Goal: Task Accomplishment & Management: Manage account settings

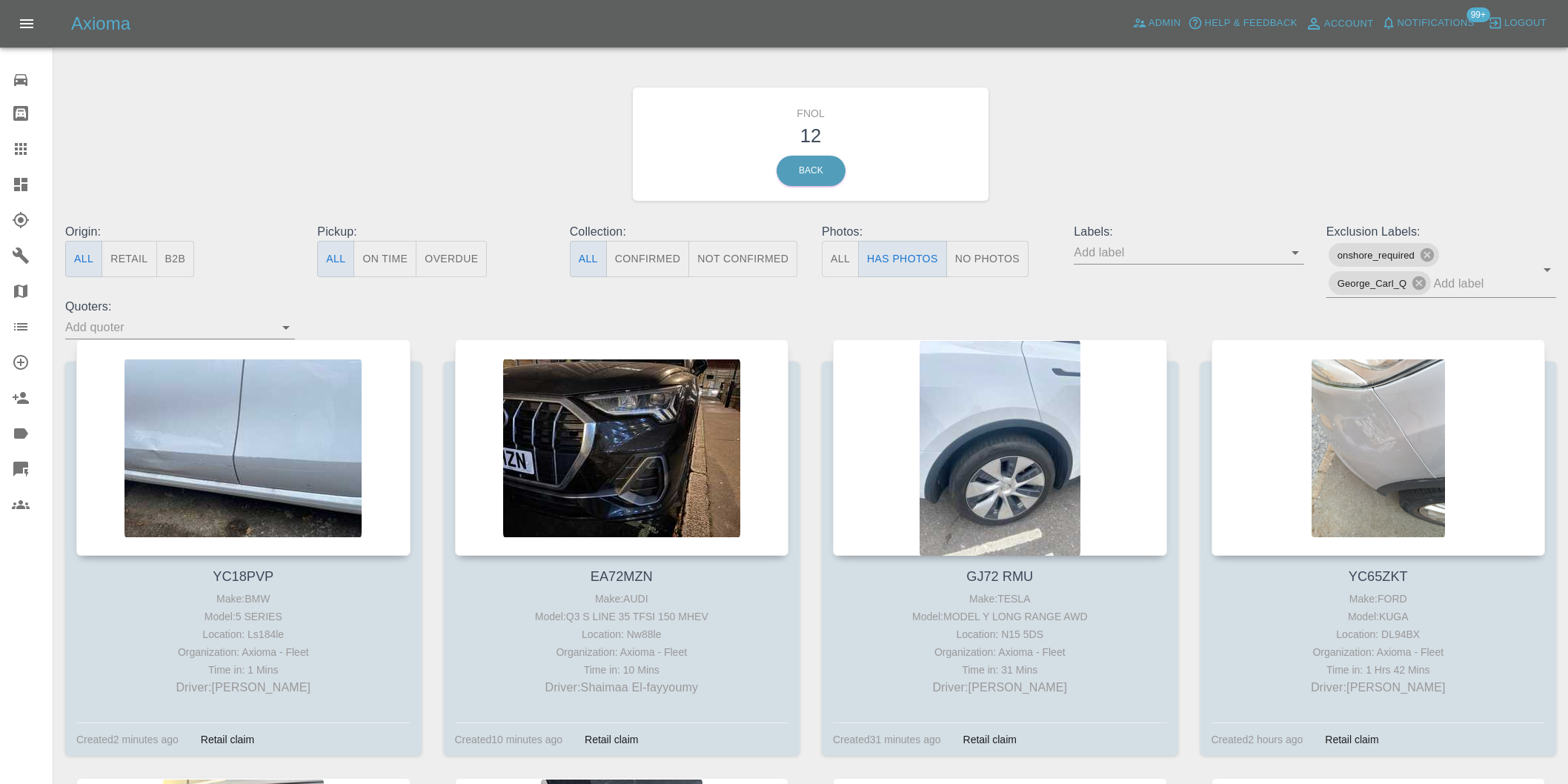
scroll to position [82, 0]
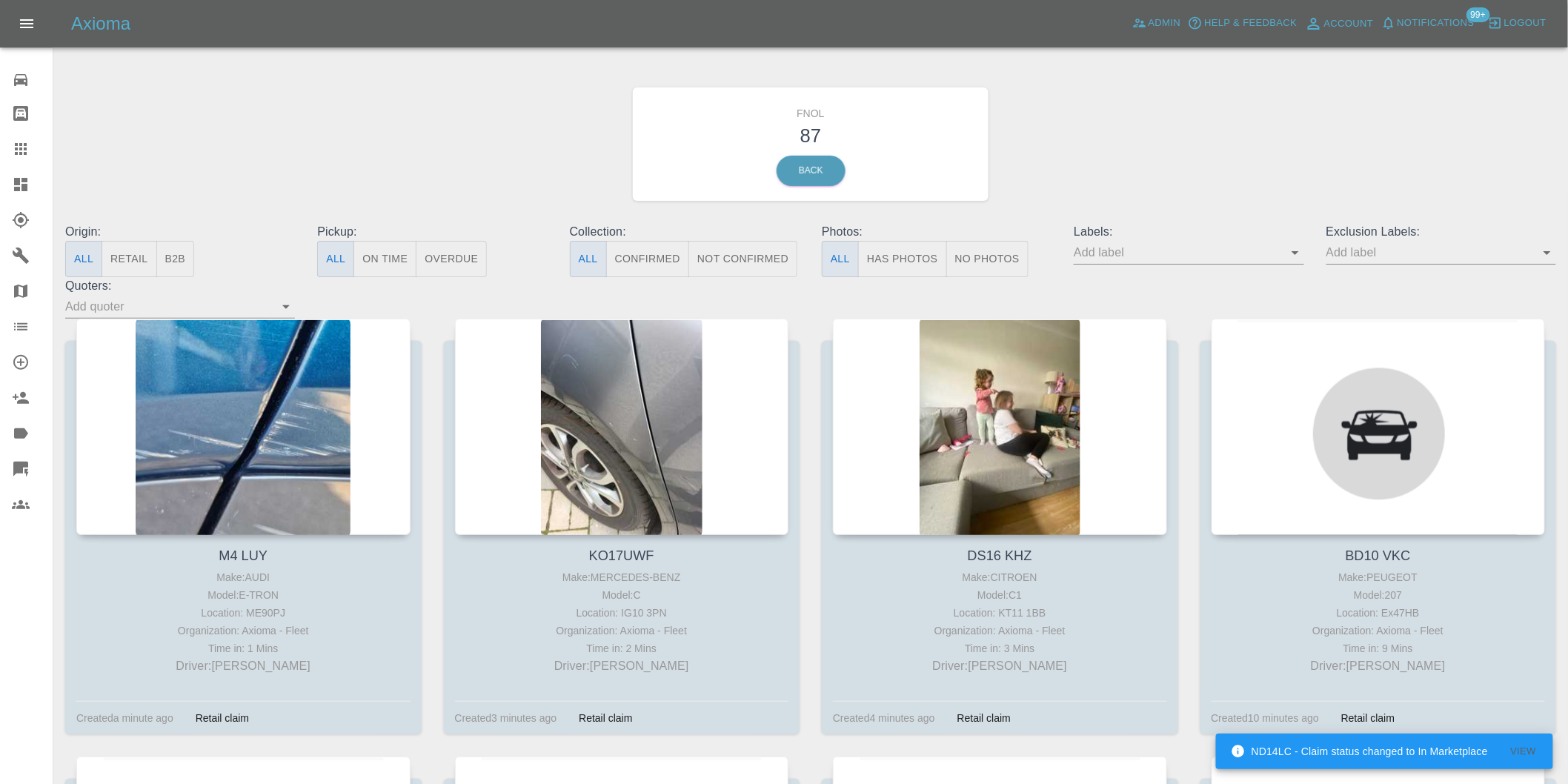
click at [911, 253] on button "Has Photos" at bounding box center [902, 259] width 89 height 37
click at [1544, 255] on icon "Open" at bounding box center [1547, 252] width 18 height 18
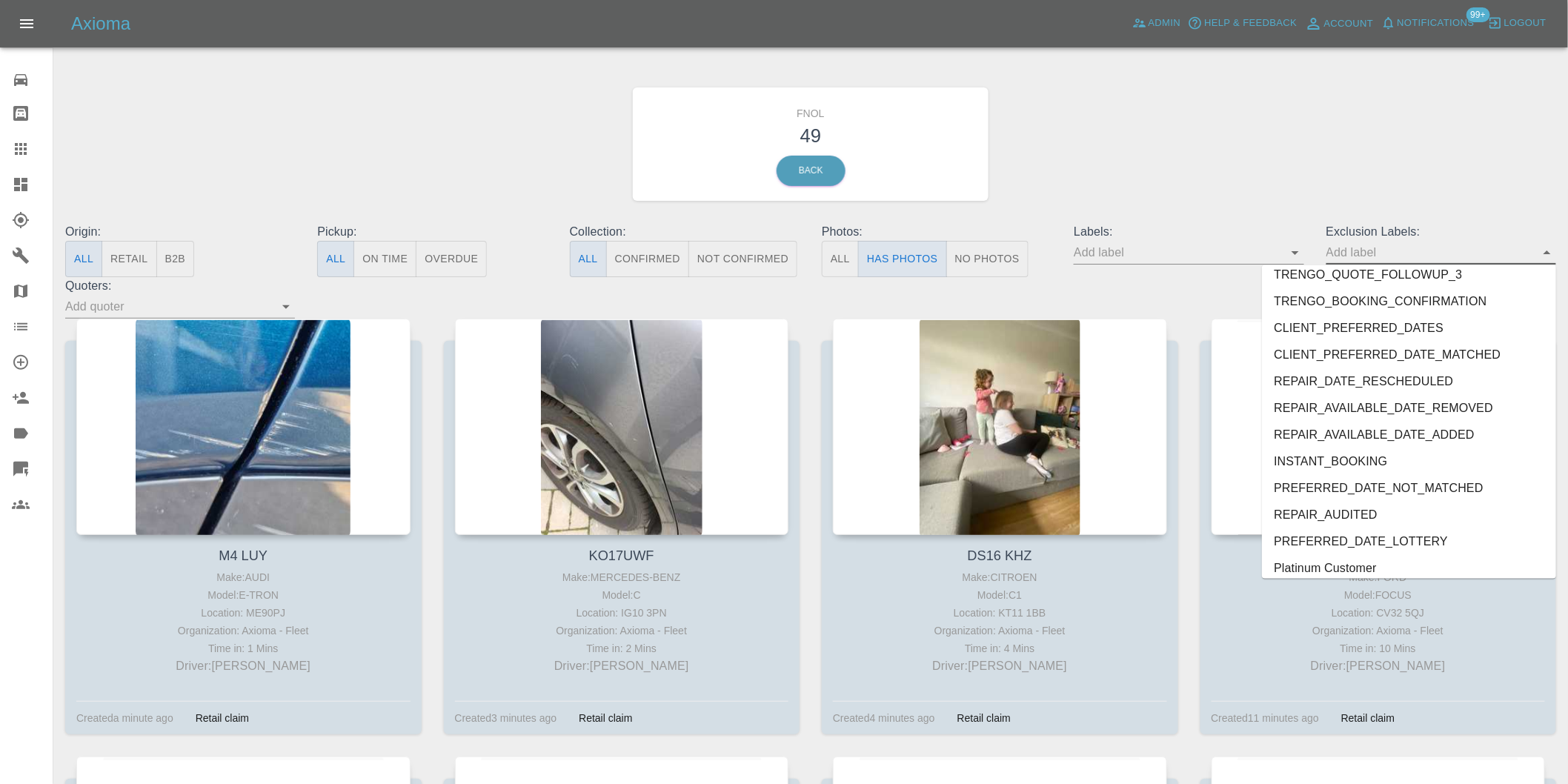
scroll to position [3217, 0]
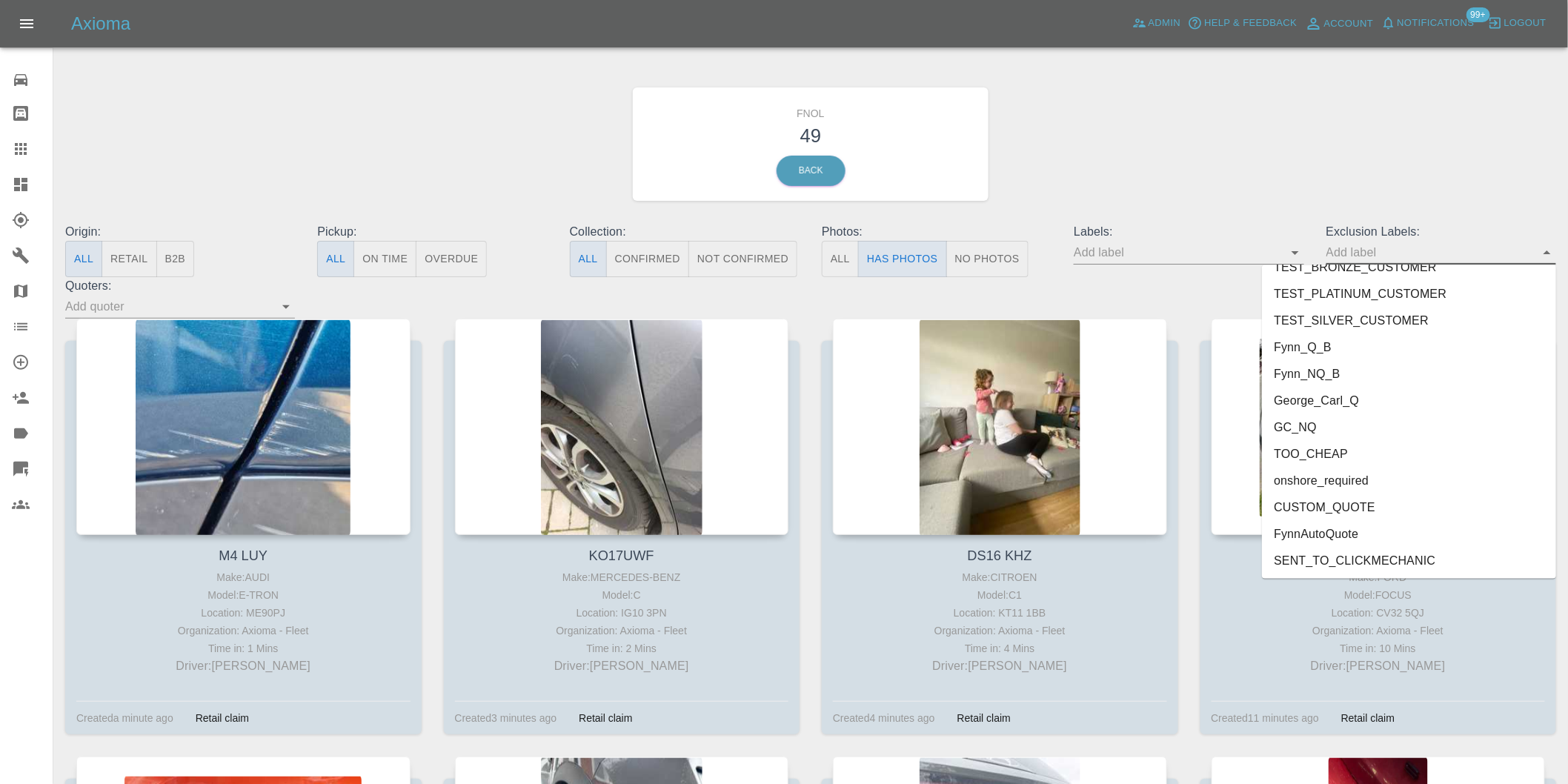
click at [1348, 405] on li "George_Carl_Q" at bounding box center [1408, 401] width 294 height 27
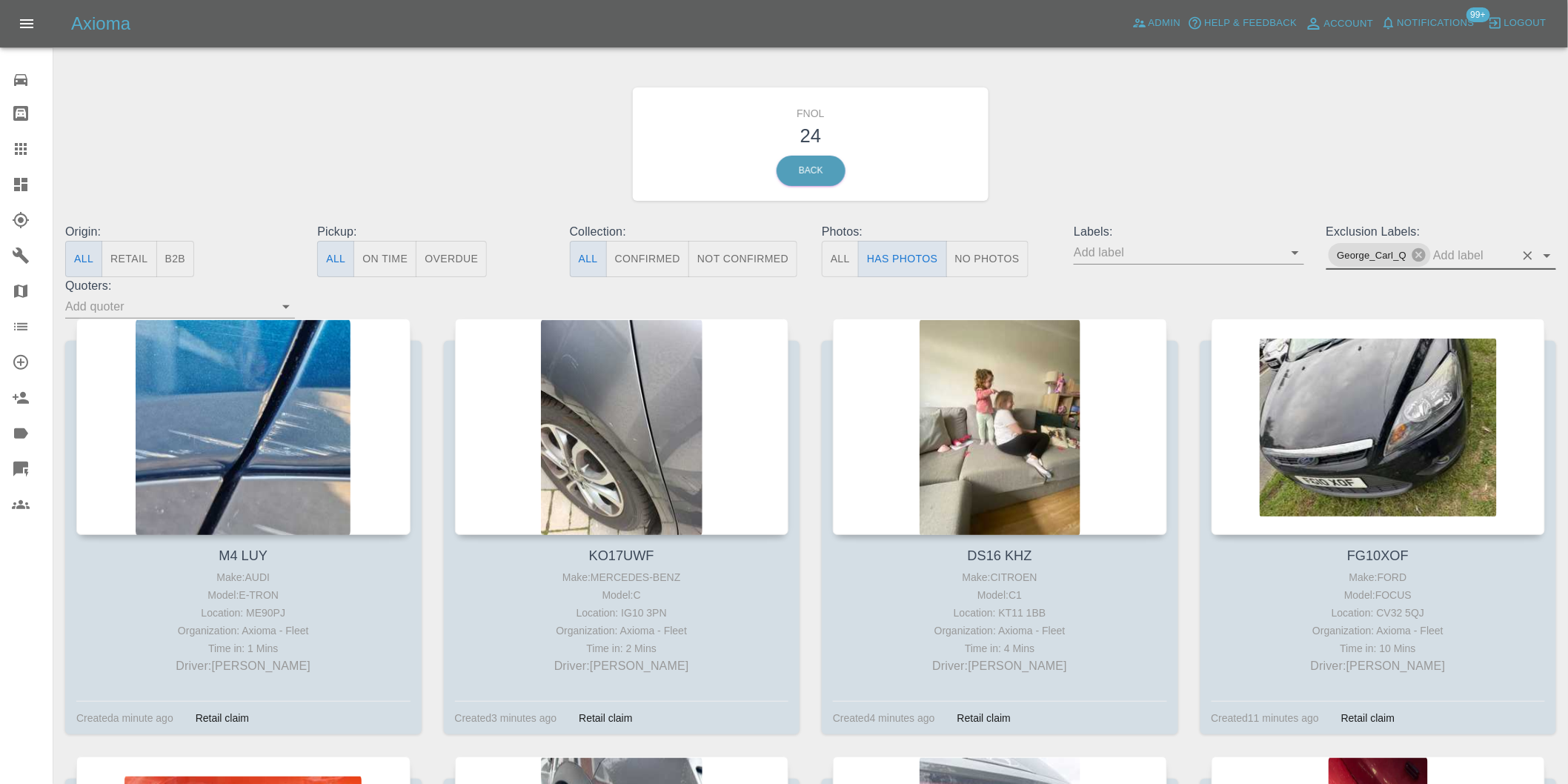
click at [1550, 254] on icon "Open" at bounding box center [1547, 256] width 7 height 4
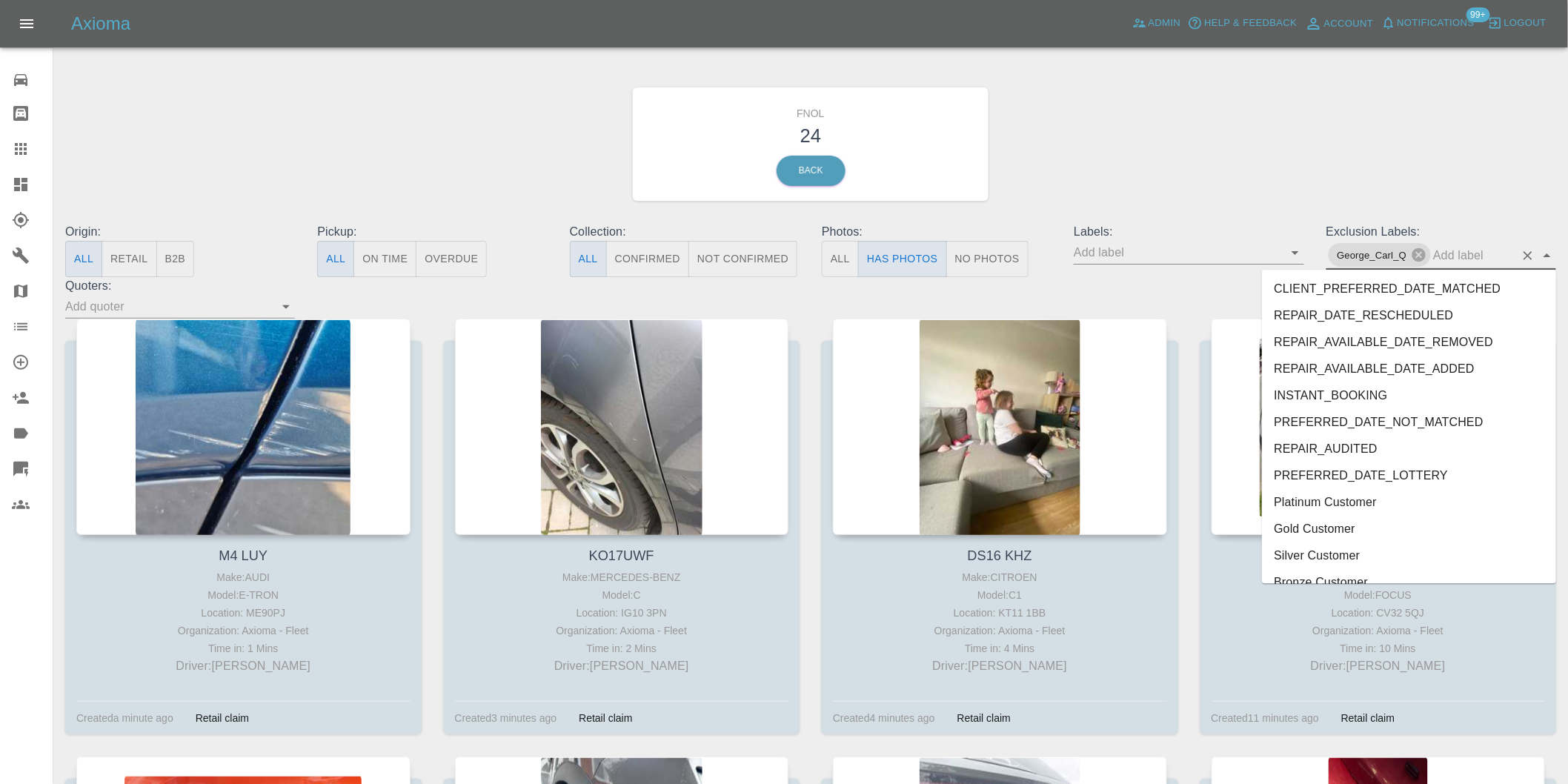
scroll to position [3191, 0]
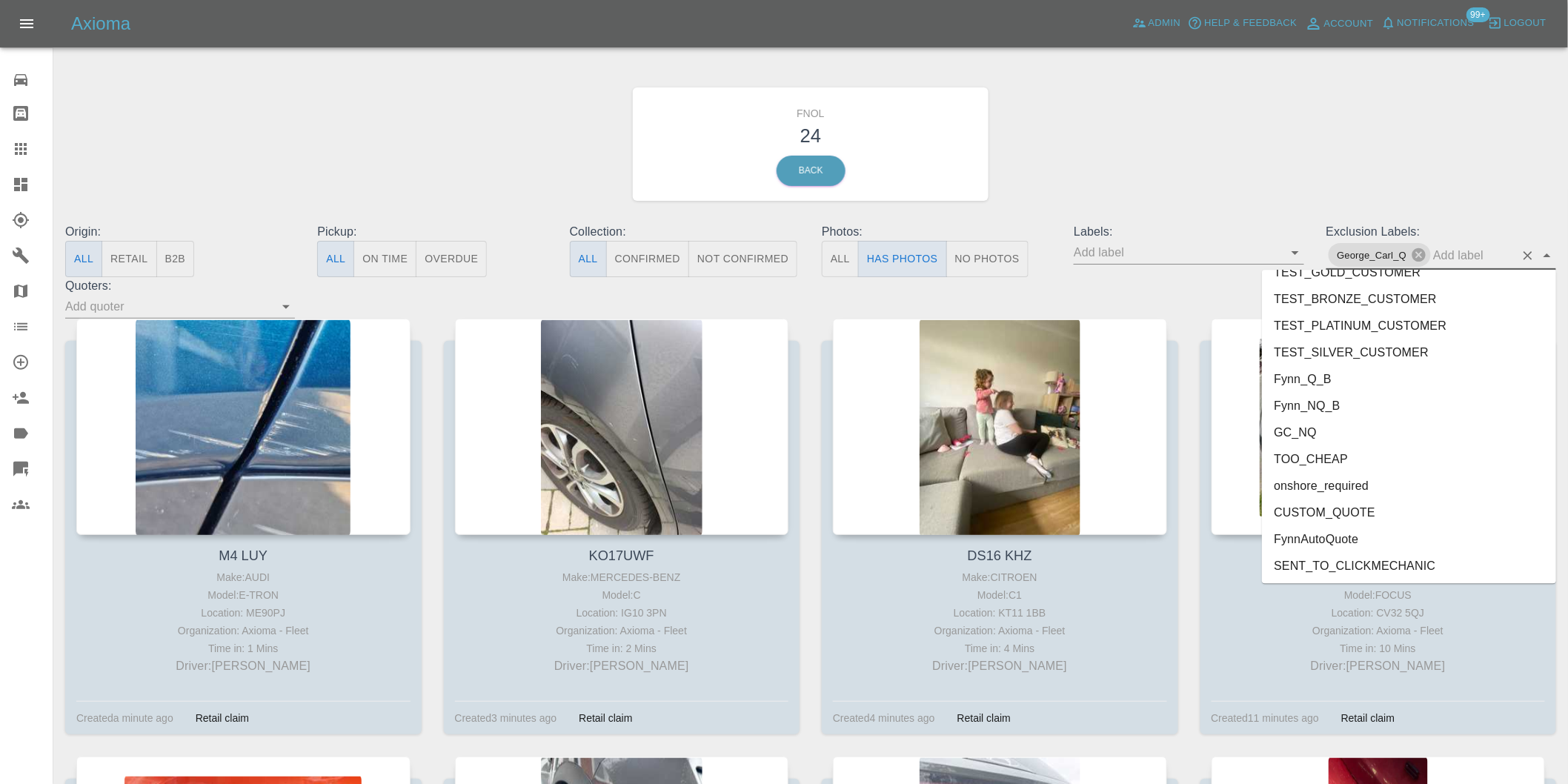
click at [1349, 472] on li "onshore_required" at bounding box center [1408, 485] width 294 height 27
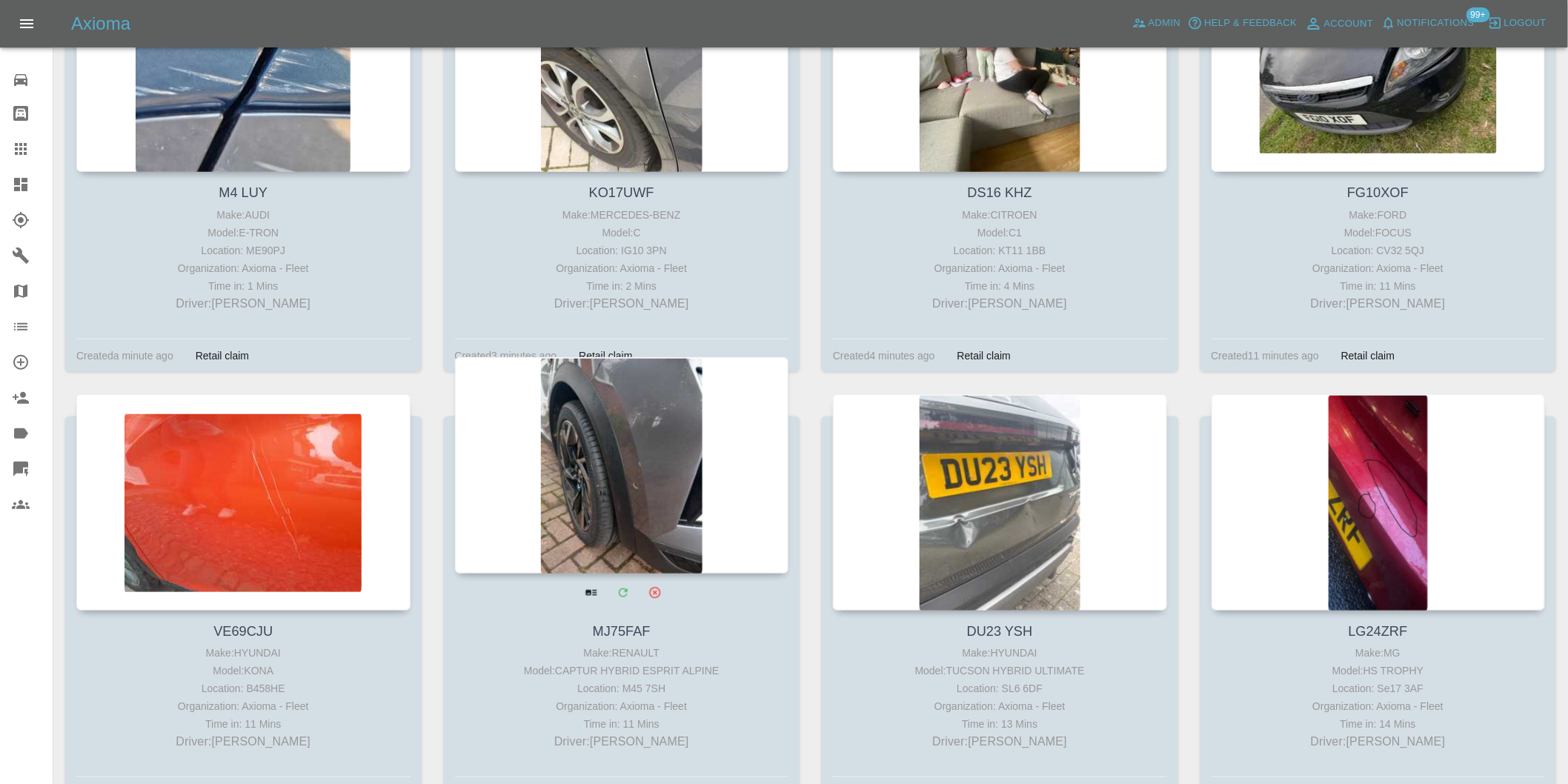
scroll to position [411, 0]
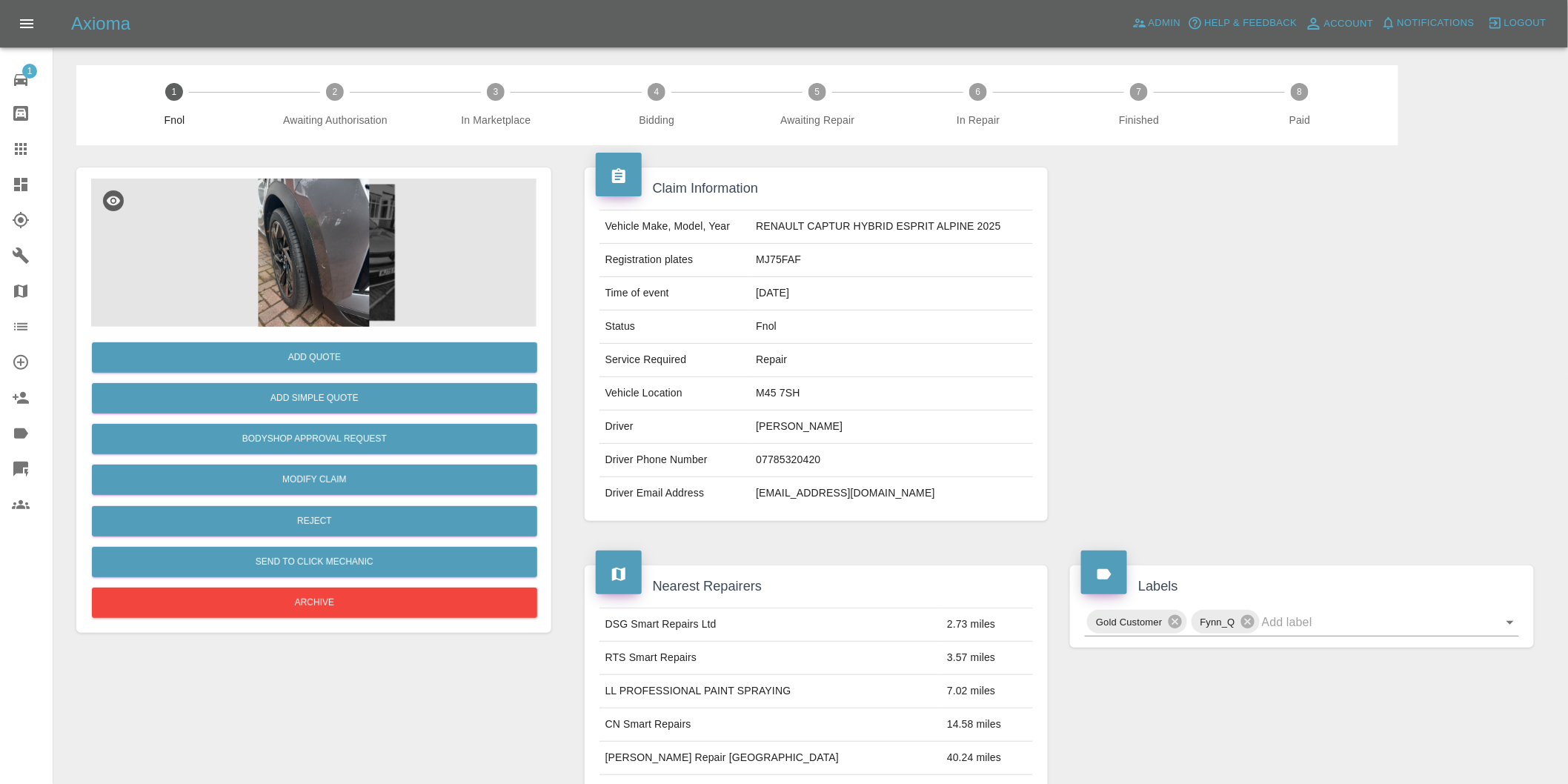
click at [283, 226] on img at bounding box center [313, 252] width 445 height 148
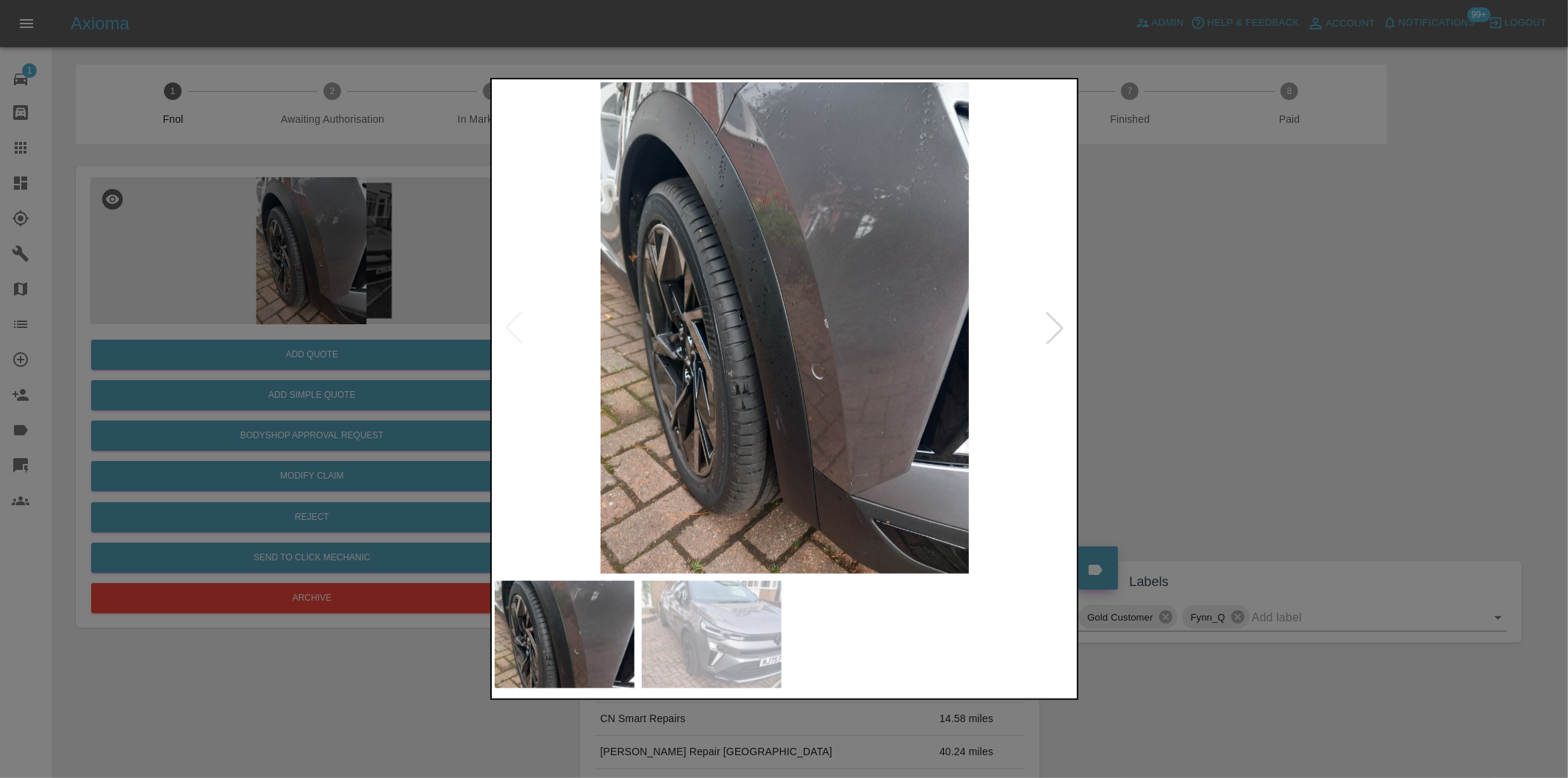
click at [853, 347] on img at bounding box center [784, 328] width 581 height 491
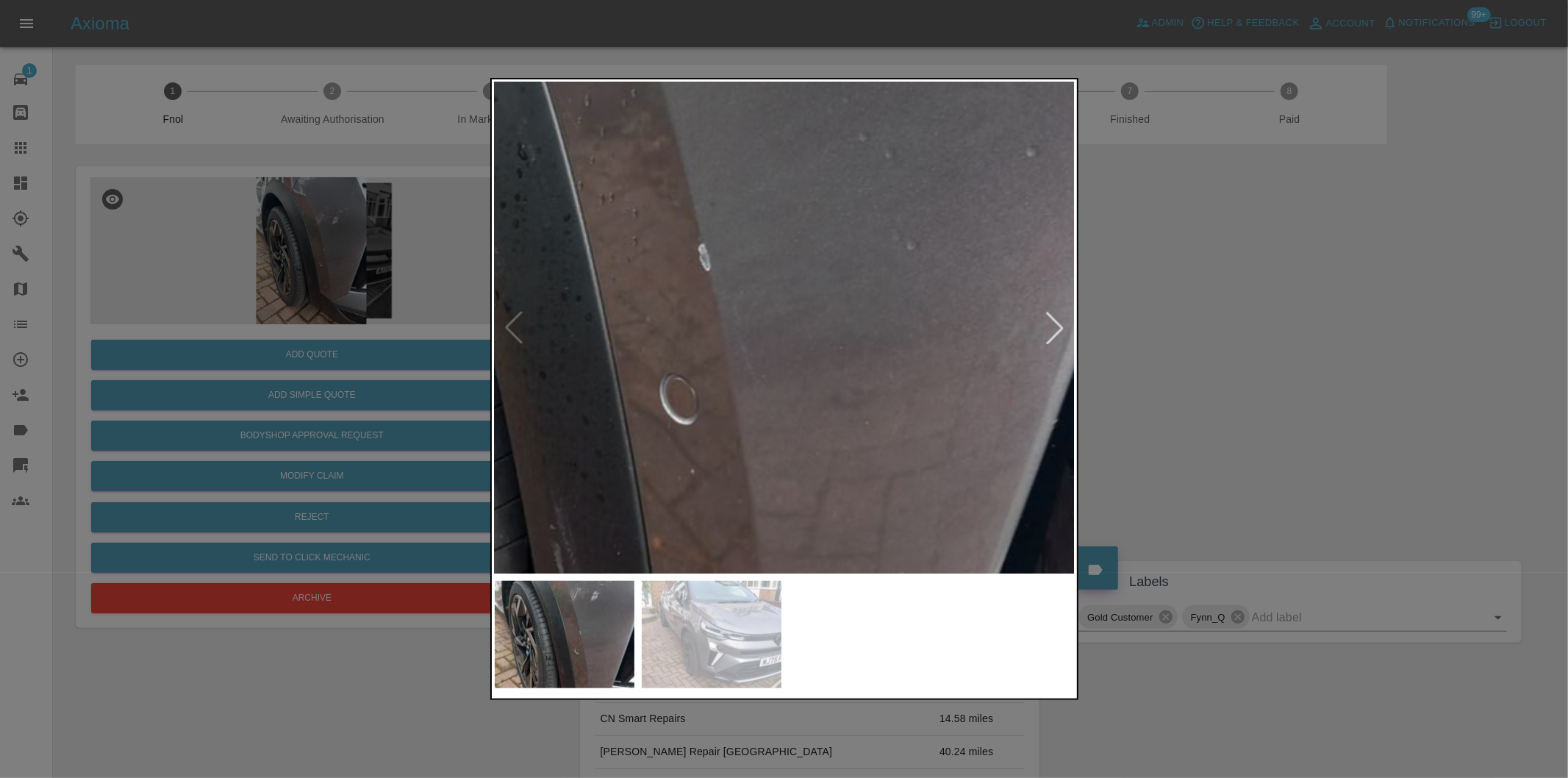
click at [1048, 322] on div at bounding box center [1055, 328] width 32 height 32
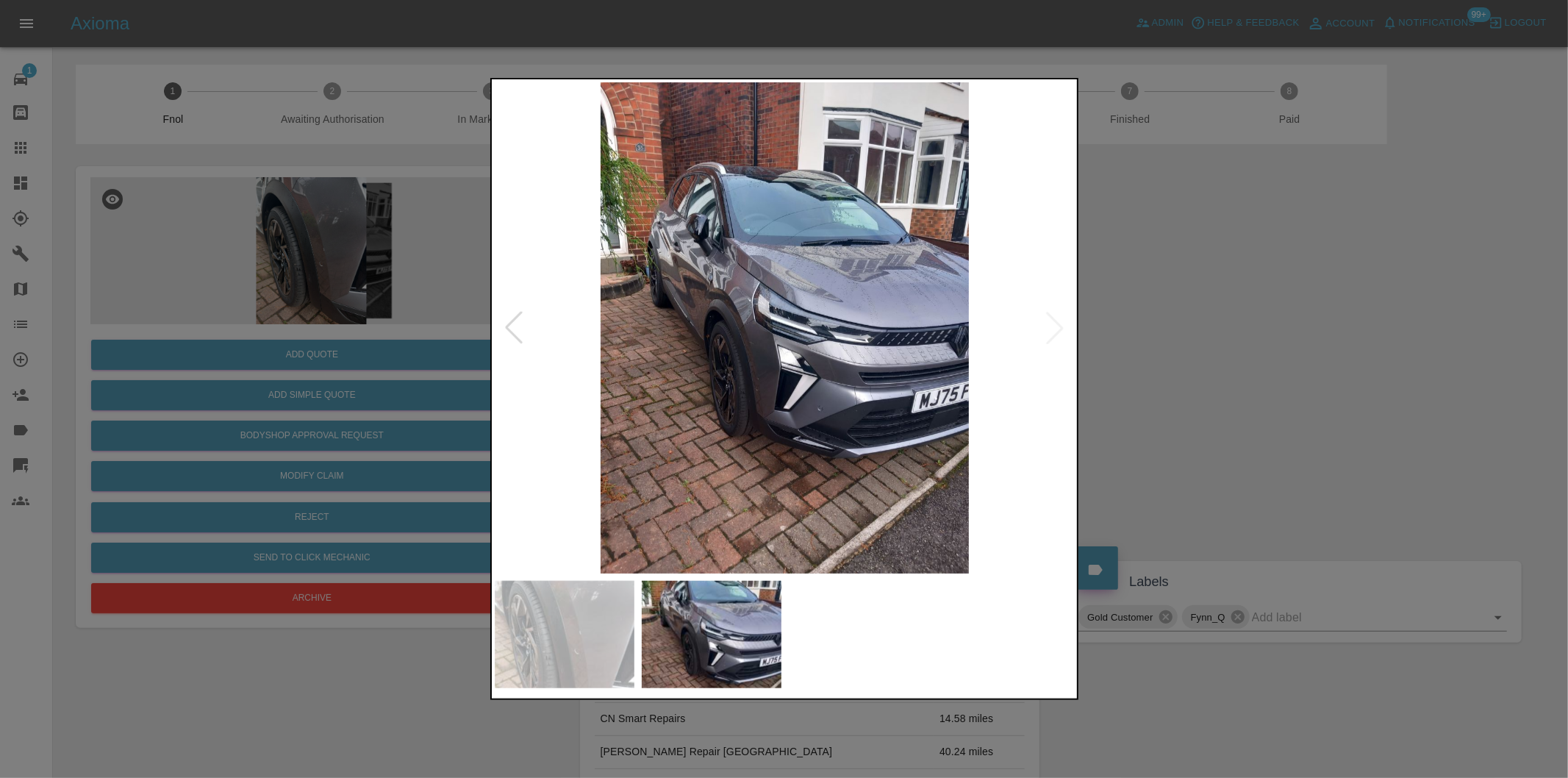
click at [1114, 334] on div at bounding box center [784, 389] width 1568 height 778
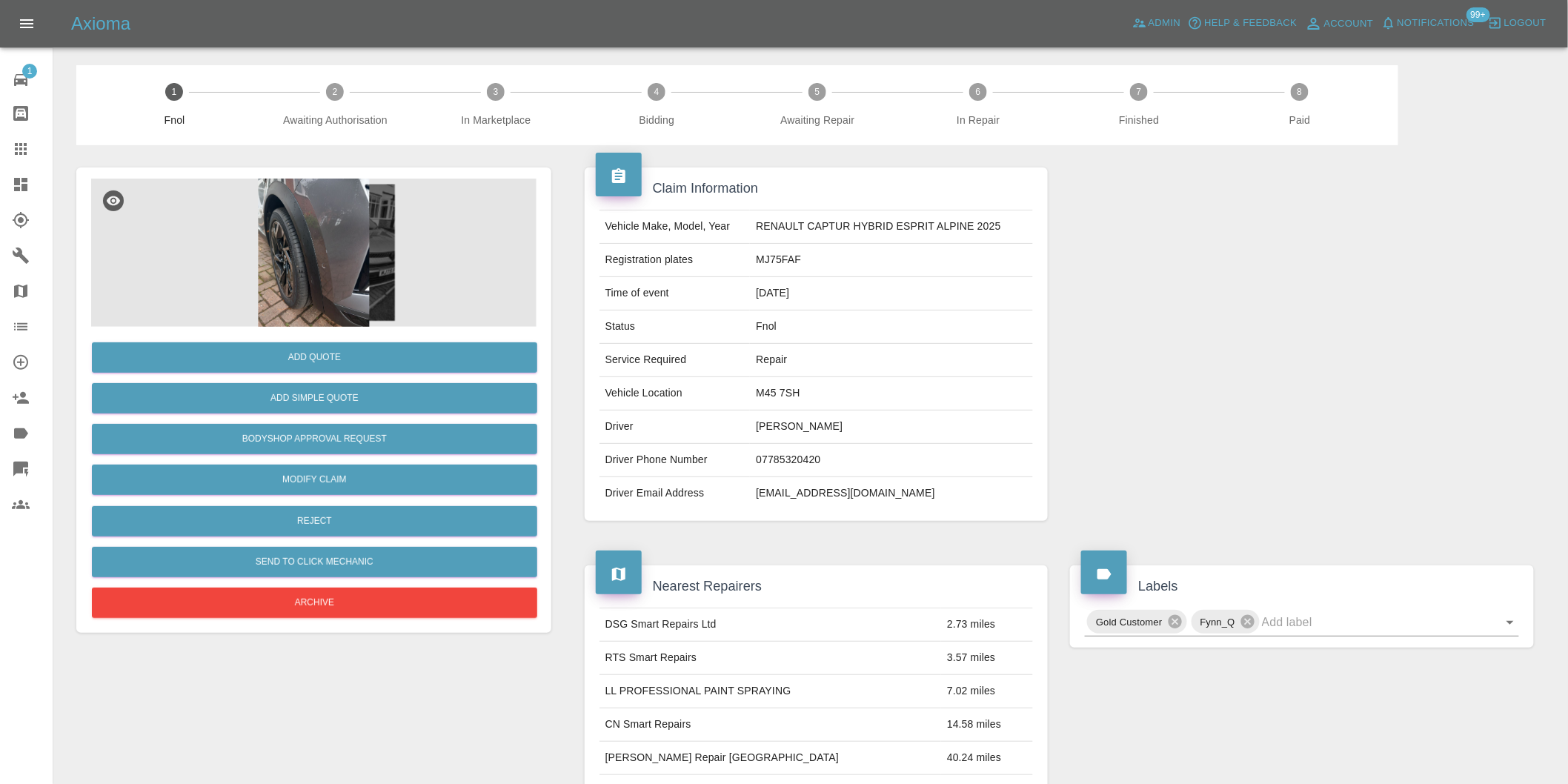
click at [312, 240] on img at bounding box center [313, 252] width 445 height 148
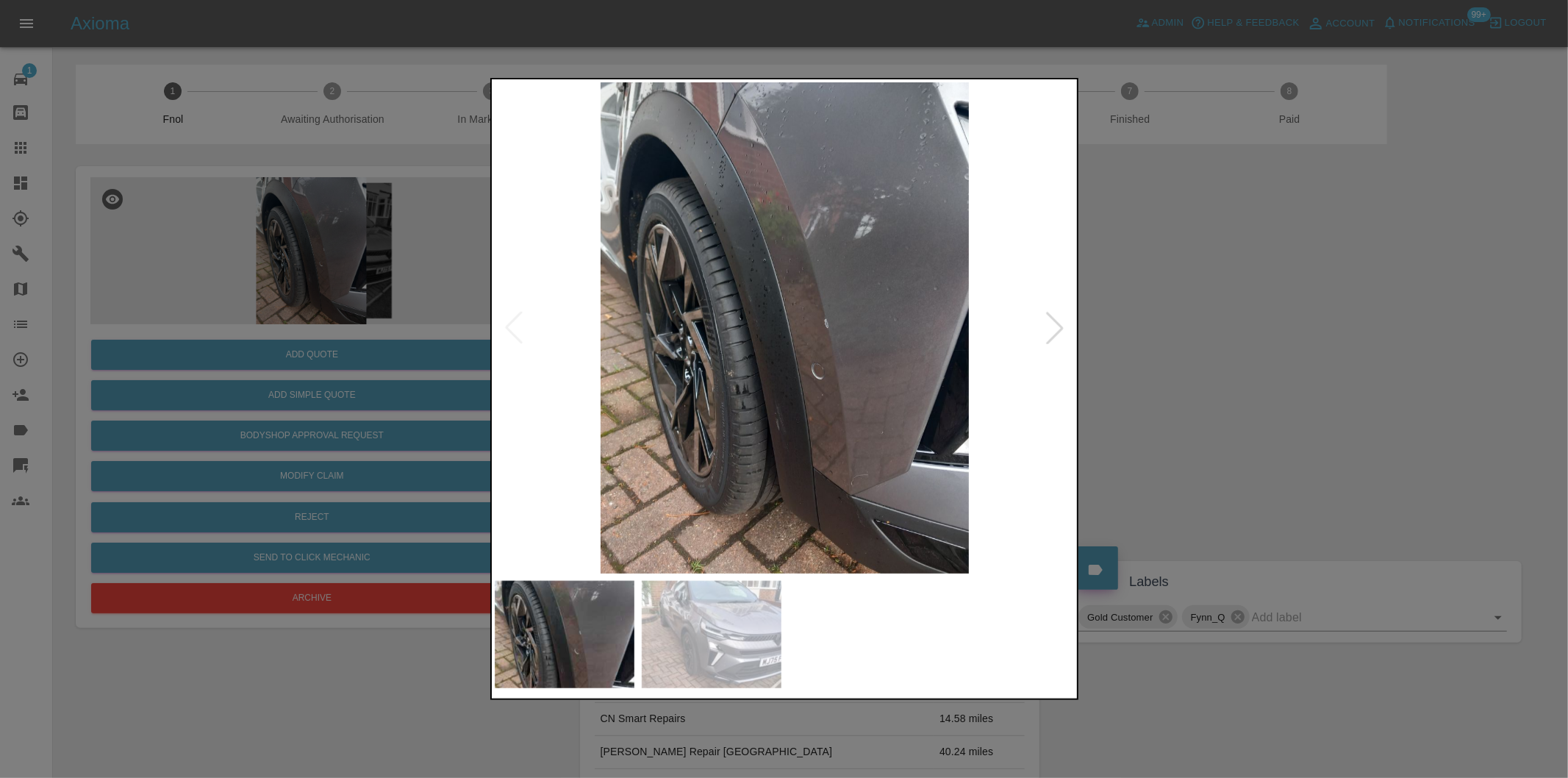
click at [784, 355] on img at bounding box center [784, 328] width 581 height 491
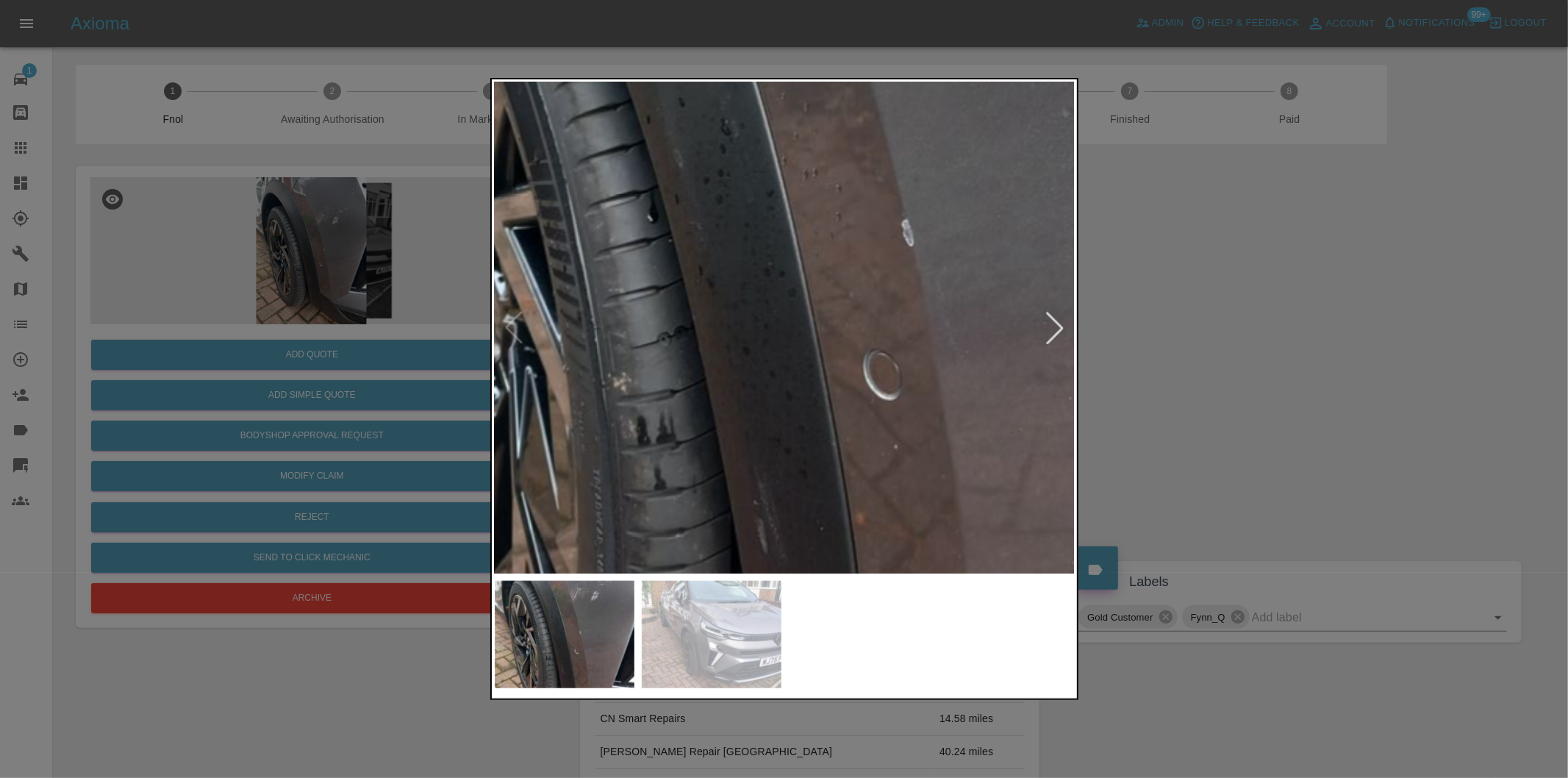
click at [1320, 385] on div at bounding box center [784, 389] width 1568 height 778
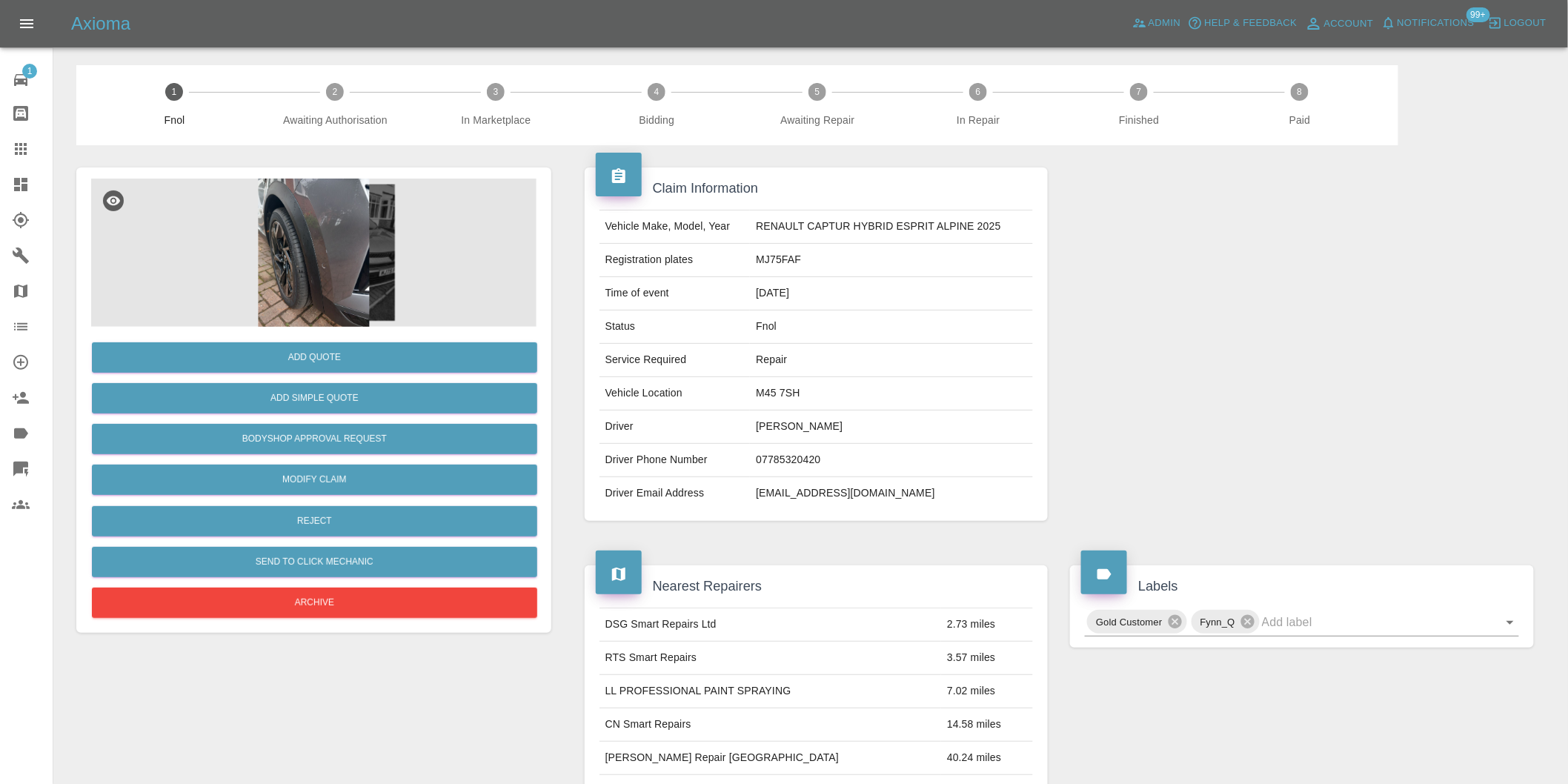
click at [280, 246] on img at bounding box center [313, 252] width 445 height 148
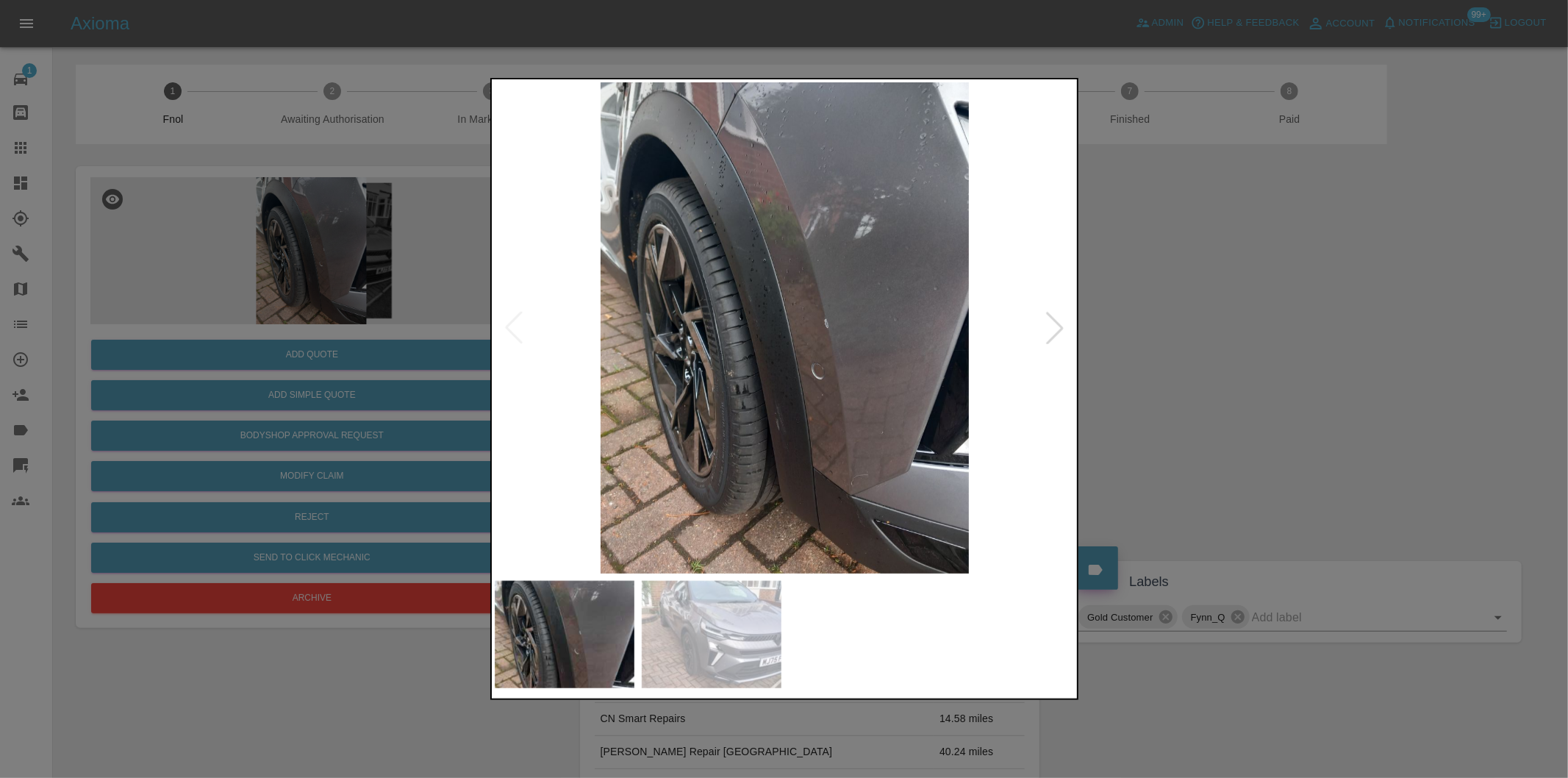
click at [1049, 326] on div at bounding box center [1055, 328] width 32 height 32
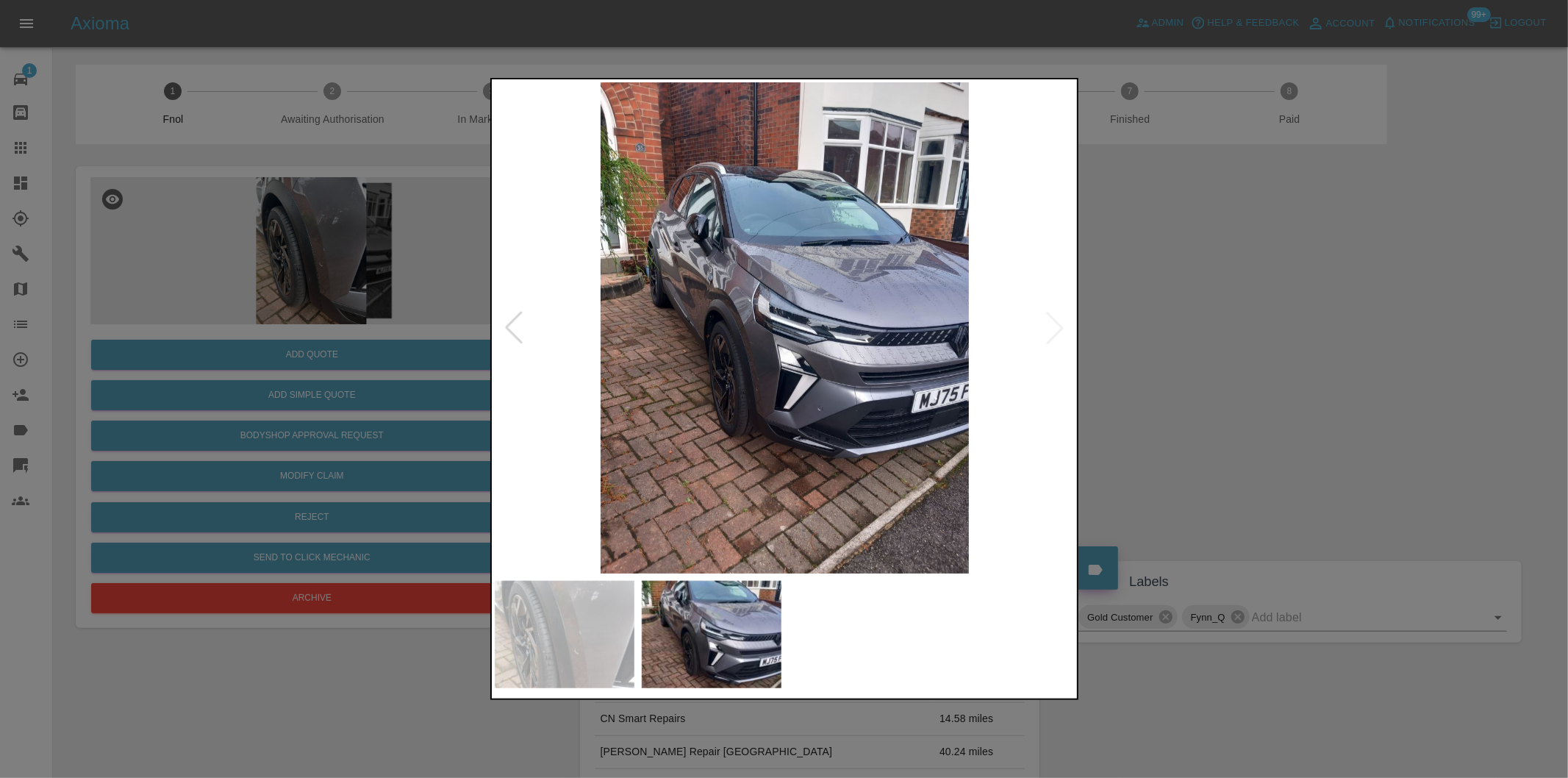
drag, startPoint x: 1272, startPoint y: 369, endPoint x: 1247, endPoint y: 368, distance: 25.0
click at [1269, 369] on div at bounding box center [784, 389] width 1568 height 778
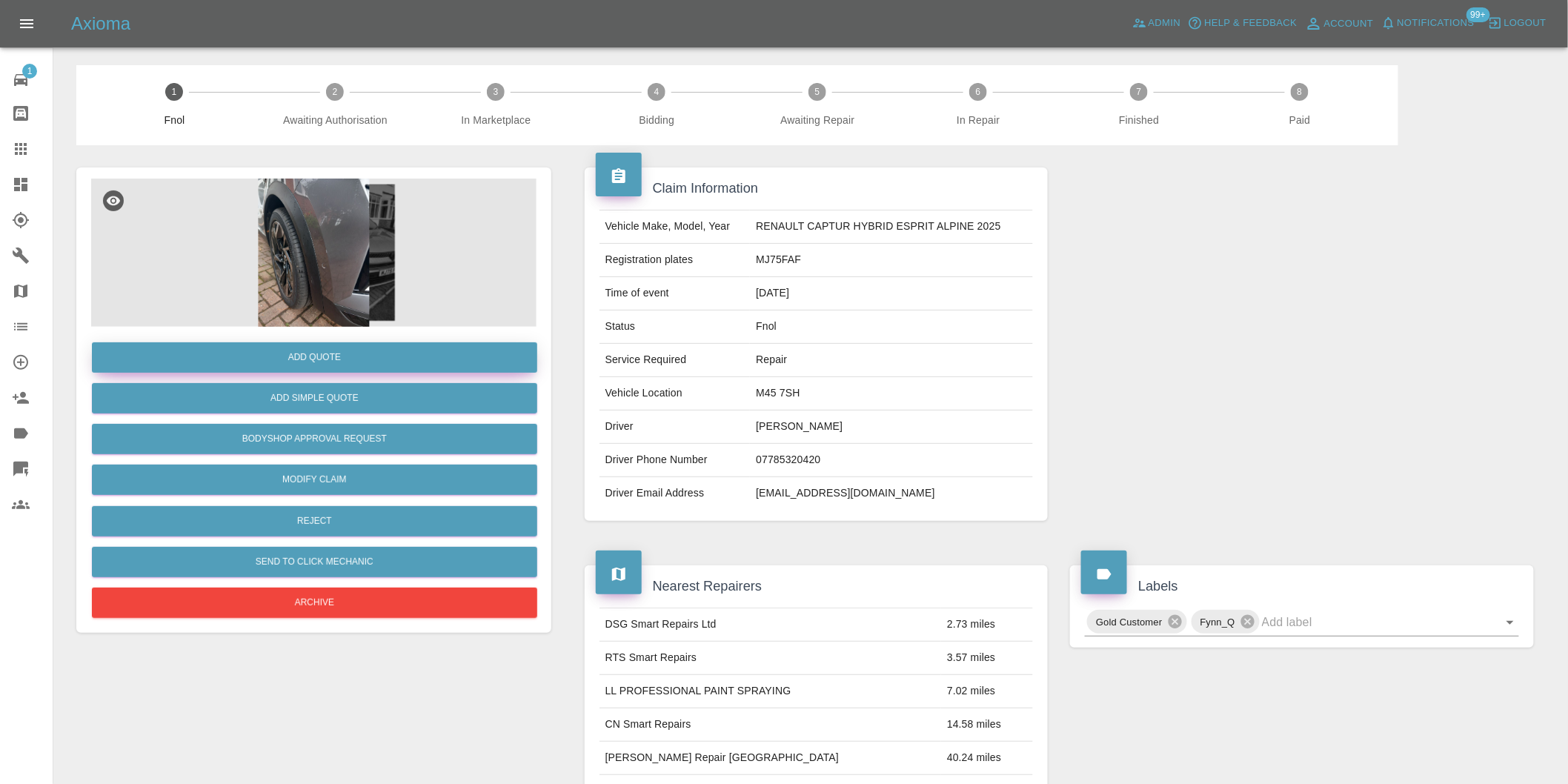
click at [344, 358] on button "Add Quote" at bounding box center [314, 357] width 445 height 30
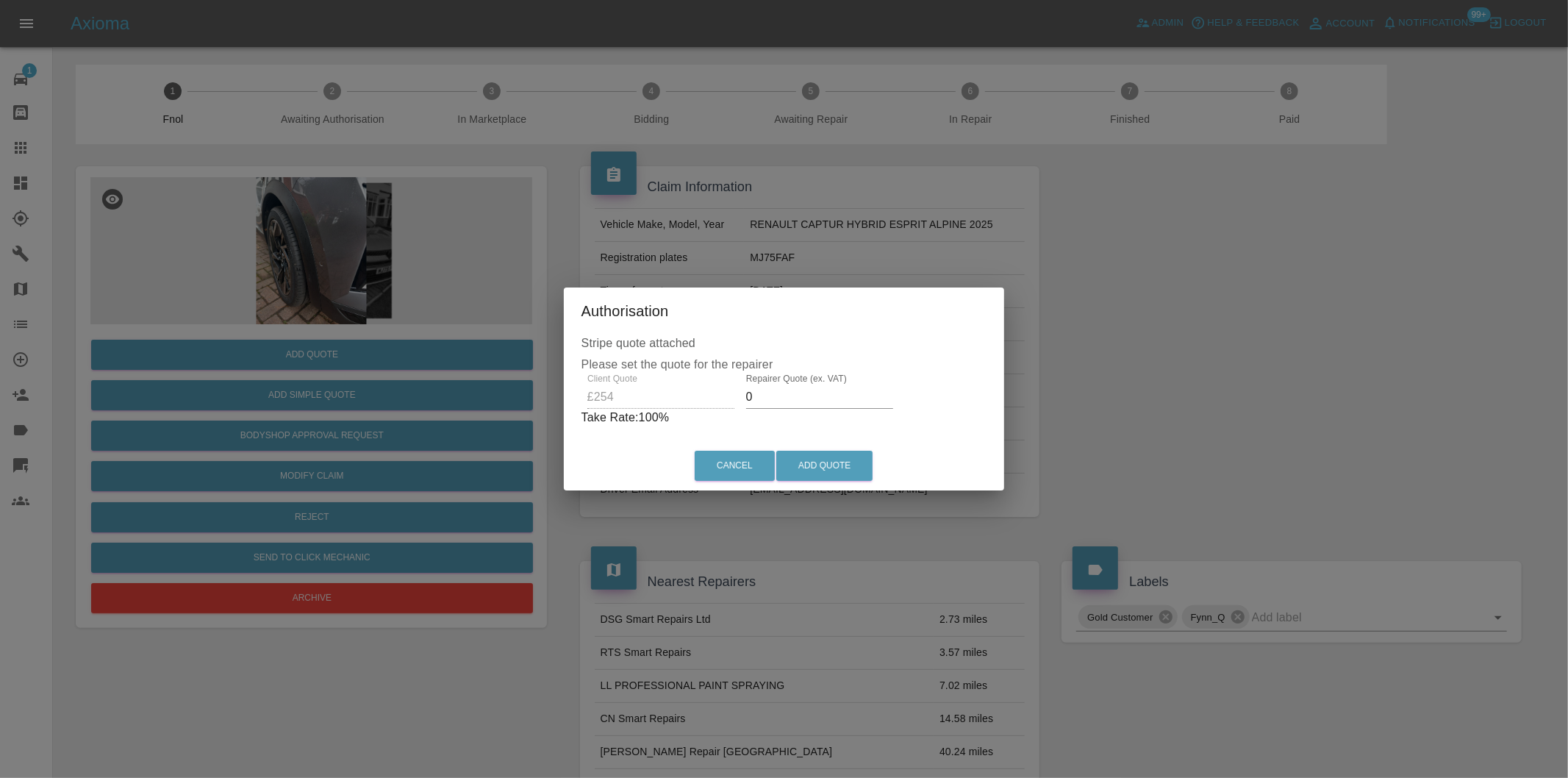
click at [788, 394] on input "0" at bounding box center [820, 397] width 147 height 23
type input "0160"
click at [826, 468] on button "Add Quote" at bounding box center [824, 465] width 96 height 30
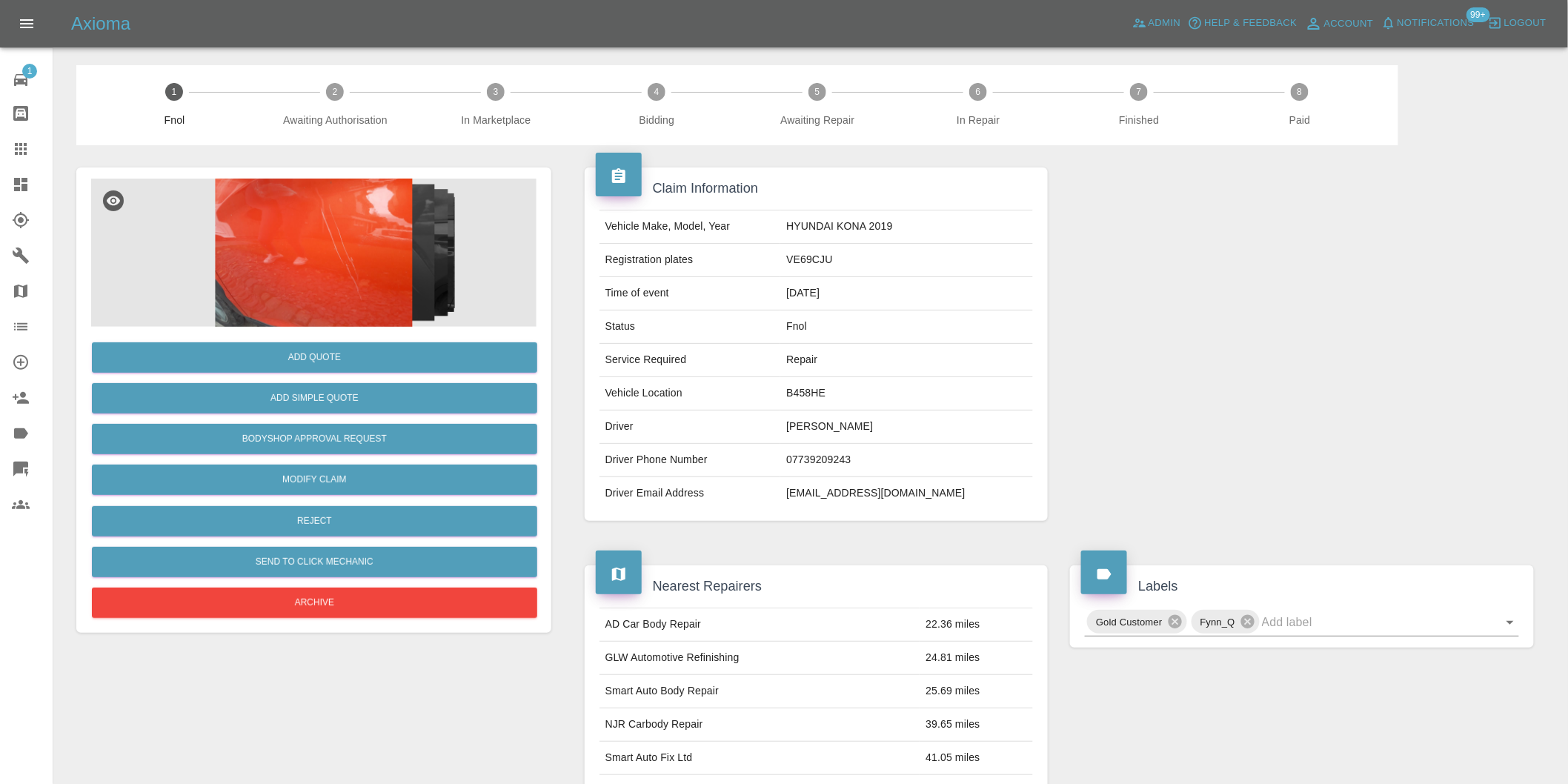
click at [358, 227] on img at bounding box center [313, 252] width 445 height 148
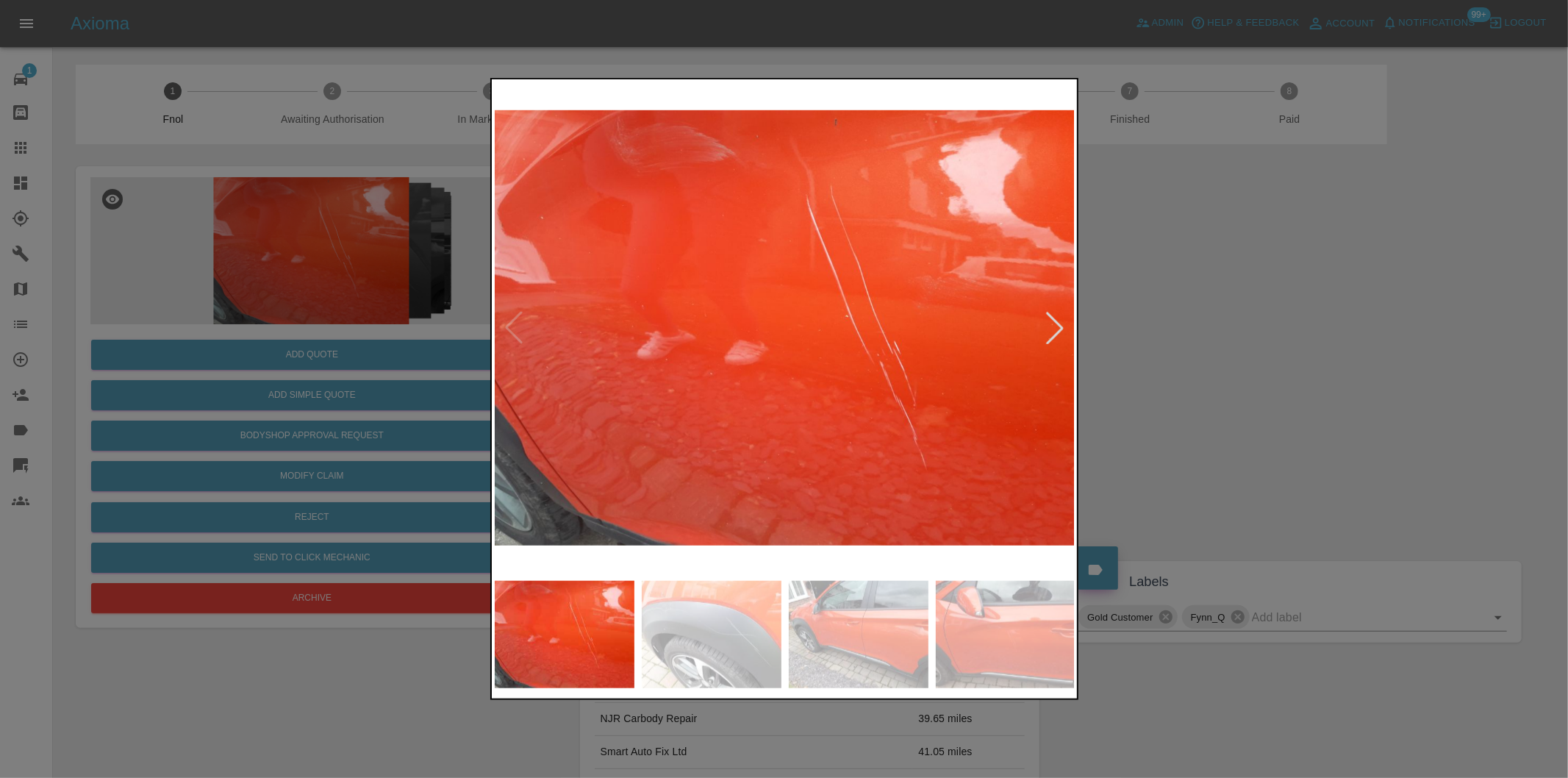
click at [1049, 327] on div at bounding box center [1055, 328] width 32 height 32
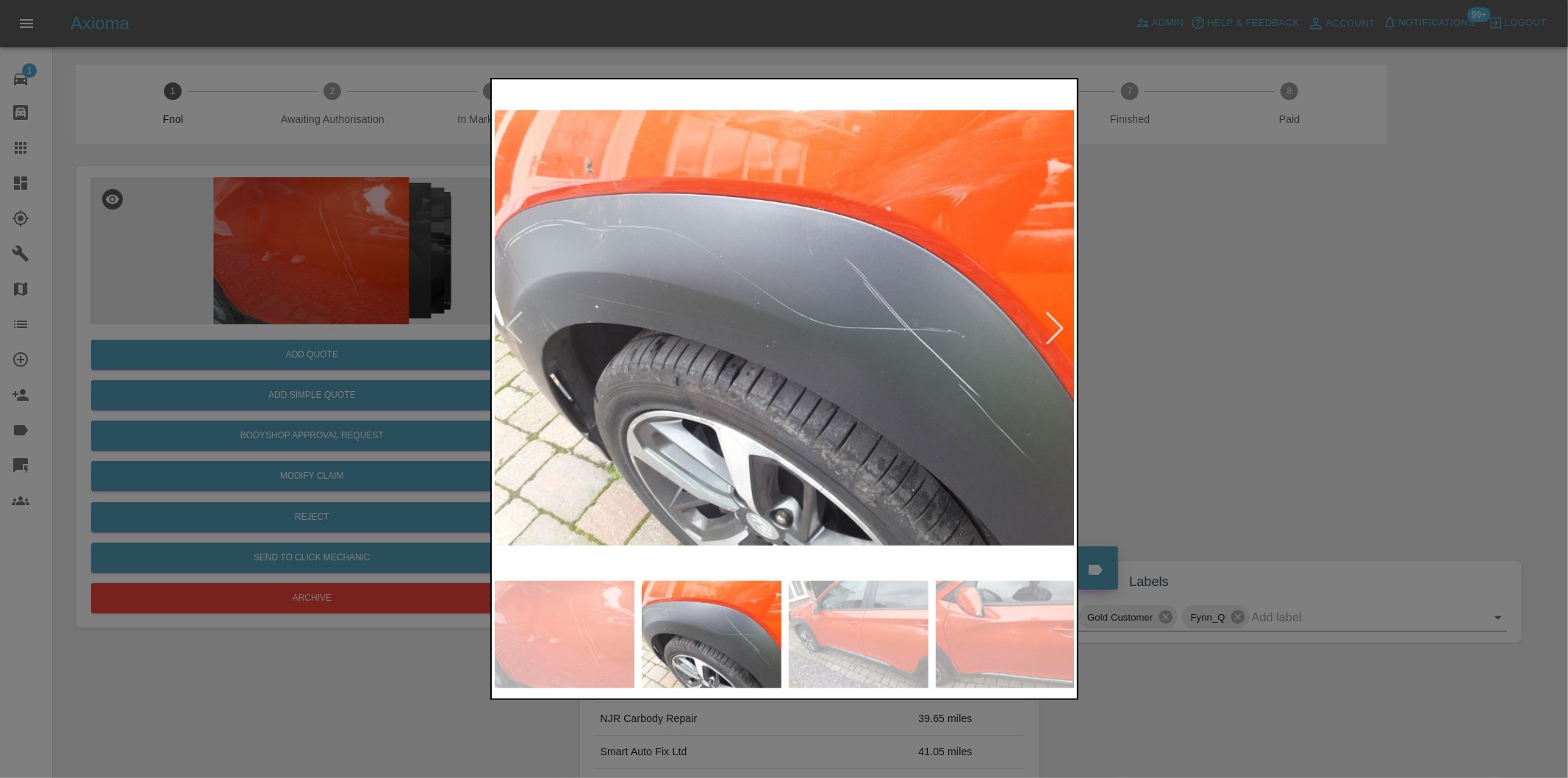
click at [1049, 327] on div at bounding box center [1055, 328] width 32 height 32
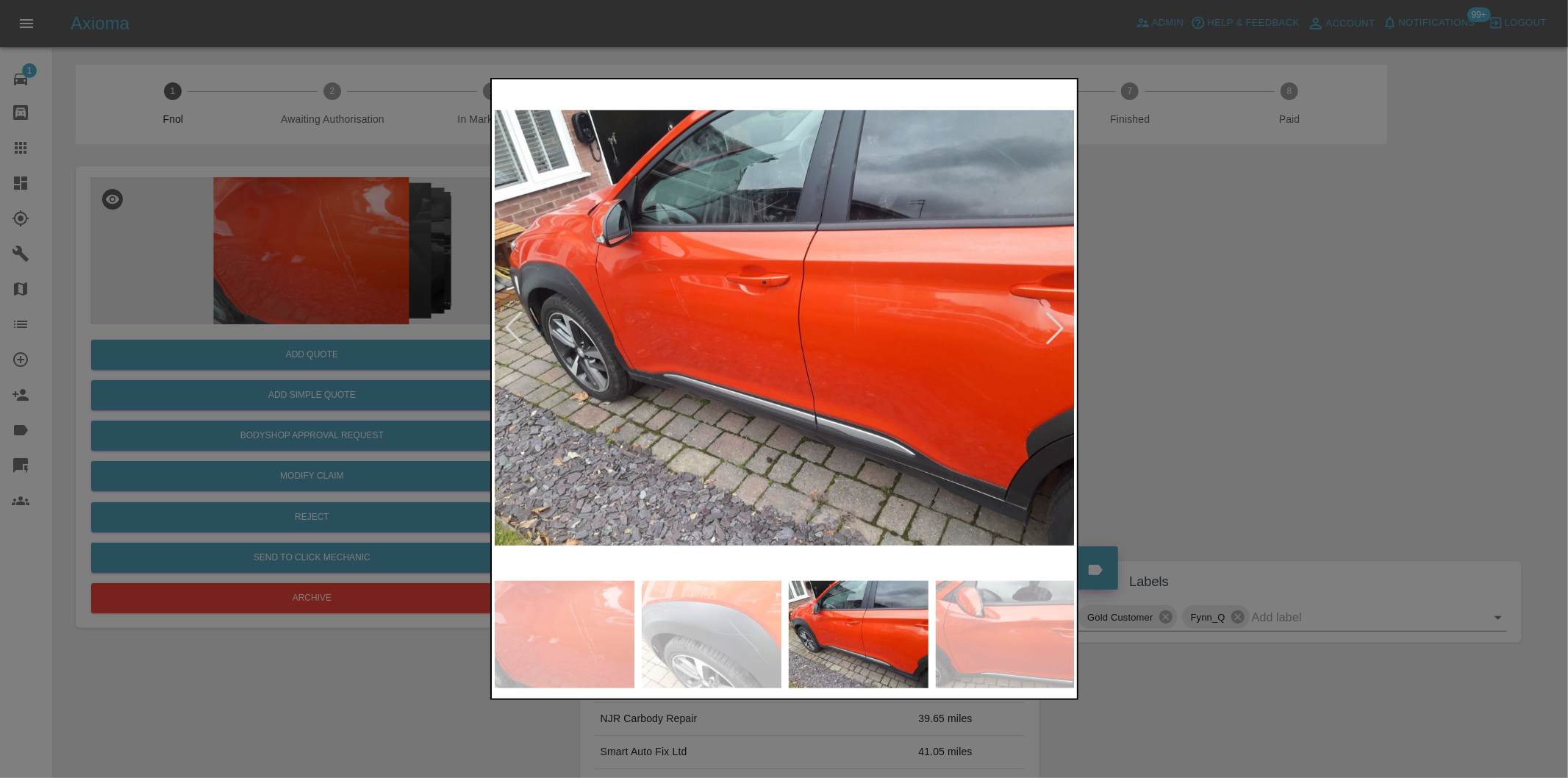
click at [1049, 327] on div at bounding box center [1055, 328] width 32 height 32
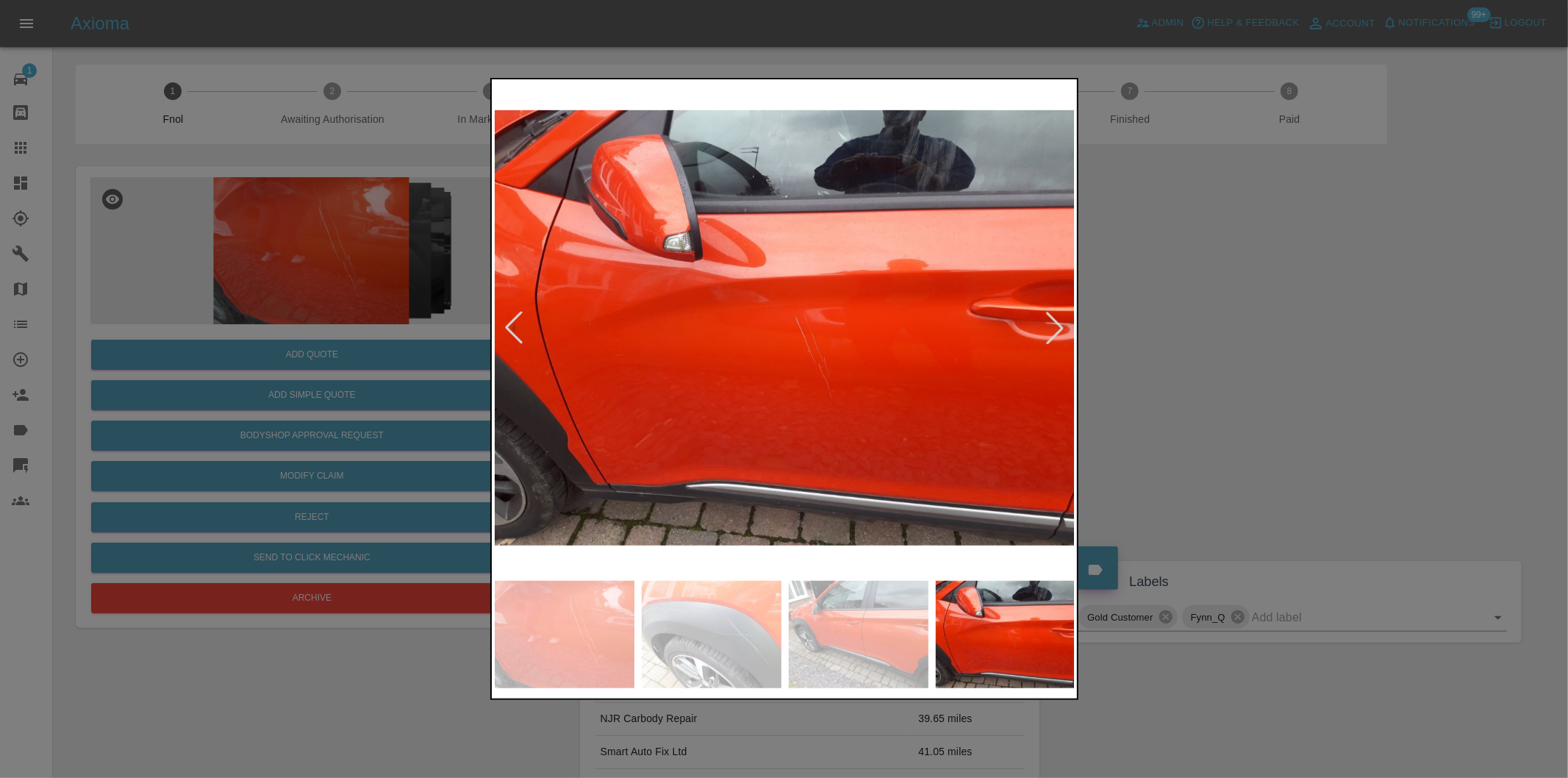
click at [1049, 327] on div at bounding box center [1055, 328] width 32 height 32
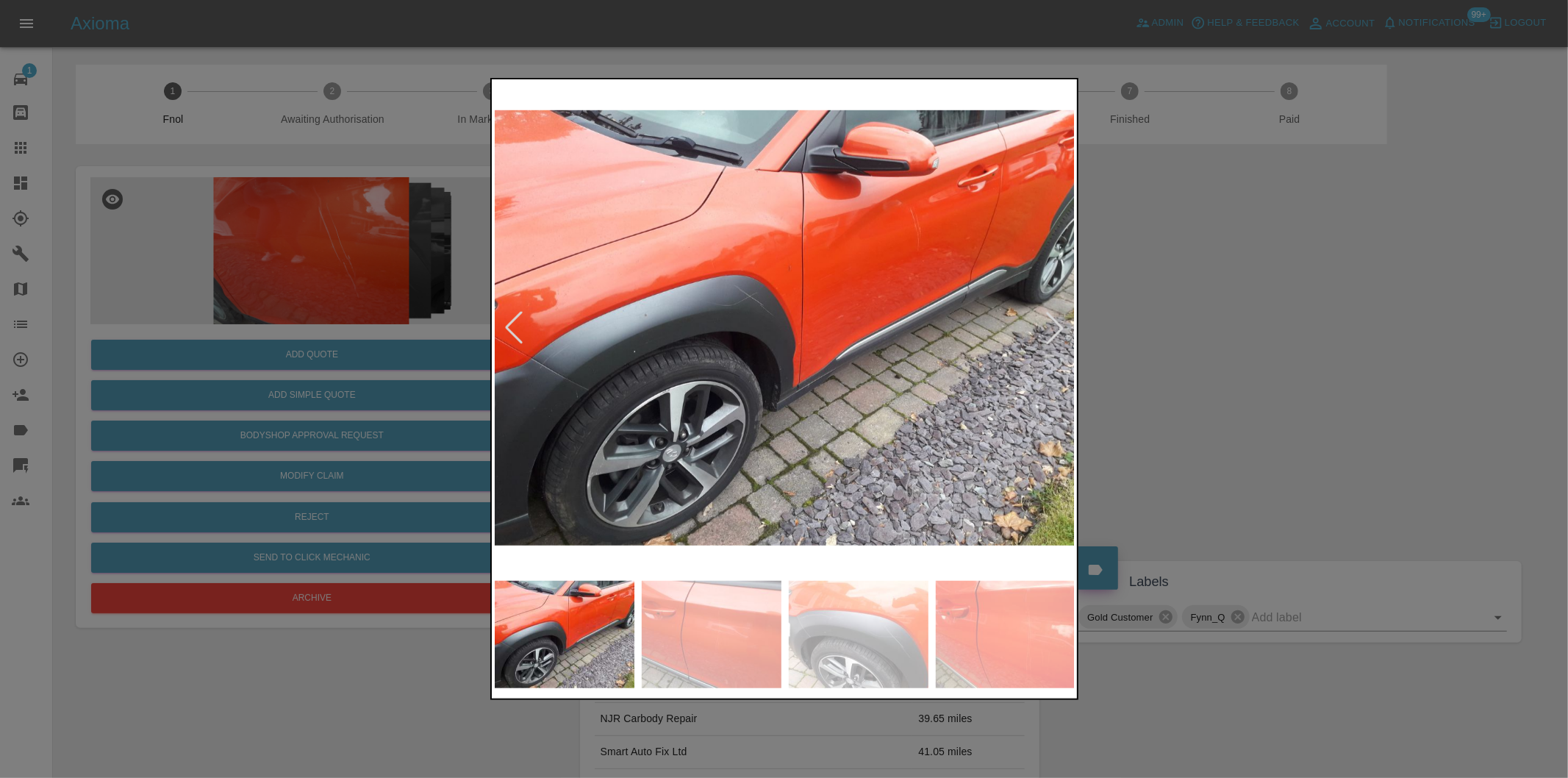
click at [1049, 327] on div at bounding box center [1055, 328] width 32 height 32
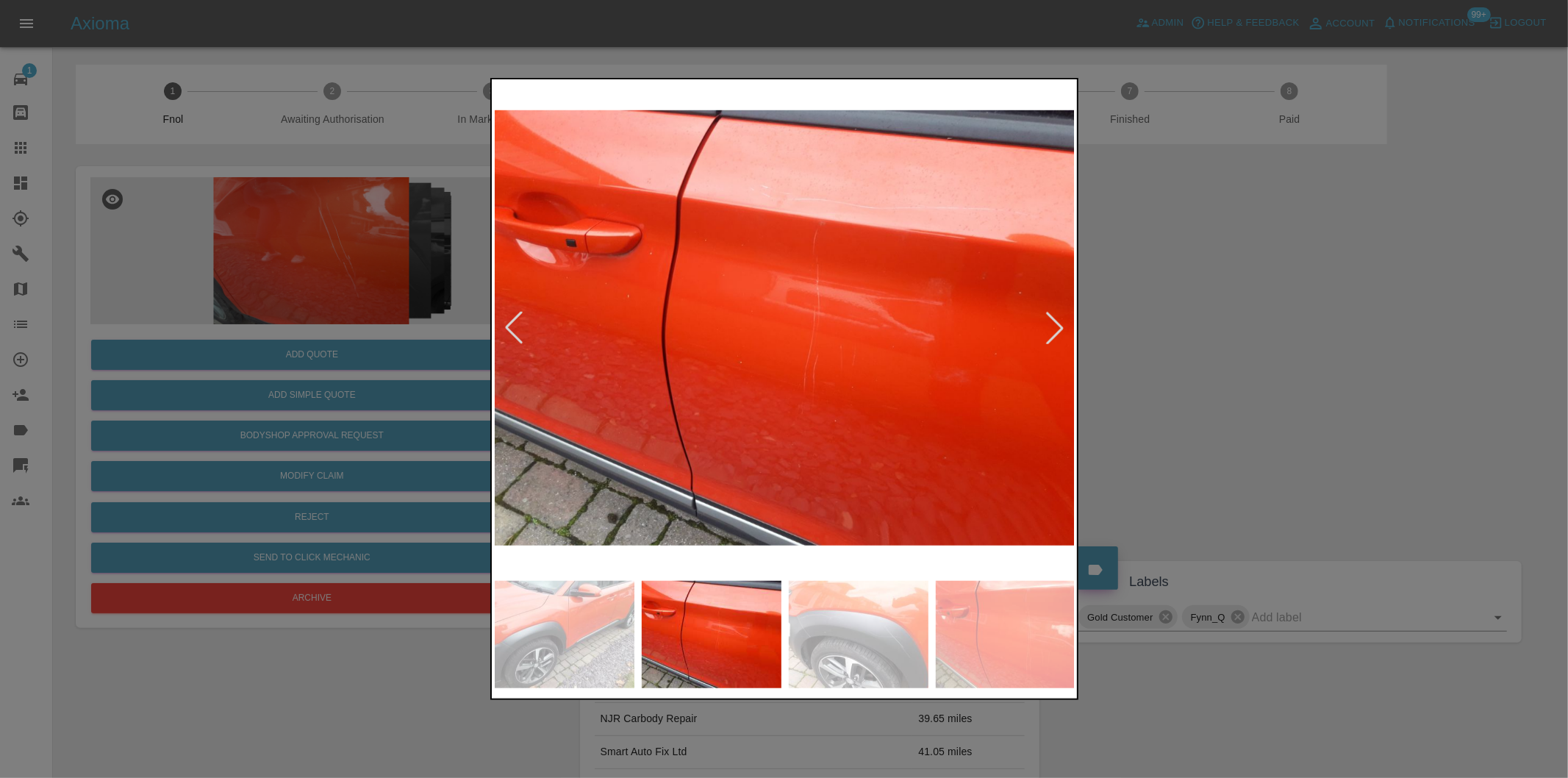
click at [1049, 327] on div at bounding box center [1055, 328] width 32 height 32
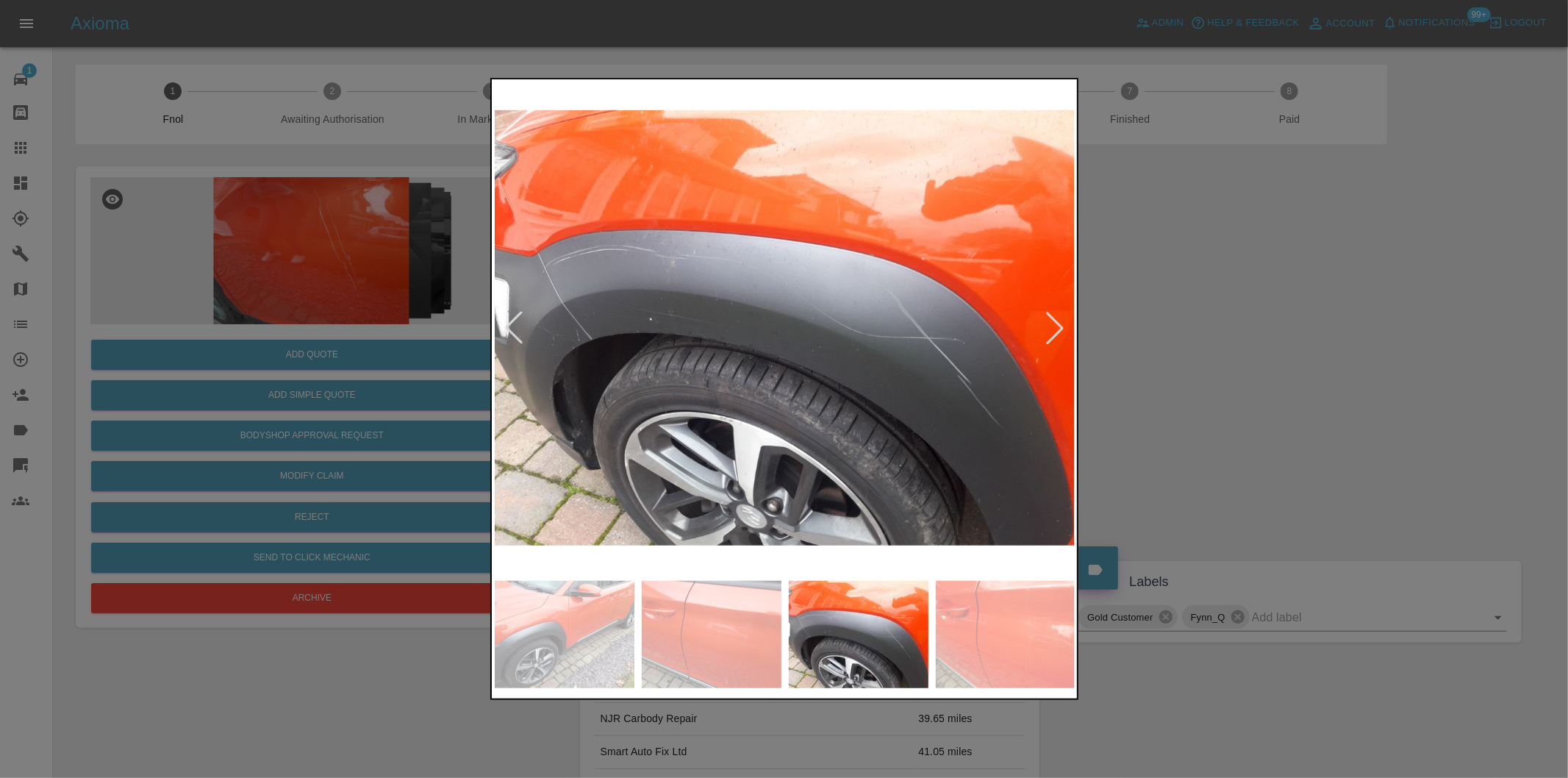
click at [1049, 327] on div at bounding box center [1055, 328] width 32 height 32
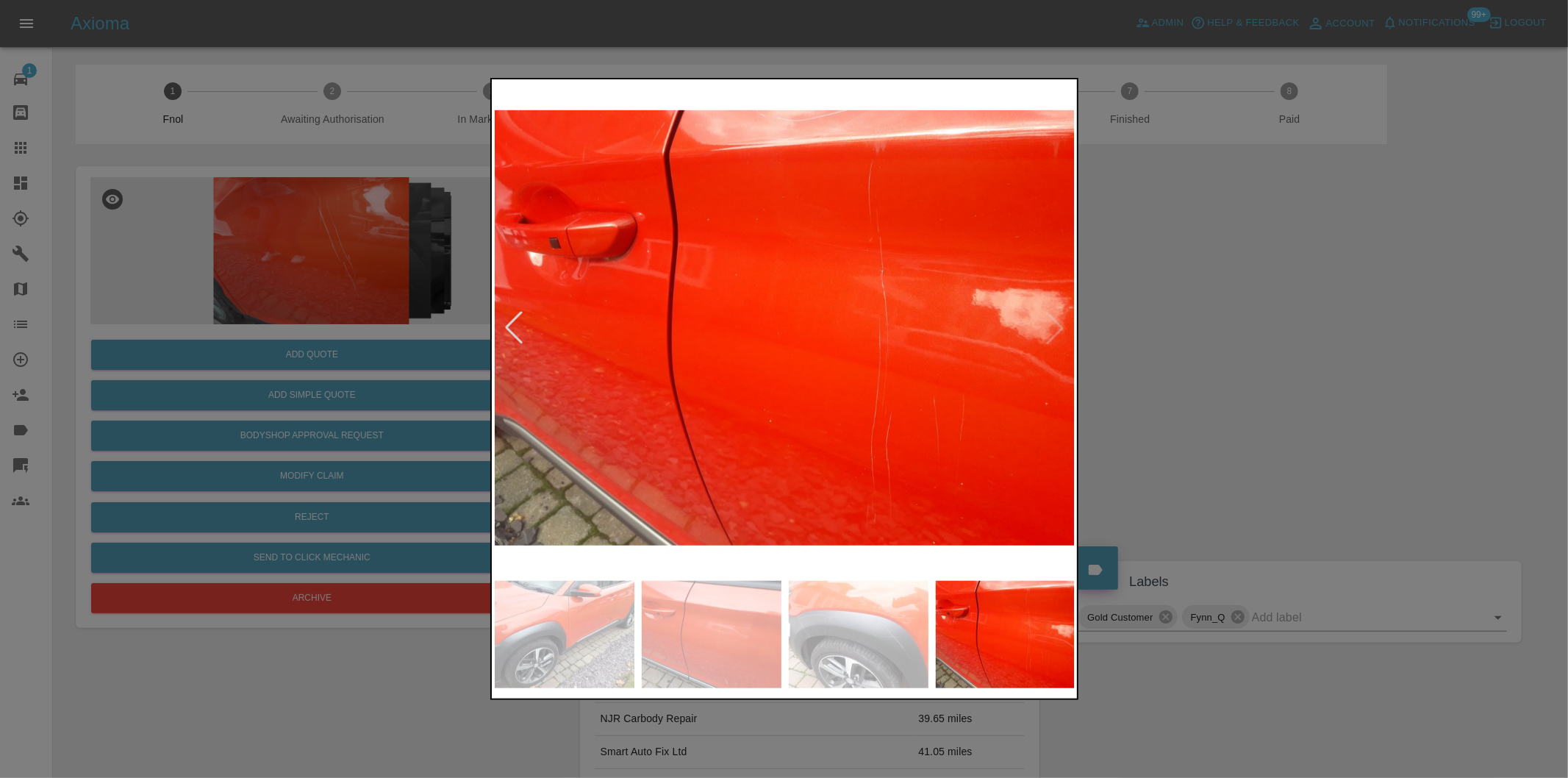
click at [1049, 327] on img at bounding box center [784, 328] width 581 height 491
click at [510, 323] on div at bounding box center [514, 328] width 32 height 32
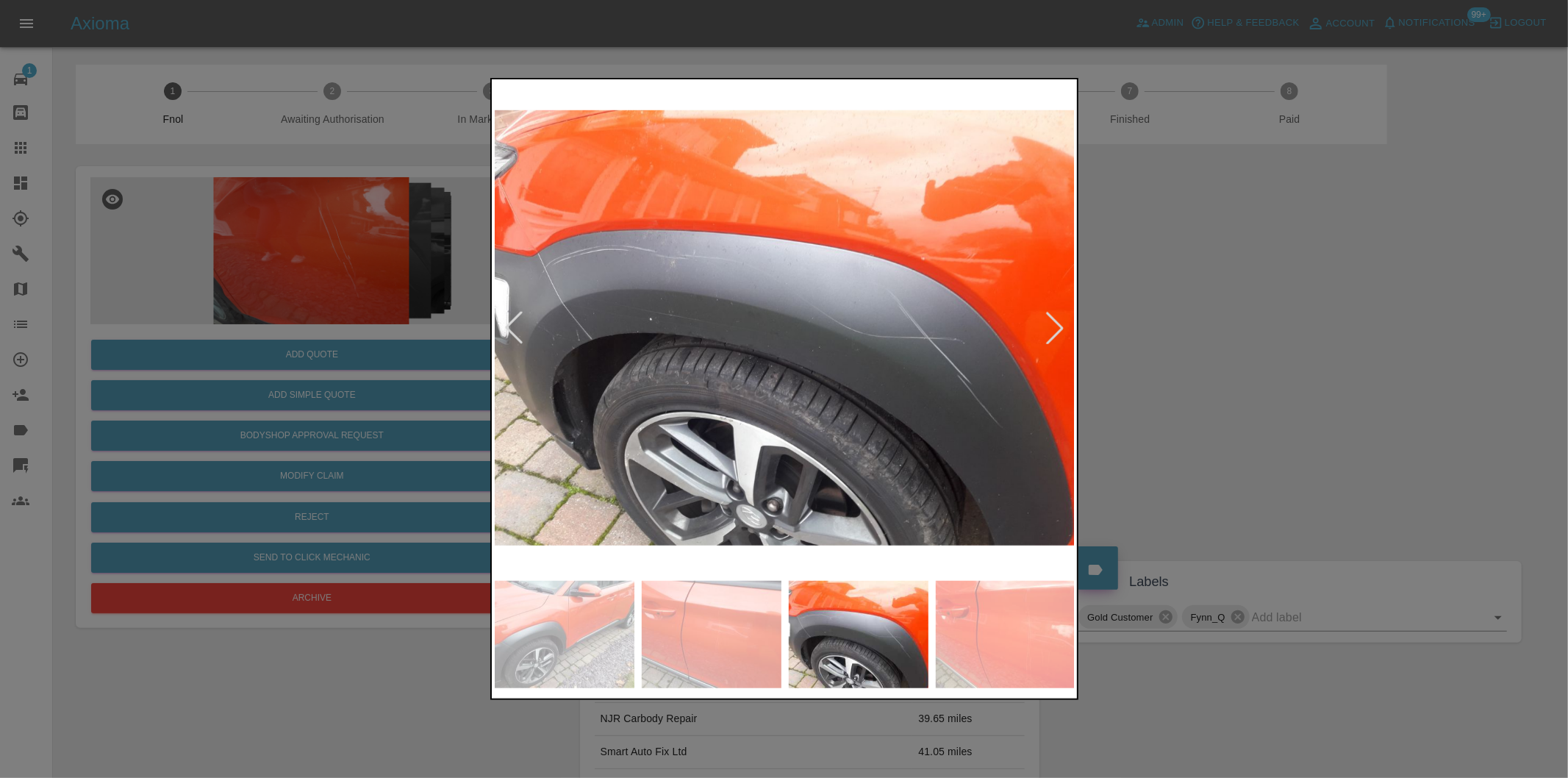
click at [510, 323] on div at bounding box center [514, 328] width 32 height 32
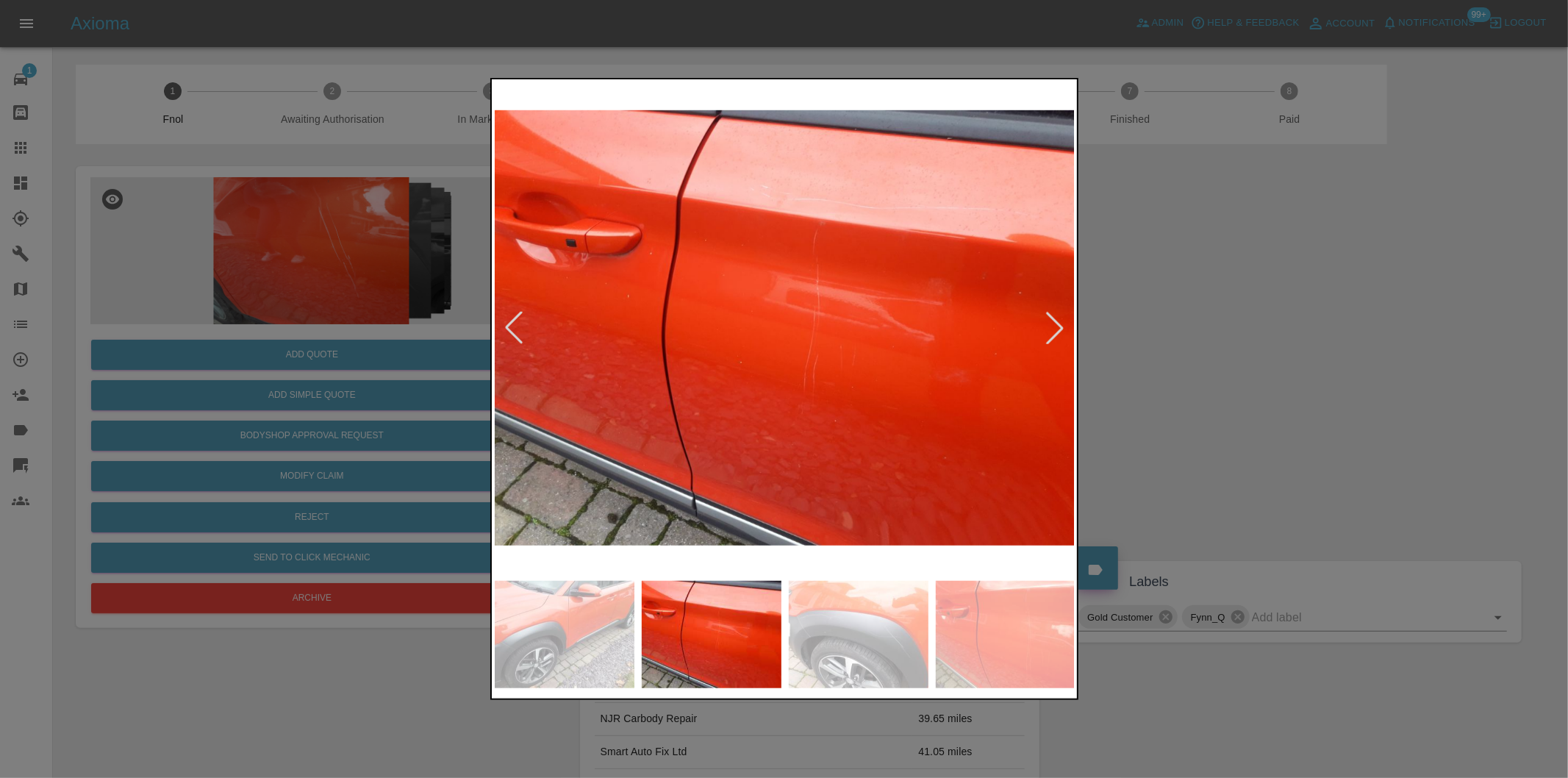
click at [510, 323] on div at bounding box center [514, 328] width 32 height 32
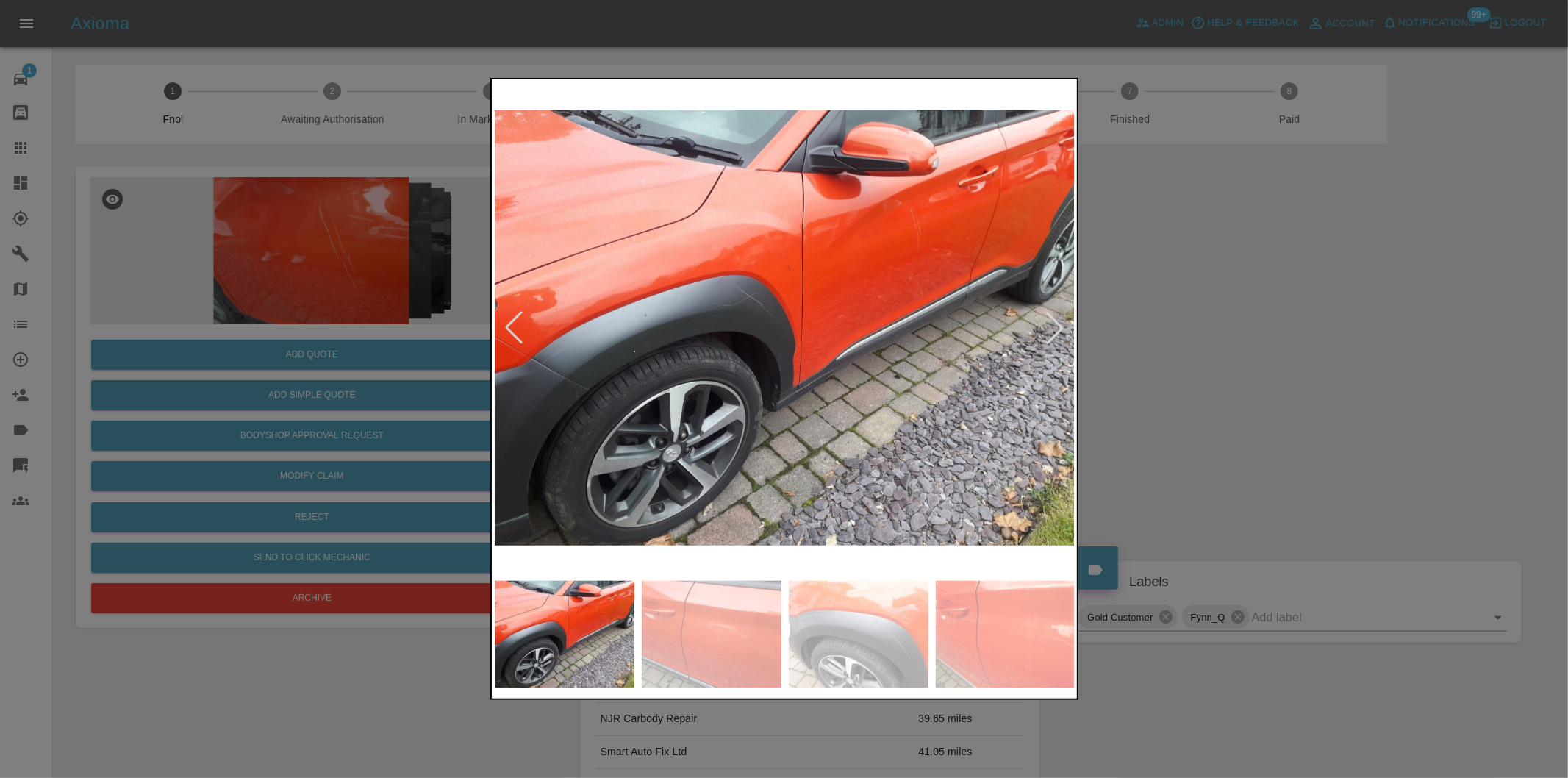
click at [510, 323] on div at bounding box center [514, 328] width 32 height 32
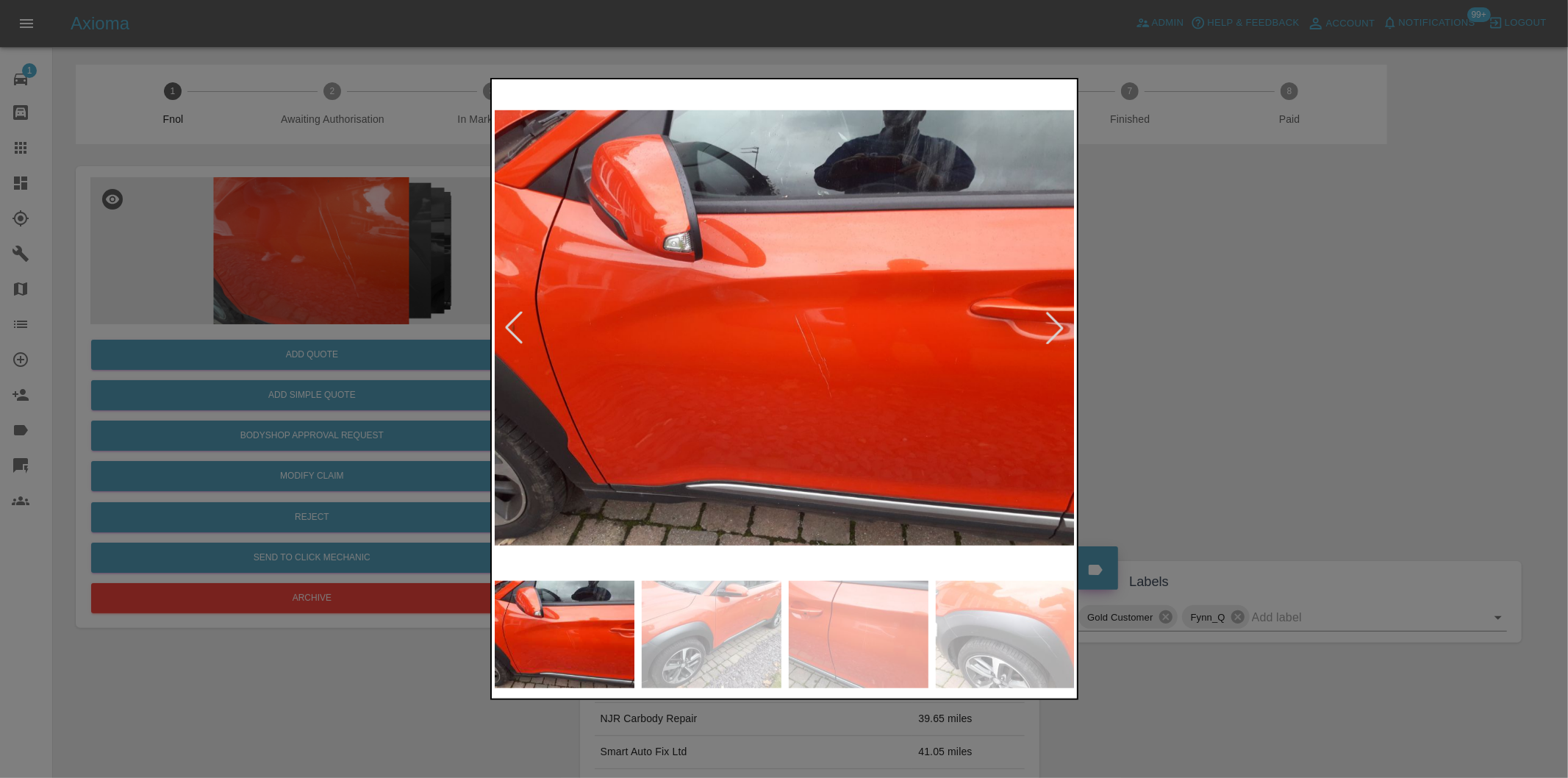
click at [510, 323] on div at bounding box center [514, 328] width 32 height 32
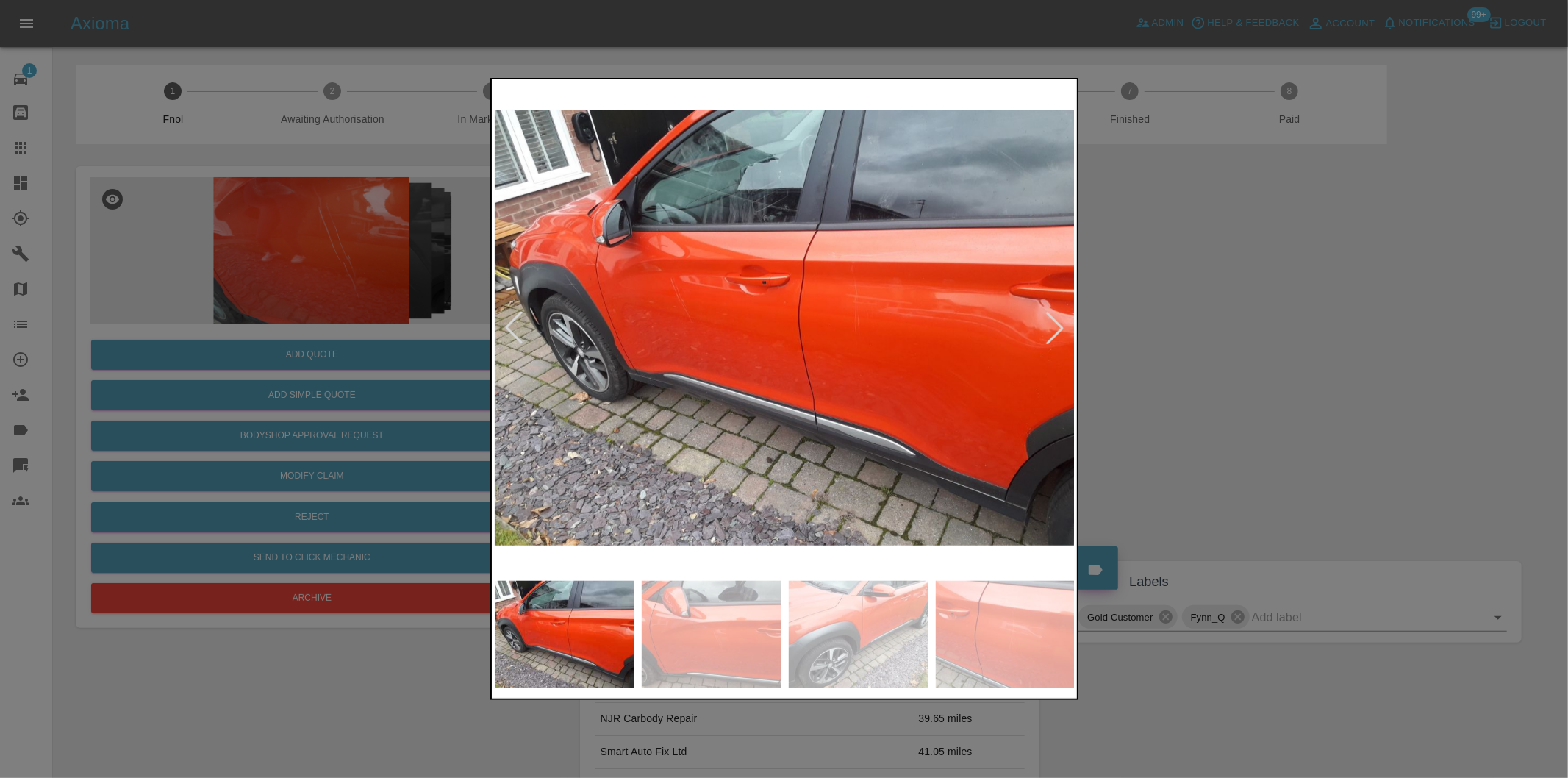
click at [510, 323] on div at bounding box center [514, 328] width 32 height 32
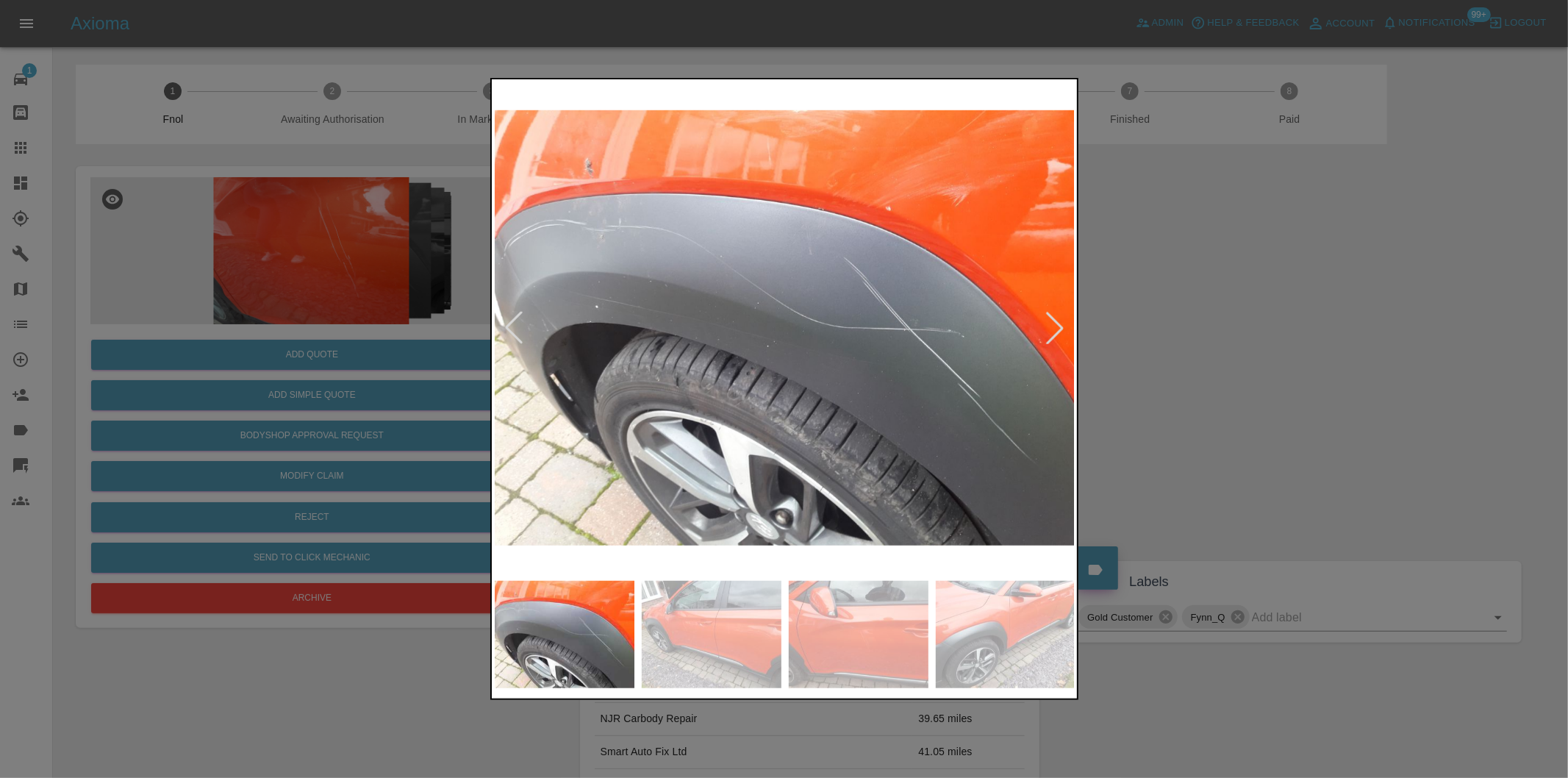
click at [510, 323] on div at bounding box center [514, 328] width 32 height 32
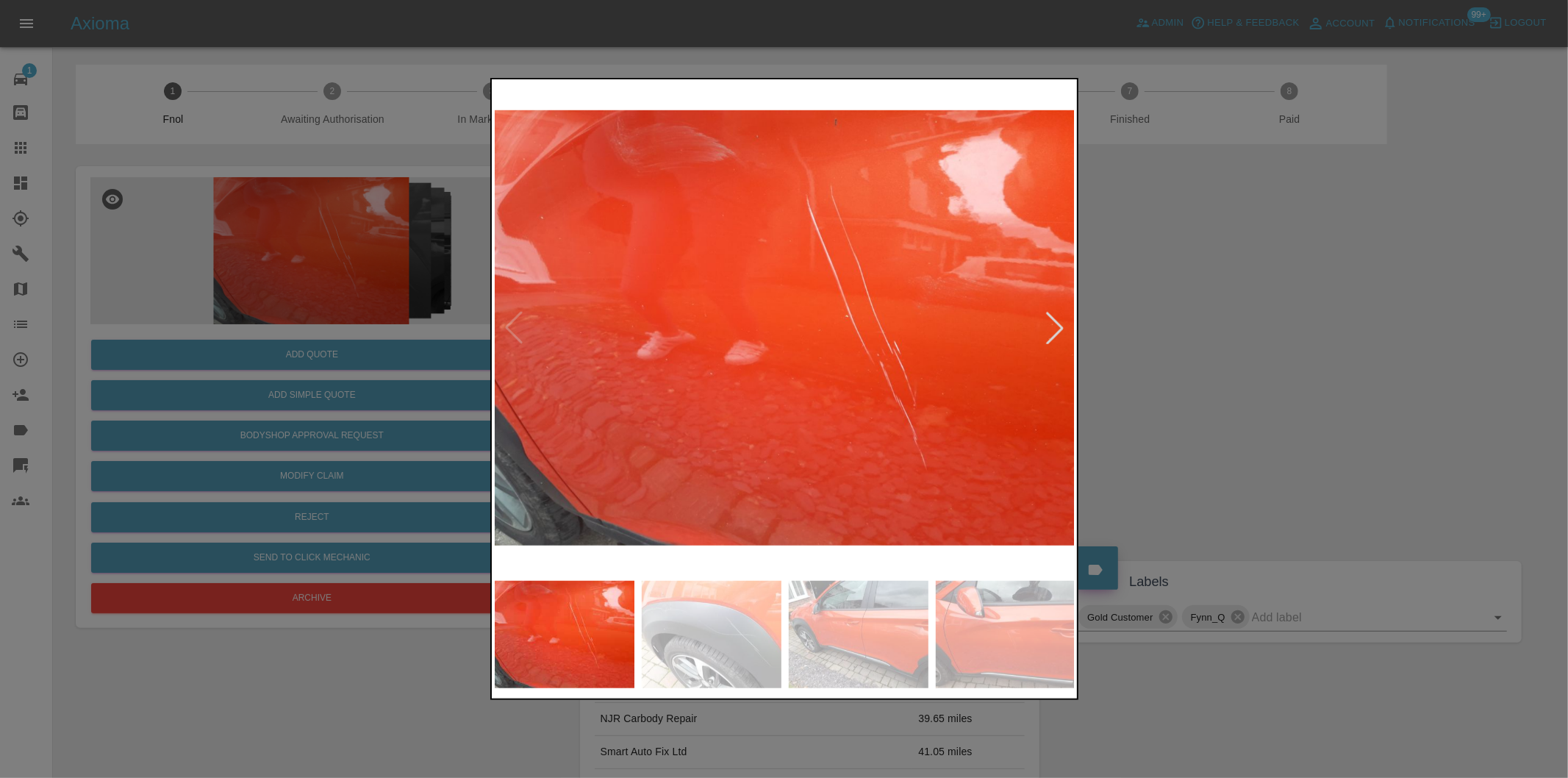
click at [510, 323] on img at bounding box center [784, 328] width 581 height 491
click at [1052, 328] on div at bounding box center [1055, 328] width 32 height 32
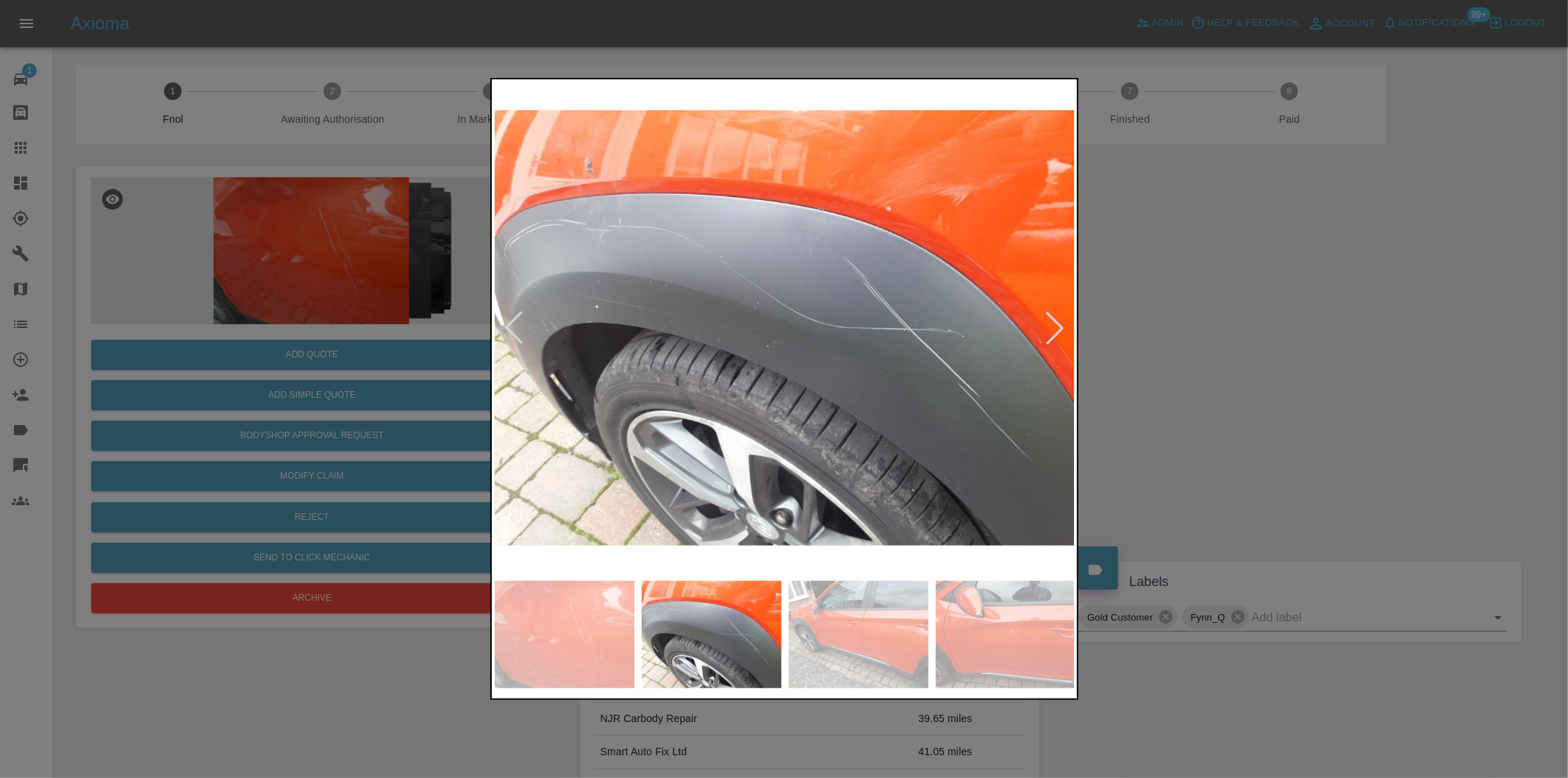
click at [1051, 329] on div at bounding box center [1055, 328] width 32 height 32
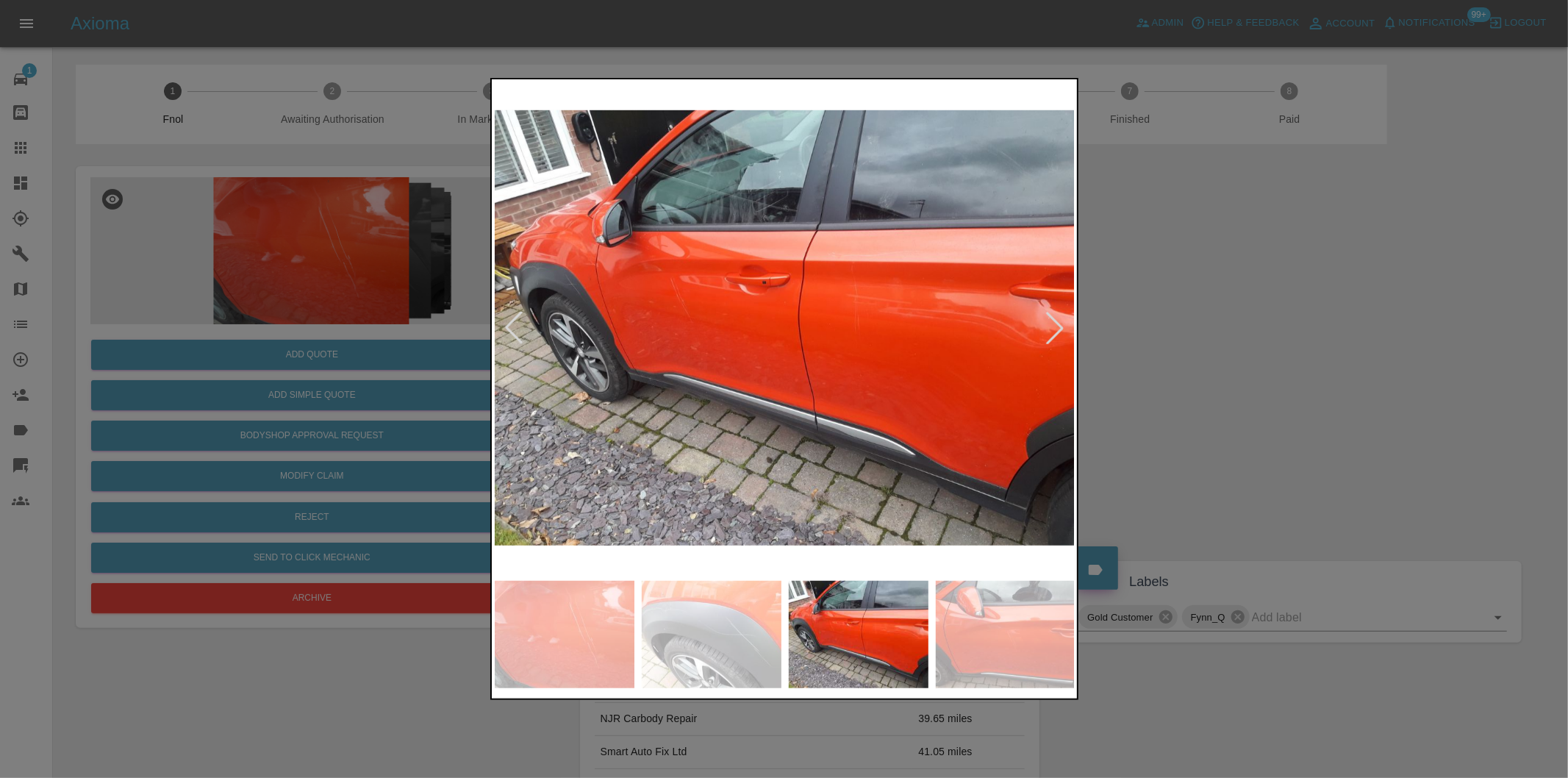
click at [1061, 324] on div at bounding box center [1055, 328] width 32 height 32
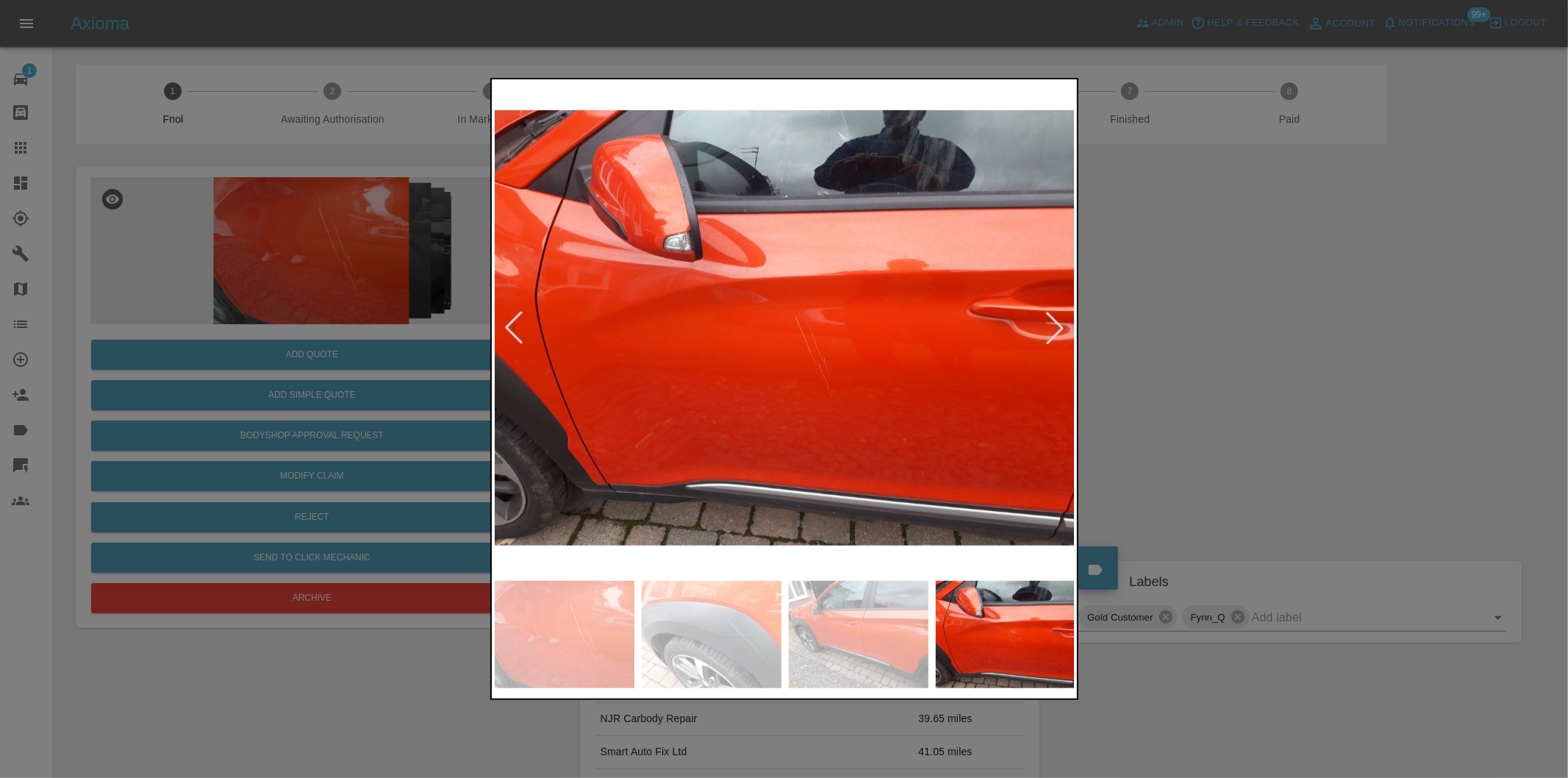
click at [1061, 324] on div at bounding box center [1055, 328] width 32 height 32
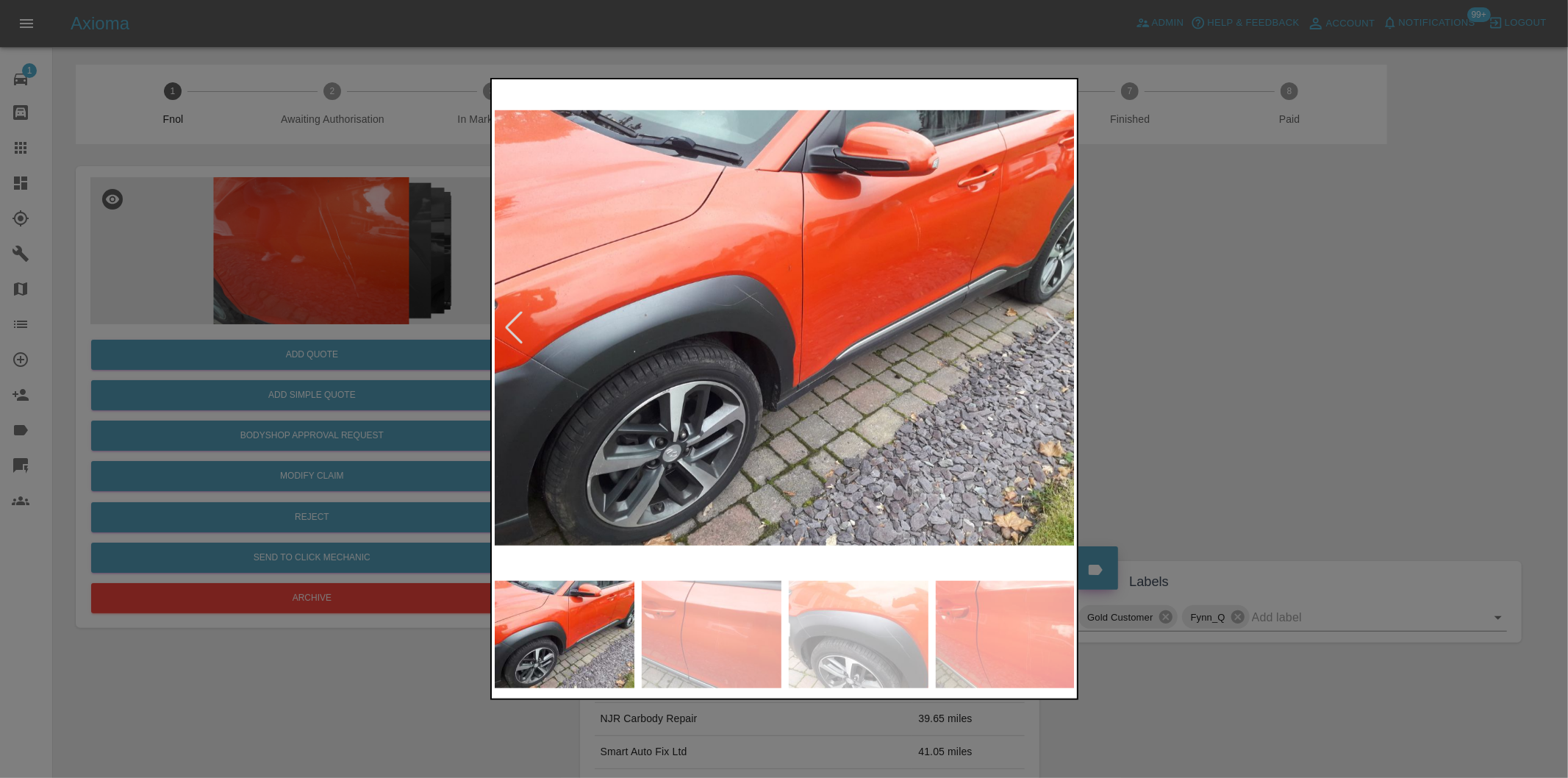
click at [562, 354] on img at bounding box center [784, 328] width 581 height 491
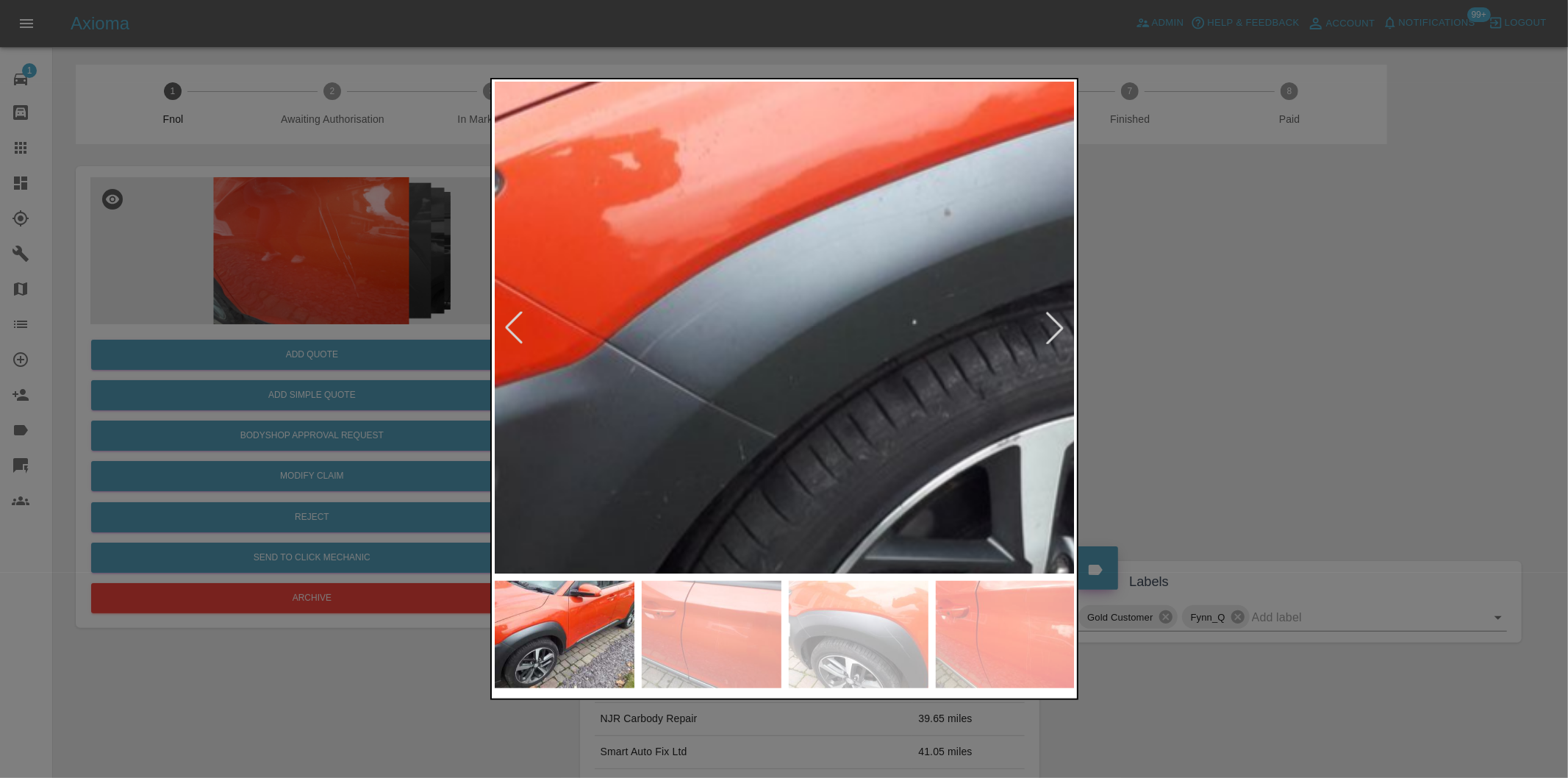
click at [562, 354] on img at bounding box center [1365, 250] width 1742 height 1473
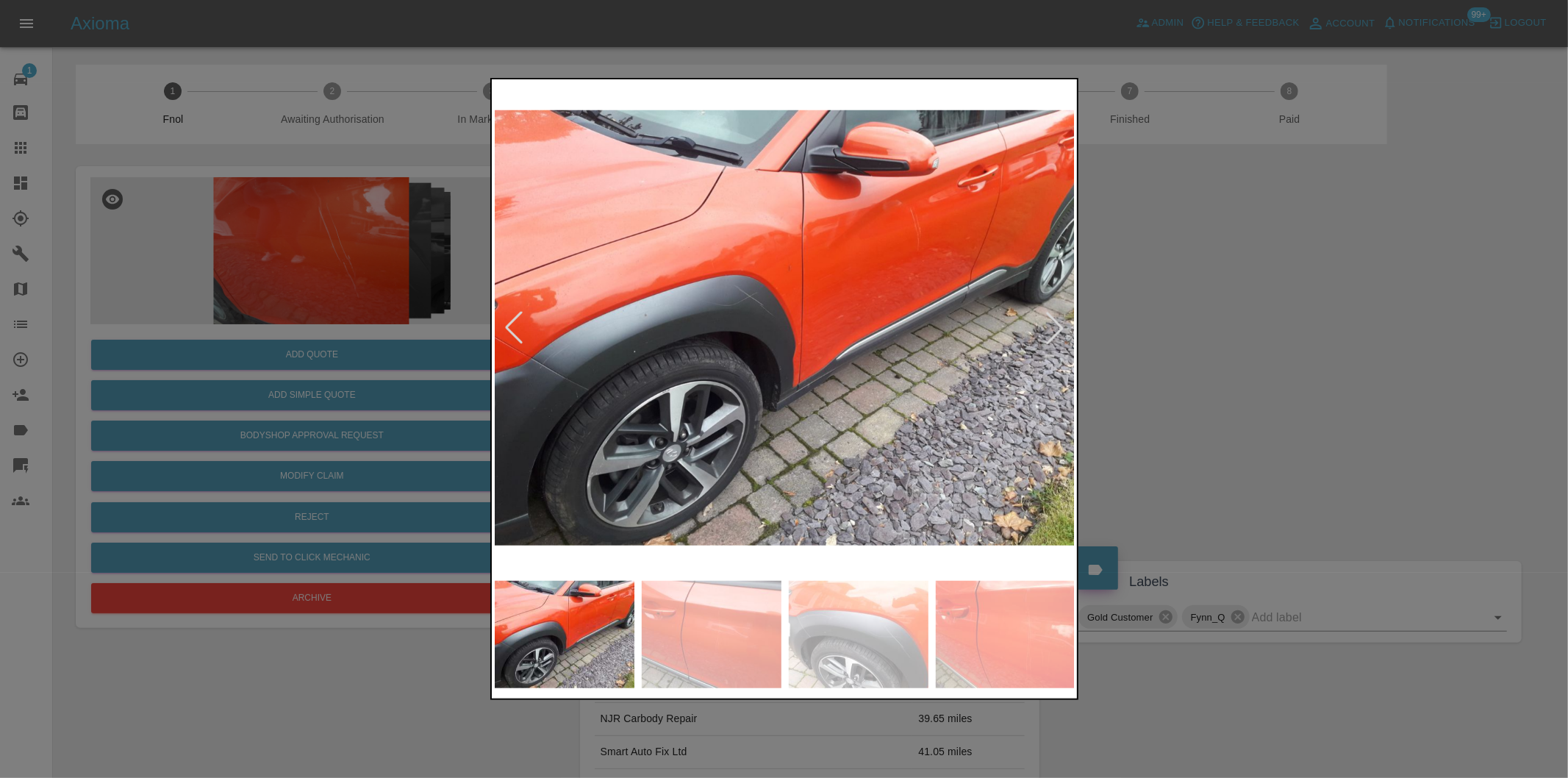
click at [1189, 343] on div at bounding box center [784, 389] width 1568 height 778
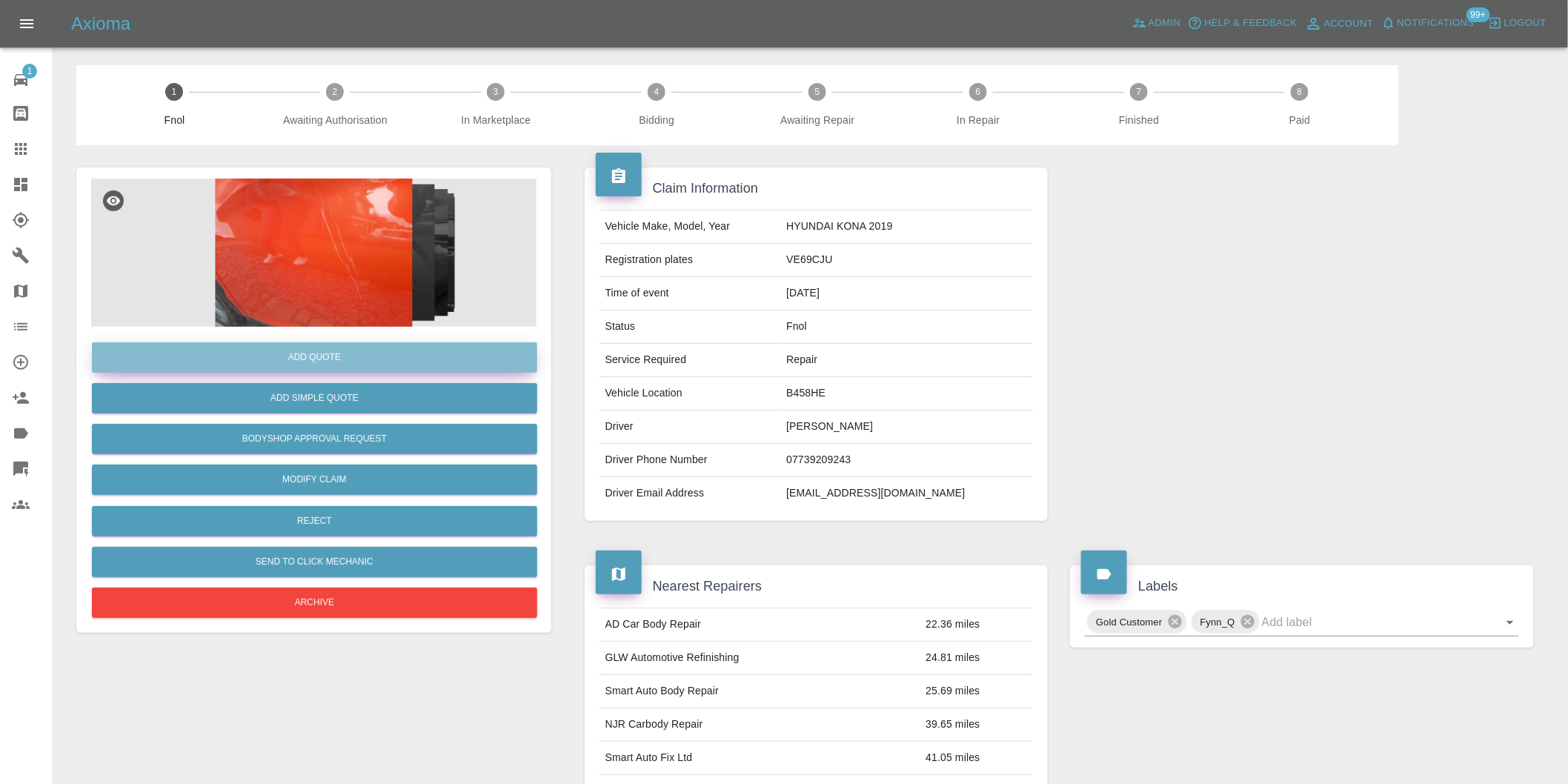
click at [332, 364] on button "Add Quote" at bounding box center [314, 357] width 445 height 30
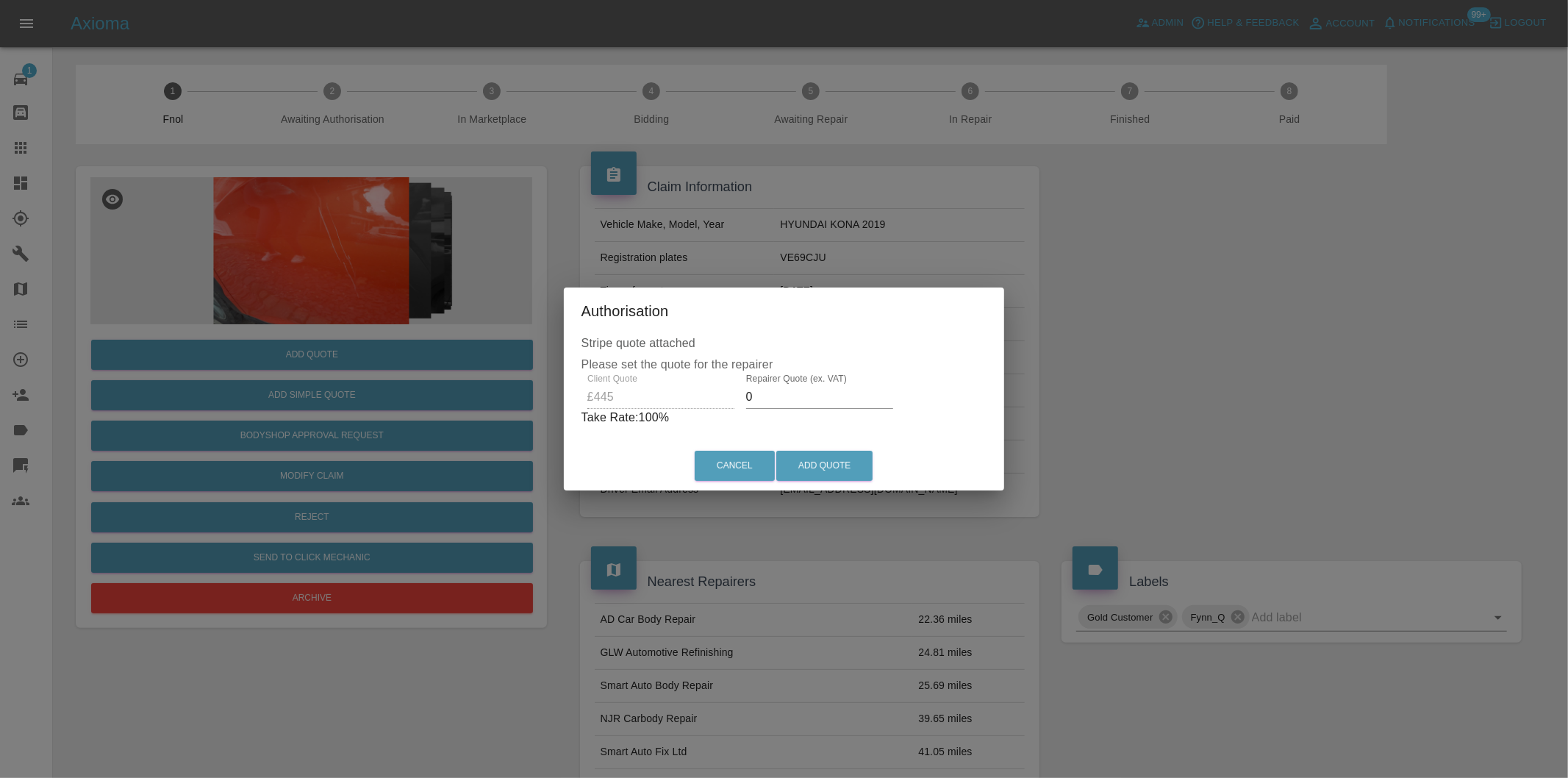
click at [777, 401] on input "0" at bounding box center [820, 397] width 147 height 23
type input "0280"
click at [817, 469] on button "Add Quote" at bounding box center [824, 465] width 96 height 30
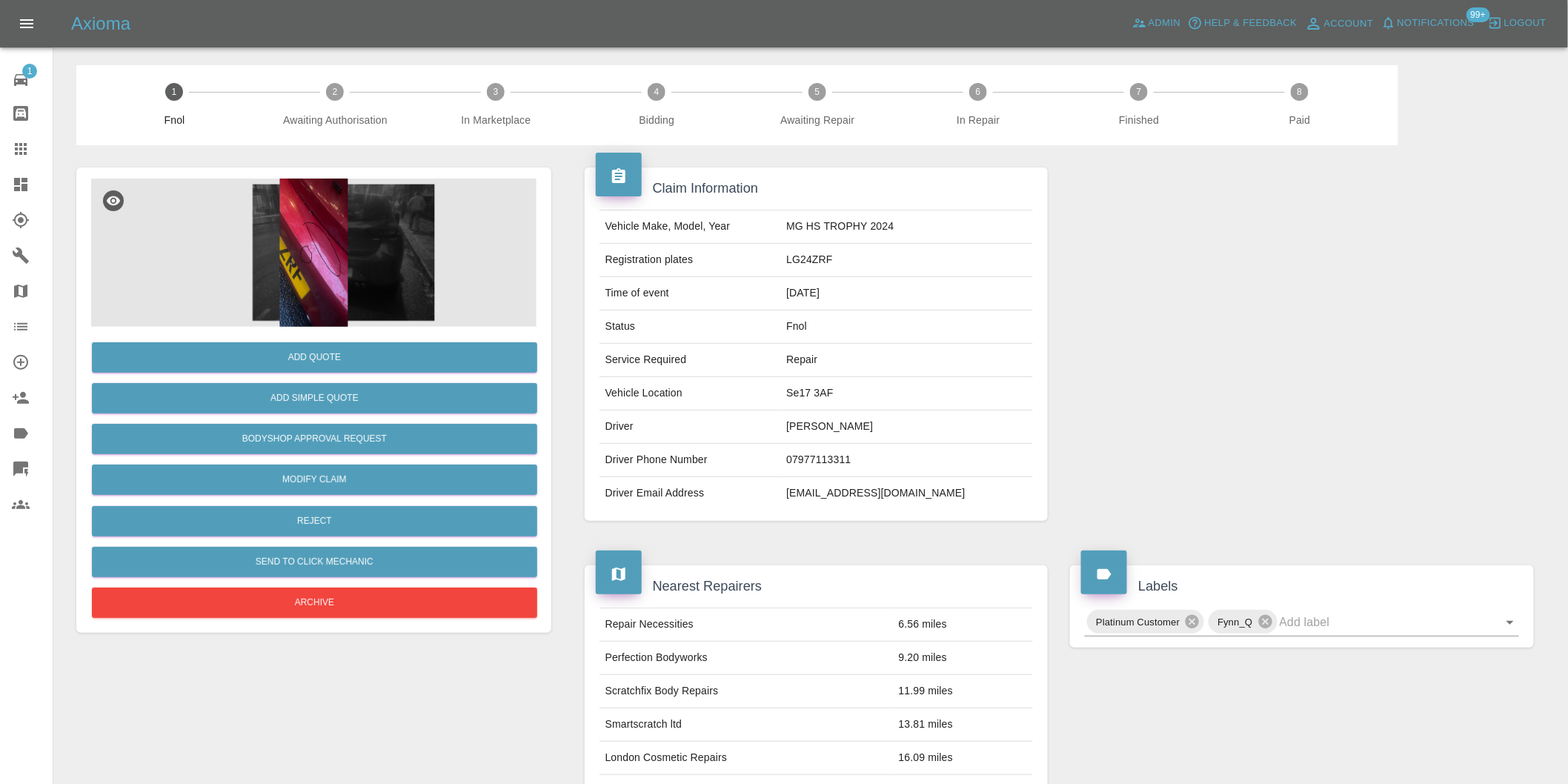
click at [330, 243] on img at bounding box center [313, 252] width 445 height 148
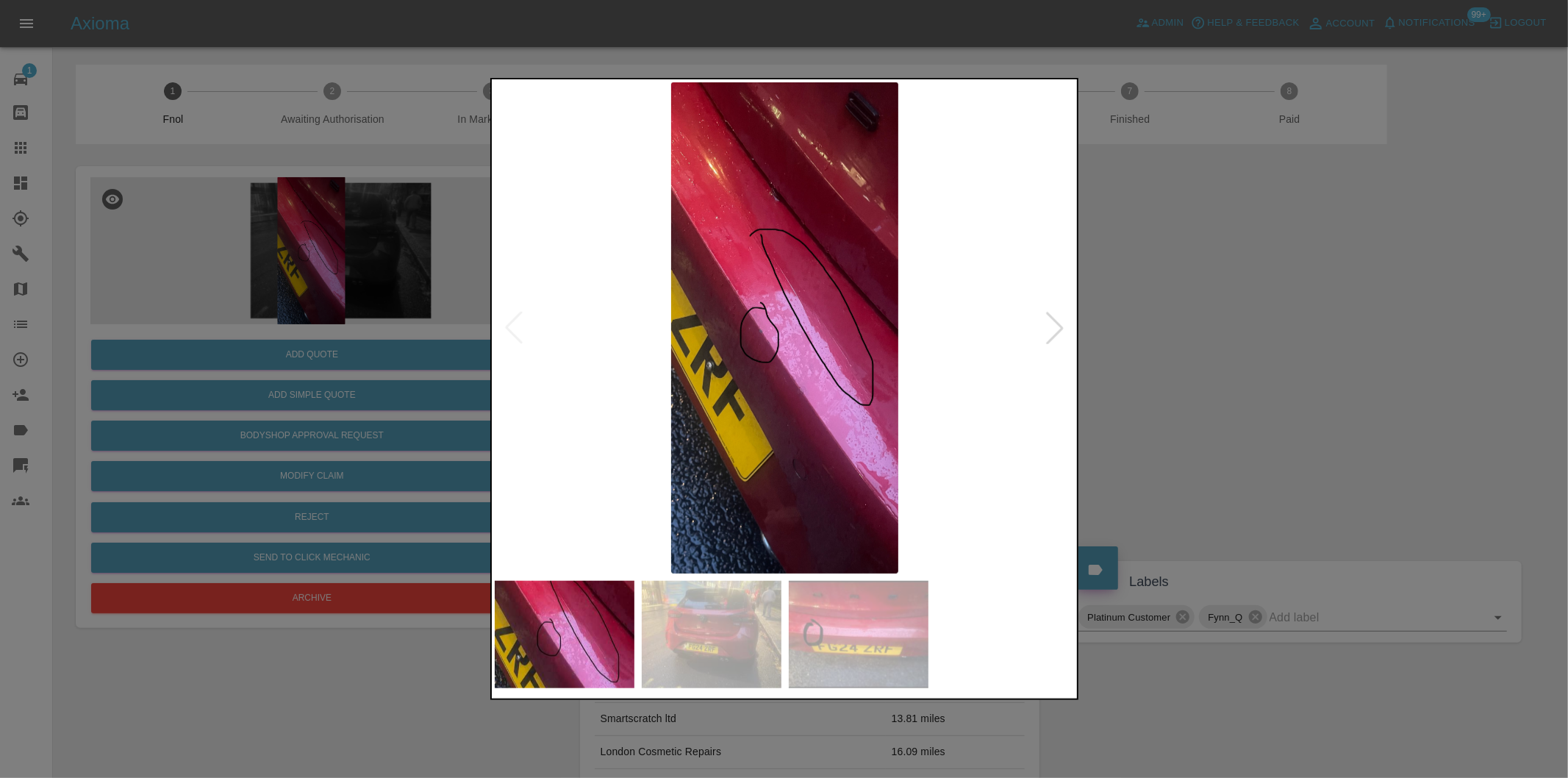
click at [1050, 325] on div at bounding box center [1055, 328] width 32 height 32
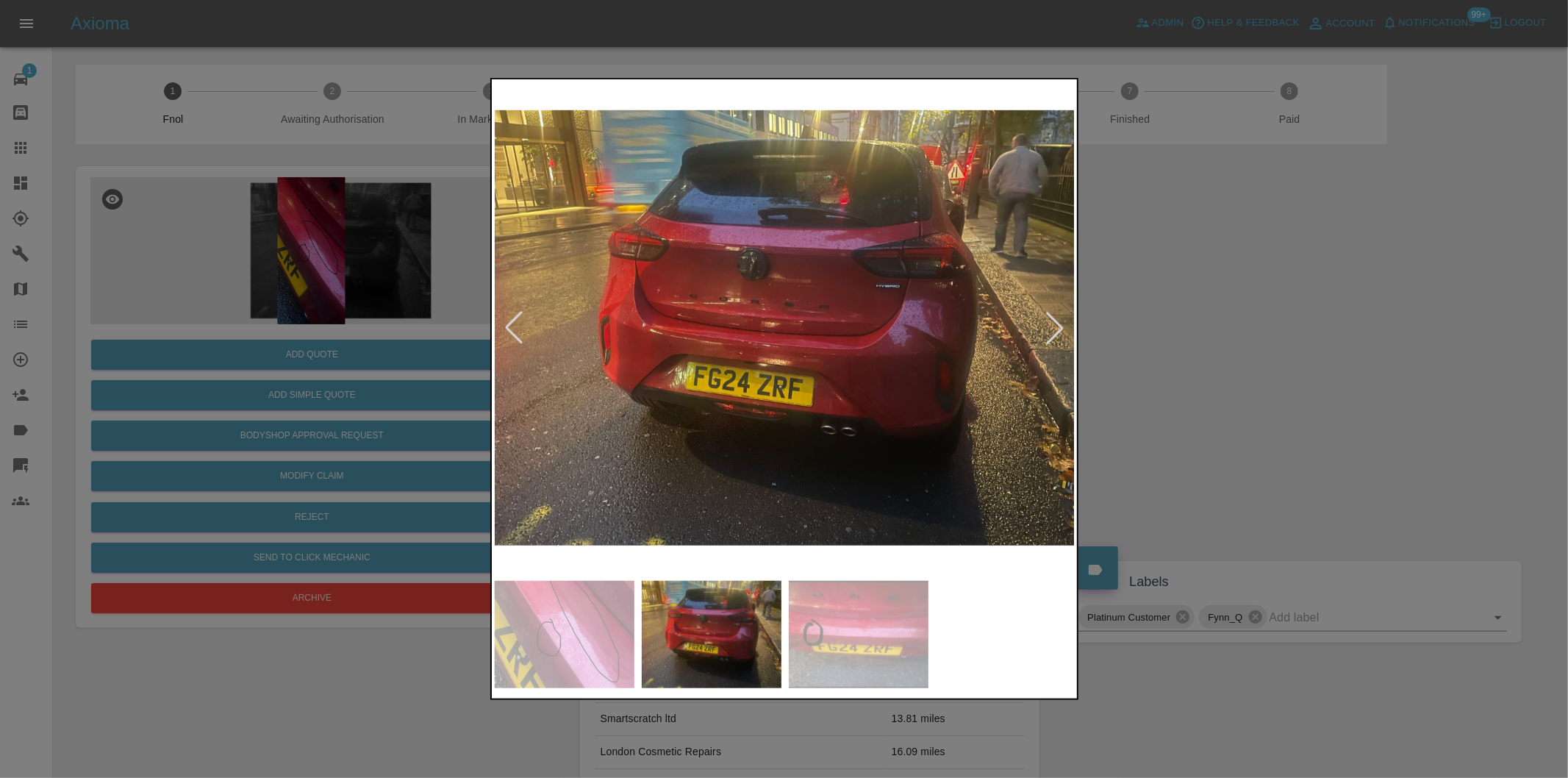
click at [1050, 325] on div at bounding box center [1055, 328] width 32 height 32
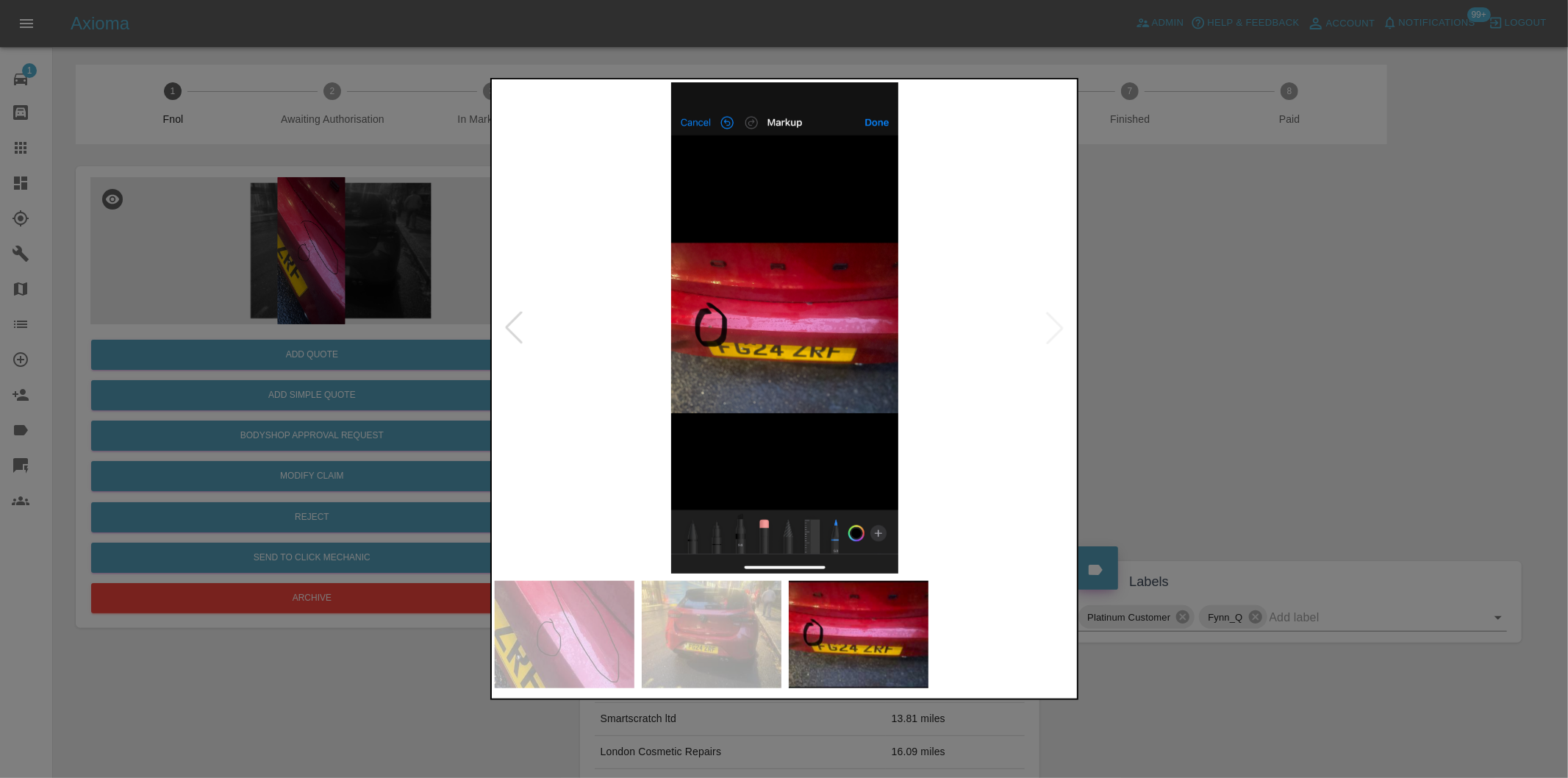
click at [1050, 325] on img at bounding box center [784, 328] width 581 height 491
click at [1311, 350] on div at bounding box center [784, 389] width 1568 height 778
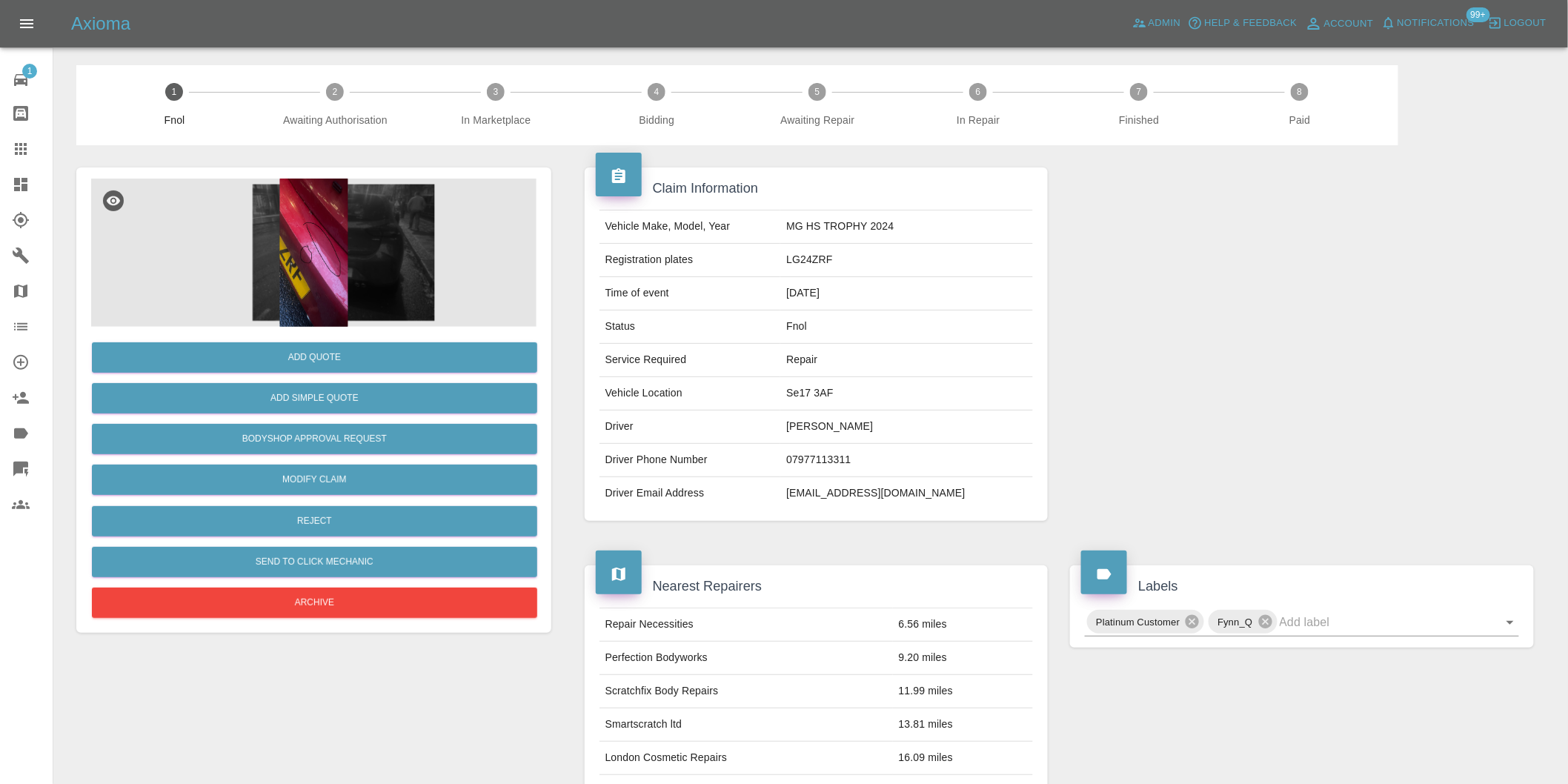
click at [316, 260] on img at bounding box center [313, 252] width 445 height 148
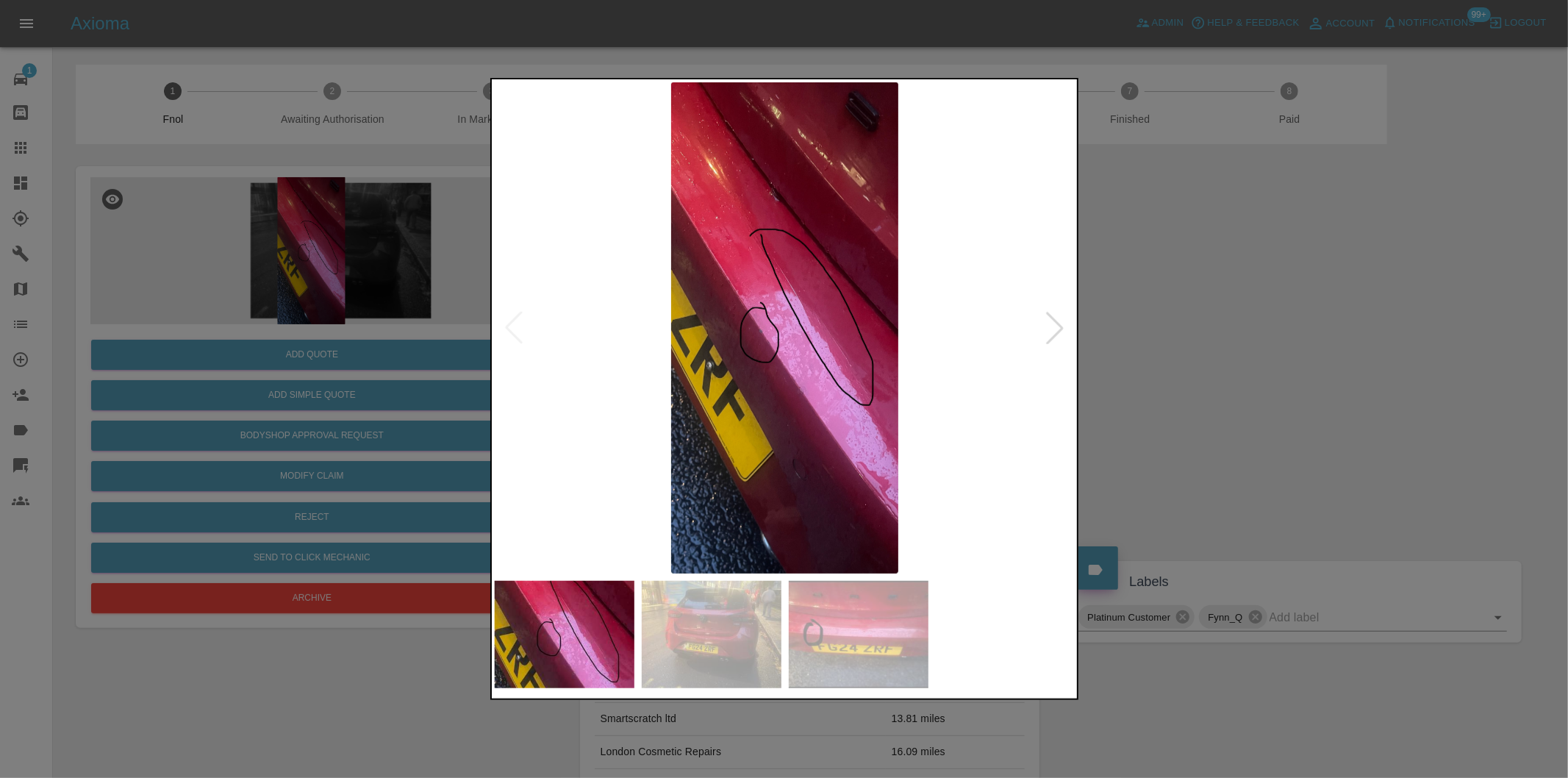
click at [1057, 330] on div at bounding box center [1055, 328] width 32 height 32
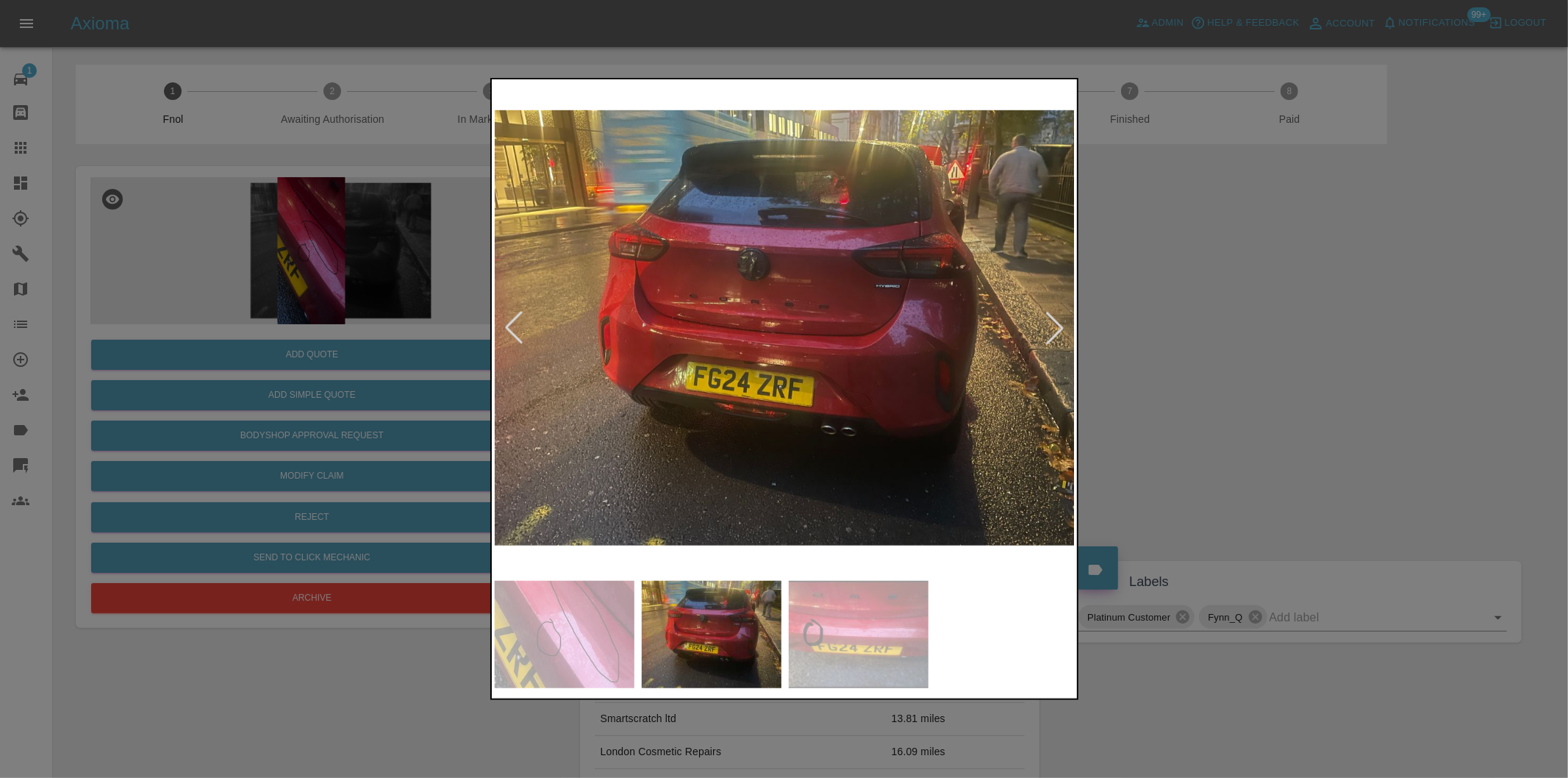
click at [1057, 330] on div at bounding box center [1055, 328] width 32 height 32
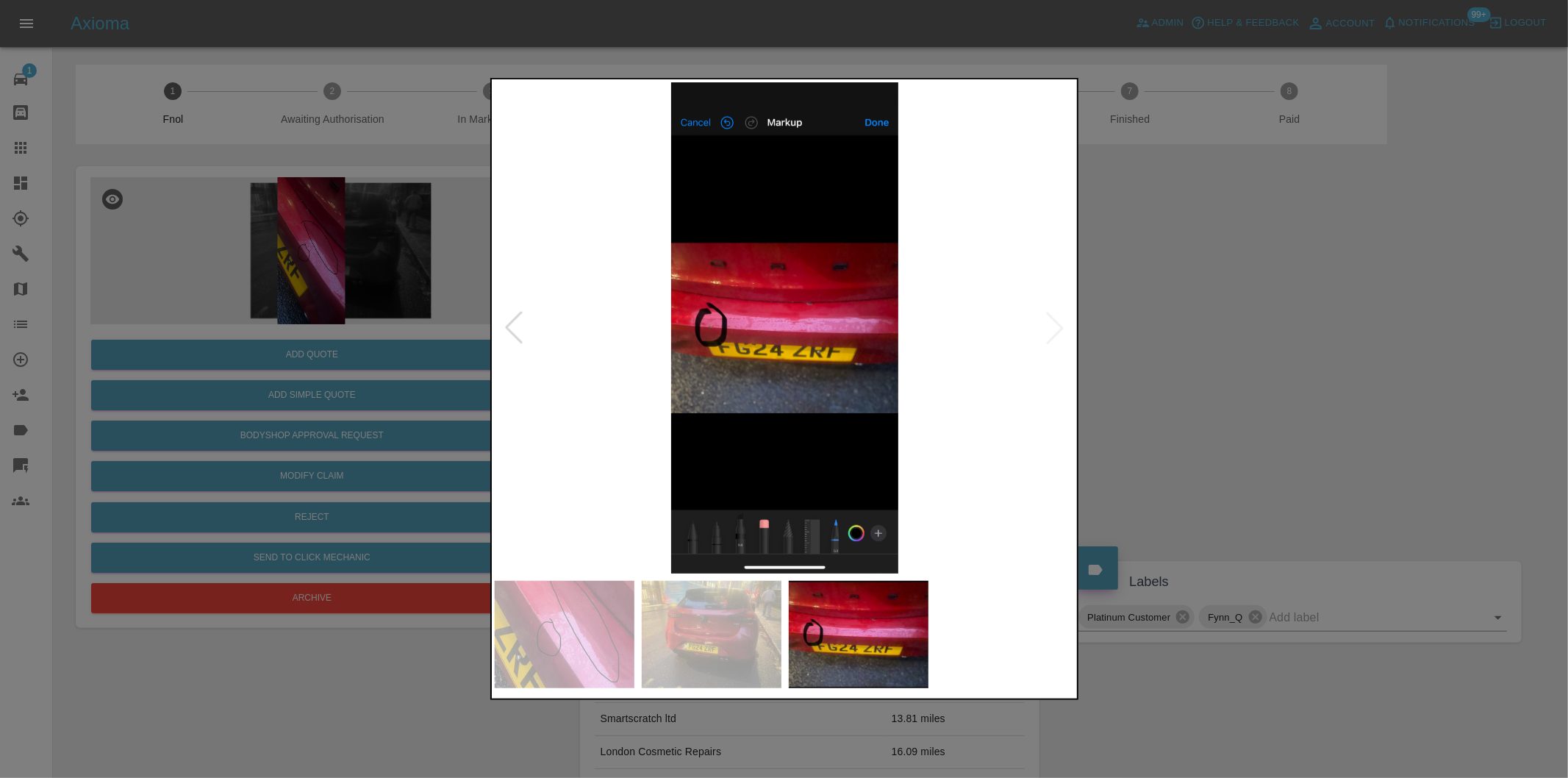
click at [1057, 330] on img at bounding box center [784, 328] width 581 height 491
drag, startPoint x: 1274, startPoint y: 364, endPoint x: 680, endPoint y: 459, distance: 601.5
click at [1260, 364] on div at bounding box center [784, 389] width 1568 height 778
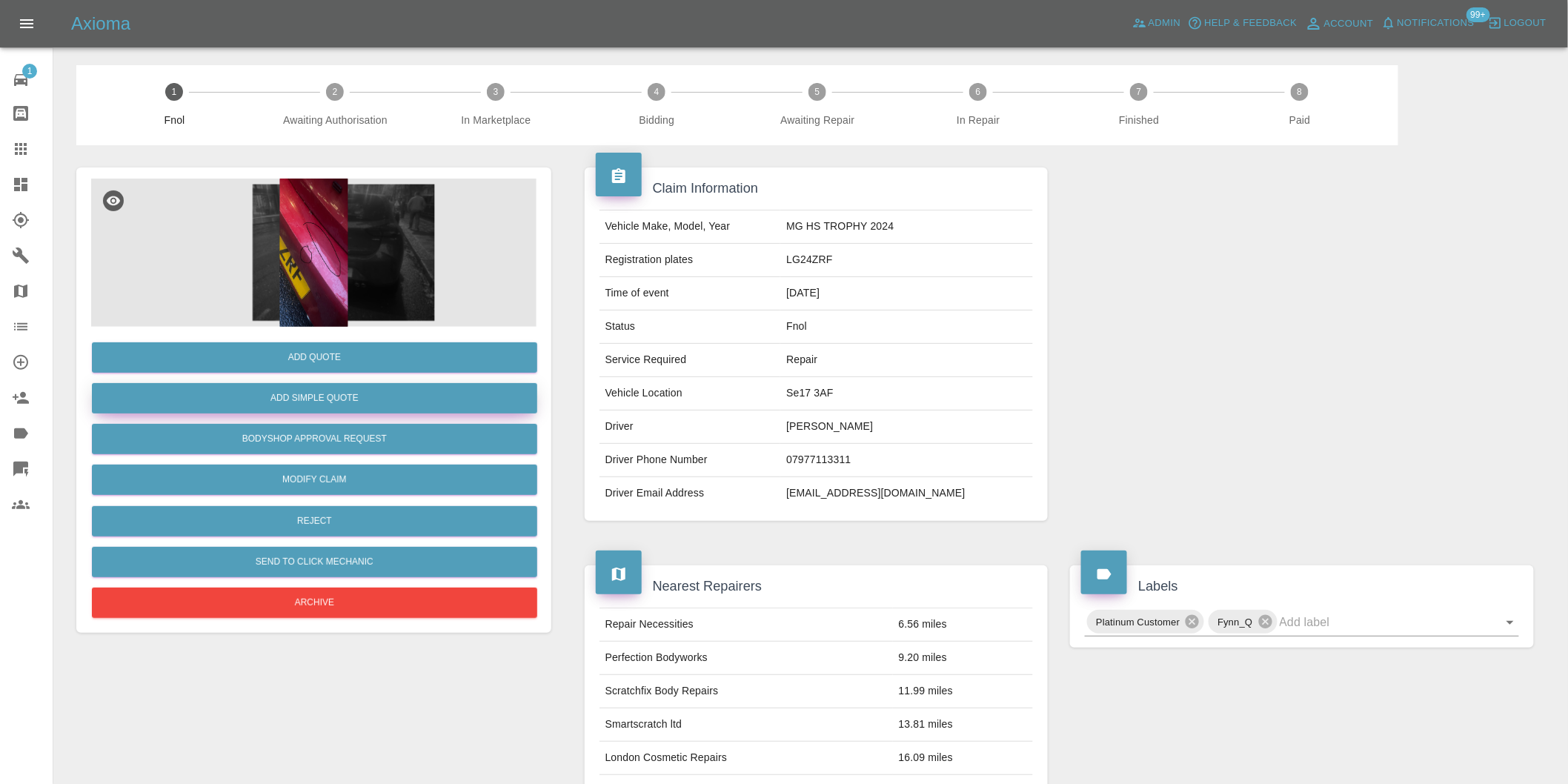
click at [318, 391] on button "Add Simple Quote" at bounding box center [314, 398] width 445 height 30
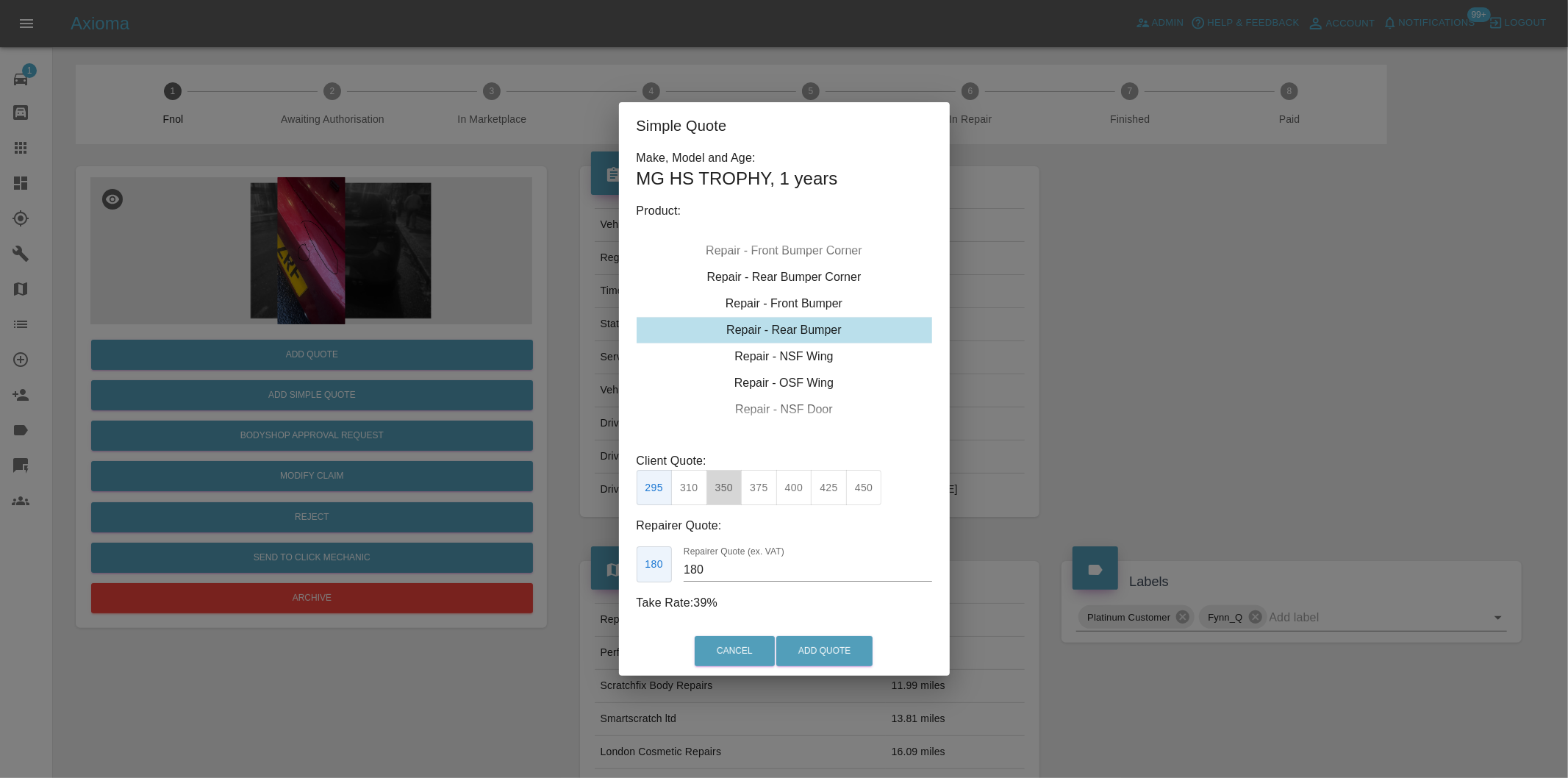
click at [719, 493] on button "350" at bounding box center [725, 488] width 36 height 36
type input "210"
click at [824, 659] on button "Add Quote" at bounding box center [824, 650] width 96 height 30
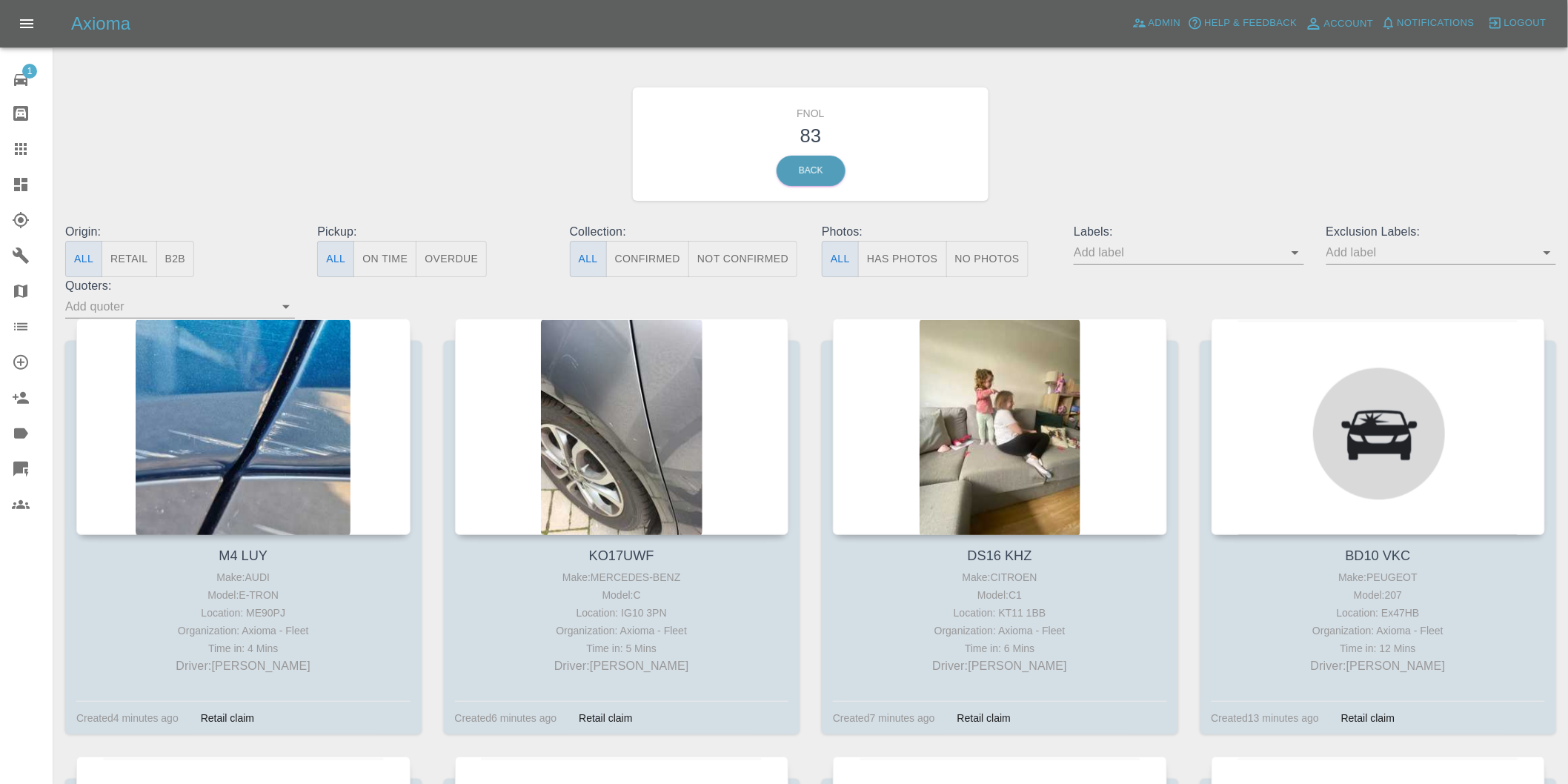
click at [886, 256] on button "Has Photos" at bounding box center [902, 259] width 89 height 37
click at [1553, 256] on icon "Open" at bounding box center [1547, 252] width 18 height 18
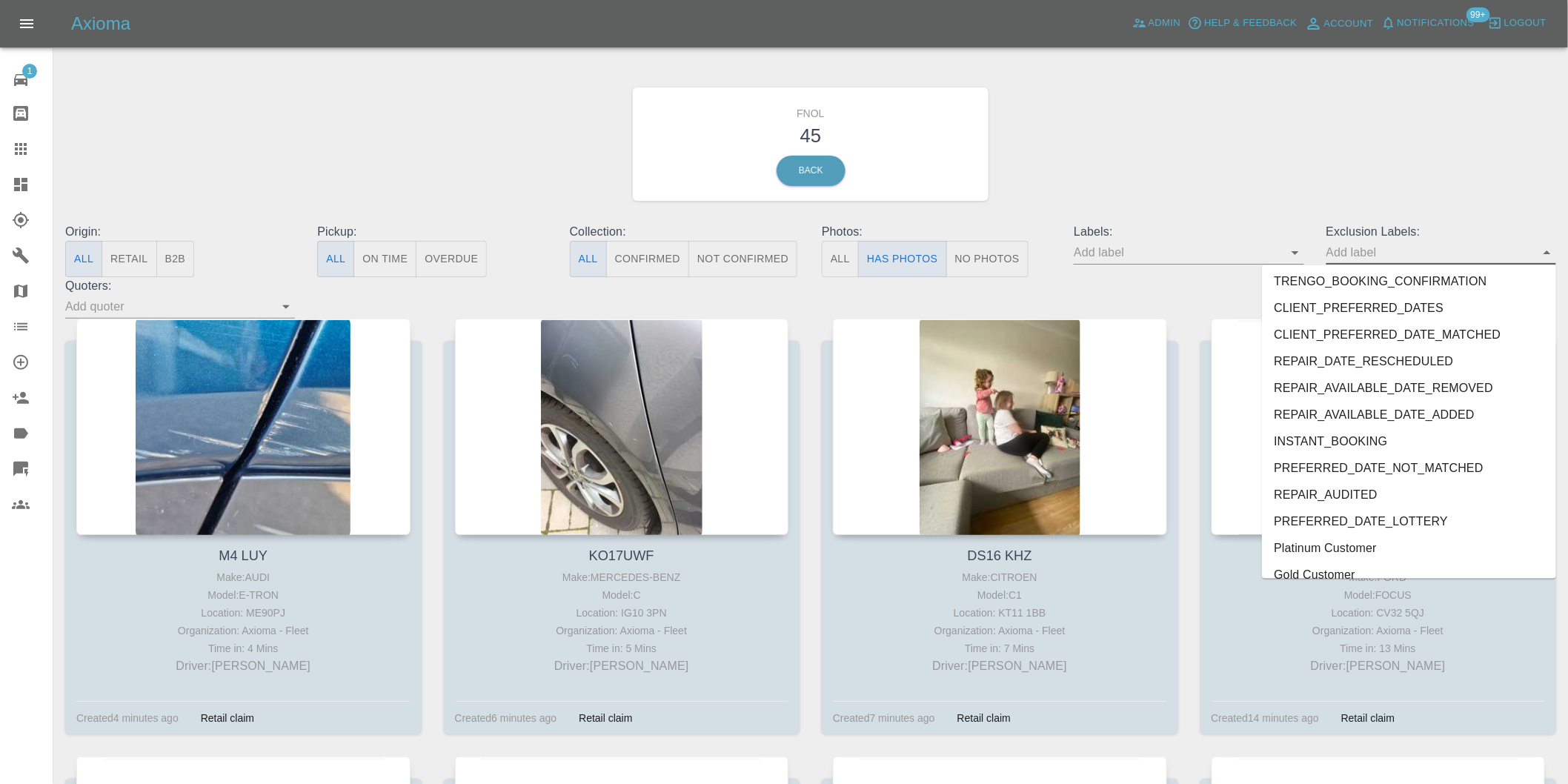
scroll to position [3217, 0]
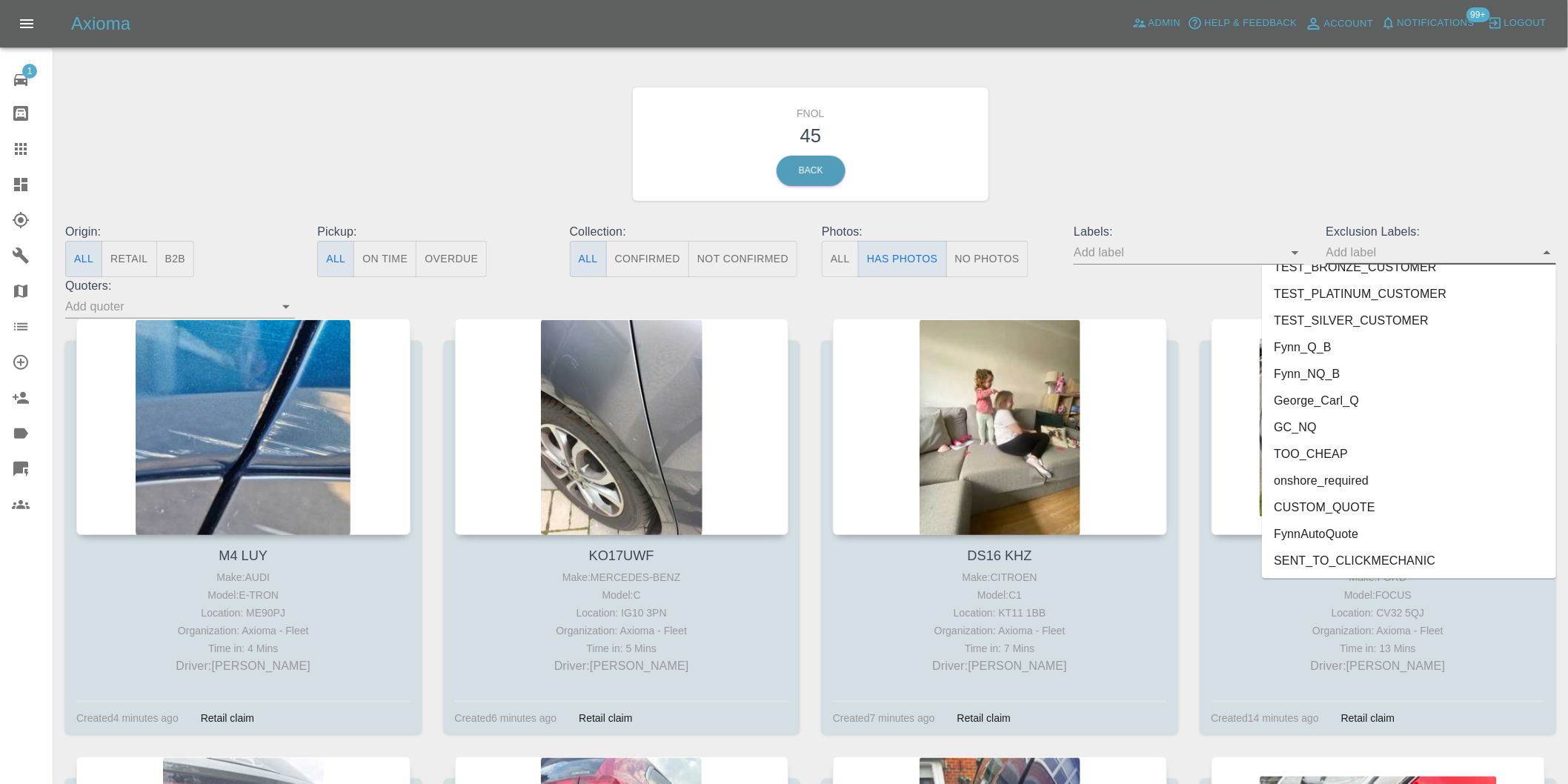
click at [1346, 389] on li "George_Carl_Q" at bounding box center [1408, 401] width 294 height 27
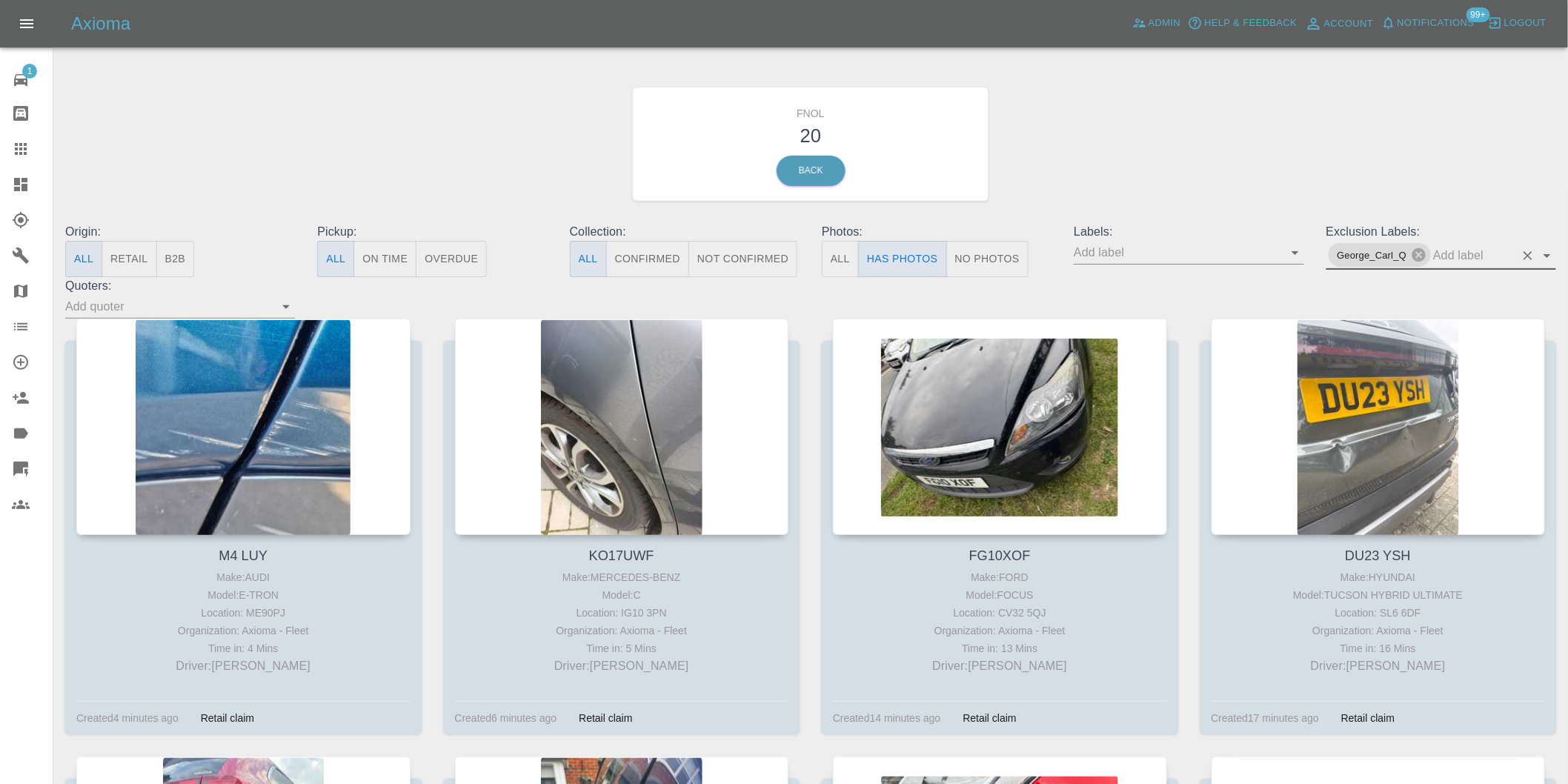
click at [1536, 260] on button "Clear" at bounding box center [1527, 255] width 20 height 20
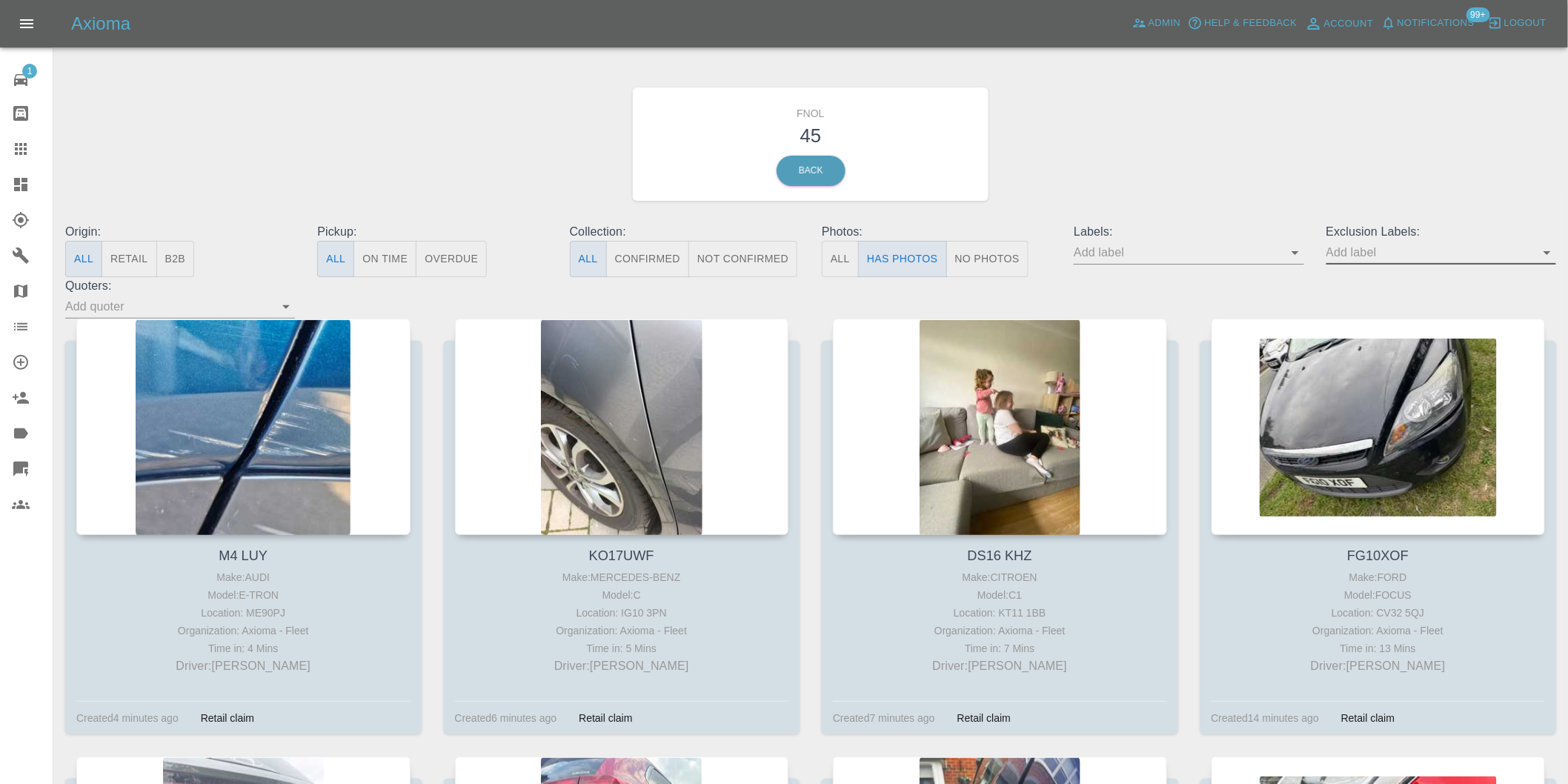
click at [1548, 256] on icon "Open" at bounding box center [1547, 252] width 18 height 18
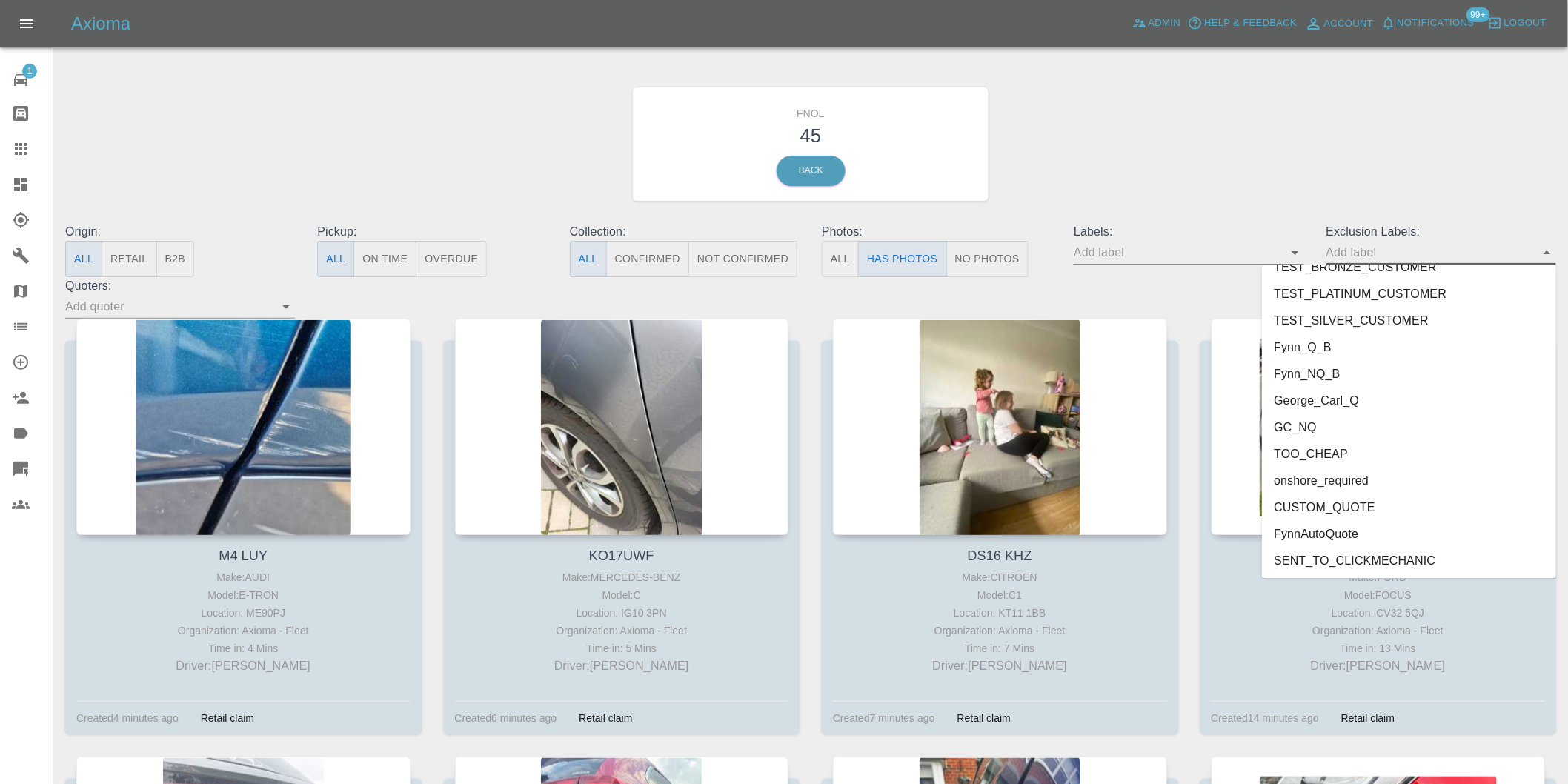
click at [1376, 406] on li "George_Carl_Q" at bounding box center [1408, 401] width 294 height 27
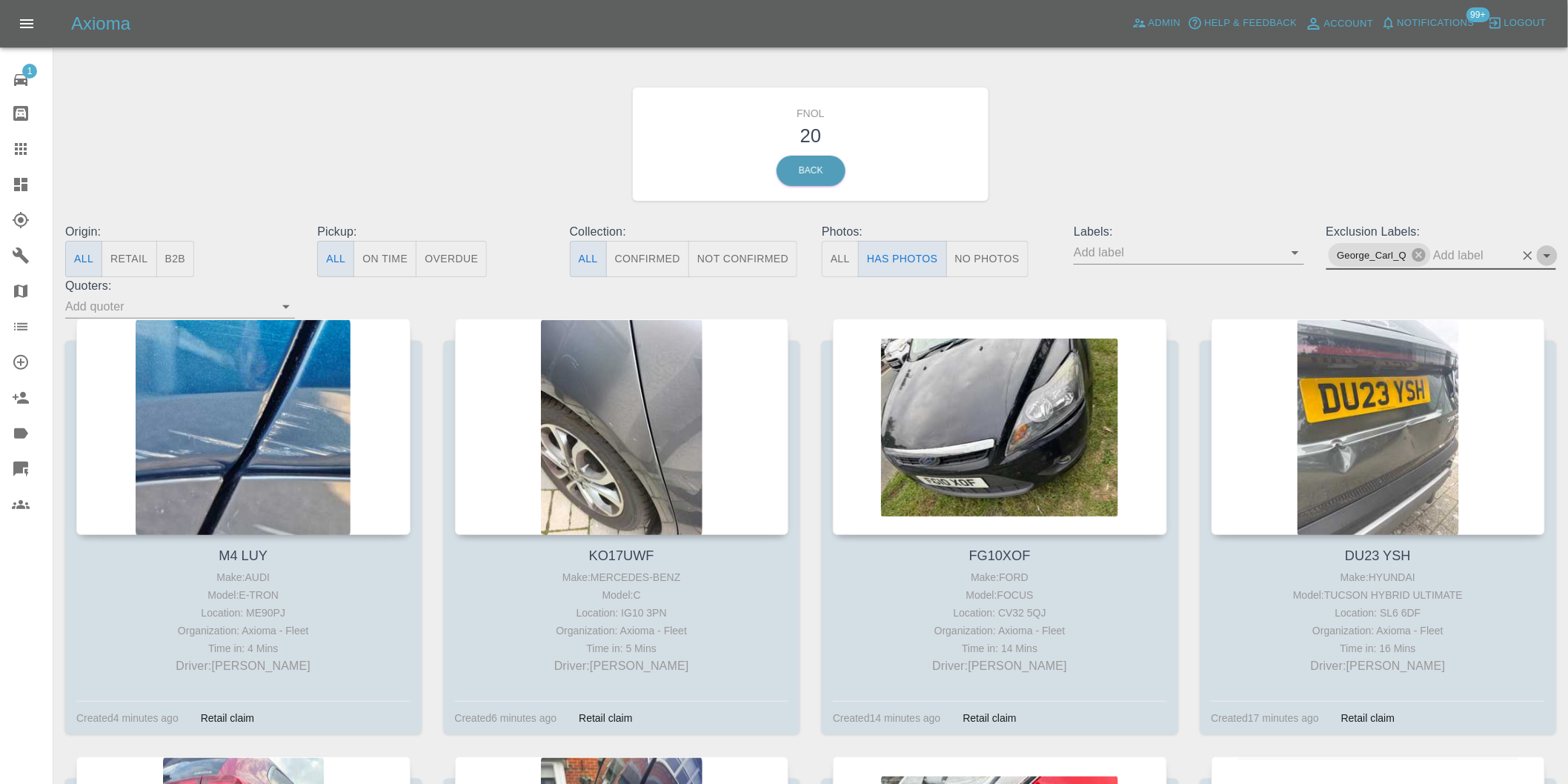
click at [1546, 256] on icon "Open" at bounding box center [1547, 256] width 7 height 4
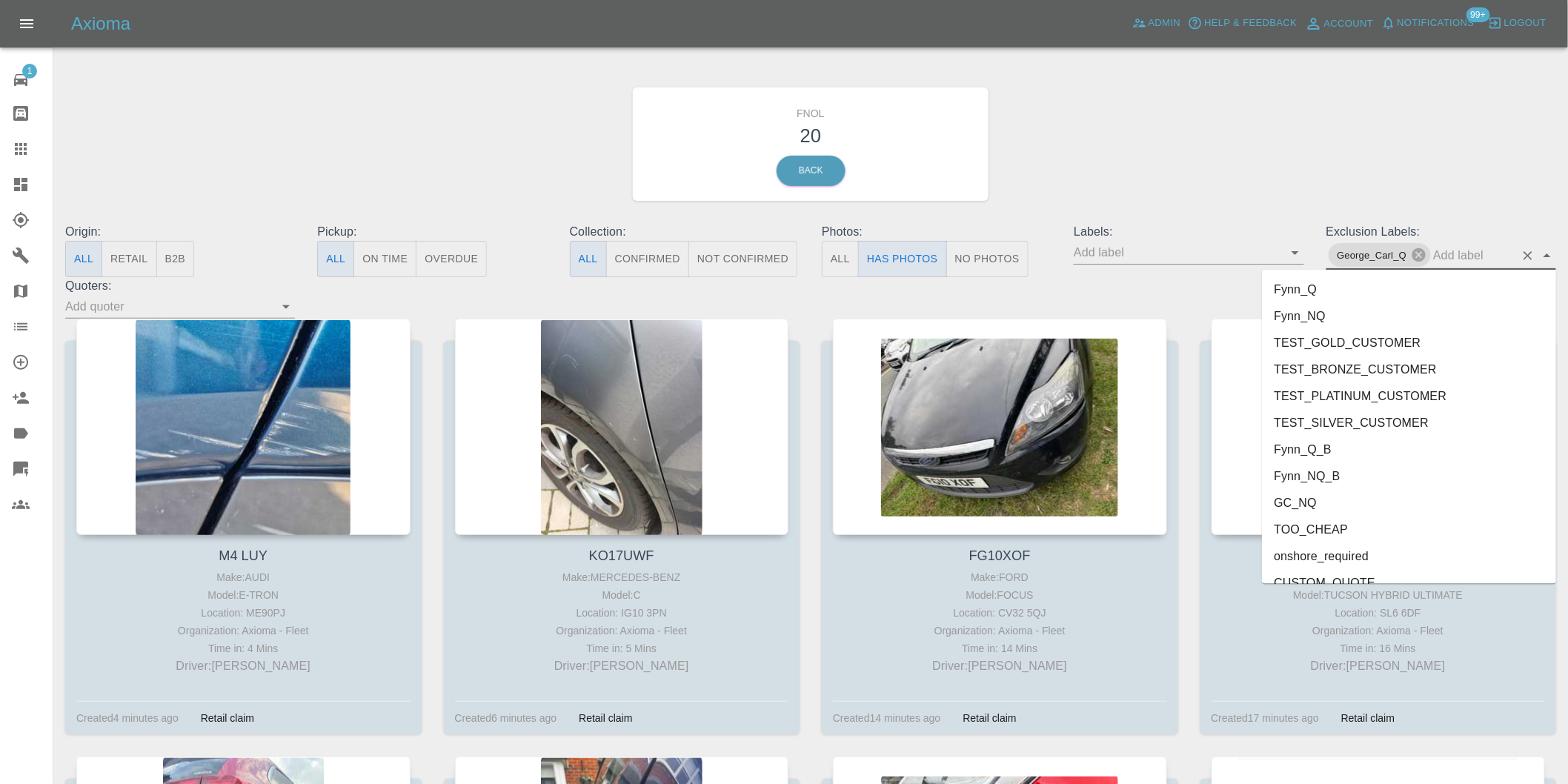
scroll to position [3191, 0]
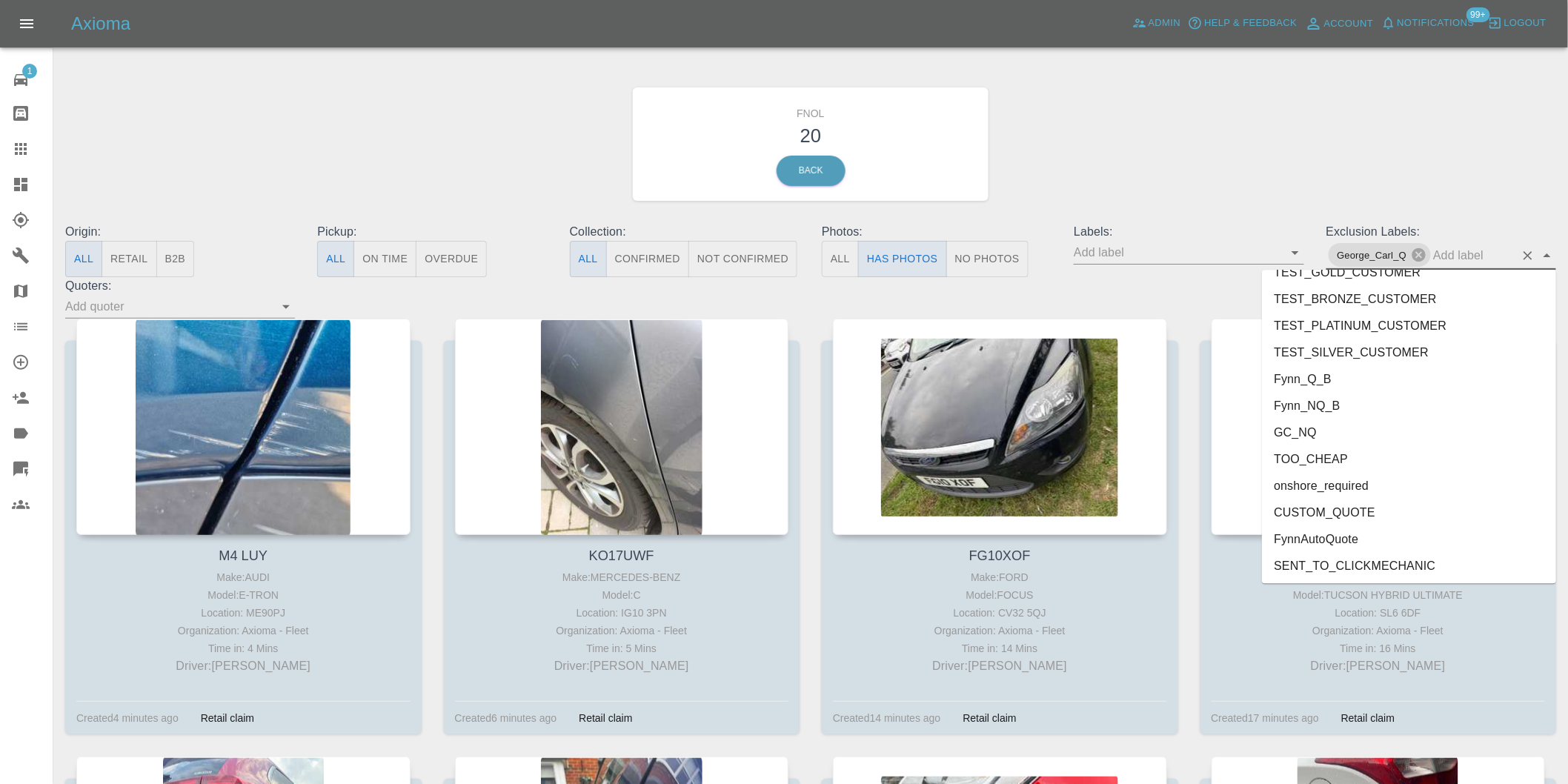
click at [1372, 478] on li "onshore_required" at bounding box center [1408, 485] width 294 height 27
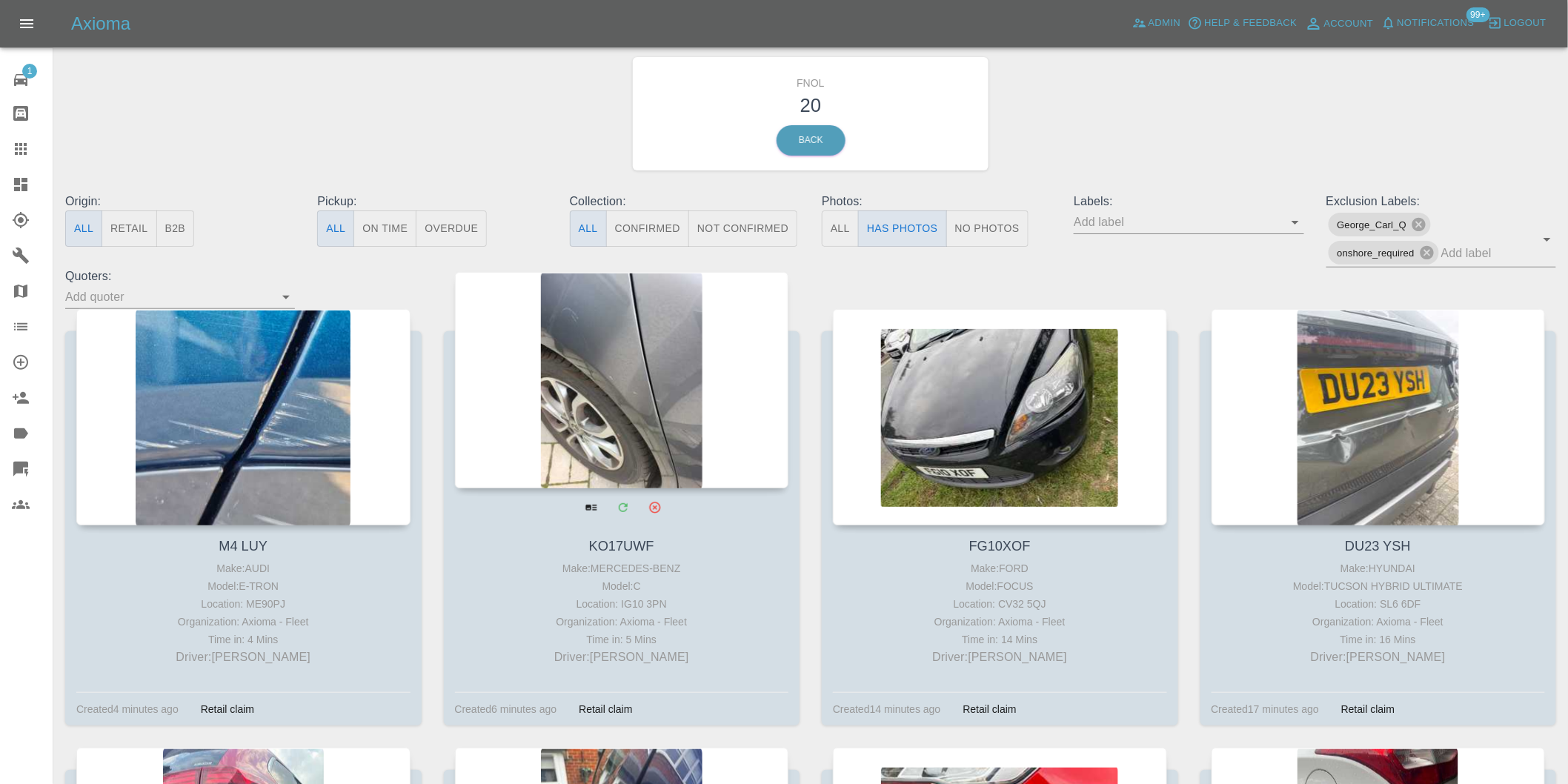
scroll to position [0, 0]
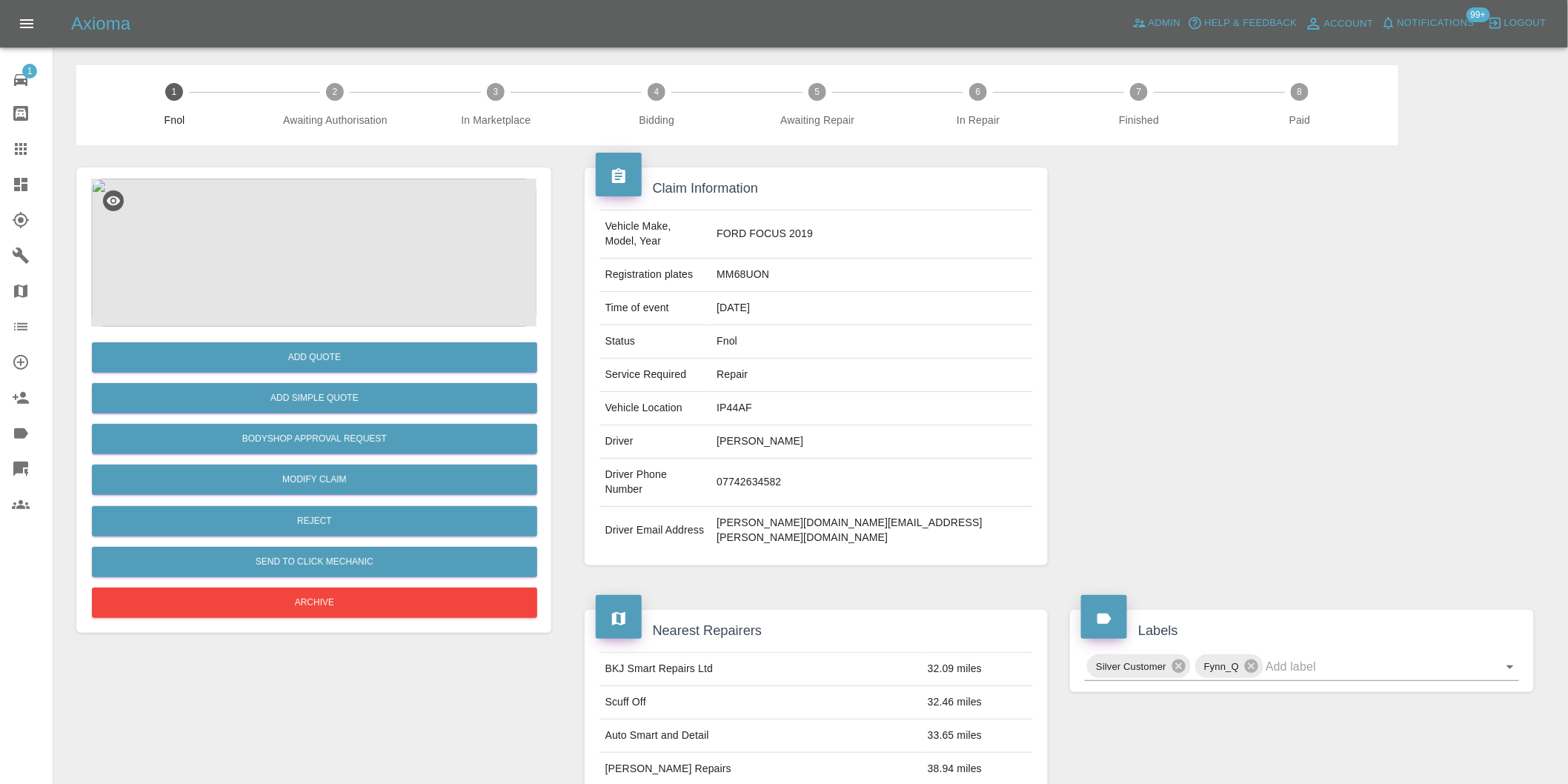
click at [336, 211] on img at bounding box center [313, 252] width 445 height 148
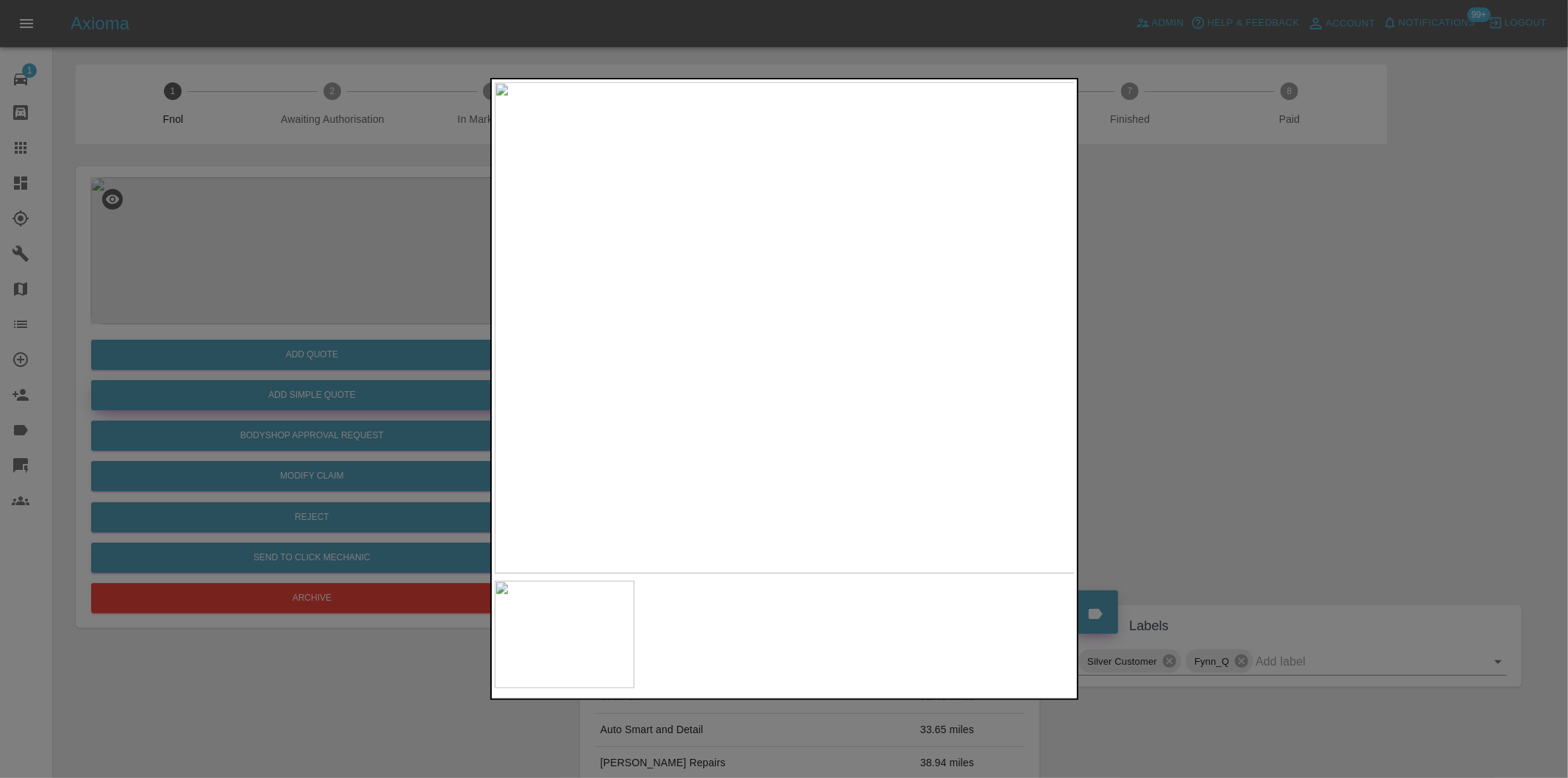
drag, startPoint x: 1188, startPoint y: 325, endPoint x: 527, endPoint y: 403, distance: 665.6
click at [1185, 325] on div at bounding box center [784, 389] width 1568 height 778
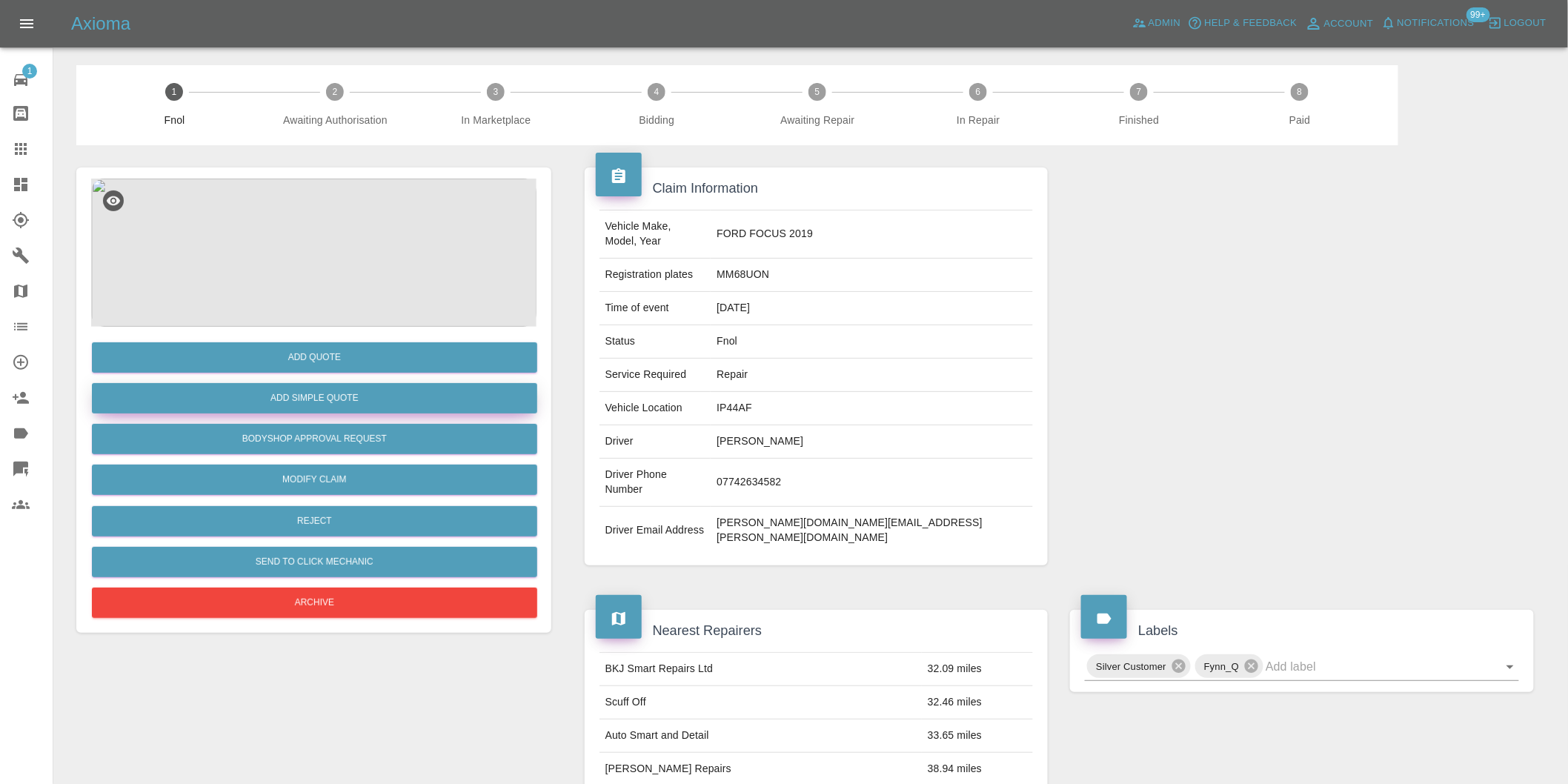
click at [401, 402] on button "Add Simple Quote" at bounding box center [314, 398] width 445 height 30
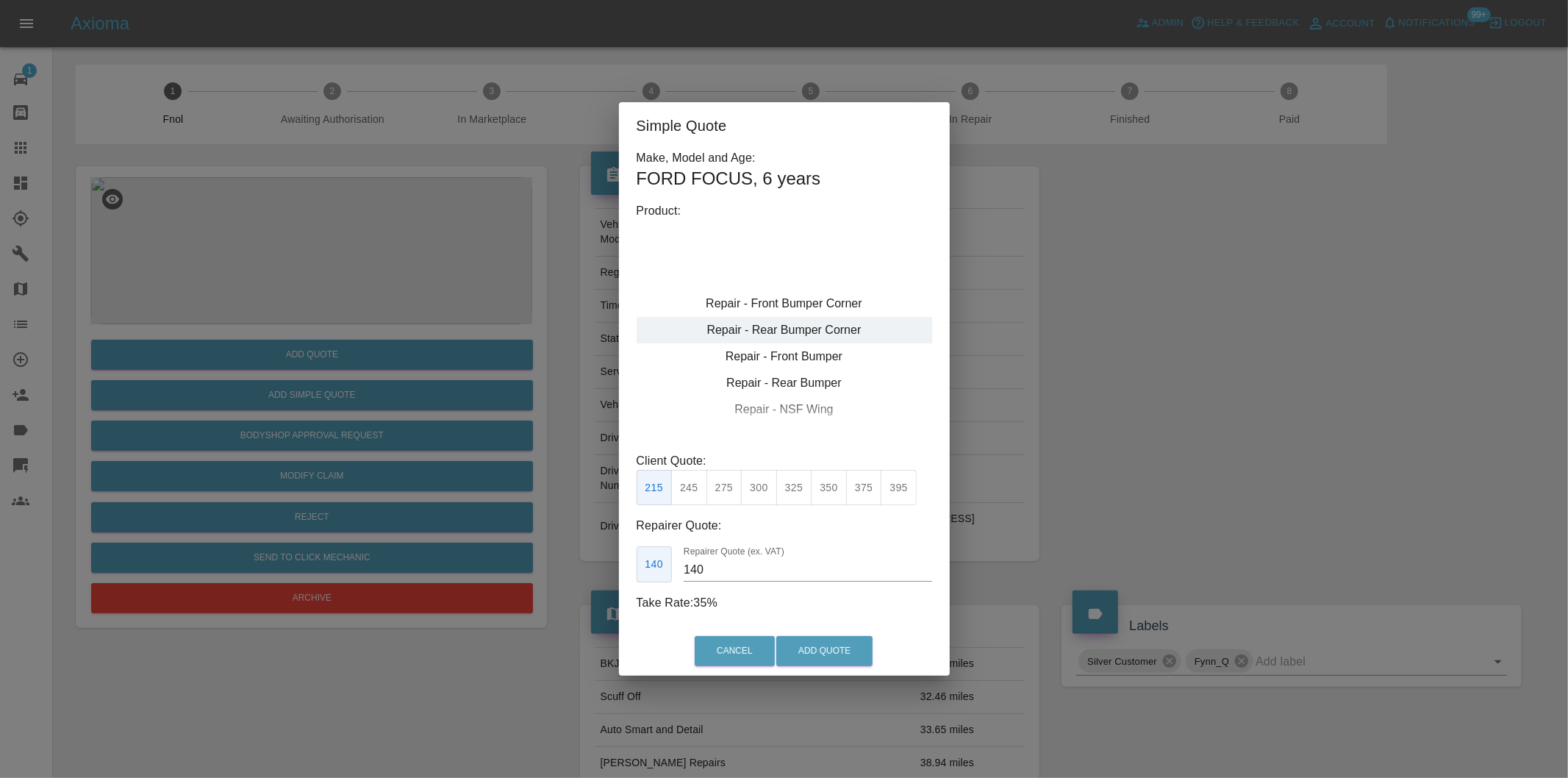
type input "120"
click at [841, 310] on div "Repair - Front Bumper Corner" at bounding box center [784, 303] width 296 height 27
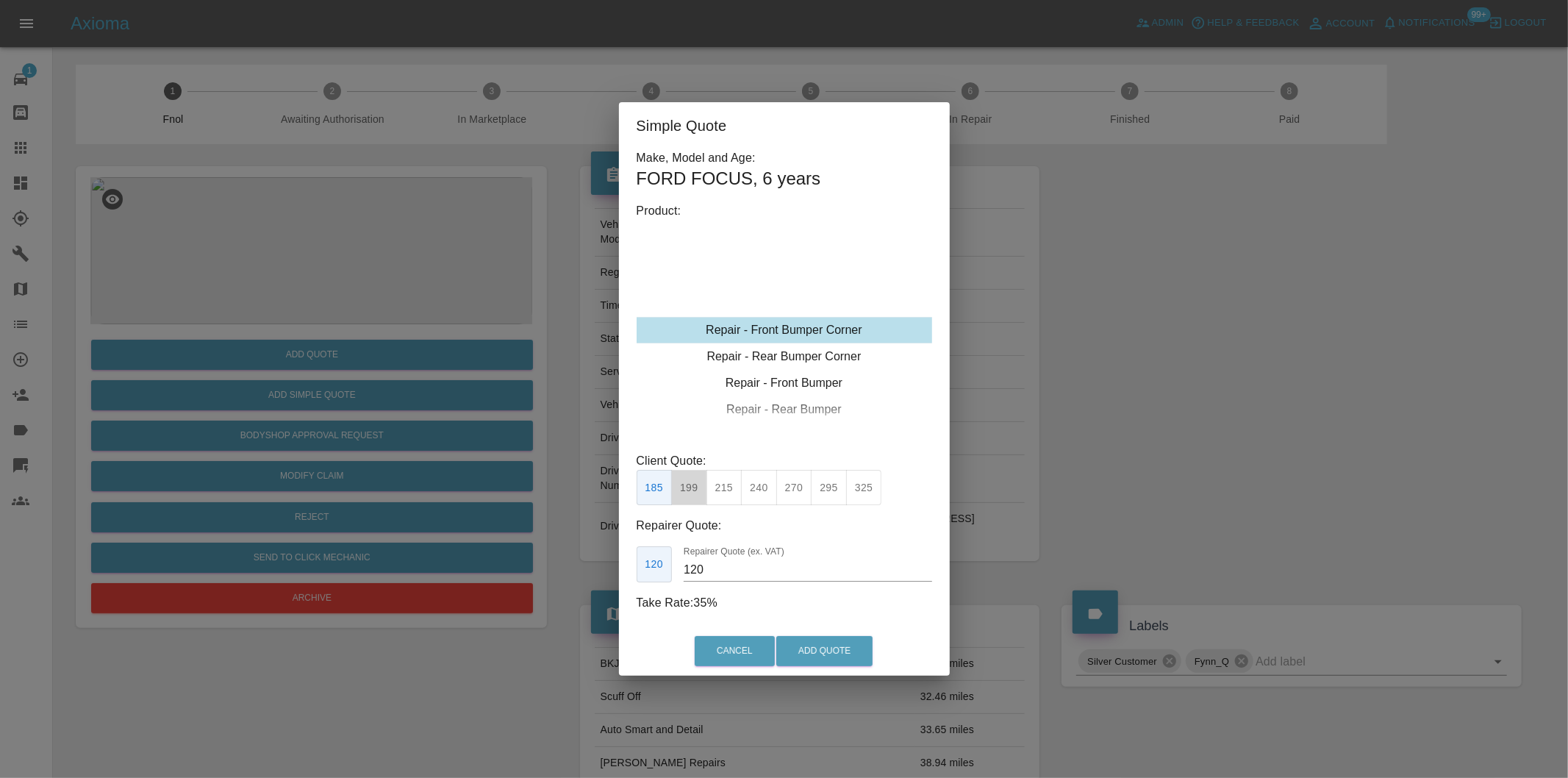
drag, startPoint x: 696, startPoint y: 478, endPoint x: 878, endPoint y: 607, distance: 223.1
click at [696, 478] on button "199" at bounding box center [689, 488] width 36 height 36
click at [857, 658] on button "Add Quote" at bounding box center [824, 650] width 96 height 30
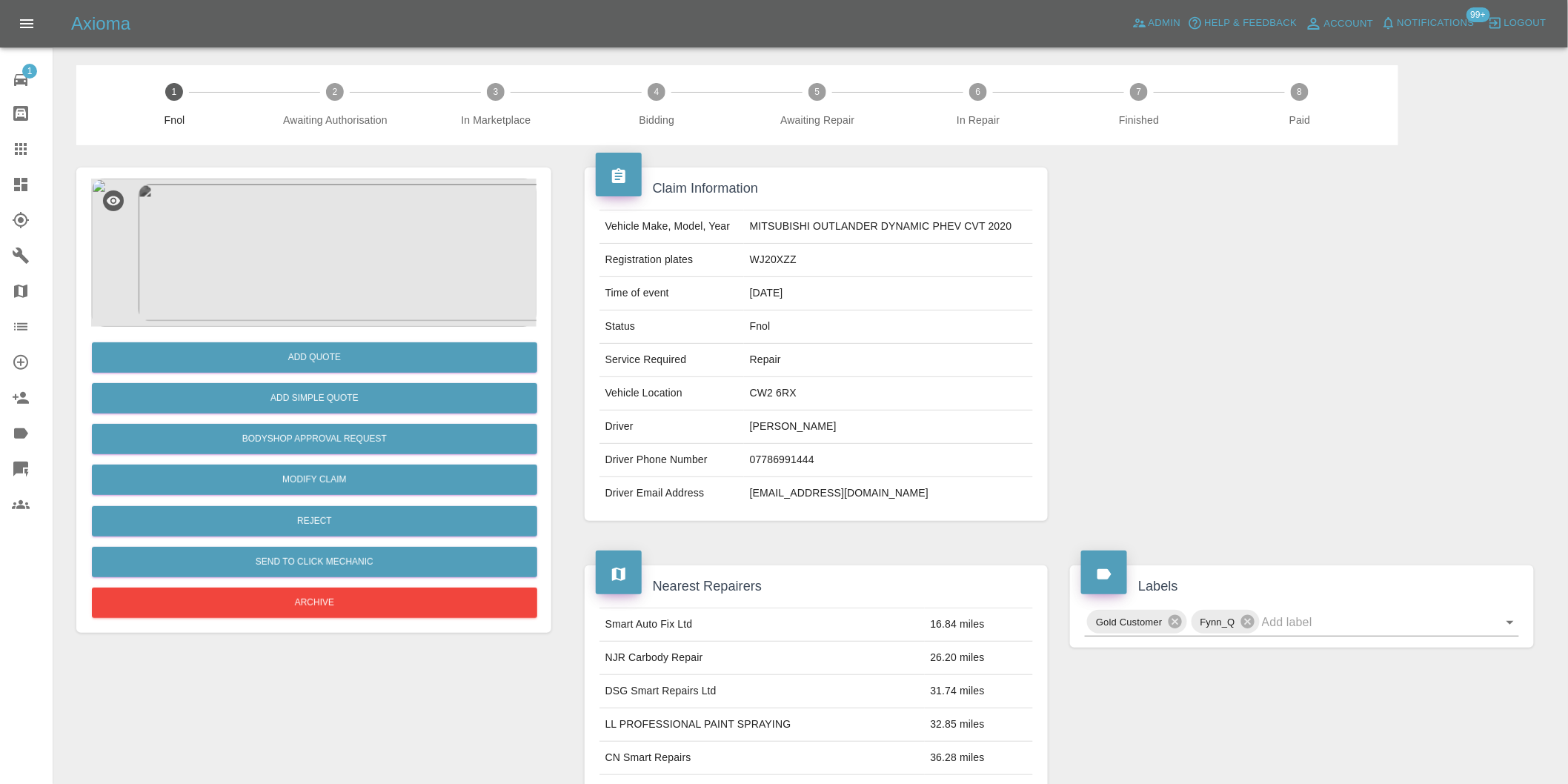
click at [283, 237] on img at bounding box center [313, 252] width 445 height 148
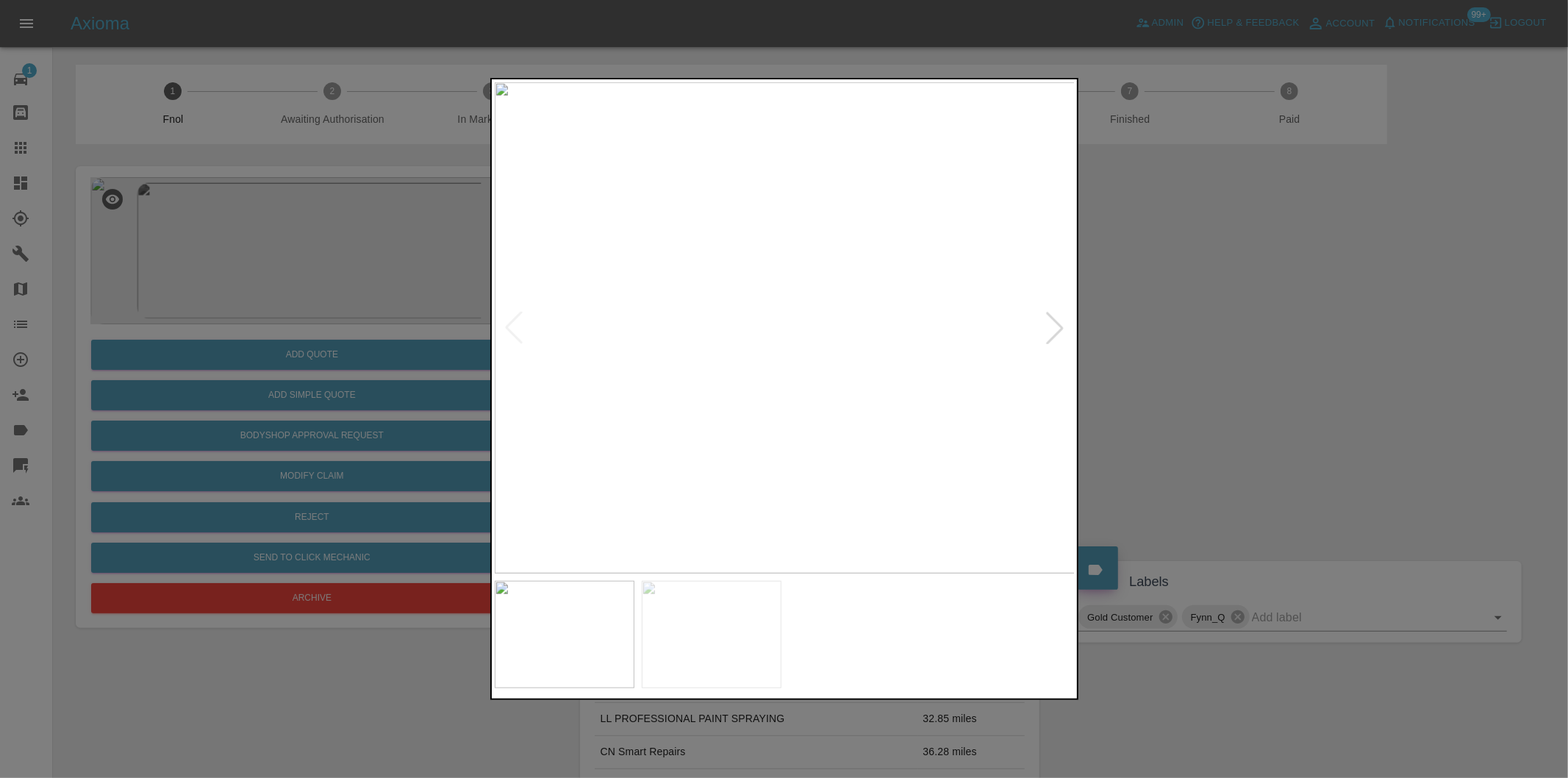
click at [1055, 327] on div at bounding box center [1055, 328] width 32 height 32
click at [1146, 344] on div at bounding box center [784, 389] width 1568 height 778
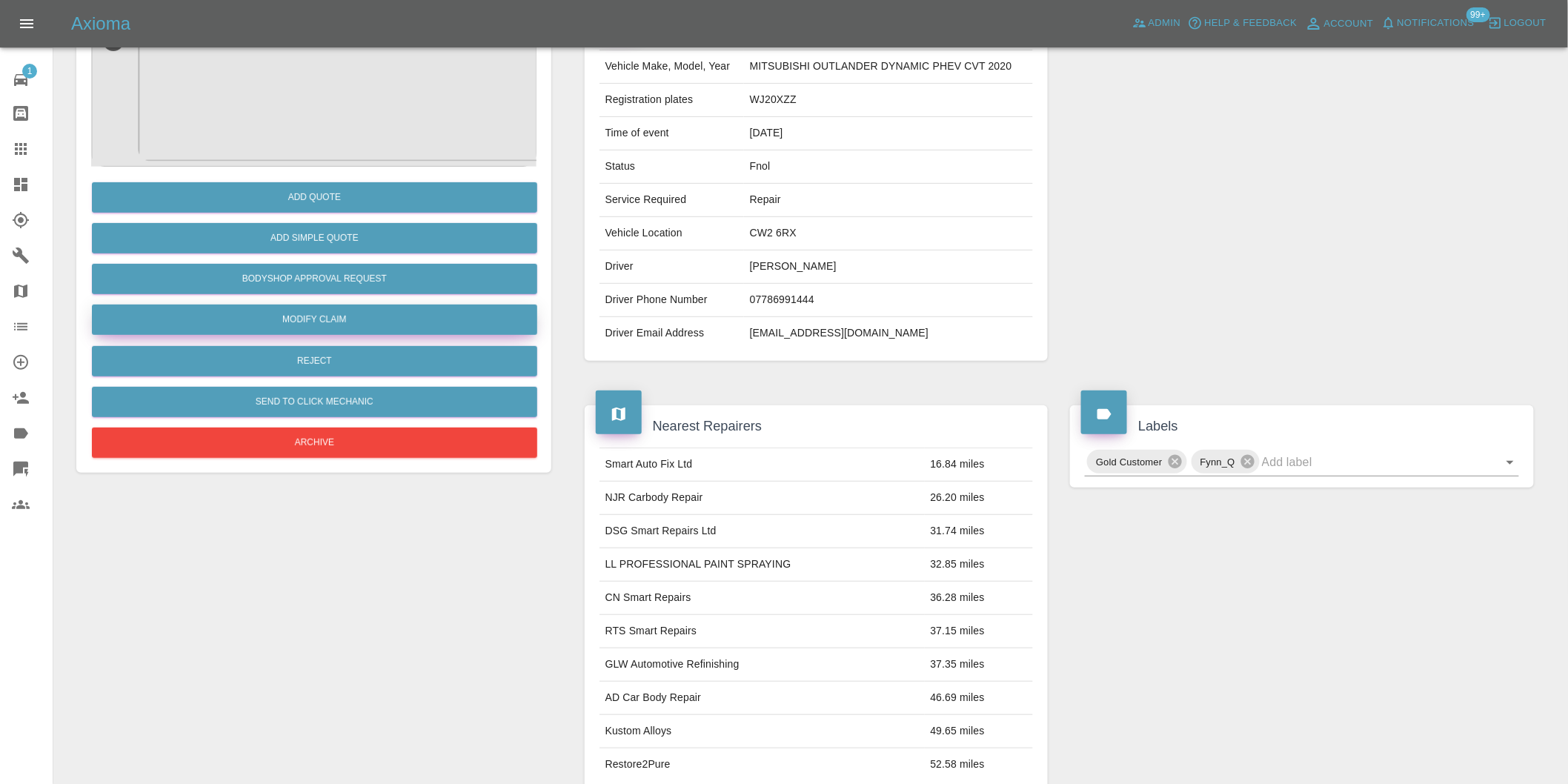
scroll to position [82, 0]
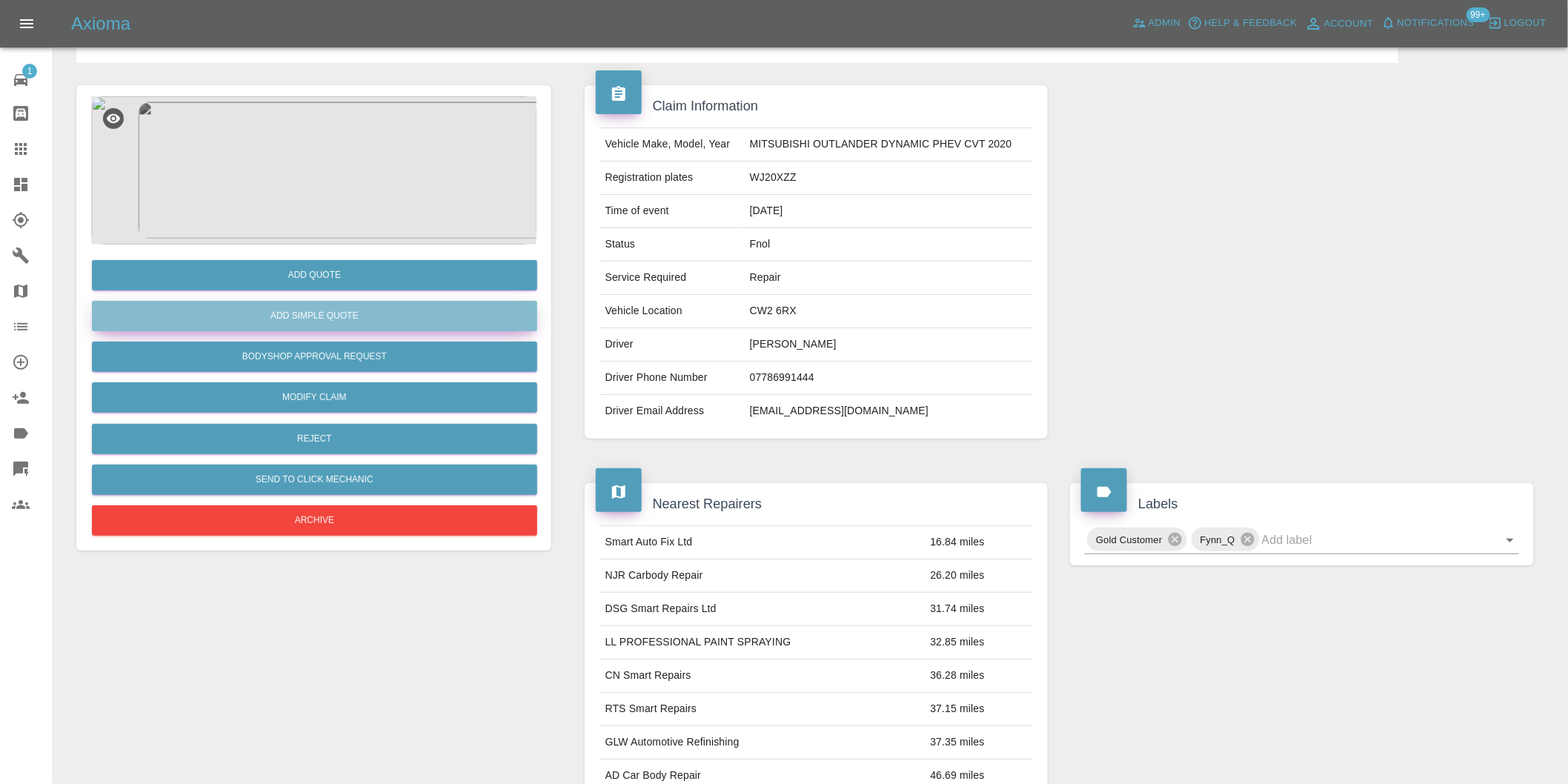
click at [347, 313] on button "Add Simple Quote" at bounding box center [314, 315] width 445 height 30
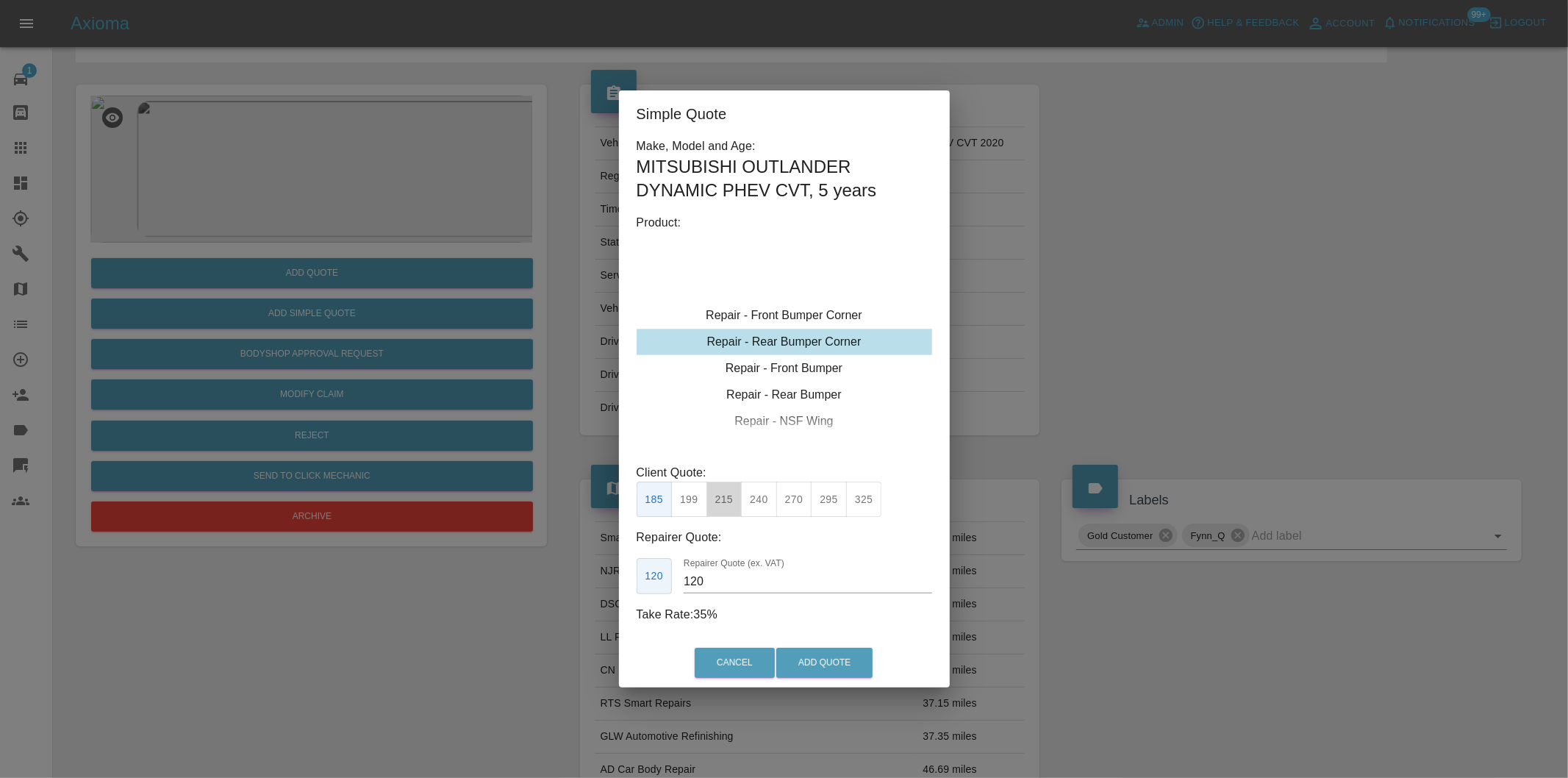
click at [724, 503] on button "215" at bounding box center [725, 499] width 36 height 36
type input "135"
click at [813, 667] on button "Add Quote" at bounding box center [824, 662] width 96 height 30
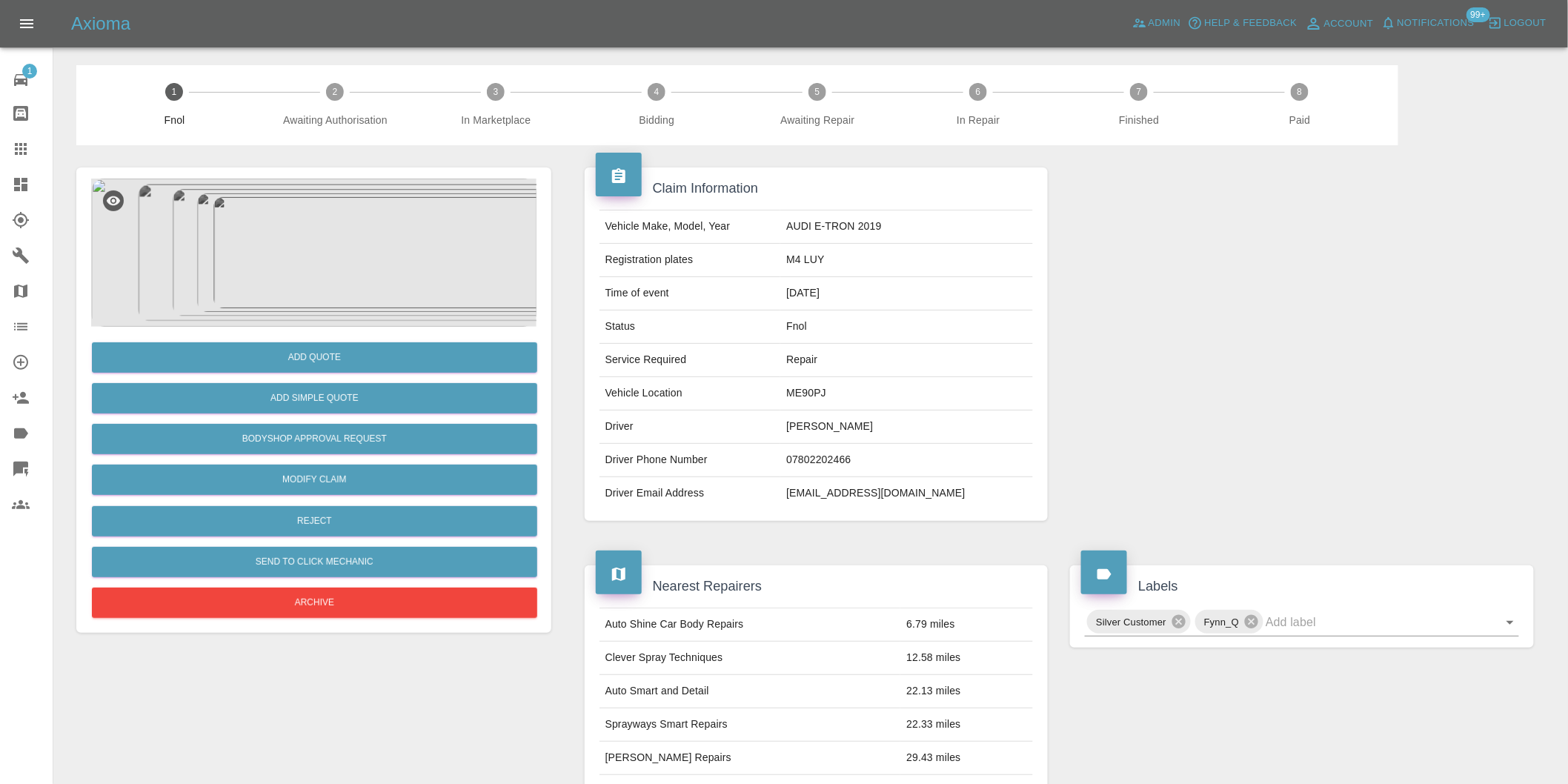
click at [356, 231] on img at bounding box center [313, 252] width 445 height 148
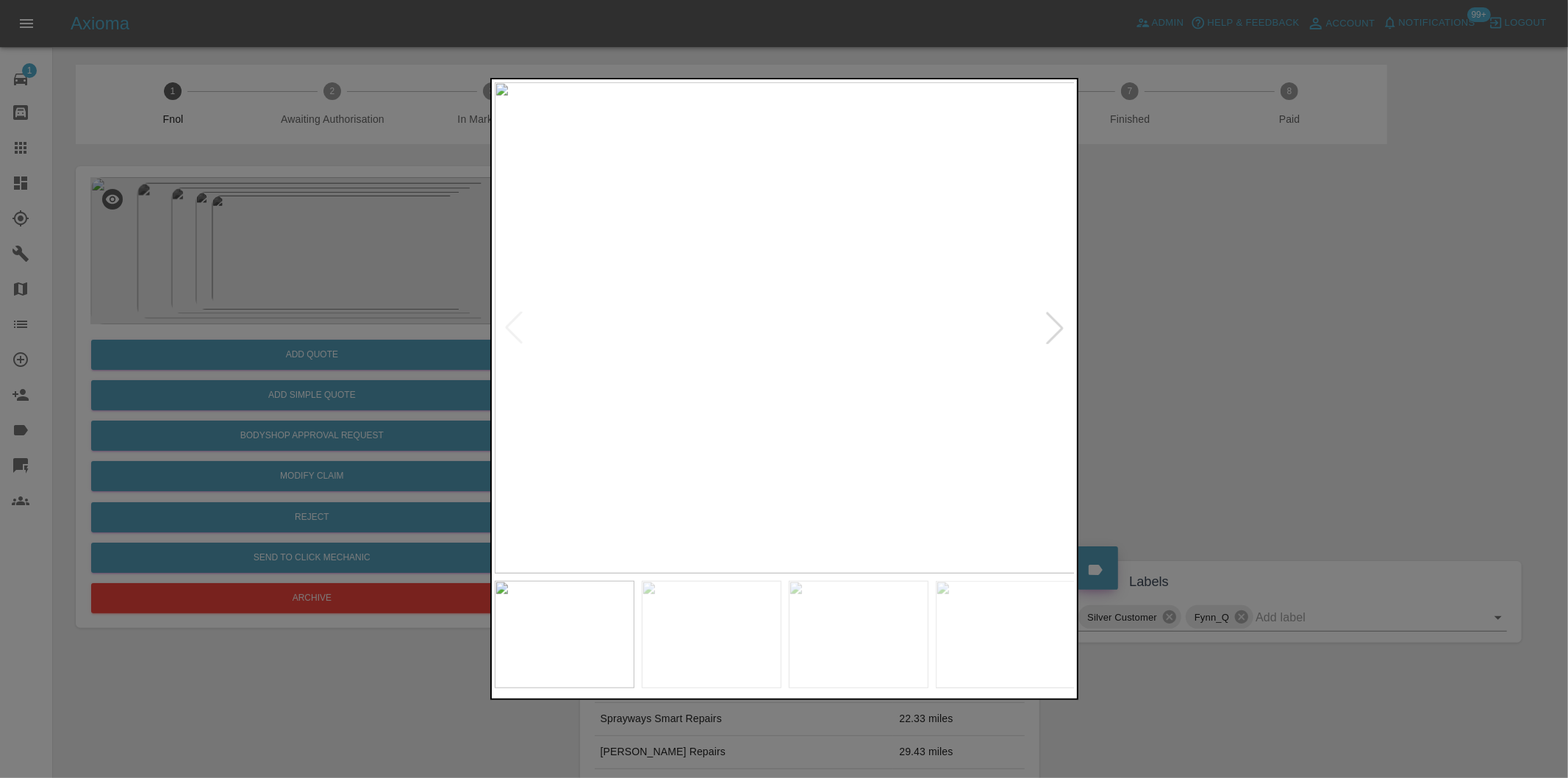
click at [1059, 334] on div at bounding box center [1055, 328] width 32 height 32
click at [1057, 324] on div at bounding box center [1055, 328] width 32 height 32
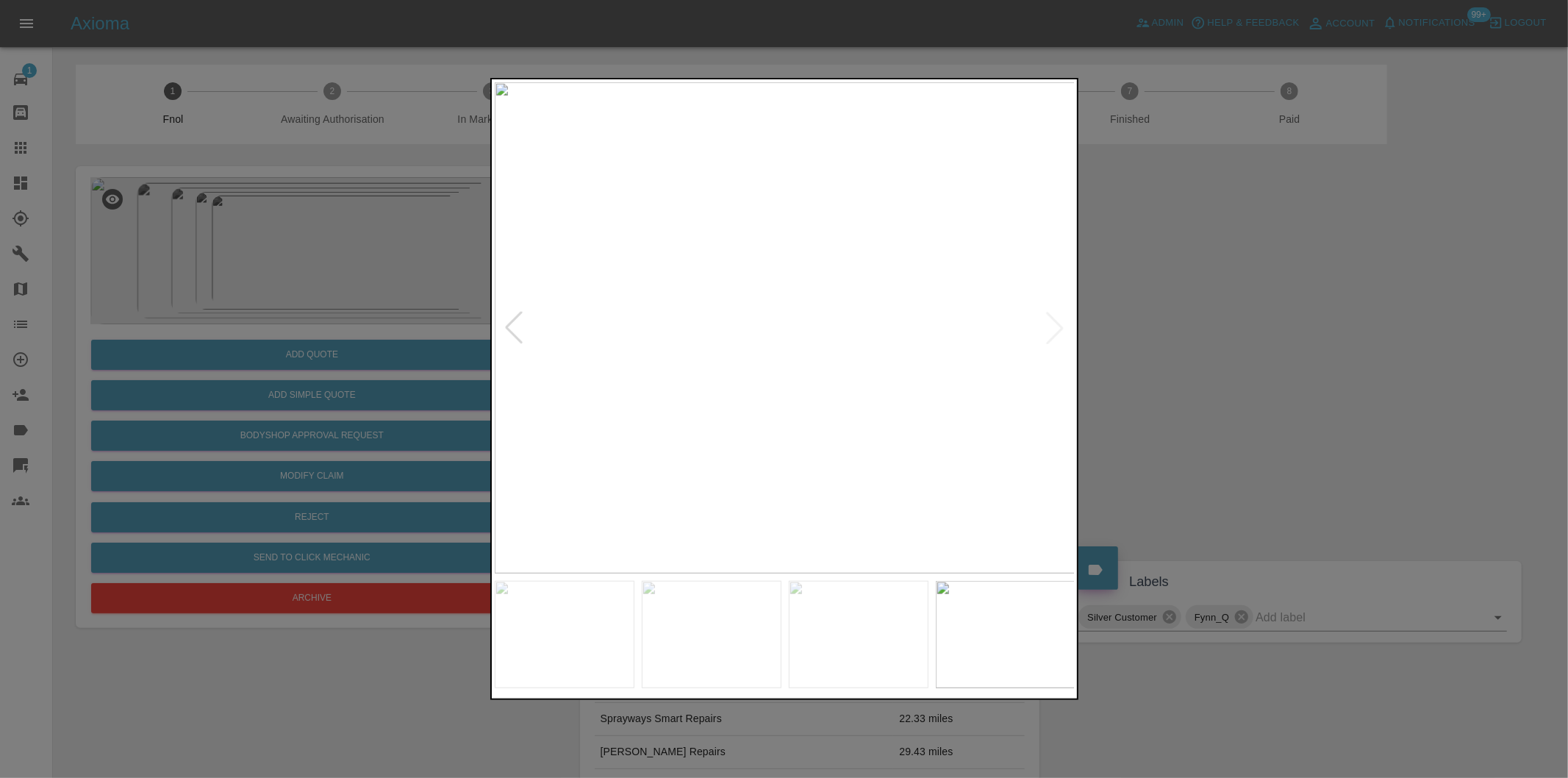
click at [1057, 324] on img at bounding box center [784, 328] width 581 height 491
click at [1222, 324] on div at bounding box center [784, 389] width 1568 height 778
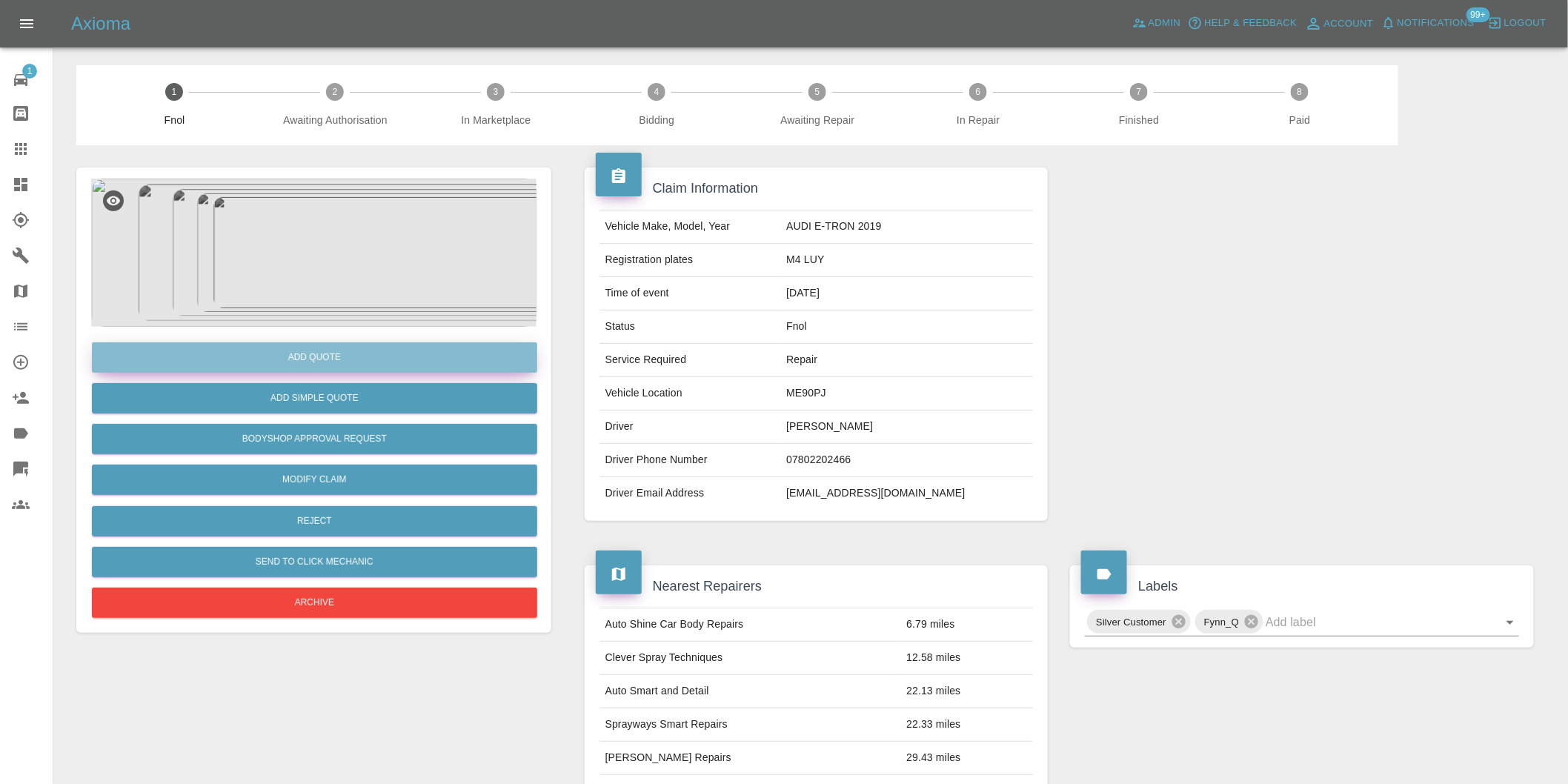
click at [353, 360] on button "Add Quote" at bounding box center [314, 357] width 445 height 30
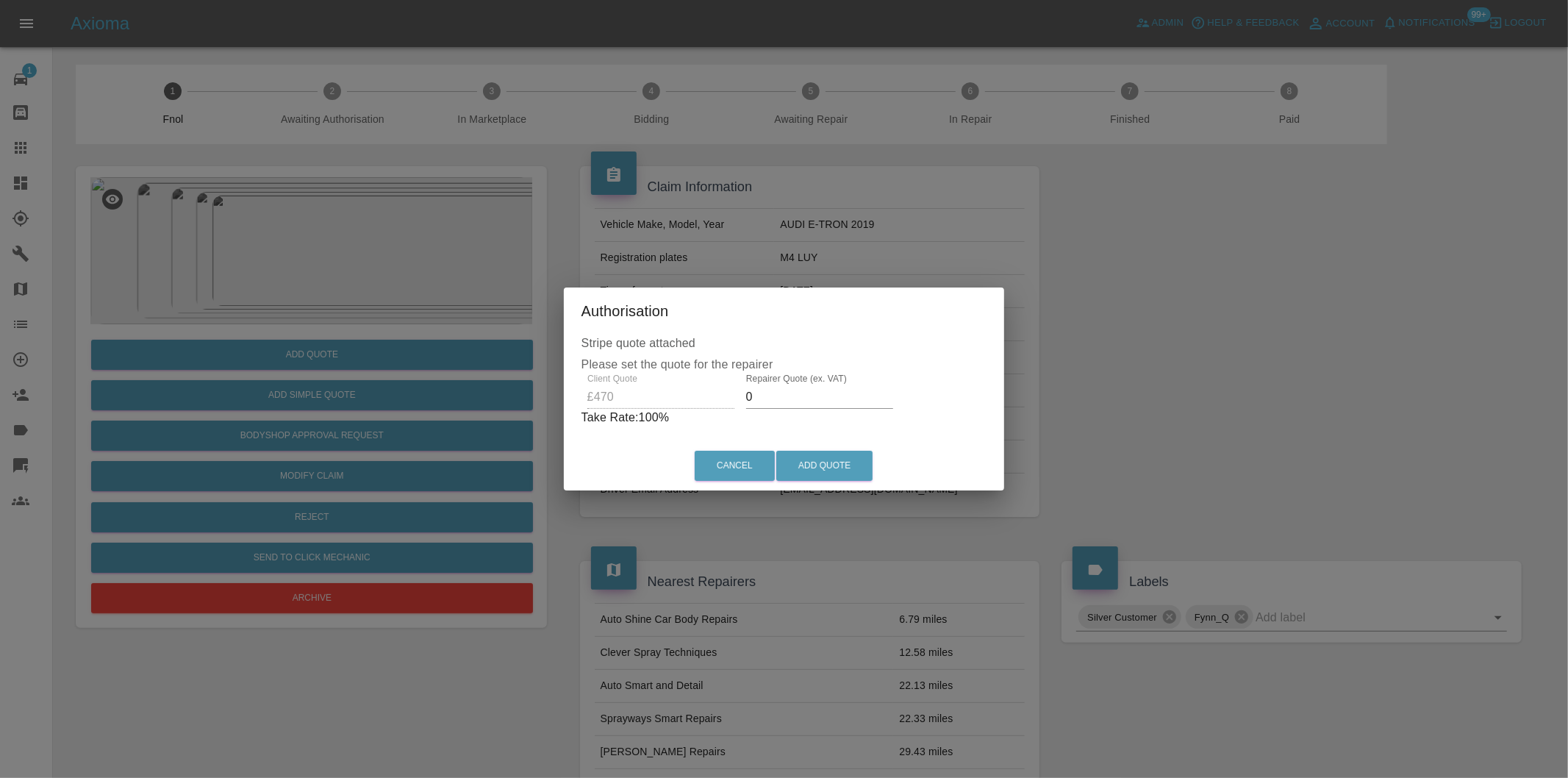
click at [801, 397] on input "0" at bounding box center [820, 397] width 147 height 23
type input "0300"
click at [828, 456] on button "Add Quote" at bounding box center [824, 465] width 96 height 30
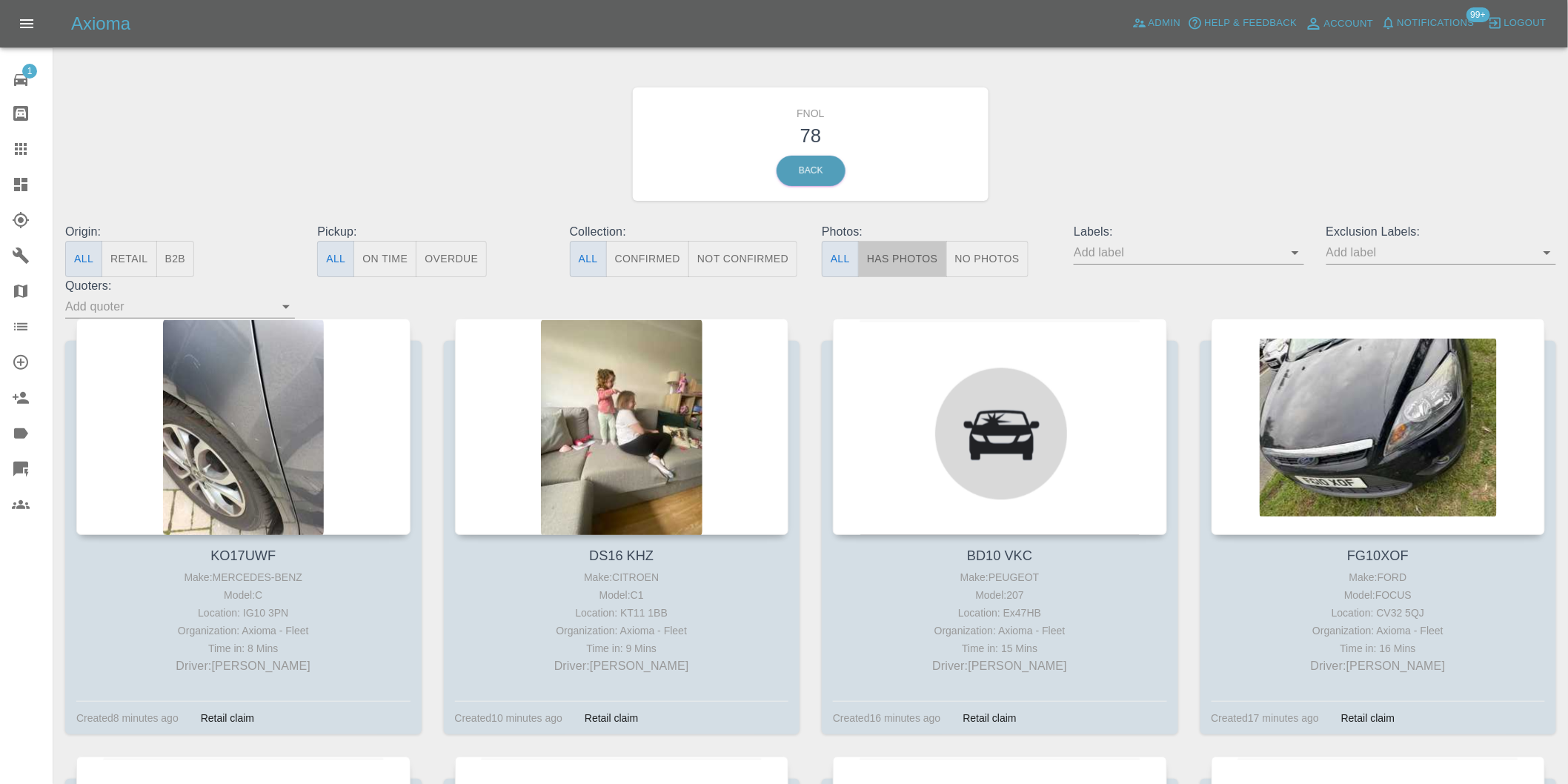
click at [925, 262] on button "Has Photos" at bounding box center [902, 259] width 89 height 37
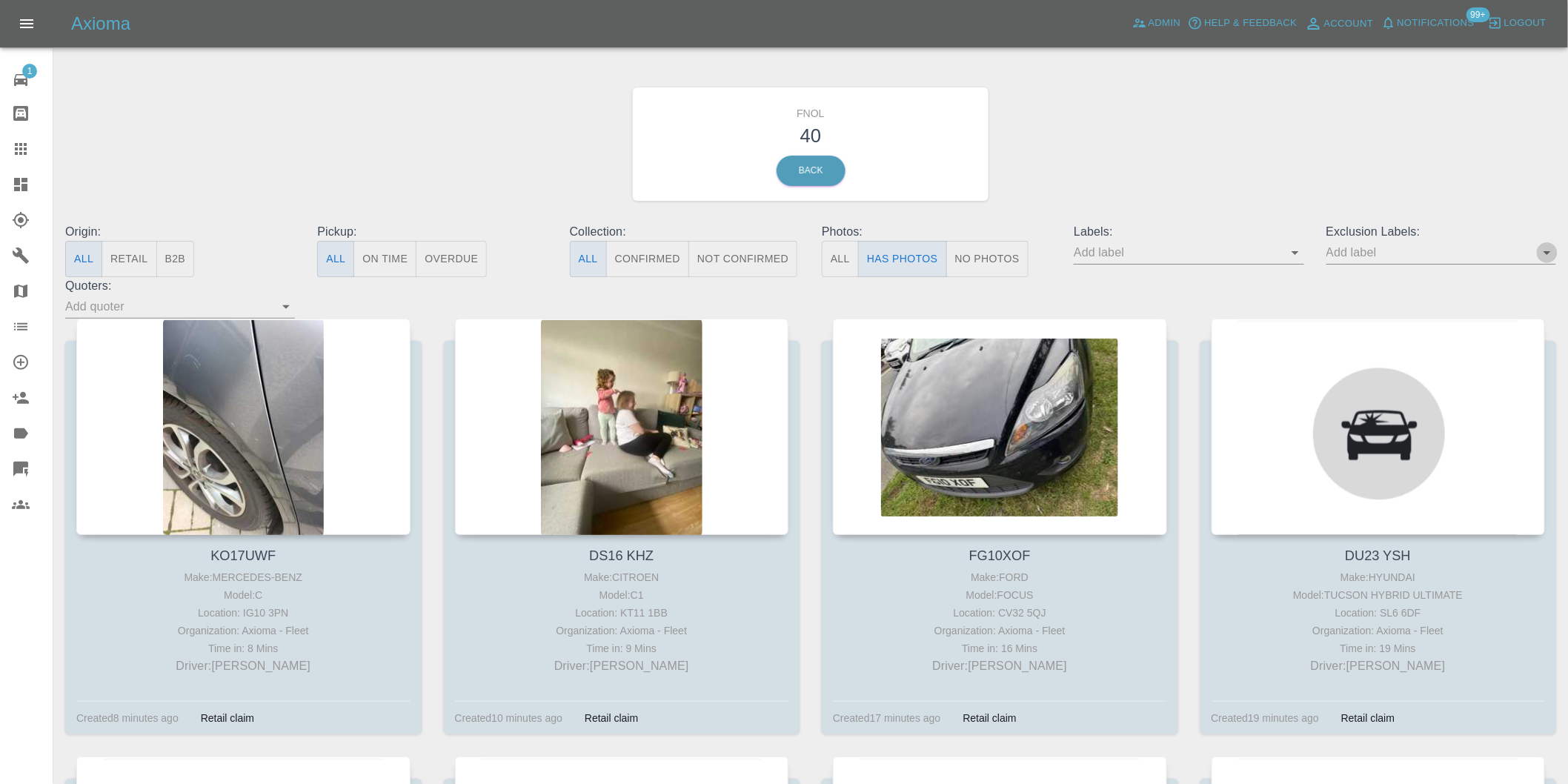
click at [1540, 252] on icon "Open" at bounding box center [1547, 252] width 18 height 18
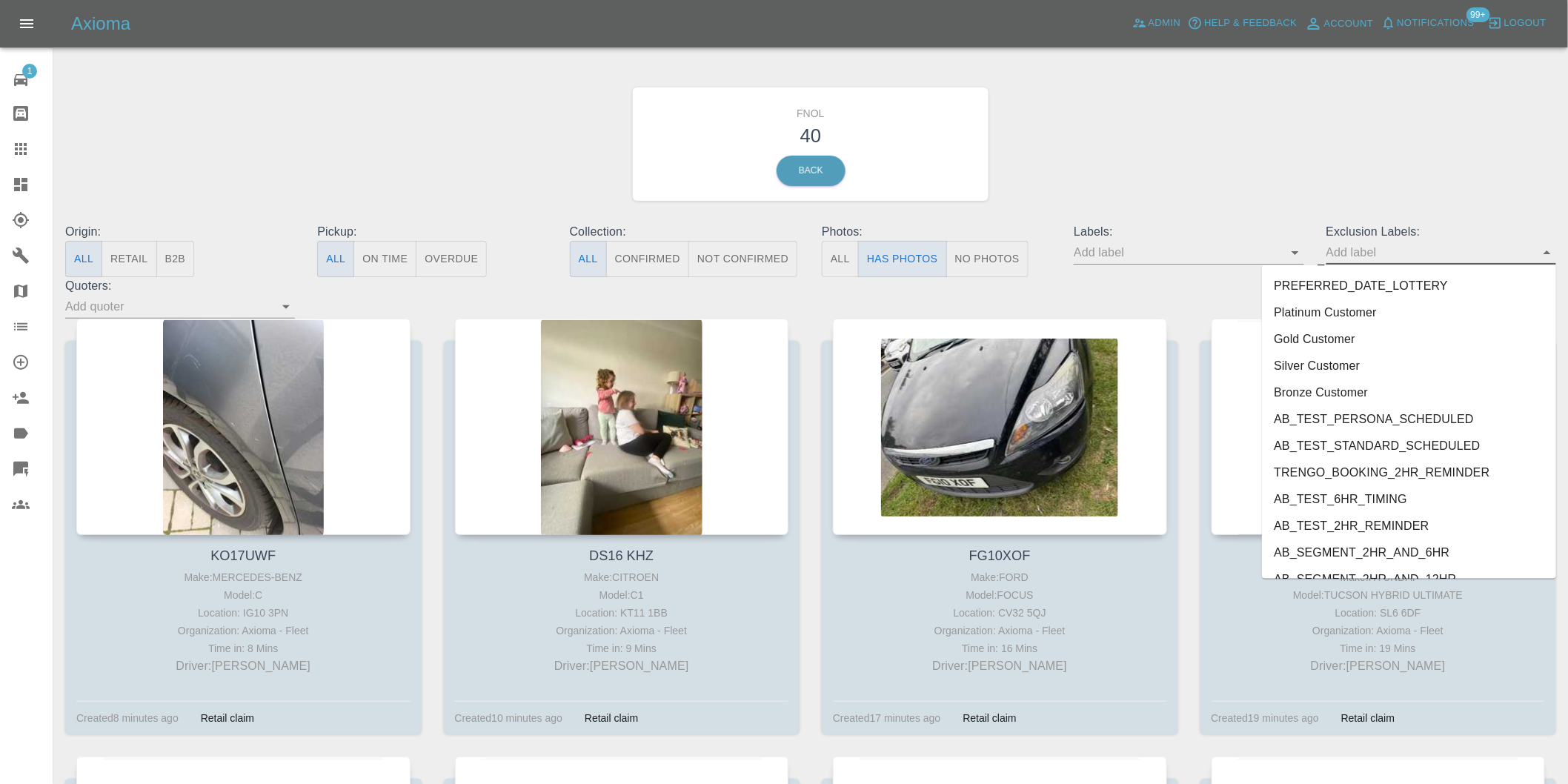
scroll to position [3217, 0]
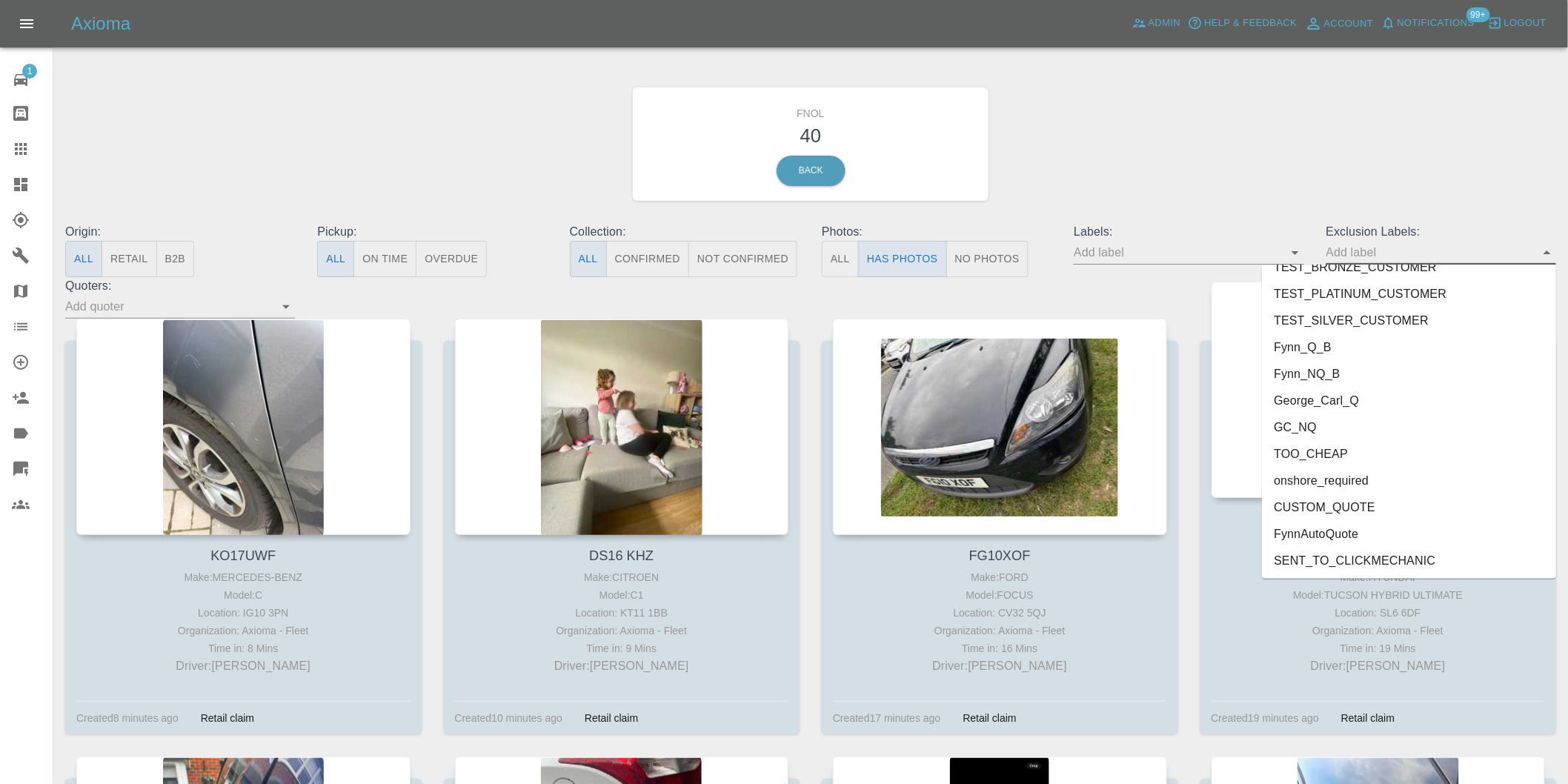
drag, startPoint x: 1356, startPoint y: 482, endPoint x: 1366, endPoint y: 452, distance: 31.6
click at [1356, 482] on li "onshore_required" at bounding box center [1408, 480] width 294 height 27
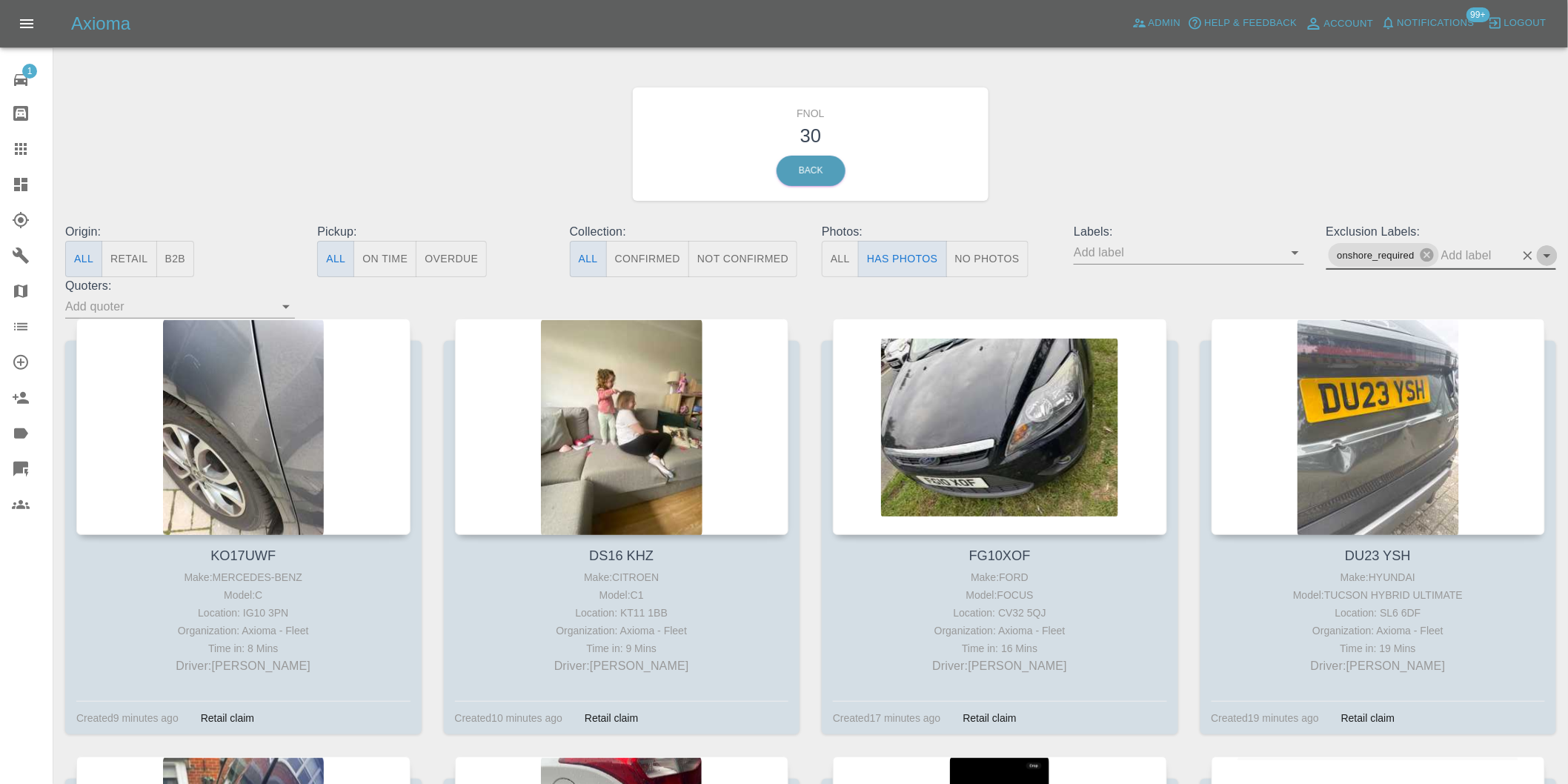
click at [1540, 253] on icon "Open" at bounding box center [1547, 256] width 18 height 18
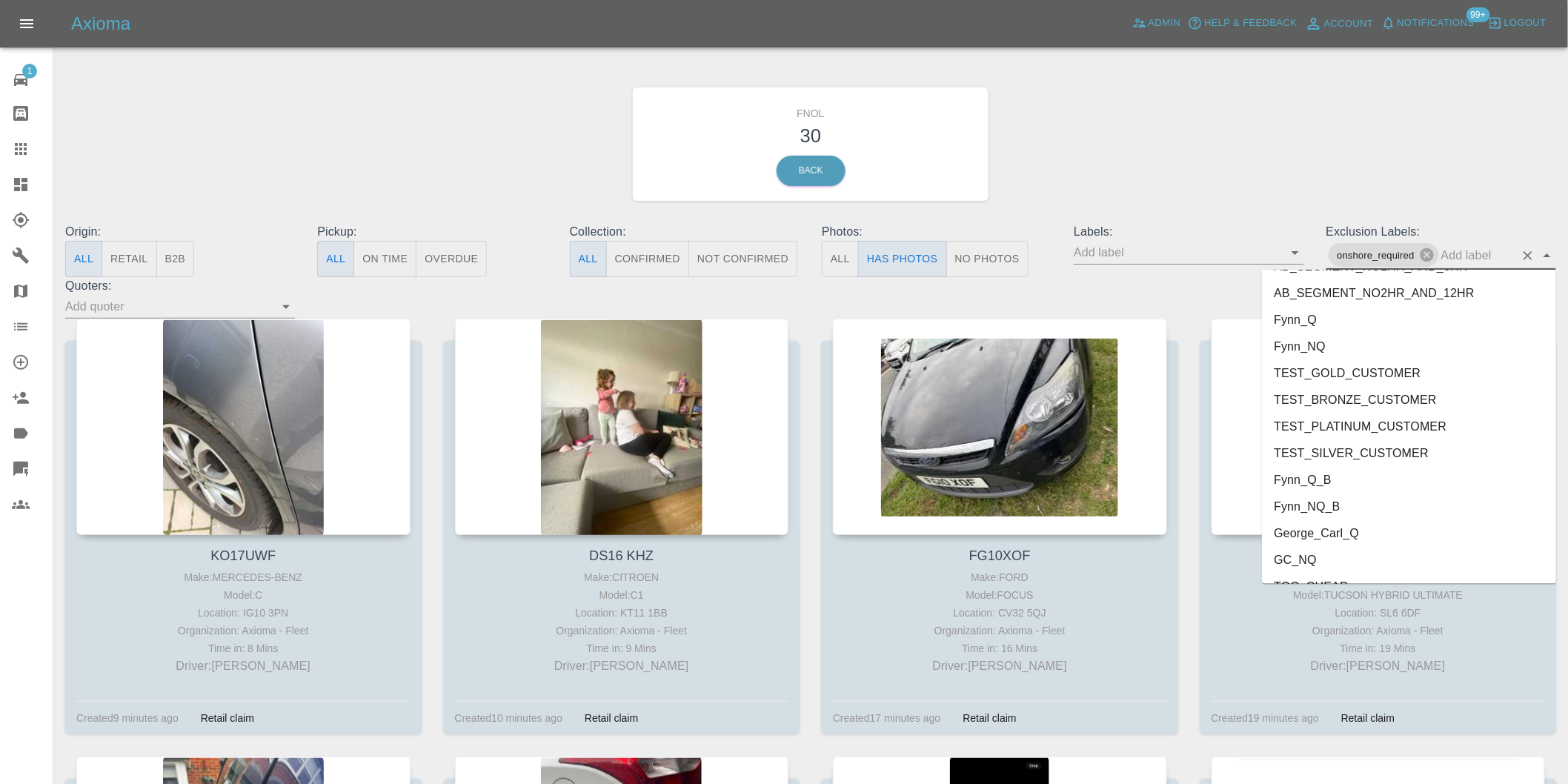
scroll to position [3191, 0]
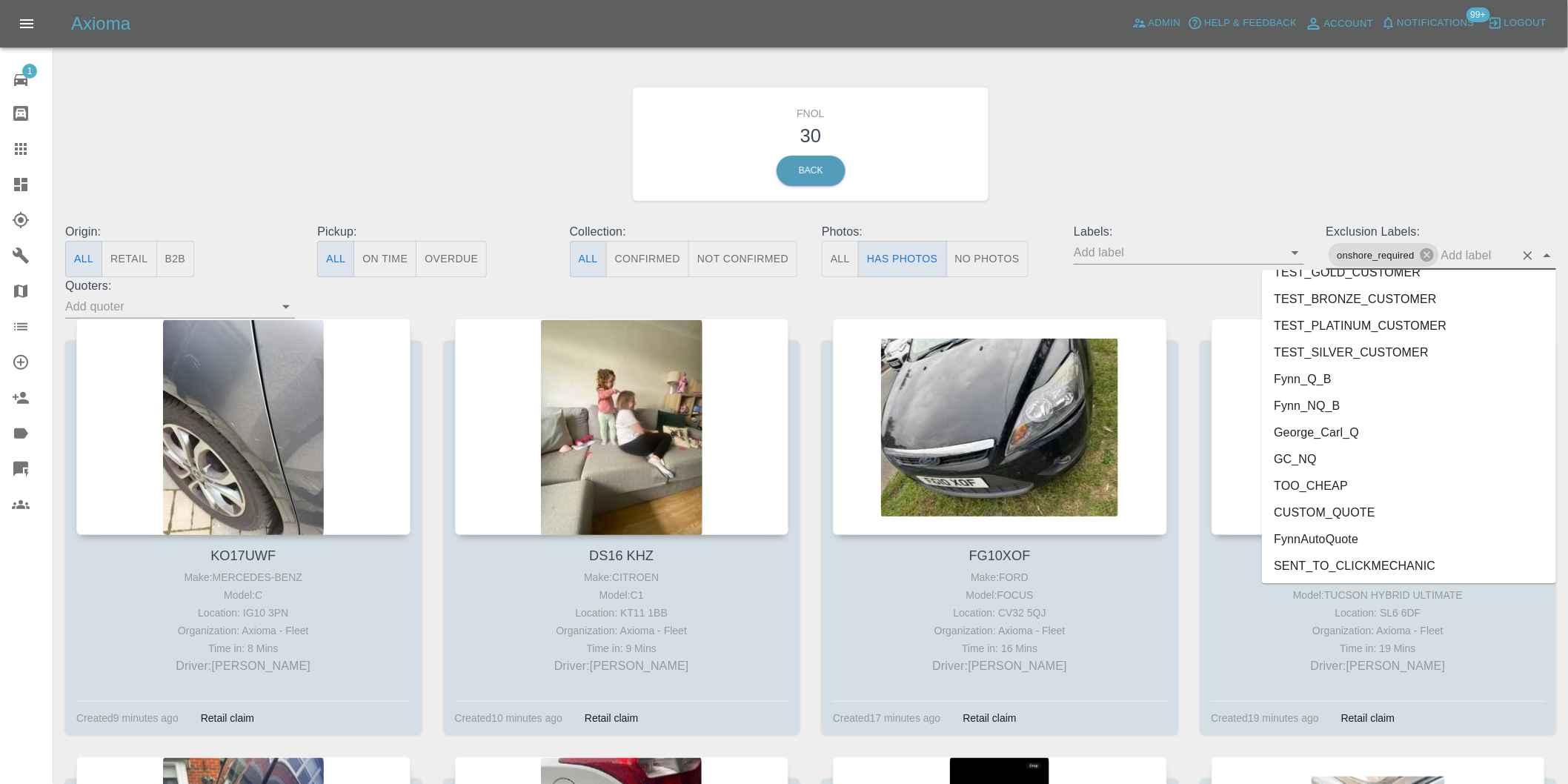
click at [1347, 433] on li "George_Carl_Q" at bounding box center [1408, 431] width 294 height 27
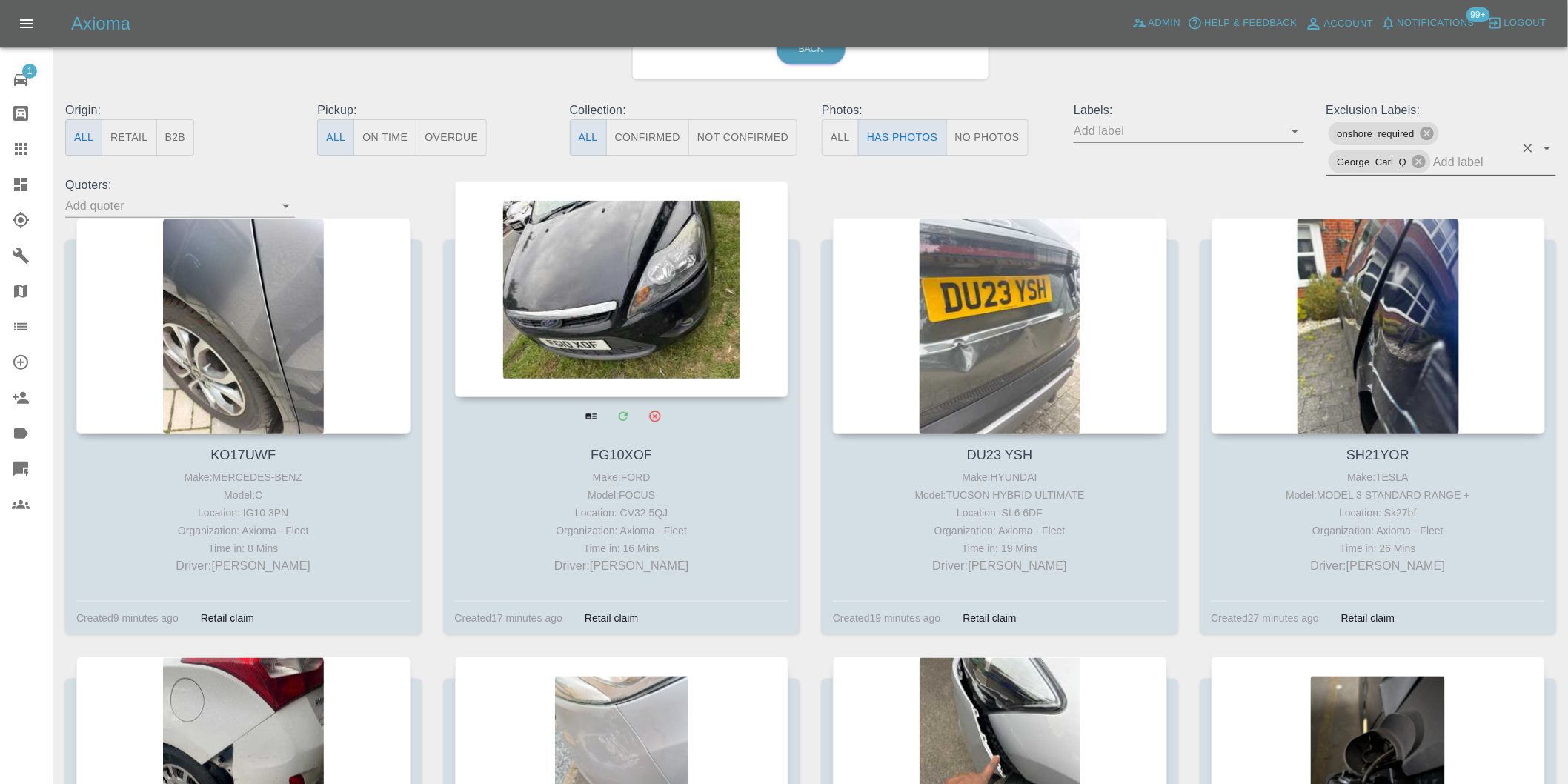
scroll to position [0, 0]
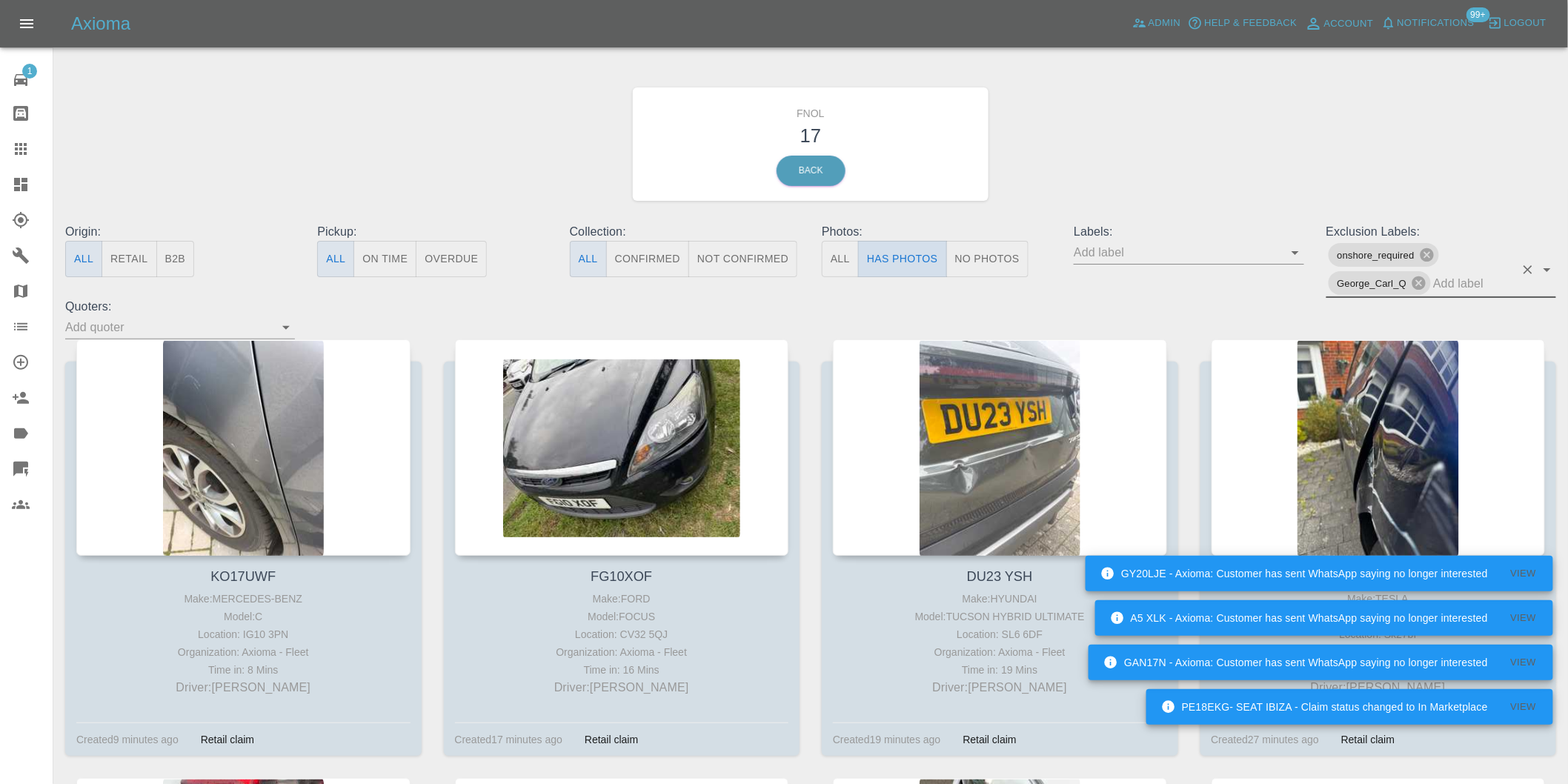
click at [896, 252] on button "Has Photos" at bounding box center [902, 259] width 89 height 37
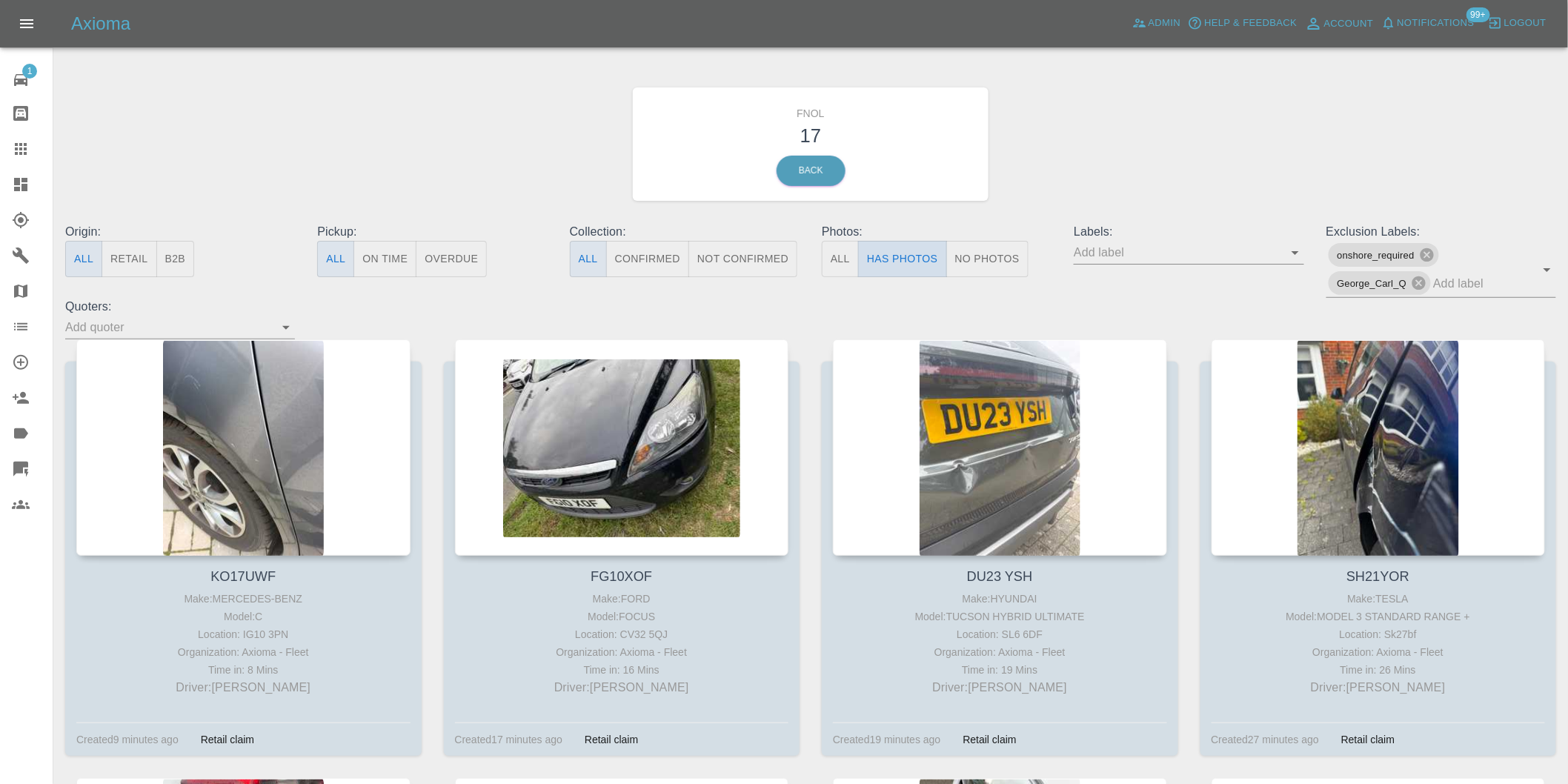
click at [884, 244] on button "Has Photos" at bounding box center [902, 259] width 89 height 37
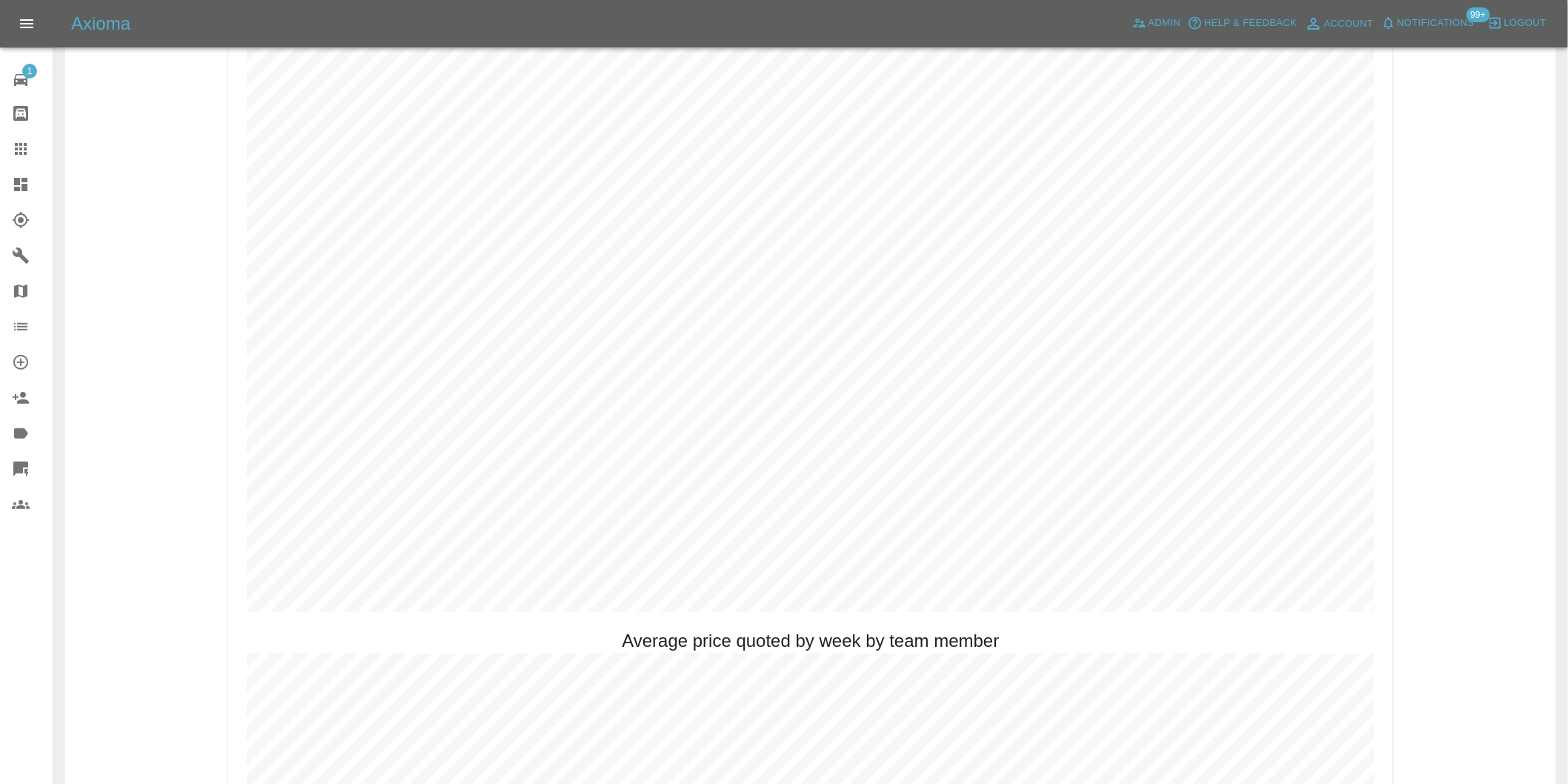
scroll to position [741, 0]
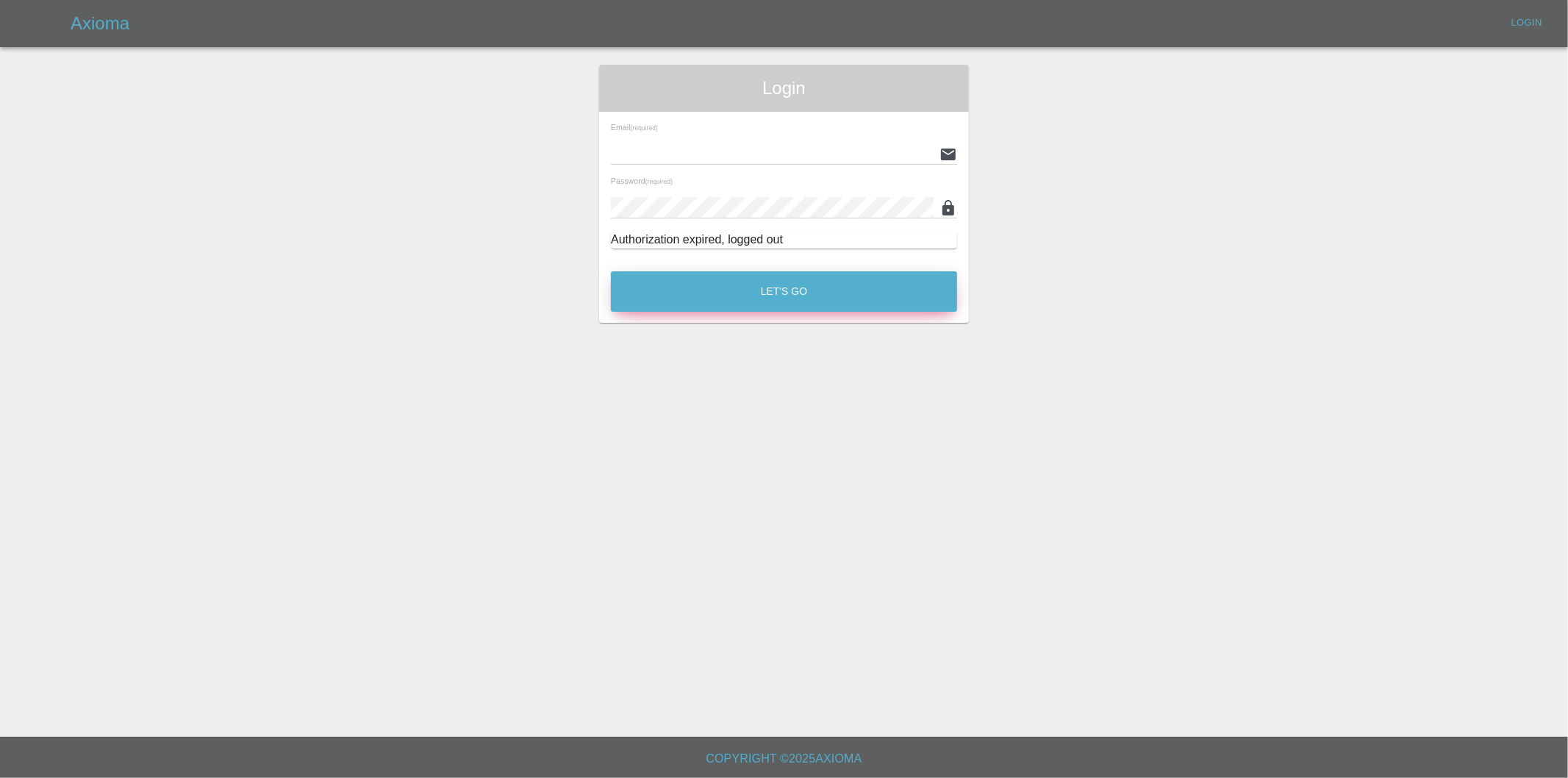
type input "eric.ordano@gmail.com"
click at [731, 276] on button "Let's Go" at bounding box center [784, 292] width 347 height 40
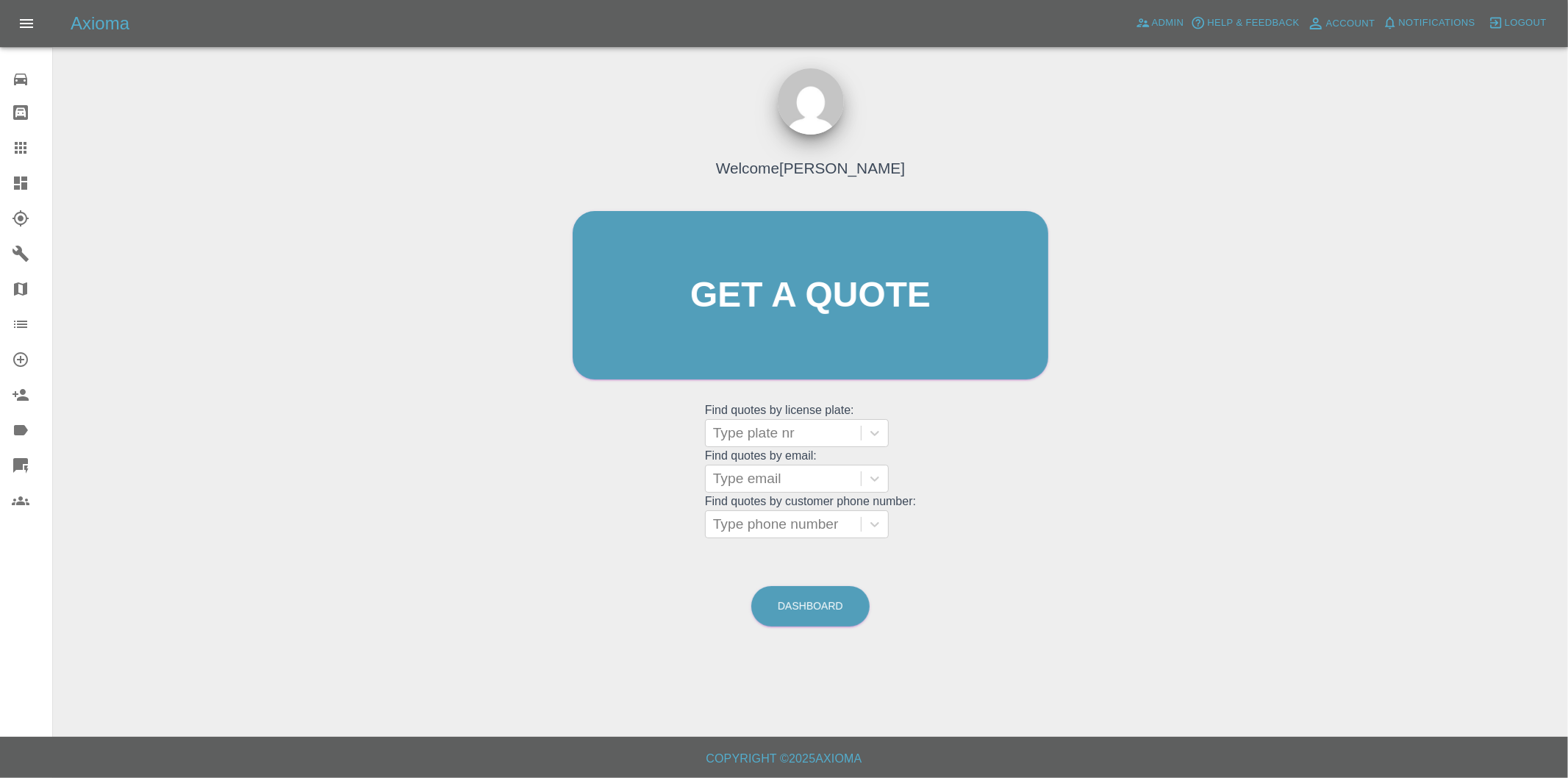
click at [16, 187] on icon at bounding box center [20, 183] width 13 height 13
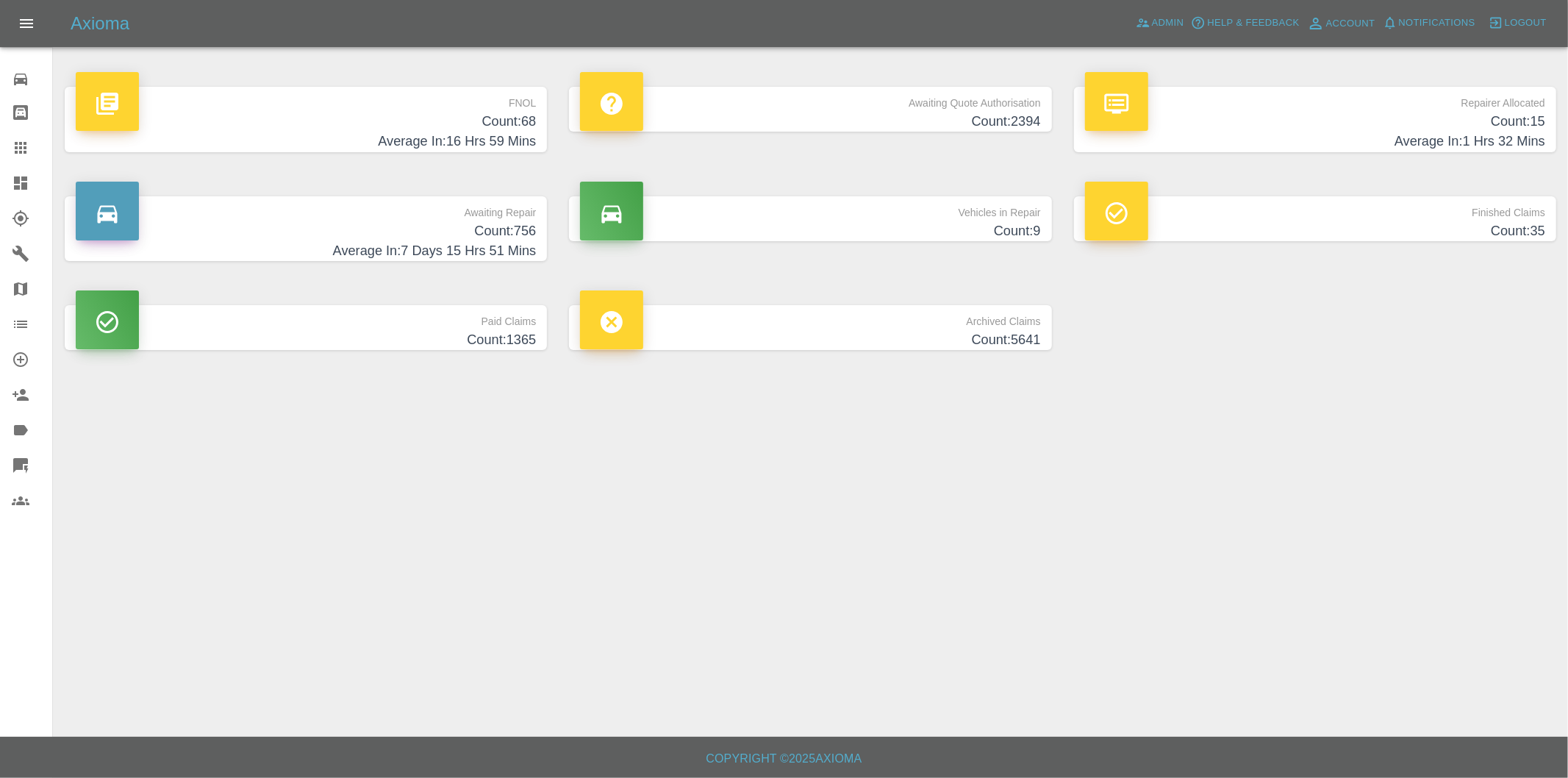
click at [530, 121] on h4 "Count: 68" at bounding box center [306, 121] width 460 height 20
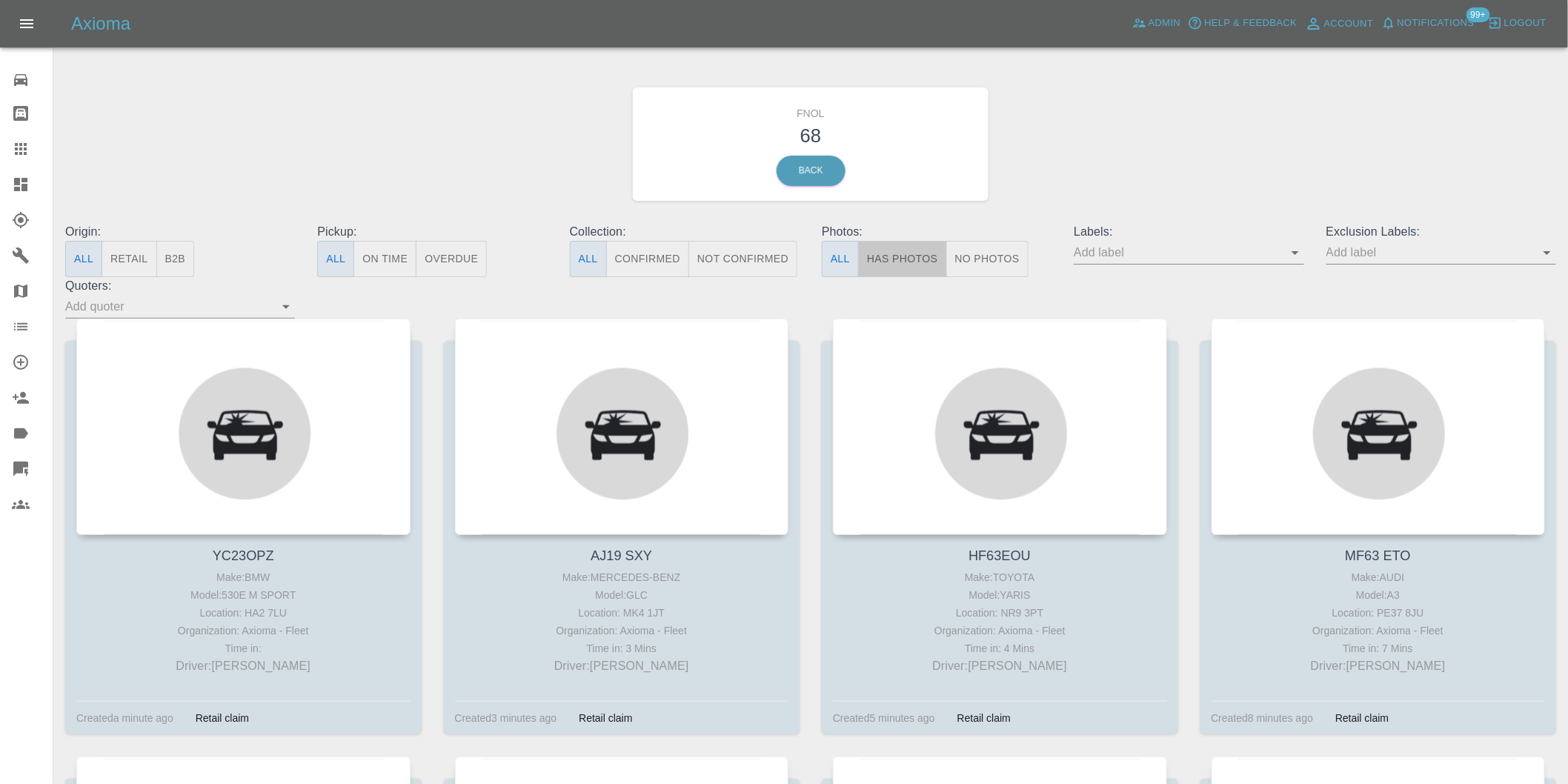
click at [894, 254] on button "Has Photos" at bounding box center [902, 259] width 89 height 37
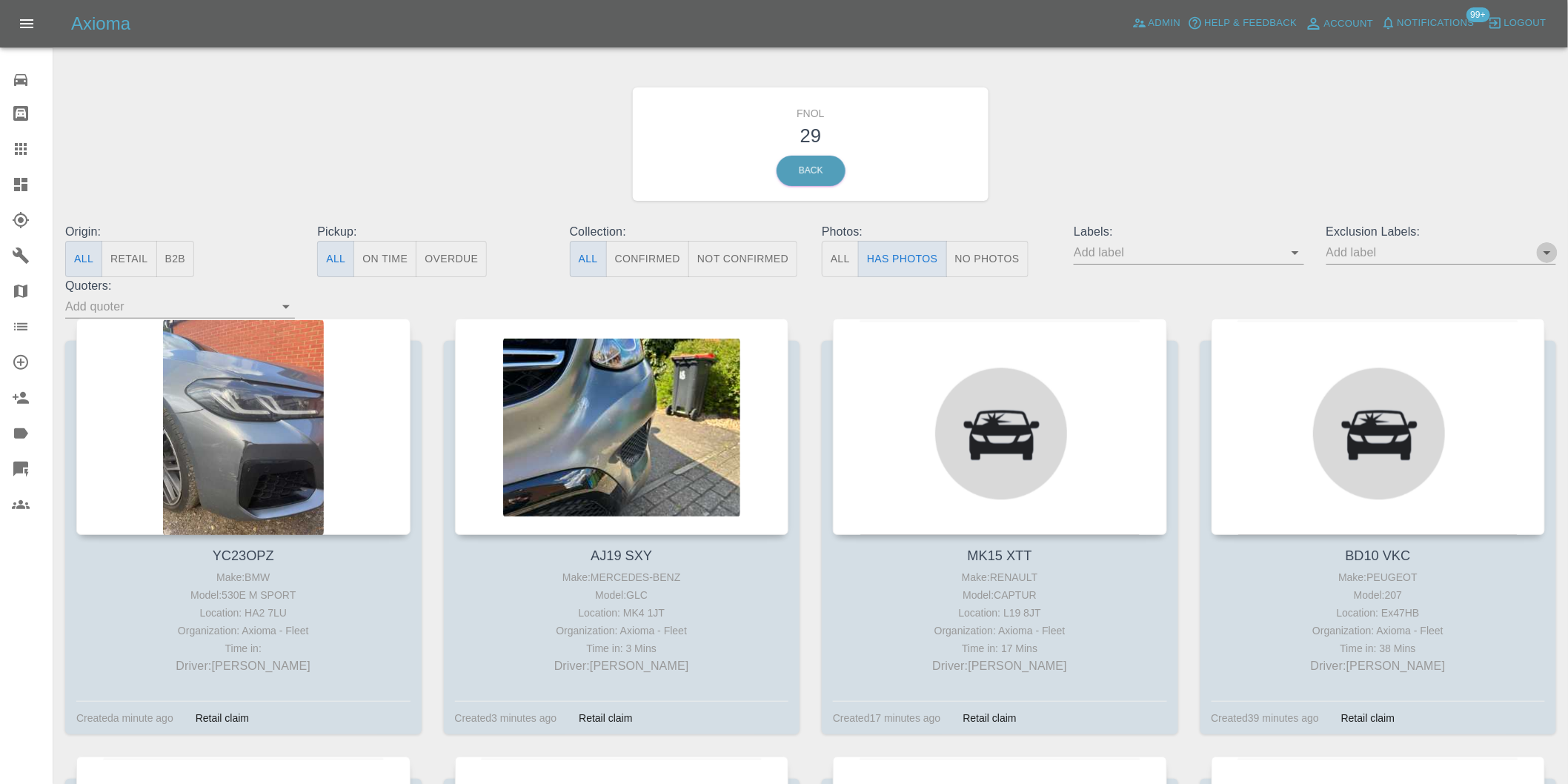
click at [1545, 256] on icon "Open" at bounding box center [1547, 252] width 18 height 18
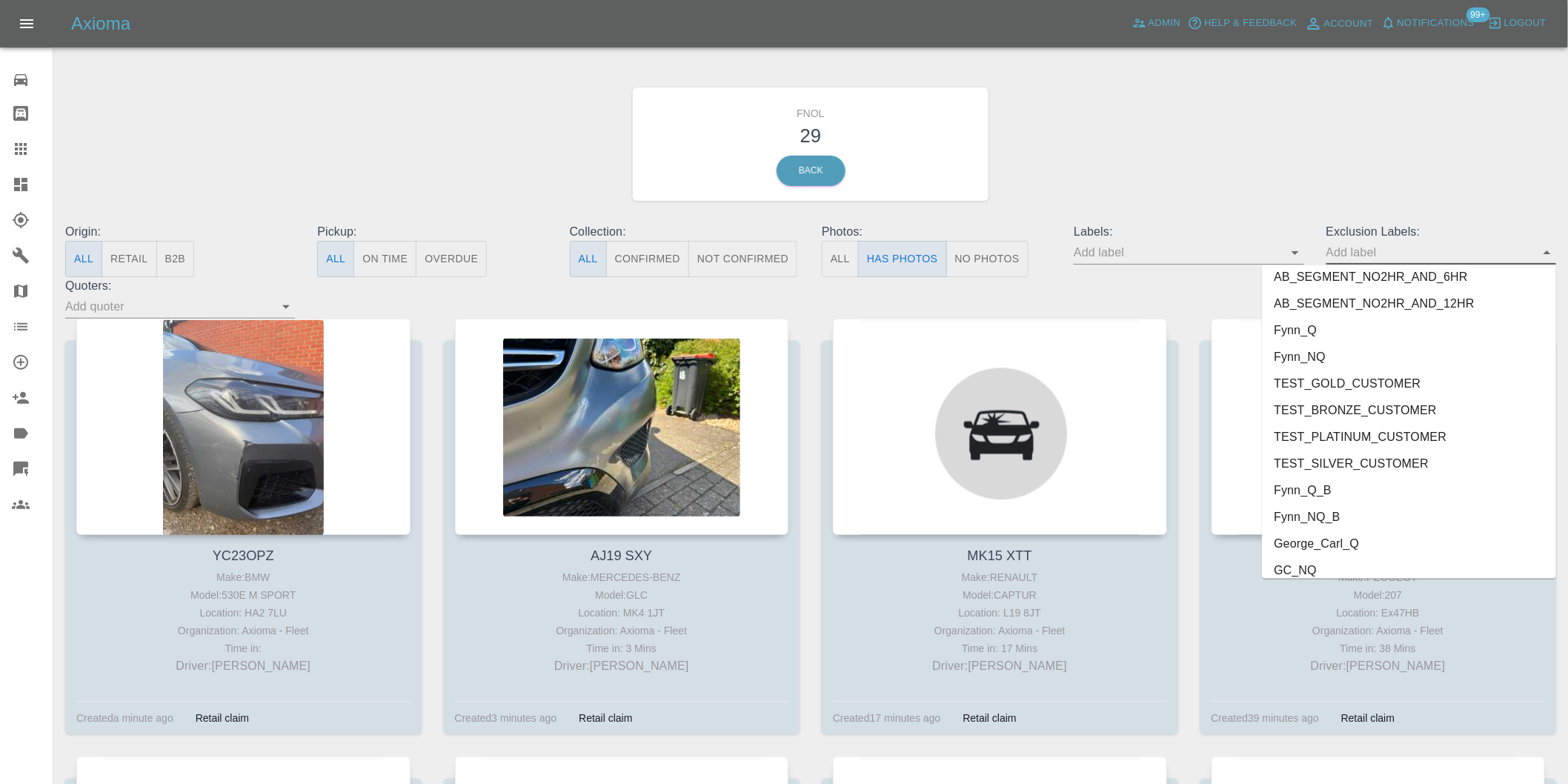
scroll to position [3217, 0]
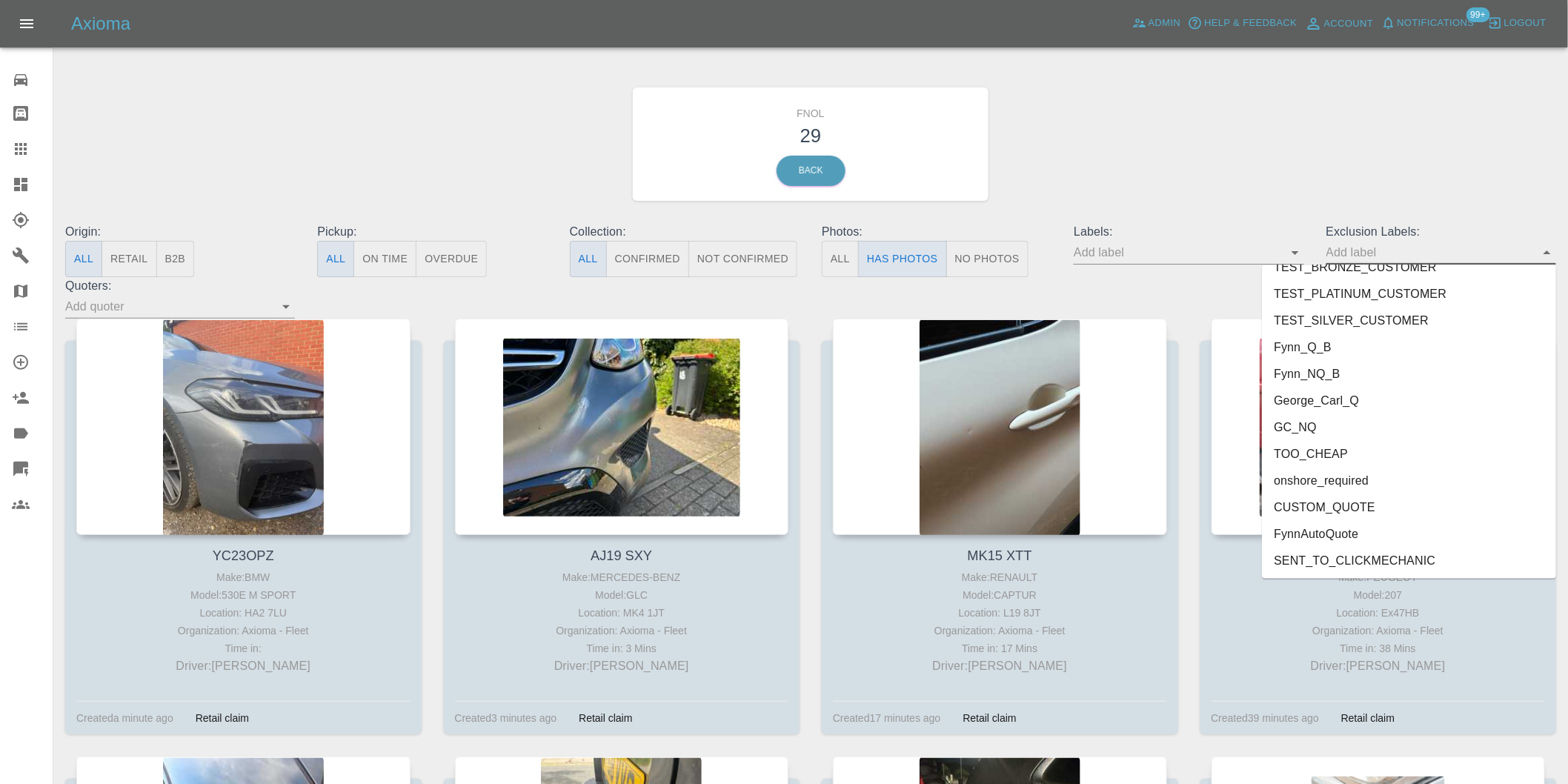
click at [1338, 475] on li "onshore_required" at bounding box center [1408, 480] width 294 height 27
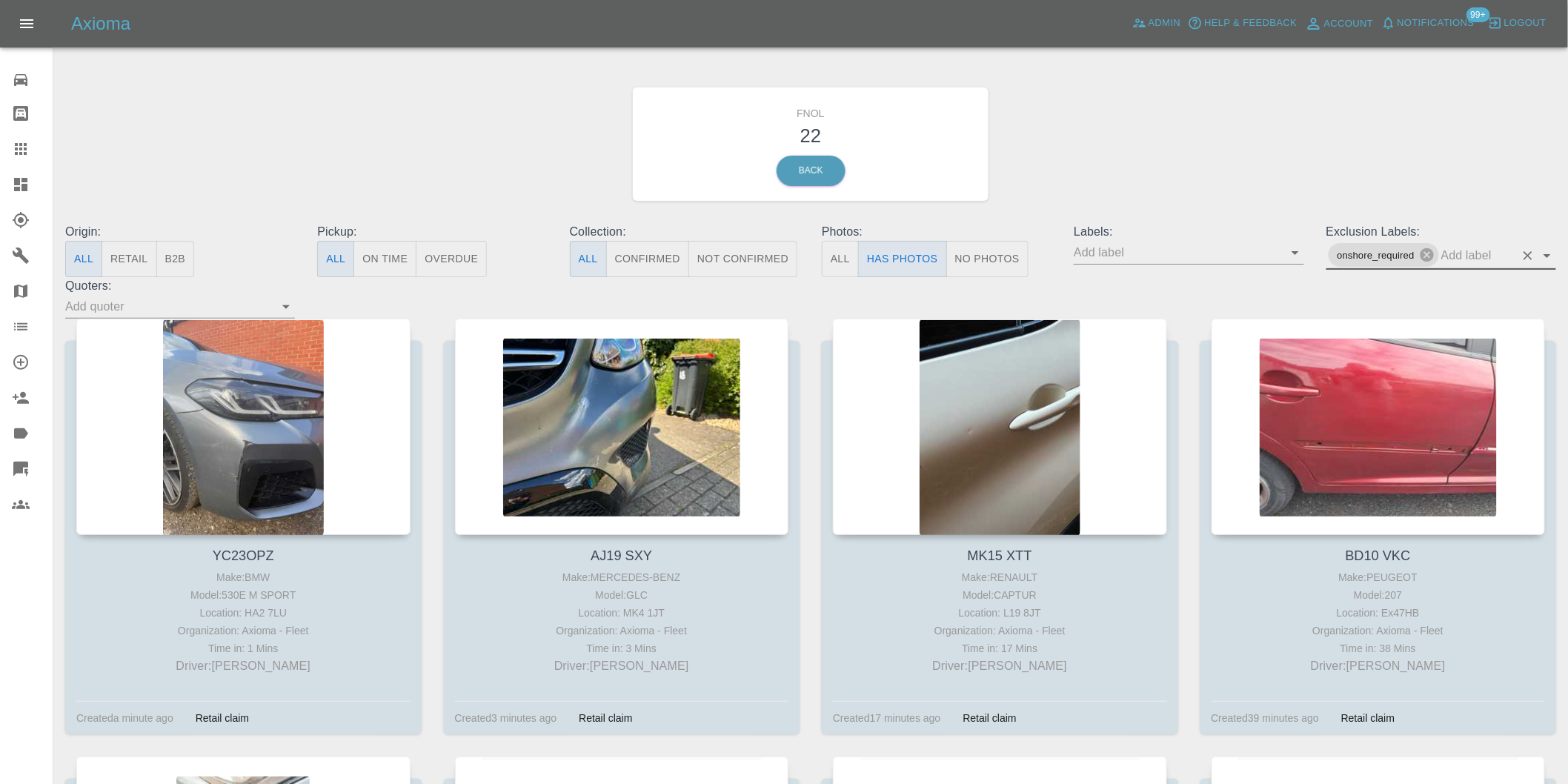
click at [1540, 254] on icon "Open" at bounding box center [1547, 256] width 18 height 18
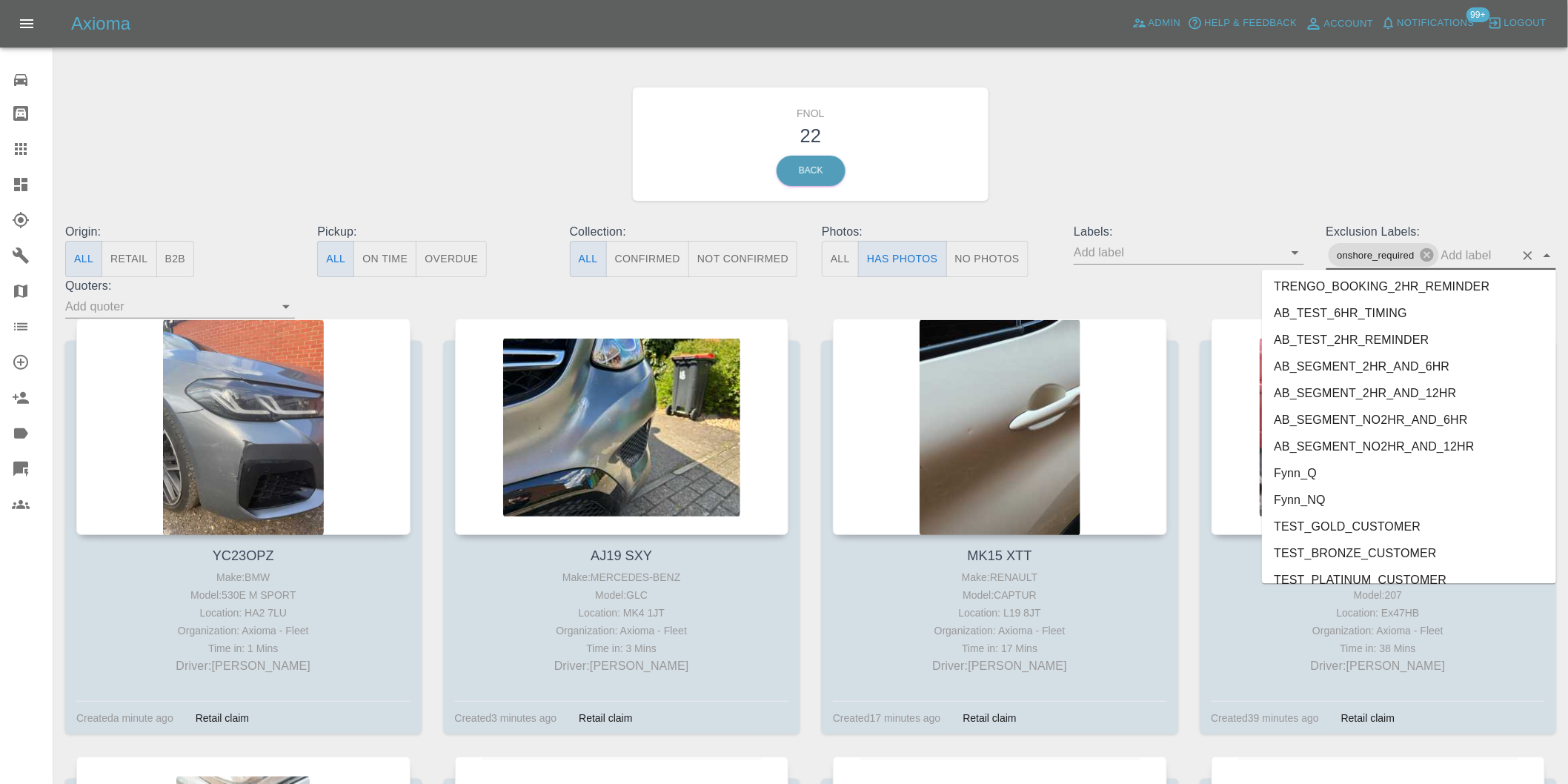
scroll to position [3191, 0]
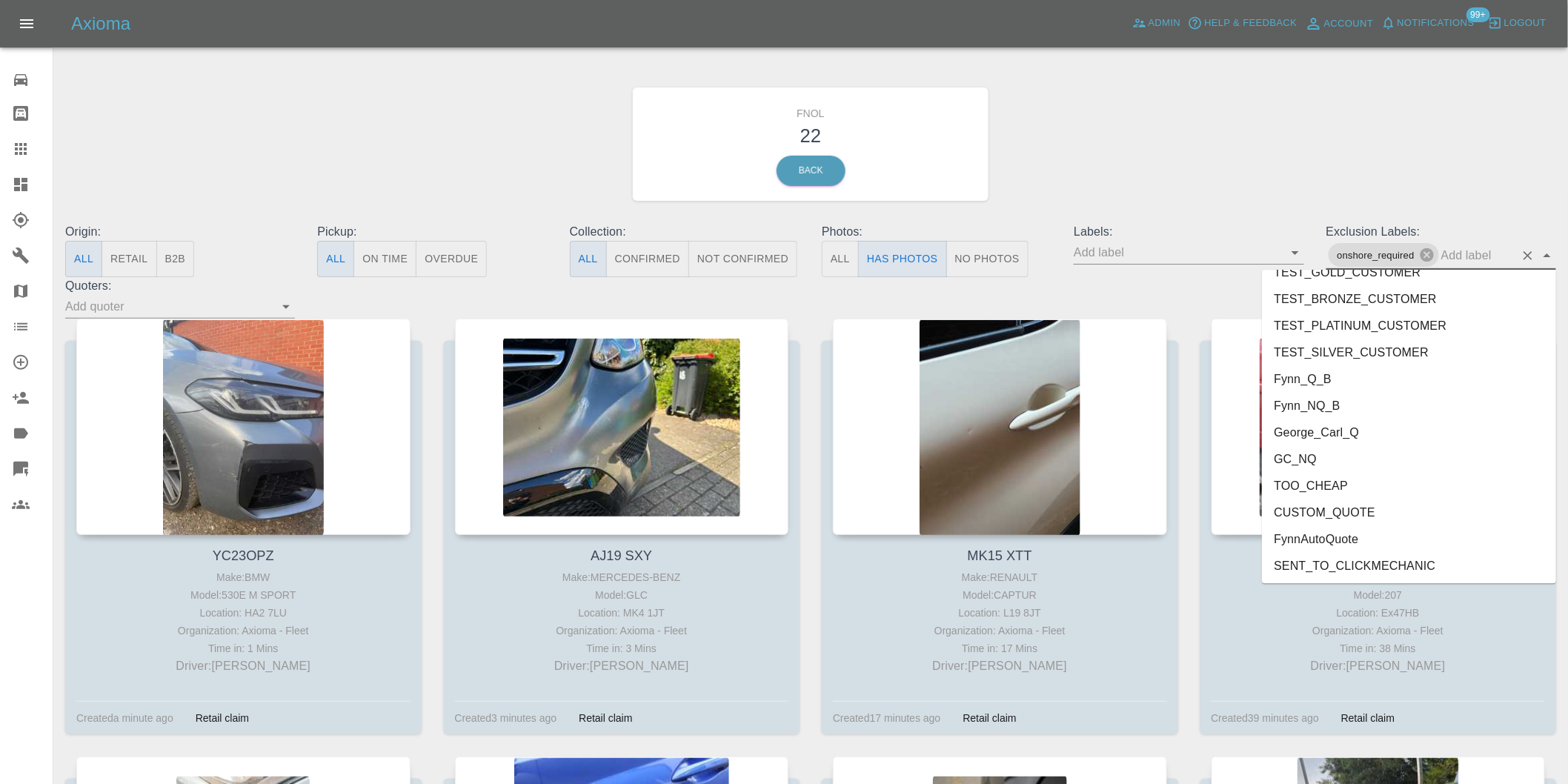
click at [1358, 428] on li "George_Carl_Q" at bounding box center [1408, 431] width 294 height 27
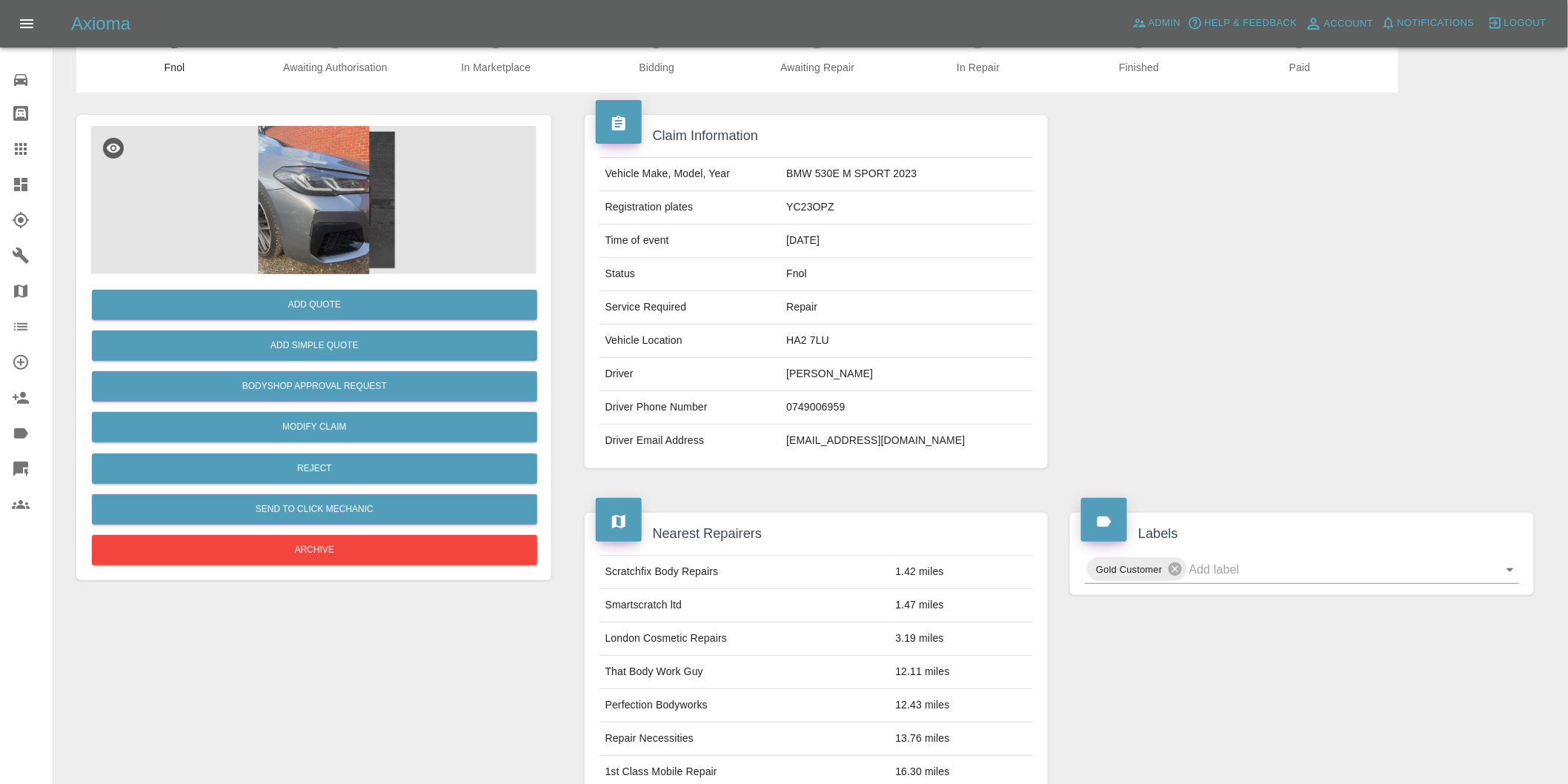
scroll to position [82, 0]
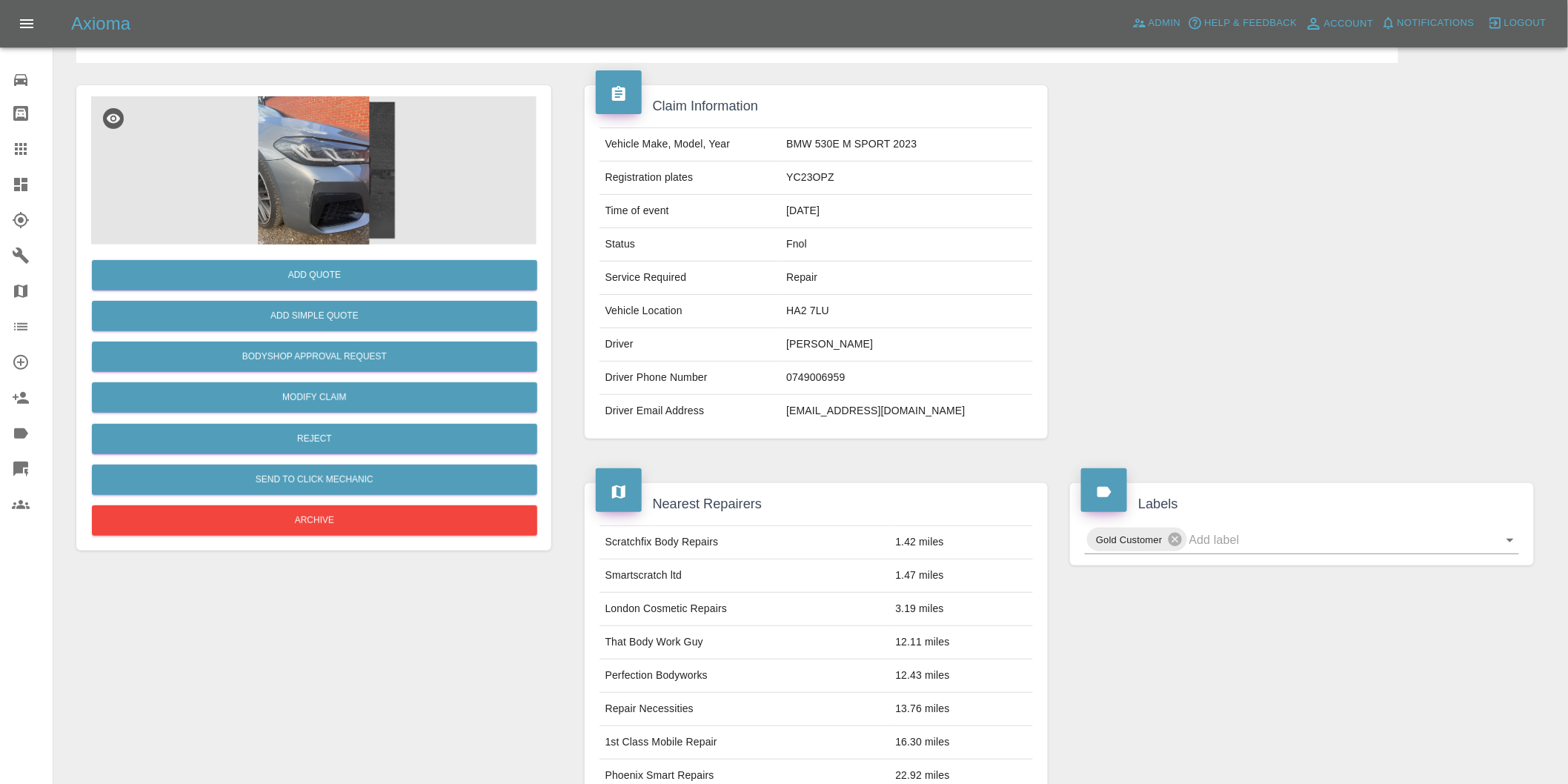
click at [325, 173] on img at bounding box center [313, 170] width 445 height 148
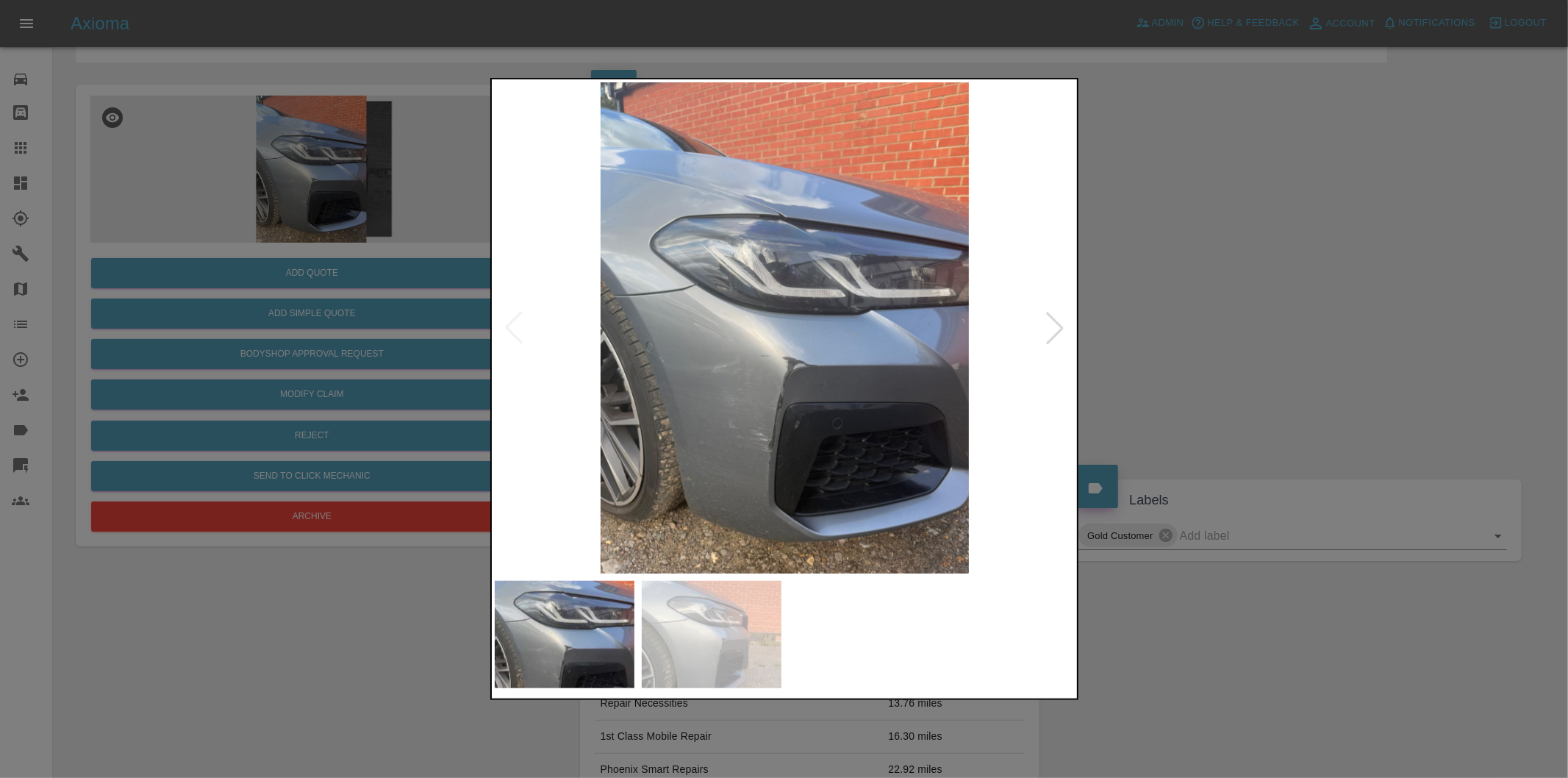
click at [1052, 325] on div at bounding box center [1055, 328] width 32 height 32
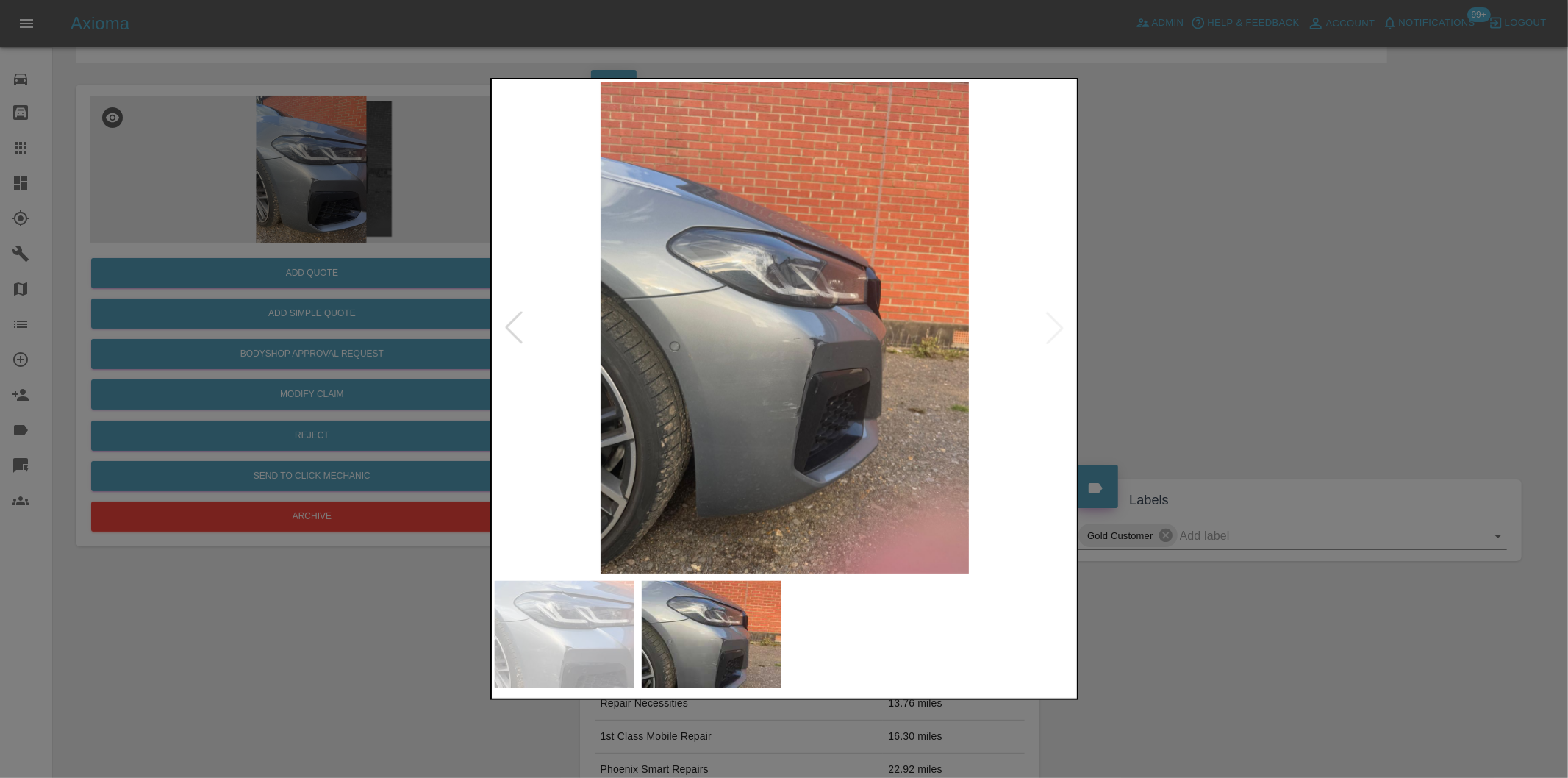
click at [507, 329] on div at bounding box center [514, 328] width 32 height 32
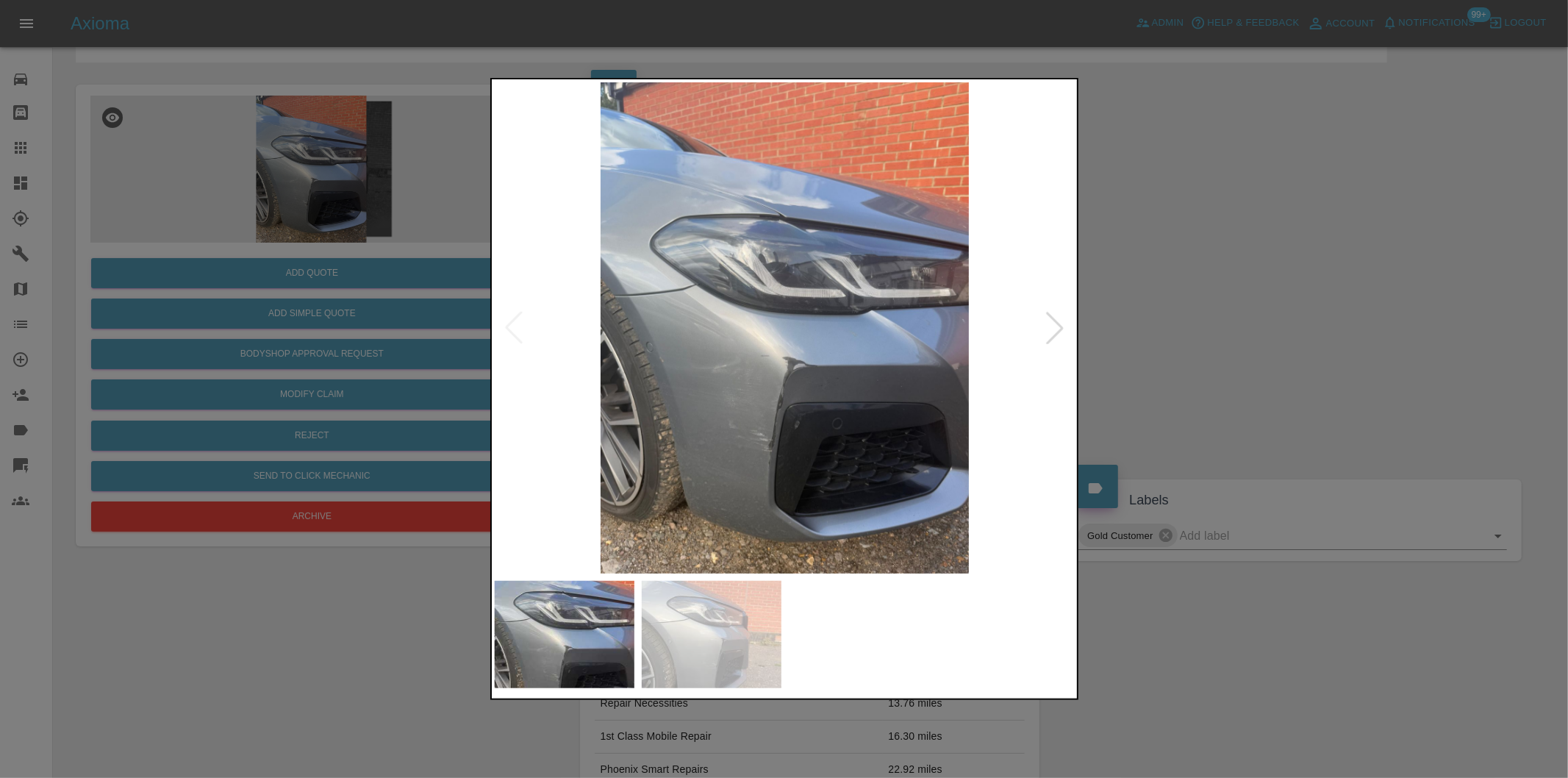
click at [838, 406] on img at bounding box center [784, 328] width 581 height 491
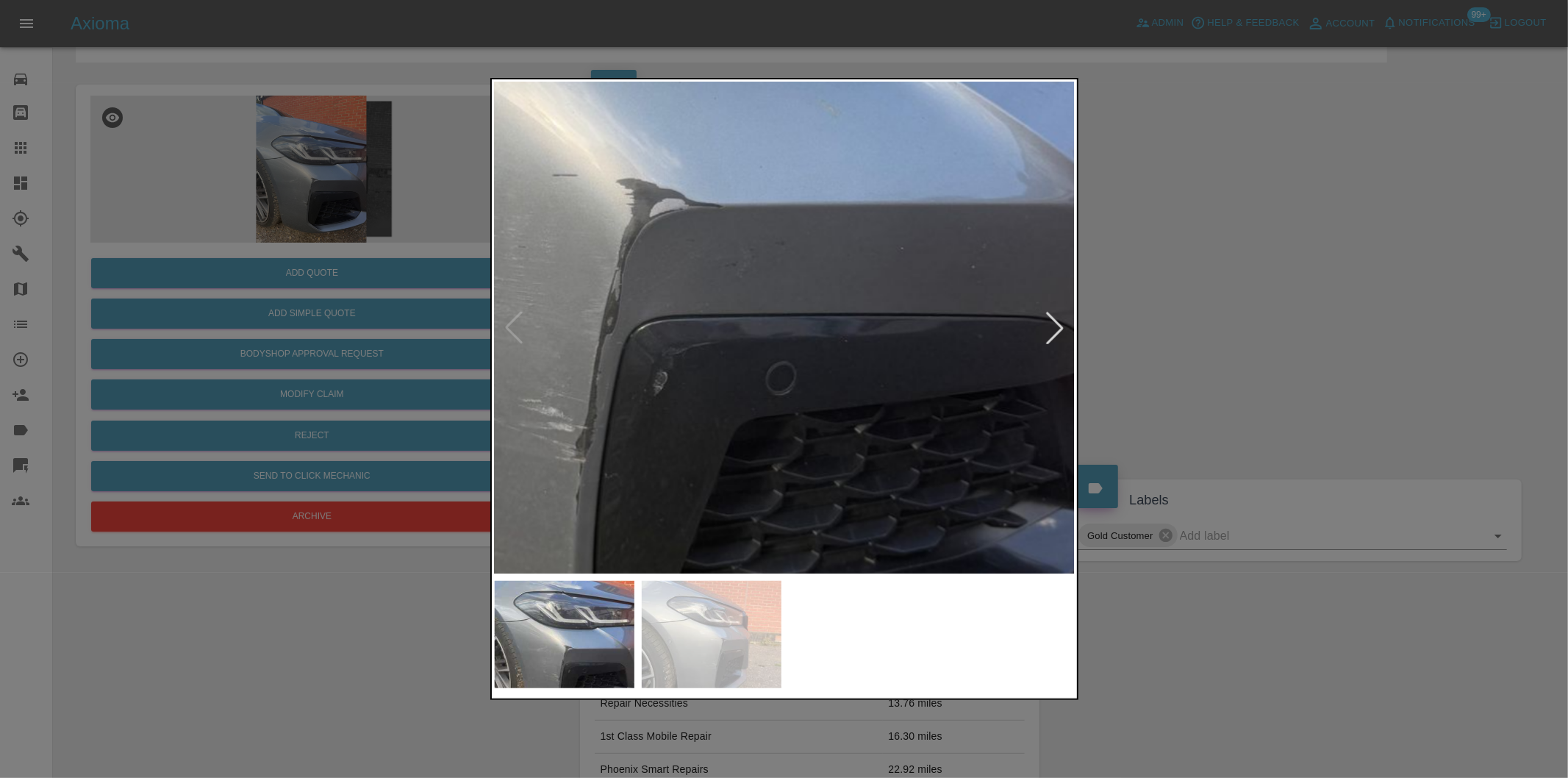
click at [791, 372] on img at bounding box center [623, 90] width 1742 height 1473
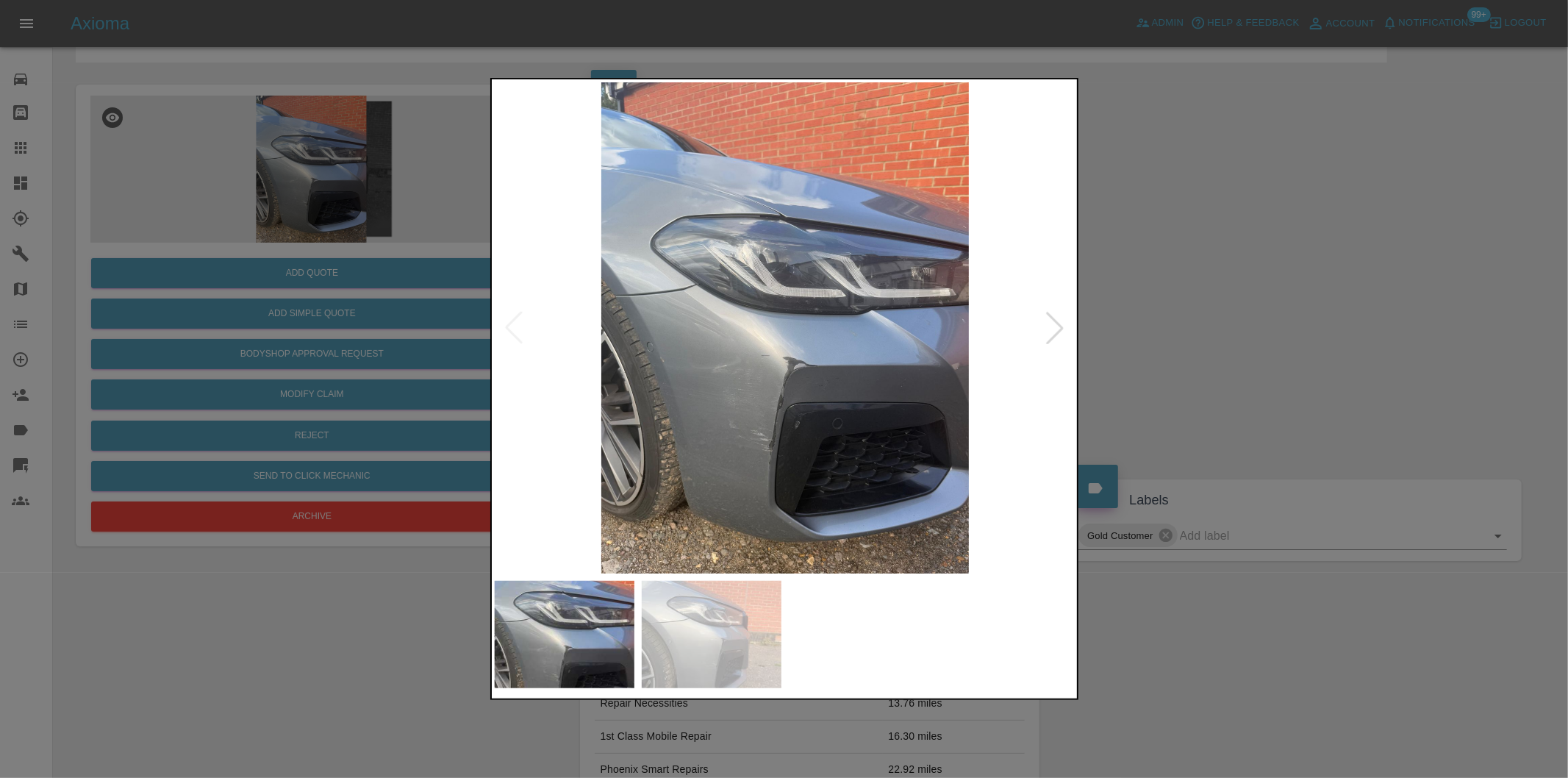
click at [1171, 307] on div at bounding box center [784, 389] width 1568 height 778
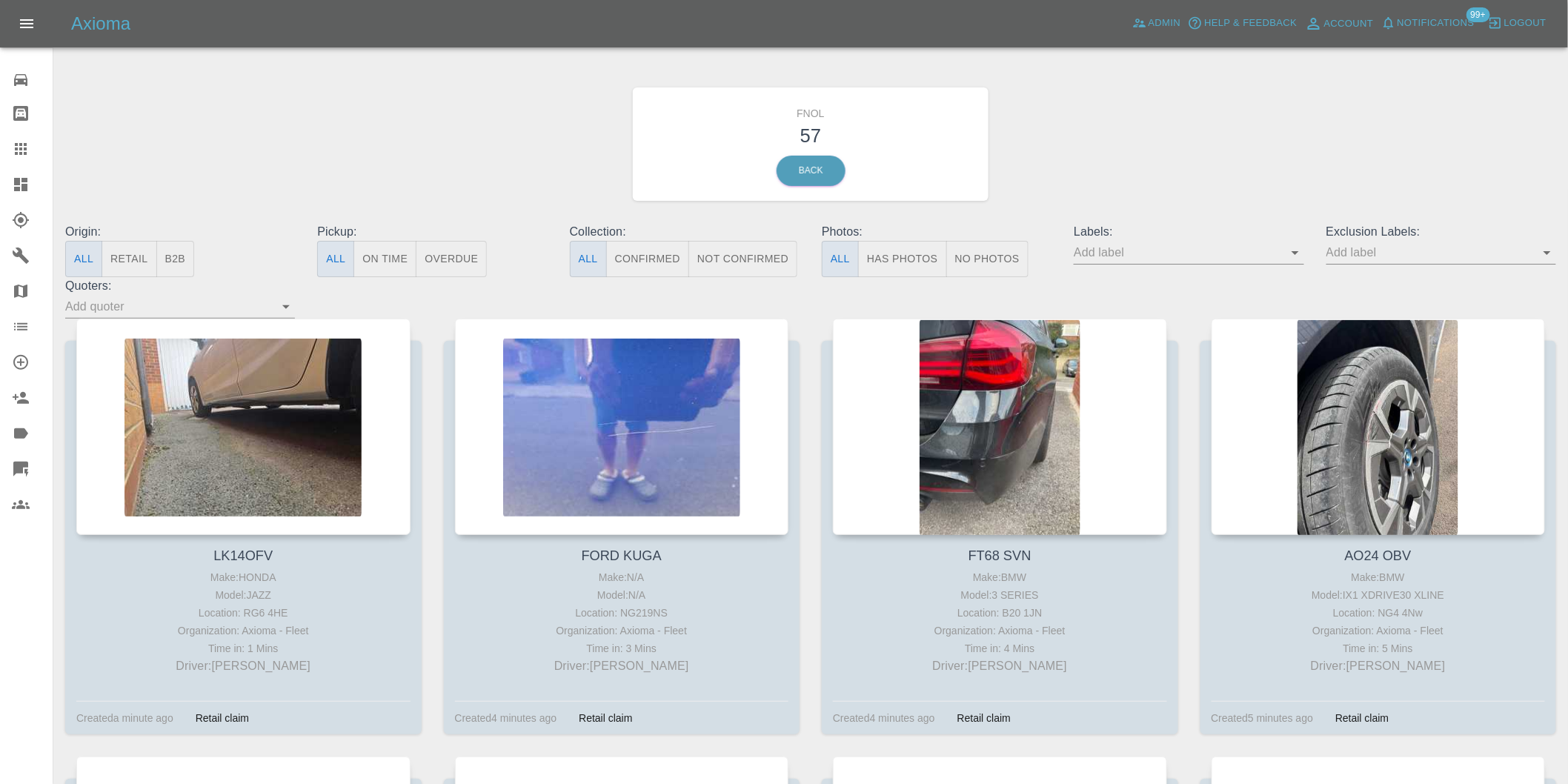
click at [923, 261] on button "Has Photos" at bounding box center [902, 259] width 89 height 37
click at [1552, 257] on icon "Open" at bounding box center [1547, 252] width 18 height 18
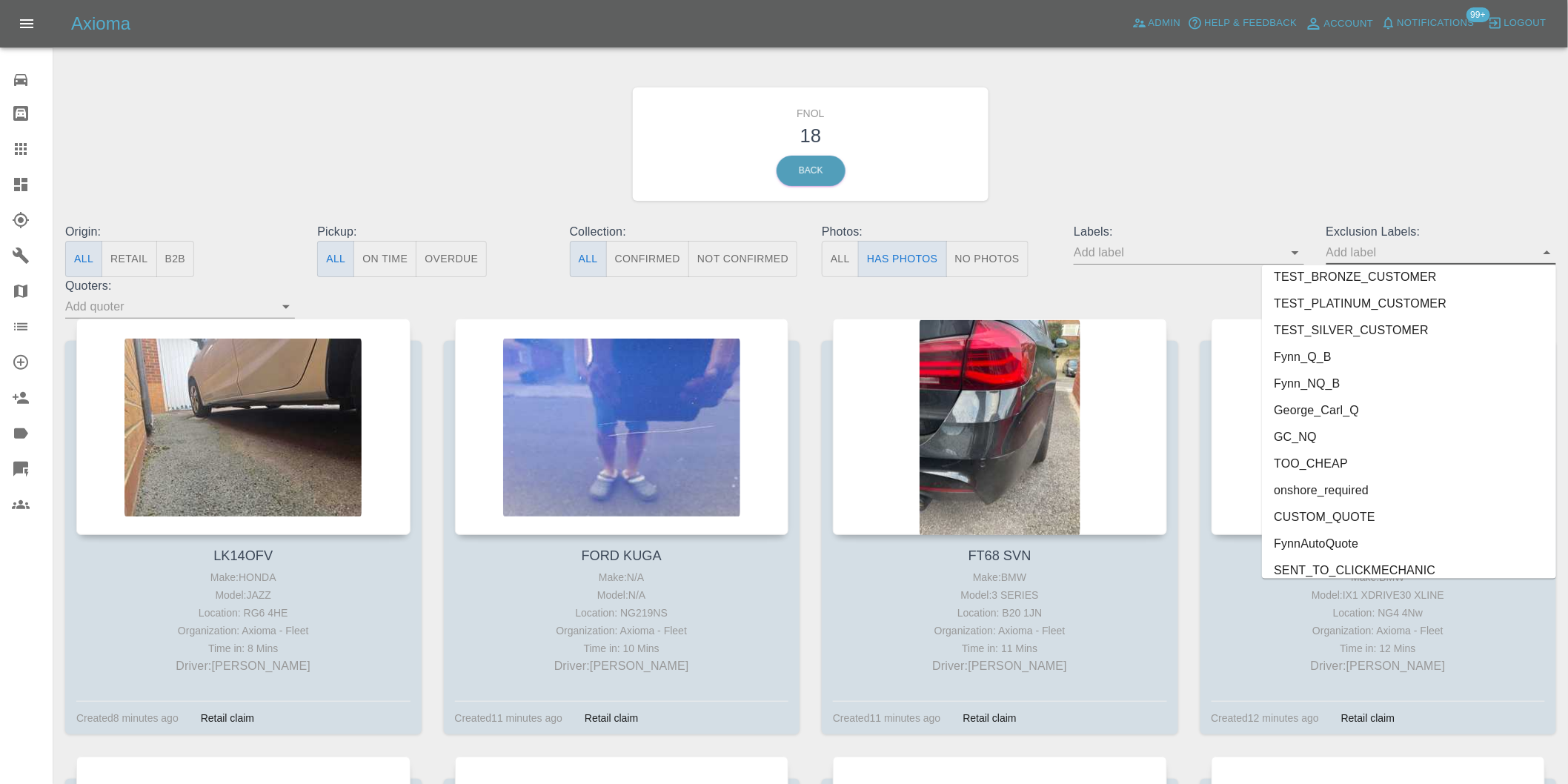
scroll to position [3217, 0]
click at [1362, 482] on li "onshore_required" at bounding box center [1408, 480] width 294 height 27
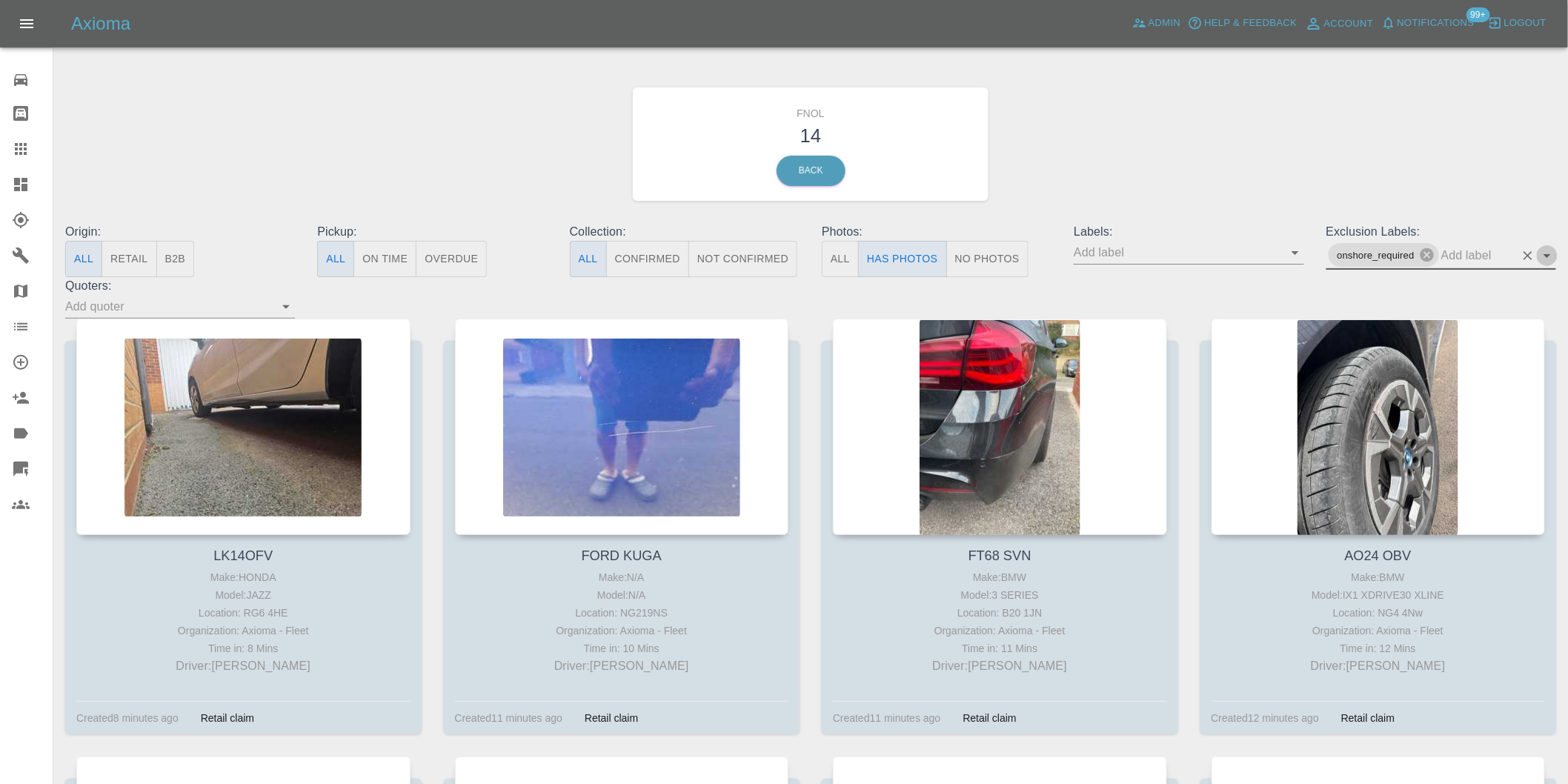
click at [1546, 258] on icon "Open" at bounding box center [1547, 256] width 18 height 18
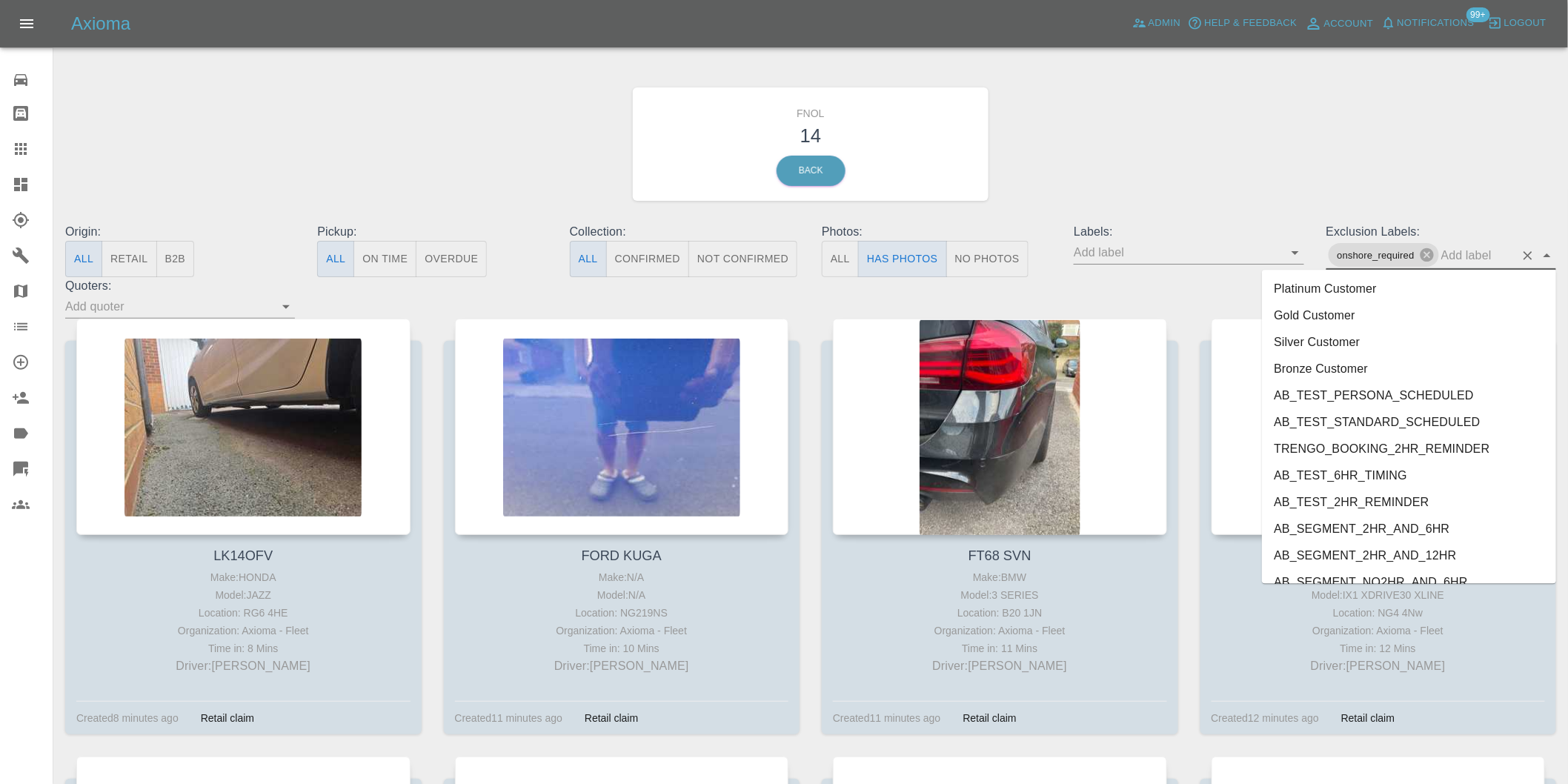
scroll to position [3191, 0]
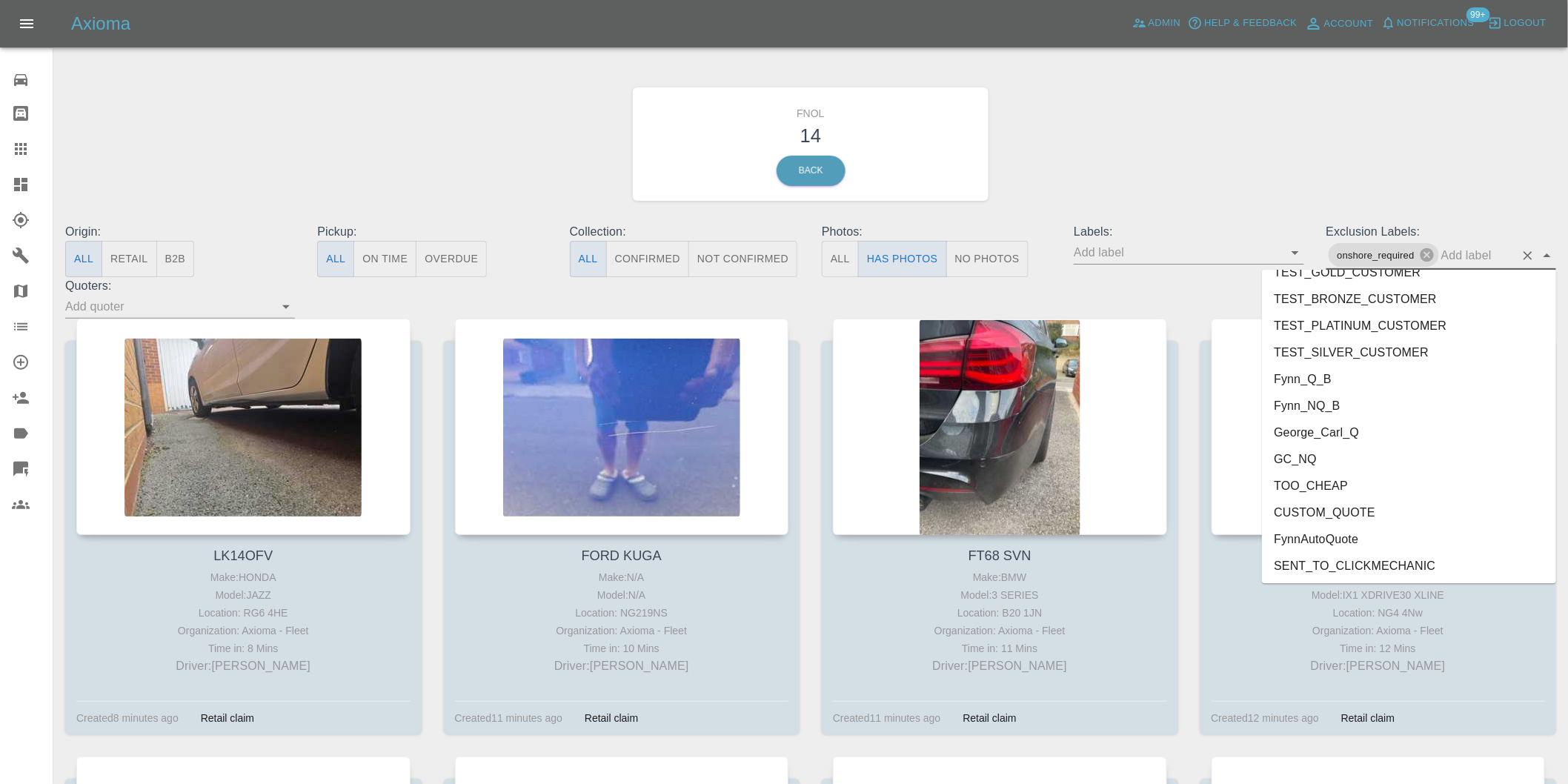
click at [1356, 431] on li "George_Carl_Q" at bounding box center [1408, 431] width 294 height 27
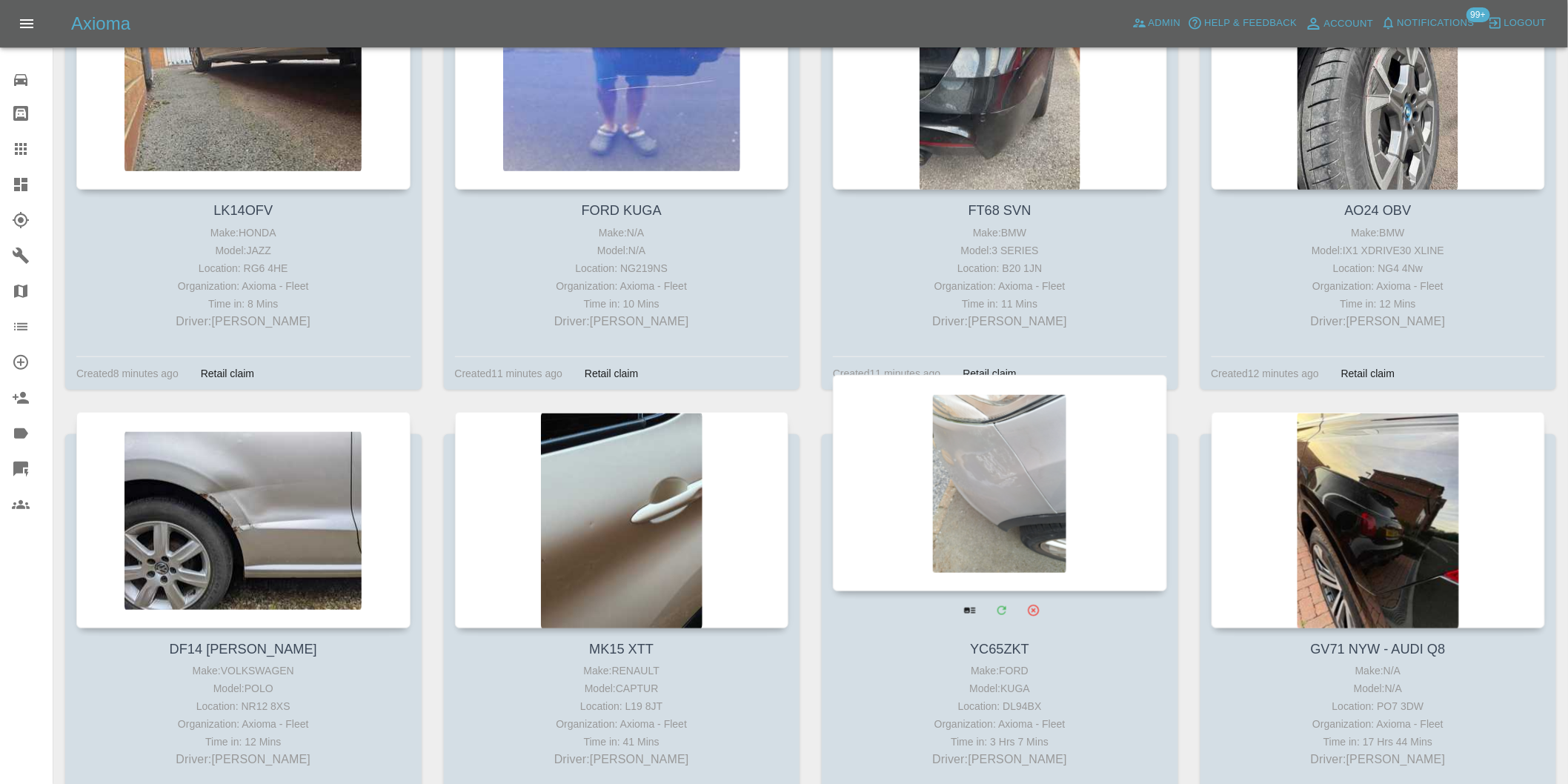
scroll to position [493, 0]
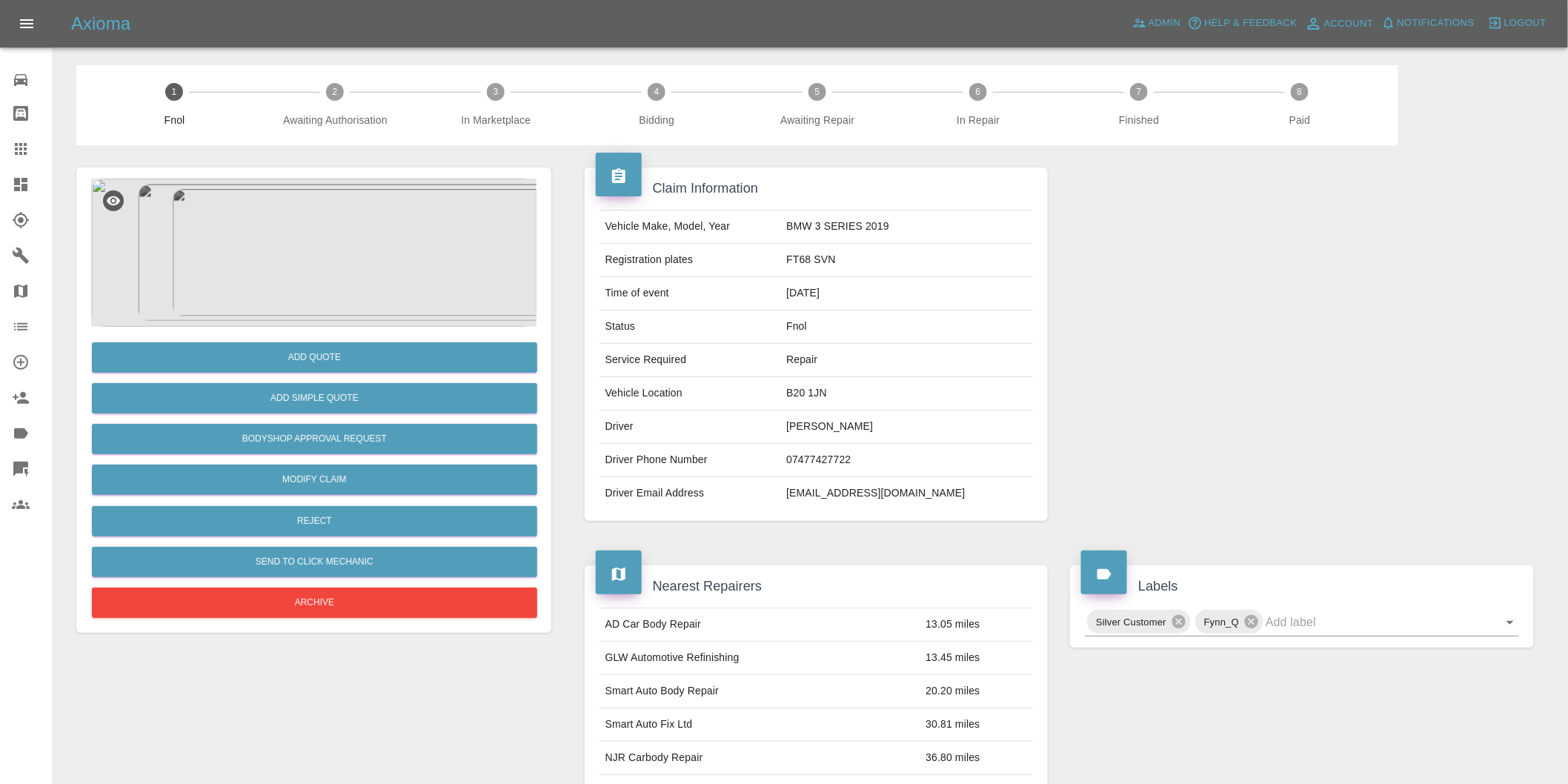
click at [300, 218] on img at bounding box center [313, 252] width 445 height 148
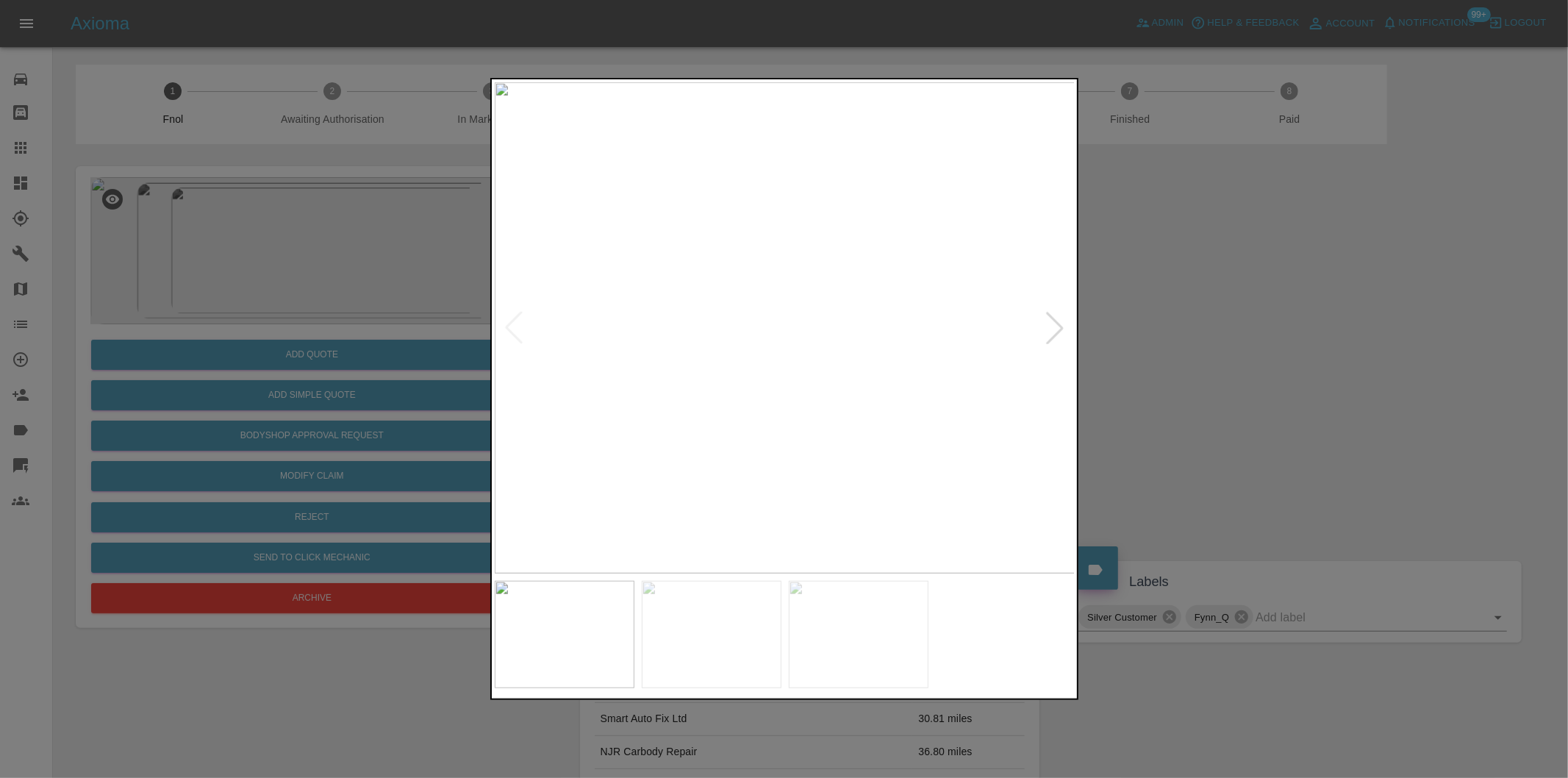
click at [1044, 327] on div at bounding box center [1055, 328] width 32 height 32
click at [1044, 327] on img at bounding box center [784, 328] width 581 height 491
click at [1241, 332] on div at bounding box center [784, 389] width 1568 height 778
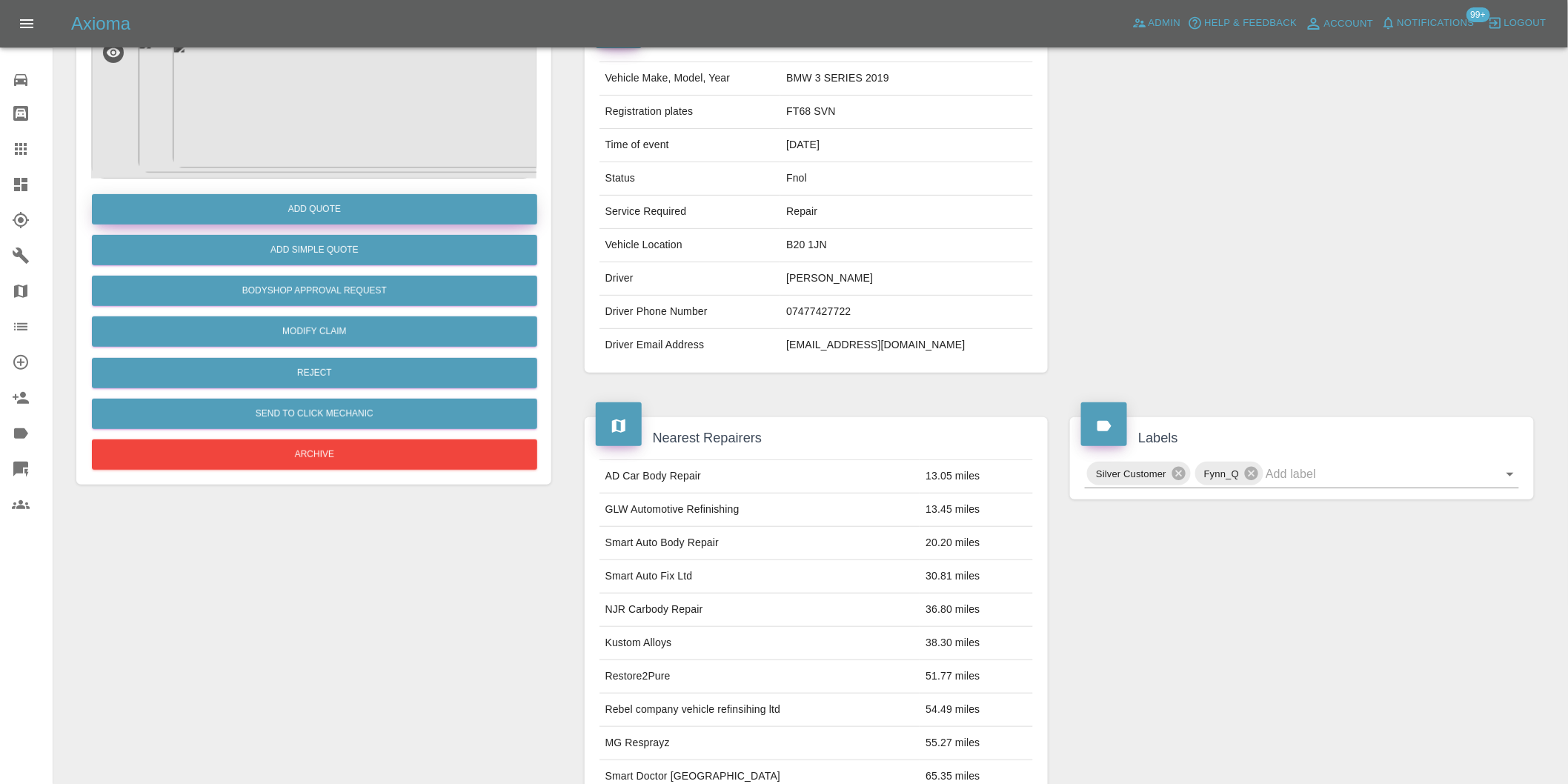
scroll to position [20, 0]
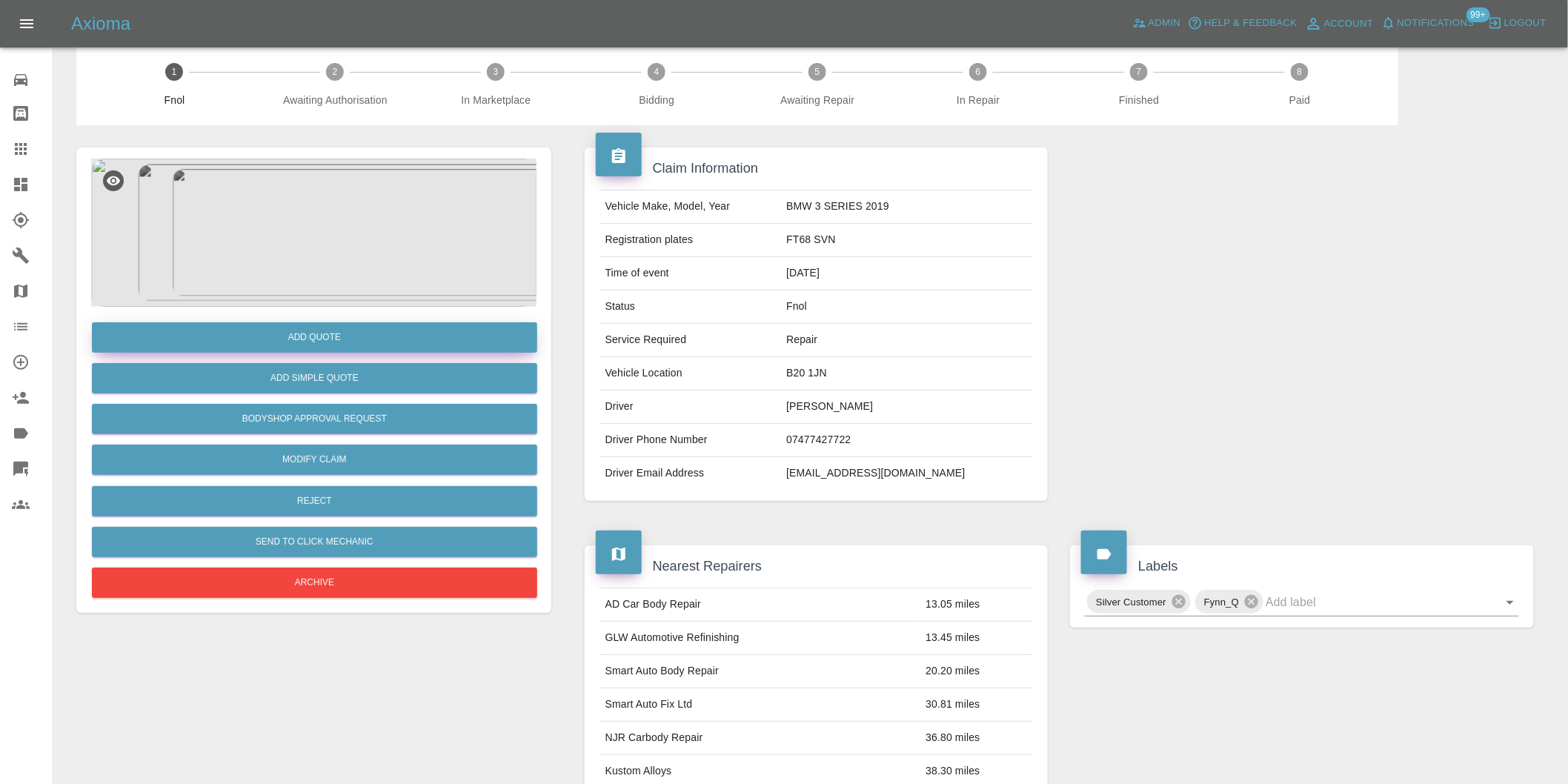
click at [325, 336] on button "Add Quote" at bounding box center [314, 337] width 445 height 30
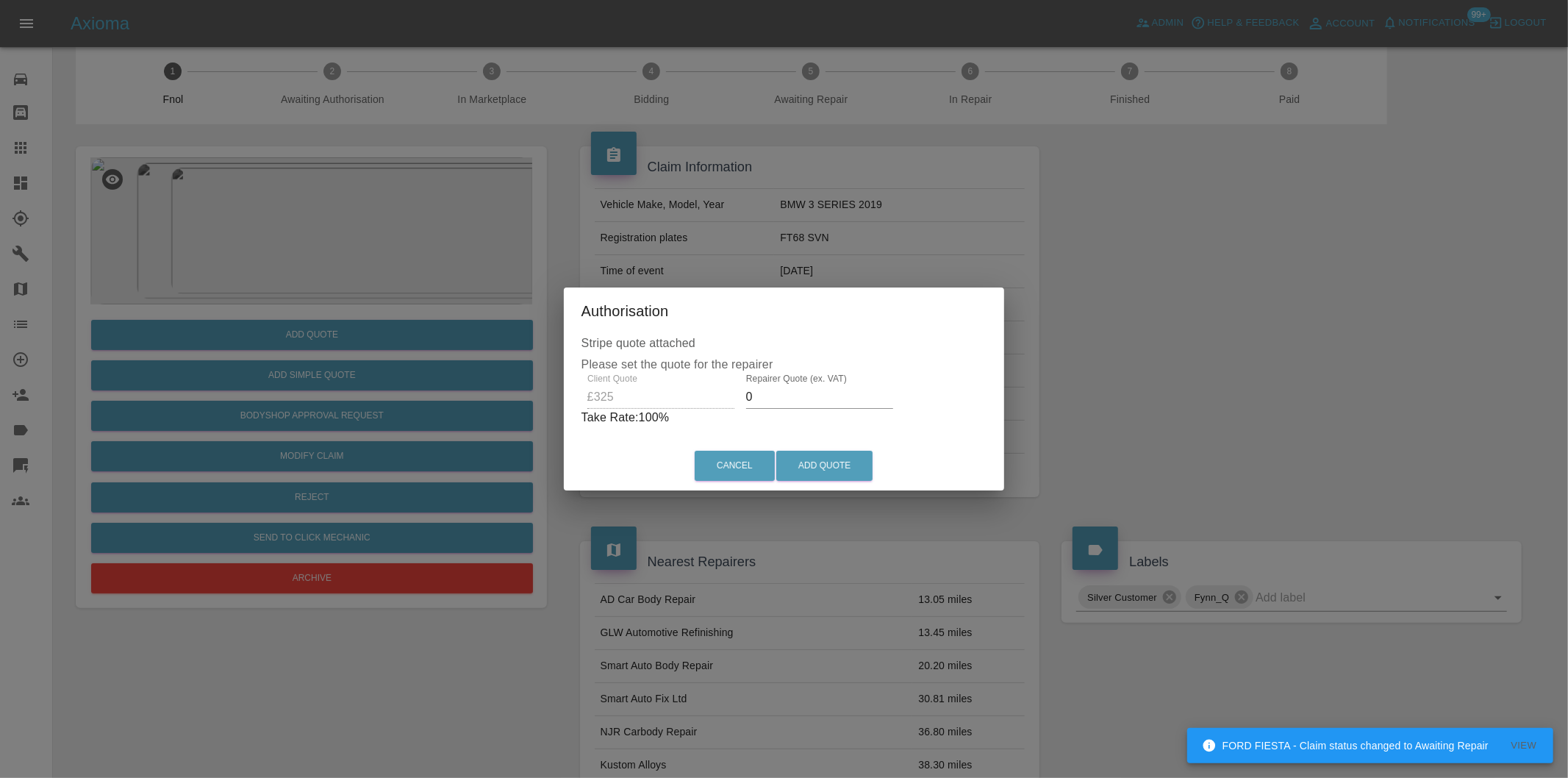
click at [797, 402] on input "0" at bounding box center [820, 397] width 147 height 23
type input "0210"
click at [824, 462] on button "Add Quote" at bounding box center [824, 465] width 96 height 30
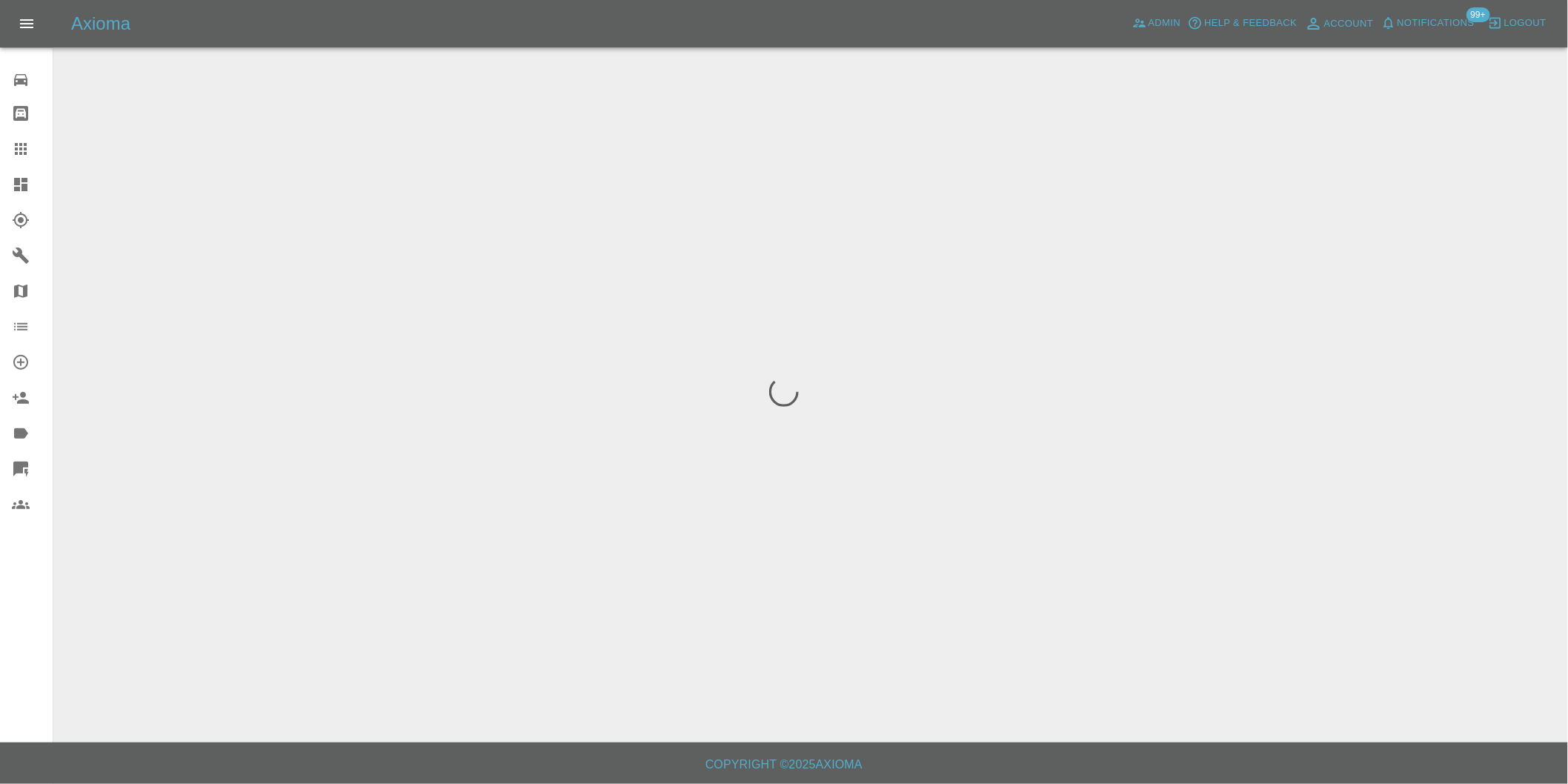
scroll to position [0, 0]
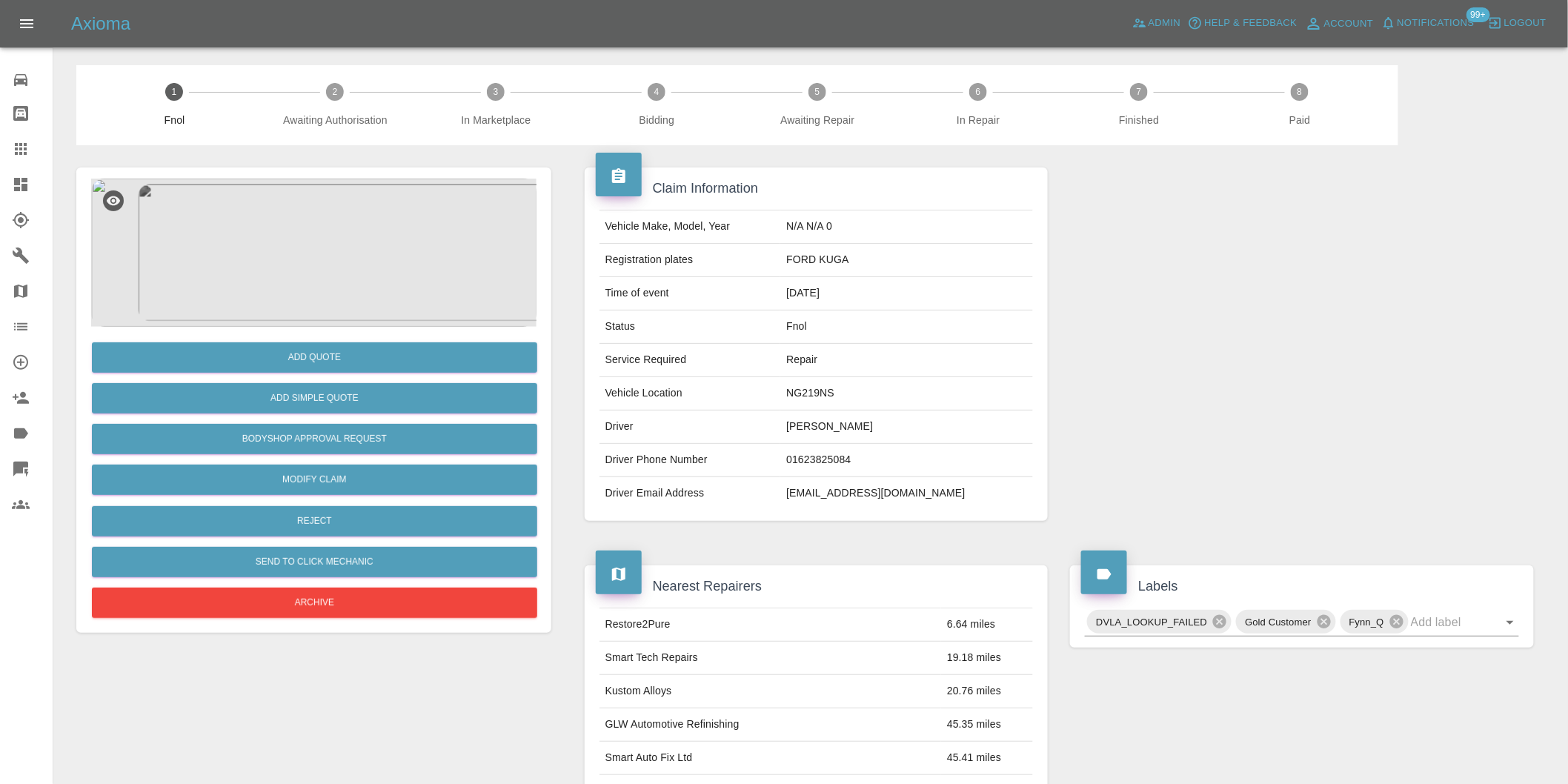
click at [375, 234] on img at bounding box center [313, 252] width 445 height 148
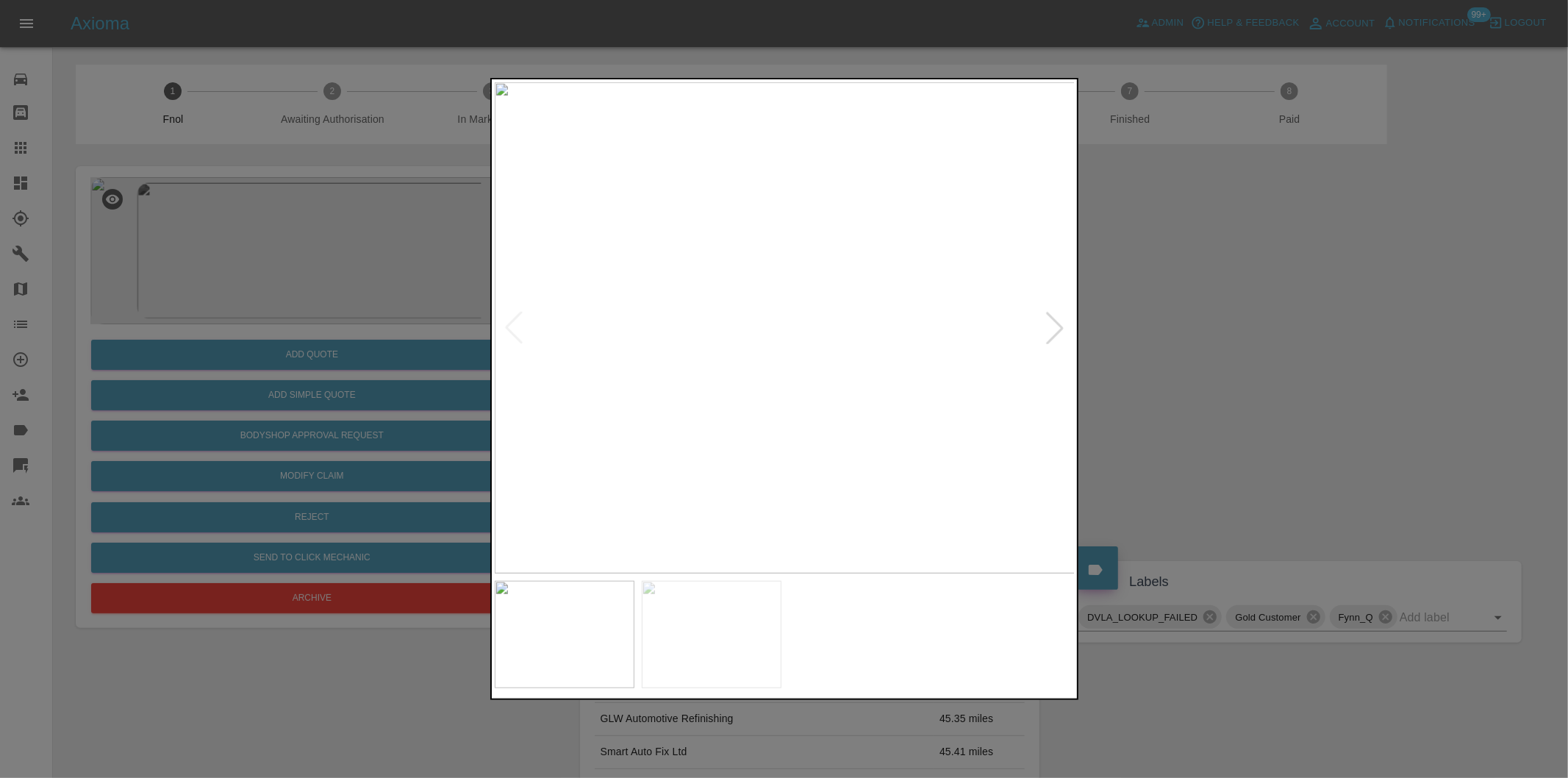
click at [1056, 326] on div at bounding box center [1055, 328] width 32 height 32
click at [1162, 334] on div at bounding box center [784, 389] width 1568 height 778
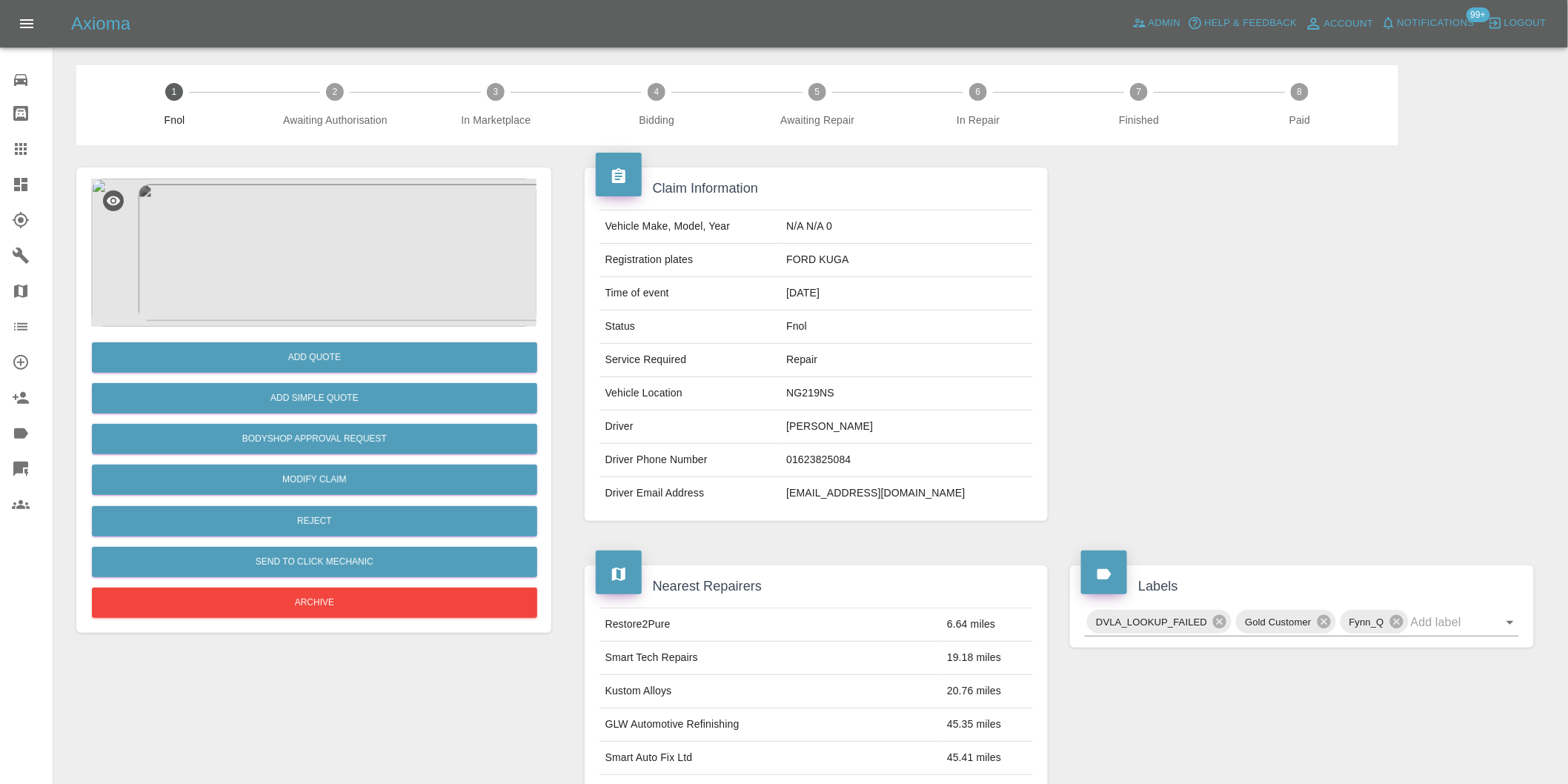
click at [358, 240] on img at bounding box center [313, 252] width 445 height 148
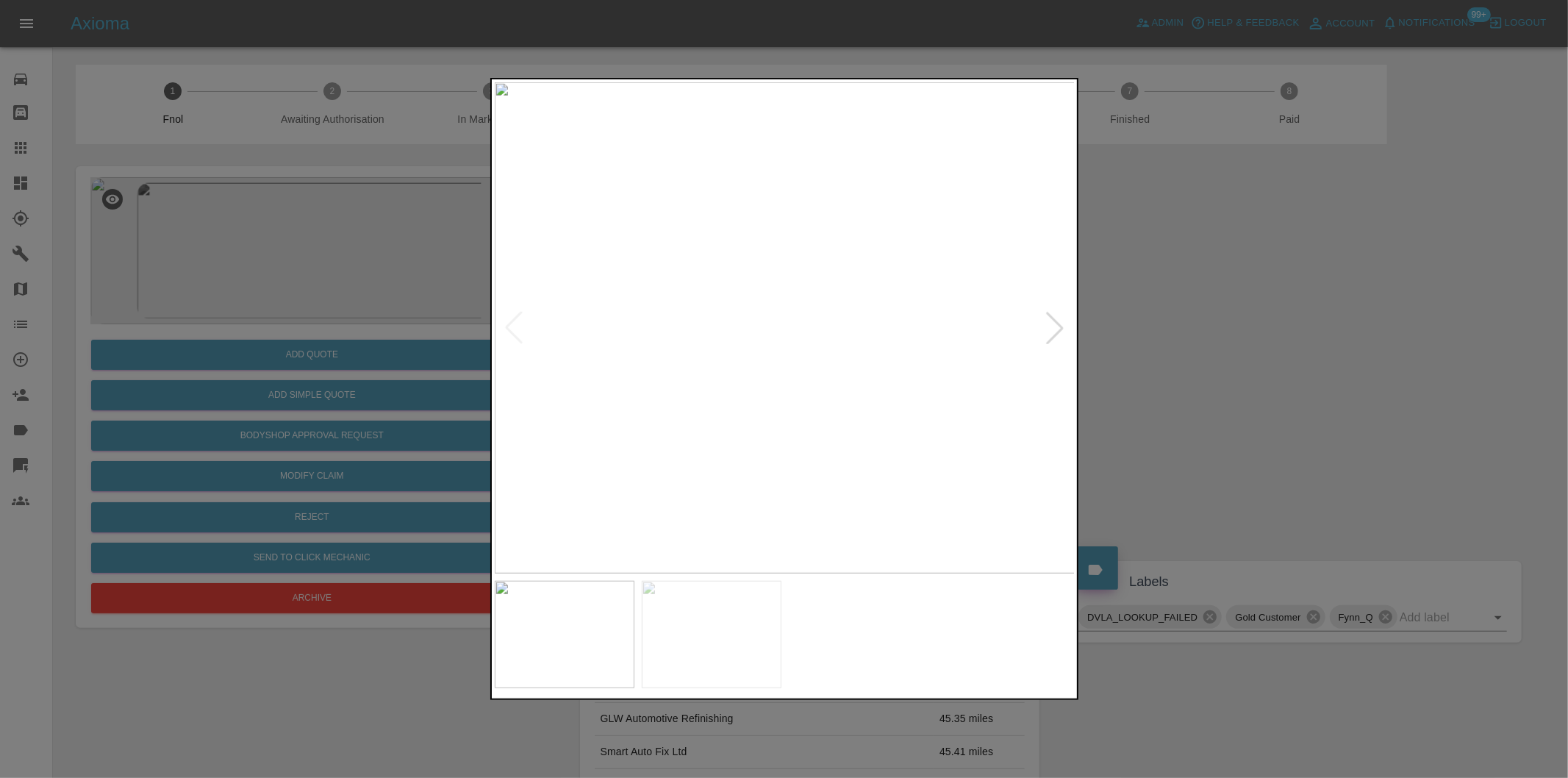
click at [1054, 326] on div at bounding box center [1055, 328] width 32 height 32
click at [1214, 326] on div at bounding box center [784, 389] width 1568 height 778
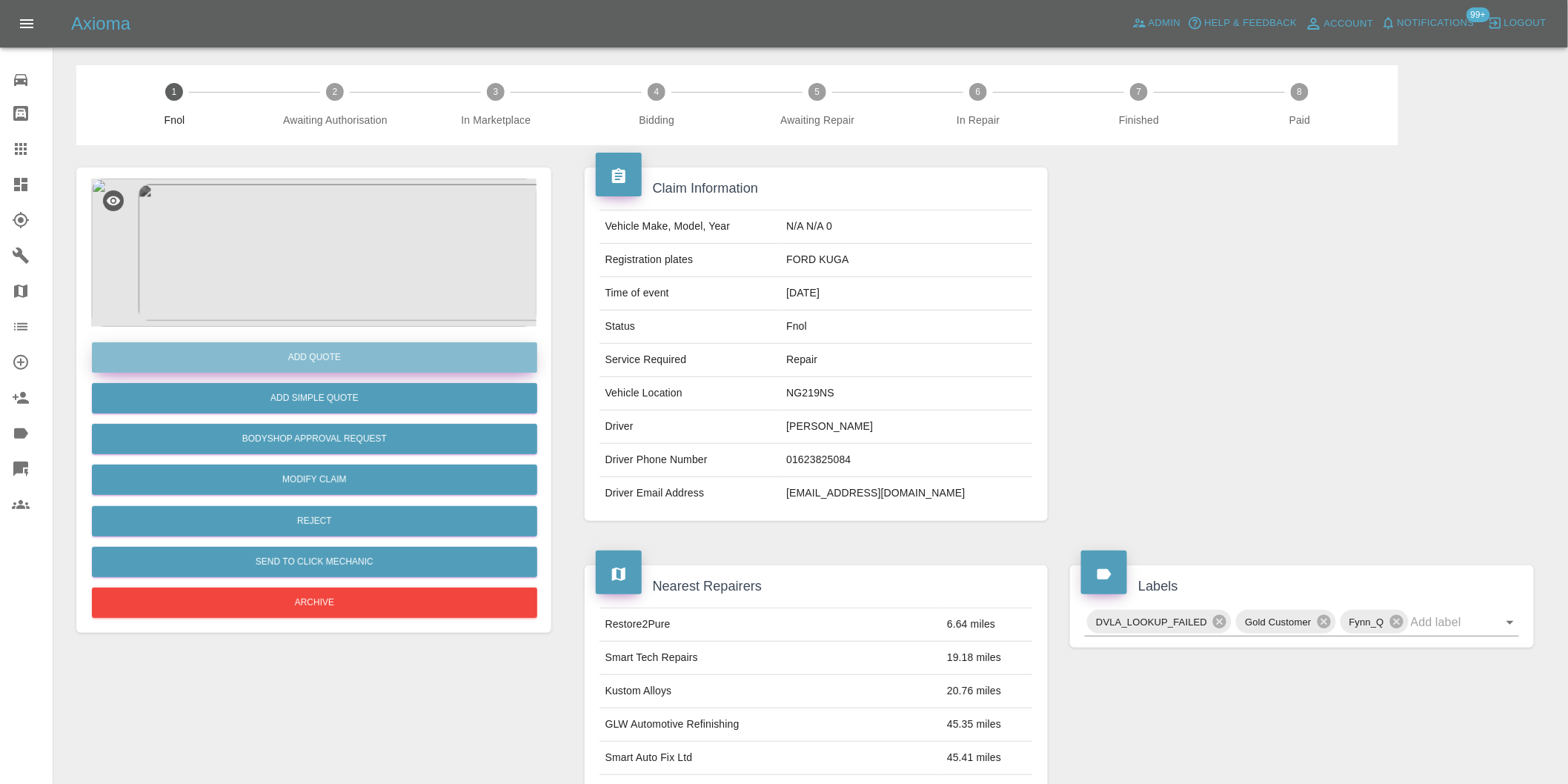
click at [325, 351] on button "Add Quote" at bounding box center [314, 357] width 445 height 30
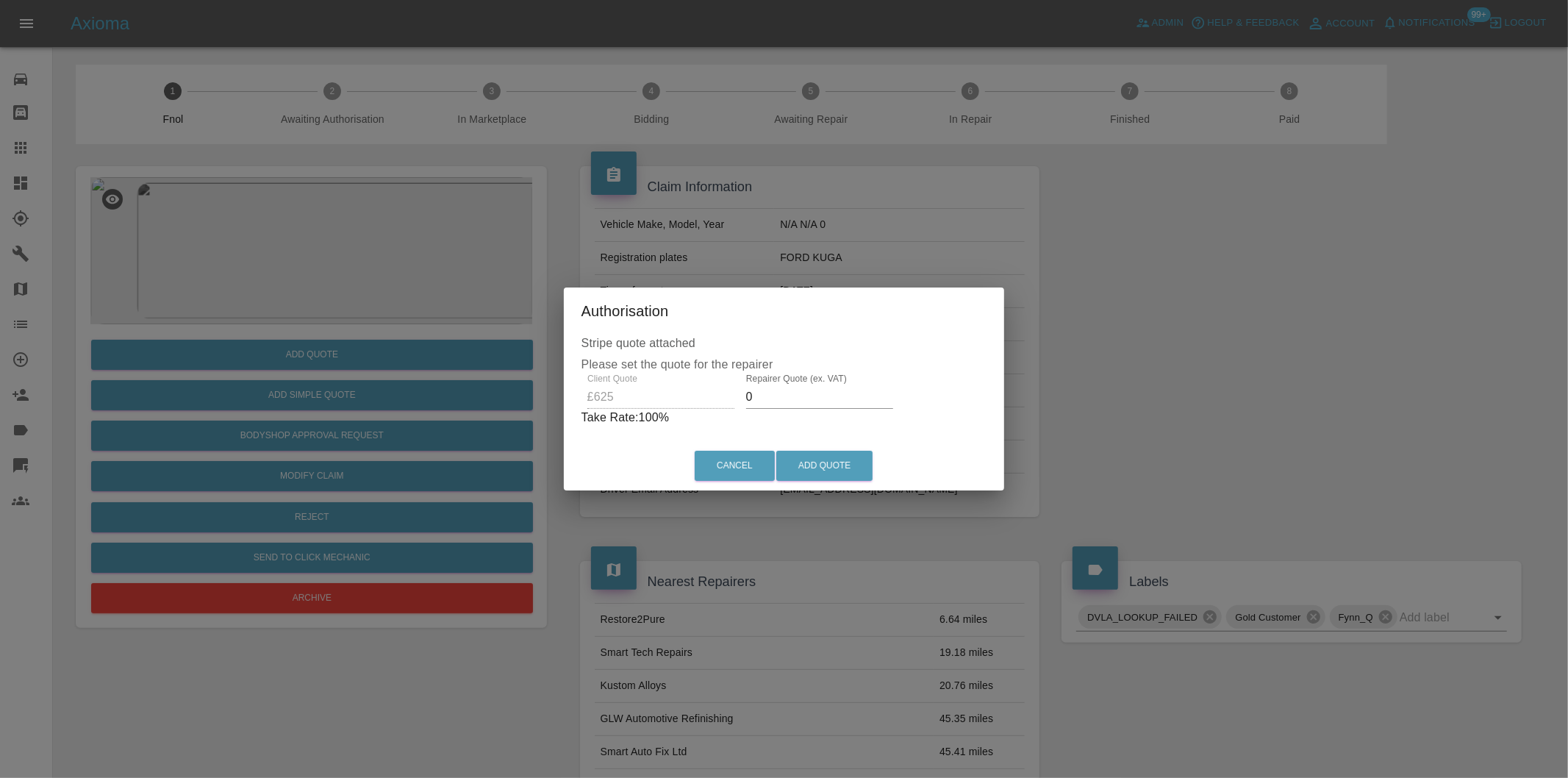
click at [796, 395] on input "0" at bounding box center [820, 397] width 147 height 23
type input "0400"
click at [826, 460] on button "Add Quote" at bounding box center [824, 465] width 96 height 30
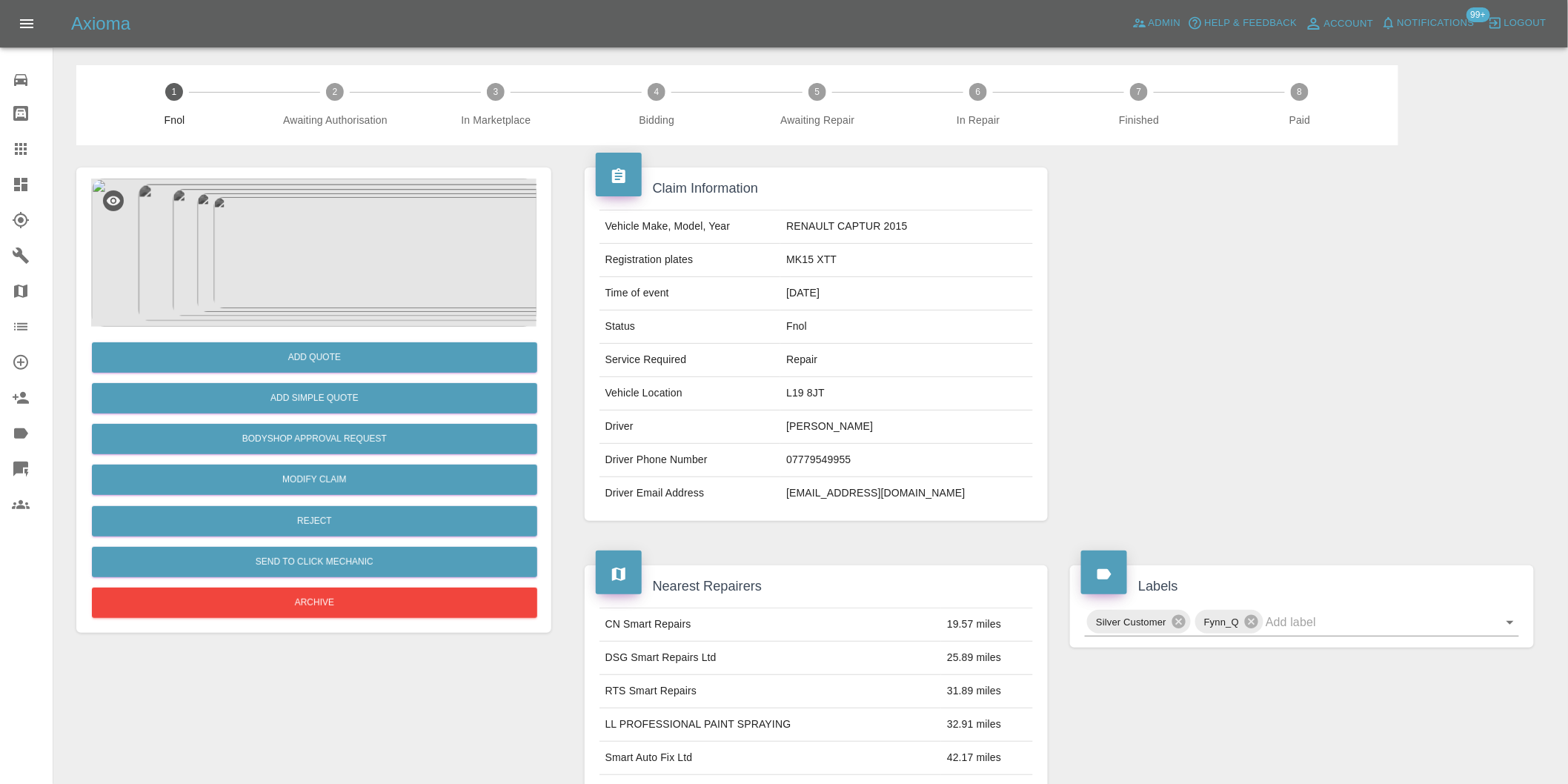
click at [318, 269] on img at bounding box center [313, 252] width 445 height 148
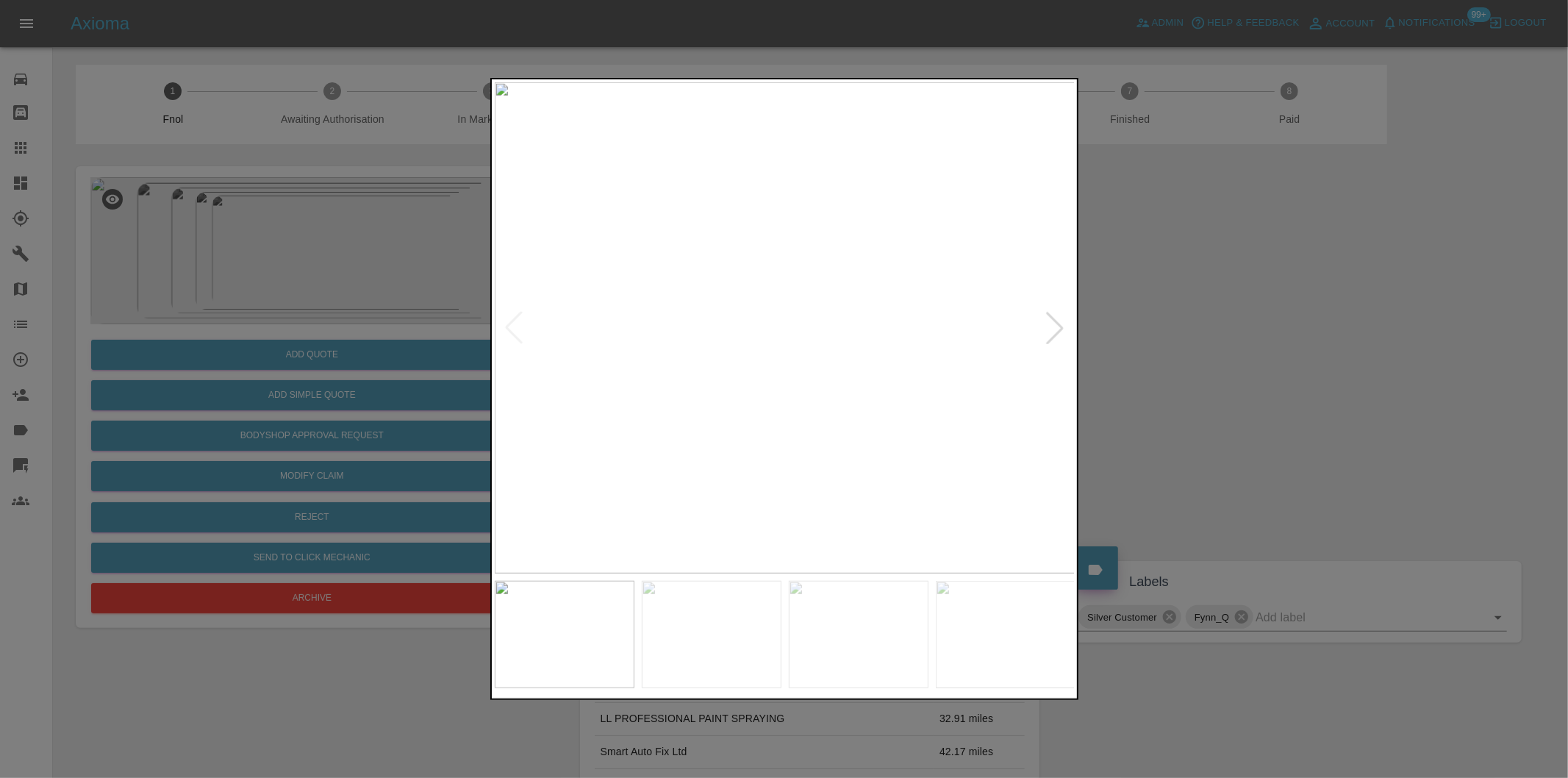
click at [1064, 328] on div at bounding box center [1055, 328] width 32 height 32
click at [1057, 328] on div at bounding box center [1055, 328] width 32 height 32
click at [1056, 328] on div at bounding box center [1055, 328] width 32 height 32
click at [1056, 328] on img at bounding box center [784, 328] width 581 height 491
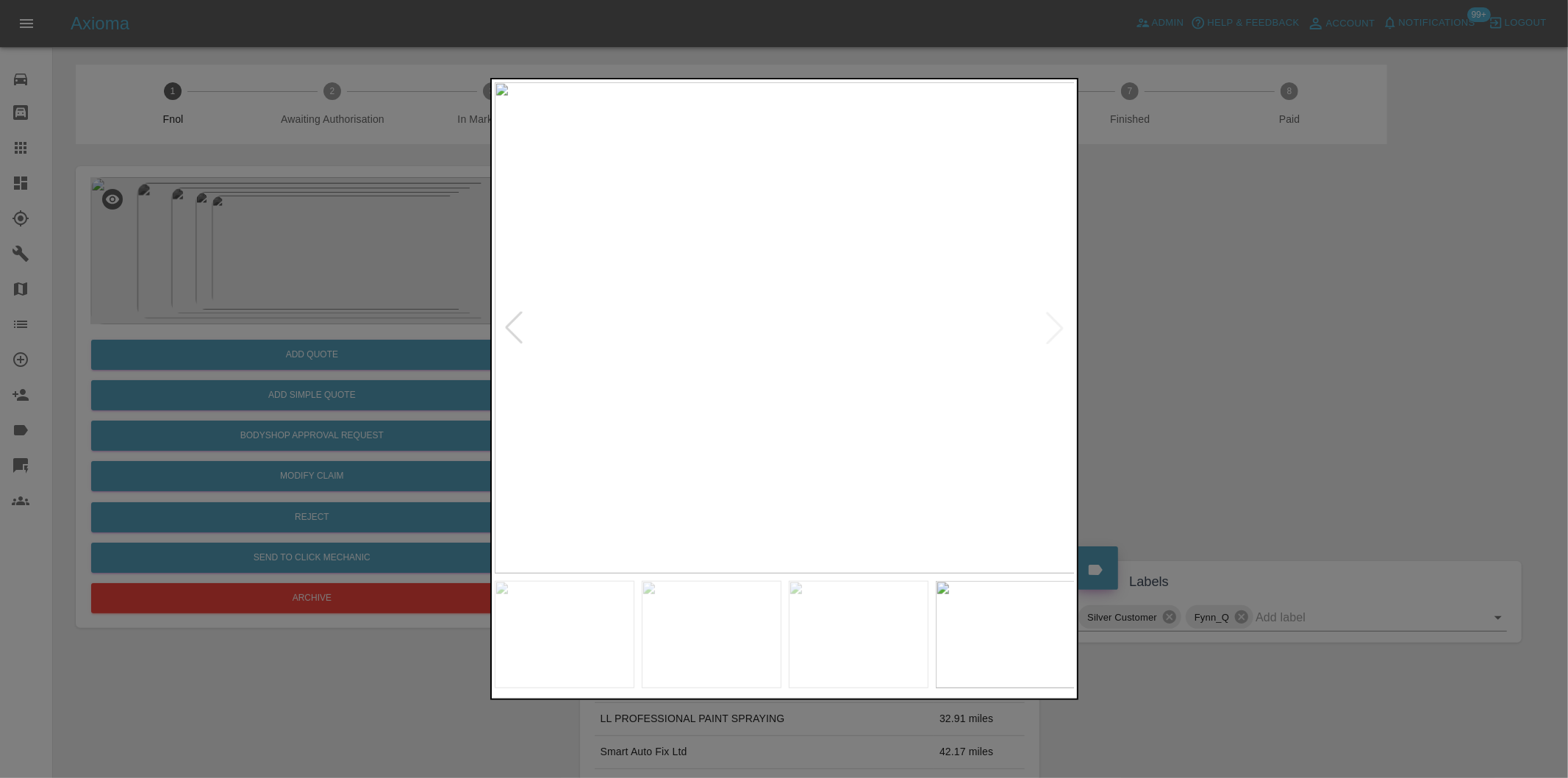
click at [516, 318] on div at bounding box center [514, 328] width 32 height 32
click at [1181, 313] on div at bounding box center [784, 389] width 1568 height 778
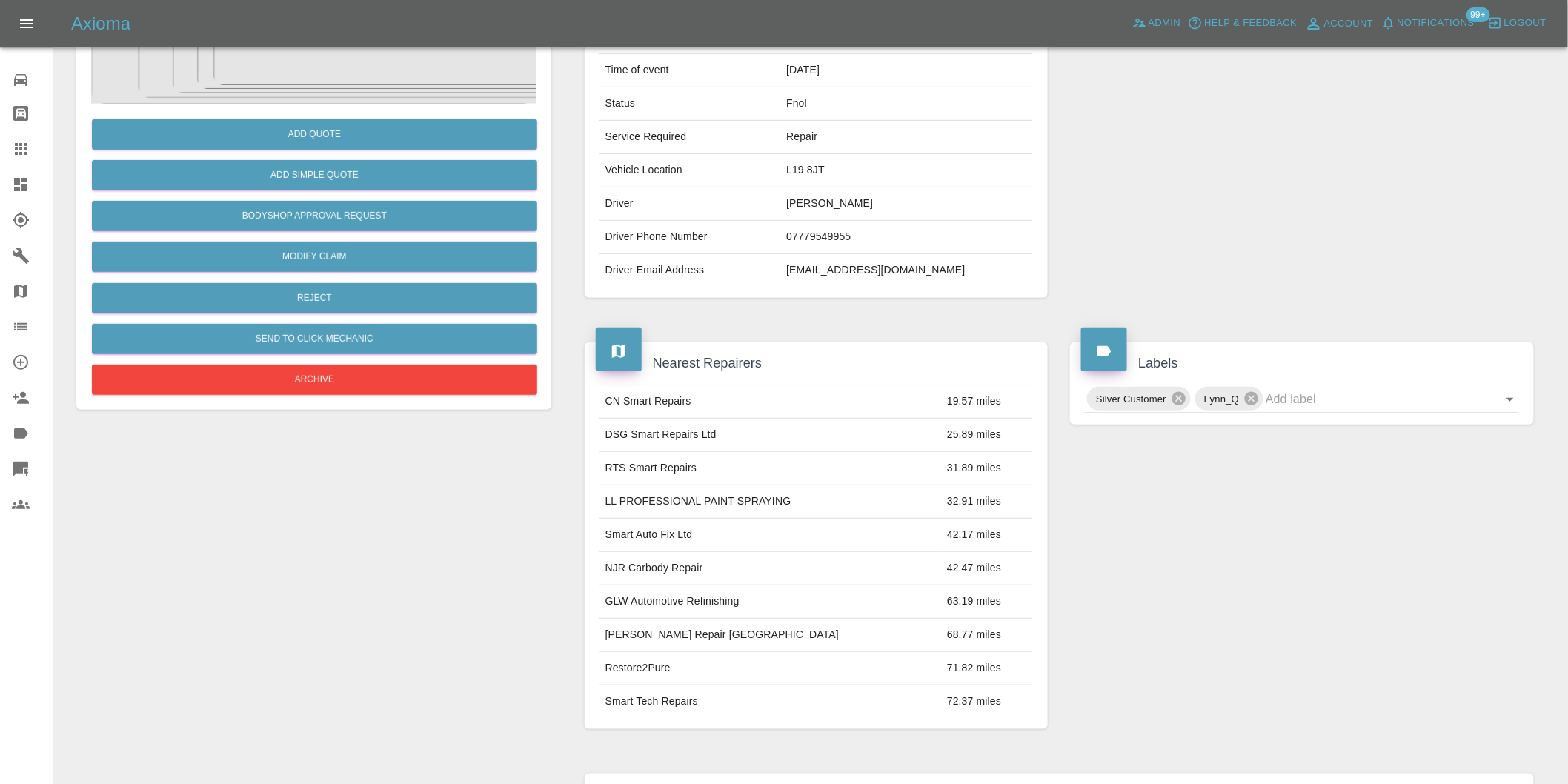
scroll to position [186, 0]
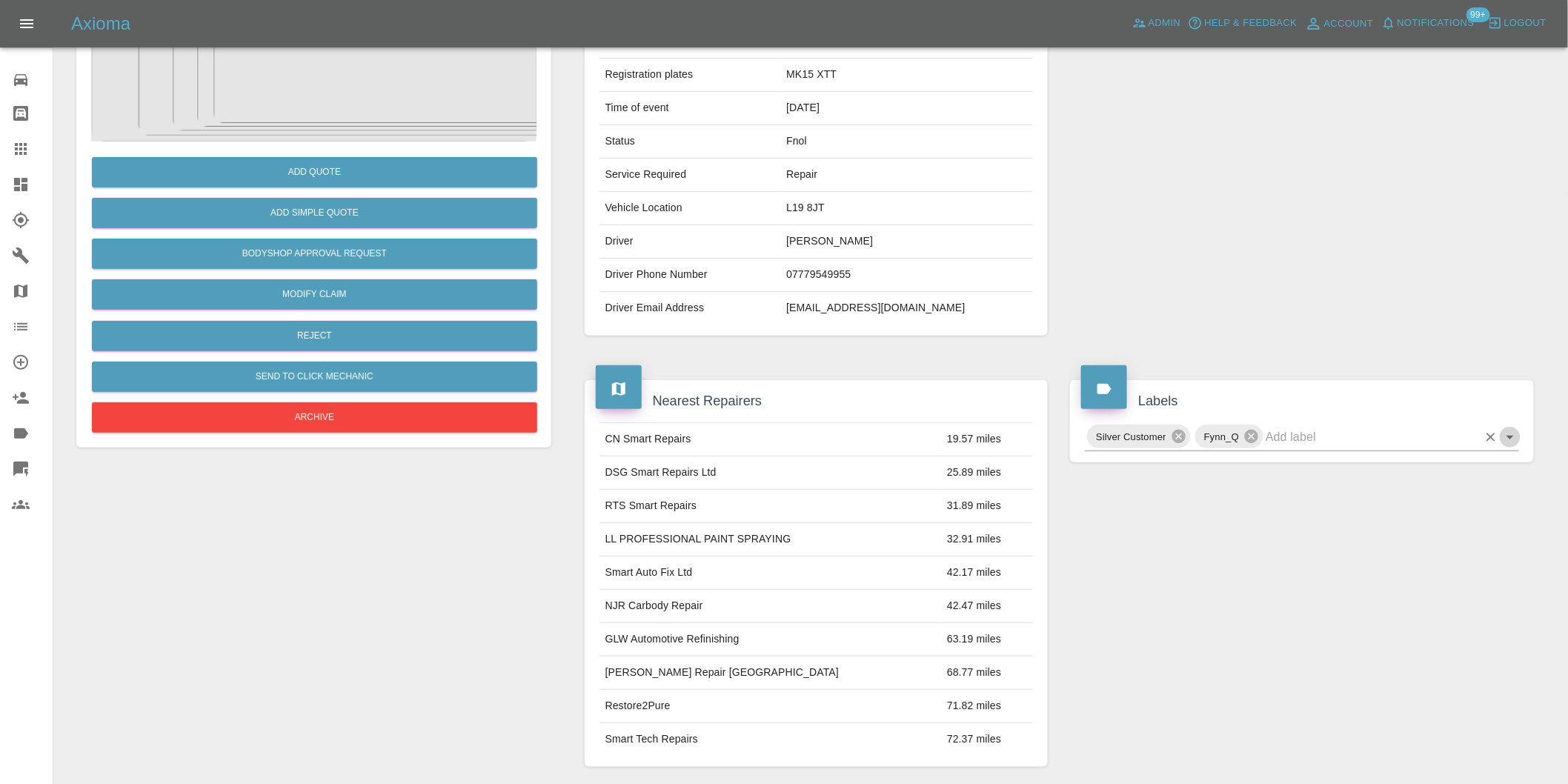
click at [1512, 437] on icon "Open" at bounding box center [1509, 437] width 7 height 4
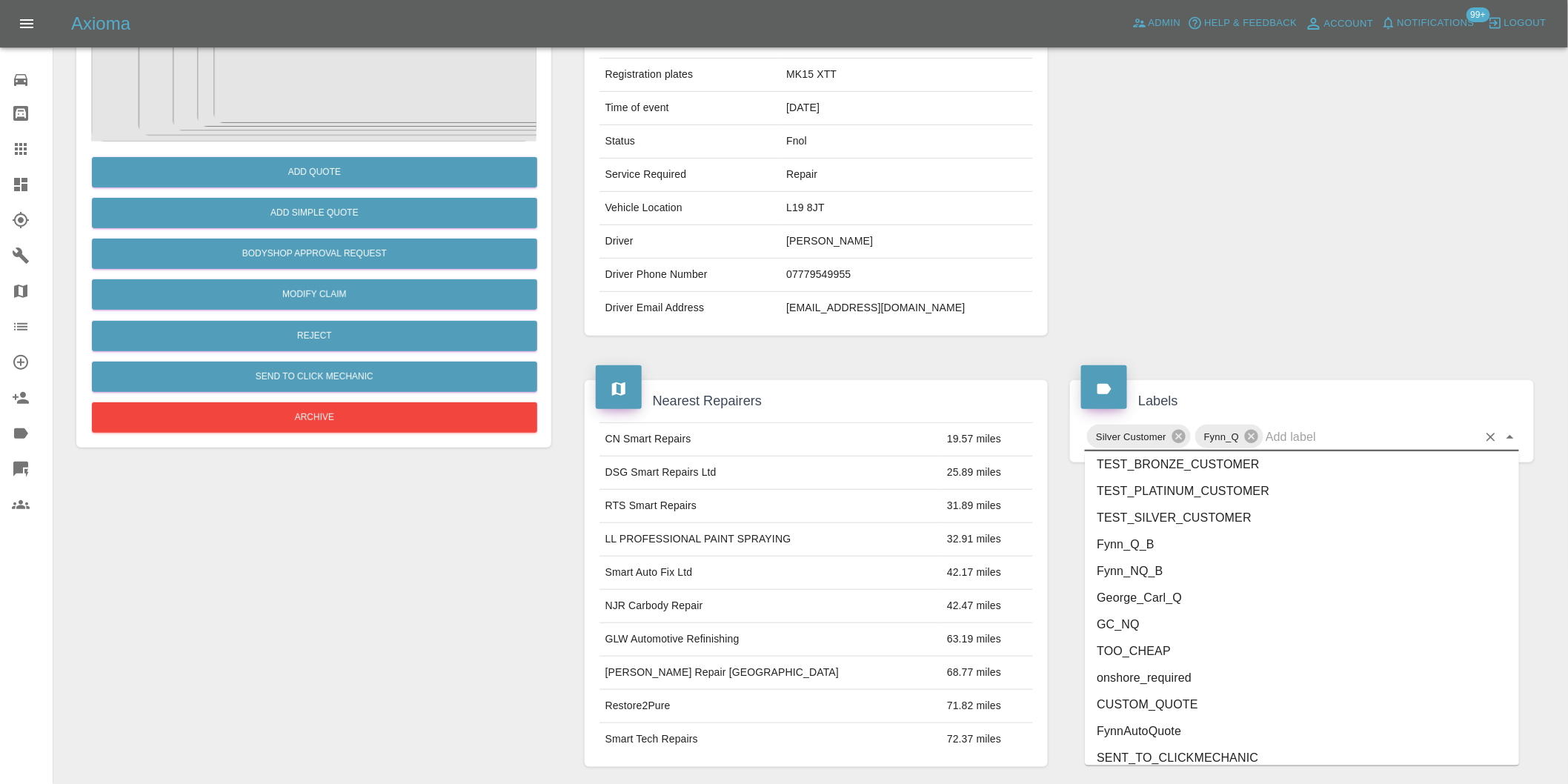
scroll to position [3164, 0]
click at [1167, 672] on li "onshore_required" at bounding box center [1301, 668] width 434 height 27
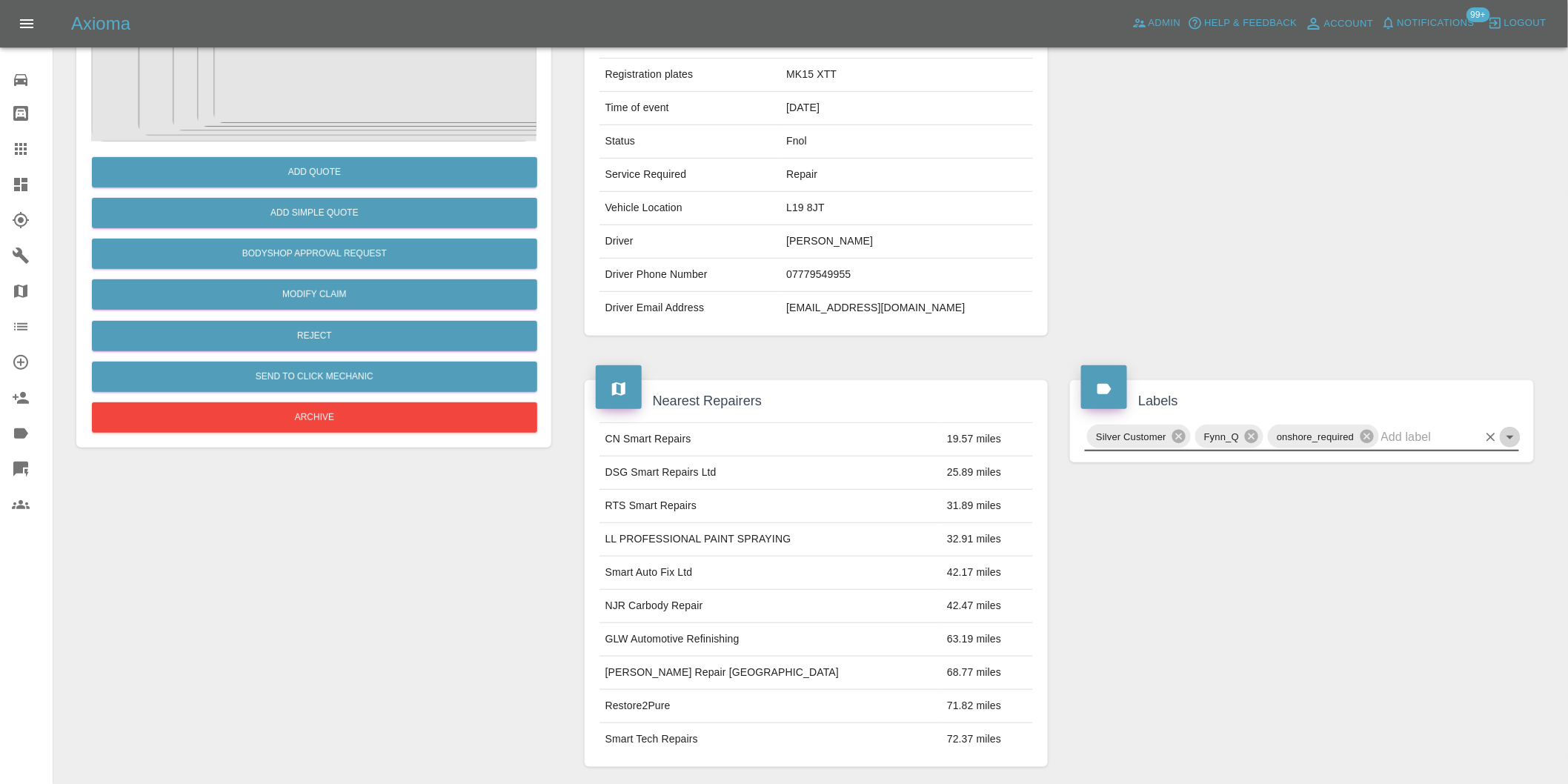
click at [1509, 436] on icon "Open" at bounding box center [1509, 437] width 7 height 4
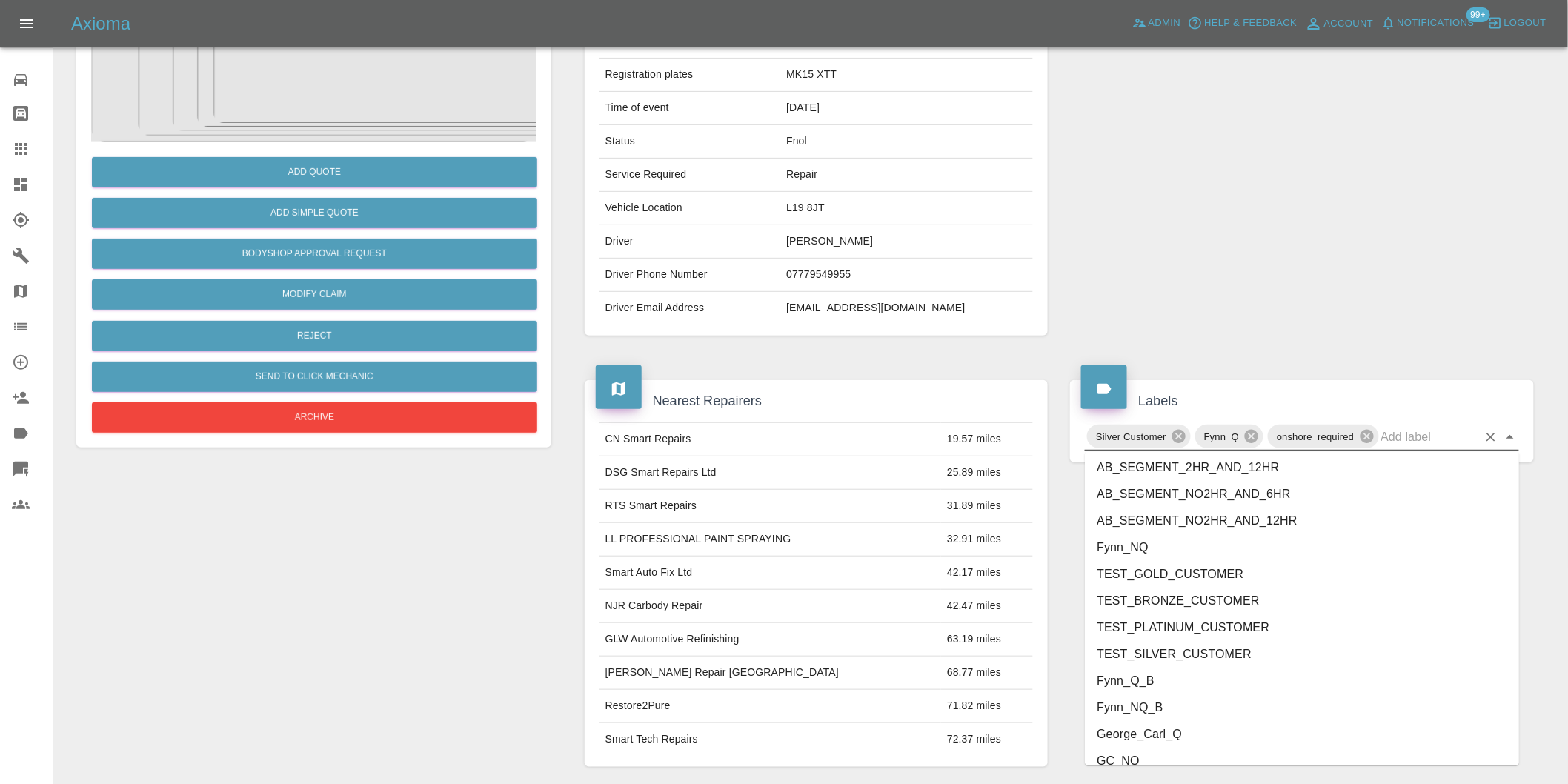
scroll to position [3138, 0]
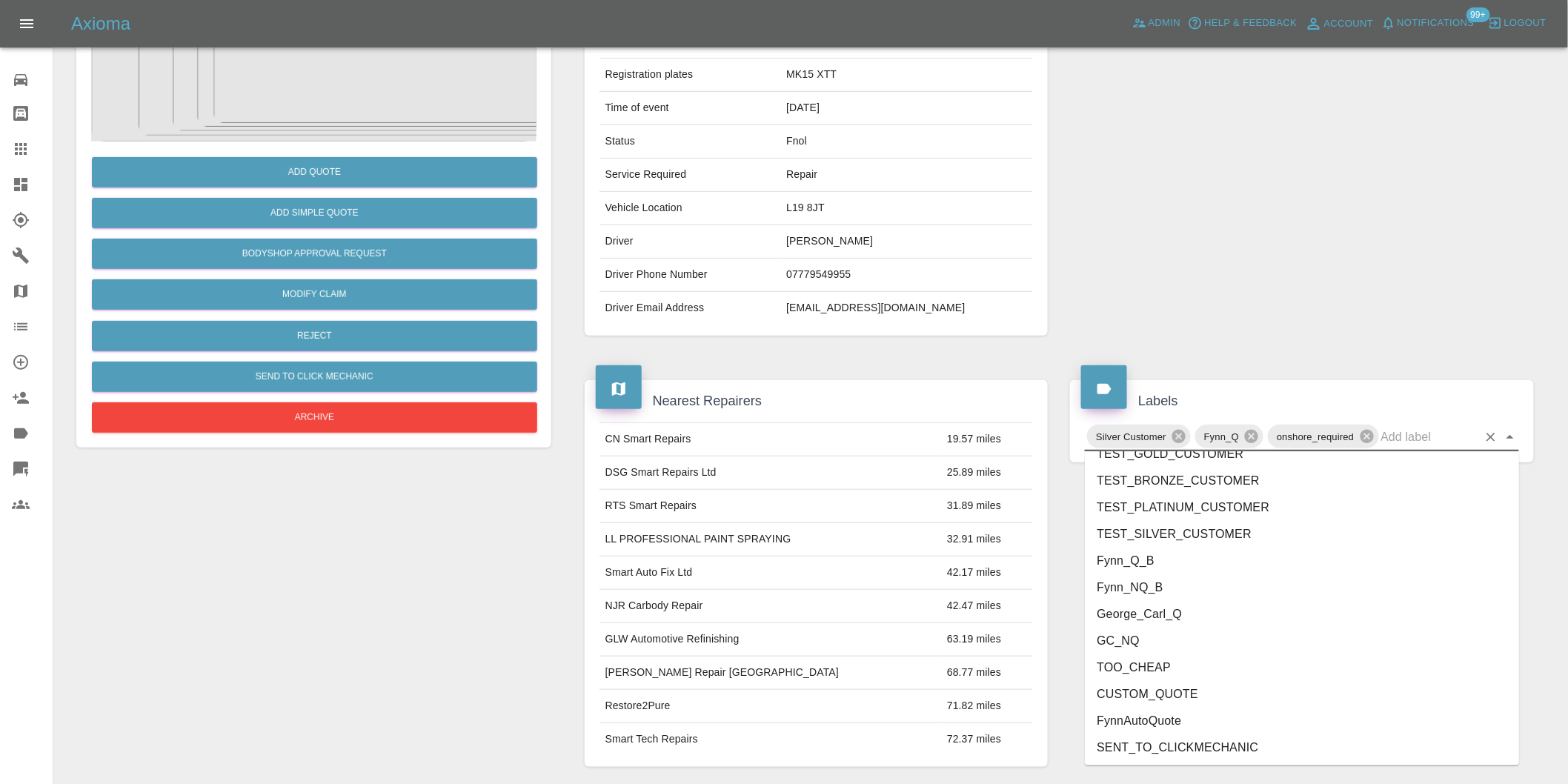
click at [1193, 619] on li "George_Carl_Q" at bounding box center [1301, 614] width 434 height 27
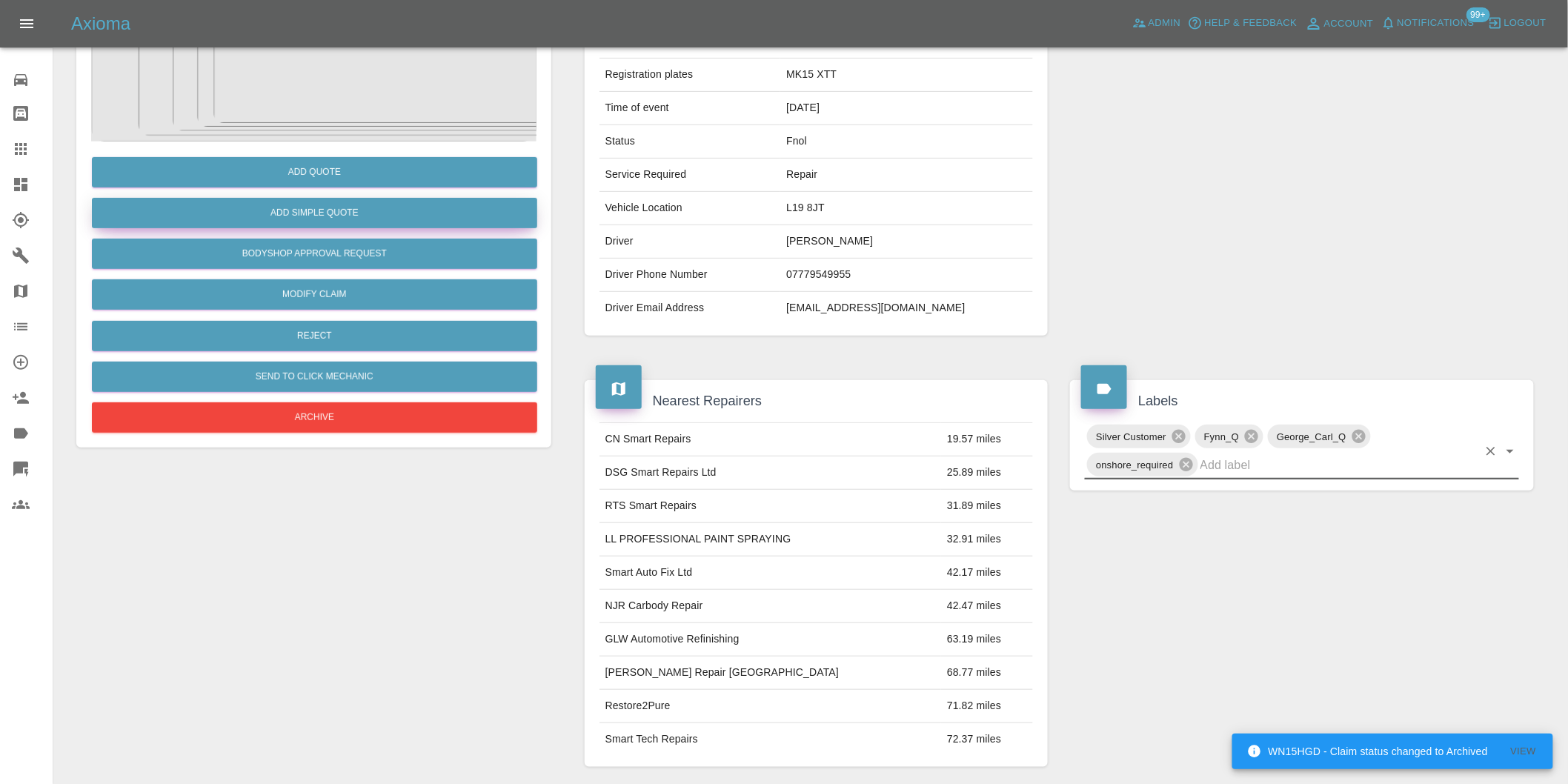
scroll to position [103, 0]
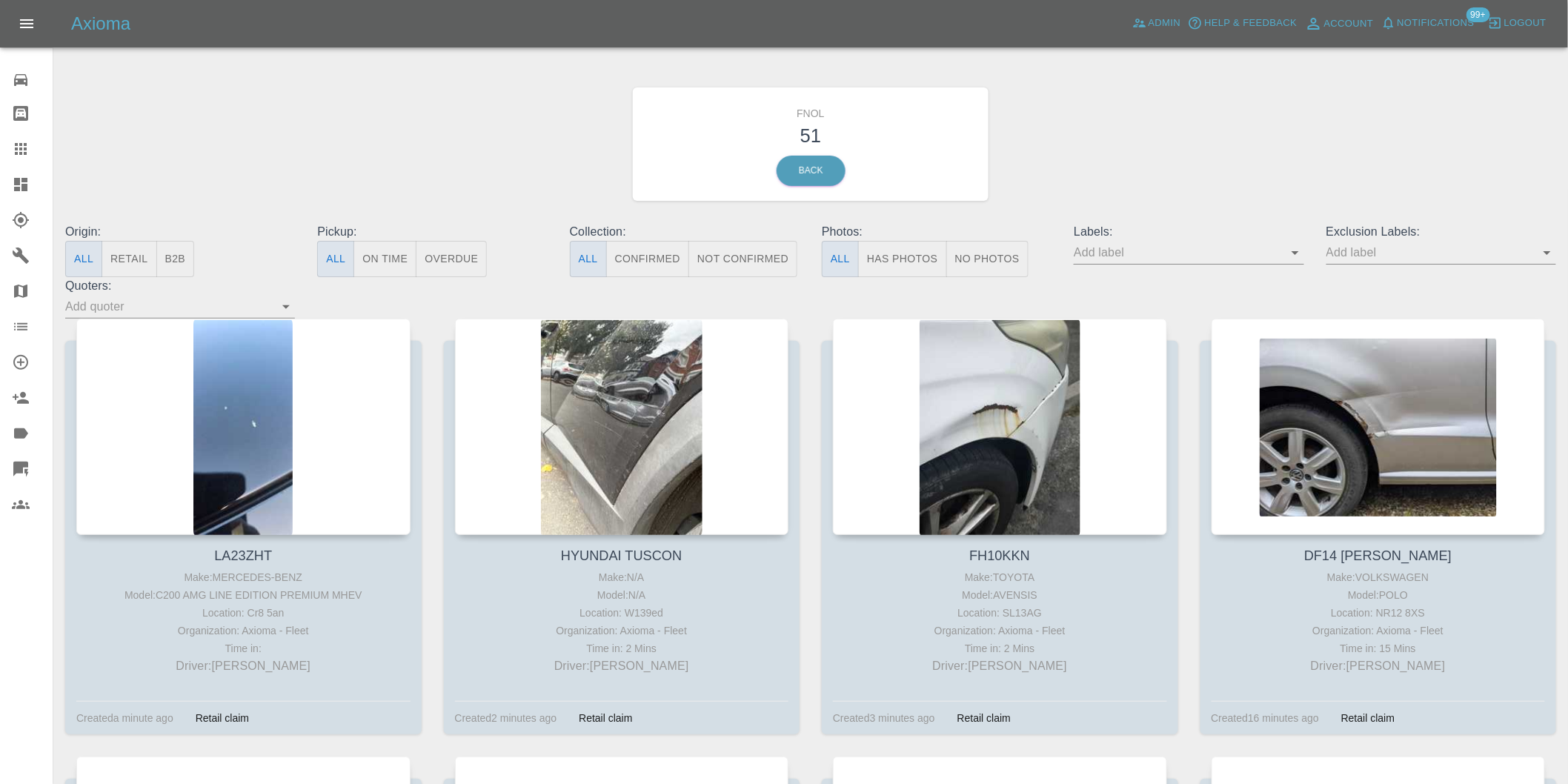
click at [887, 268] on button "Has Photos" at bounding box center [902, 259] width 89 height 37
click at [1549, 256] on icon "Open" at bounding box center [1547, 252] width 18 height 18
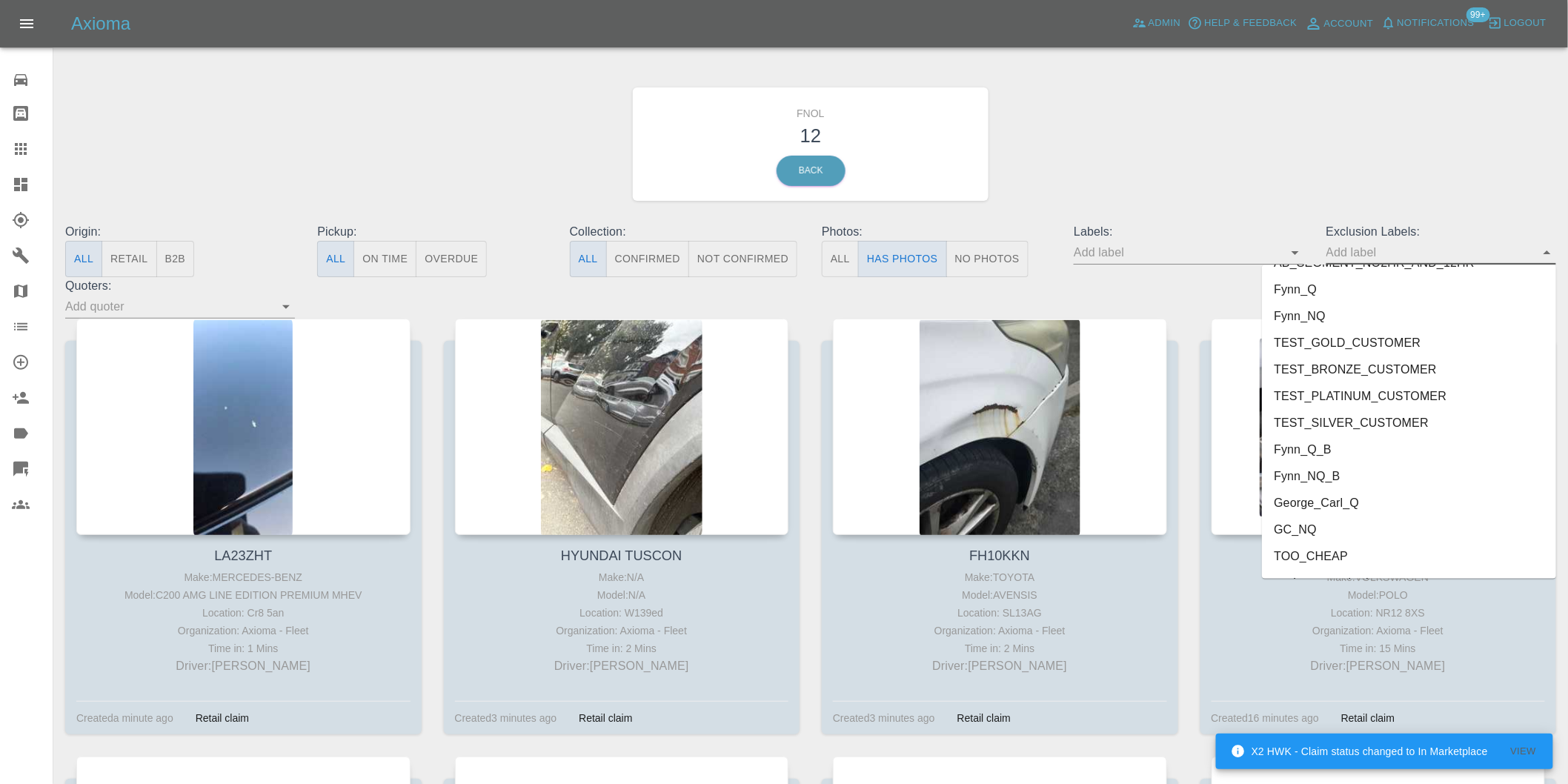
scroll to position [3217, 0]
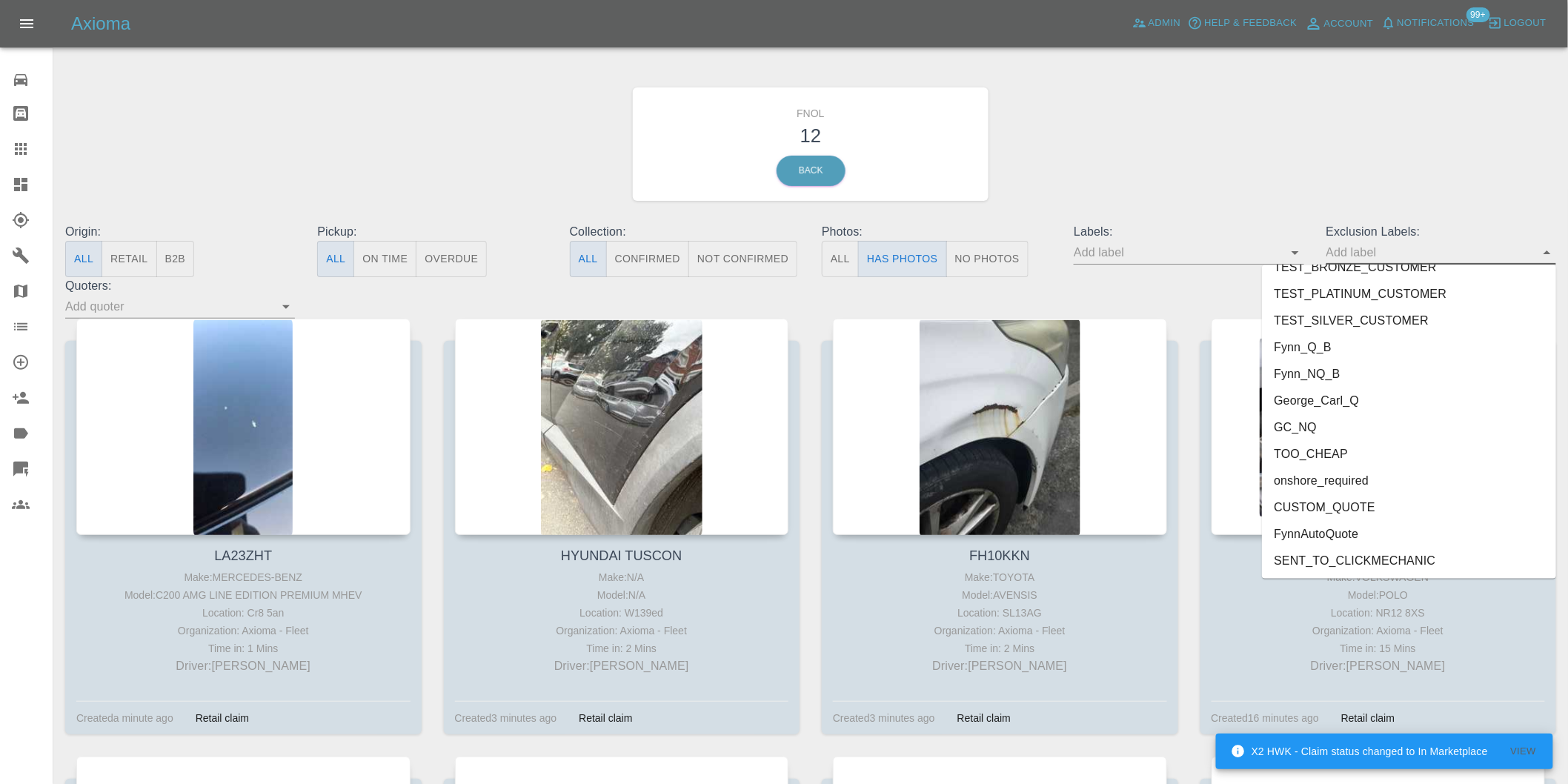
click at [1351, 480] on li "onshore_required" at bounding box center [1408, 480] width 294 height 27
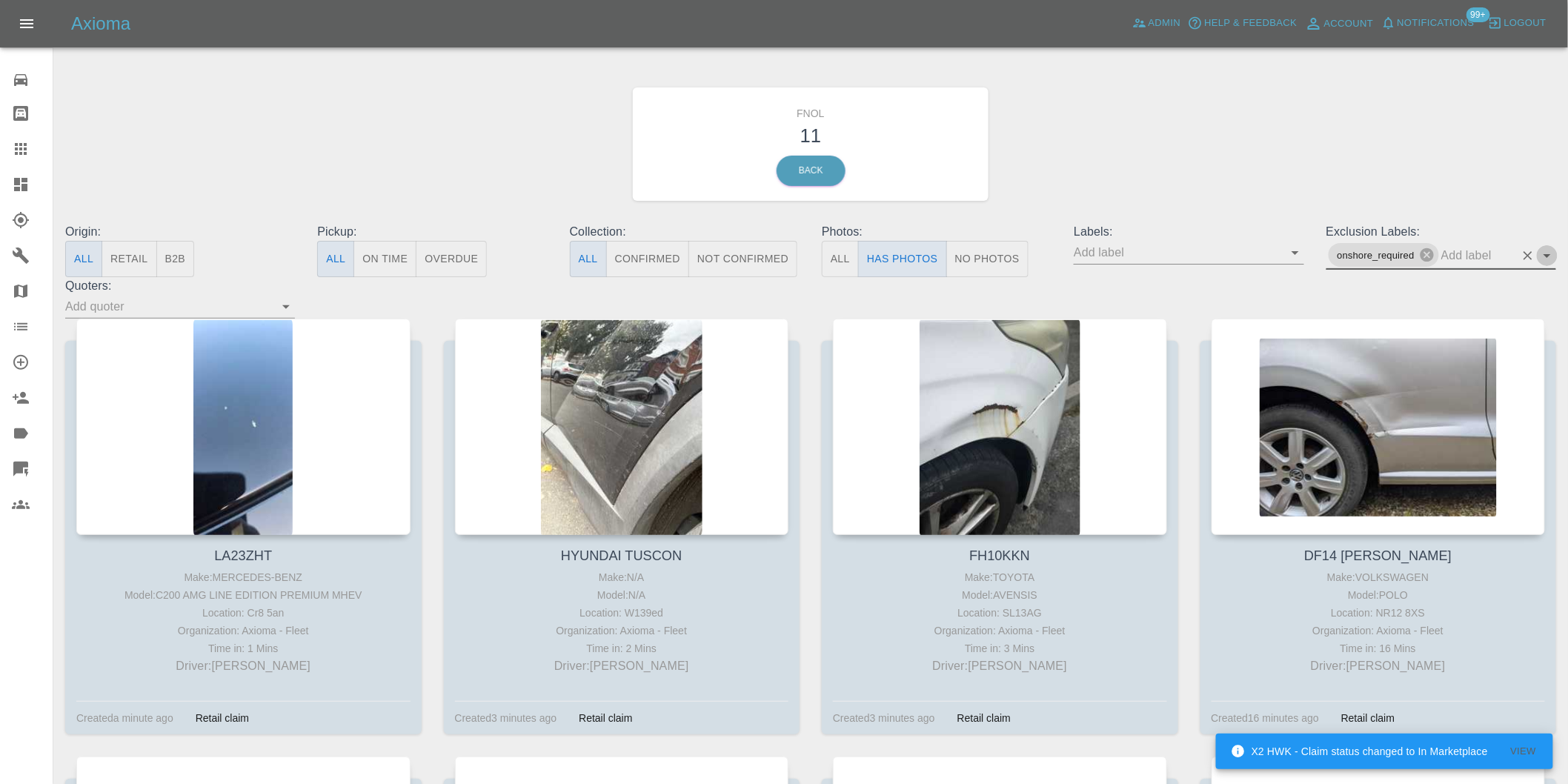
click at [1552, 258] on icon "Open" at bounding box center [1547, 256] width 18 height 18
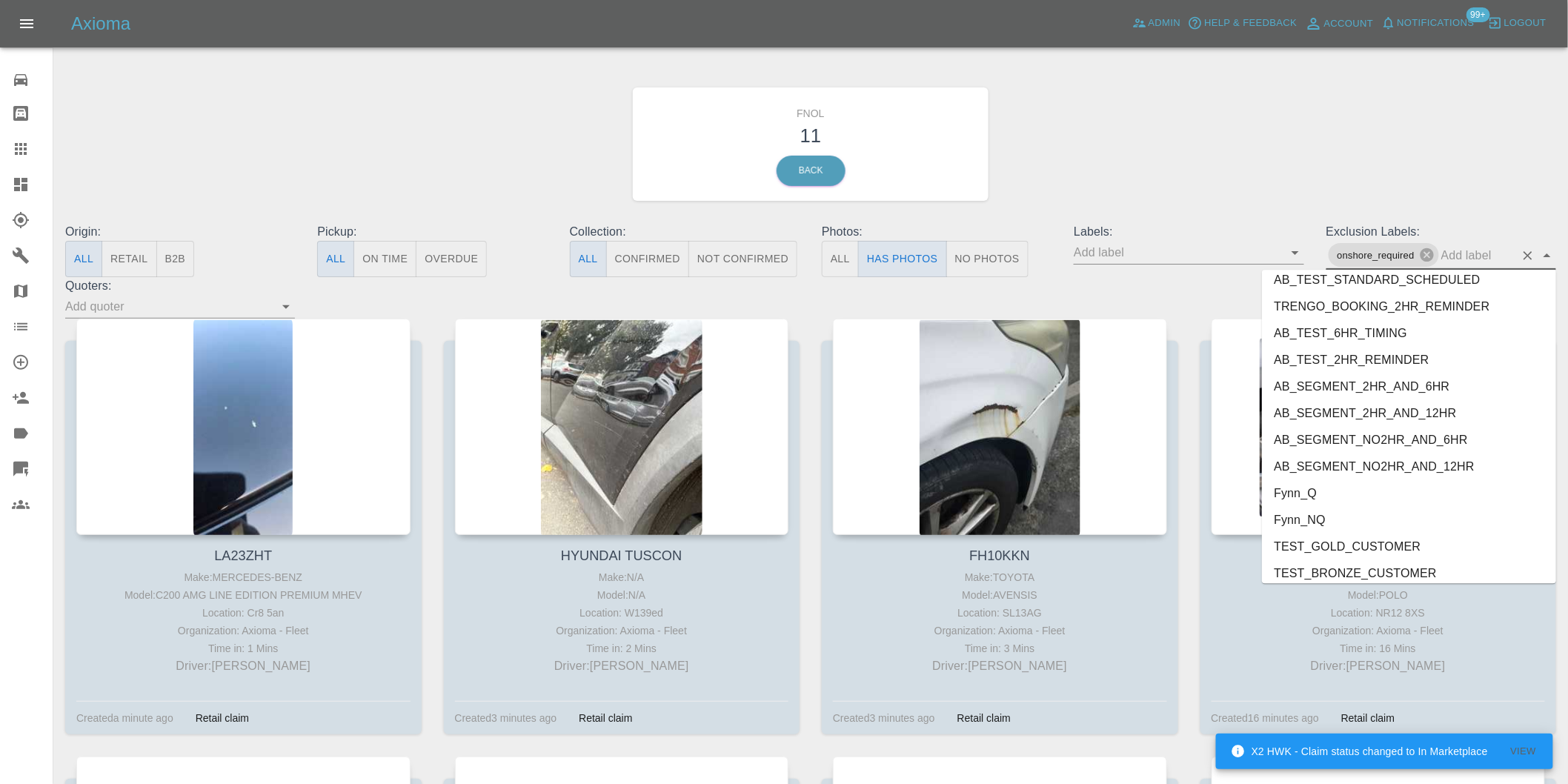
scroll to position [3191, 0]
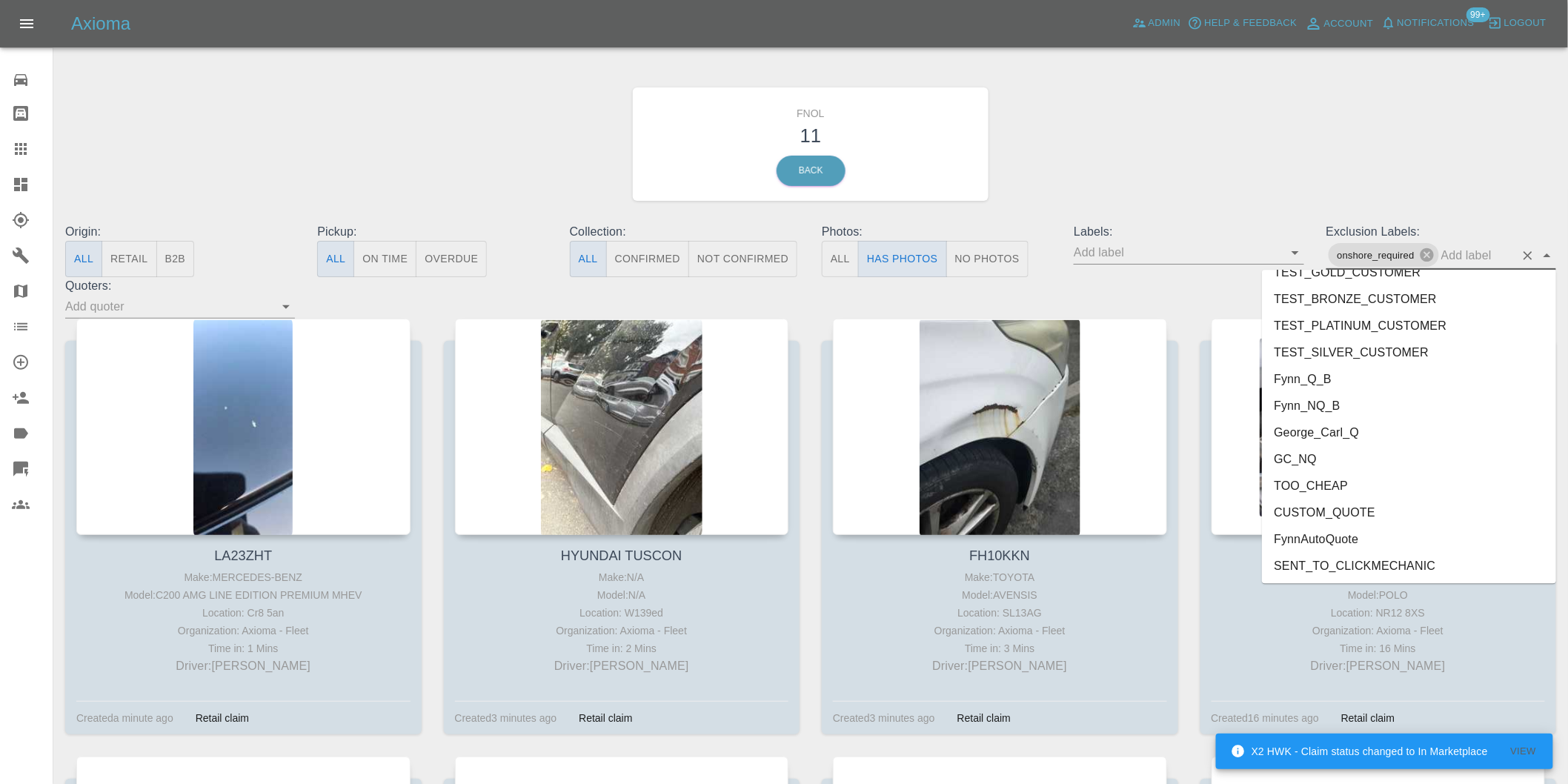
click at [1332, 430] on li "George_Carl_Q" at bounding box center [1408, 431] width 294 height 27
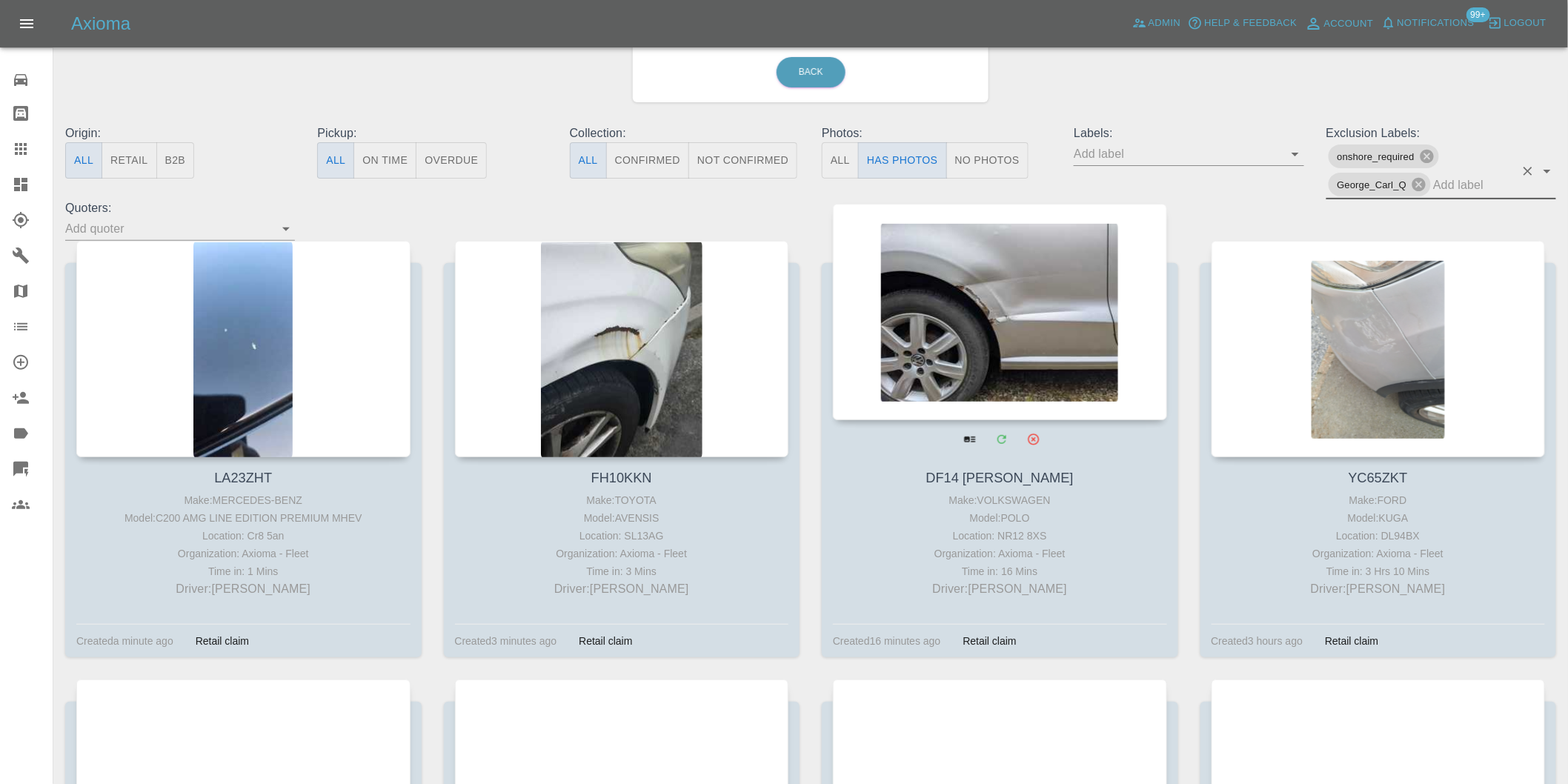
scroll to position [247, 0]
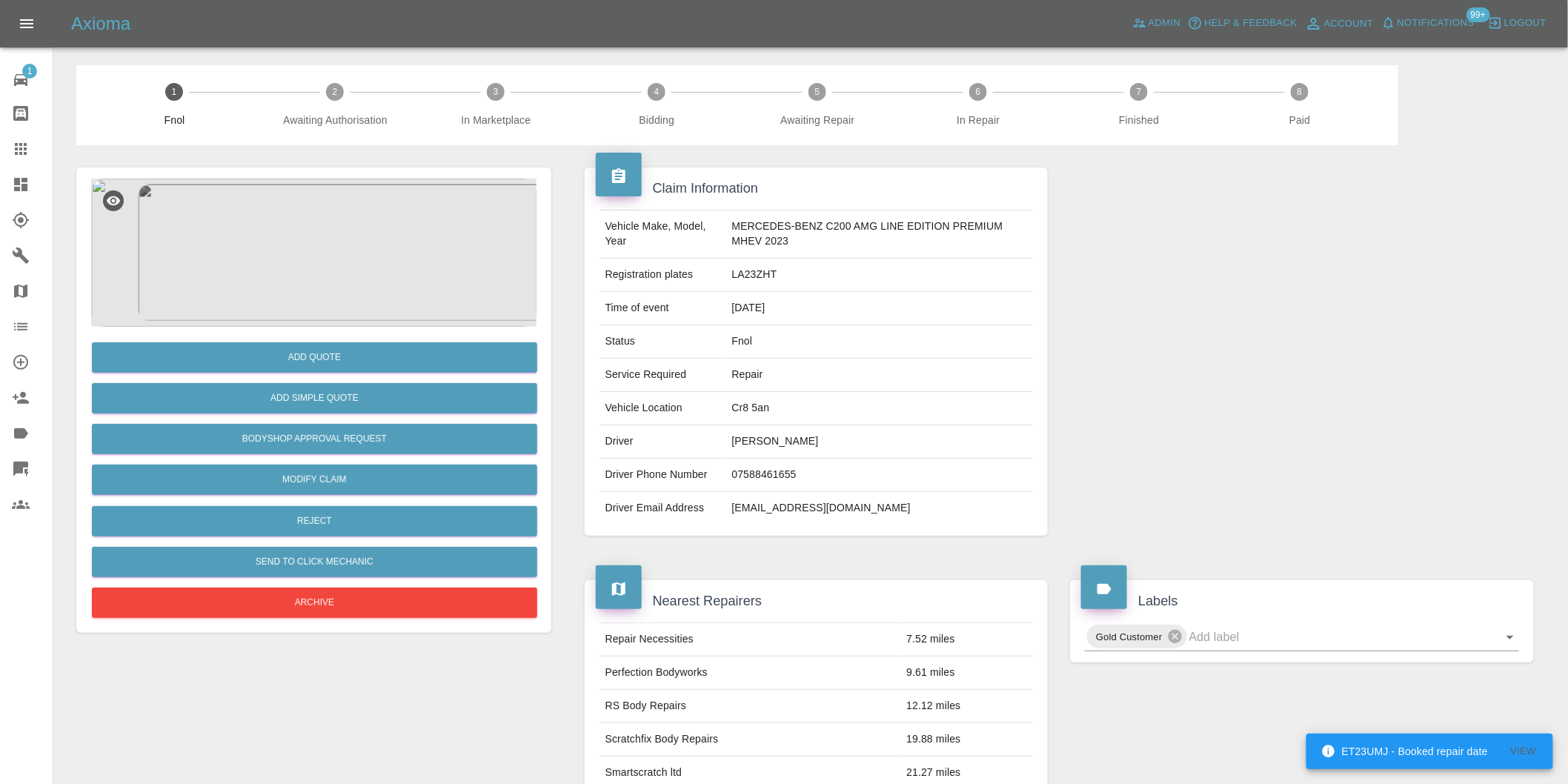
click at [326, 257] on img at bounding box center [313, 252] width 445 height 148
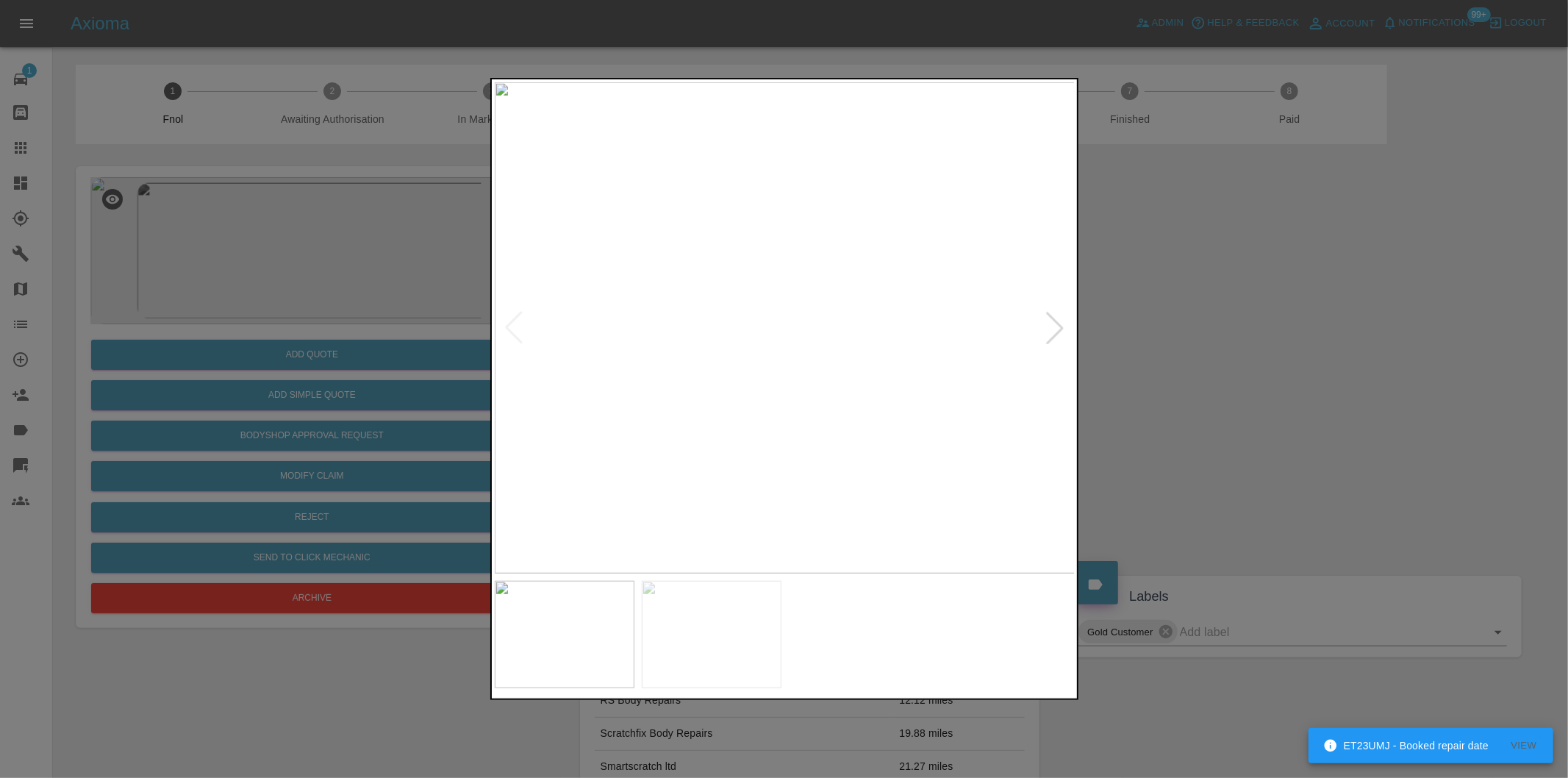
click at [1040, 328] on div at bounding box center [1055, 328] width 32 height 32
click at [1040, 328] on img at bounding box center [784, 328] width 581 height 491
click at [1266, 376] on div at bounding box center [784, 389] width 1568 height 778
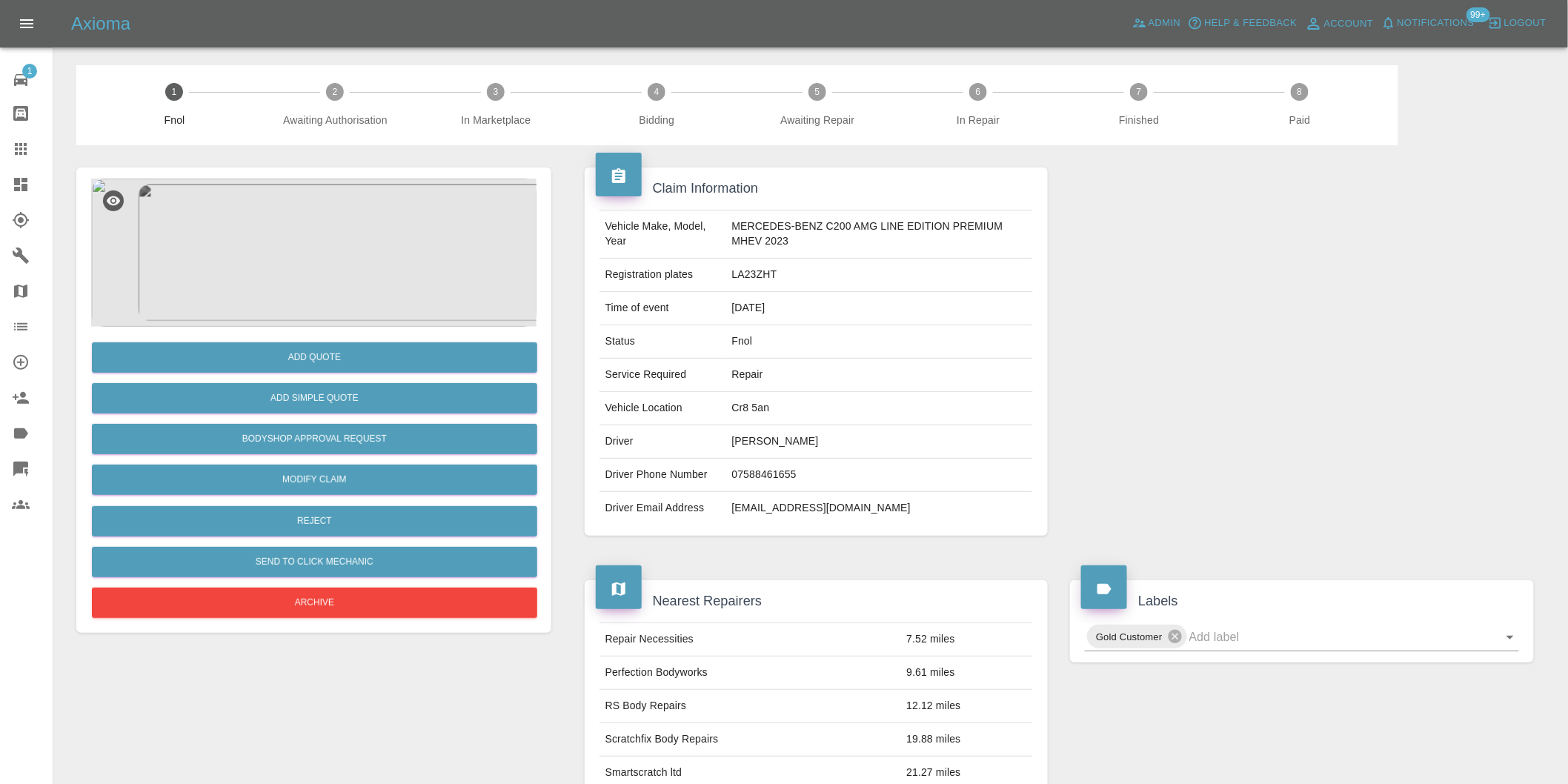
click at [300, 226] on img at bounding box center [313, 252] width 445 height 148
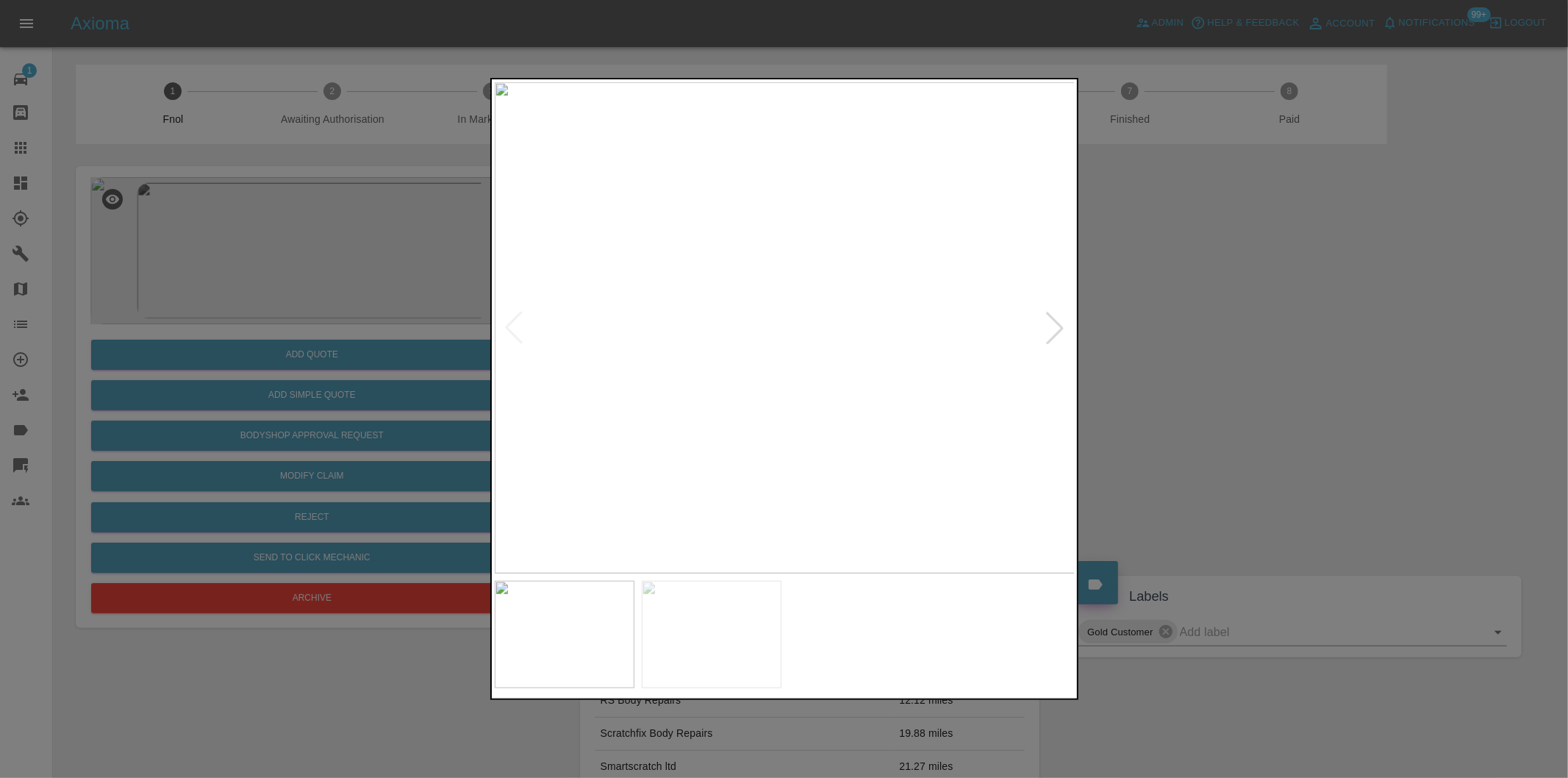
click at [1174, 419] on div at bounding box center [784, 389] width 1568 height 778
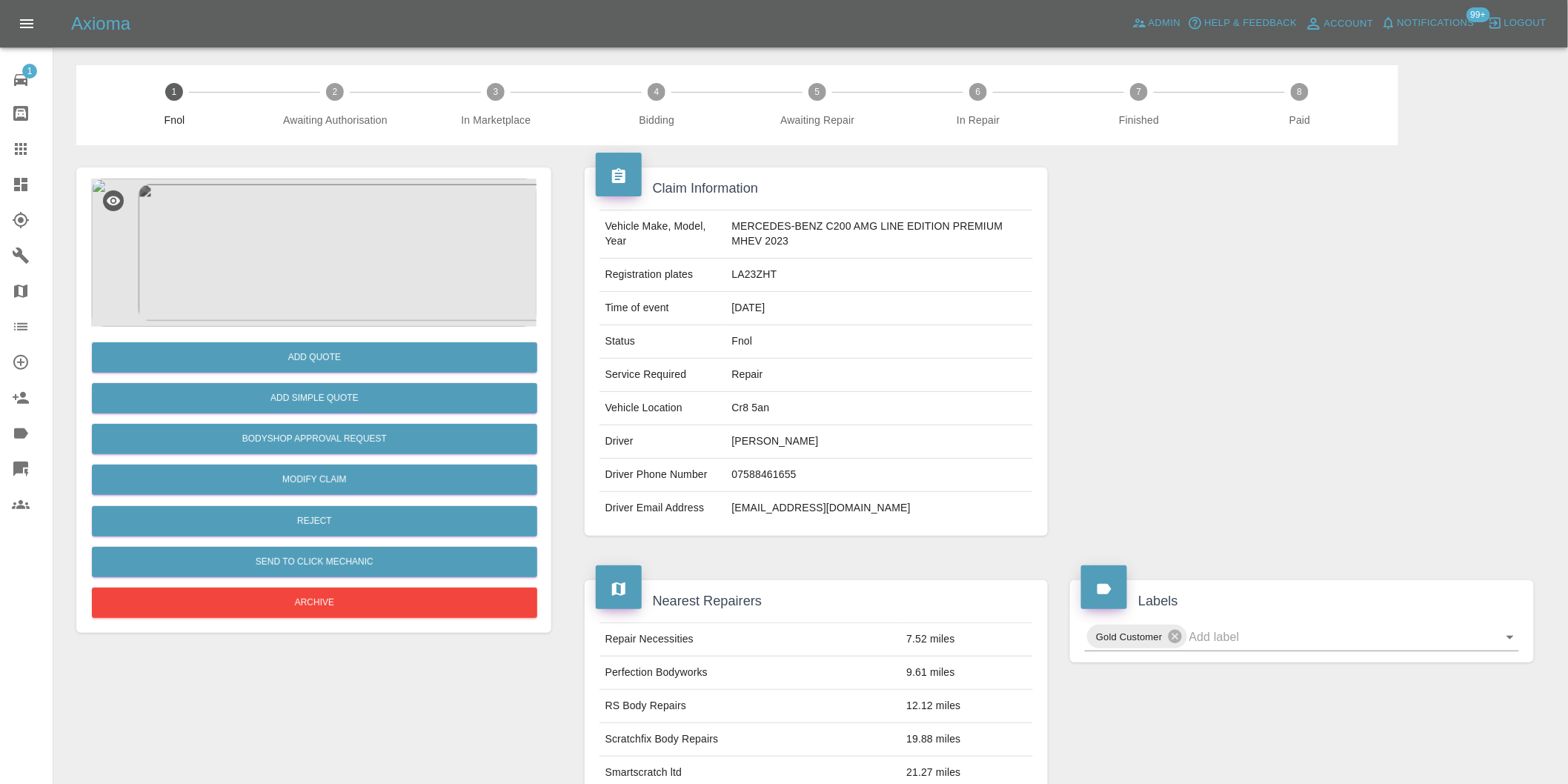
click at [1183, 423] on div at bounding box center [1301, 351] width 486 height 413
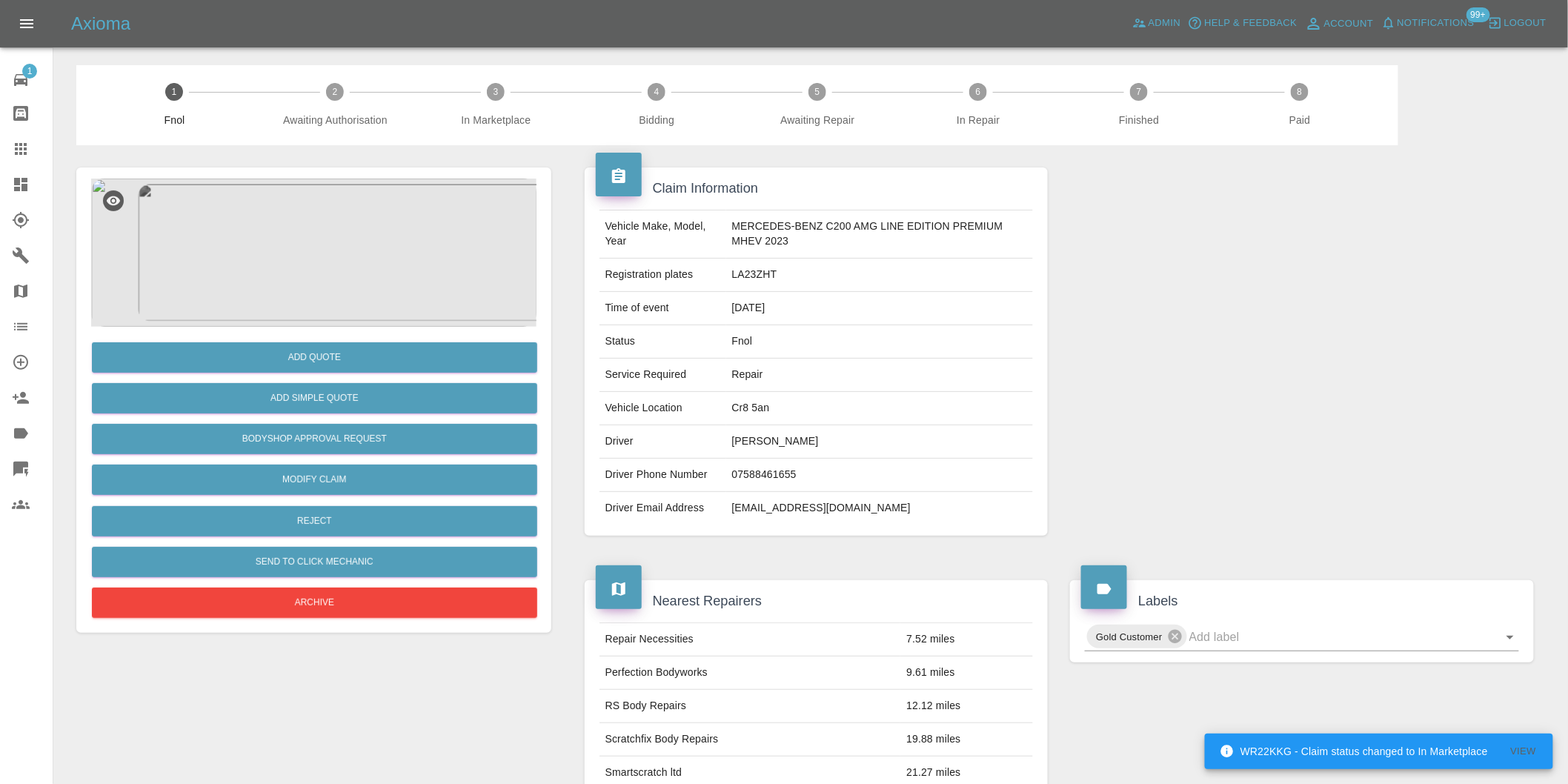
click at [334, 247] on img at bounding box center [313, 252] width 445 height 148
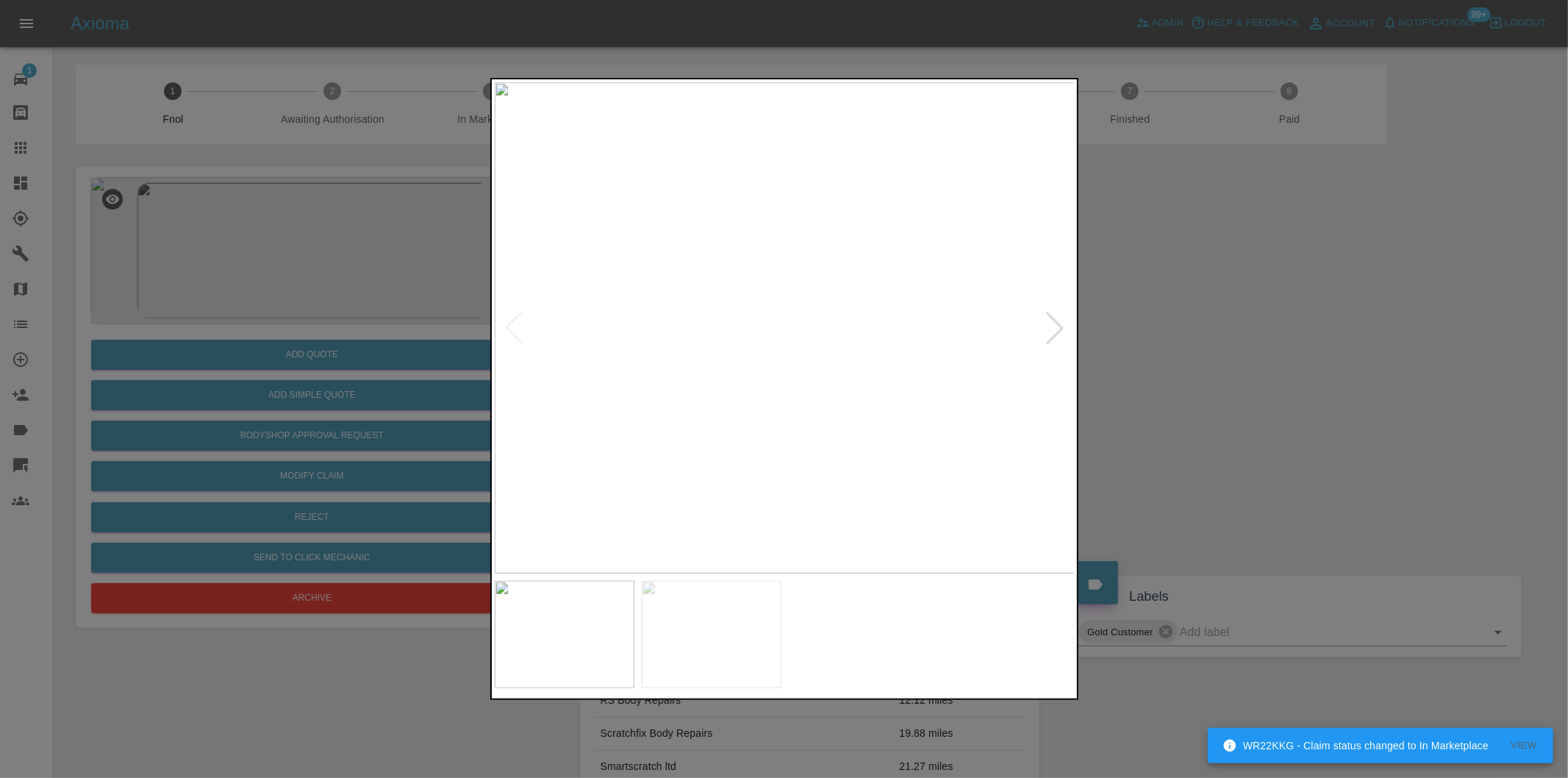
click at [1049, 326] on div at bounding box center [1055, 328] width 32 height 32
click at [1049, 326] on img at bounding box center [784, 328] width 581 height 491
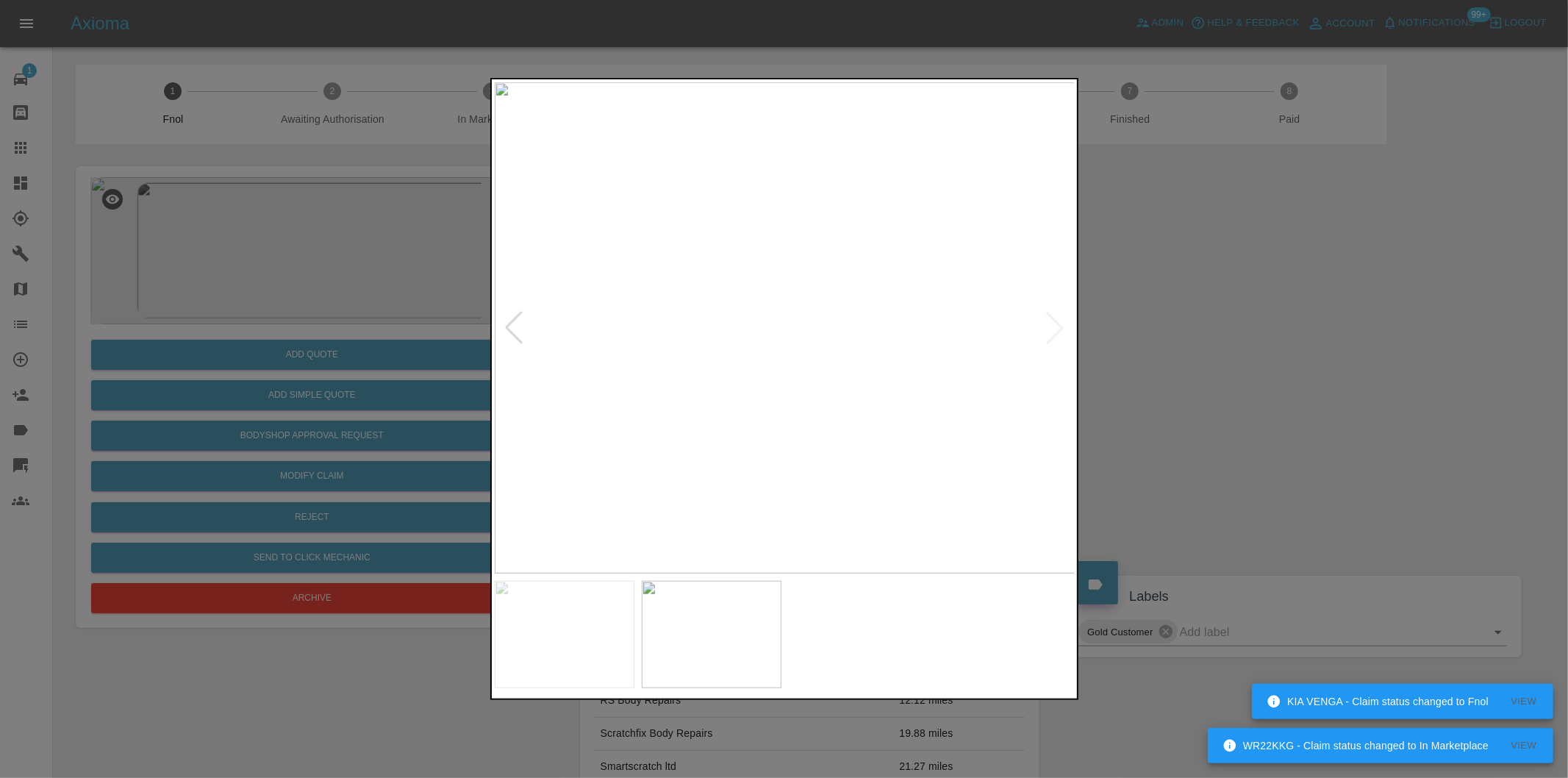
drag, startPoint x: 1263, startPoint y: 435, endPoint x: 988, endPoint y: 453, distance: 275.6
click at [1261, 435] on div at bounding box center [784, 389] width 1568 height 778
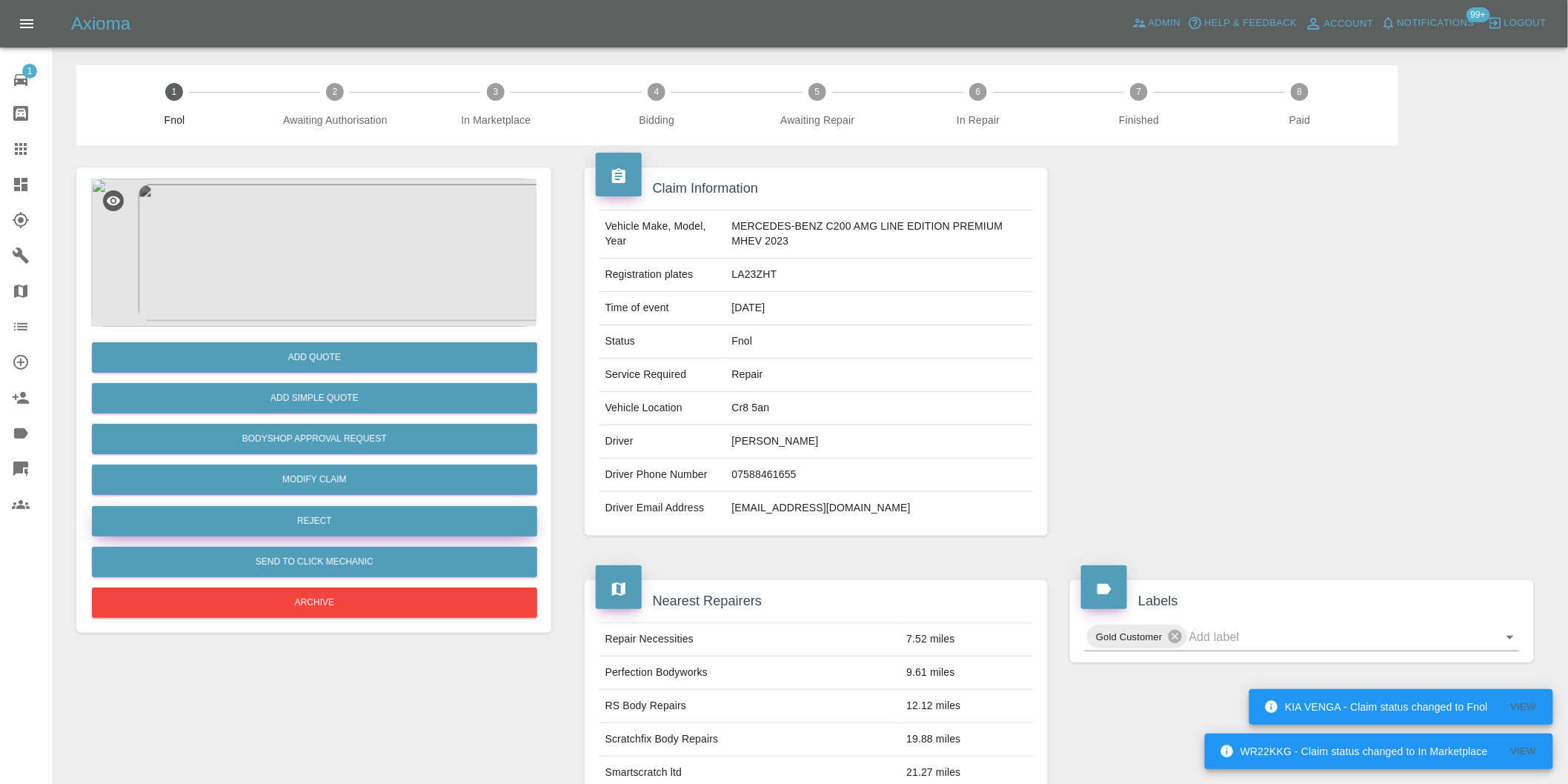
click at [329, 517] on button "Reject" at bounding box center [314, 521] width 445 height 30
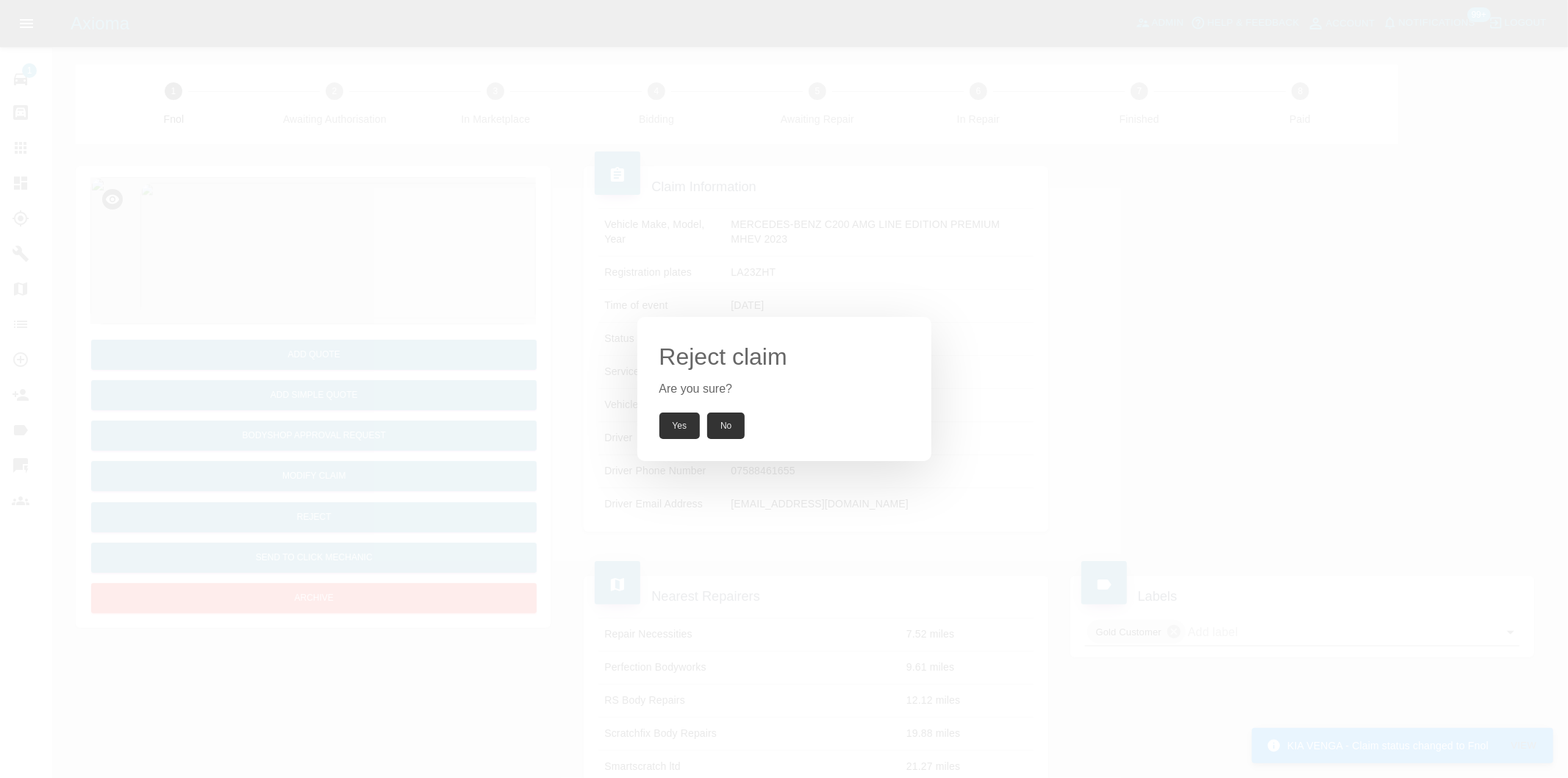
click at [675, 430] on button "Yes" at bounding box center [679, 426] width 41 height 27
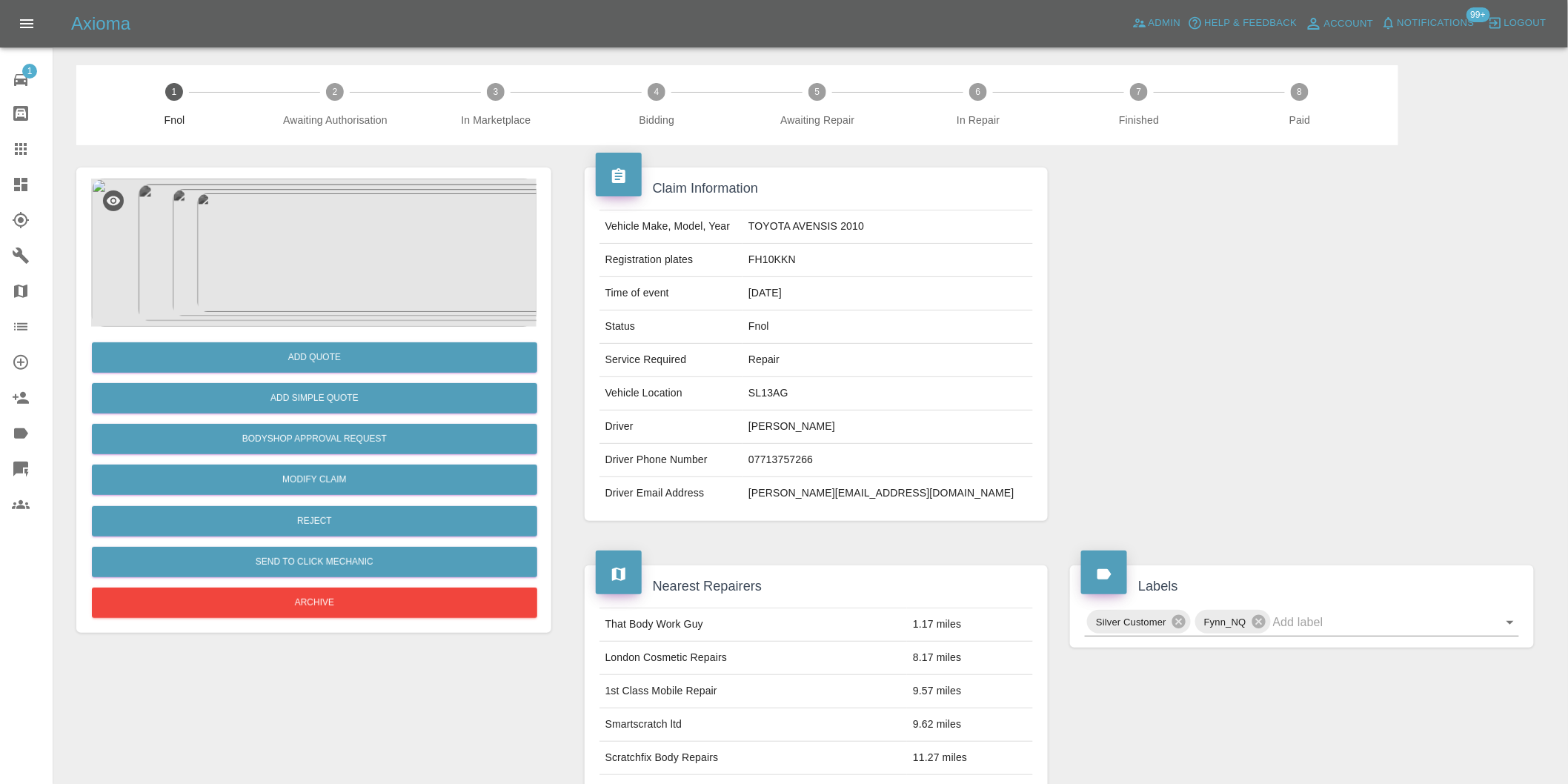
click at [306, 248] on img at bounding box center [313, 252] width 445 height 148
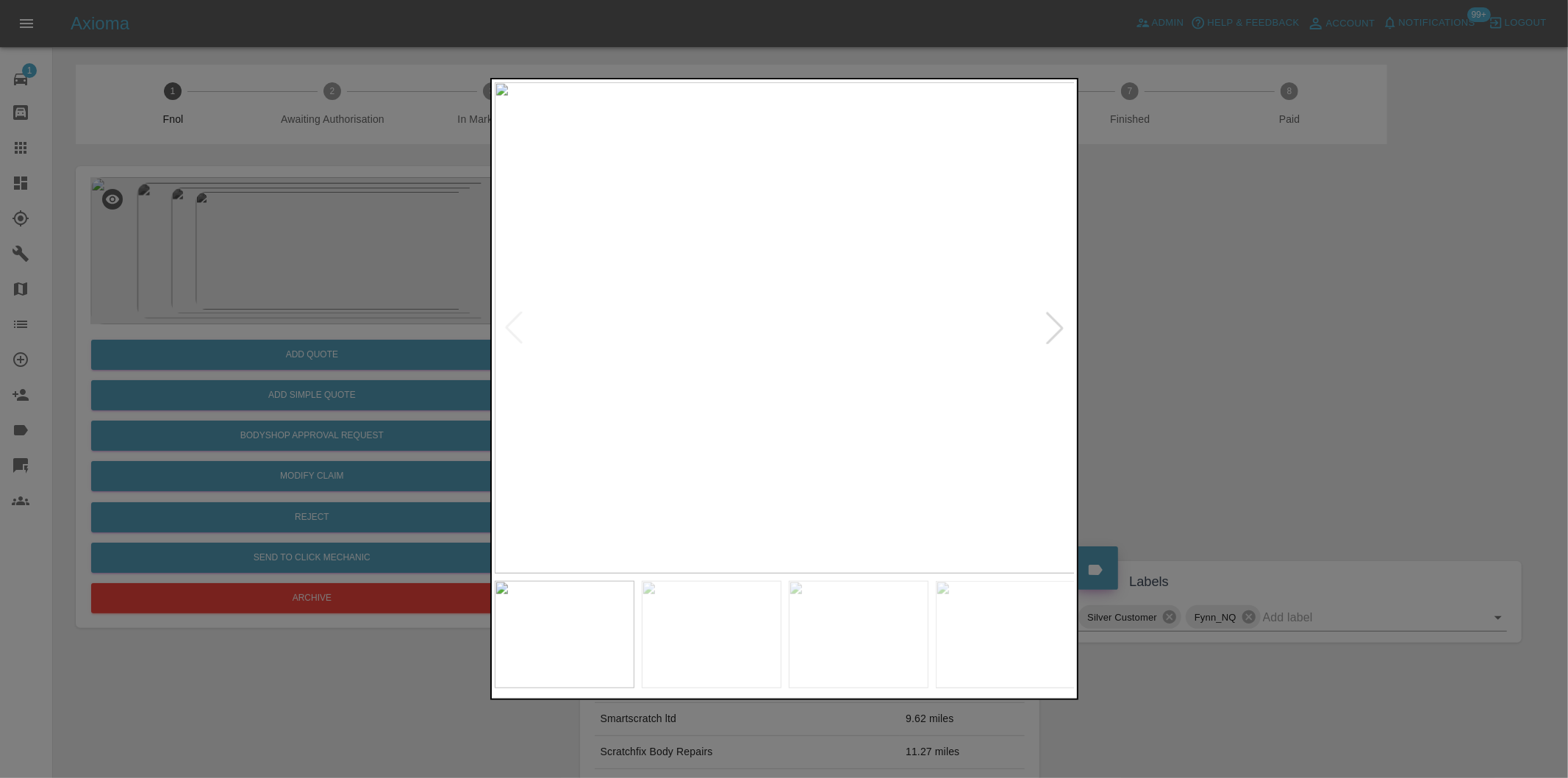
click at [1049, 322] on div at bounding box center [1055, 328] width 32 height 32
drag, startPoint x: 1307, startPoint y: 348, endPoint x: 868, endPoint y: 452, distance: 451.2
click at [1305, 349] on div at bounding box center [784, 389] width 1568 height 778
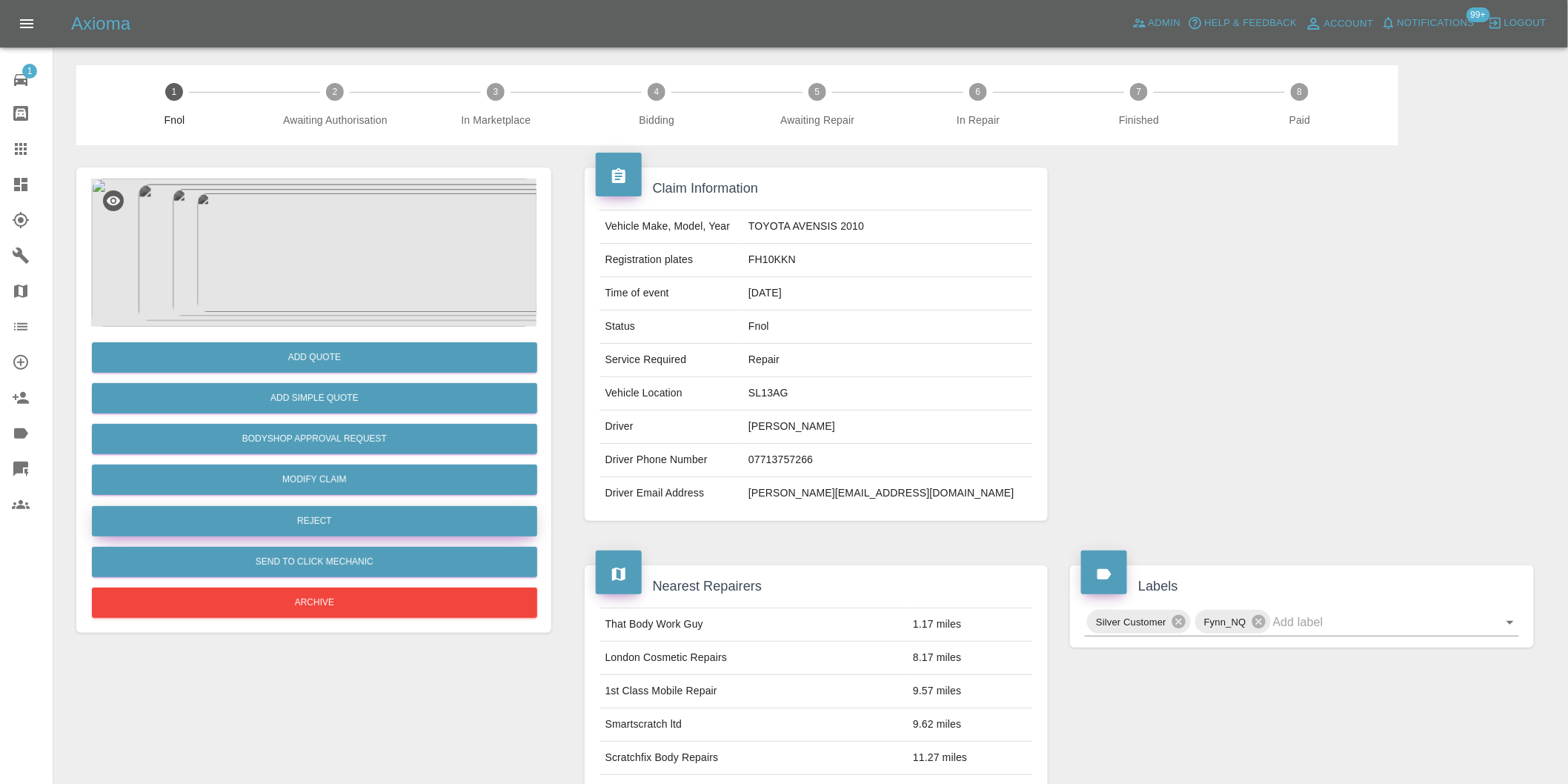
click at [316, 527] on button "Reject" at bounding box center [314, 521] width 445 height 30
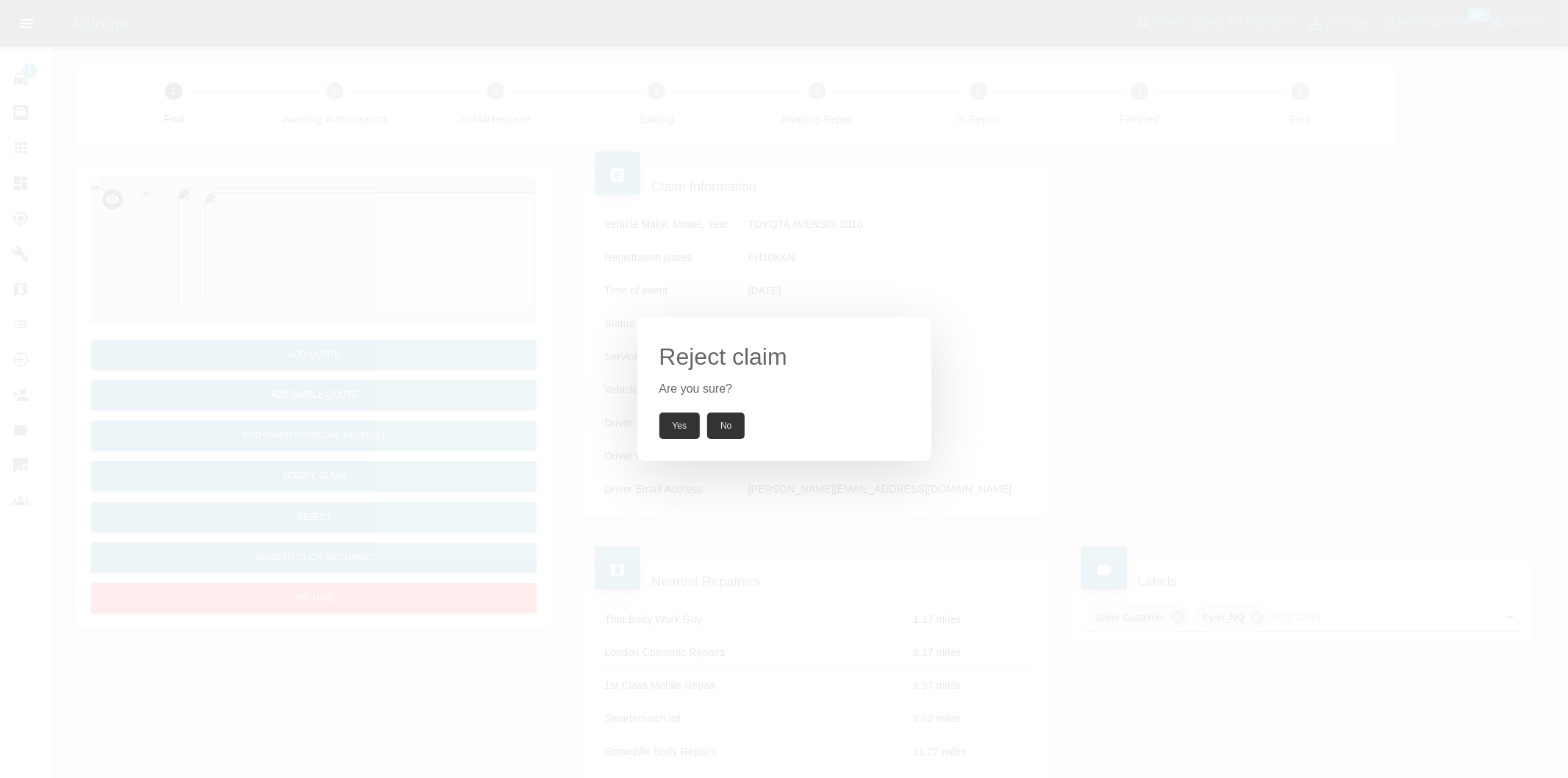
click at [679, 427] on button "Yes" at bounding box center [679, 426] width 41 height 27
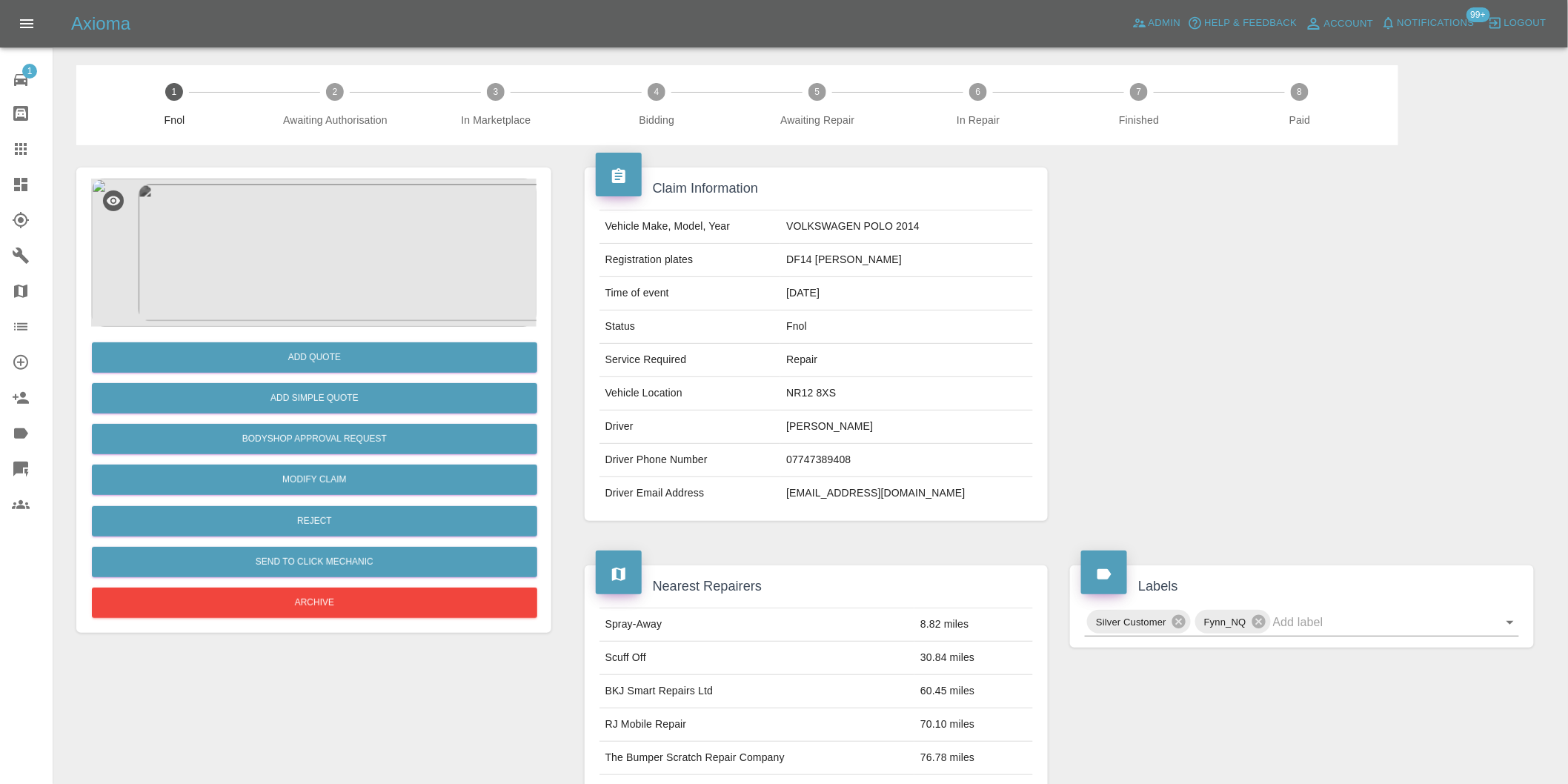
click at [343, 256] on img at bounding box center [313, 252] width 445 height 148
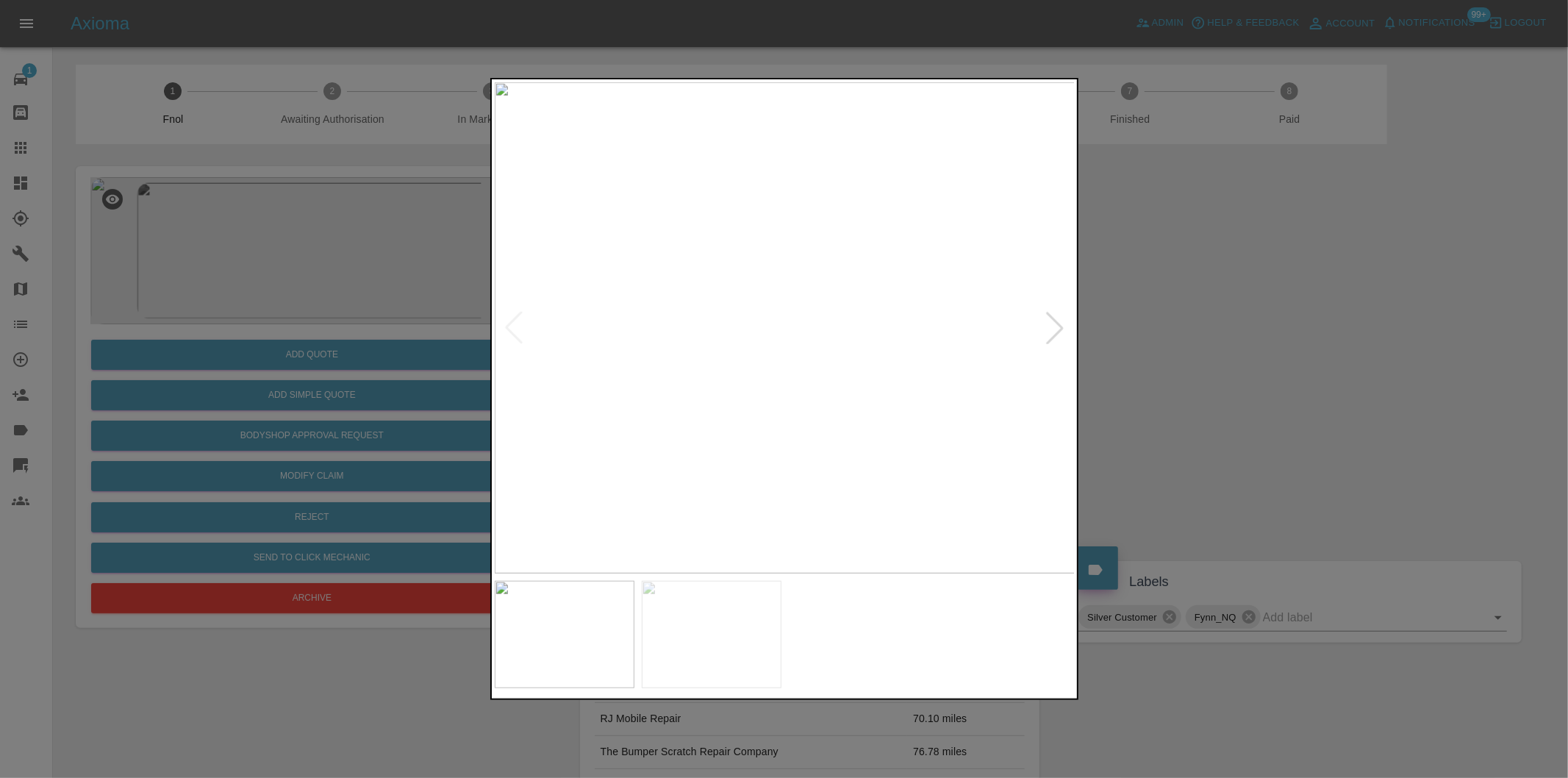
click at [1181, 339] on div at bounding box center [784, 389] width 1568 height 778
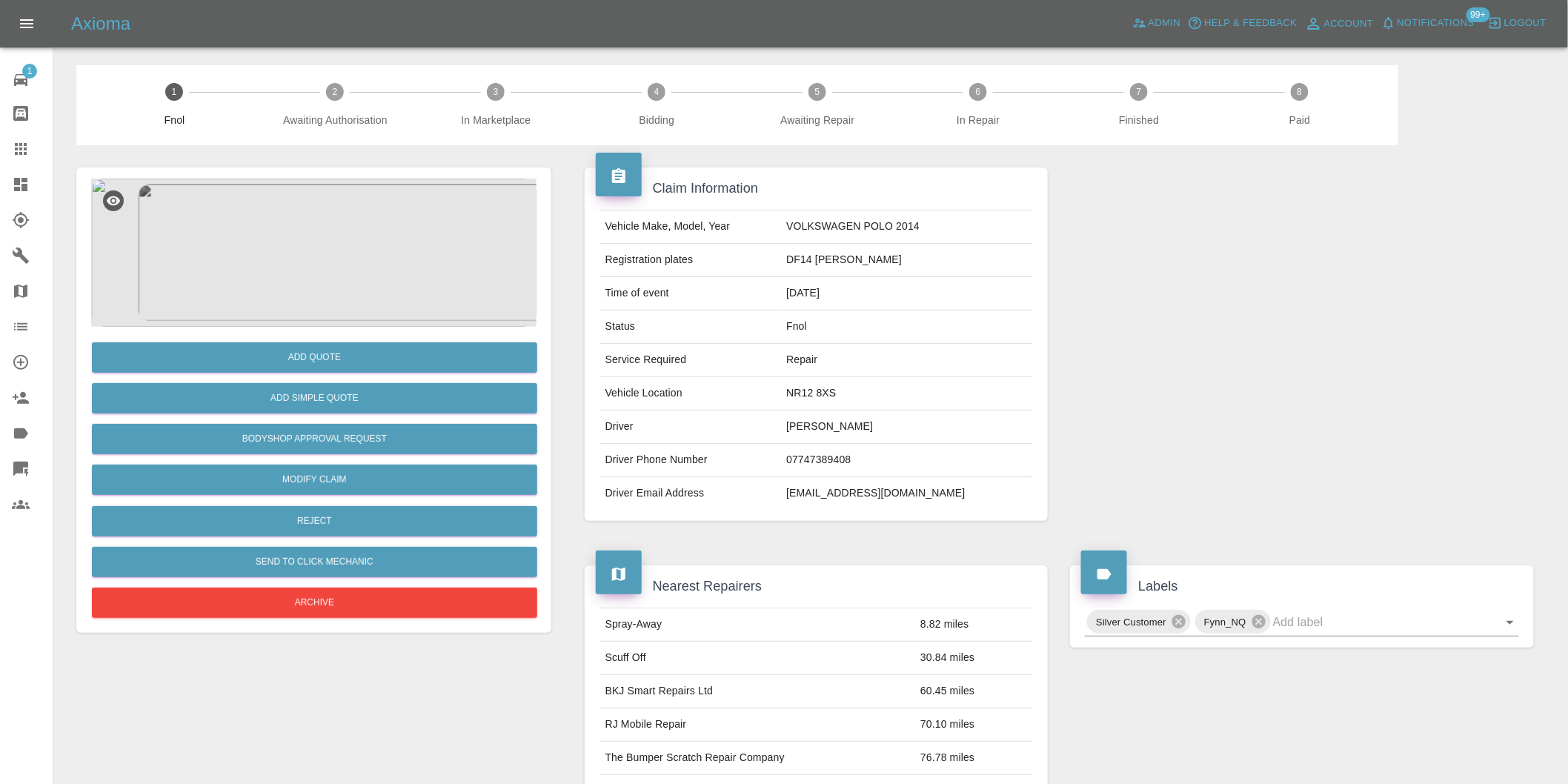
click at [305, 286] on img at bounding box center [313, 252] width 445 height 148
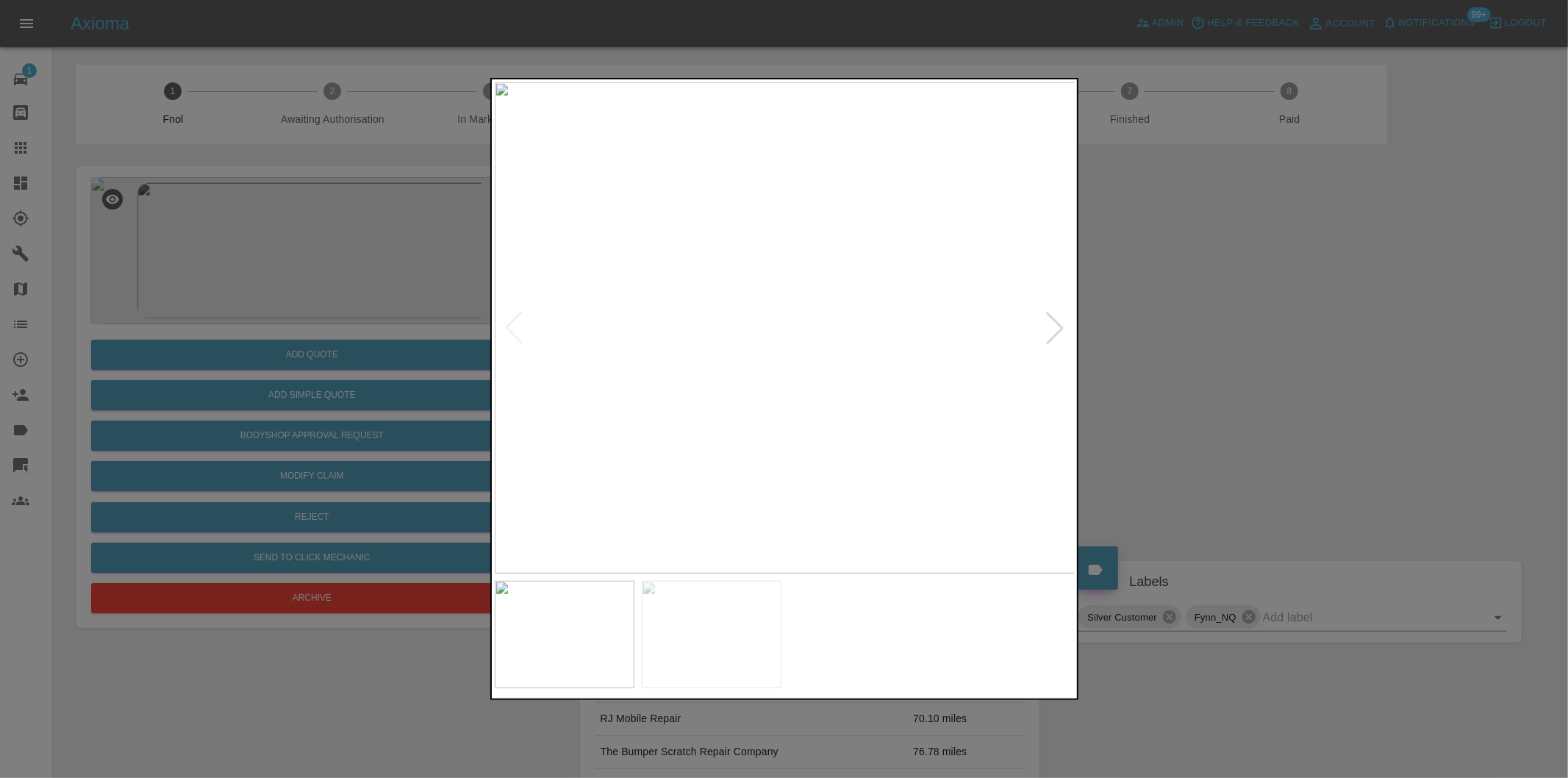
click at [1049, 330] on div at bounding box center [1055, 328] width 32 height 32
click at [1207, 362] on div at bounding box center [784, 389] width 1568 height 778
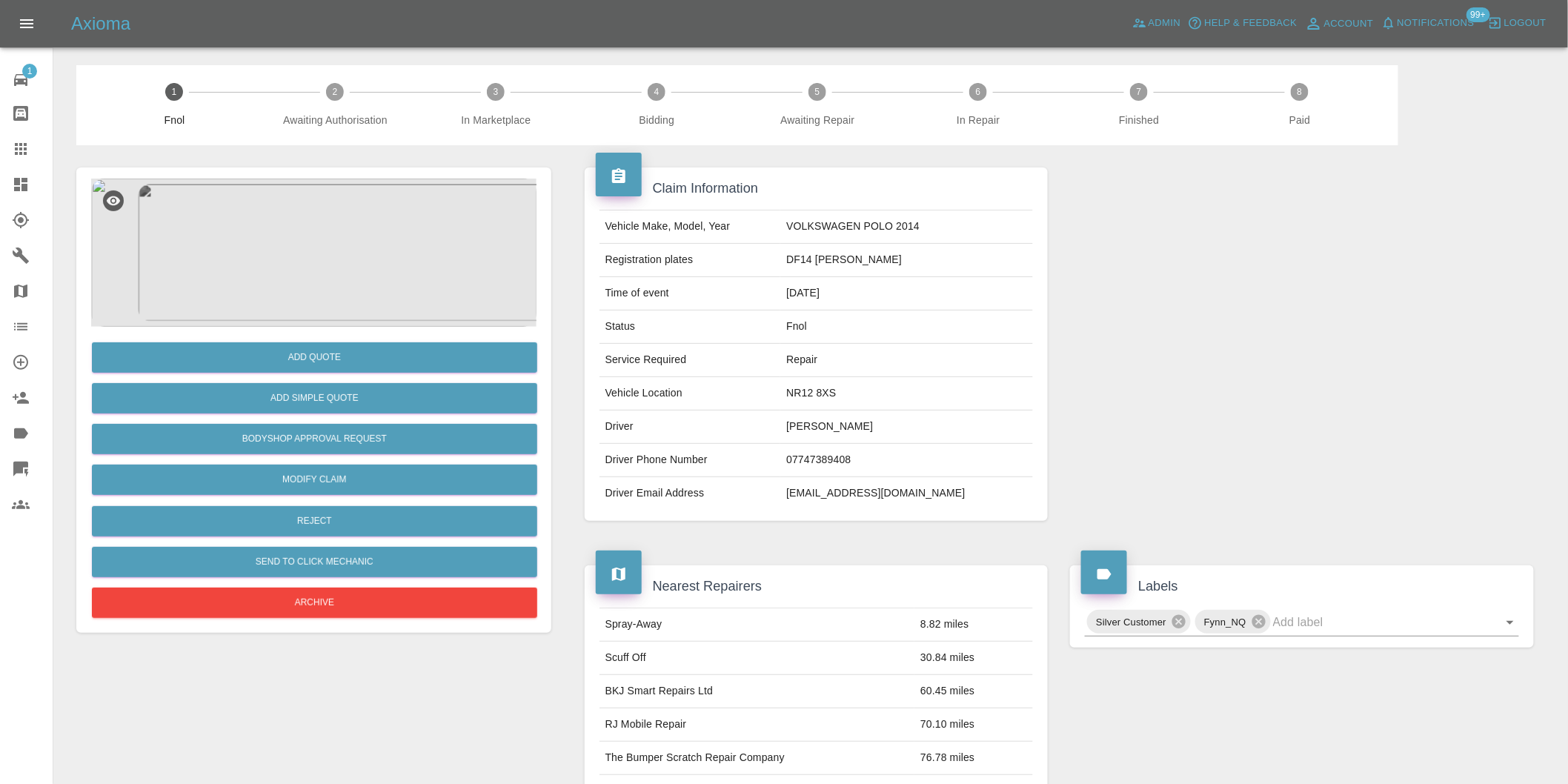
click at [327, 248] on img at bounding box center [313, 252] width 445 height 148
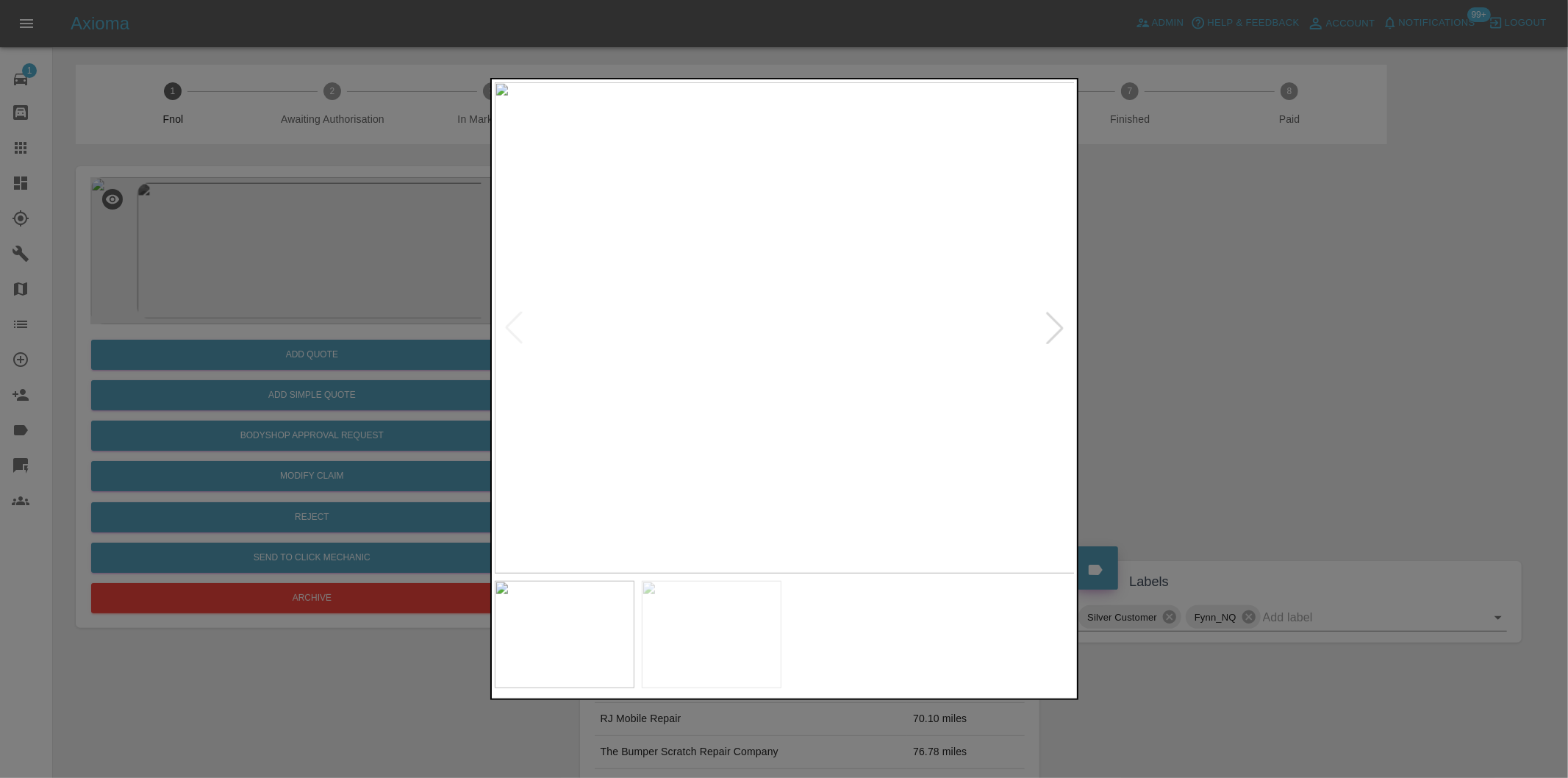
click at [1052, 330] on div at bounding box center [1055, 328] width 32 height 32
click at [1194, 335] on div at bounding box center [784, 389] width 1568 height 778
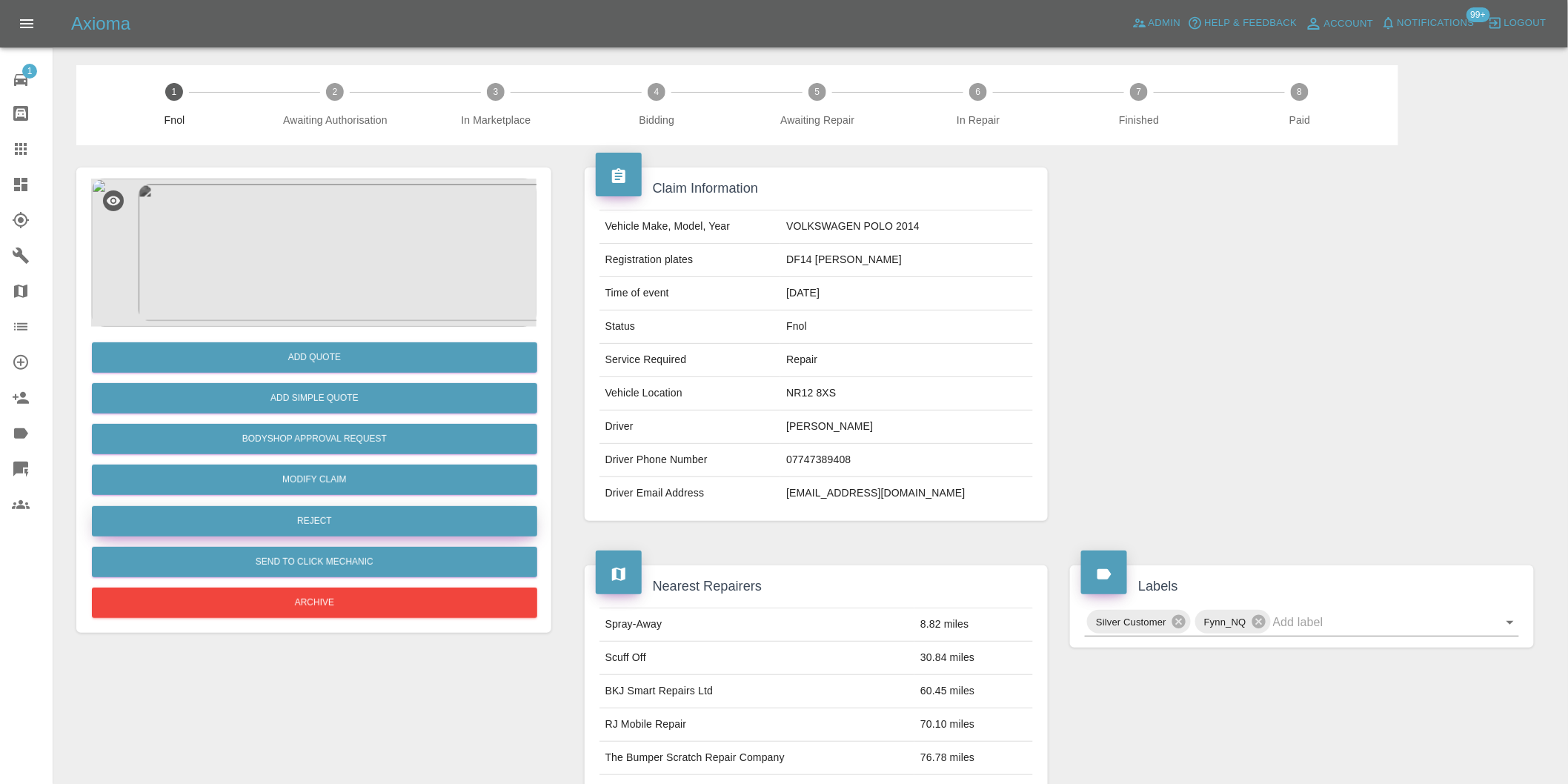
click at [347, 521] on button "Reject" at bounding box center [314, 521] width 445 height 30
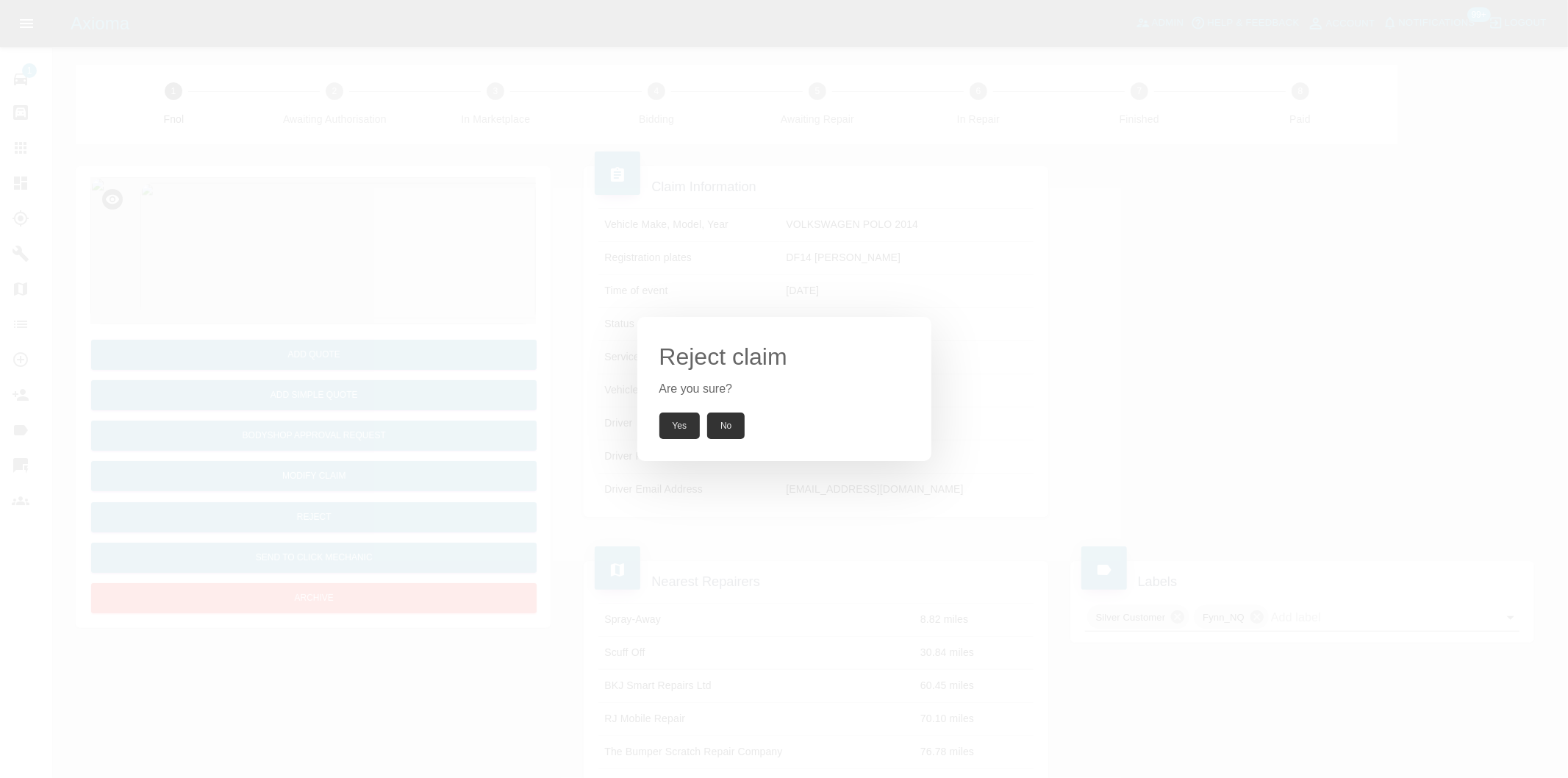
click at [670, 428] on button "Yes" at bounding box center [679, 426] width 41 height 27
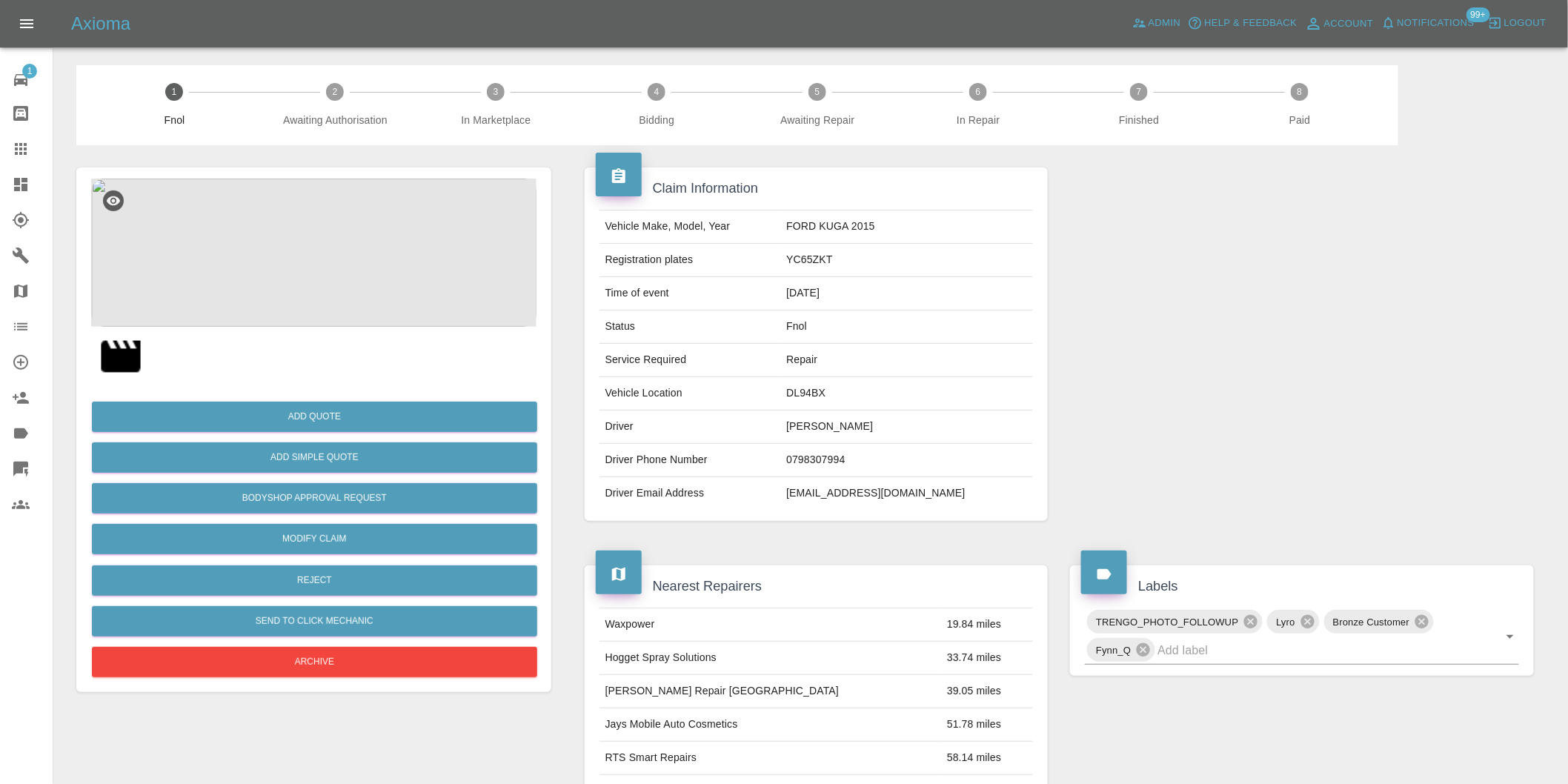
click at [319, 247] on img at bounding box center [313, 252] width 445 height 148
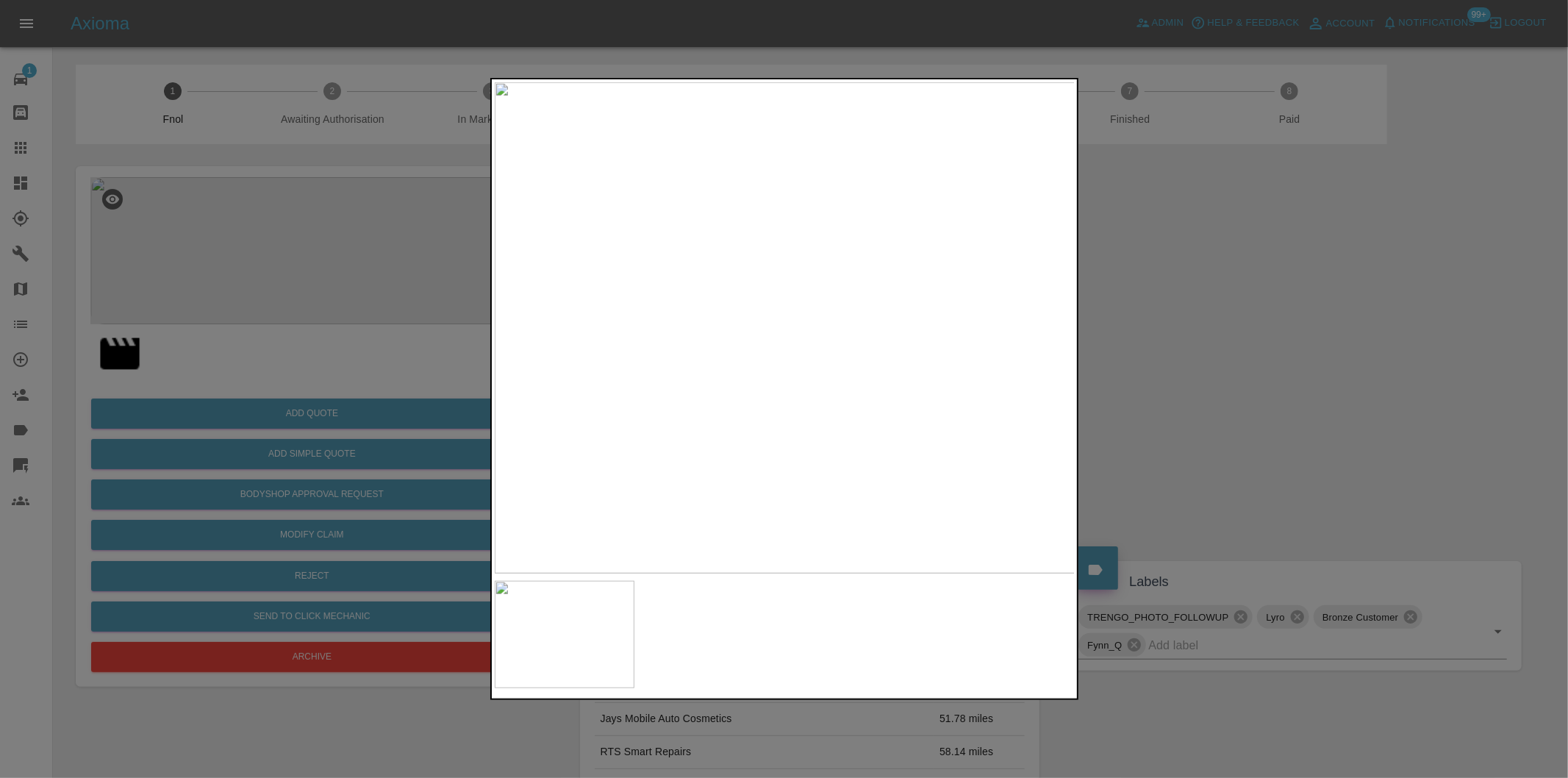
click at [1179, 351] on div at bounding box center [784, 389] width 1568 height 778
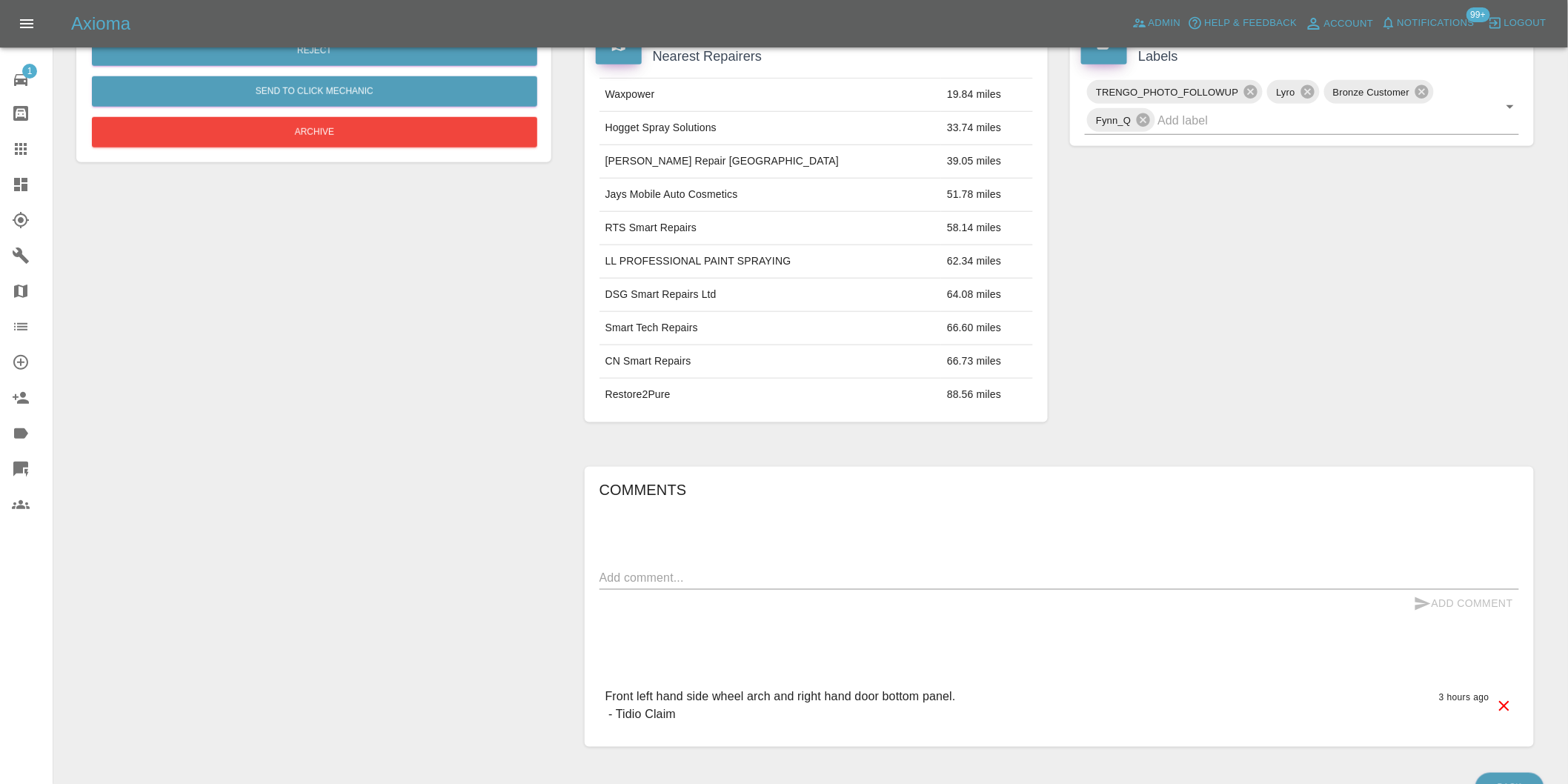
scroll to position [283, 0]
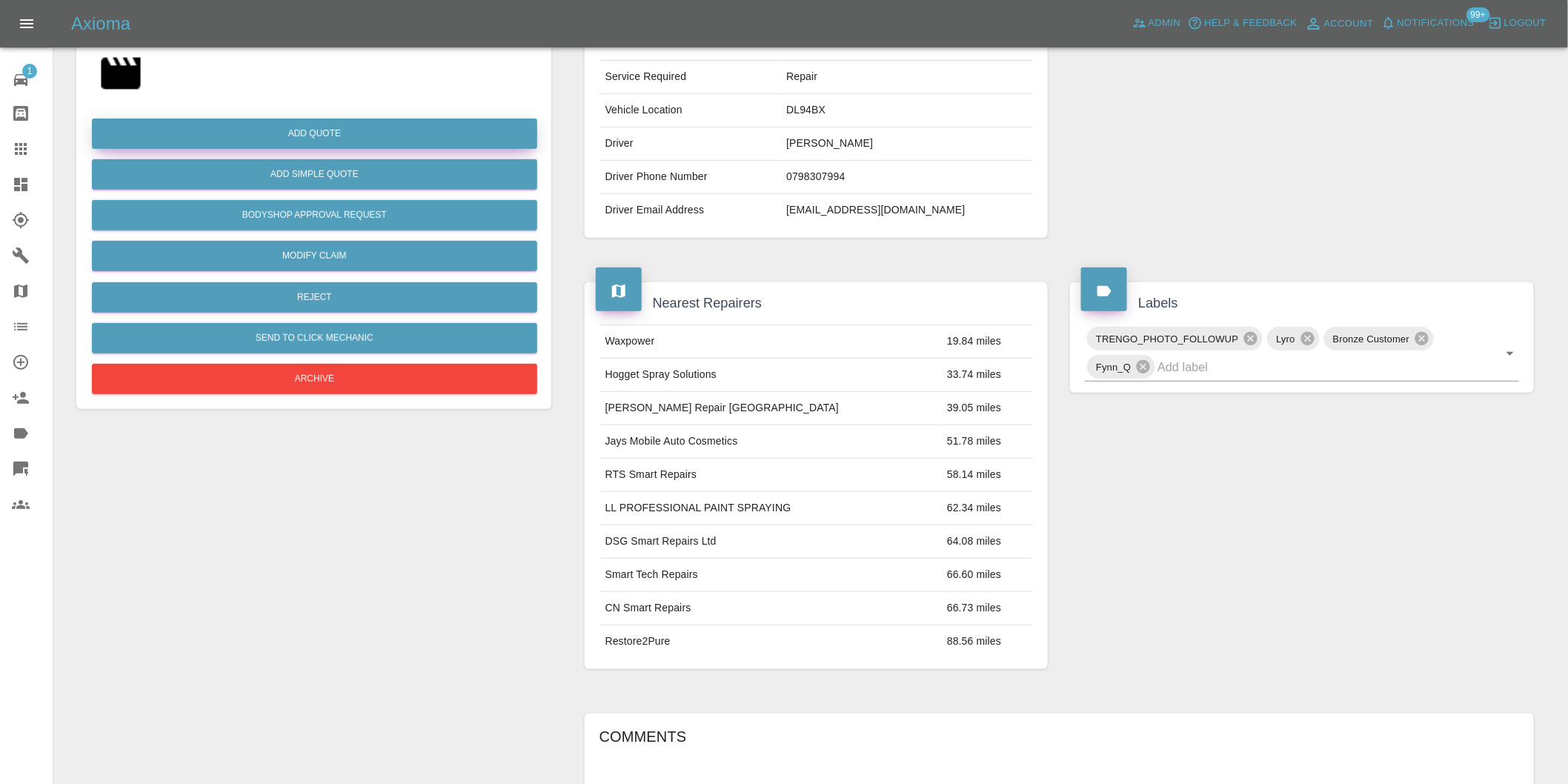
click at [323, 126] on button "Add Quote" at bounding box center [314, 134] width 445 height 30
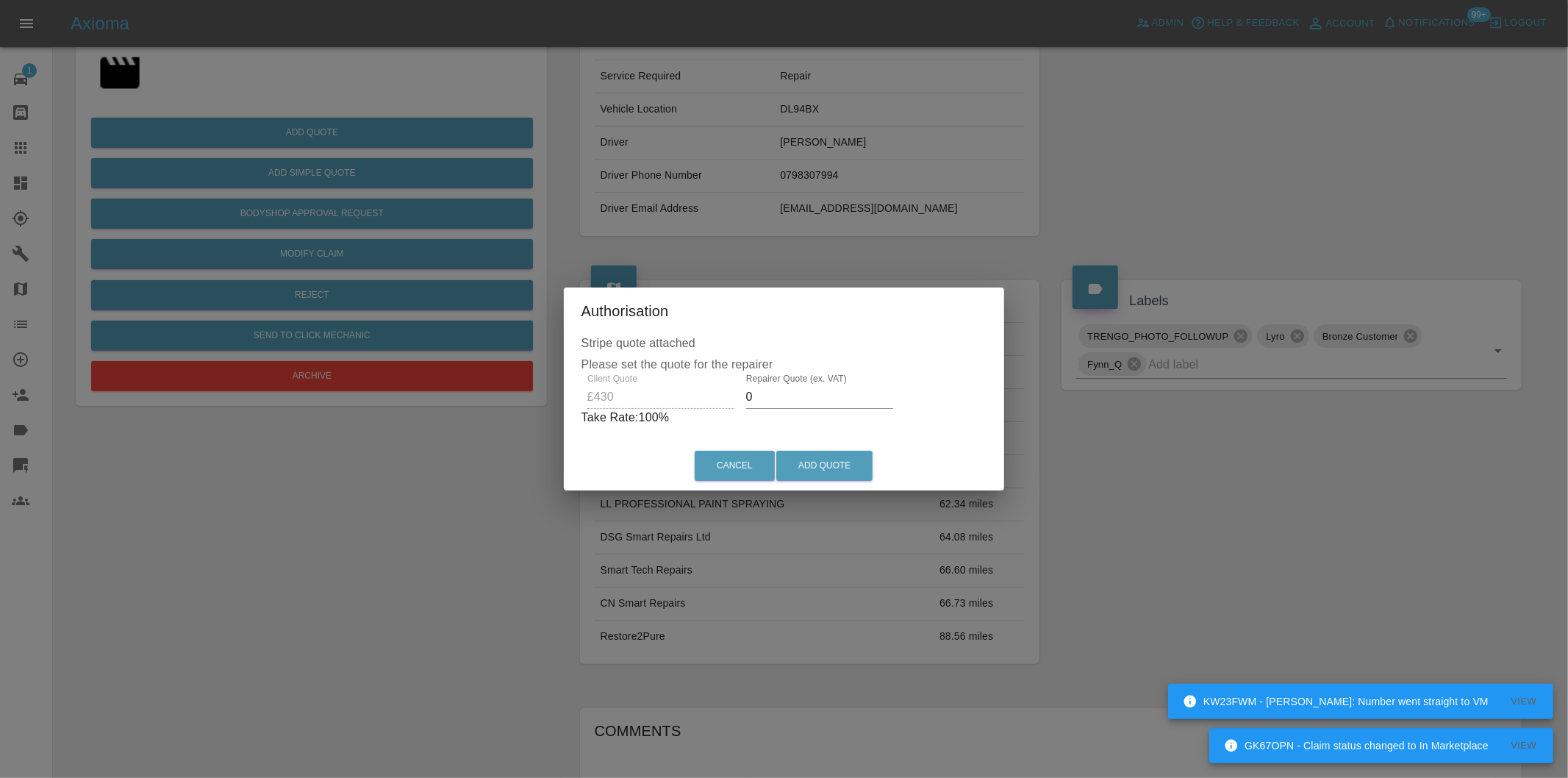
click at [797, 397] on input "0" at bounding box center [820, 397] width 147 height 23
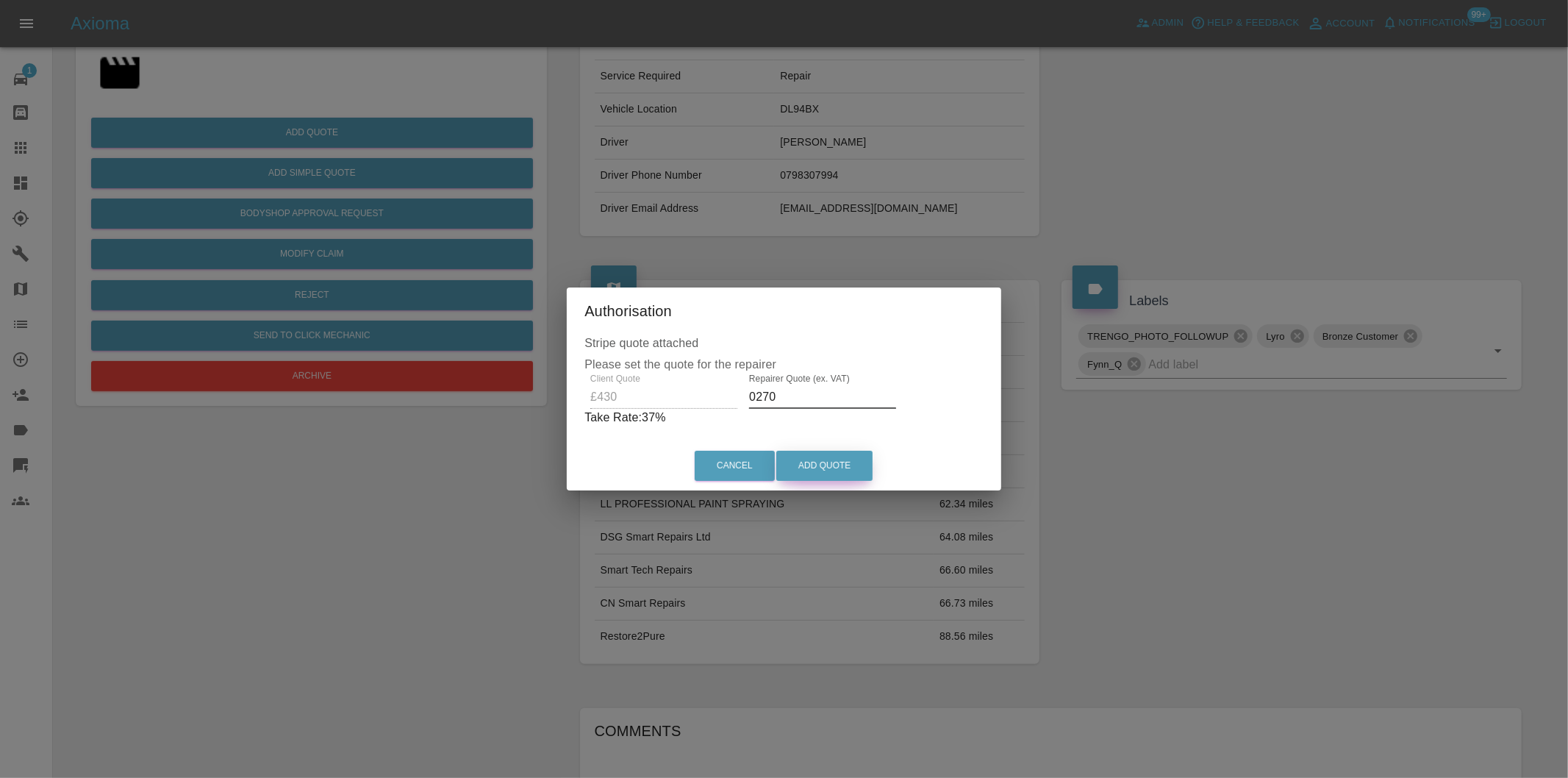
type input "0270"
click at [822, 453] on button "Add Quote" at bounding box center [824, 465] width 96 height 30
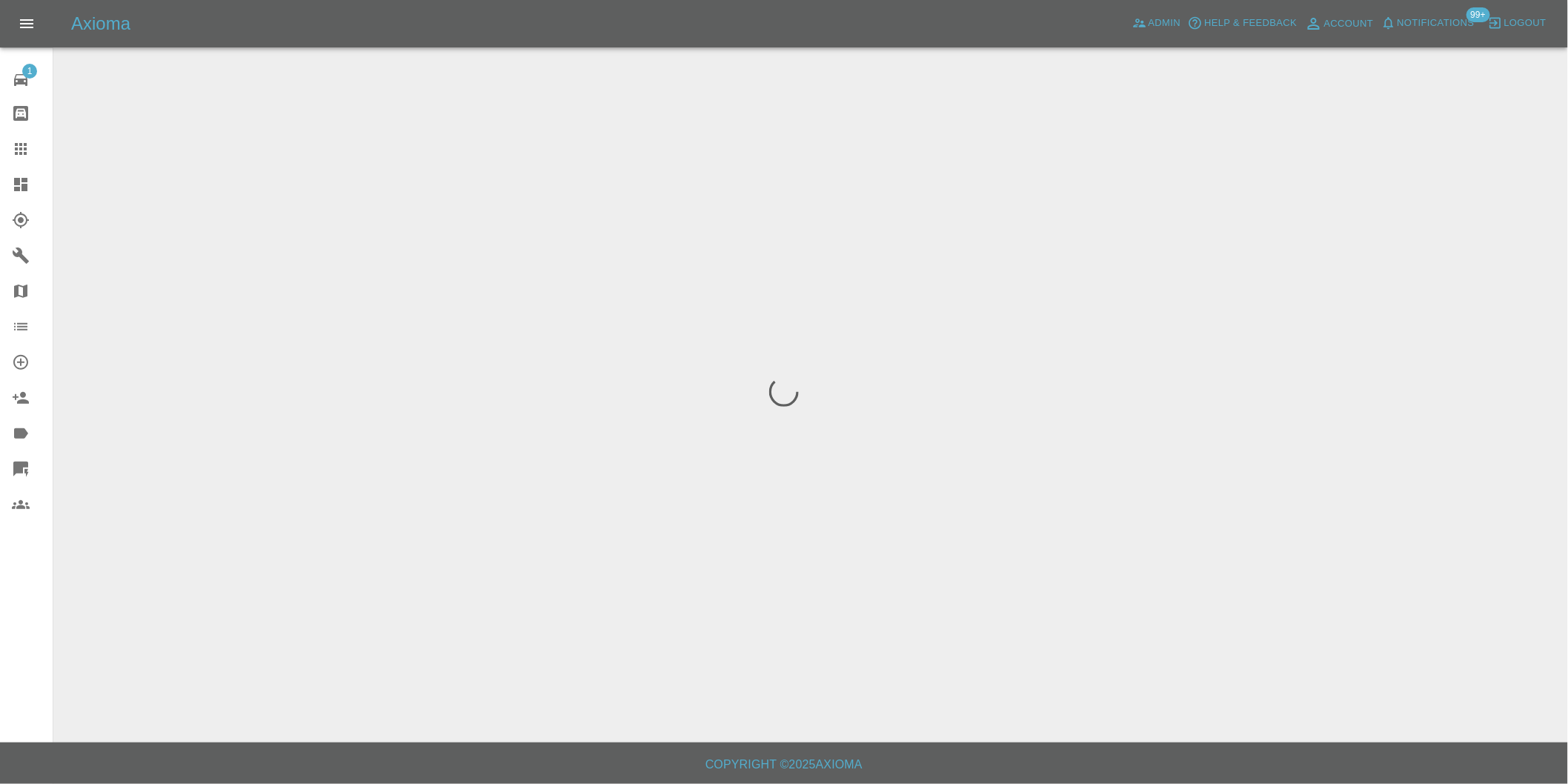
scroll to position [0, 0]
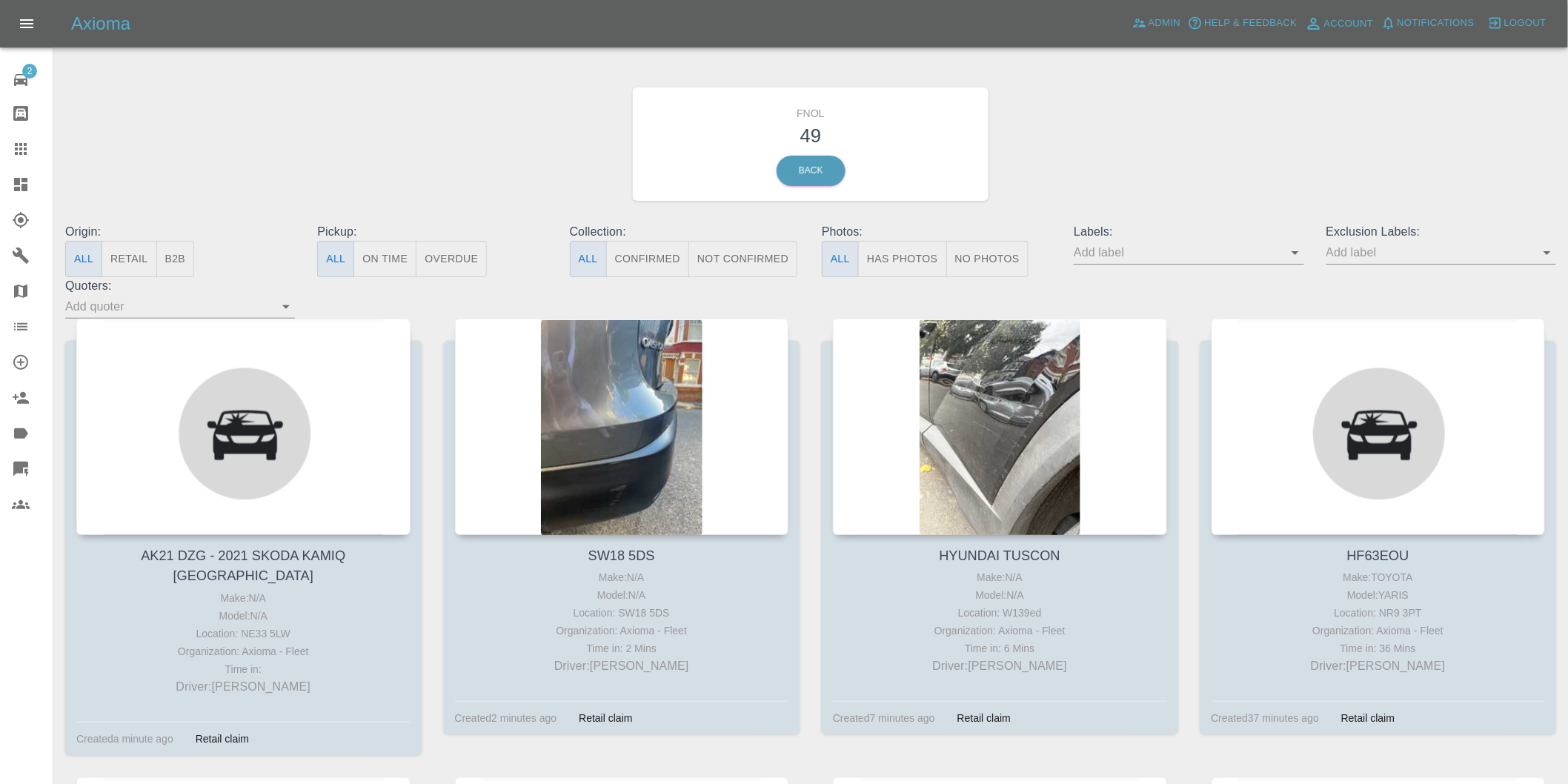
click at [926, 254] on button "Has Photos" at bounding box center [902, 259] width 89 height 37
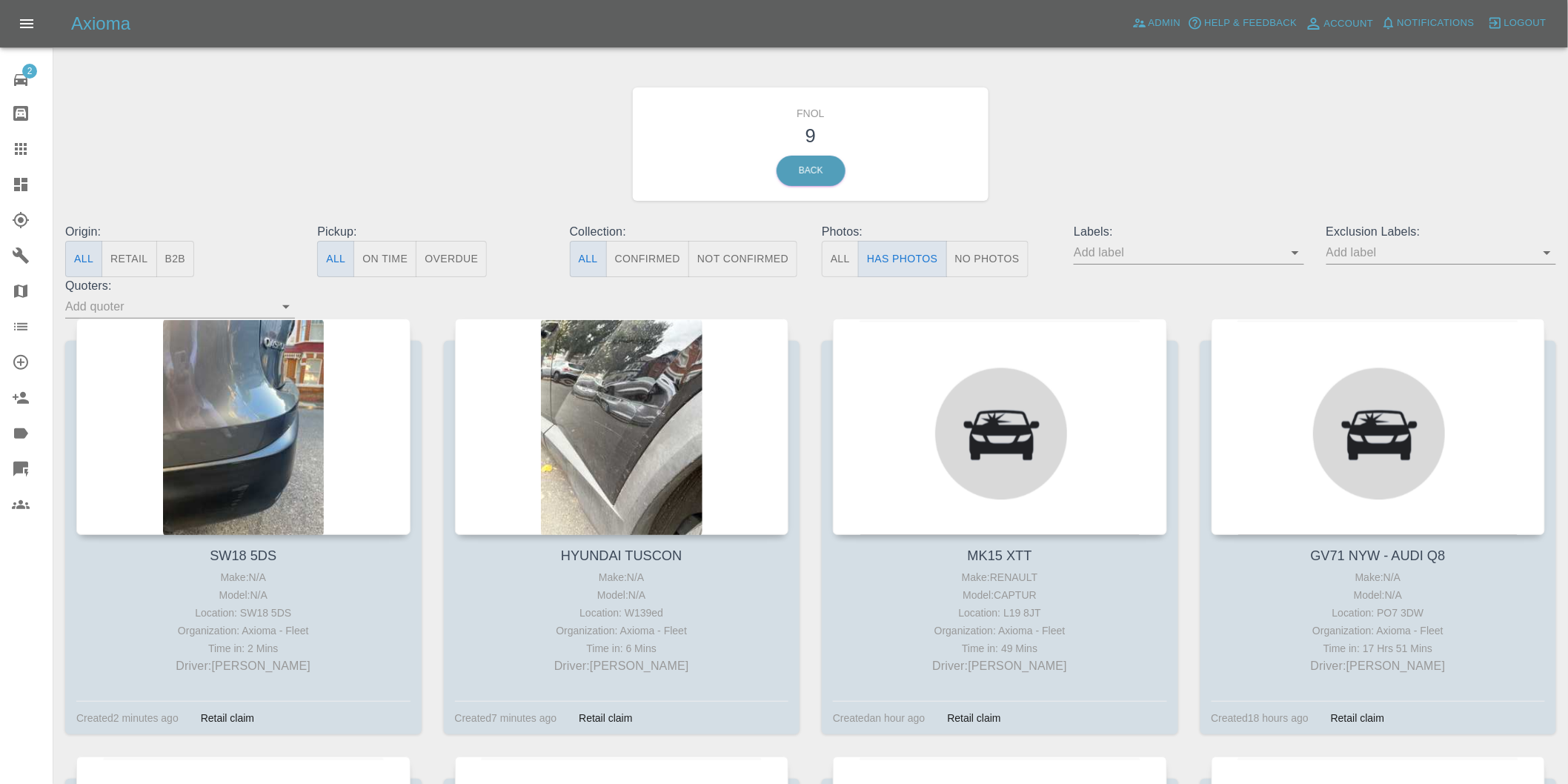
click at [1545, 250] on icon "Open" at bounding box center [1547, 252] width 18 height 18
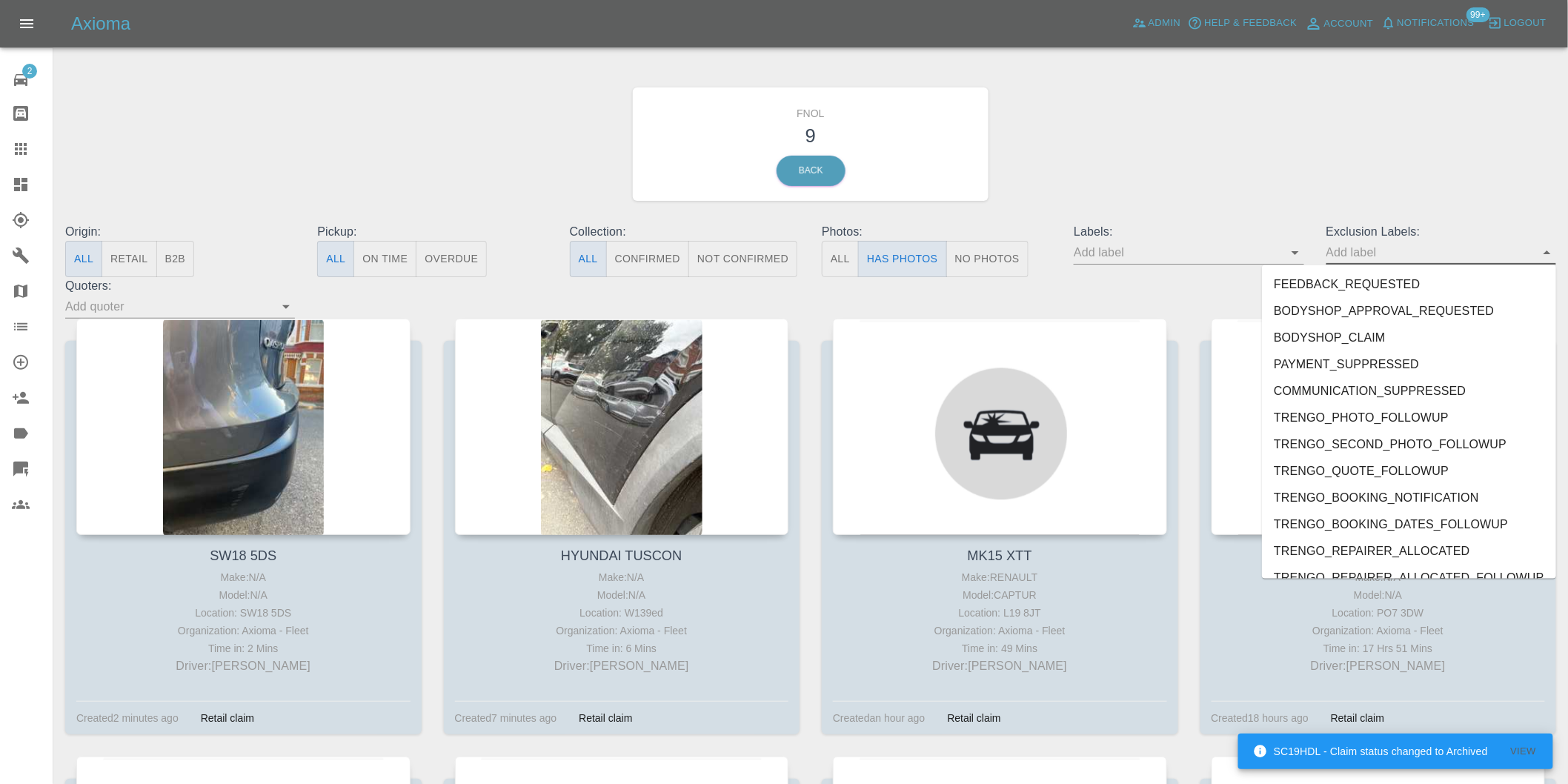
scroll to position [3217, 0]
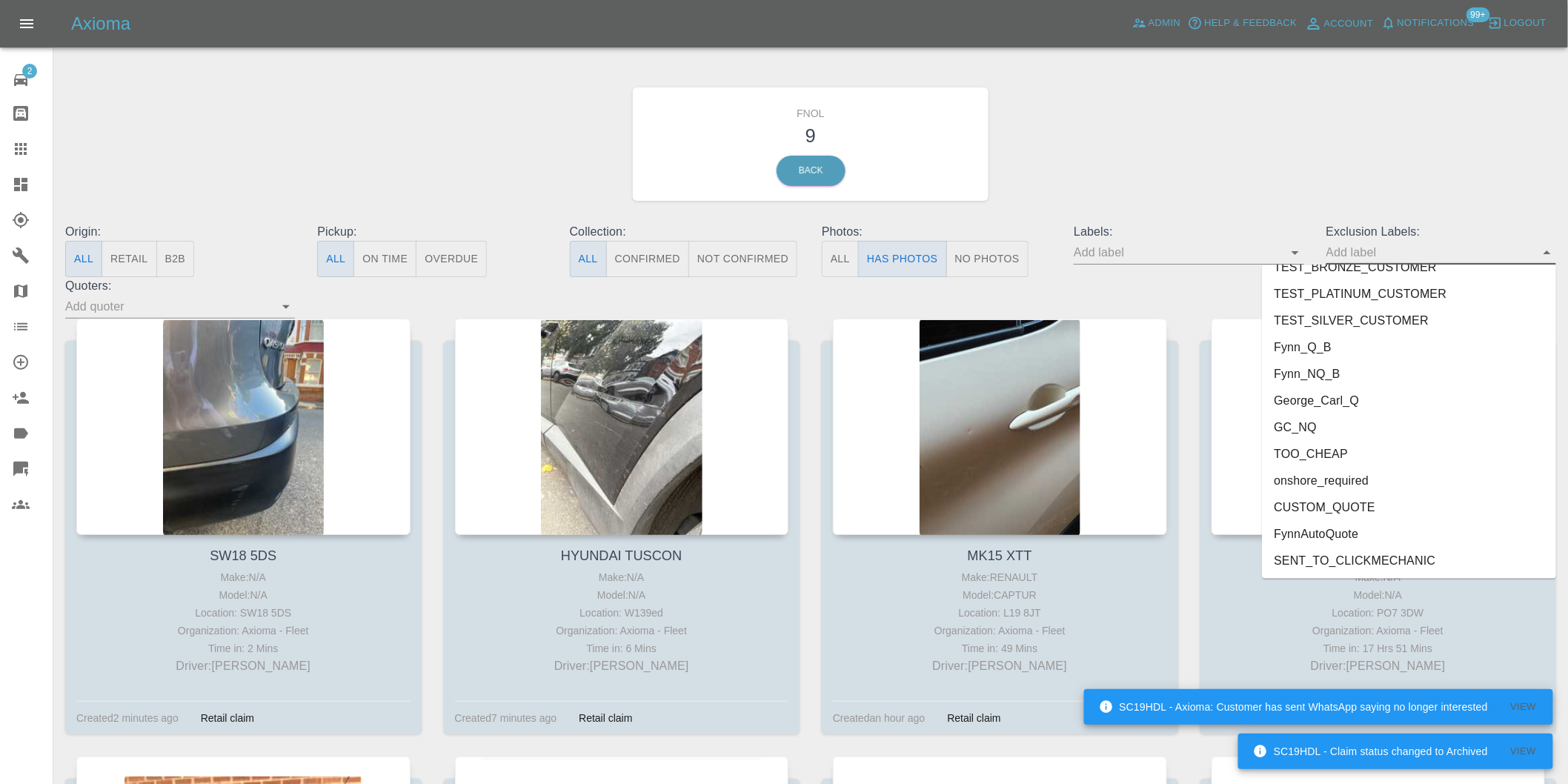
click at [1344, 471] on li "onshore_required" at bounding box center [1408, 480] width 294 height 27
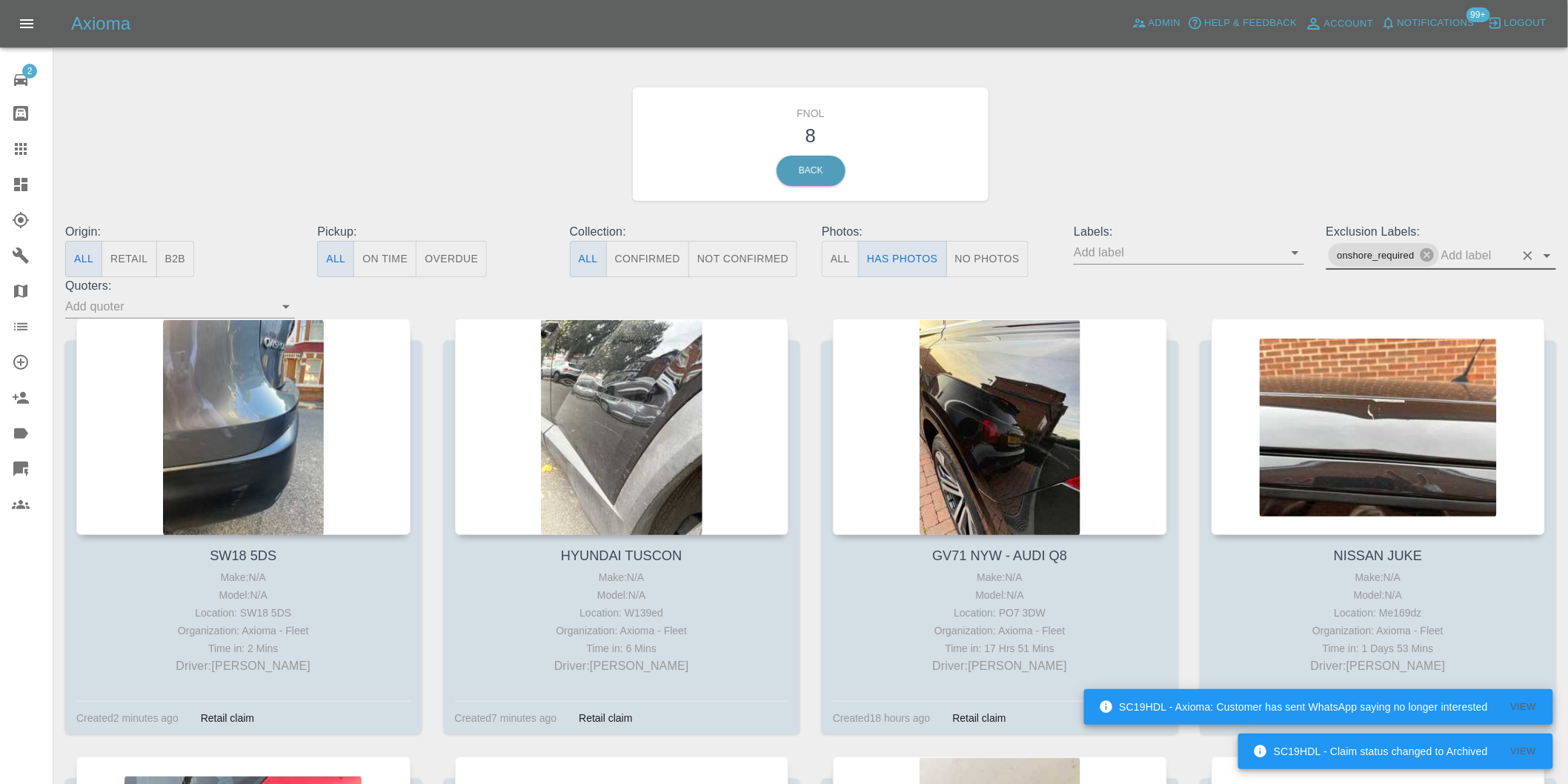
click at [1548, 255] on icon "Open" at bounding box center [1547, 256] width 7 height 4
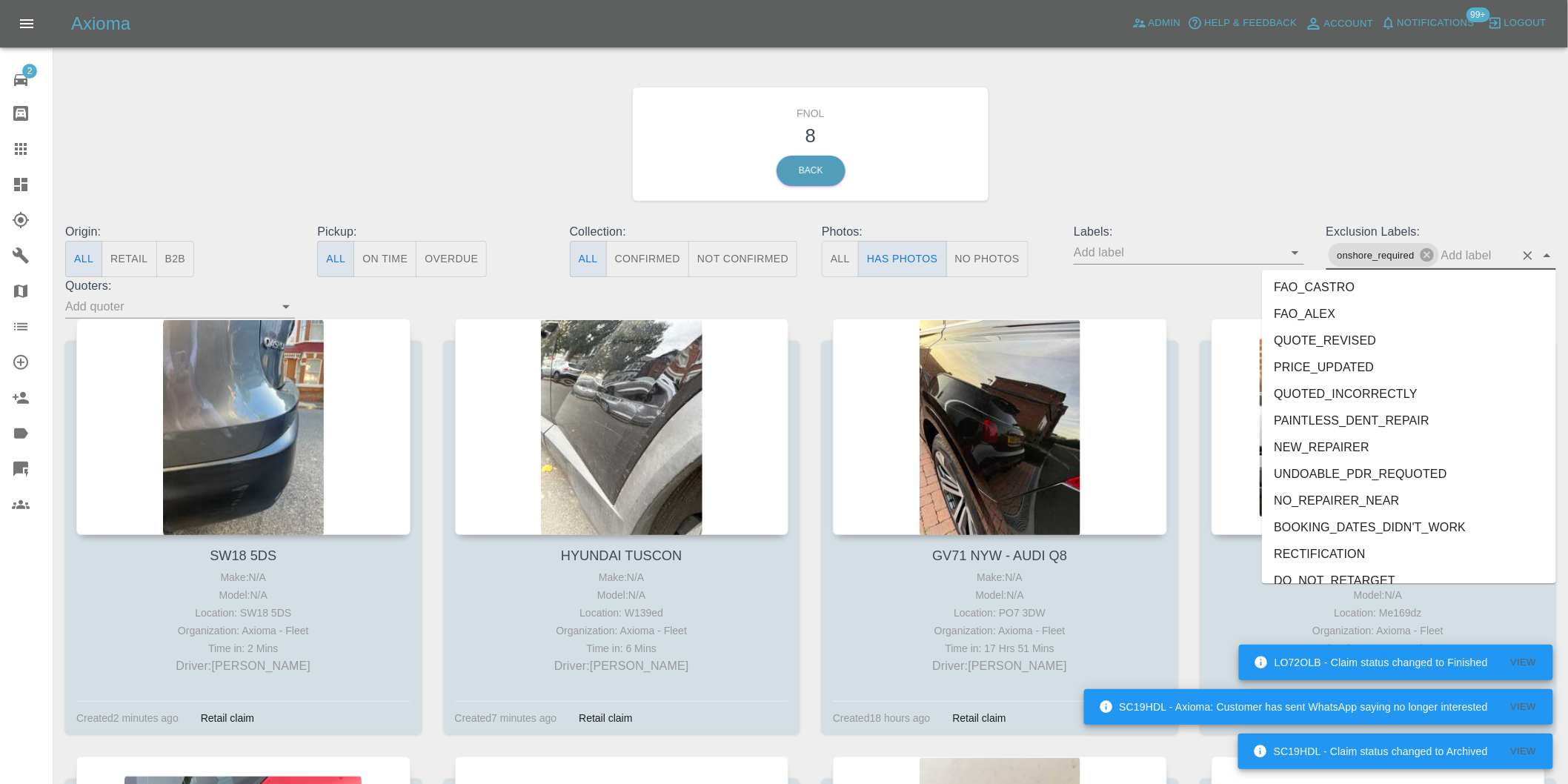
scroll to position [3191, 0]
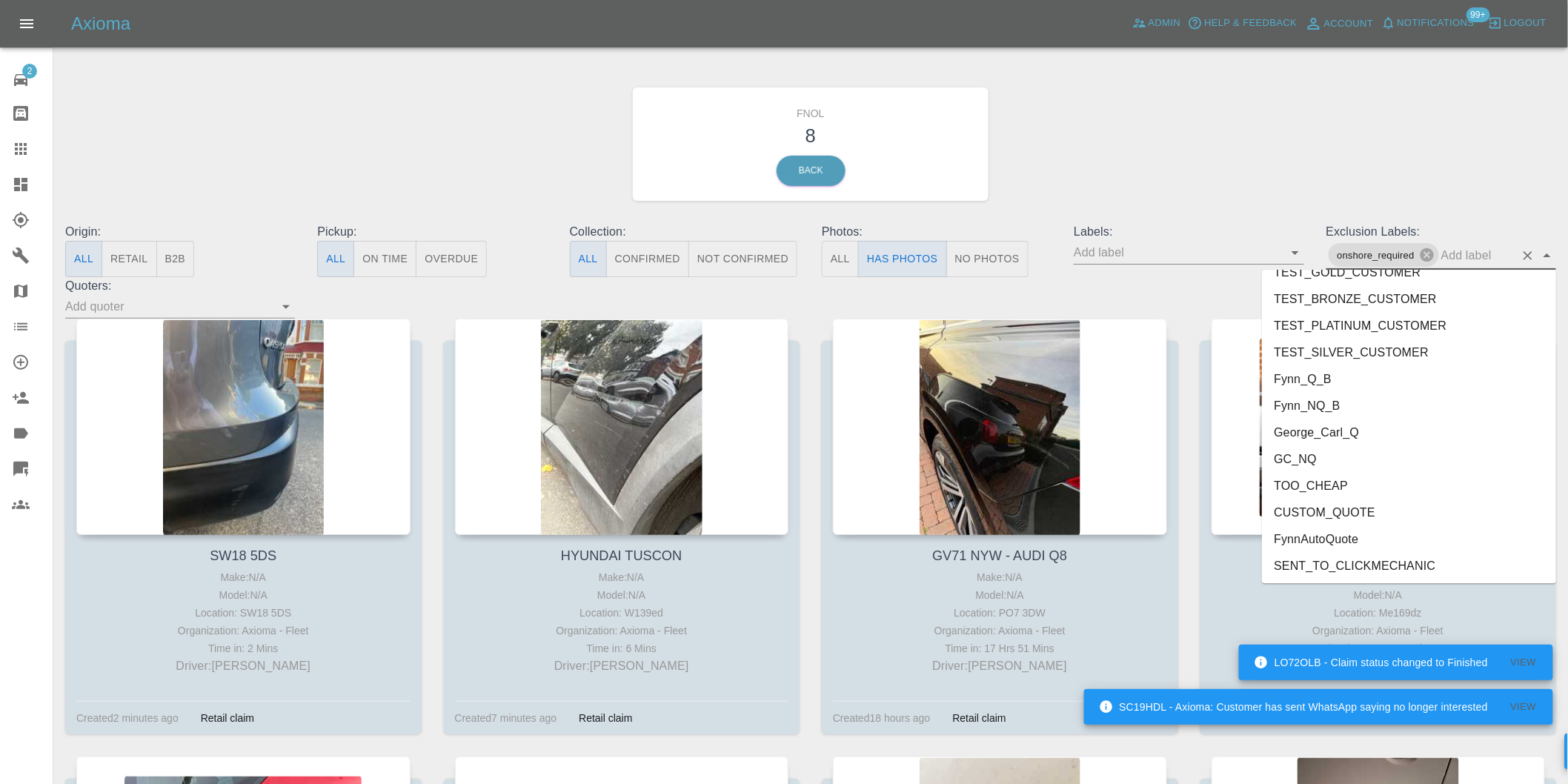
click at [1338, 432] on li "George_Carl_Q" at bounding box center [1408, 431] width 294 height 27
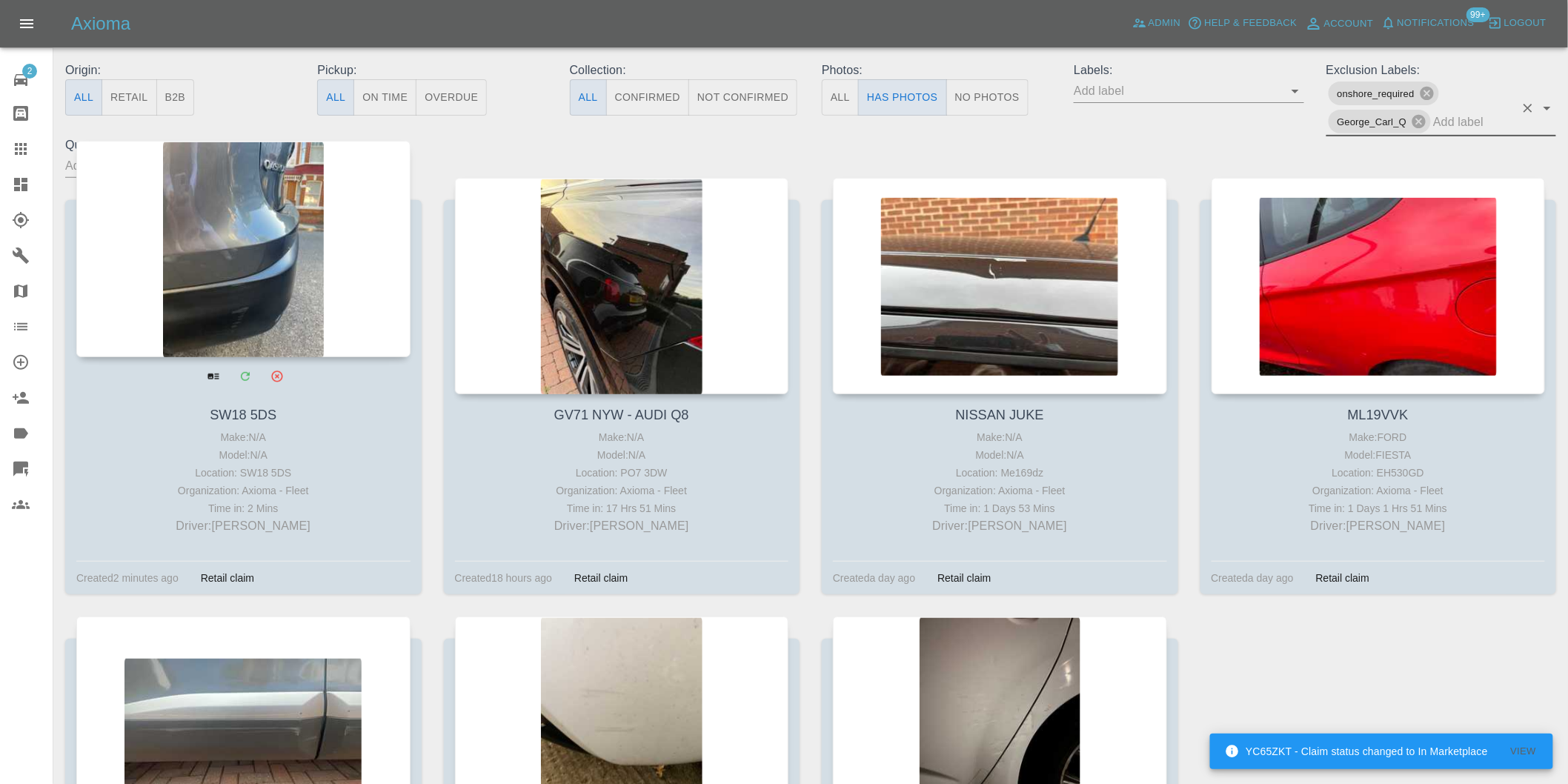
scroll to position [82, 0]
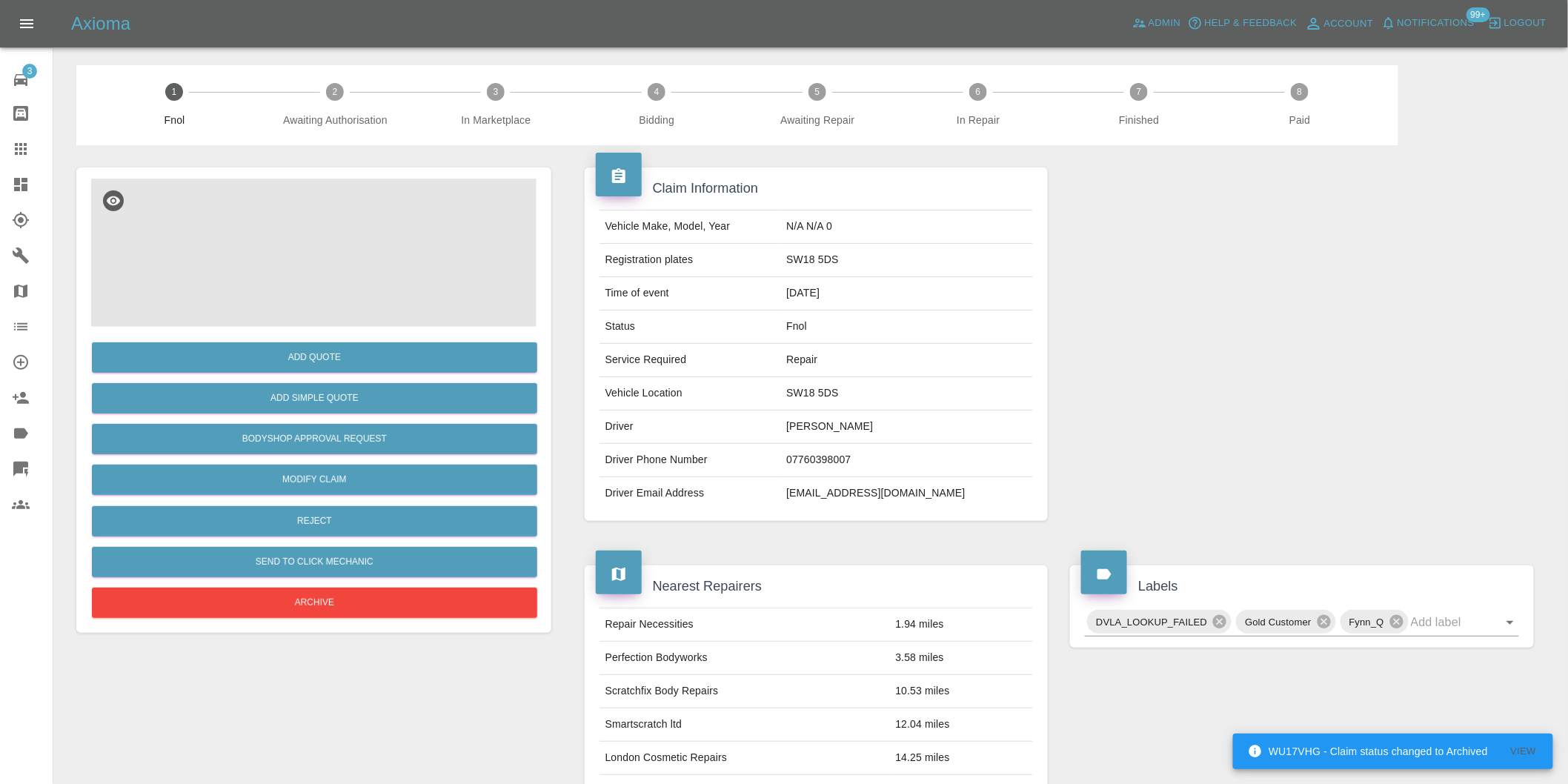
click at [361, 202] on img at bounding box center [313, 252] width 445 height 148
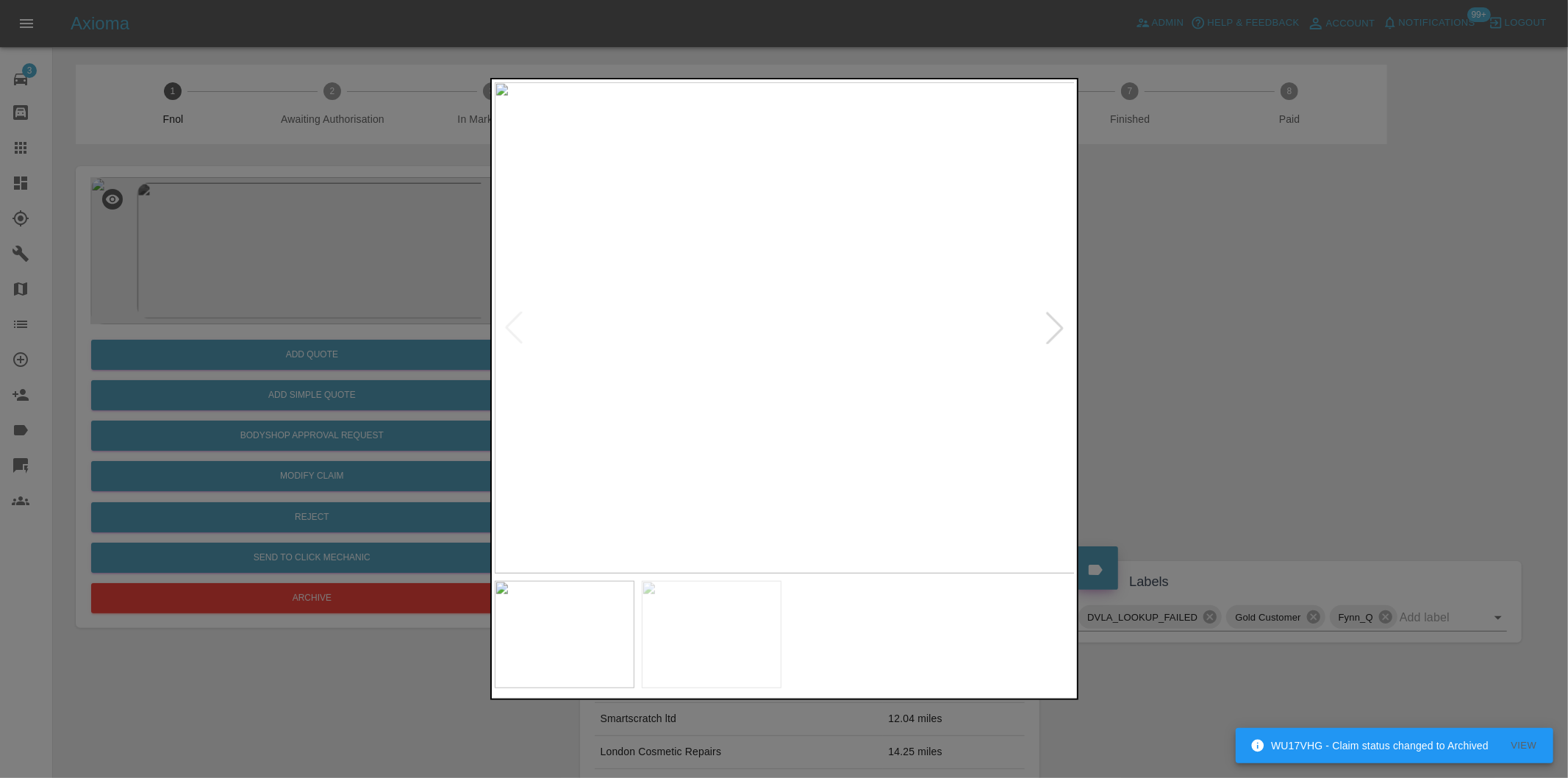
click at [1057, 333] on div at bounding box center [1055, 328] width 32 height 32
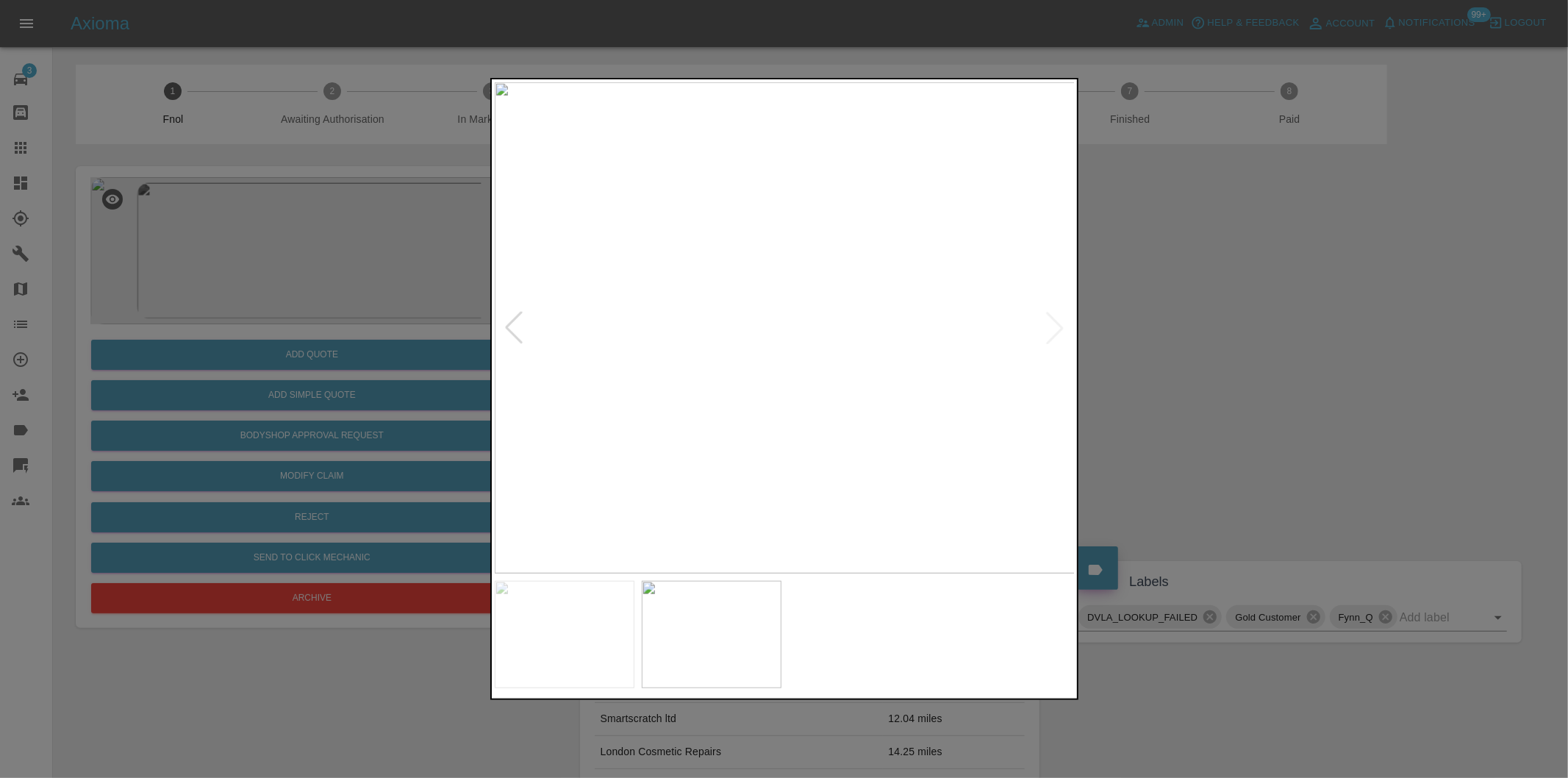
click at [792, 329] on img at bounding box center [784, 328] width 581 height 491
click at [792, 329] on img at bounding box center [760, 323] width 1742 height 1473
click at [1210, 344] on div at bounding box center [784, 389] width 1568 height 778
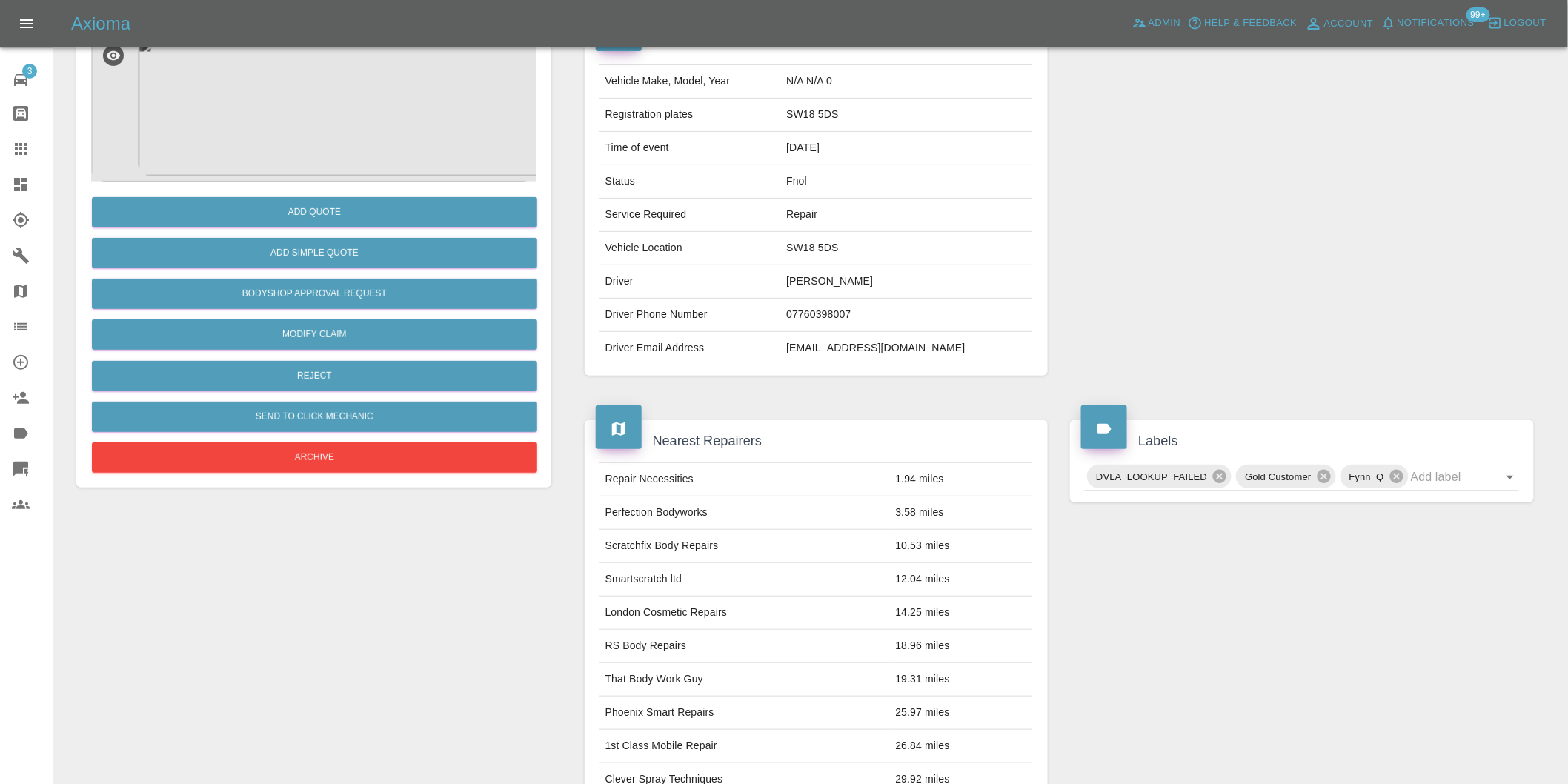
scroll to position [411, 0]
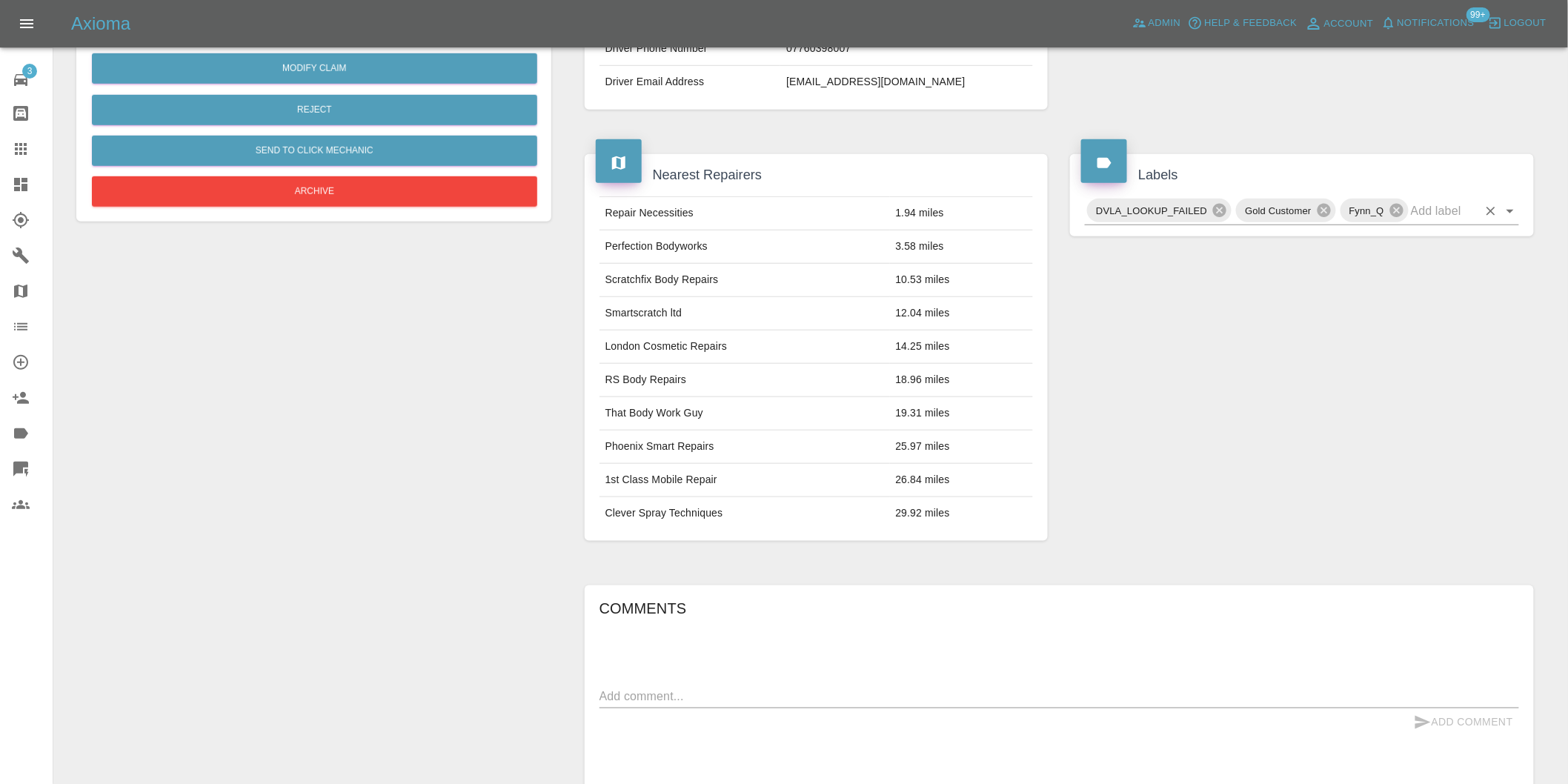
click at [1513, 211] on icon "Open" at bounding box center [1510, 211] width 18 height 18
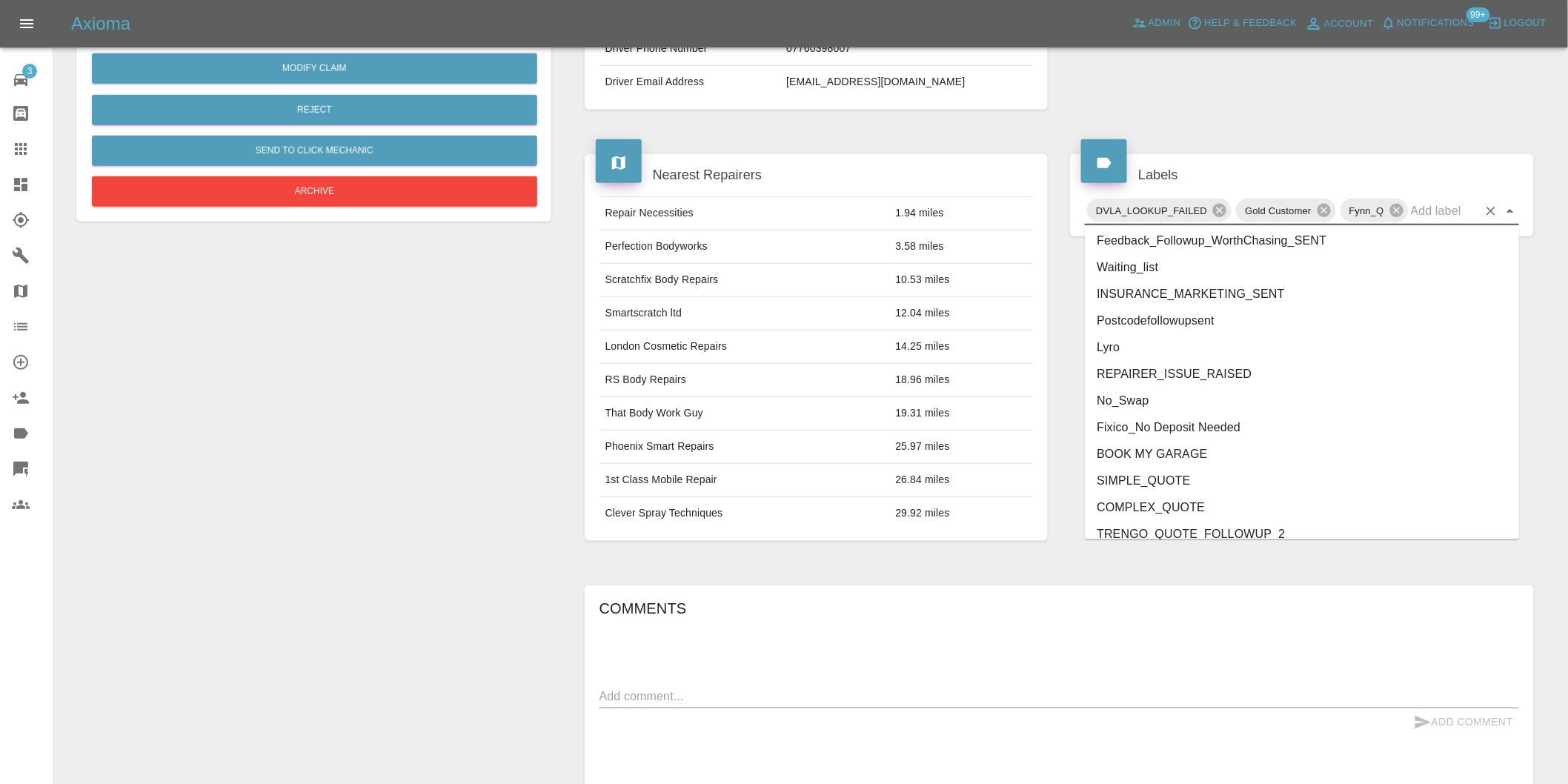
scroll to position [3138, 0]
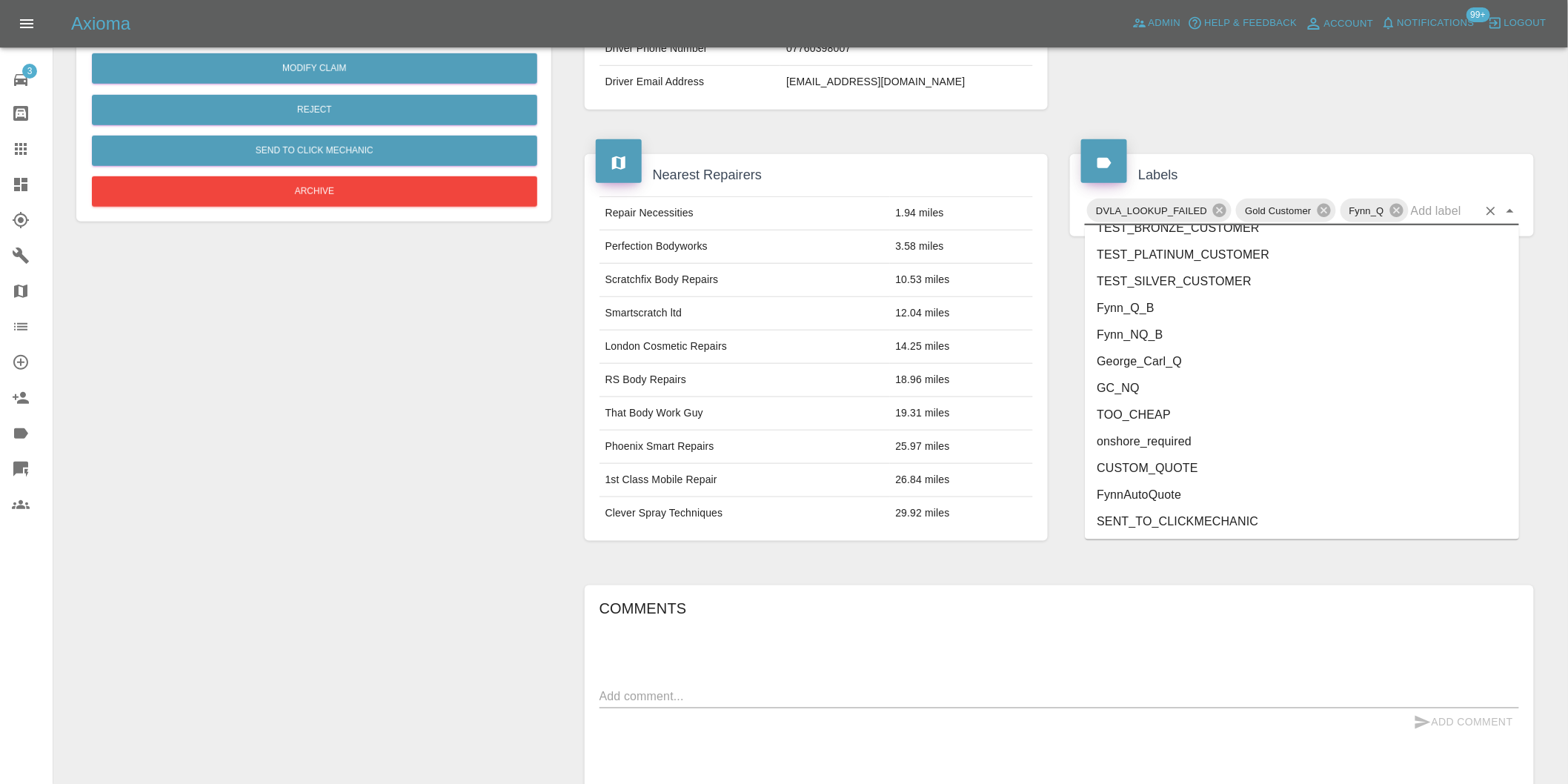
click at [1181, 431] on li "onshore_required" at bounding box center [1301, 441] width 434 height 27
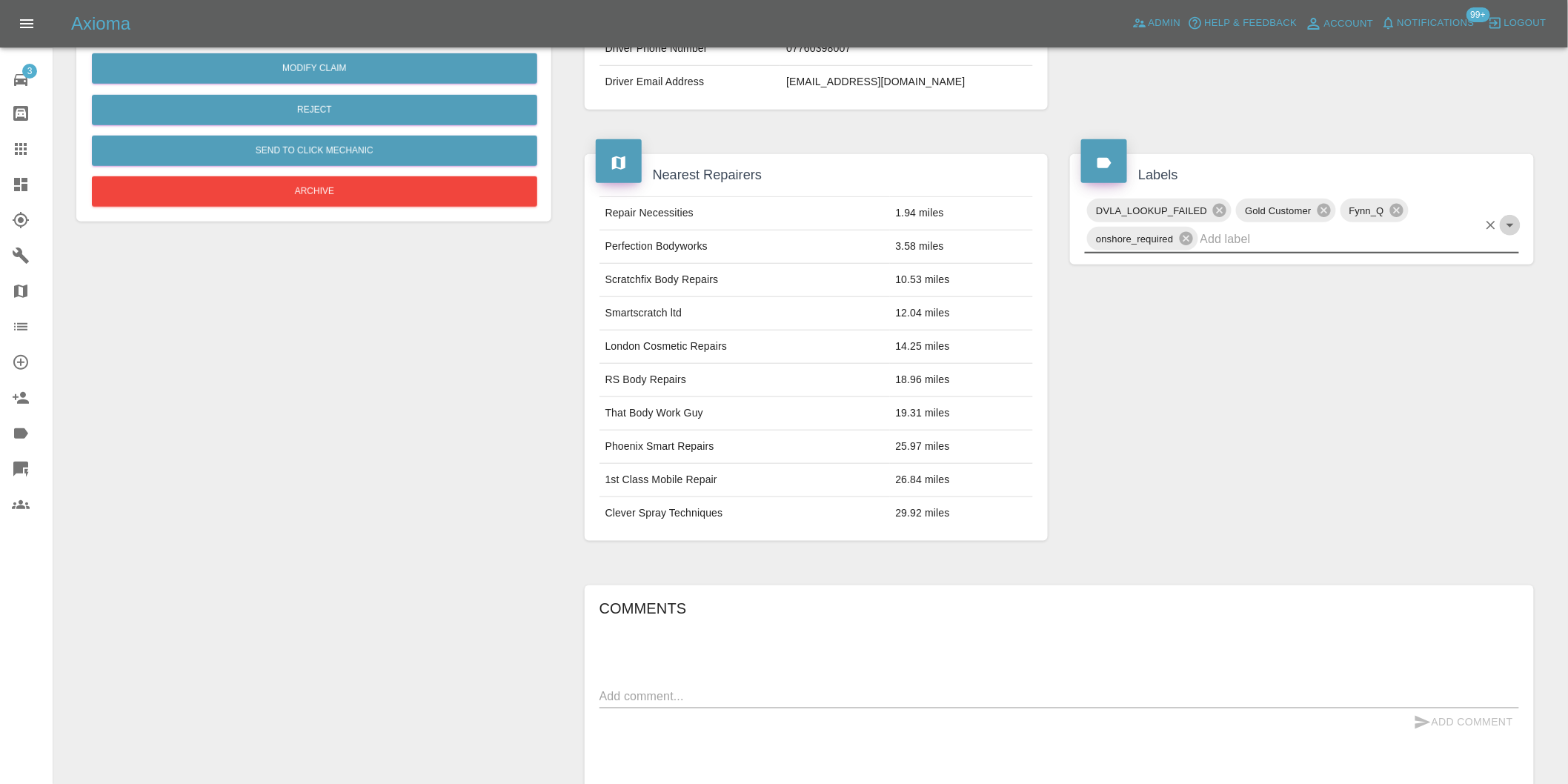
click at [1510, 230] on icon "Open" at bounding box center [1510, 226] width 18 height 18
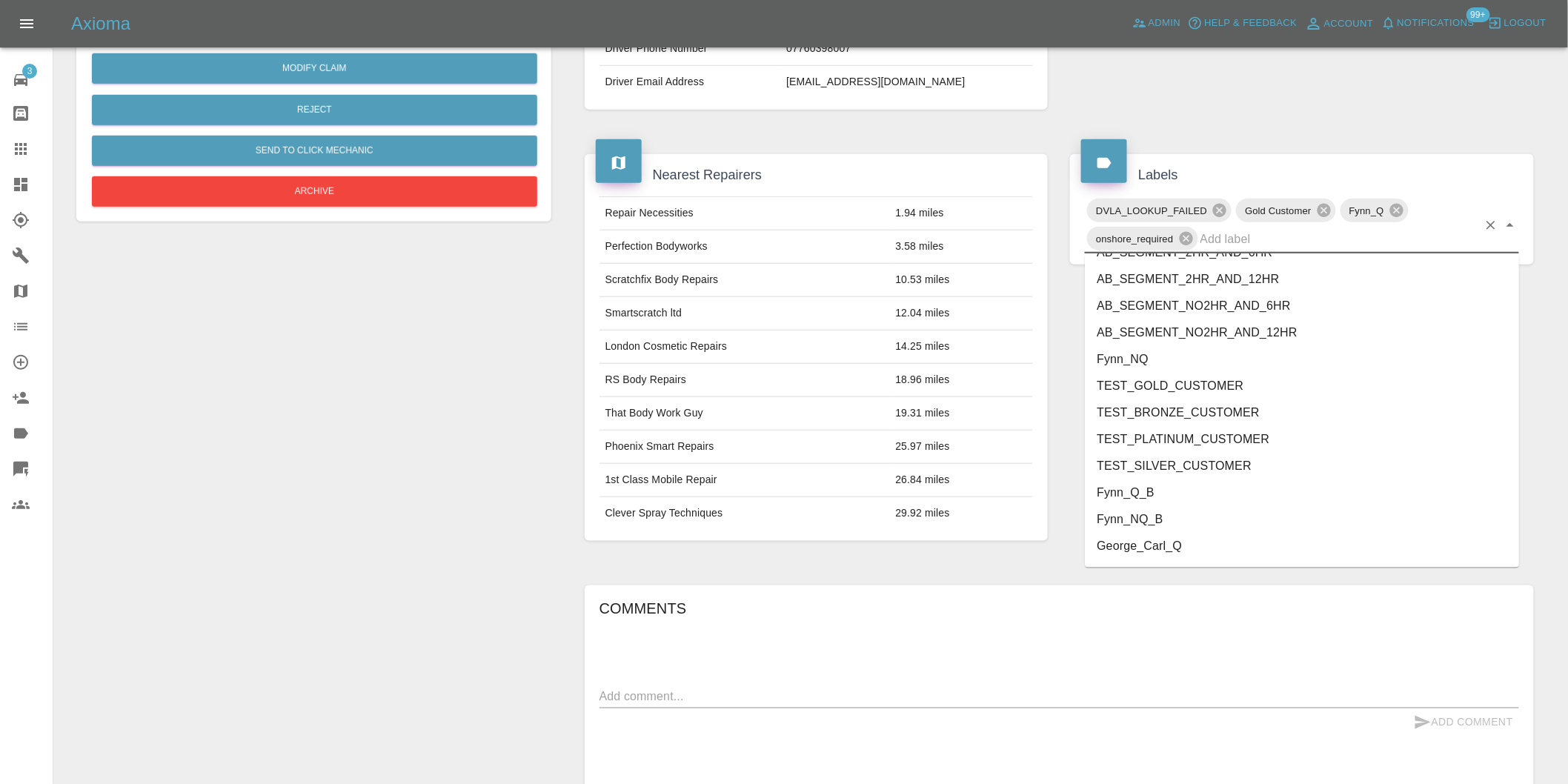
scroll to position [3110, 0]
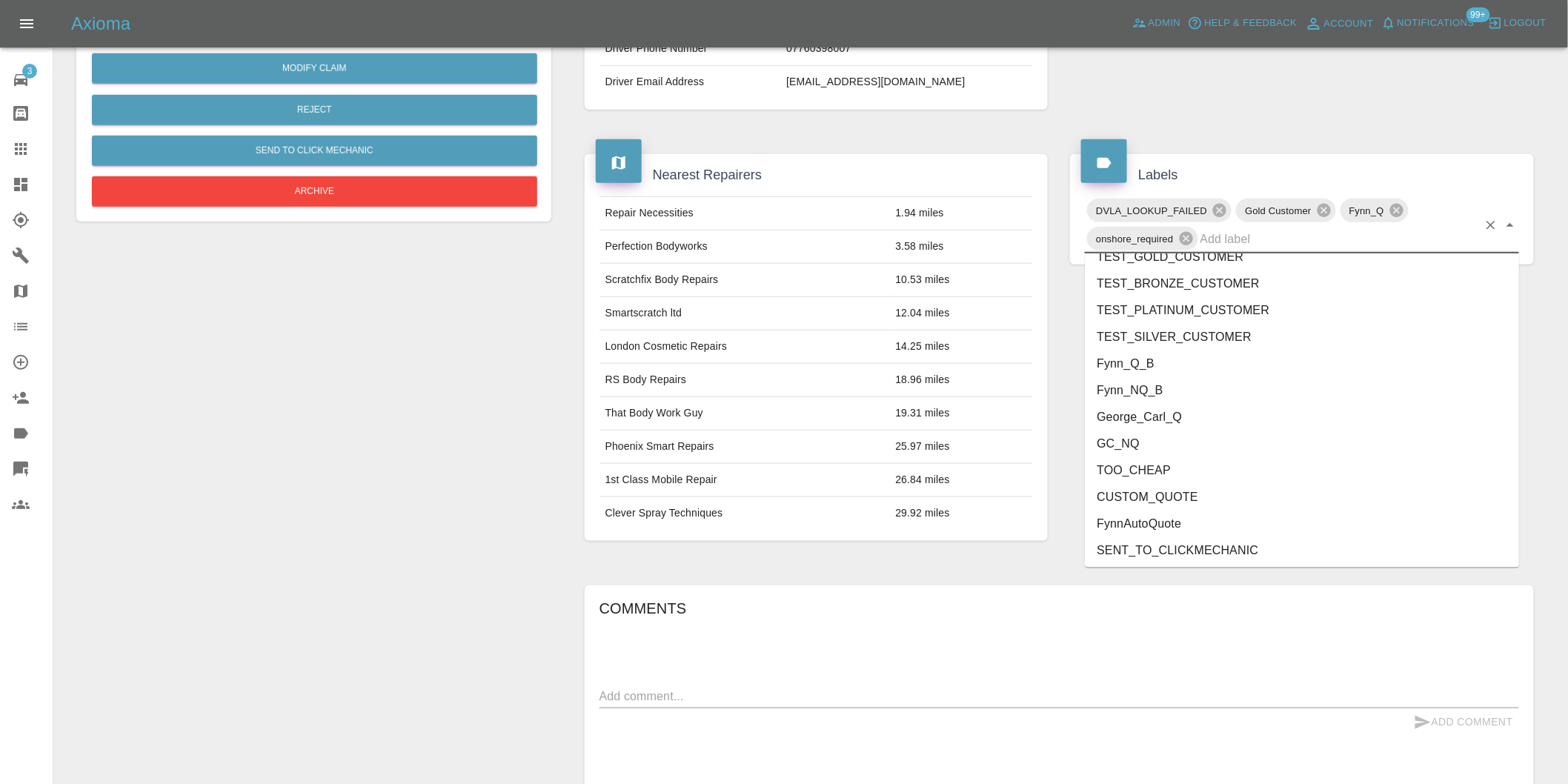
click at [1174, 421] on li "George_Carl_Q" at bounding box center [1301, 417] width 434 height 27
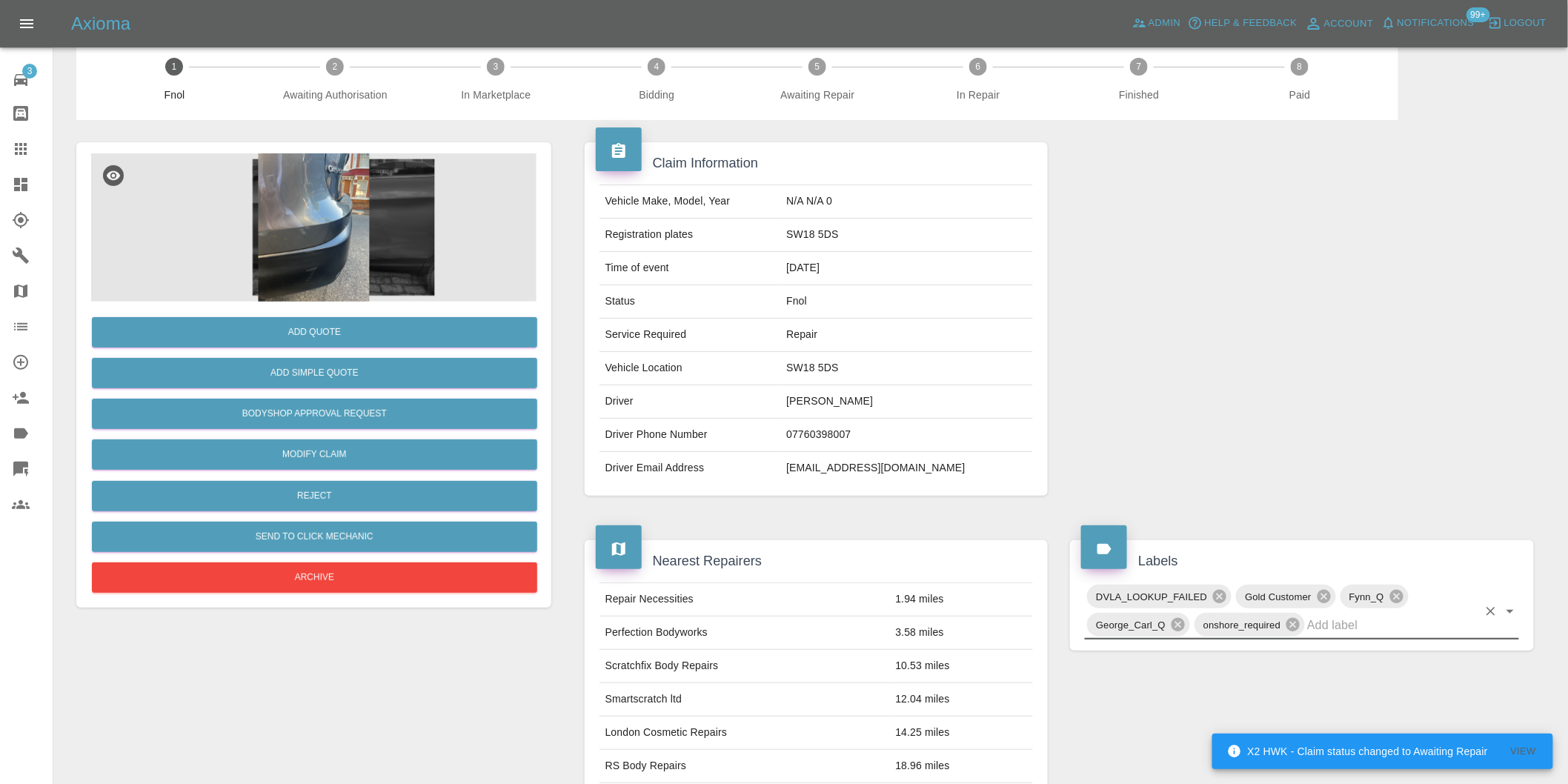
scroll to position [0, 0]
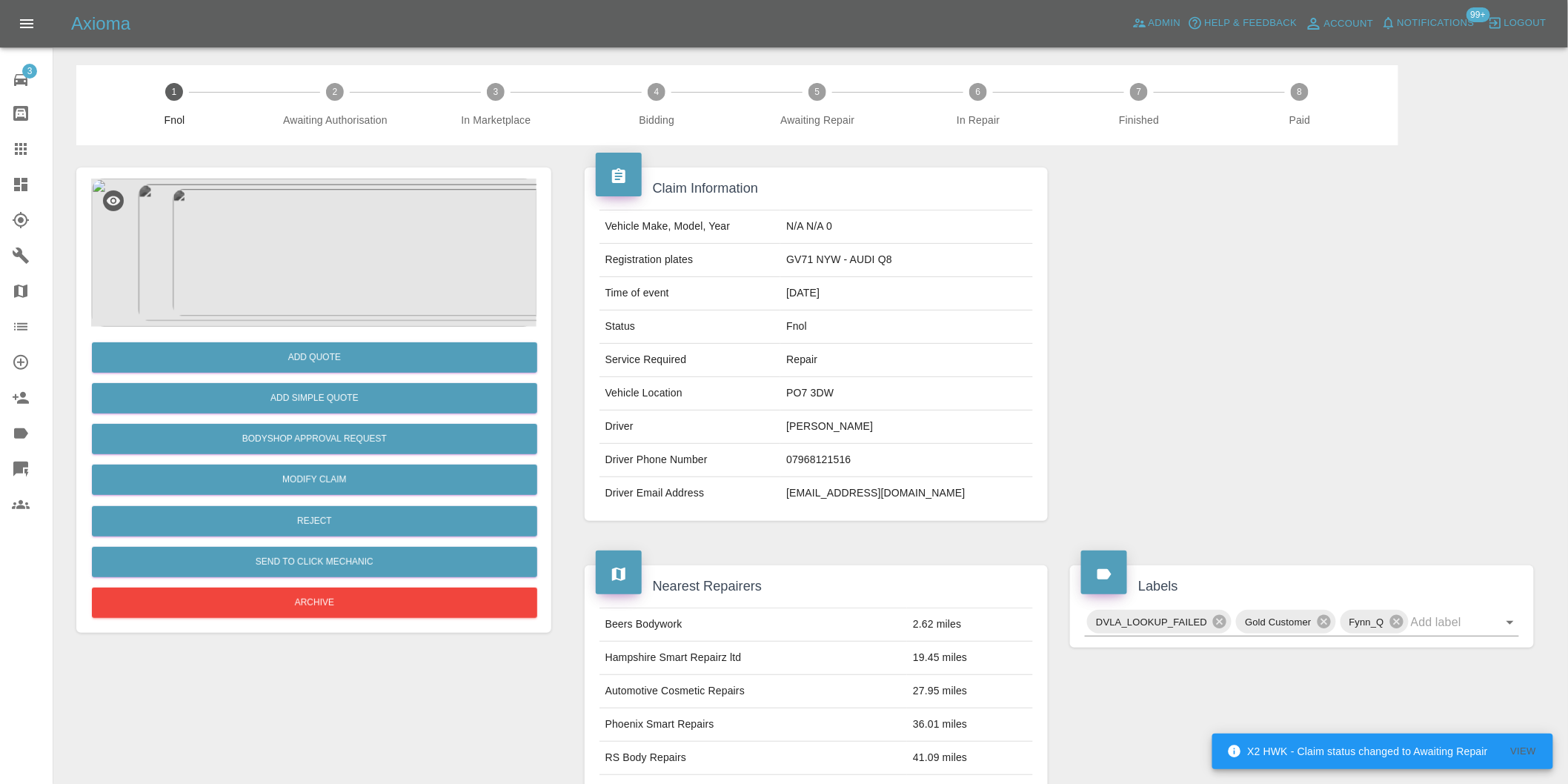
click at [318, 265] on img at bounding box center [313, 252] width 445 height 148
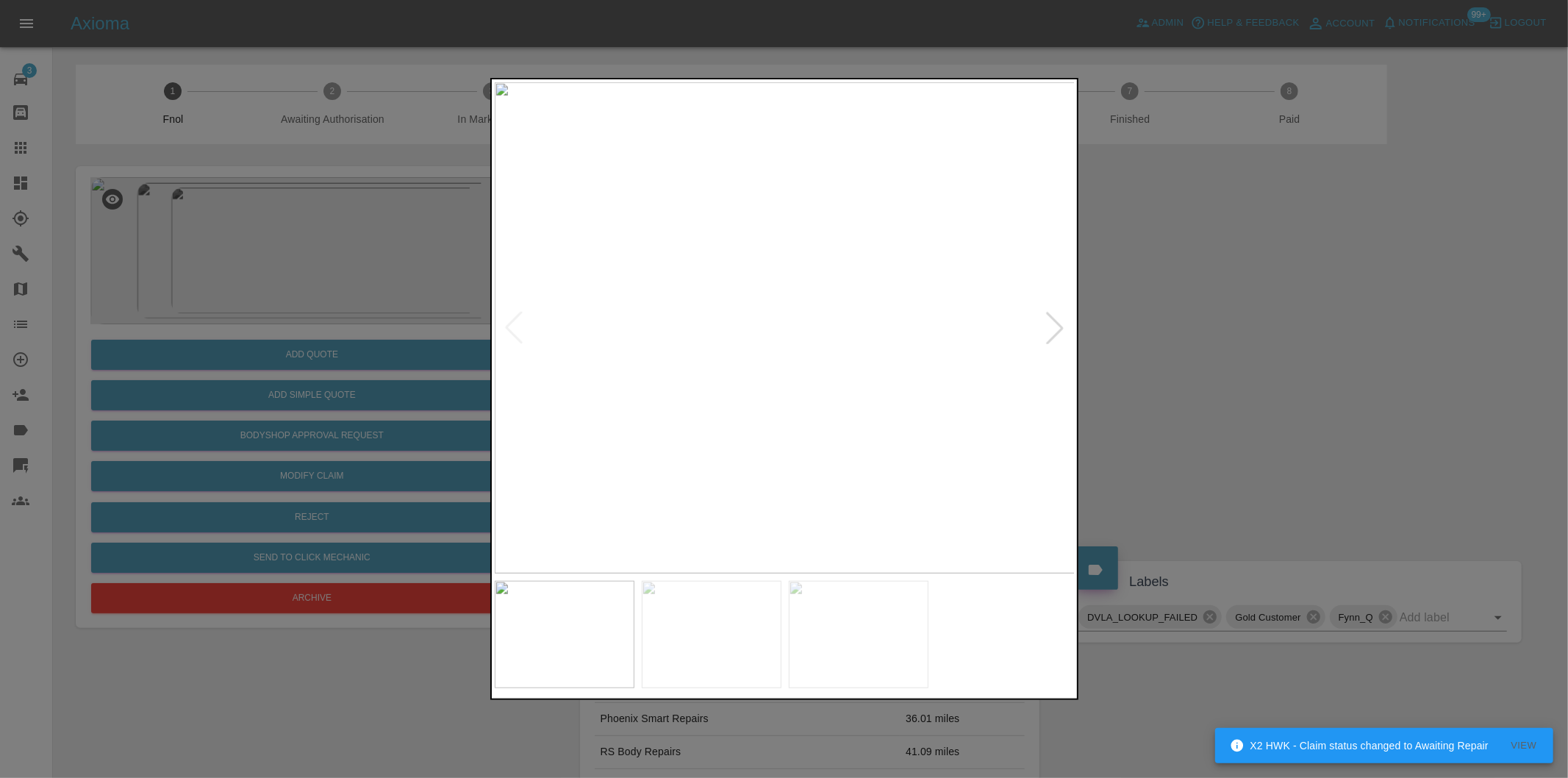
click at [1053, 323] on div at bounding box center [1055, 328] width 32 height 32
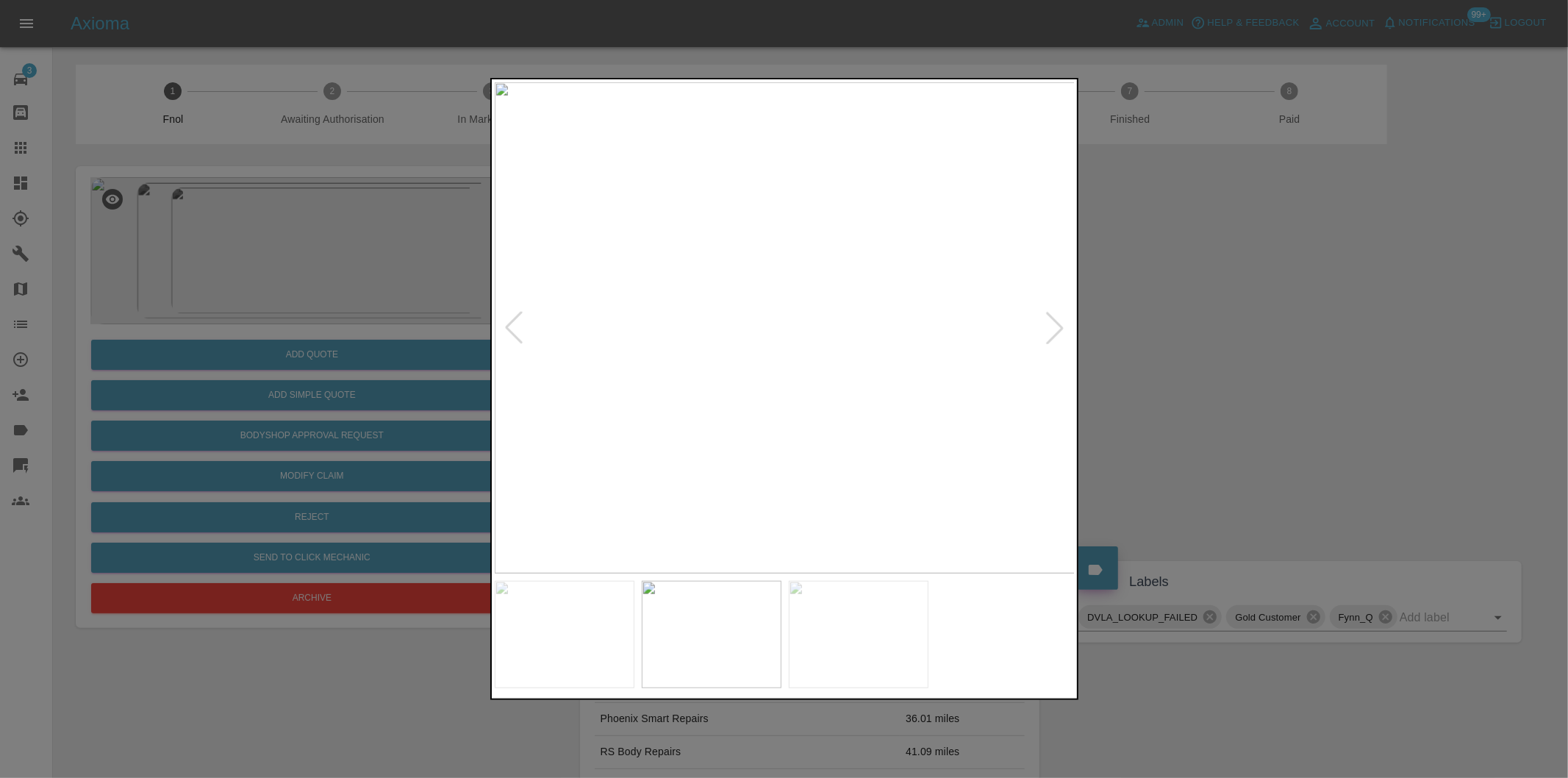
click at [1053, 322] on div at bounding box center [1055, 328] width 32 height 32
click at [1053, 322] on img at bounding box center [784, 328] width 581 height 491
click at [1173, 330] on div at bounding box center [784, 389] width 1568 height 778
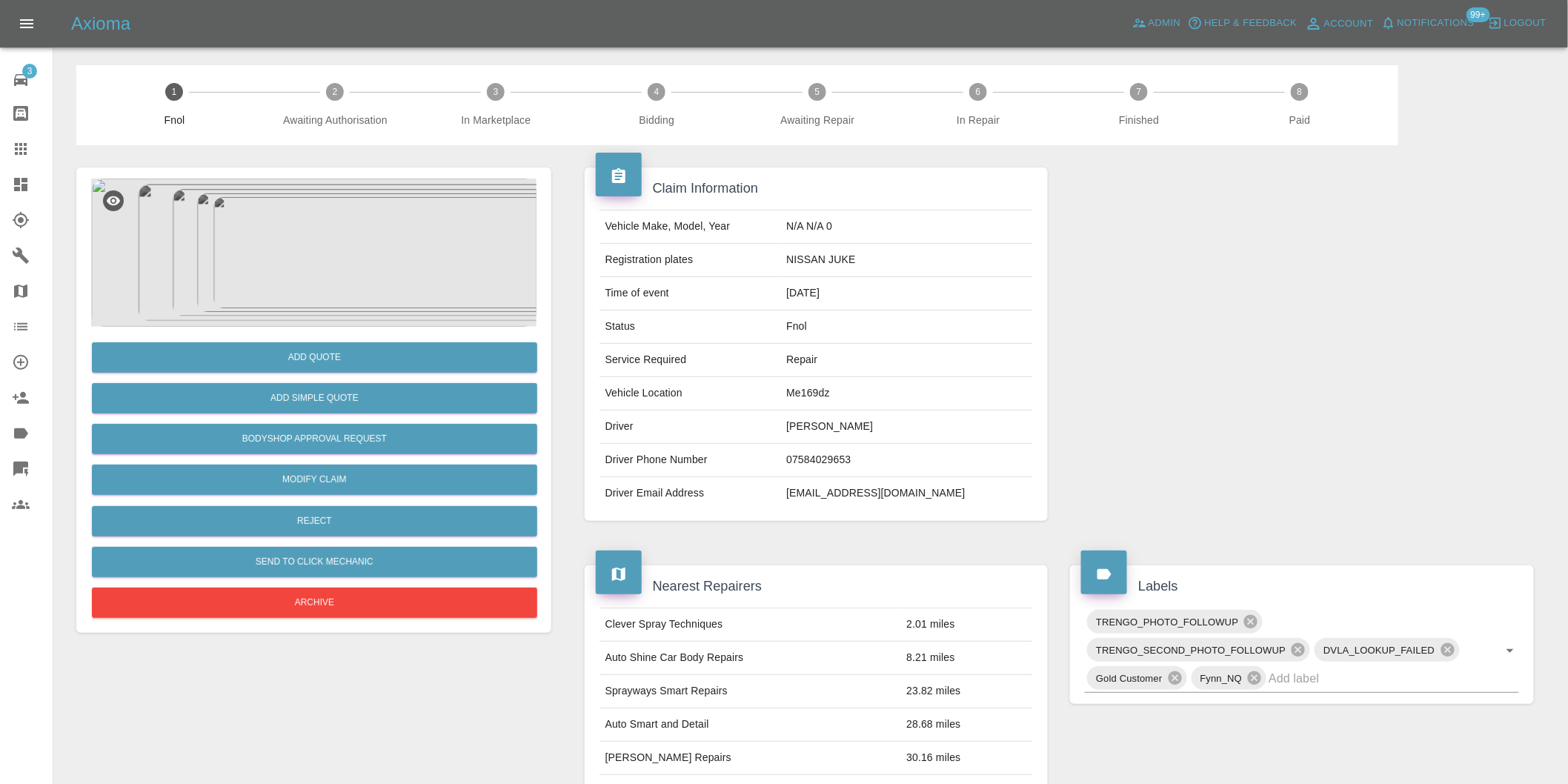
click at [337, 241] on img at bounding box center [313, 252] width 445 height 148
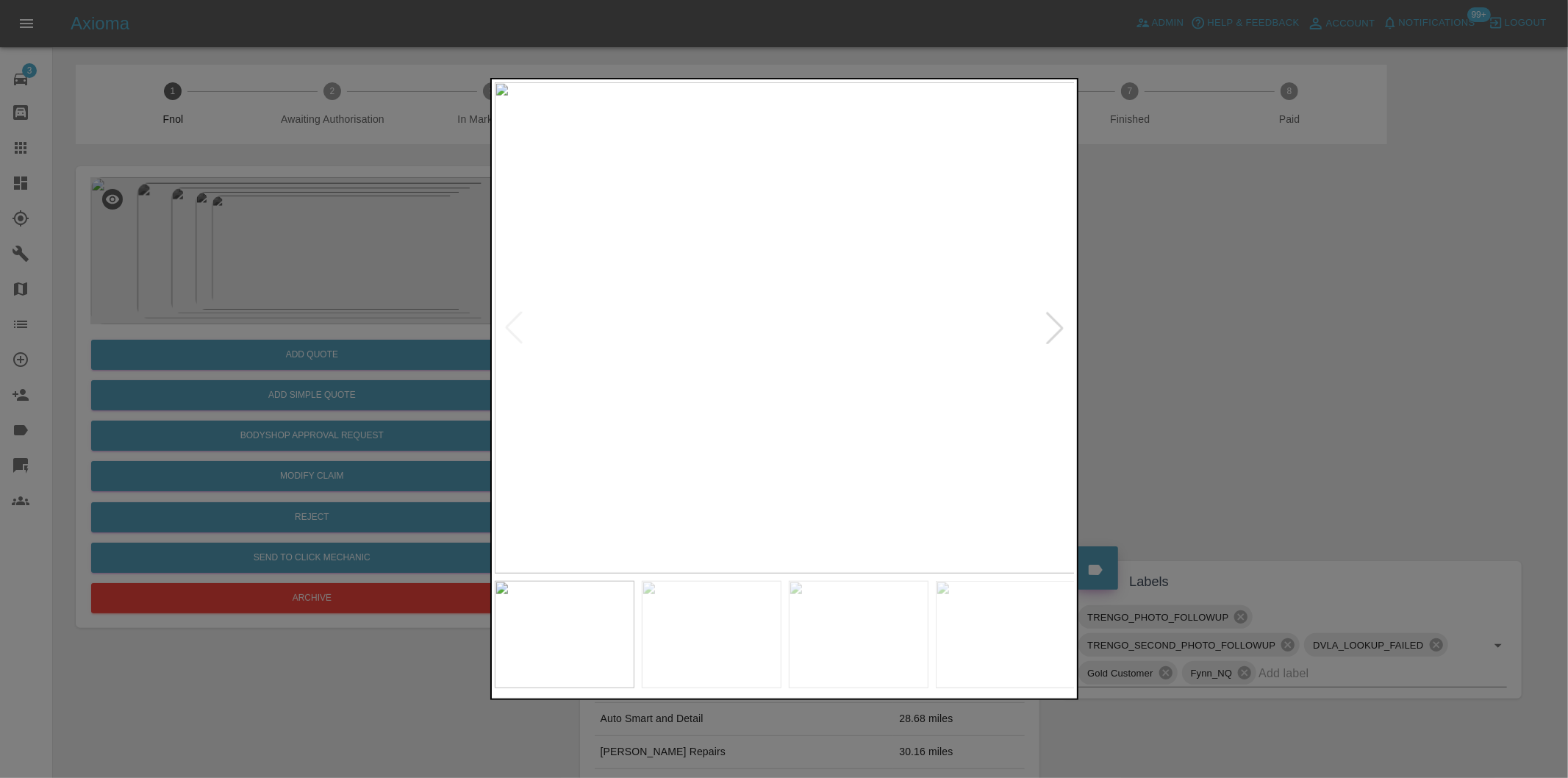
click at [1050, 324] on div at bounding box center [1055, 328] width 32 height 32
click at [1179, 348] on div at bounding box center [784, 389] width 1568 height 778
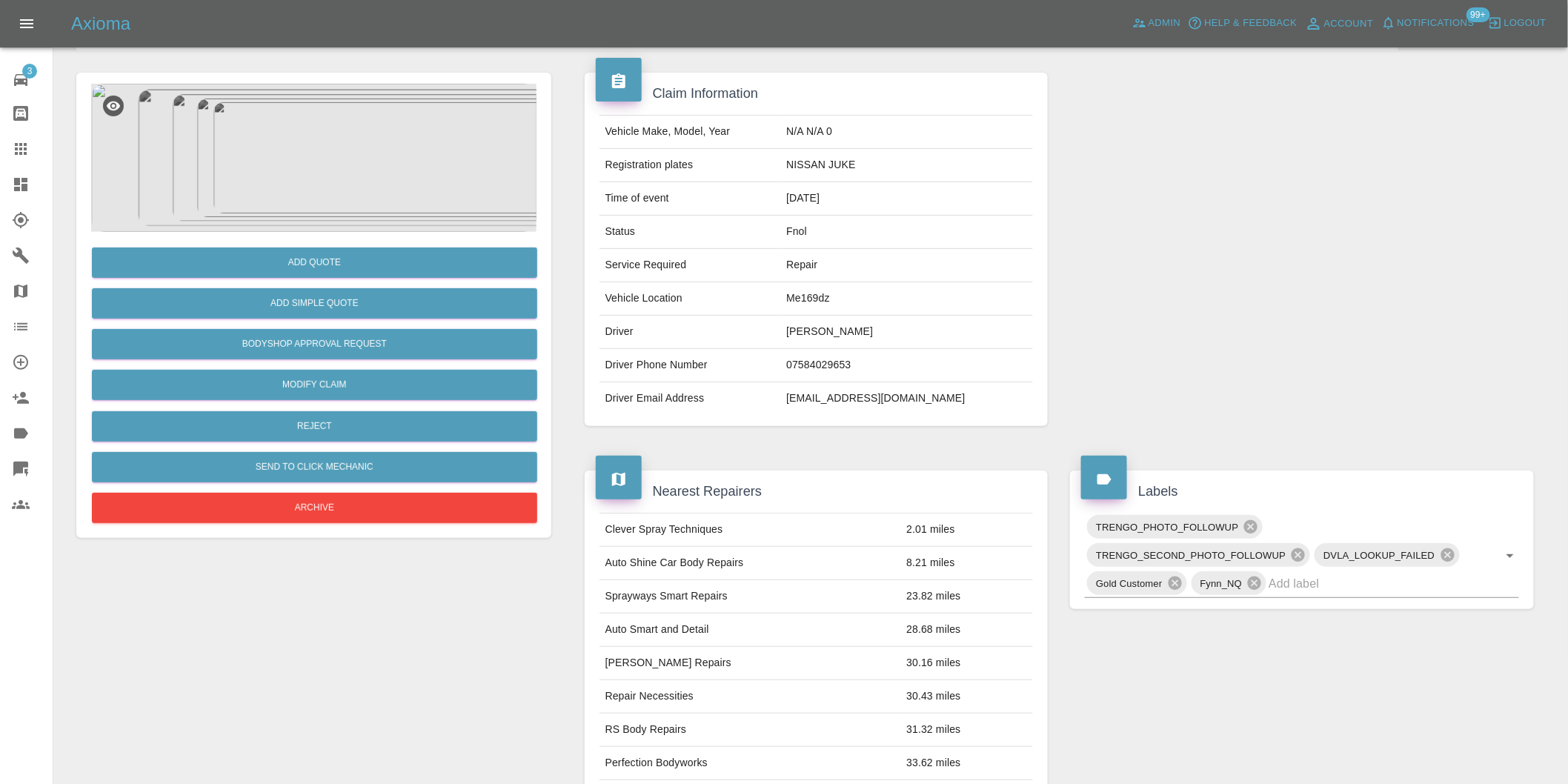
scroll to position [411, 0]
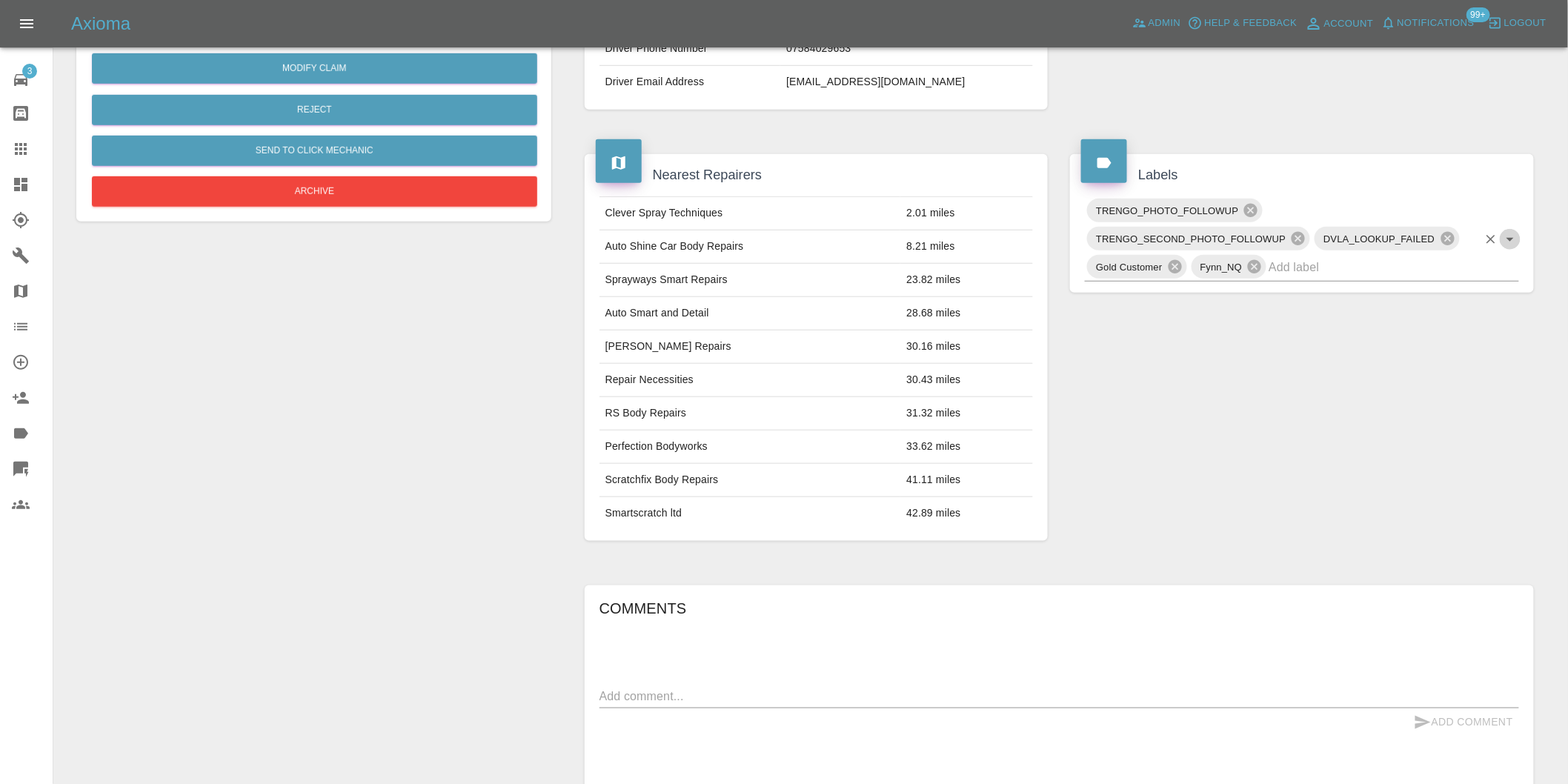
click at [1508, 238] on icon "Open" at bounding box center [1510, 239] width 18 height 18
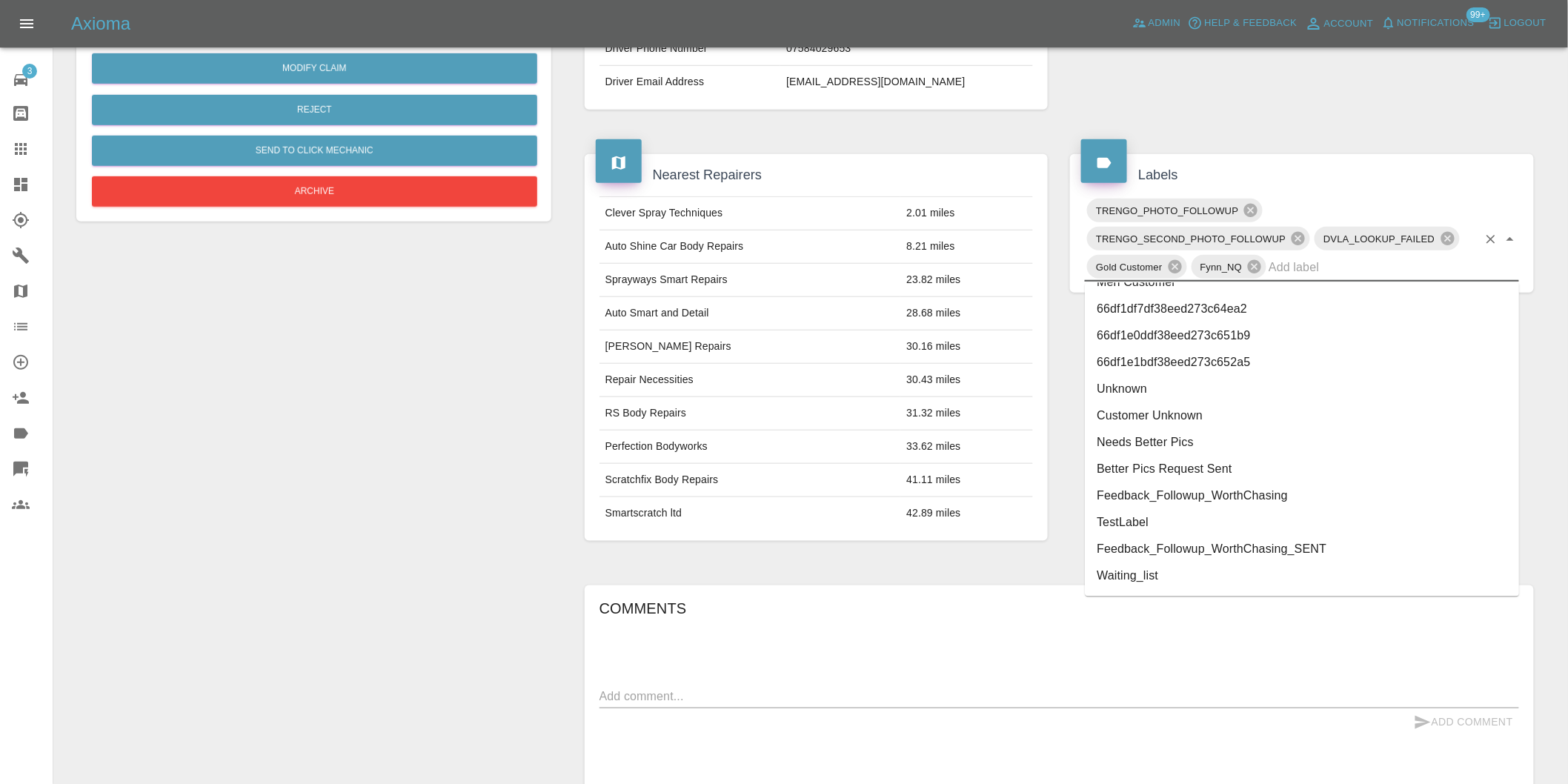
scroll to position [3085, 0]
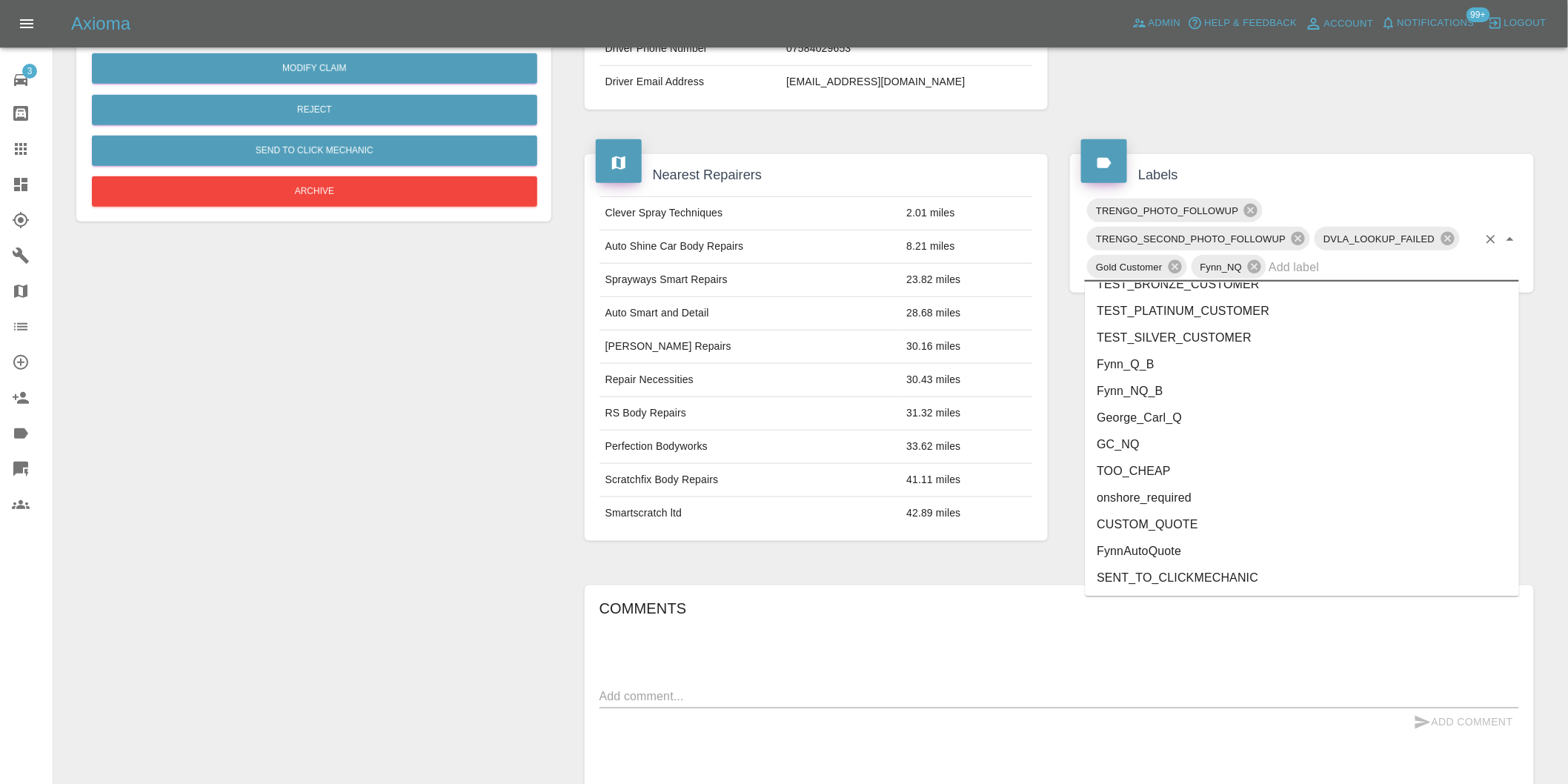
click at [1207, 500] on li "onshore_required" at bounding box center [1301, 498] width 434 height 27
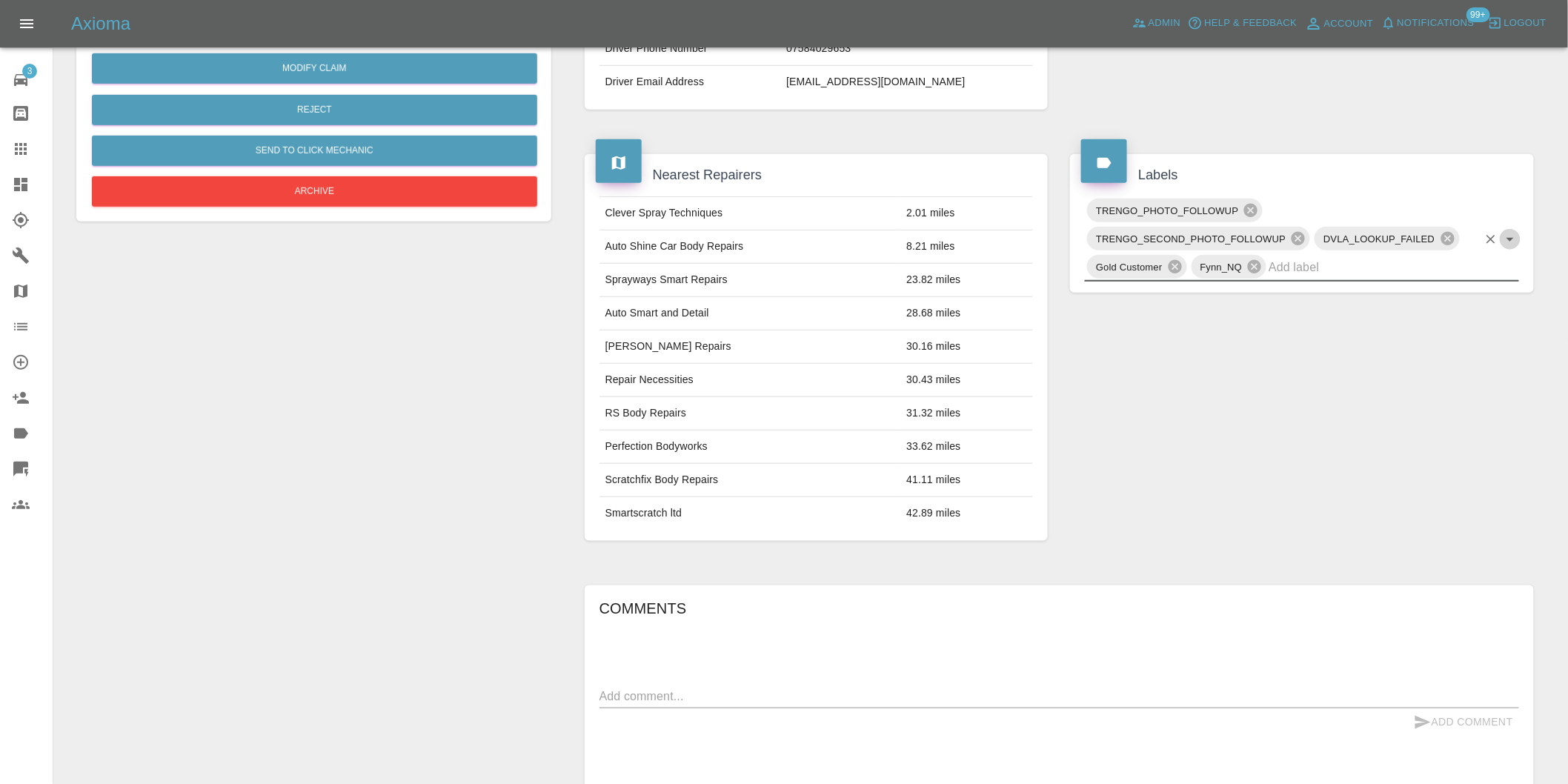
click at [1509, 242] on icon "Open" at bounding box center [1510, 239] width 18 height 18
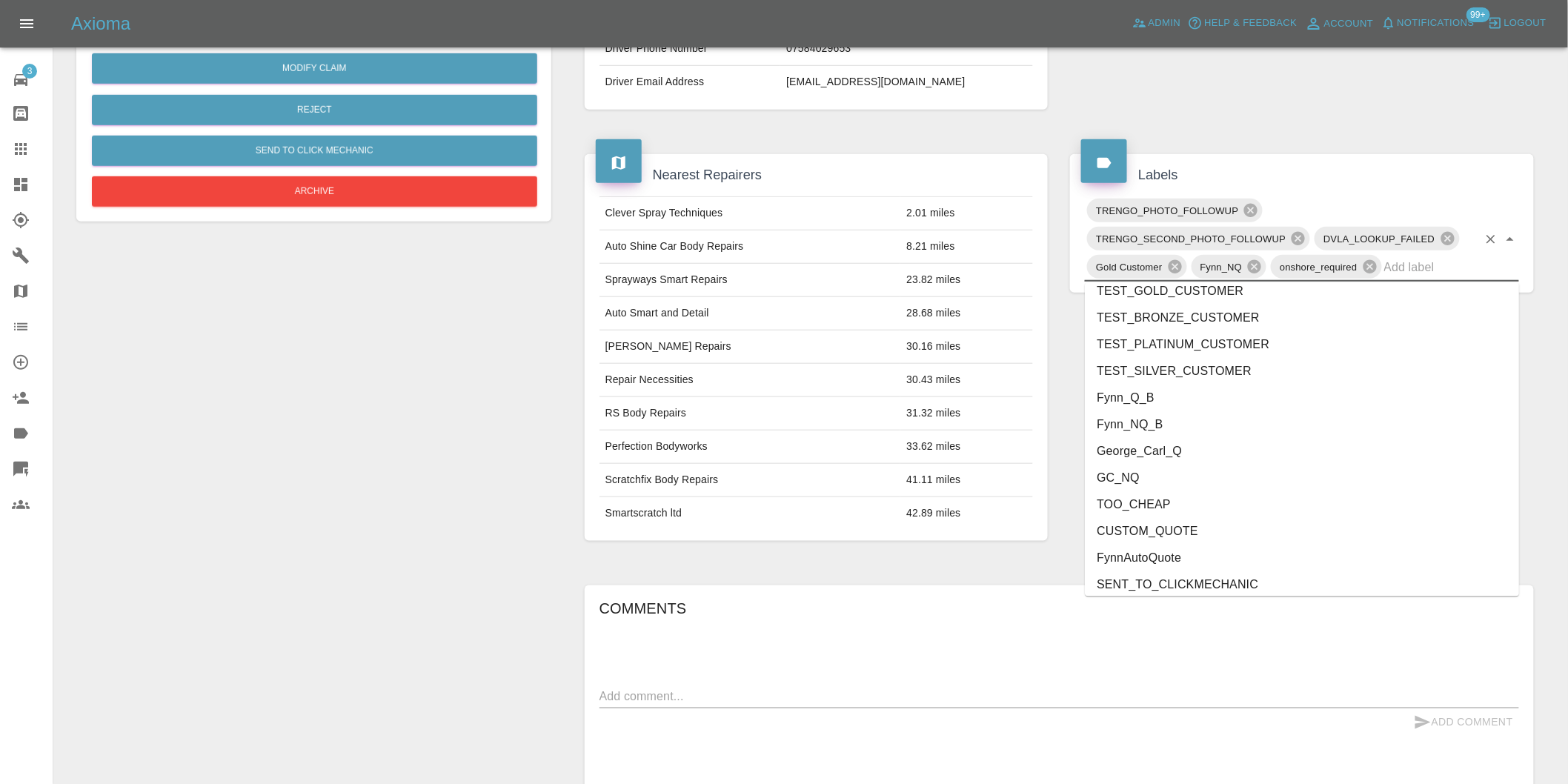
scroll to position [3058, 0]
click at [1143, 445] on li "George_Carl_Q" at bounding box center [1301, 445] width 434 height 27
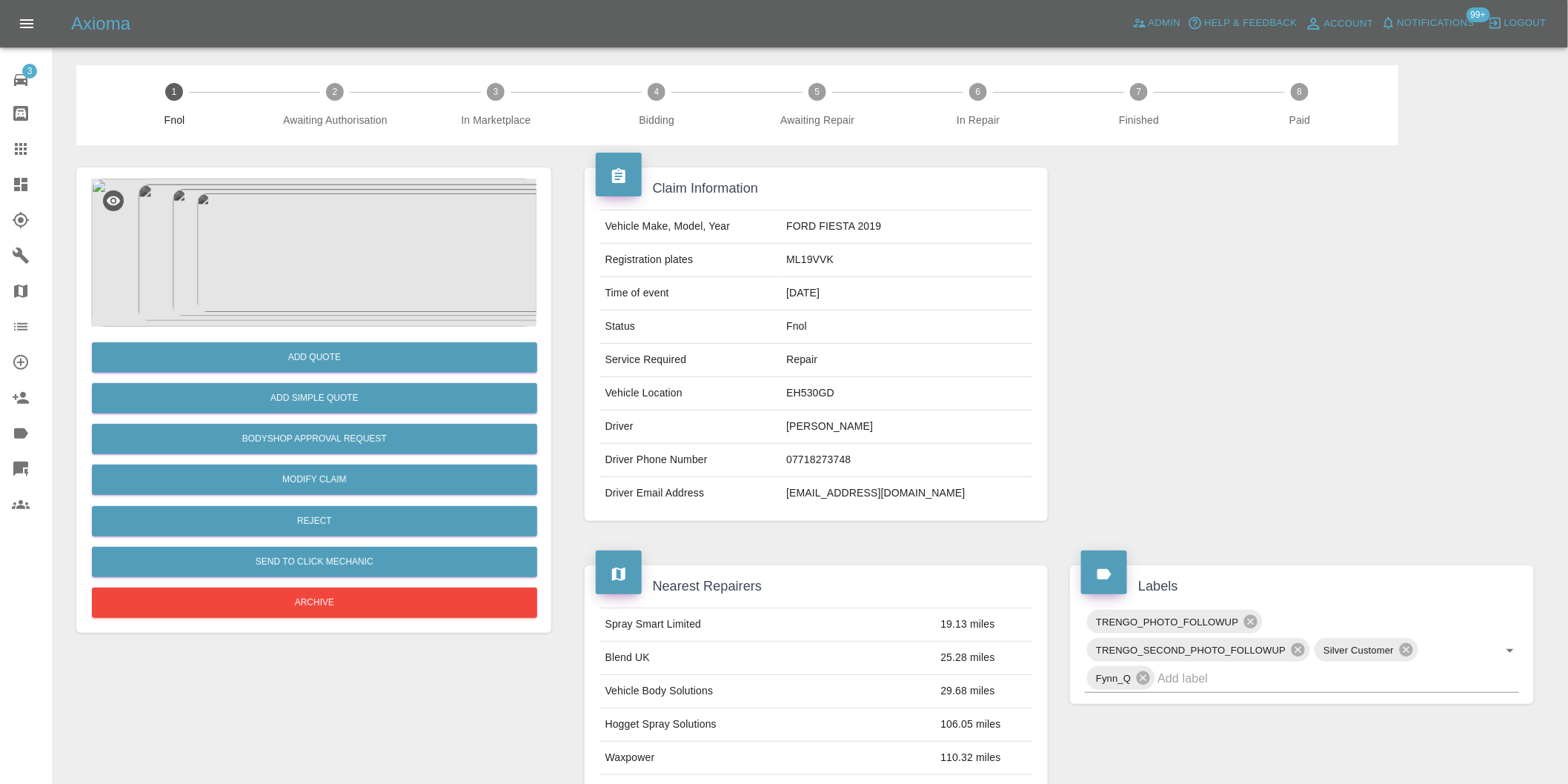
click at [339, 256] on img at bounding box center [313, 252] width 445 height 148
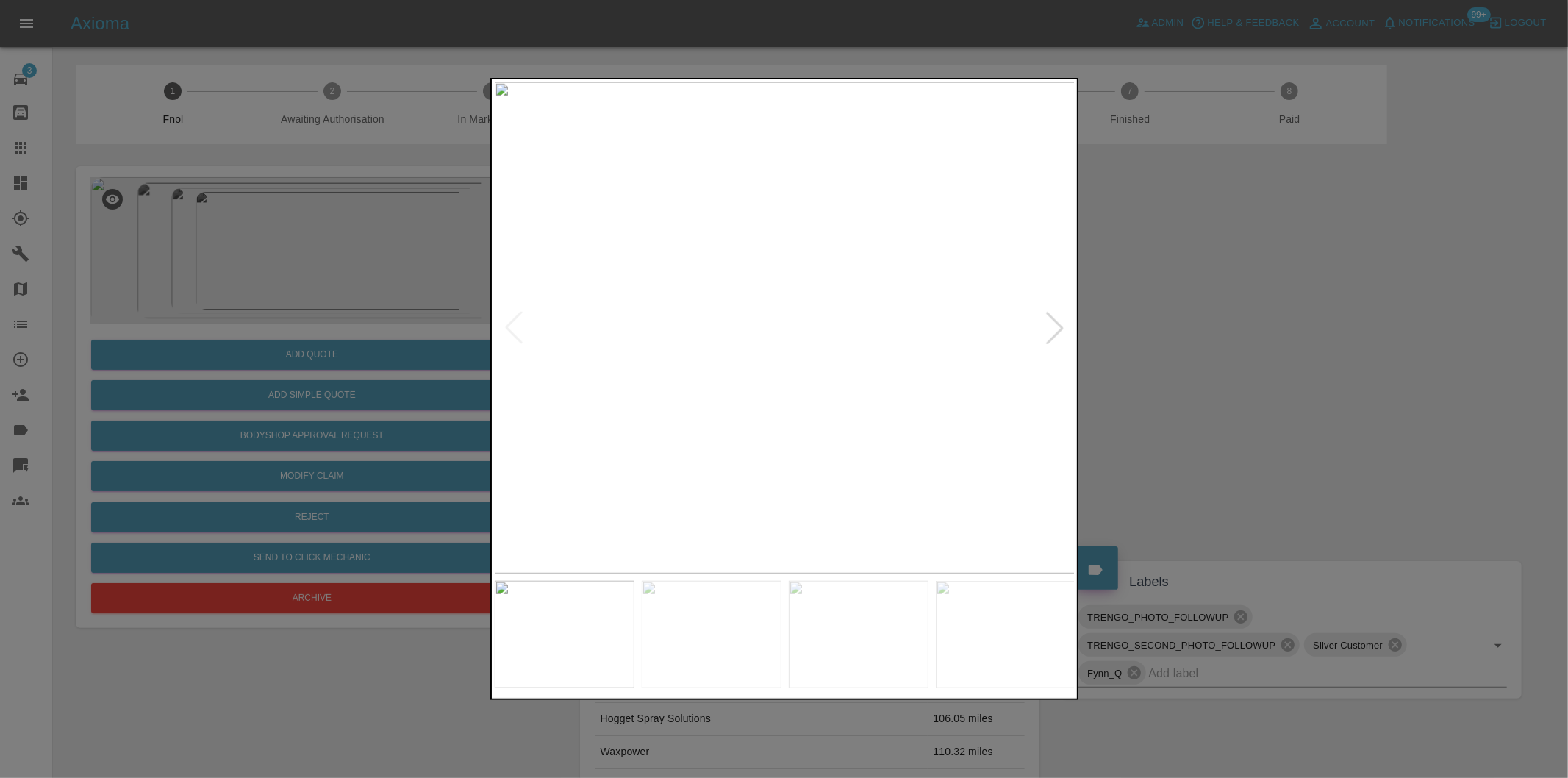
click at [1052, 326] on div at bounding box center [1055, 328] width 32 height 32
click at [1052, 326] on img at bounding box center [784, 328] width 581 height 491
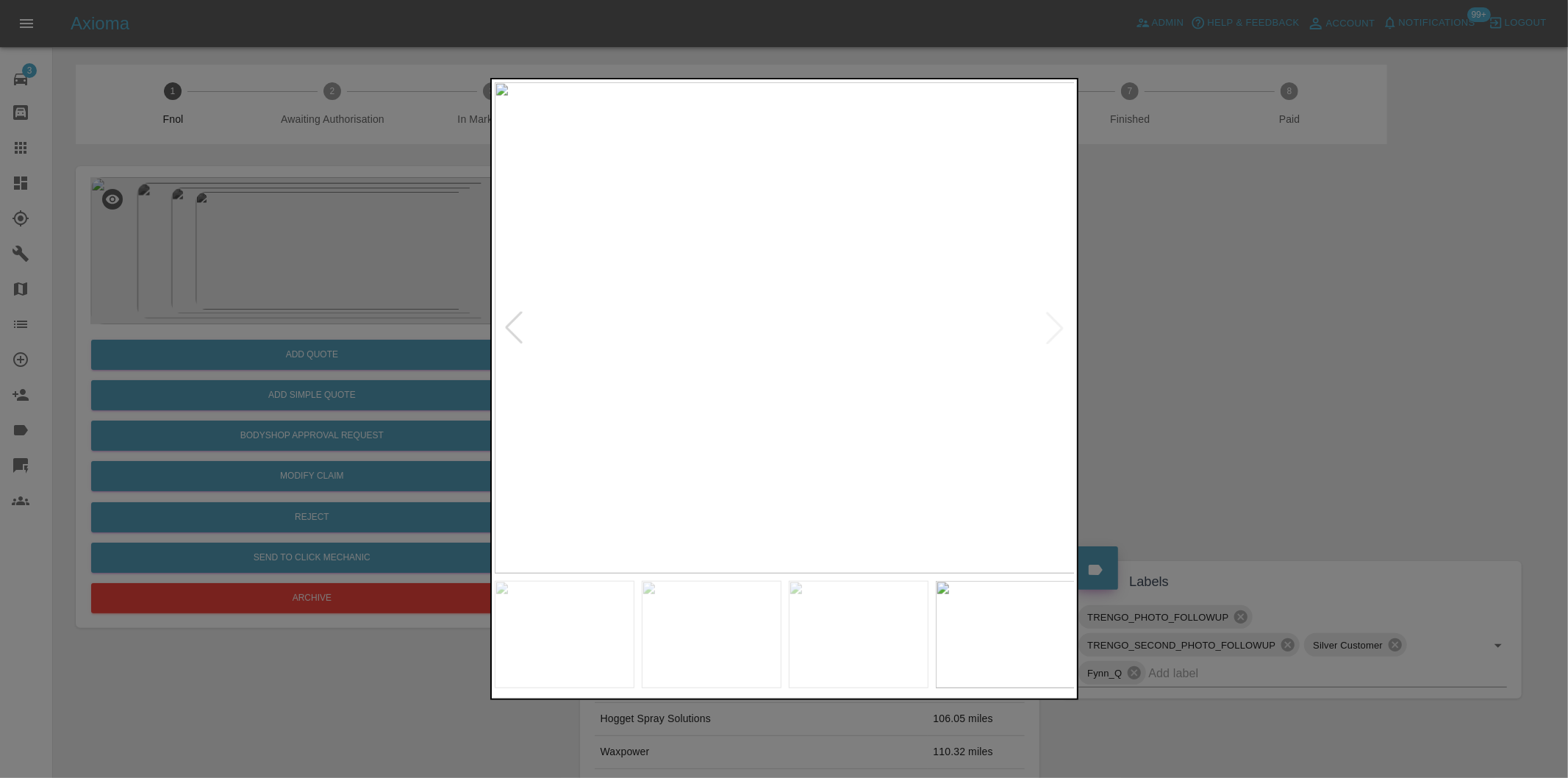
click at [1255, 364] on div at bounding box center [784, 389] width 1568 height 778
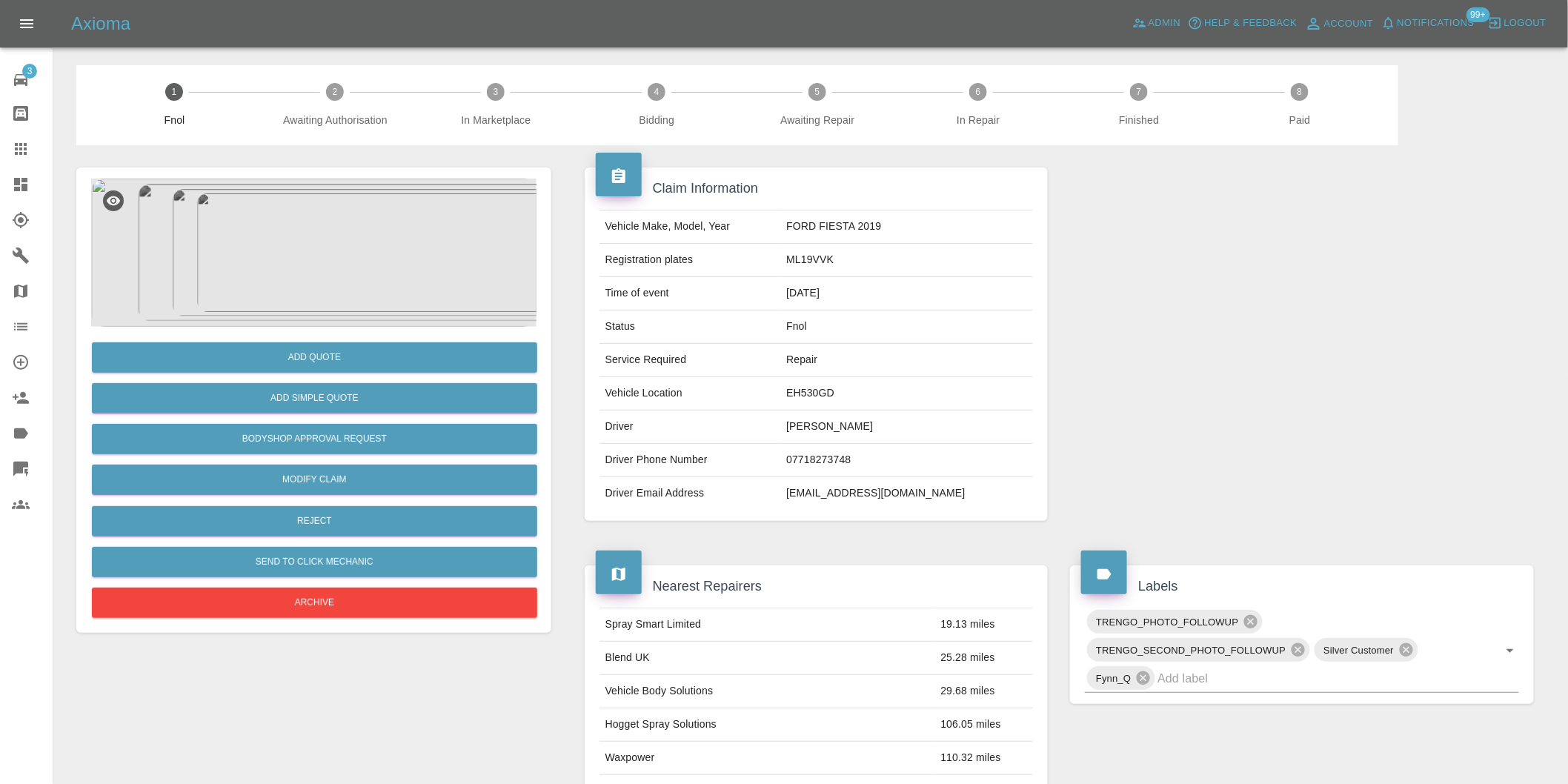
click at [337, 237] on img at bounding box center [313, 252] width 445 height 148
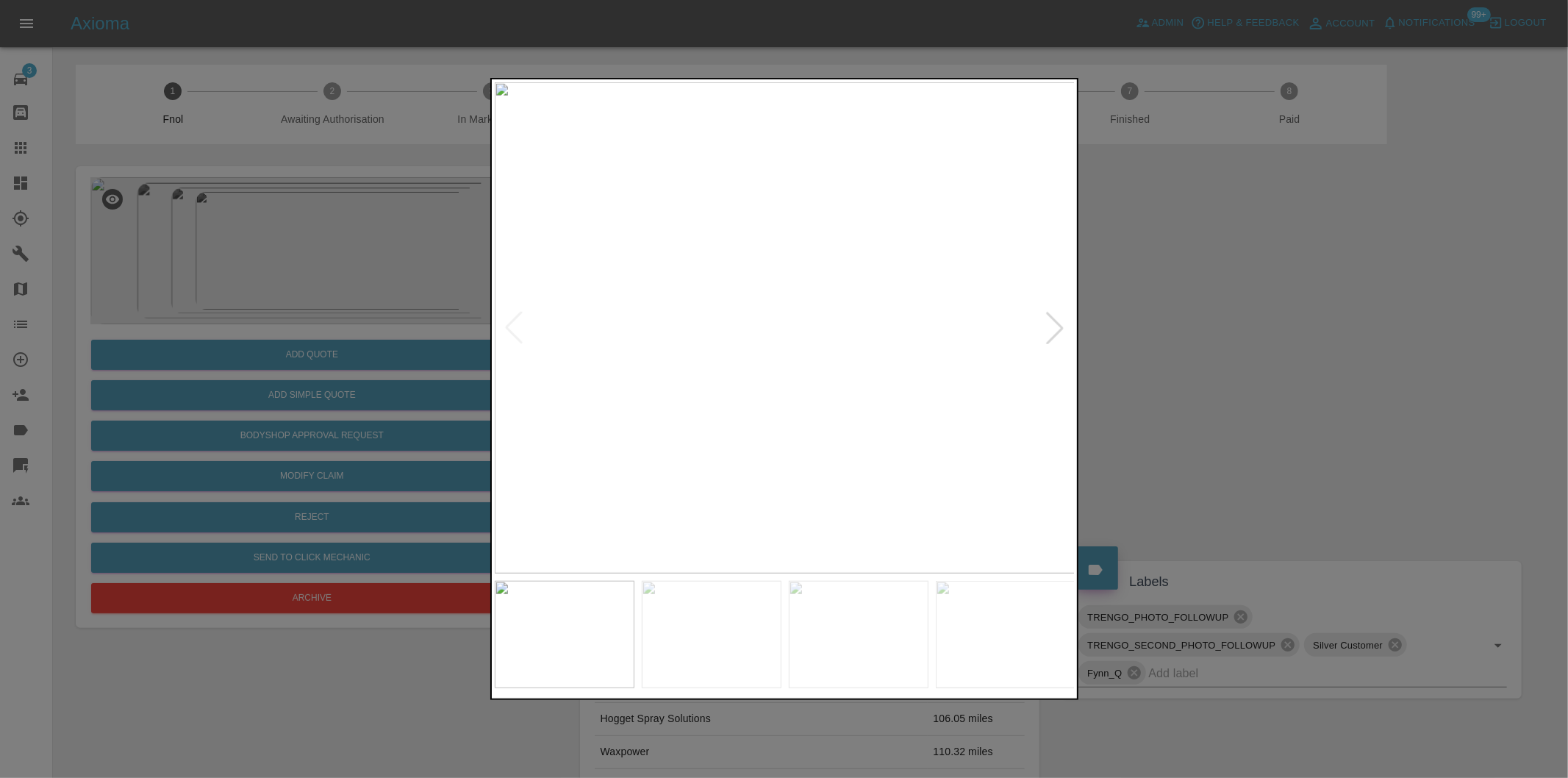
click at [1057, 328] on div at bounding box center [1055, 328] width 32 height 32
click at [1144, 196] on div at bounding box center [784, 389] width 1568 height 778
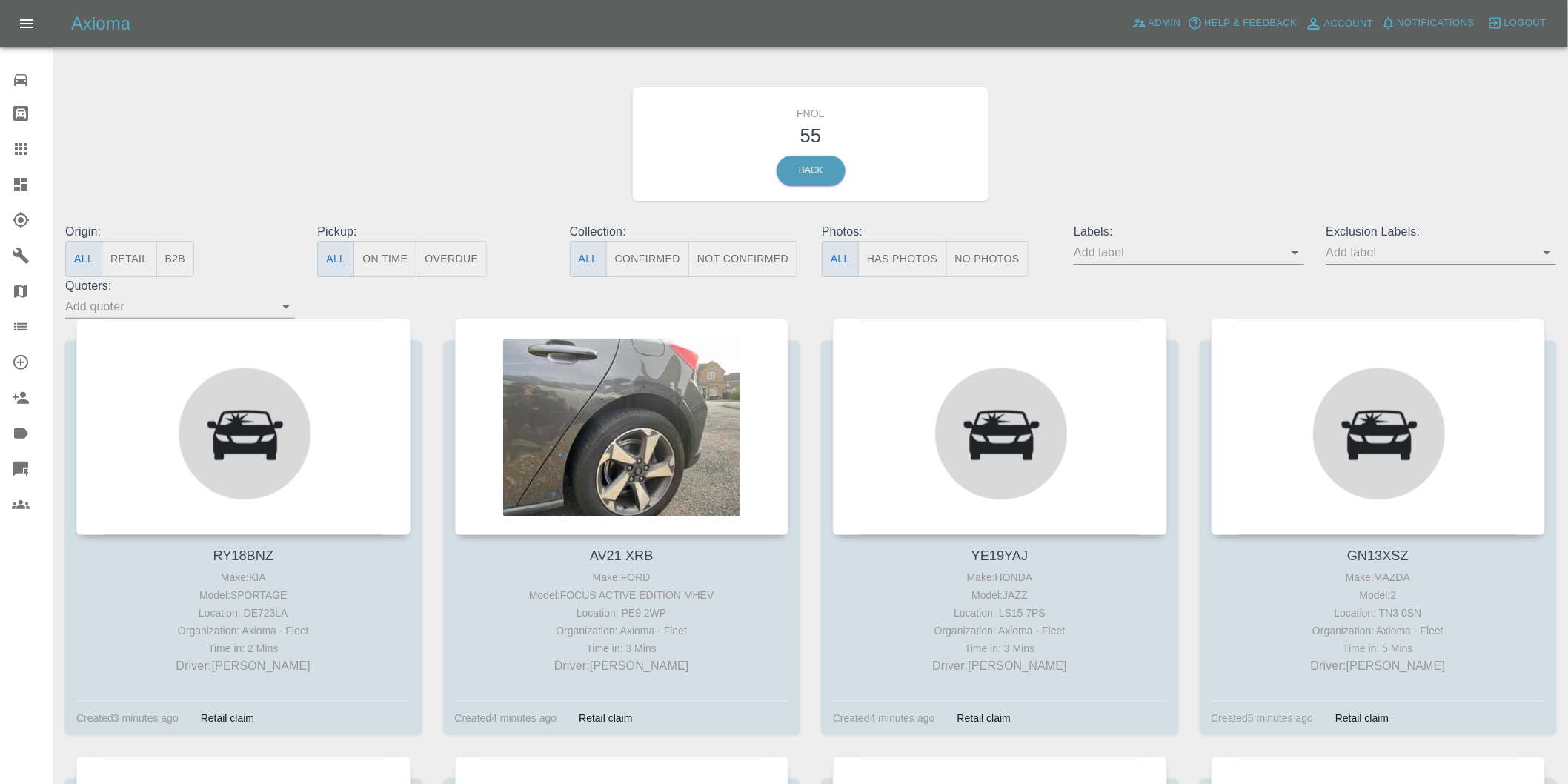
click at [922, 268] on button "Has Photos" at bounding box center [902, 259] width 89 height 37
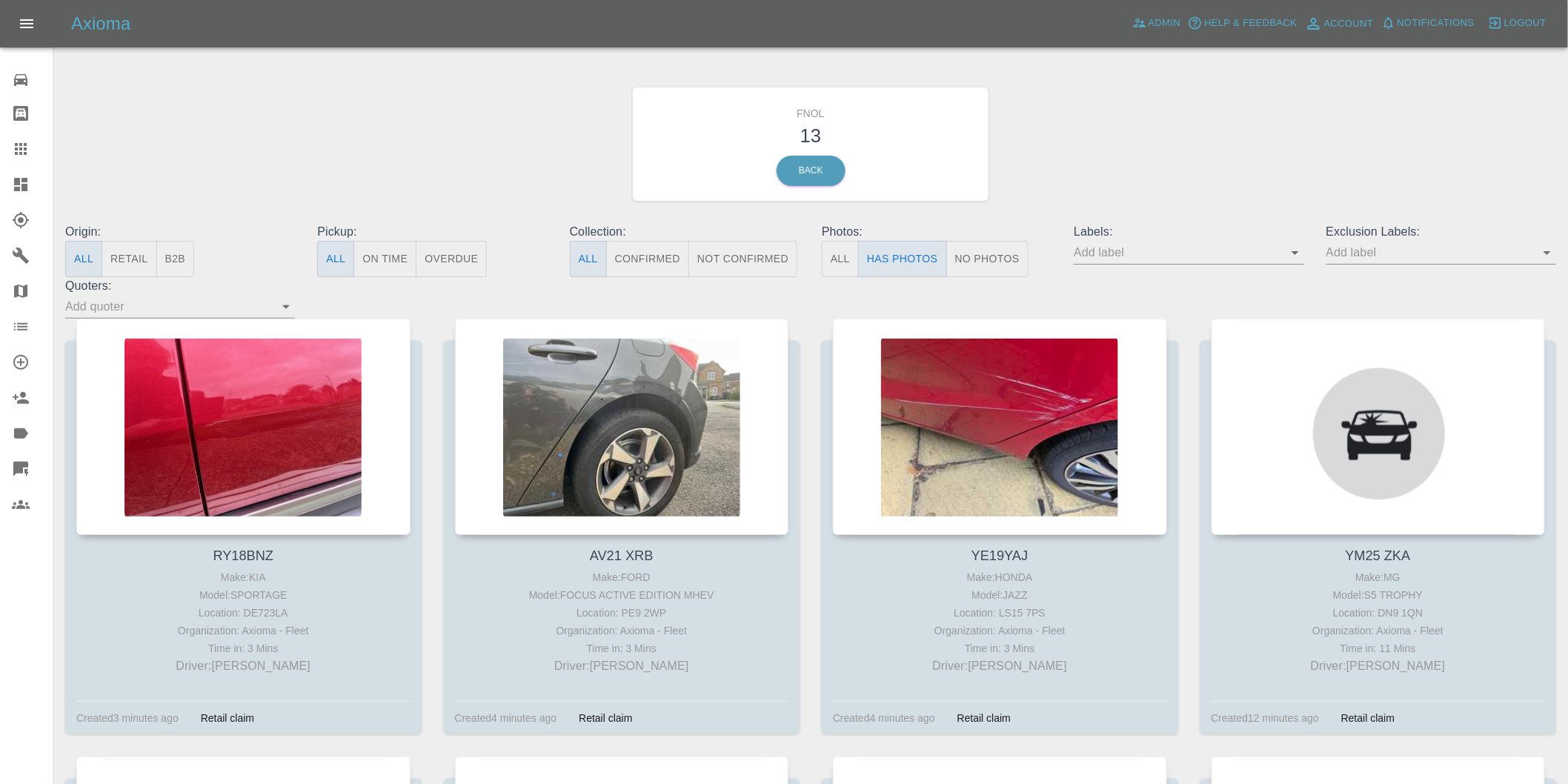
click at [1536, 253] on div at bounding box center [1441, 252] width 230 height 24
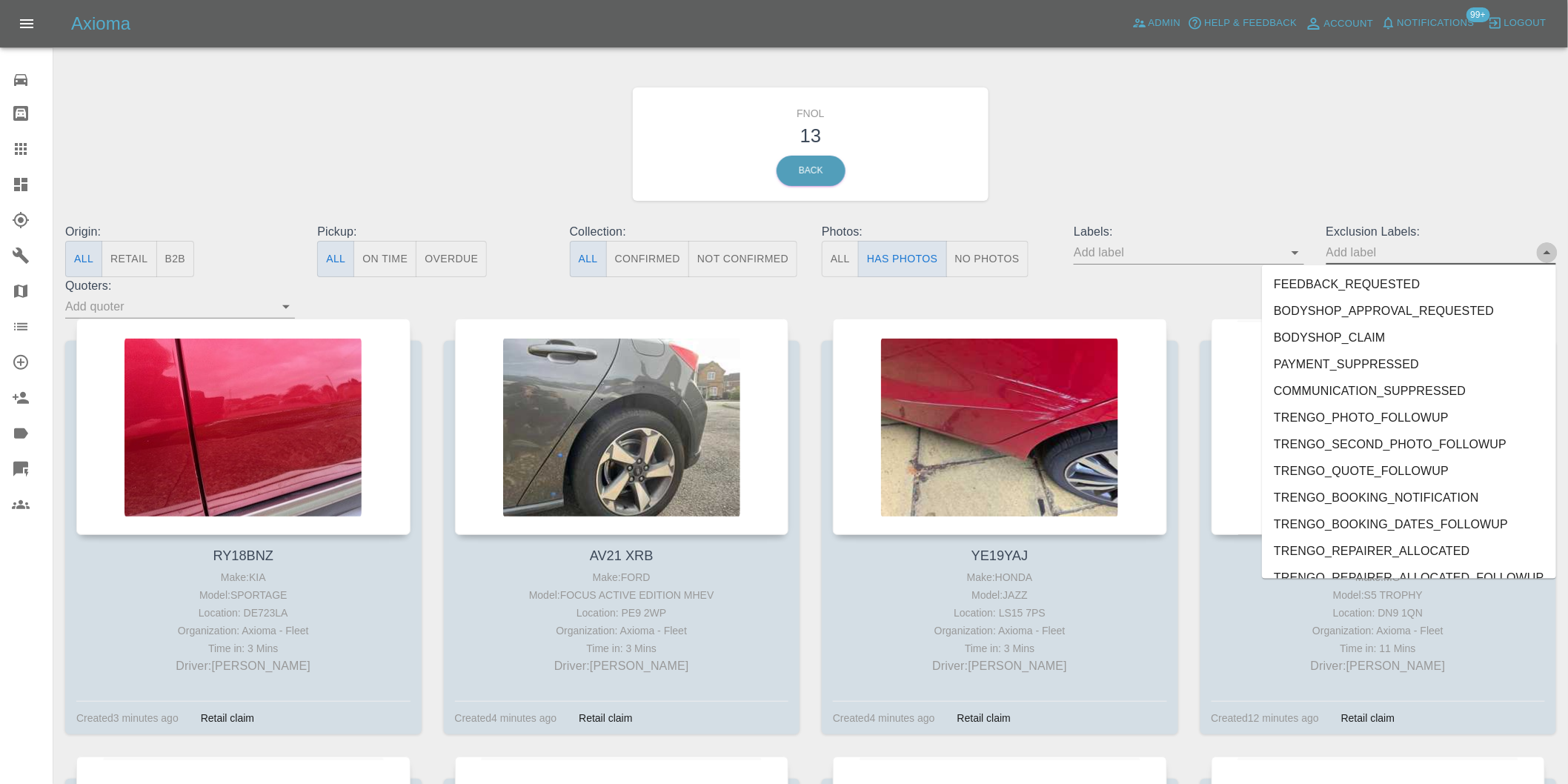
click at [1550, 256] on icon "Close" at bounding box center [1547, 252] width 18 height 18
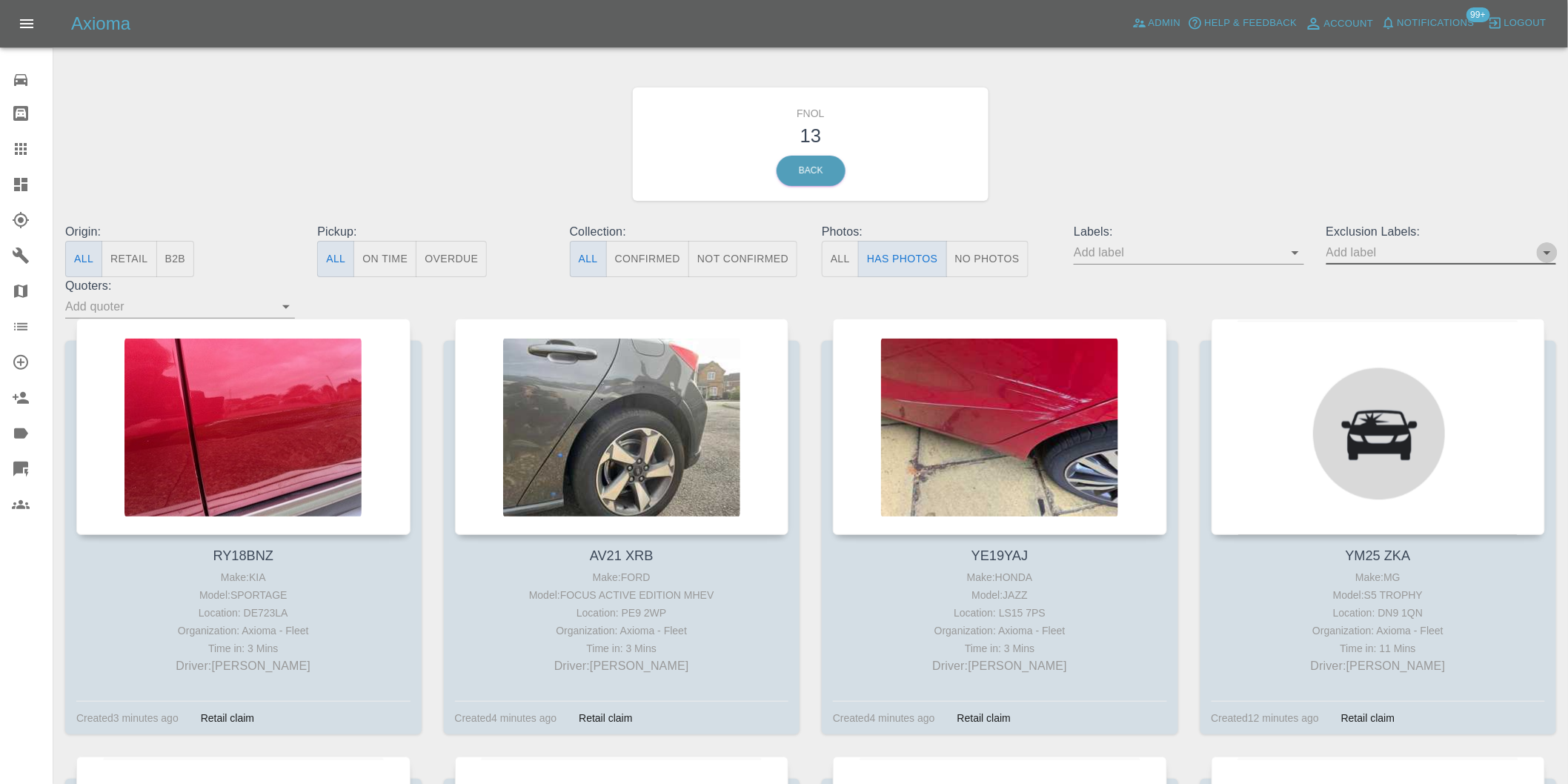
click at [1550, 257] on icon "Open" at bounding box center [1547, 252] width 18 height 18
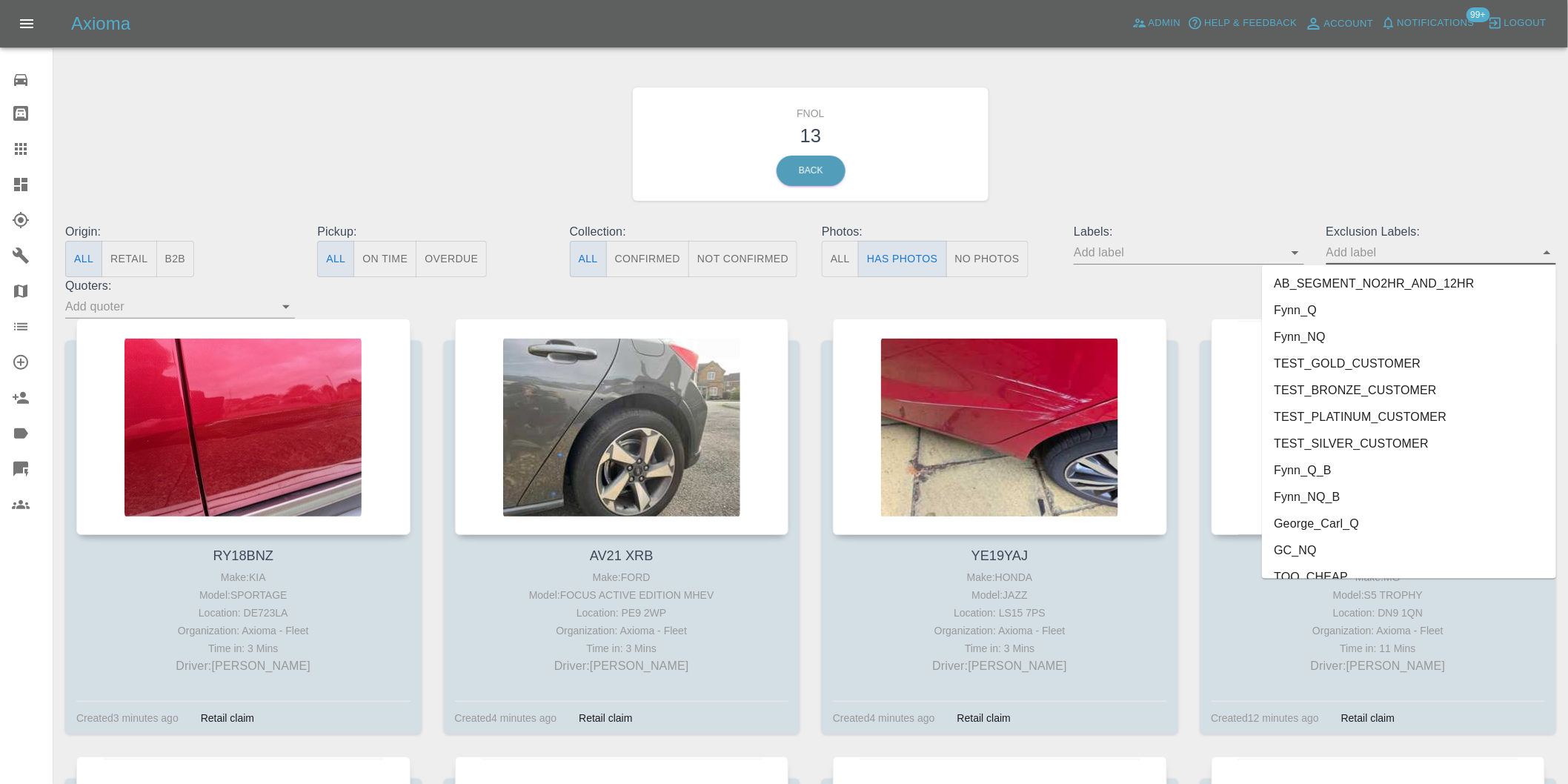
scroll to position [3217, 0]
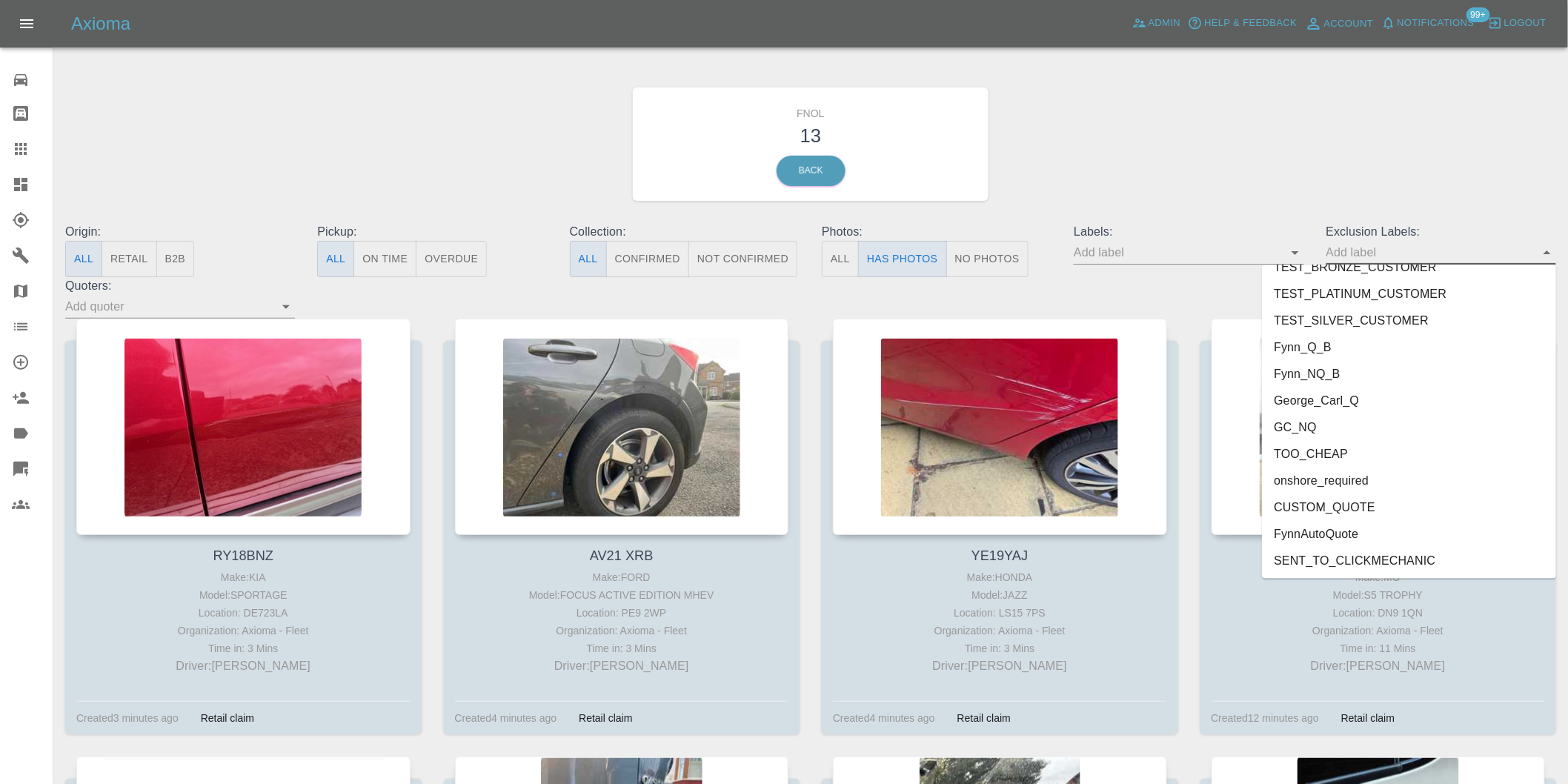
click at [1376, 484] on li "onshore_required" at bounding box center [1408, 480] width 294 height 27
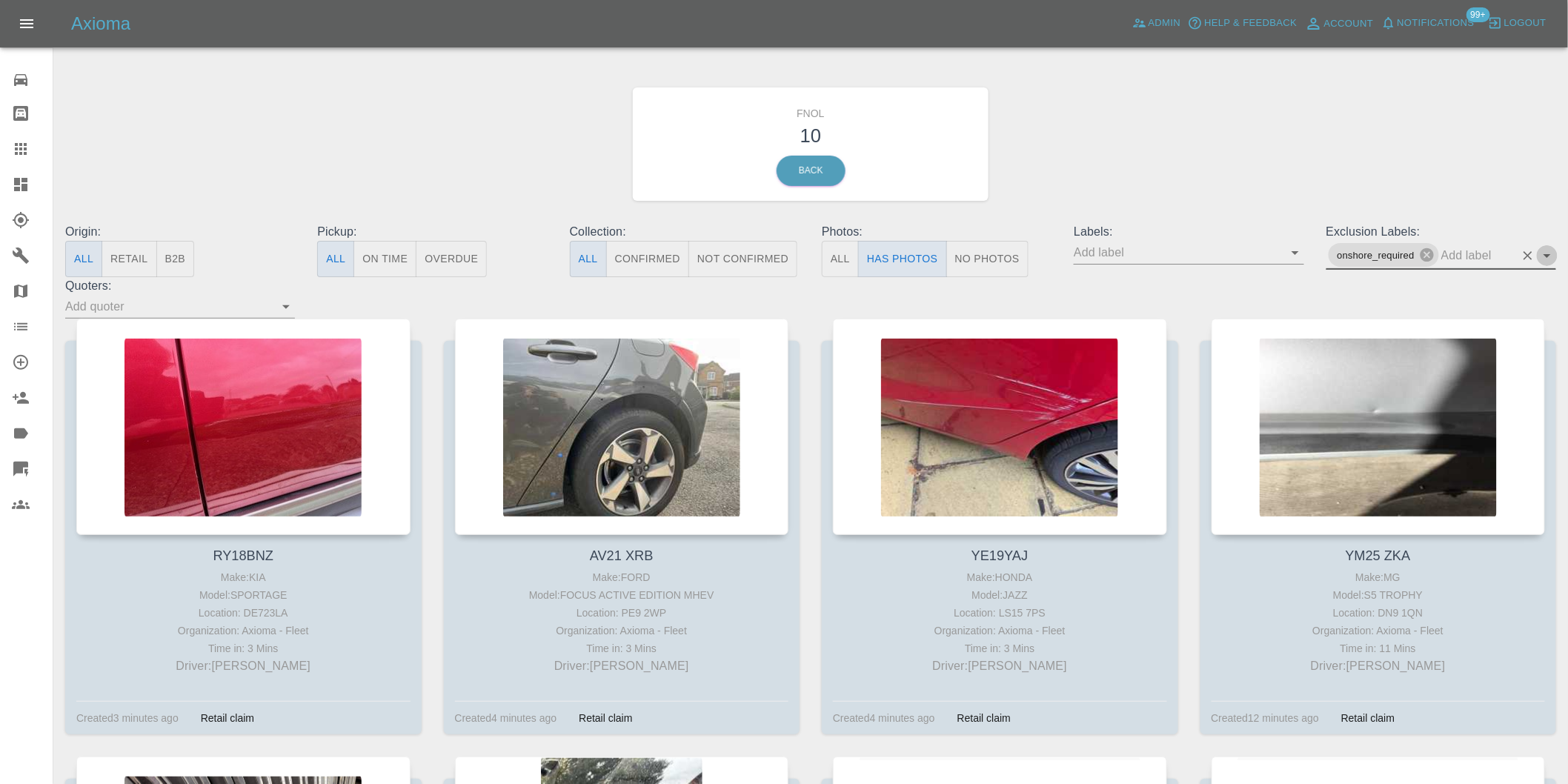
click at [1549, 252] on icon "Open" at bounding box center [1547, 256] width 18 height 18
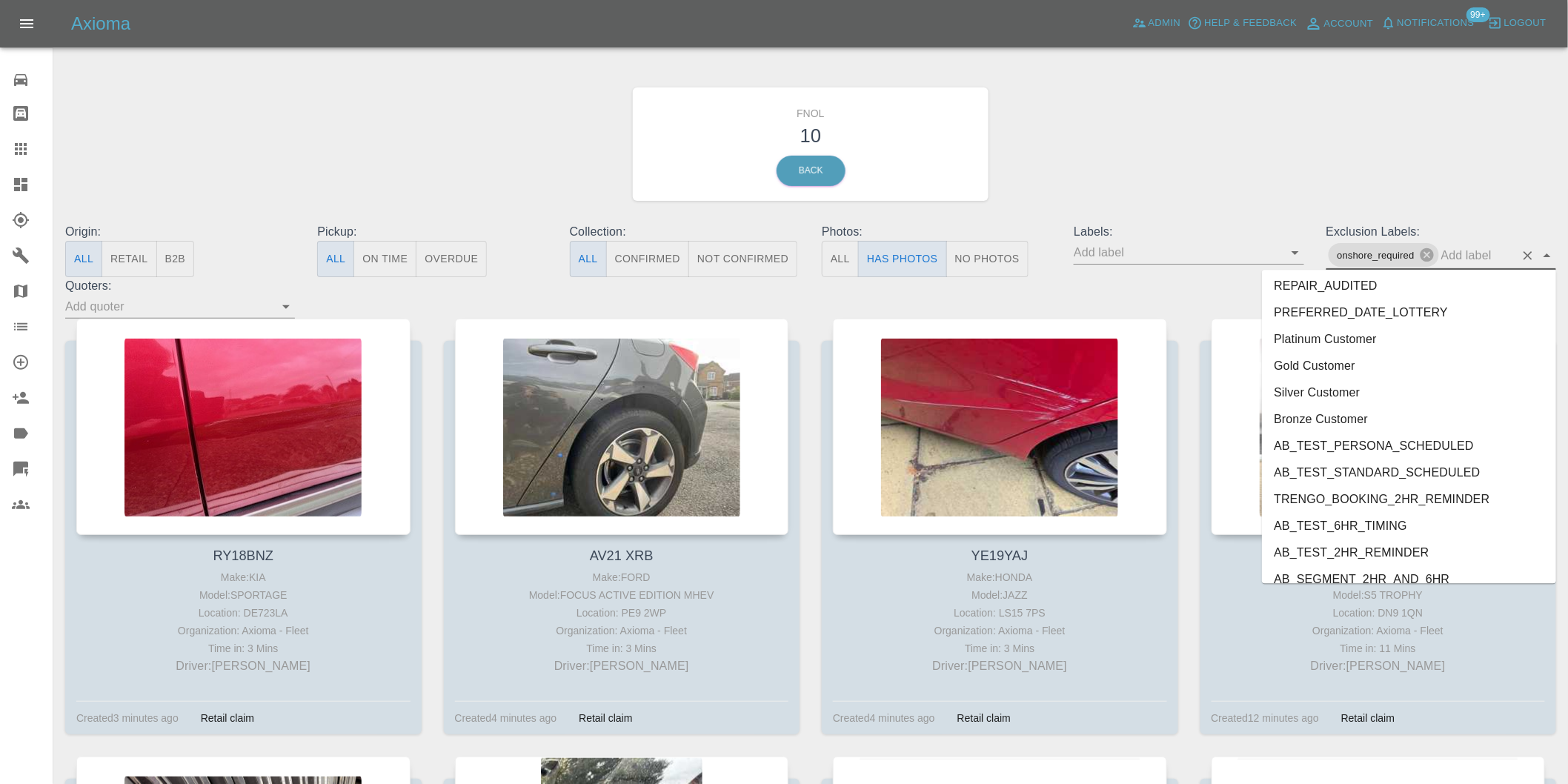
scroll to position [3191, 0]
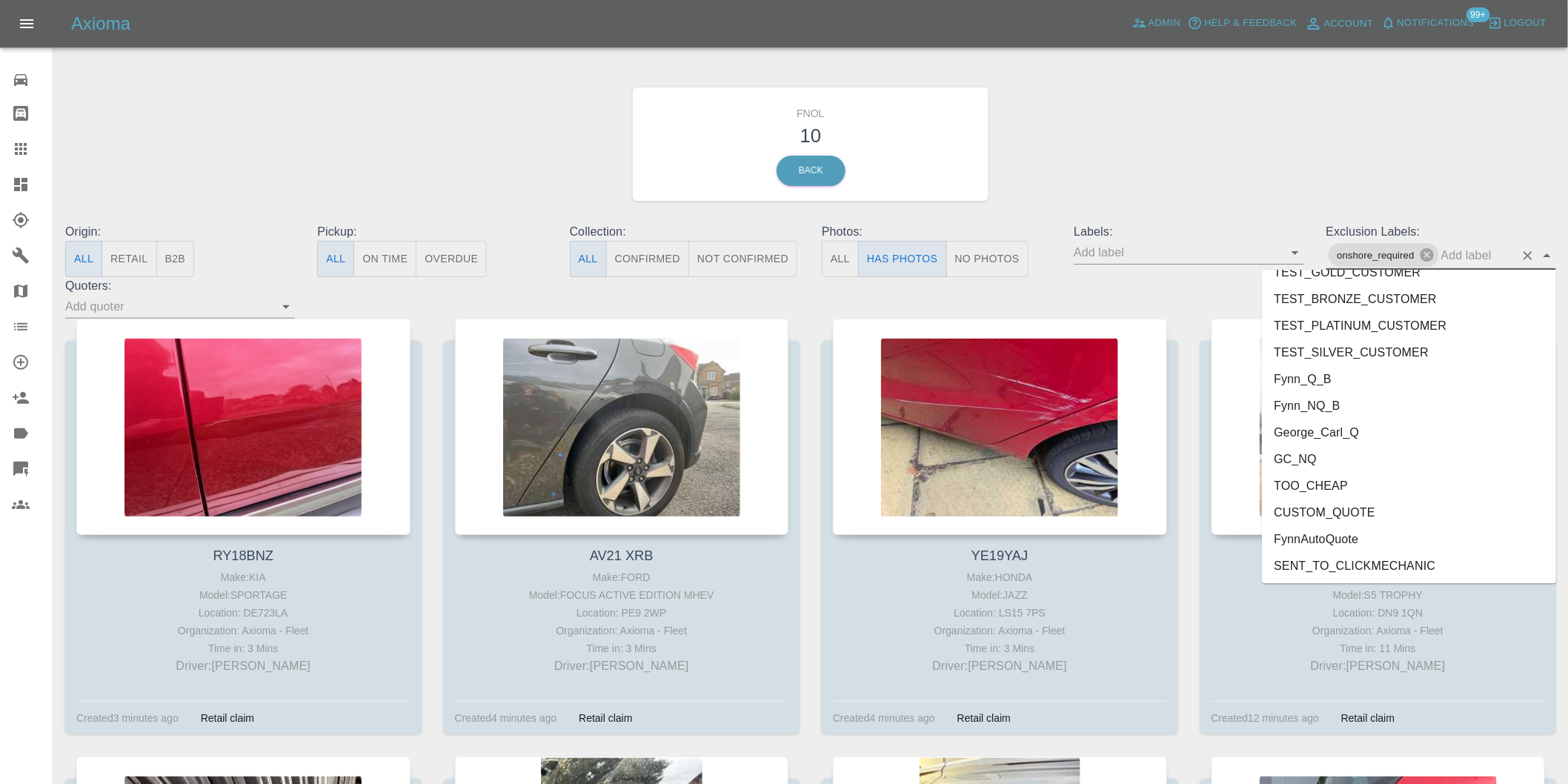
click at [1374, 513] on li "CUSTOM_QUOTE" at bounding box center [1408, 511] width 294 height 27
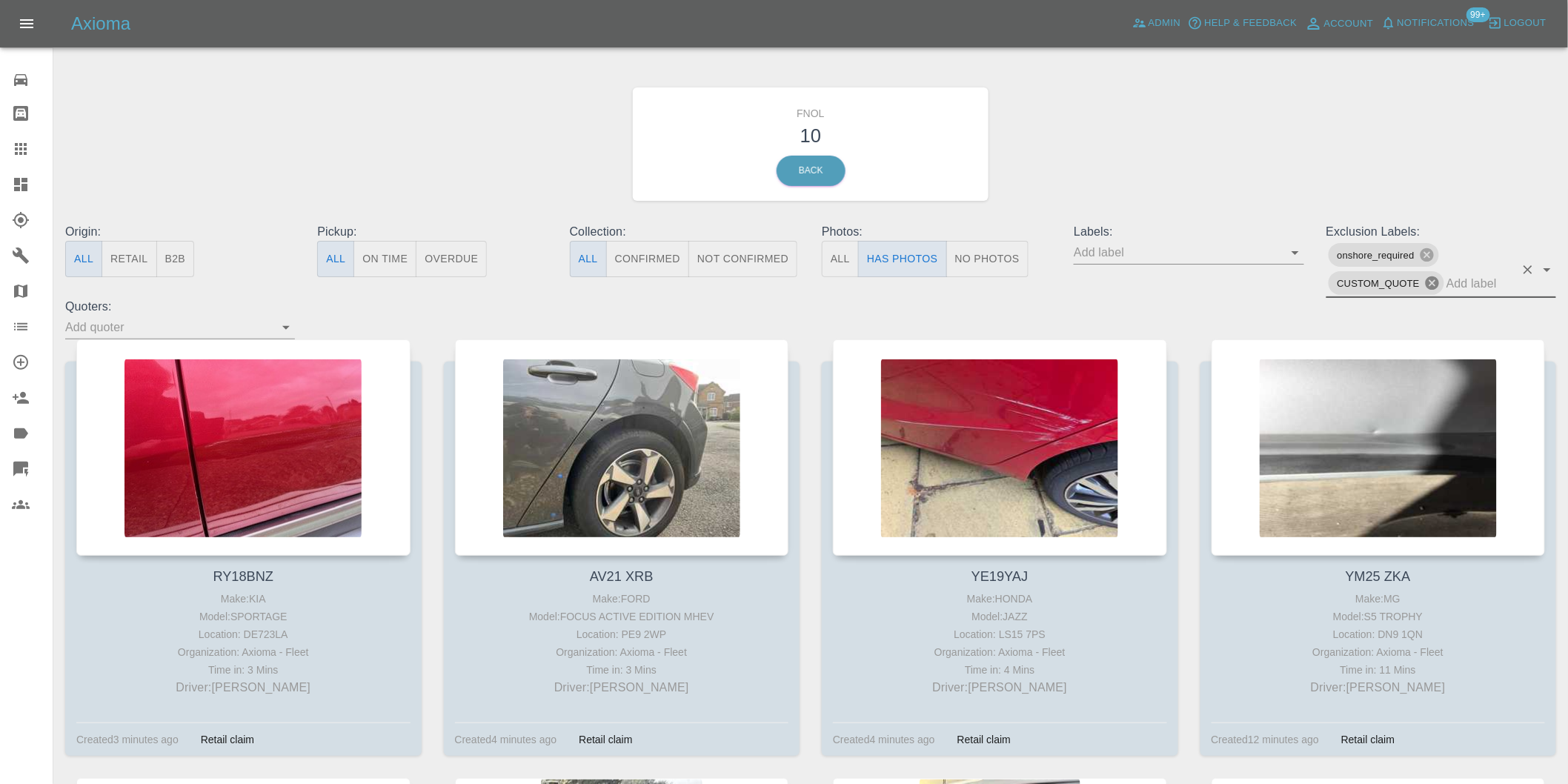
click at [1432, 284] on icon at bounding box center [1432, 283] width 16 height 16
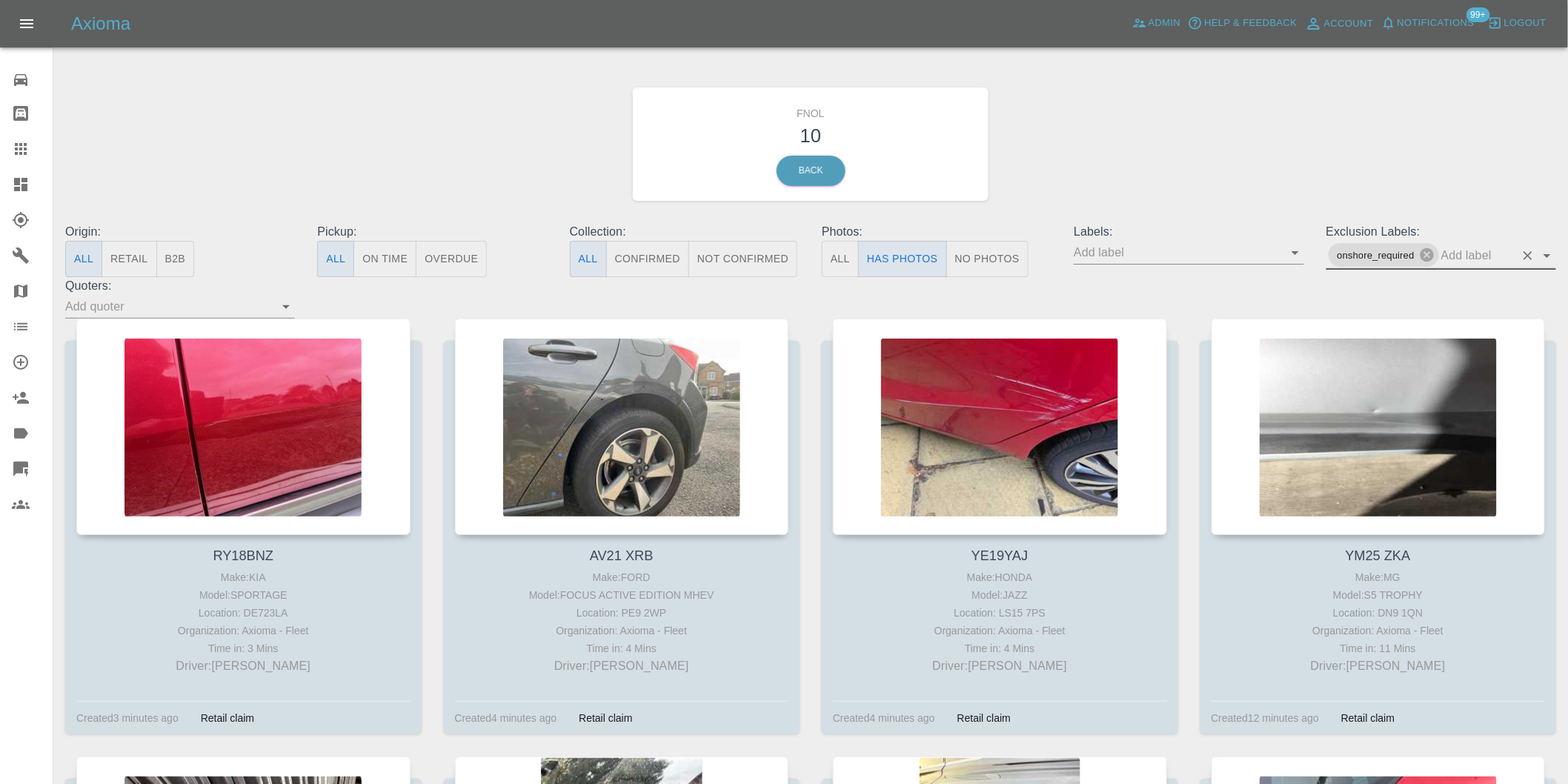
drag, startPoint x: 1549, startPoint y: 248, endPoint x: 1552, endPoint y: 264, distance: 16.3
click at [1548, 252] on icon "Open" at bounding box center [1547, 256] width 18 height 18
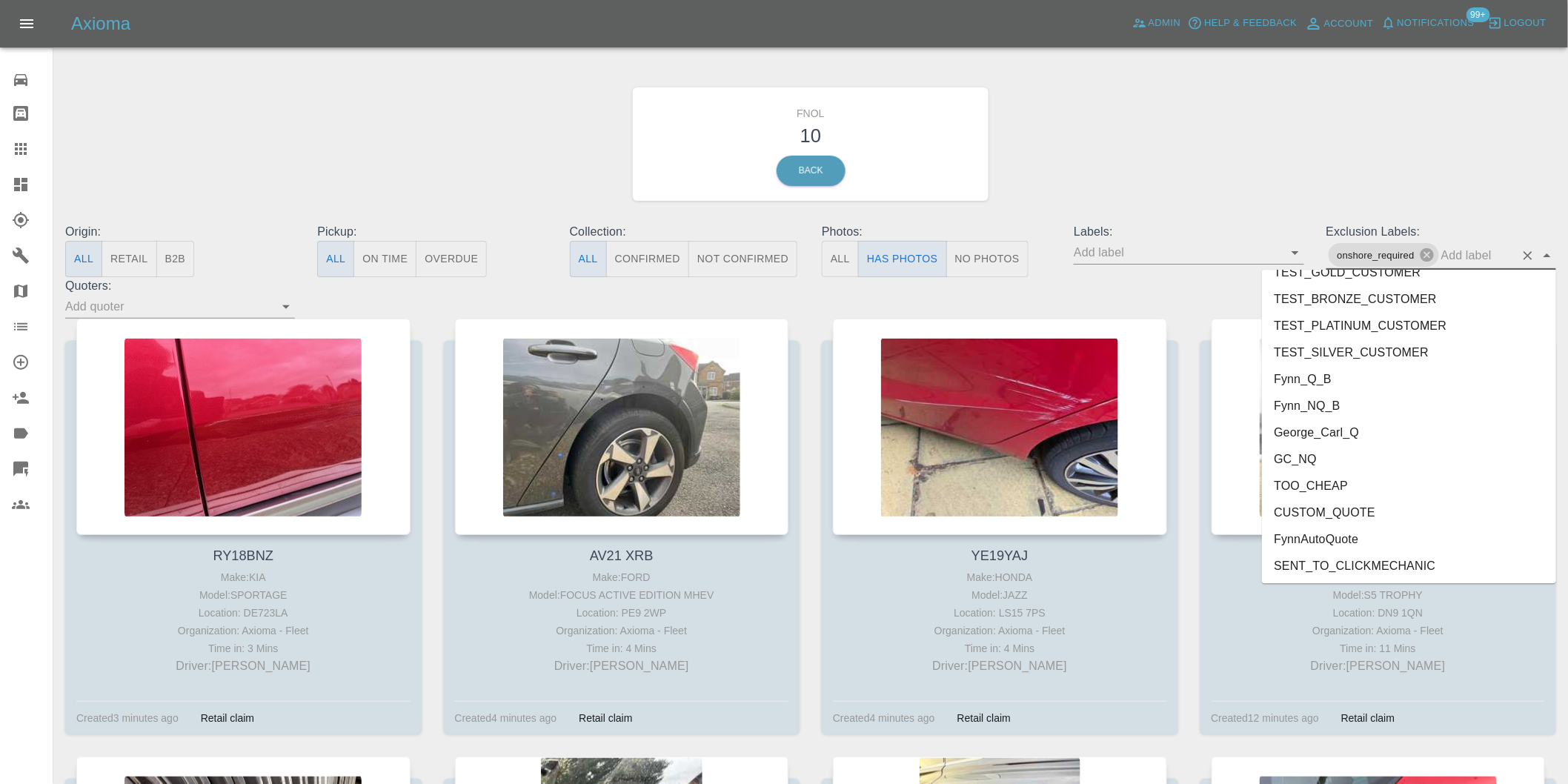
click at [1360, 431] on li "George_Carl_Q" at bounding box center [1408, 431] width 294 height 27
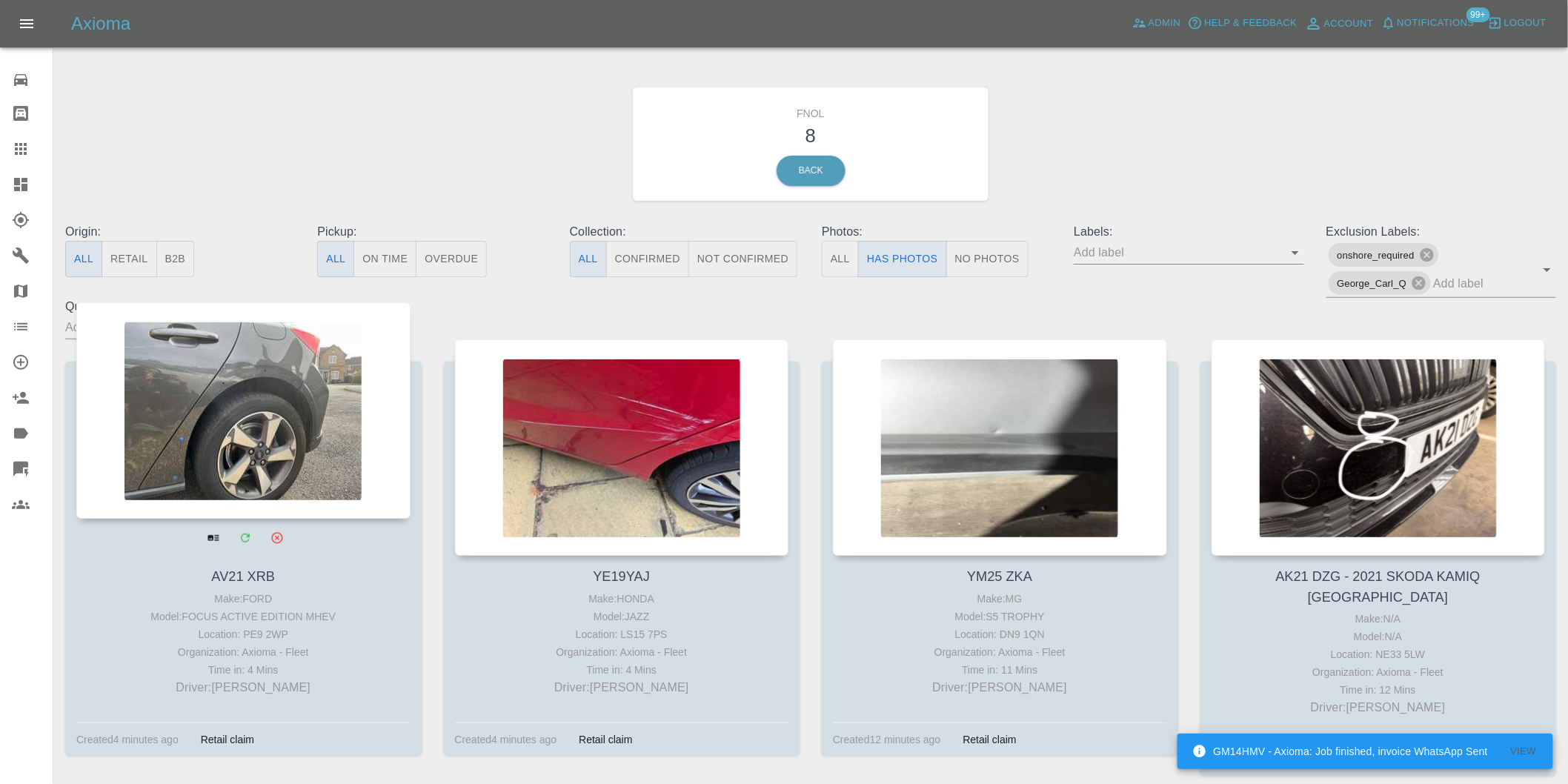
scroll to position [490, 0]
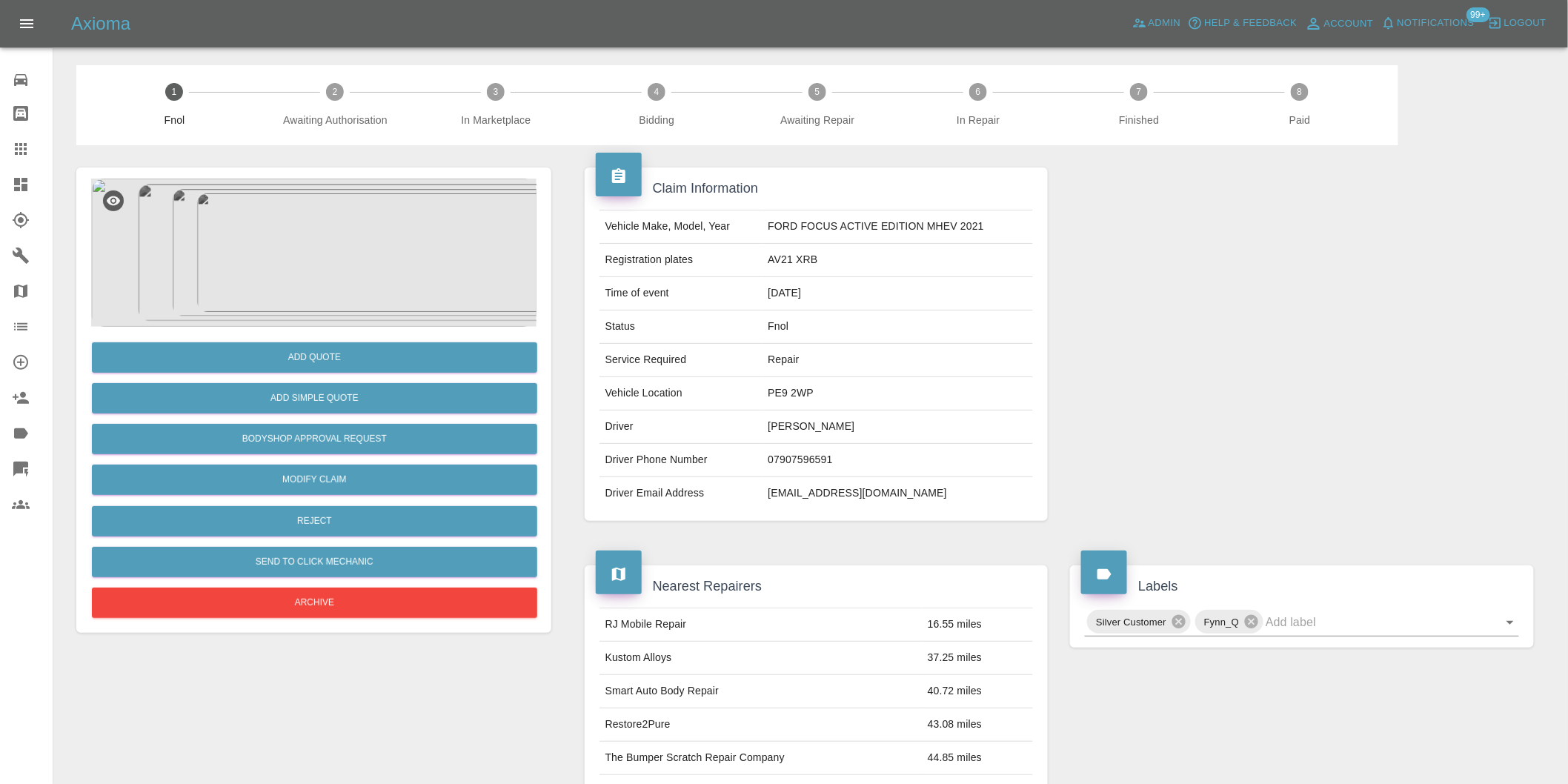
click at [304, 227] on img at bounding box center [313, 252] width 445 height 148
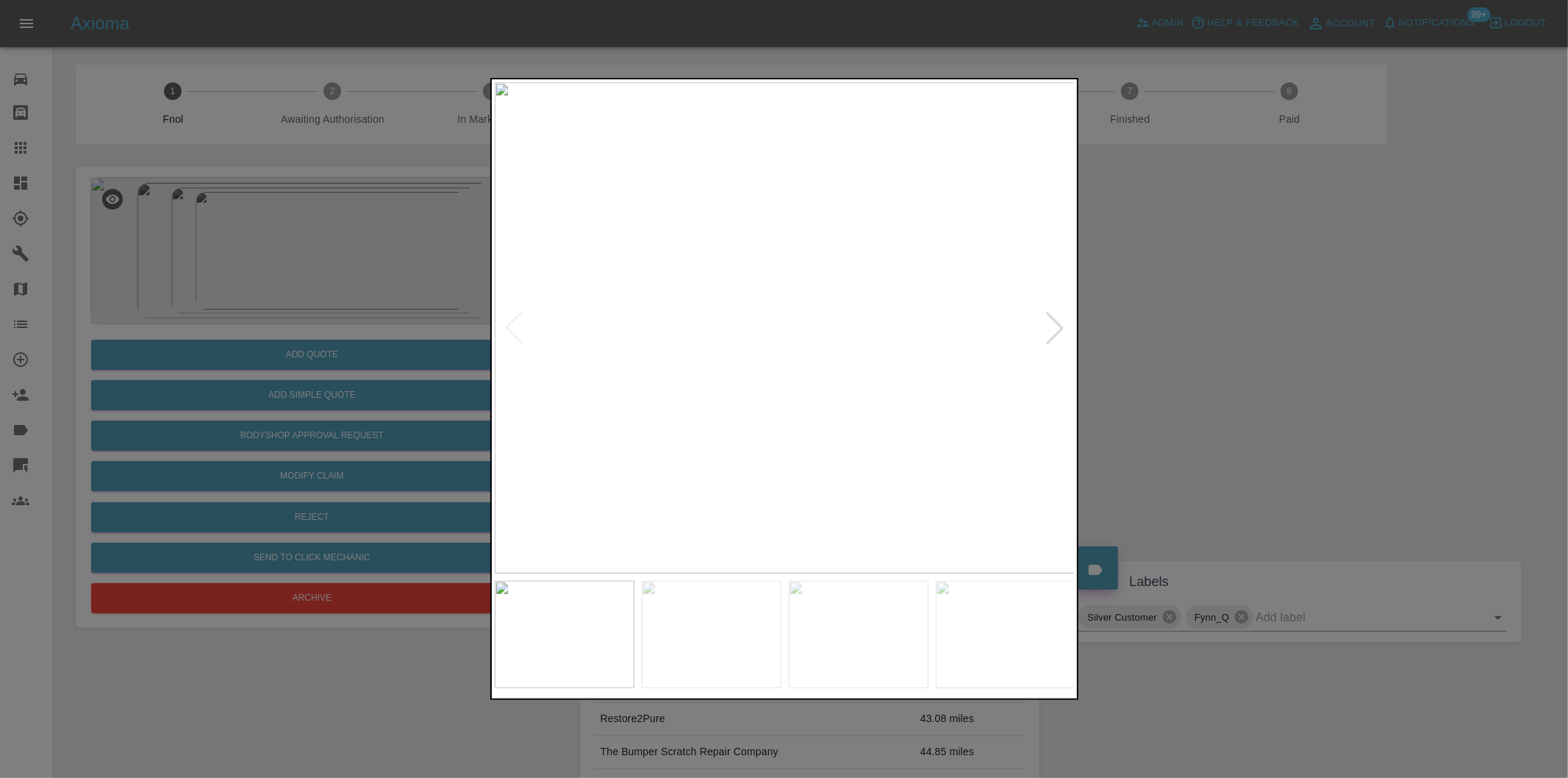
click at [1061, 319] on div at bounding box center [1055, 328] width 32 height 32
click at [1061, 319] on img at bounding box center [784, 328] width 581 height 491
drag, startPoint x: 1208, startPoint y: 276, endPoint x: 1131, endPoint y: 170, distance: 131.0
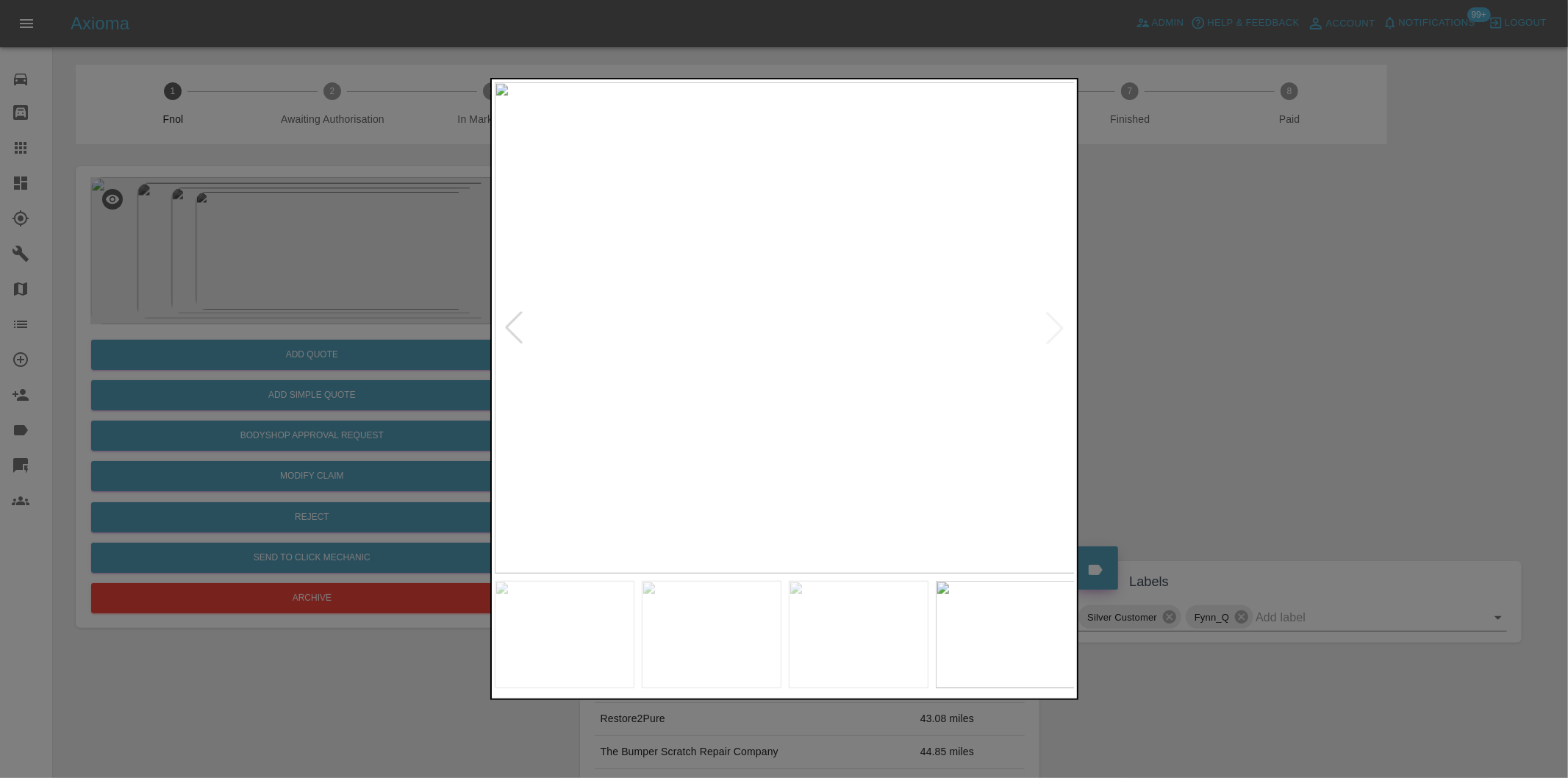
click at [1207, 275] on div at bounding box center [784, 389] width 1568 height 778
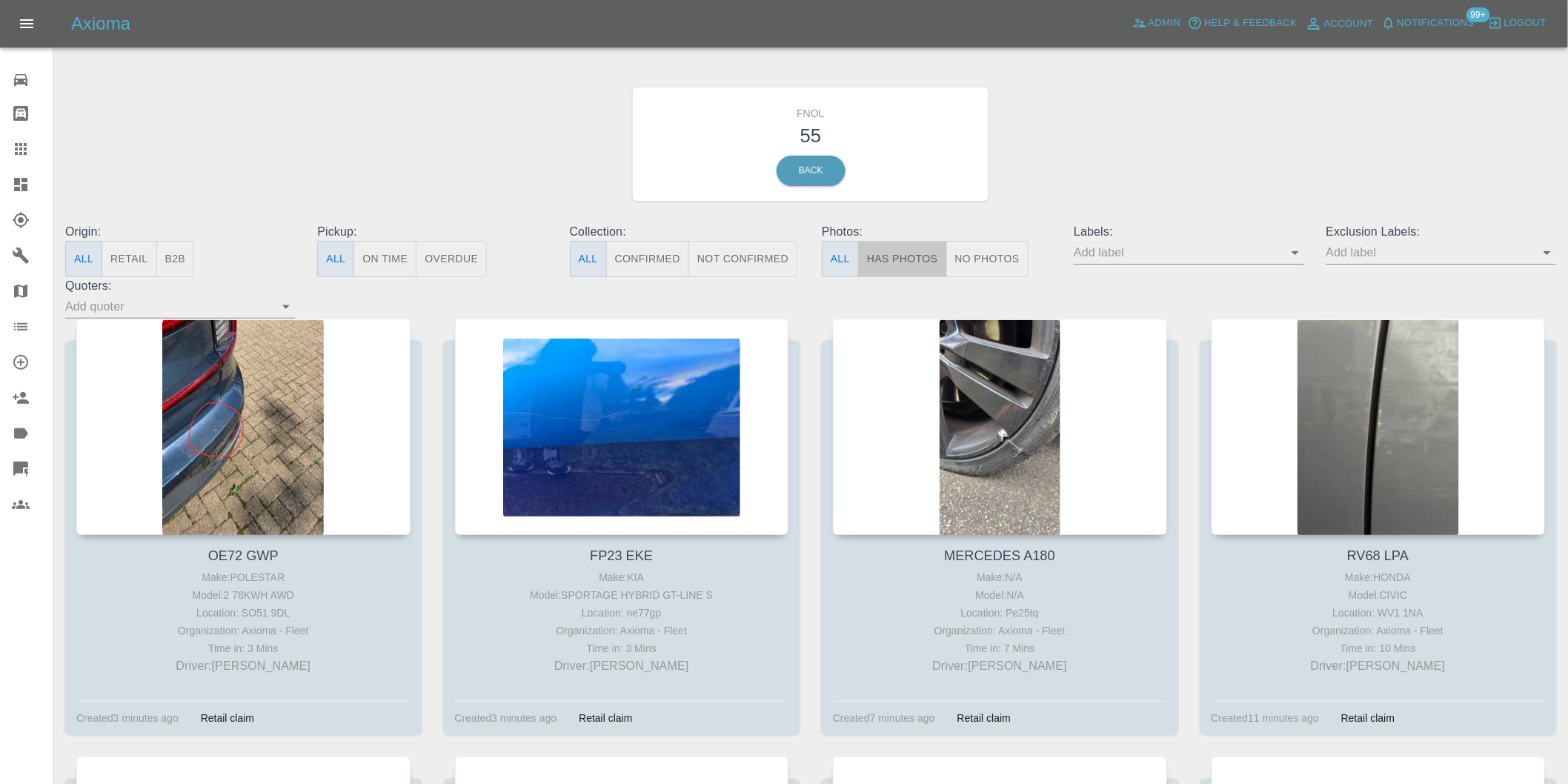
click at [904, 254] on button "Has Photos" at bounding box center [902, 259] width 89 height 37
click at [1549, 255] on icon "Open" at bounding box center [1547, 252] width 18 height 18
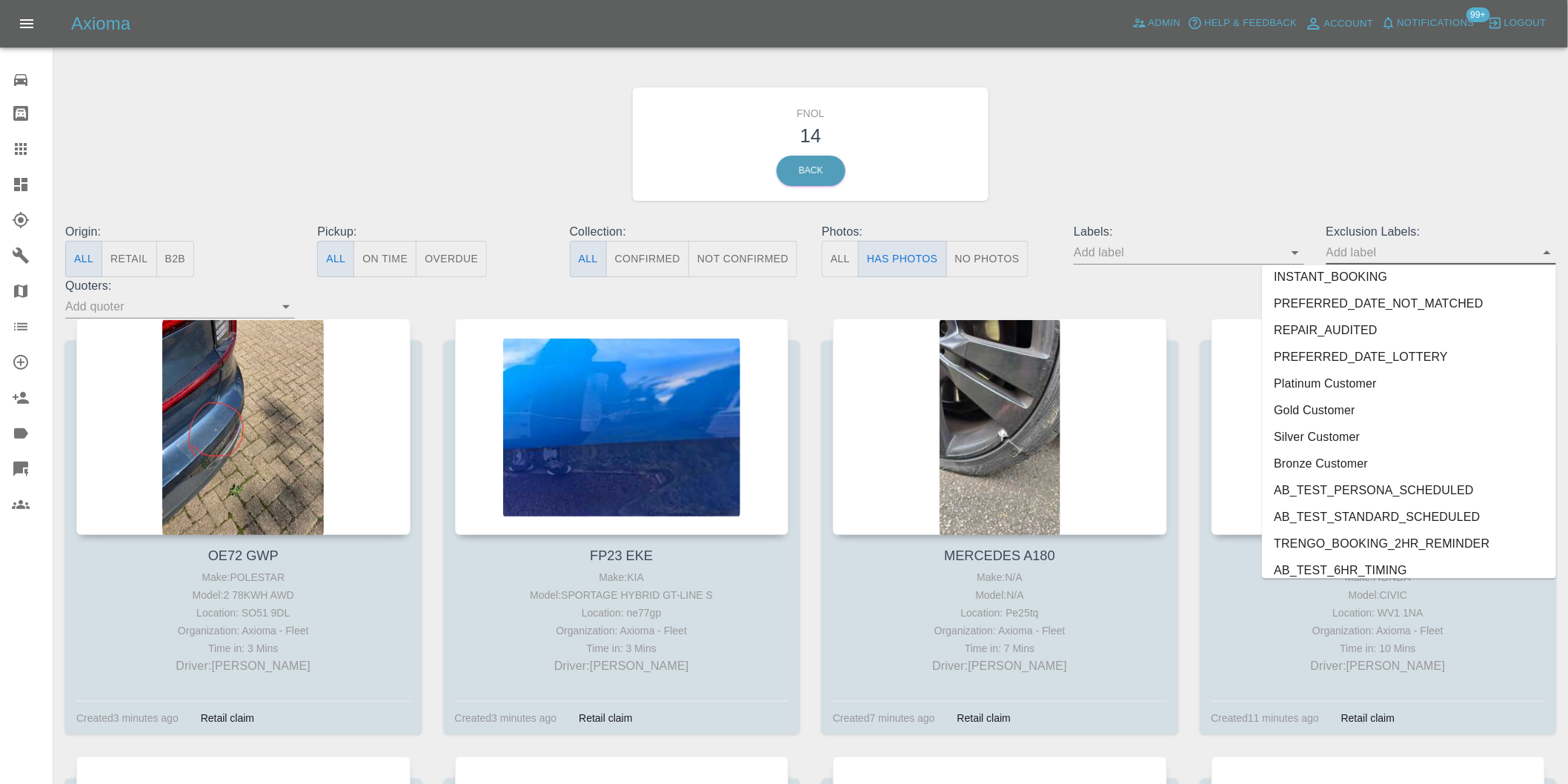
scroll to position [3217, 0]
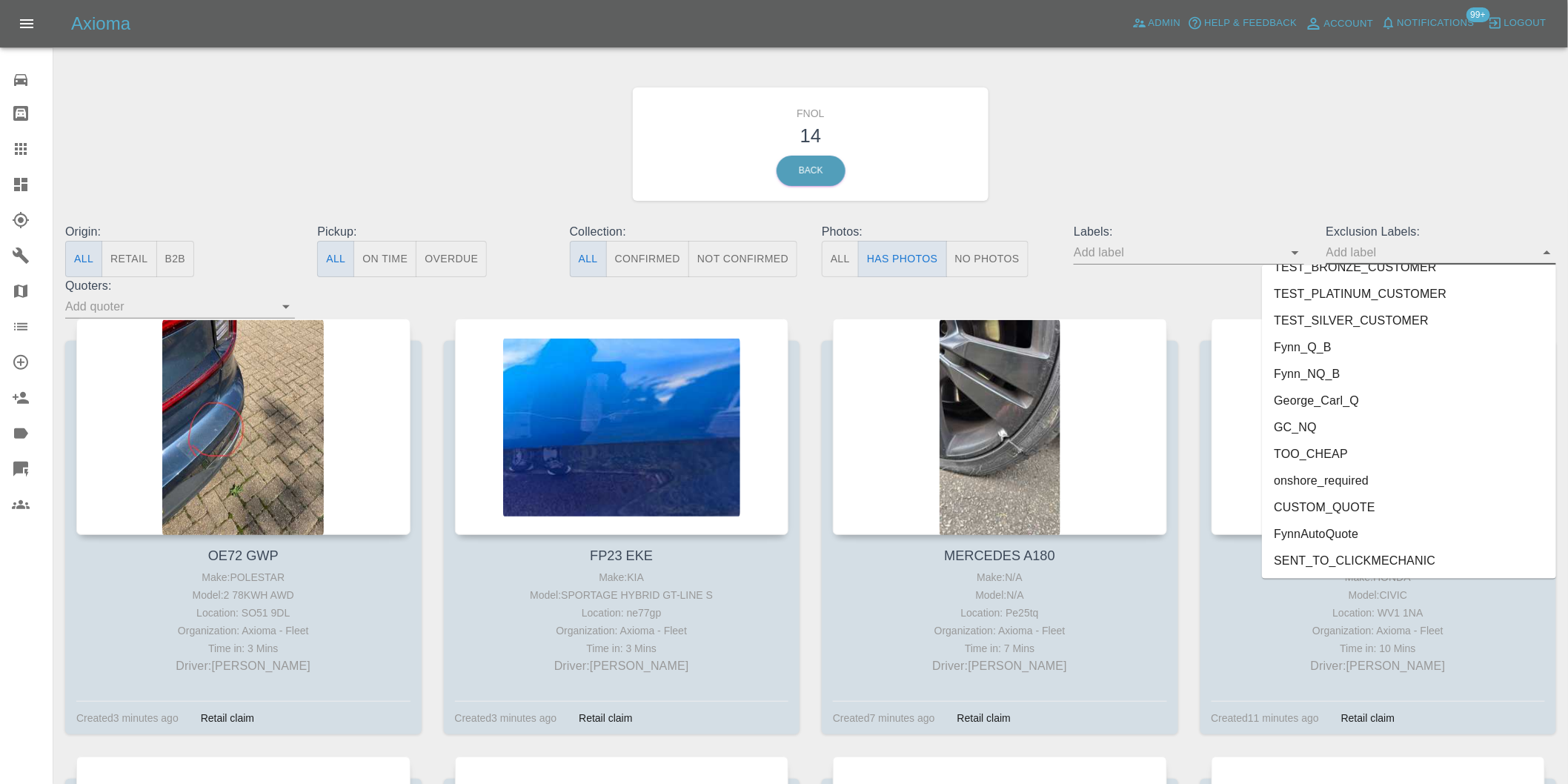
click at [1359, 482] on li "onshore_required" at bounding box center [1408, 480] width 294 height 27
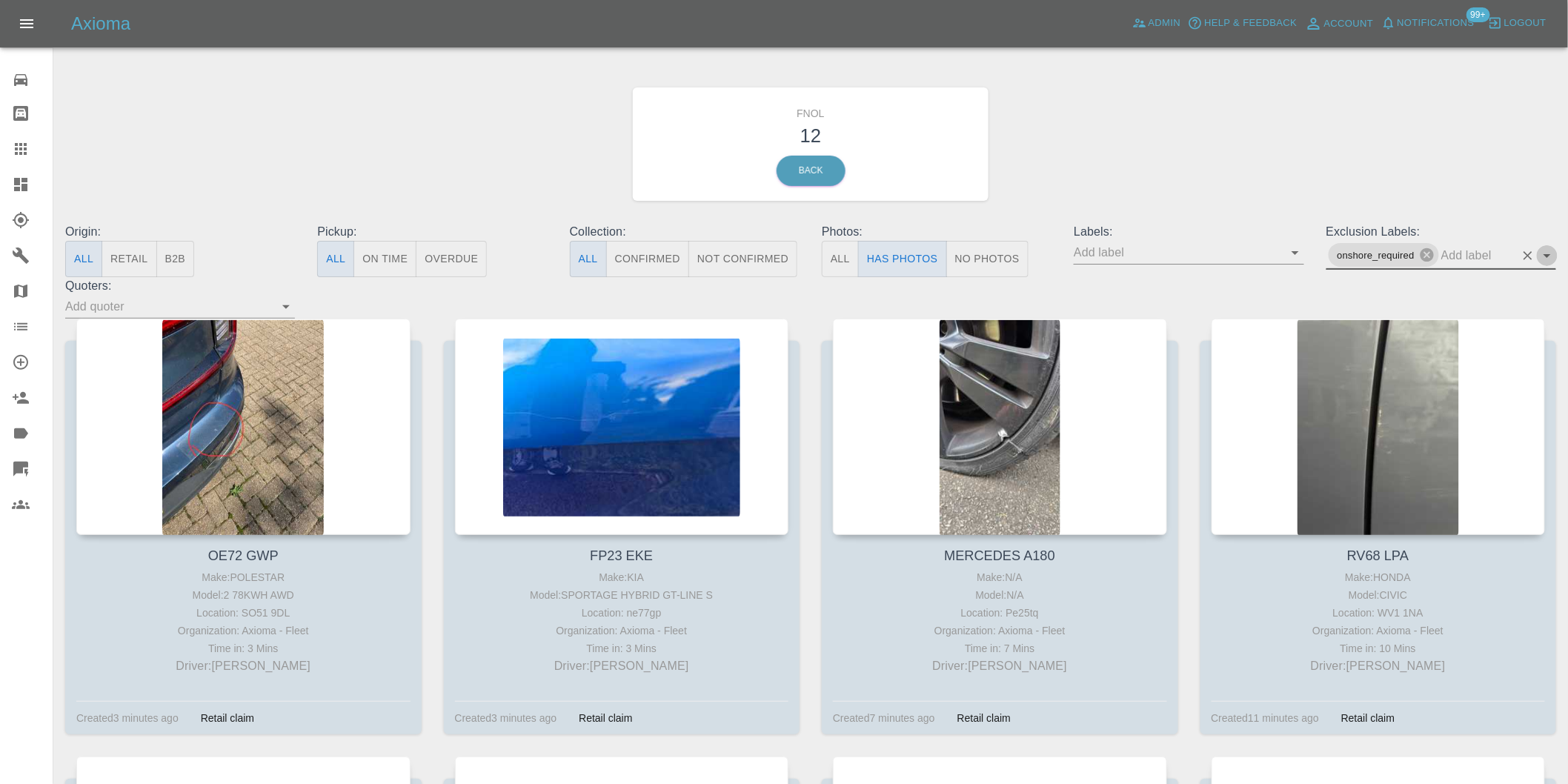
click at [1549, 254] on icon "Open" at bounding box center [1547, 256] width 7 height 4
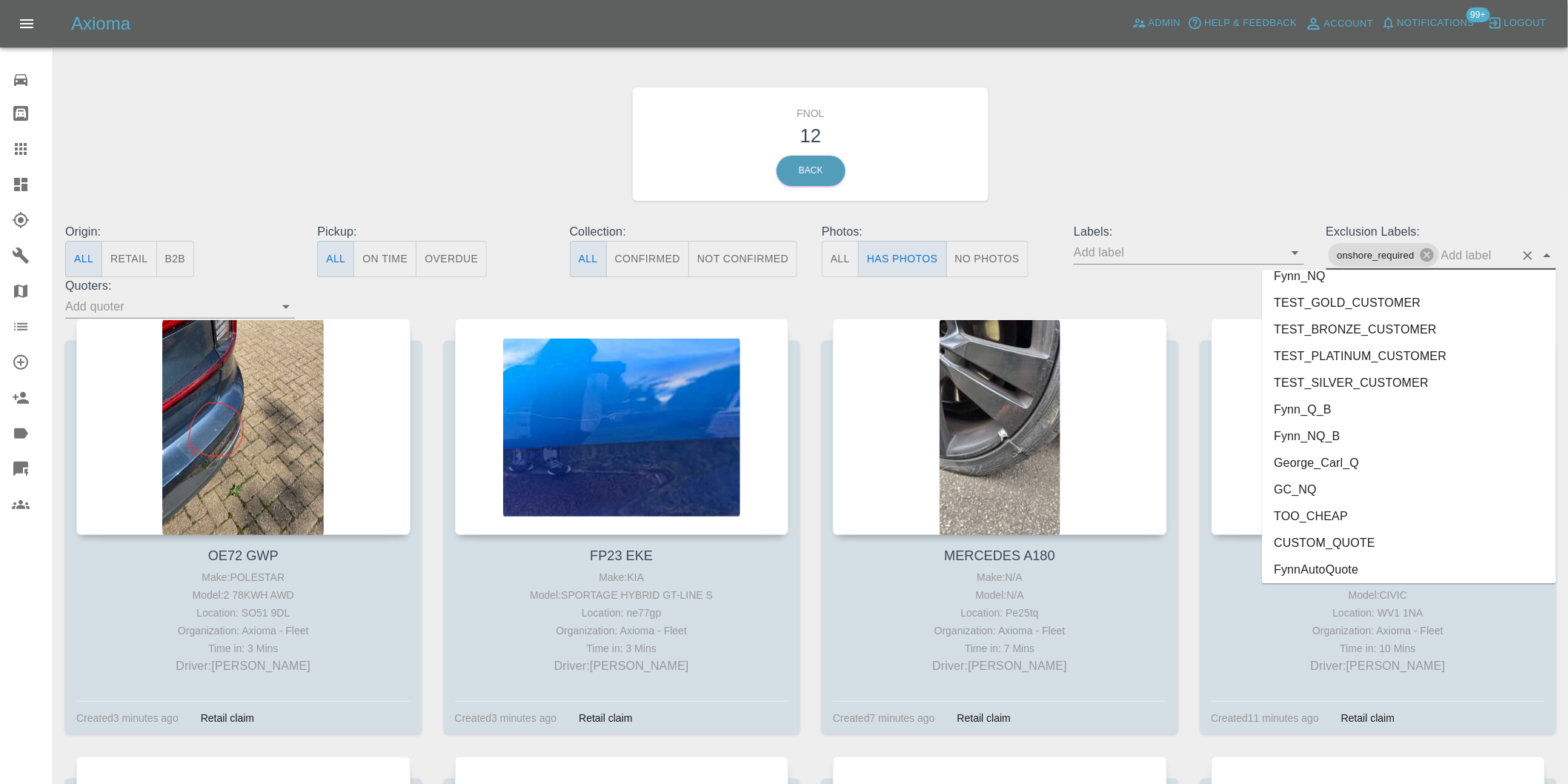
scroll to position [3191, 0]
click at [1338, 427] on li "George_Carl_Q" at bounding box center [1408, 431] width 294 height 27
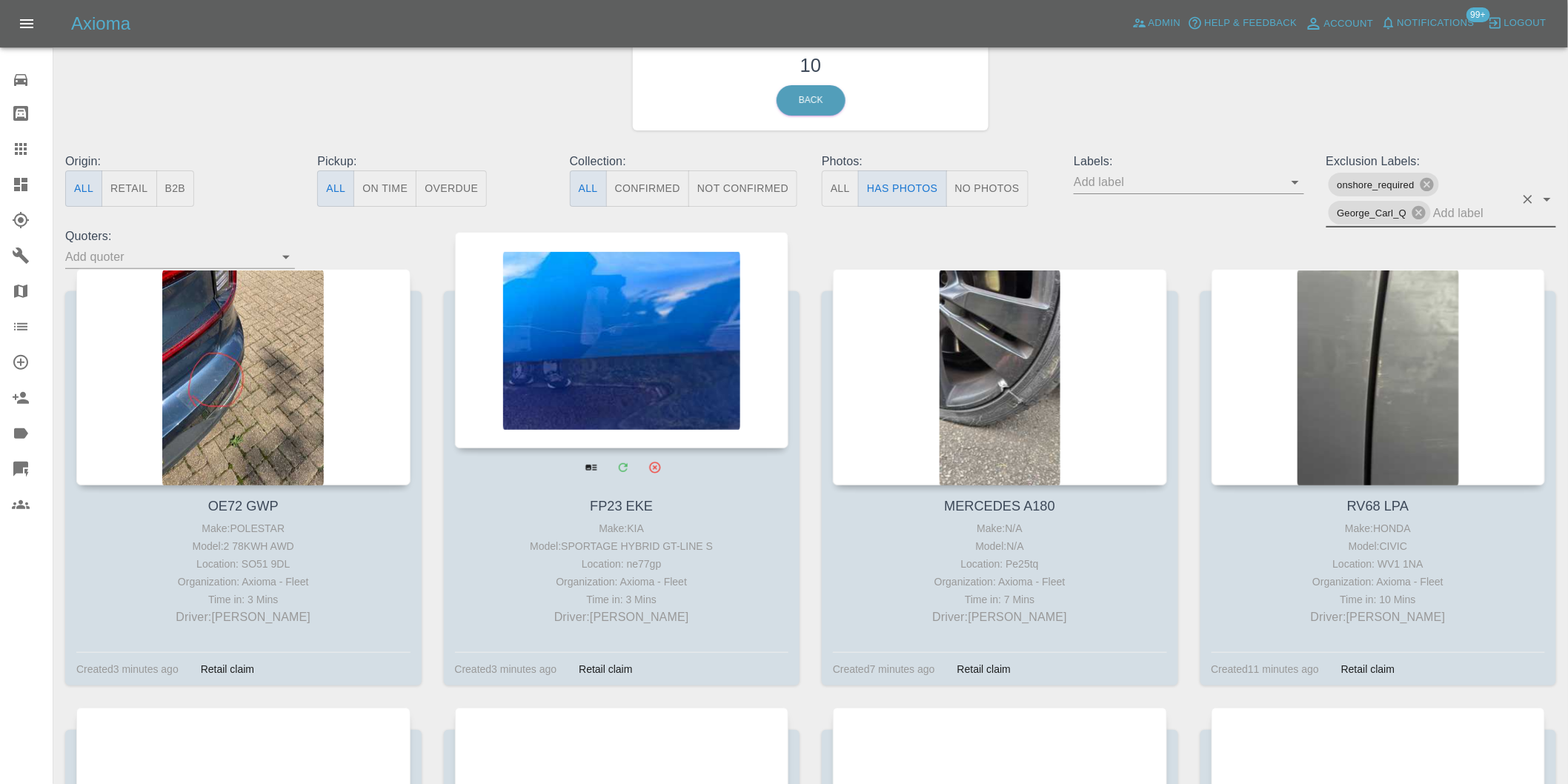
scroll to position [164, 0]
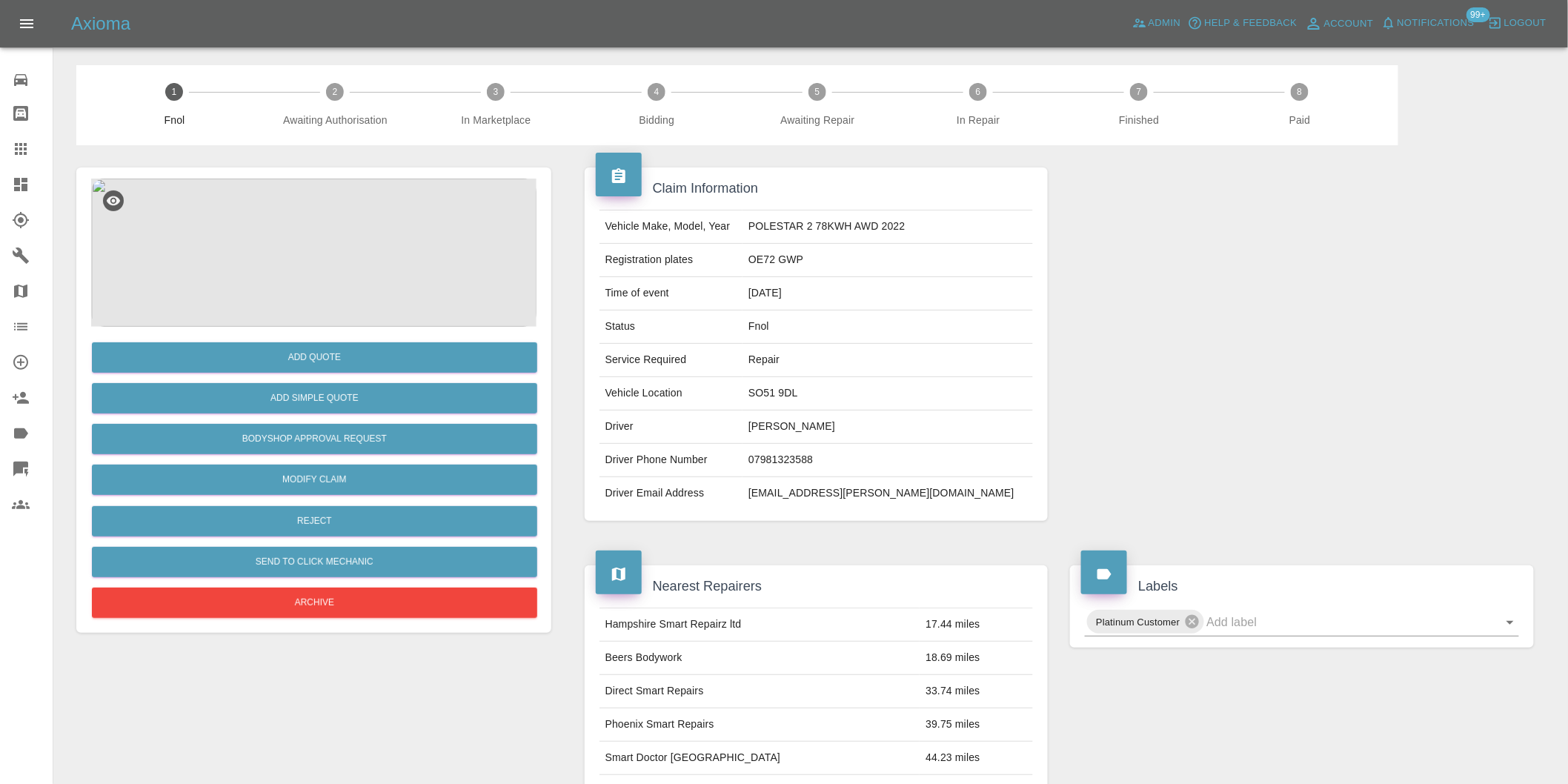
click at [317, 224] on img at bounding box center [313, 252] width 445 height 148
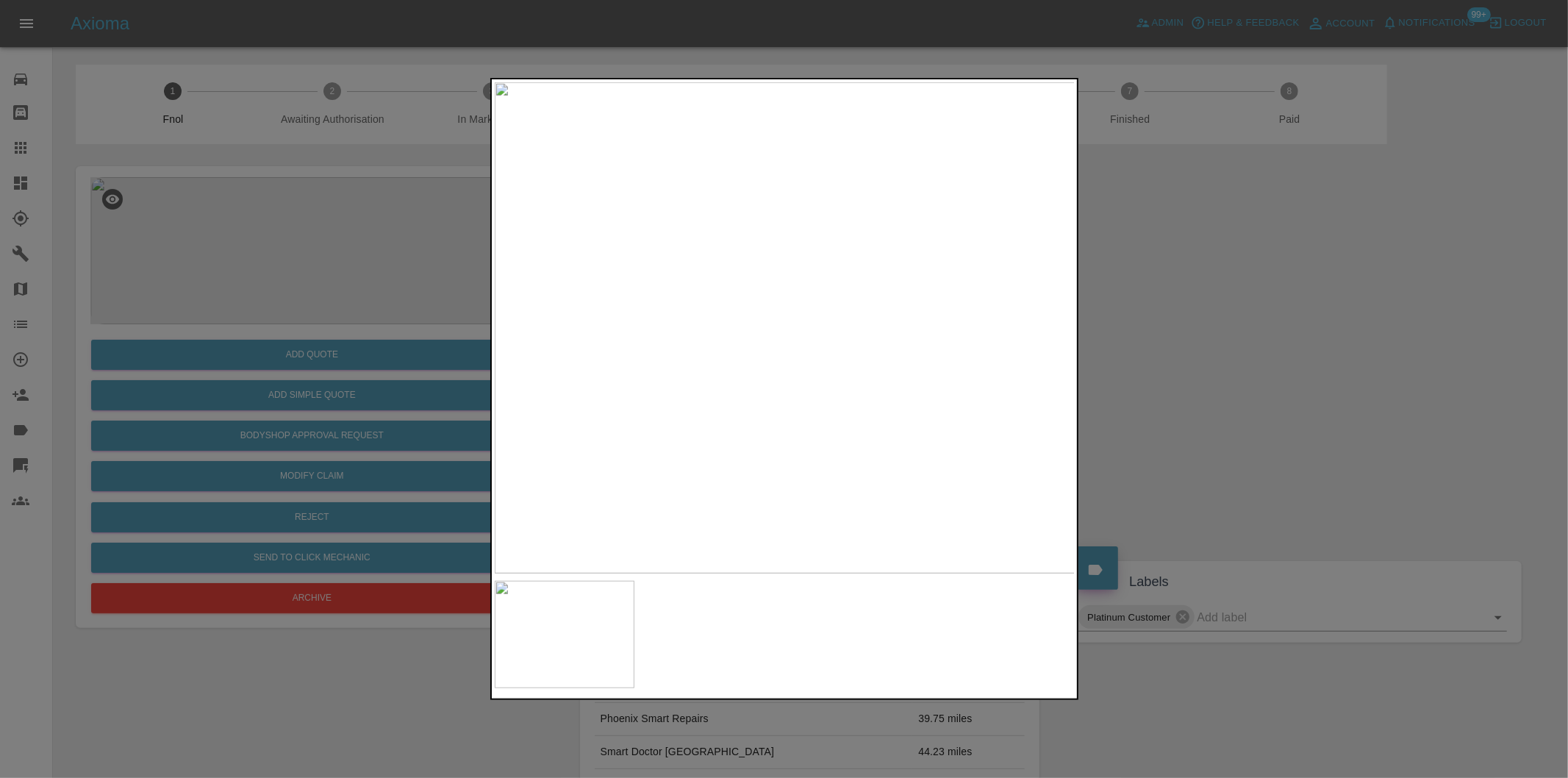
click at [1151, 364] on div at bounding box center [784, 389] width 1568 height 778
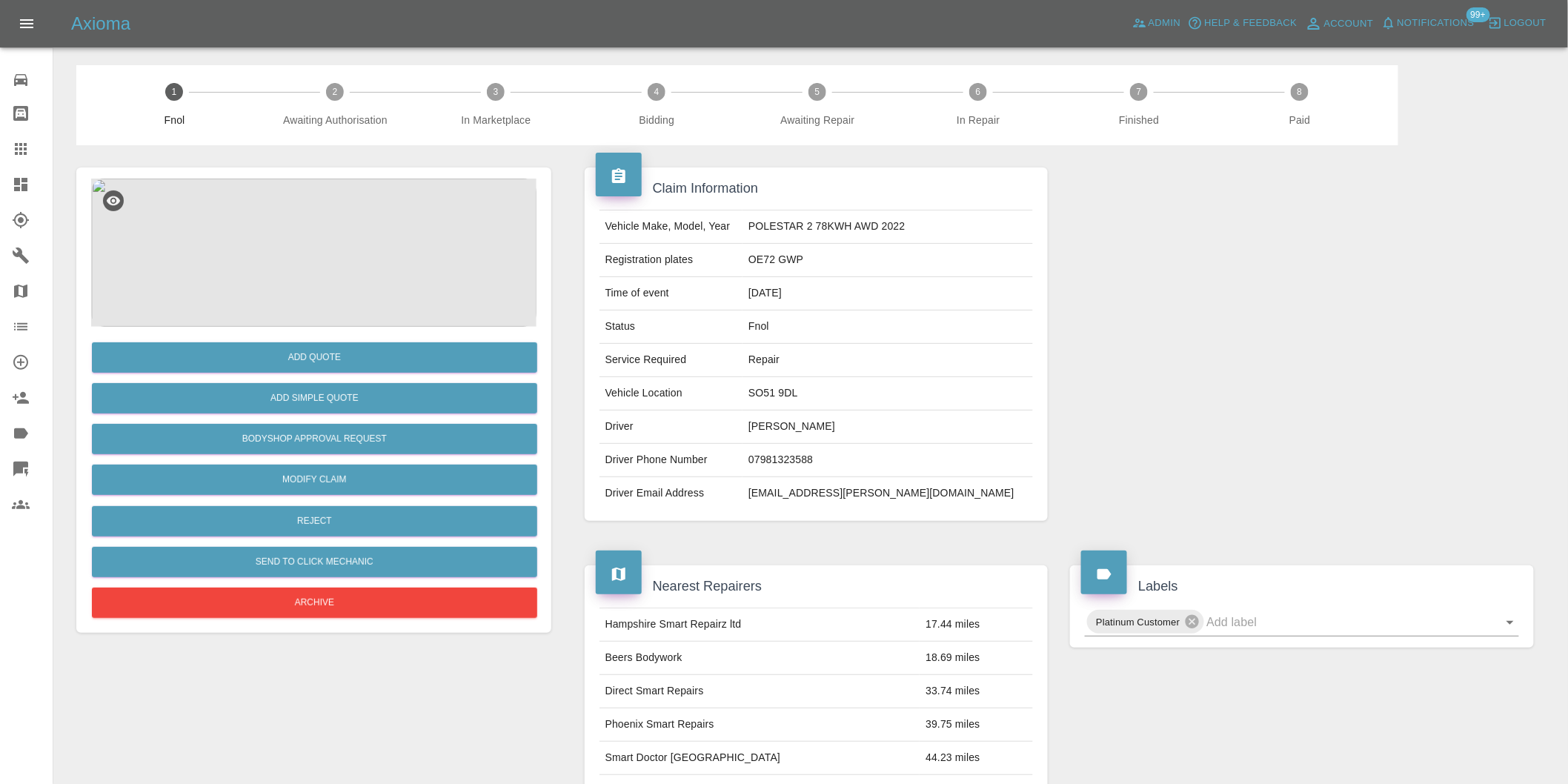
click at [329, 292] on img at bounding box center [313, 252] width 445 height 148
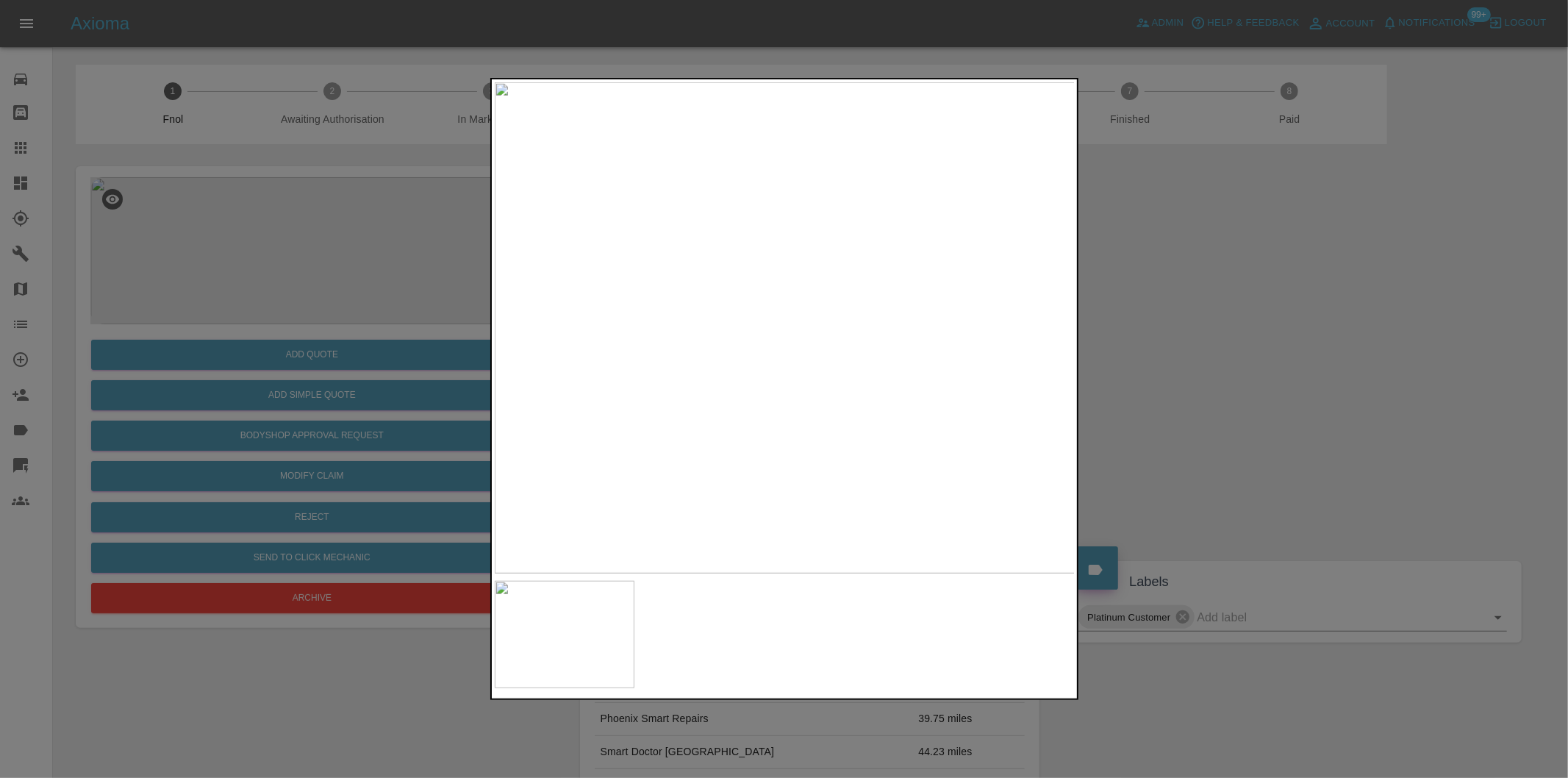
click at [1118, 355] on div at bounding box center [784, 389] width 1568 height 778
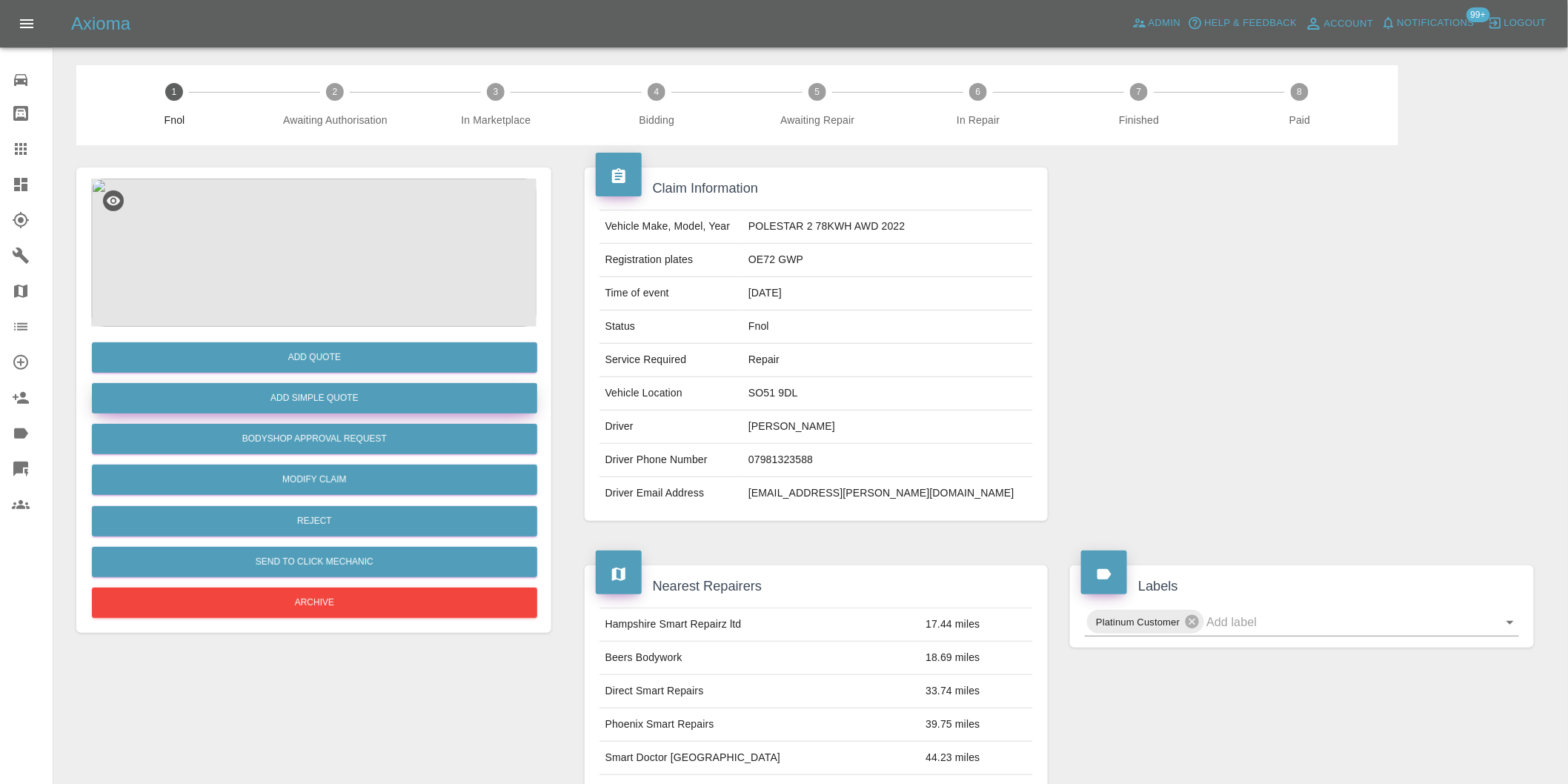
click at [330, 383] on button "Add Simple Quote" at bounding box center [314, 398] width 445 height 30
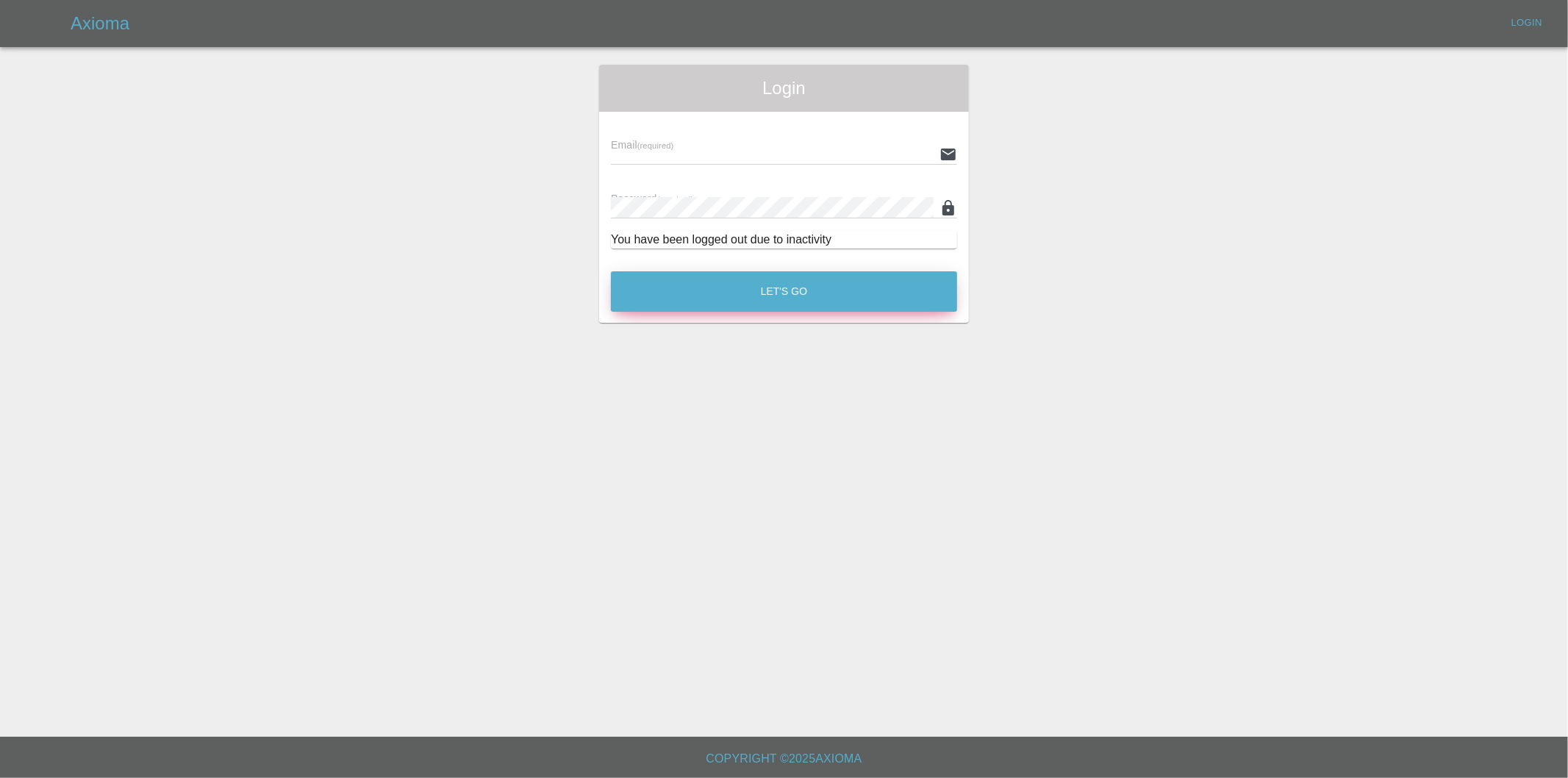
type input "[PERSON_NAME][EMAIL_ADDRESS][DOMAIN_NAME]"
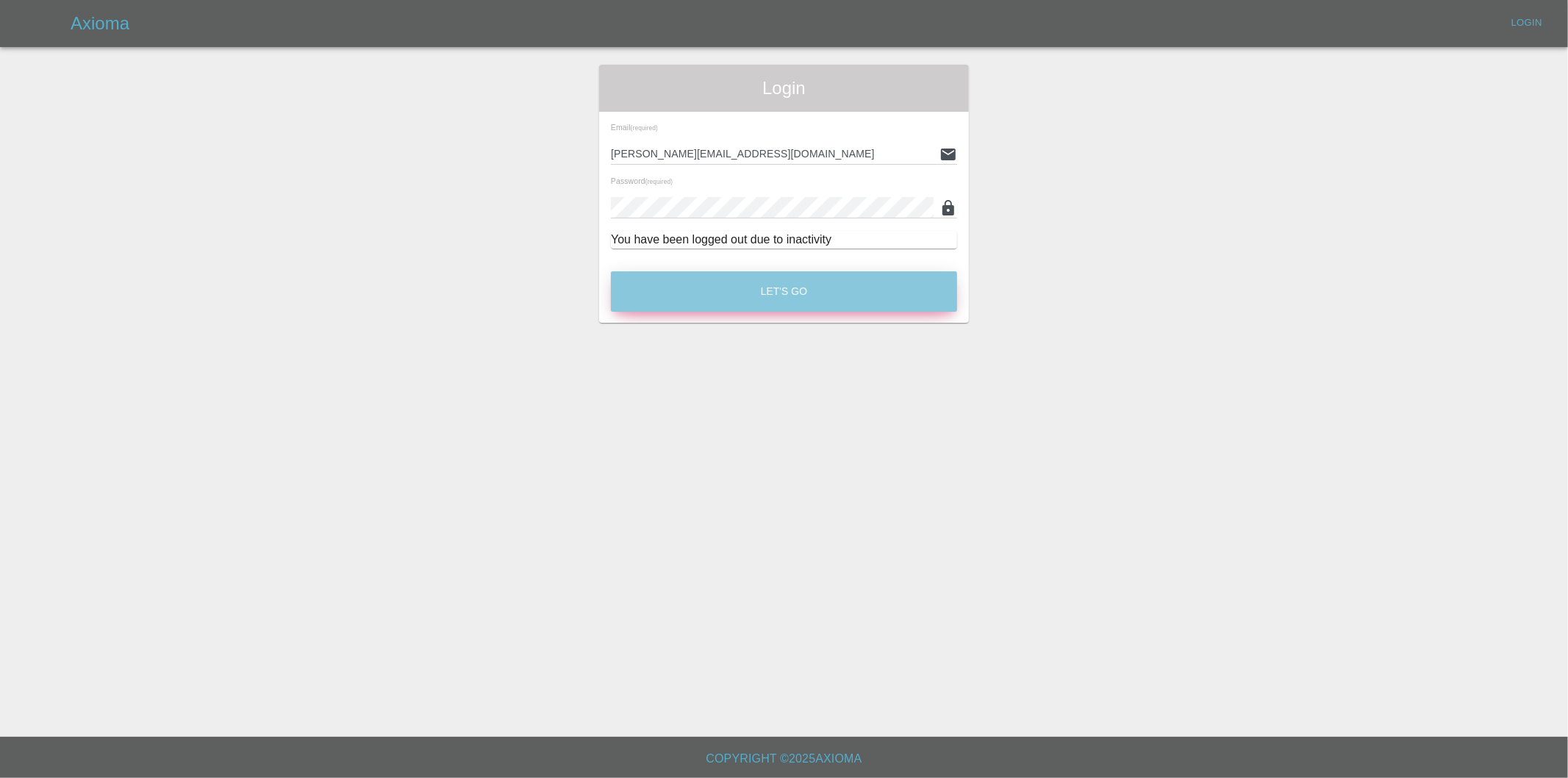
click at [795, 295] on button "Let's Go" at bounding box center [784, 292] width 347 height 40
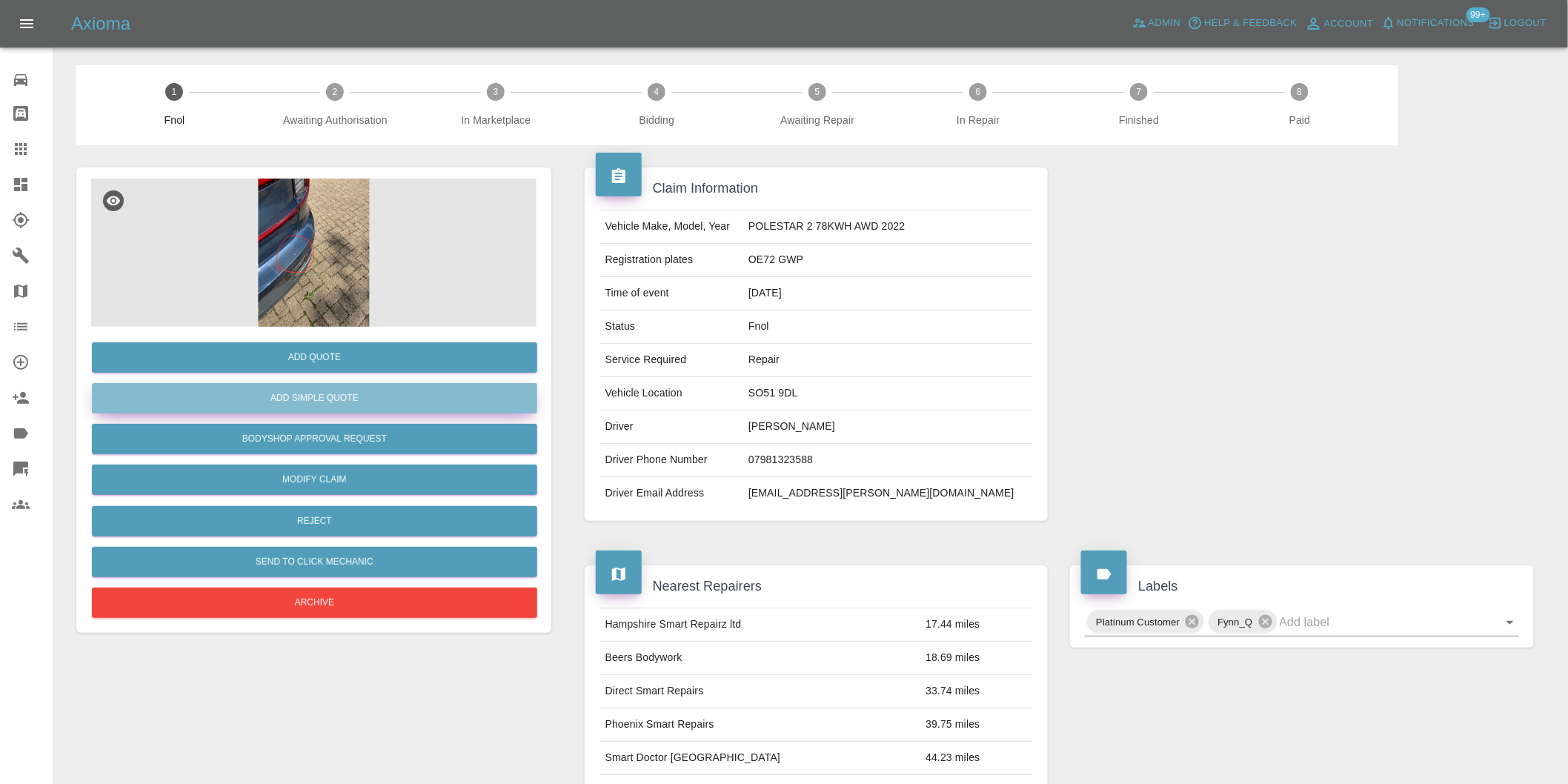
click at [356, 405] on button "Add Simple Quote" at bounding box center [314, 398] width 445 height 30
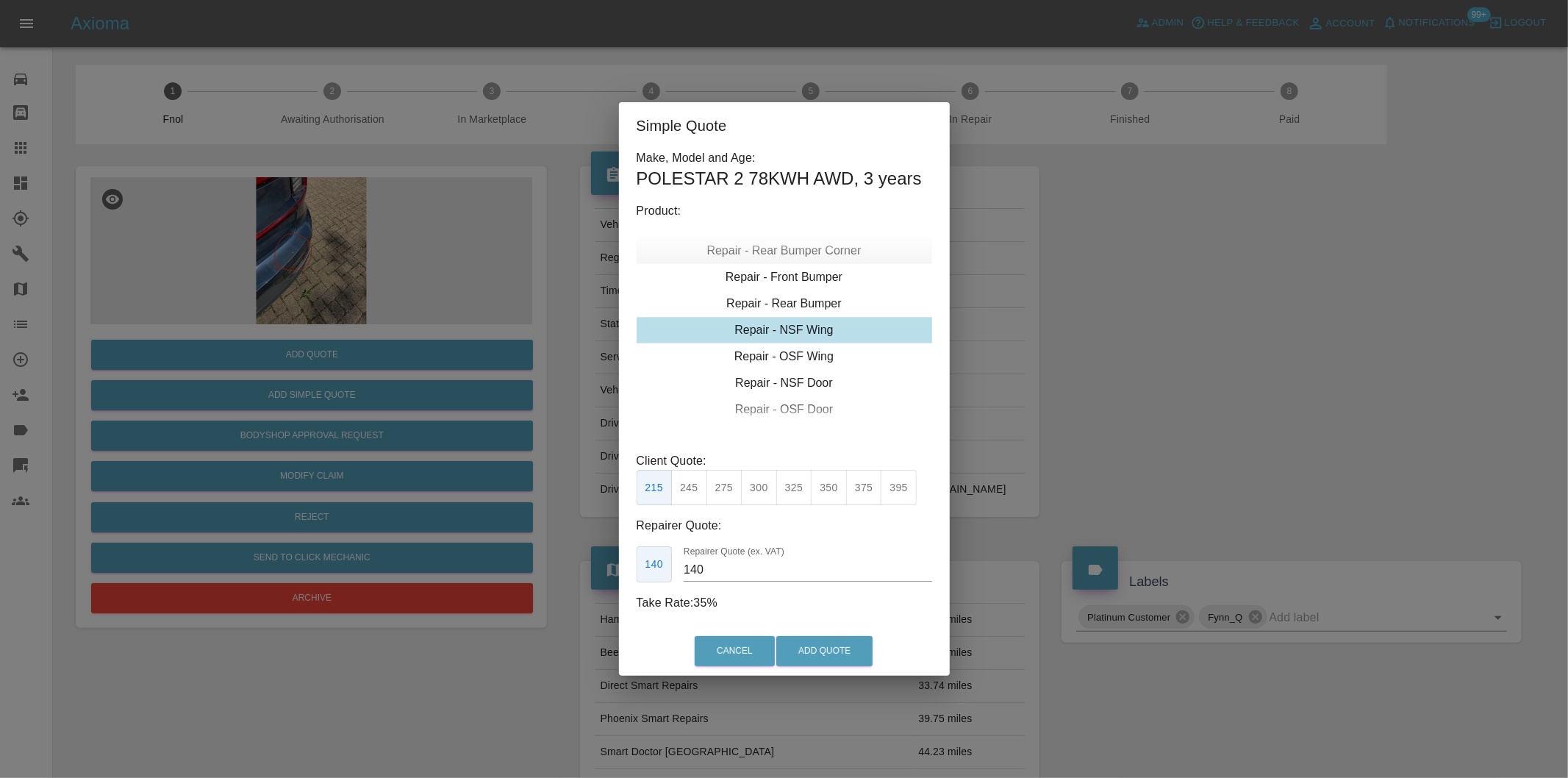
click at [831, 253] on div "Repair - Rear Bumper Corner" at bounding box center [784, 250] width 296 height 27
type input "120"
click at [695, 486] on button "199" at bounding box center [689, 488] width 36 height 36
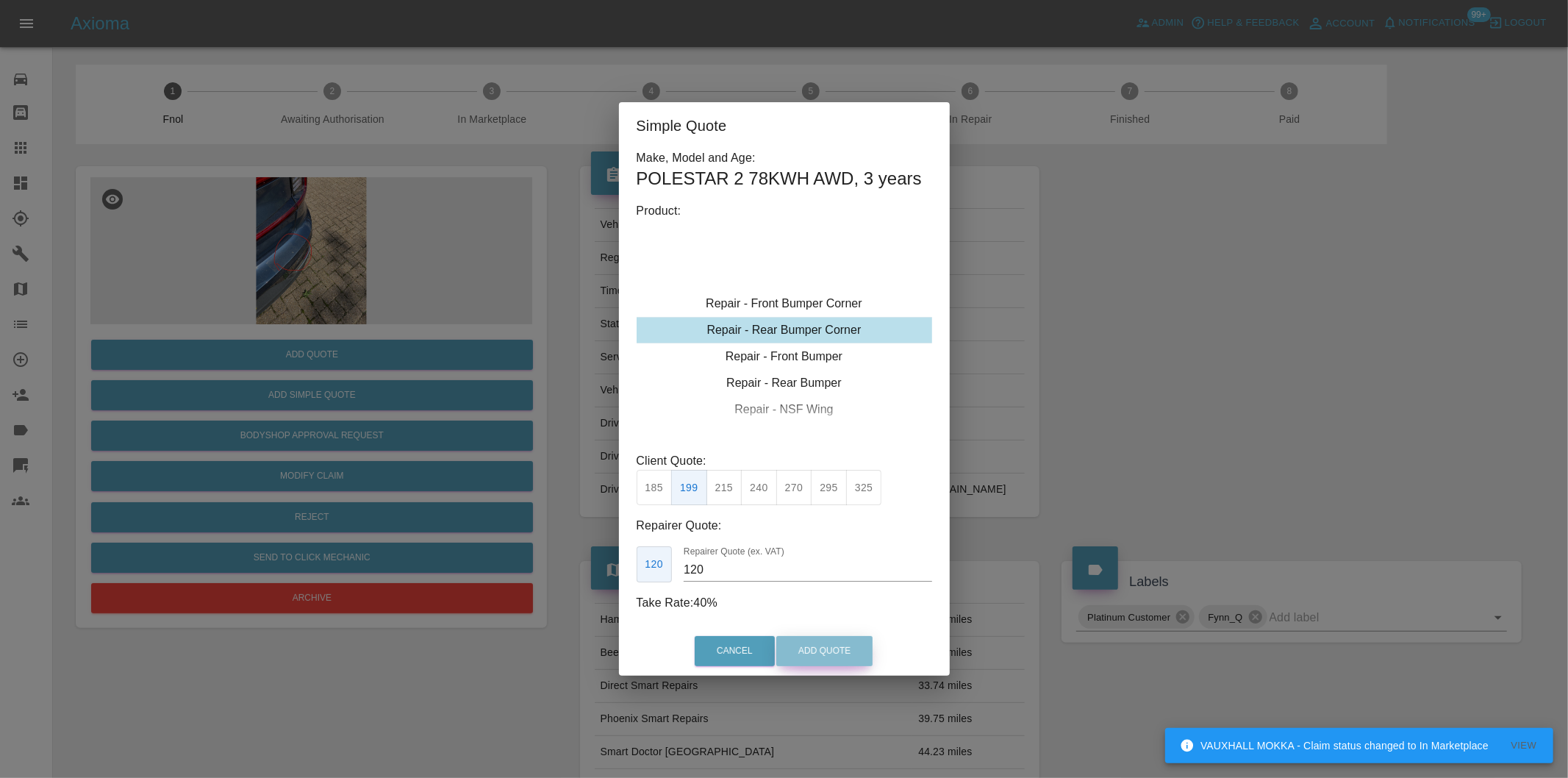
click at [819, 644] on button "Add Quote" at bounding box center [824, 650] width 96 height 30
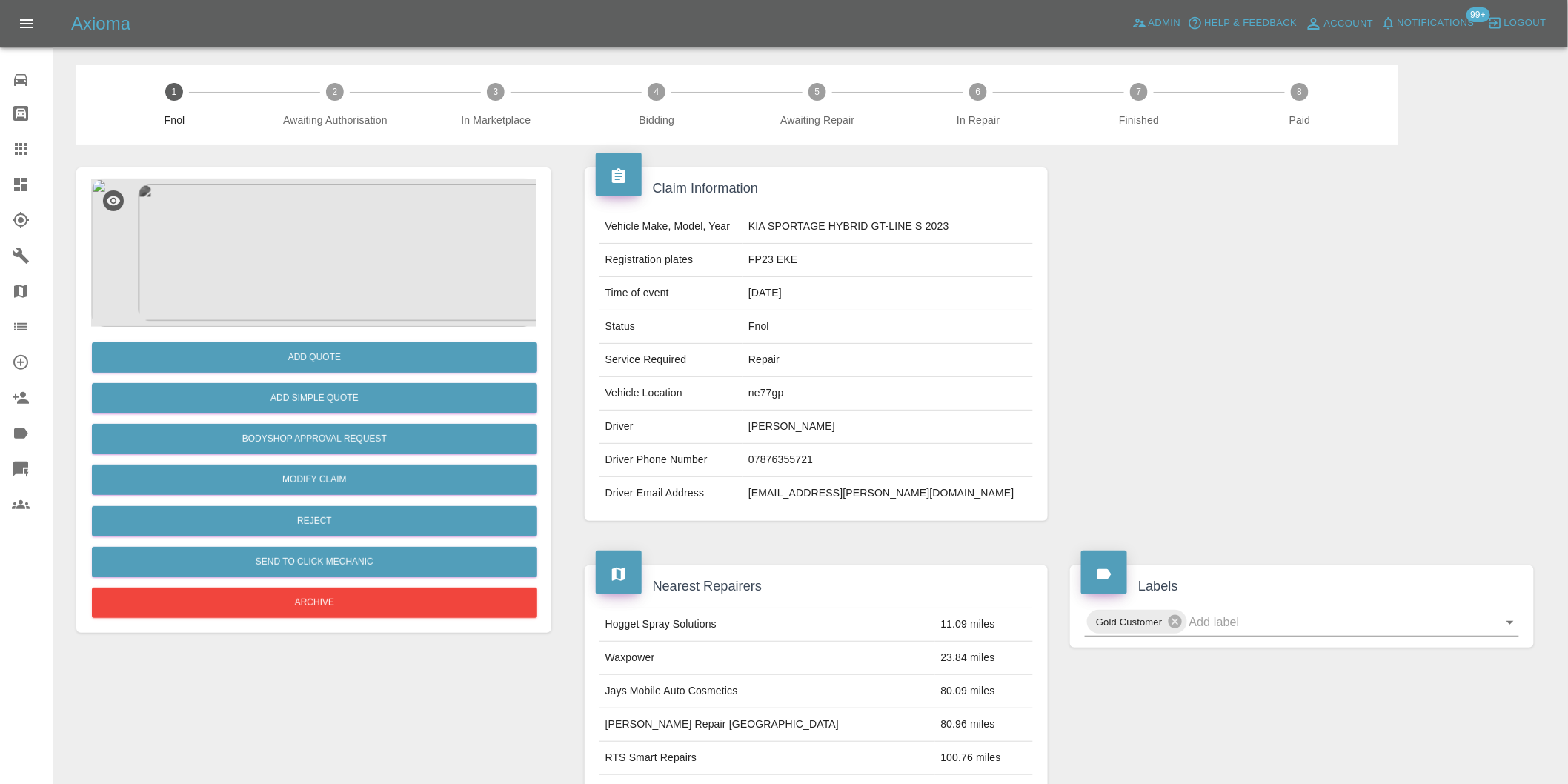
click at [320, 221] on img at bounding box center [313, 252] width 445 height 148
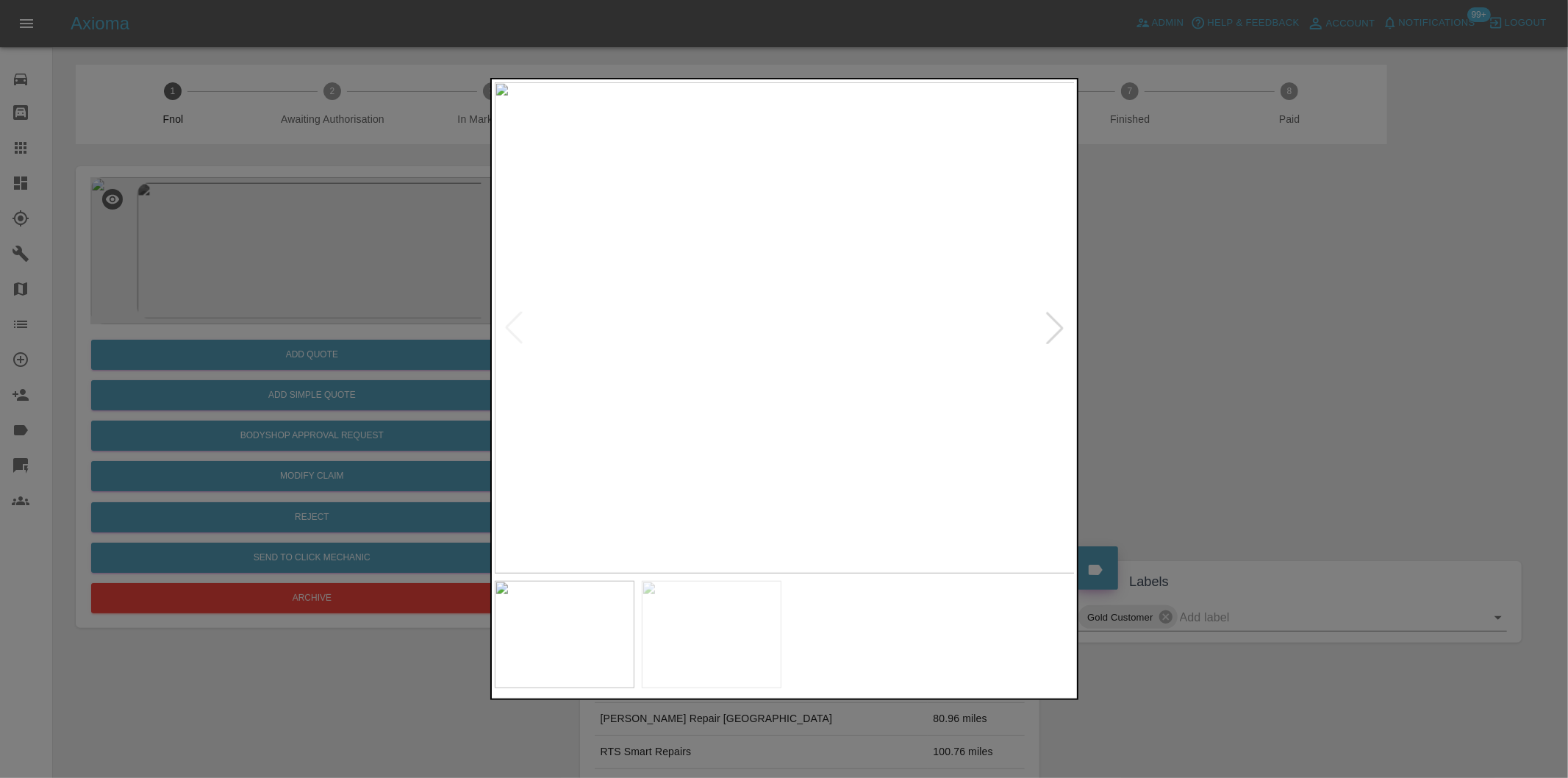
click at [1056, 327] on div at bounding box center [1055, 328] width 32 height 32
click at [1056, 327] on img at bounding box center [784, 328] width 581 height 491
click at [1200, 344] on div at bounding box center [784, 389] width 1568 height 778
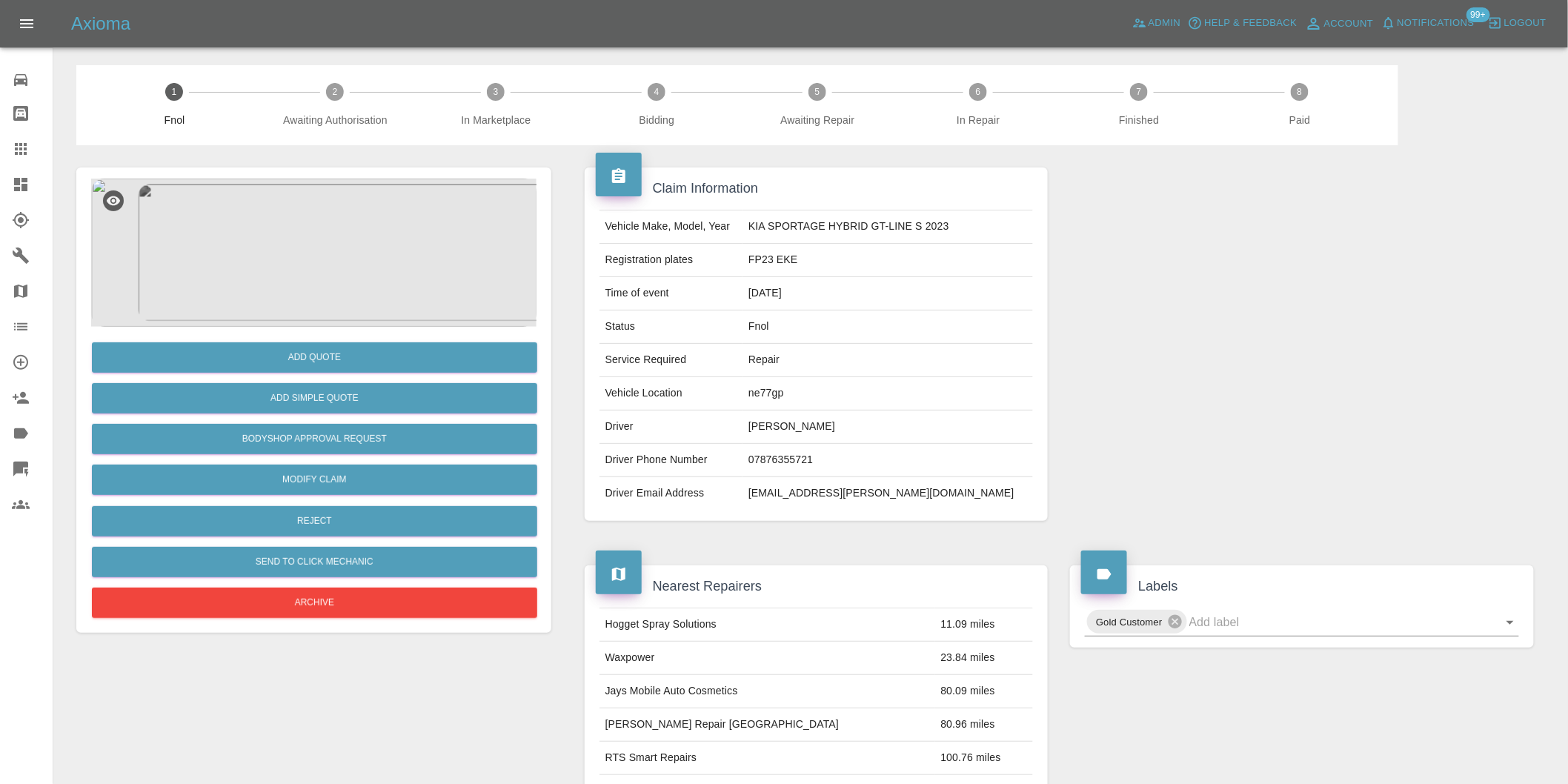
click at [331, 239] on img at bounding box center [313, 252] width 445 height 148
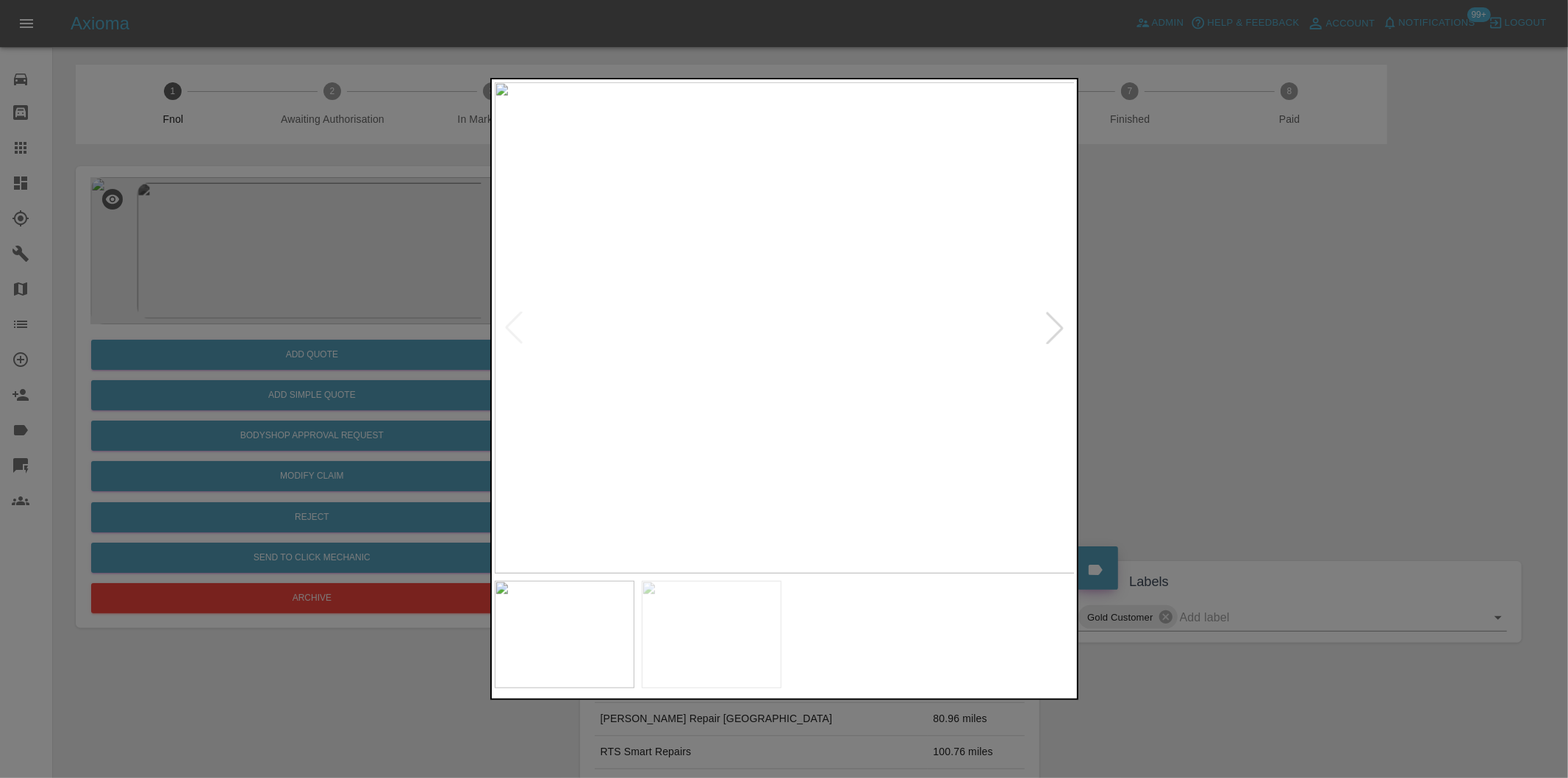
click at [1047, 329] on div at bounding box center [1055, 328] width 32 height 32
click at [1047, 329] on img at bounding box center [784, 328] width 581 height 491
drag, startPoint x: 1234, startPoint y: 361, endPoint x: 959, endPoint y: 384, distance: 276.0
click at [1232, 361] on div at bounding box center [784, 389] width 1568 height 778
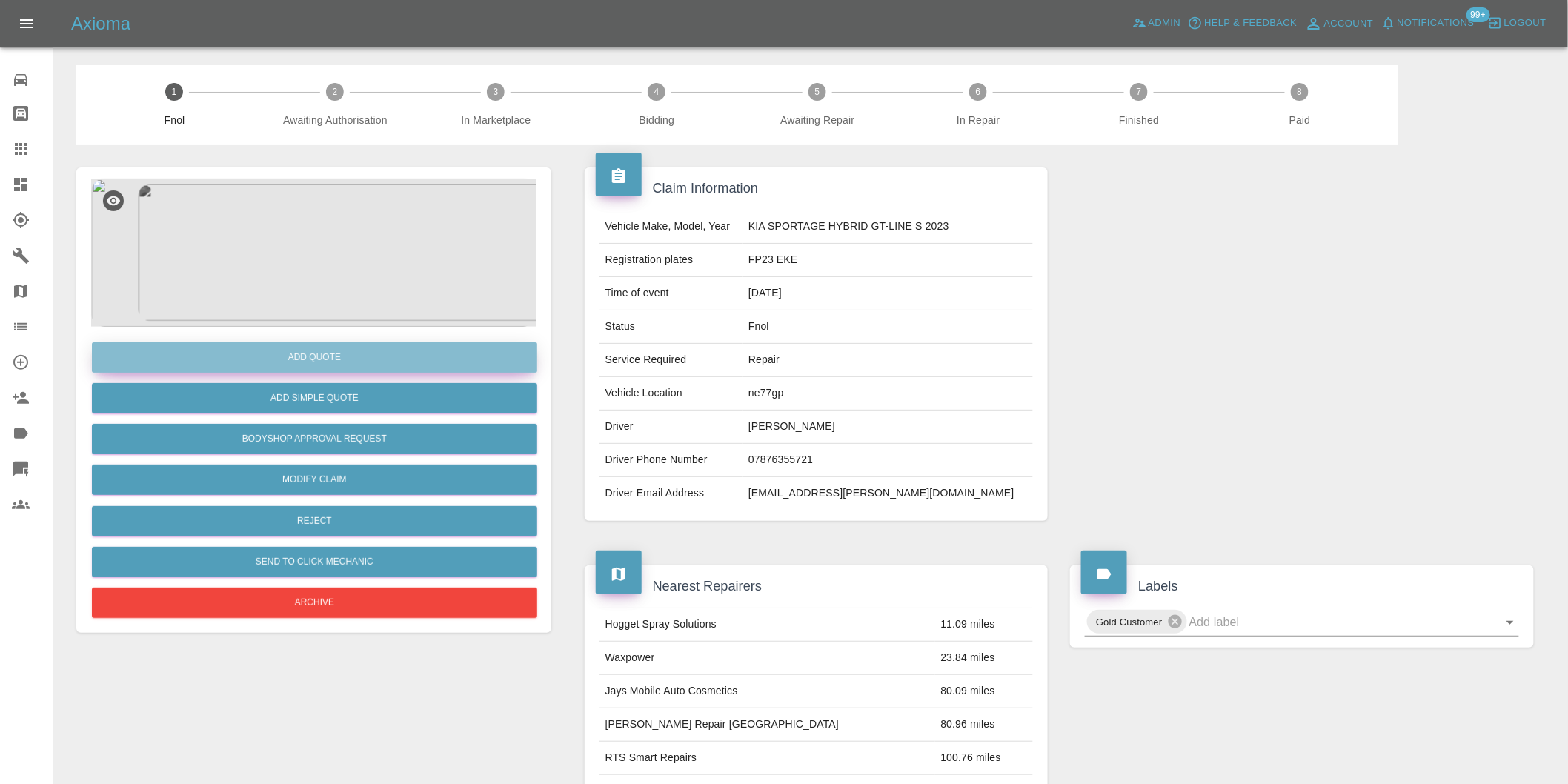
click at [332, 353] on button "Add Quote" at bounding box center [314, 357] width 445 height 30
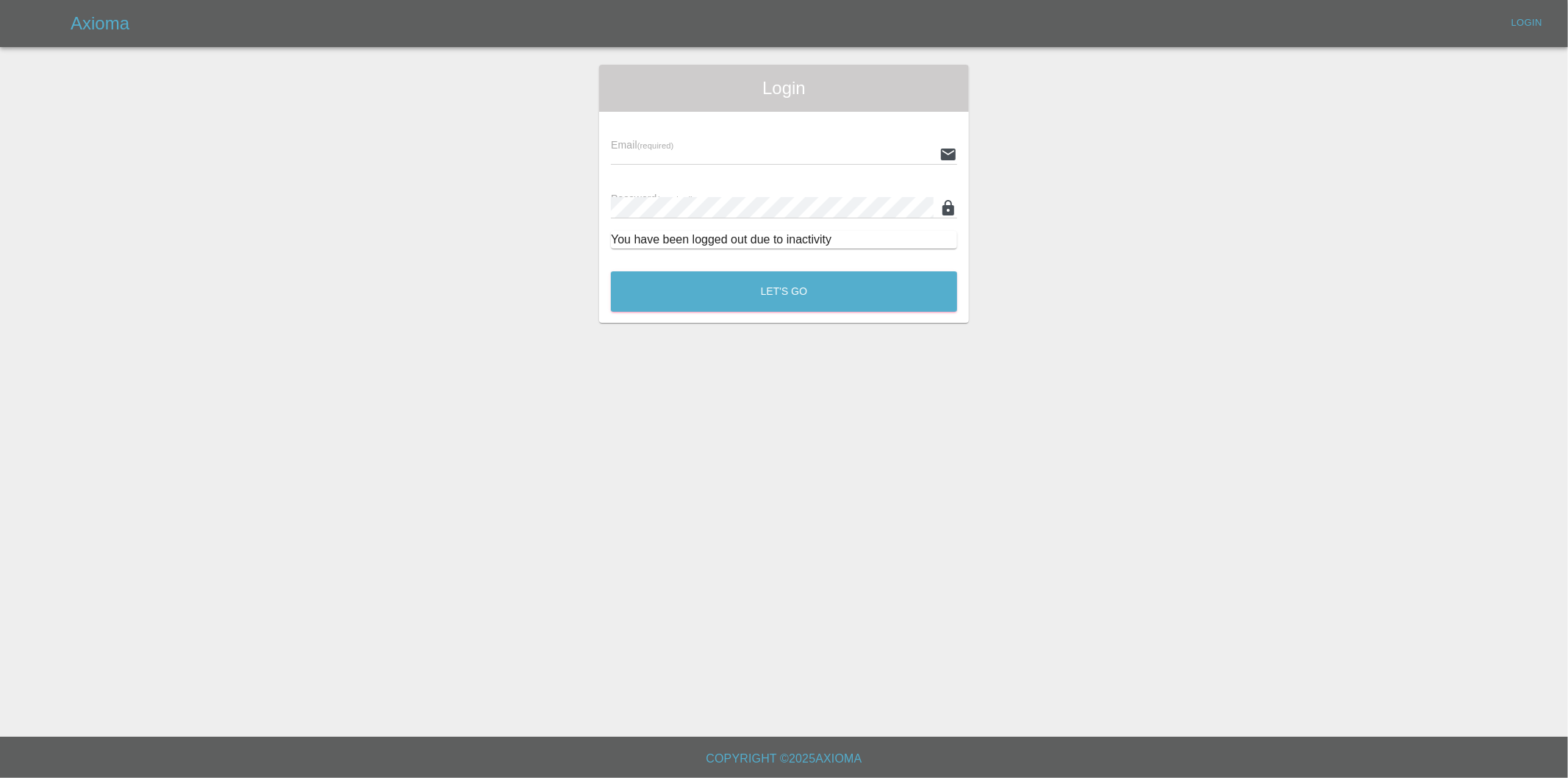
type input "[PERSON_NAME][EMAIL_ADDRESS][DOMAIN_NAME]"
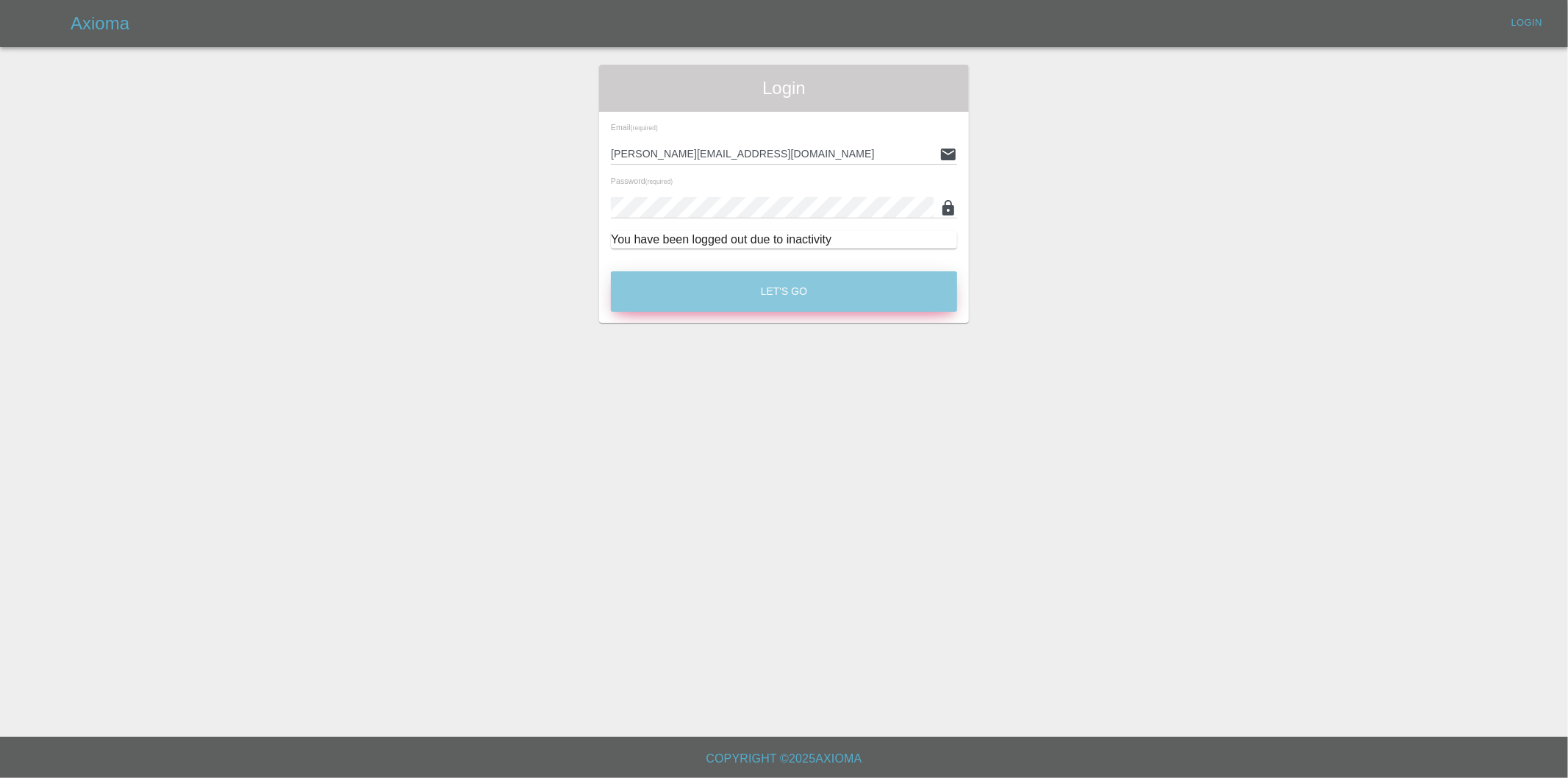
click at [784, 296] on button "Let's Go" at bounding box center [784, 292] width 347 height 40
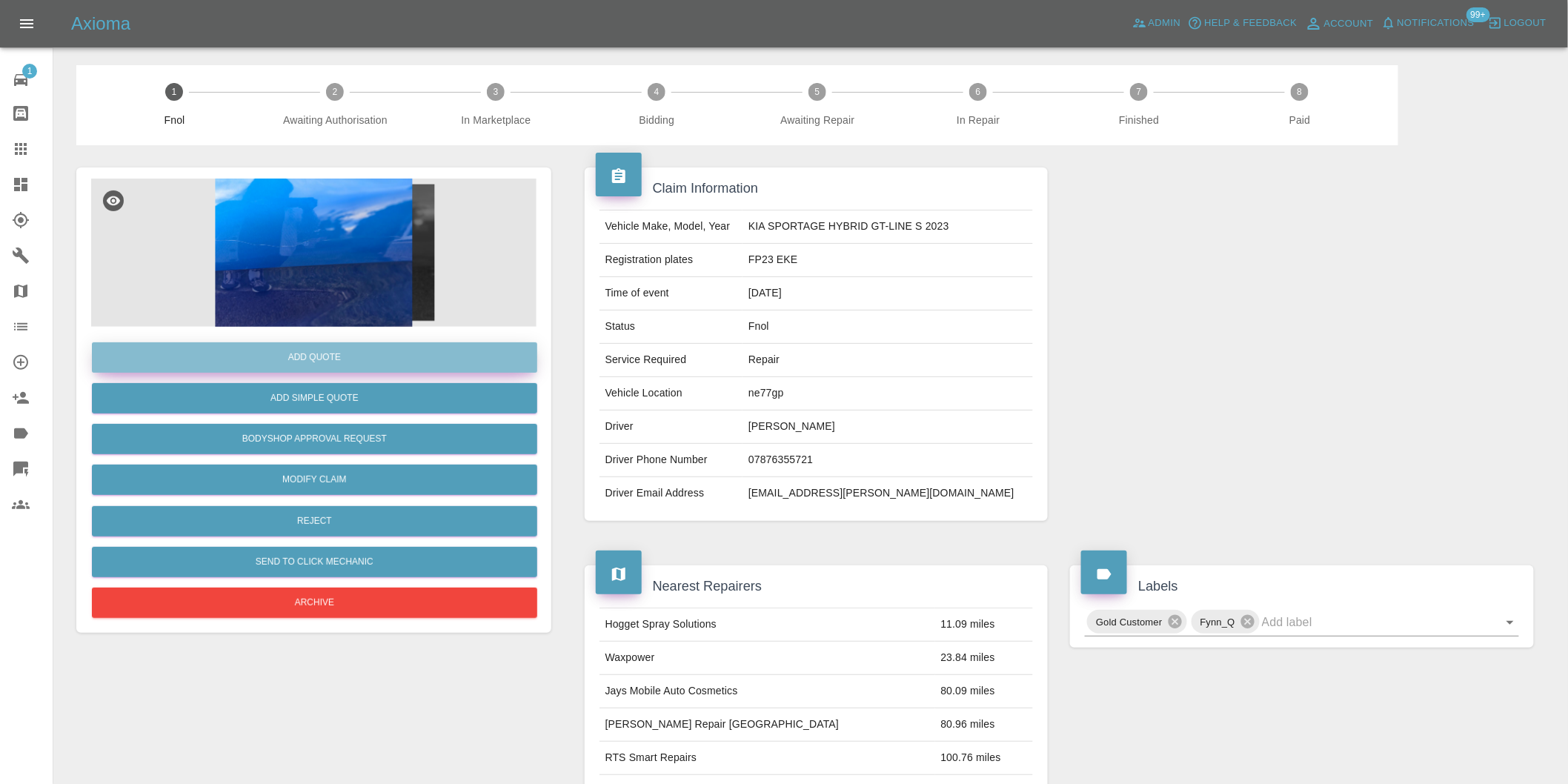
click at [345, 357] on button "Add Quote" at bounding box center [314, 357] width 445 height 30
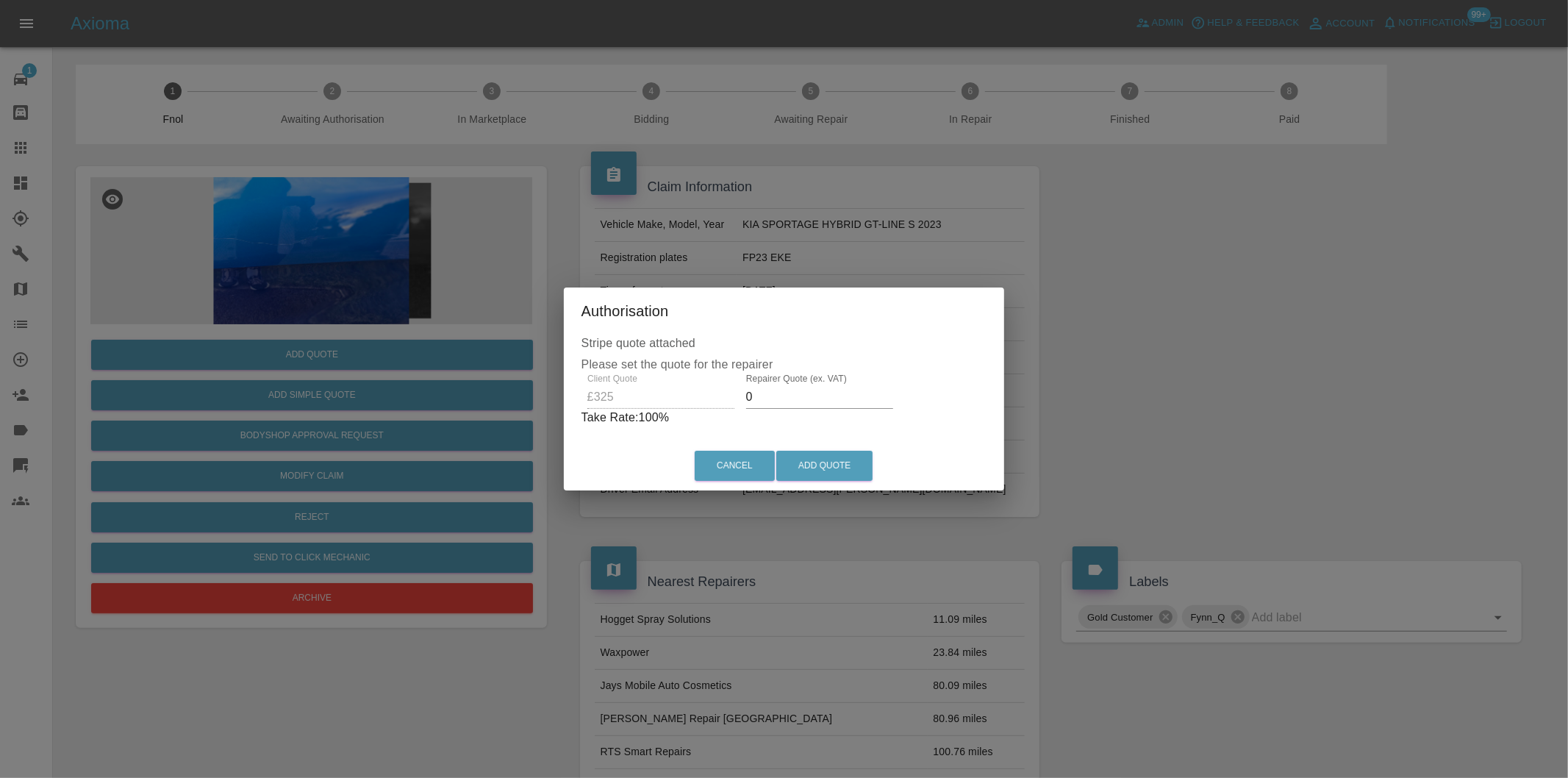
click at [776, 402] on input "0" at bounding box center [820, 397] width 147 height 23
type input "0210"
click at [851, 456] on button "Add Quote" at bounding box center [824, 465] width 96 height 30
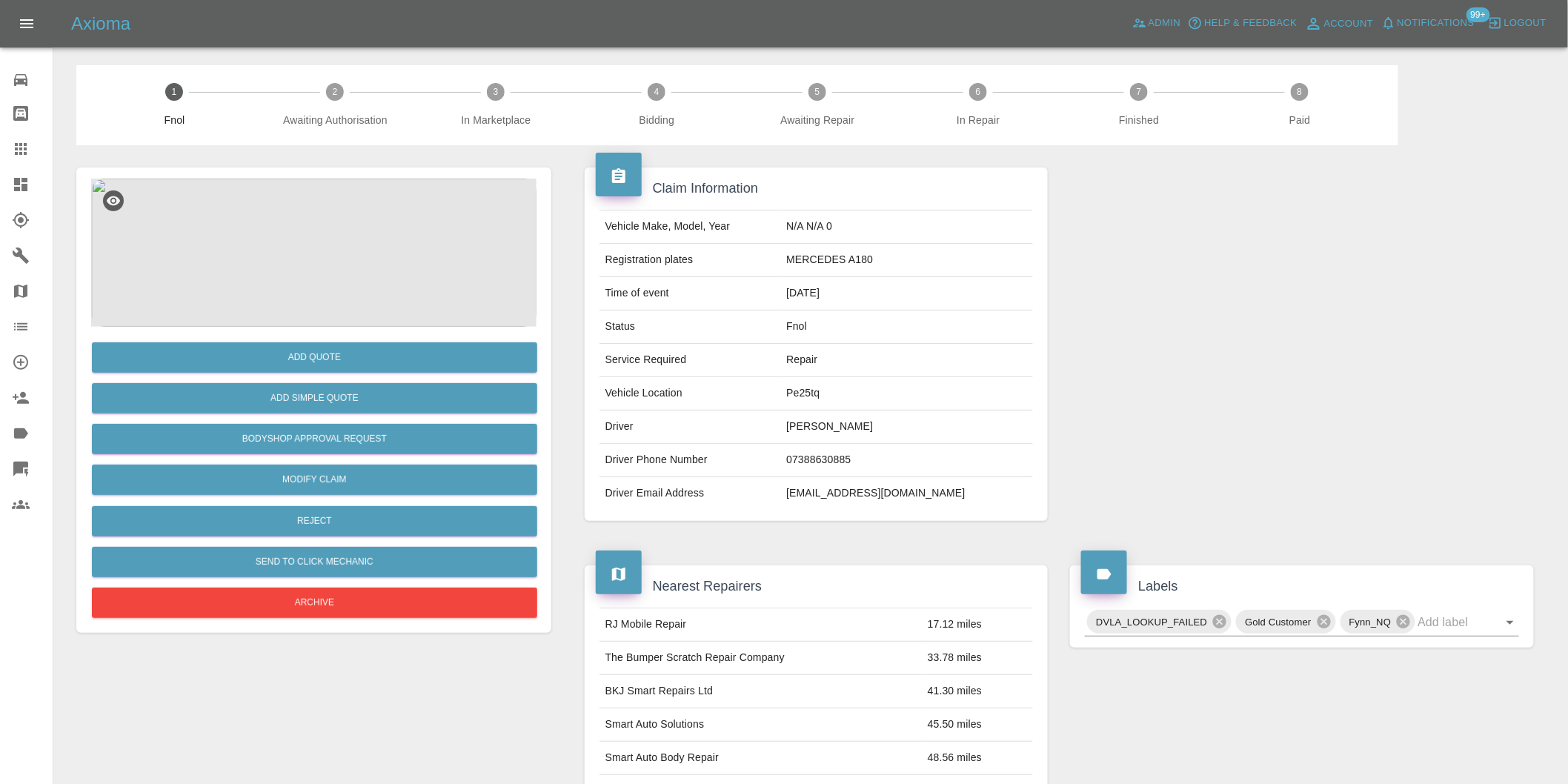
click at [331, 252] on img at bounding box center [313, 252] width 445 height 148
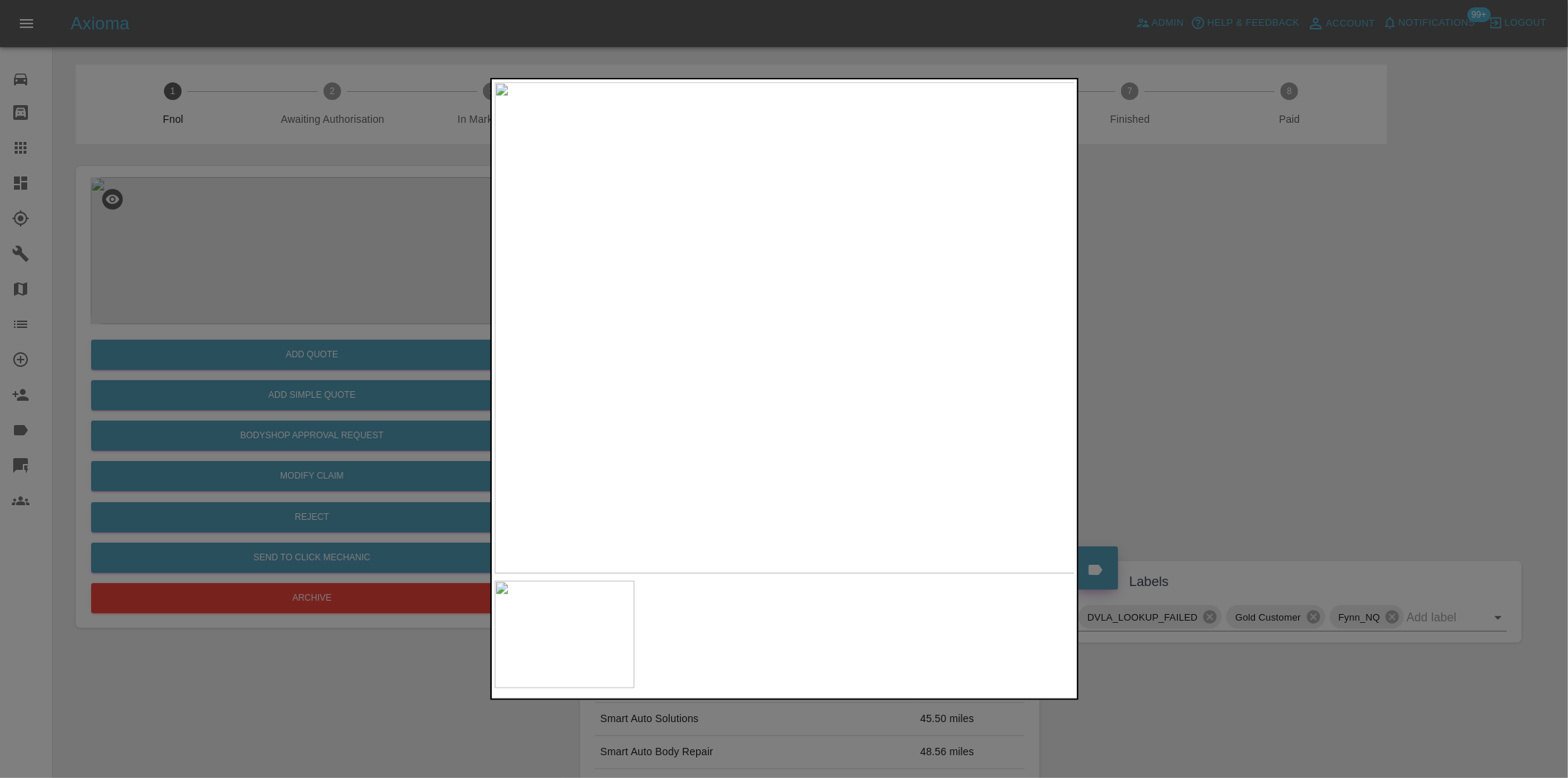
click at [1166, 337] on div at bounding box center [784, 389] width 1568 height 778
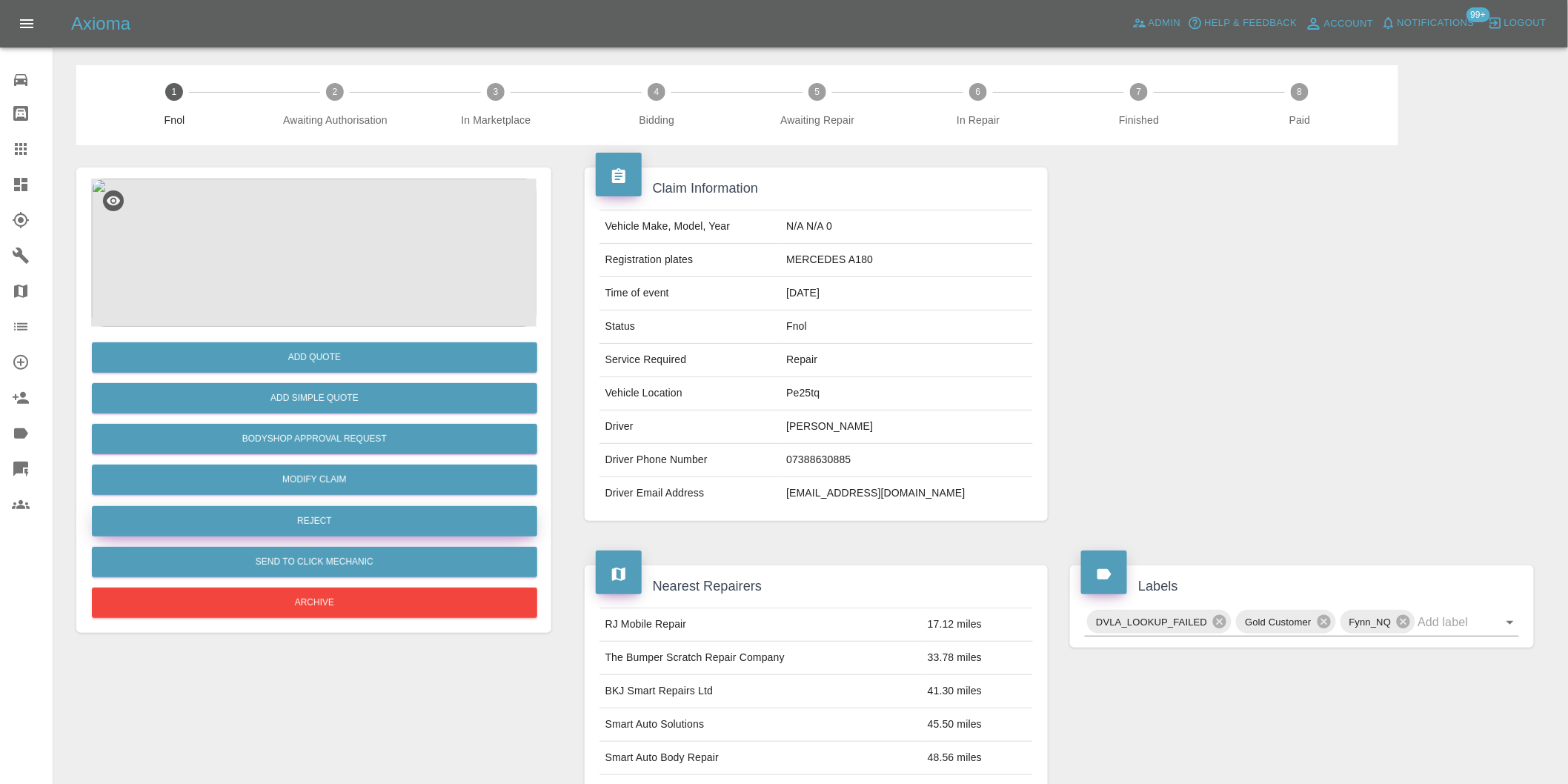
click at [312, 515] on button "Reject" at bounding box center [314, 521] width 445 height 30
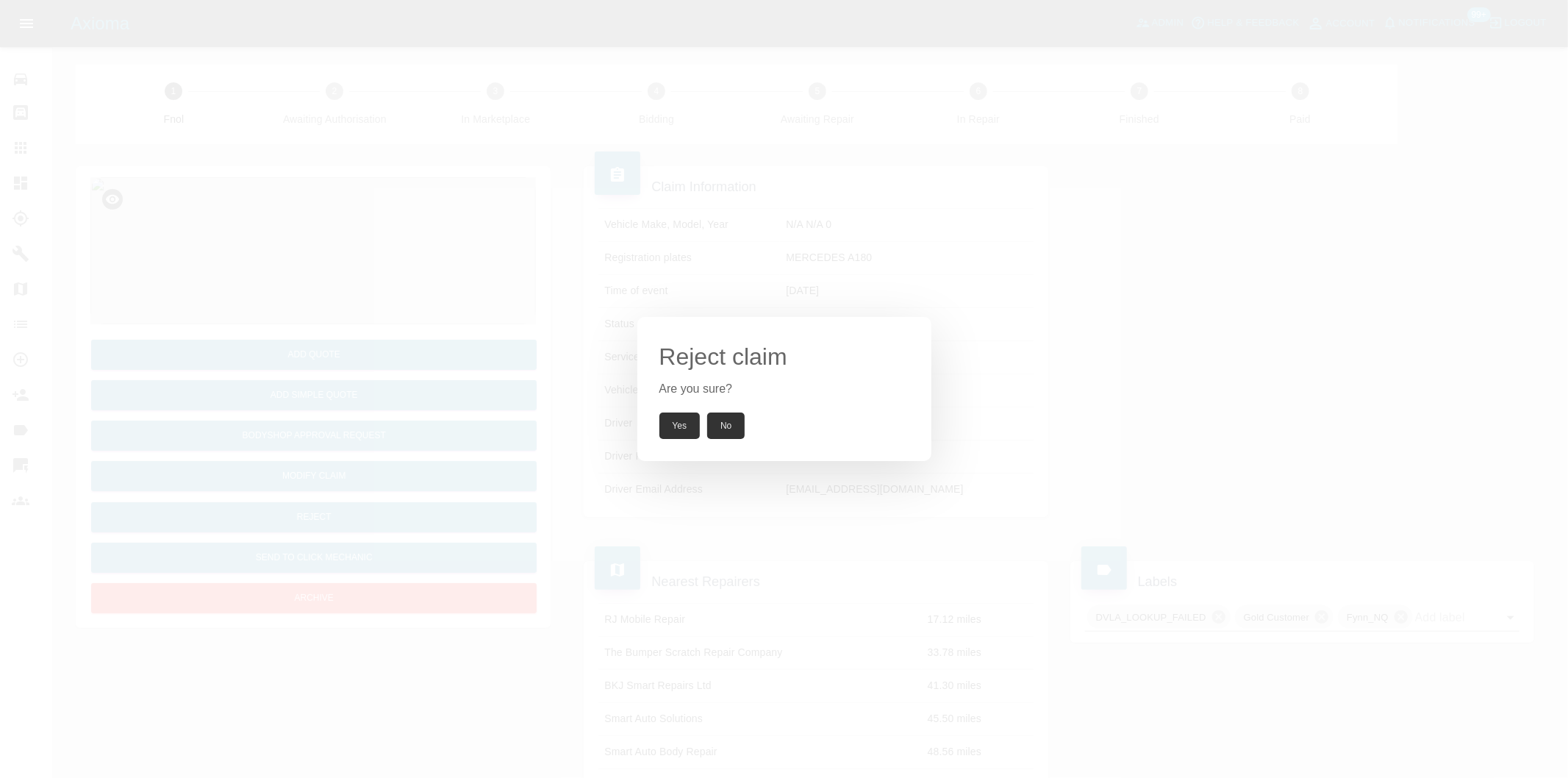
click at [679, 416] on button "Yes" at bounding box center [679, 426] width 41 height 27
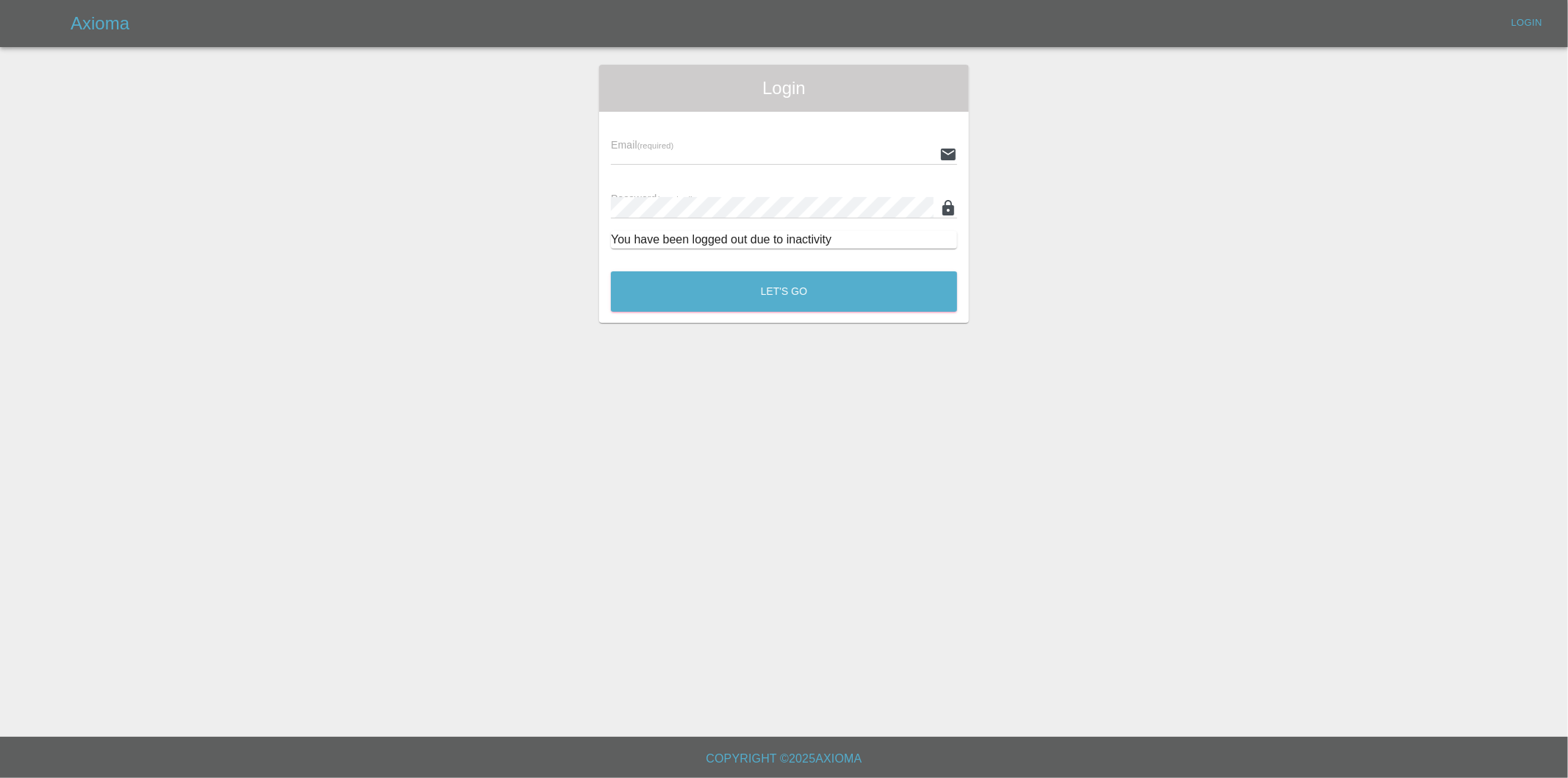
type input "[PERSON_NAME][EMAIL_ADDRESS][DOMAIN_NAME]"
click at [821, 265] on div "Let's Go" at bounding box center [784, 288] width 347 height 55
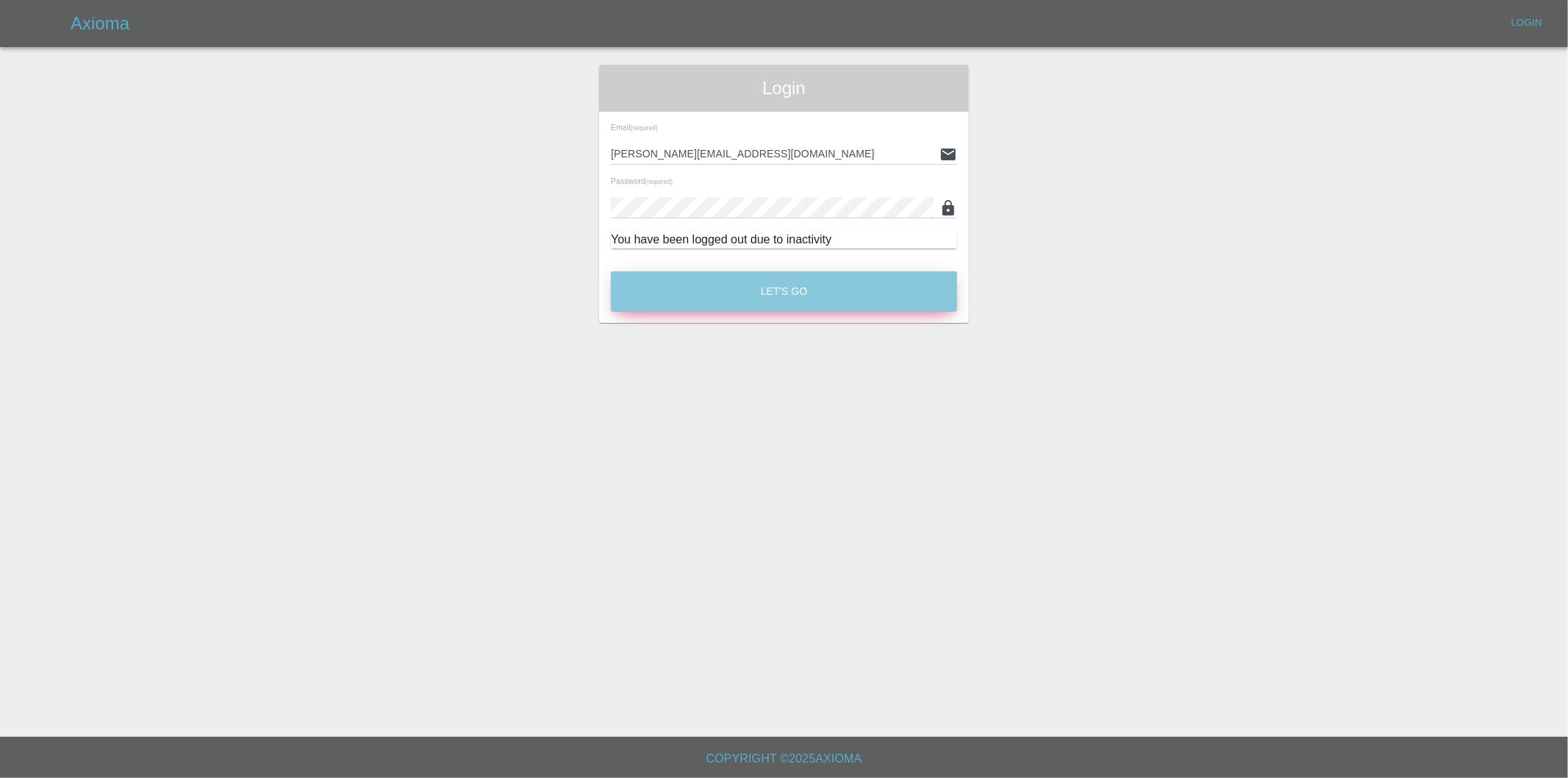
click at [784, 292] on button "Let's Go" at bounding box center [784, 292] width 347 height 40
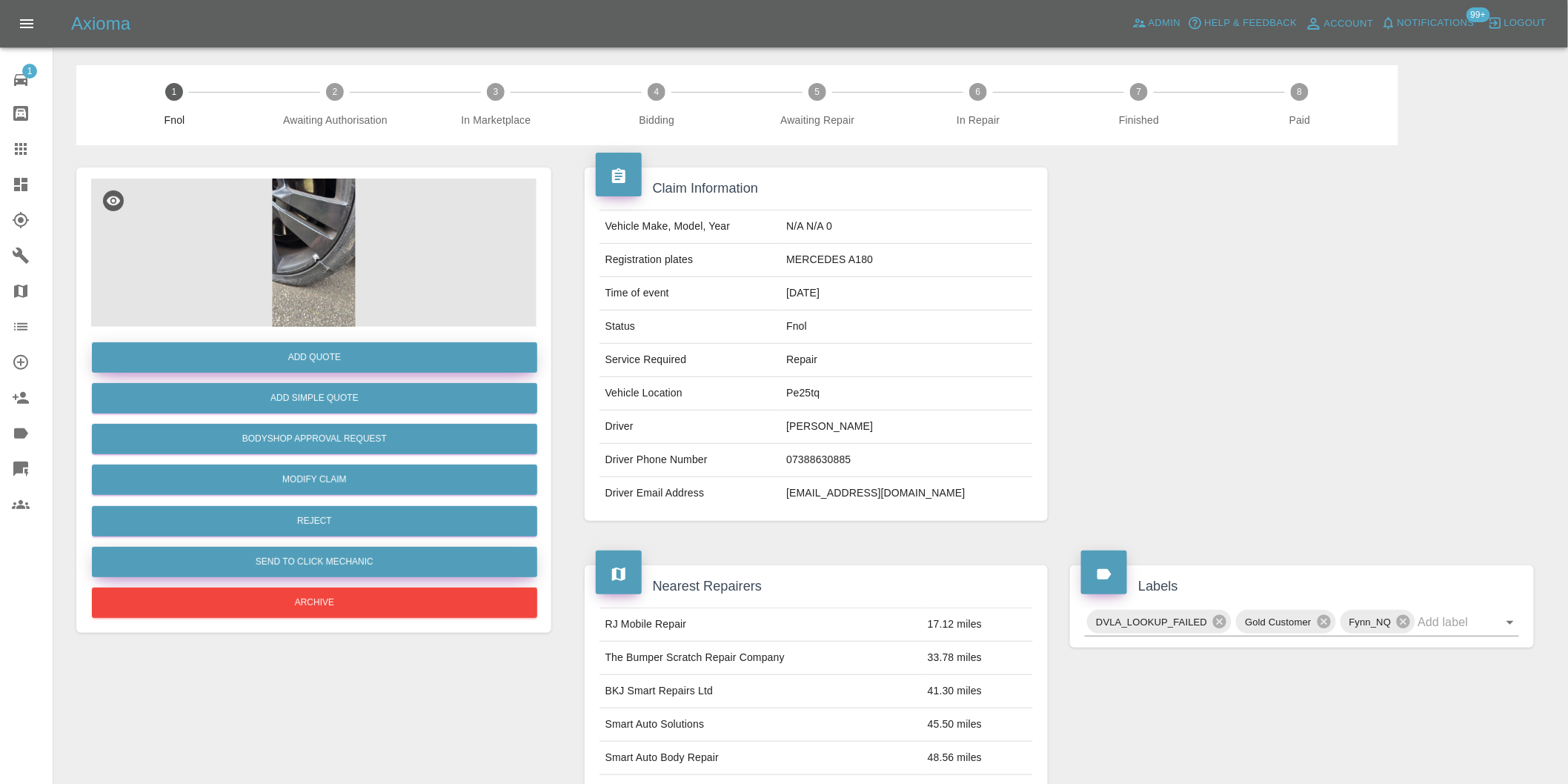
drag, startPoint x: 356, startPoint y: 352, endPoint x: 371, endPoint y: 566, distance: 214.5
click at [371, 566] on div "Add Quote Add Simple Quote Bodyshop Approval Request Modify Claim Reject Send t…" at bounding box center [313, 474] width 445 height 295
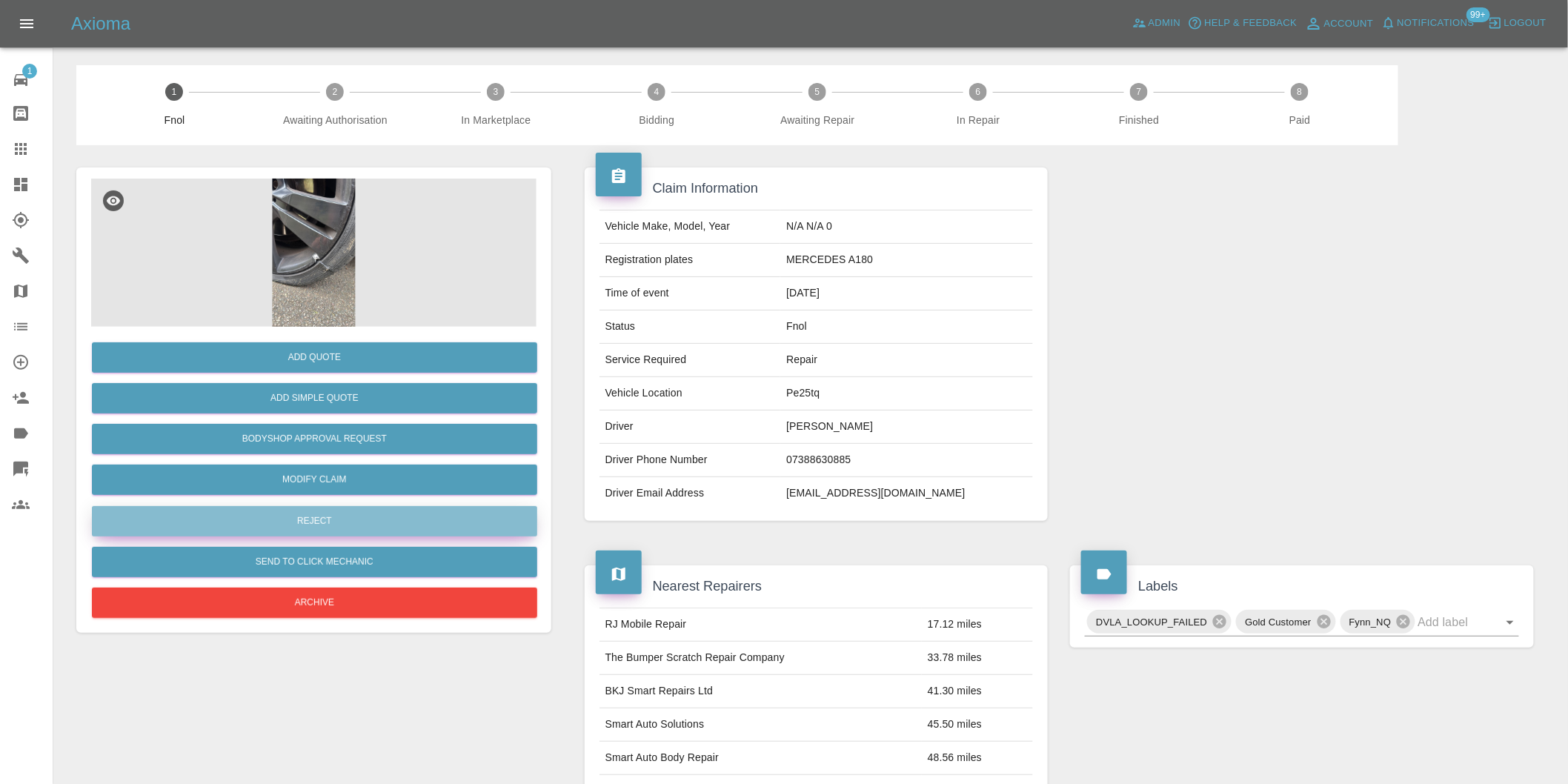
click at [311, 534] on button "Reject" at bounding box center [314, 521] width 445 height 30
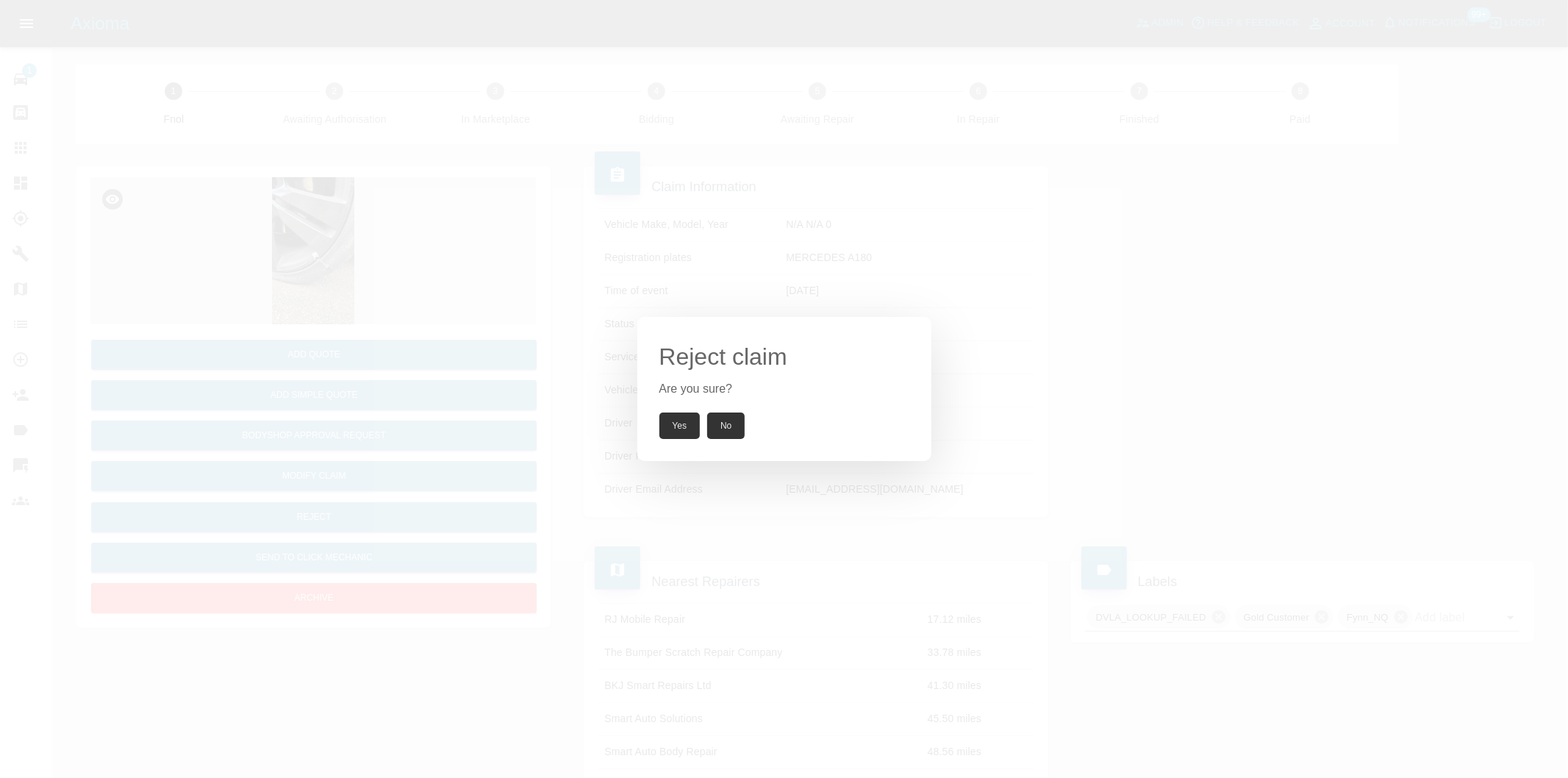
click at [667, 423] on button "Yes" at bounding box center [679, 426] width 41 height 27
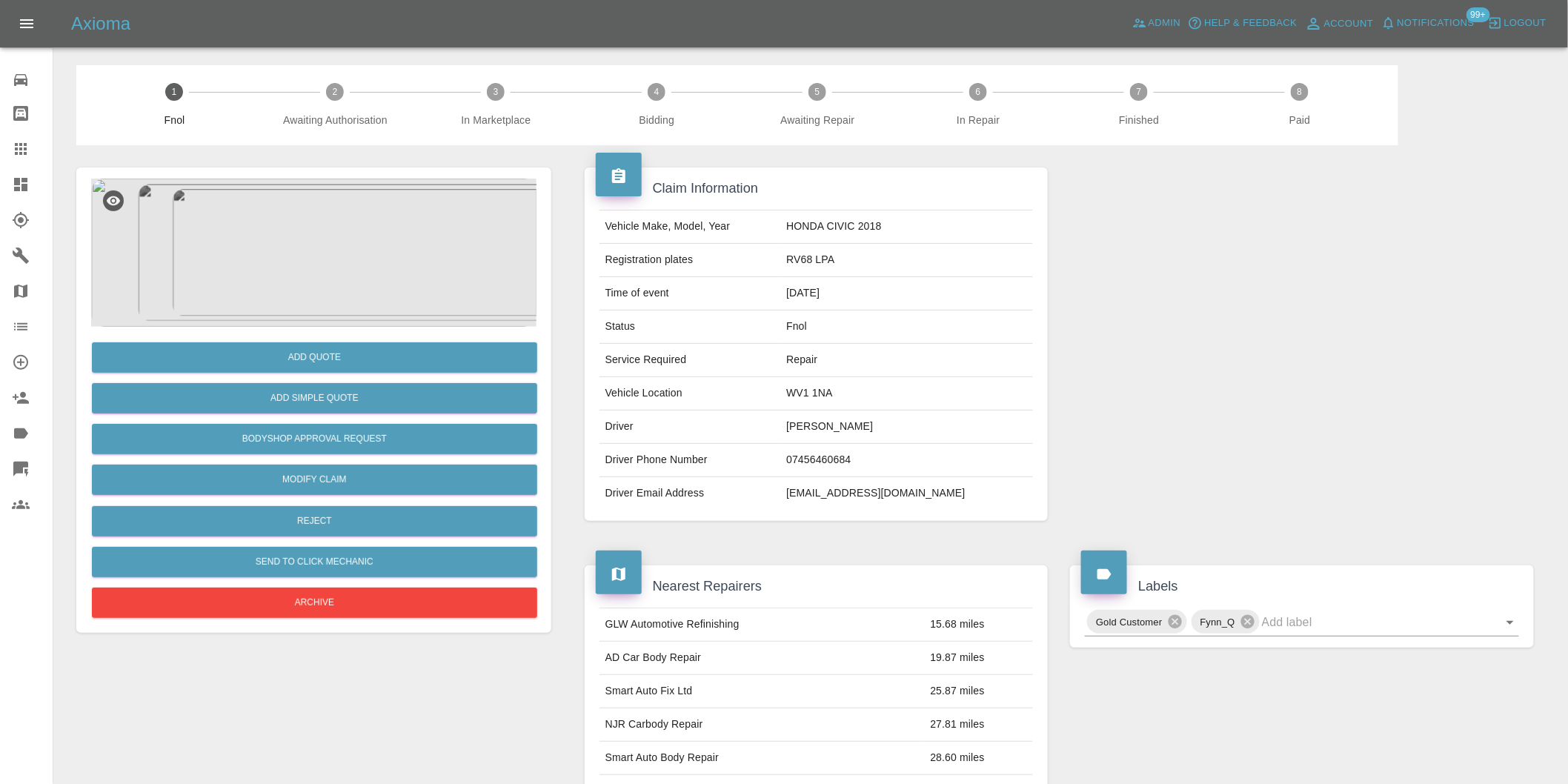
click at [369, 247] on img at bounding box center [313, 252] width 445 height 148
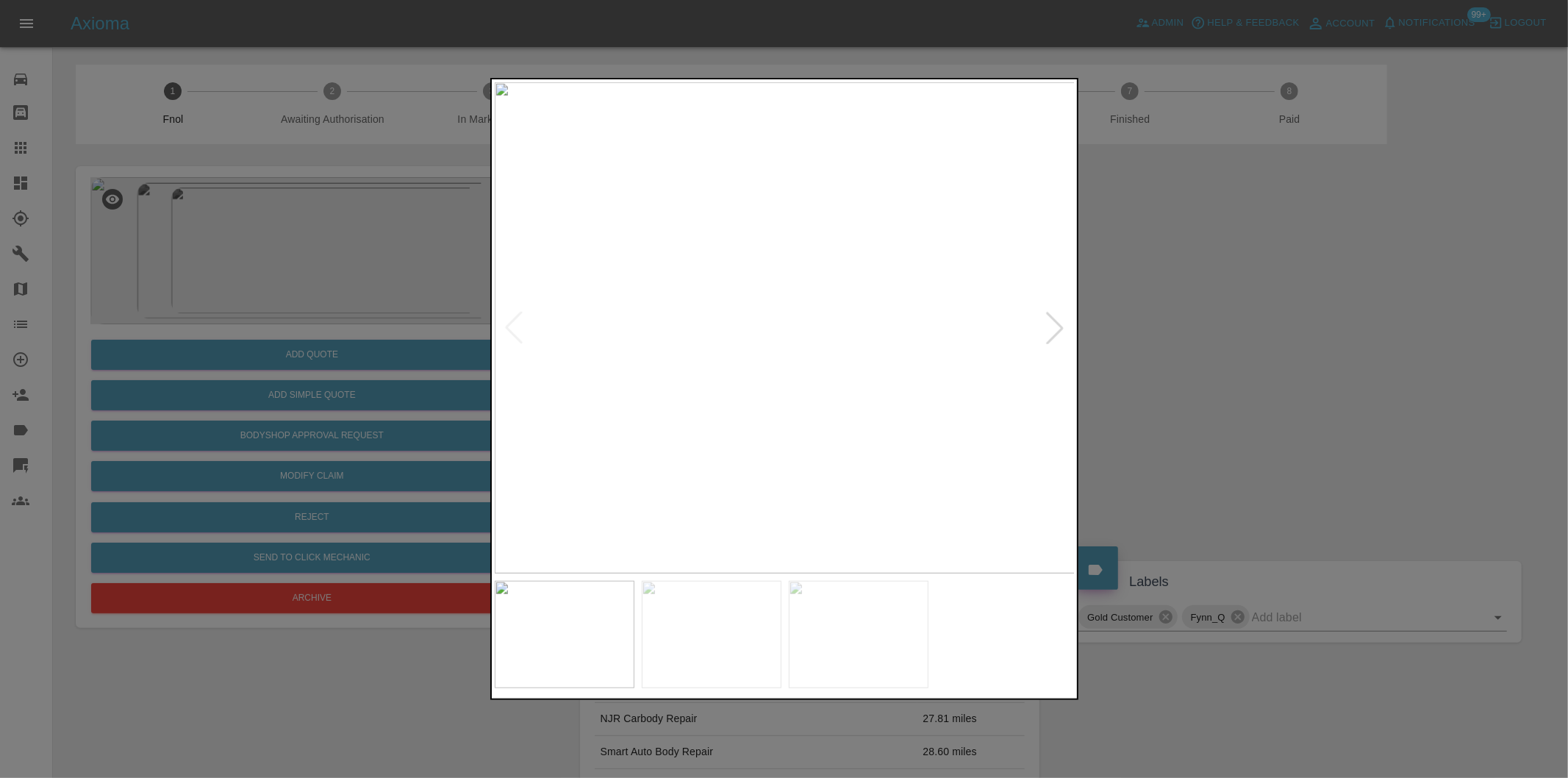
click at [1050, 334] on div at bounding box center [1055, 328] width 32 height 32
click at [1050, 334] on img at bounding box center [784, 328] width 581 height 491
click at [1171, 347] on div at bounding box center [784, 389] width 1568 height 778
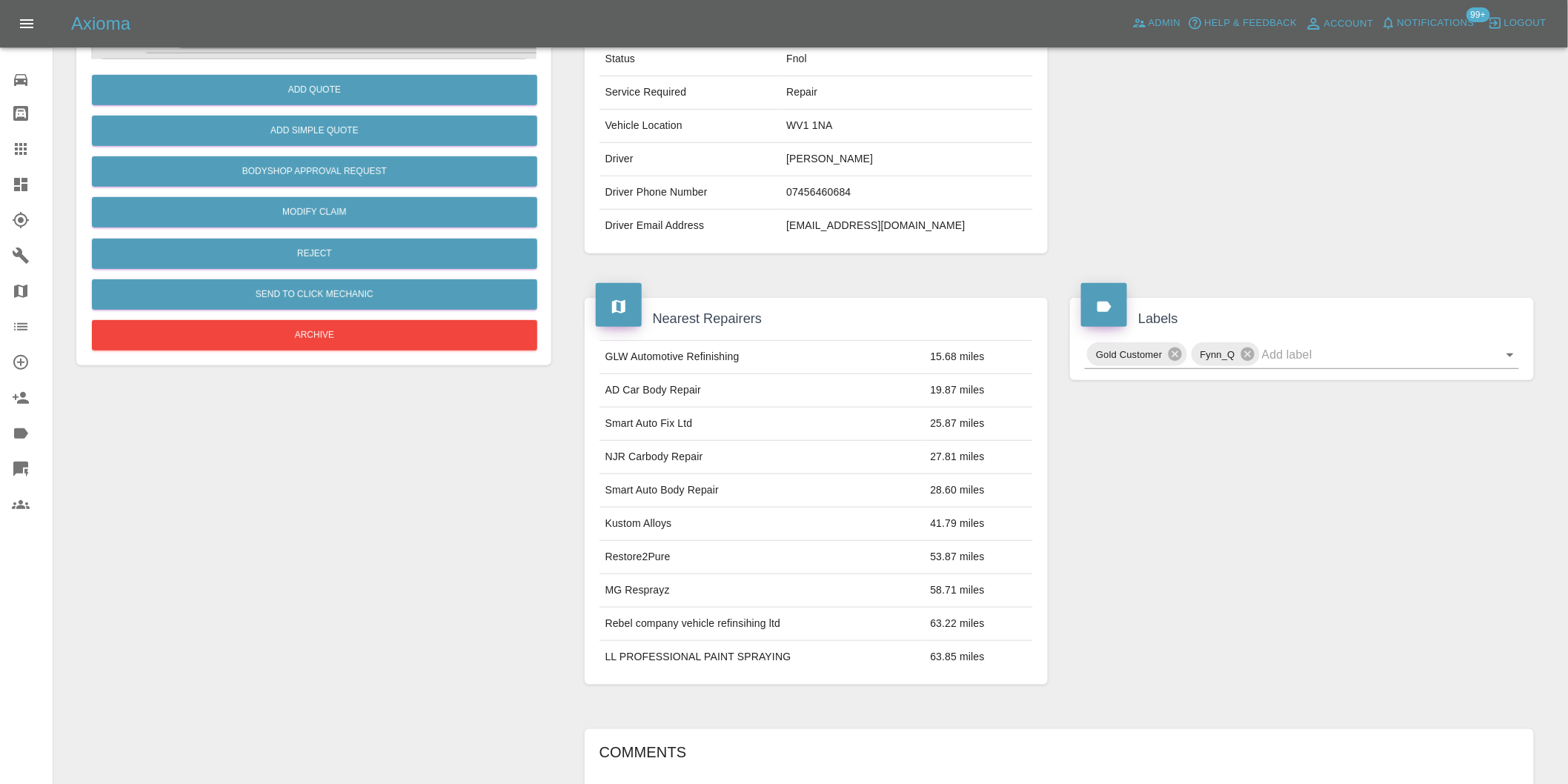
scroll to position [103, 0]
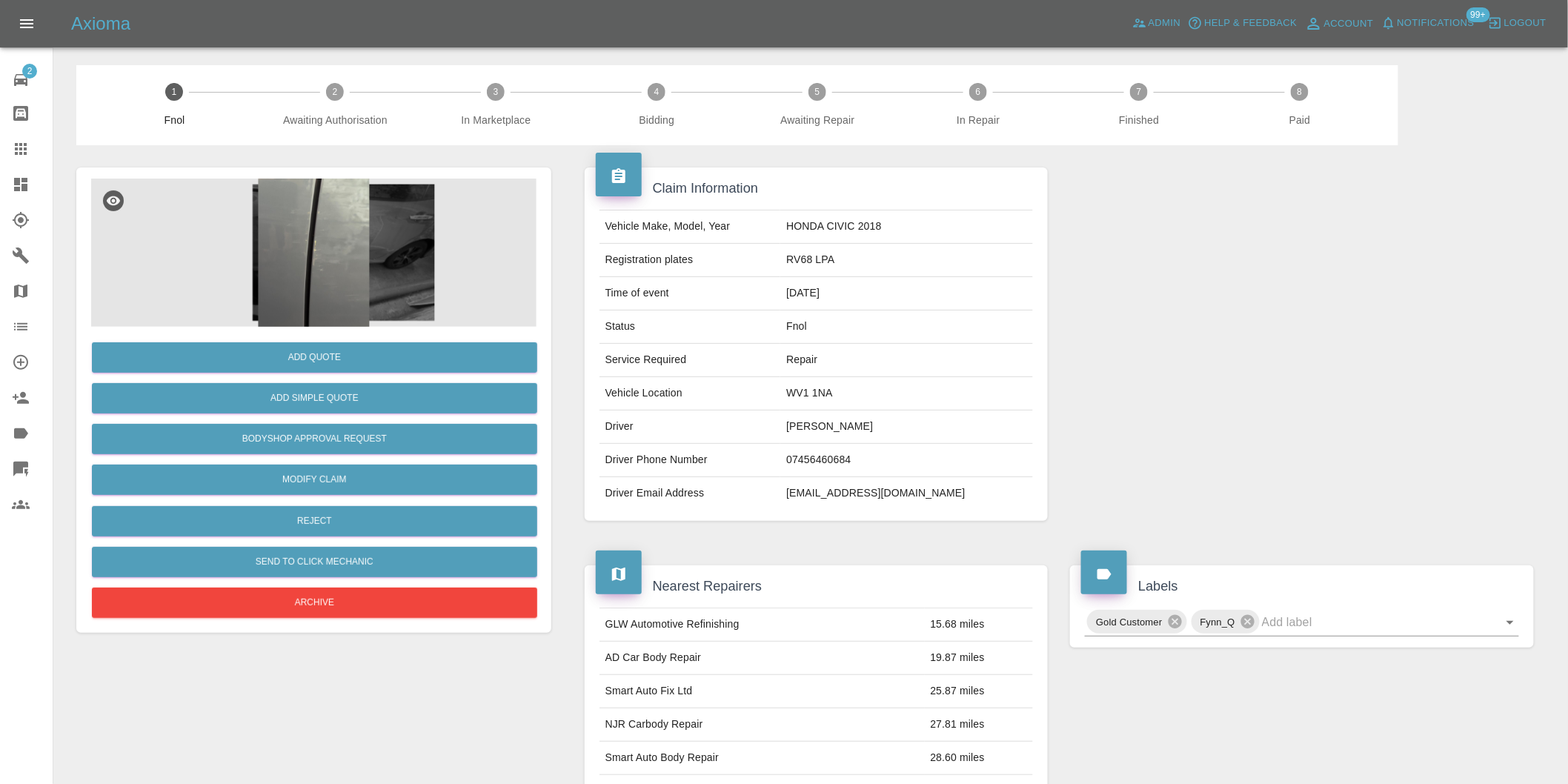
click at [300, 279] on img at bounding box center [313, 252] width 445 height 148
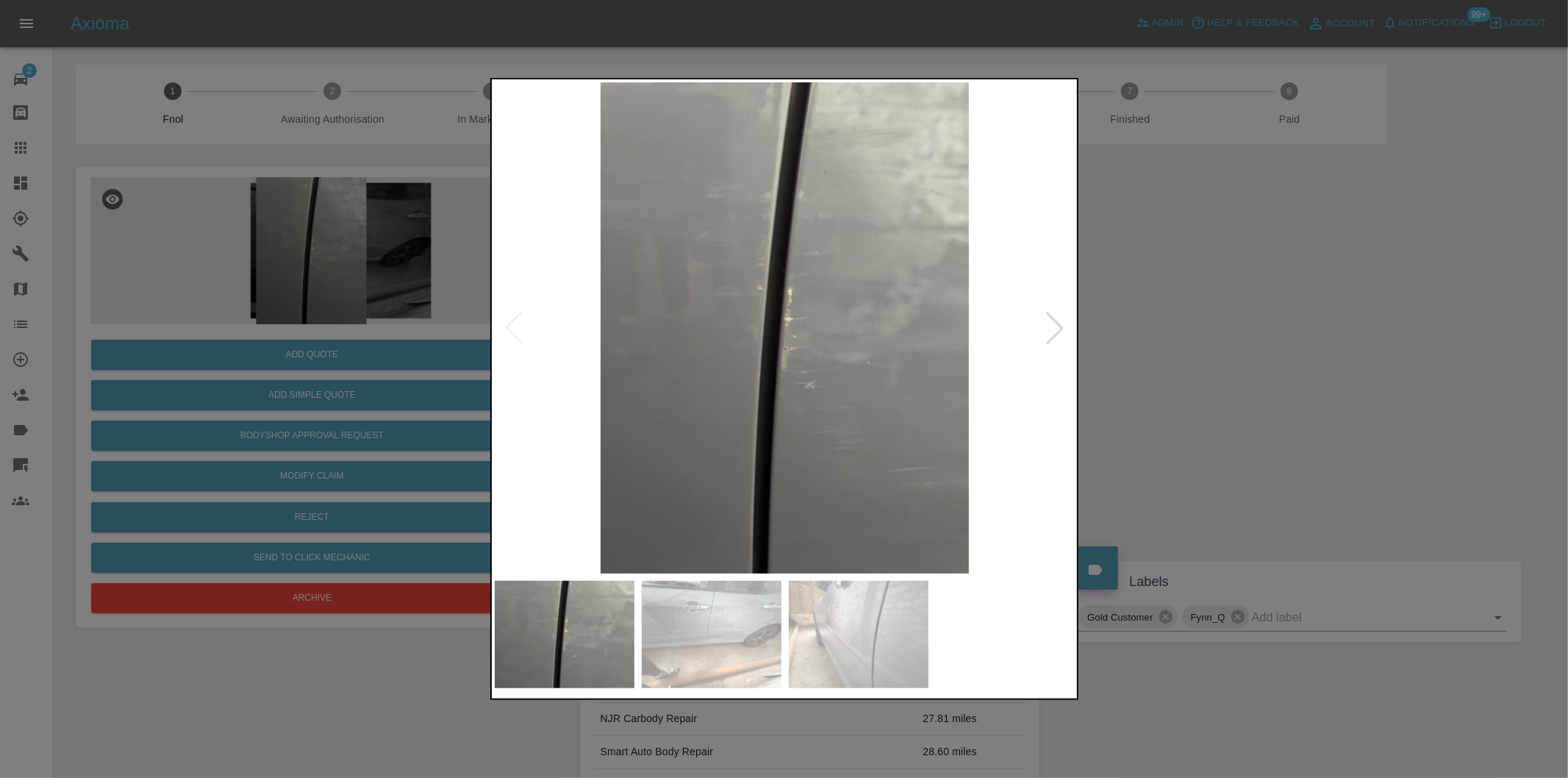
click at [1054, 327] on div at bounding box center [1055, 328] width 32 height 32
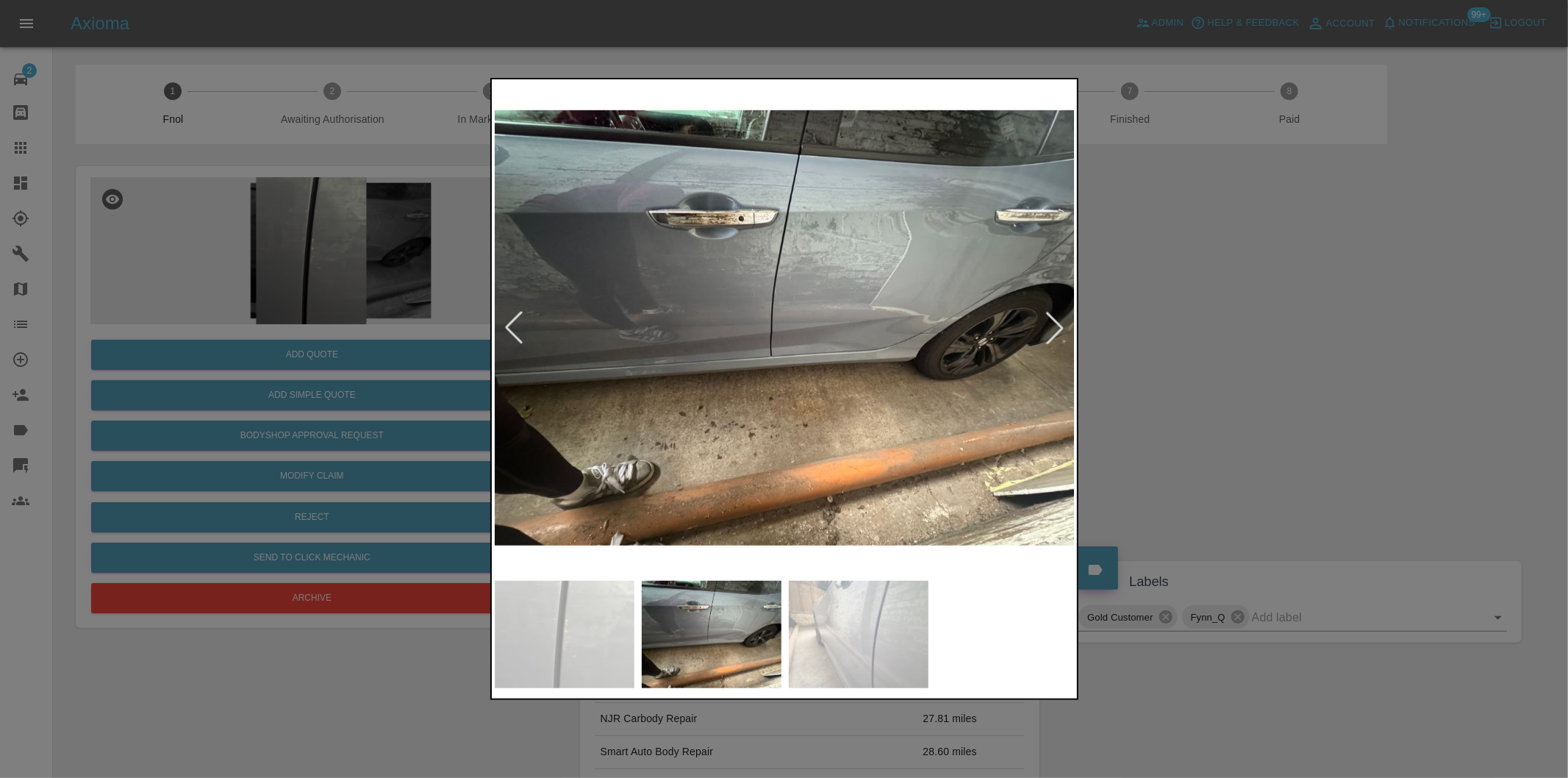
click at [1259, 331] on div at bounding box center [784, 389] width 1568 height 778
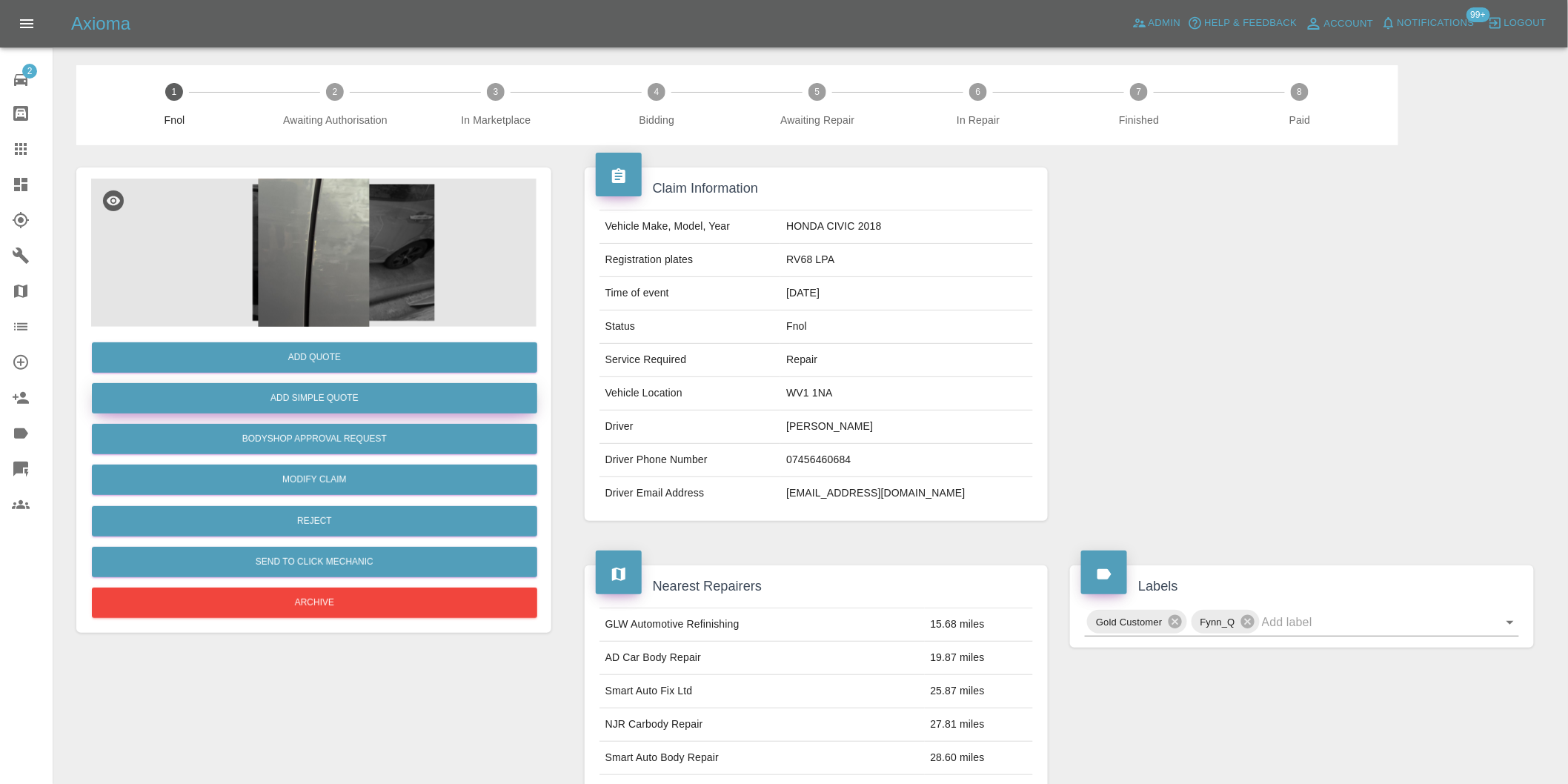
click at [314, 395] on button "Add Simple Quote" at bounding box center [314, 398] width 445 height 30
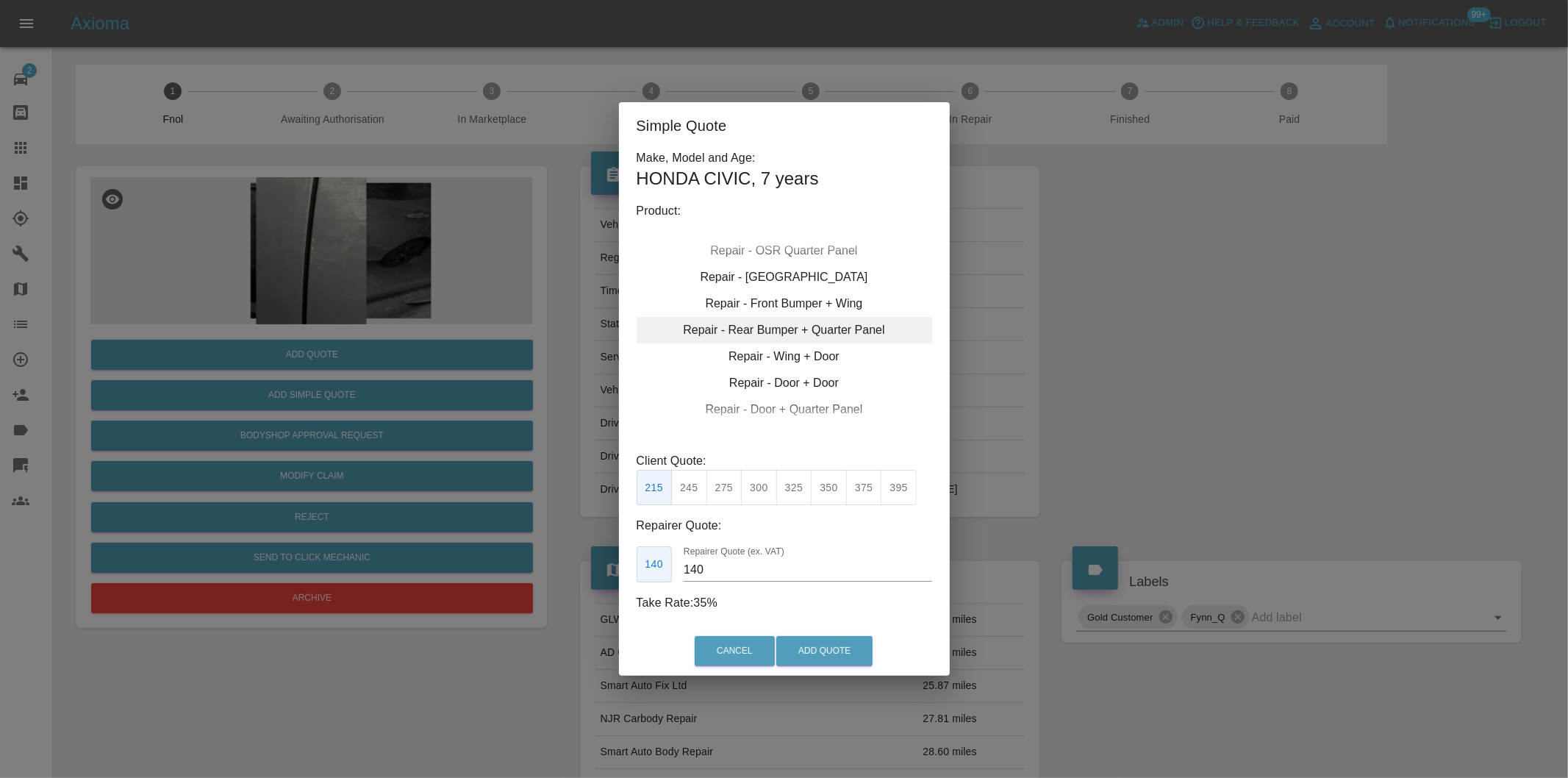
type input "245"
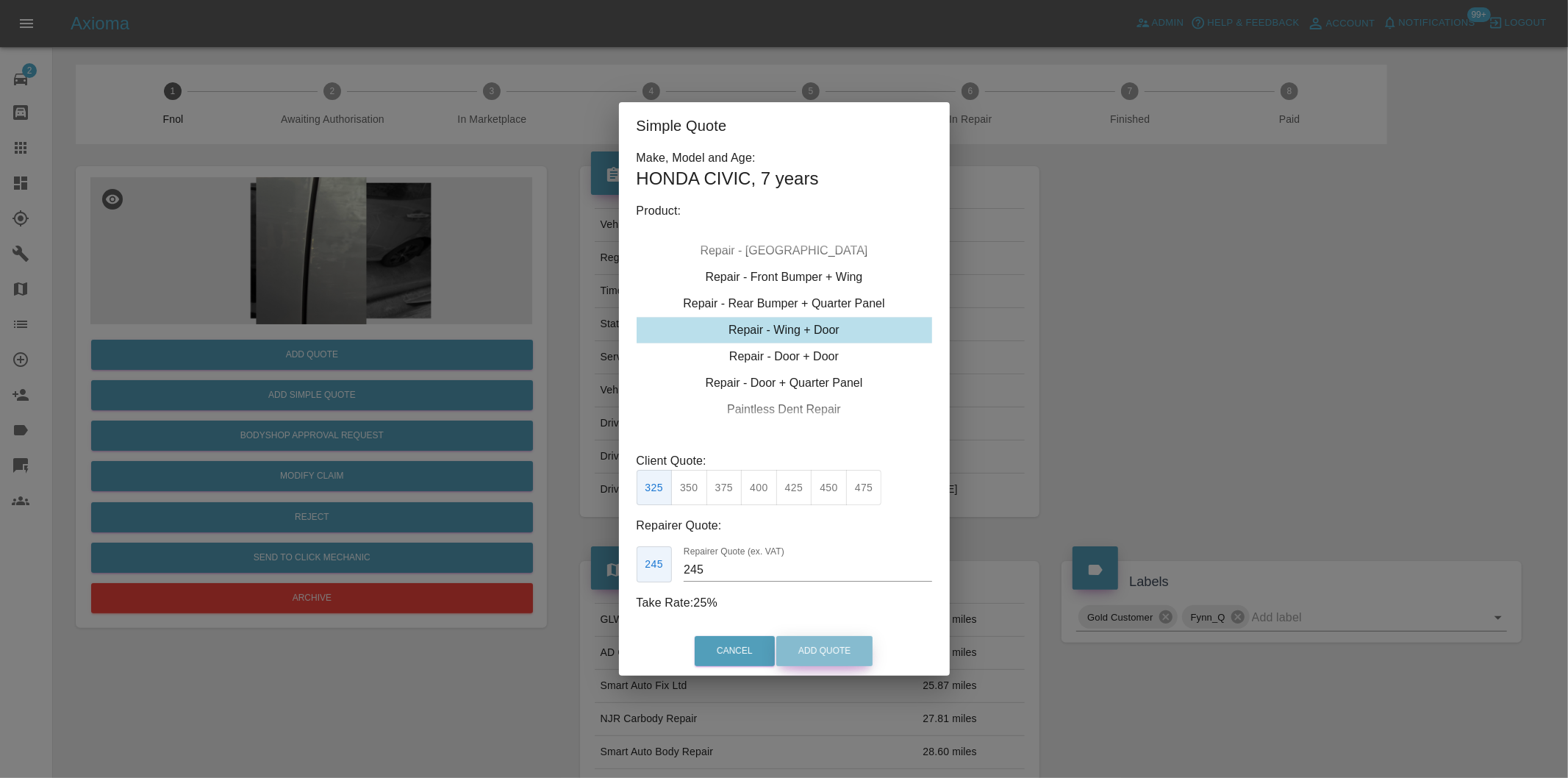
click at [805, 653] on button "Add Quote" at bounding box center [824, 650] width 96 height 30
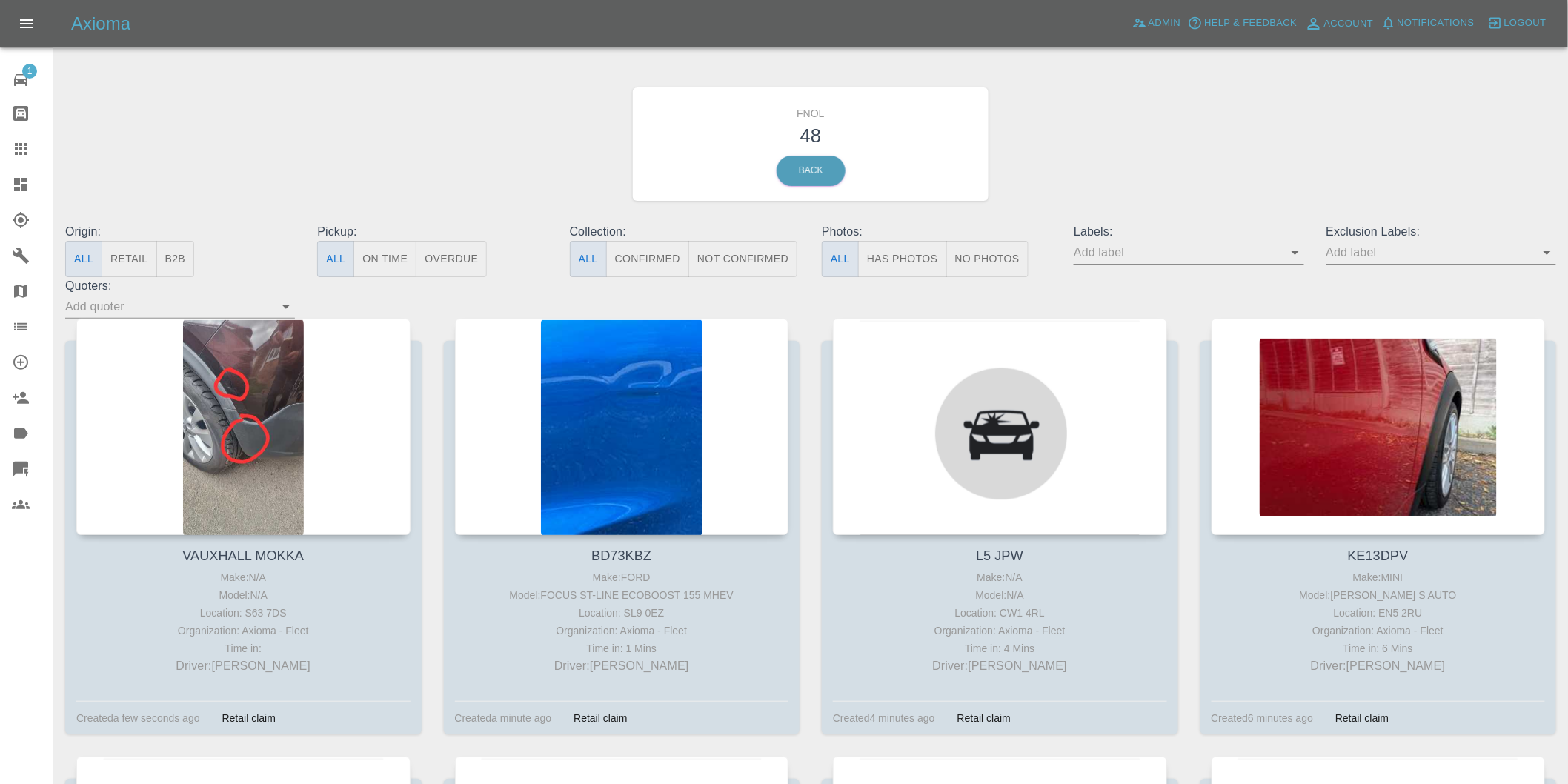
click at [883, 263] on button "Has Photos" at bounding box center [902, 259] width 89 height 37
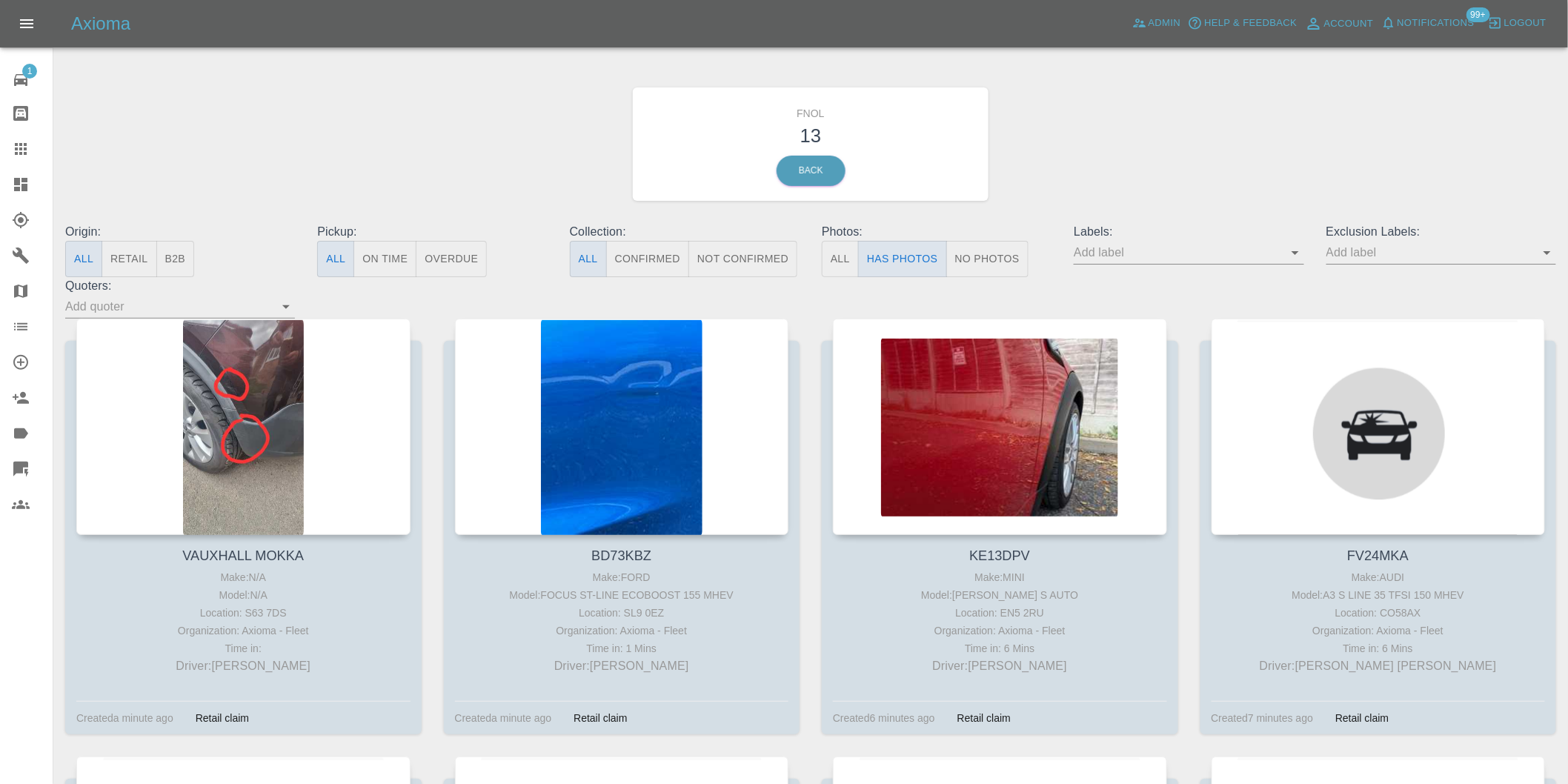
click at [1544, 252] on icon "Open" at bounding box center [1547, 252] width 18 height 18
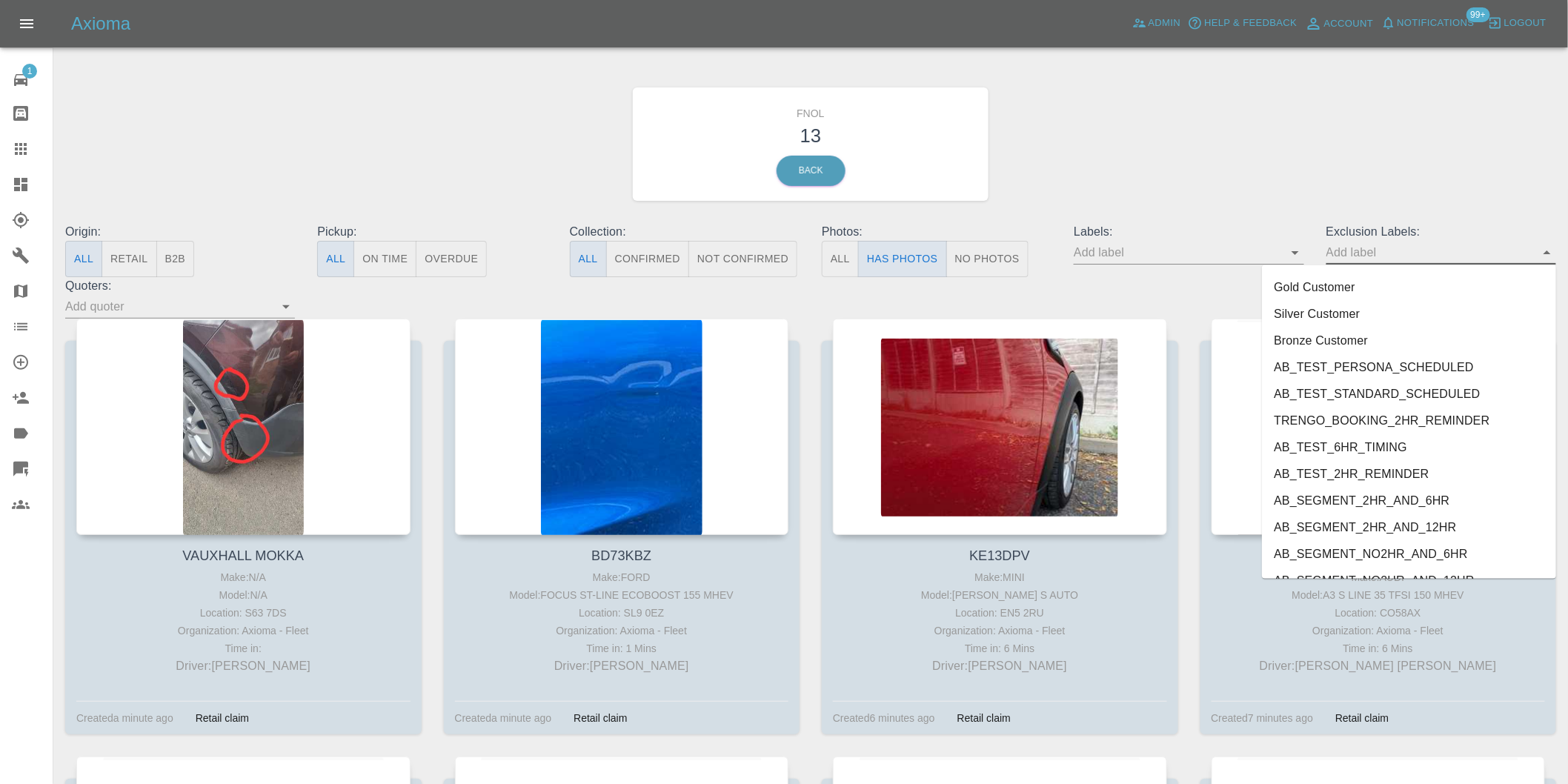
scroll to position [3217, 0]
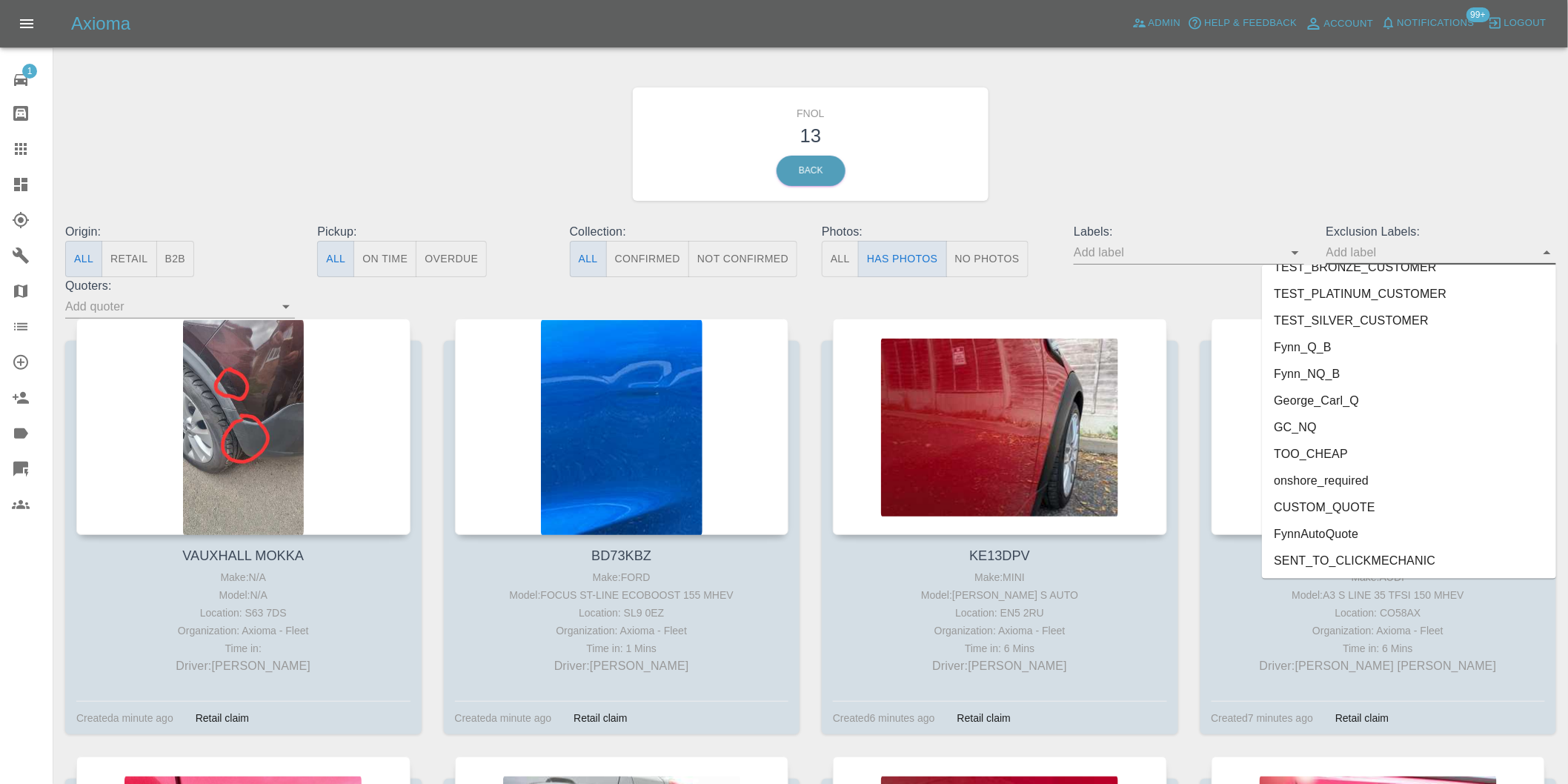
click at [1338, 471] on li "onshore_required" at bounding box center [1408, 480] width 294 height 27
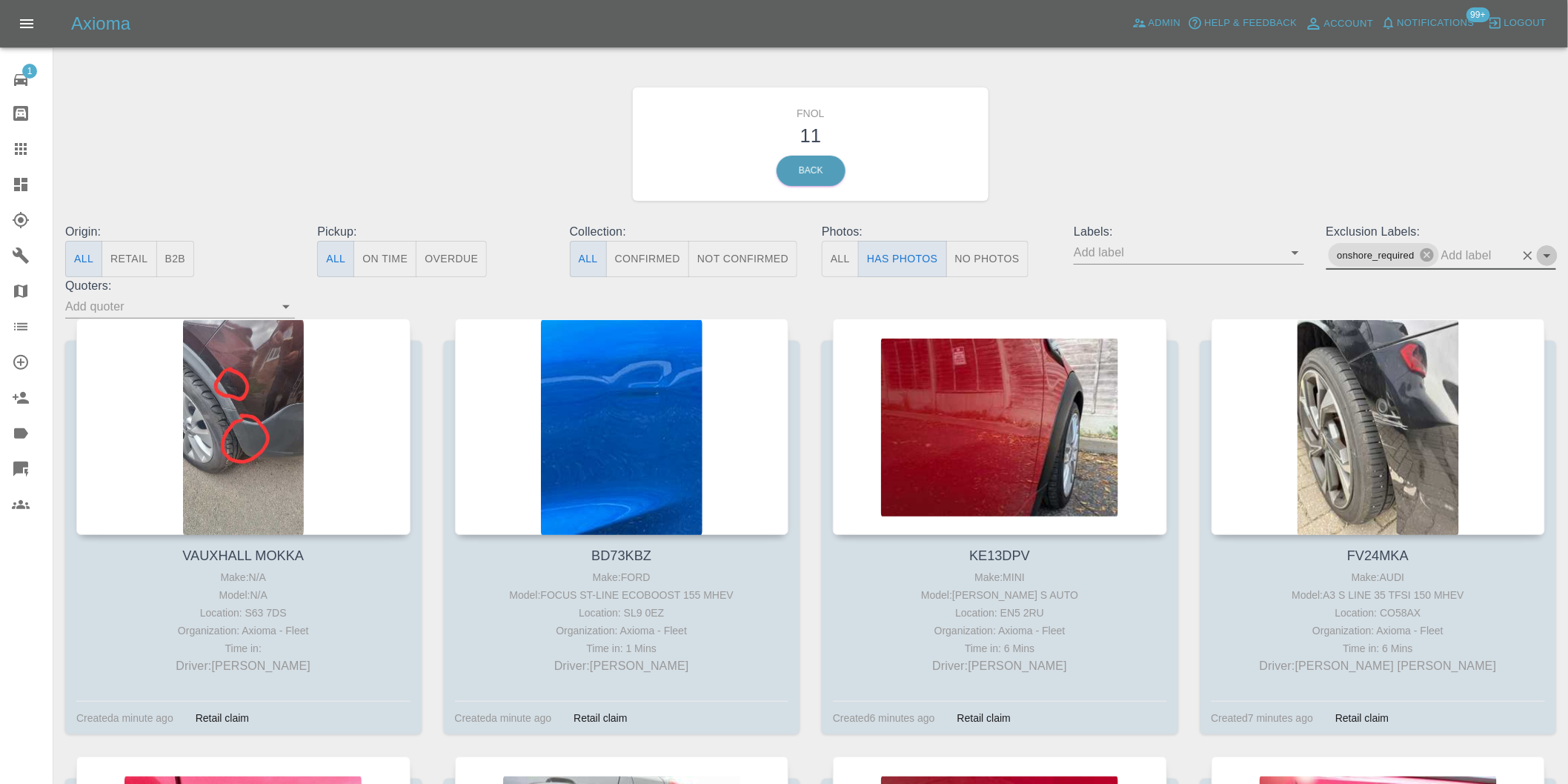
click at [1547, 250] on icon "Open" at bounding box center [1547, 256] width 18 height 18
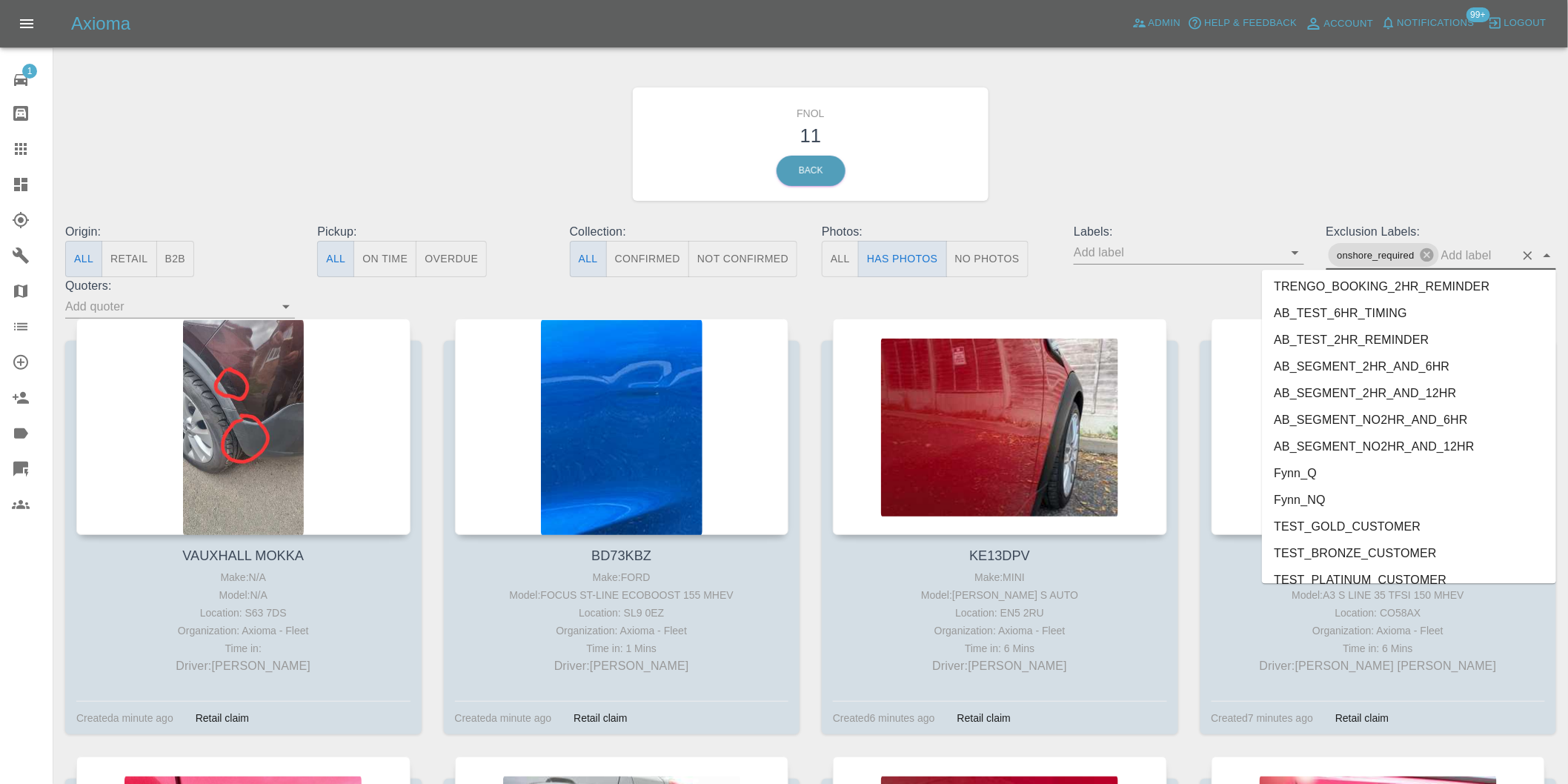
scroll to position [3191, 0]
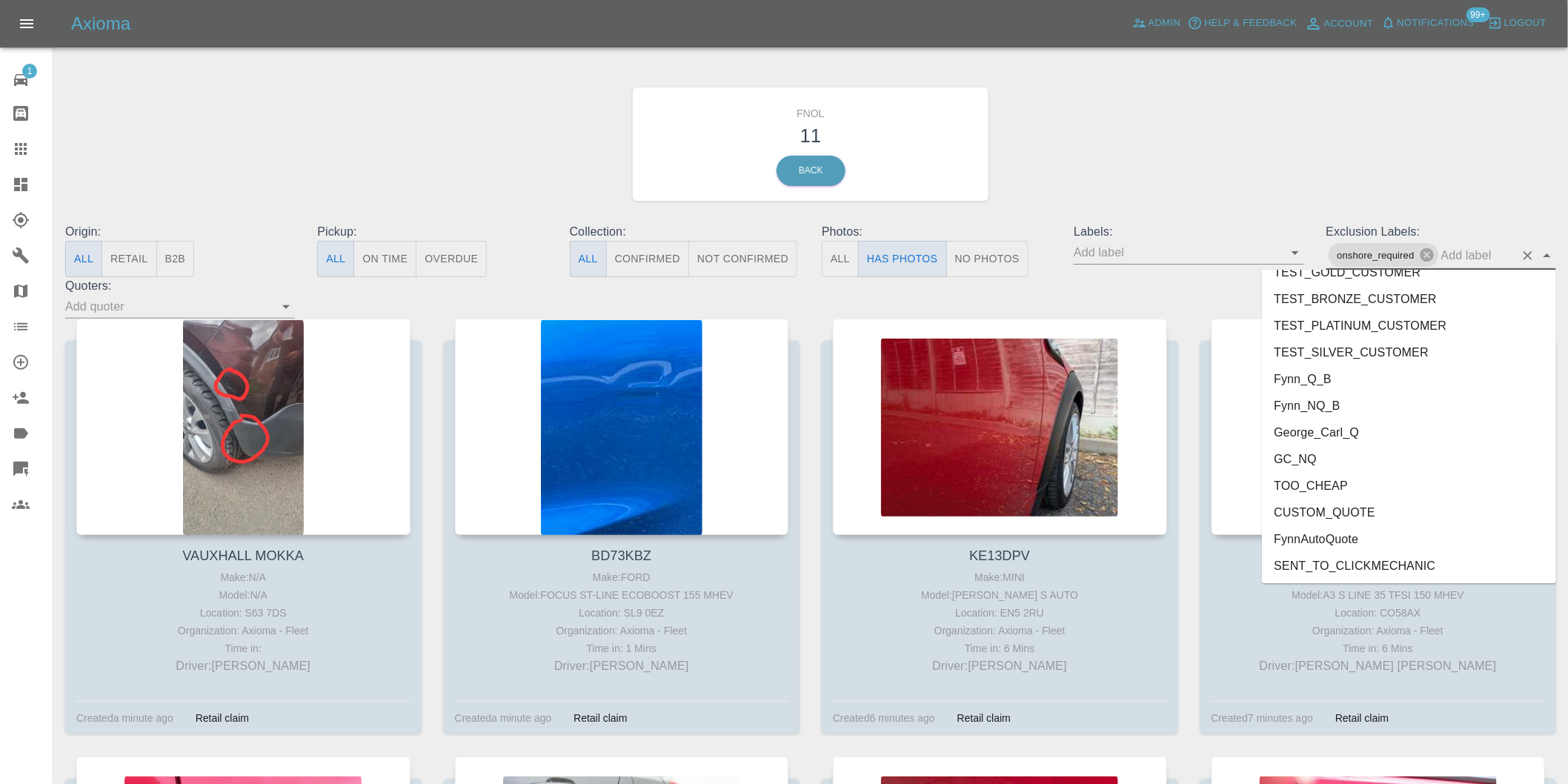
click at [1350, 432] on li "George_Carl_Q" at bounding box center [1408, 431] width 294 height 27
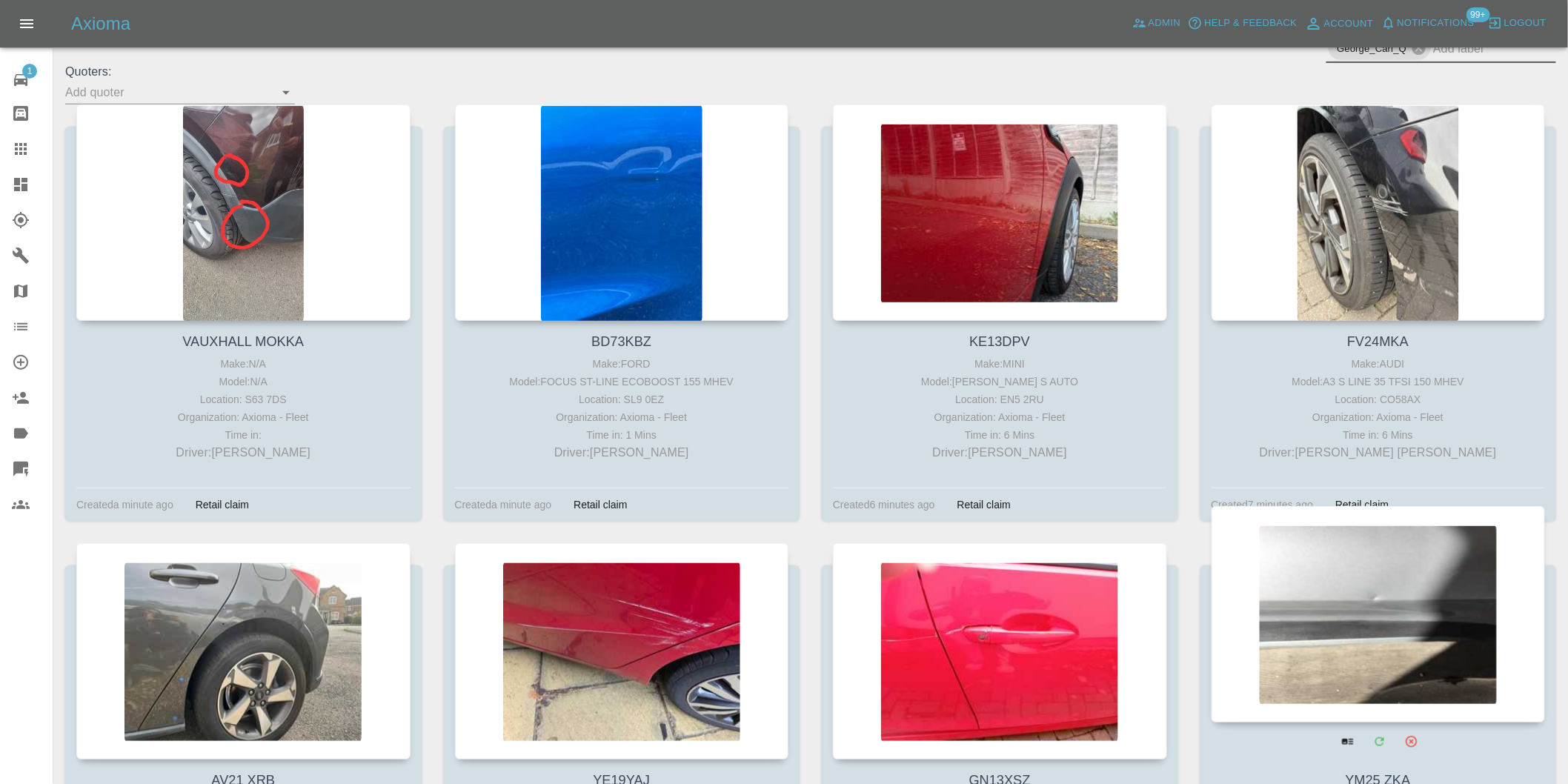
scroll to position [164, 0]
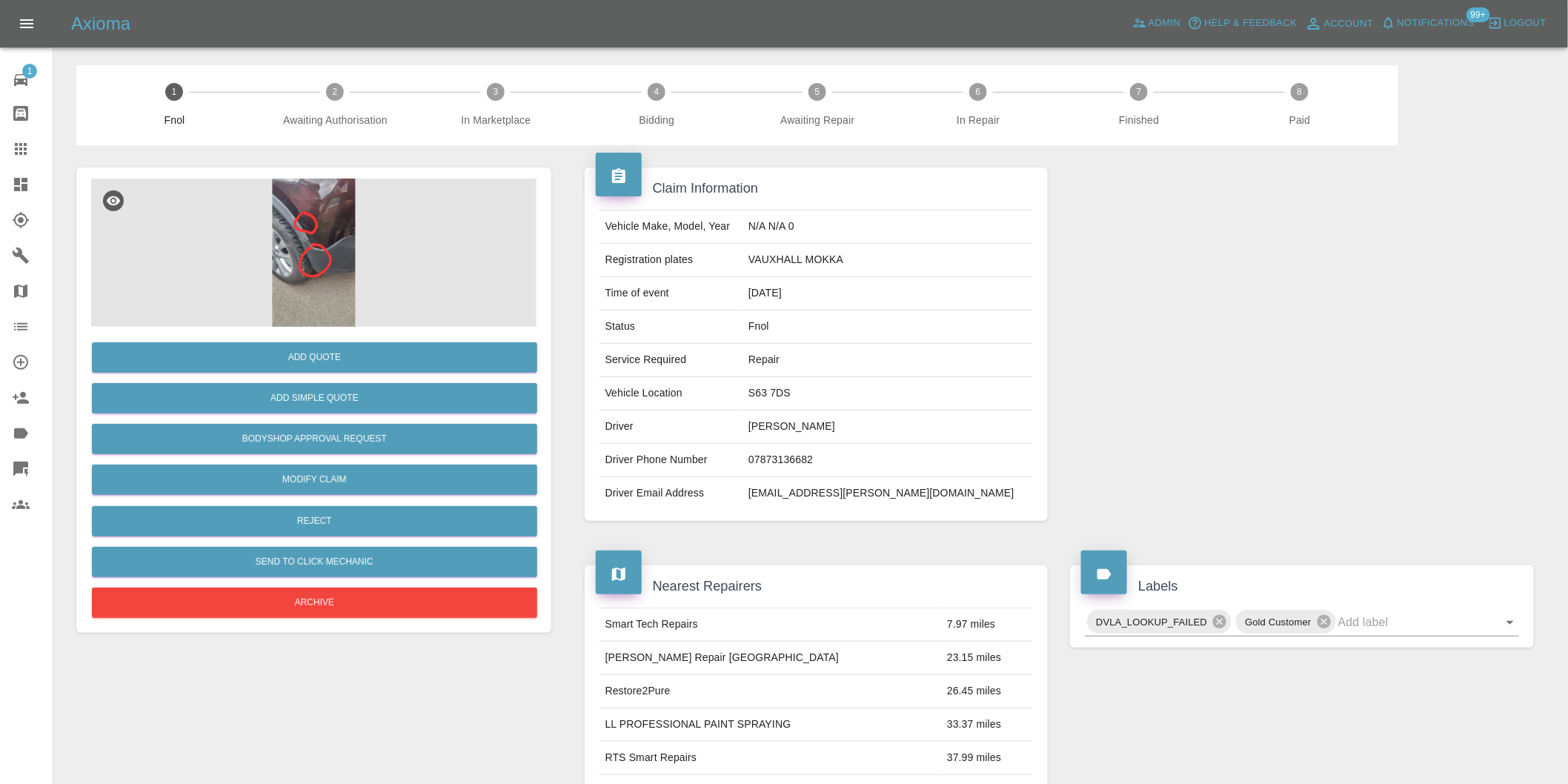
click at [262, 242] on img at bounding box center [313, 252] width 445 height 148
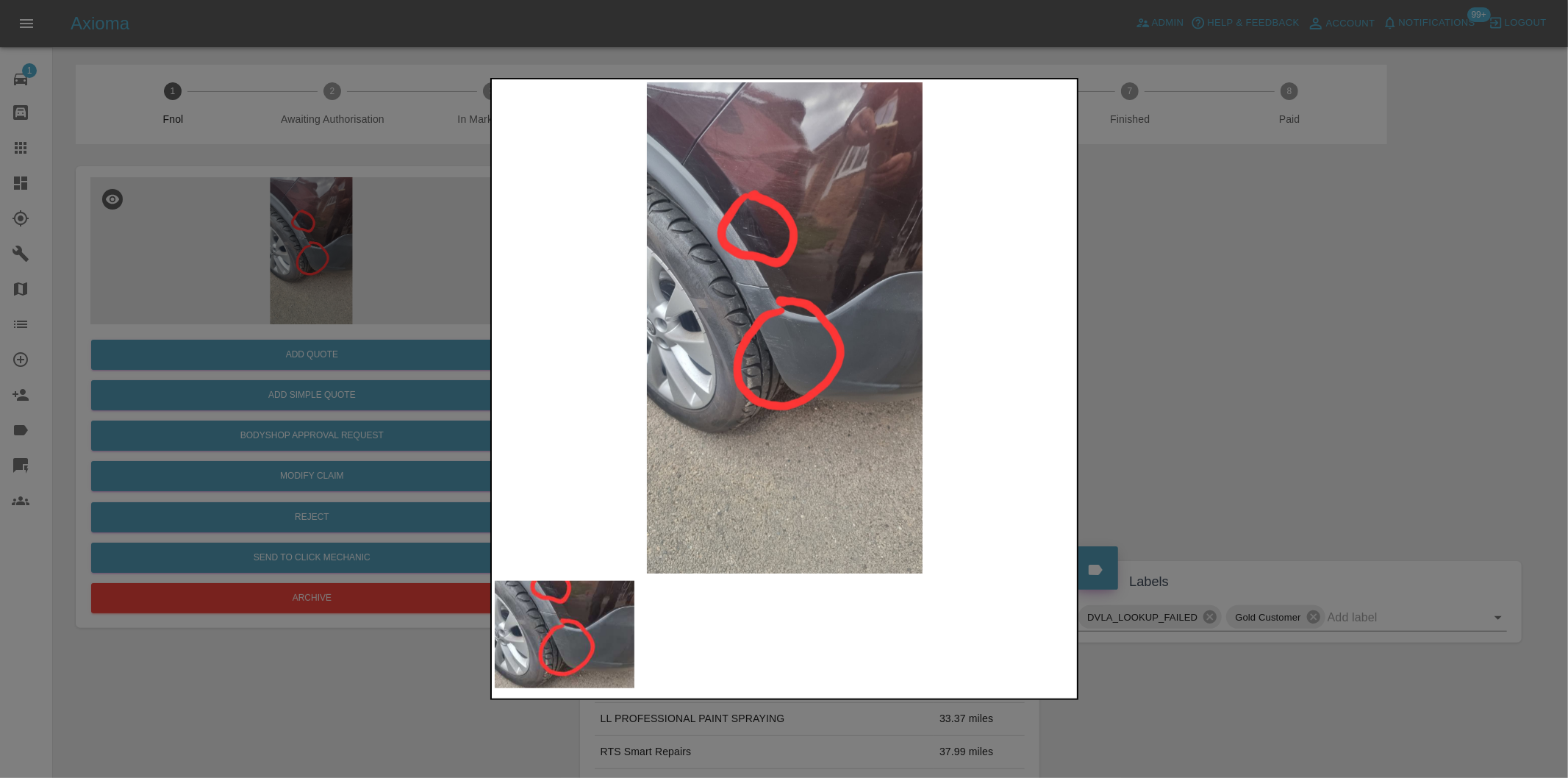
click at [1128, 306] on div at bounding box center [784, 389] width 1568 height 778
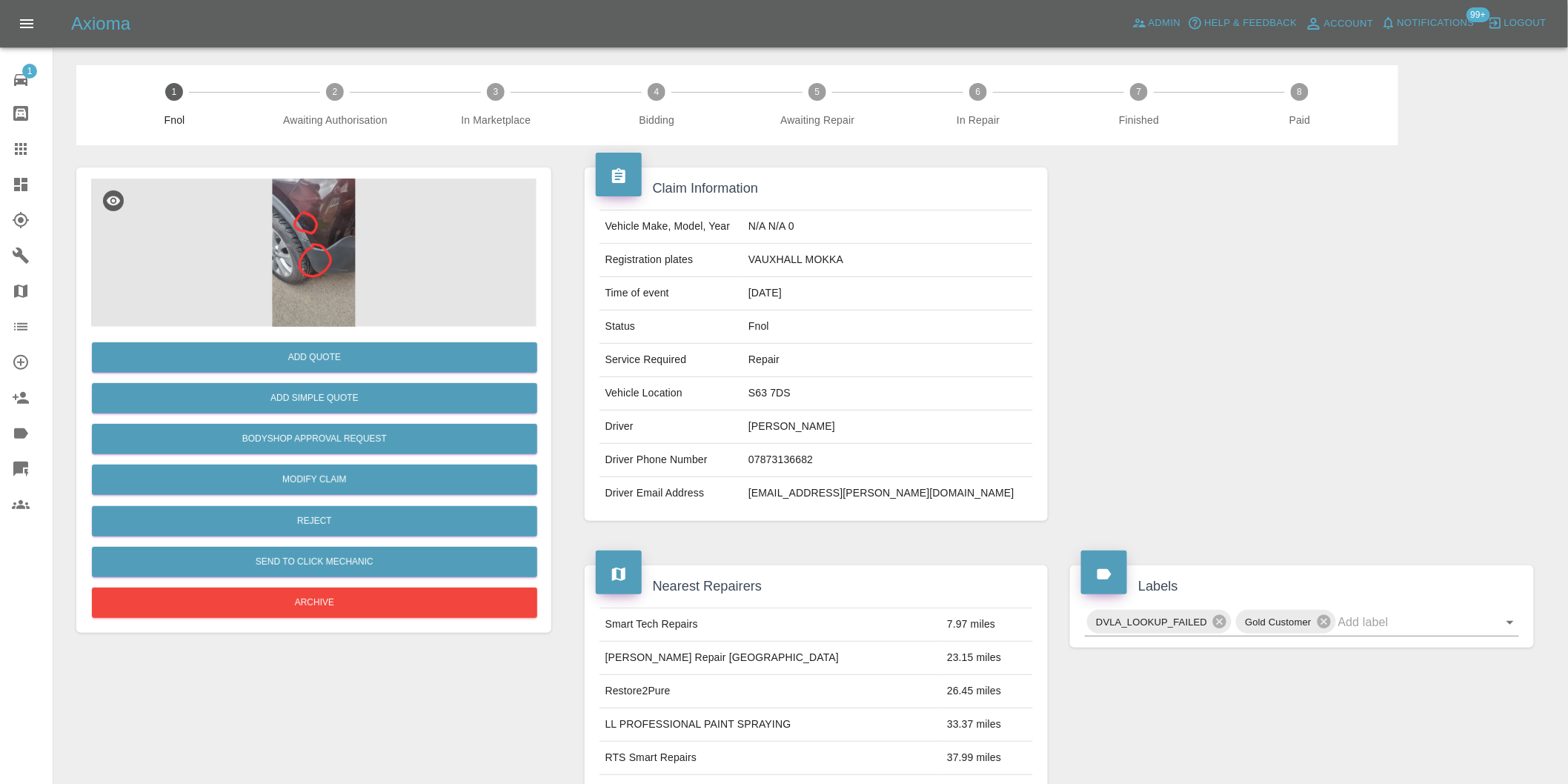
click at [313, 226] on img at bounding box center [313, 252] width 445 height 148
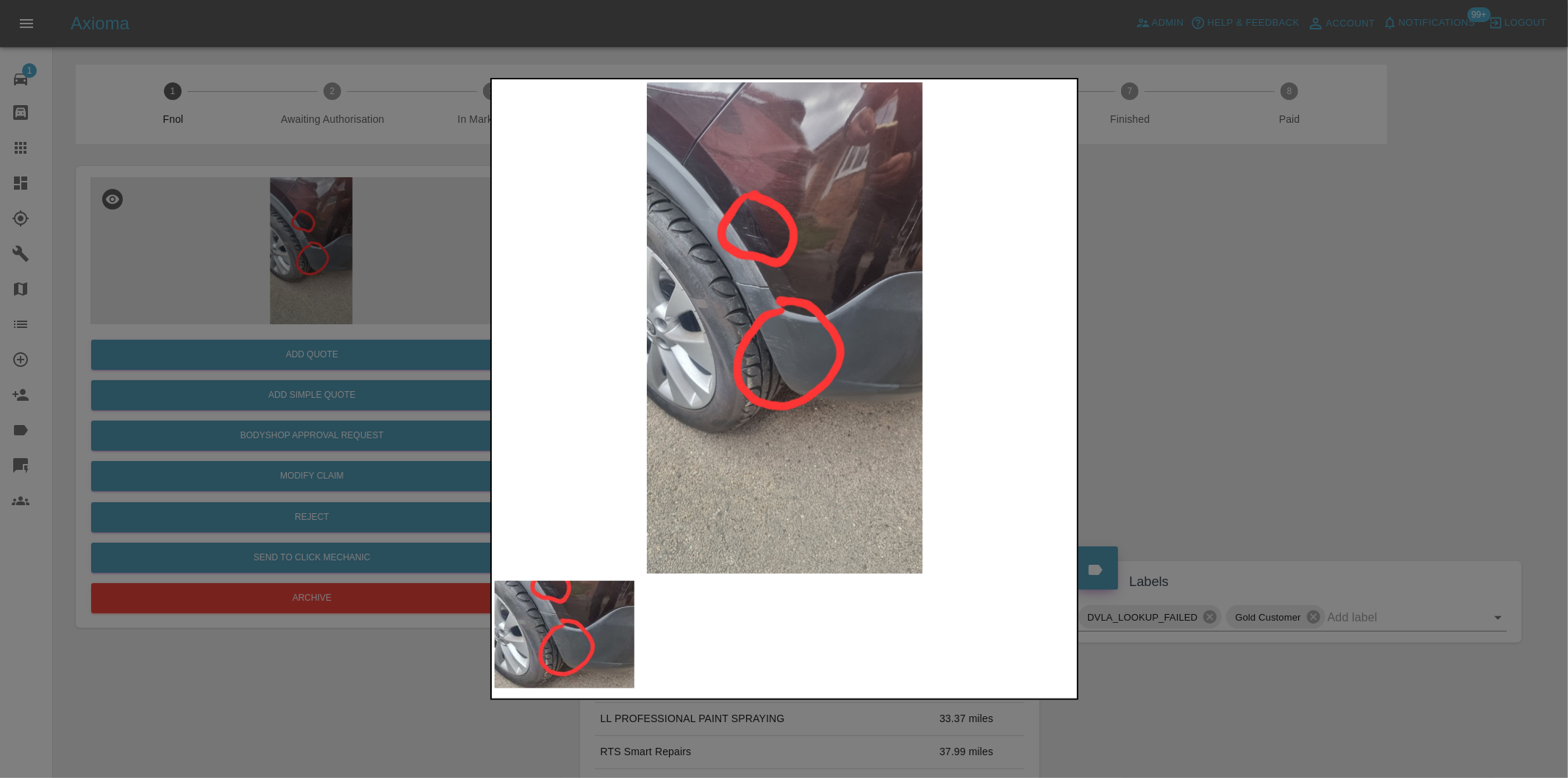
click at [1260, 364] on div at bounding box center [784, 389] width 1568 height 778
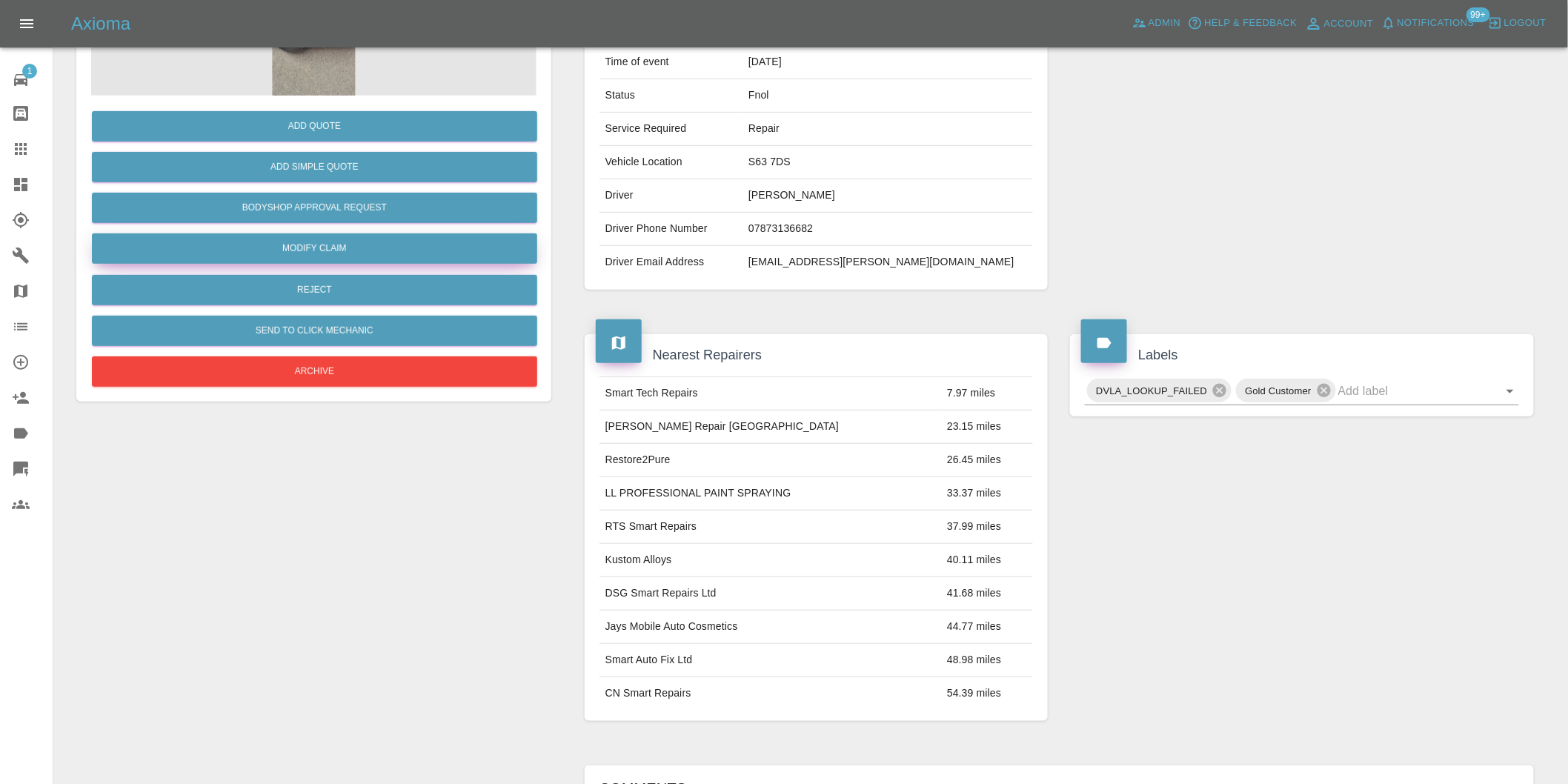
scroll to position [103, 0]
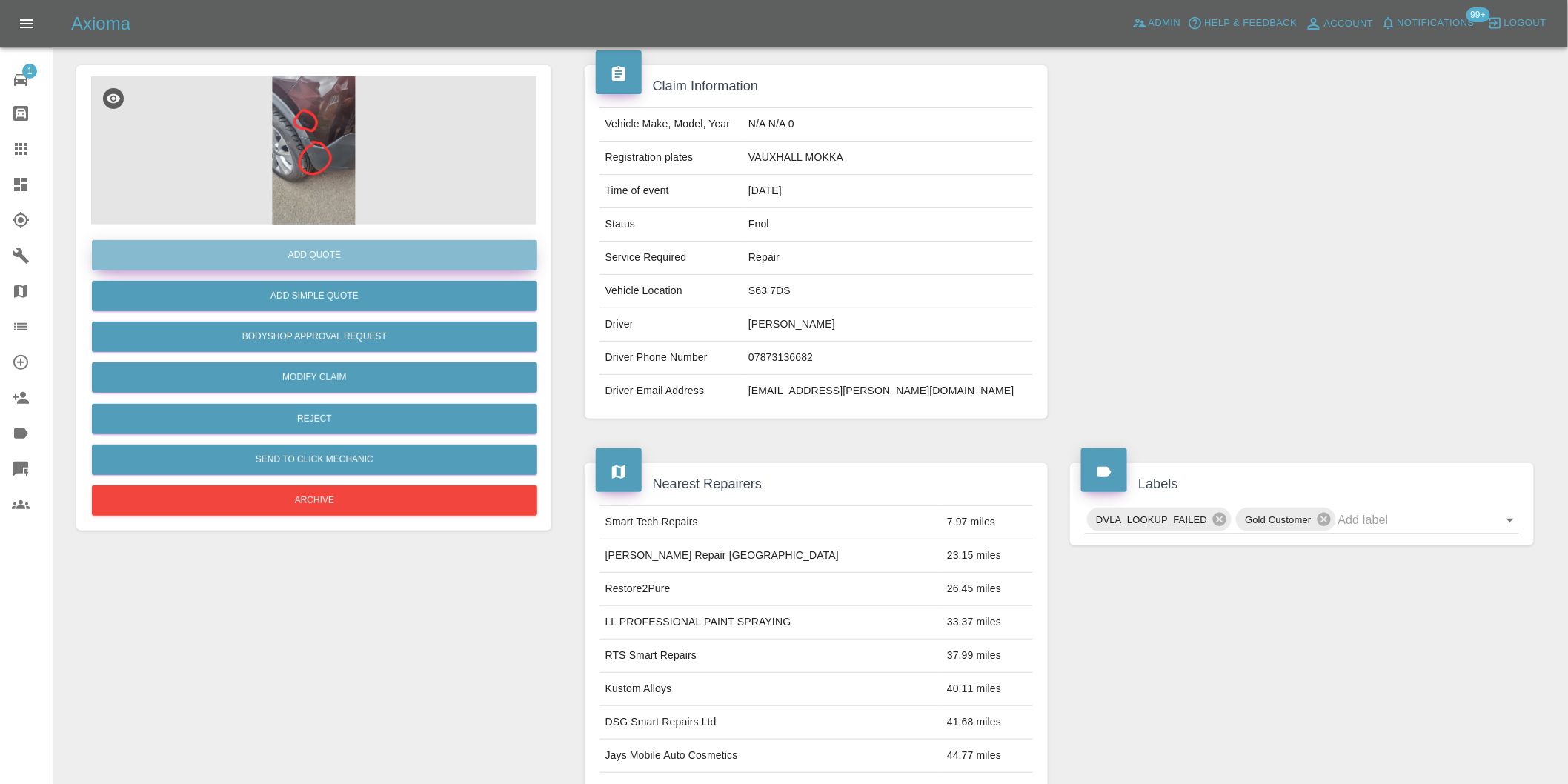
click at [320, 253] on button "Add Quote" at bounding box center [314, 255] width 445 height 30
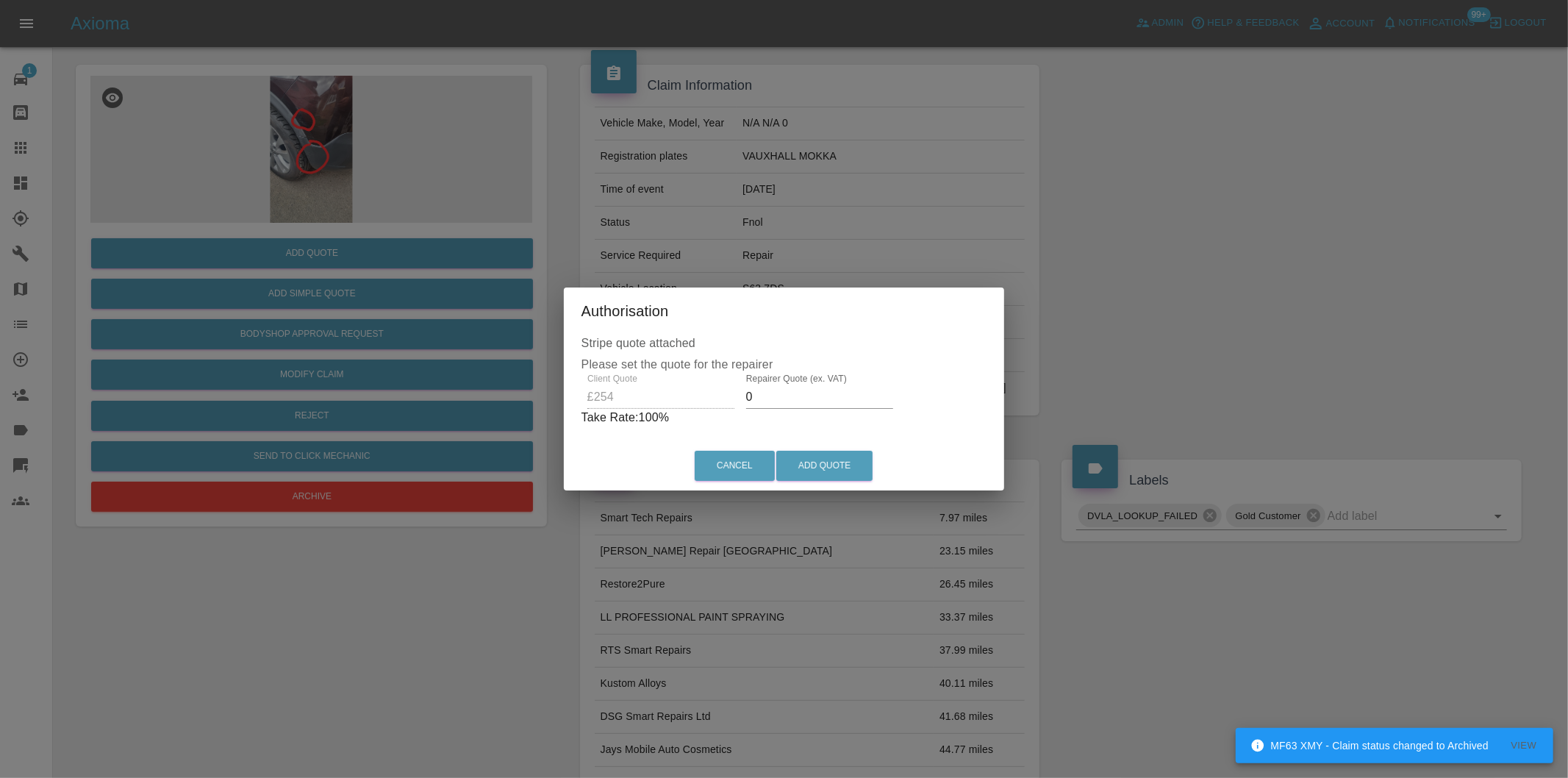
click at [803, 400] on input "0" at bounding box center [820, 397] width 147 height 23
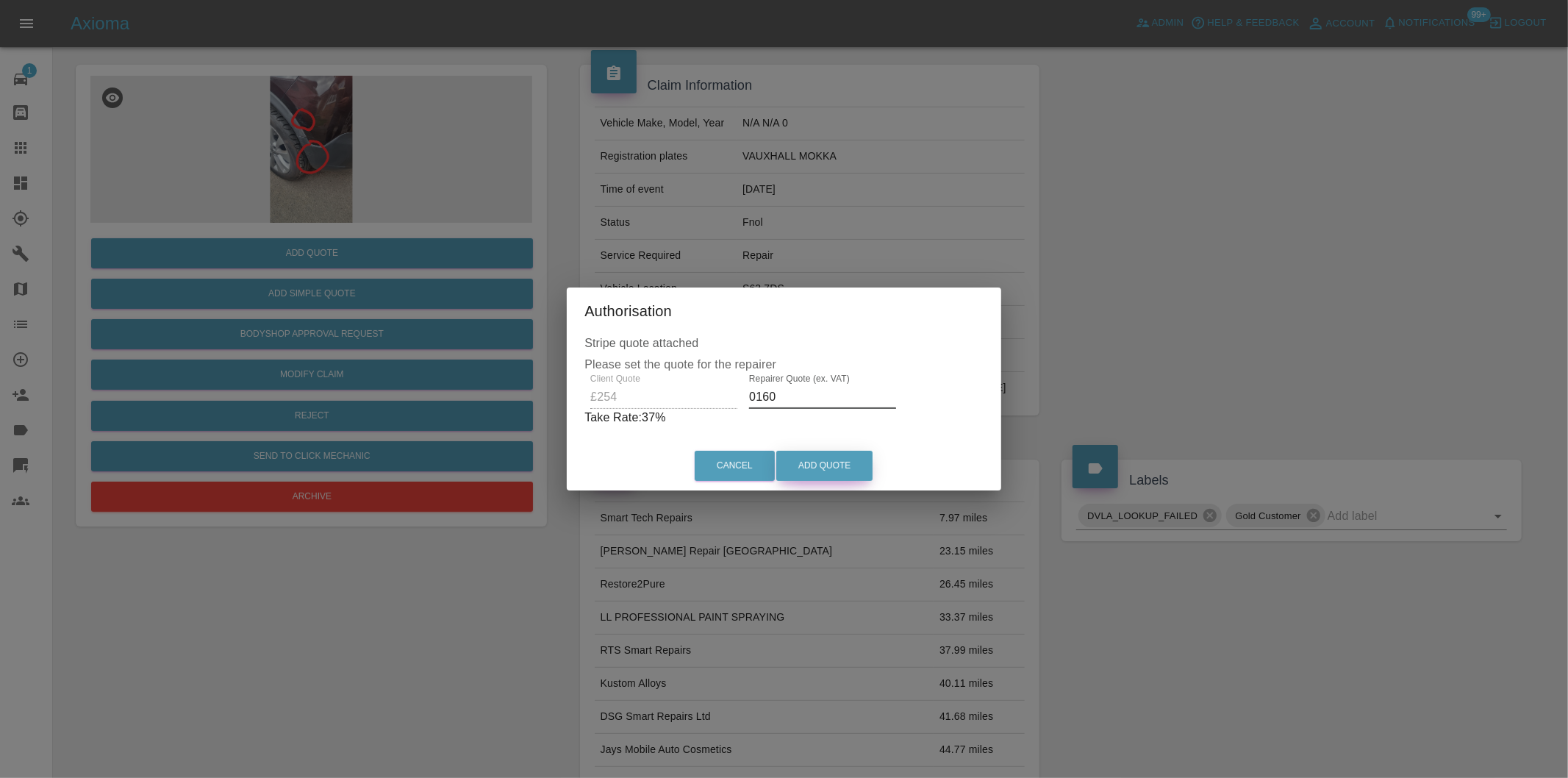
type input "0160"
click at [822, 469] on button "Add Quote" at bounding box center [824, 465] width 96 height 30
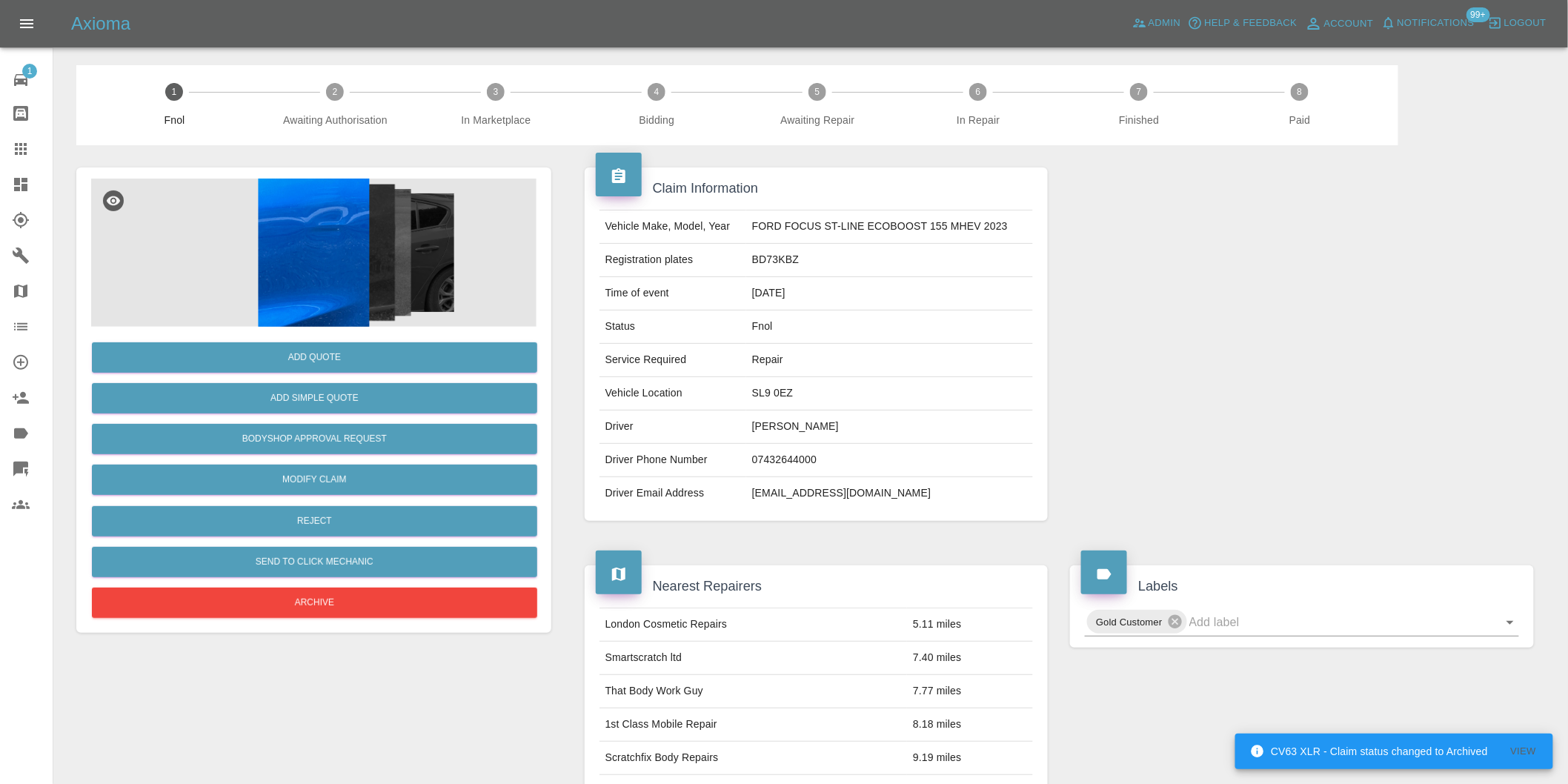
click at [335, 240] on img at bounding box center [313, 252] width 445 height 148
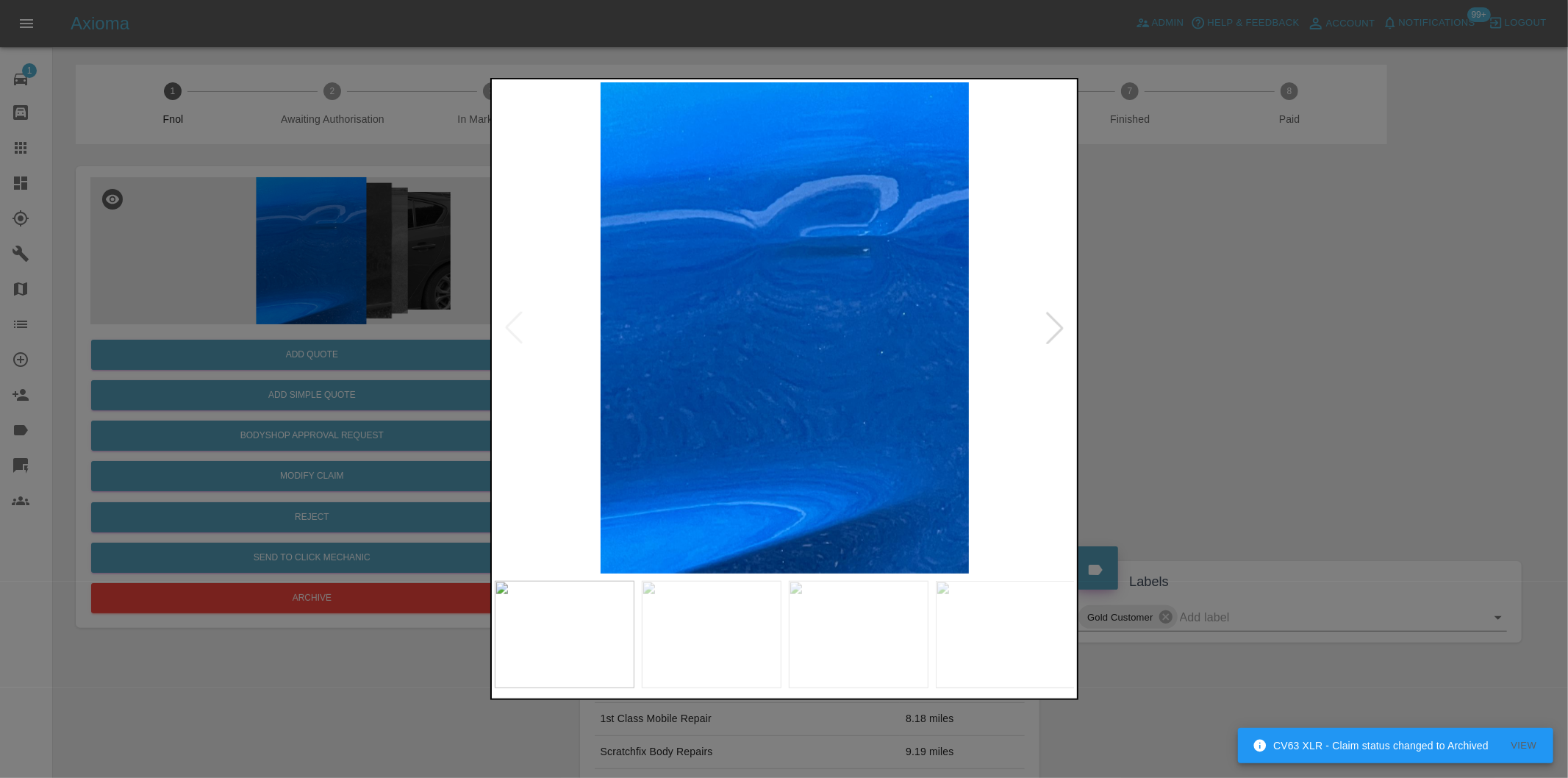
click at [1059, 318] on div at bounding box center [1055, 328] width 32 height 32
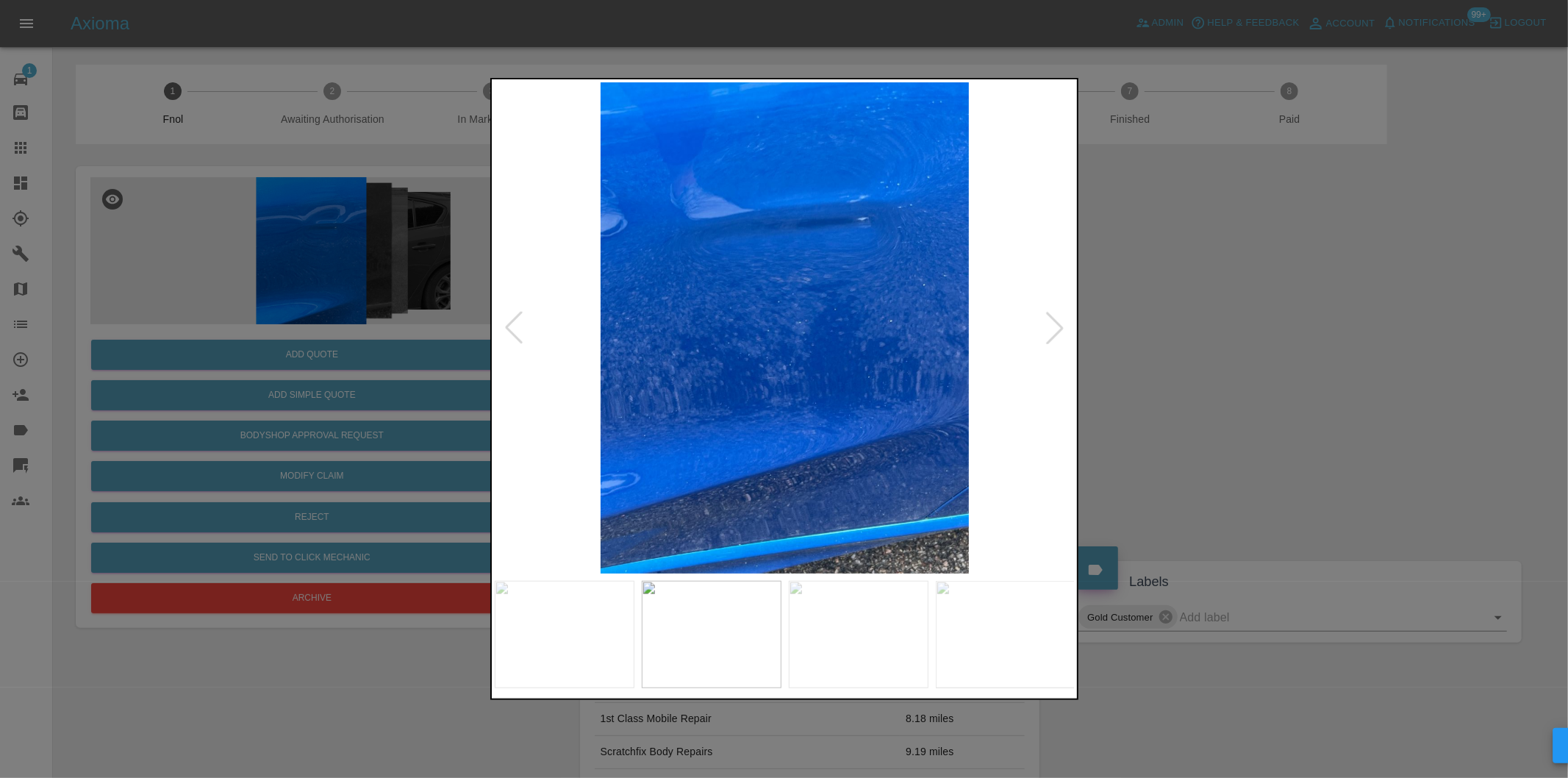
click at [1059, 318] on div at bounding box center [1055, 328] width 32 height 32
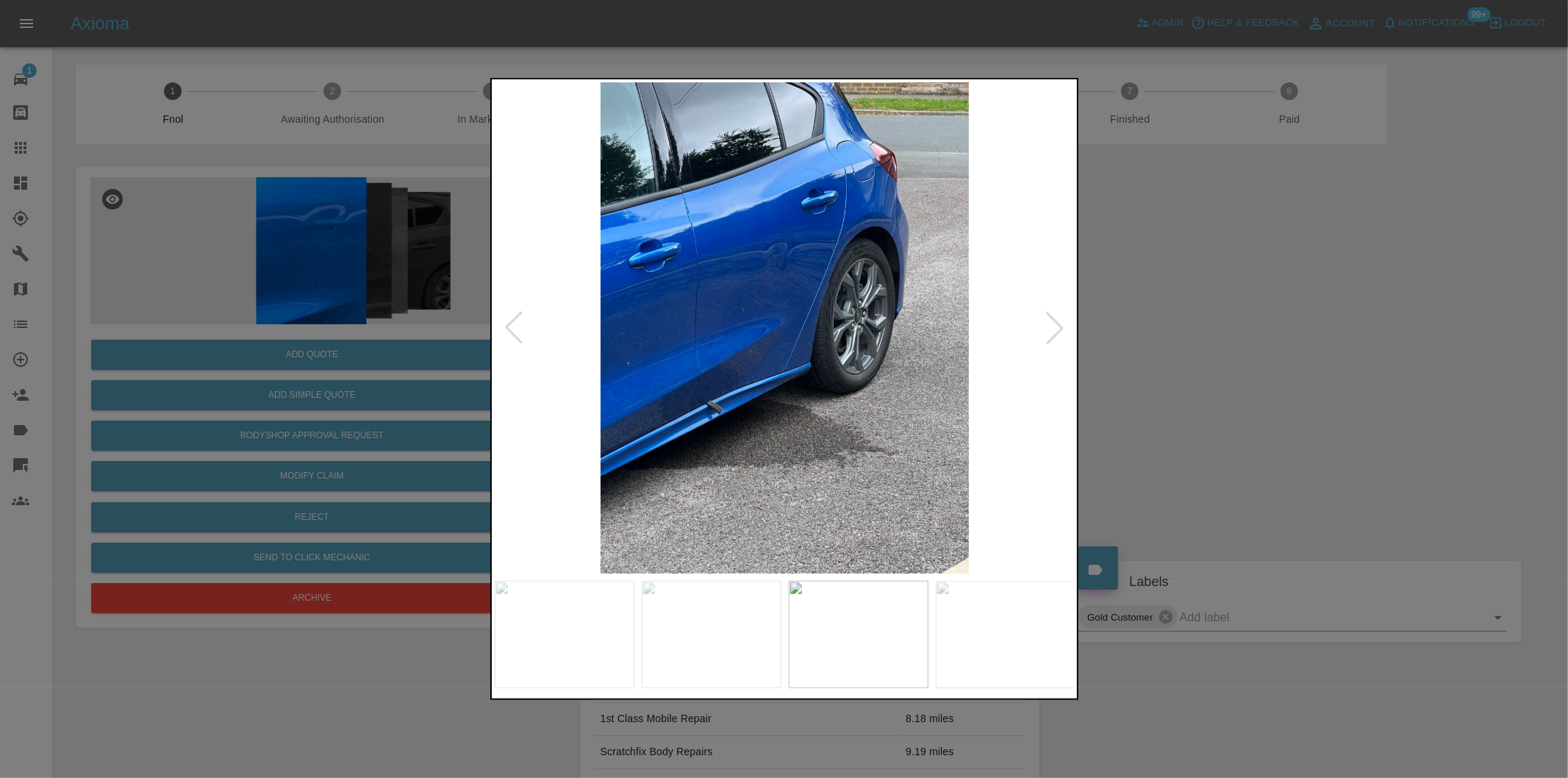
click at [1054, 322] on div at bounding box center [1055, 328] width 32 height 32
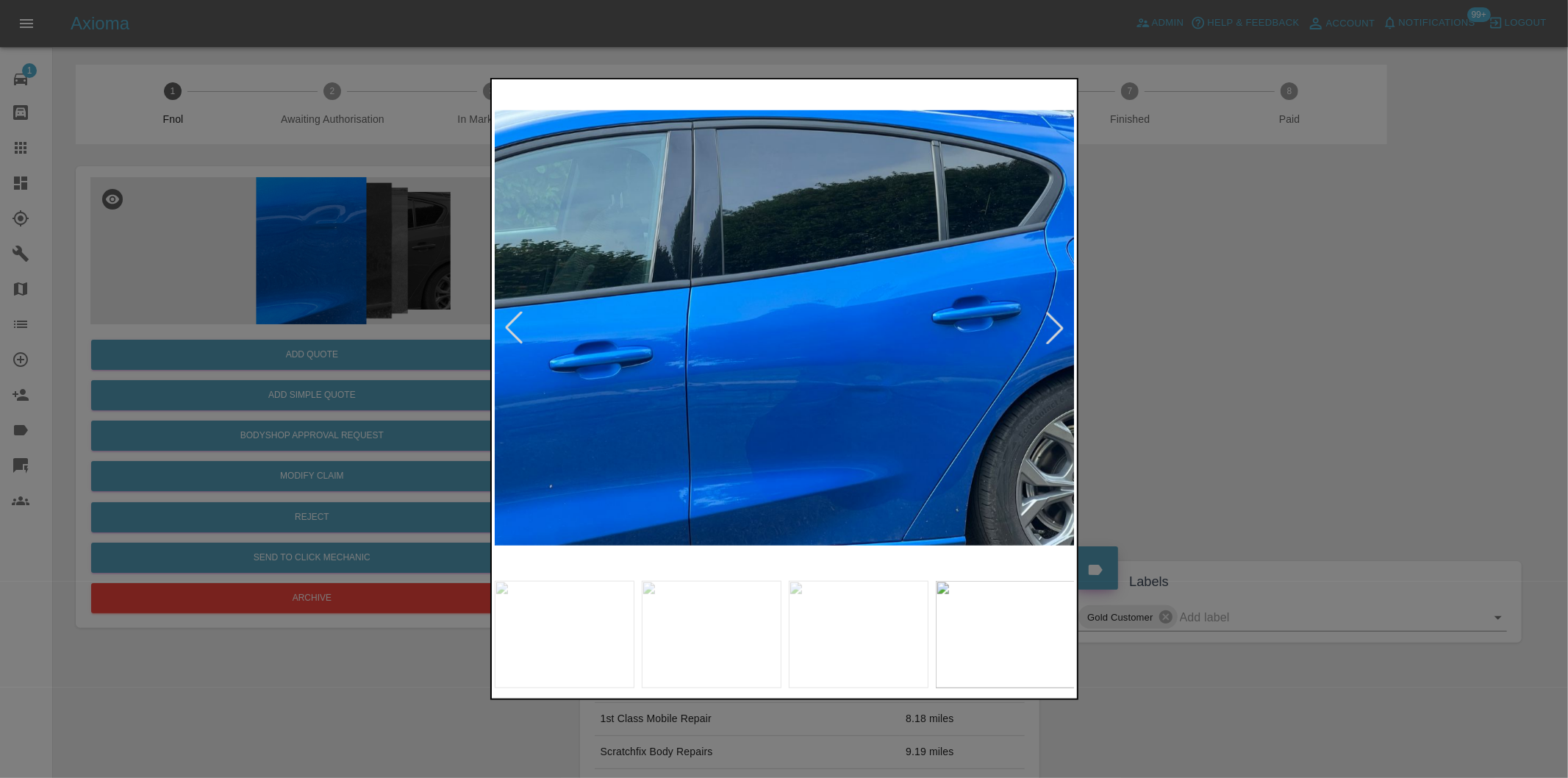
click at [1054, 322] on div at bounding box center [1055, 328] width 32 height 32
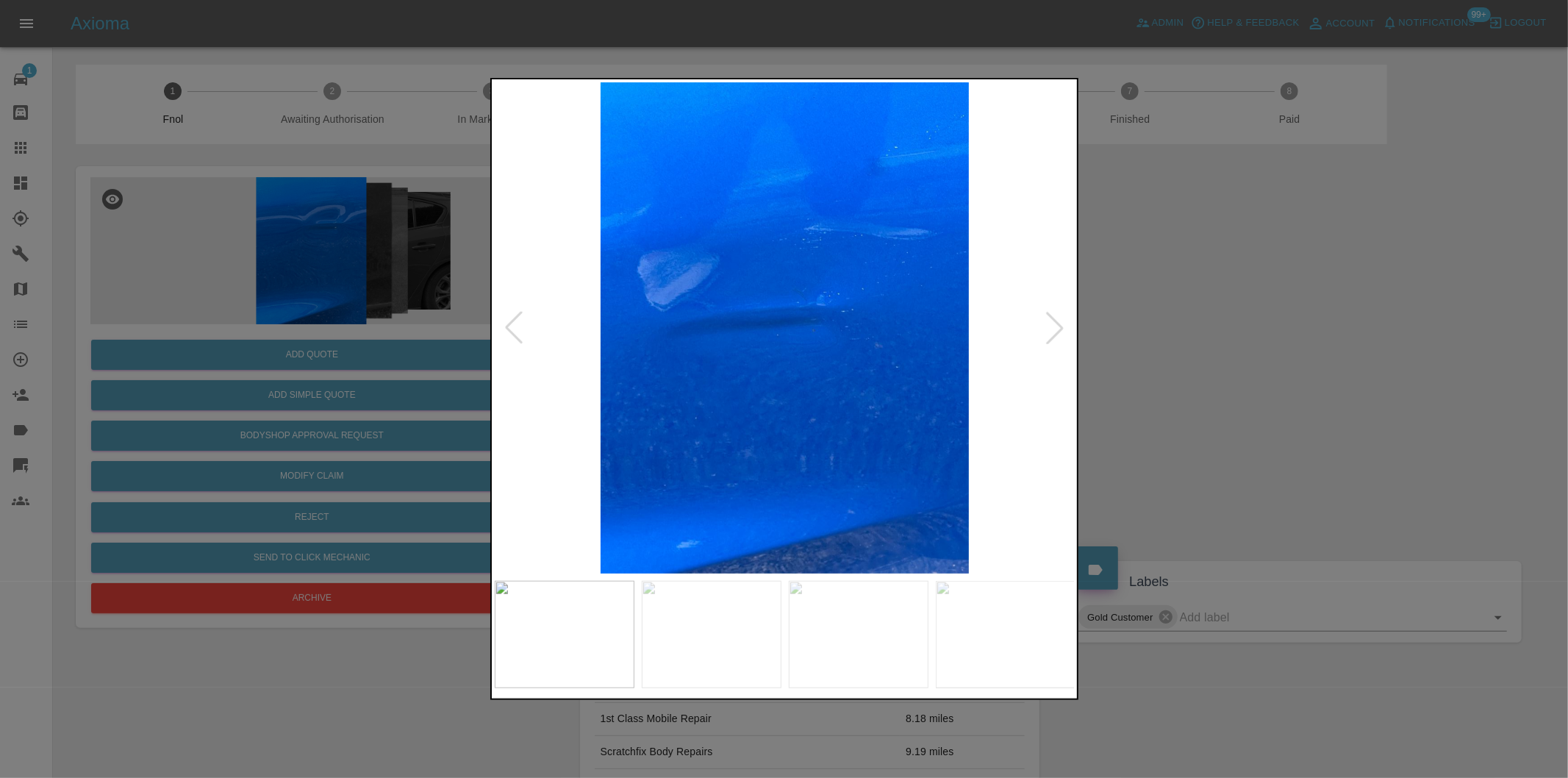
click at [1054, 322] on div at bounding box center [1055, 328] width 32 height 32
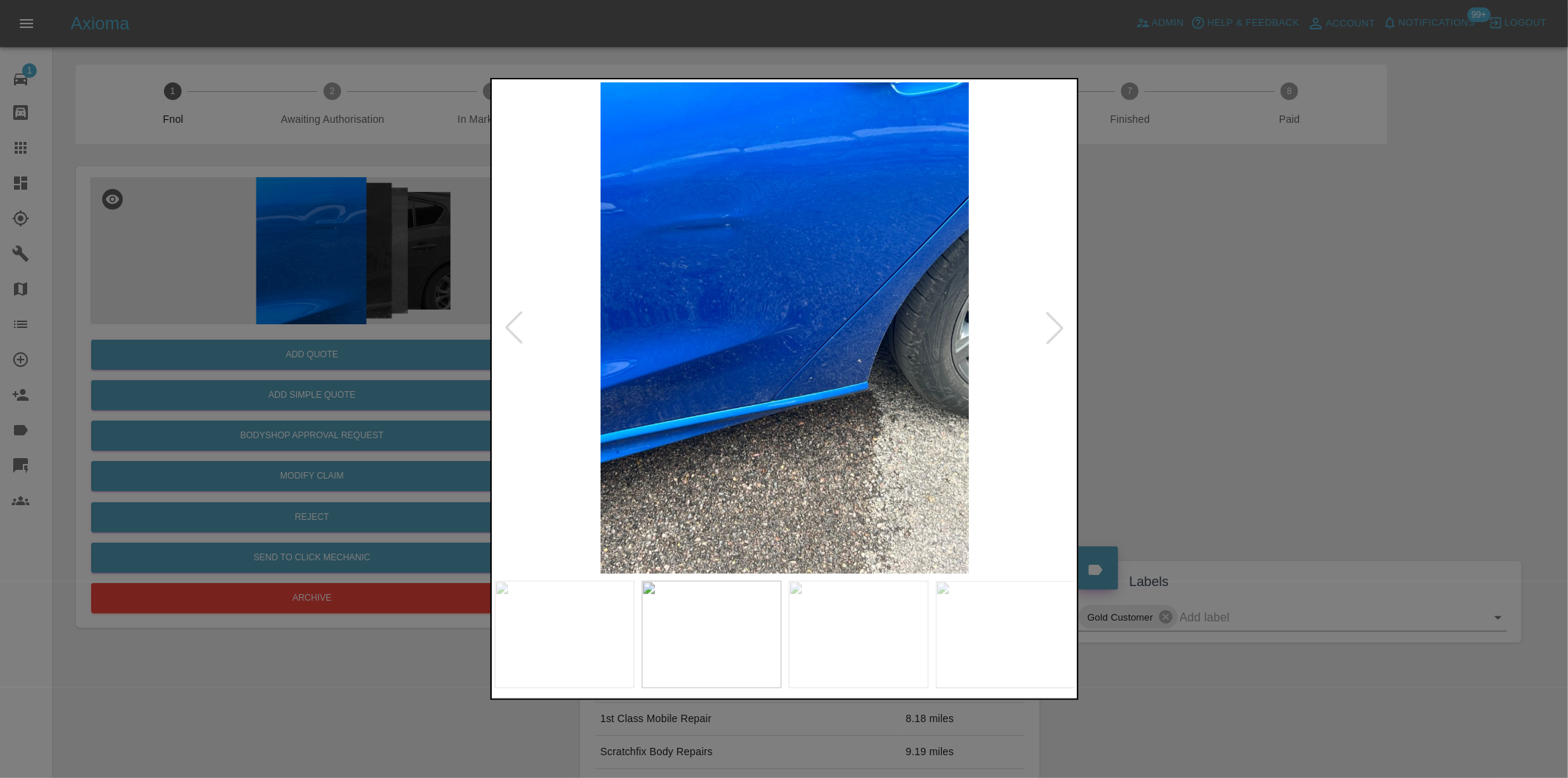
click at [1054, 322] on div at bounding box center [1055, 328] width 32 height 32
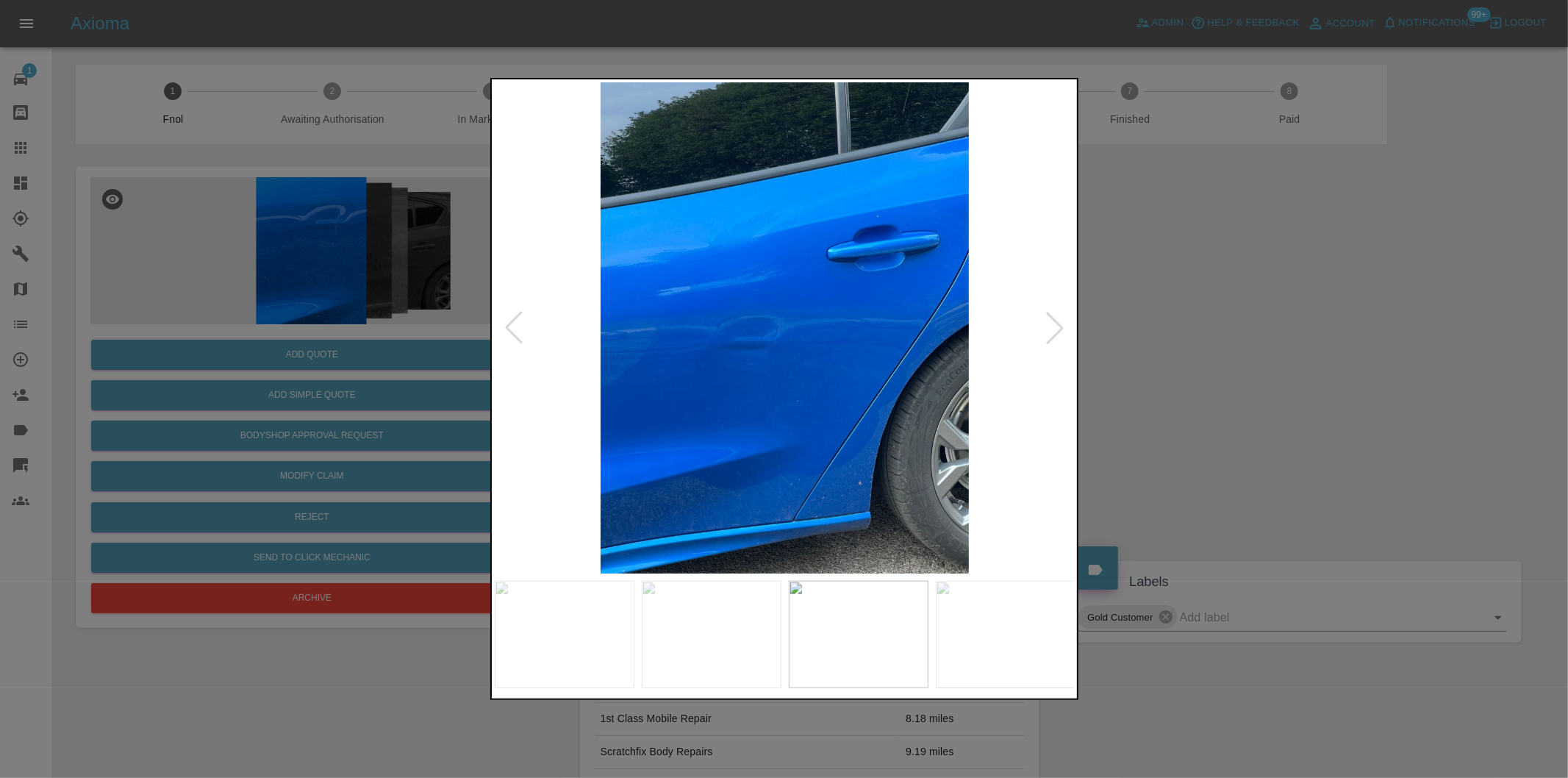
click at [1054, 322] on div at bounding box center [1055, 328] width 32 height 32
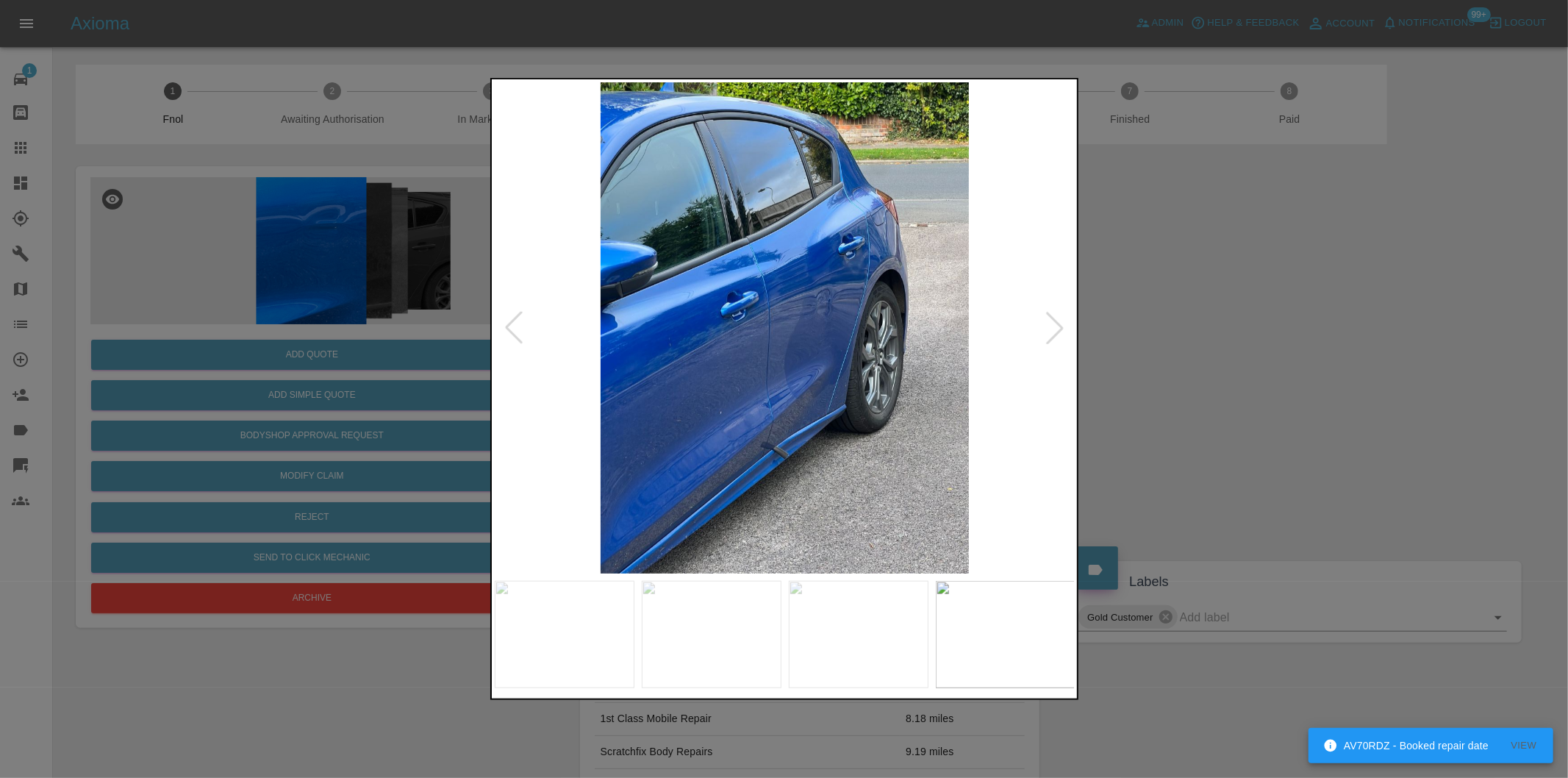
click at [1054, 322] on div at bounding box center [1055, 328] width 32 height 32
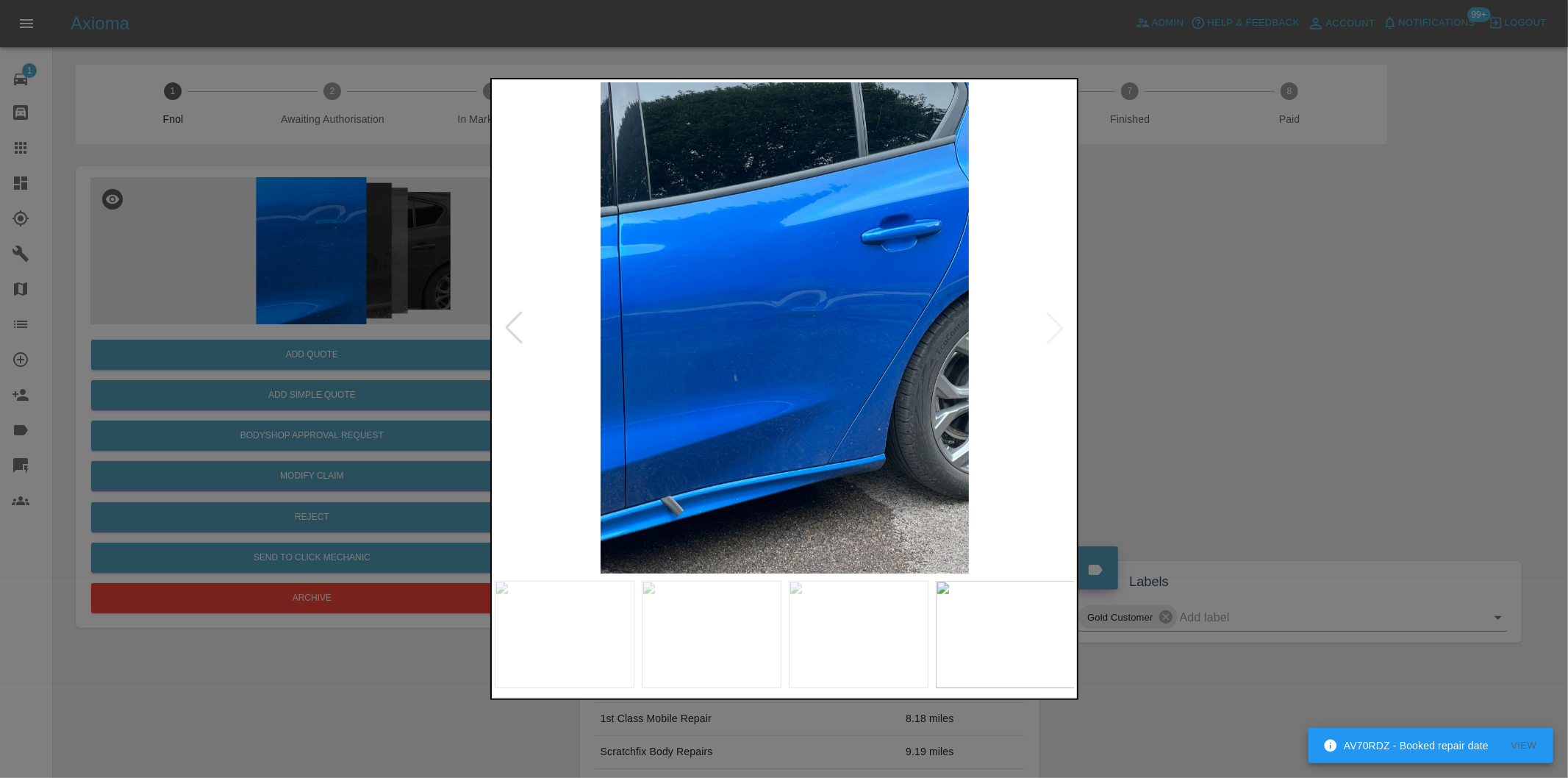
click at [1054, 322] on img at bounding box center [784, 328] width 581 height 491
click at [1170, 336] on div at bounding box center [784, 389] width 1568 height 778
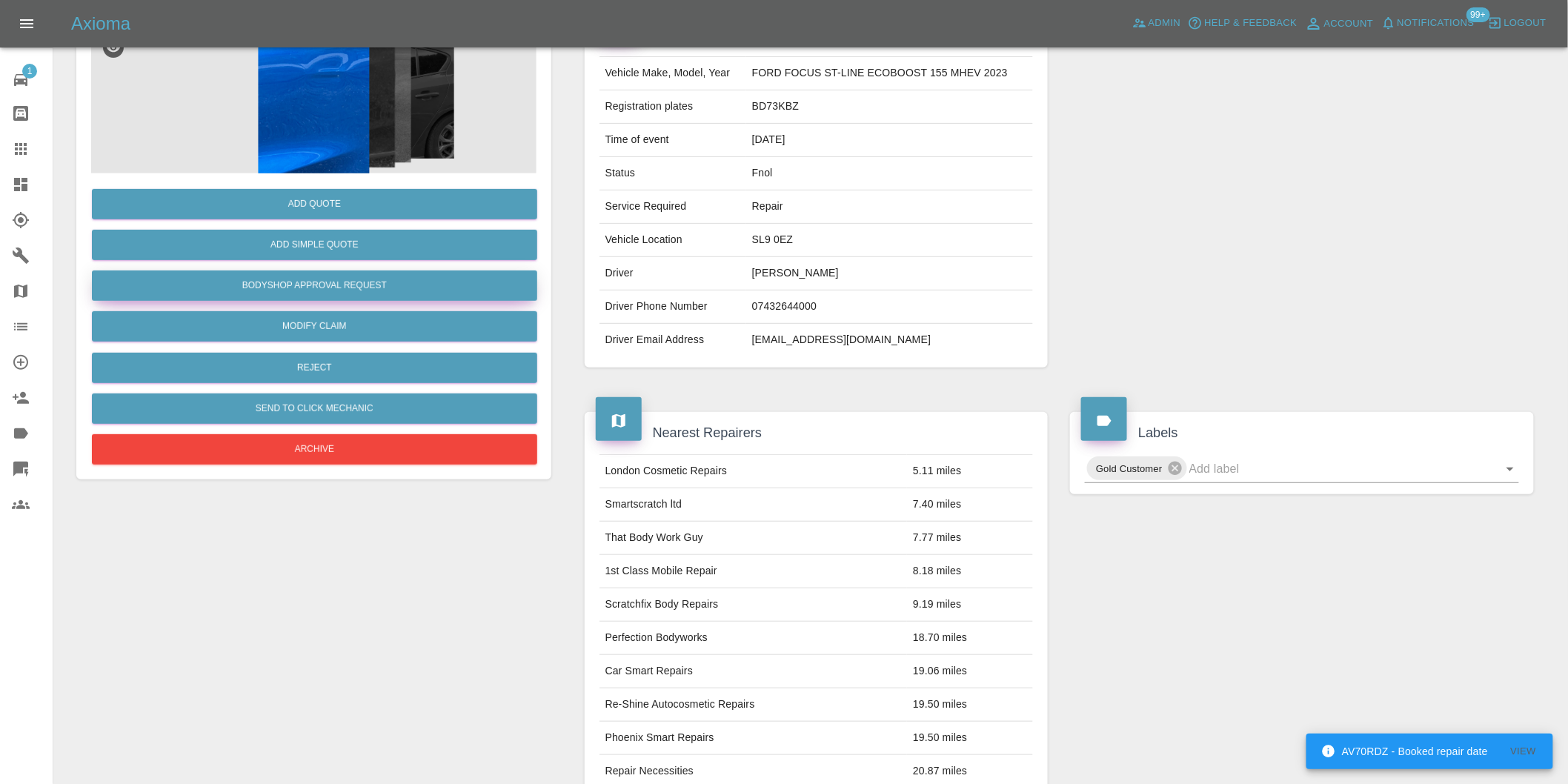
scroll to position [20, 0]
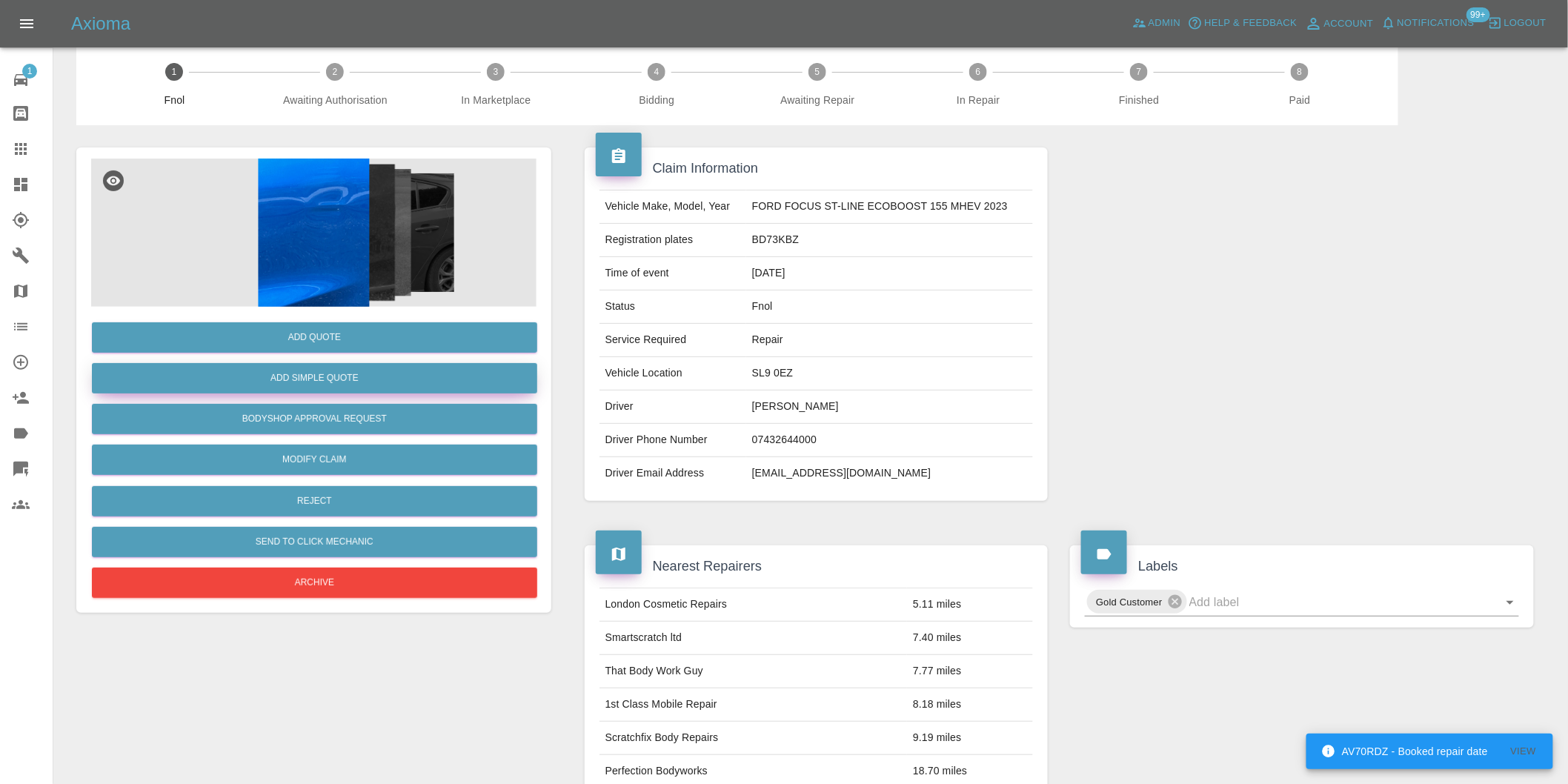
click at [338, 374] on button "Add Simple Quote" at bounding box center [314, 378] width 445 height 30
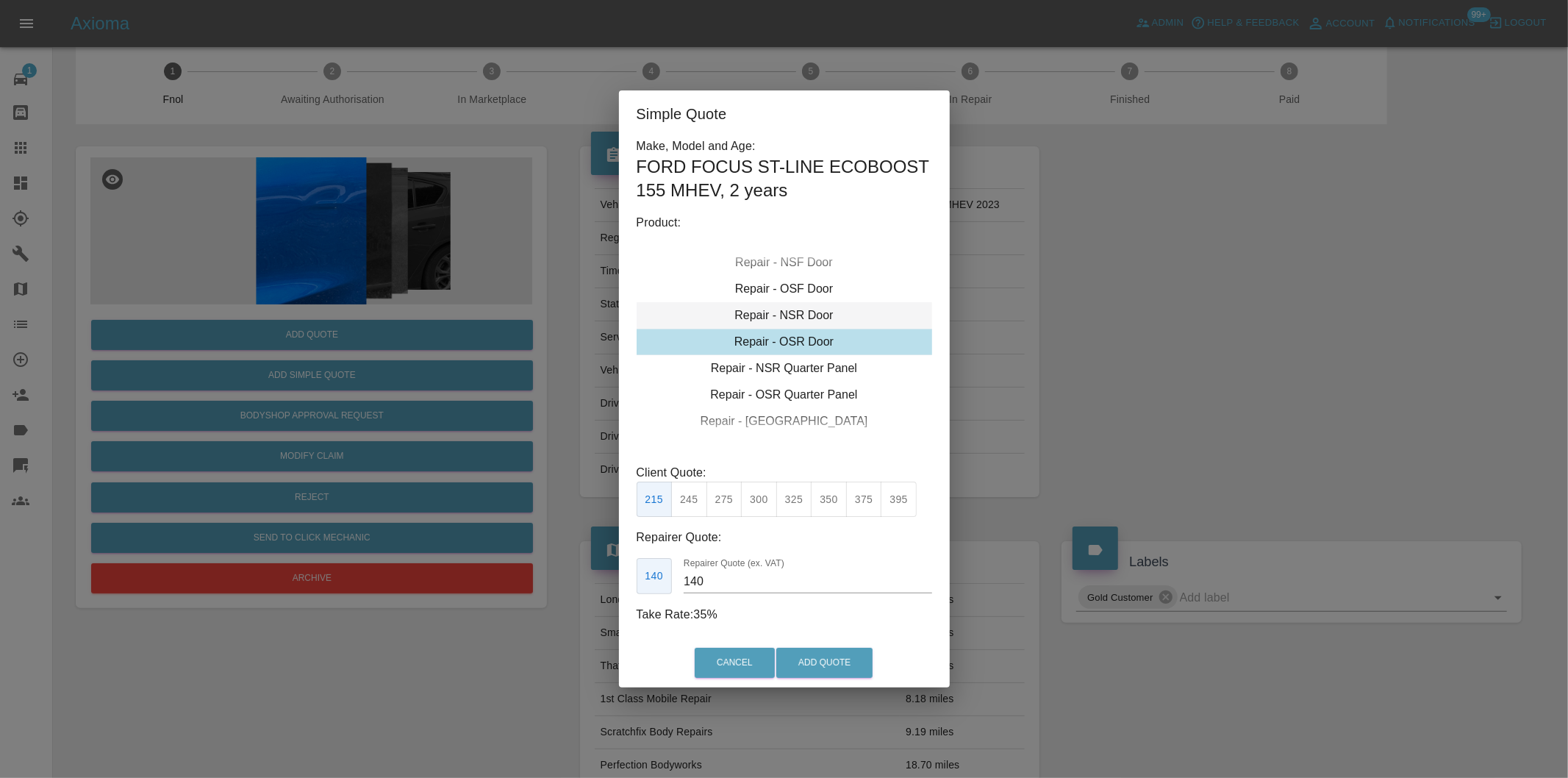
click at [776, 307] on div "Repair - NSR Door" at bounding box center [784, 315] width 296 height 27
click at [784, 486] on button "325" at bounding box center [794, 499] width 36 height 36
type input "210"
click at [821, 662] on button "Add Quote" at bounding box center [824, 662] width 96 height 30
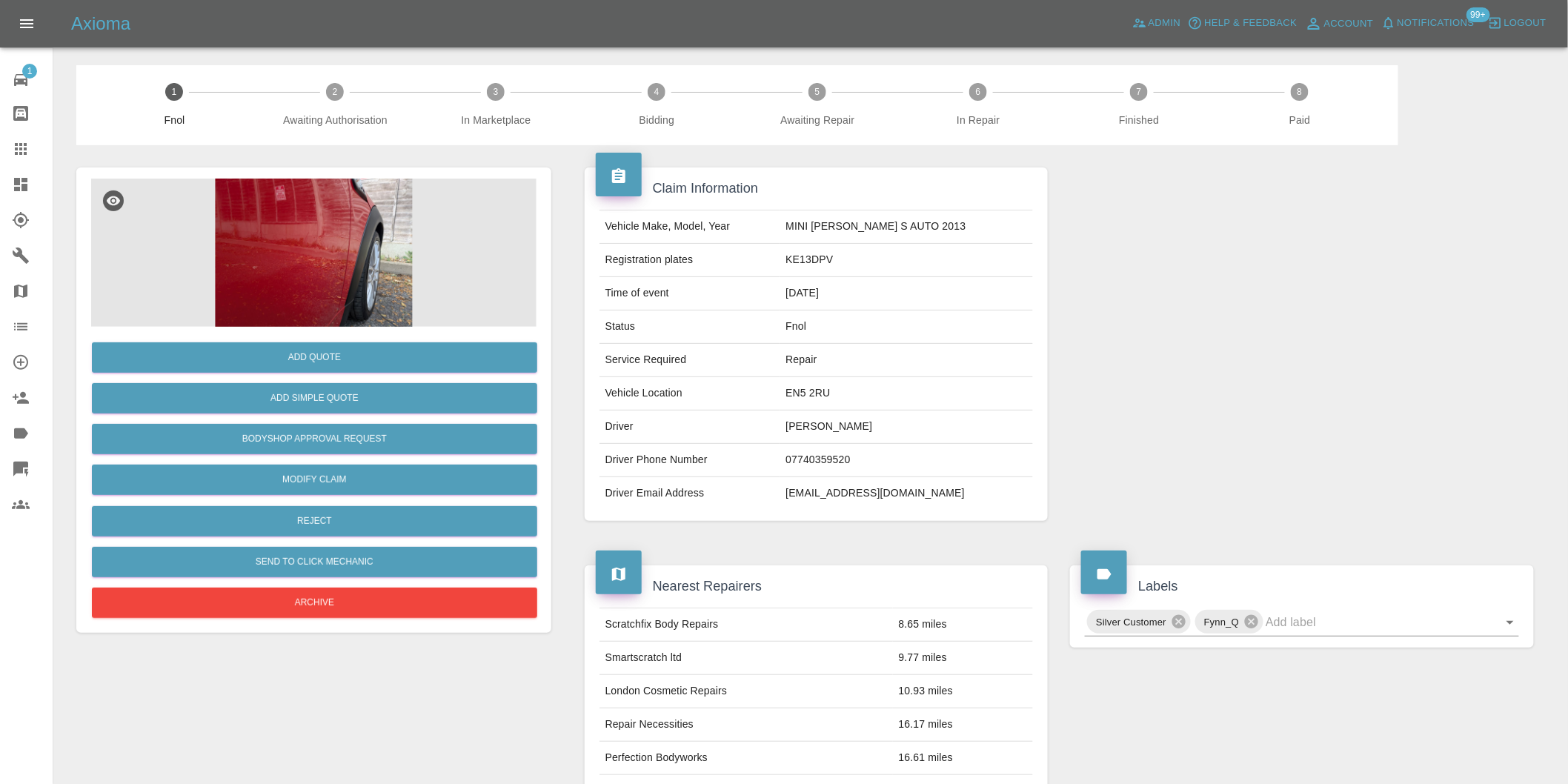
click at [302, 203] on img at bounding box center [313, 252] width 445 height 148
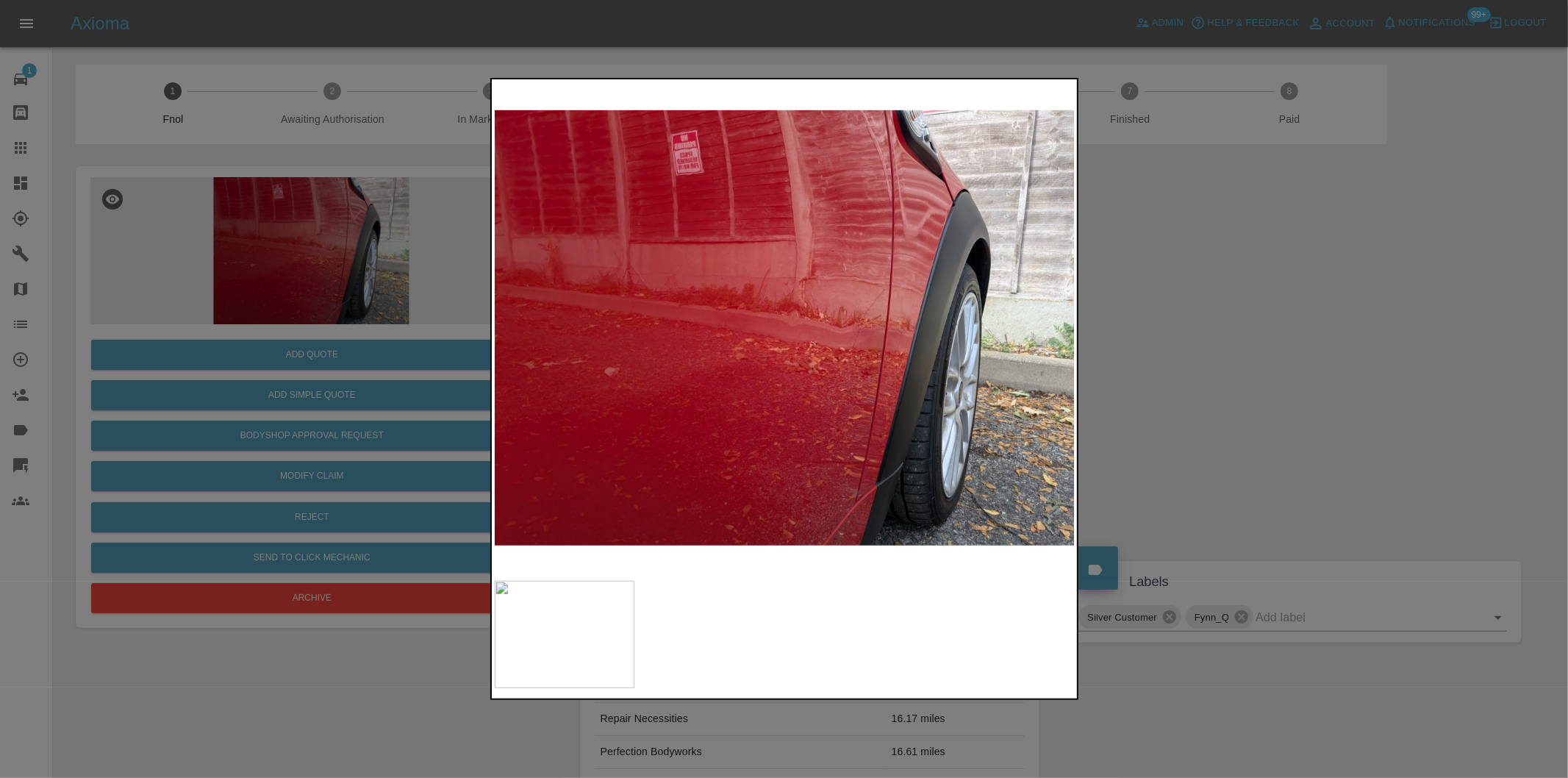
click at [1166, 381] on div at bounding box center [784, 389] width 1568 height 778
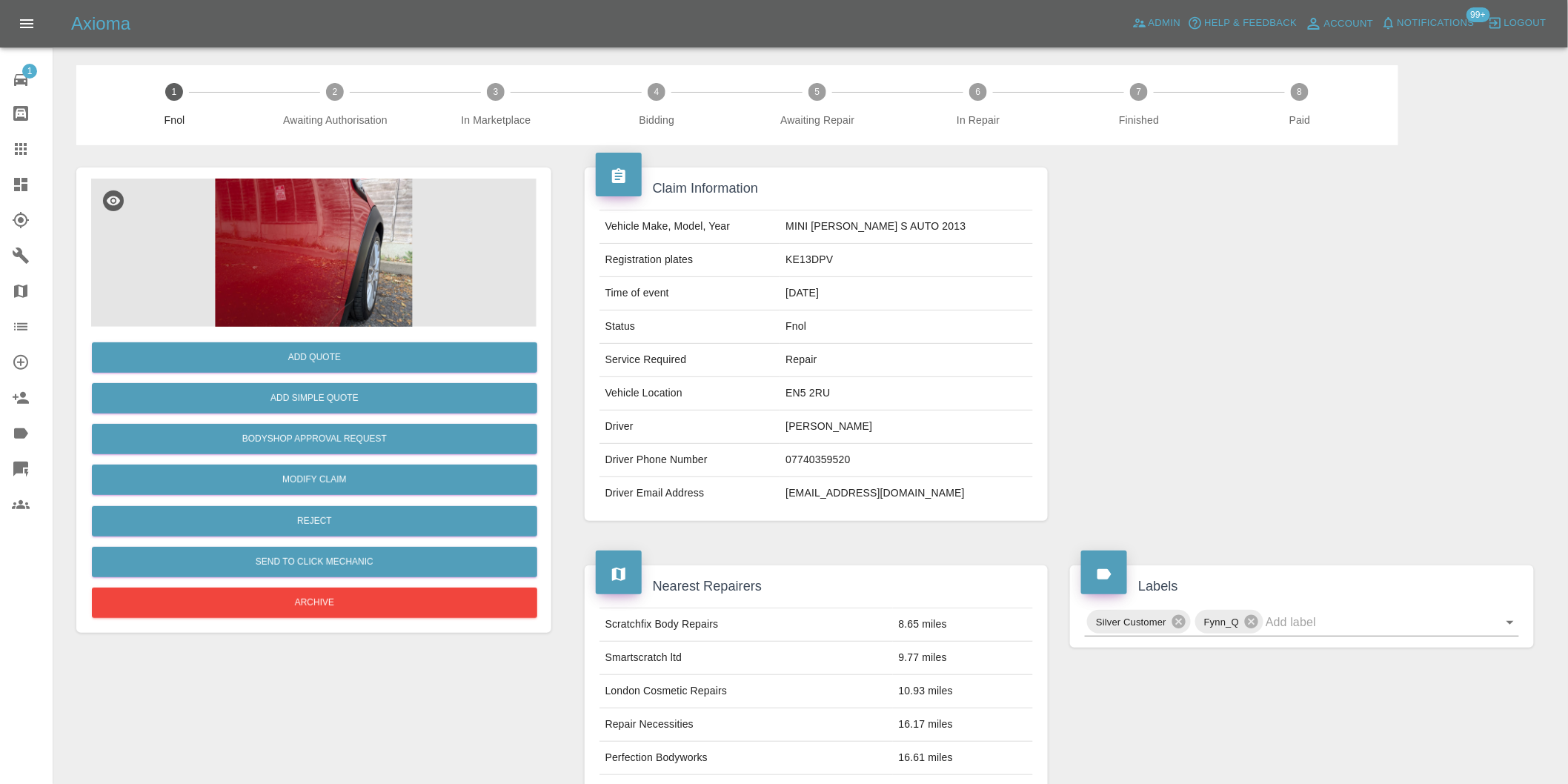
click at [346, 238] on img at bounding box center [313, 252] width 445 height 148
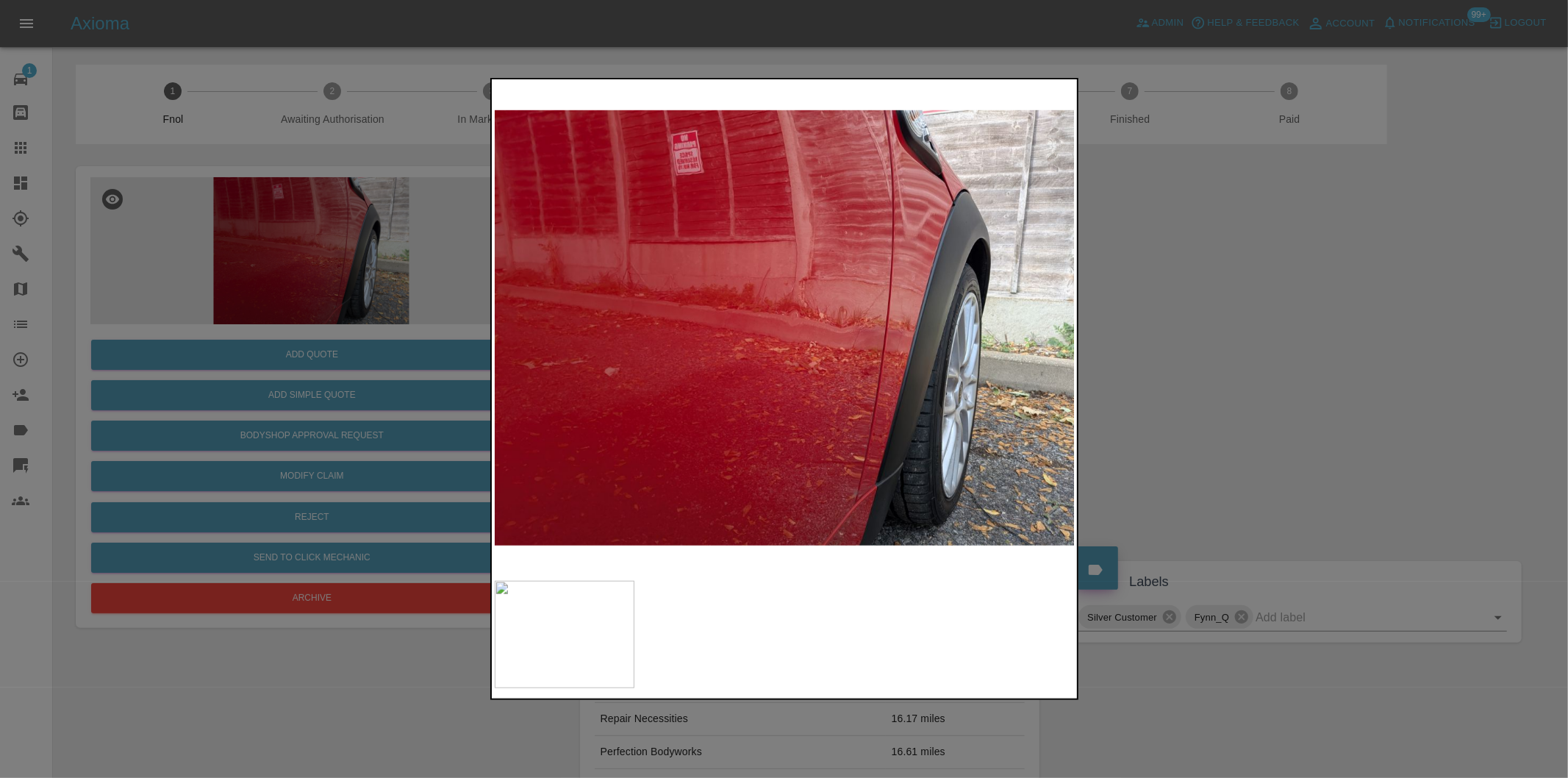
click at [832, 351] on img at bounding box center [784, 328] width 581 height 491
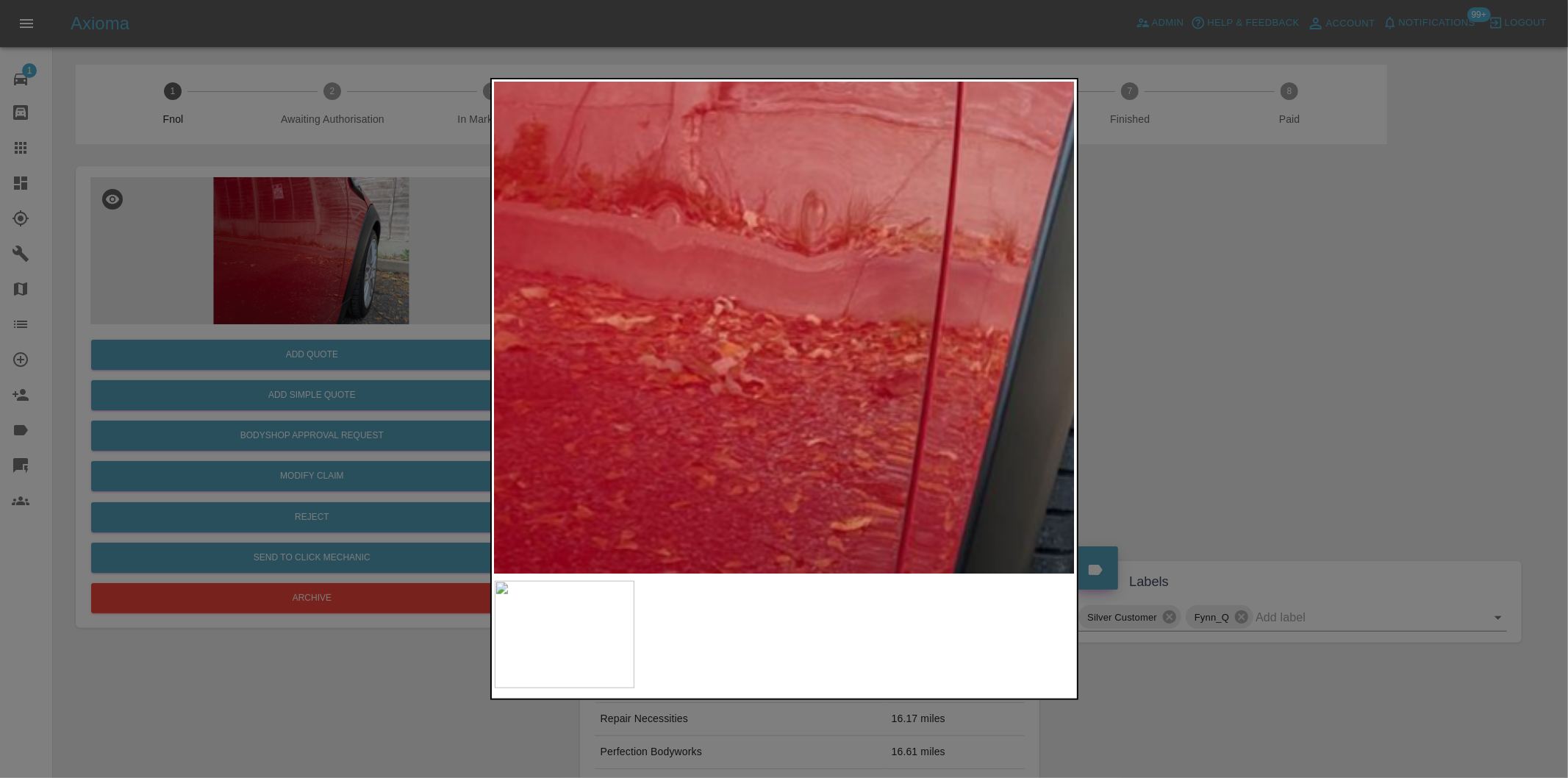
click at [832, 351] on img at bounding box center [640, 255] width 1742 height 1473
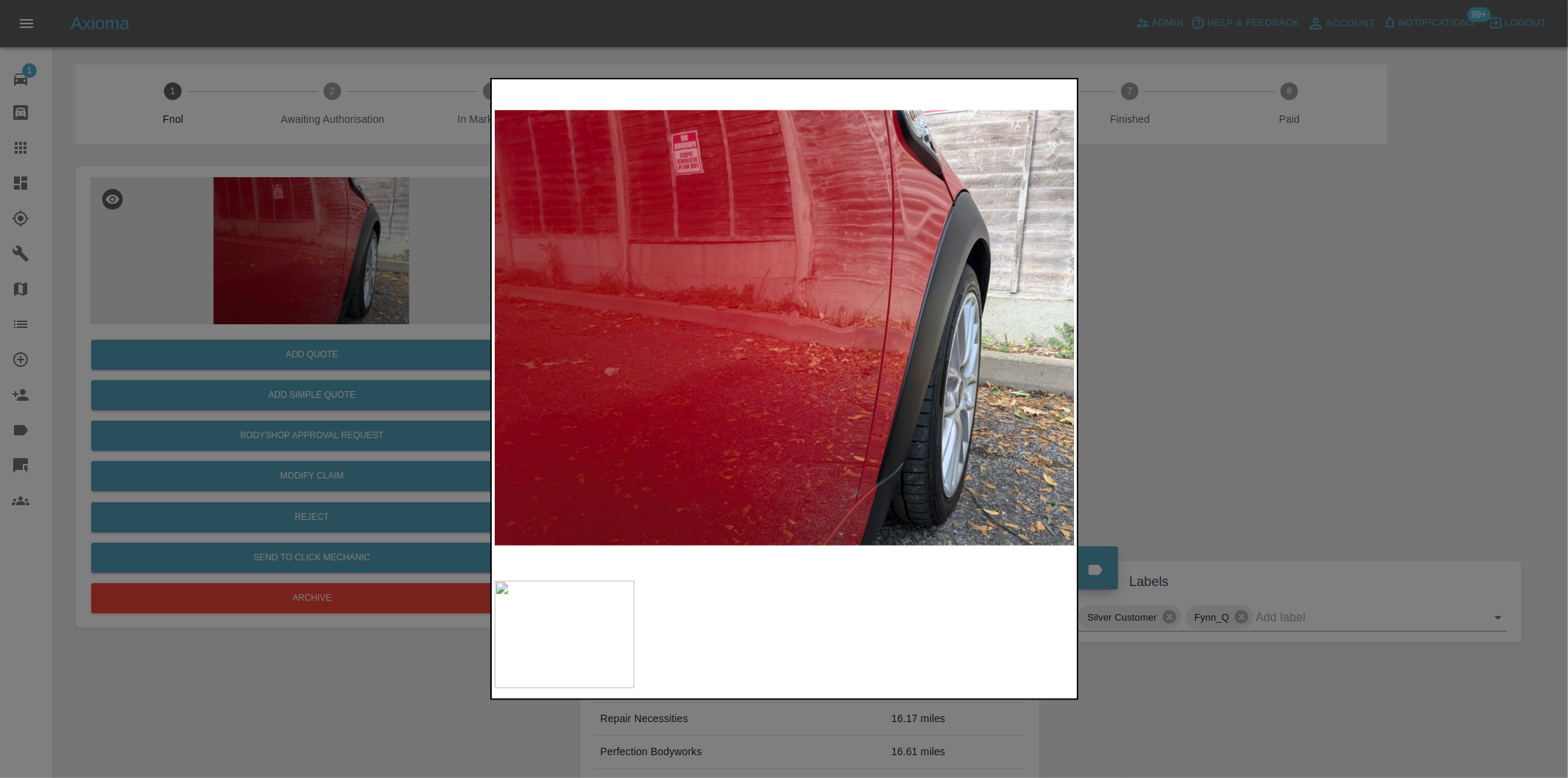
click at [1304, 368] on div at bounding box center [784, 389] width 1568 height 778
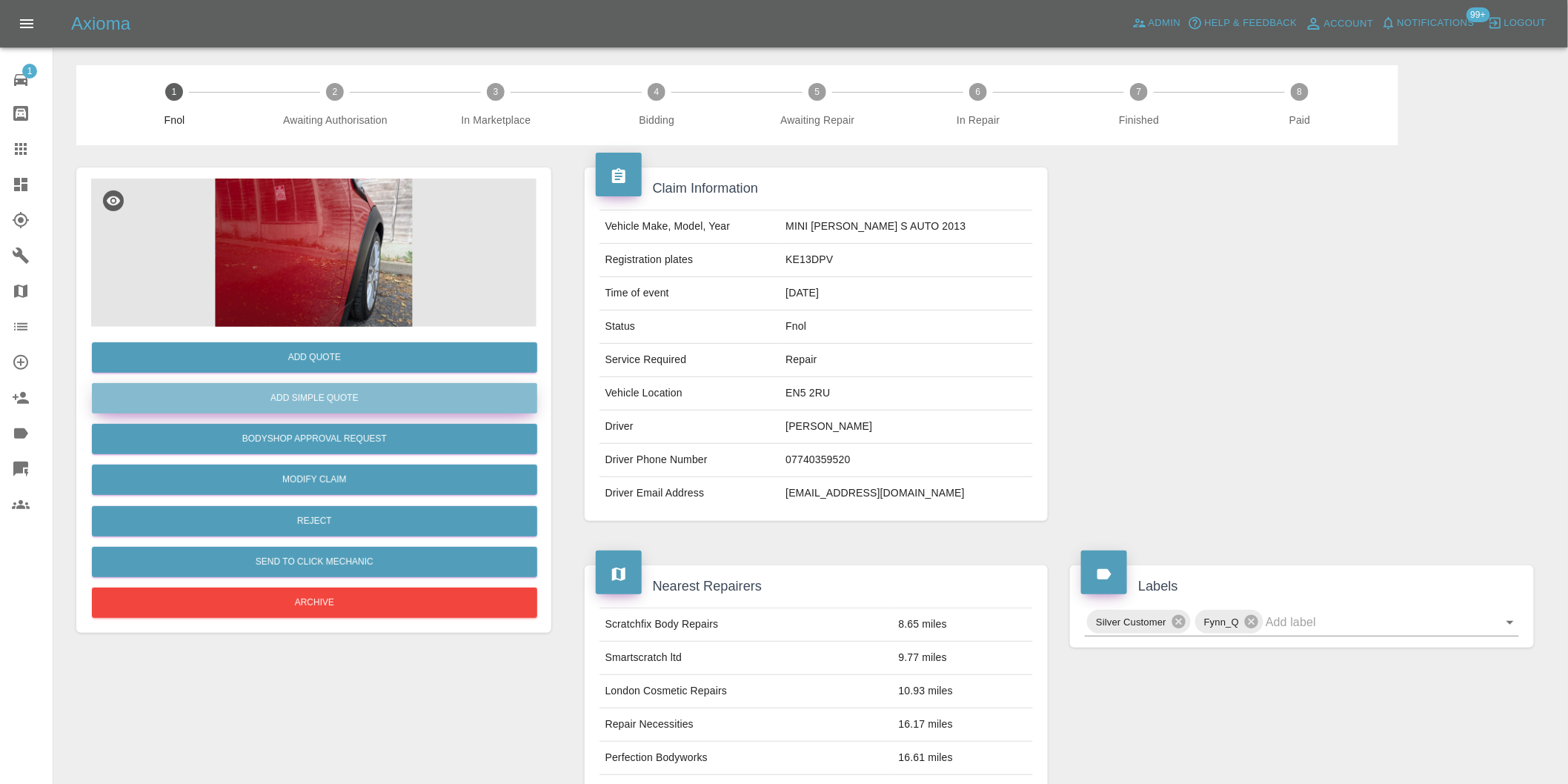
click at [295, 396] on button "Add Simple Quote" at bounding box center [314, 398] width 445 height 30
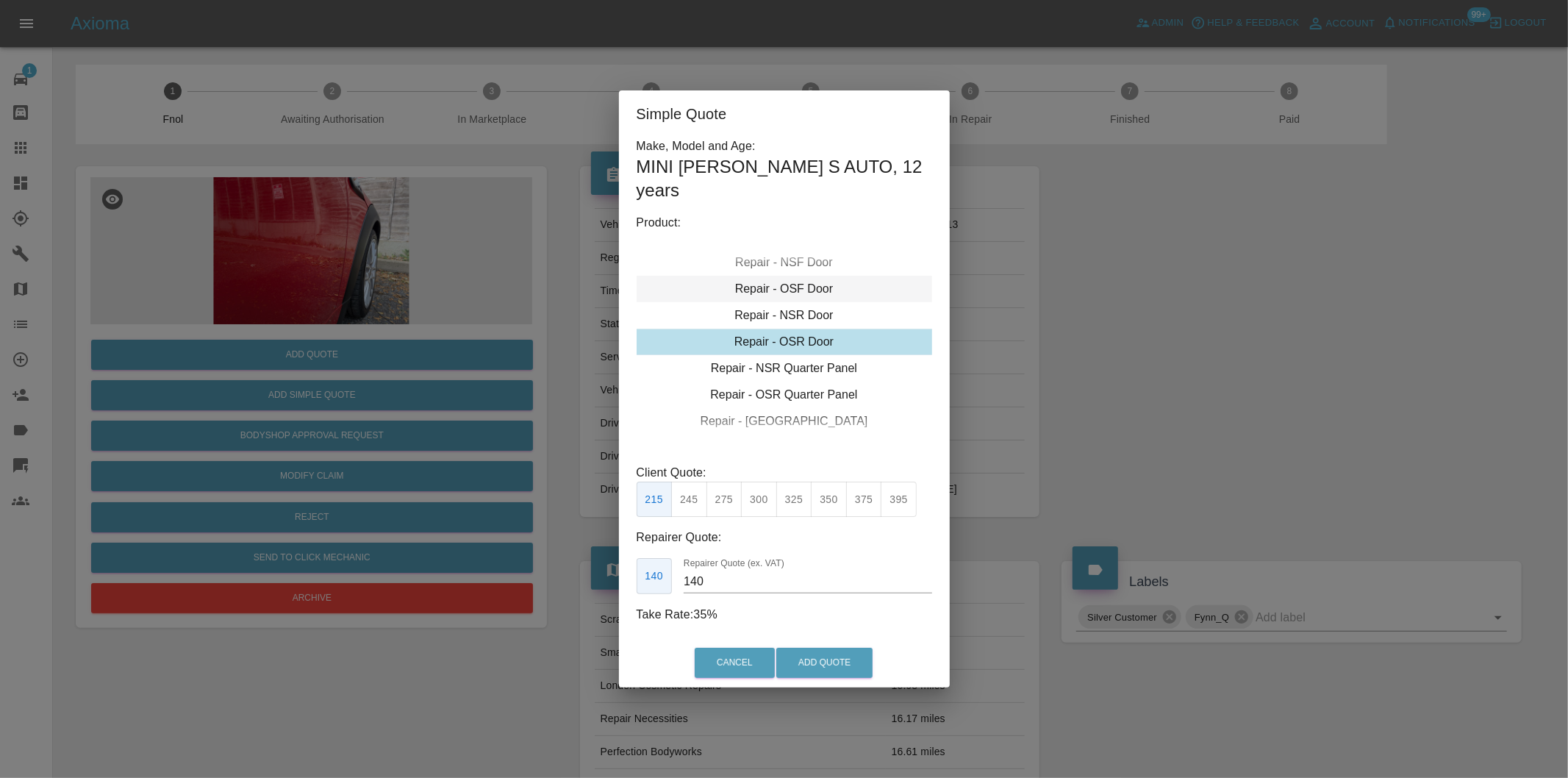
click at [805, 280] on div "Repair - OSF Door" at bounding box center [784, 288] width 296 height 27
click at [756, 494] on button "300" at bounding box center [759, 499] width 36 height 36
type input "190"
click at [855, 657] on button "Add Quote" at bounding box center [824, 662] width 96 height 30
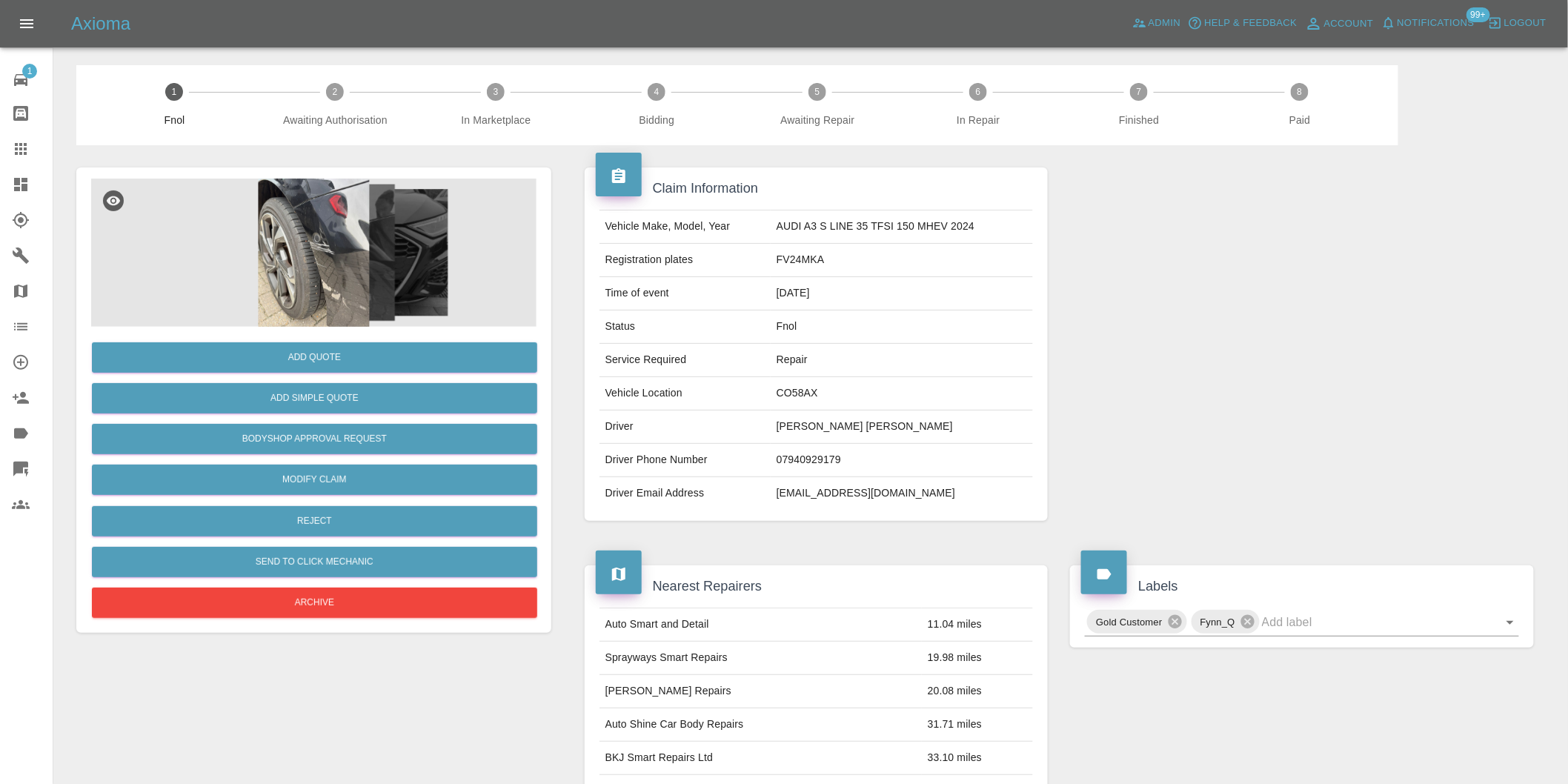
click at [254, 217] on img at bounding box center [313, 252] width 445 height 148
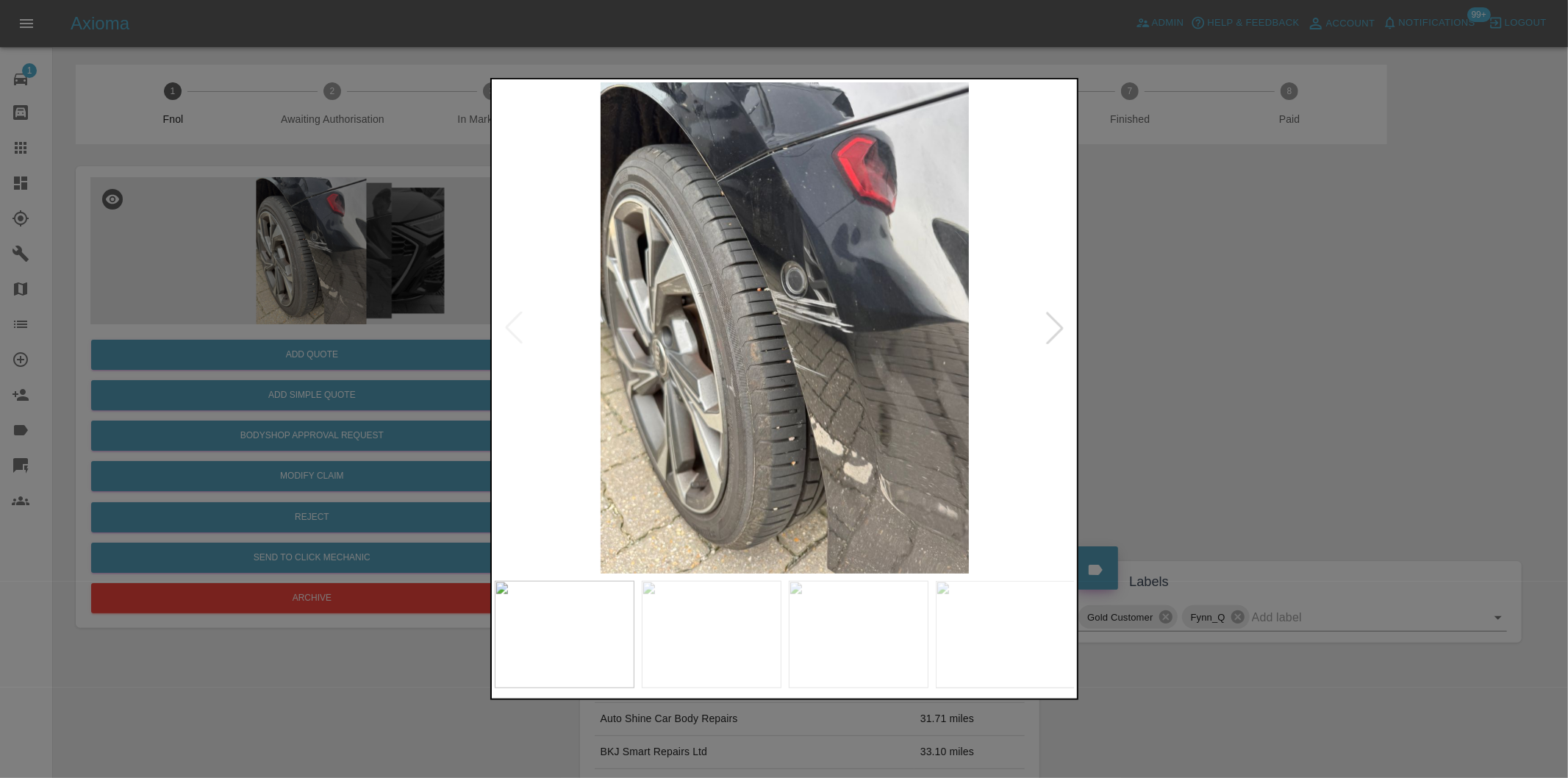
click at [1065, 329] on div at bounding box center [1055, 328] width 32 height 32
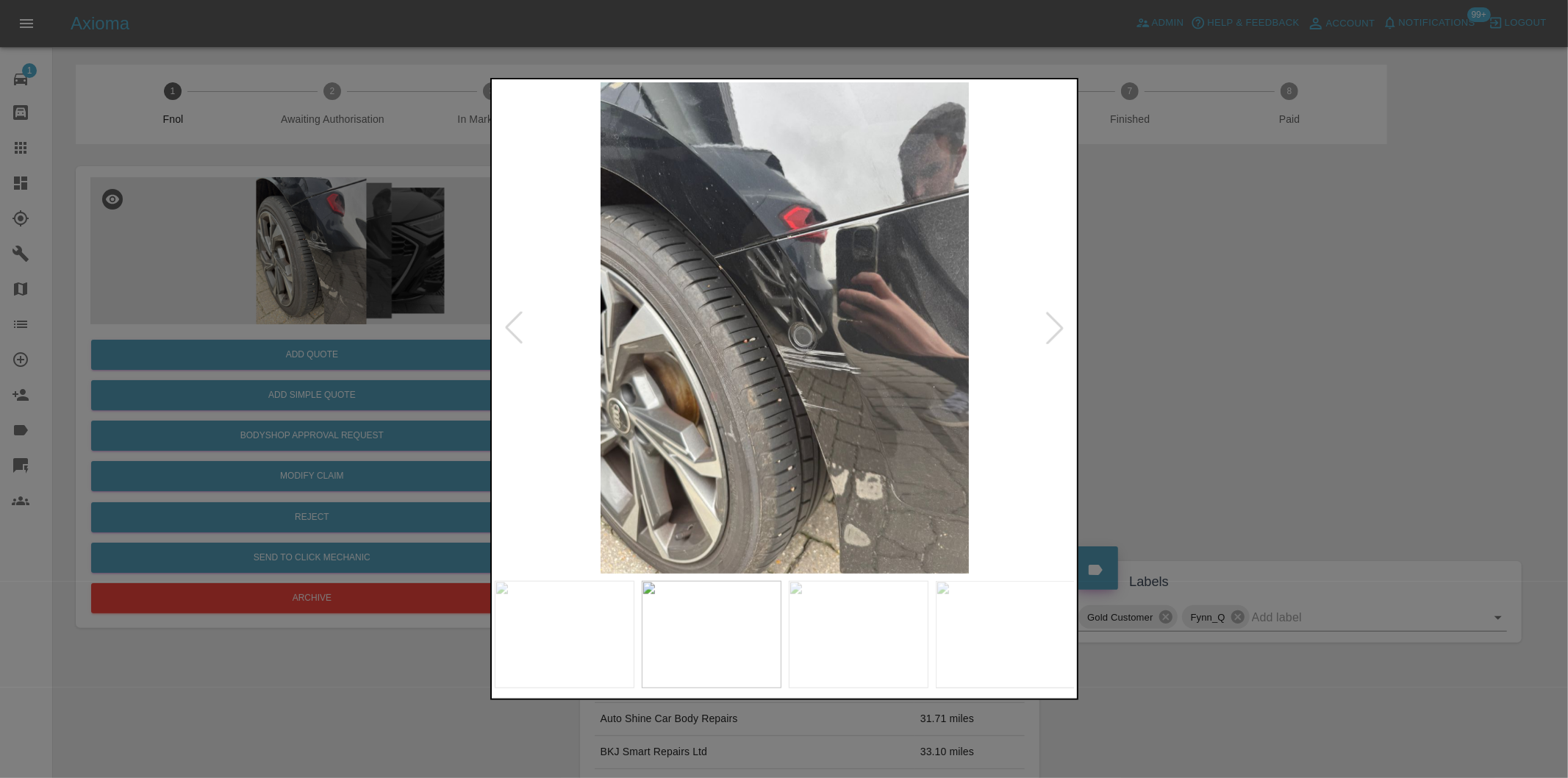
click at [1065, 329] on div at bounding box center [1055, 328] width 32 height 32
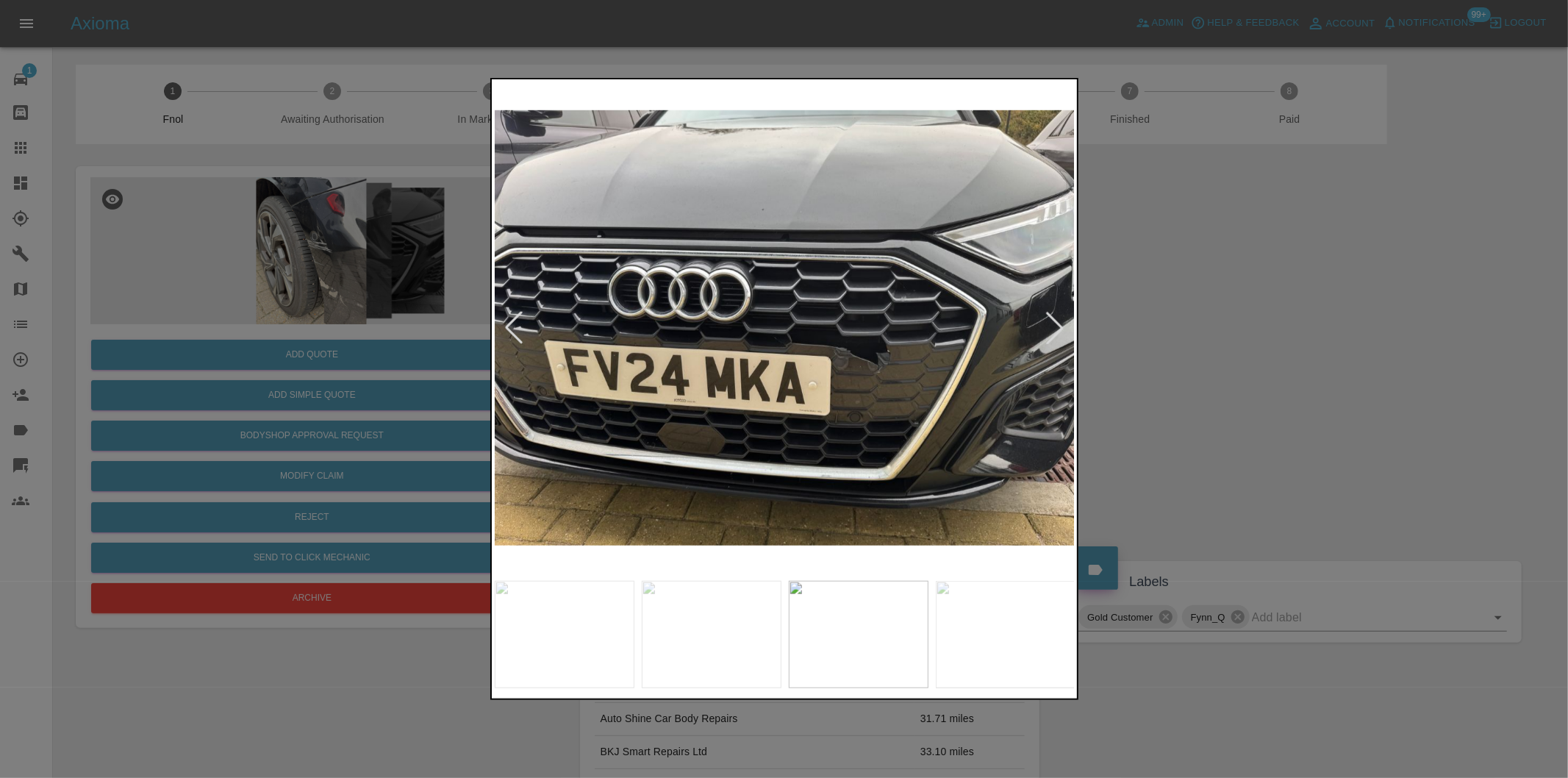
click at [1065, 329] on div at bounding box center [1055, 328] width 32 height 32
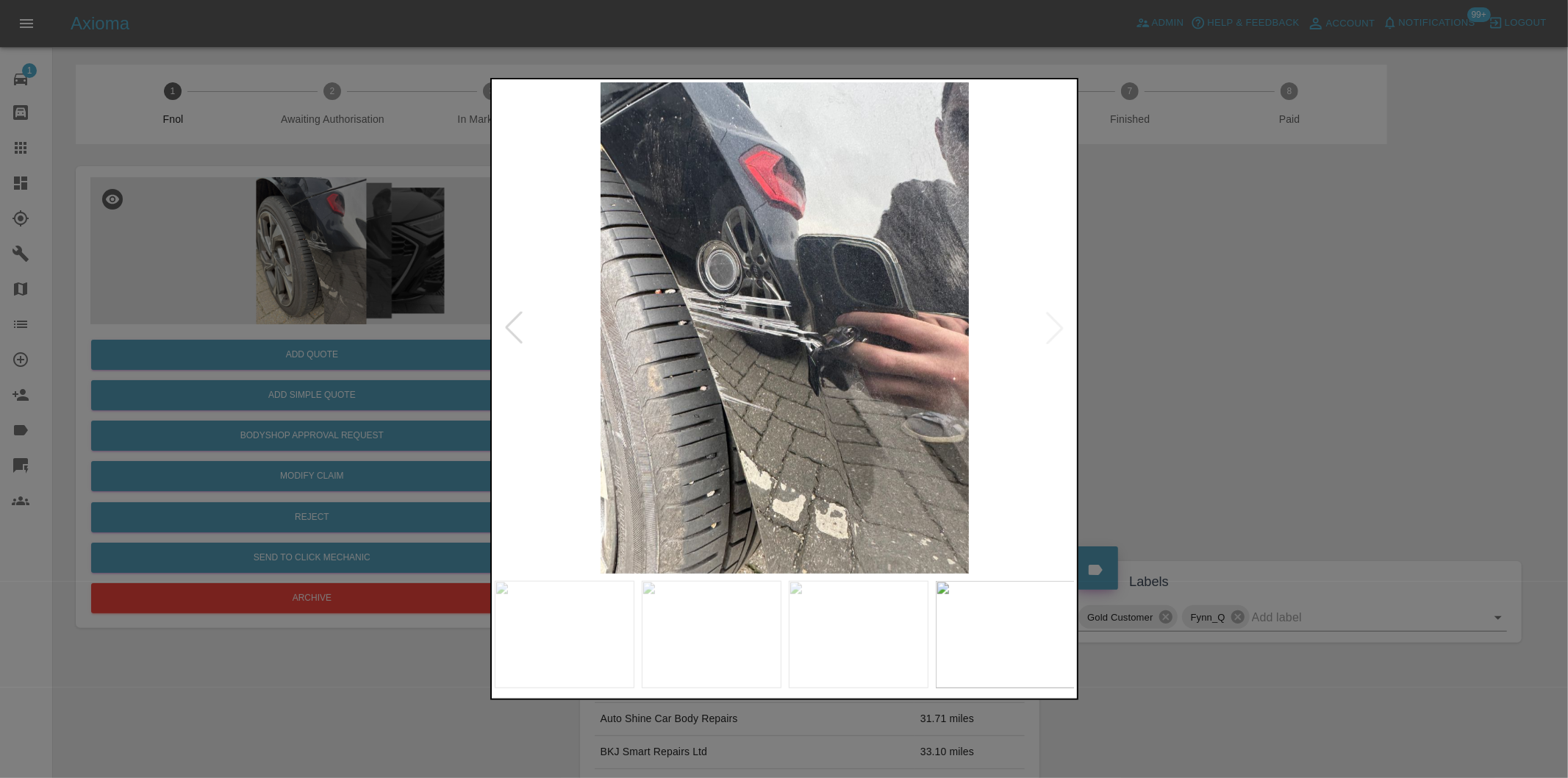
click at [1065, 329] on img at bounding box center [784, 328] width 581 height 491
drag, startPoint x: 1165, startPoint y: 350, endPoint x: 1067, endPoint y: 366, distance: 99.3
click at [1166, 350] on div at bounding box center [784, 389] width 1568 height 778
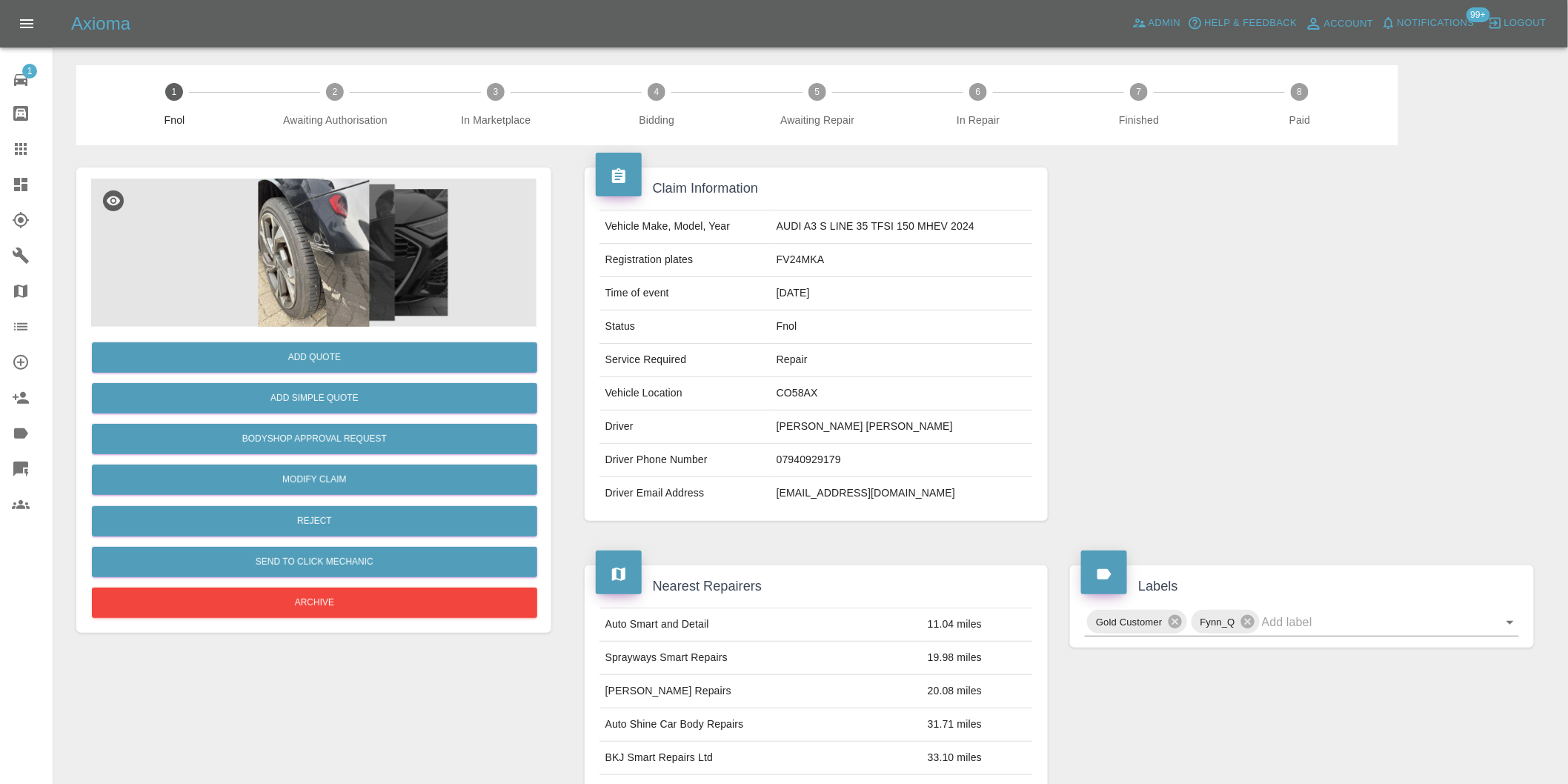
click at [346, 253] on img at bounding box center [313, 252] width 445 height 148
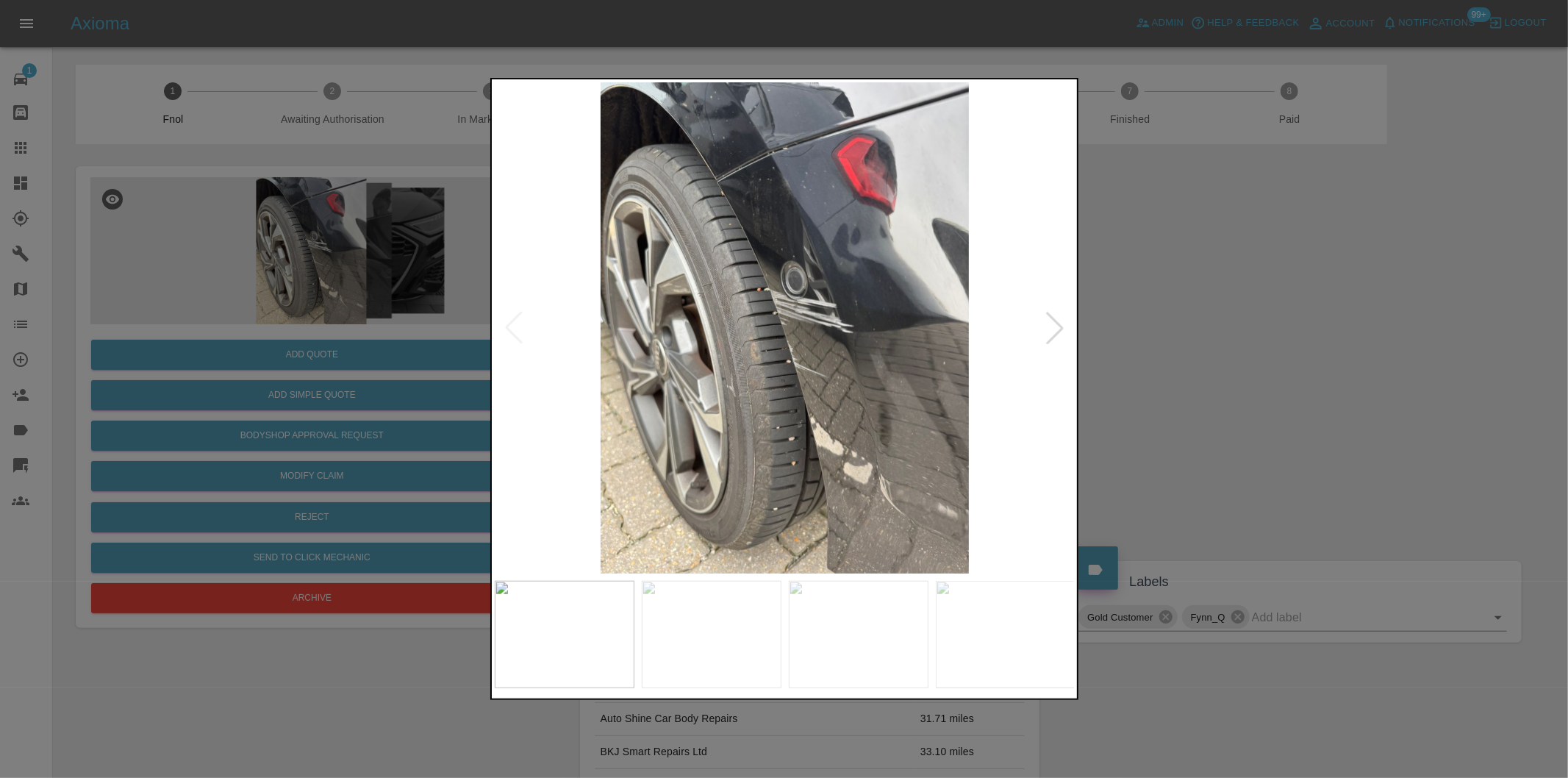
click at [1159, 331] on div at bounding box center [784, 389] width 1568 height 778
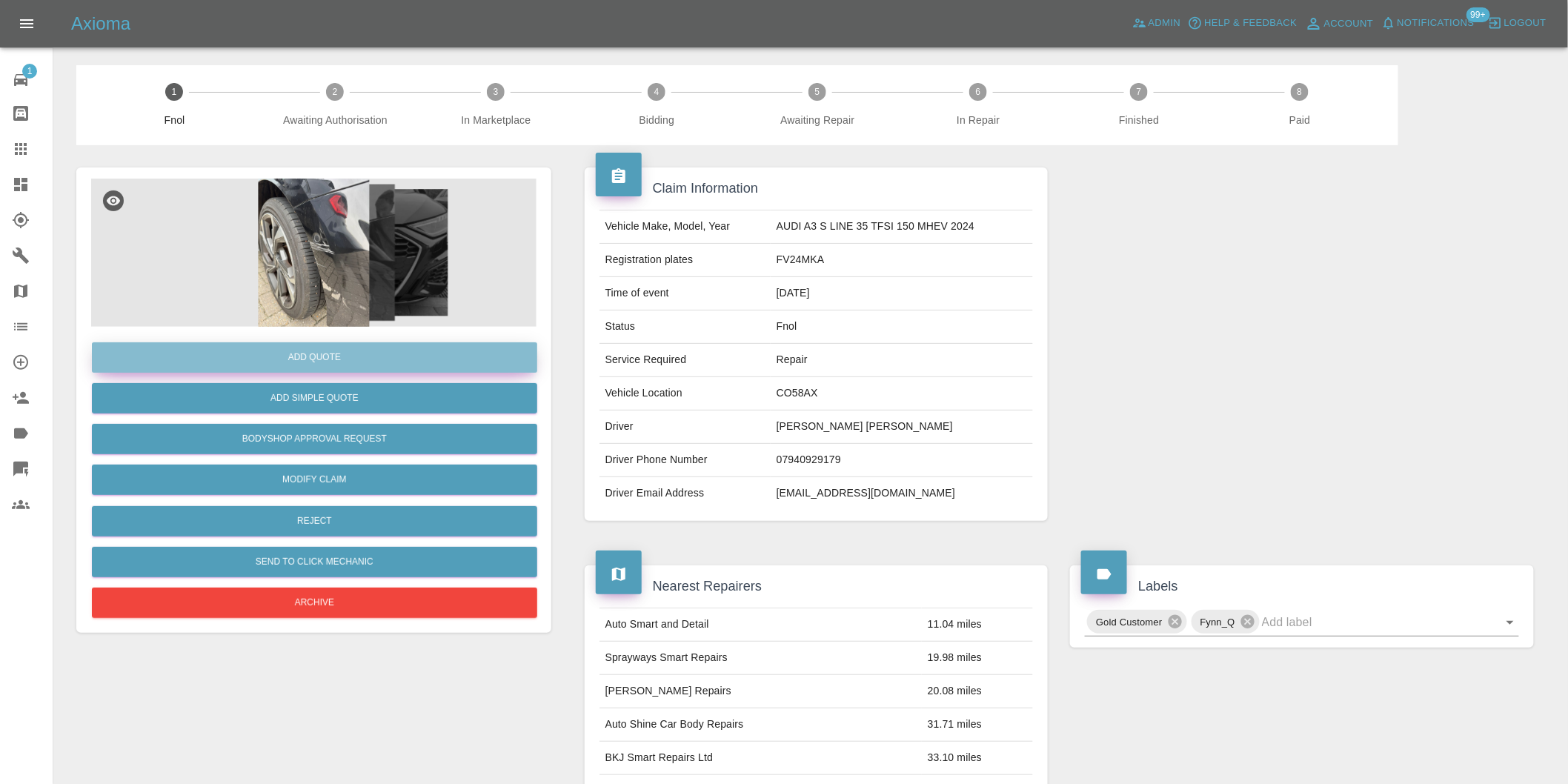
click at [408, 365] on button "Add Quote" at bounding box center [314, 357] width 445 height 30
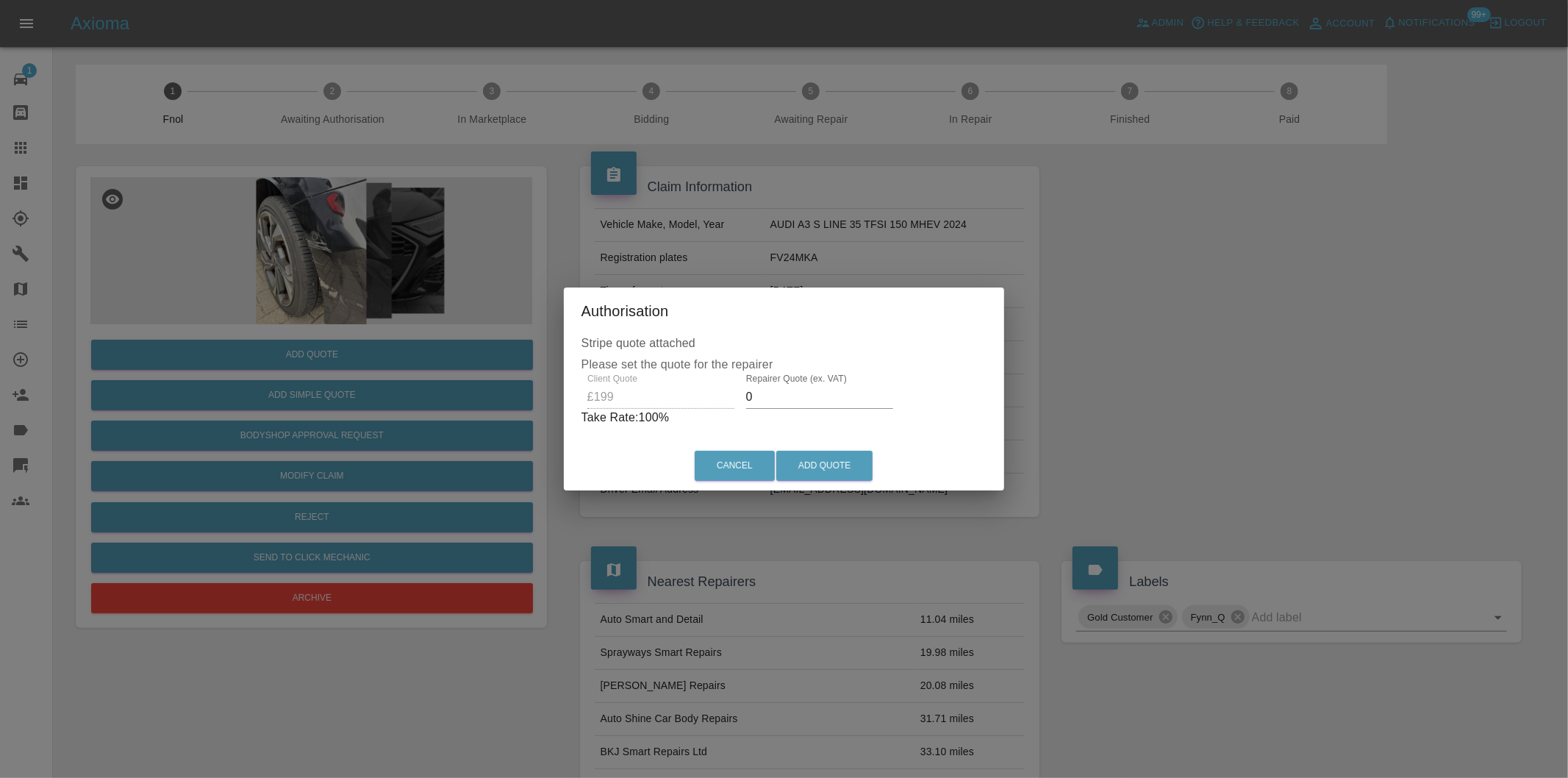
click at [763, 393] on input "0" at bounding box center [820, 397] width 147 height 23
type input "0125"
click at [826, 469] on button "Add Quote" at bounding box center [824, 465] width 96 height 30
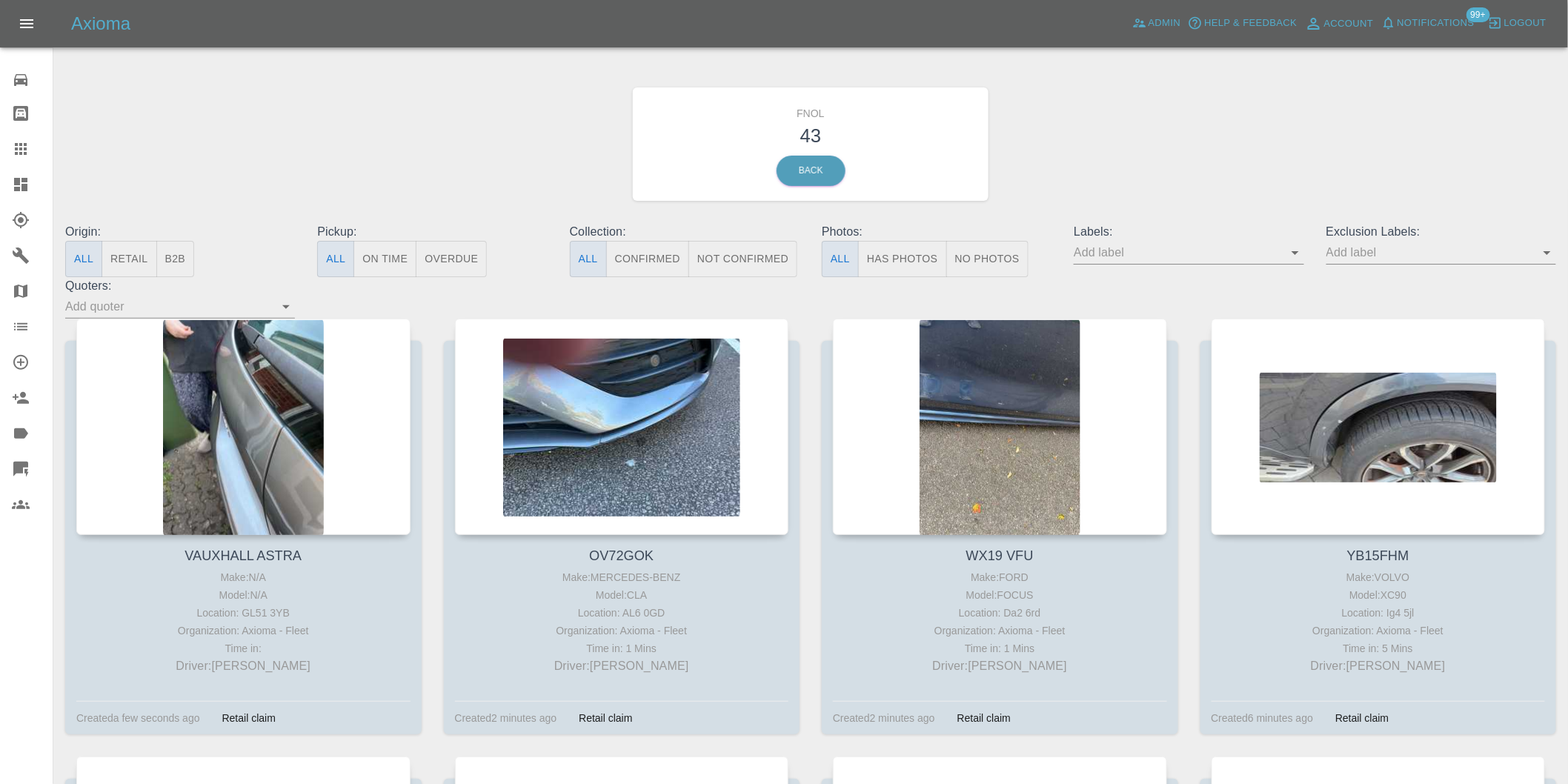
click at [908, 251] on button "Has Photos" at bounding box center [902, 259] width 89 height 37
click at [1540, 255] on icon "Open" at bounding box center [1547, 252] width 18 height 18
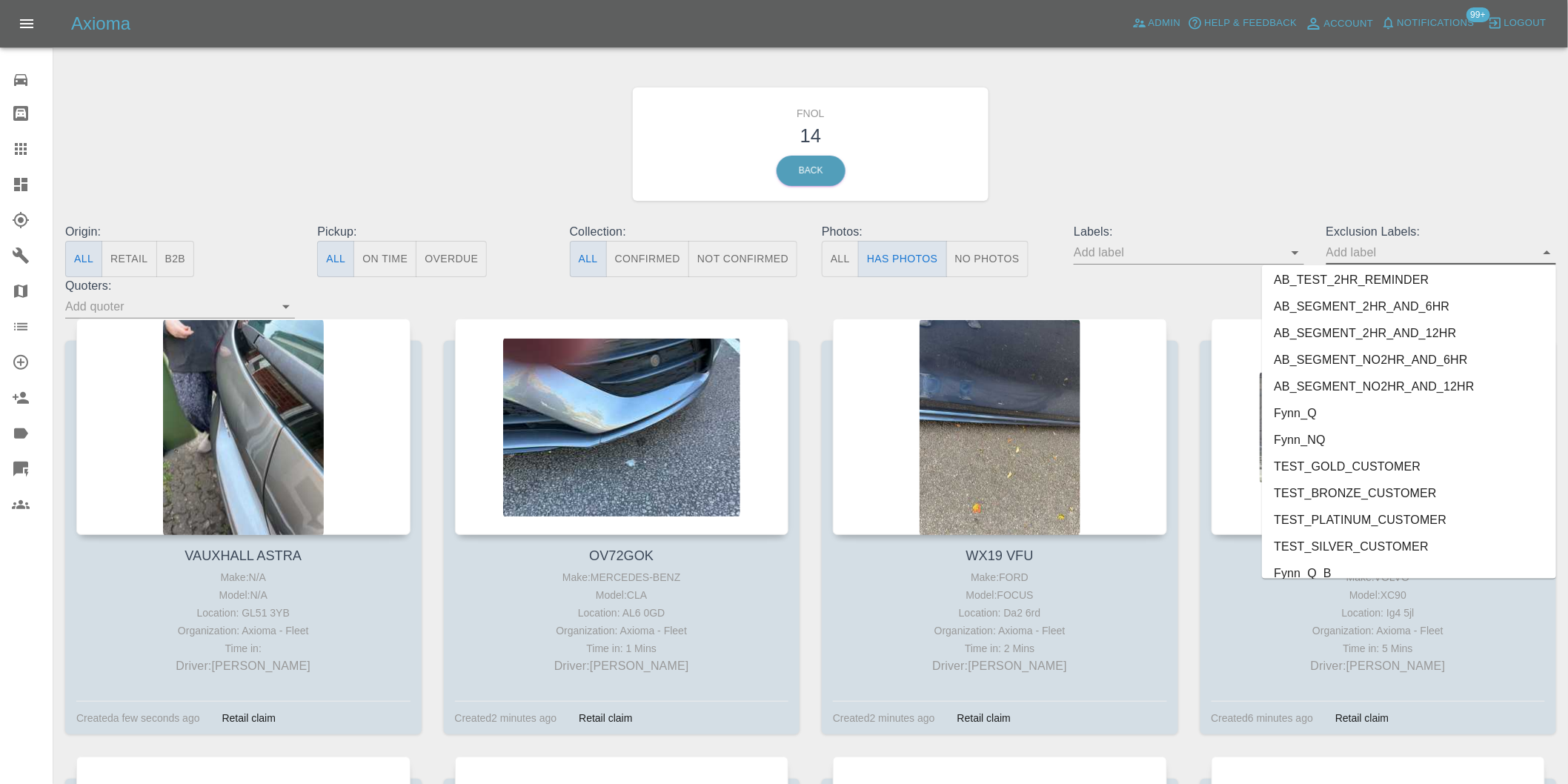
scroll to position [3217, 0]
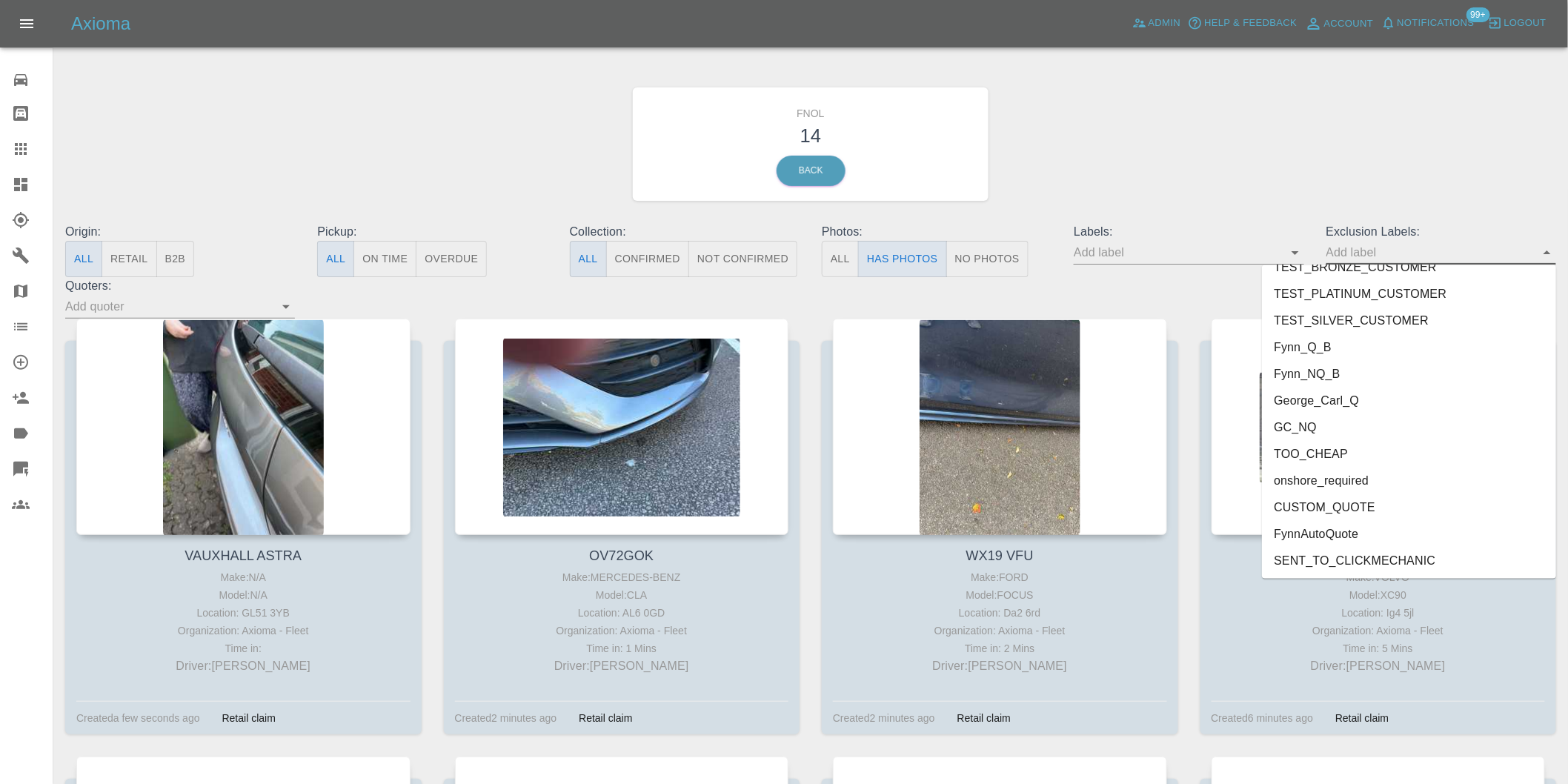
click at [1351, 399] on li "George_Carl_Q" at bounding box center [1408, 401] width 294 height 27
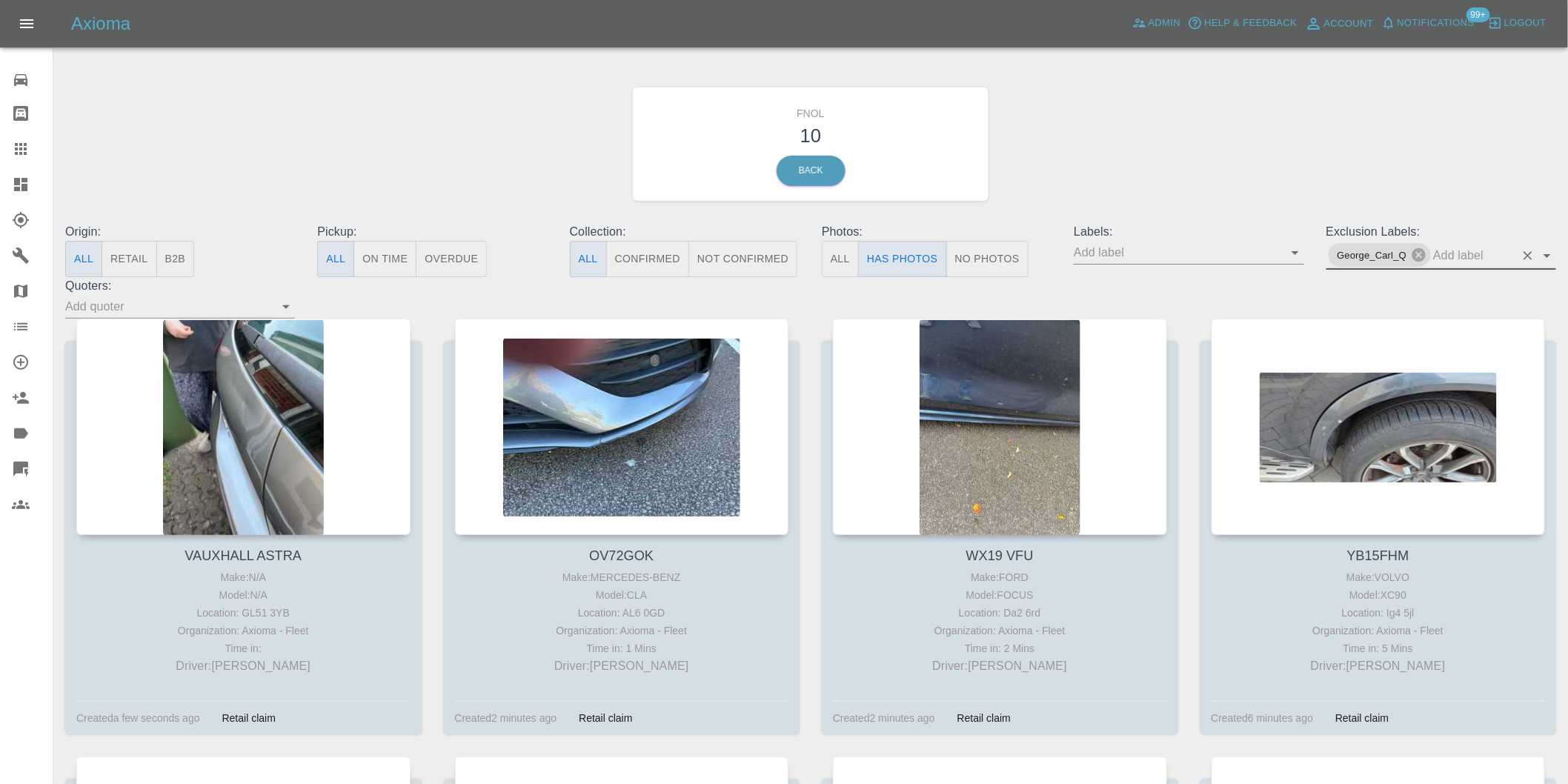
click at [1545, 252] on icon "Open" at bounding box center [1547, 256] width 18 height 18
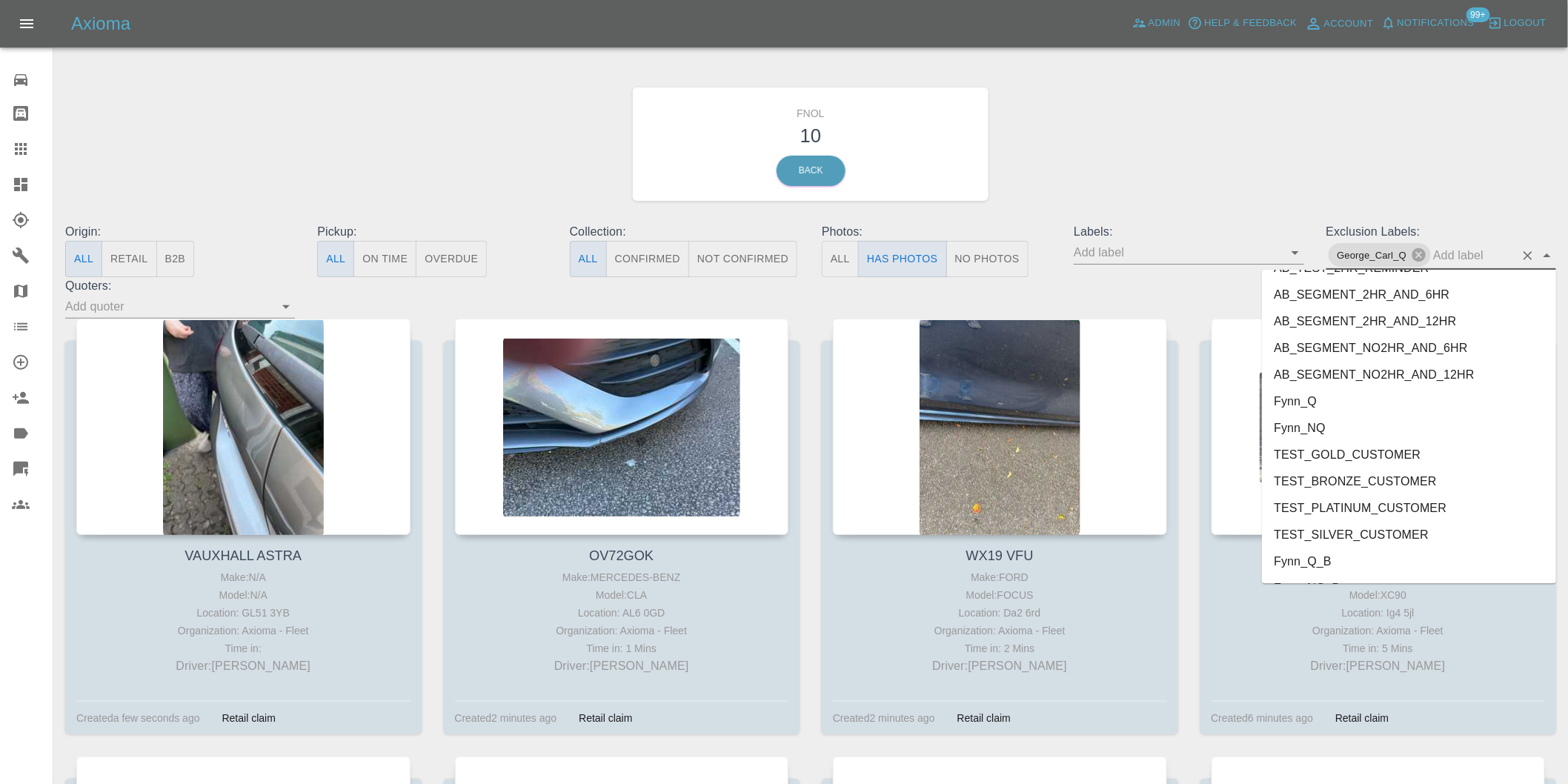
scroll to position [3191, 0]
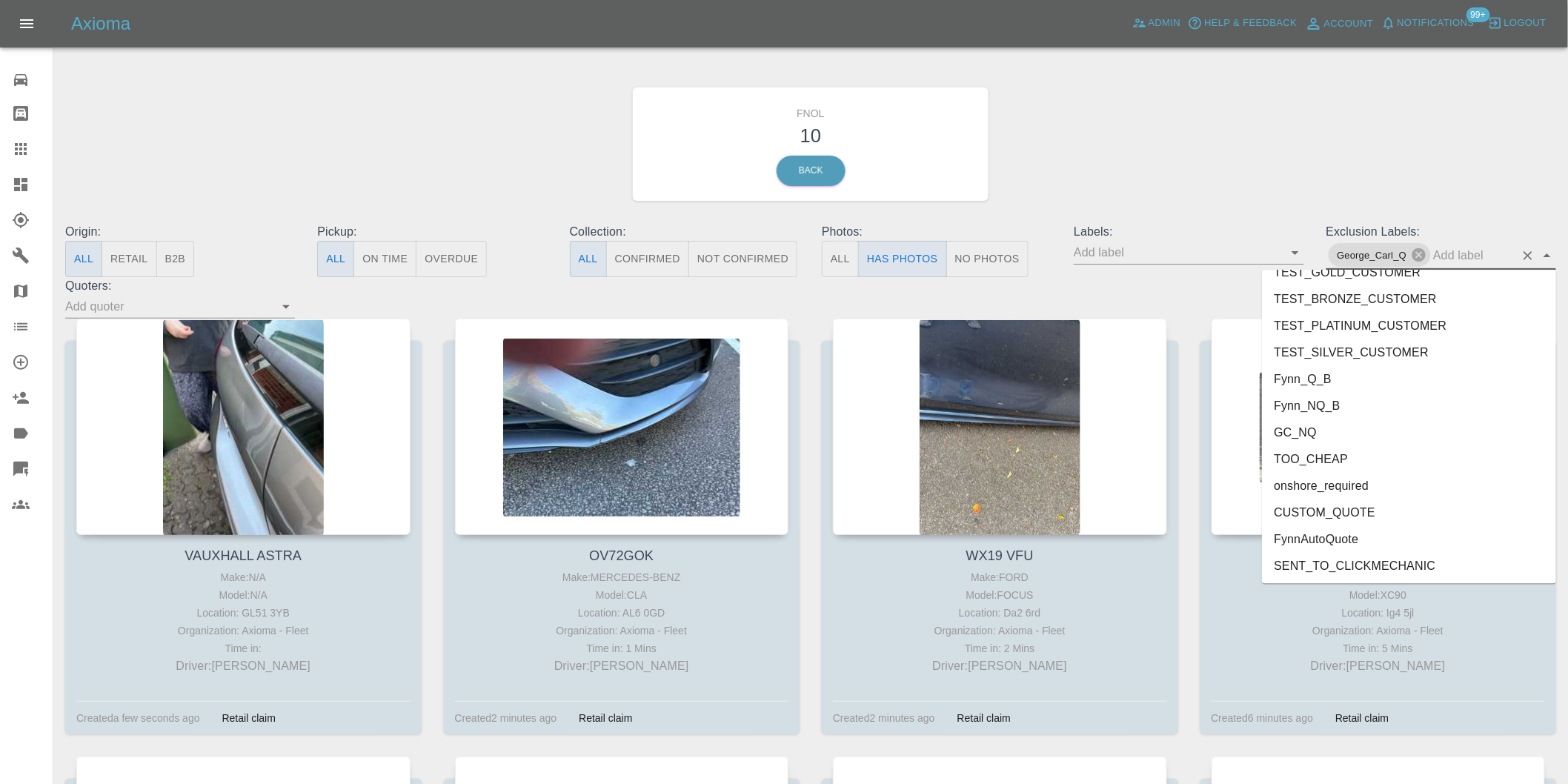
click at [1375, 482] on li "onshore_required" at bounding box center [1408, 485] width 294 height 27
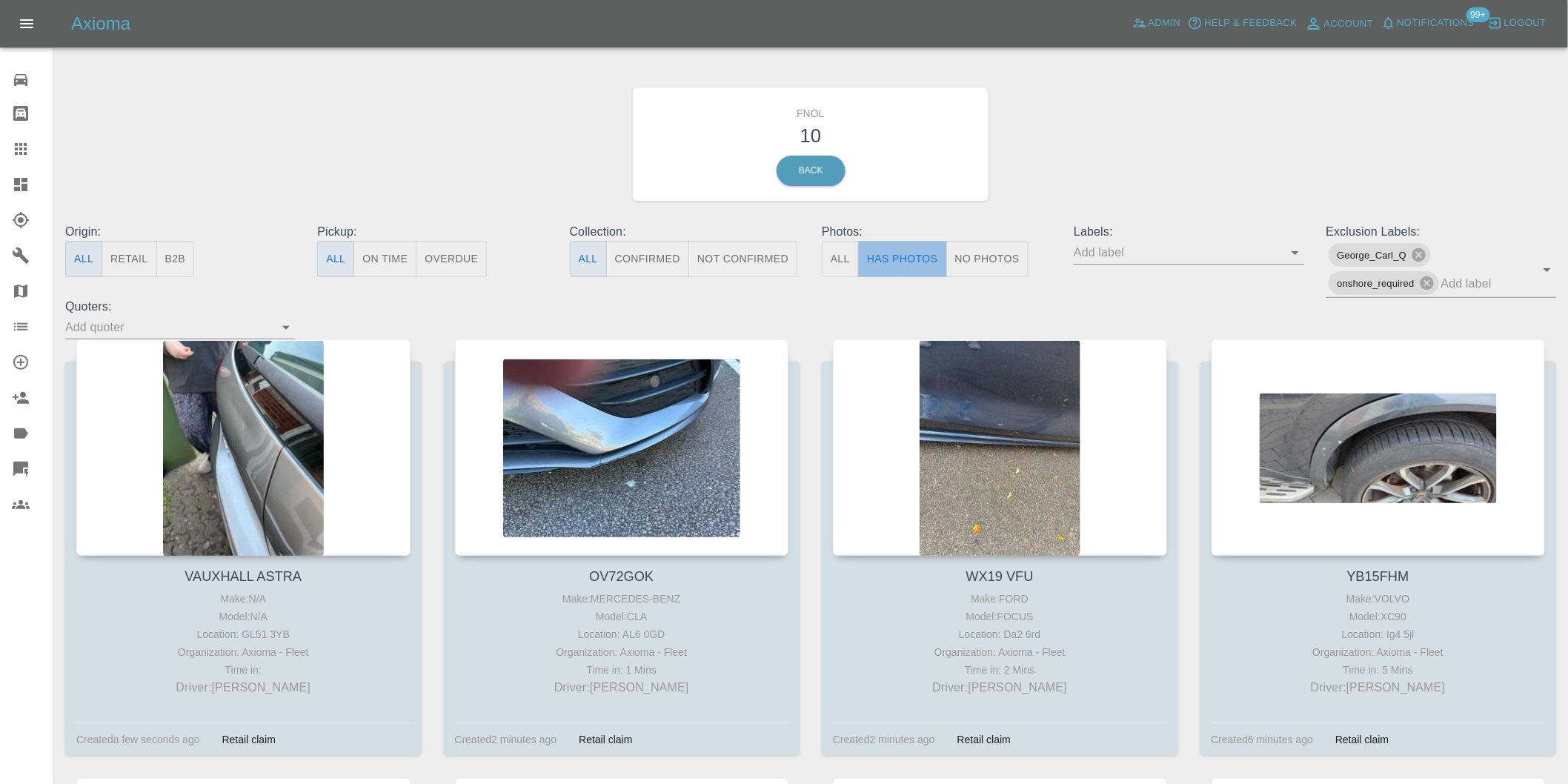
click at [901, 268] on button "Has Photos" at bounding box center [902, 259] width 89 height 37
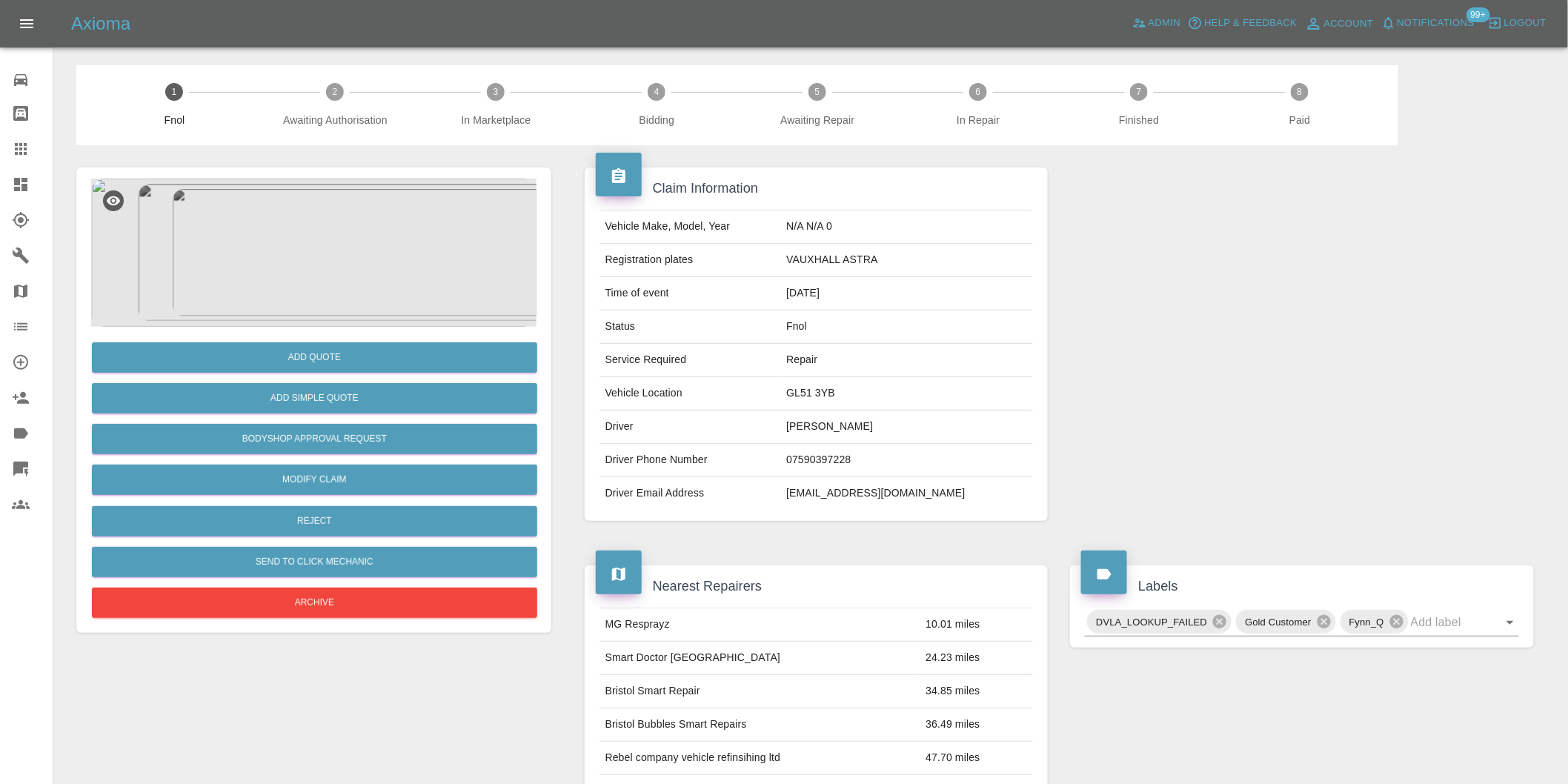
click at [329, 238] on img at bounding box center [313, 252] width 445 height 148
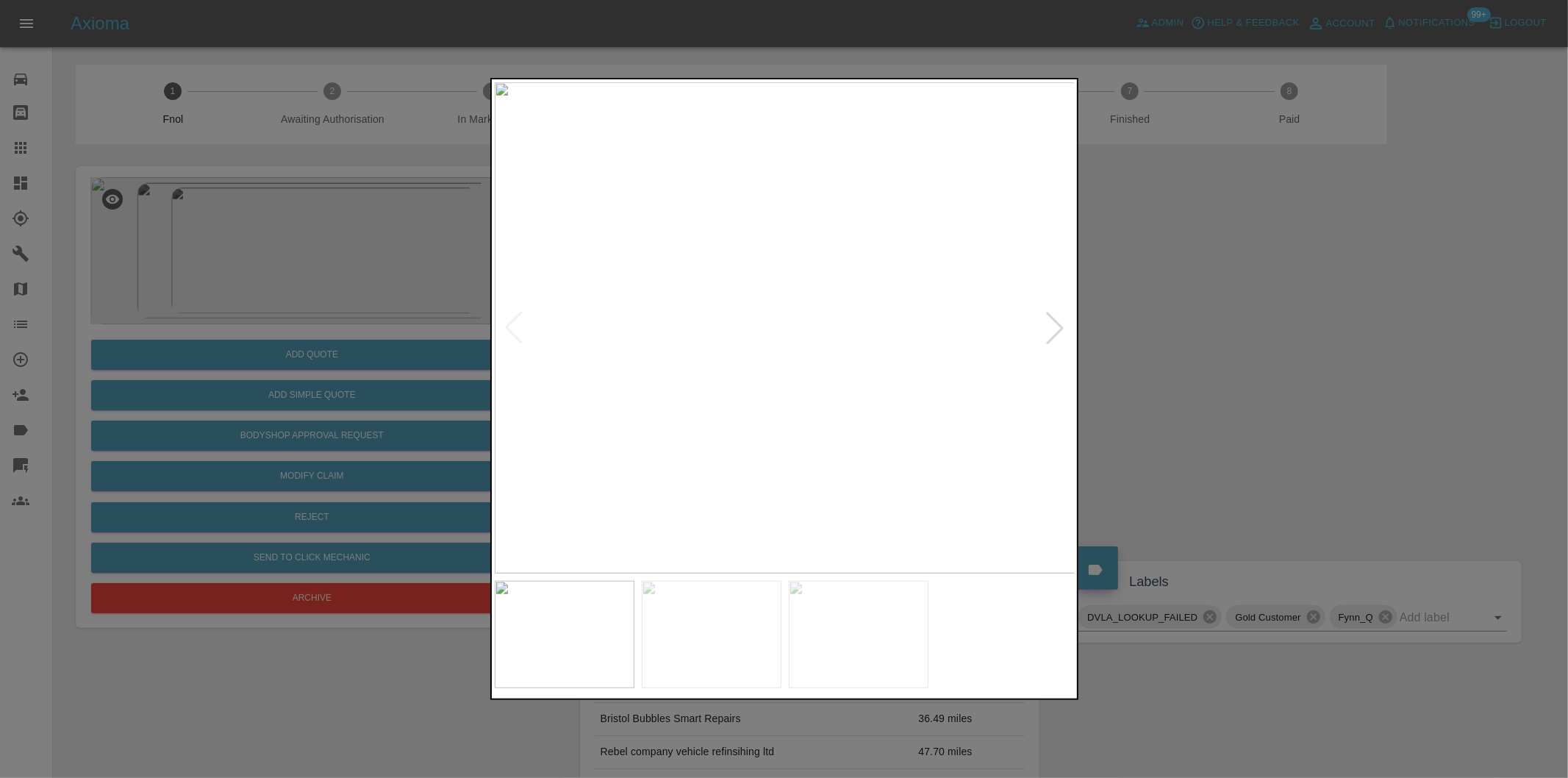
click at [1053, 322] on div at bounding box center [1055, 328] width 32 height 32
click at [1052, 307] on img at bounding box center [784, 328] width 581 height 491
click at [1062, 332] on div at bounding box center [1055, 328] width 32 height 32
click at [1061, 326] on img at bounding box center [784, 328] width 581 height 491
click at [1221, 339] on div at bounding box center [784, 389] width 1568 height 778
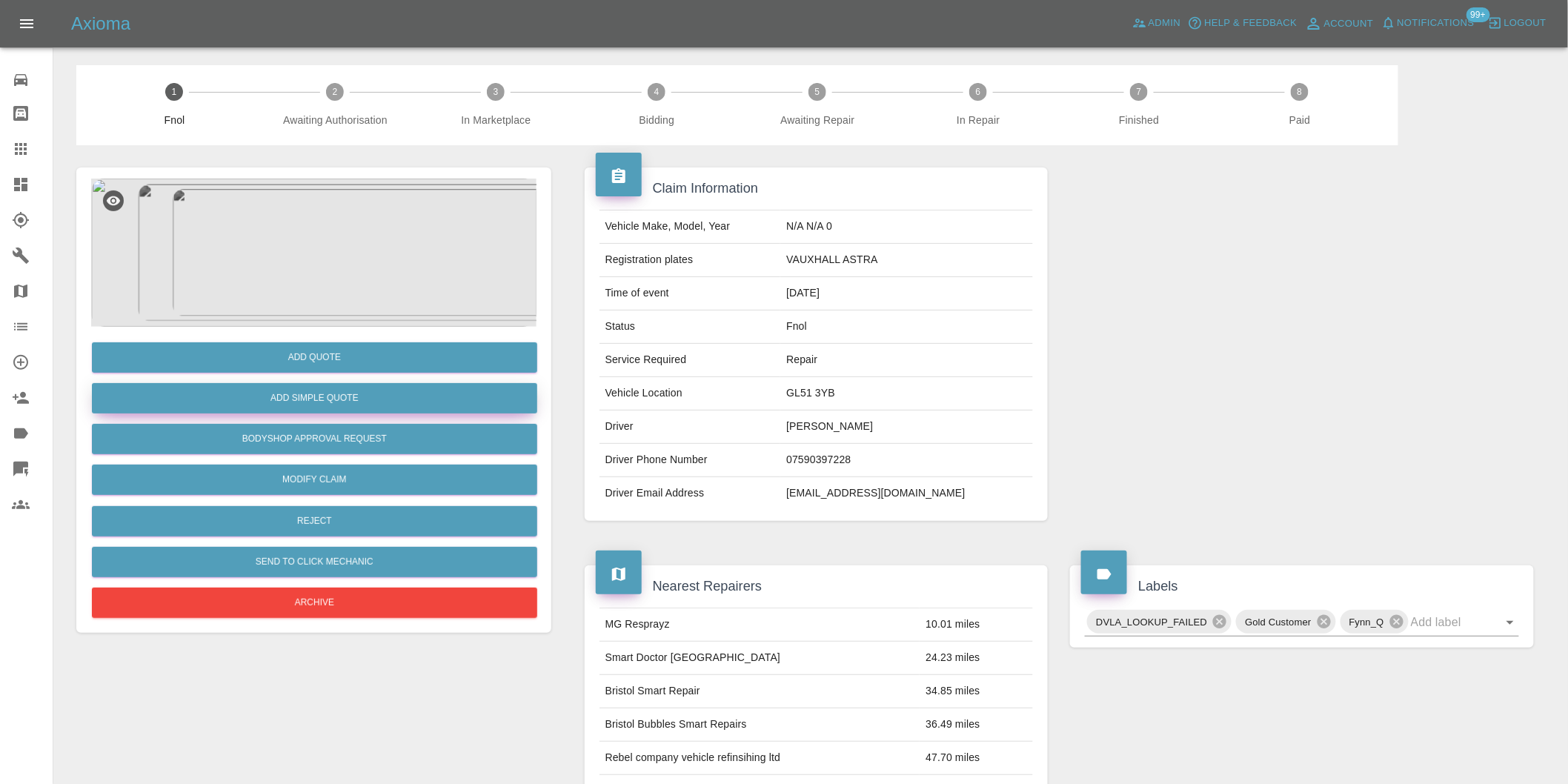
click at [334, 403] on button "Add Simple Quote" at bounding box center [314, 398] width 445 height 30
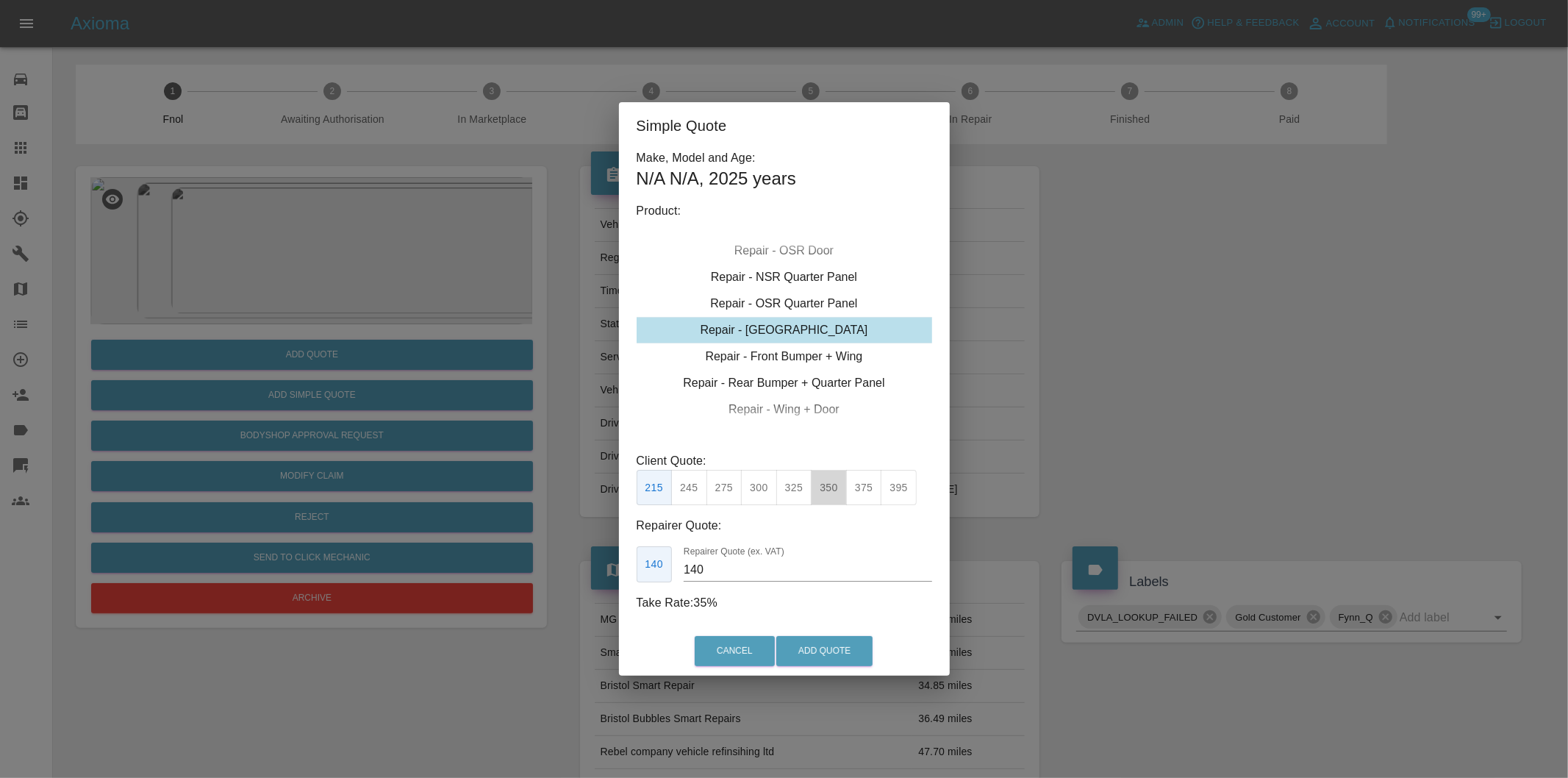
click at [834, 489] on button "350" at bounding box center [829, 488] width 36 height 36
type input "230"
click at [837, 658] on button "Add Quote" at bounding box center [824, 650] width 96 height 30
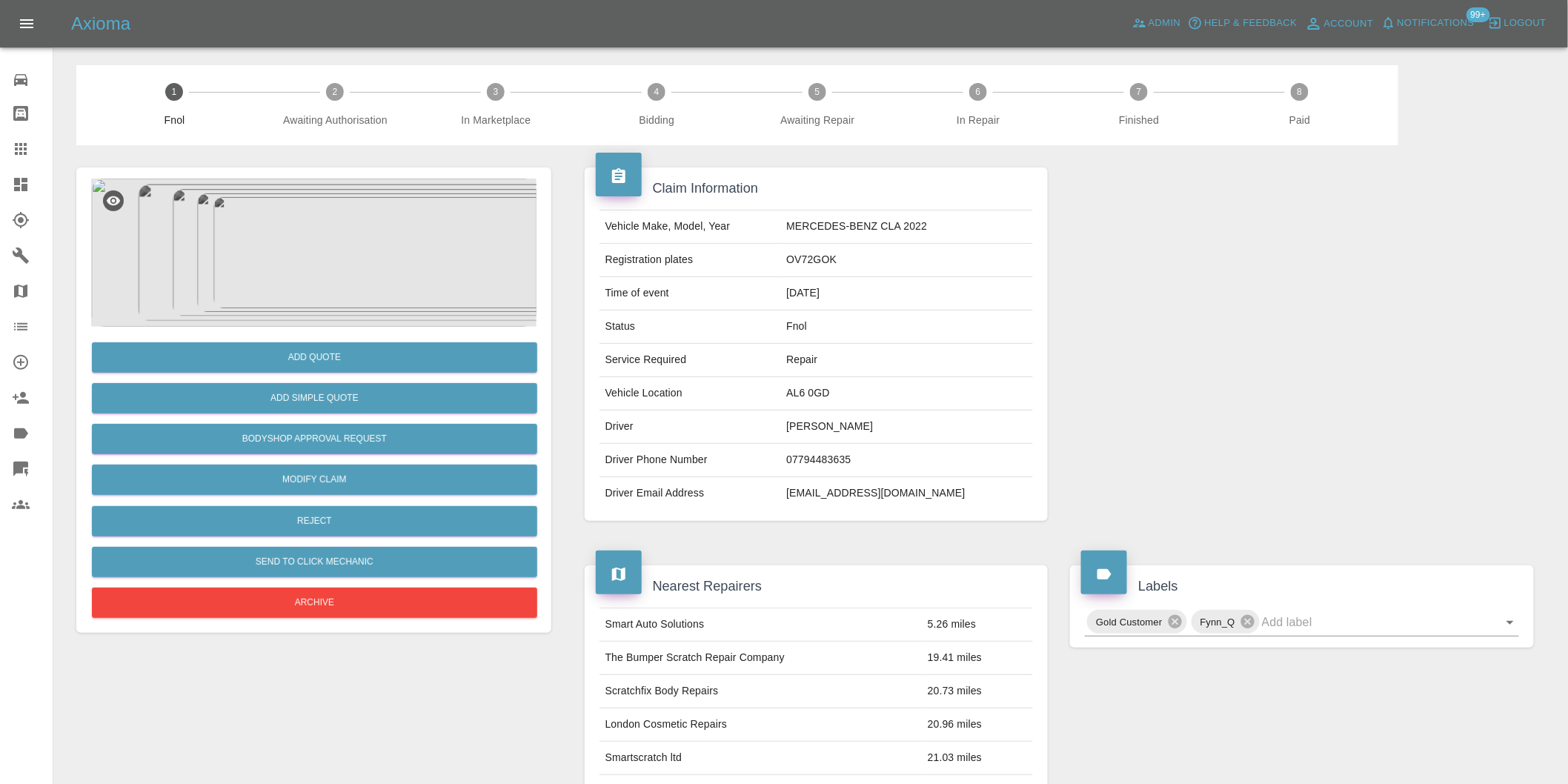
click at [321, 270] on img at bounding box center [313, 252] width 445 height 148
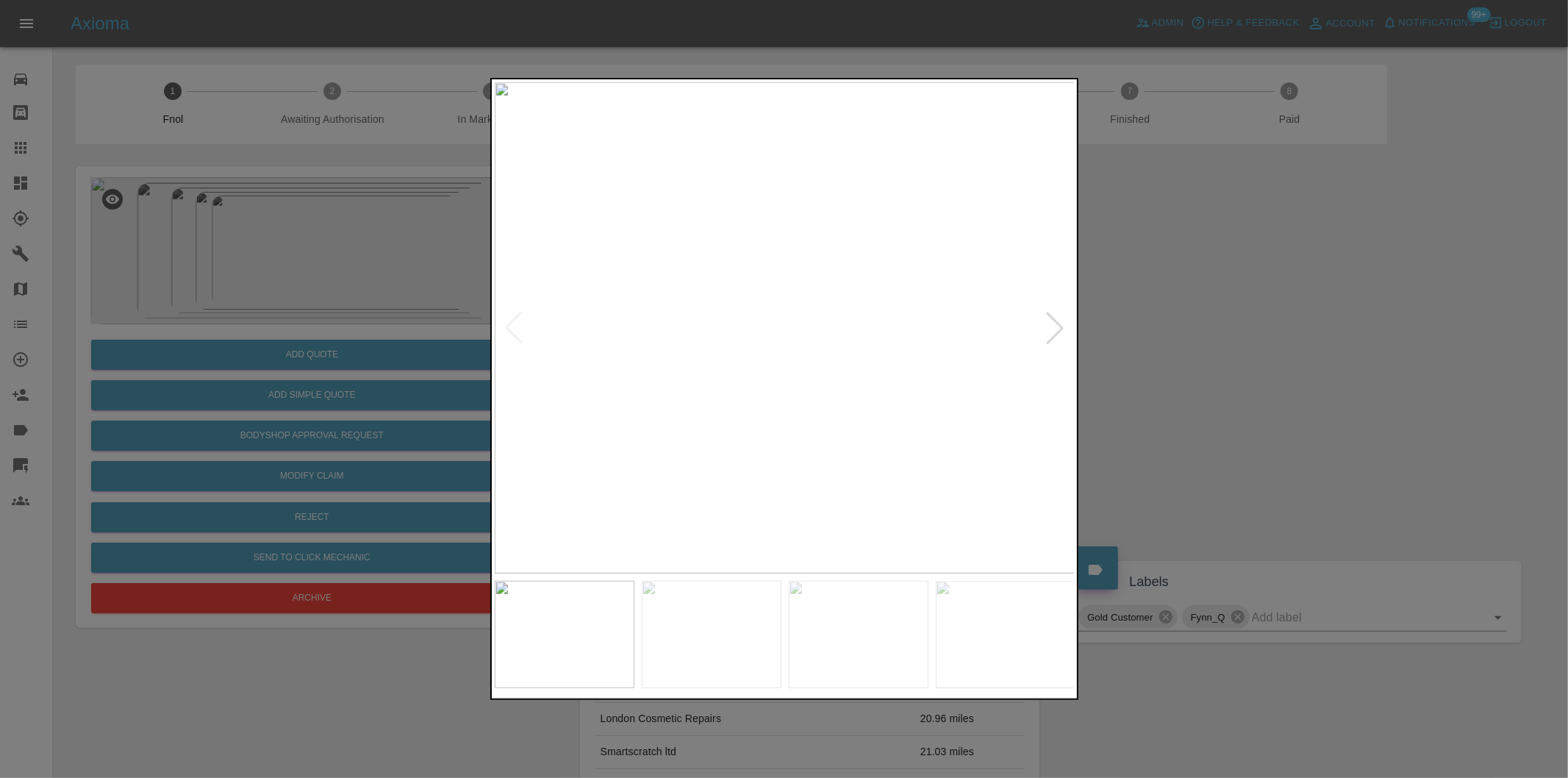
click at [1042, 331] on div at bounding box center [1055, 328] width 32 height 32
click at [1042, 331] on img at bounding box center [784, 328] width 581 height 491
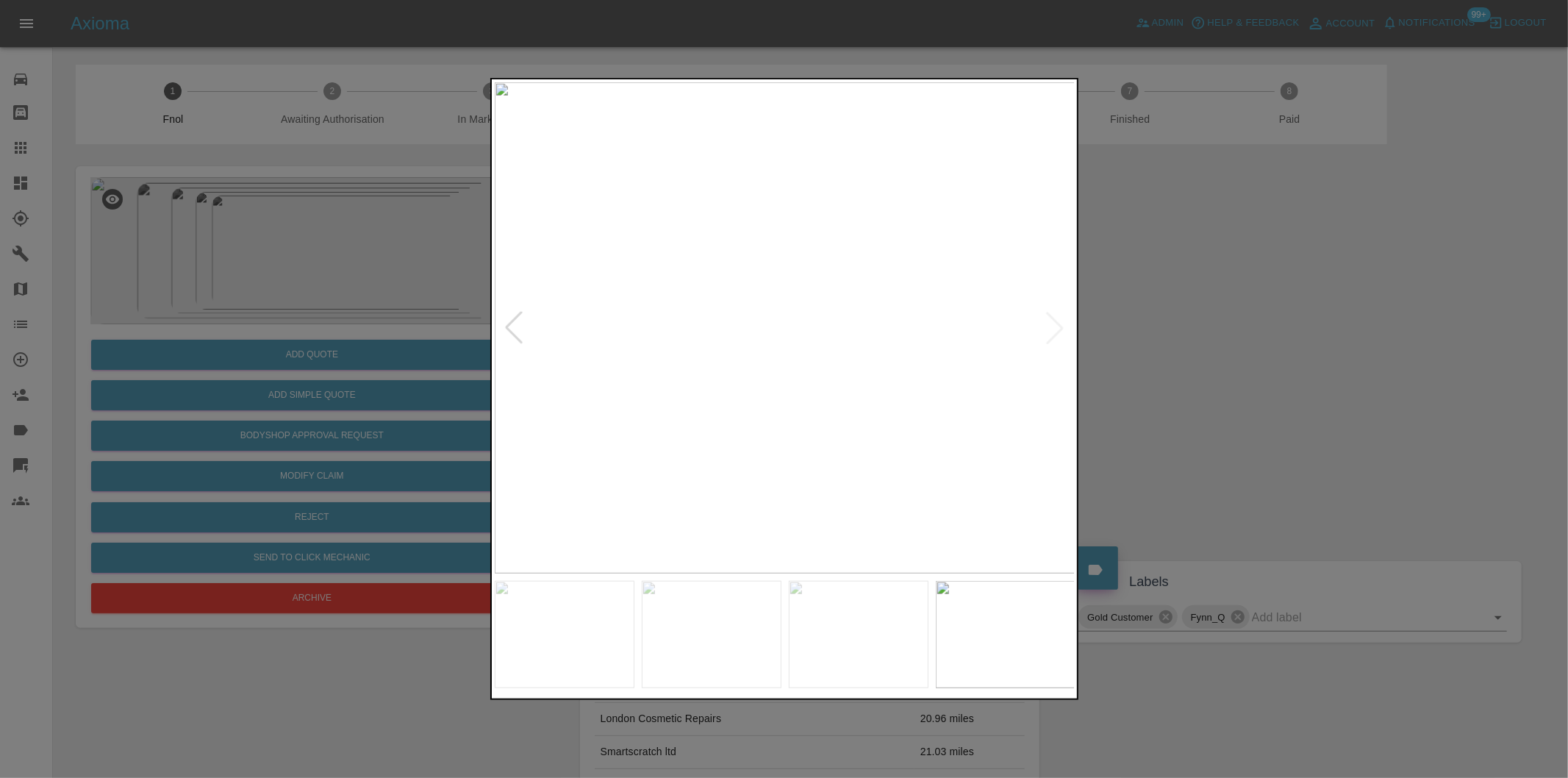
click at [717, 267] on img at bounding box center [784, 328] width 581 height 491
click at [717, 267] on img at bounding box center [986, 507] width 1742 height 1473
click at [1181, 299] on div at bounding box center [784, 389] width 1568 height 778
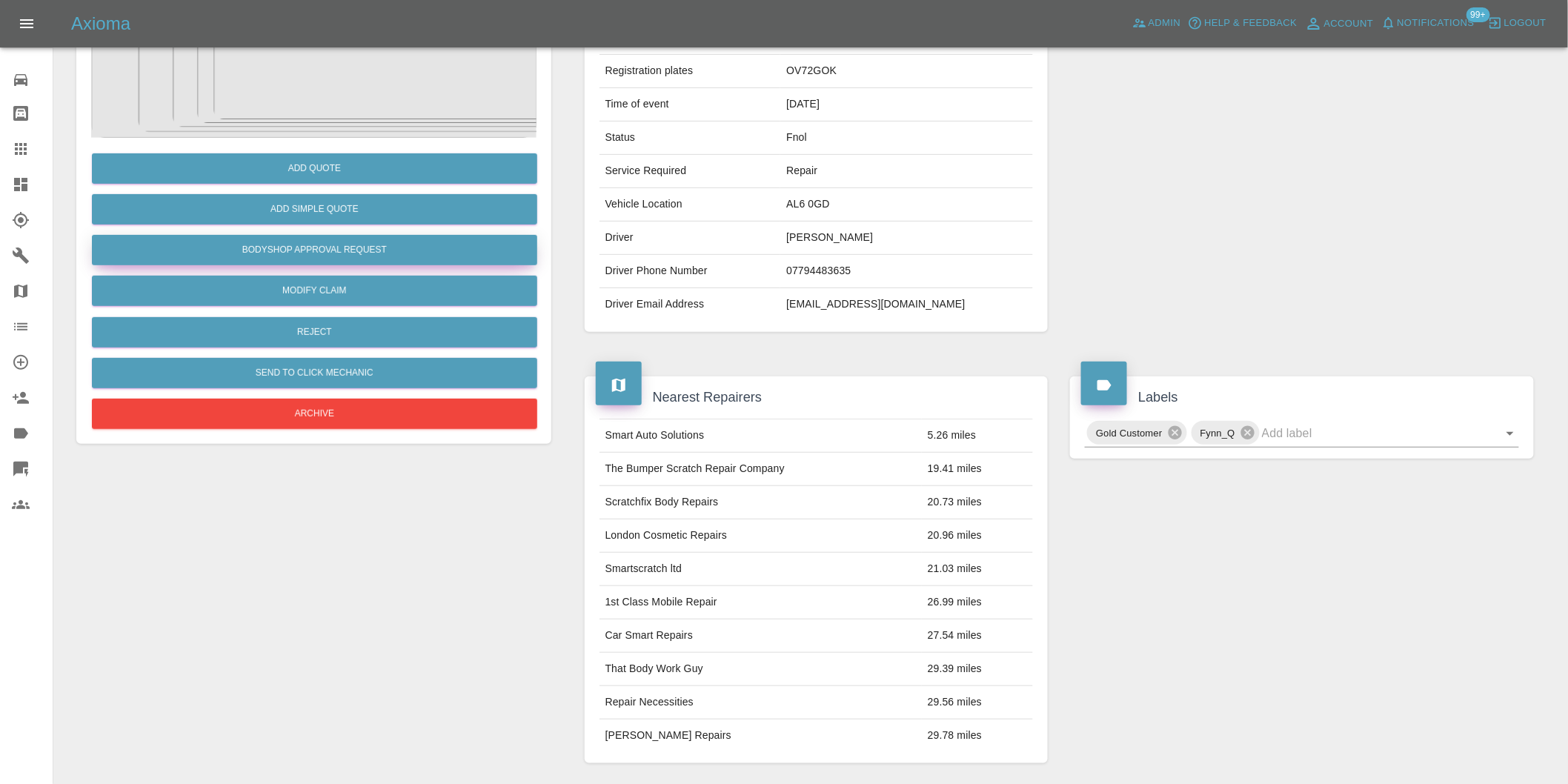
scroll to position [82, 0]
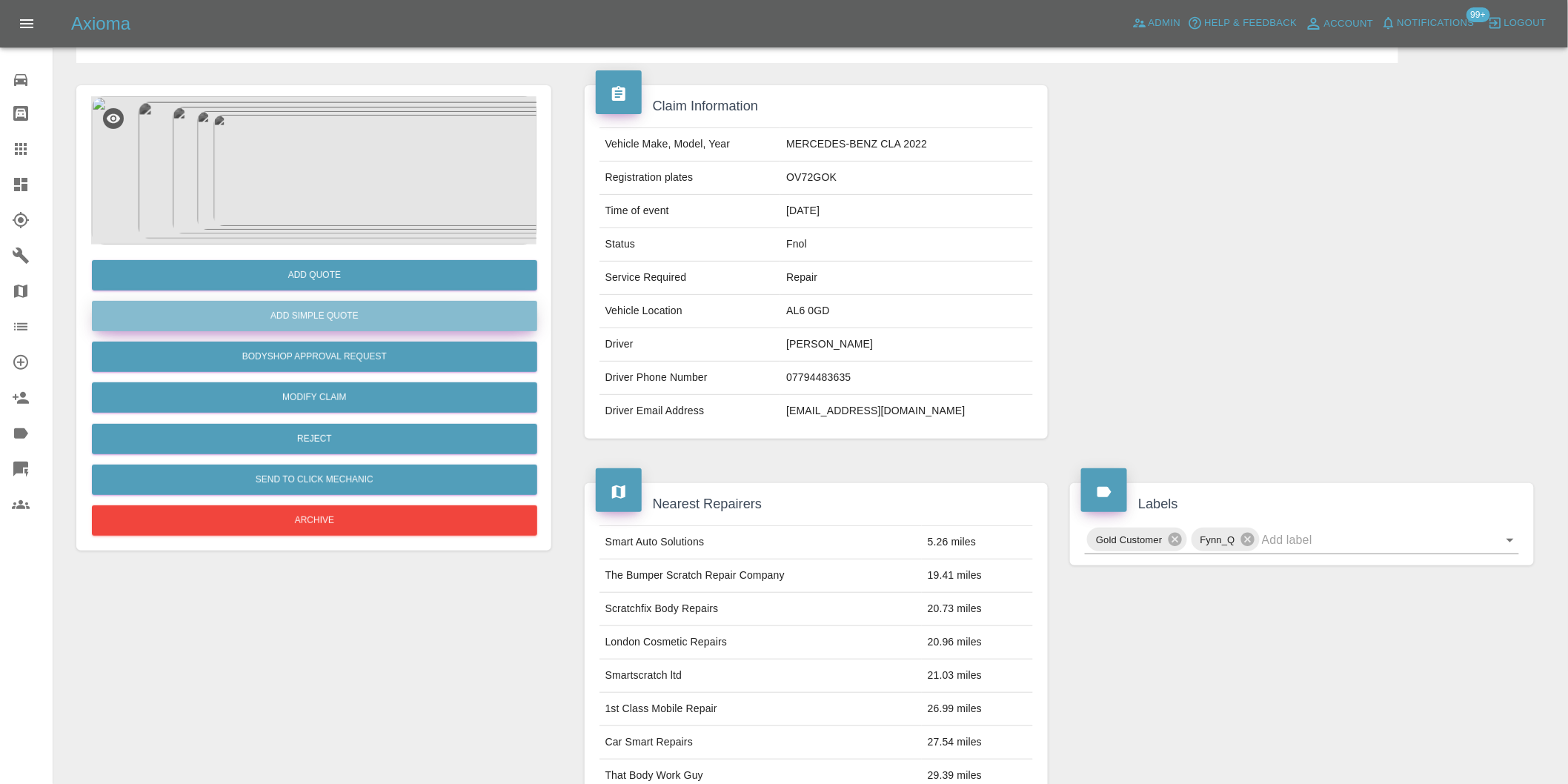
click at [332, 330] on button "Add Simple Quote" at bounding box center [314, 315] width 445 height 30
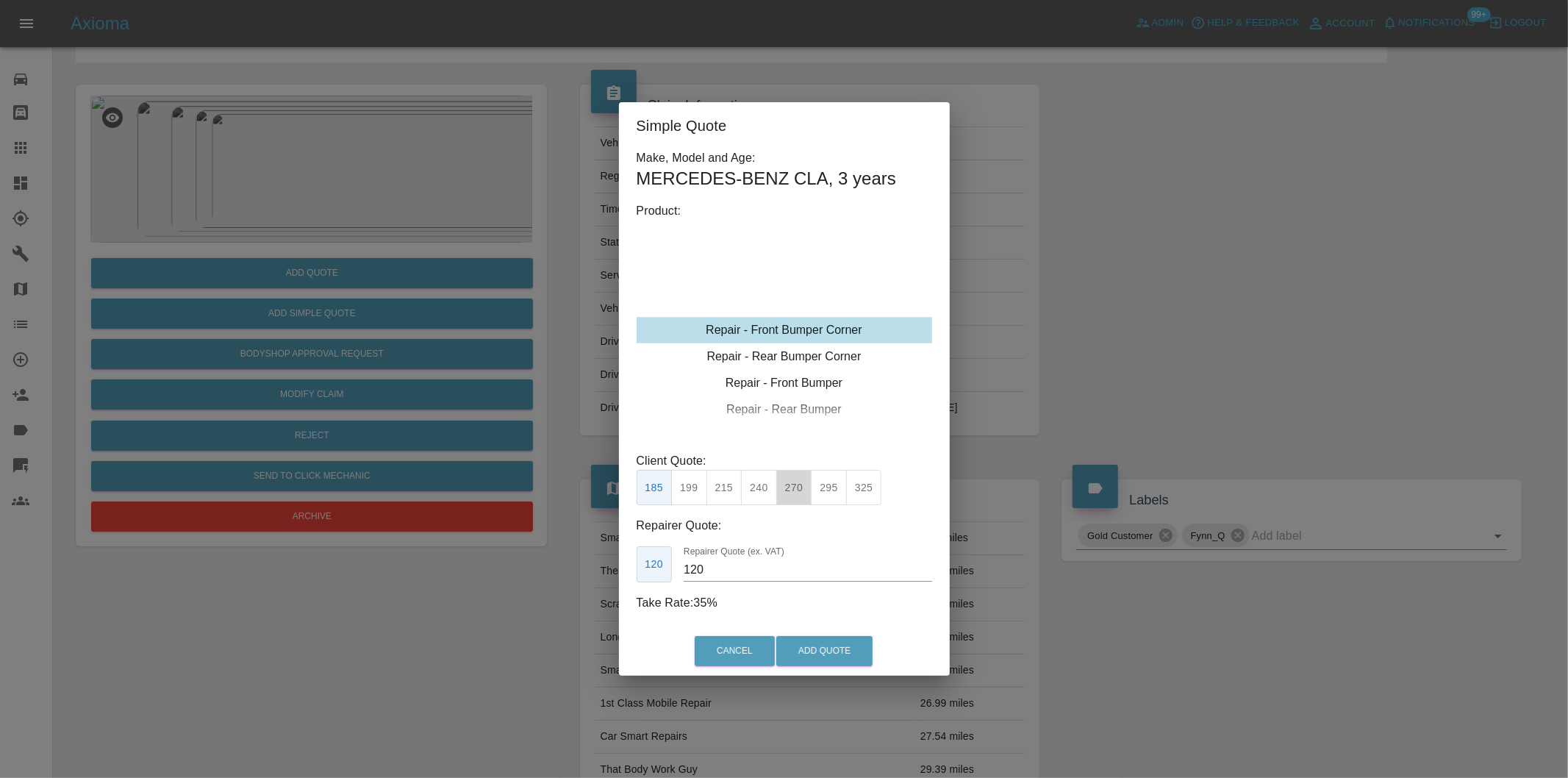
click at [785, 490] on button "270" at bounding box center [794, 488] width 36 height 36
type input "165"
click at [822, 648] on button "Add Quote" at bounding box center [824, 650] width 96 height 30
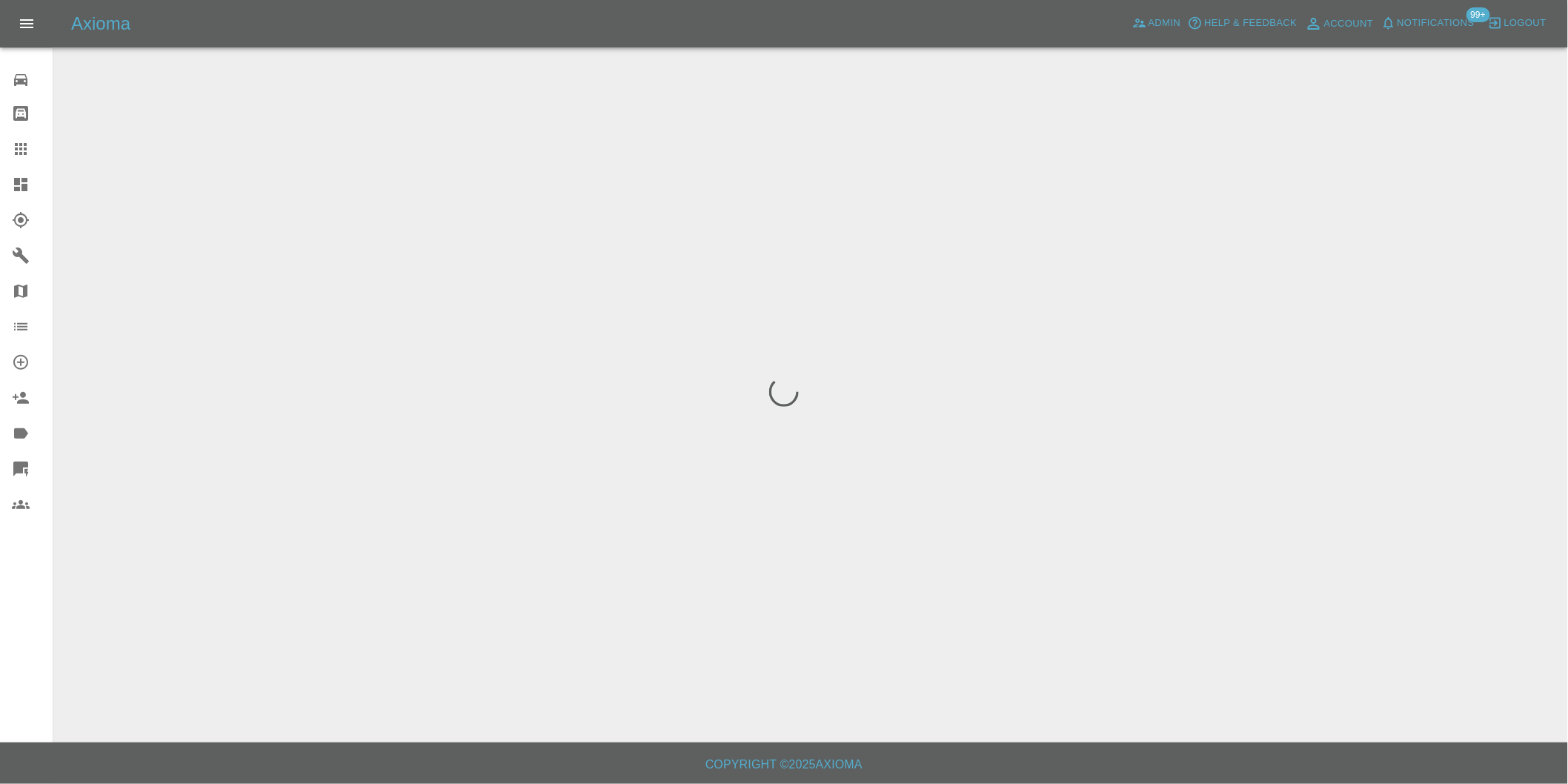
scroll to position [0, 0]
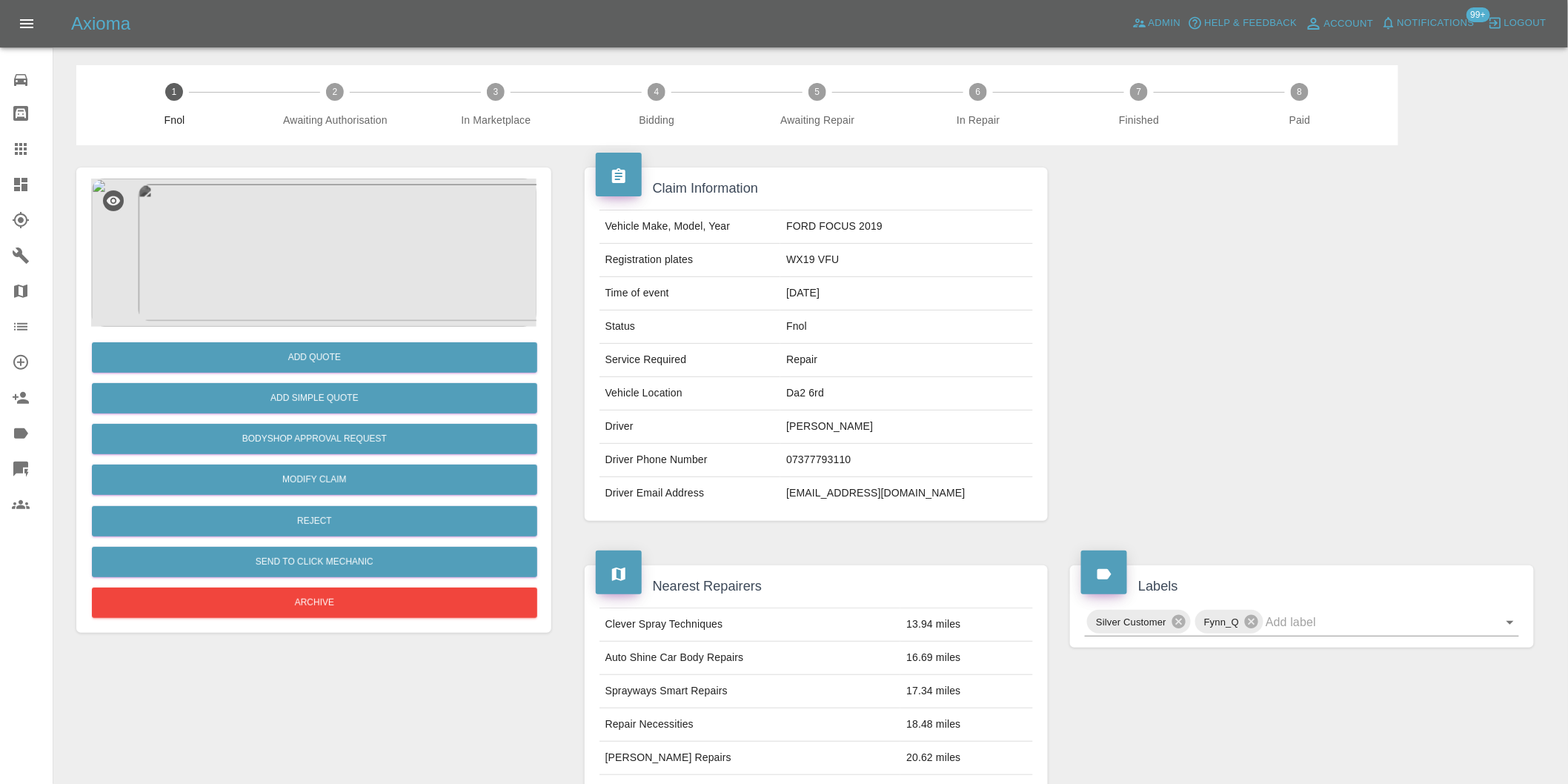
click at [307, 230] on img at bounding box center [313, 252] width 445 height 148
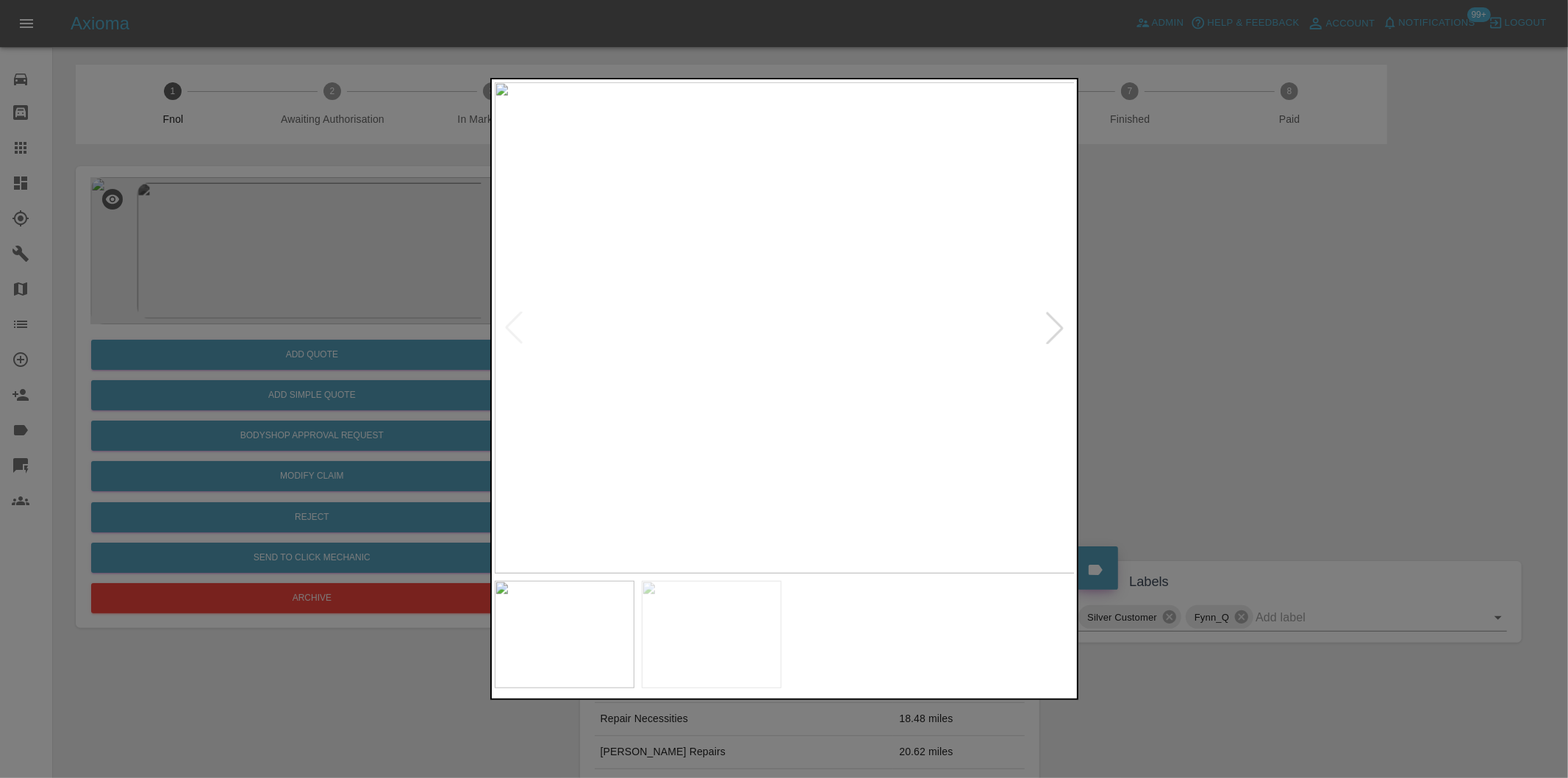
click at [1046, 327] on div at bounding box center [1055, 328] width 32 height 32
click at [1158, 332] on div at bounding box center [784, 389] width 1568 height 778
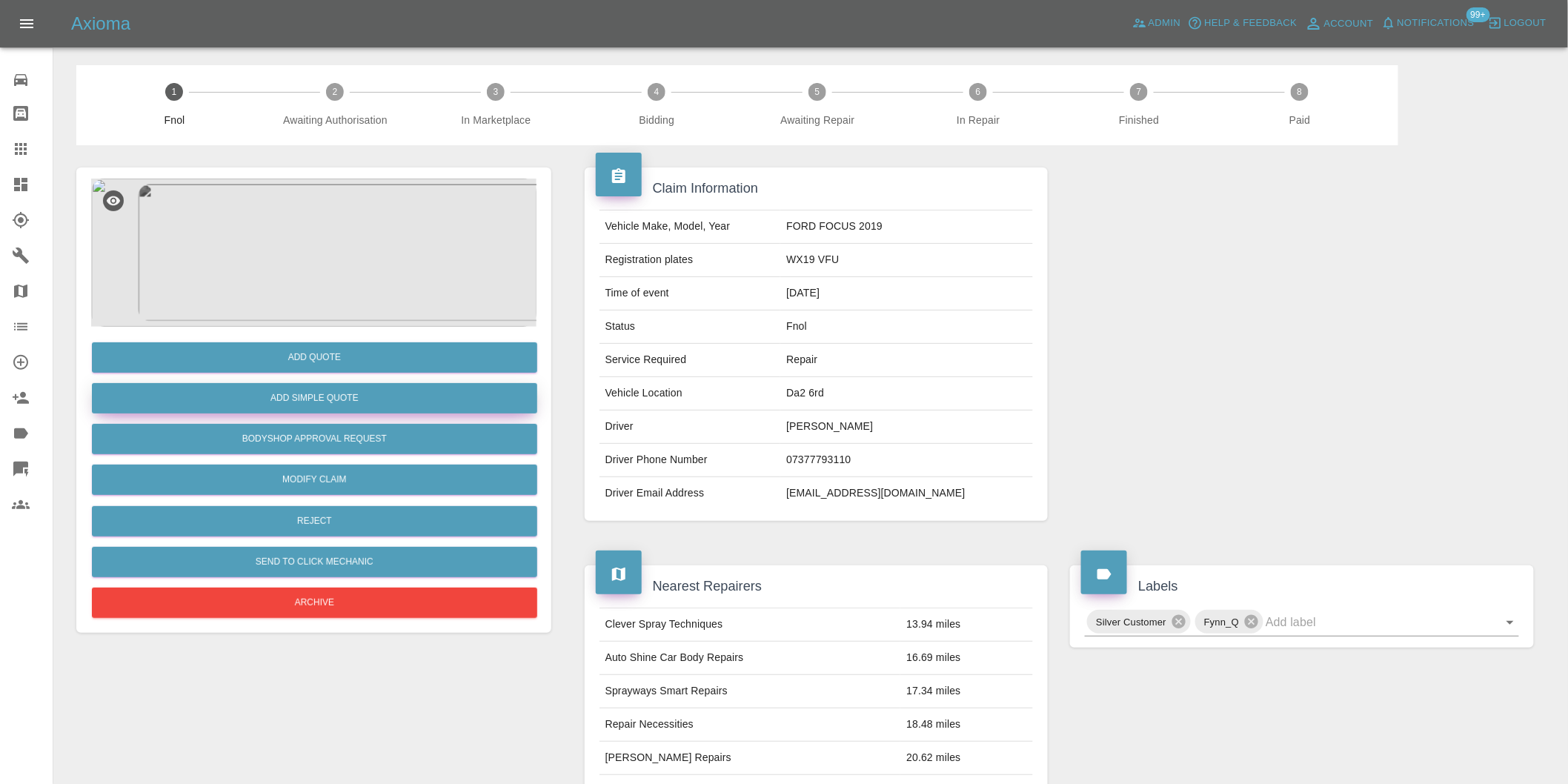
click at [319, 398] on button "Add Simple Quote" at bounding box center [314, 398] width 445 height 30
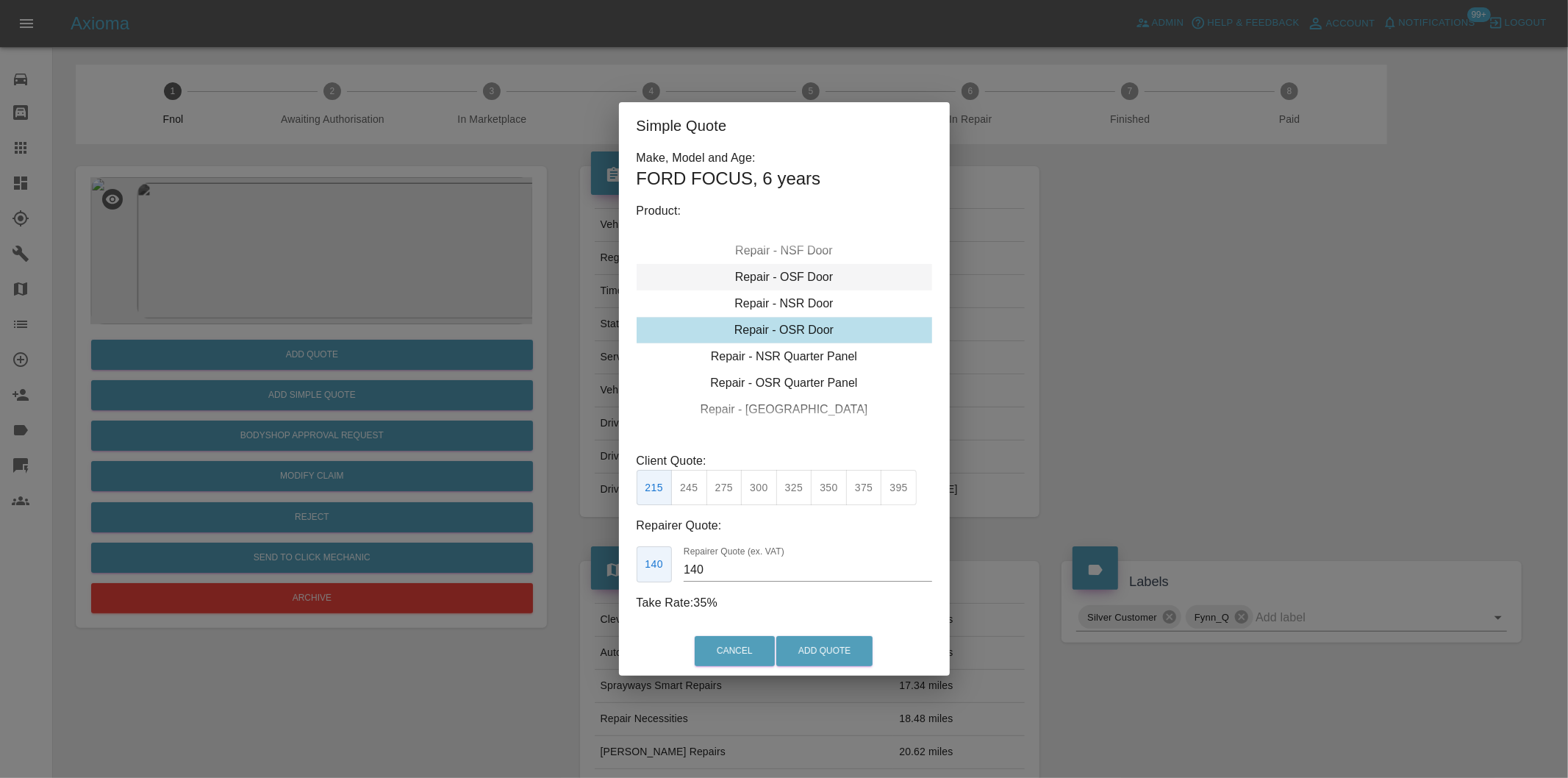
click at [800, 267] on div "Repair - OSF Door" at bounding box center [784, 277] width 296 height 27
click at [690, 491] on button "245" at bounding box center [689, 488] width 36 height 36
type input "160"
click at [816, 648] on button "Add Quote" at bounding box center [824, 650] width 96 height 30
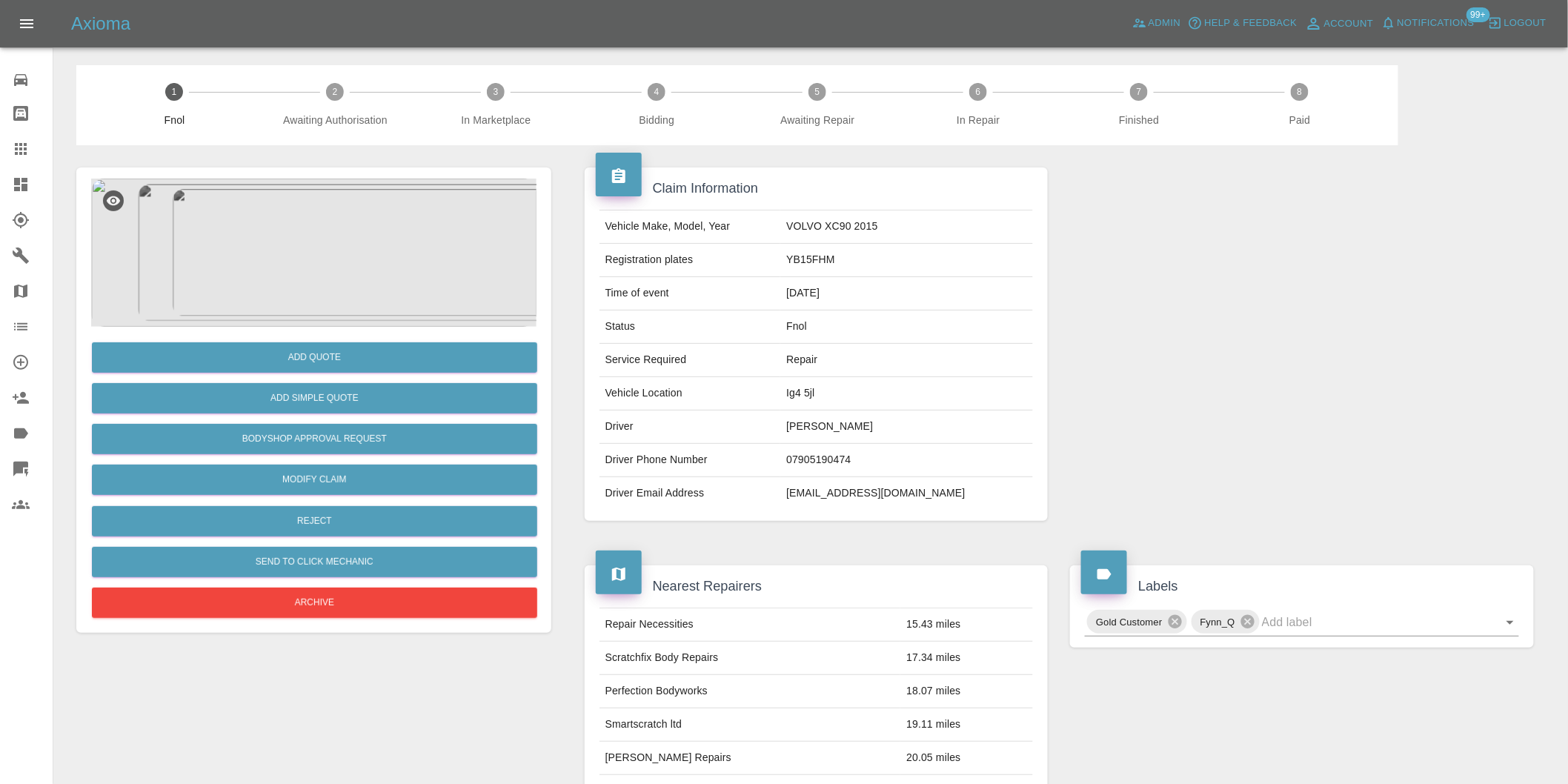
click at [318, 235] on img at bounding box center [313, 252] width 445 height 148
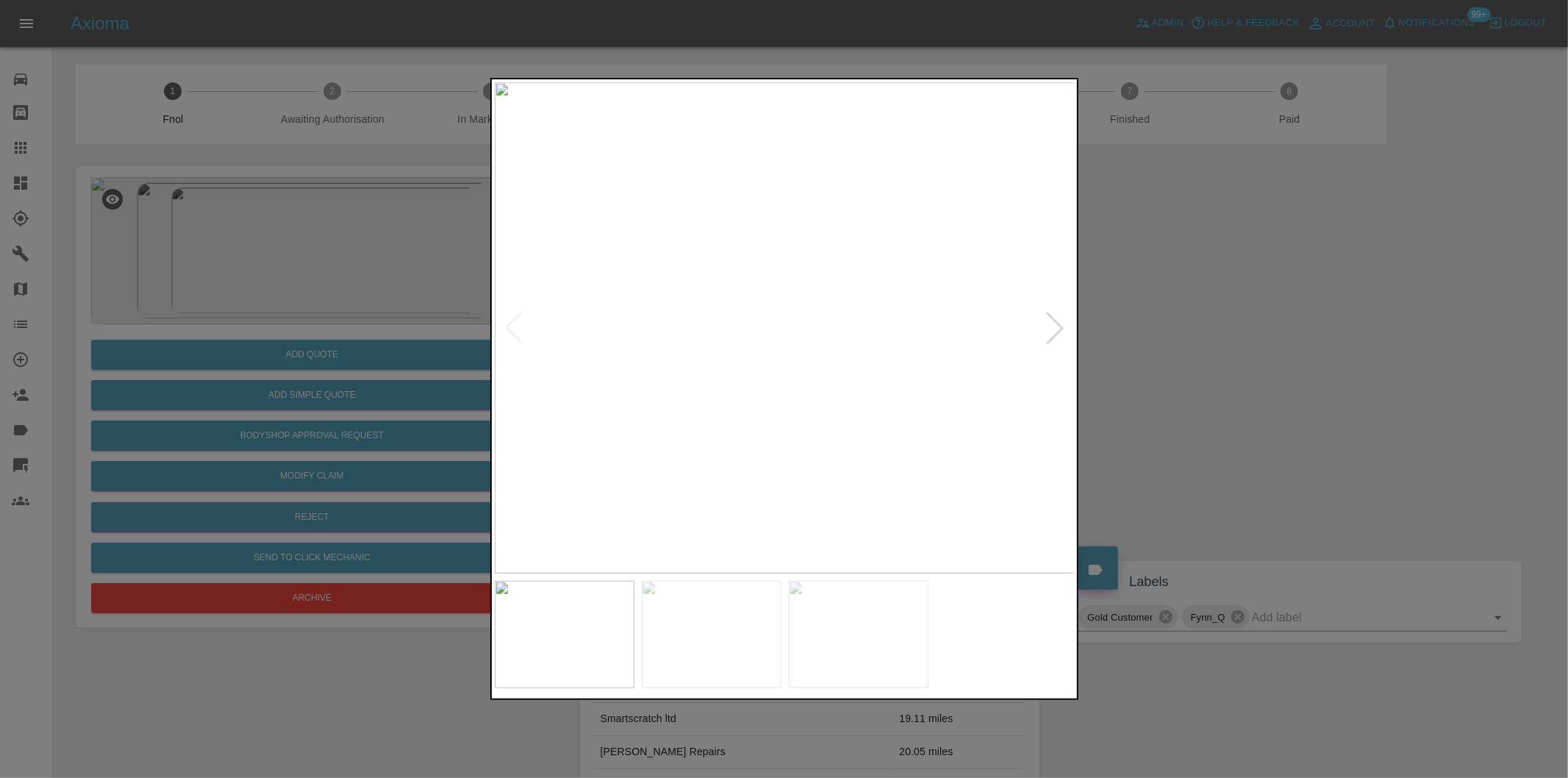
click at [1048, 327] on div at bounding box center [1055, 328] width 32 height 32
click at [1048, 327] on img at bounding box center [784, 328] width 581 height 491
click at [1157, 327] on div at bounding box center [784, 389] width 1568 height 778
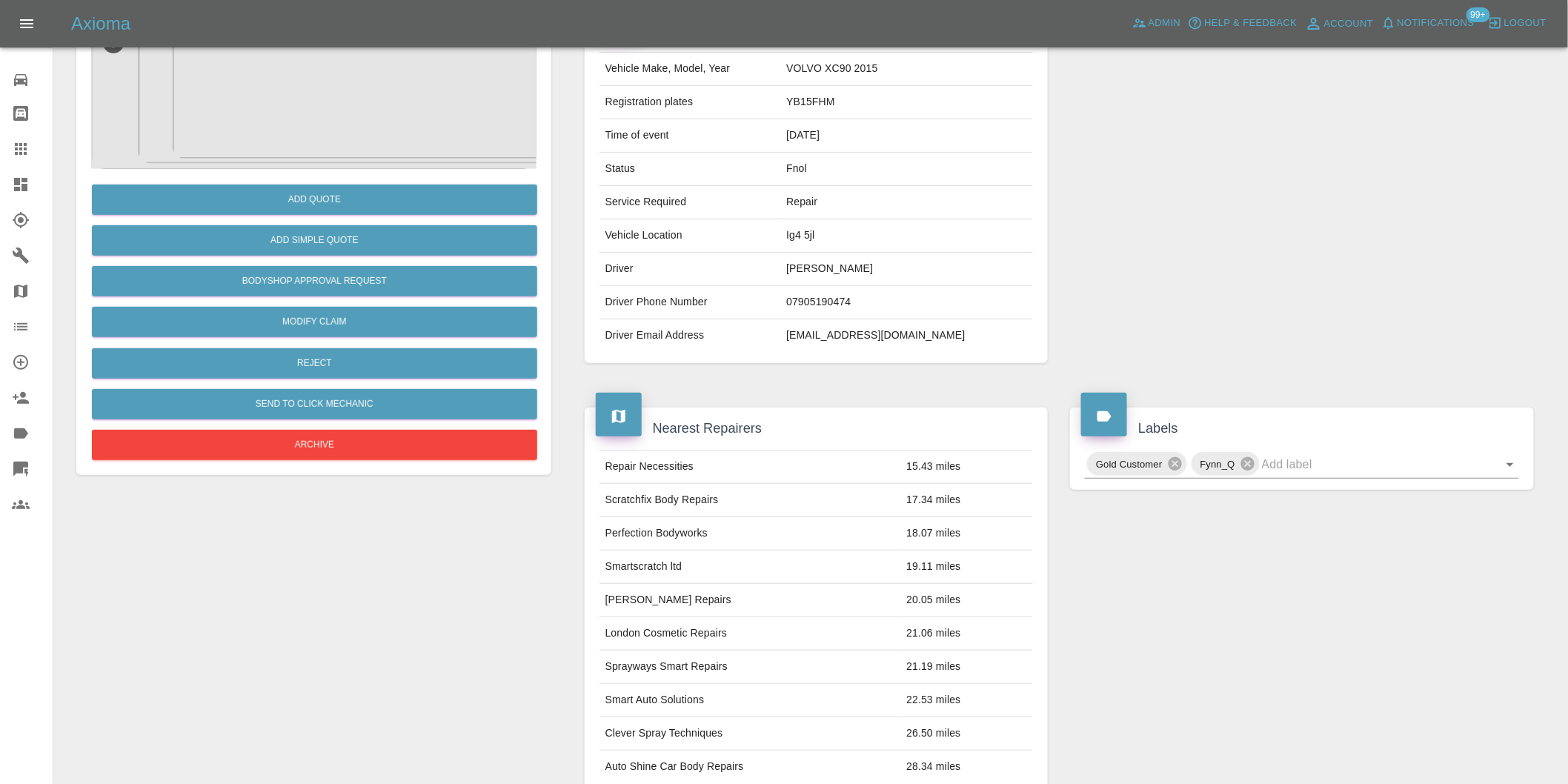
scroll to position [247, 0]
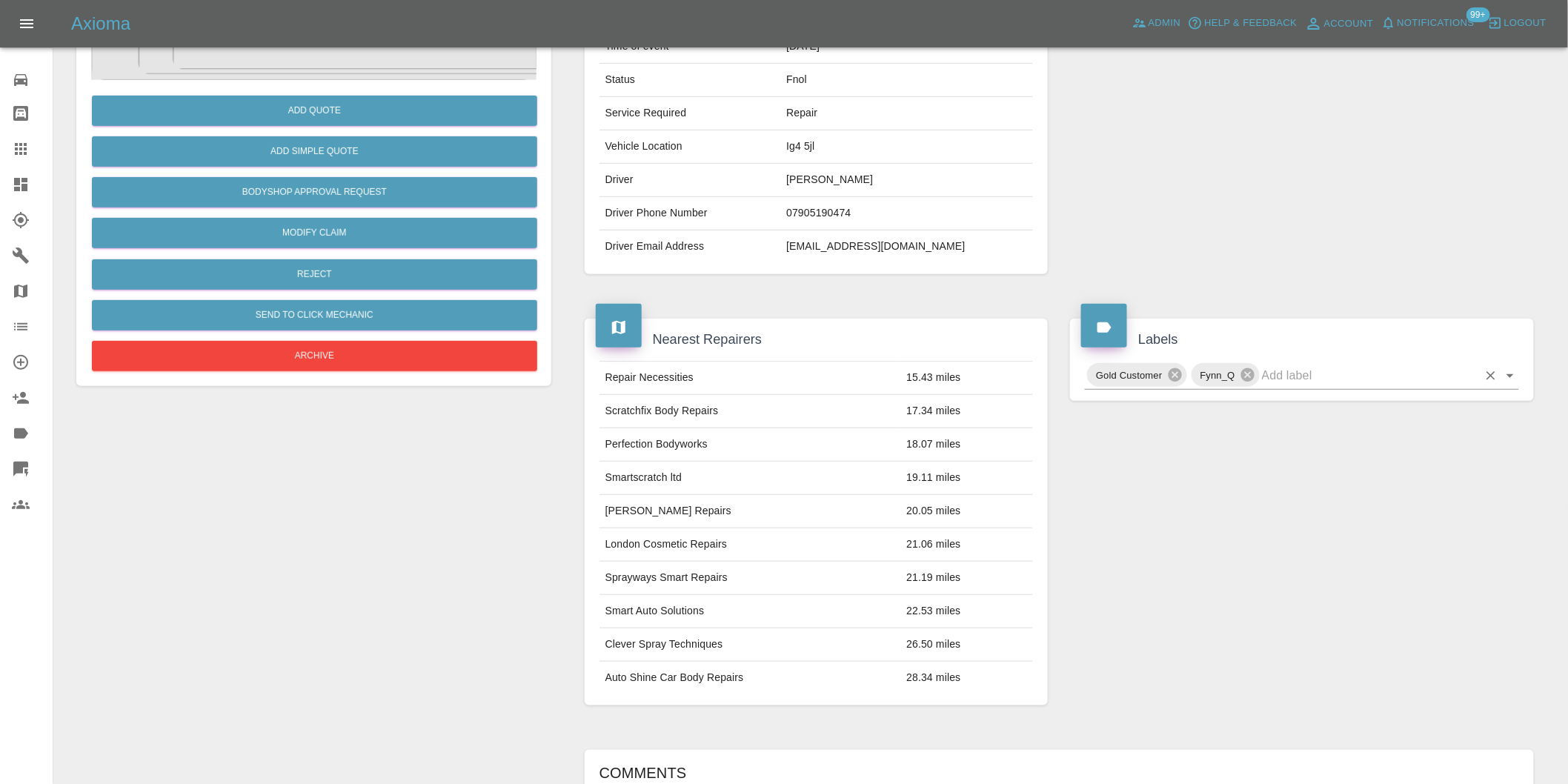
click at [1509, 379] on icon "Open" at bounding box center [1510, 375] width 18 height 18
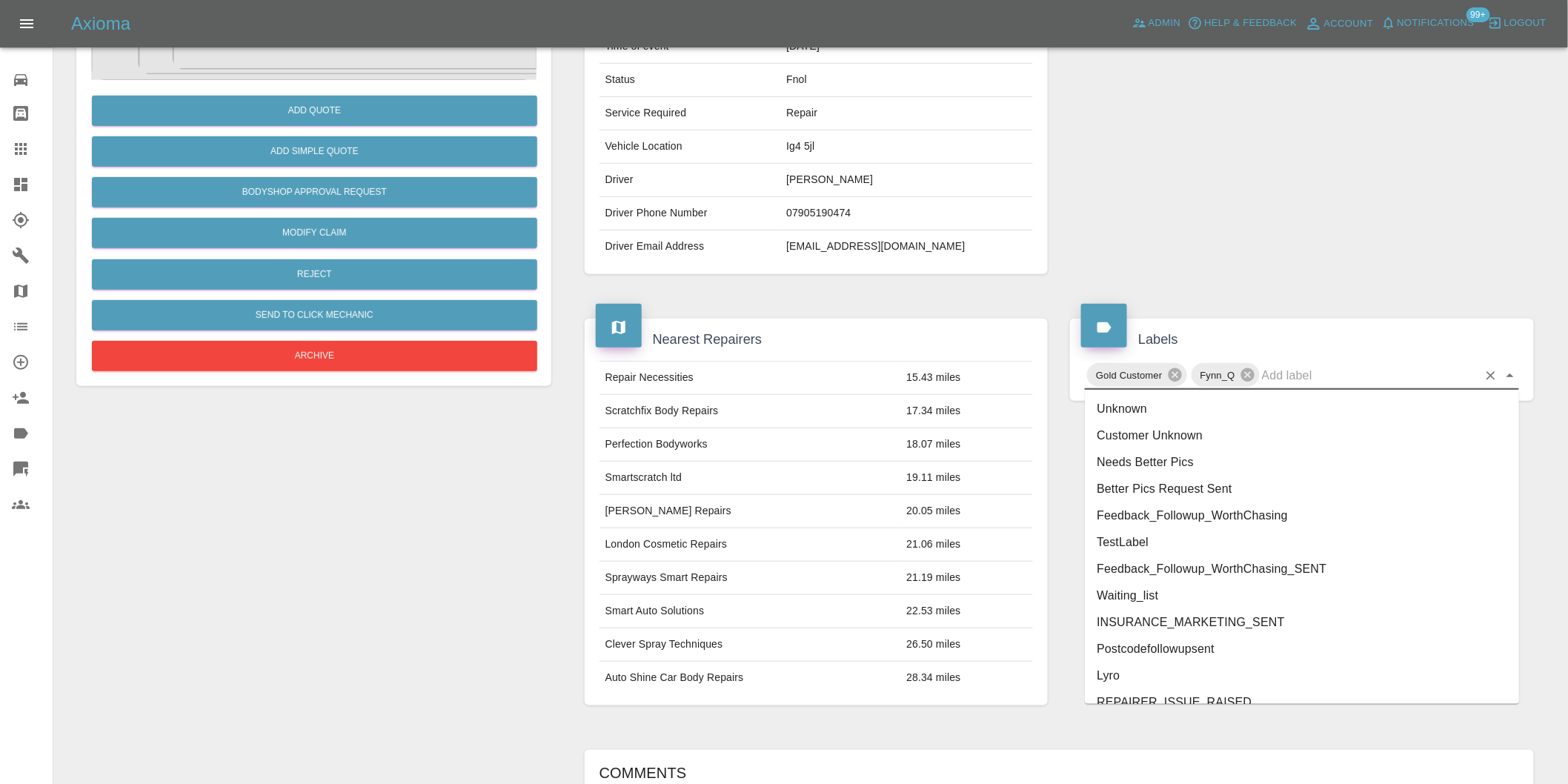
scroll to position [3164, 0]
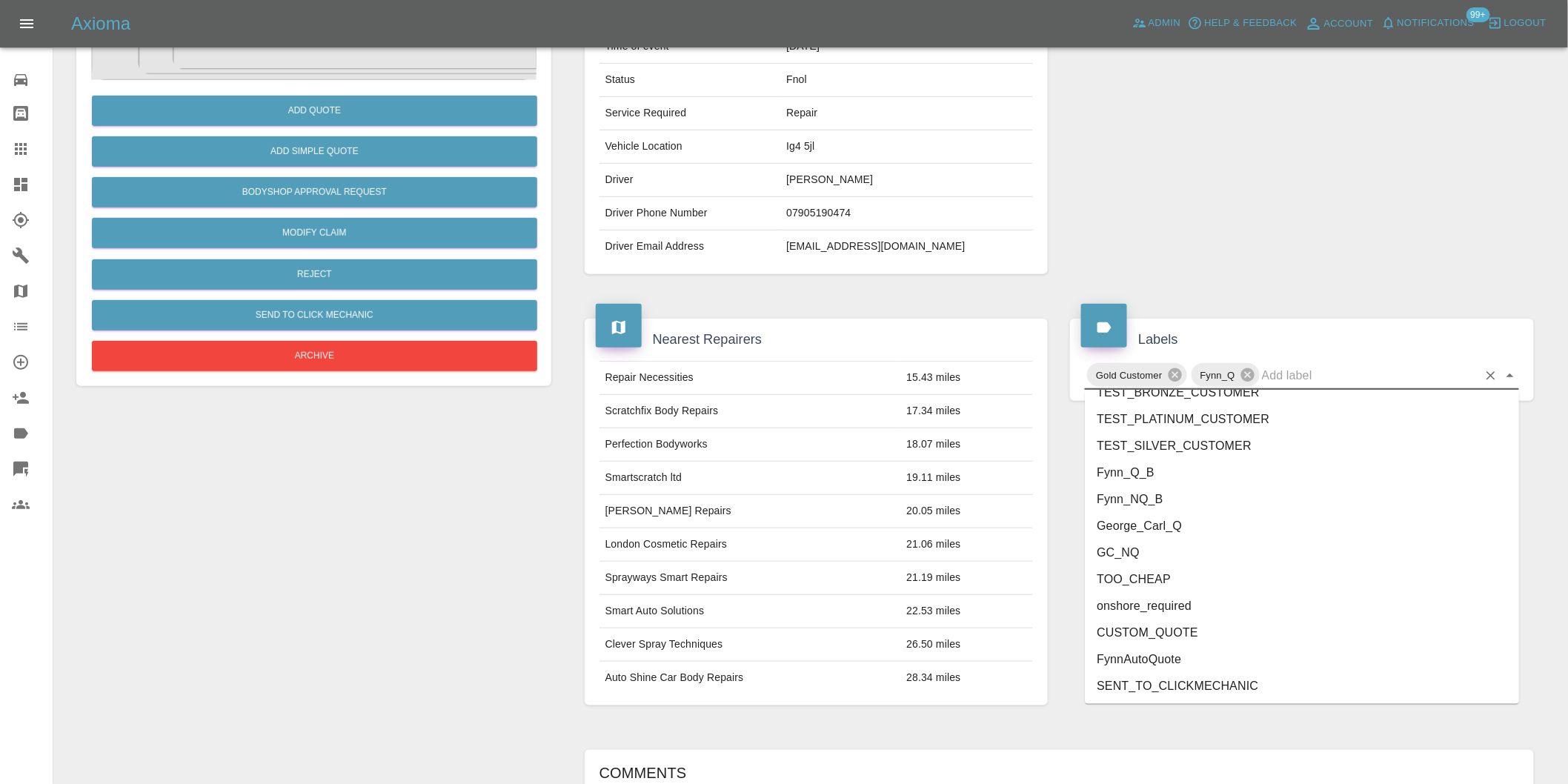
click at [1180, 601] on li "onshore_required" at bounding box center [1301, 606] width 434 height 27
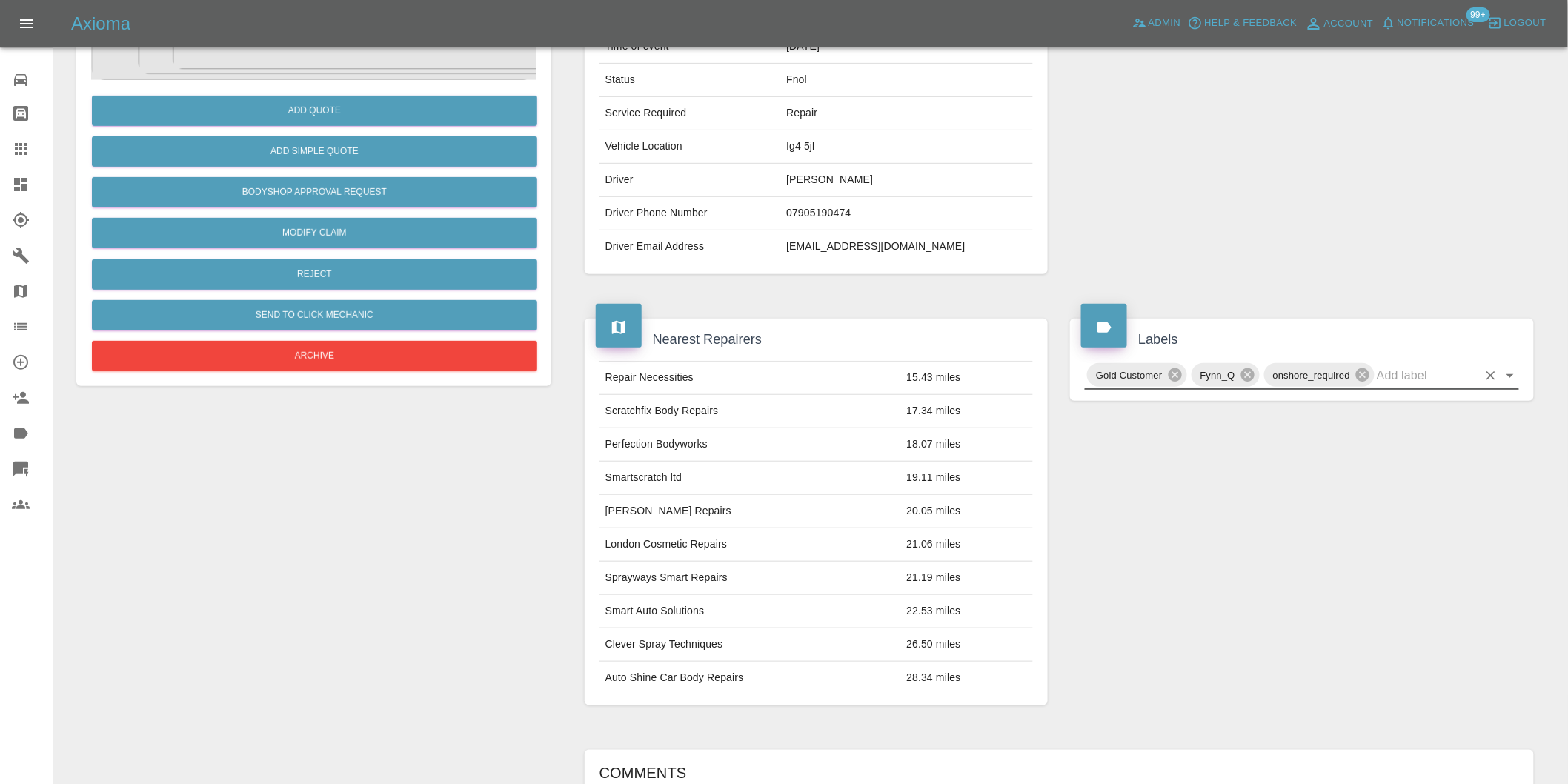
click at [1509, 376] on icon "Open" at bounding box center [1509, 376] width 7 height 4
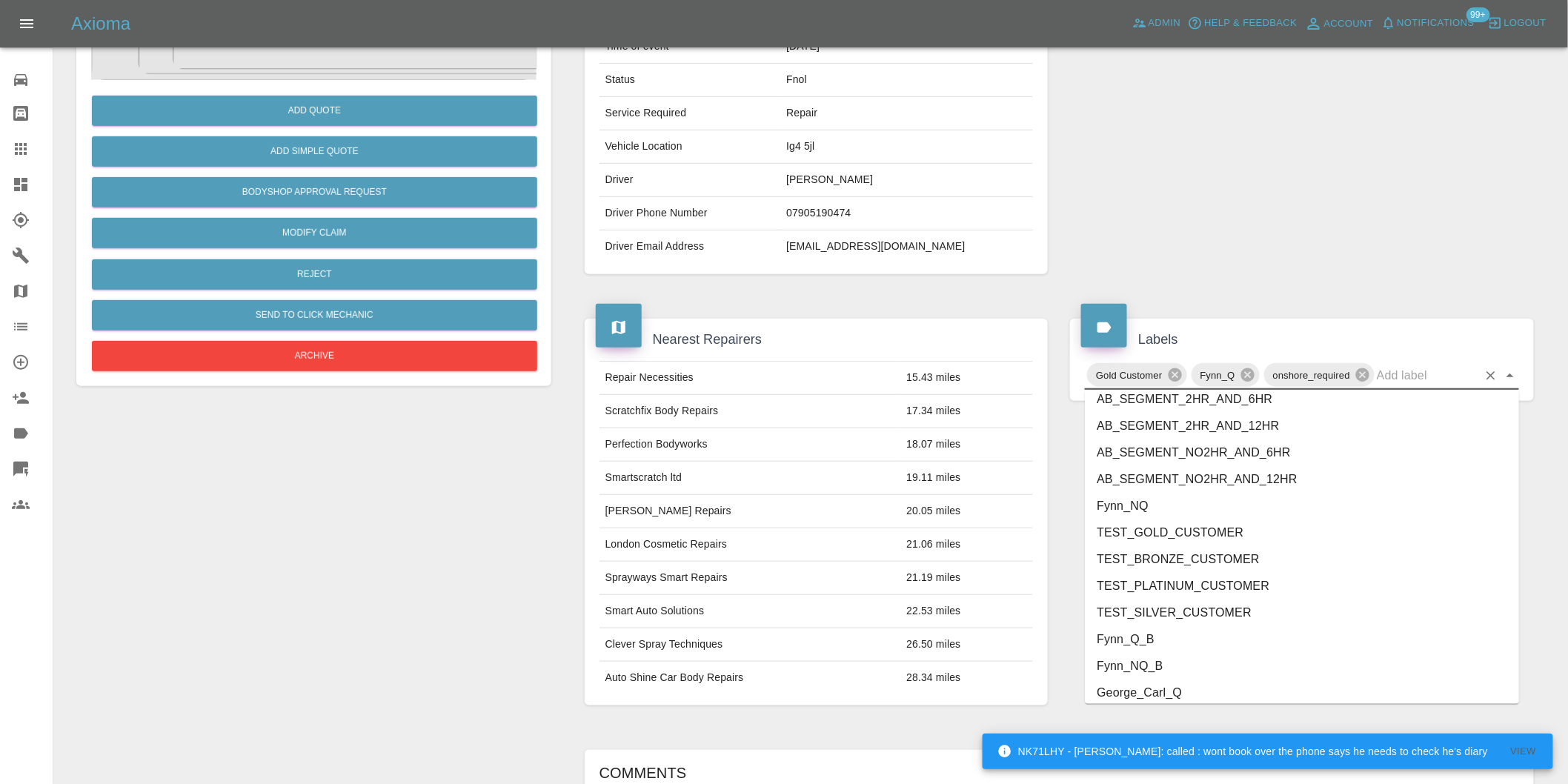
scroll to position [3138, 0]
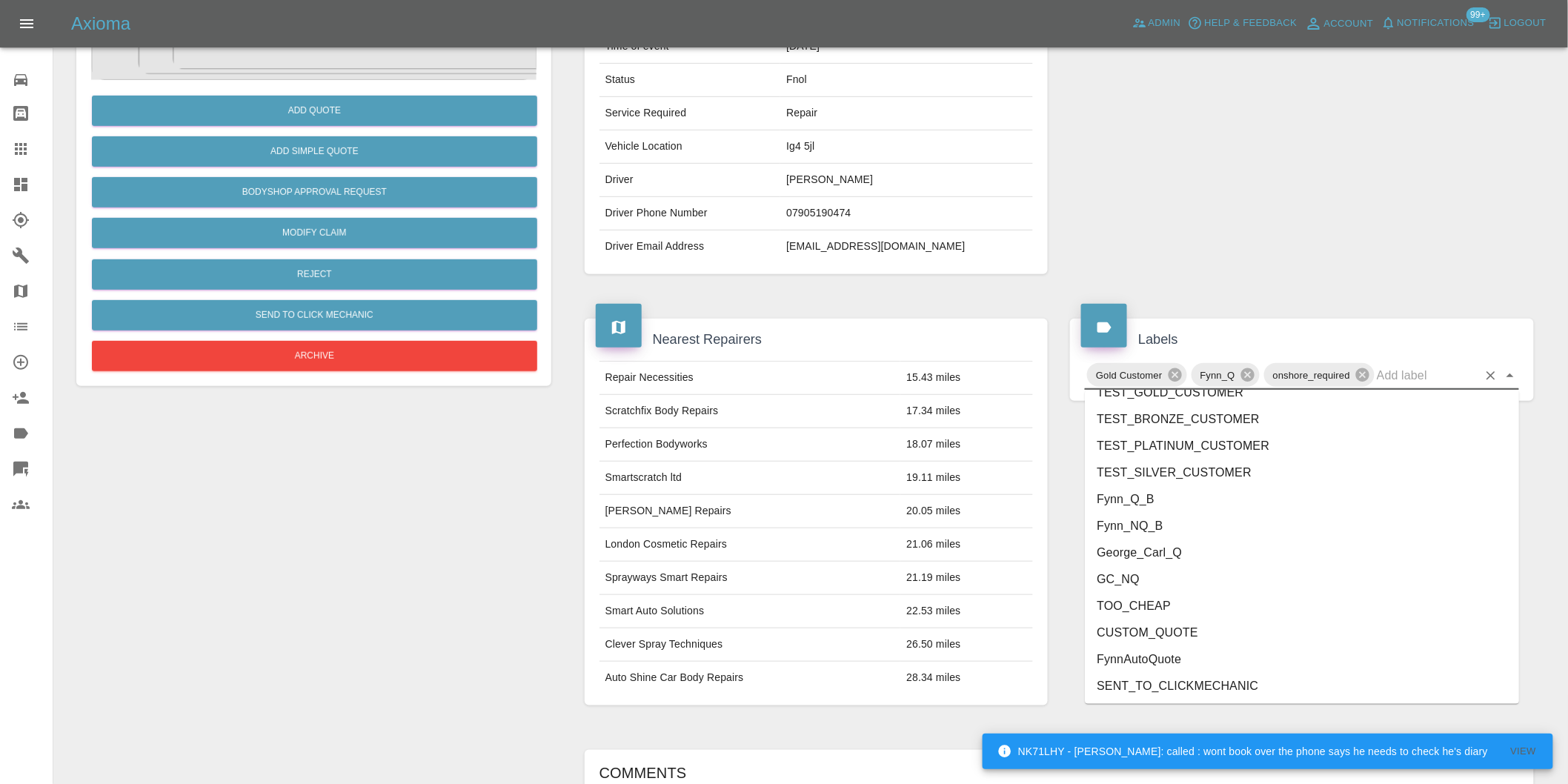
click at [1167, 553] on li "George_Carl_Q" at bounding box center [1301, 553] width 434 height 27
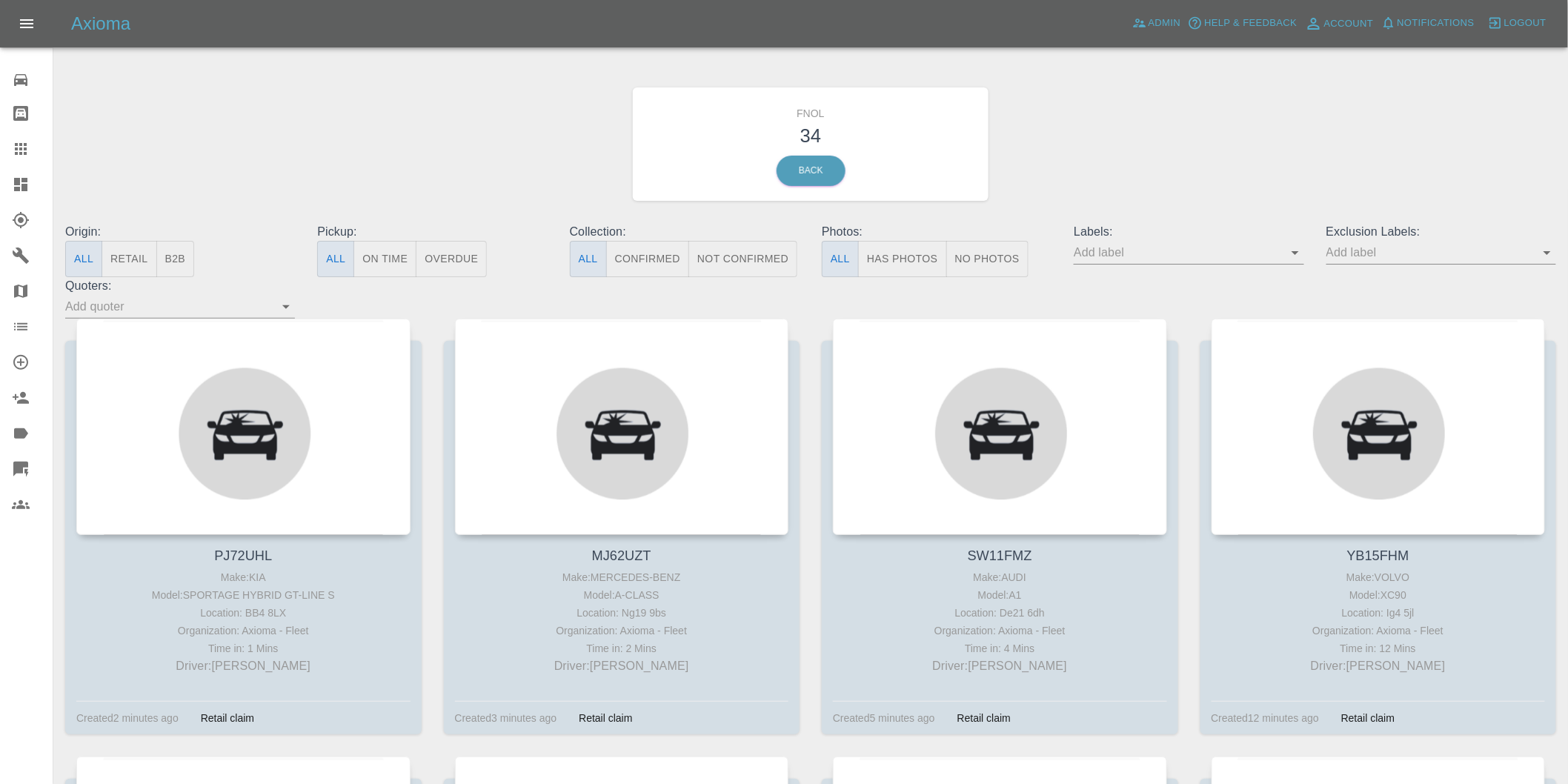
click at [906, 255] on button "Has Photos" at bounding box center [902, 259] width 89 height 37
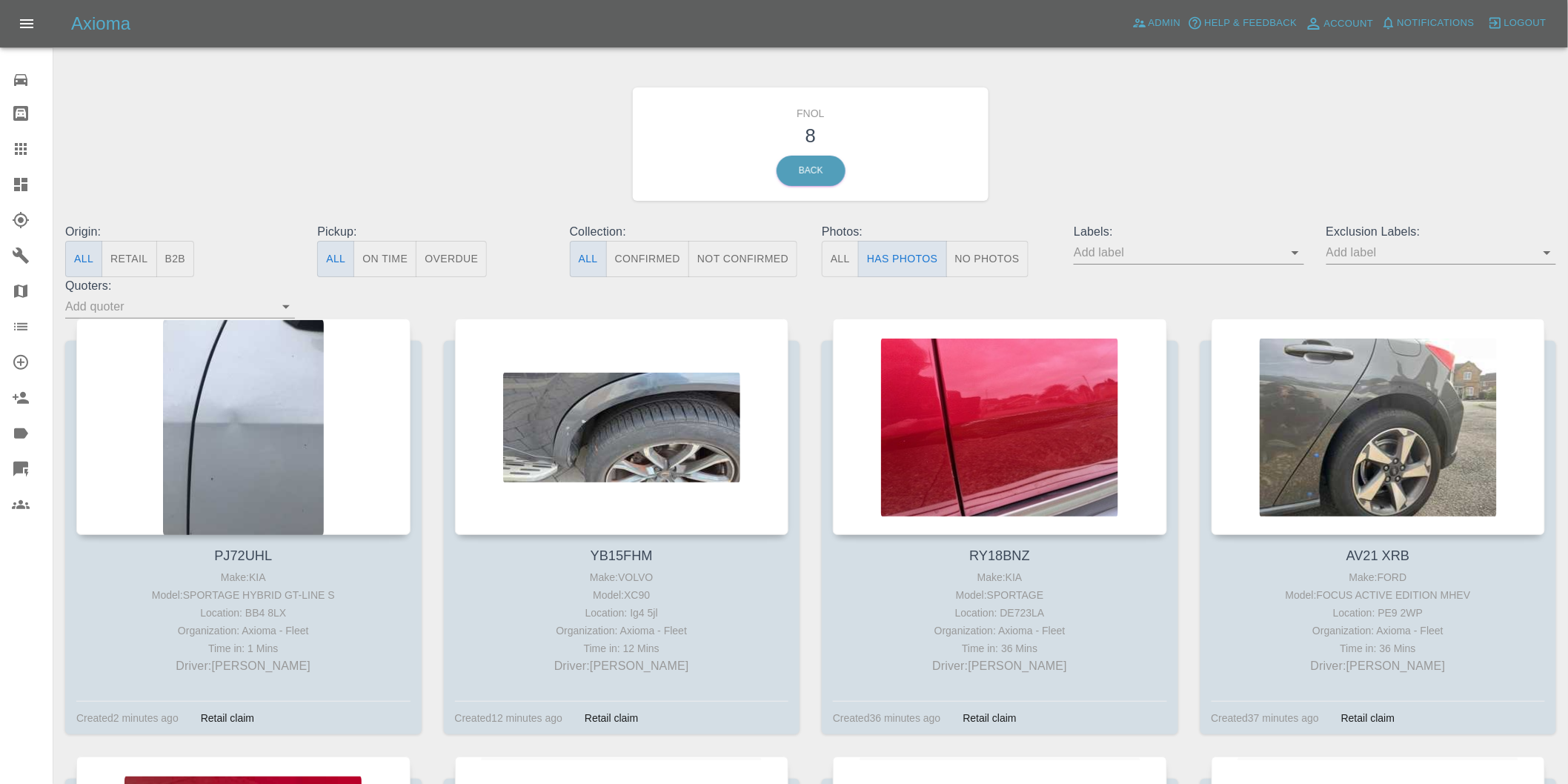
click at [1542, 251] on icon "Open" at bounding box center [1547, 252] width 18 height 18
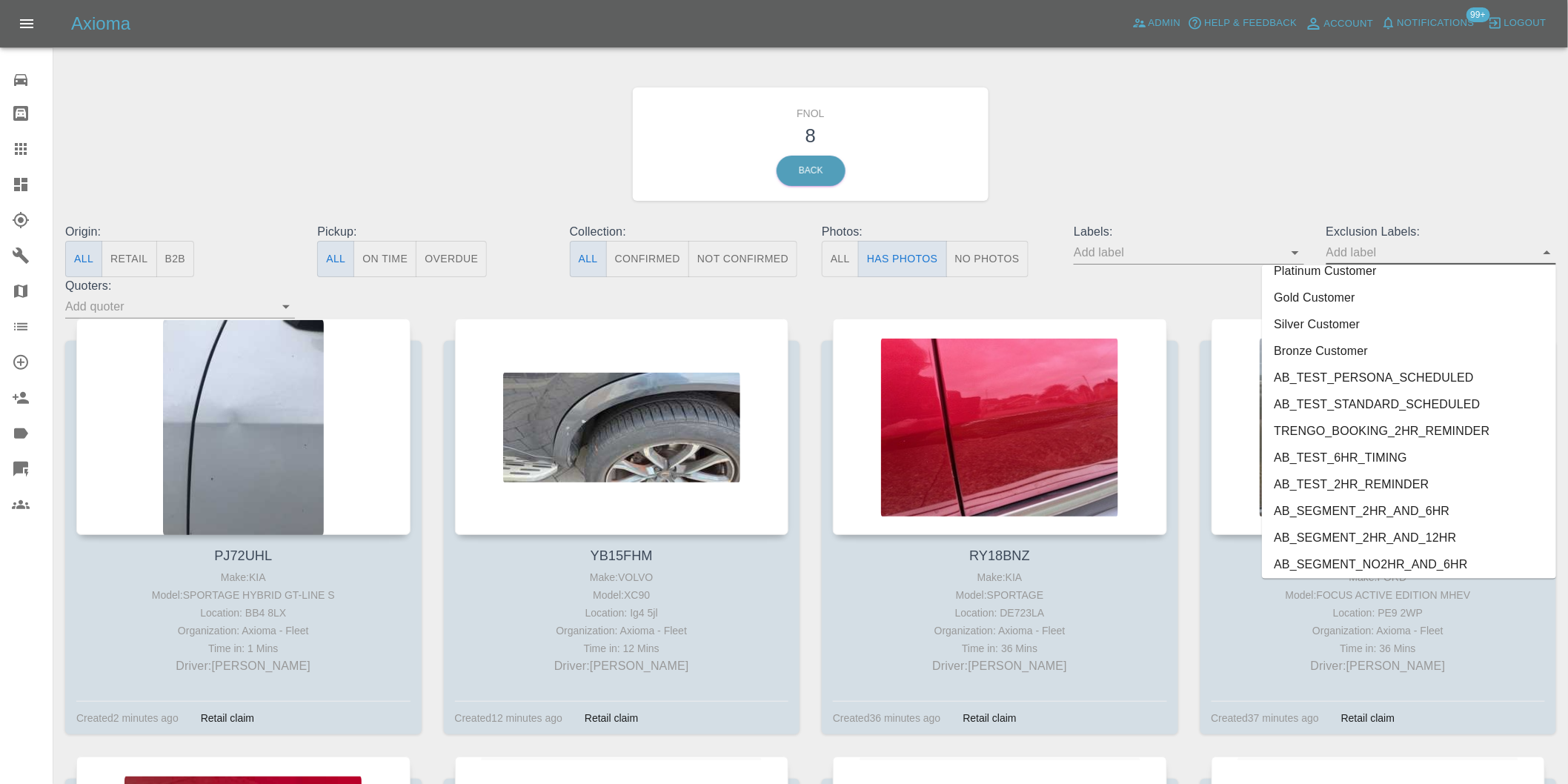
scroll to position [3217, 0]
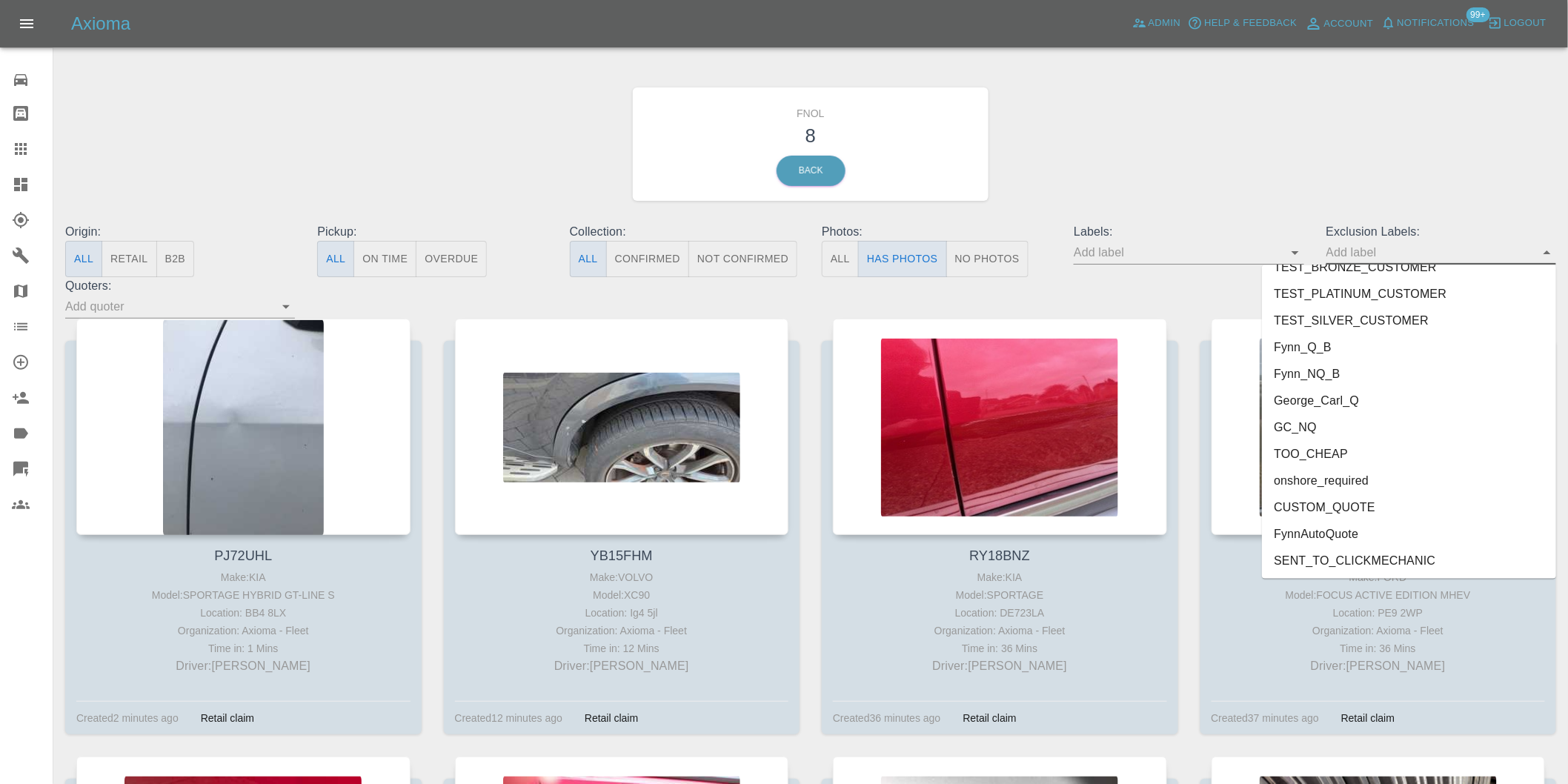
click at [1351, 482] on li "onshore_required" at bounding box center [1408, 480] width 294 height 27
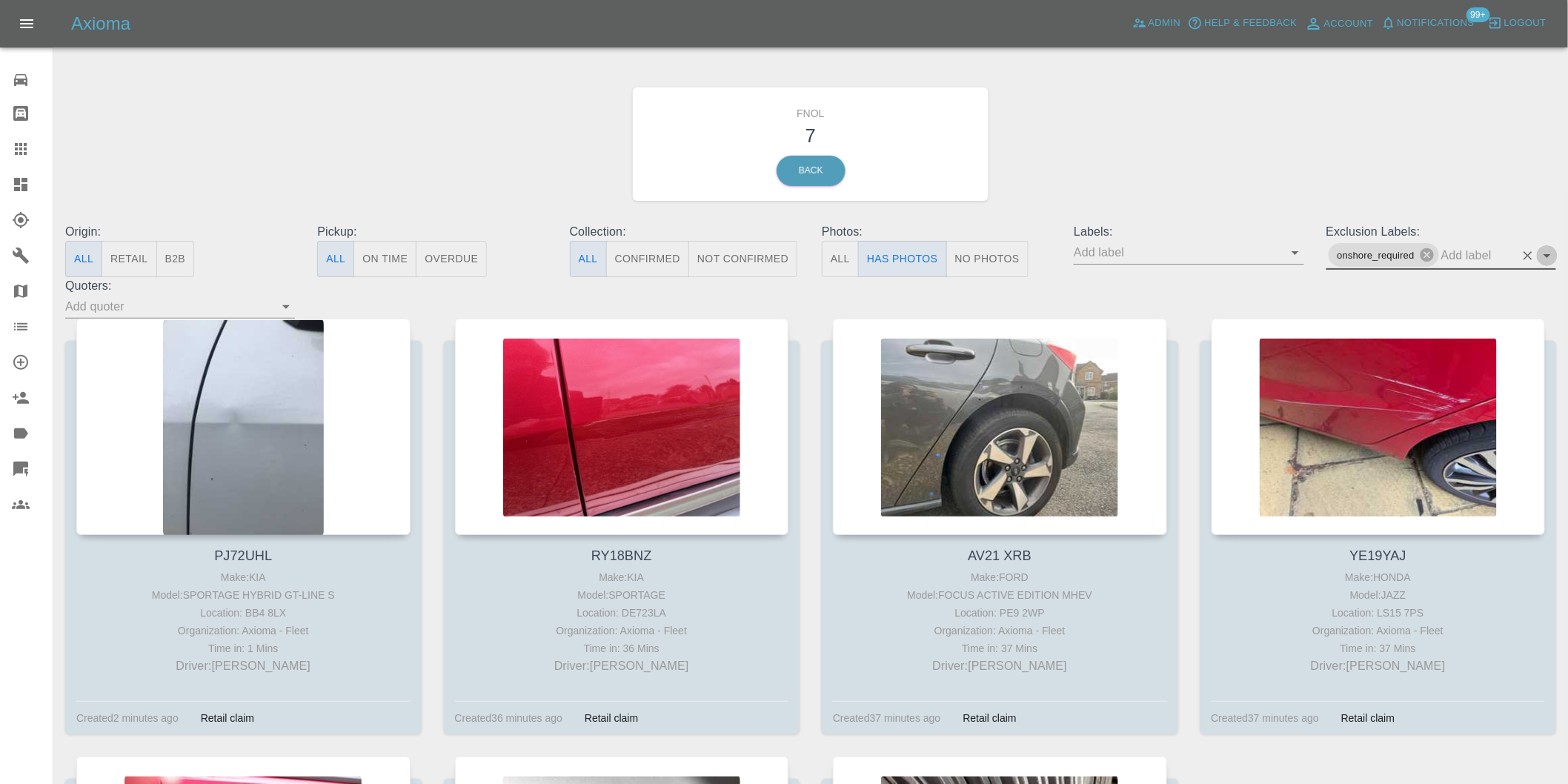
click at [1553, 255] on icon "Open" at bounding box center [1547, 256] width 18 height 18
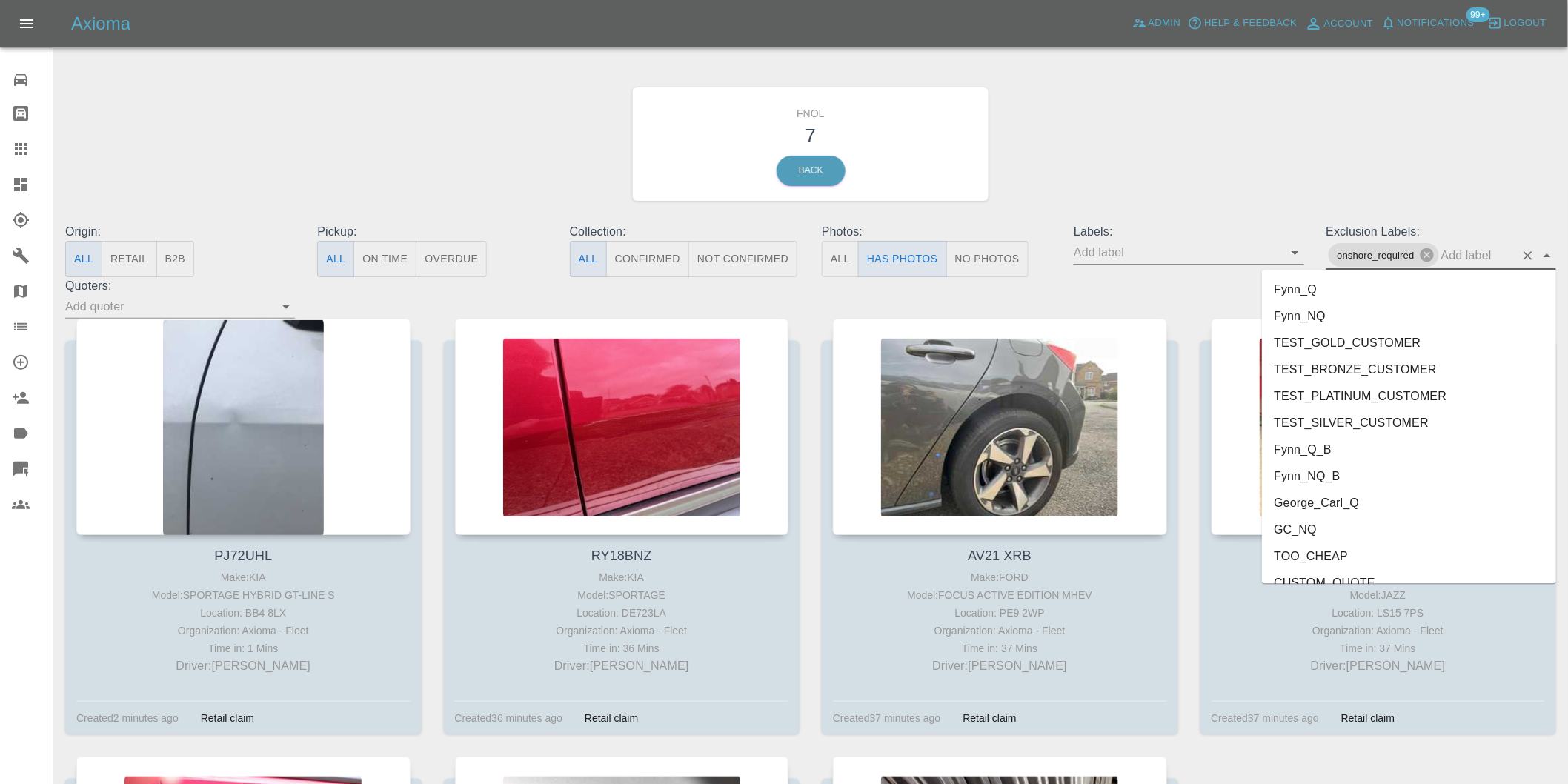
scroll to position [3191, 0]
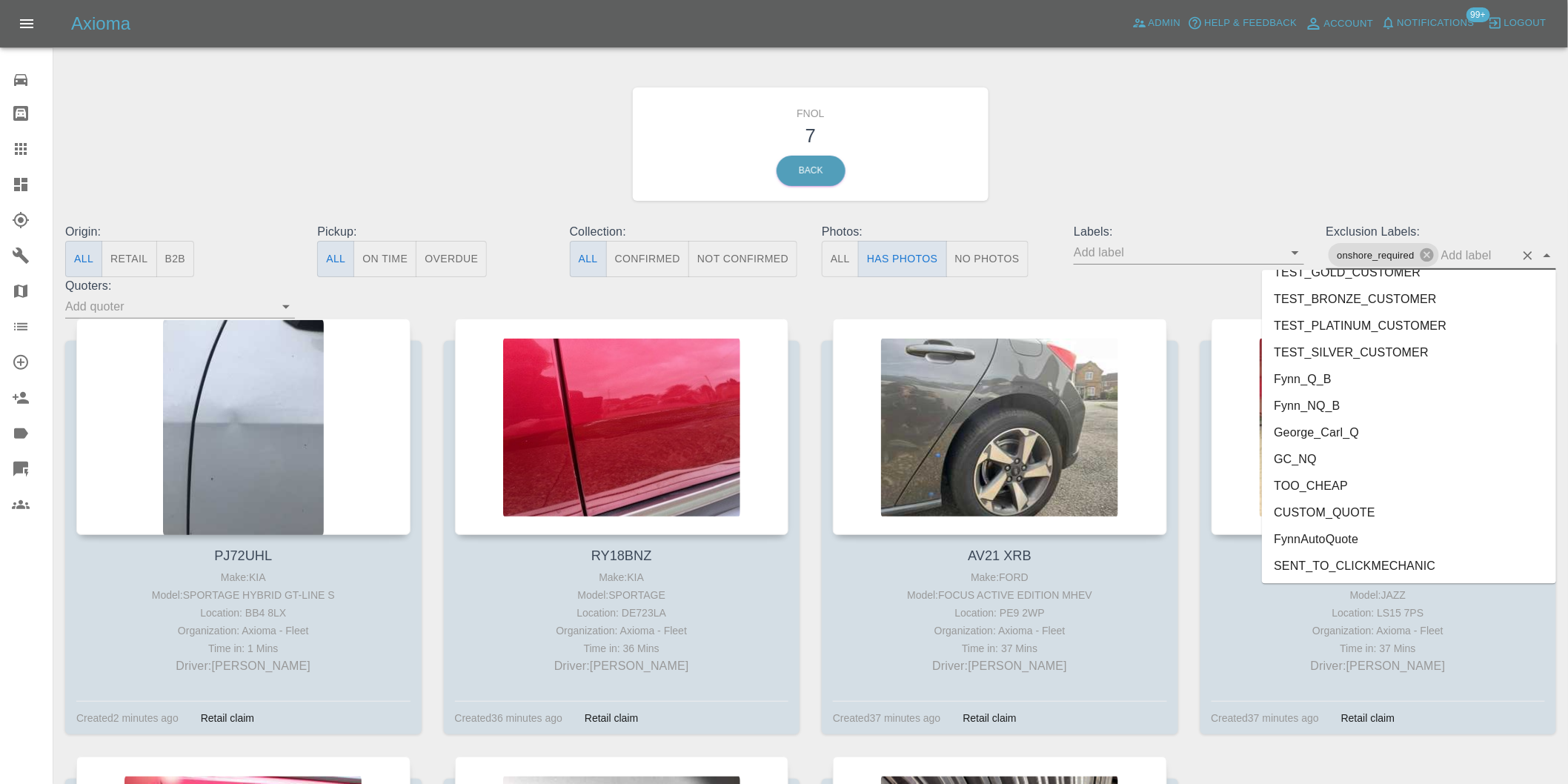
click at [1331, 432] on li "George_Carl_Q" at bounding box center [1408, 431] width 294 height 27
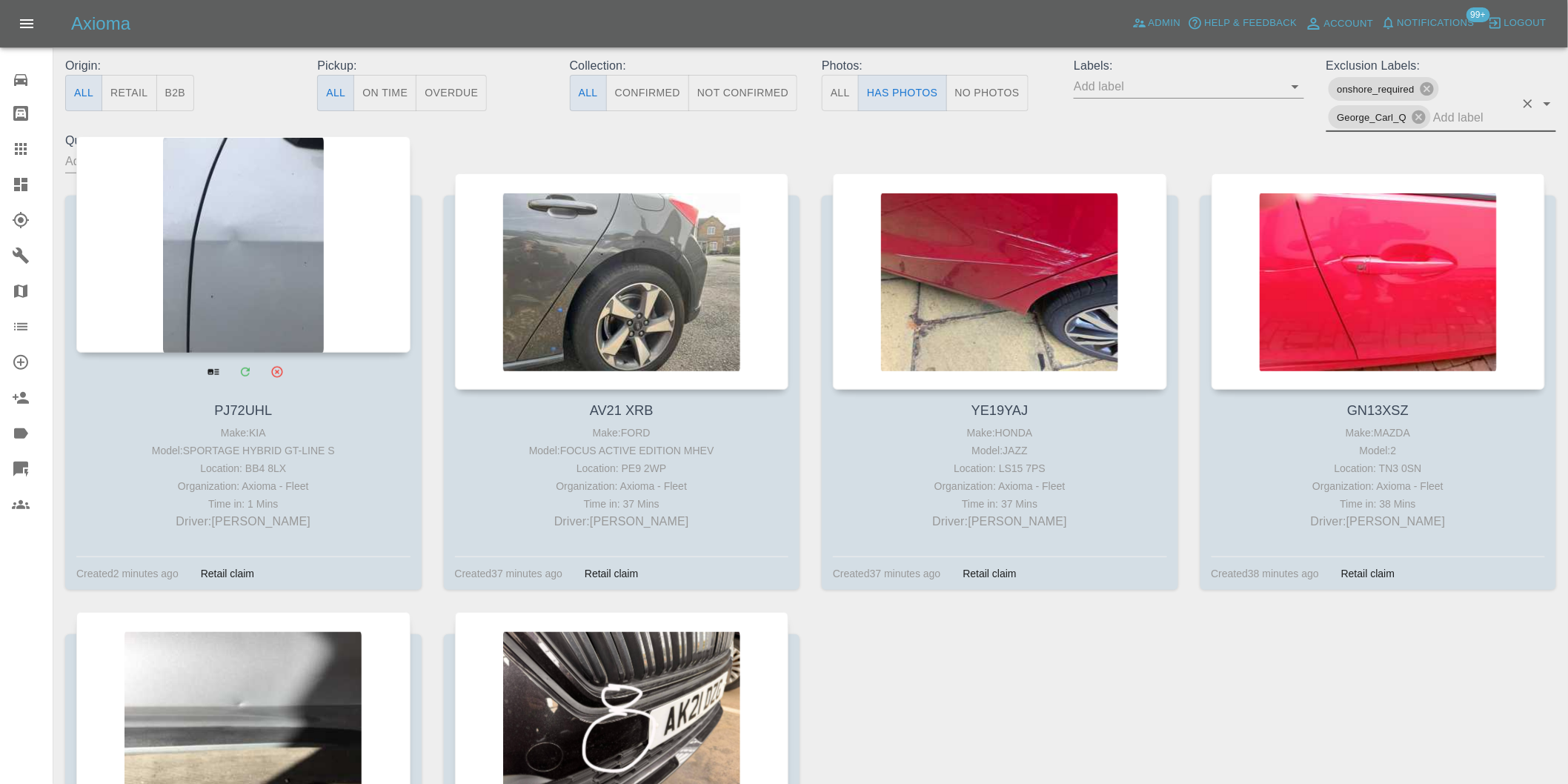
scroll to position [164, 0]
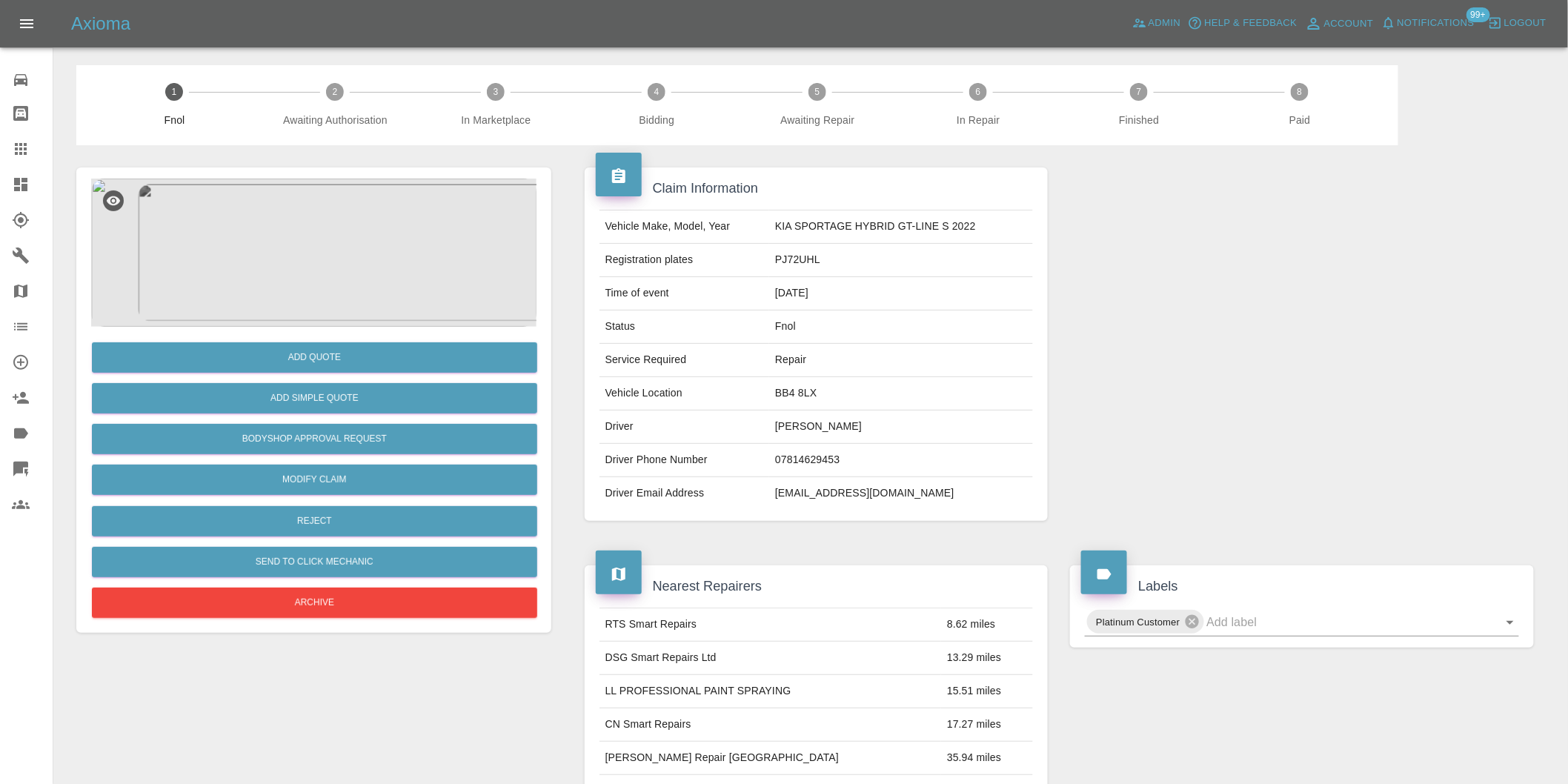
click at [321, 217] on img at bounding box center [313, 252] width 445 height 148
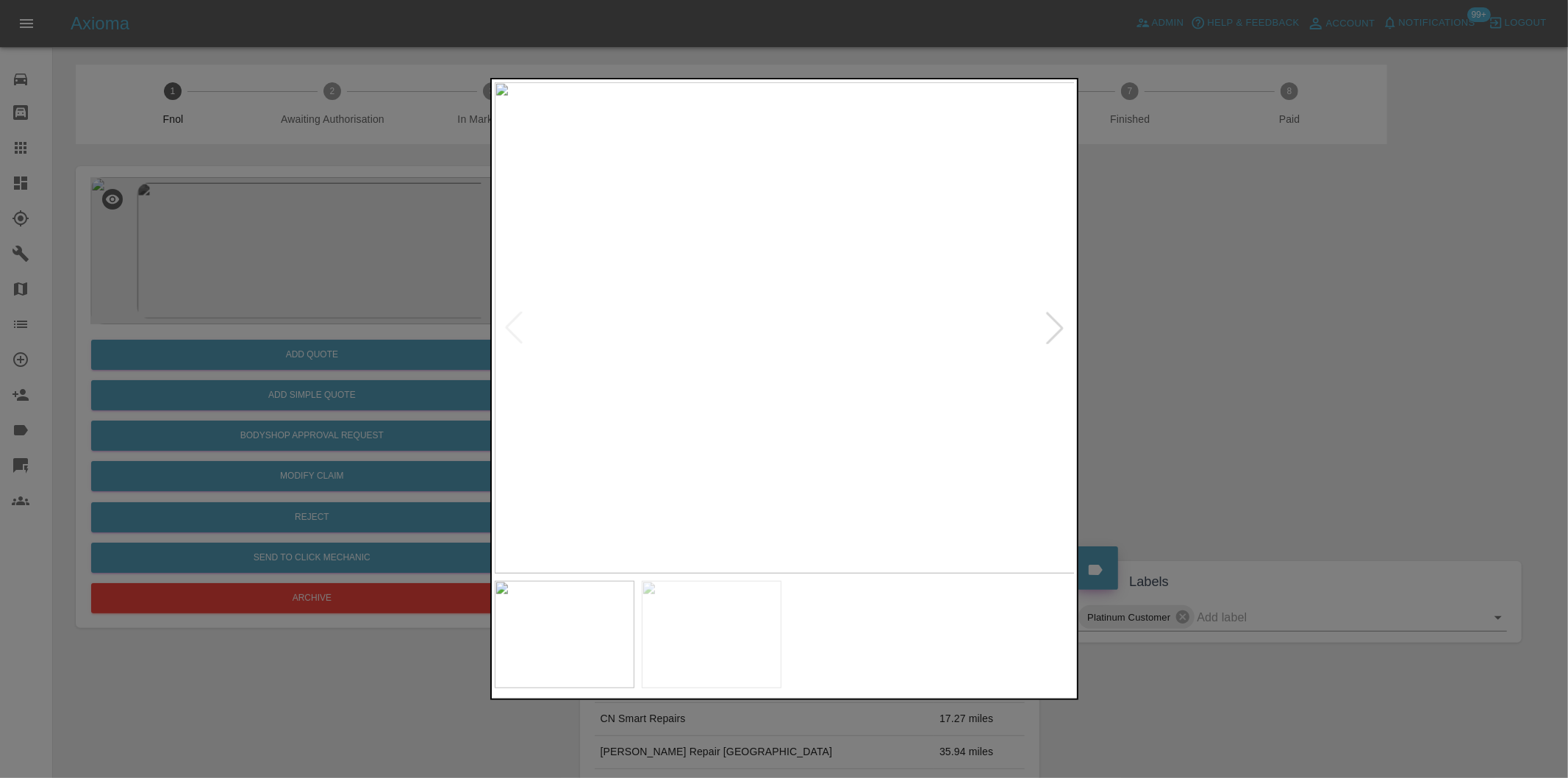
click at [1063, 322] on div at bounding box center [1055, 328] width 32 height 32
click at [1063, 322] on img at bounding box center [784, 328] width 581 height 491
click at [508, 331] on div at bounding box center [514, 328] width 32 height 32
click at [1057, 318] on div at bounding box center [1055, 328] width 32 height 32
click at [1057, 318] on img at bounding box center [784, 328] width 581 height 491
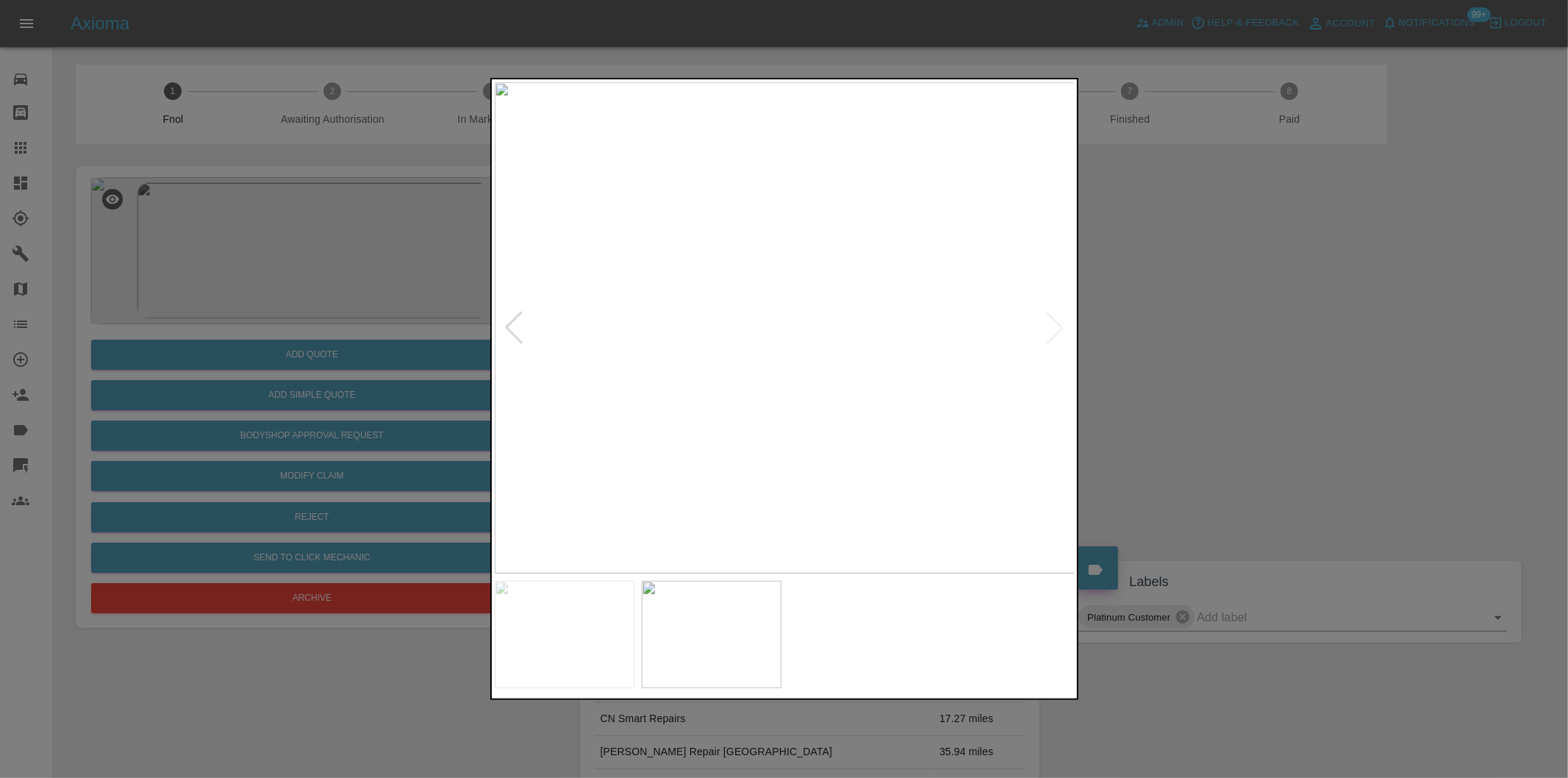
click at [1221, 328] on div at bounding box center [784, 389] width 1568 height 778
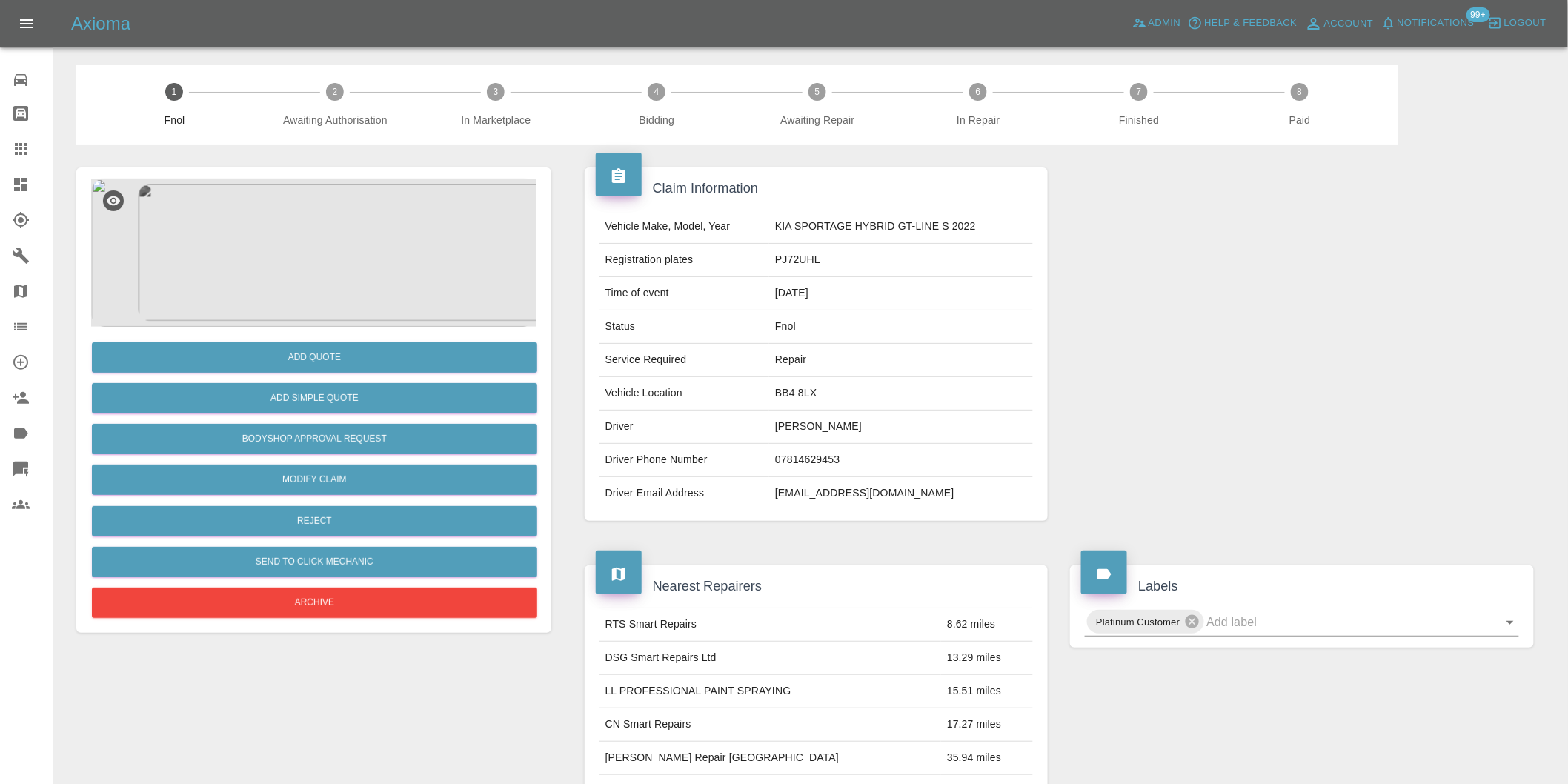
click at [300, 262] on img at bounding box center [313, 252] width 445 height 148
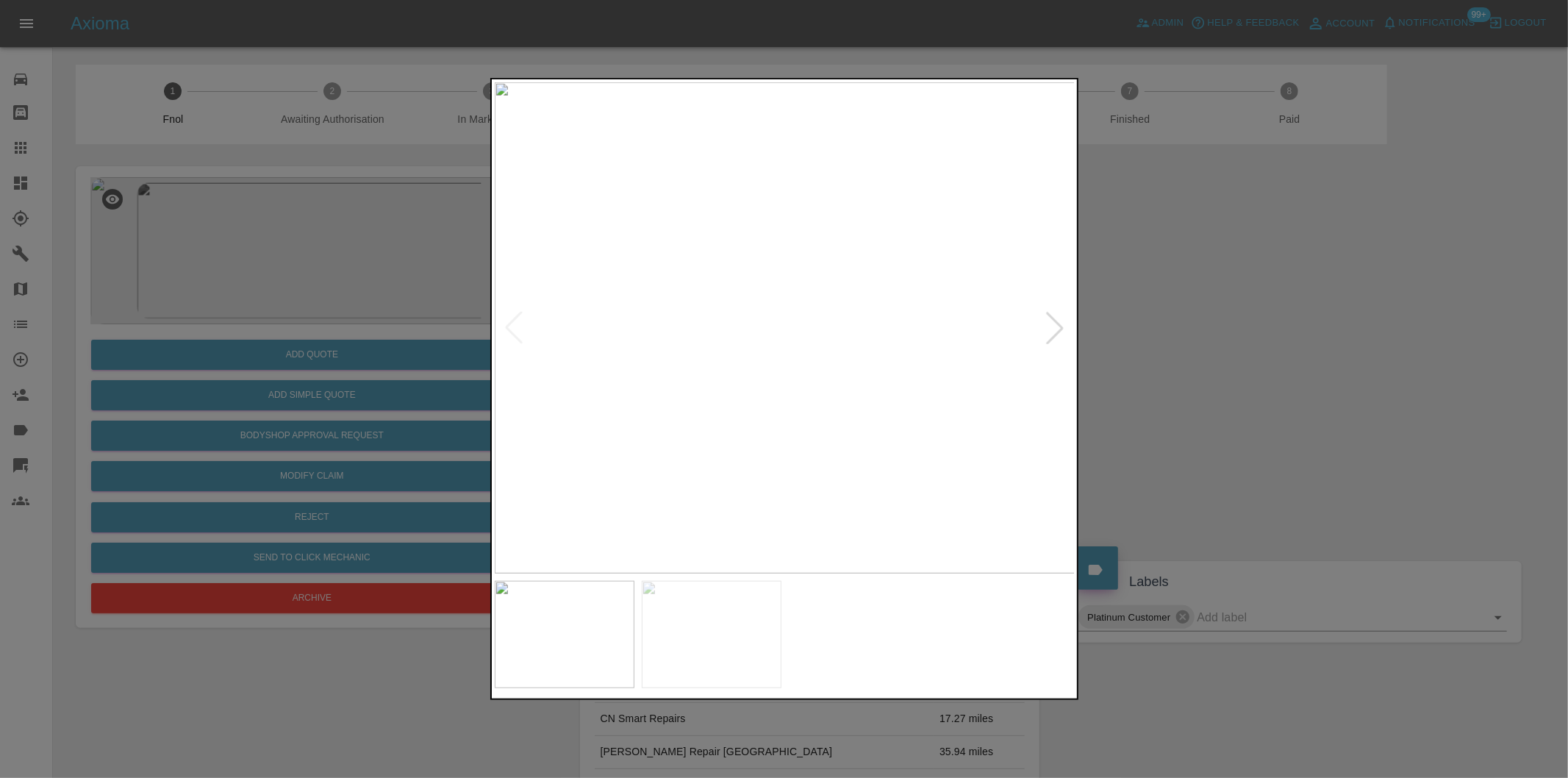
click at [1046, 322] on div at bounding box center [1055, 328] width 32 height 32
click at [1048, 324] on img at bounding box center [784, 328] width 581 height 491
click at [1148, 344] on div at bounding box center [784, 389] width 1568 height 778
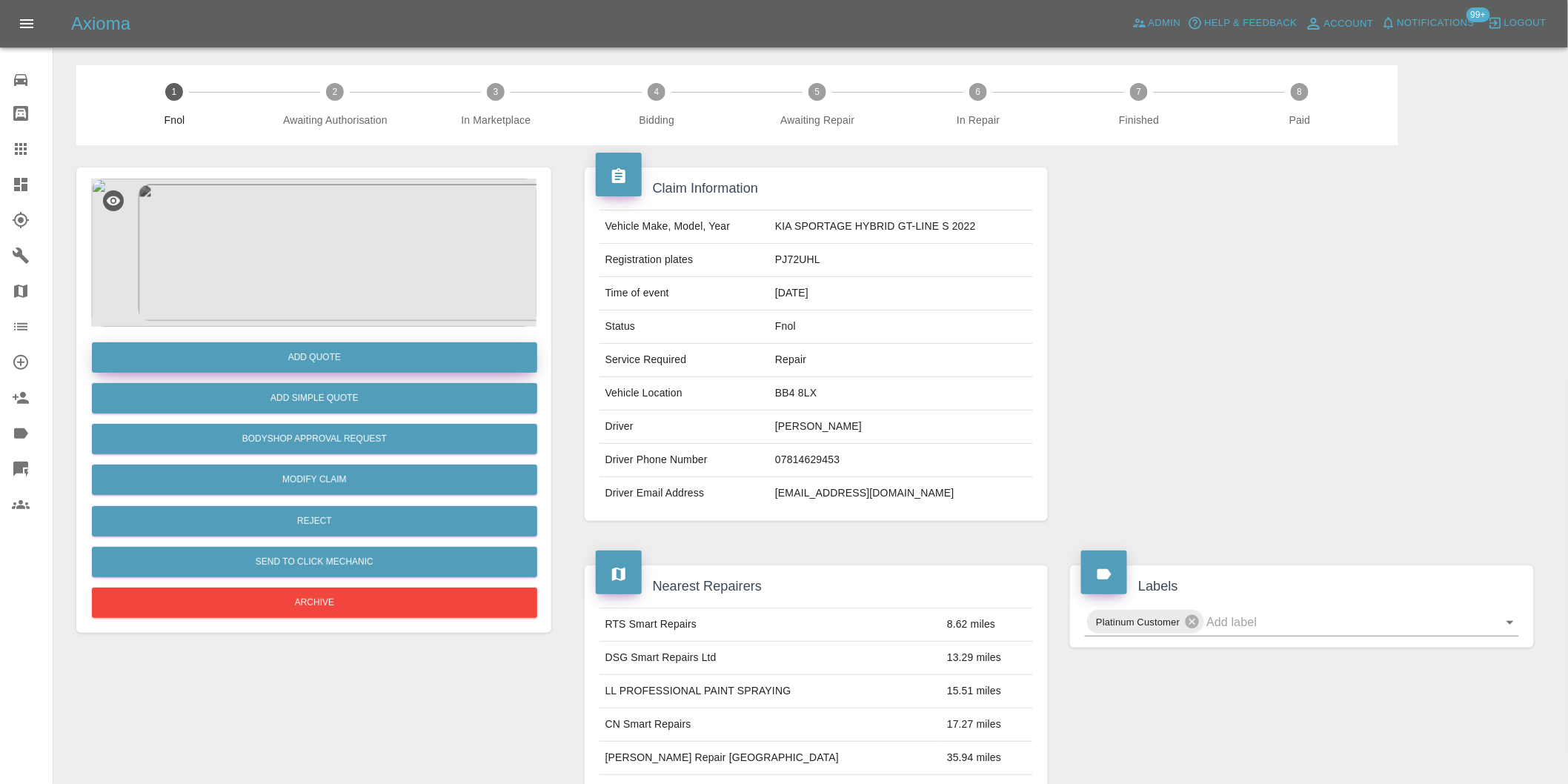
click at [335, 361] on button "Add Quote" at bounding box center [314, 357] width 445 height 30
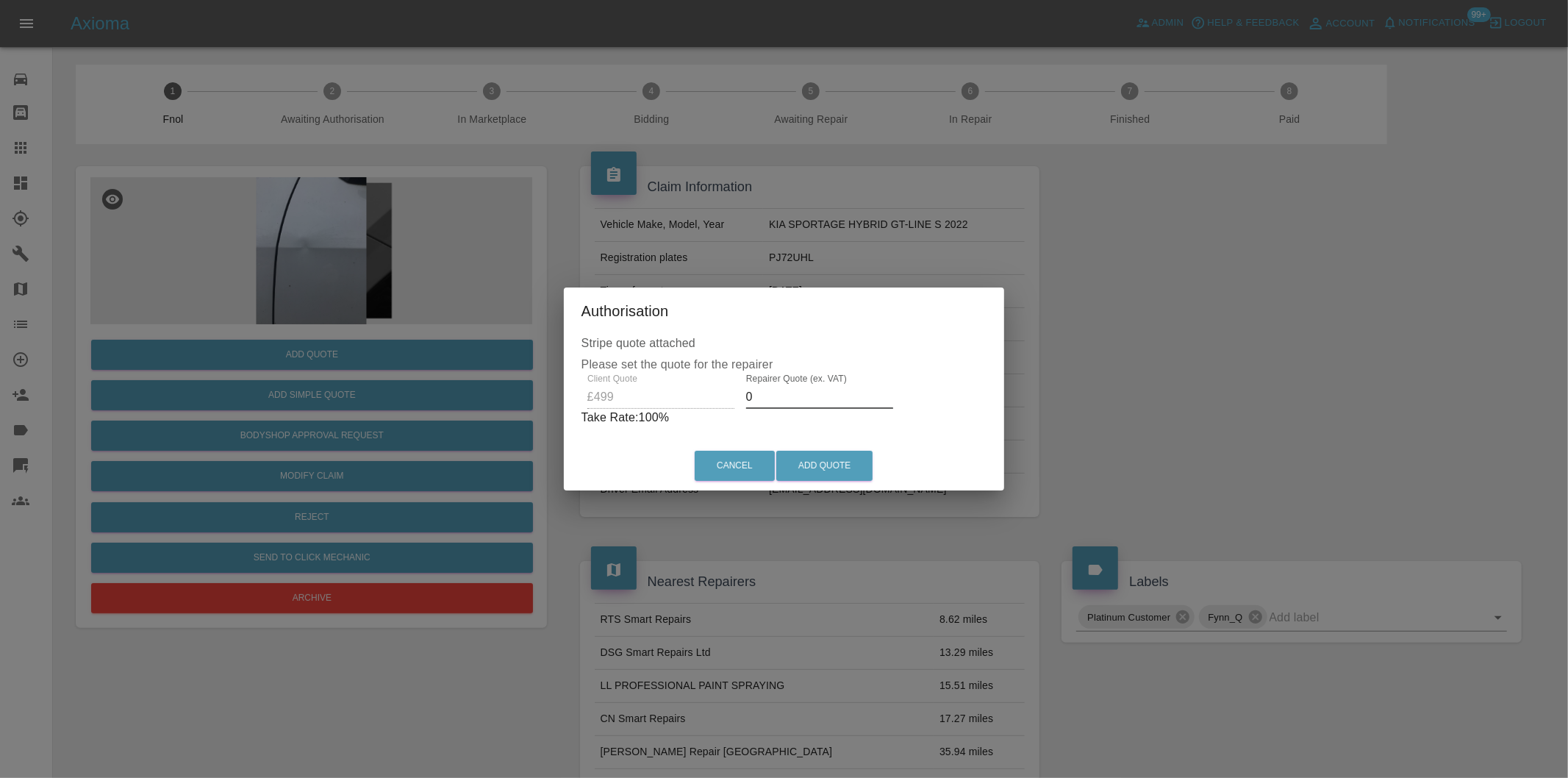
click at [822, 395] on input "0" at bounding box center [820, 397] width 147 height 23
type input "0320"
click at [809, 470] on button "Add Quote" at bounding box center [824, 465] width 96 height 30
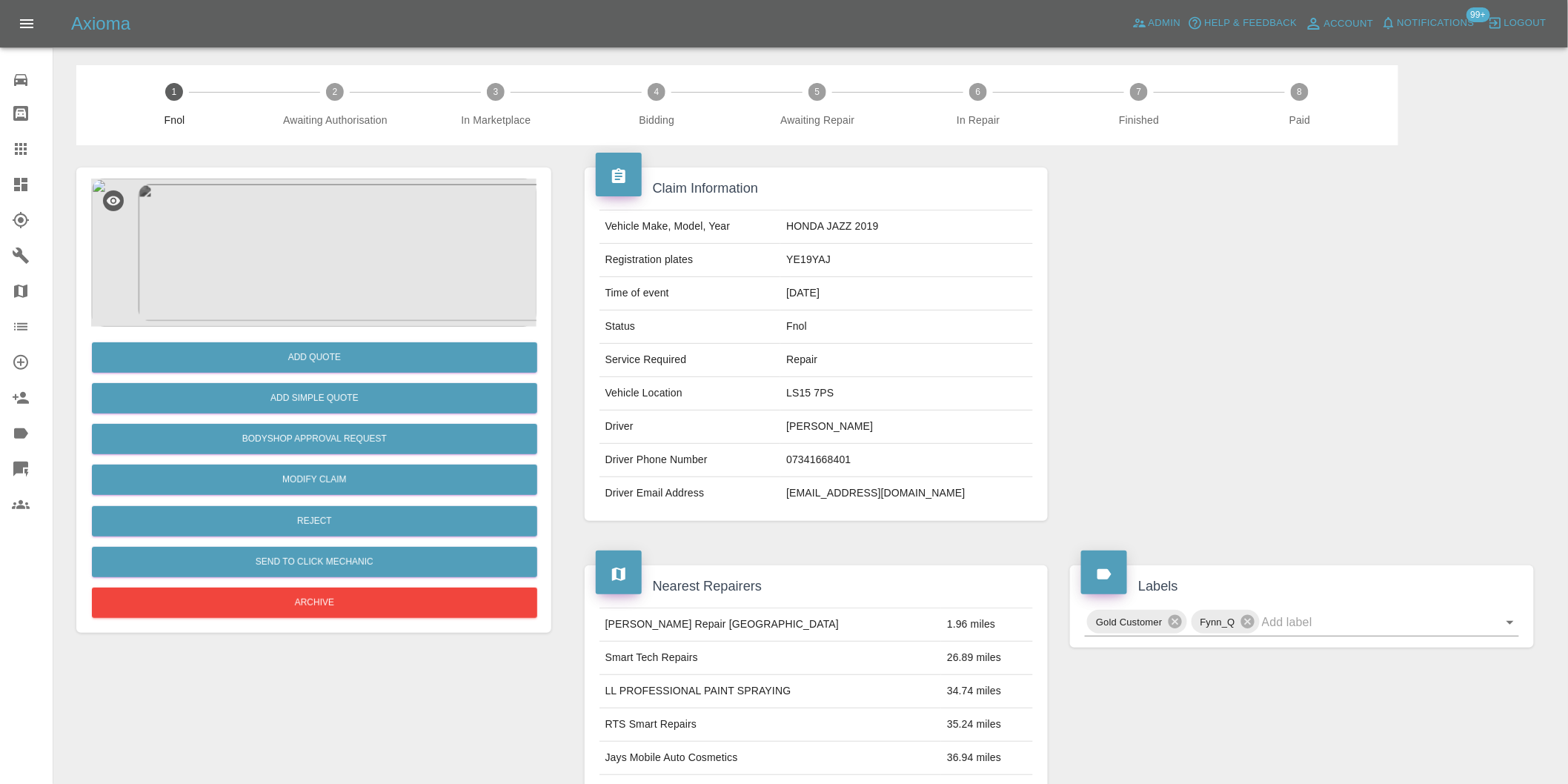
click at [344, 239] on img at bounding box center [313, 252] width 445 height 148
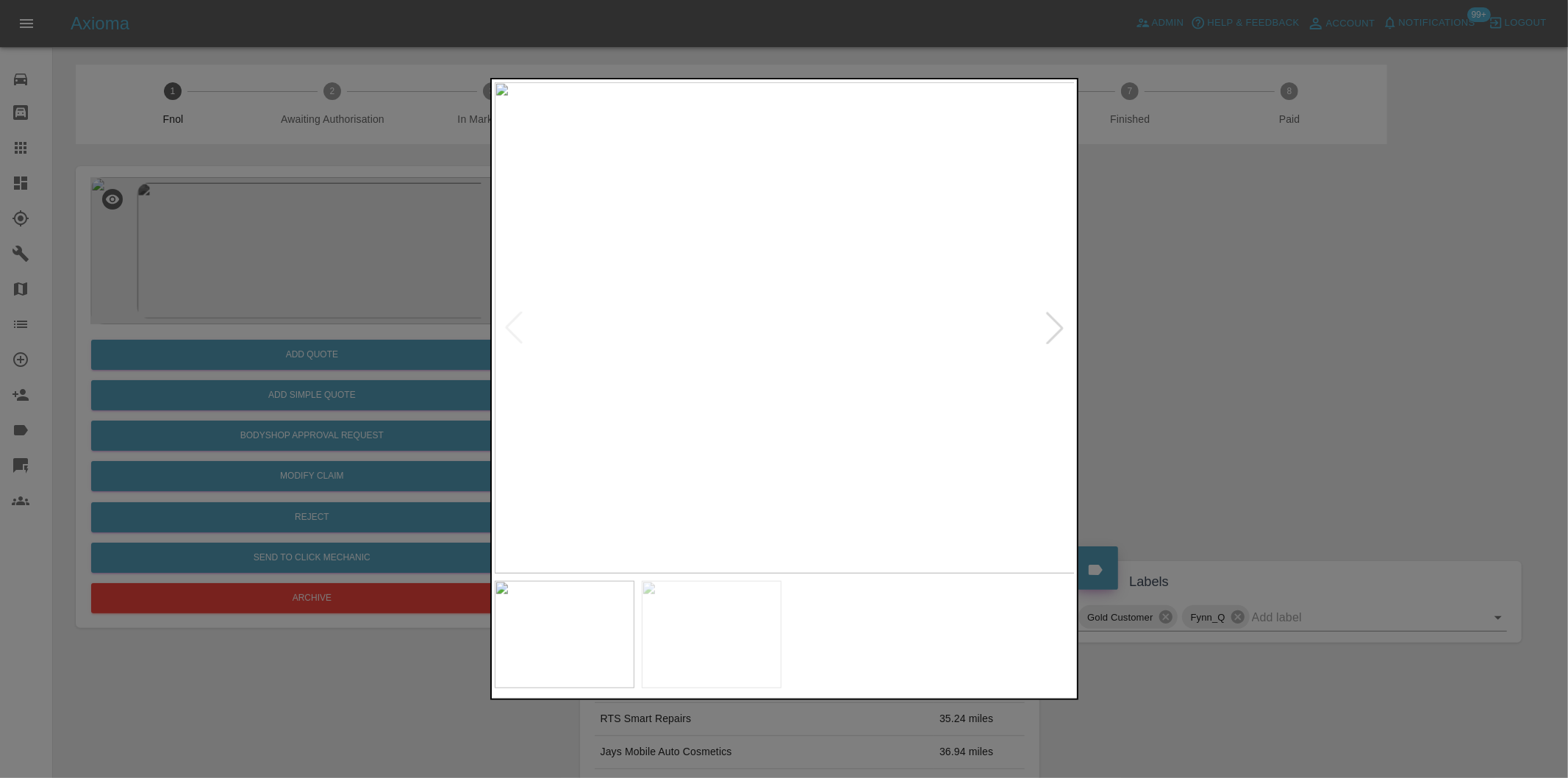
click at [1059, 339] on div at bounding box center [1055, 328] width 32 height 32
click at [1206, 331] on div at bounding box center [784, 389] width 1568 height 778
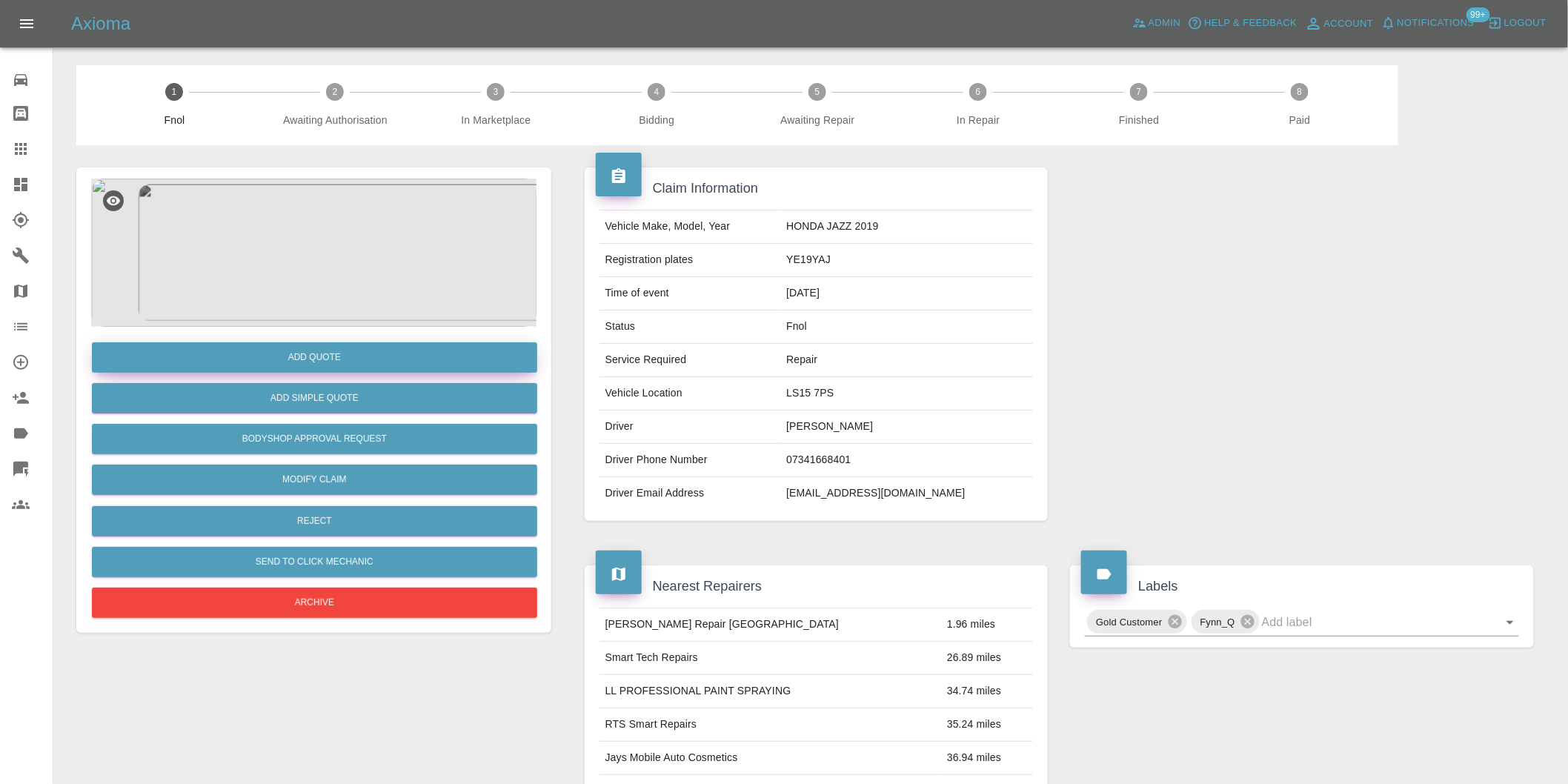
click at [358, 364] on button "Add Quote" at bounding box center [314, 357] width 445 height 30
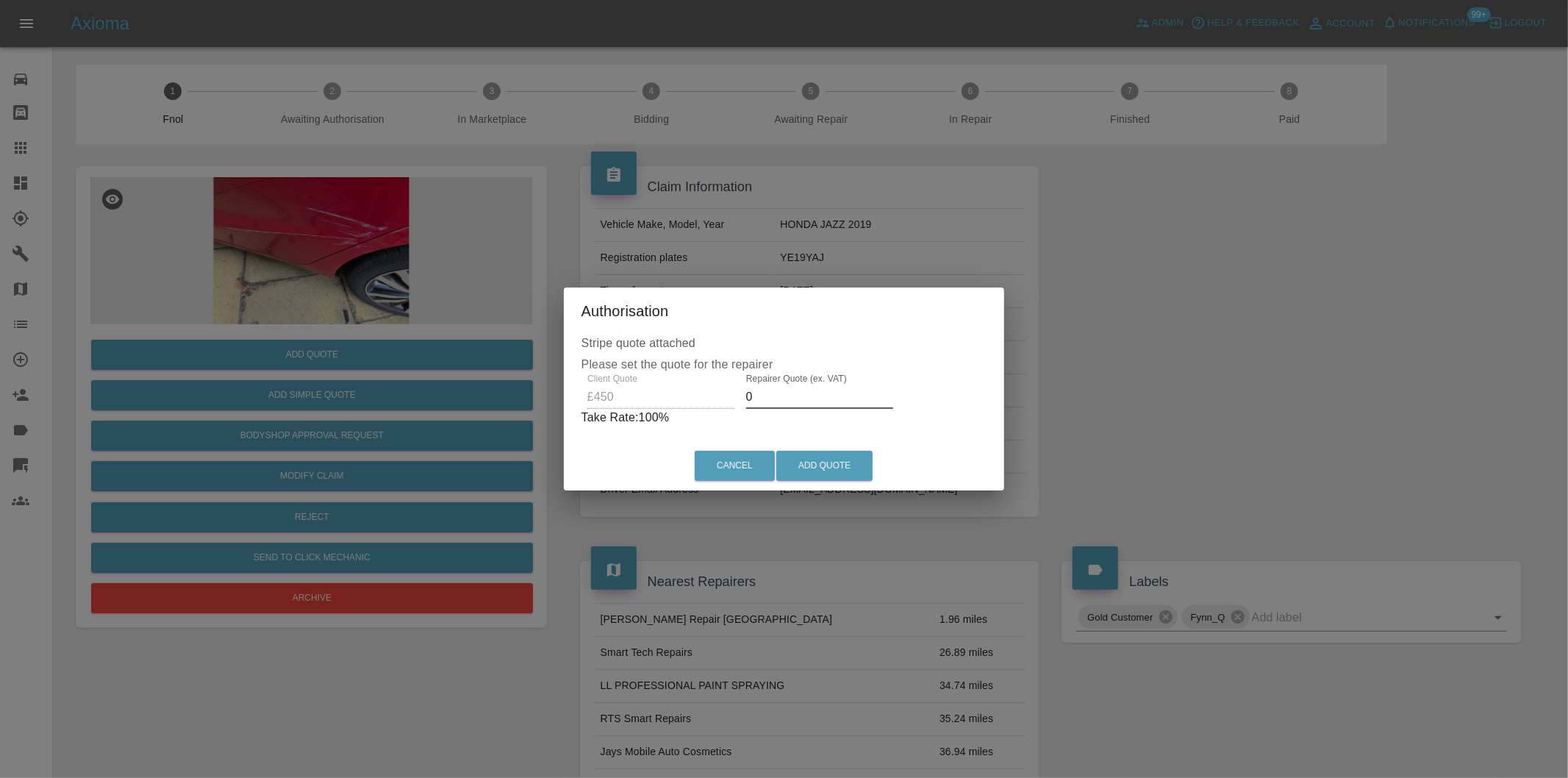
click at [803, 403] on input "0" at bounding box center [820, 397] width 147 height 23
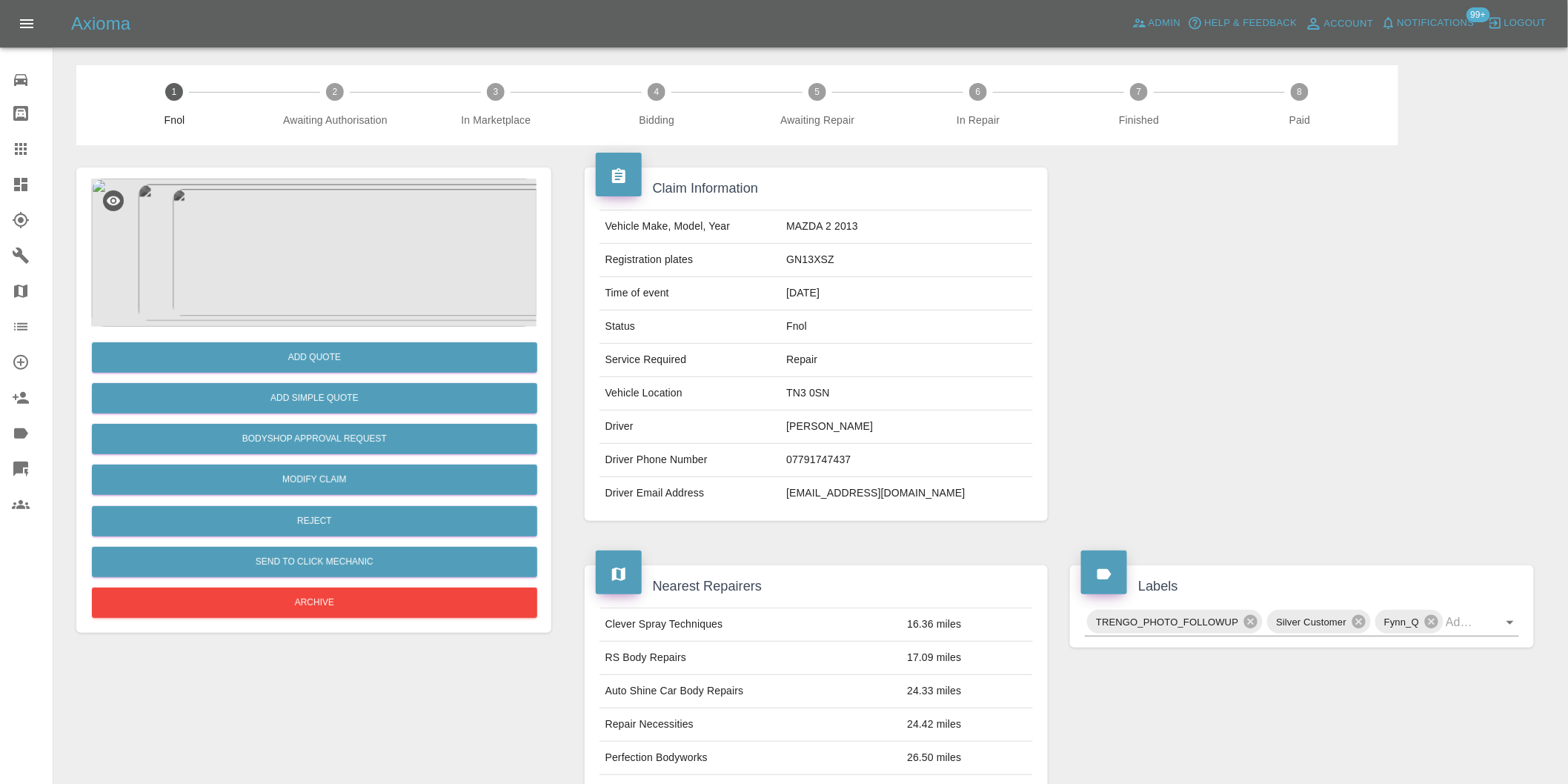
click at [334, 216] on img at bounding box center [313, 252] width 445 height 148
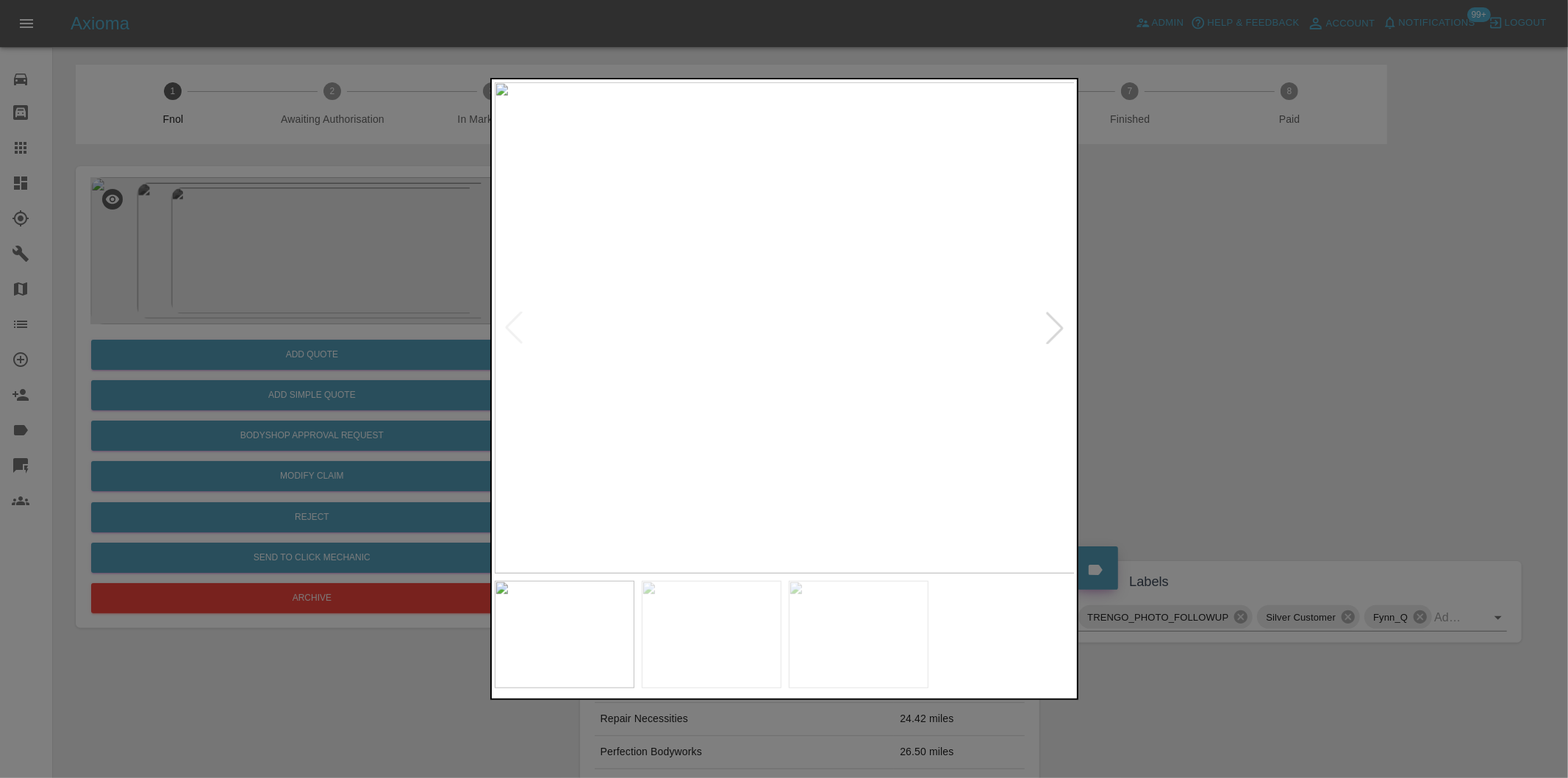
click at [1050, 328] on div at bounding box center [1055, 328] width 32 height 32
click at [1050, 327] on div at bounding box center [1055, 328] width 32 height 32
click at [1241, 329] on div at bounding box center [784, 389] width 1568 height 778
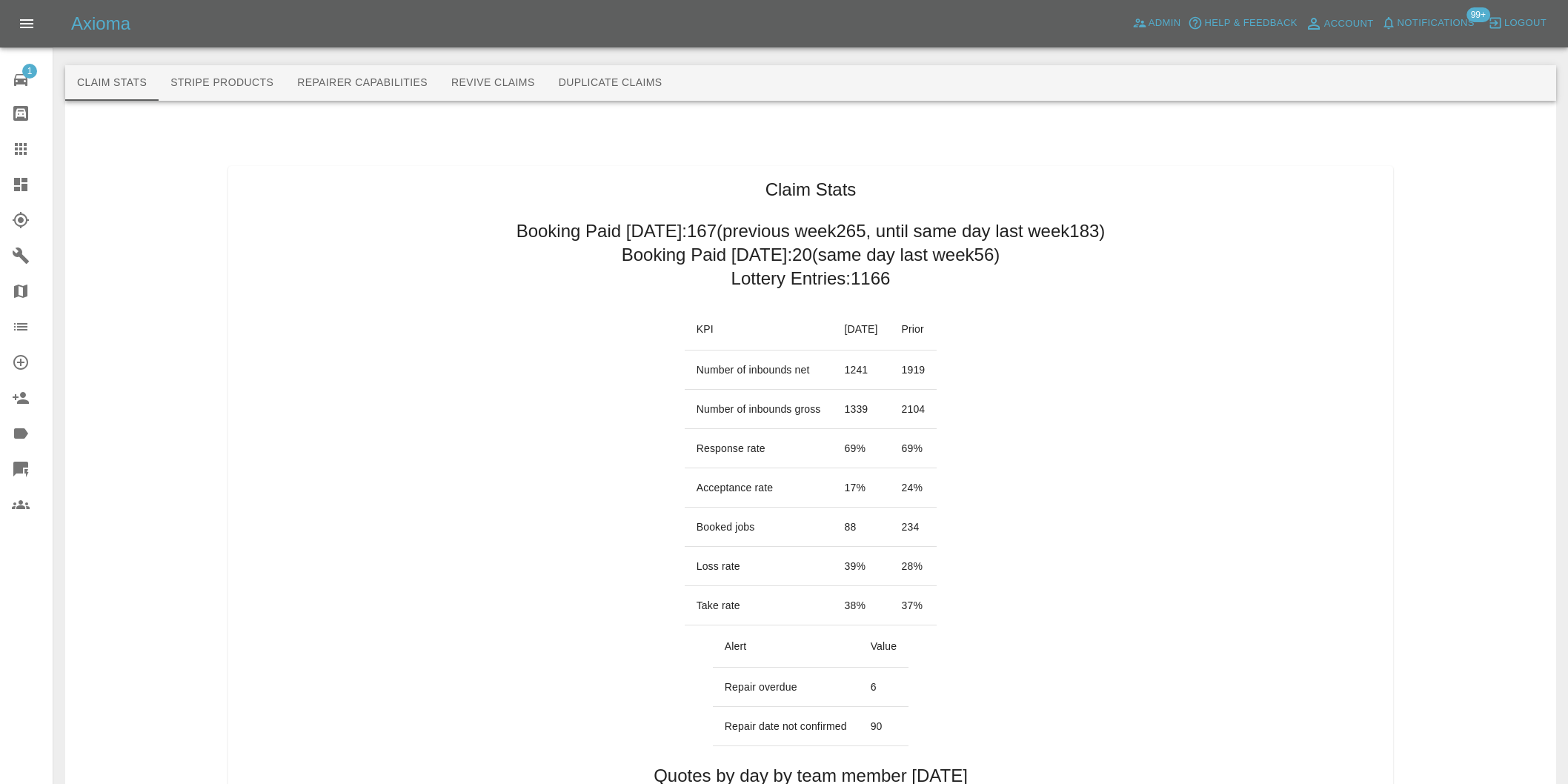
scroll to position [741, 0]
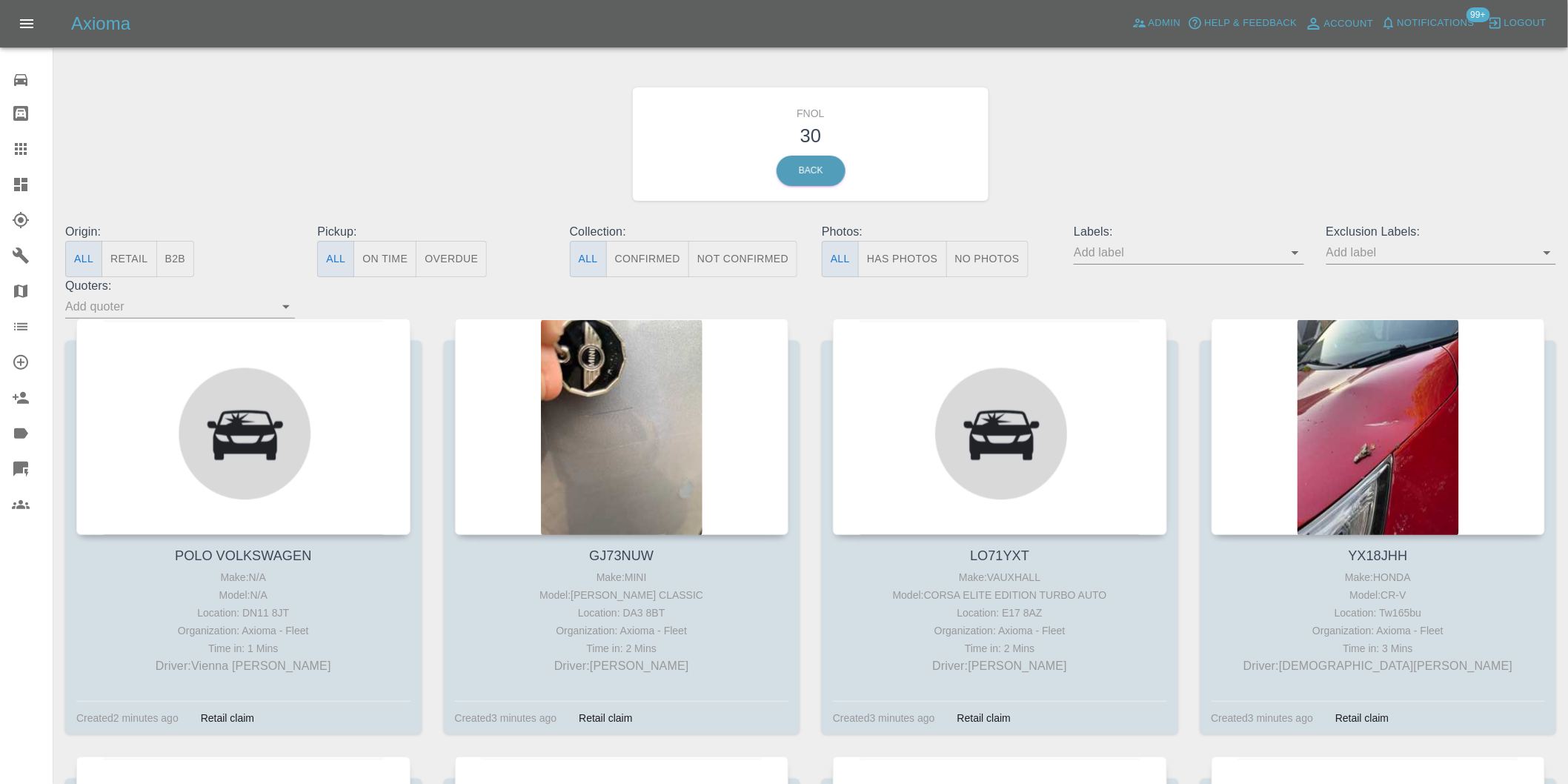
click at [902, 256] on button "Has Photos" at bounding box center [902, 259] width 89 height 37
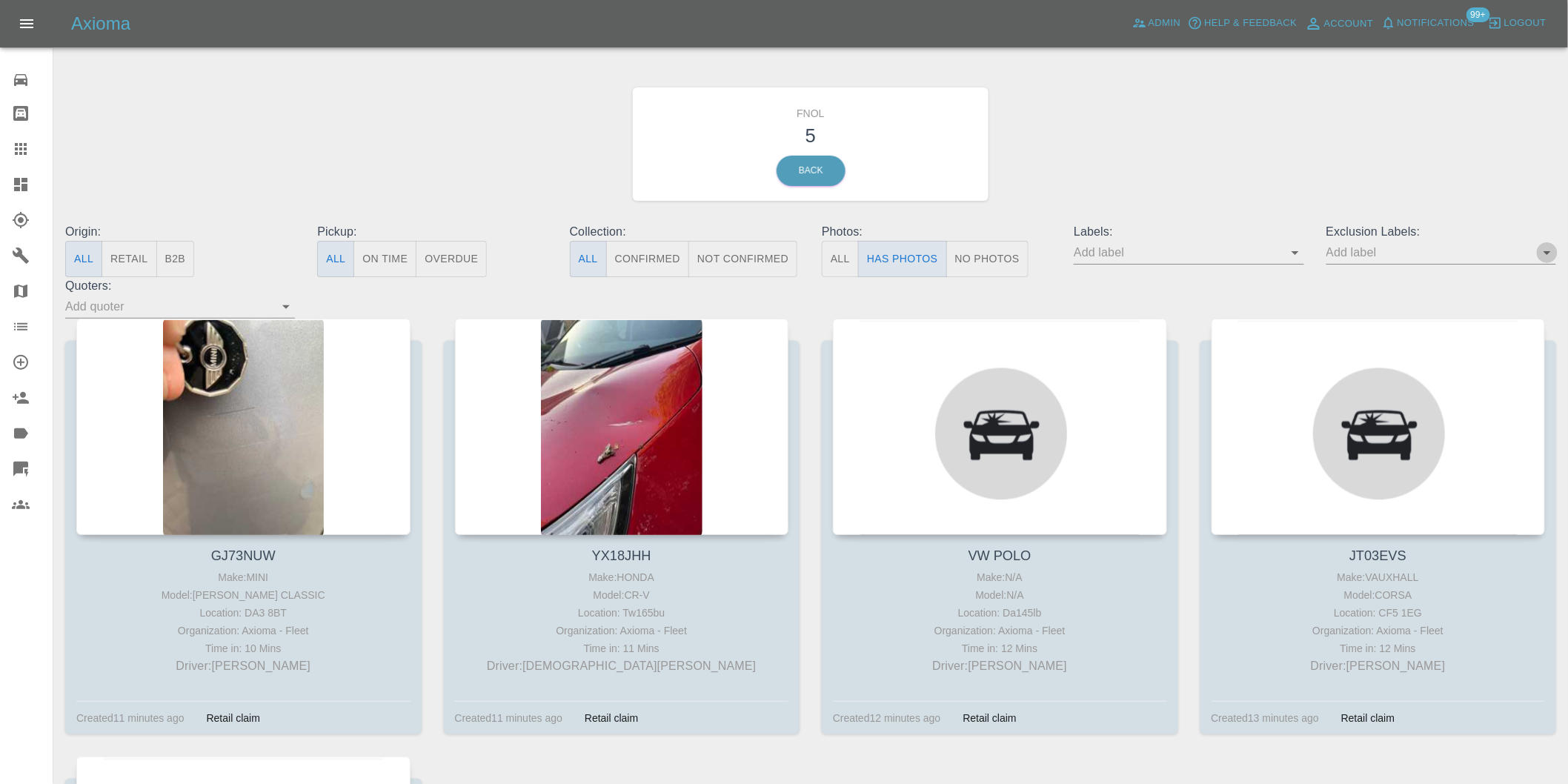
click at [1544, 254] on icon "Open" at bounding box center [1547, 252] width 18 height 18
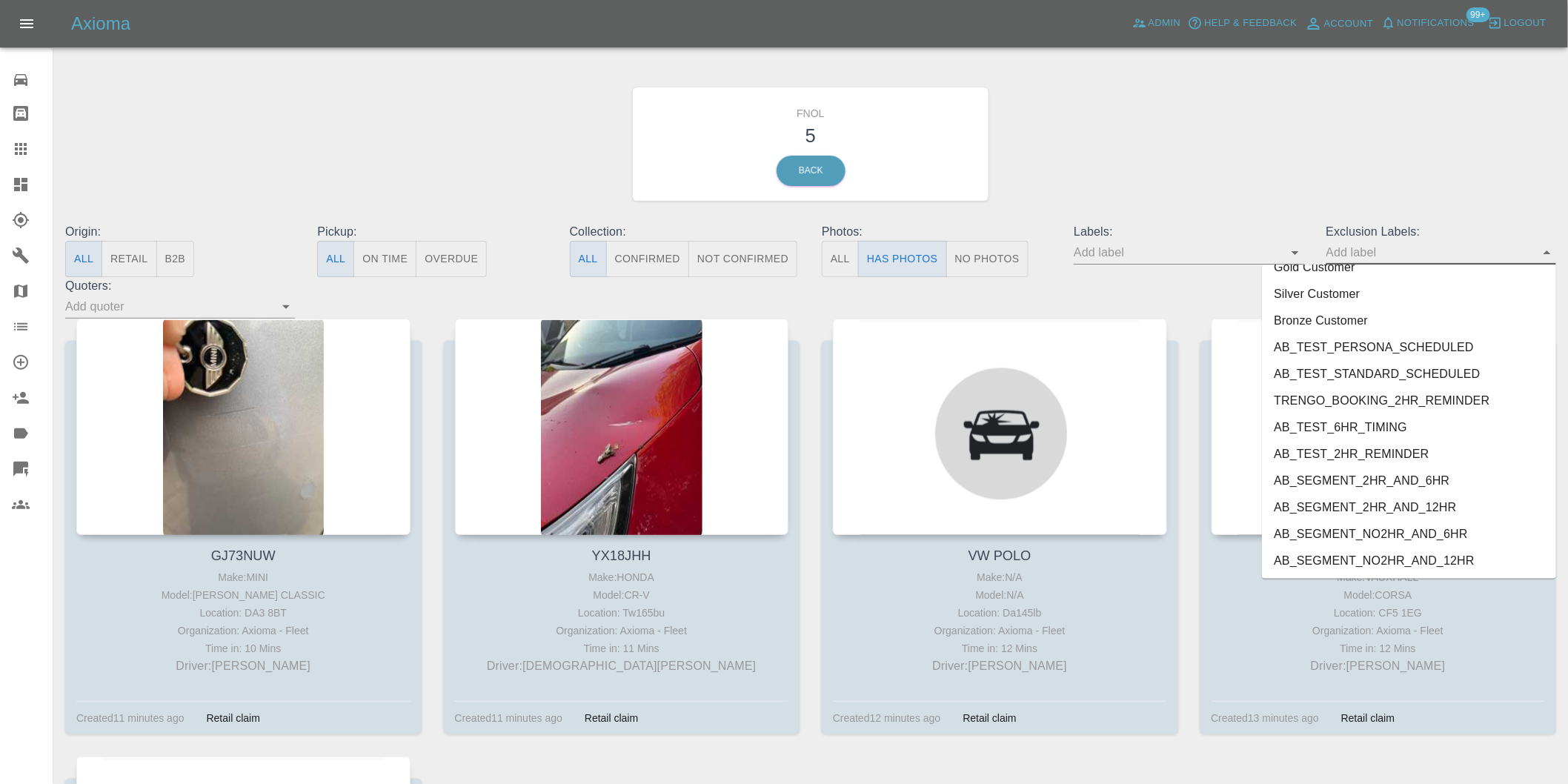
scroll to position [3217, 0]
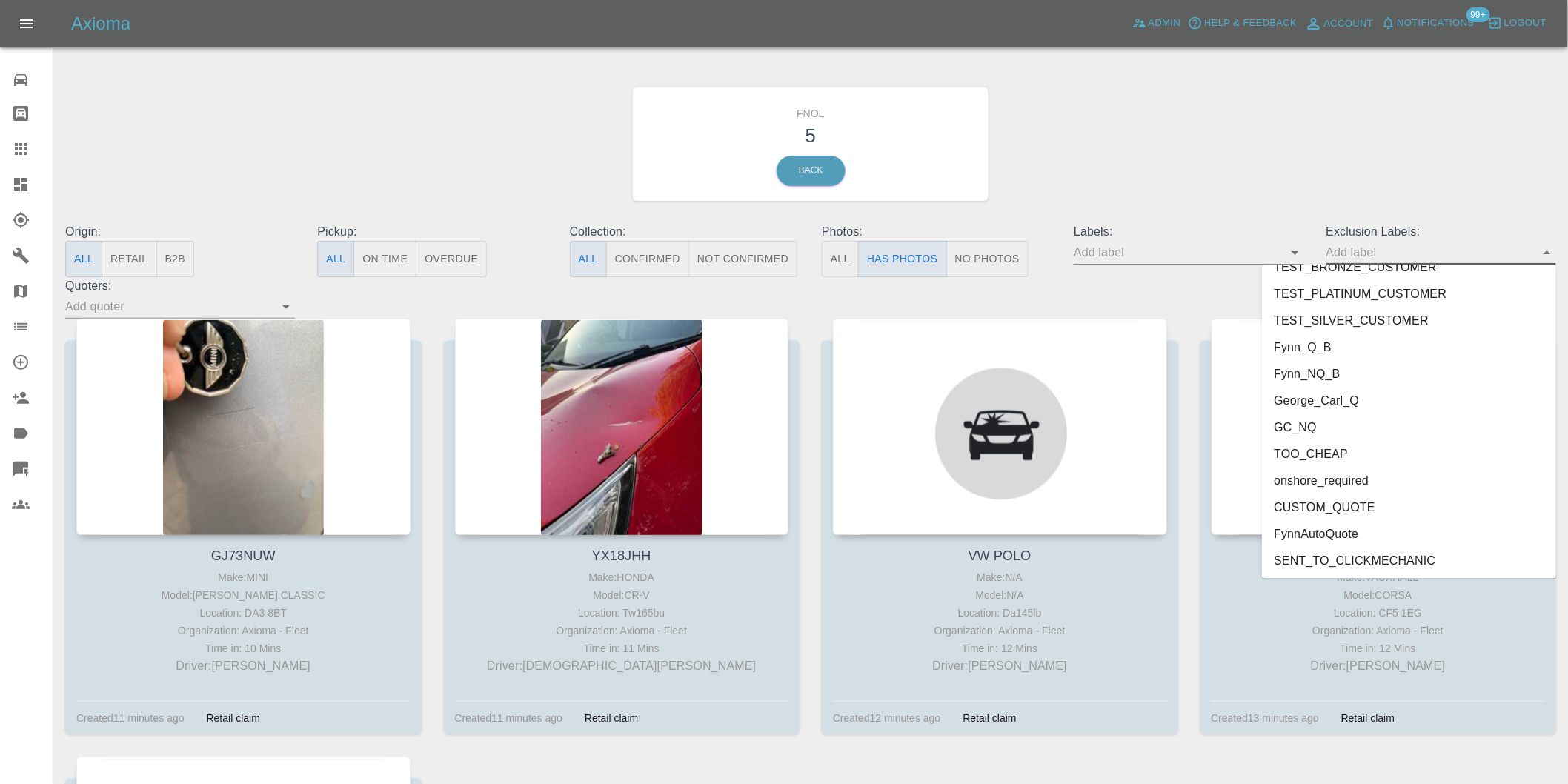
click at [1348, 472] on li "onshore_required" at bounding box center [1408, 480] width 294 height 27
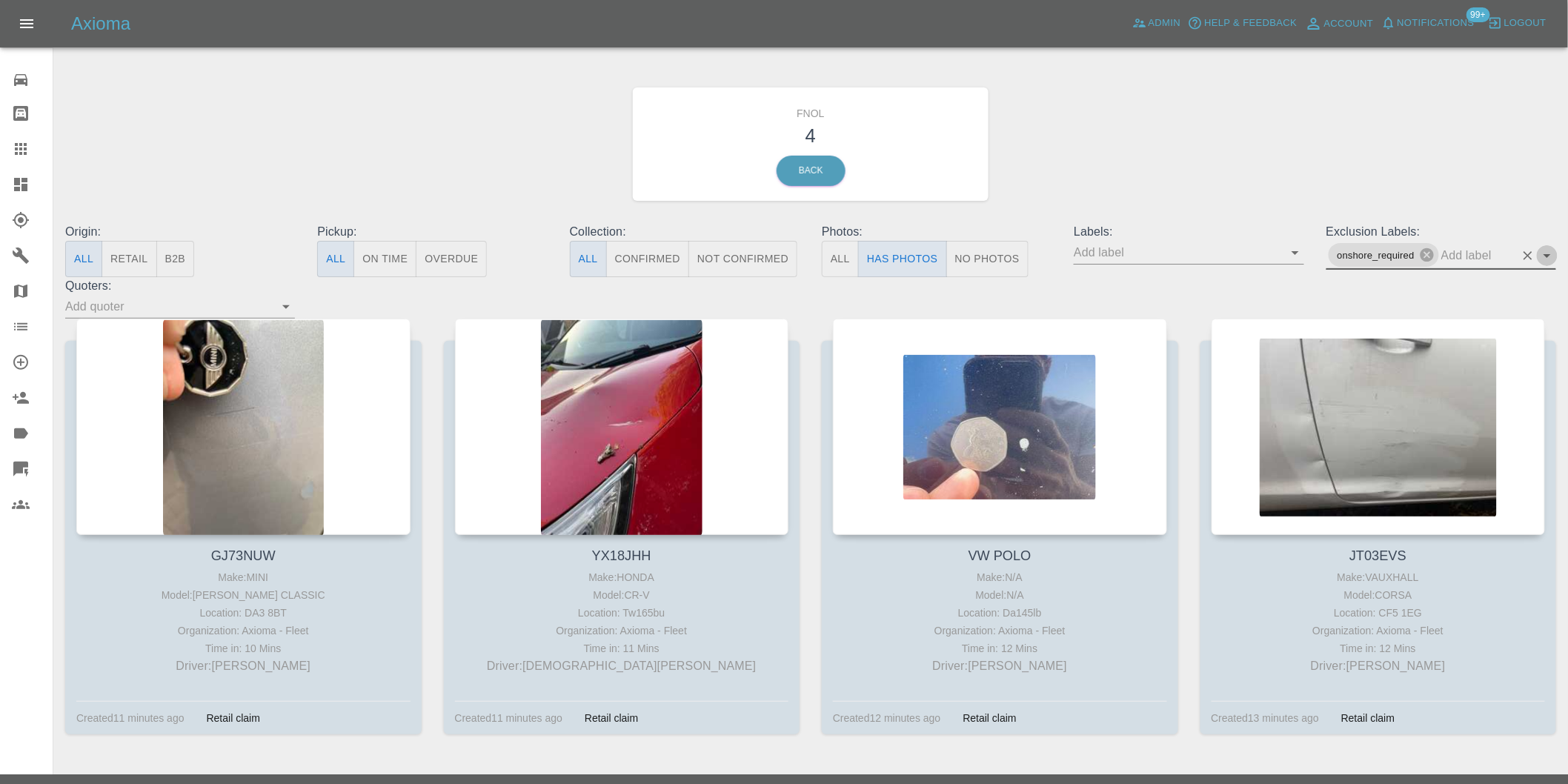
click at [1545, 255] on icon "Open" at bounding box center [1547, 256] width 7 height 4
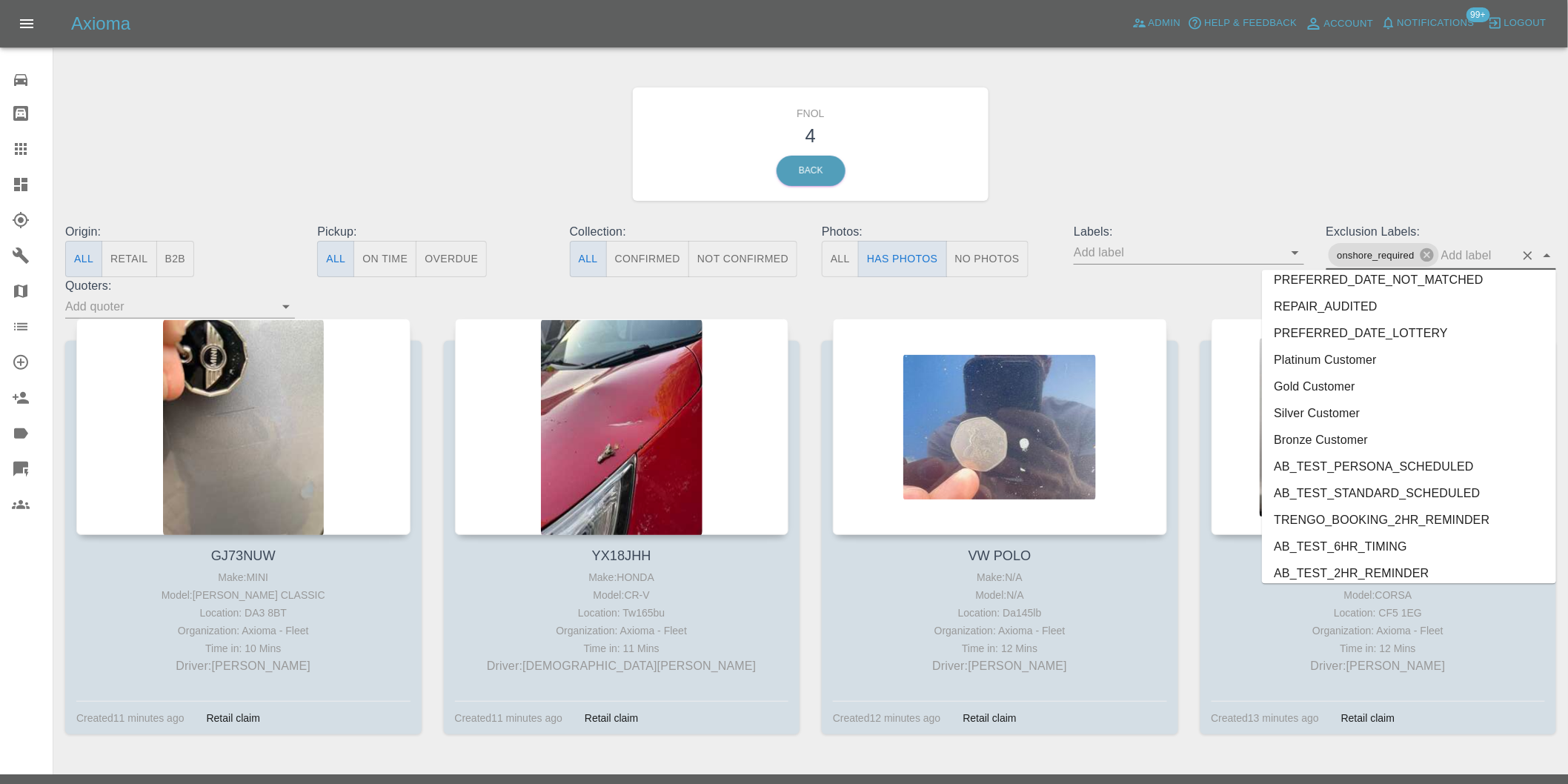
scroll to position [3191, 0]
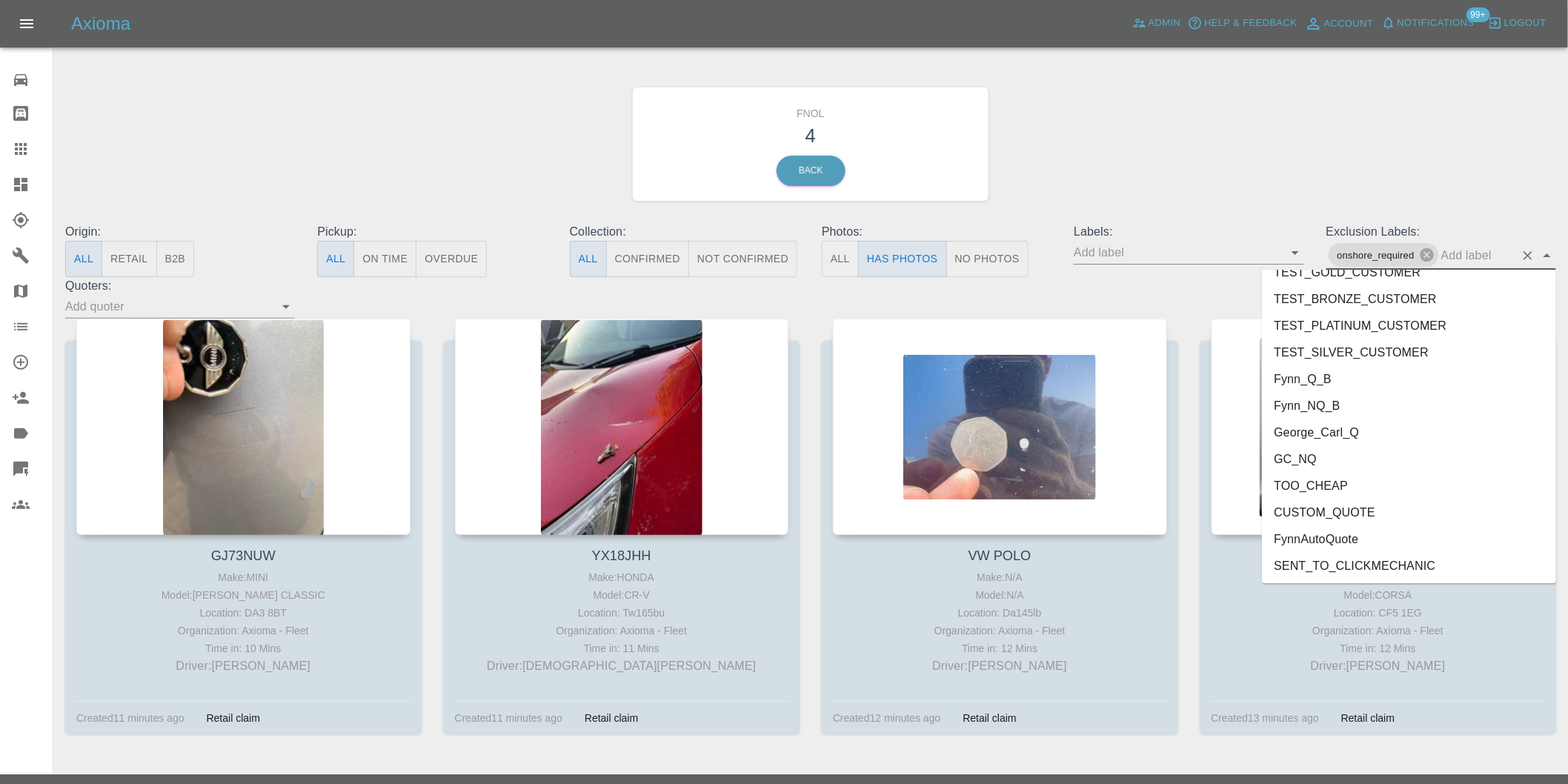
click at [1338, 434] on li "George_Carl_Q" at bounding box center [1408, 431] width 294 height 27
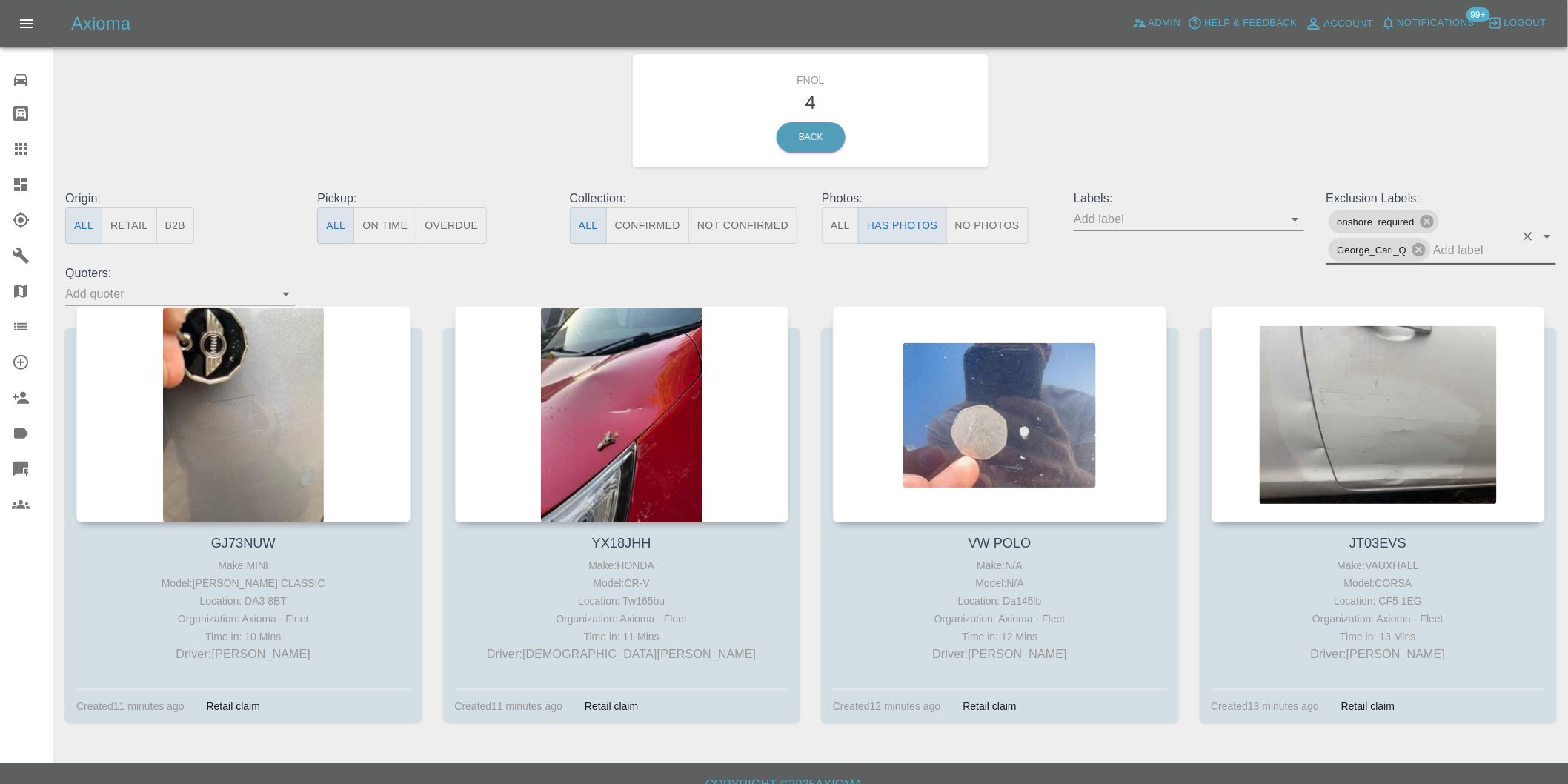
scroll to position [53, 0]
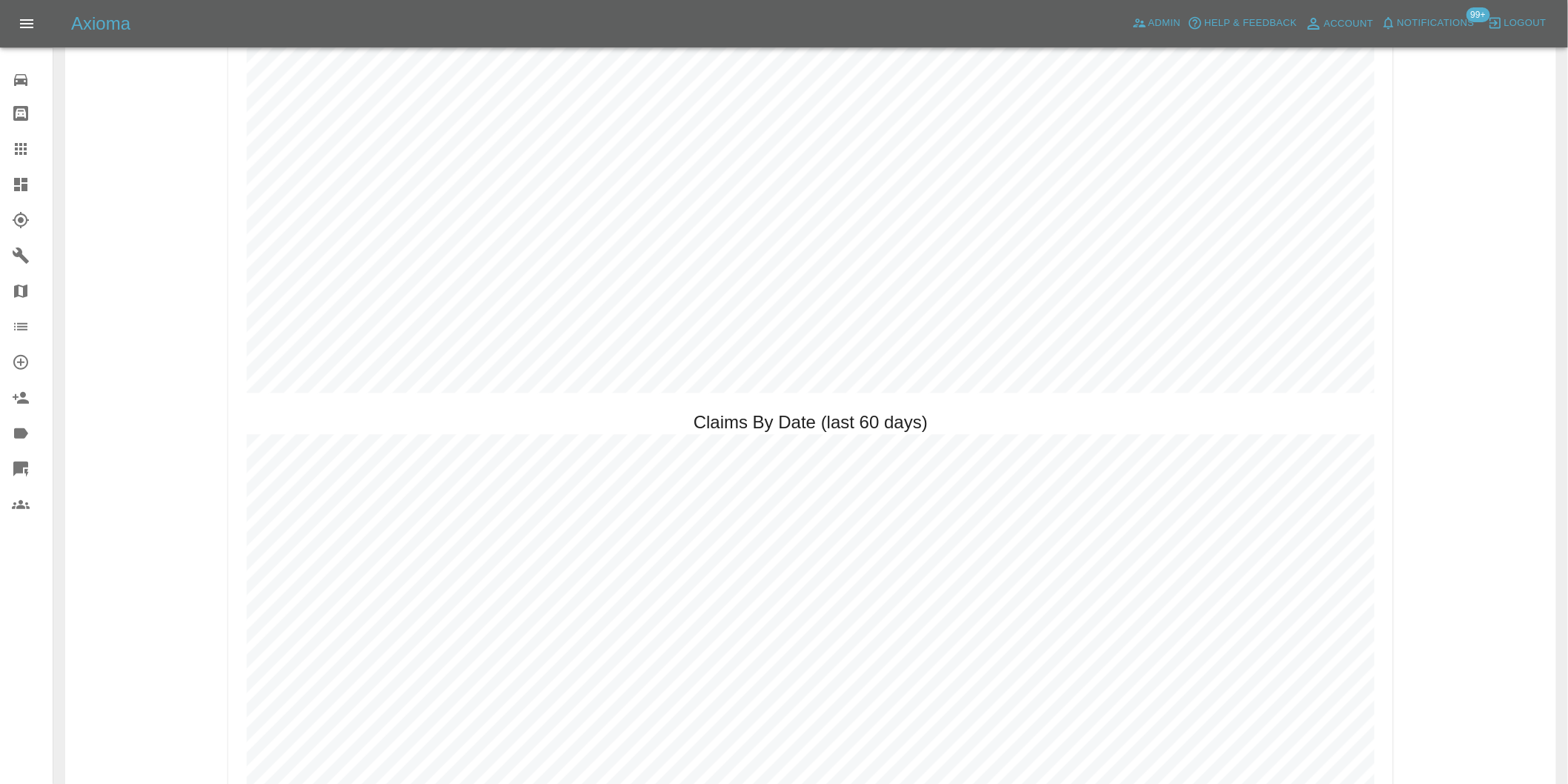
scroll to position [1152, 0]
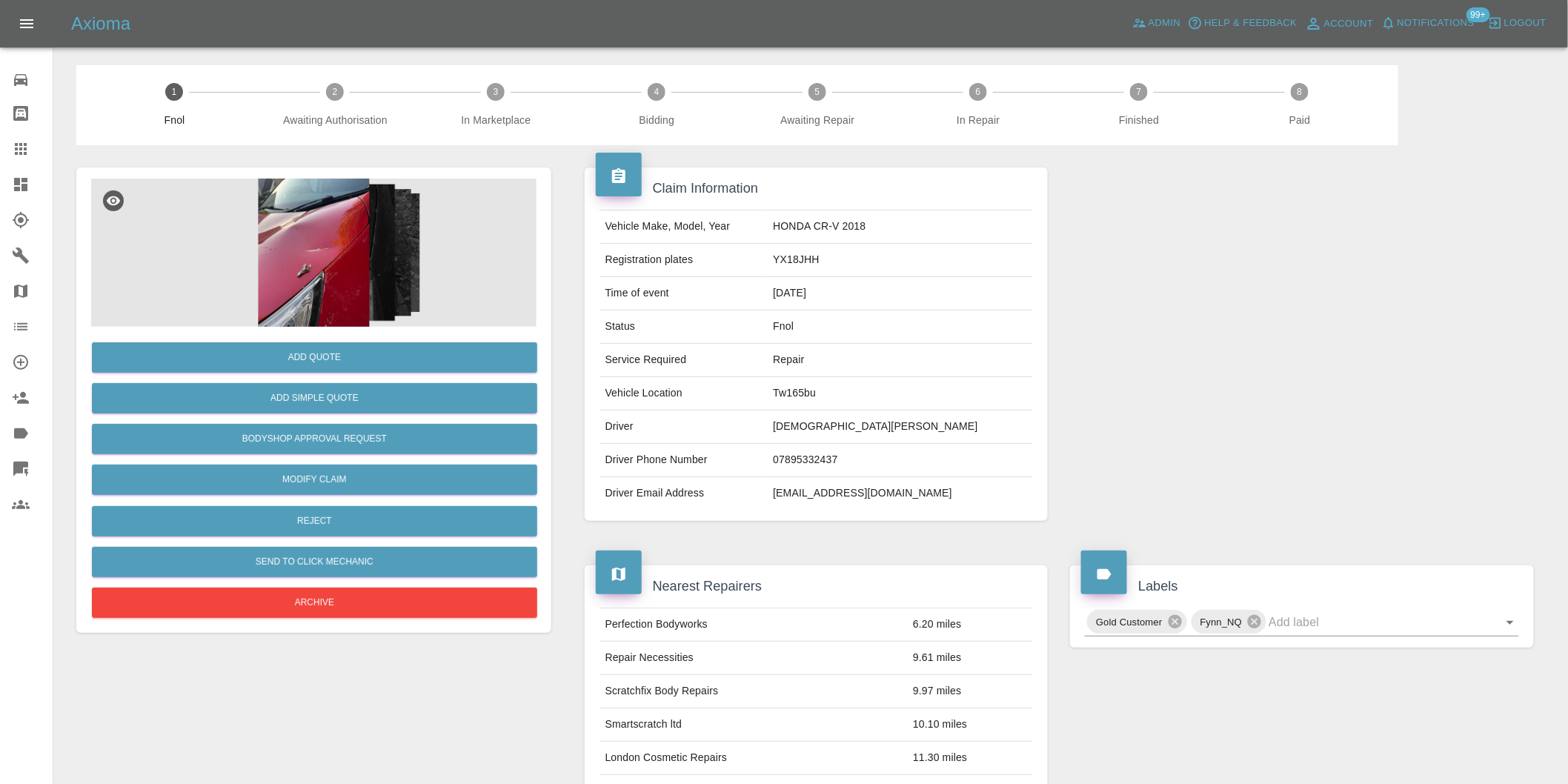
click at [327, 222] on img at bounding box center [313, 252] width 445 height 148
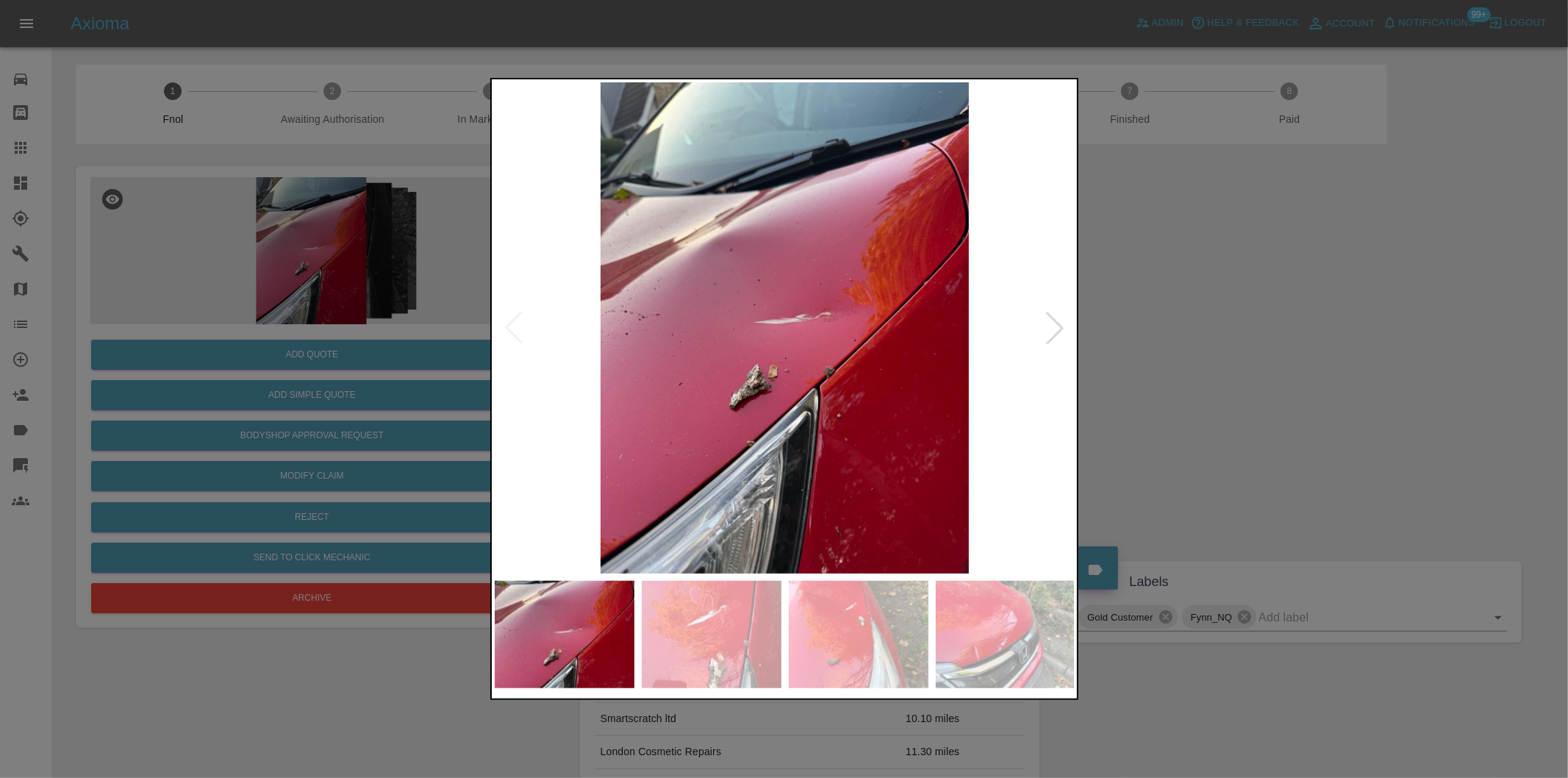
click at [1054, 330] on div at bounding box center [1055, 328] width 32 height 32
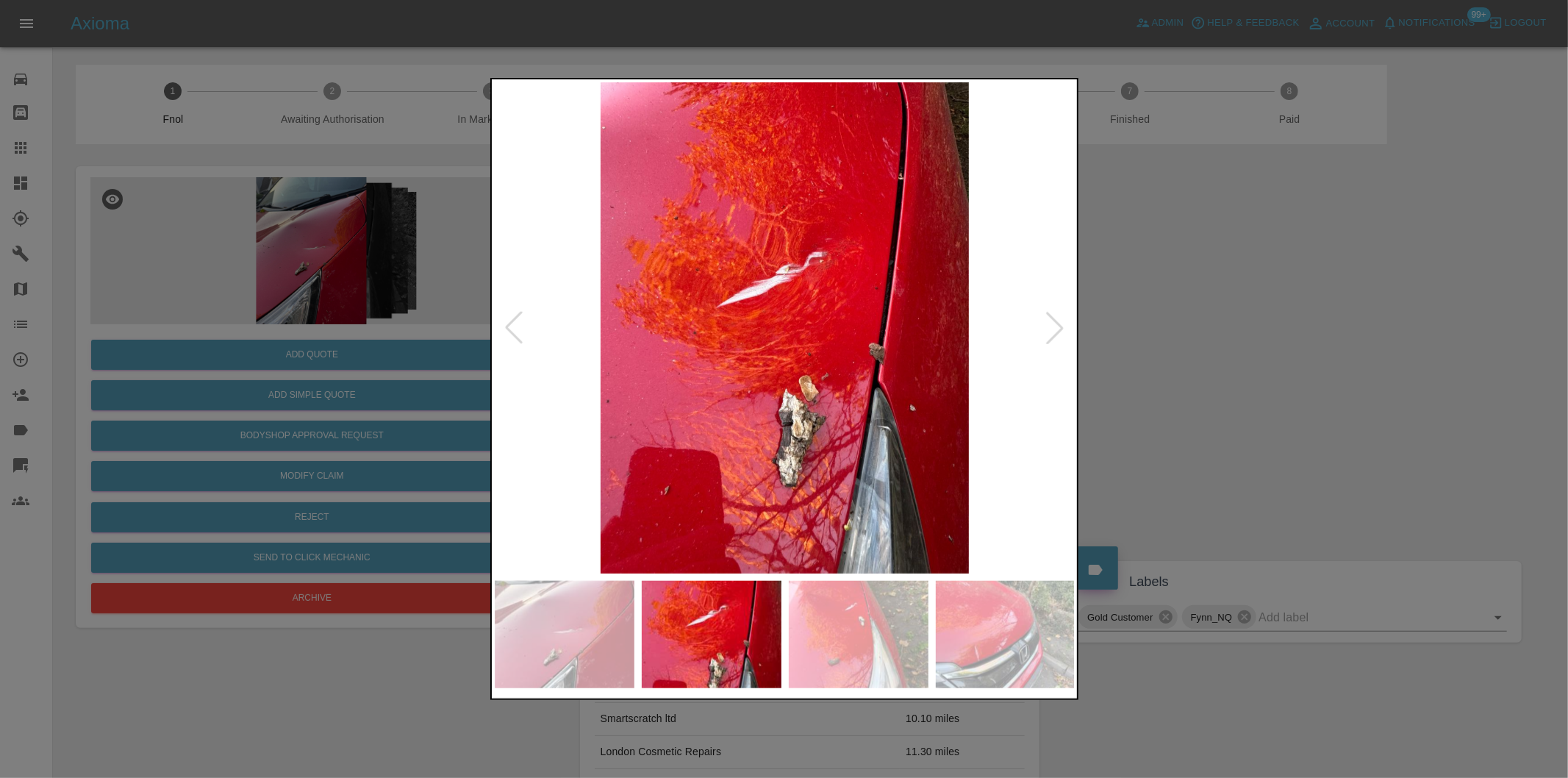
click at [1054, 330] on div at bounding box center [1055, 328] width 32 height 32
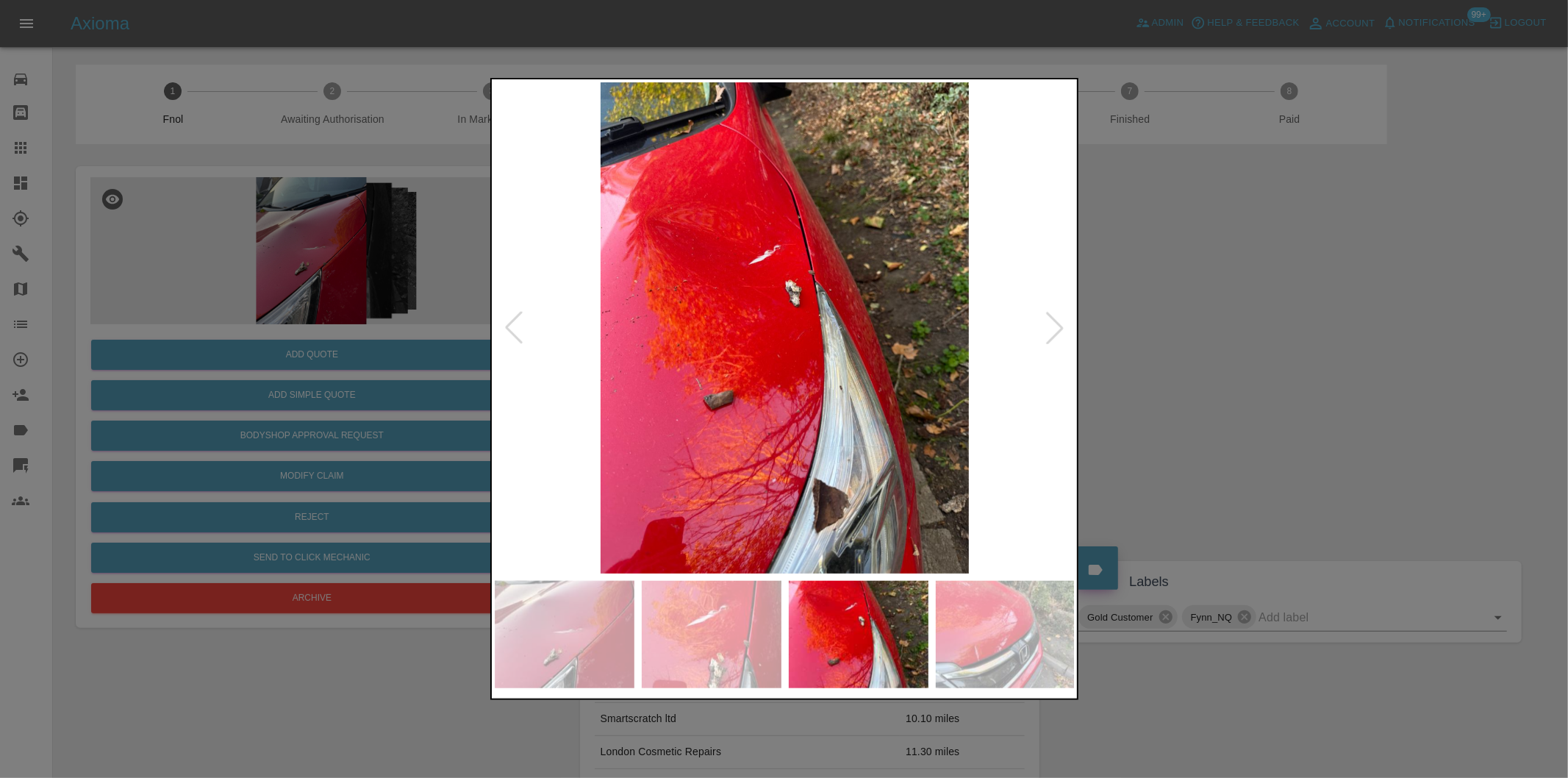
click at [1054, 330] on div at bounding box center [1055, 328] width 32 height 32
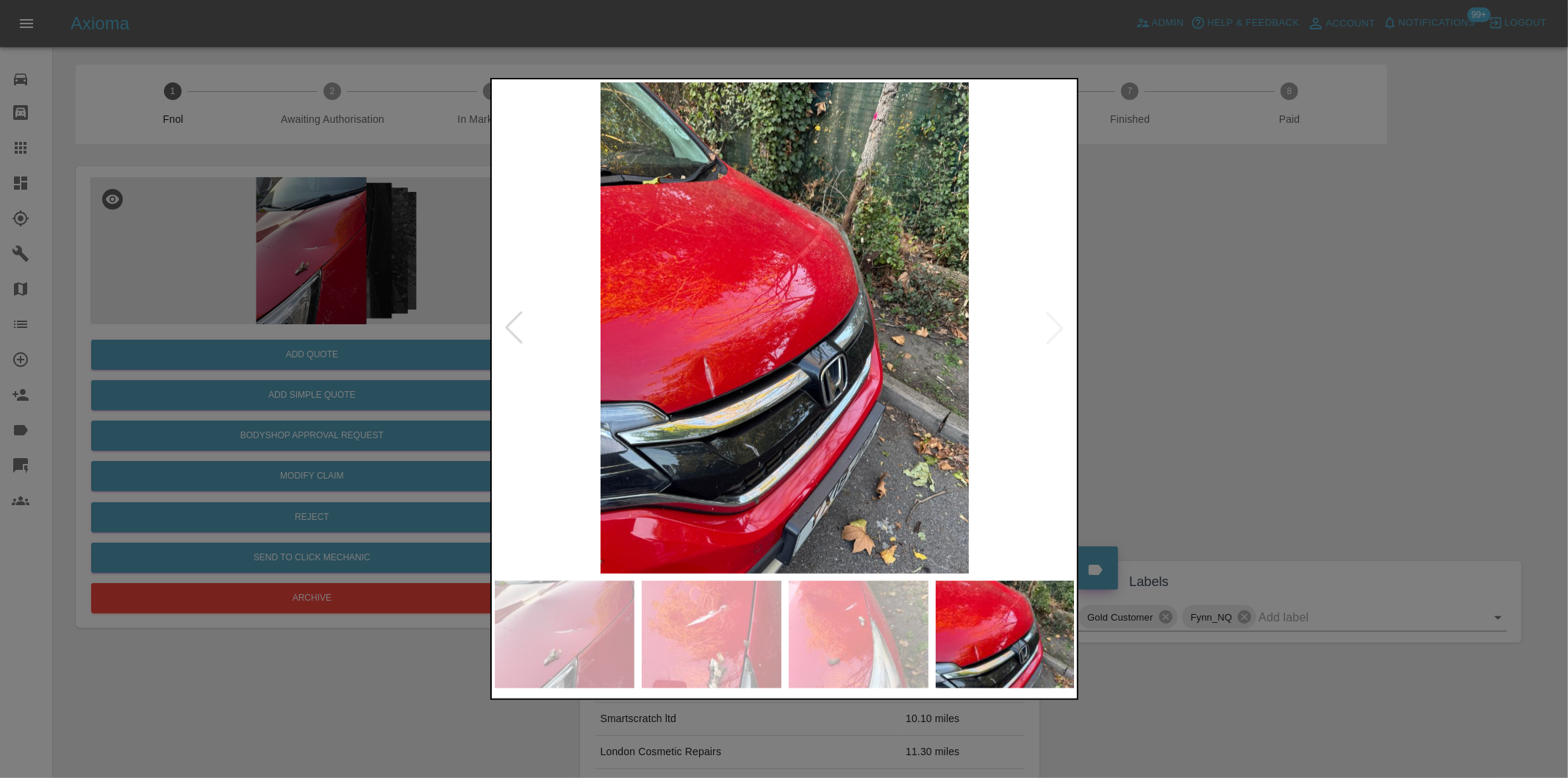
click at [1054, 330] on img at bounding box center [784, 328] width 581 height 491
click at [1226, 391] on div at bounding box center [784, 389] width 1568 height 778
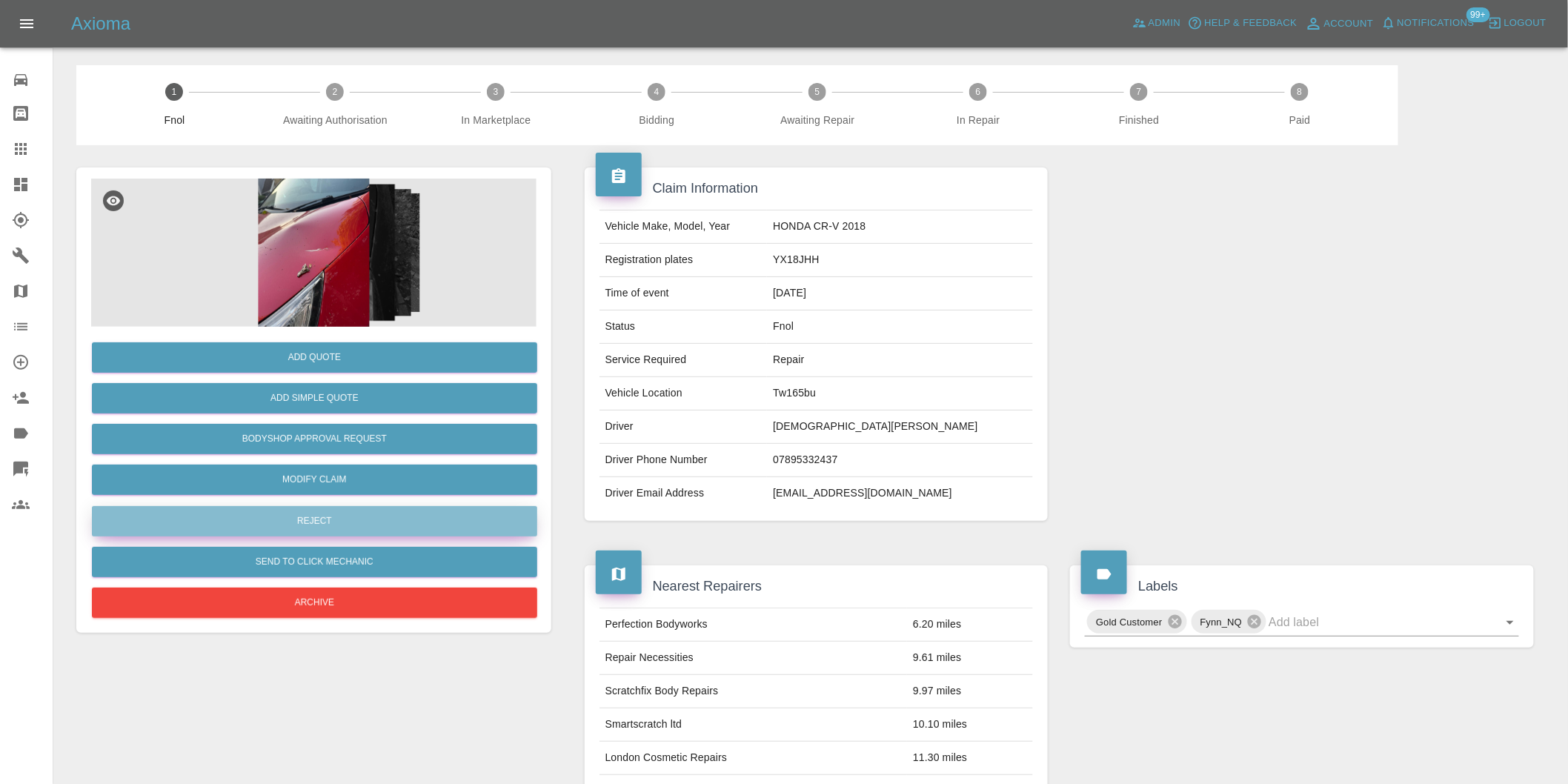
click at [329, 527] on button "Reject" at bounding box center [314, 521] width 445 height 30
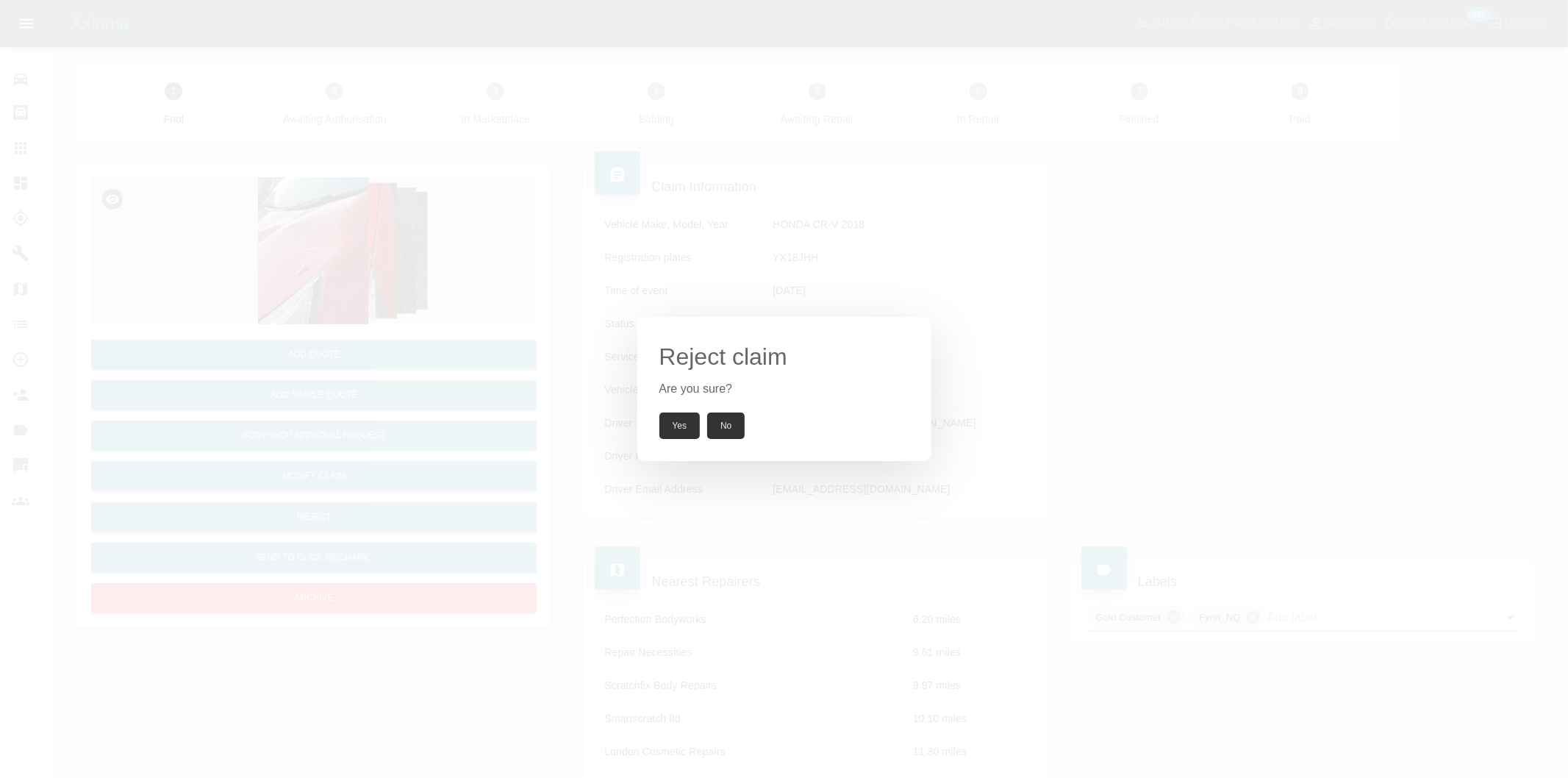
click at [671, 427] on button "Yes" at bounding box center [679, 426] width 41 height 27
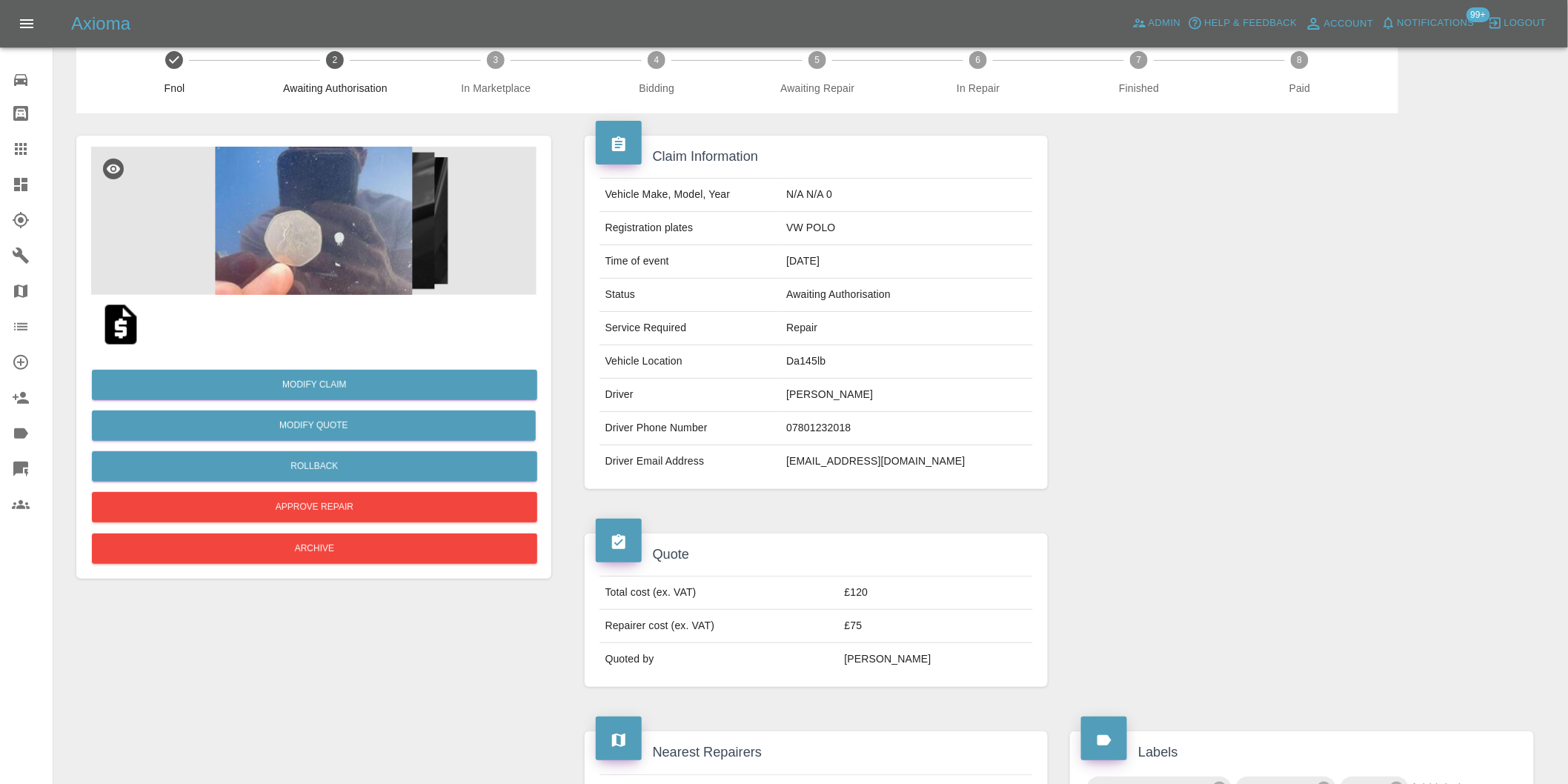
scroll to position [31, 0]
click at [304, 217] on img at bounding box center [313, 221] width 445 height 148
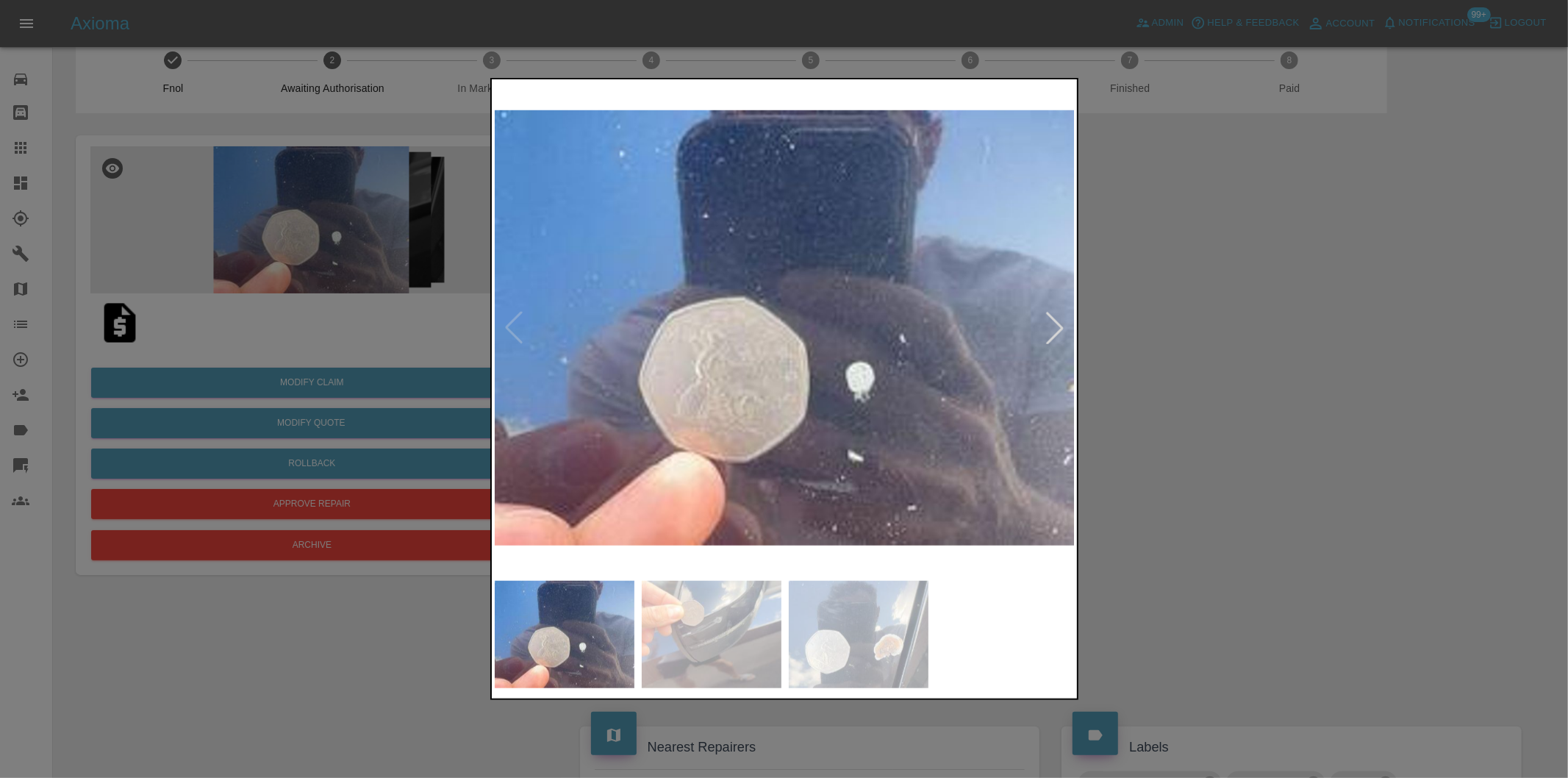
click at [1051, 331] on div at bounding box center [1055, 328] width 32 height 32
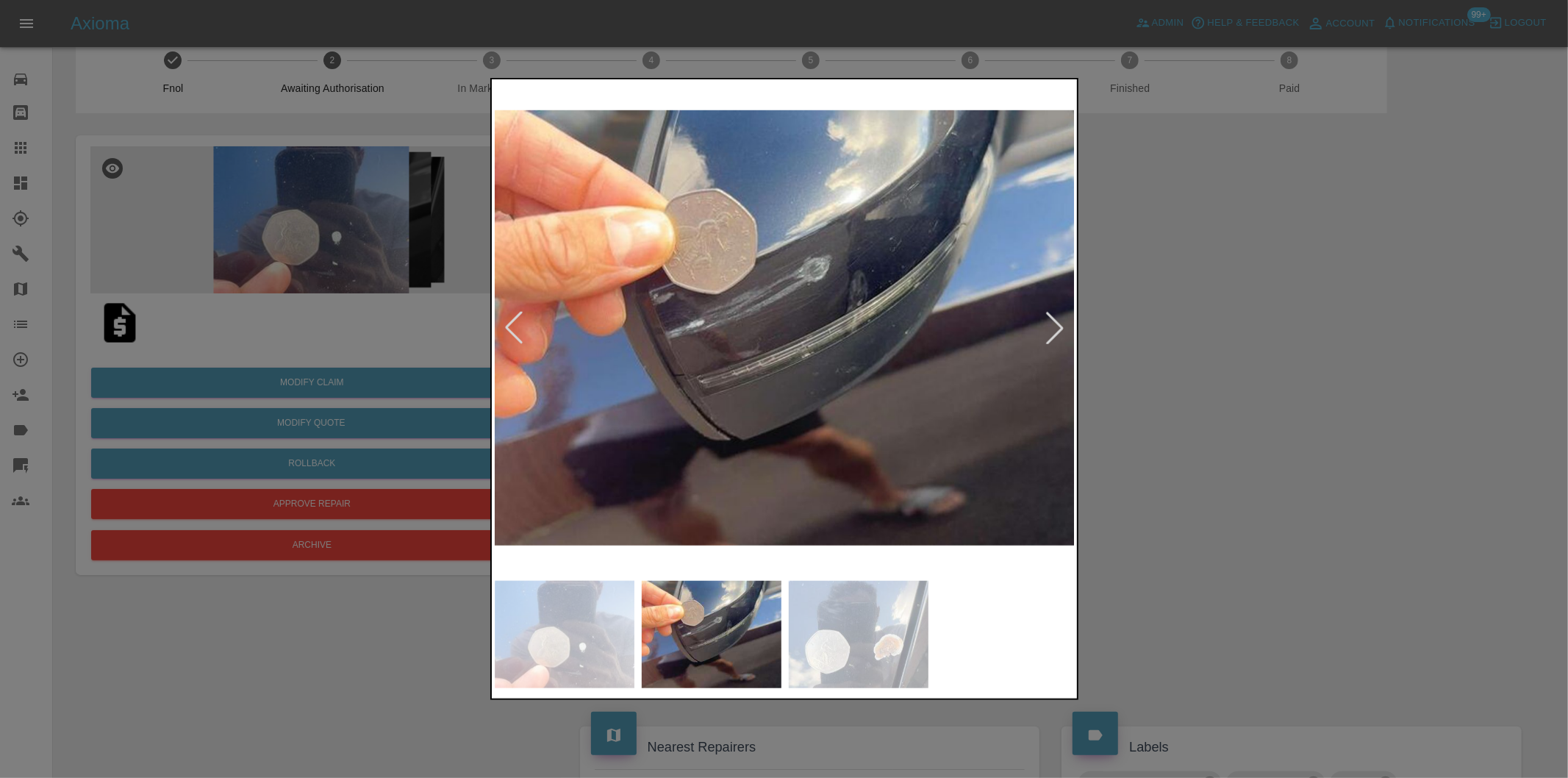
click at [1051, 331] on div at bounding box center [1055, 328] width 32 height 32
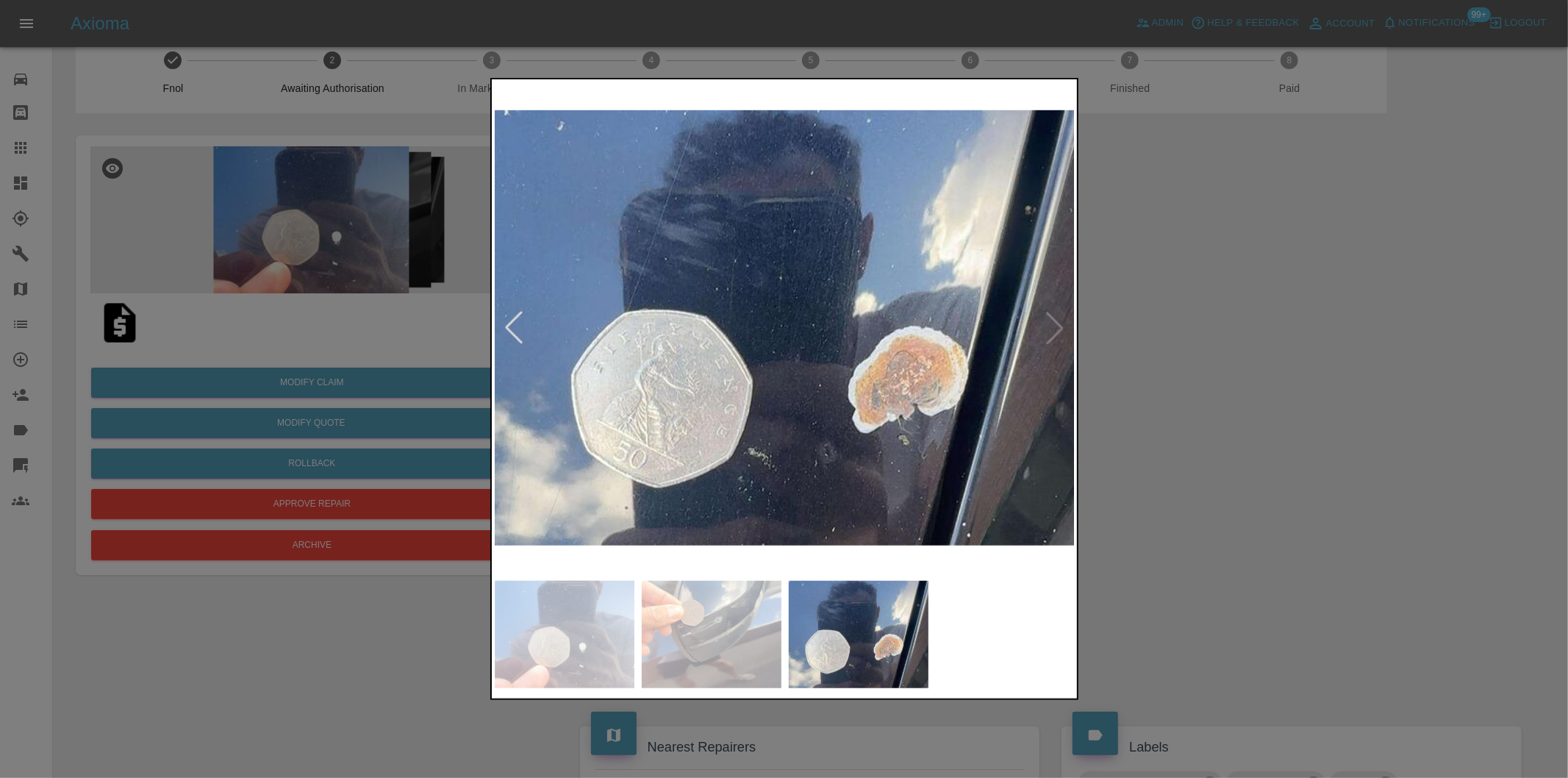
click at [1051, 331] on img at bounding box center [784, 328] width 581 height 491
click at [1348, 382] on div at bounding box center [784, 389] width 1568 height 778
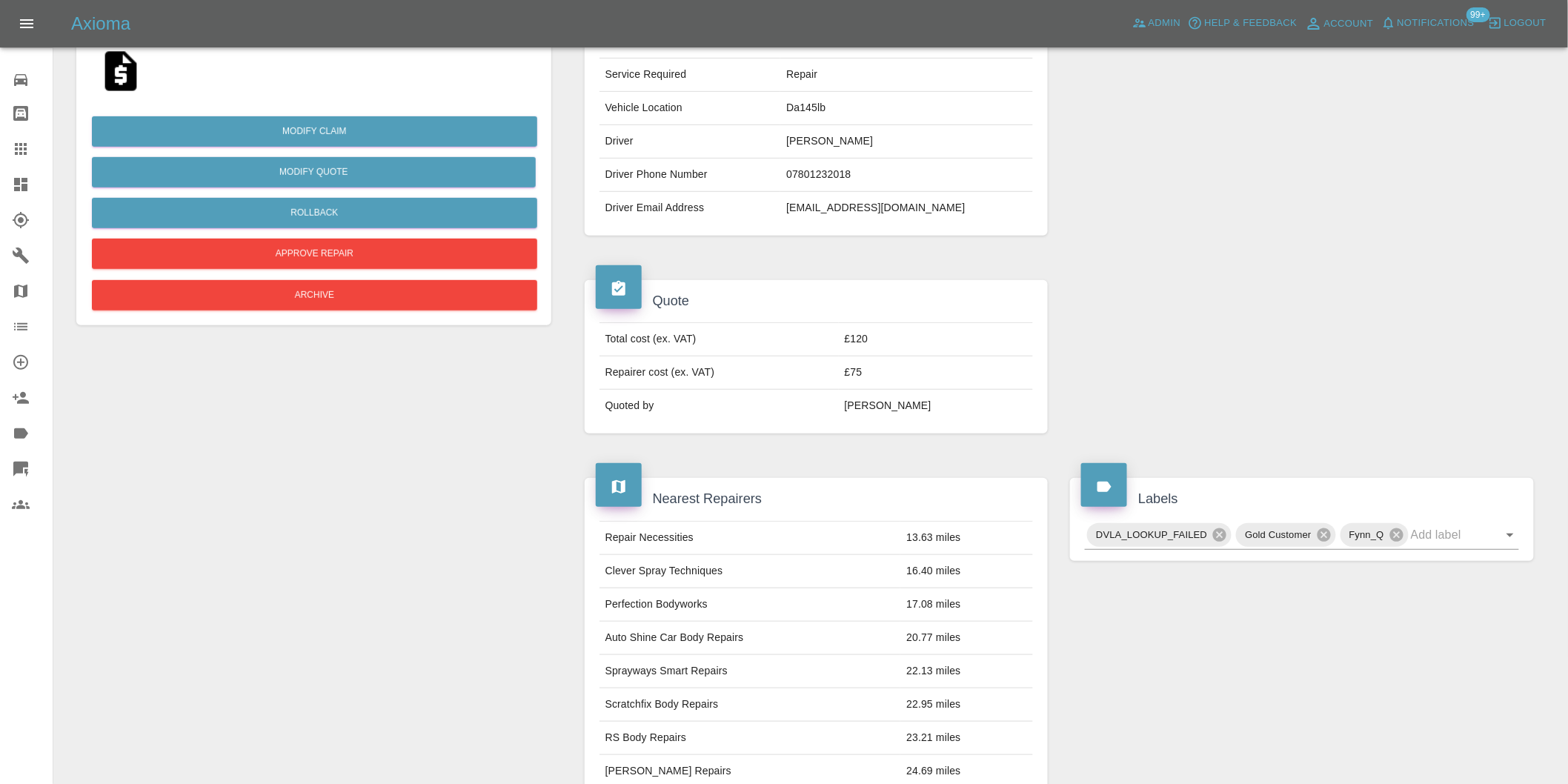
scroll to position [195, 0]
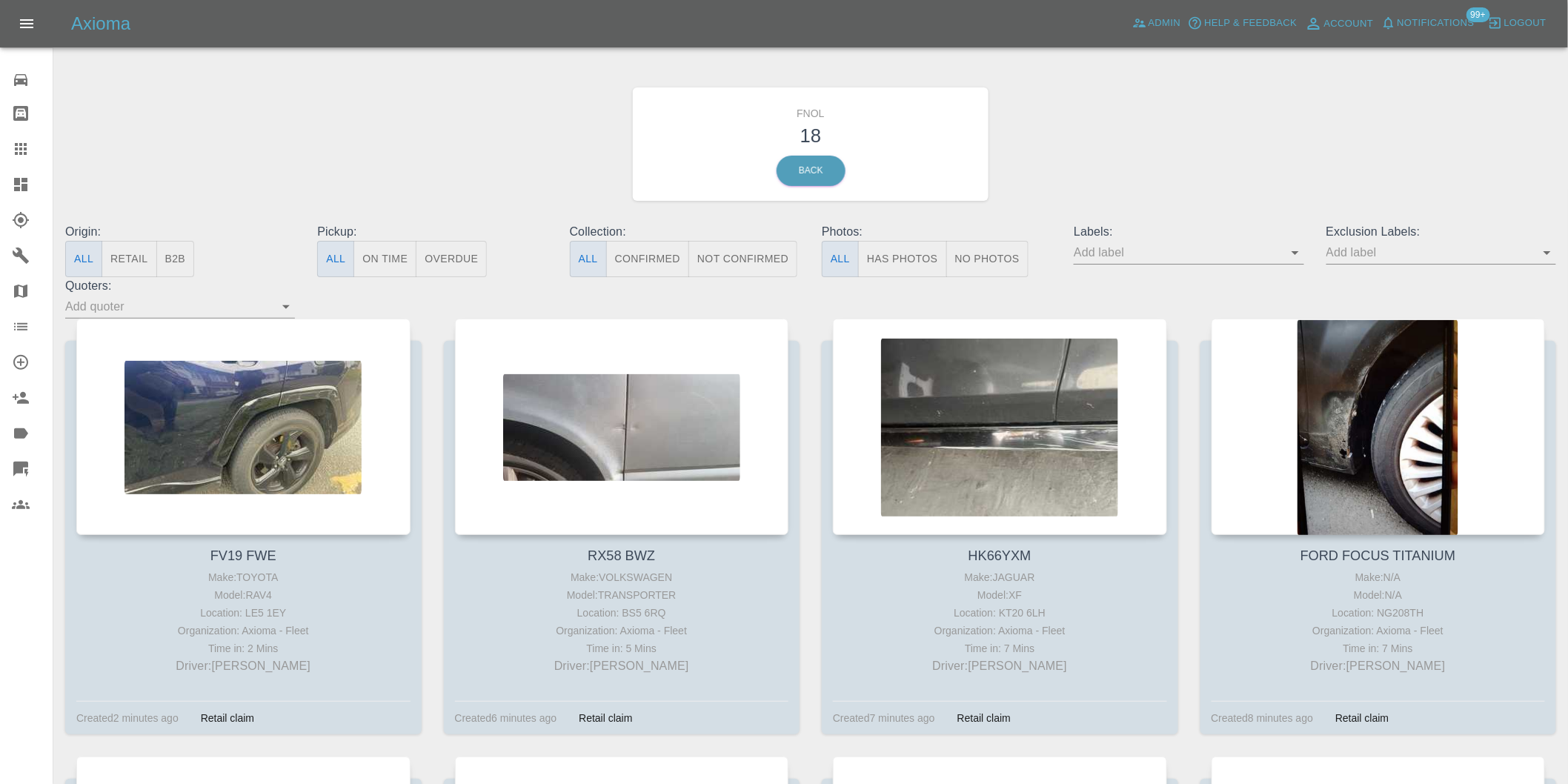
click at [909, 256] on button "Has Photos" at bounding box center [902, 259] width 89 height 37
click at [1548, 252] on icon "Open" at bounding box center [1547, 253] width 7 height 4
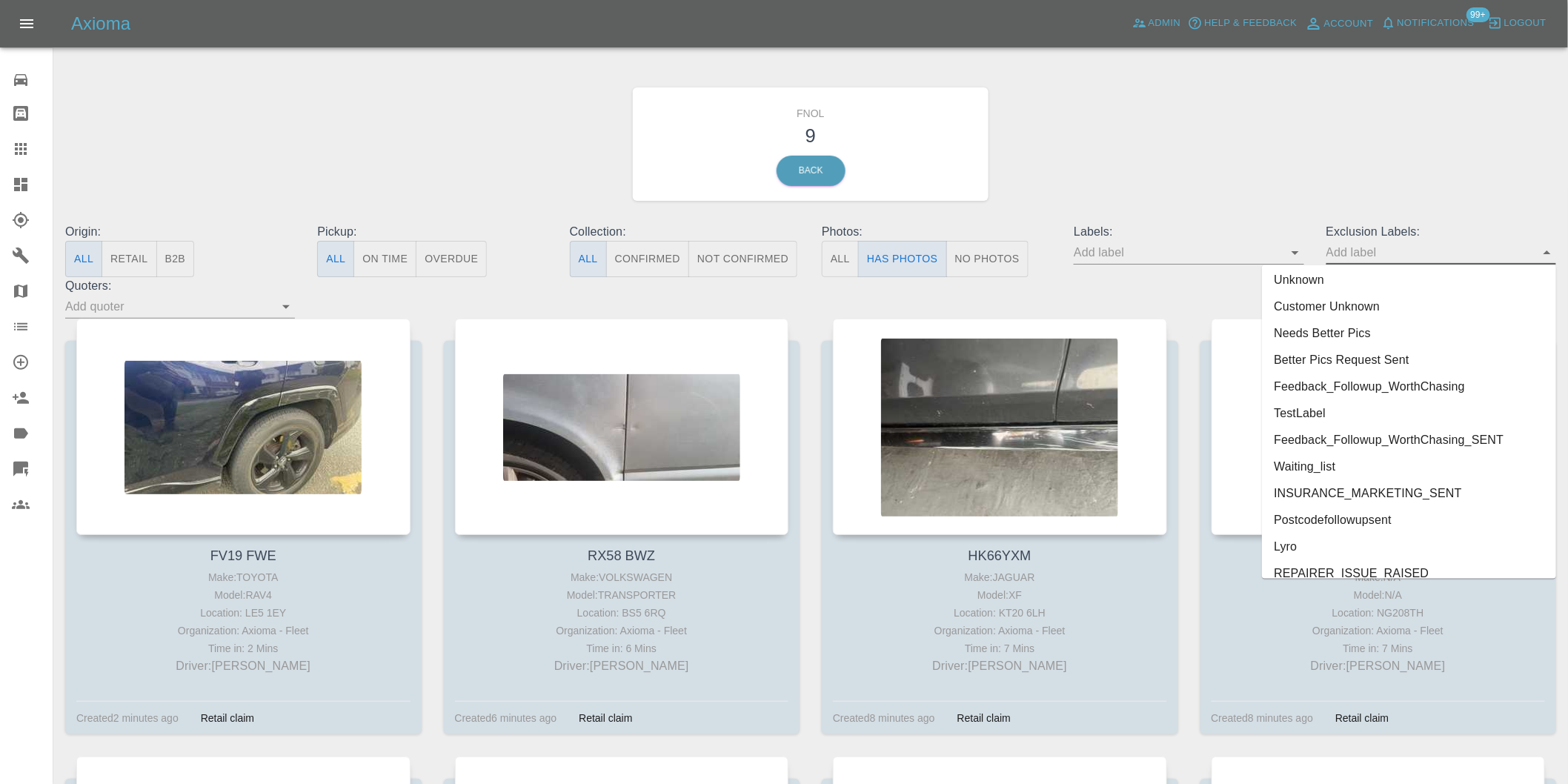
scroll to position [3217, 0]
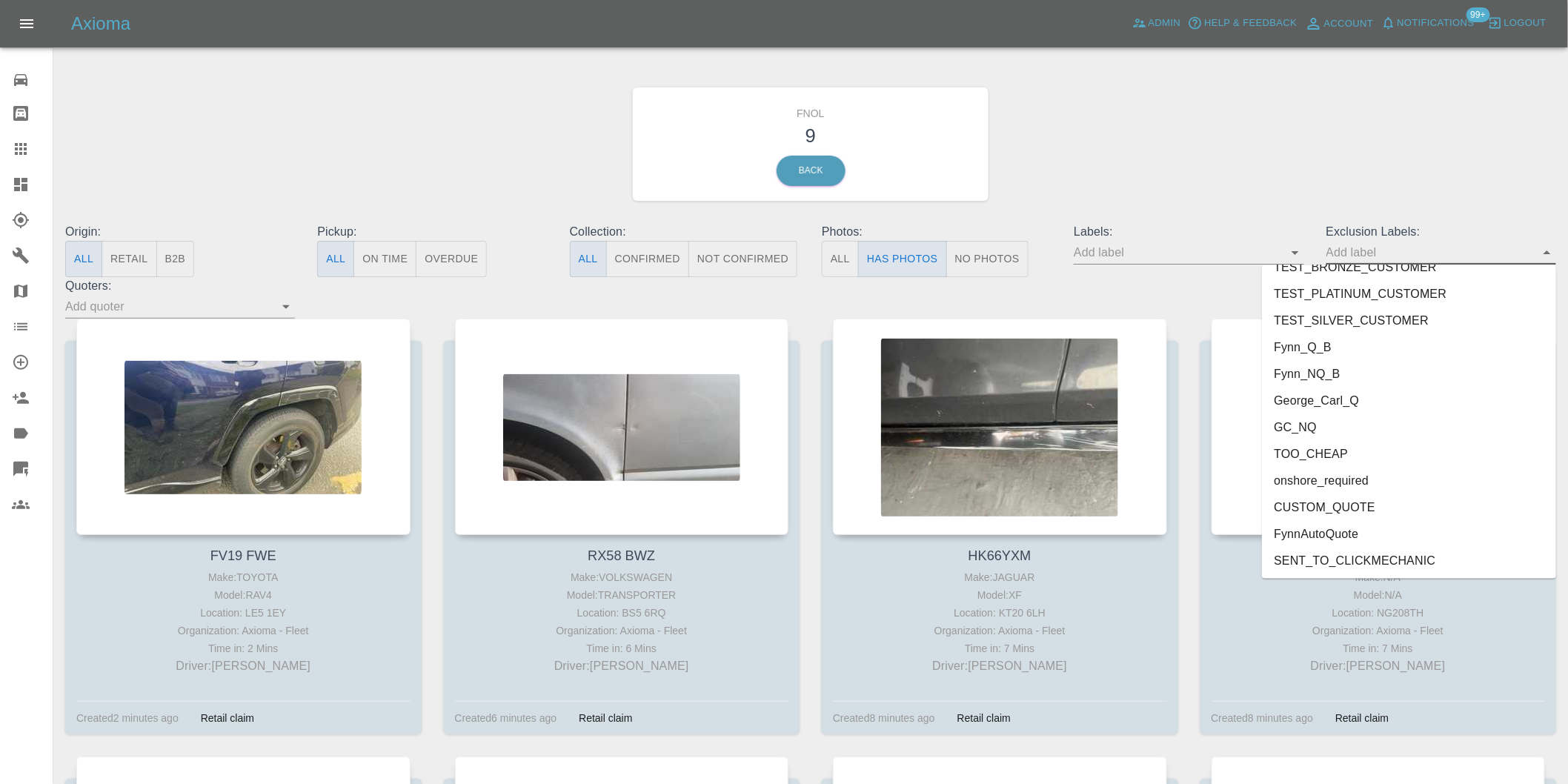
click at [1298, 469] on li "onshore_required" at bounding box center [1408, 480] width 294 height 27
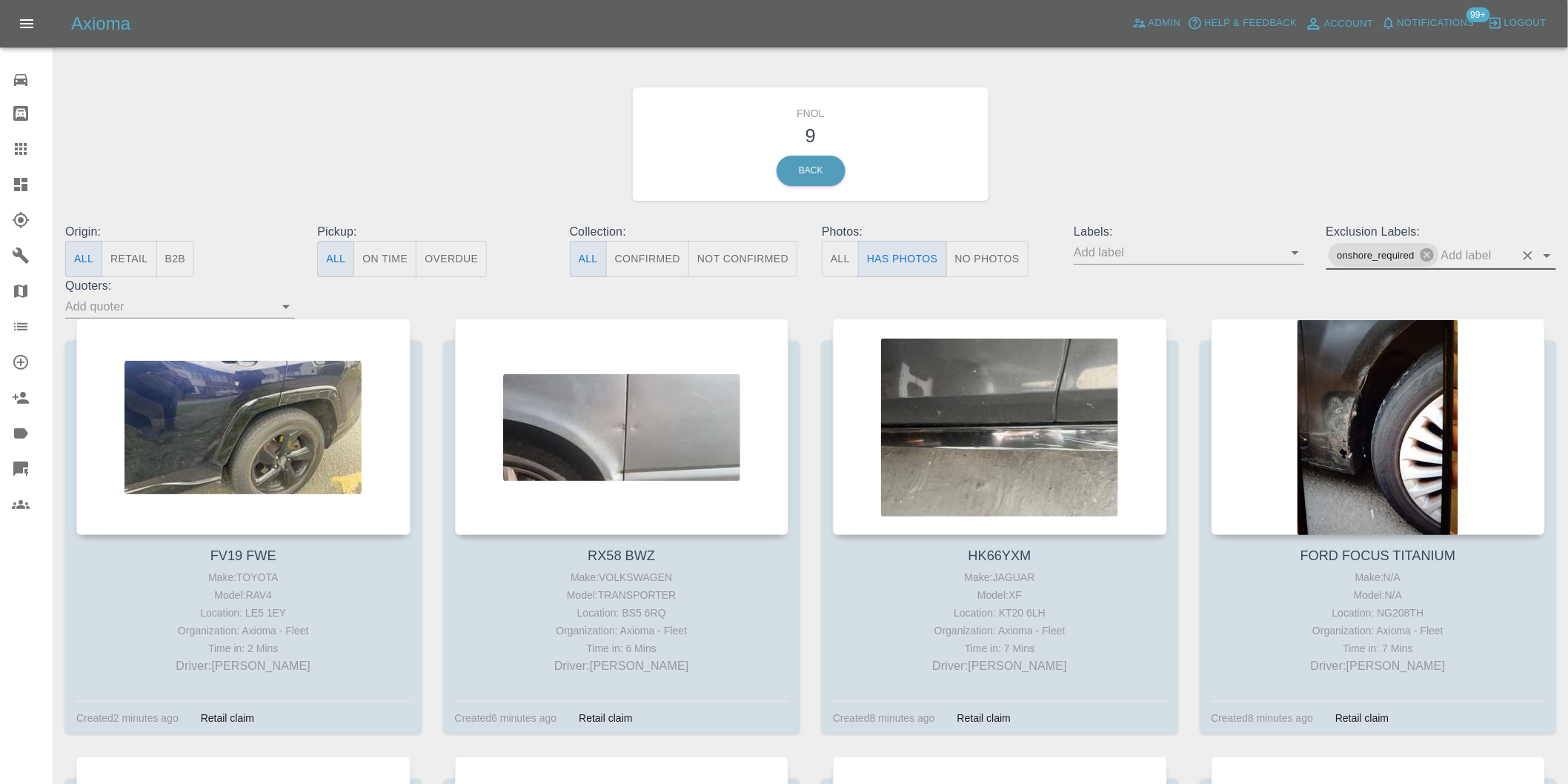
click at [1551, 253] on icon "Open" at bounding box center [1547, 256] width 18 height 18
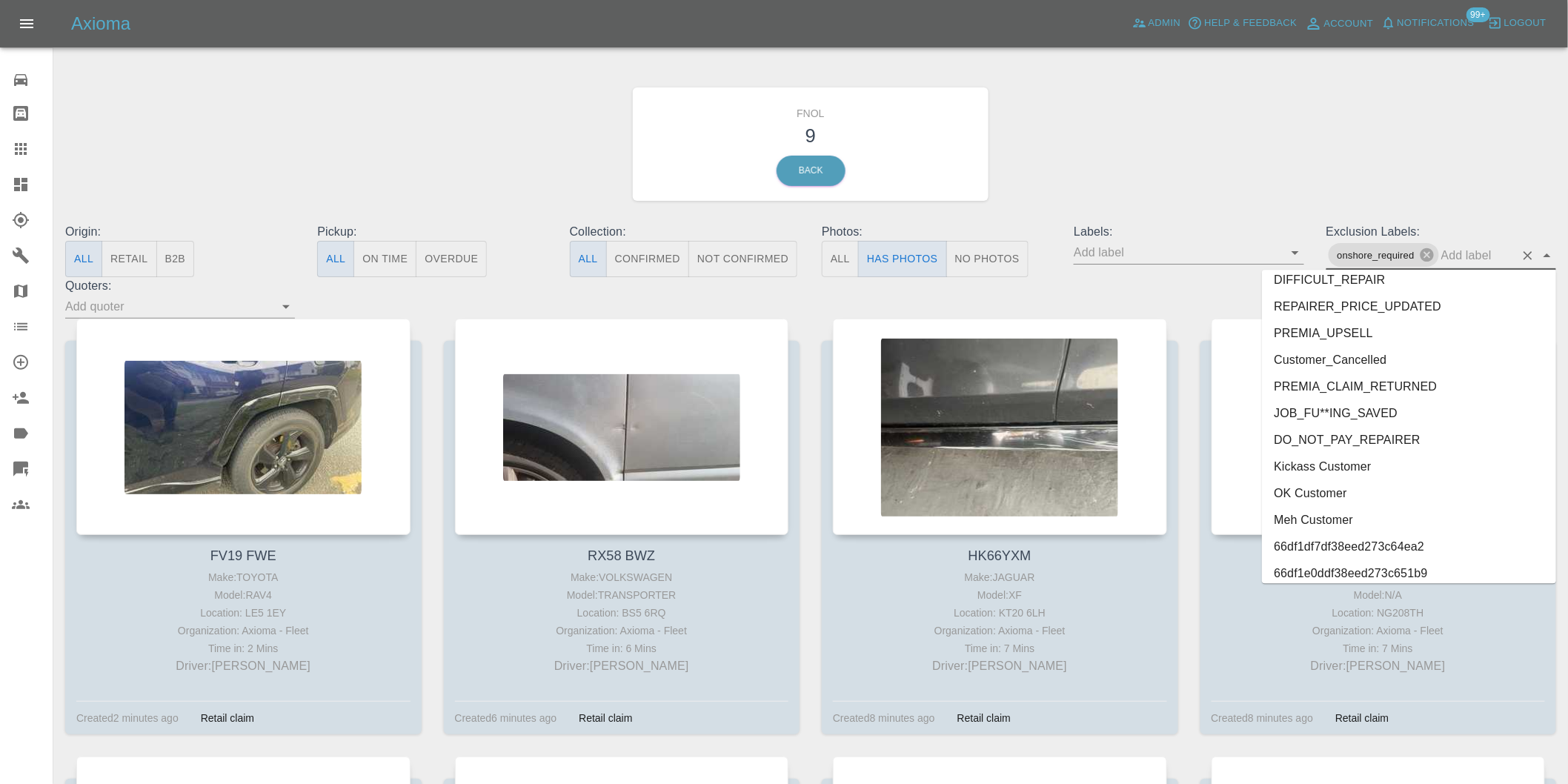
scroll to position [3191, 0]
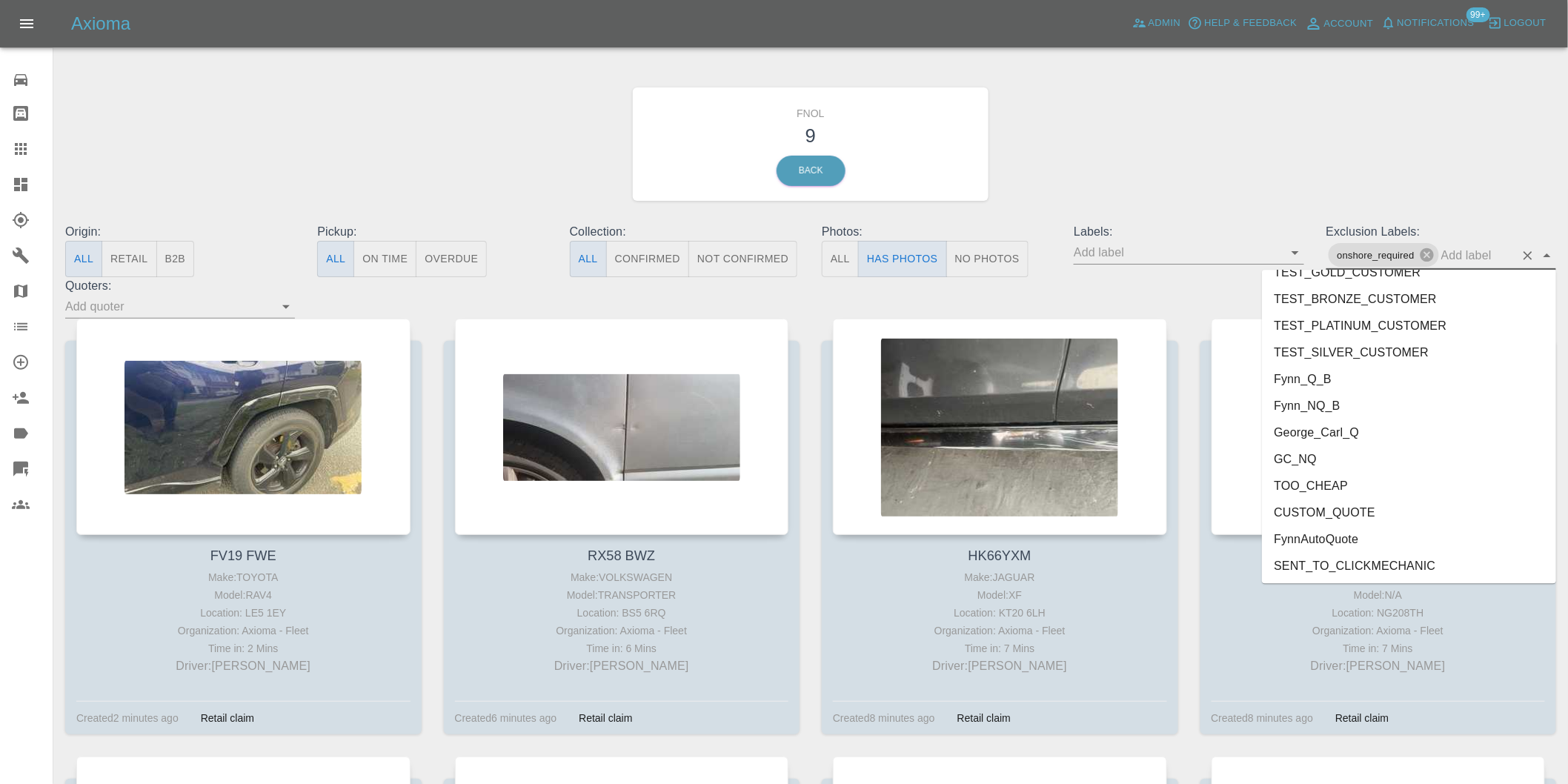
click at [1308, 430] on li "George_Carl_Q" at bounding box center [1408, 431] width 294 height 27
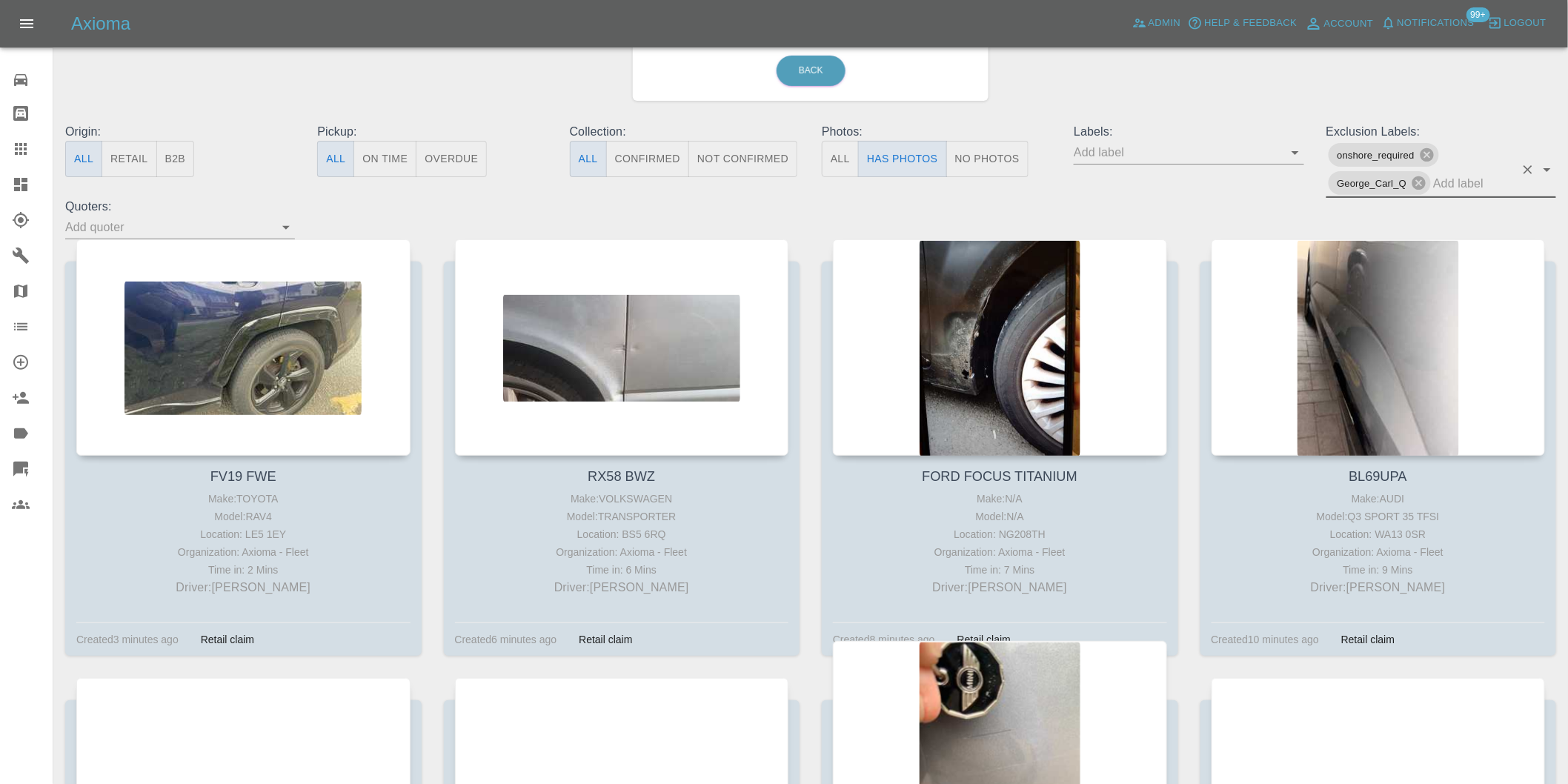
scroll to position [78, 0]
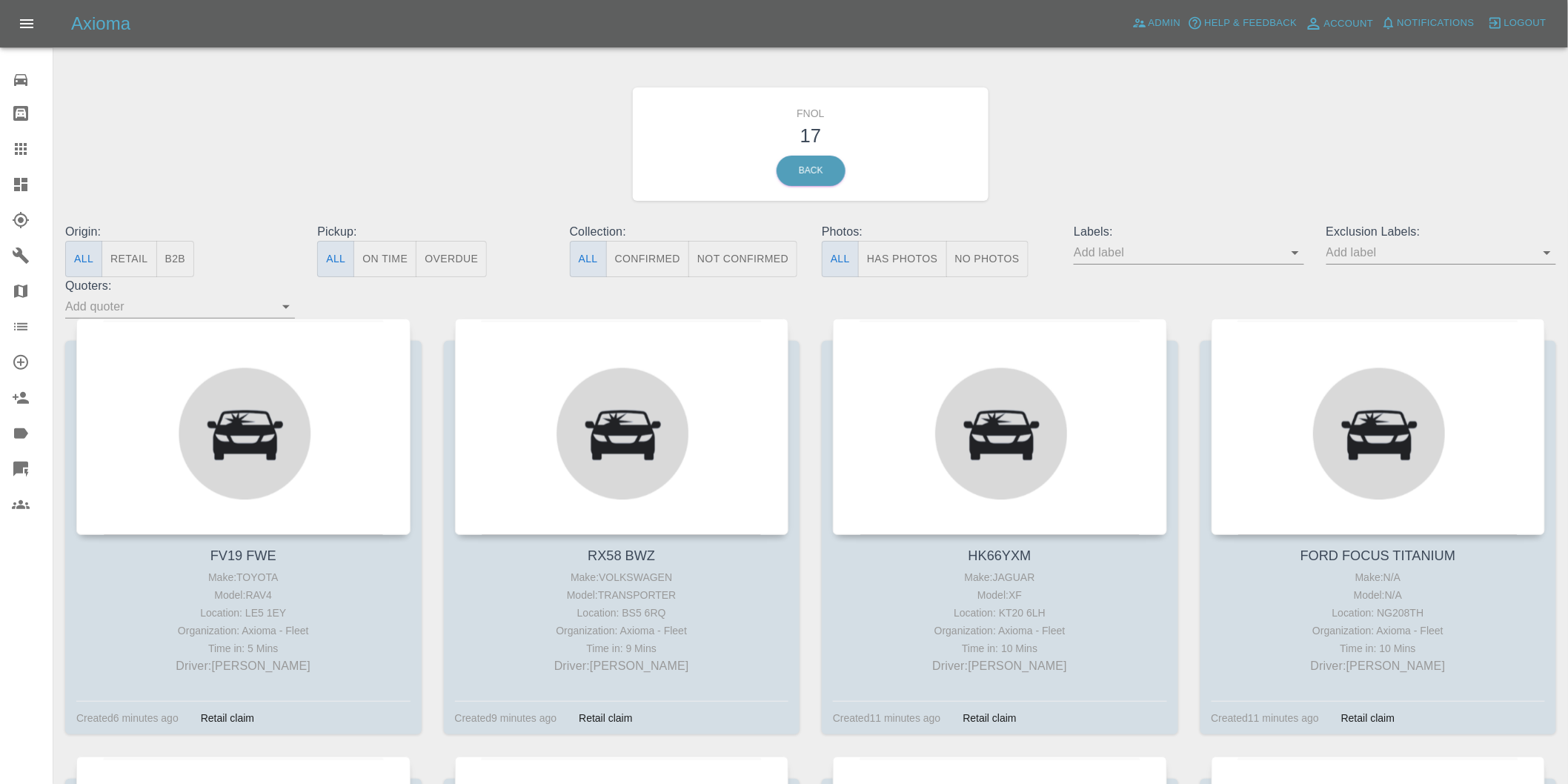
click at [904, 241] on button "Has Photos" at bounding box center [902, 259] width 89 height 37
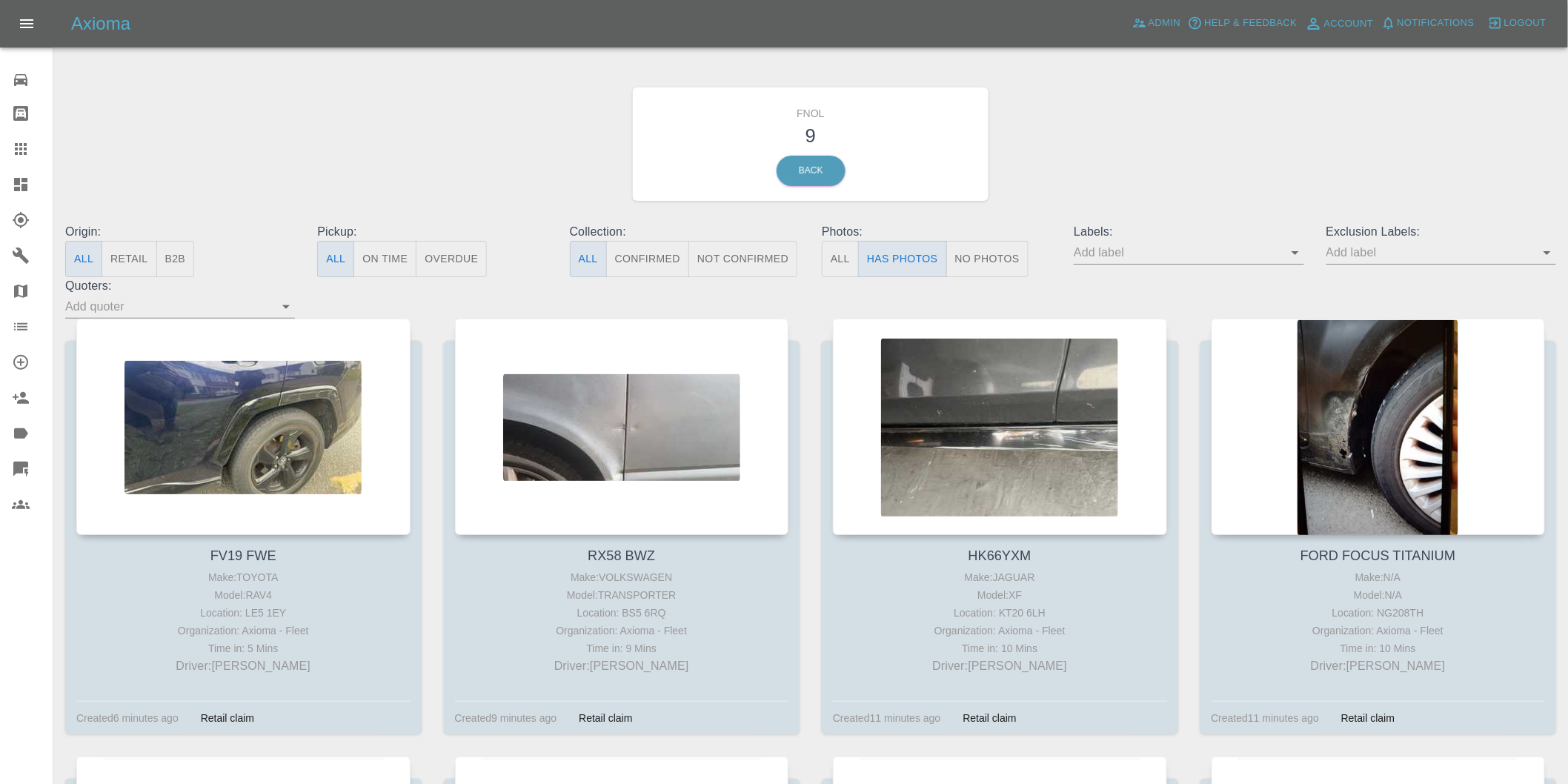
click at [1544, 252] on icon "Open" at bounding box center [1547, 253] width 7 height 4
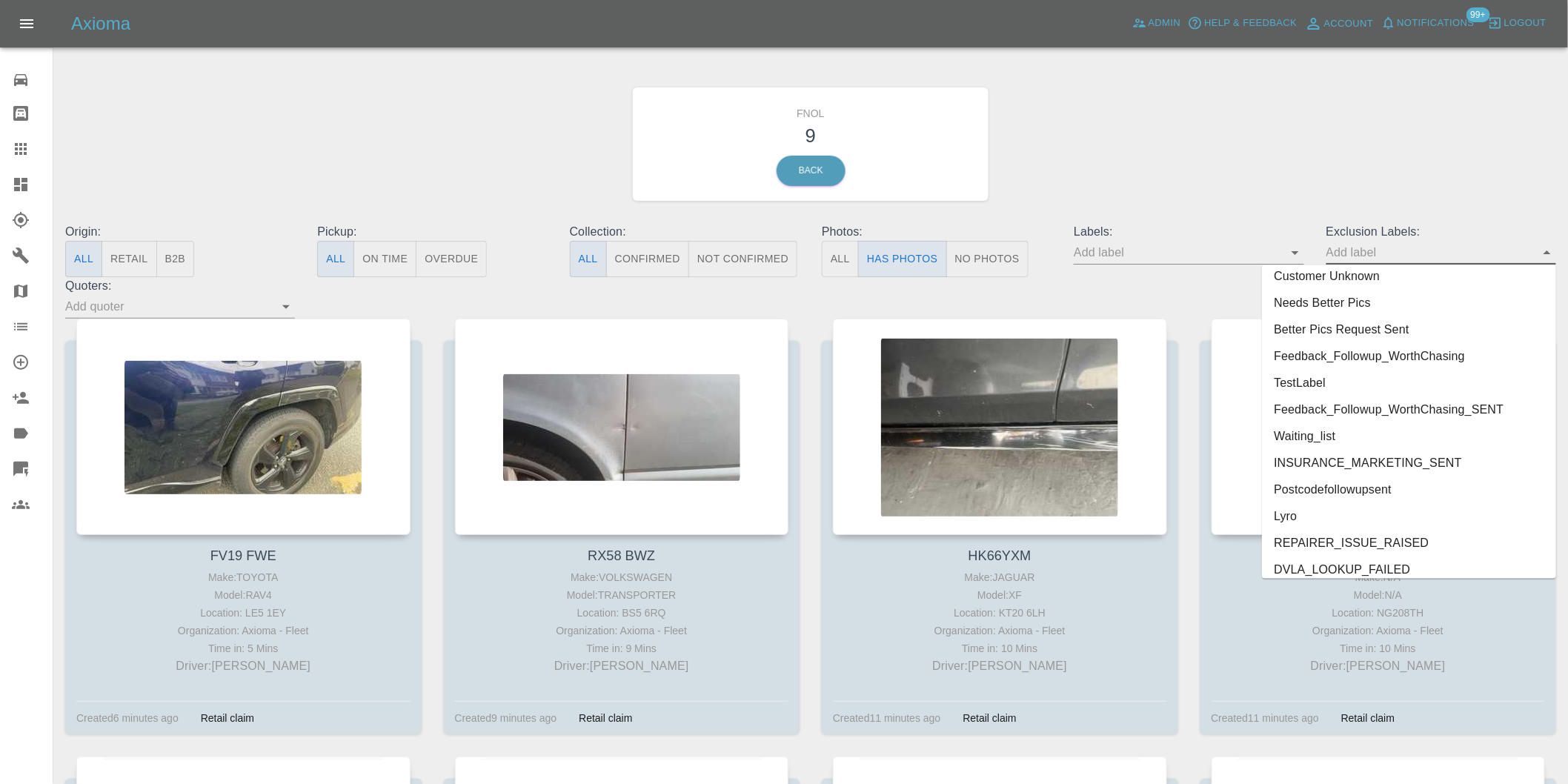
scroll to position [3217, 0]
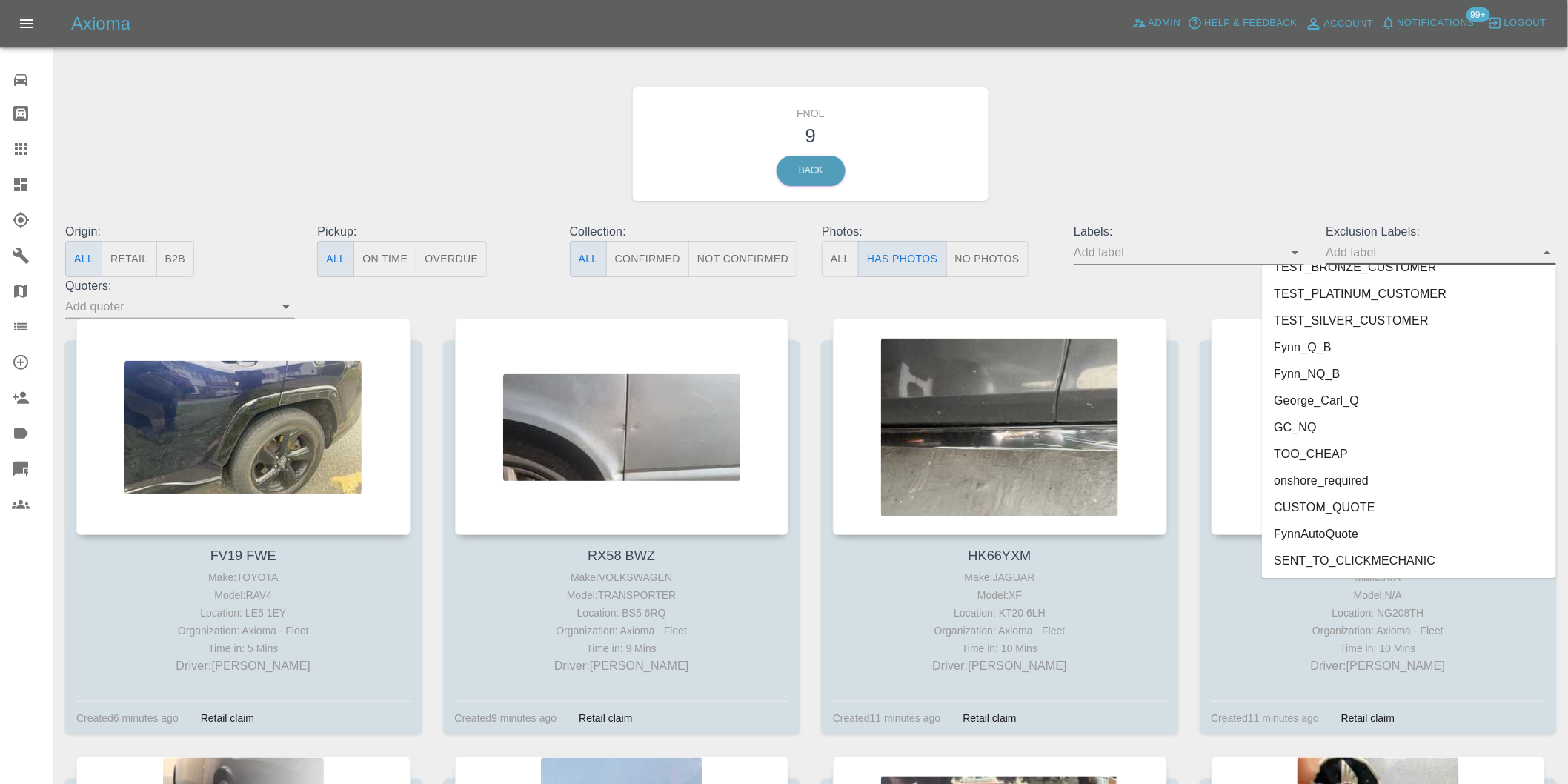
click at [1341, 484] on li "onshore_required" at bounding box center [1408, 480] width 294 height 27
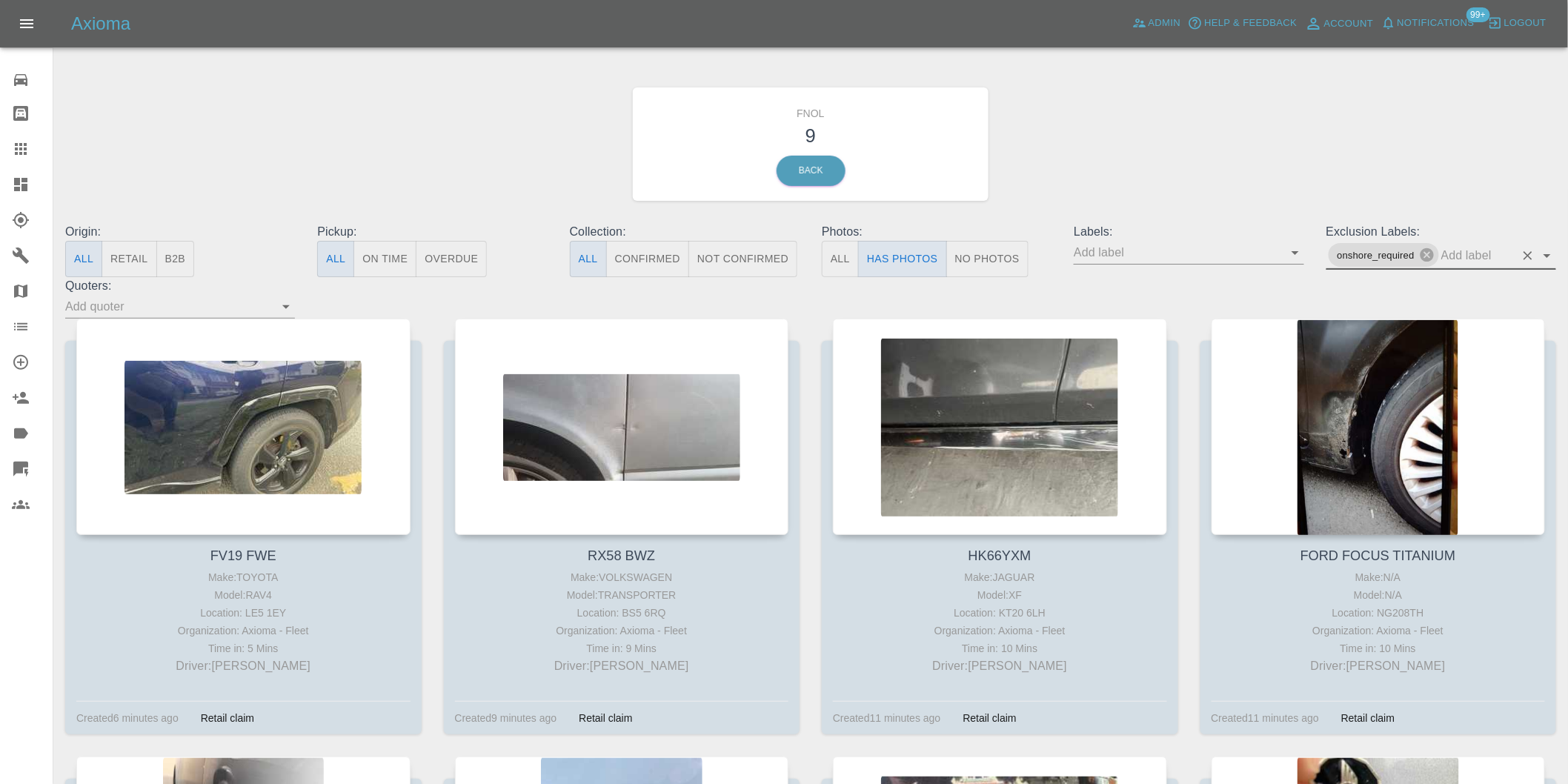
click at [1544, 254] on icon "Open" at bounding box center [1547, 256] width 18 height 18
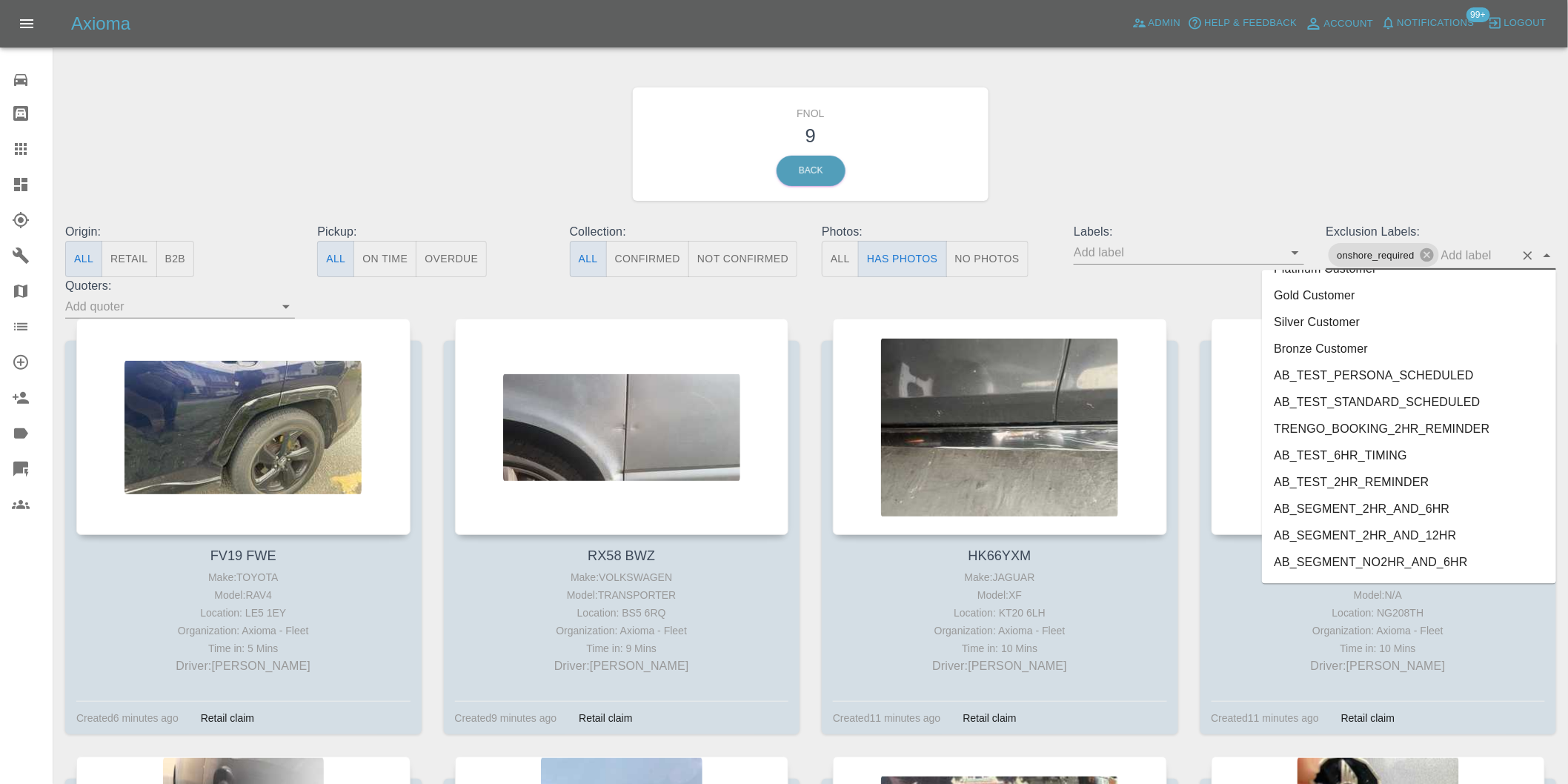
scroll to position [3191, 0]
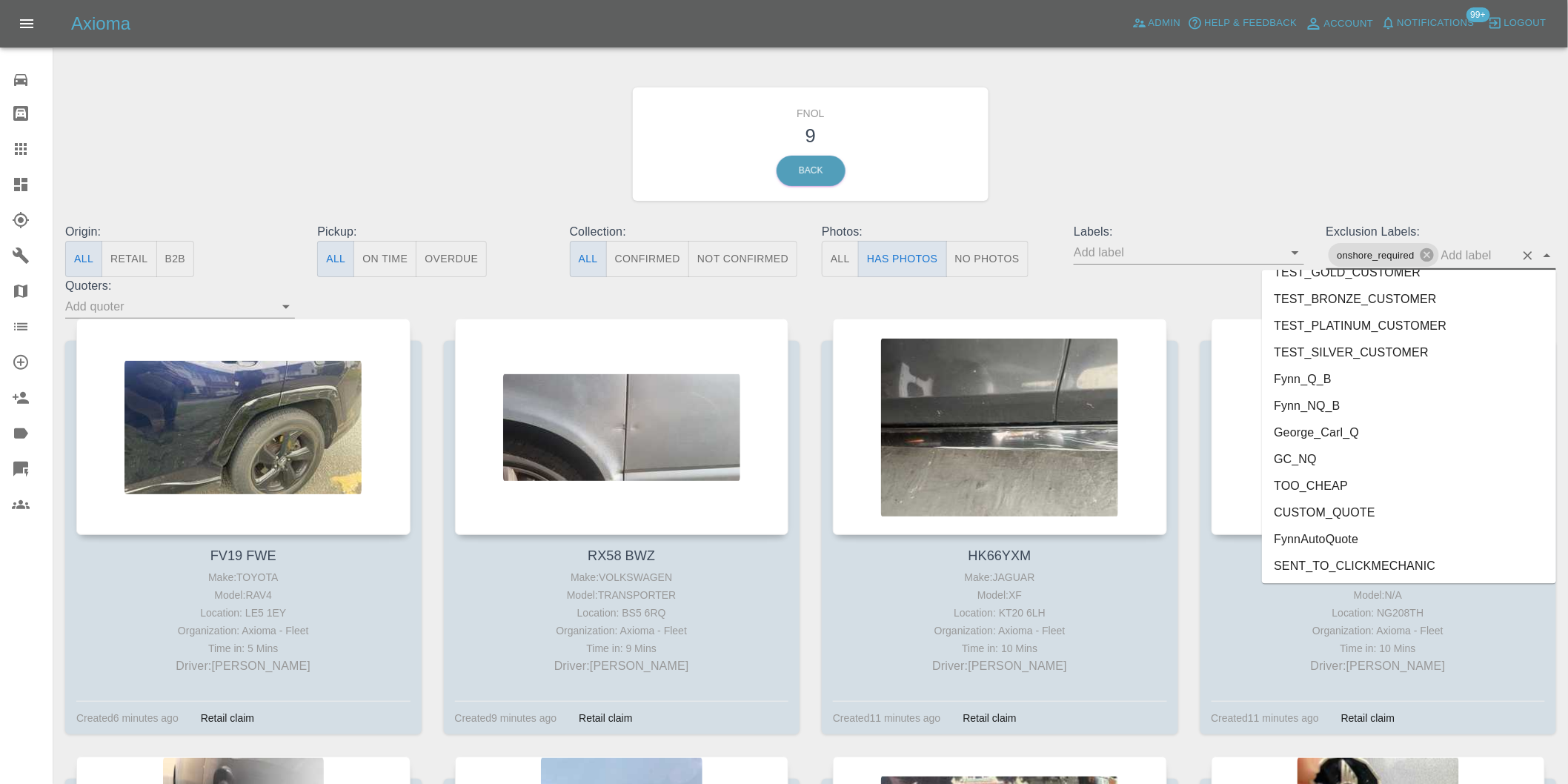
click at [1320, 427] on li "George_Carl_Q" at bounding box center [1408, 431] width 294 height 27
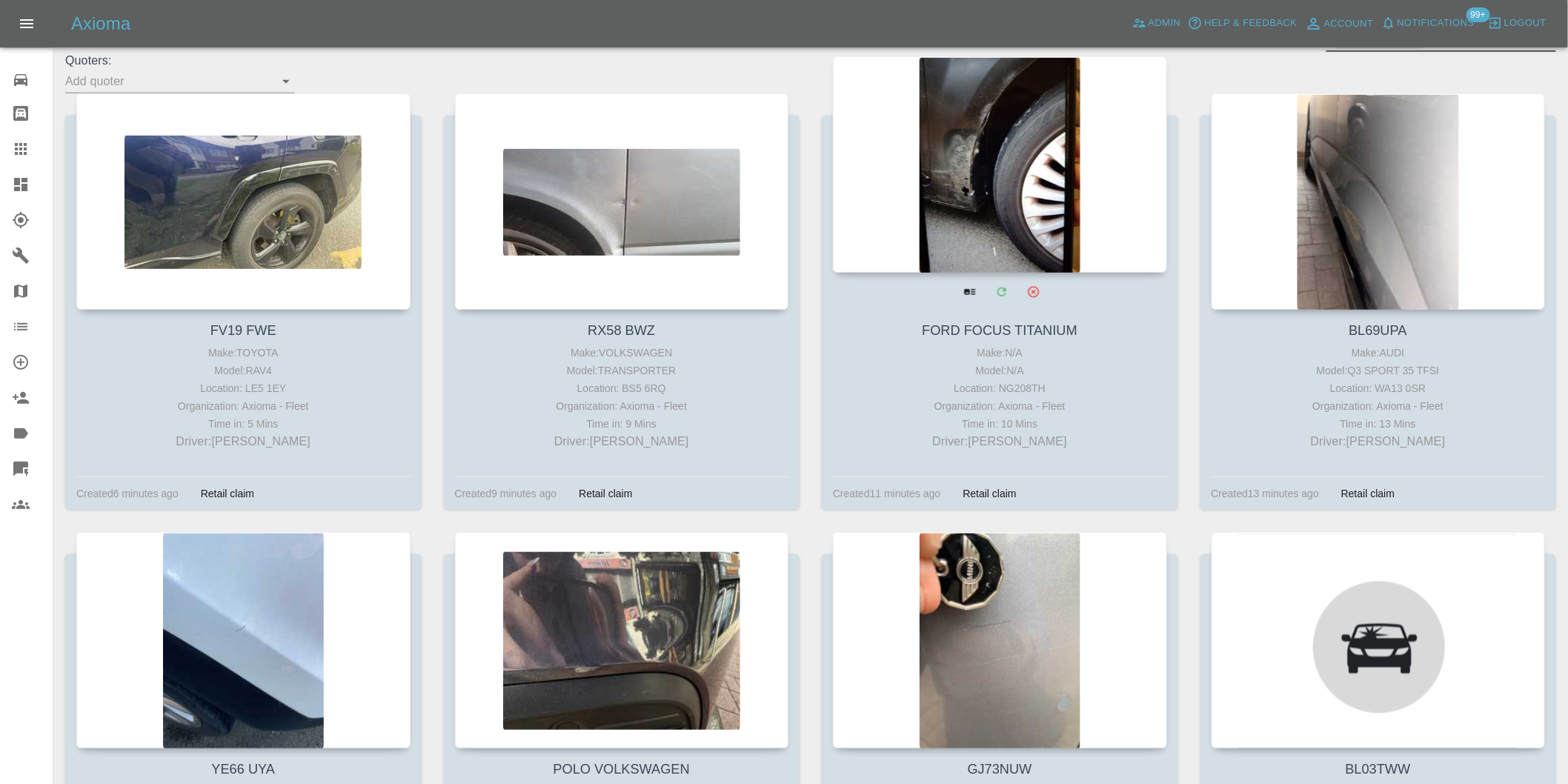
scroll to position [247, 0]
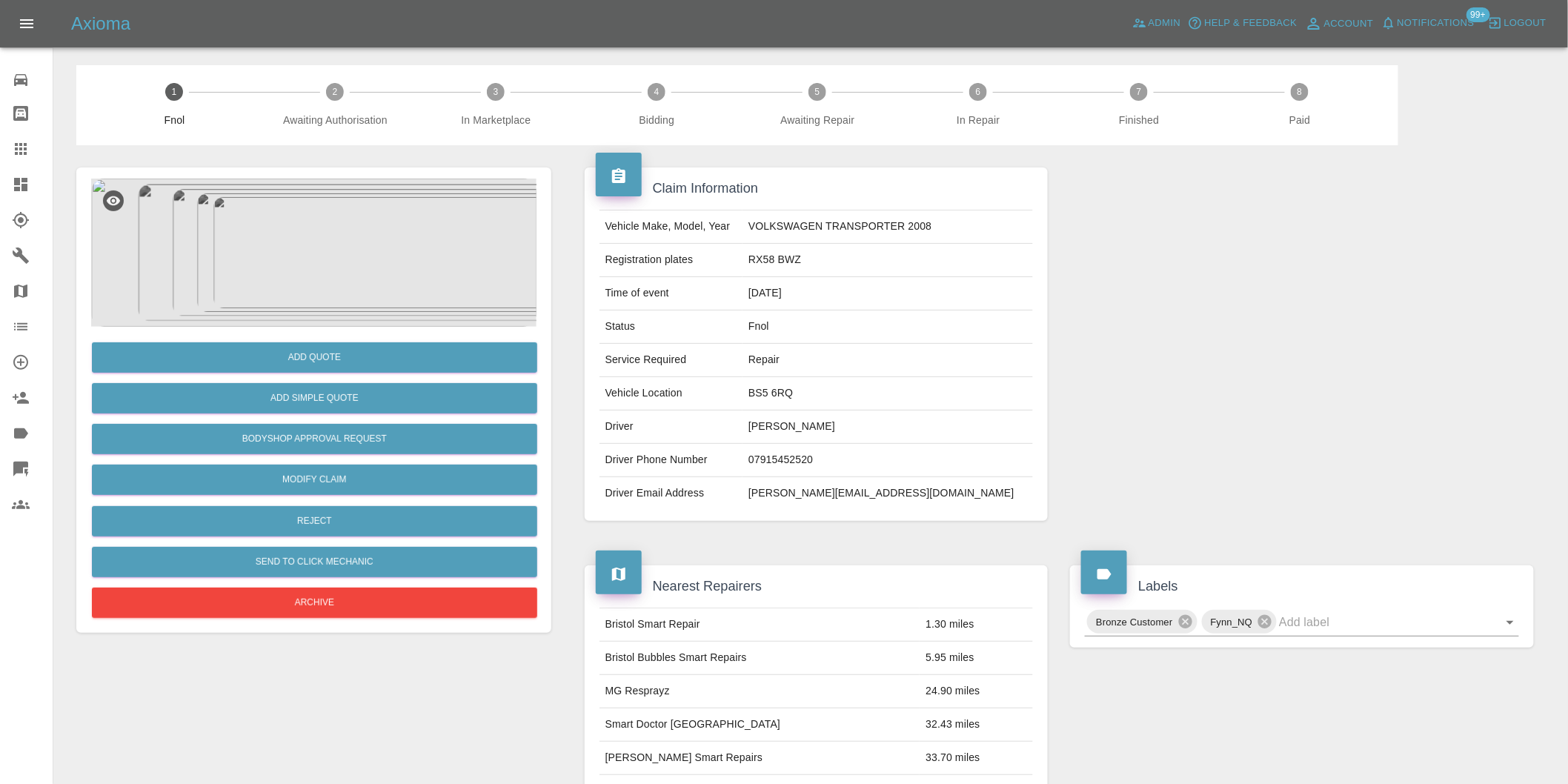
click at [338, 226] on img at bounding box center [313, 252] width 445 height 148
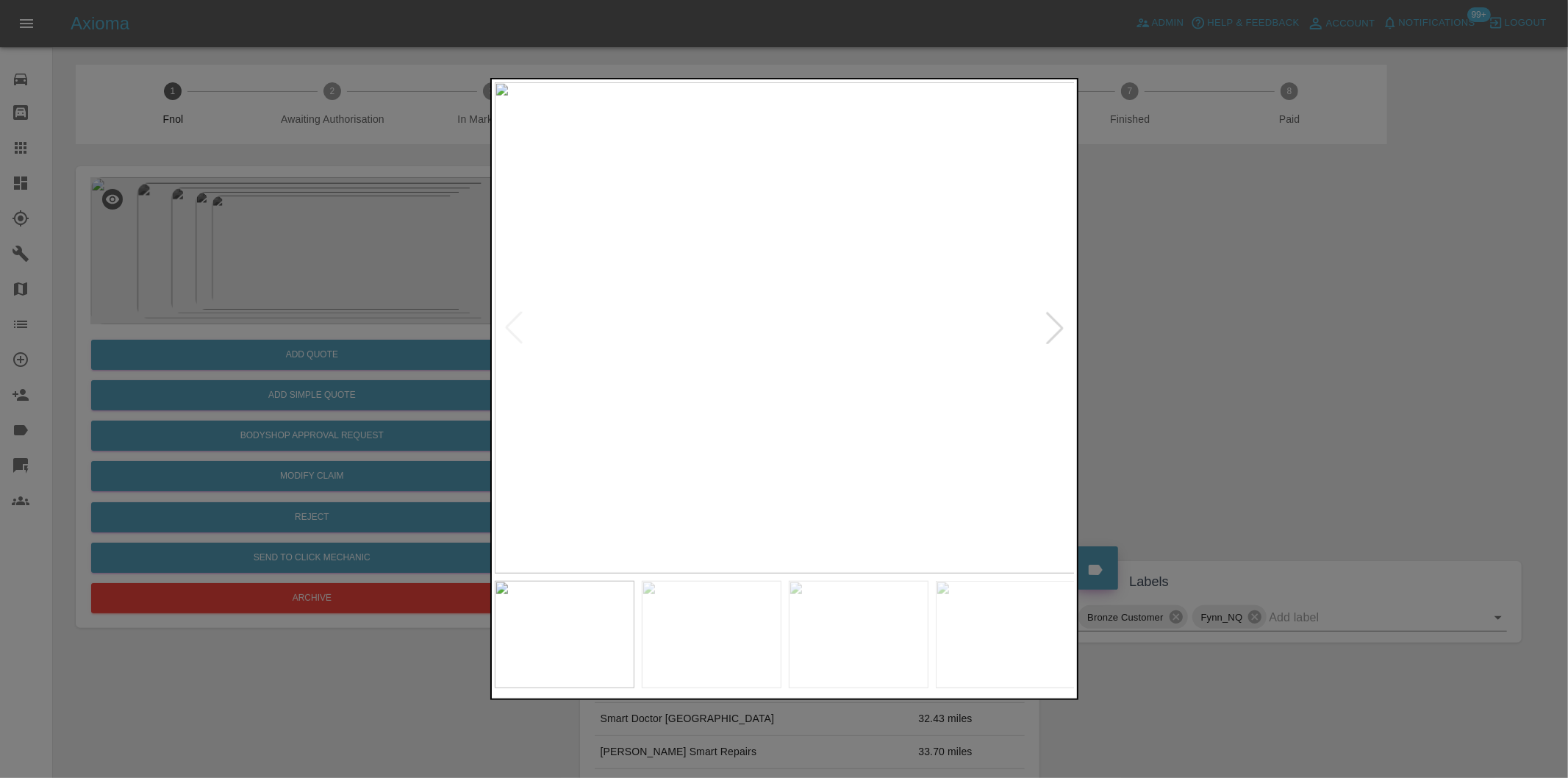
click at [1054, 324] on div at bounding box center [1055, 328] width 32 height 32
click at [1053, 323] on div at bounding box center [1055, 328] width 32 height 32
click at [1053, 323] on img at bounding box center [784, 328] width 581 height 491
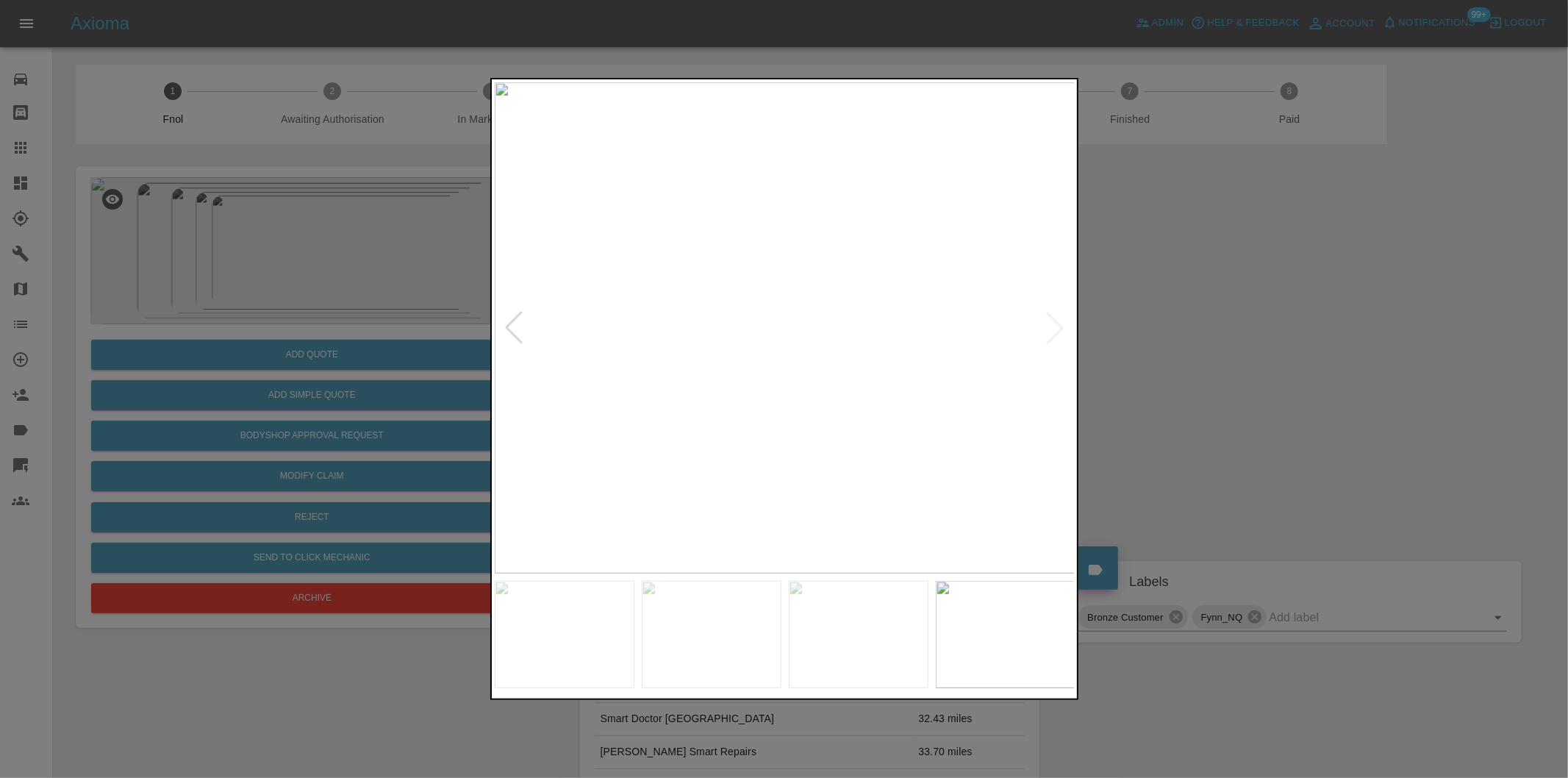
click at [1177, 339] on div at bounding box center [784, 389] width 1568 height 778
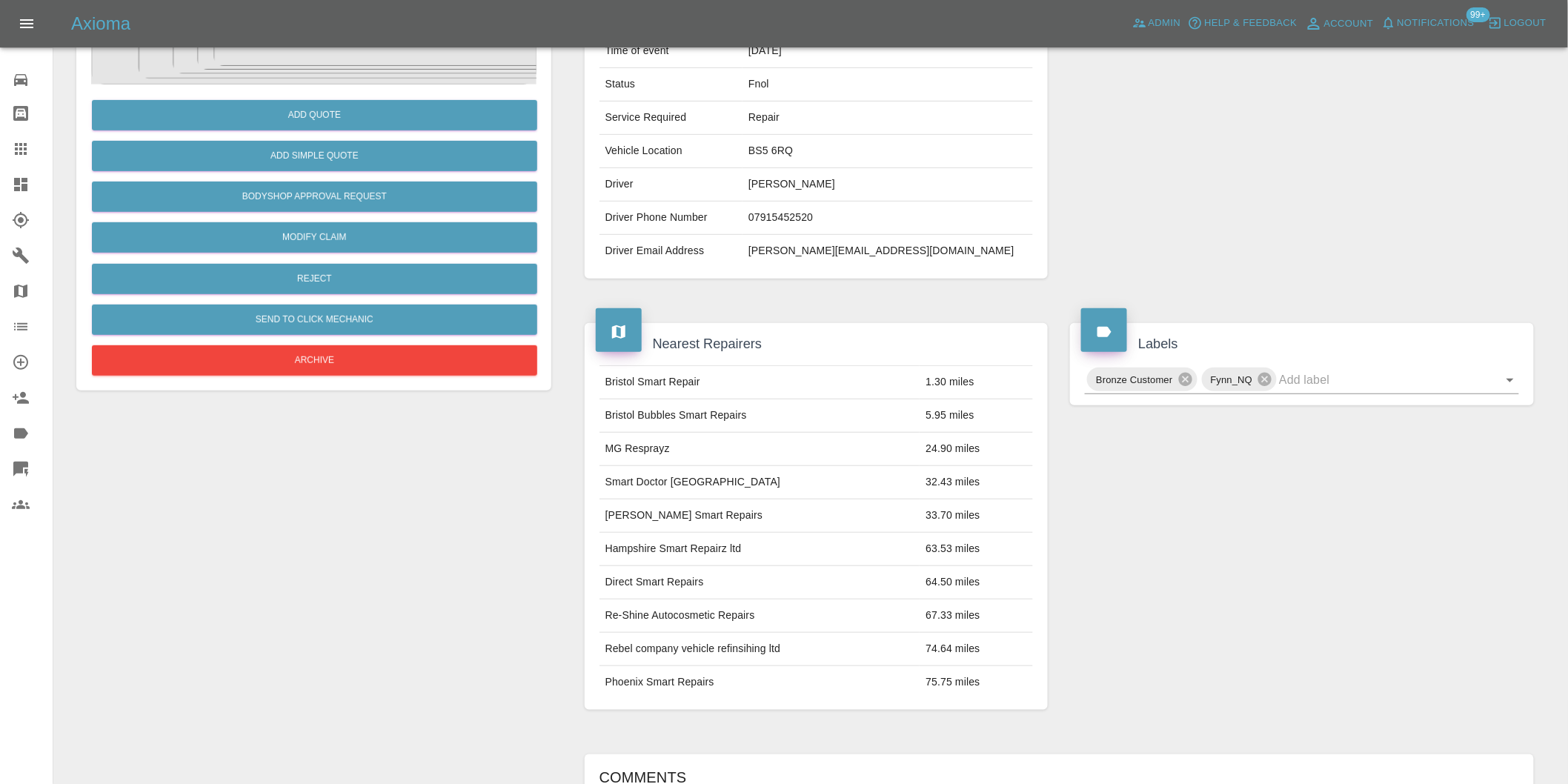
scroll to position [411, 0]
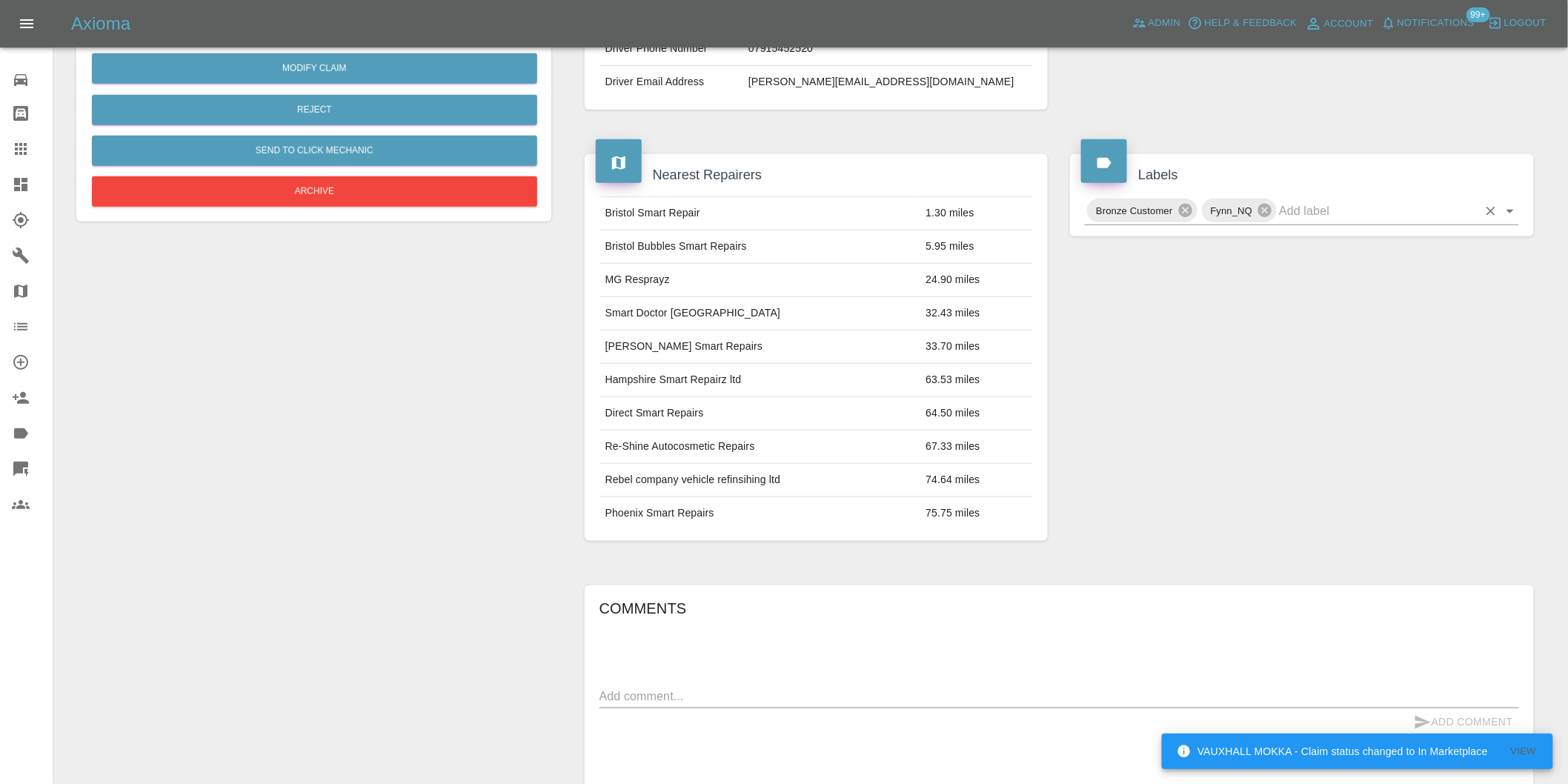
click at [1507, 211] on icon "Open" at bounding box center [1510, 211] width 18 height 18
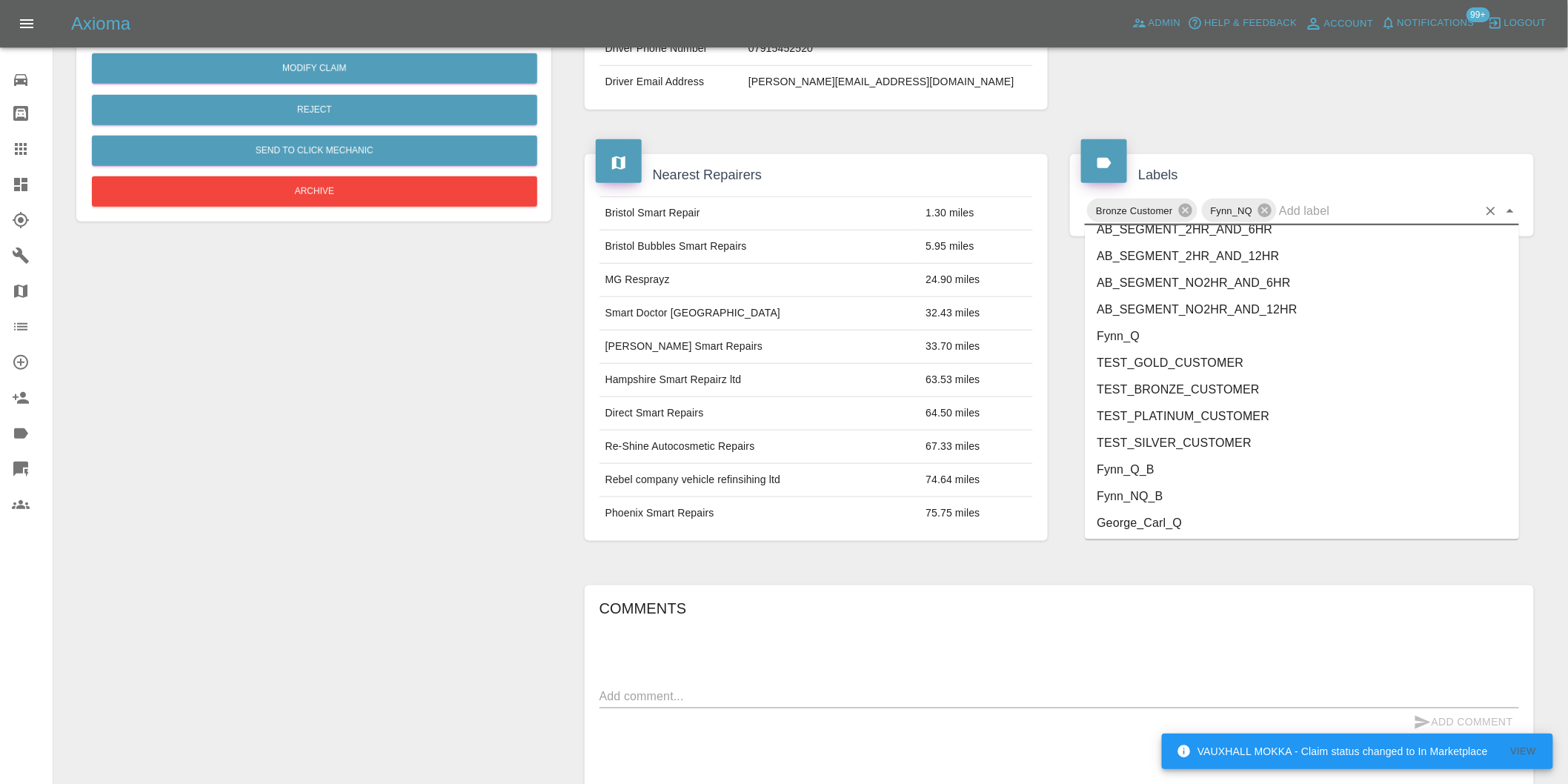
scroll to position [3164, 0]
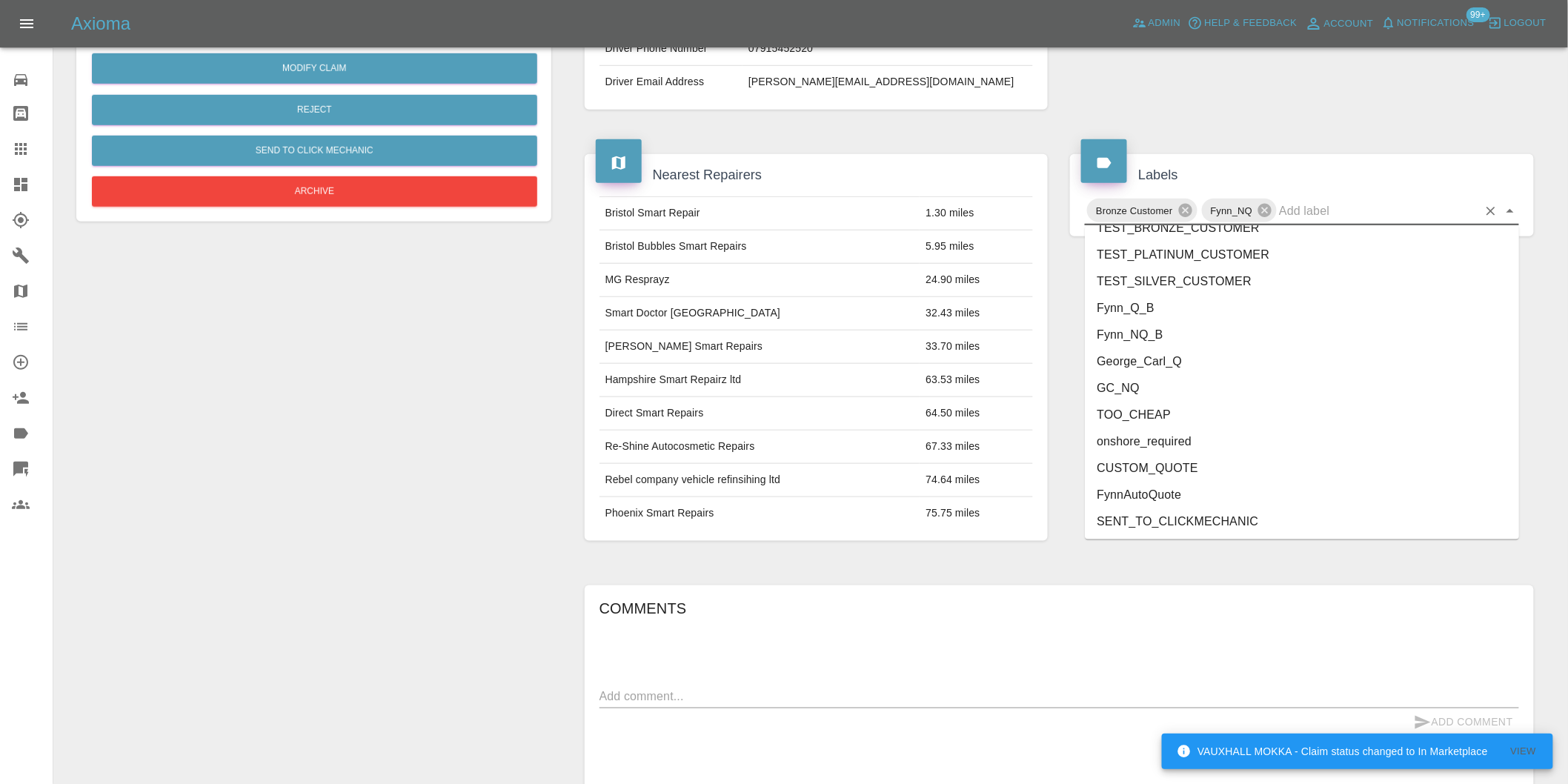
click at [1149, 440] on li "onshore_required" at bounding box center [1301, 441] width 434 height 27
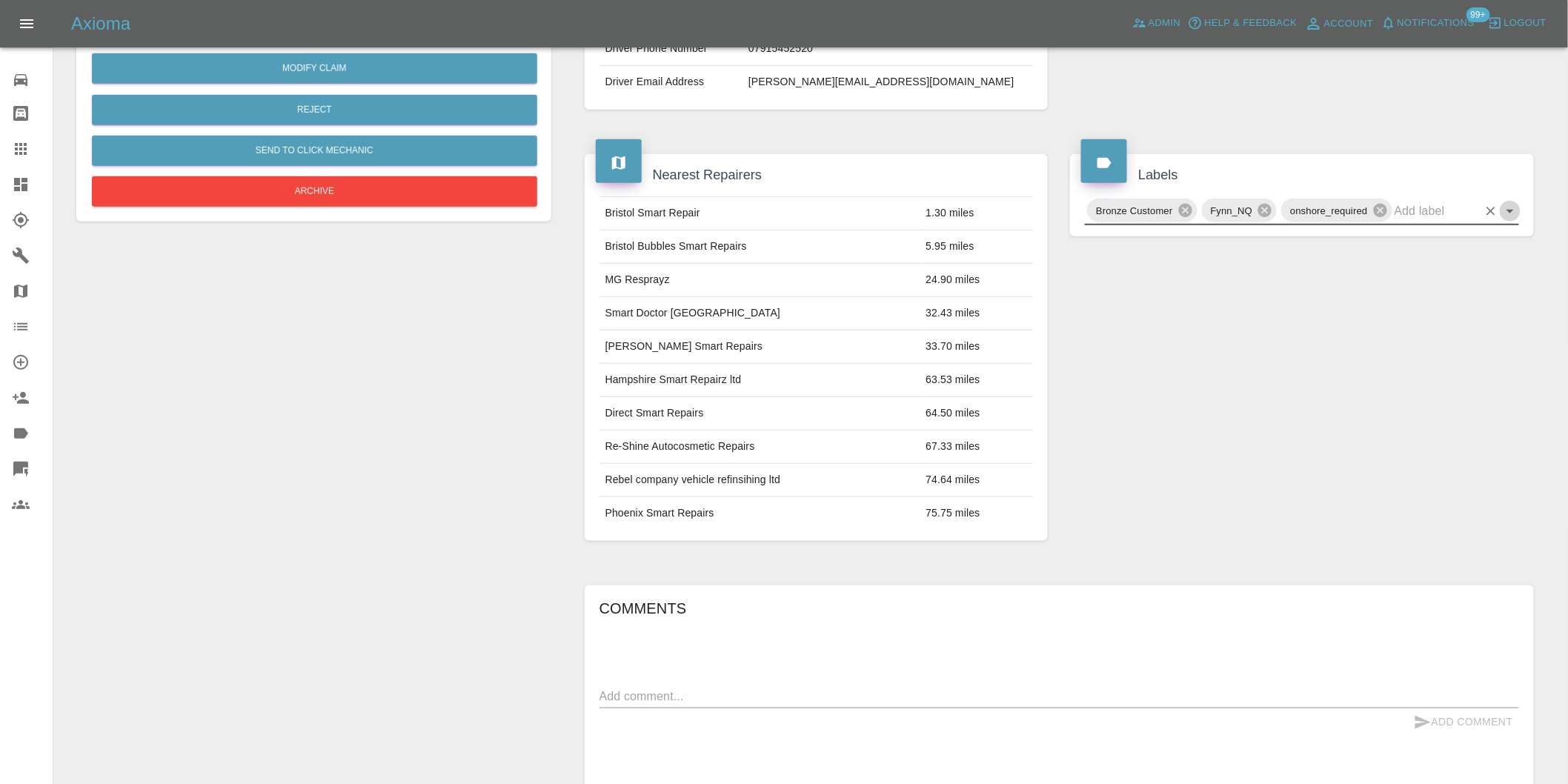
click at [1509, 211] on icon "Open" at bounding box center [1509, 212] width 7 height 4
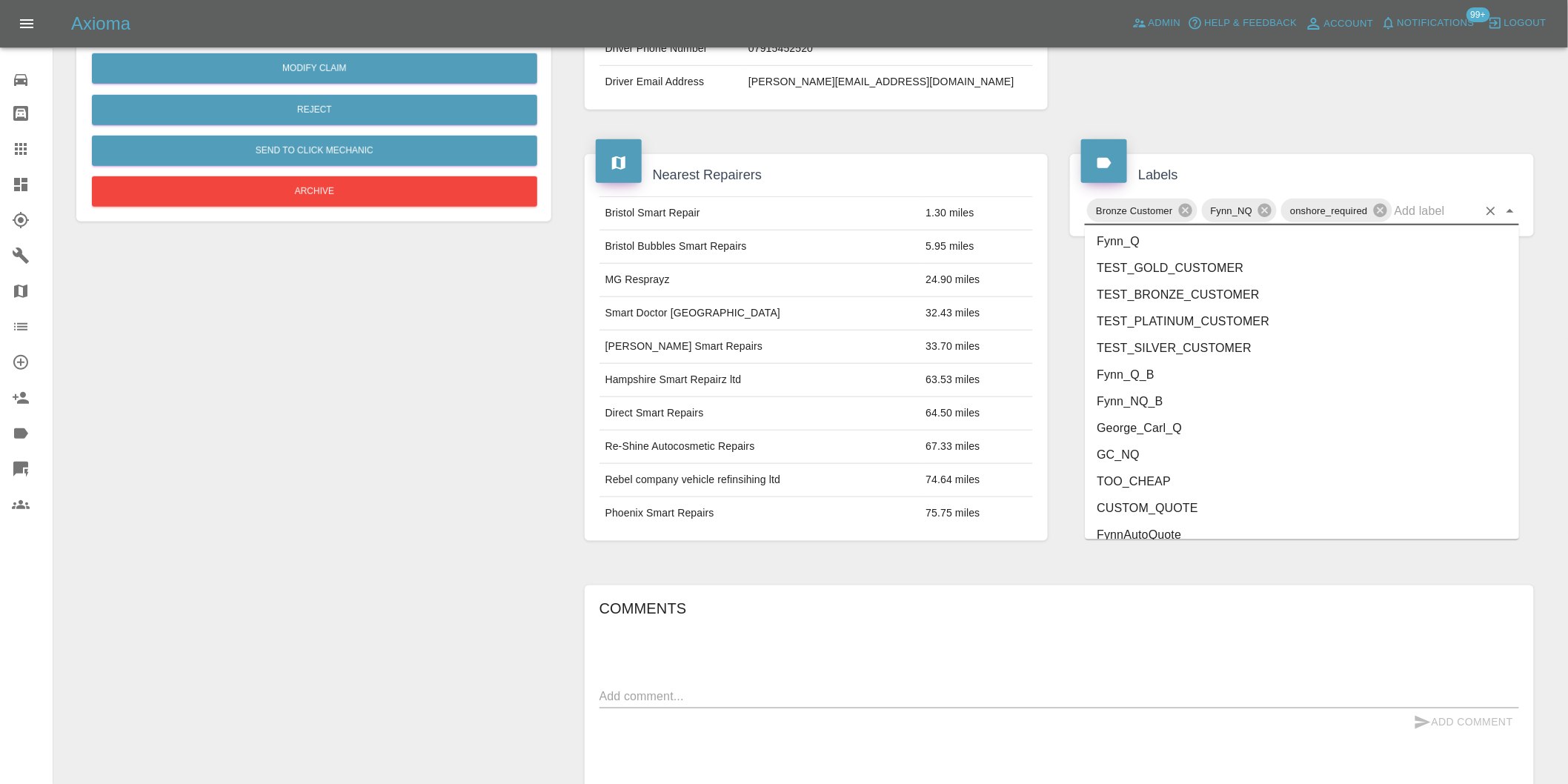
scroll to position [3138, 0]
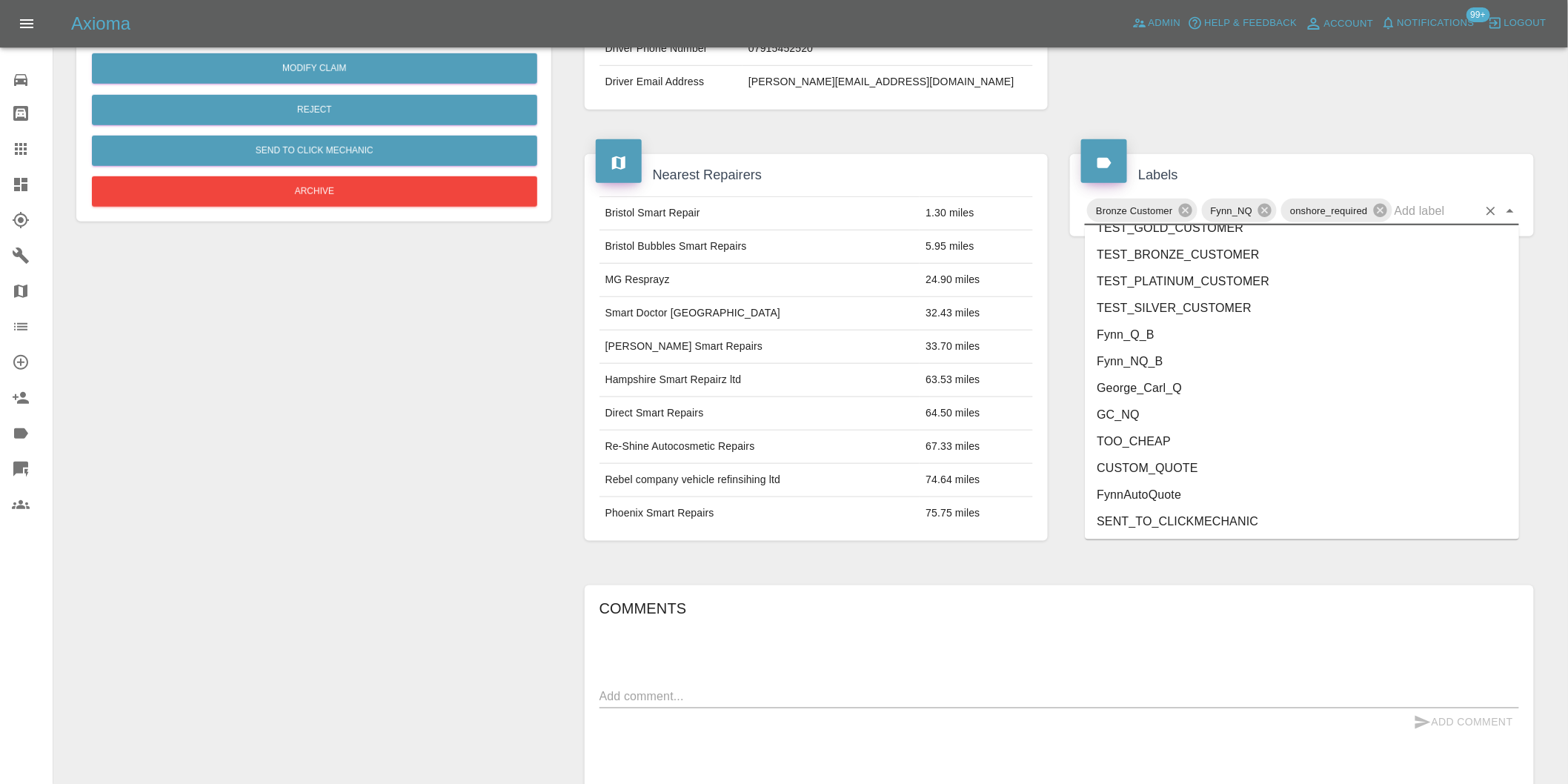
click at [1180, 386] on li "George_Carl_Q" at bounding box center [1301, 388] width 434 height 27
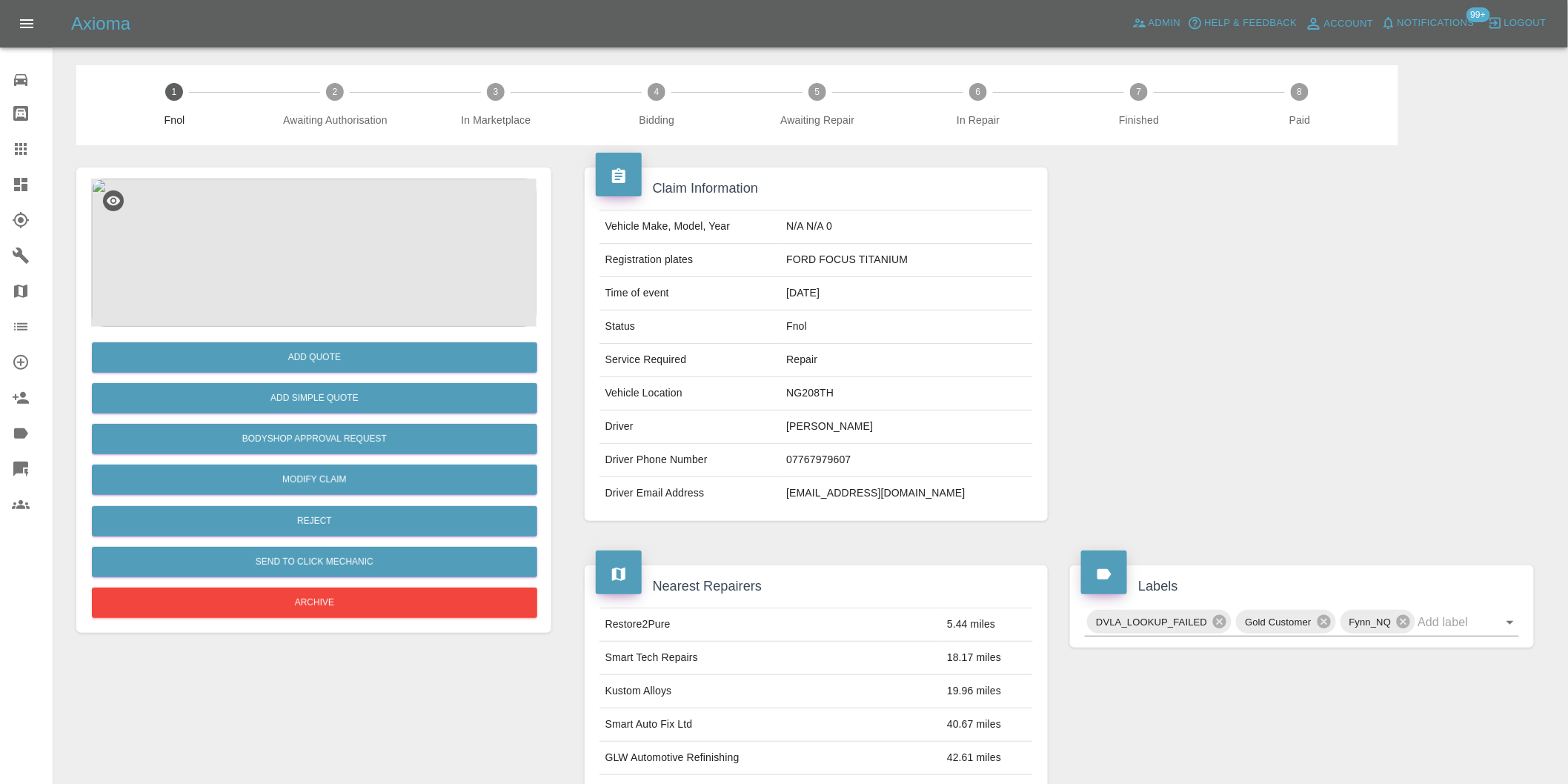
click at [306, 204] on img at bounding box center [313, 252] width 445 height 148
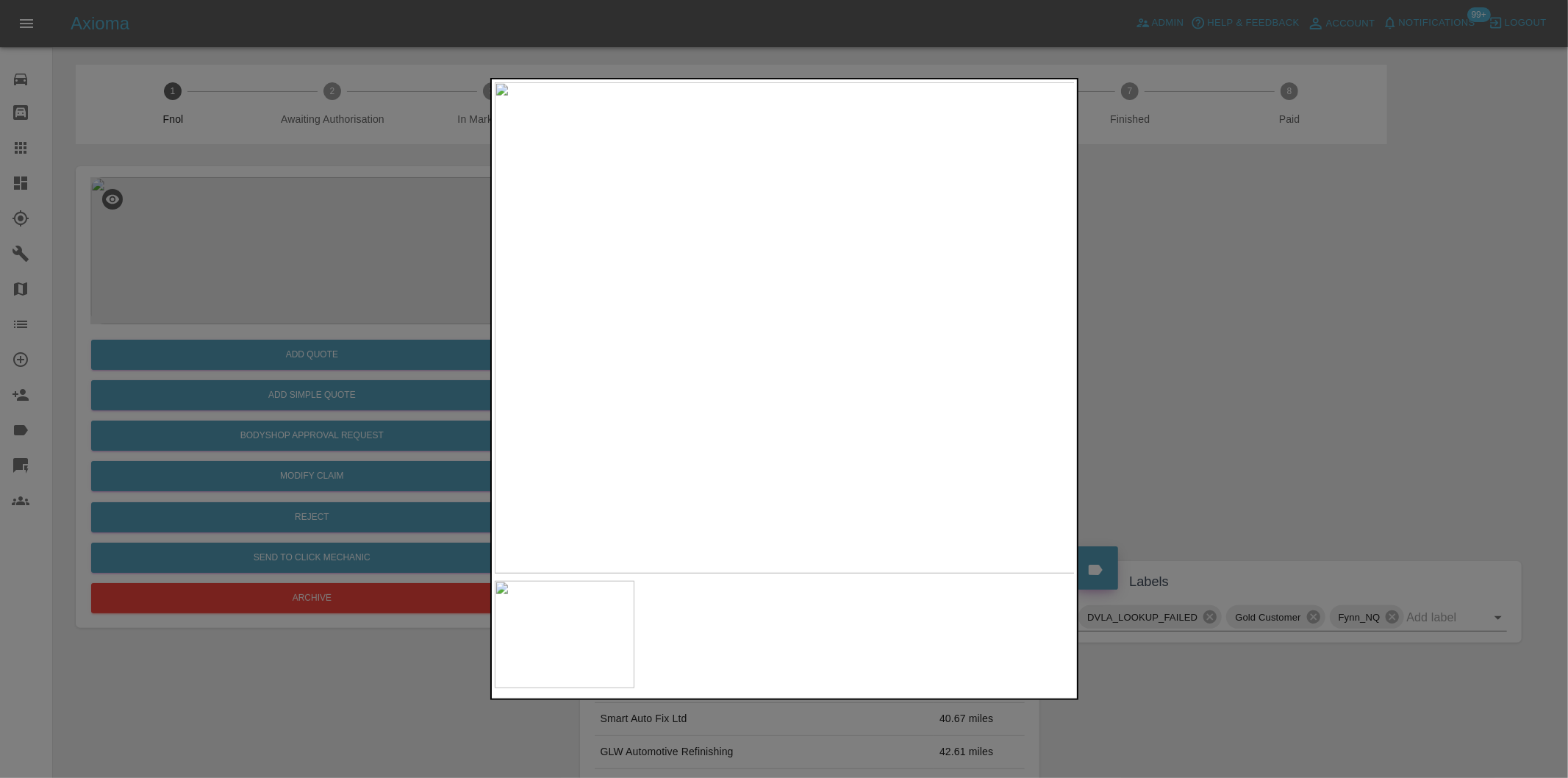
drag, startPoint x: 1185, startPoint y: 385, endPoint x: 1153, endPoint y: 385, distance: 32.0
click at [1184, 385] on div at bounding box center [784, 389] width 1568 height 778
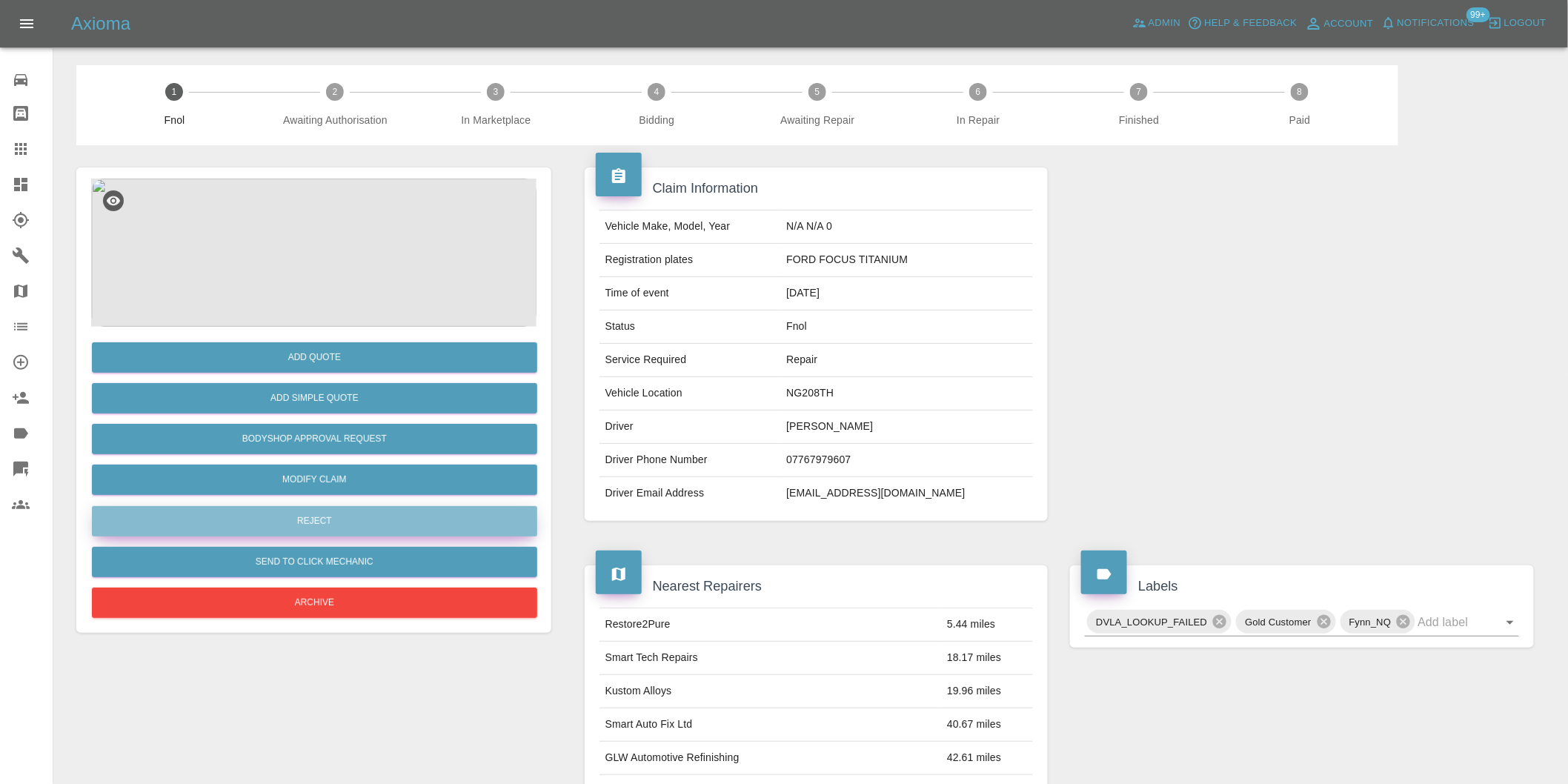
click at [342, 528] on button "Reject" at bounding box center [314, 521] width 445 height 30
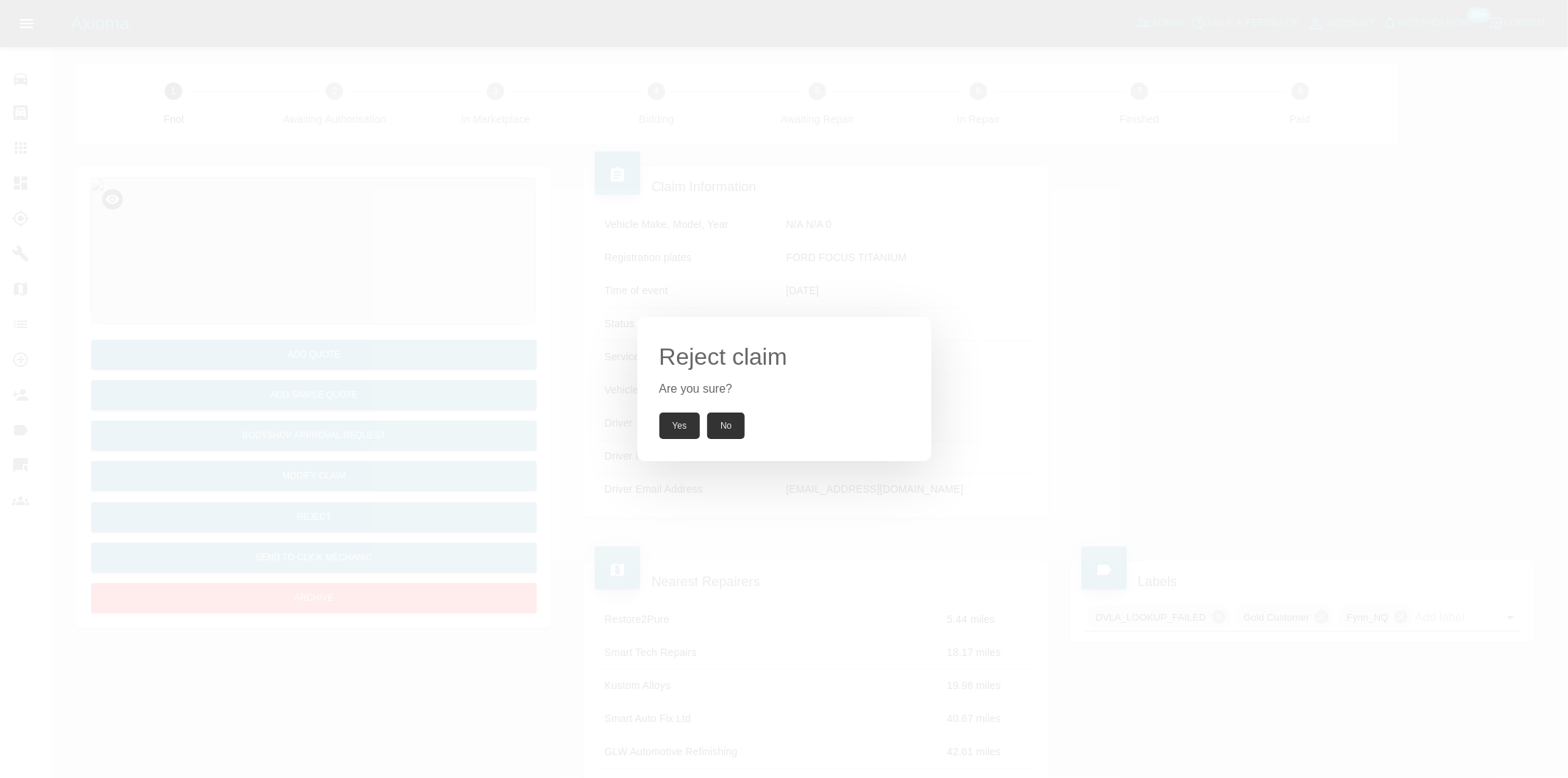
click at [679, 424] on button "Yes" at bounding box center [679, 426] width 41 height 27
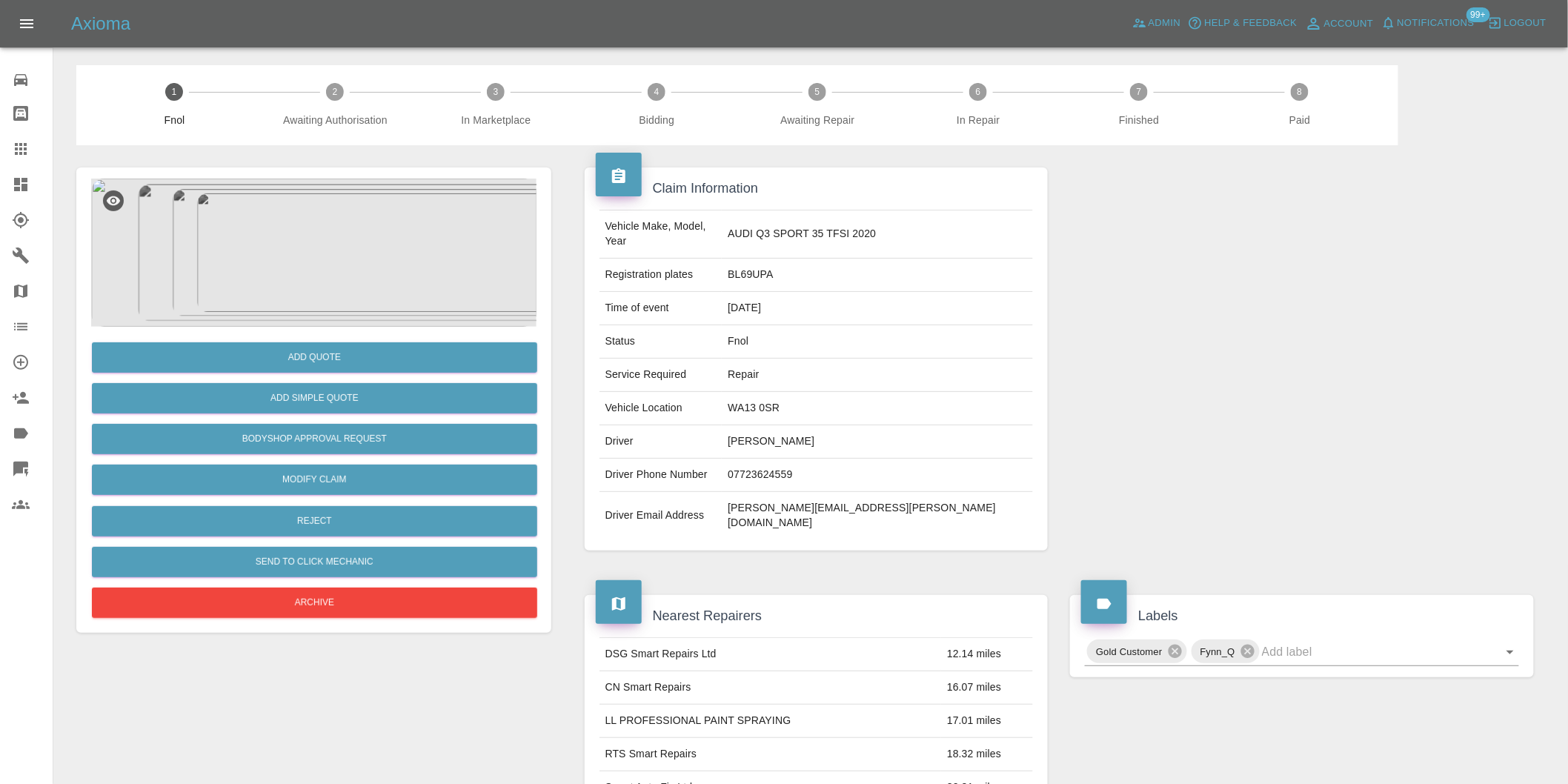
click at [326, 234] on img at bounding box center [313, 252] width 445 height 148
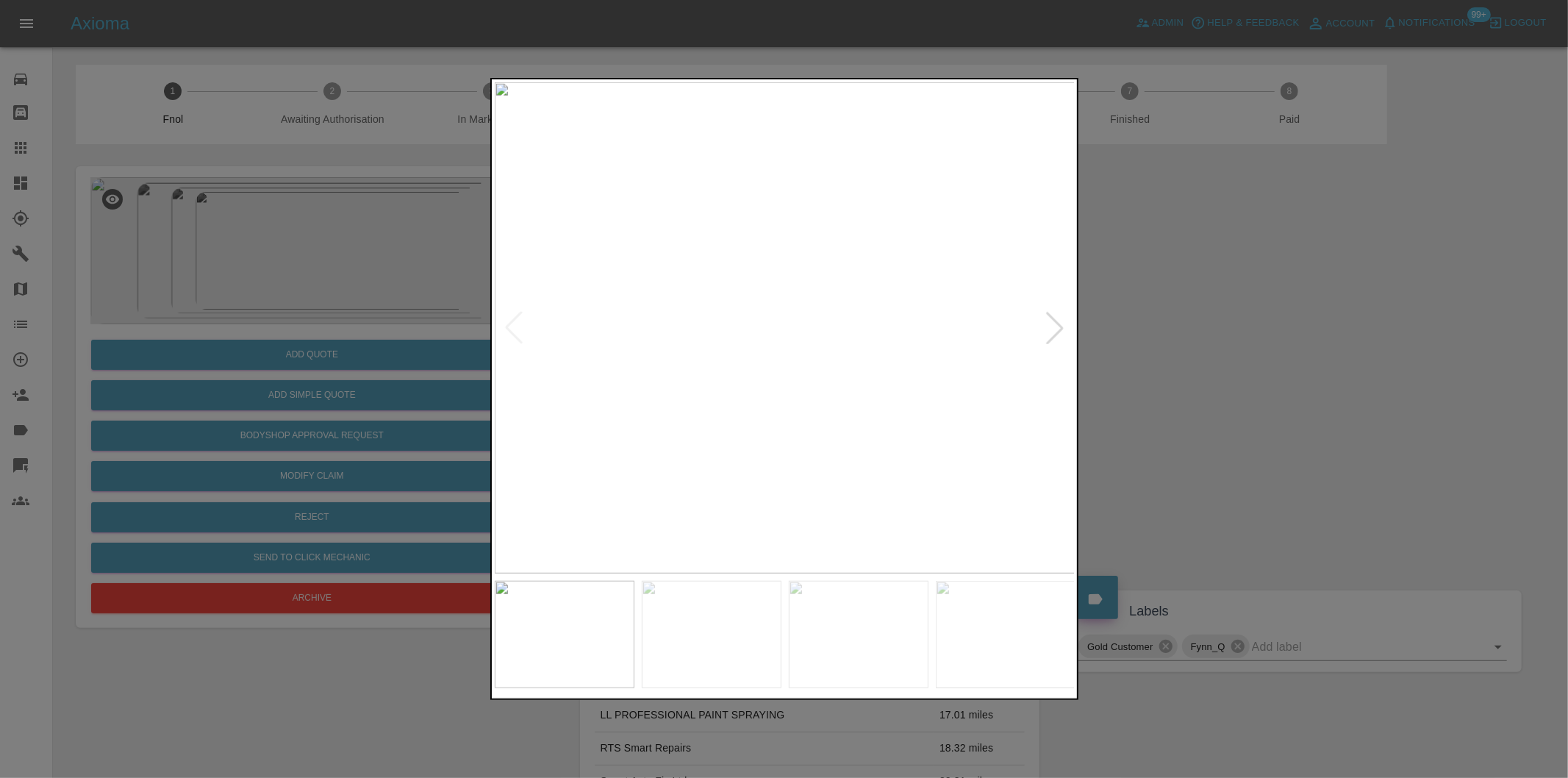
click at [1057, 331] on div at bounding box center [1055, 328] width 32 height 32
click at [1059, 327] on img at bounding box center [784, 328] width 581 height 491
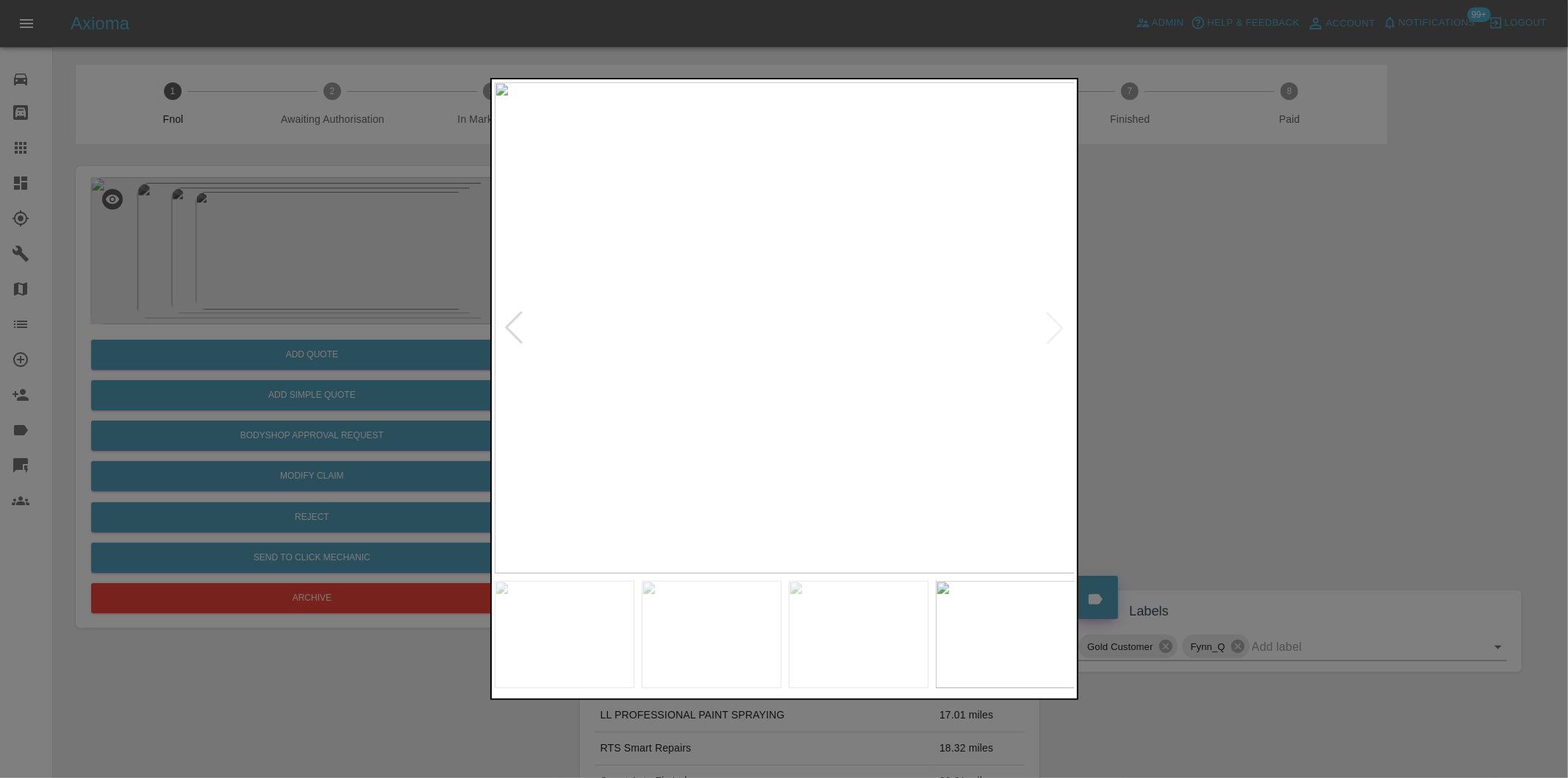
click at [505, 326] on div at bounding box center [514, 328] width 32 height 32
click at [505, 326] on img at bounding box center [784, 328] width 581 height 491
click at [1235, 343] on div at bounding box center [784, 389] width 1568 height 778
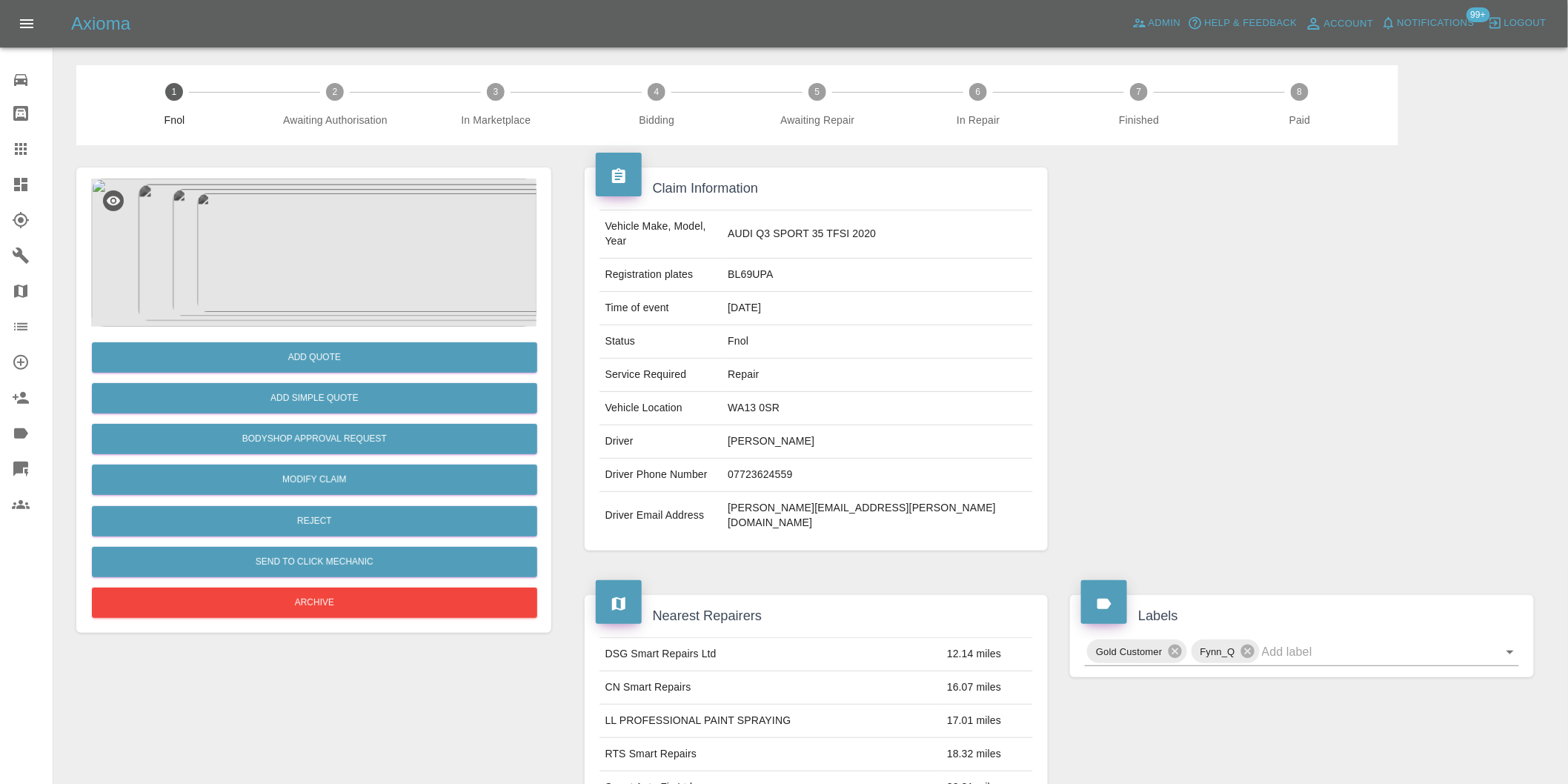
click at [326, 239] on img at bounding box center [313, 252] width 445 height 148
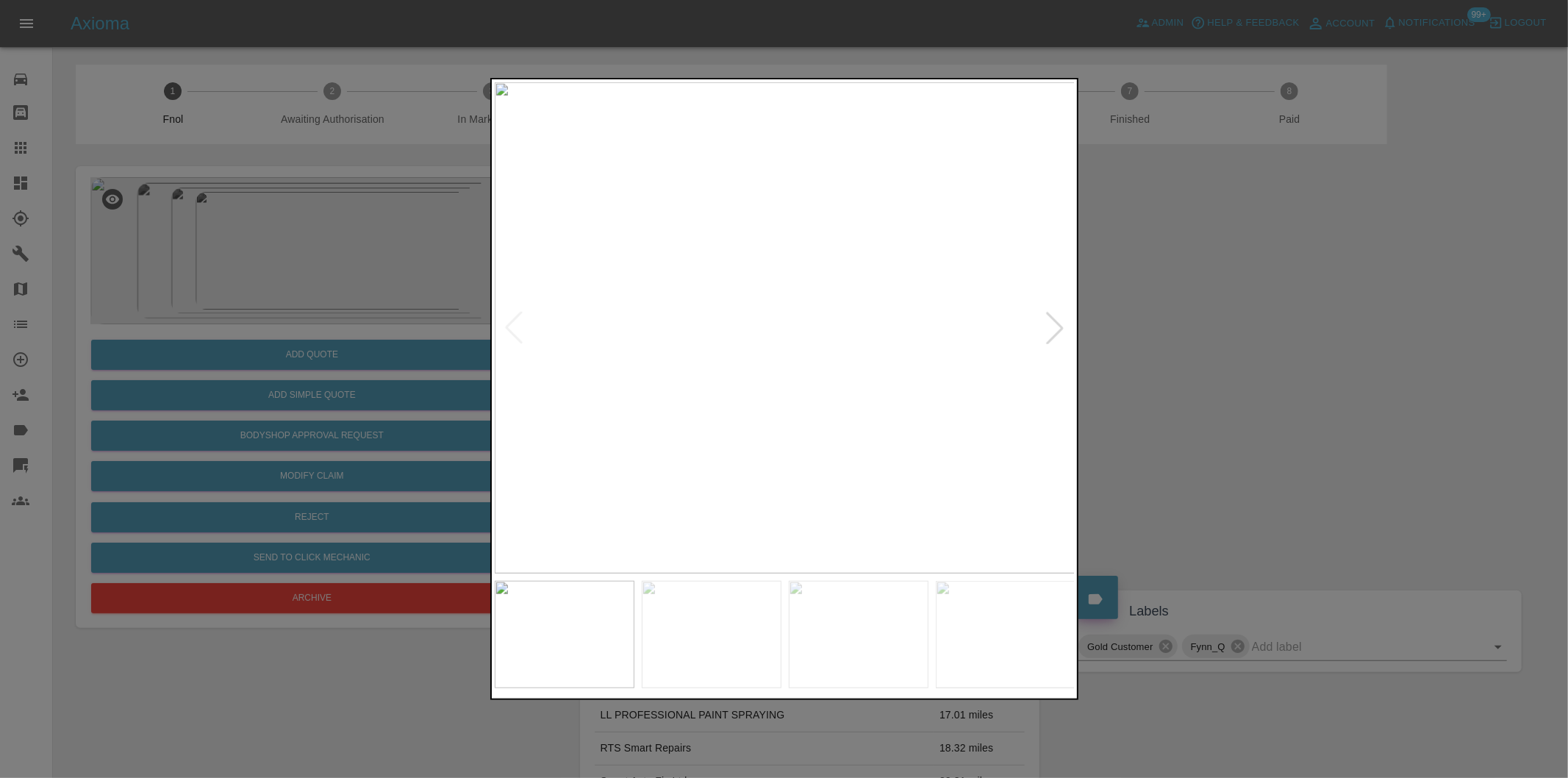
click at [1211, 351] on div at bounding box center [784, 389] width 1568 height 778
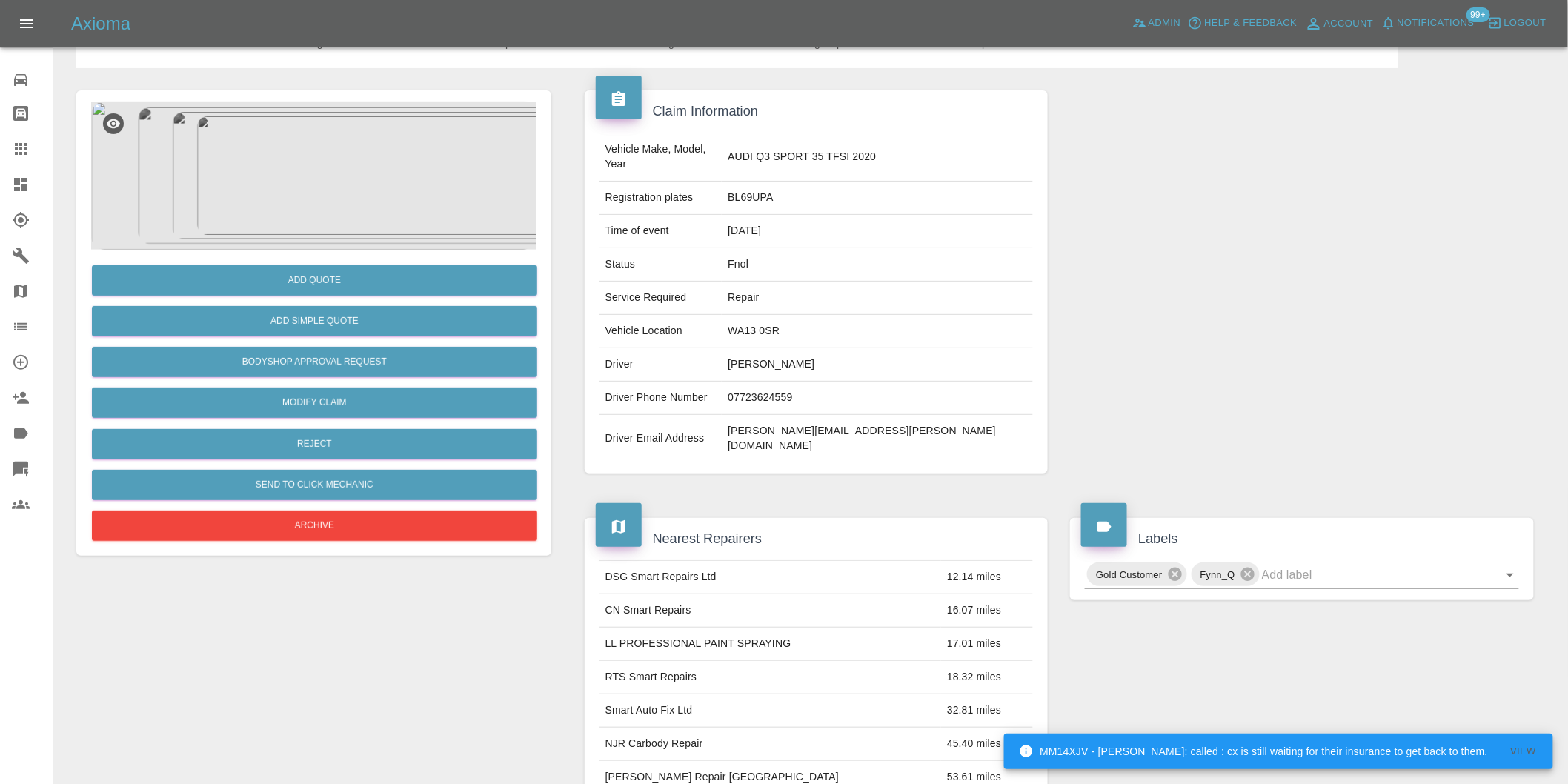
scroll to position [7, 0]
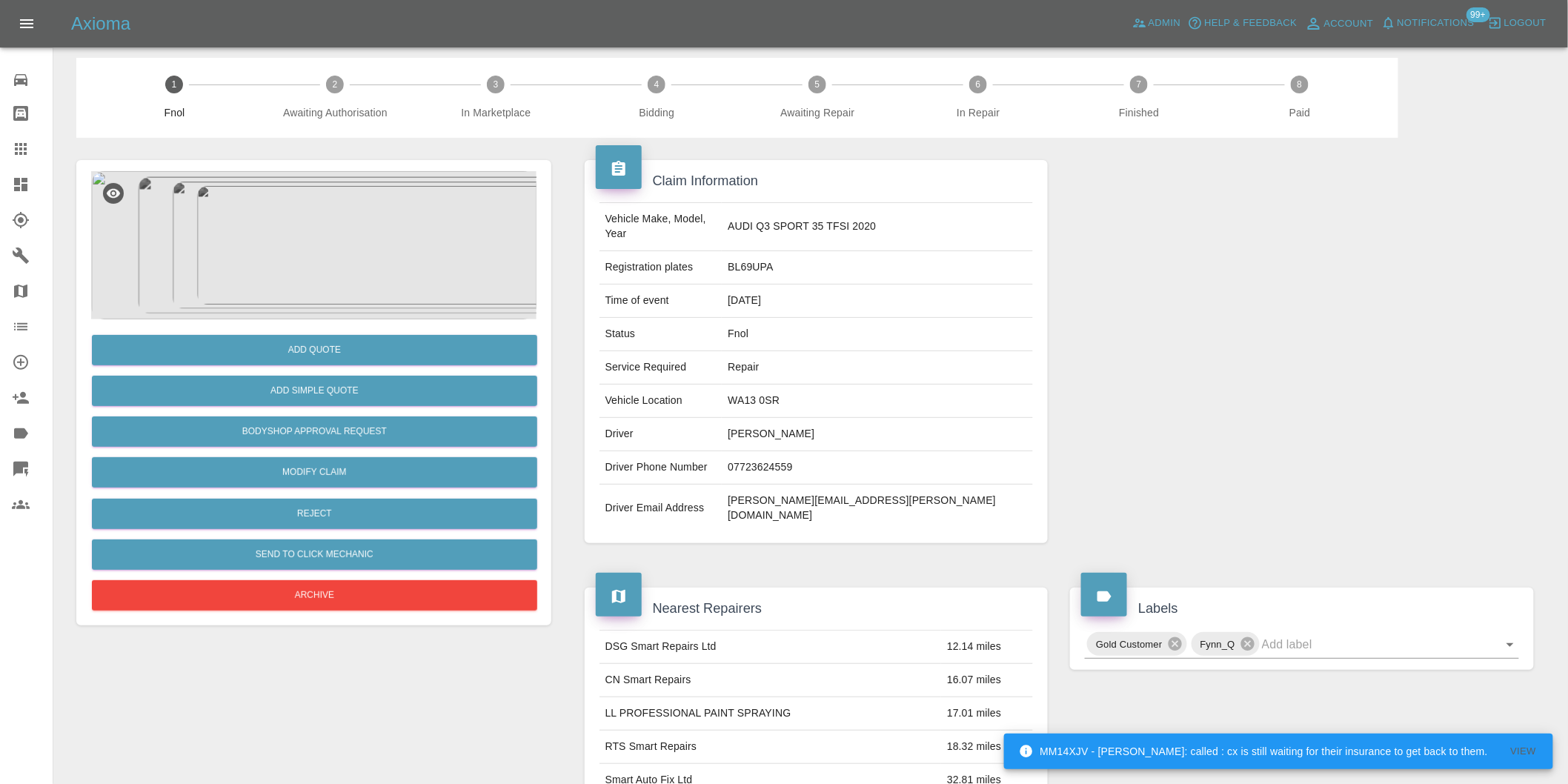
click at [323, 219] on img at bounding box center [313, 245] width 445 height 148
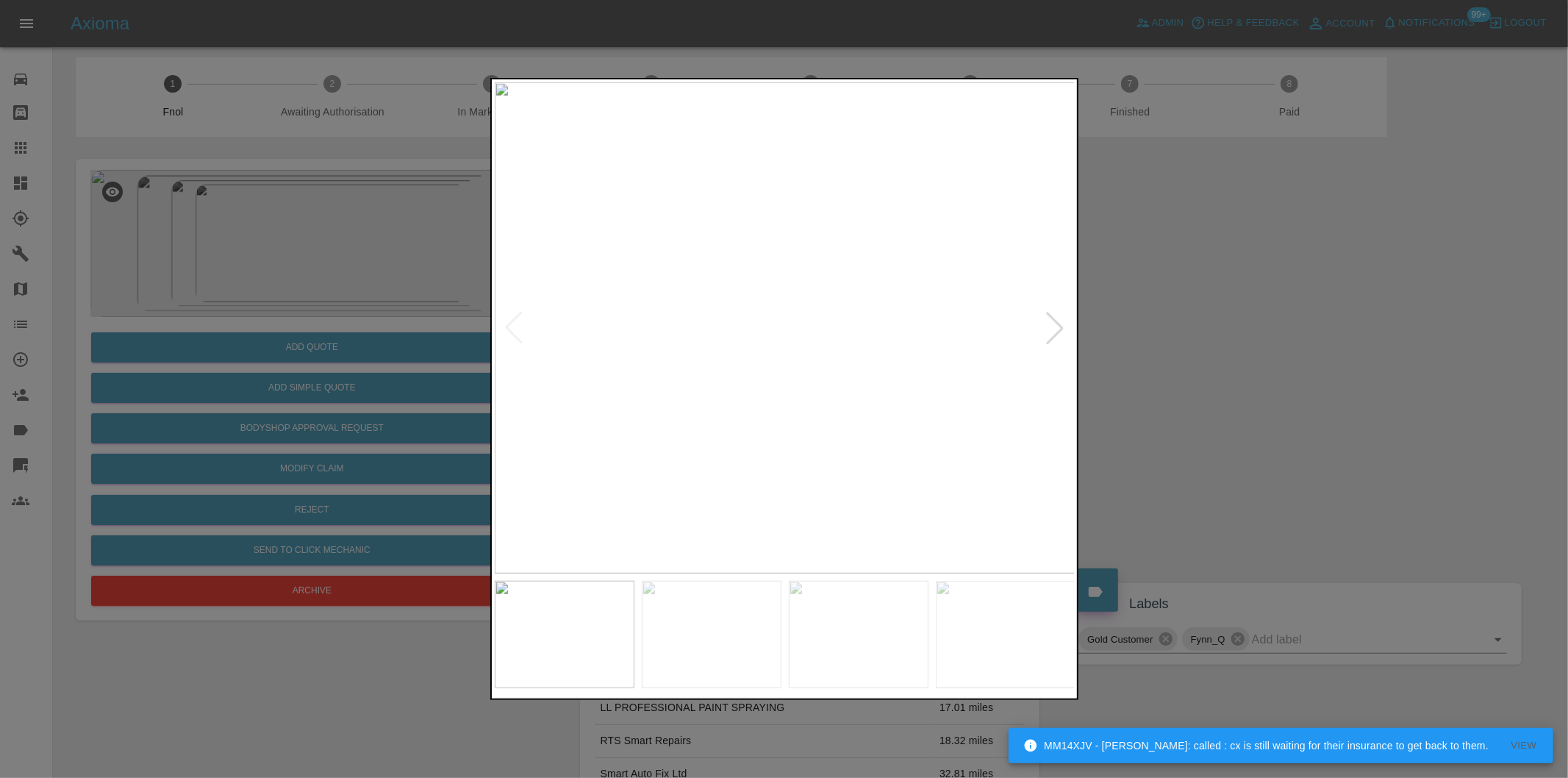
click at [1188, 314] on div at bounding box center [784, 389] width 1568 height 778
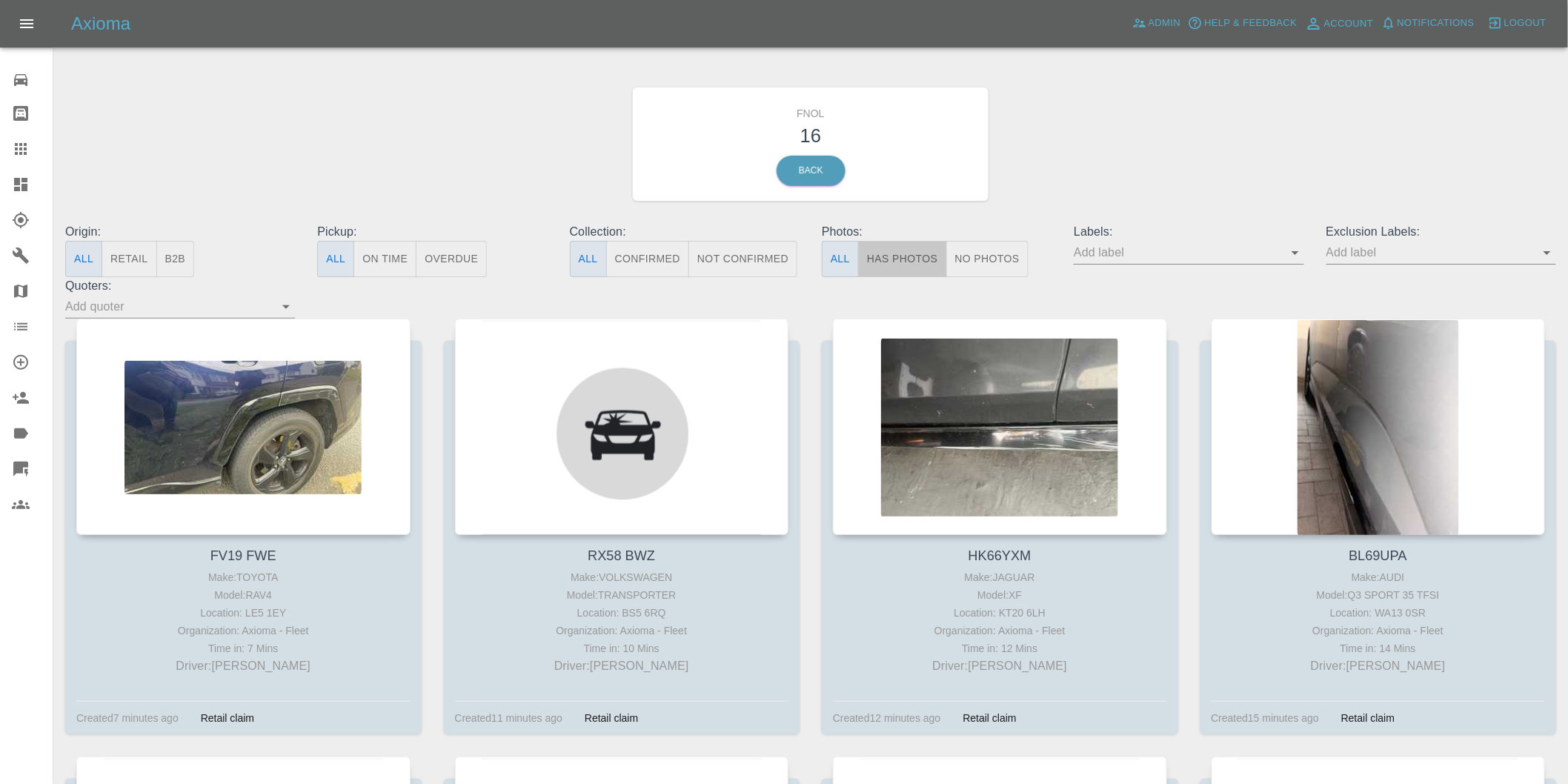
click at [913, 252] on button "Has Photos" at bounding box center [902, 259] width 89 height 37
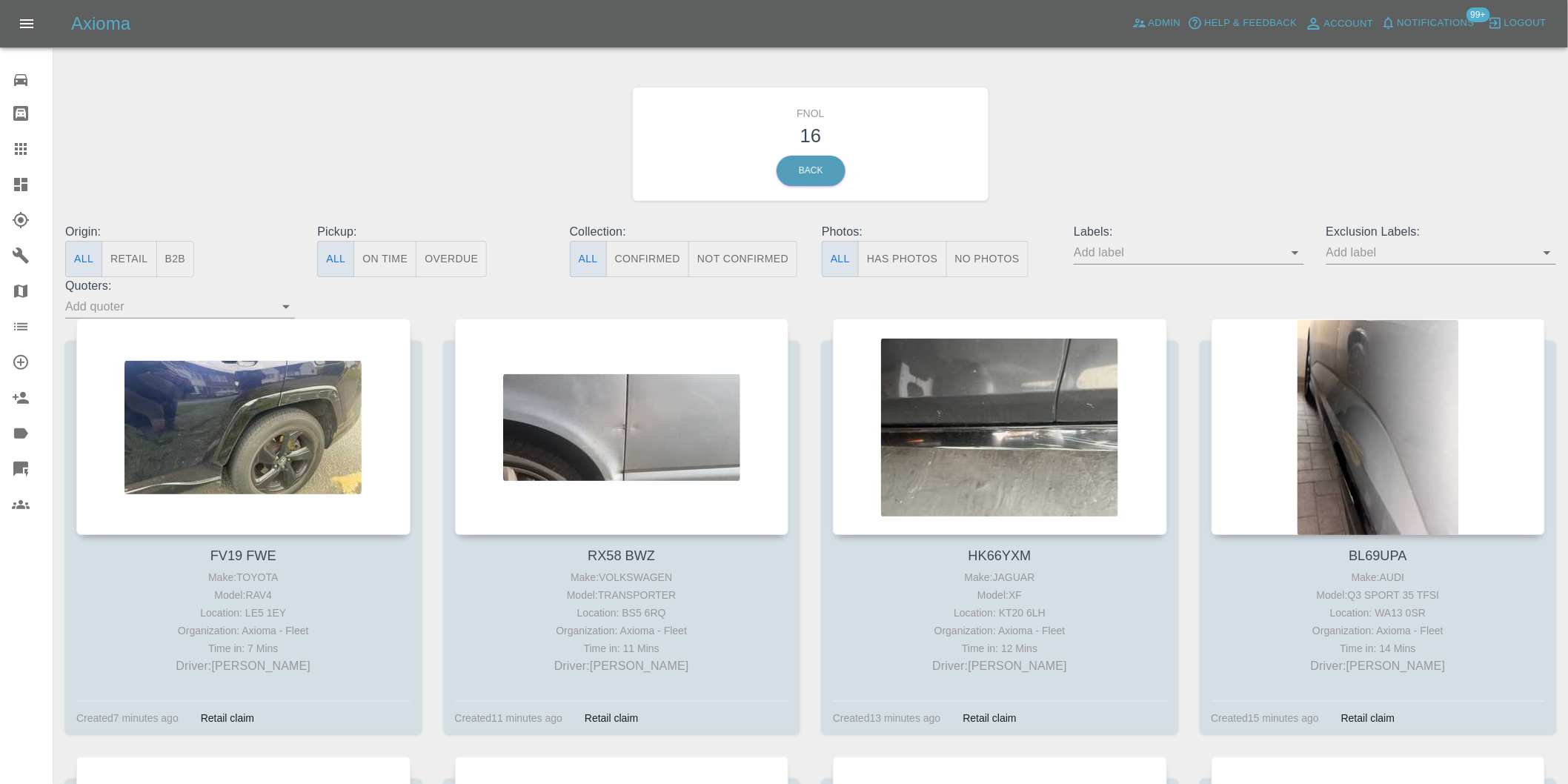
click at [890, 261] on button "Has Photos" at bounding box center [902, 259] width 89 height 37
click at [1549, 252] on icon "Open" at bounding box center [1547, 253] width 7 height 4
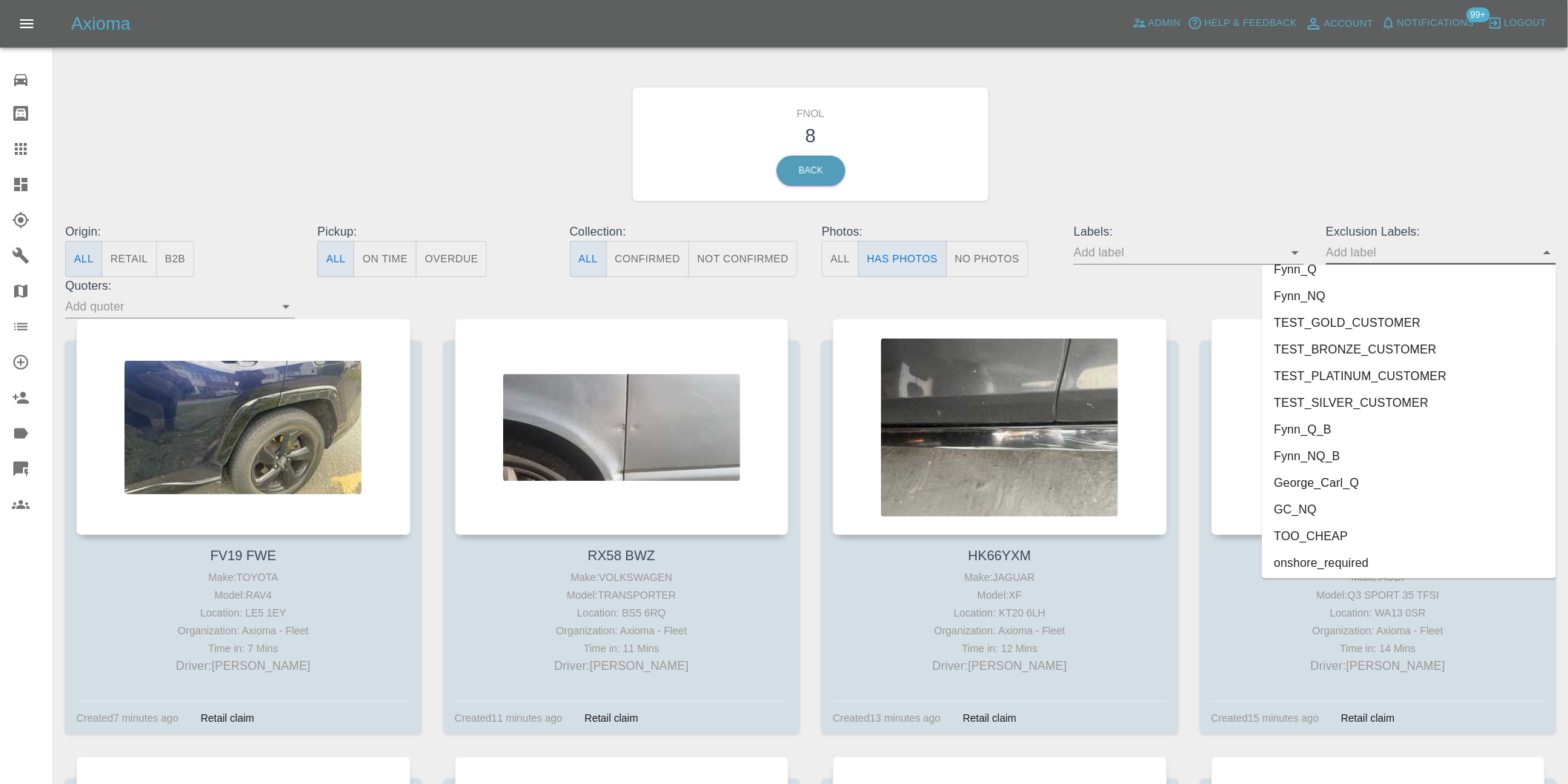
scroll to position [3217, 0]
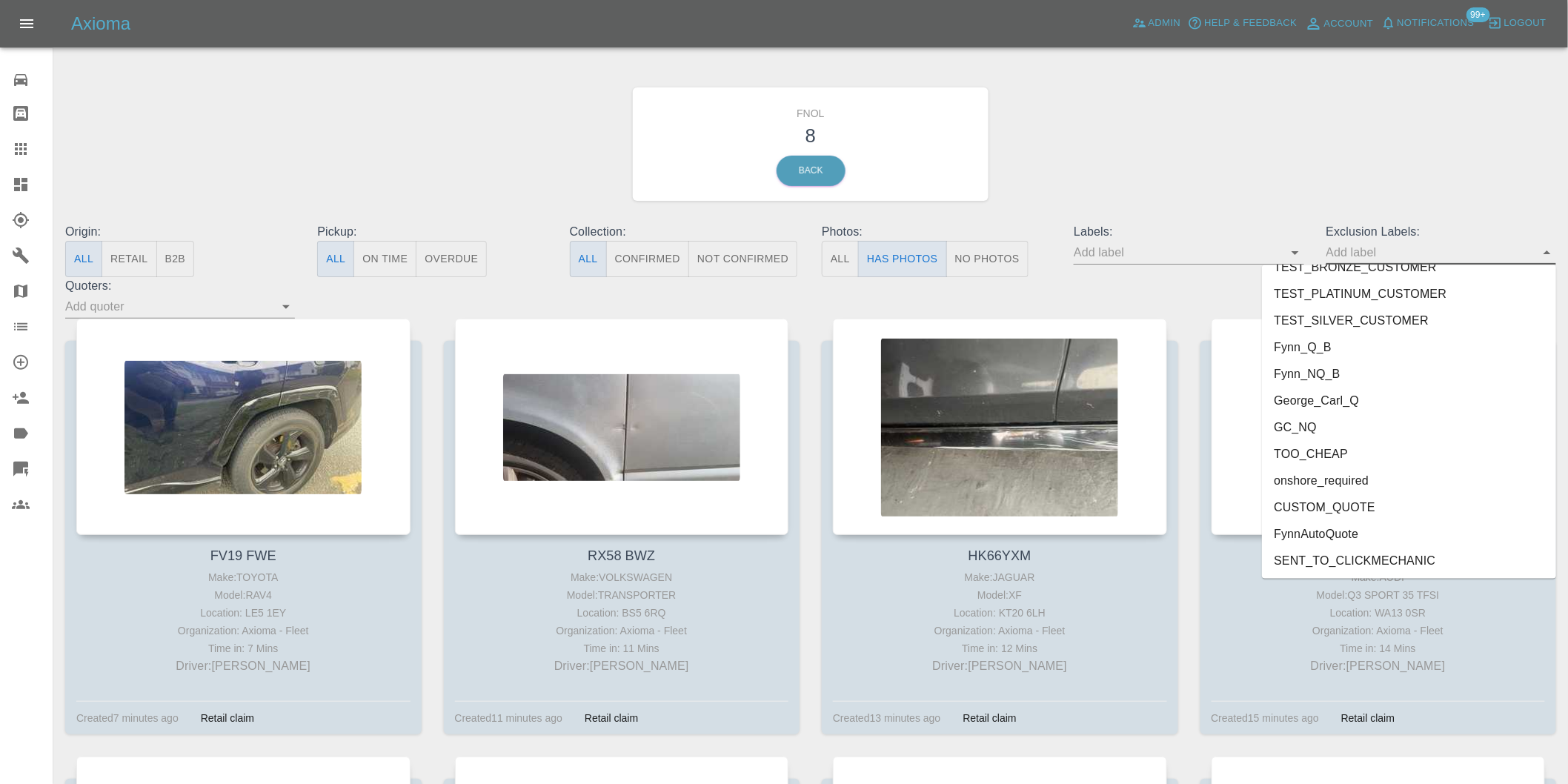
click at [1338, 479] on li "onshore_required" at bounding box center [1408, 480] width 294 height 27
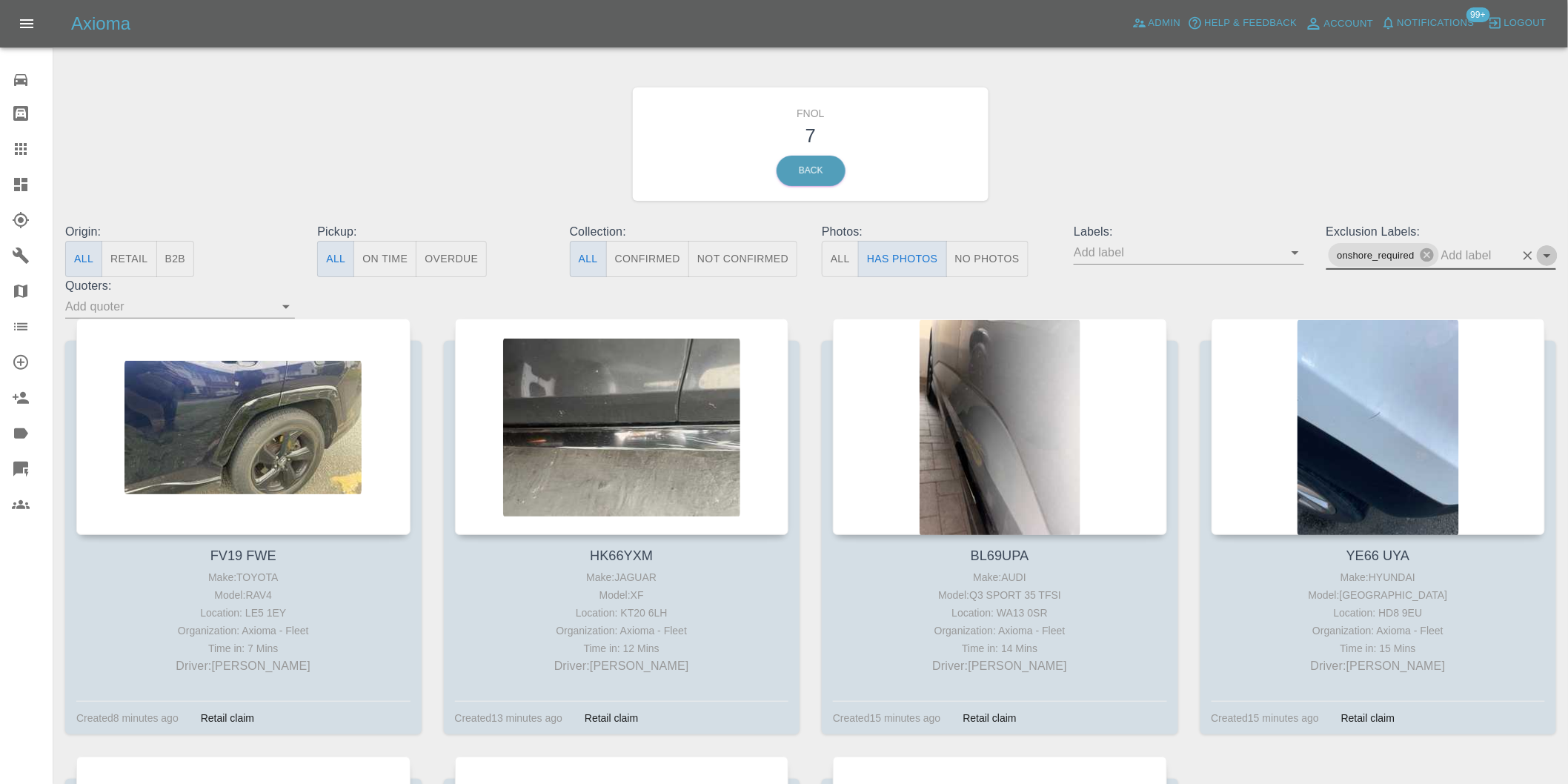
click at [1544, 255] on icon "Open" at bounding box center [1547, 256] width 18 height 18
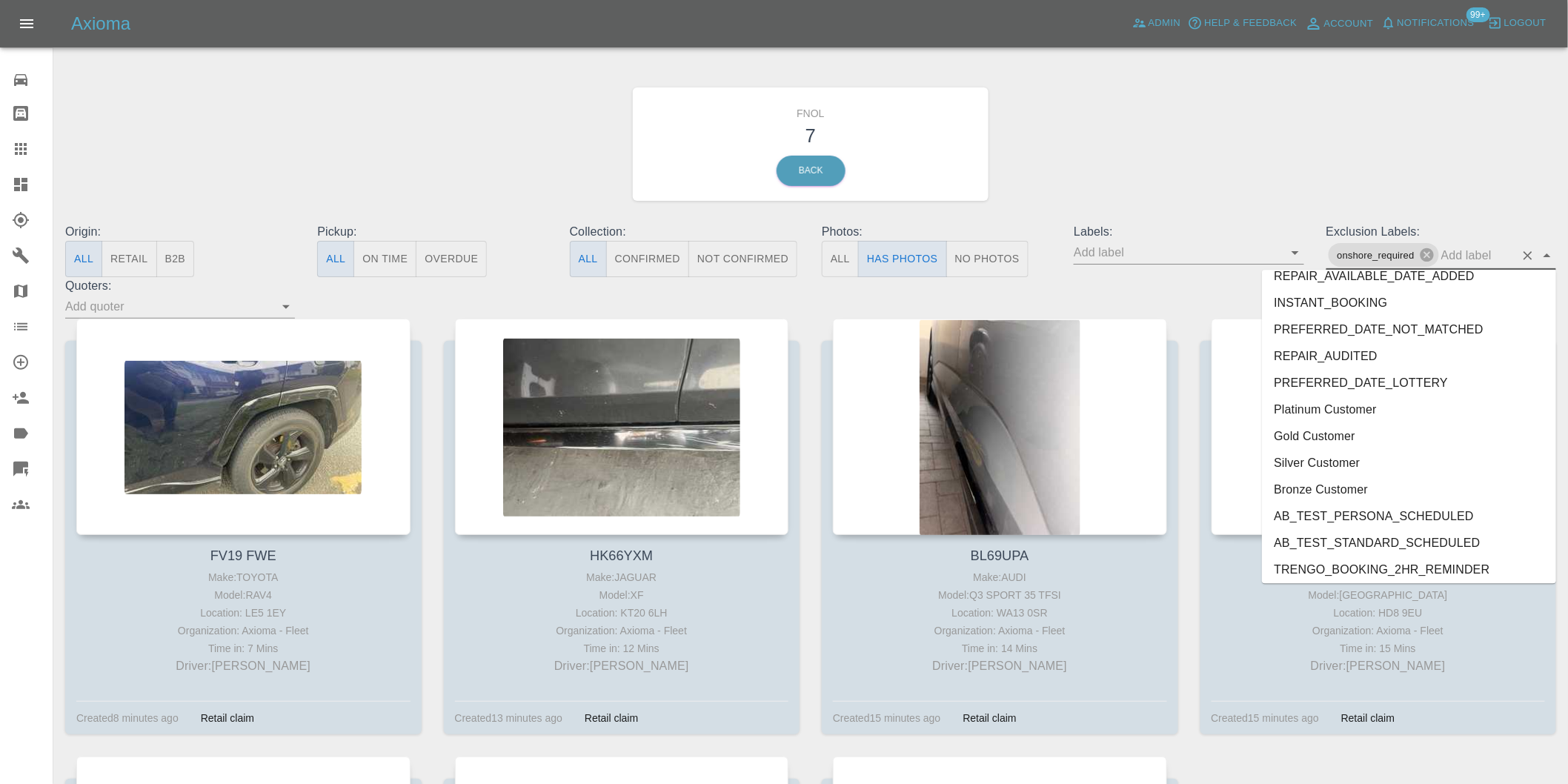
scroll to position [3191, 0]
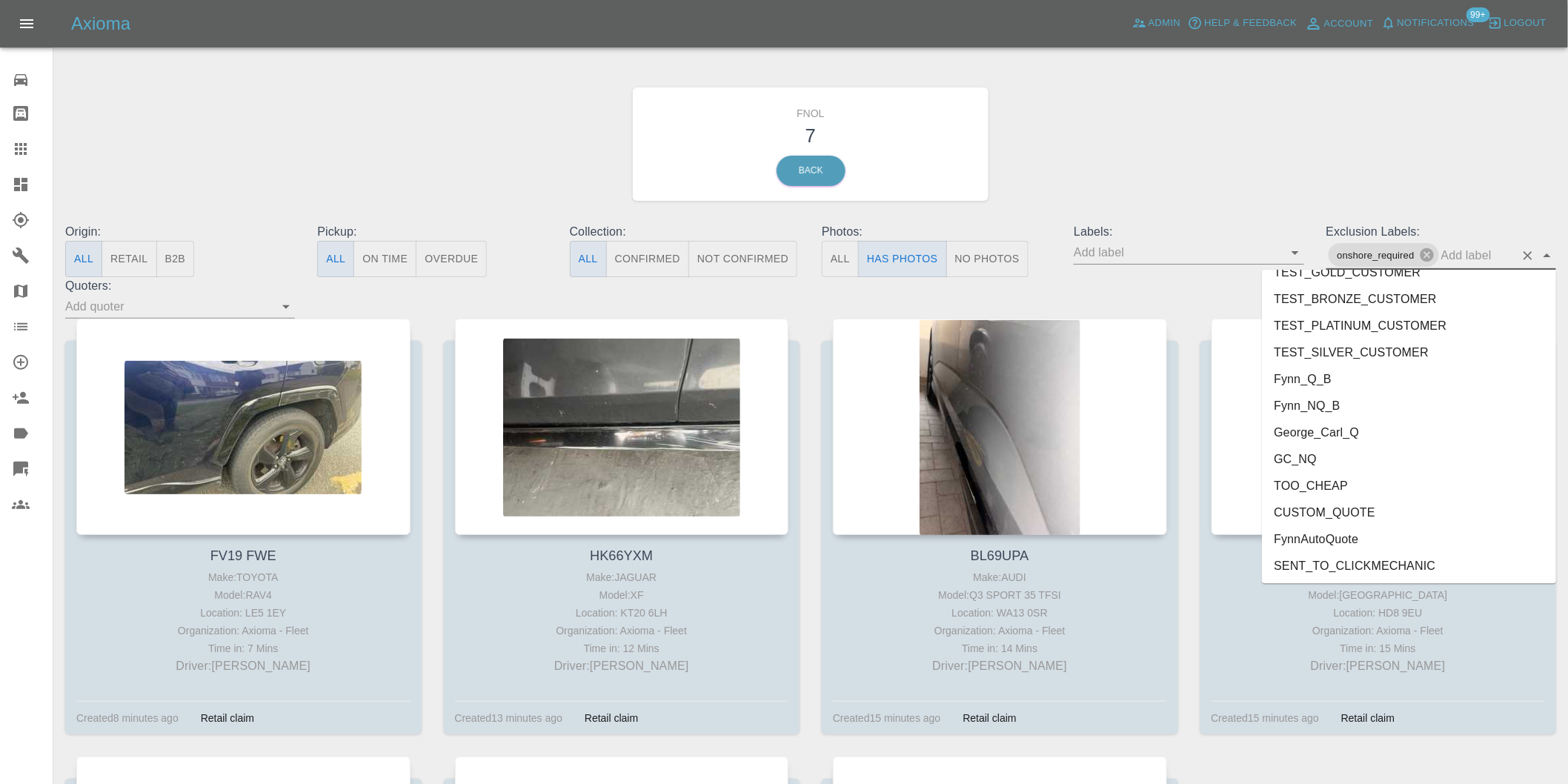
click at [1329, 425] on li "George_Carl_Q" at bounding box center [1408, 431] width 294 height 27
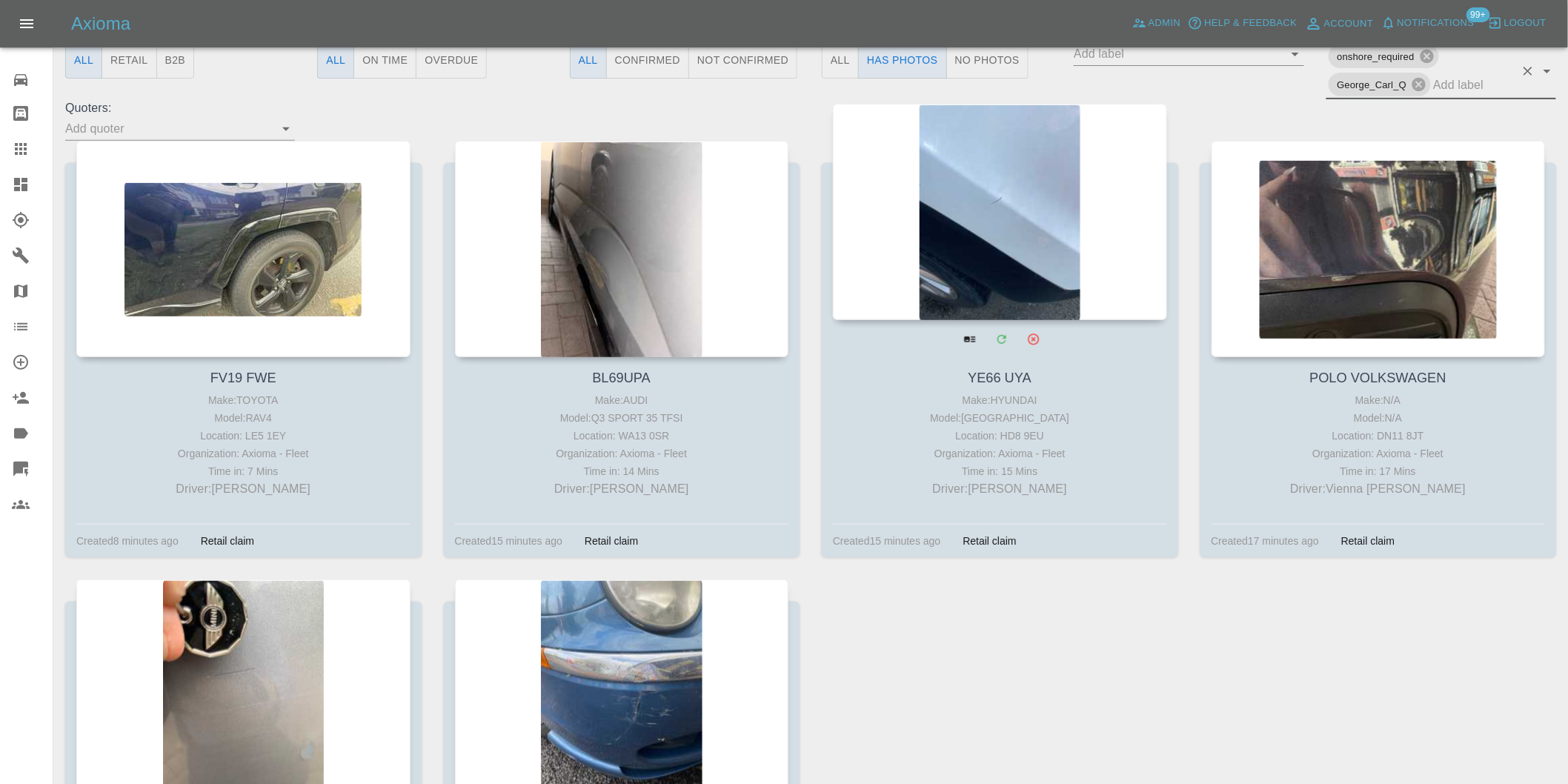
scroll to position [247, 0]
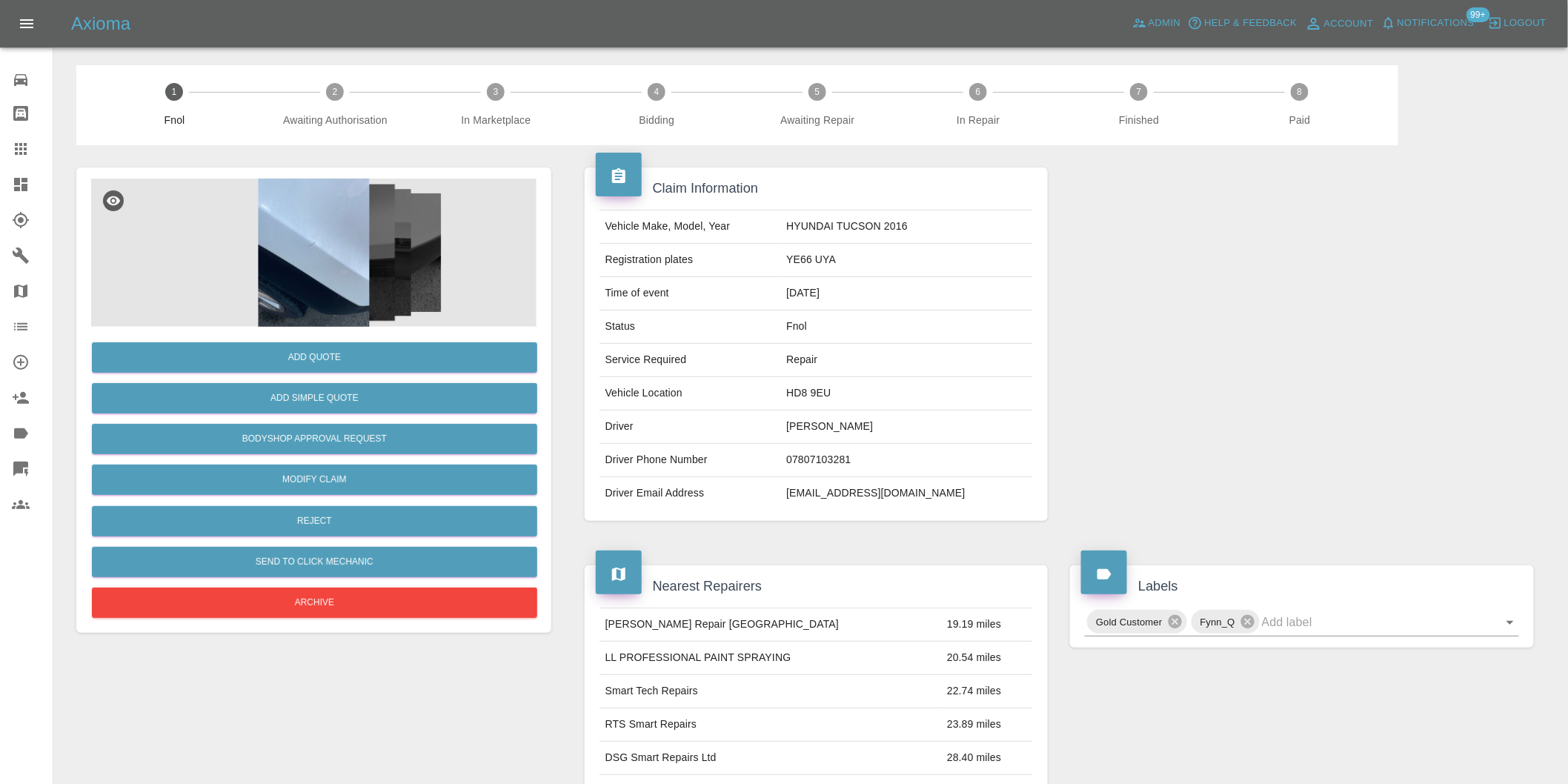
click at [344, 244] on img at bounding box center [313, 252] width 445 height 148
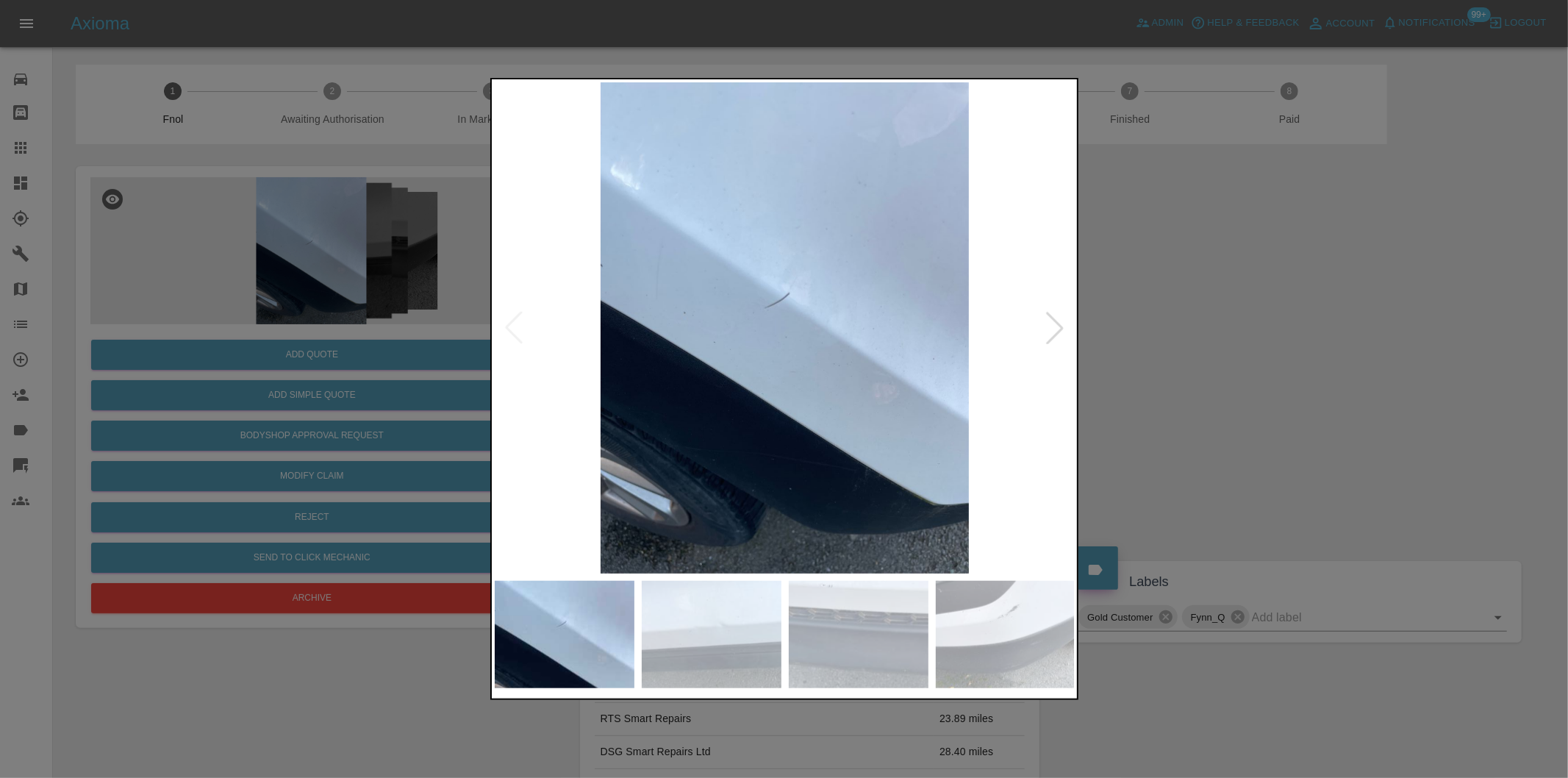
click at [1047, 325] on div at bounding box center [1055, 328] width 32 height 32
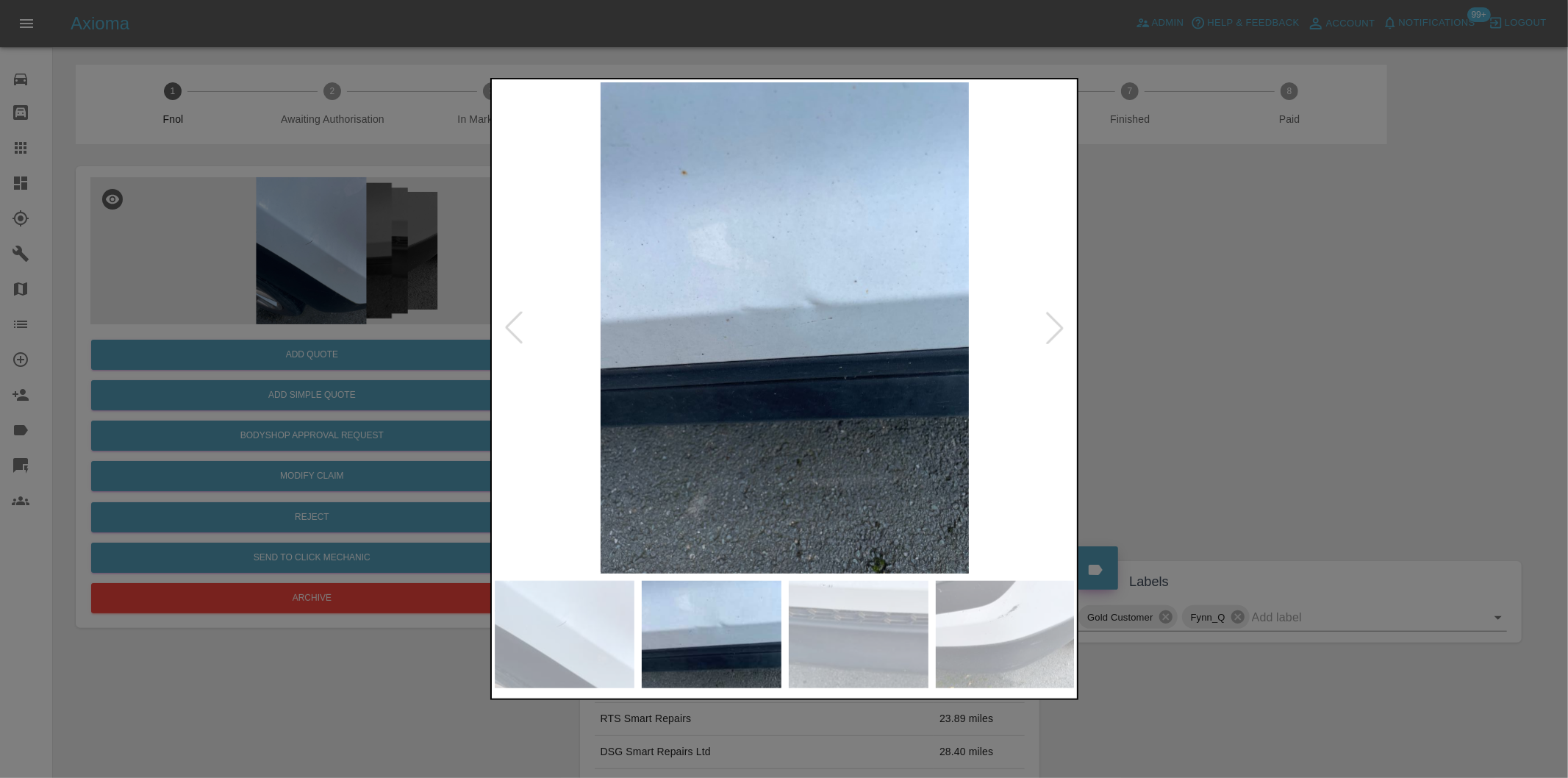
click at [1048, 325] on div at bounding box center [1055, 328] width 32 height 32
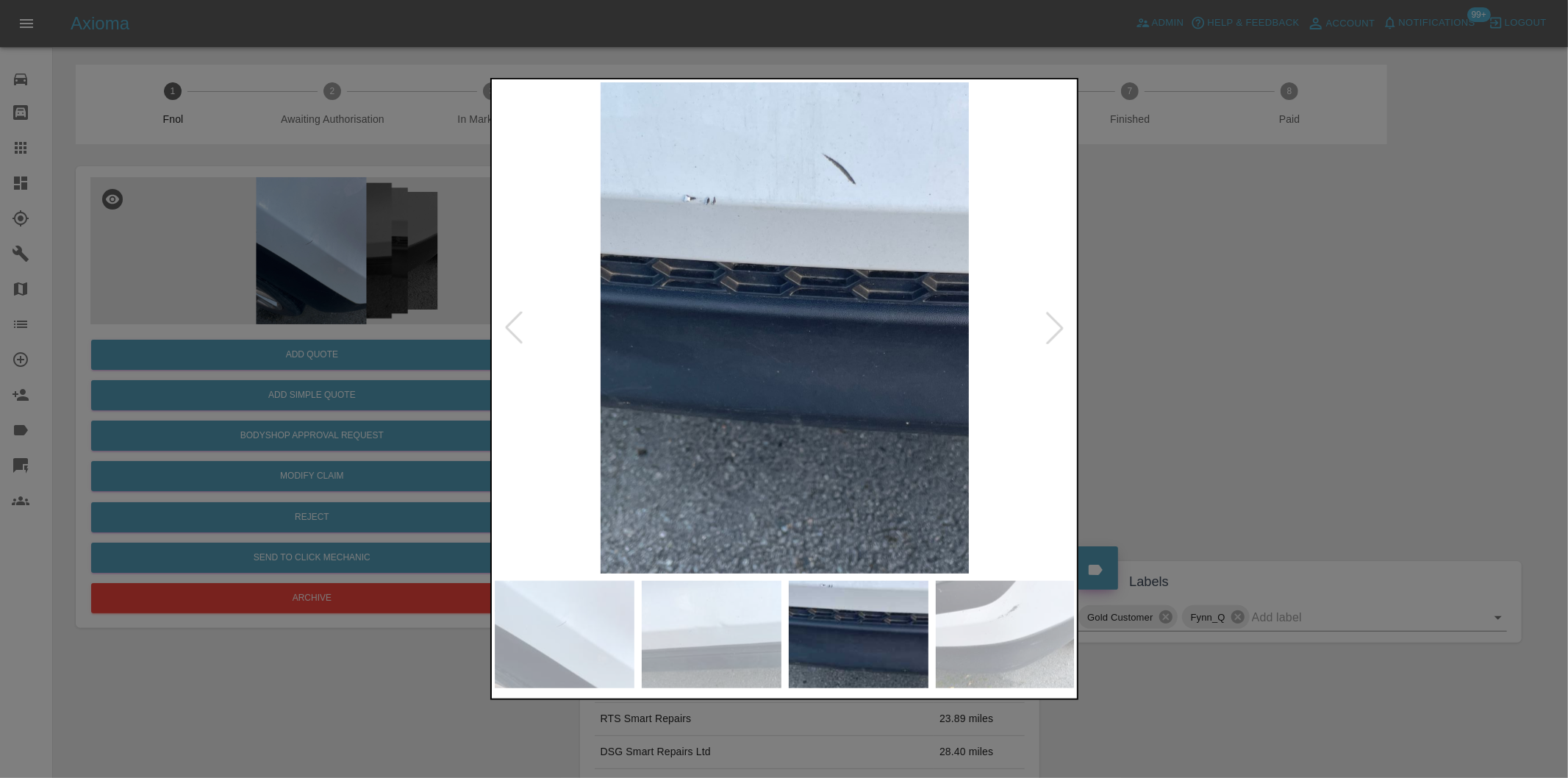
click at [1048, 325] on div at bounding box center [1055, 328] width 32 height 32
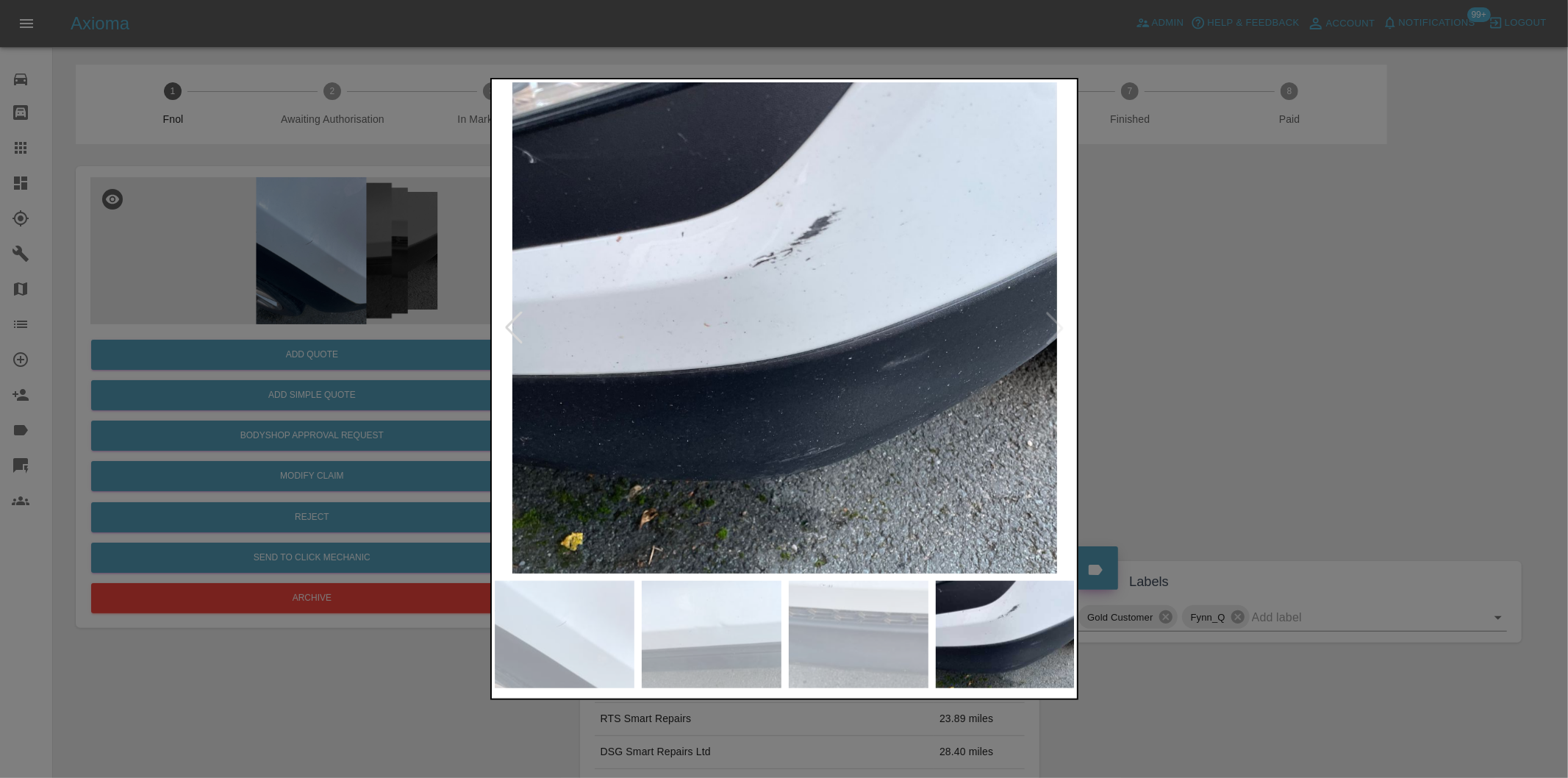
click at [1048, 325] on img at bounding box center [784, 328] width 581 height 491
click at [1224, 353] on div at bounding box center [784, 389] width 1568 height 778
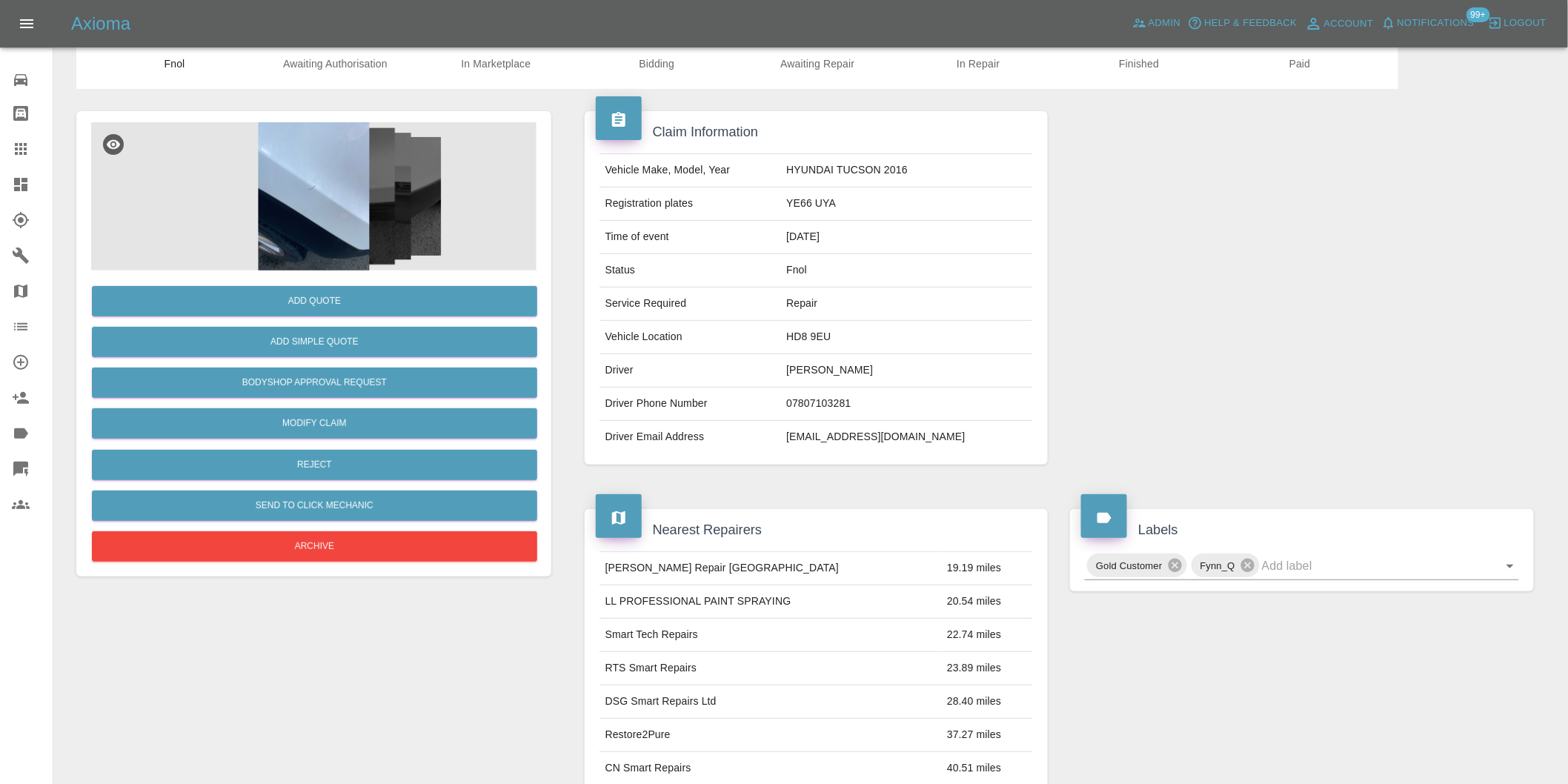
scroll to position [82, 0]
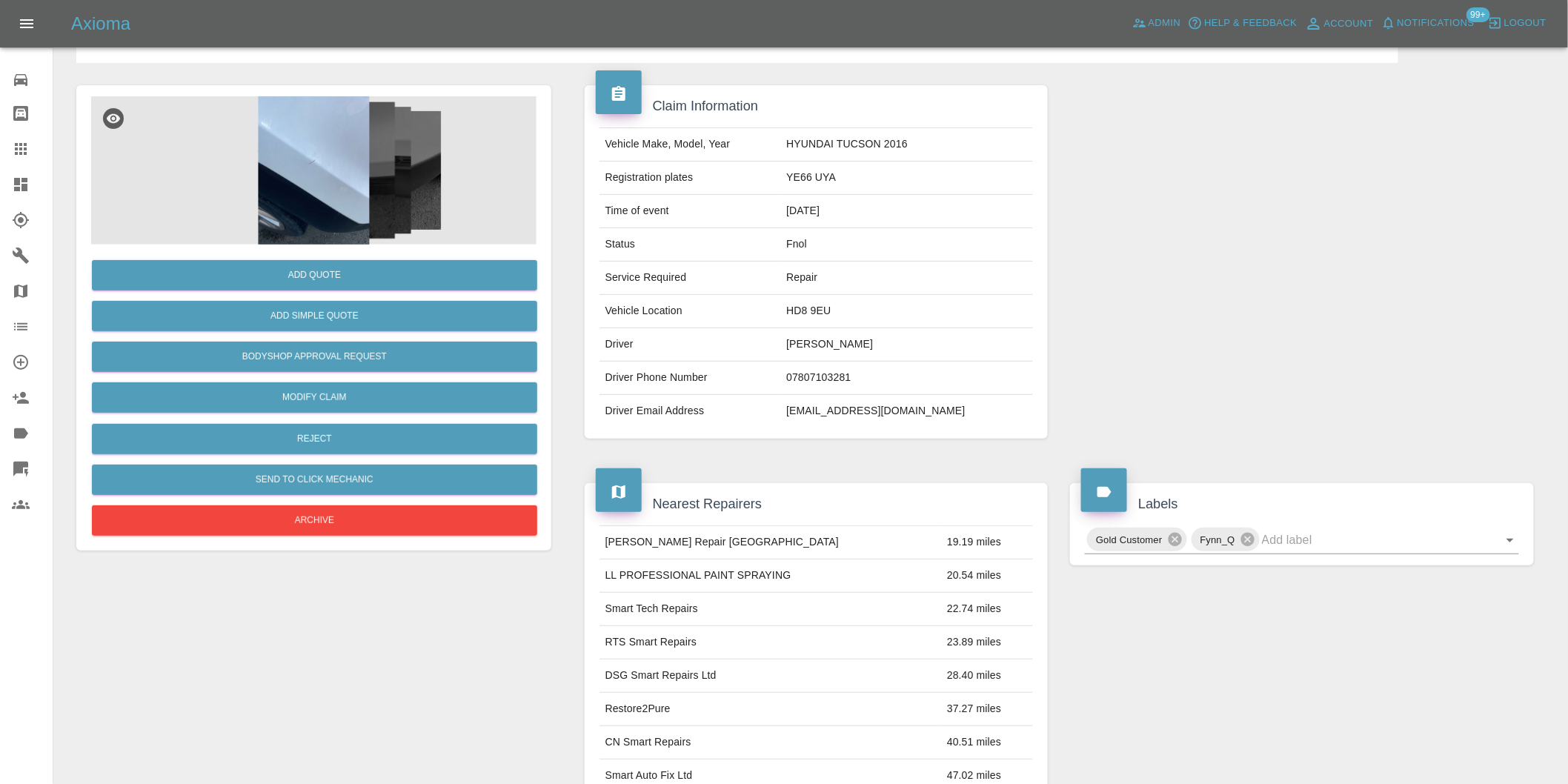
click at [243, 148] on img at bounding box center [313, 170] width 445 height 148
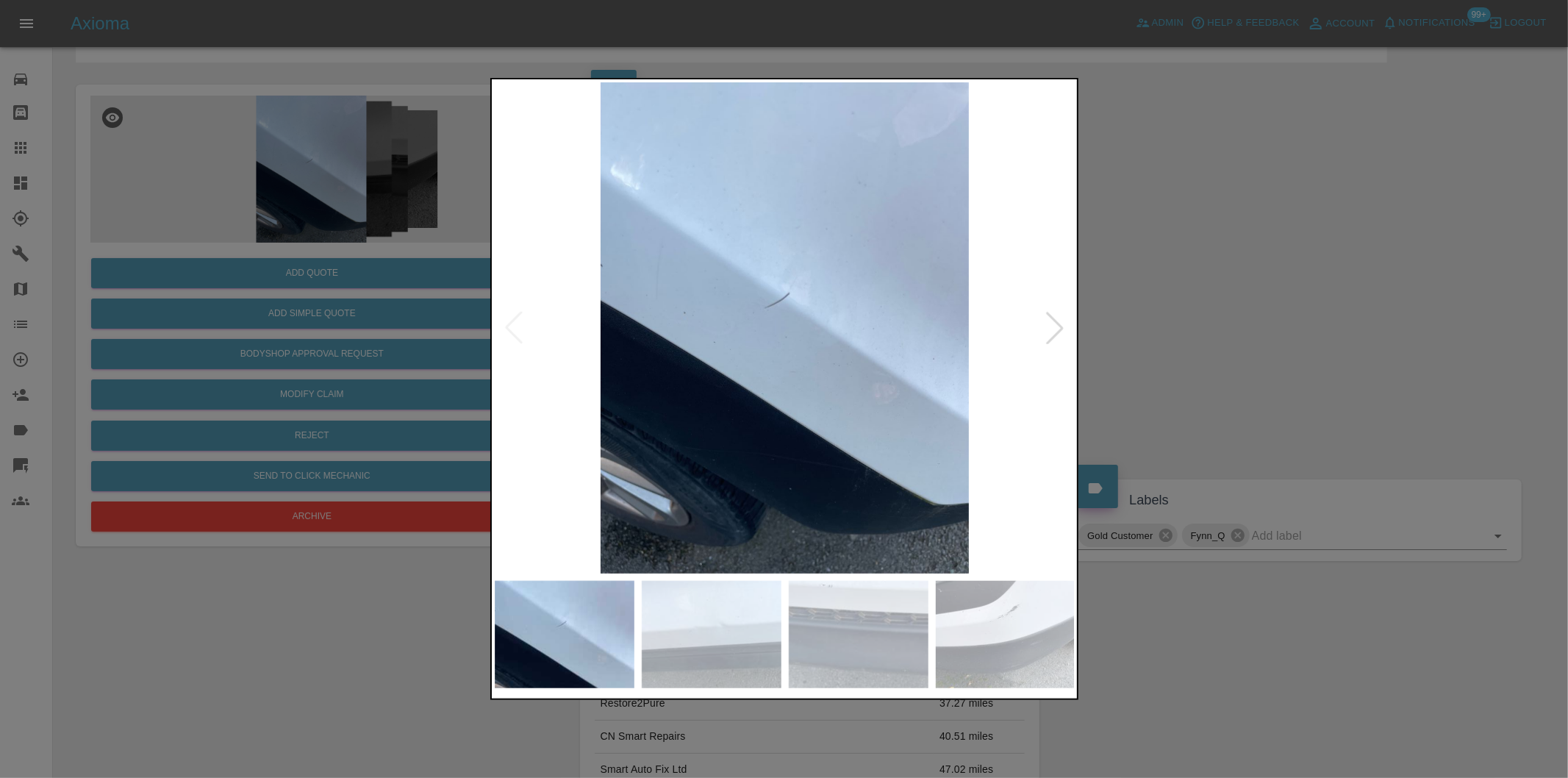
click at [1056, 329] on div at bounding box center [1055, 328] width 32 height 32
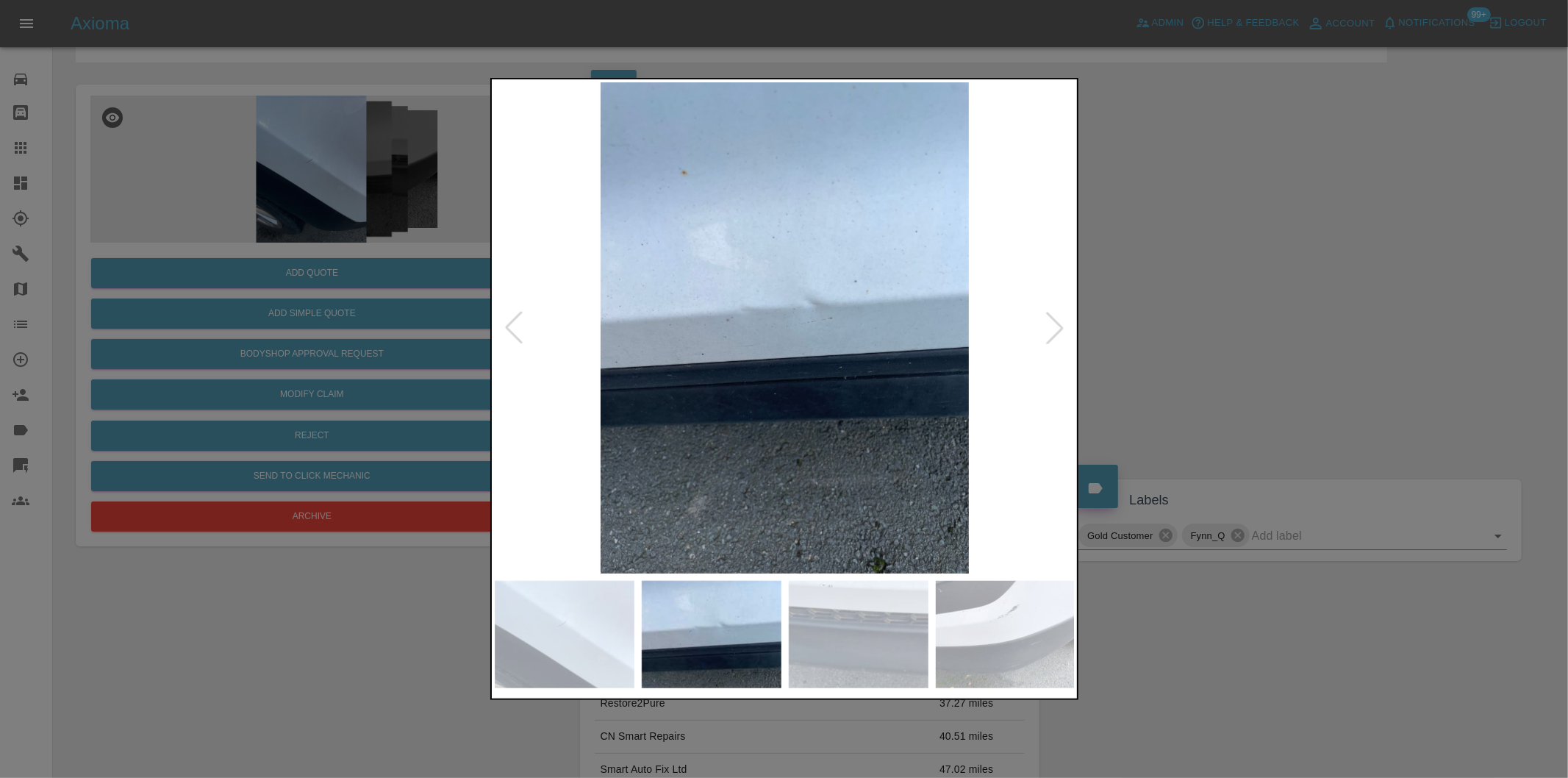
click at [1056, 329] on div at bounding box center [1055, 328] width 32 height 32
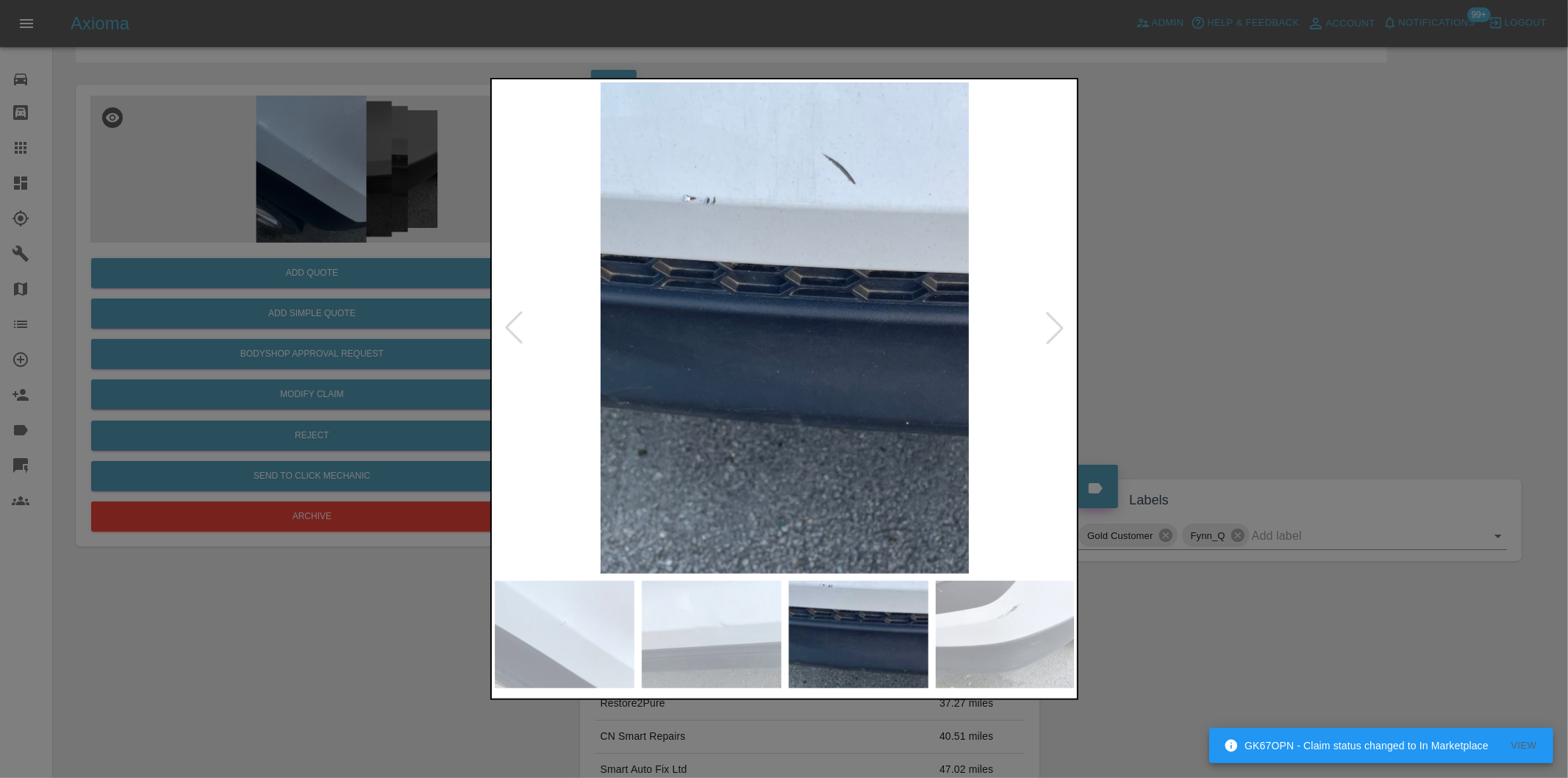
click at [1056, 329] on div at bounding box center [1055, 328] width 32 height 32
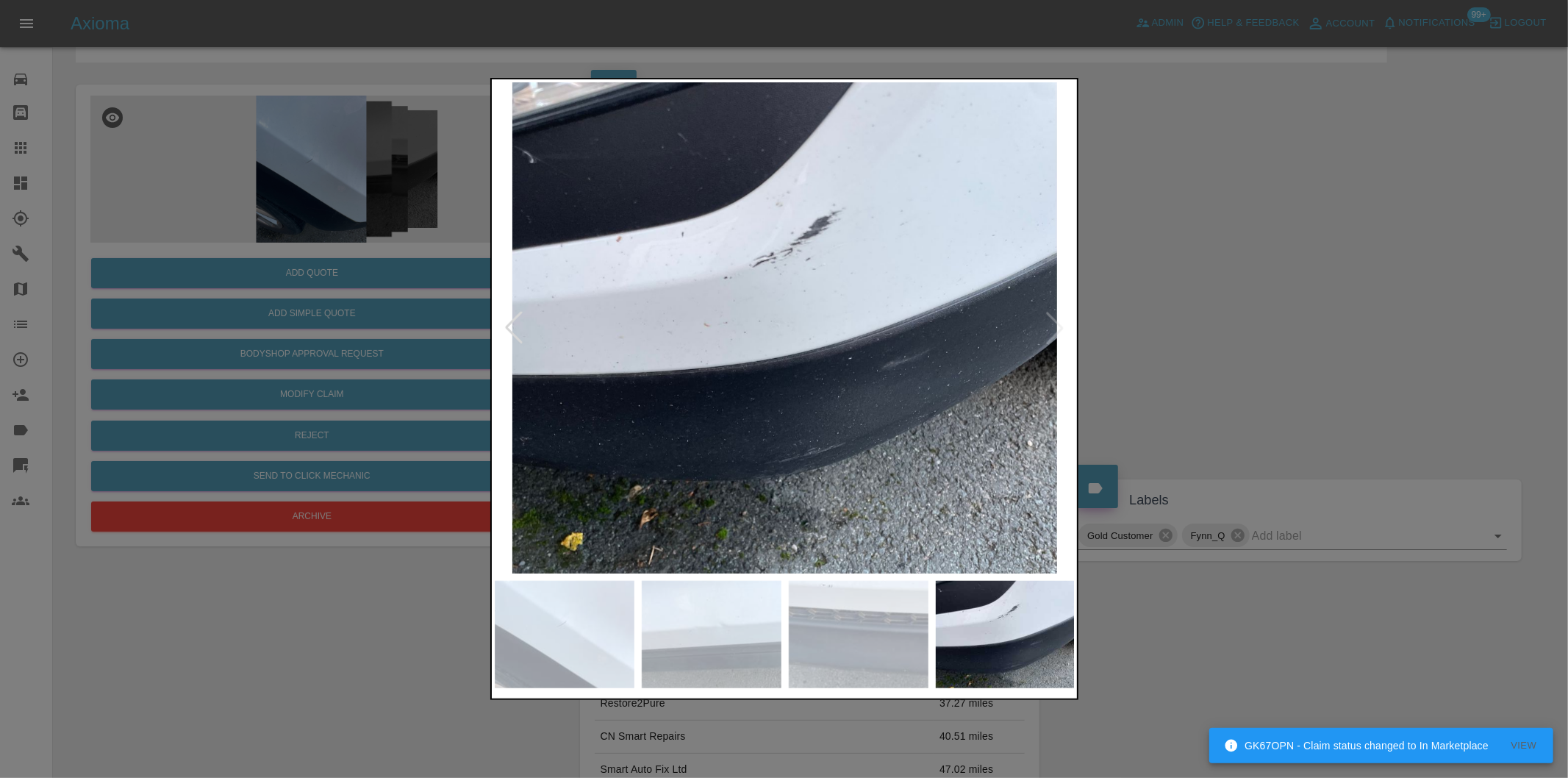
click at [1209, 326] on div at bounding box center [784, 389] width 1568 height 778
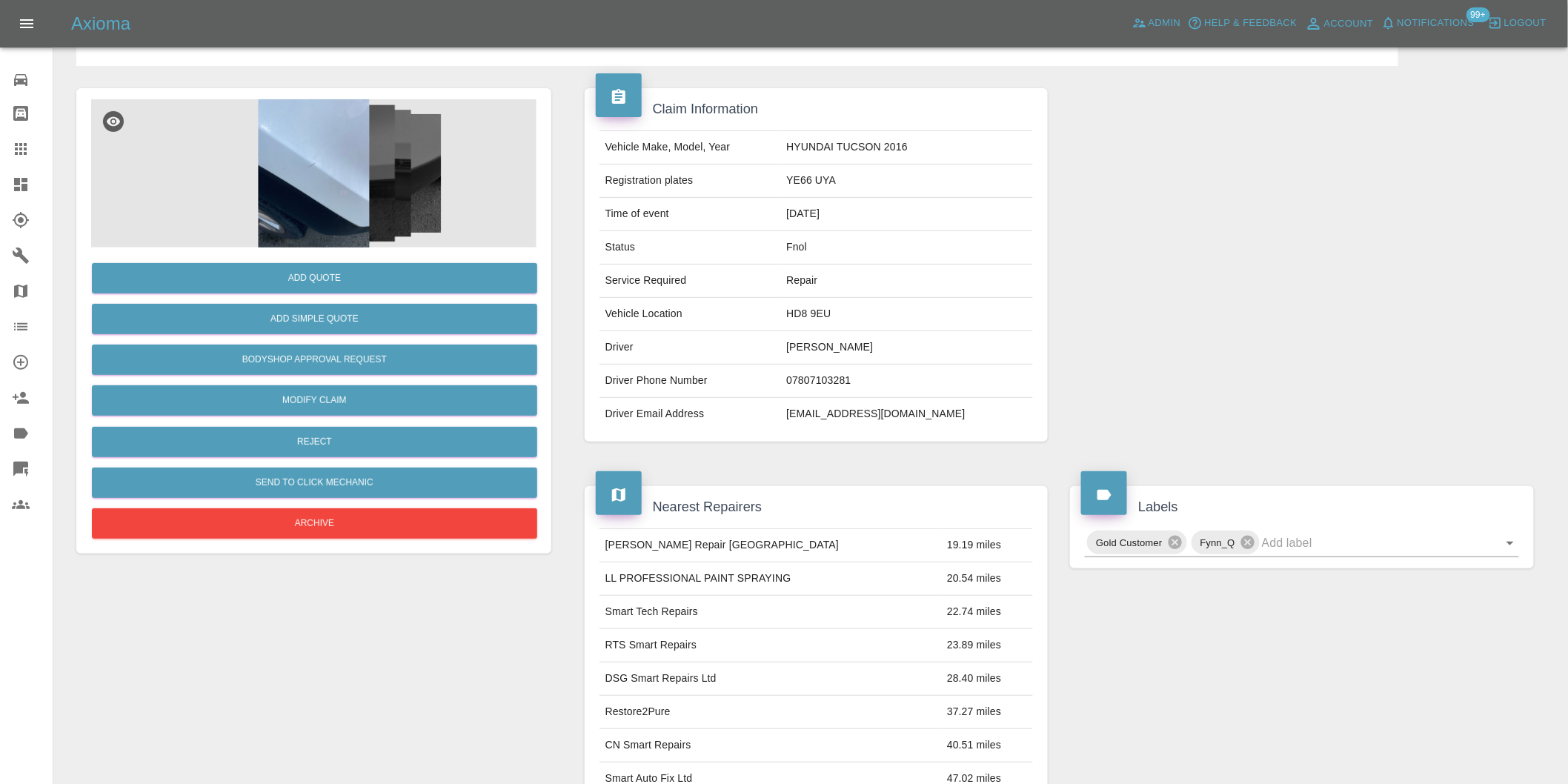
scroll to position [0, 0]
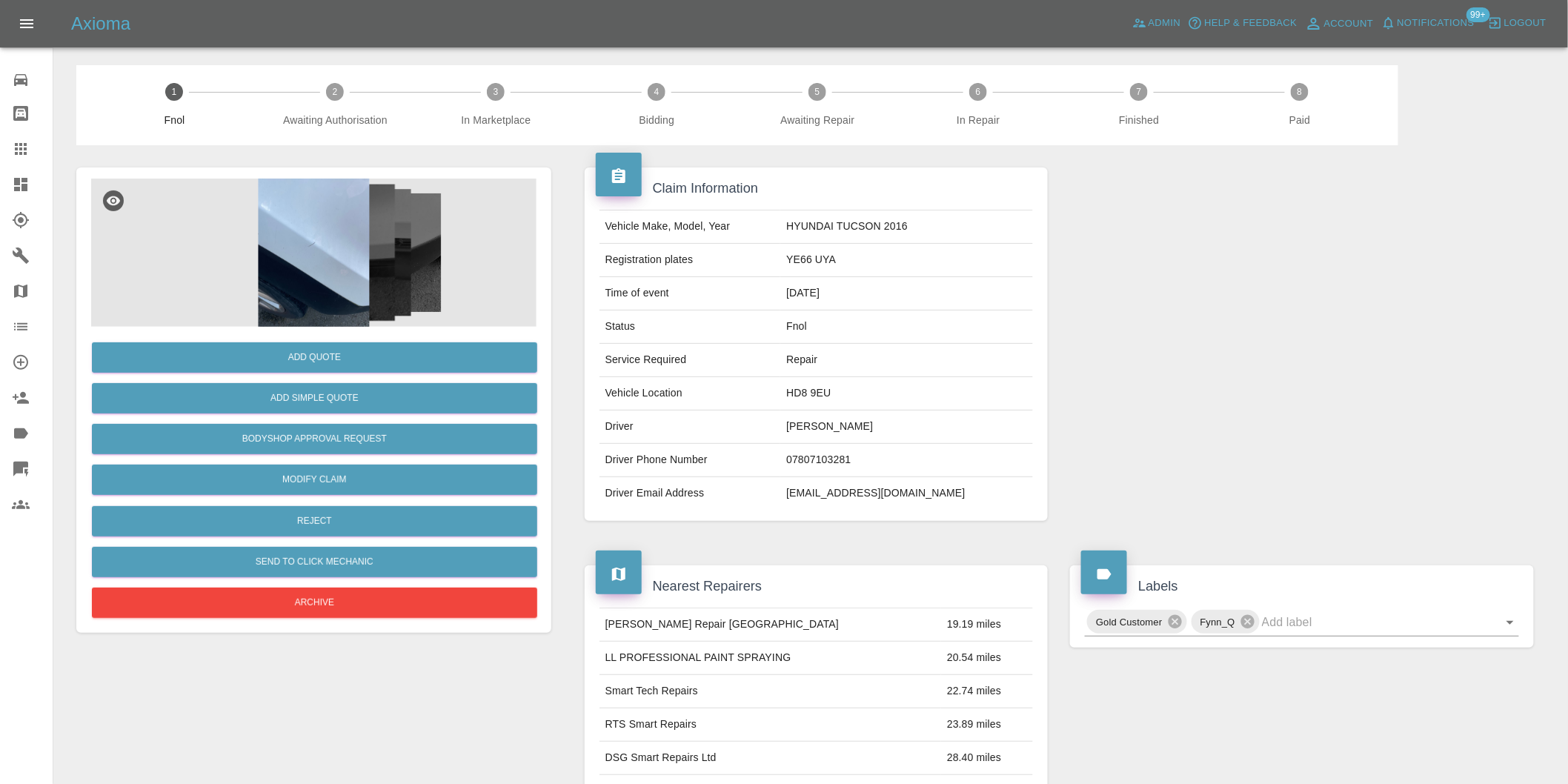
click at [331, 223] on img at bounding box center [313, 252] width 445 height 148
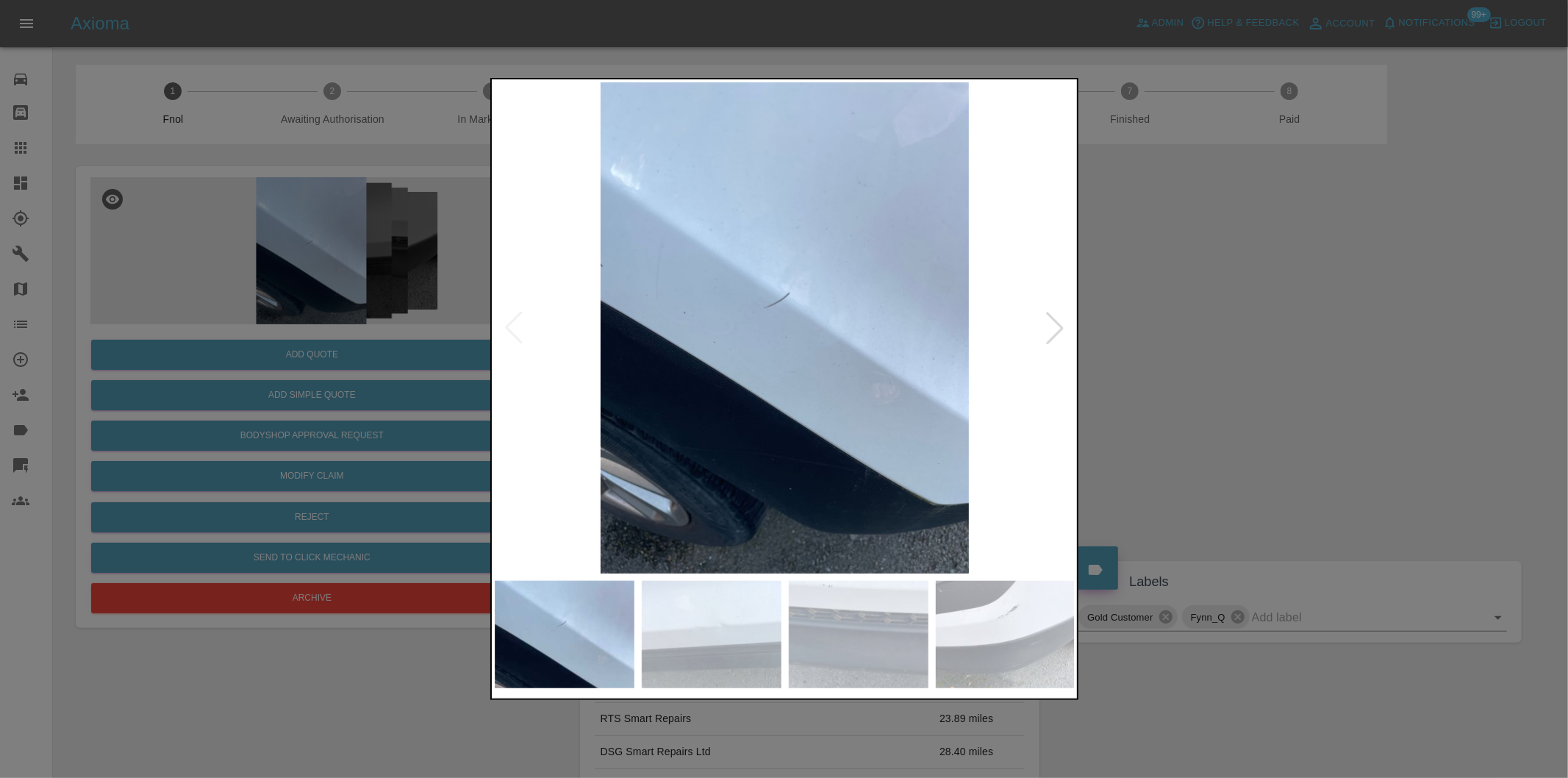
click at [1173, 363] on div at bounding box center [784, 389] width 1568 height 778
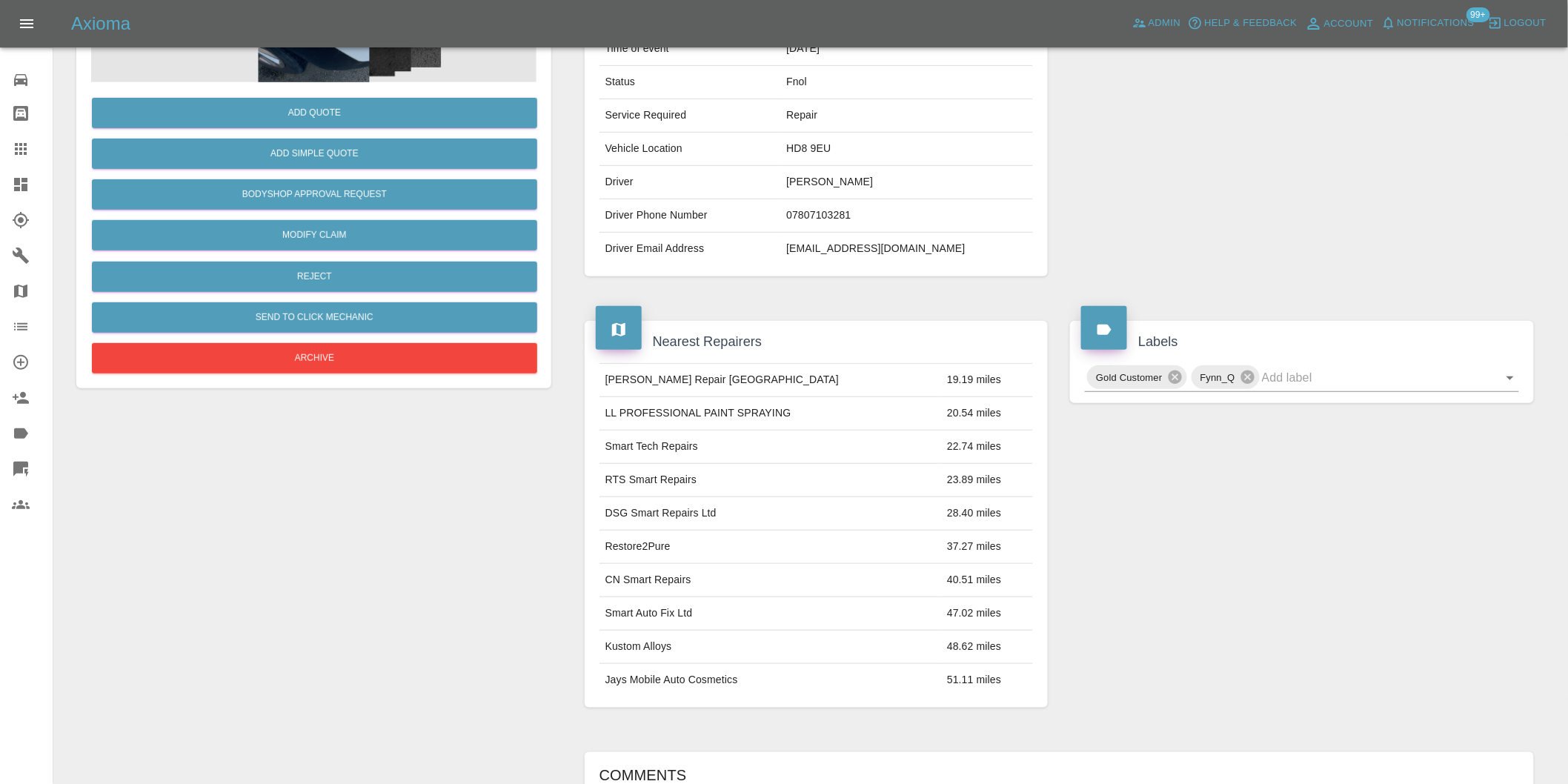
scroll to position [247, 0]
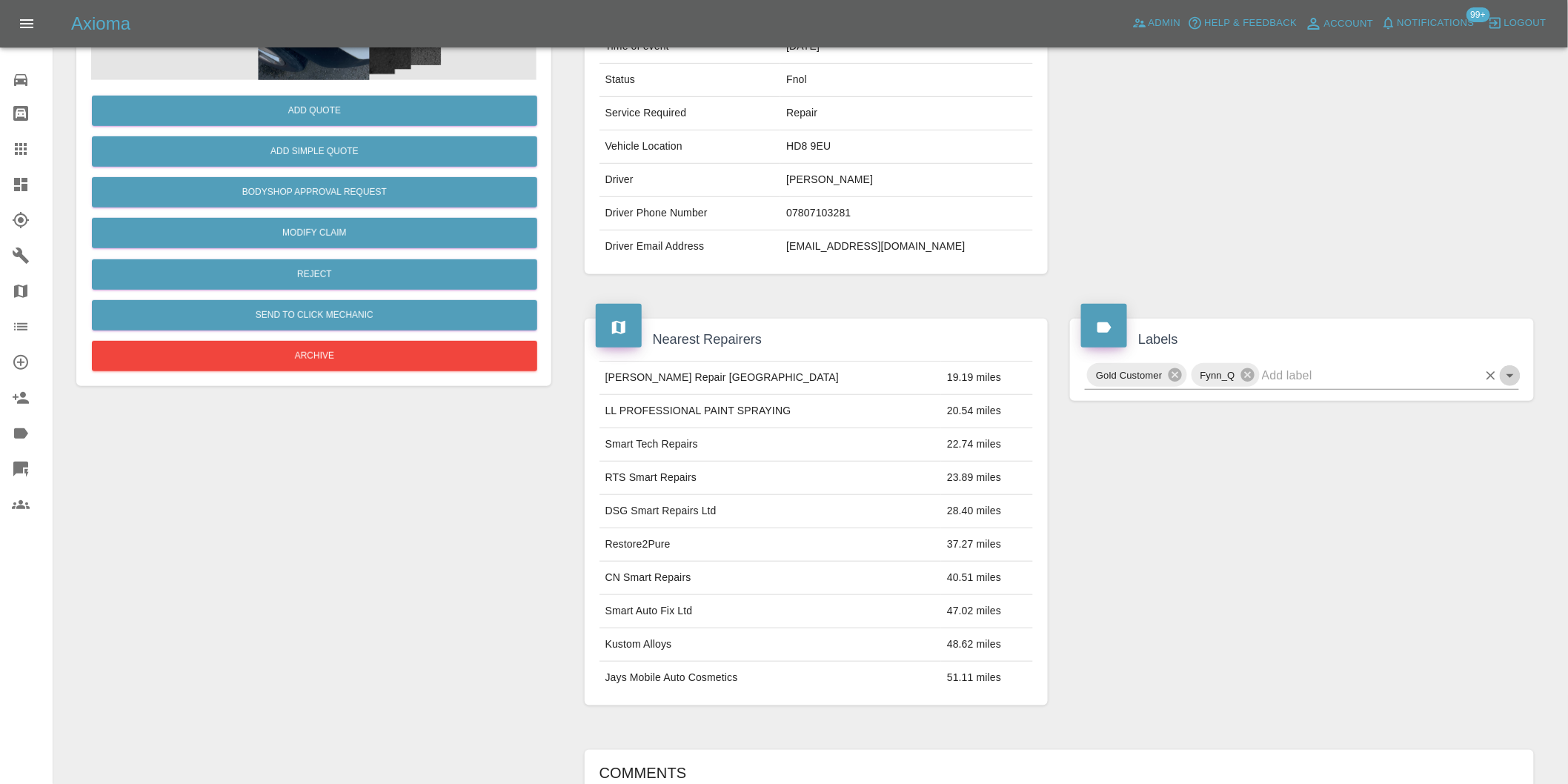
click at [1507, 379] on icon "Open" at bounding box center [1510, 375] width 18 height 18
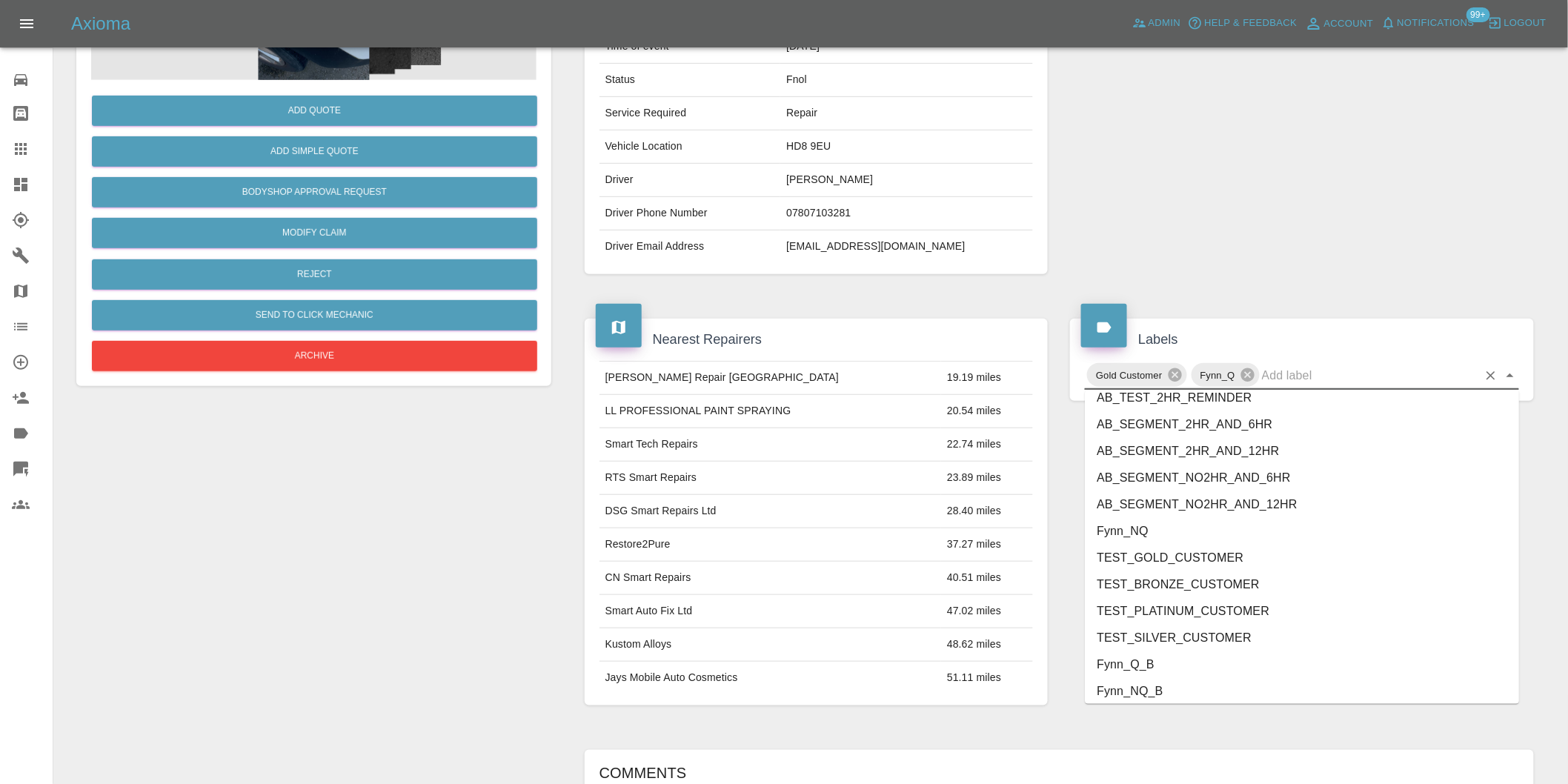
scroll to position [3164, 0]
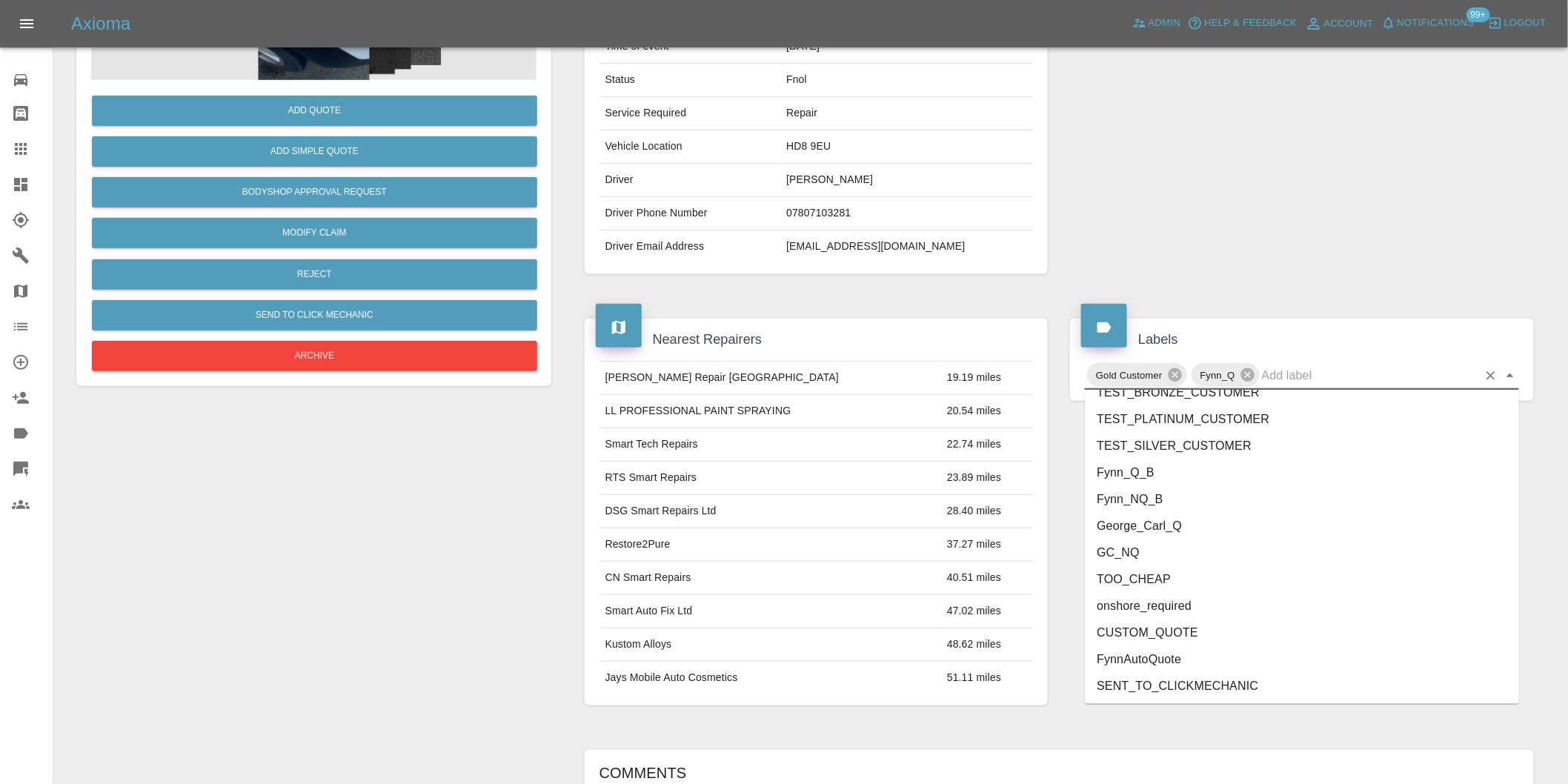
click at [1209, 606] on li "onshore_required" at bounding box center [1301, 606] width 434 height 27
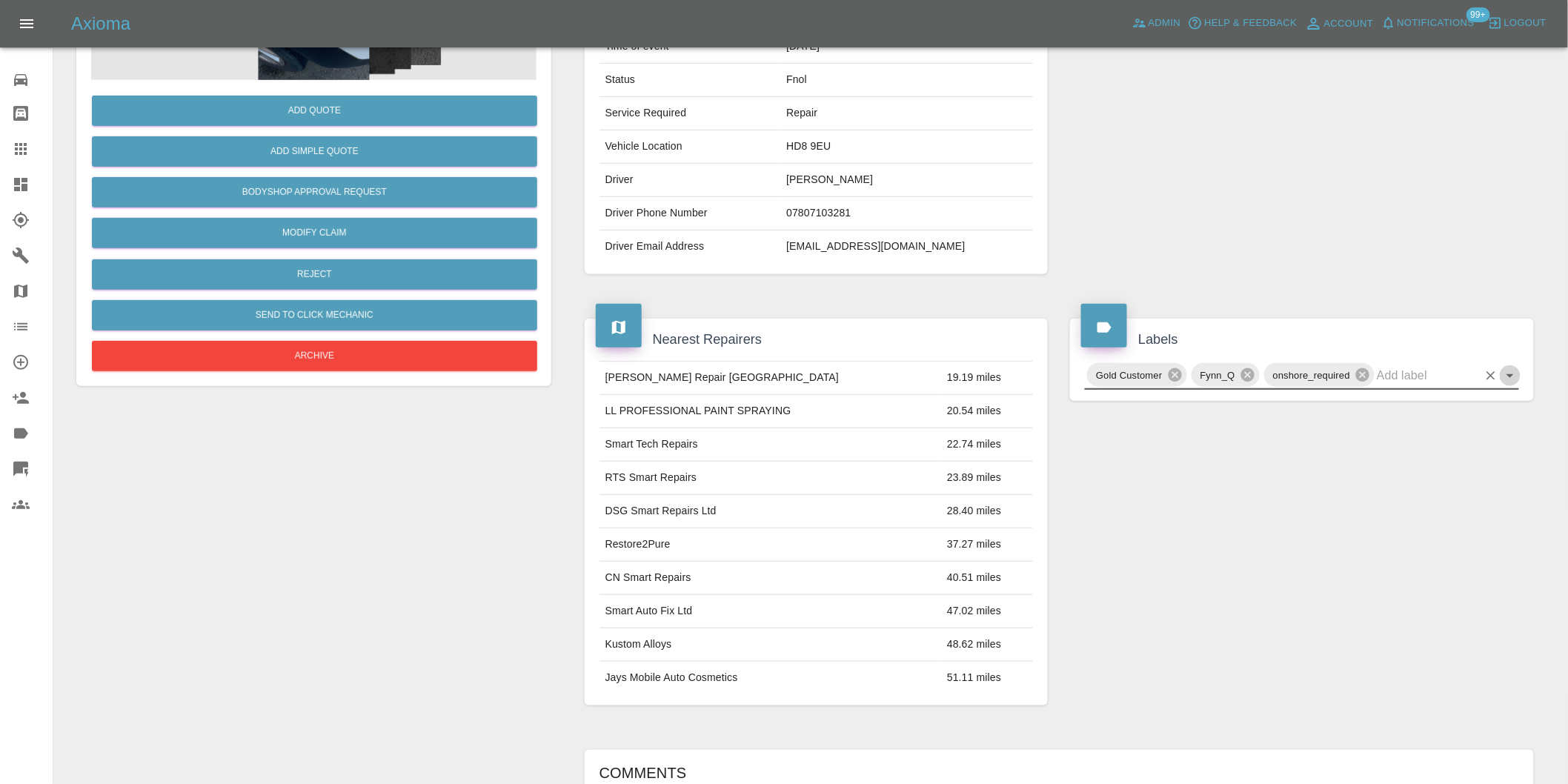
click at [1509, 379] on icon "Open" at bounding box center [1510, 375] width 18 height 18
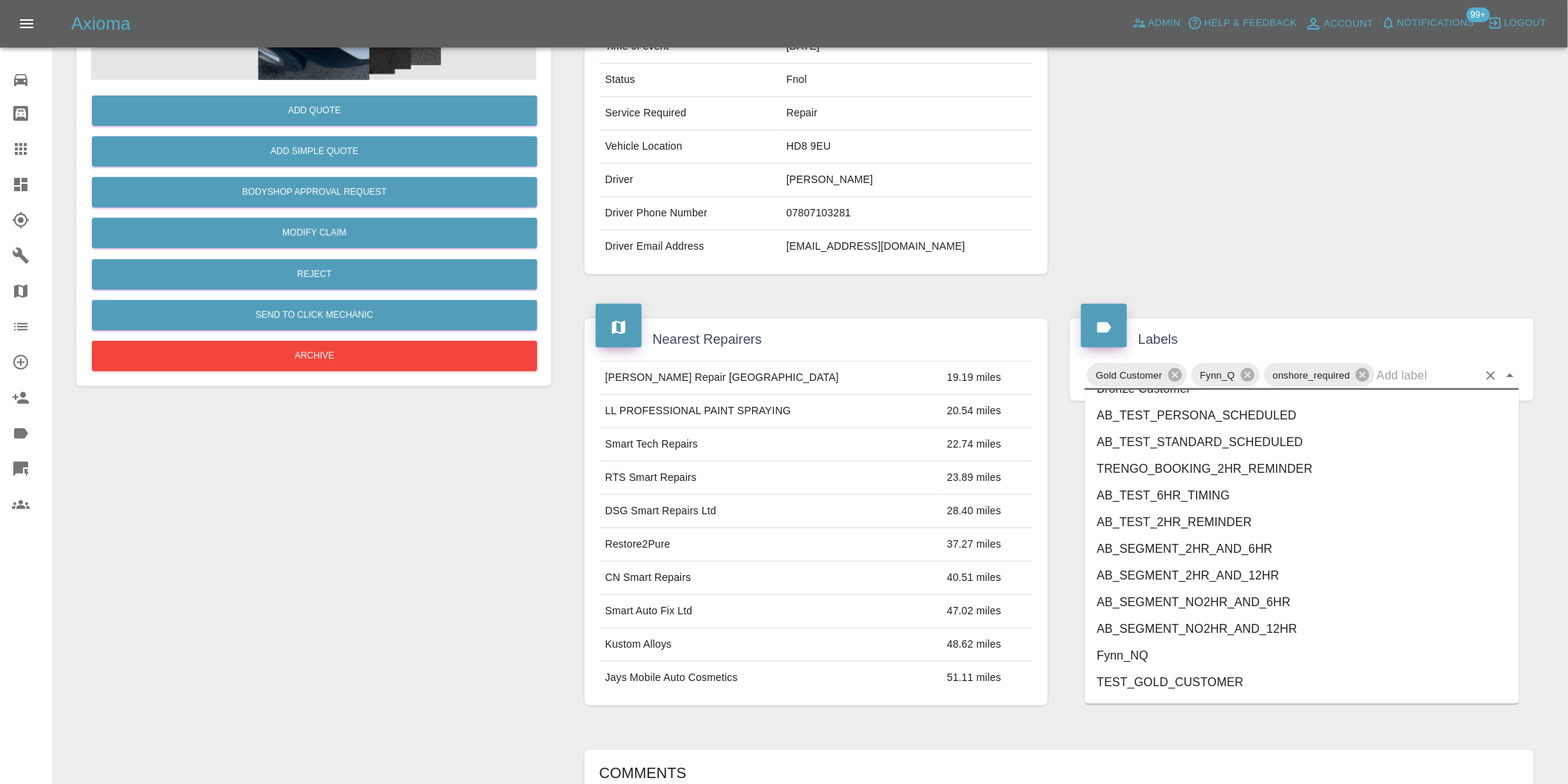
scroll to position [3138, 0]
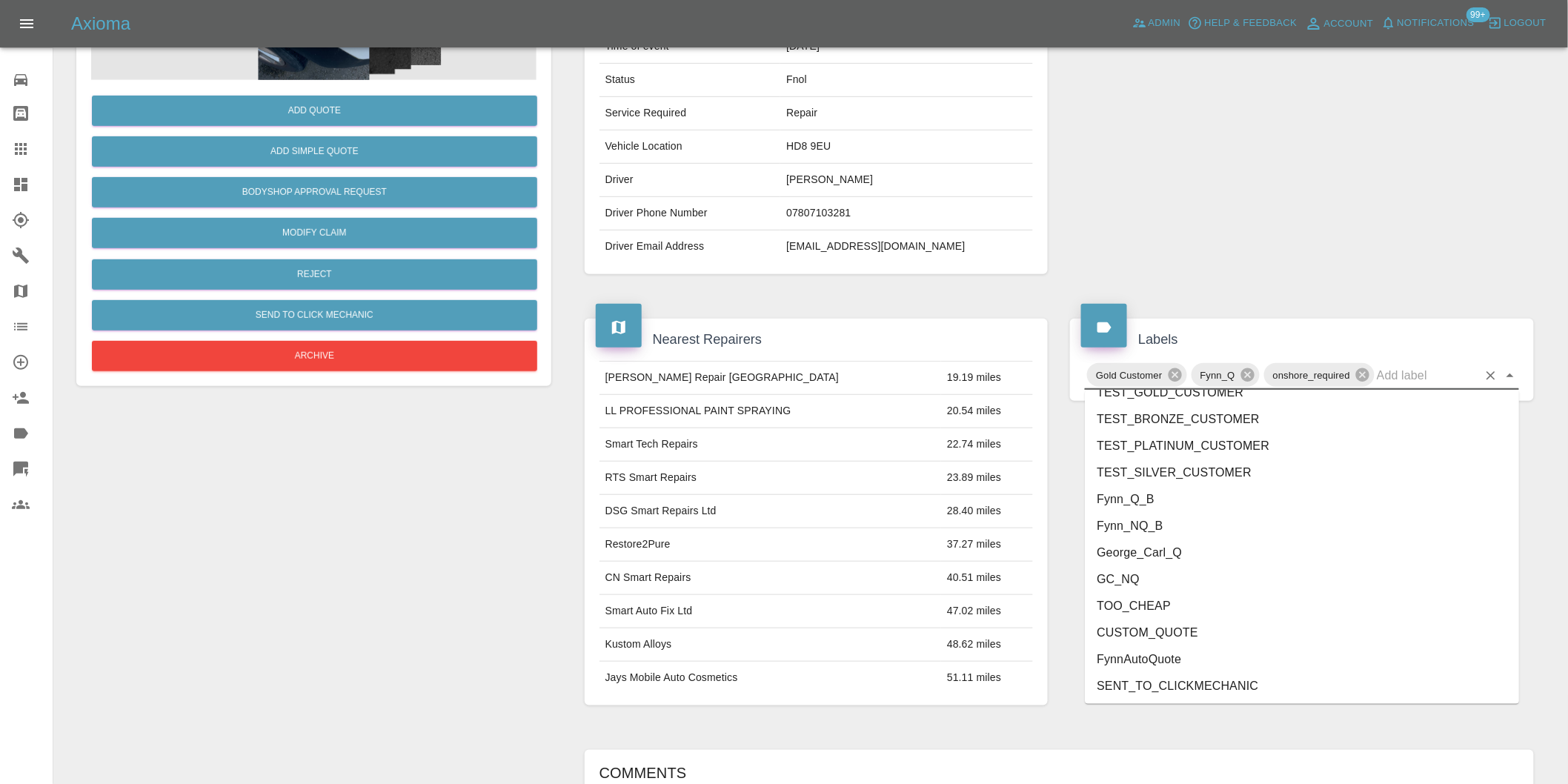
click at [1189, 550] on li "George_Carl_Q" at bounding box center [1301, 553] width 434 height 27
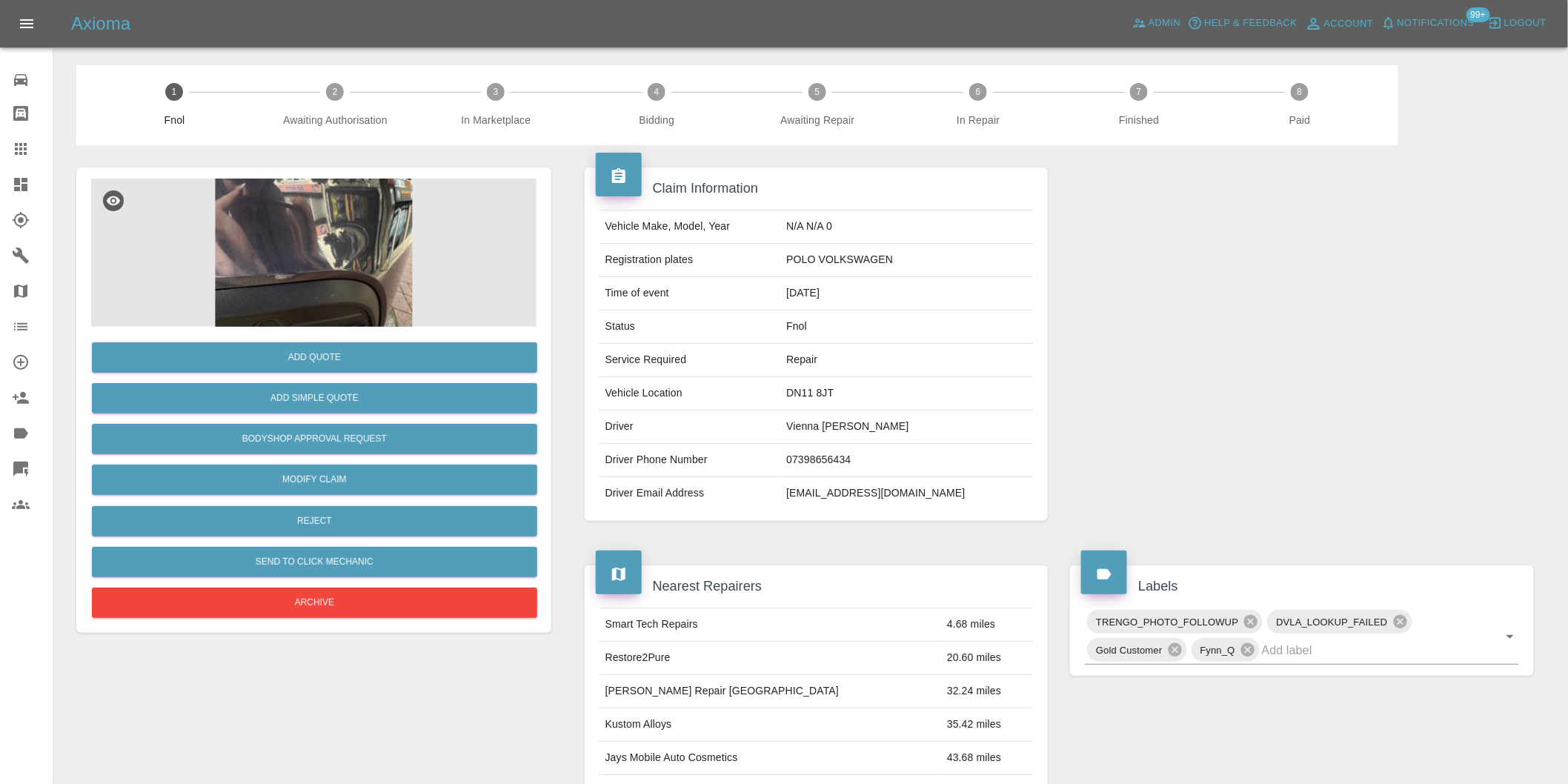
click at [290, 228] on img at bounding box center [313, 252] width 445 height 148
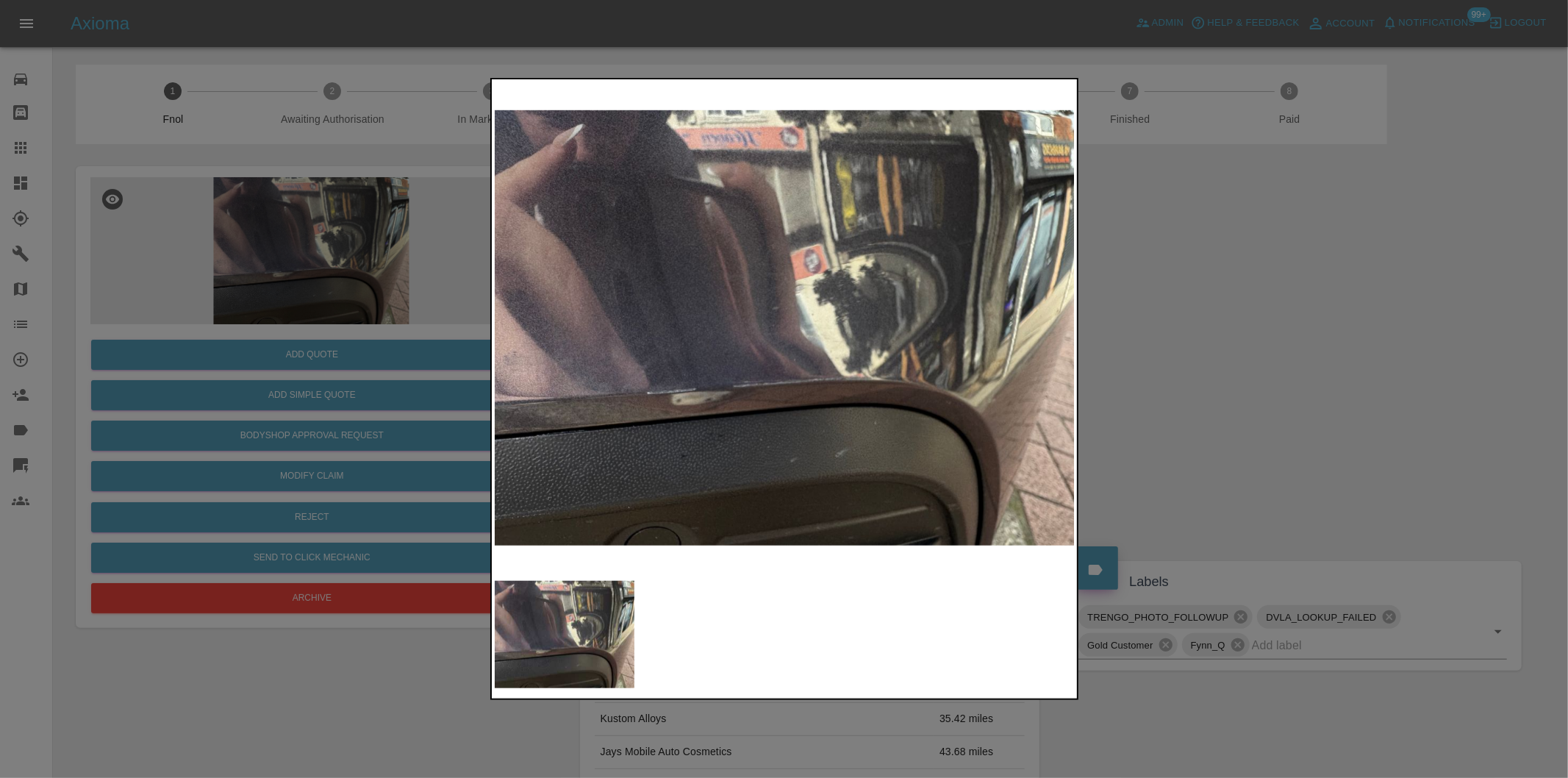
click at [1144, 366] on div at bounding box center [784, 389] width 1568 height 778
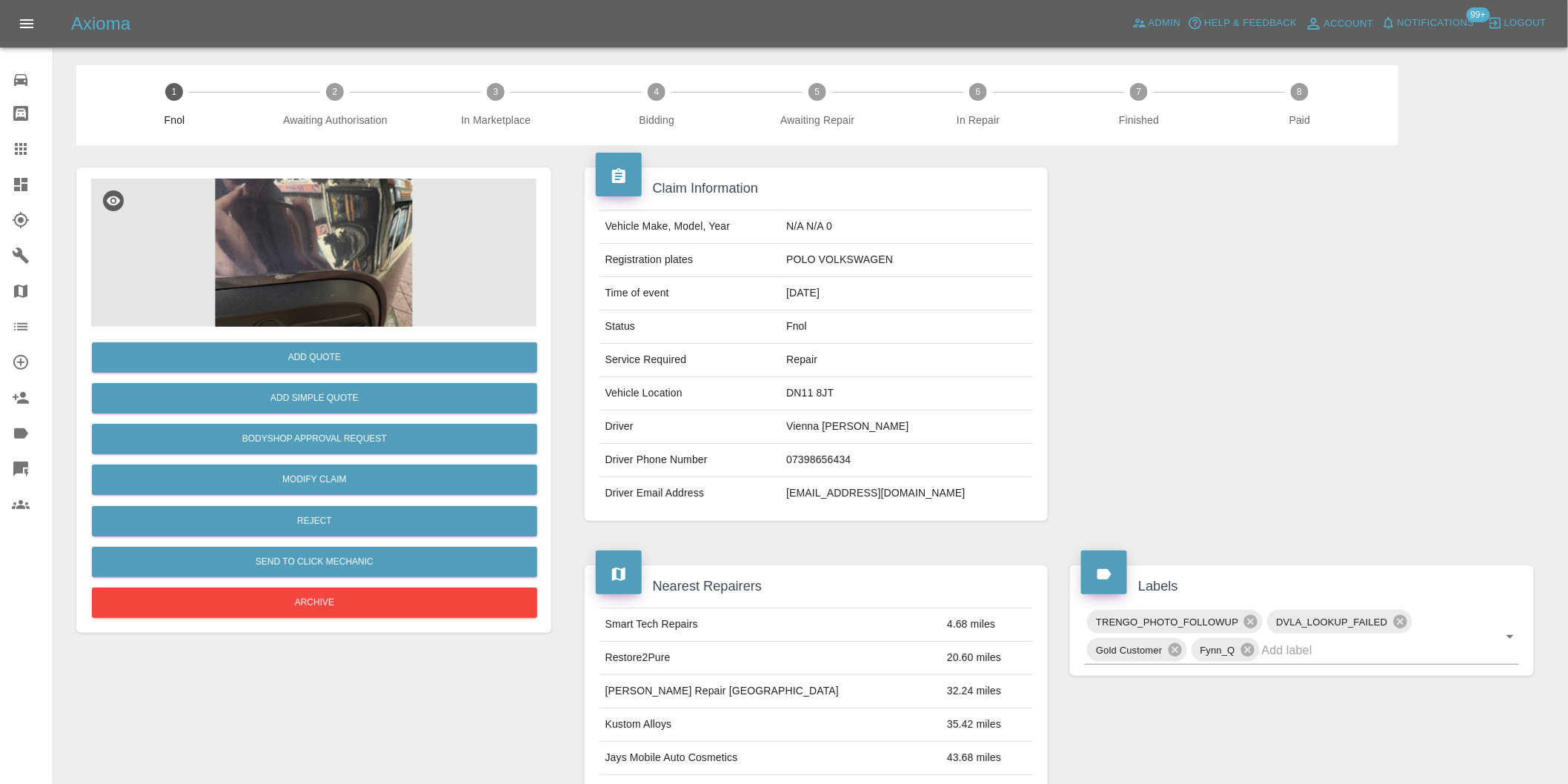
click at [324, 276] on img at bounding box center [313, 252] width 445 height 148
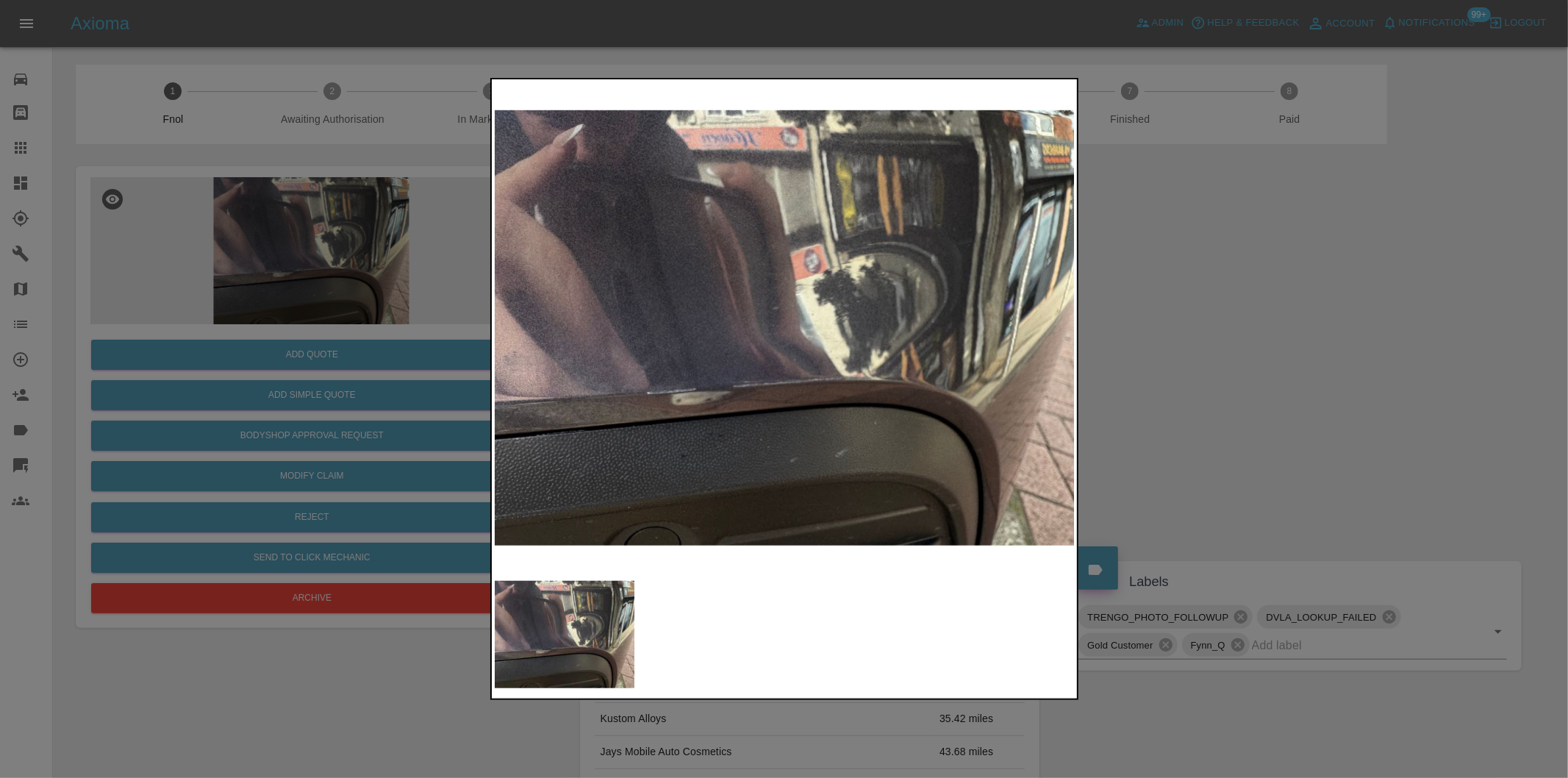
click at [696, 389] on img at bounding box center [784, 328] width 581 height 491
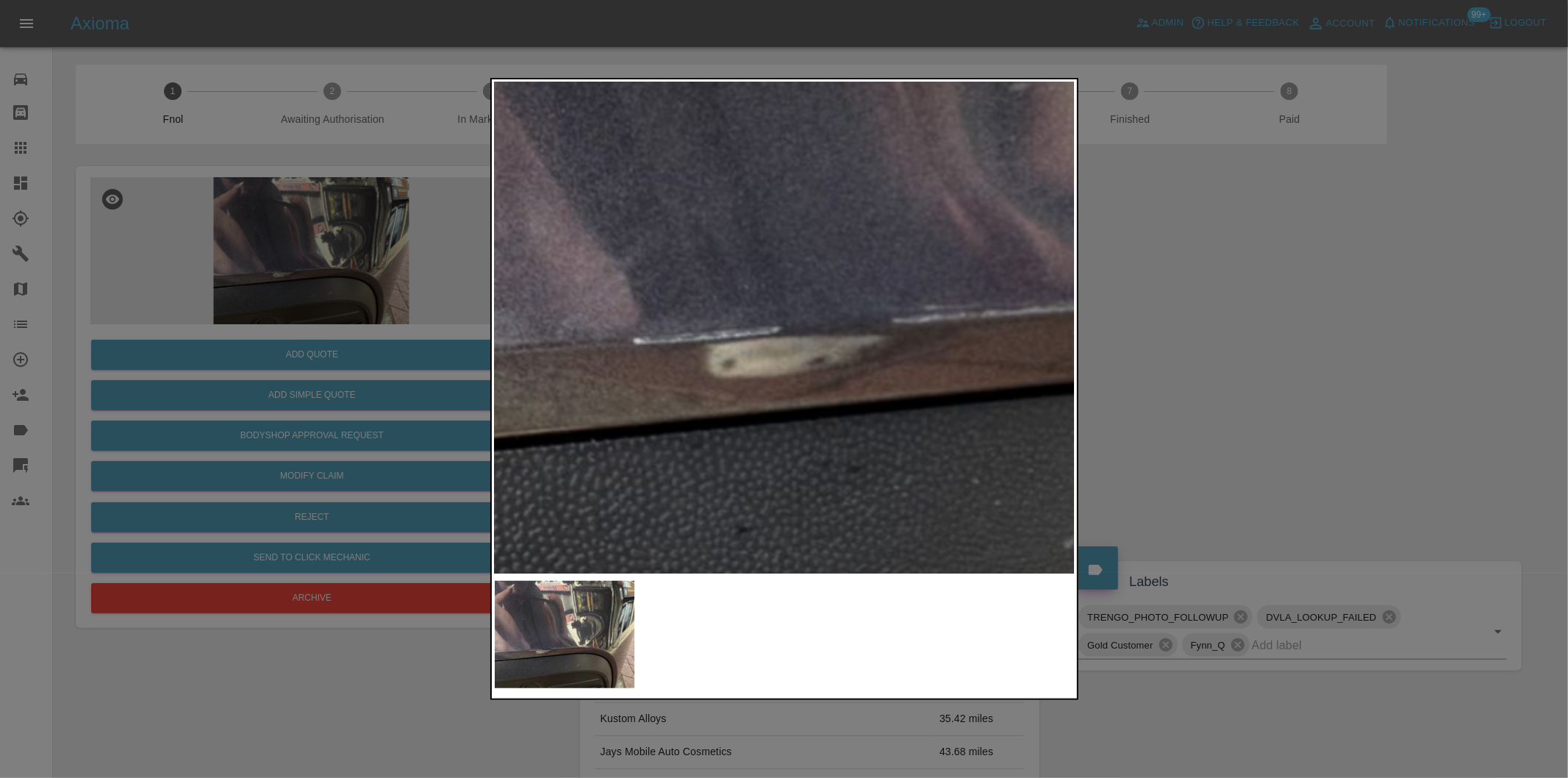
click at [696, 389] on img at bounding box center [1047, 145] width 1742 height 1473
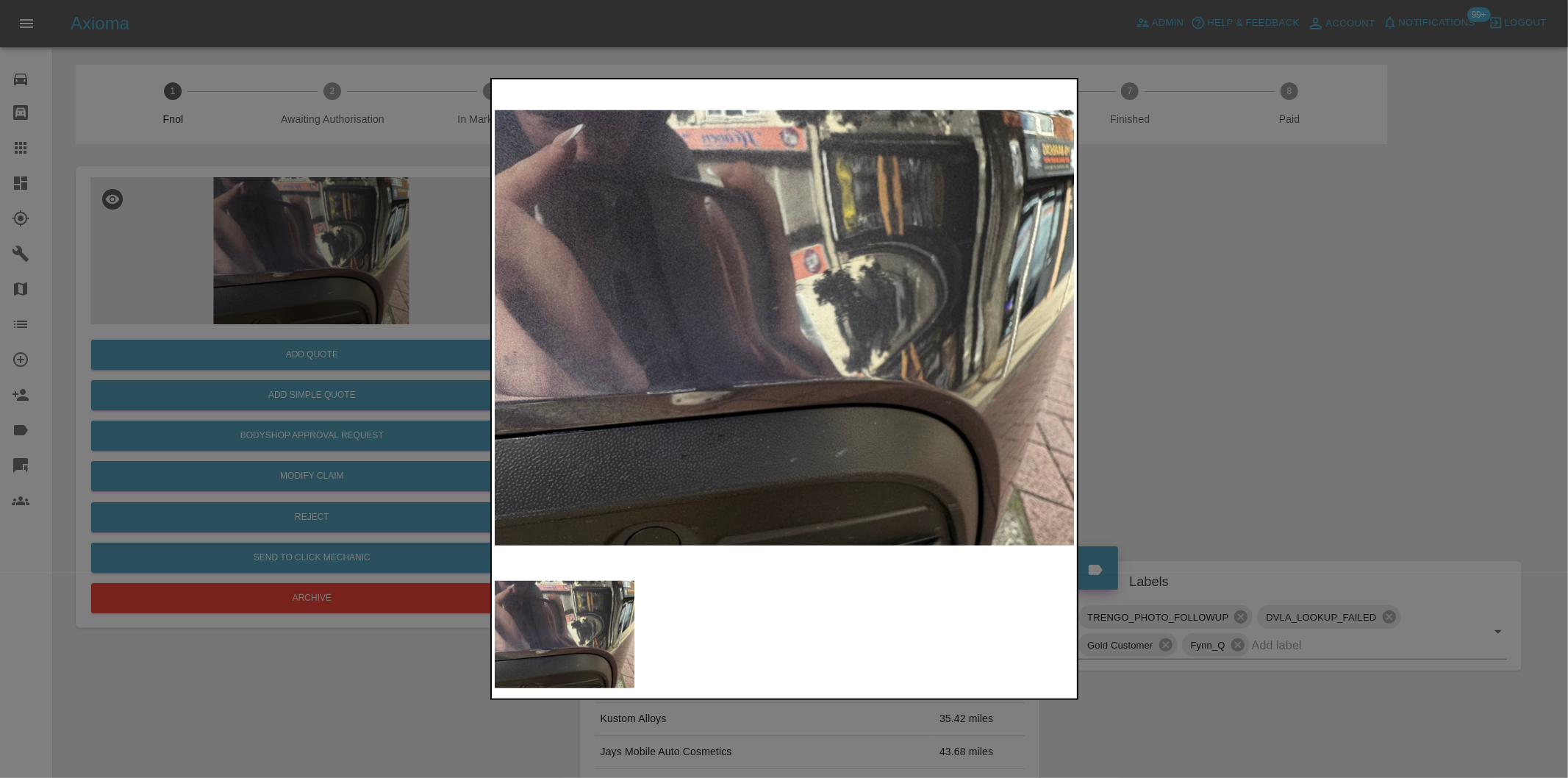
click at [1141, 381] on div at bounding box center [784, 389] width 1568 height 778
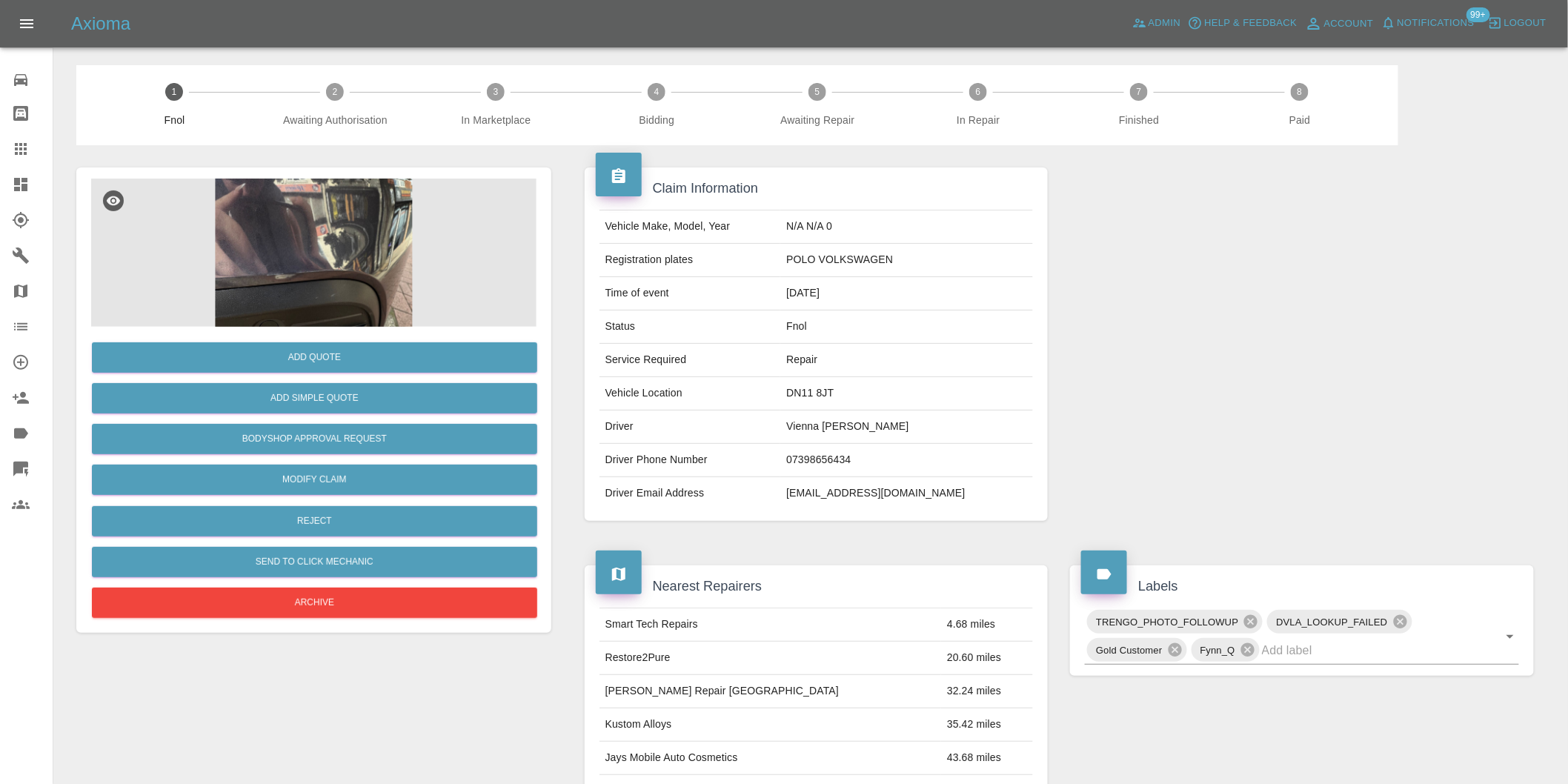
click at [326, 252] on img at bounding box center [313, 252] width 445 height 148
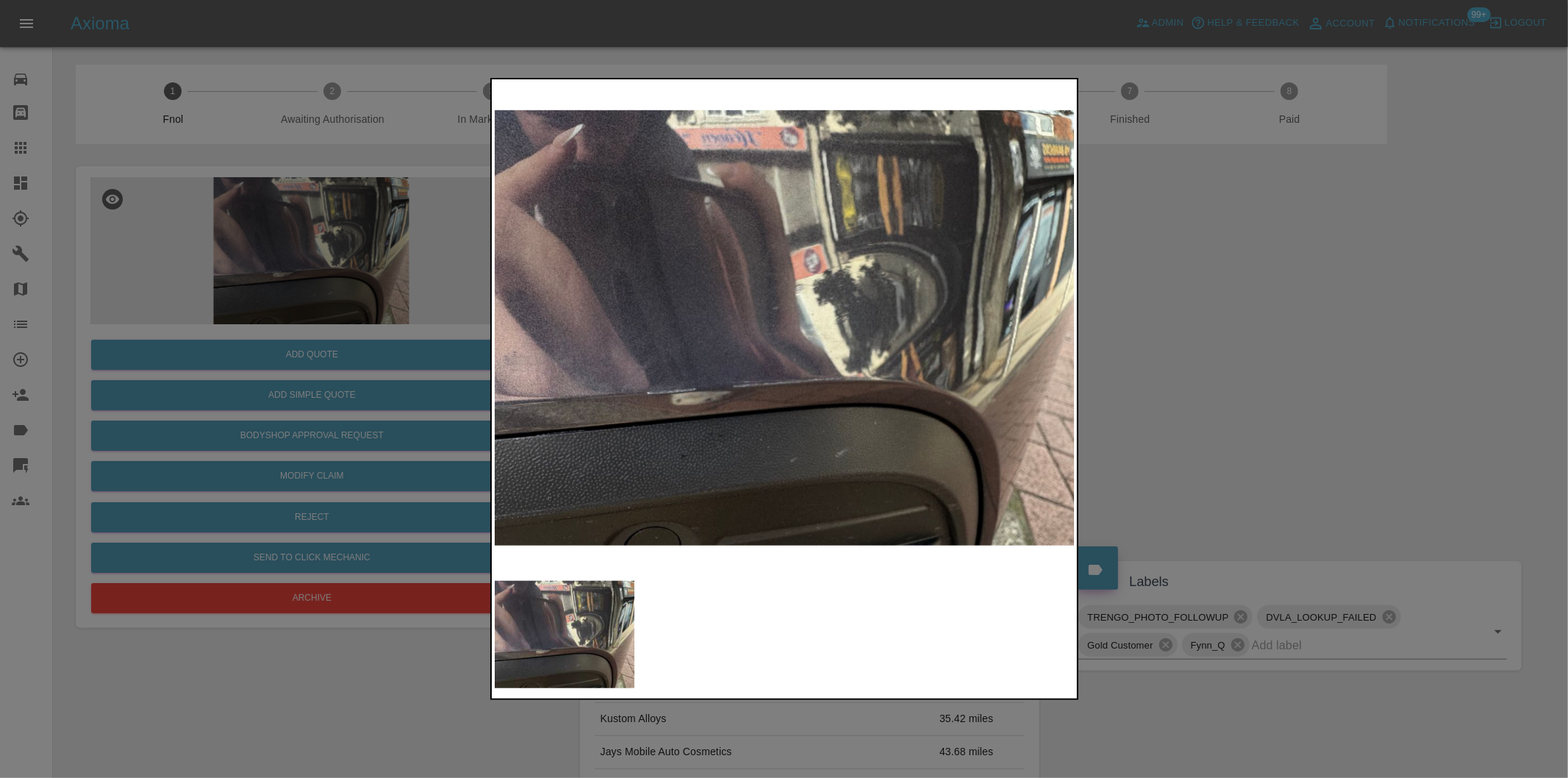
click at [1157, 363] on div at bounding box center [784, 389] width 1568 height 778
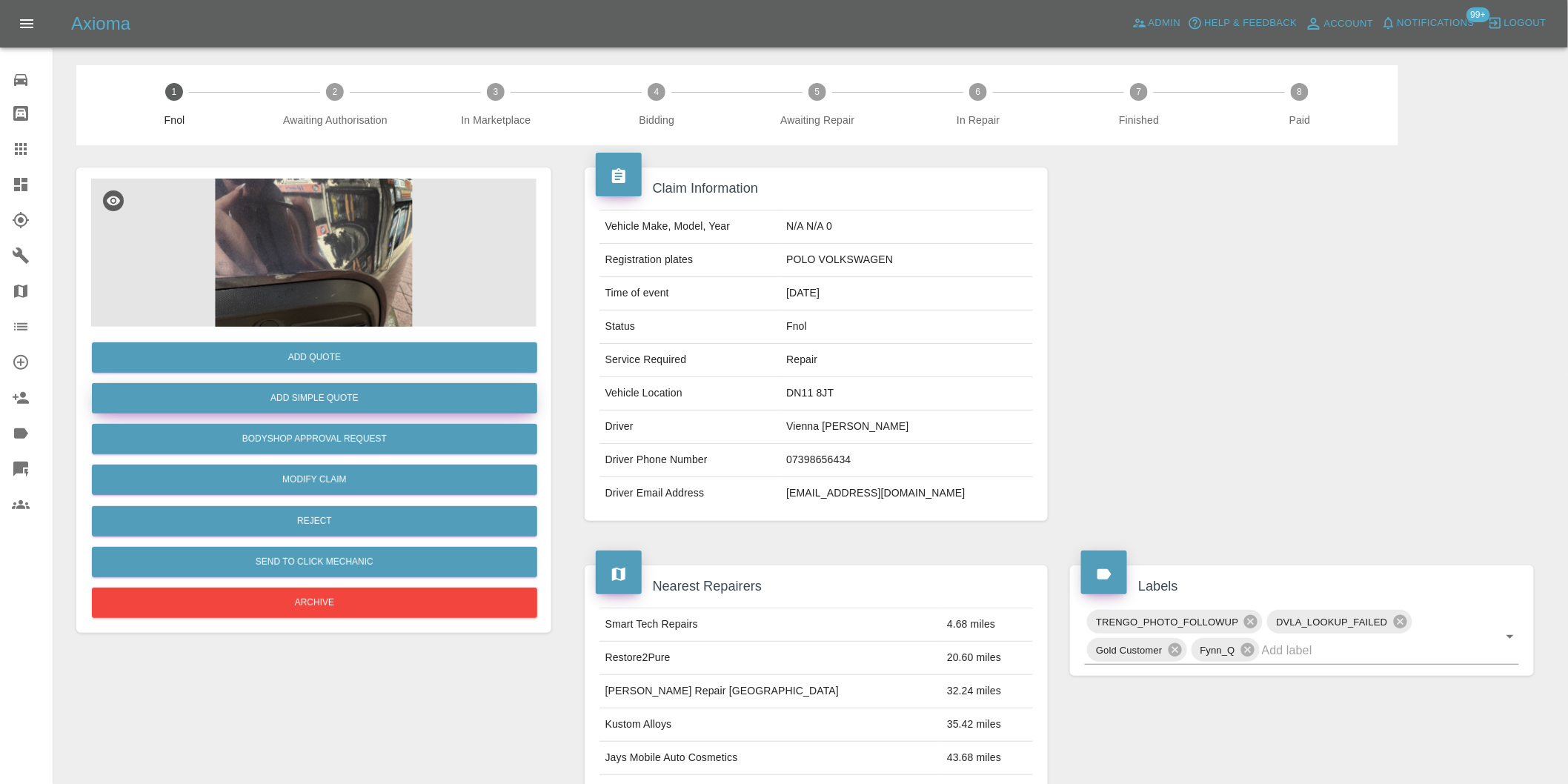
click at [364, 396] on button "Add Simple Quote" at bounding box center [314, 398] width 445 height 30
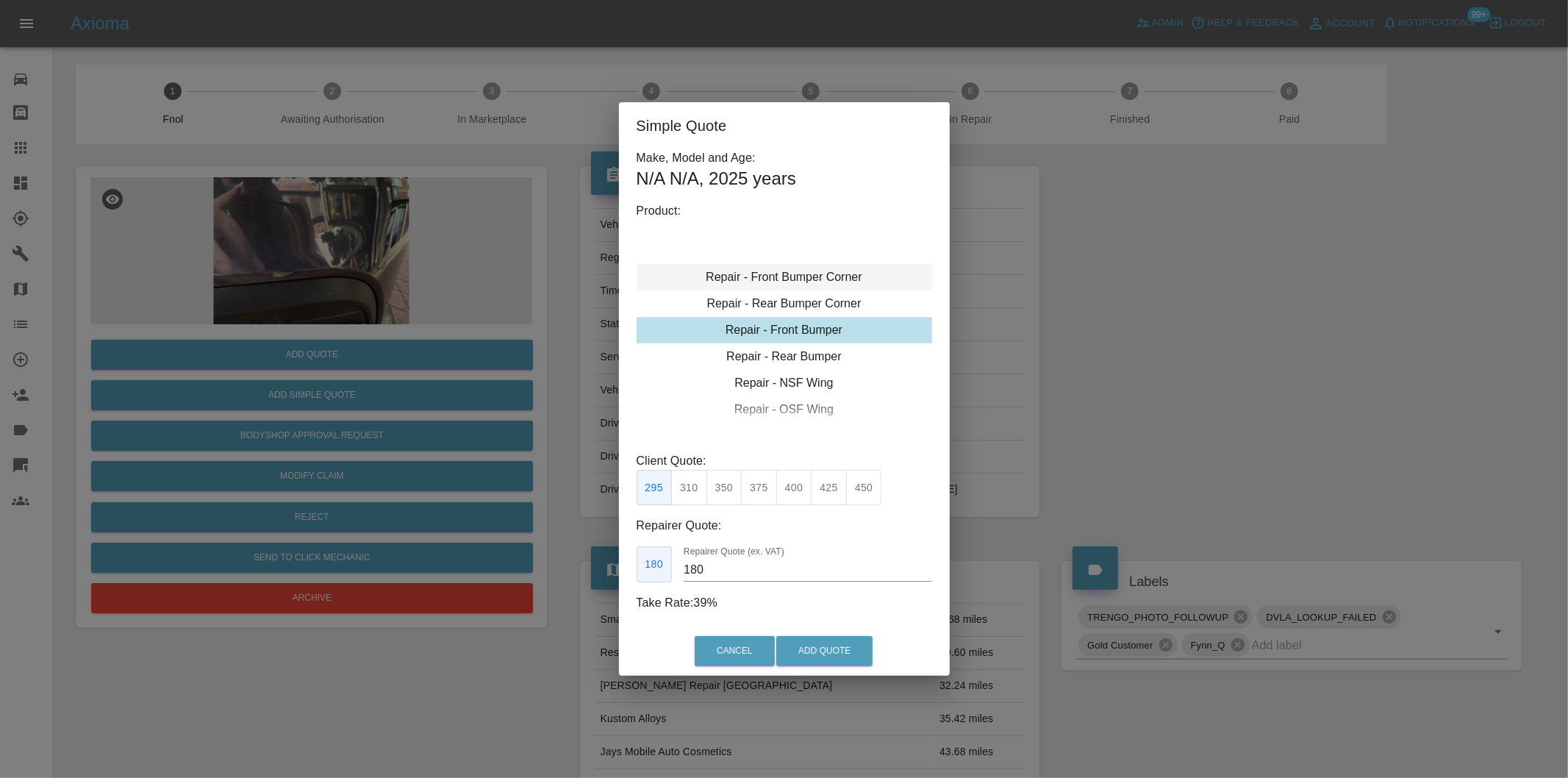
click at [809, 272] on div "Repair - Front Bumper Corner" at bounding box center [784, 277] width 296 height 27
type input "120"
click at [688, 486] on button "199" at bounding box center [689, 488] width 36 height 36
click at [827, 659] on button "Add Quote" at bounding box center [824, 650] width 96 height 30
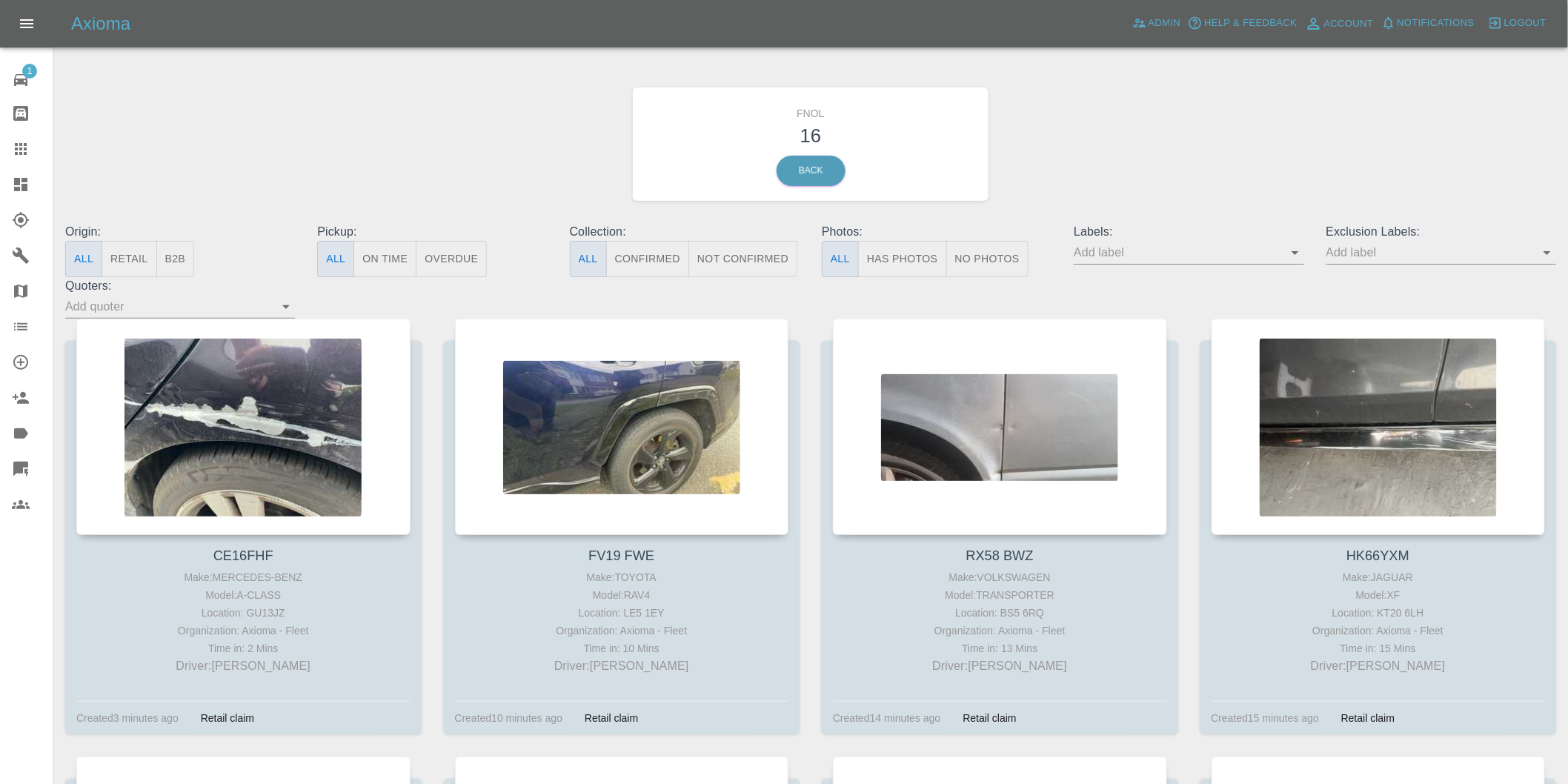
click at [900, 271] on button "Has Photos" at bounding box center [902, 259] width 89 height 37
click at [1539, 250] on icon "Open" at bounding box center [1547, 252] width 18 height 18
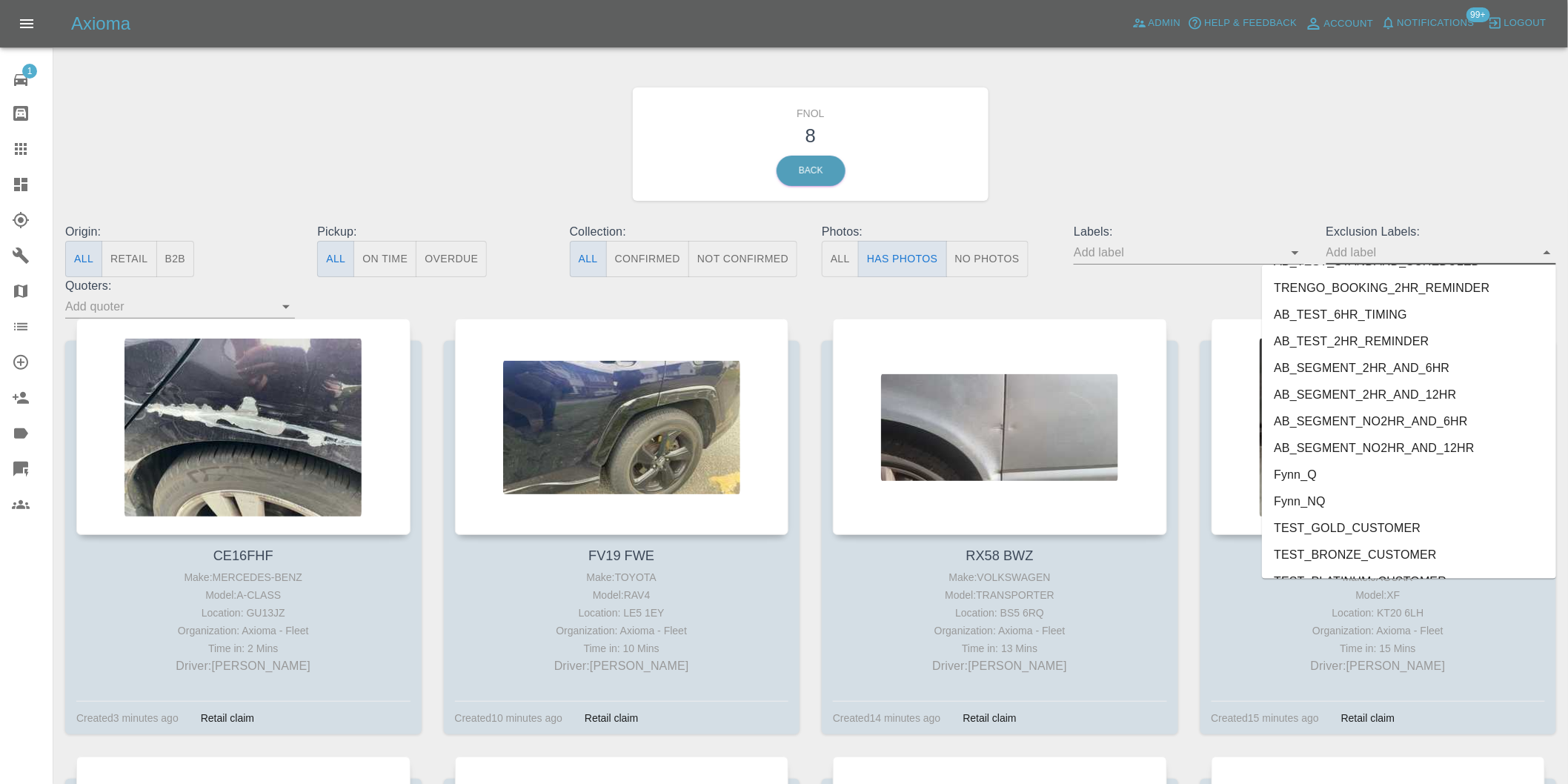
scroll to position [3217, 0]
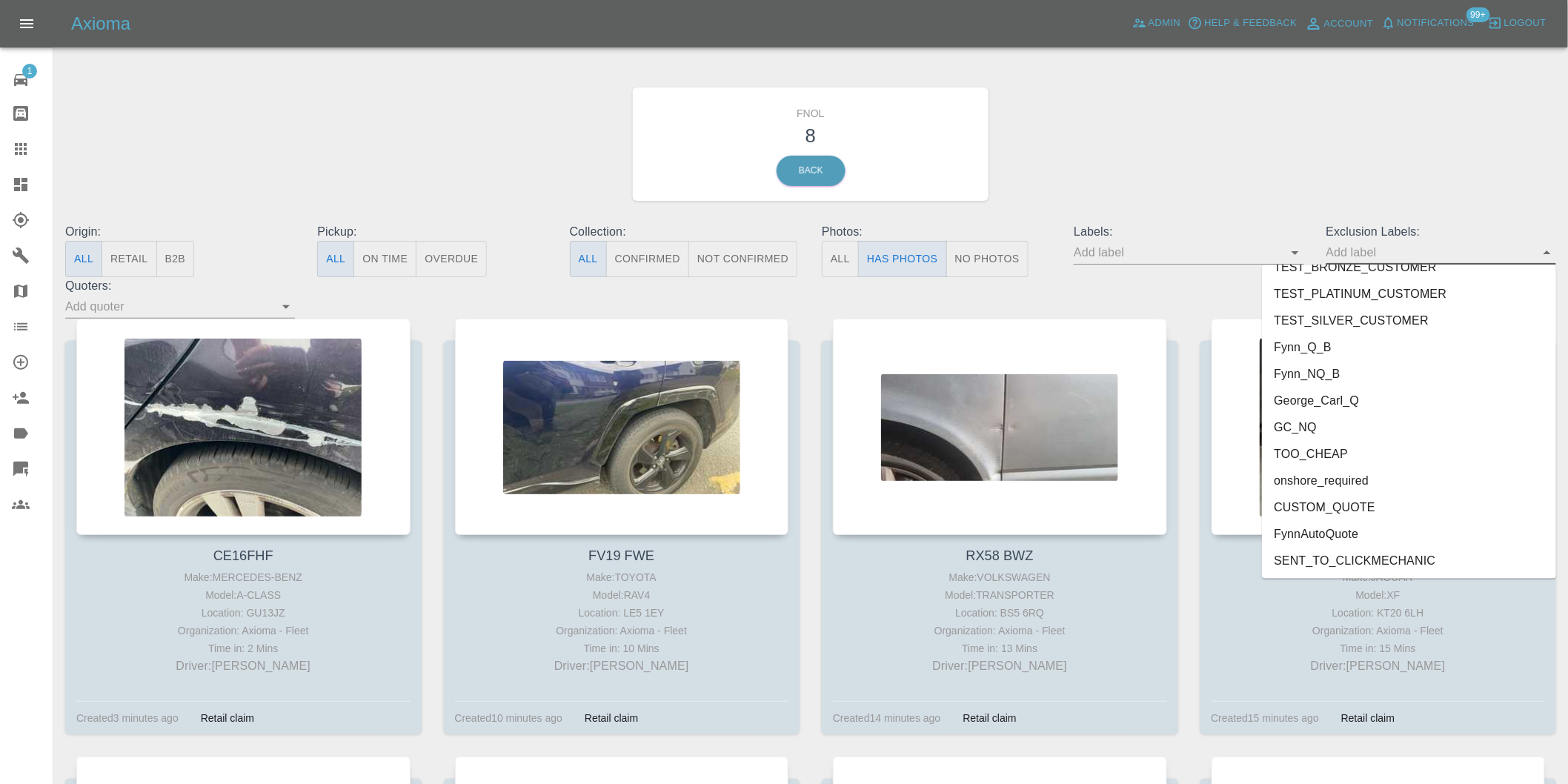
click at [1364, 476] on li "onshore_required" at bounding box center [1408, 480] width 294 height 27
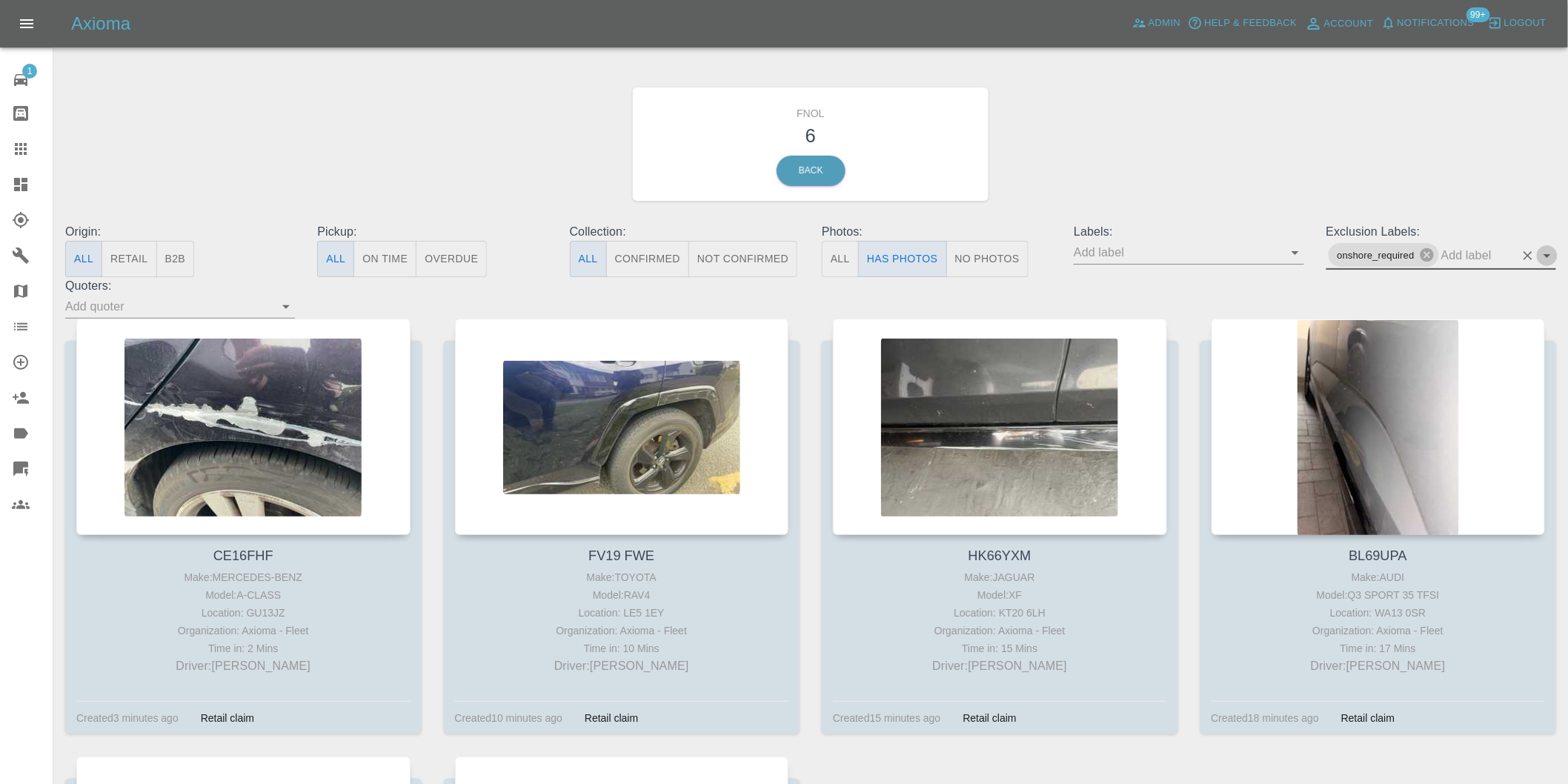
click at [1550, 254] on icon "Open" at bounding box center [1547, 256] width 7 height 4
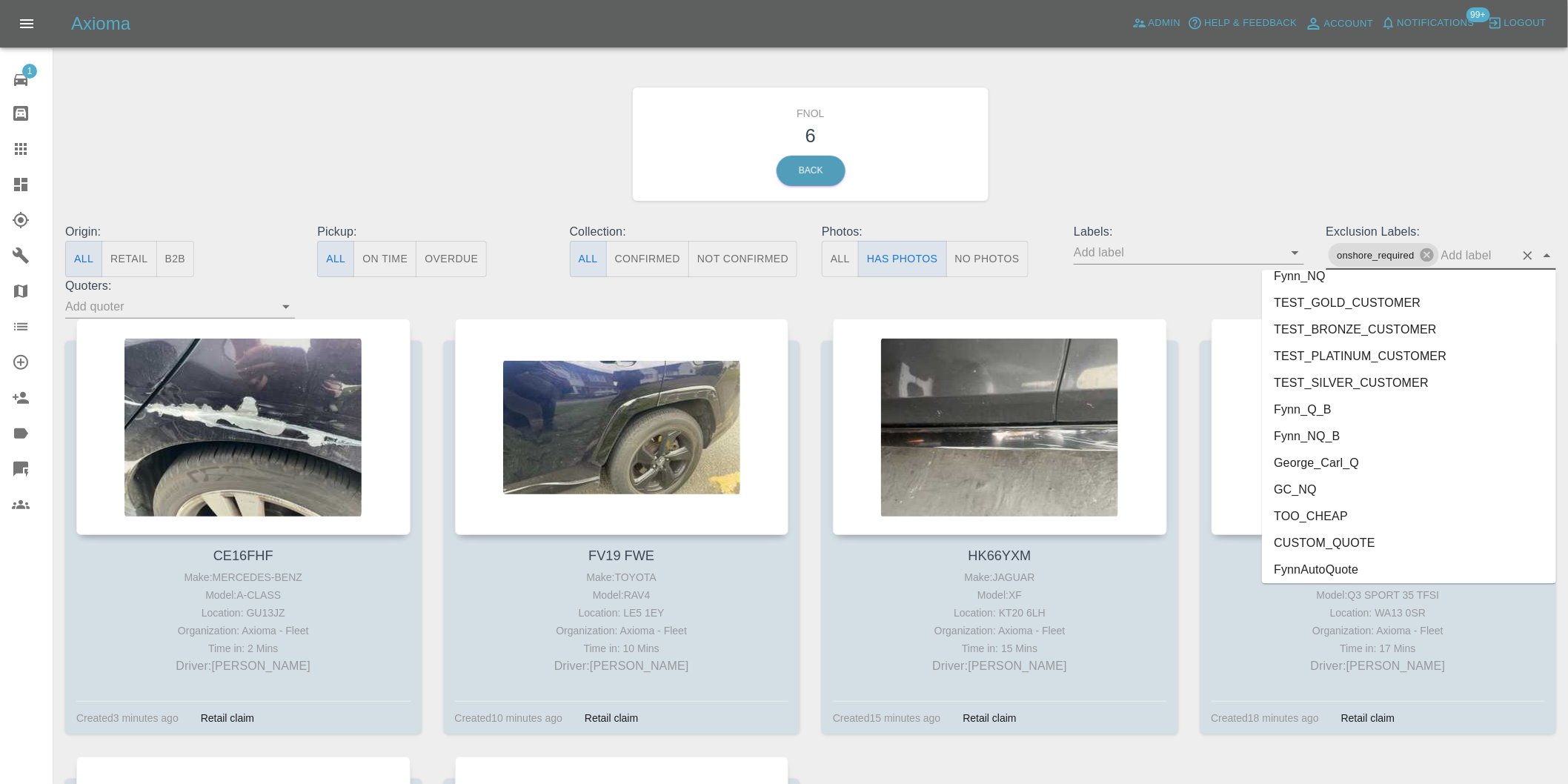
scroll to position [3191, 0]
click at [1329, 434] on li "George_Carl_Q" at bounding box center [1408, 431] width 294 height 27
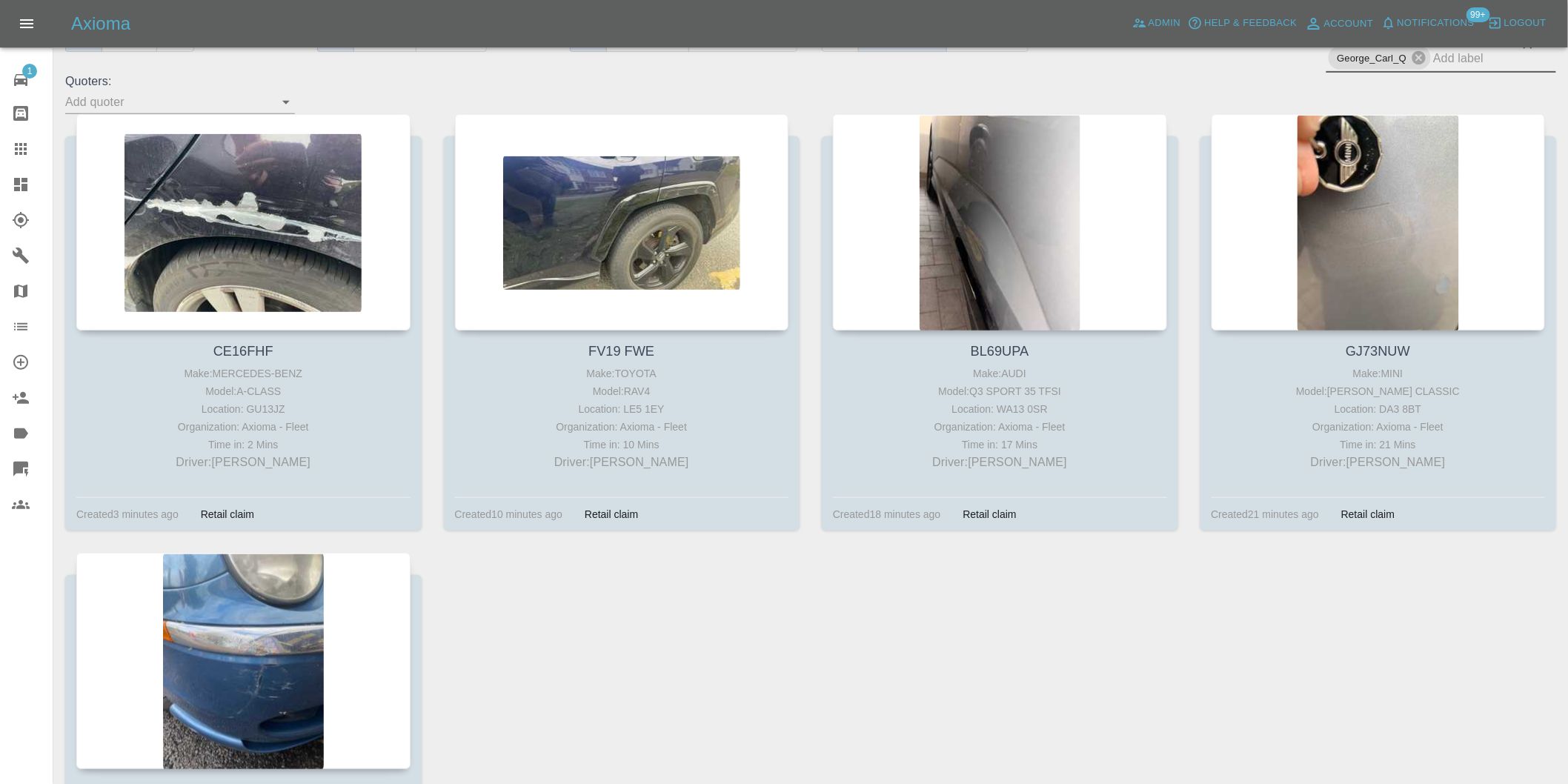
scroll to position [247, 0]
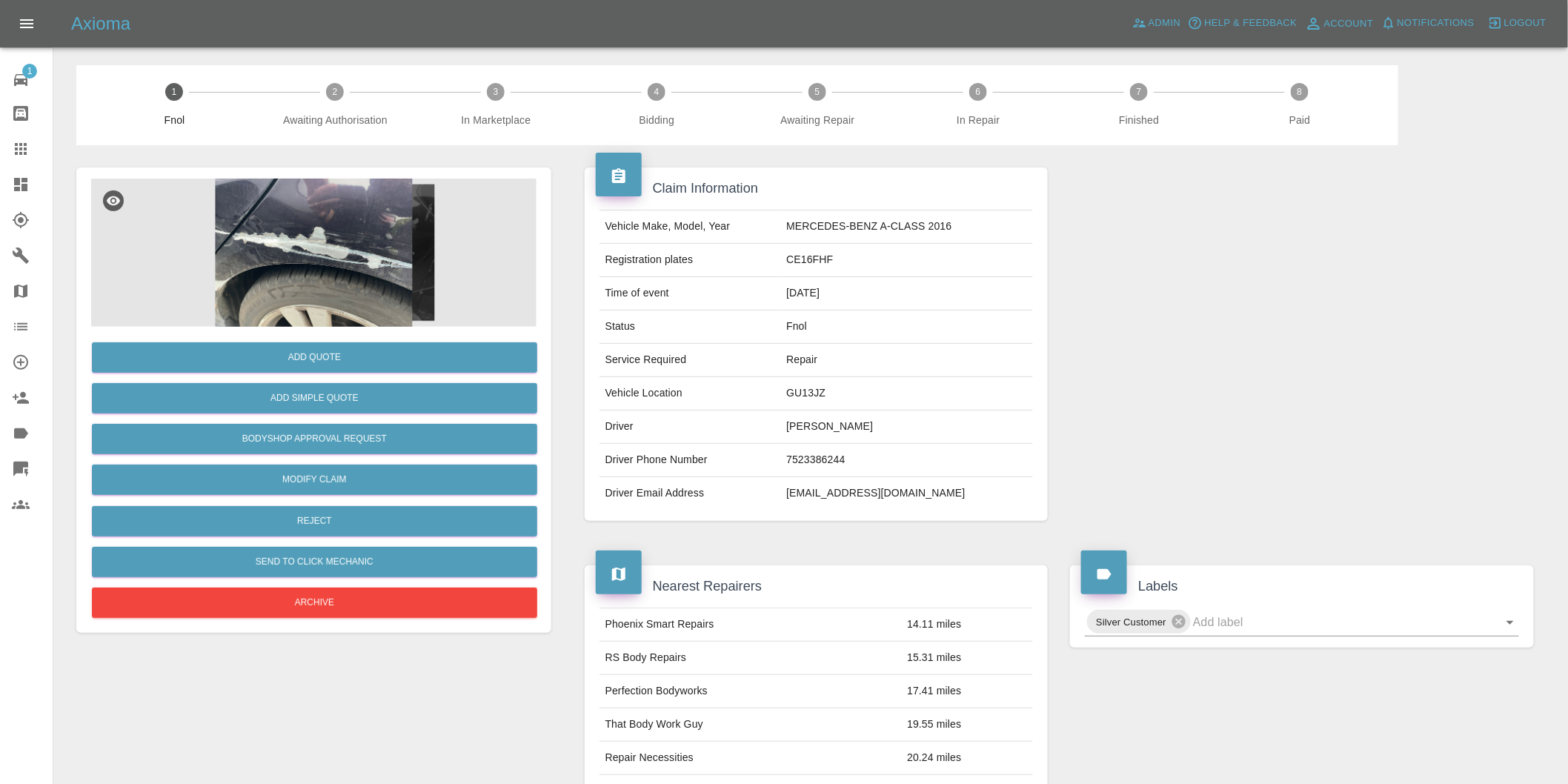
click at [317, 241] on img at bounding box center [313, 252] width 445 height 148
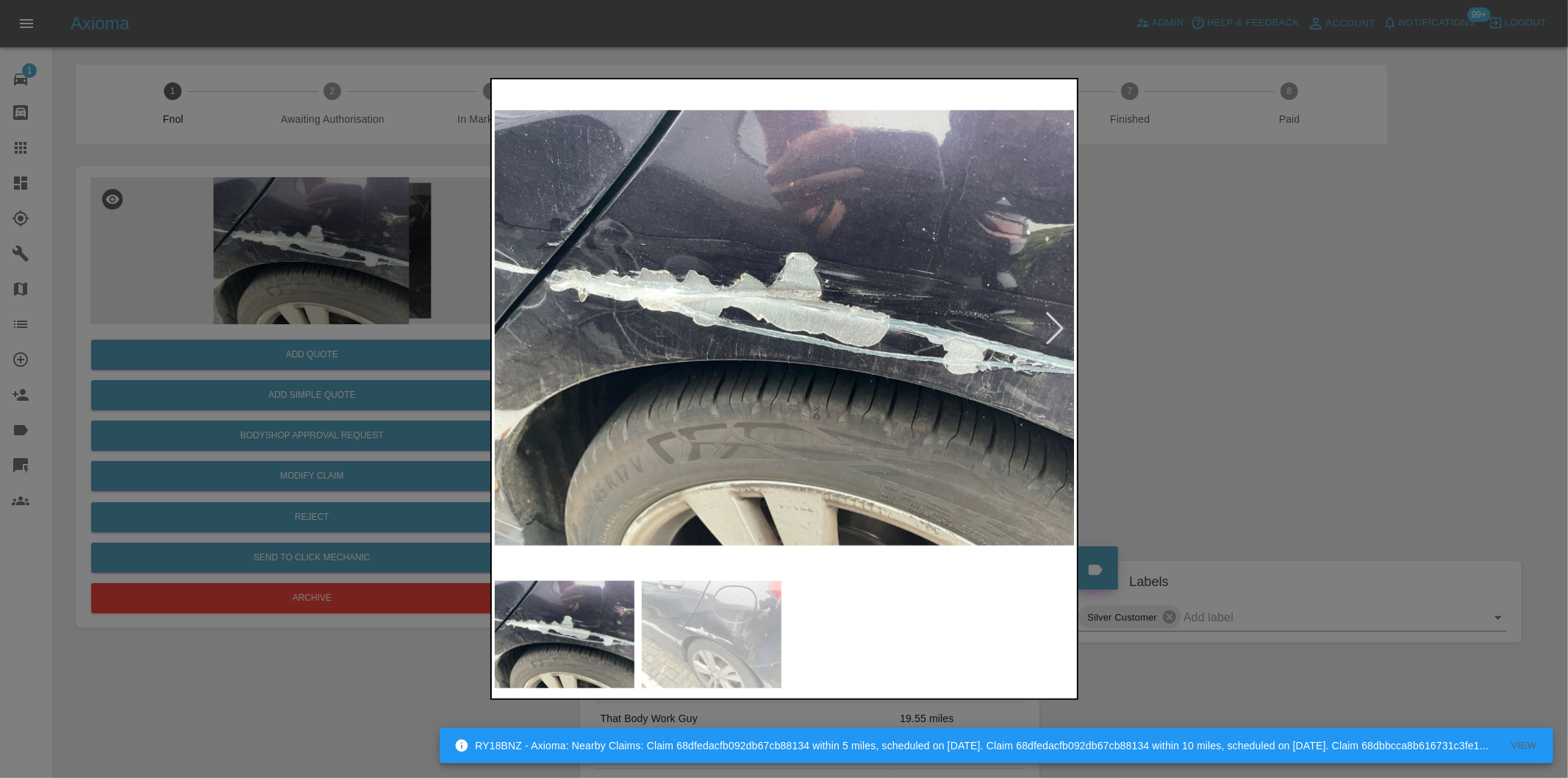
click at [1062, 320] on div at bounding box center [1055, 328] width 32 height 32
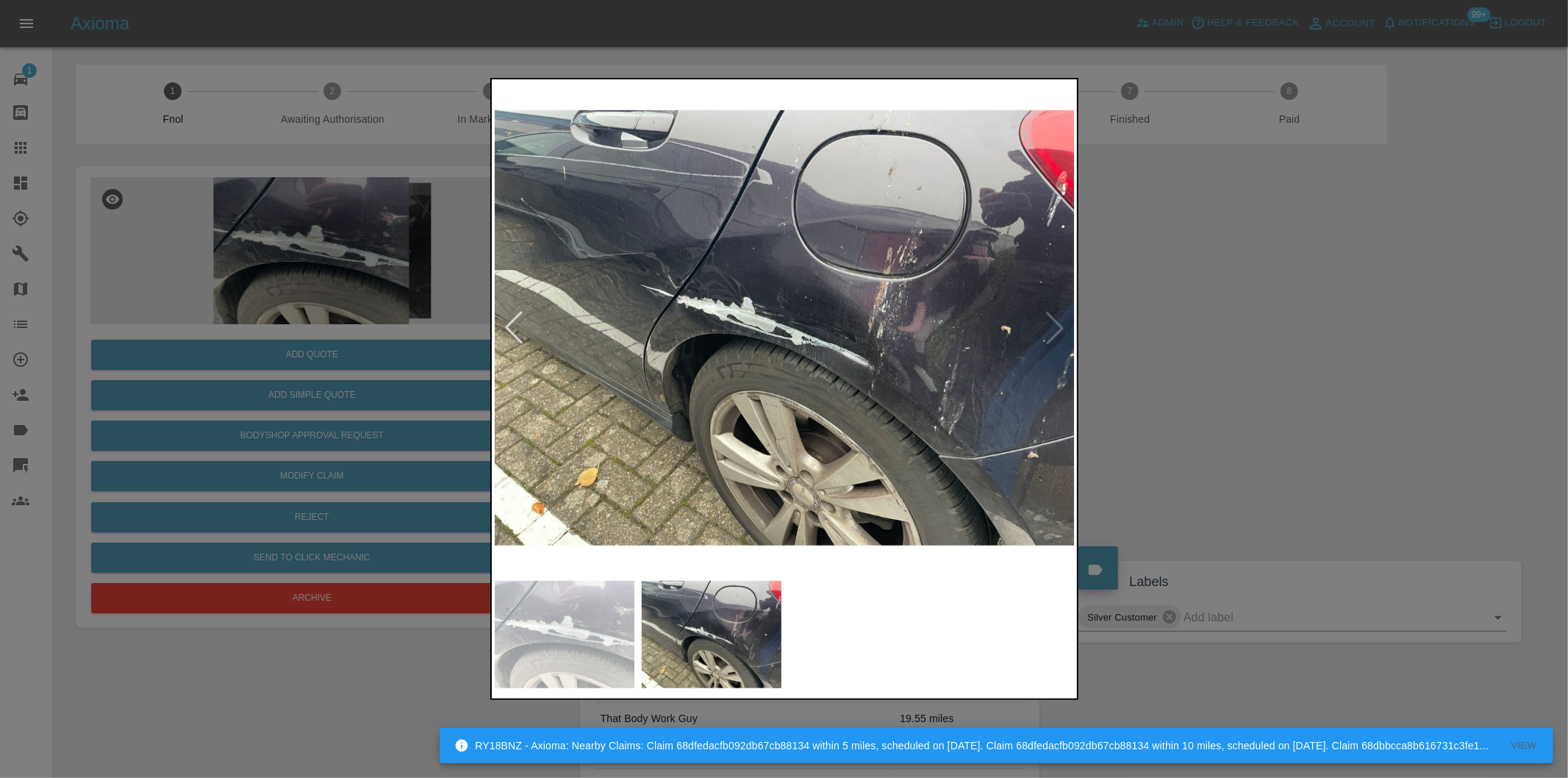
click at [1061, 322] on img at bounding box center [784, 328] width 581 height 491
click at [511, 322] on div at bounding box center [514, 328] width 32 height 32
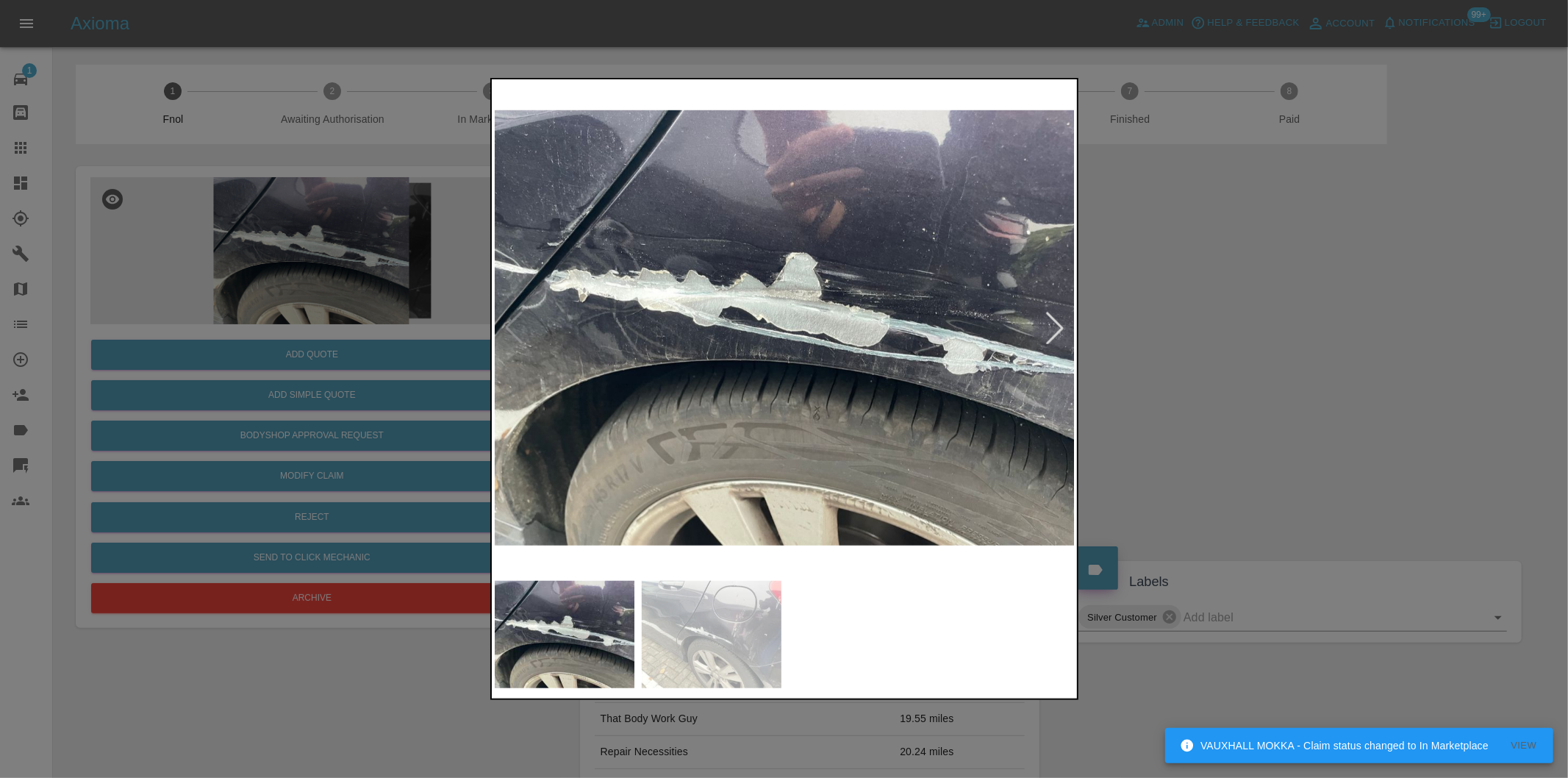
click at [822, 306] on img at bounding box center [784, 328] width 581 height 491
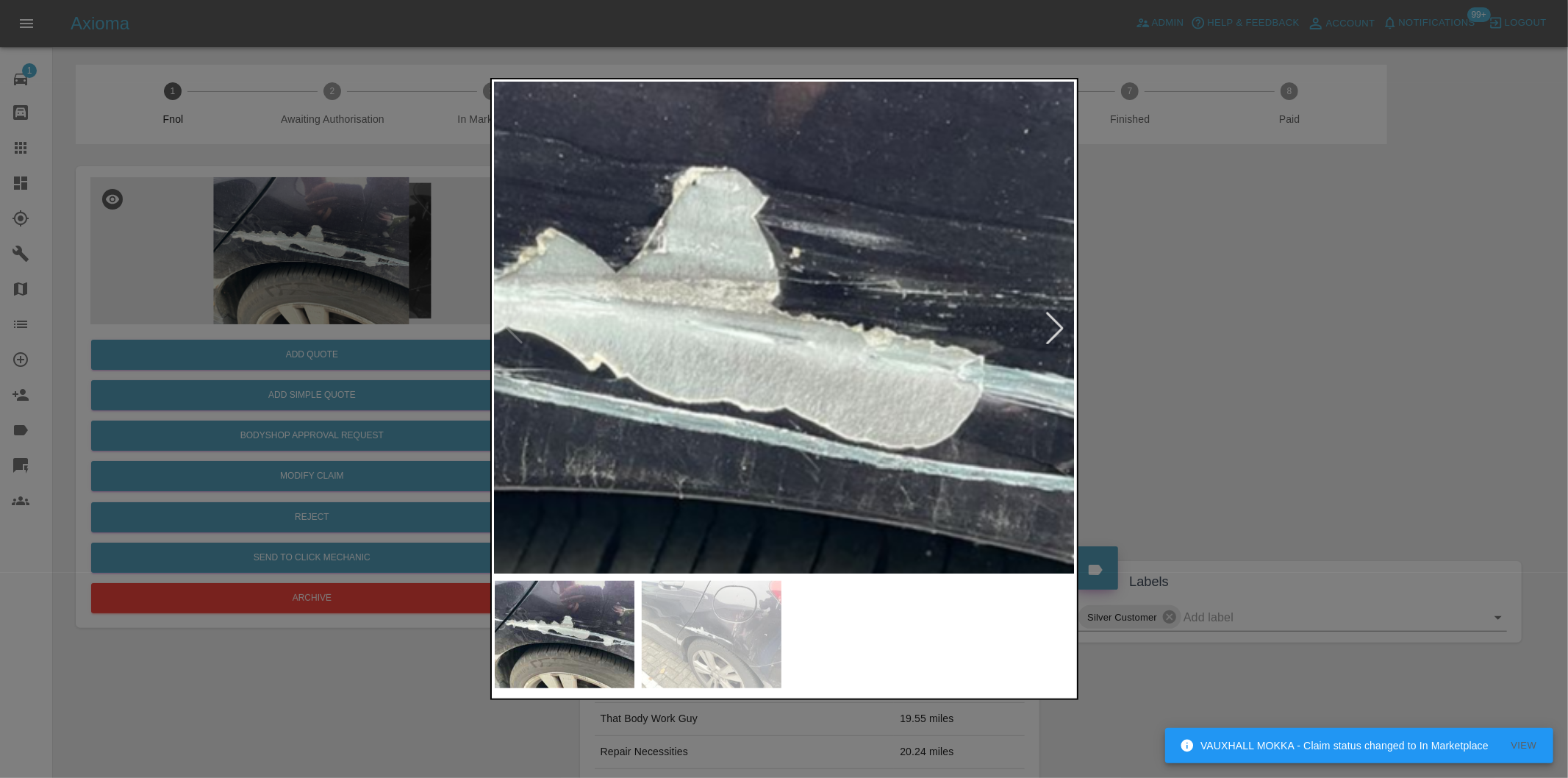
click at [822, 306] on img at bounding box center [670, 392] width 1742 height 1473
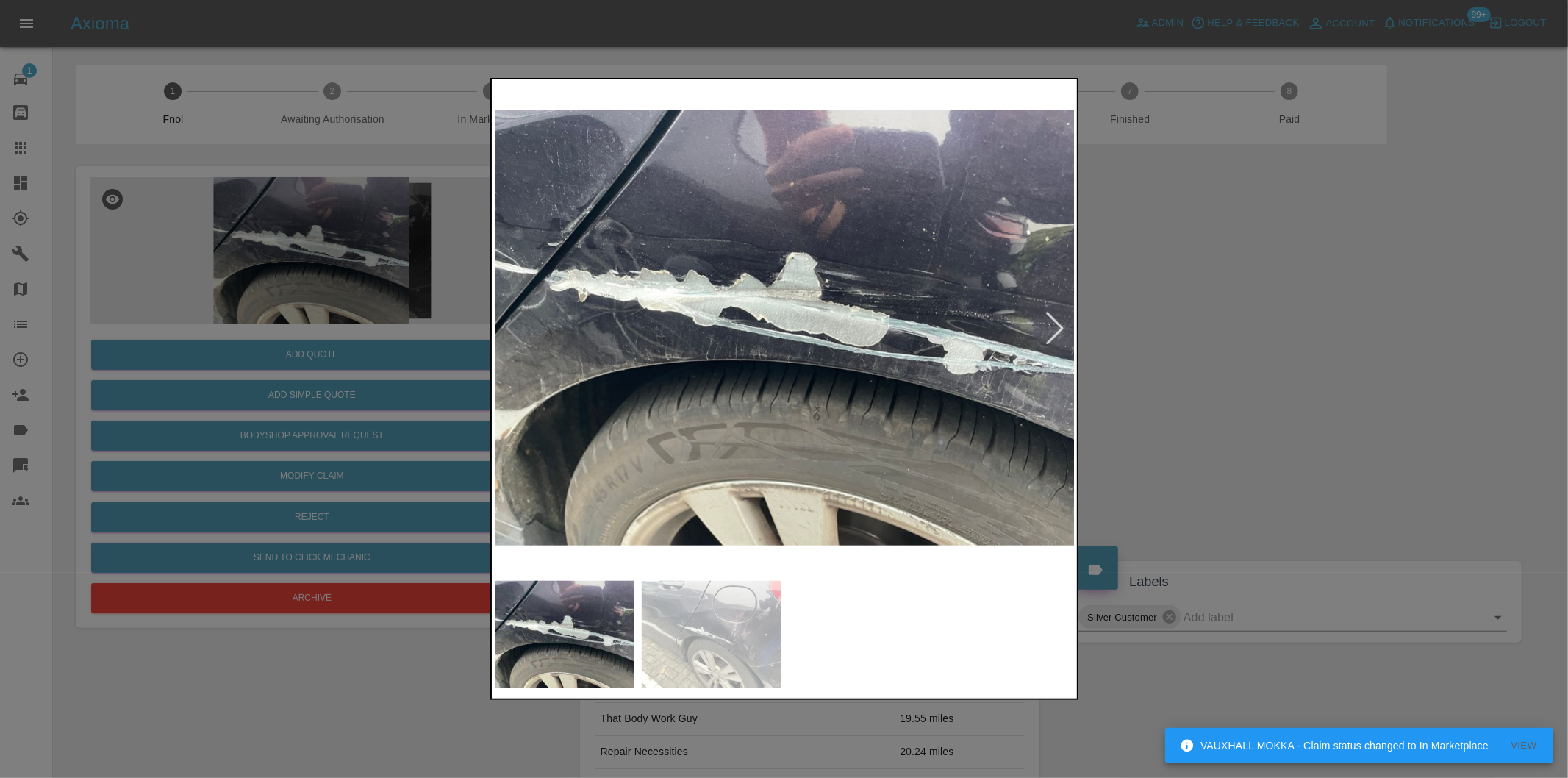
click at [1276, 347] on div at bounding box center [784, 389] width 1568 height 778
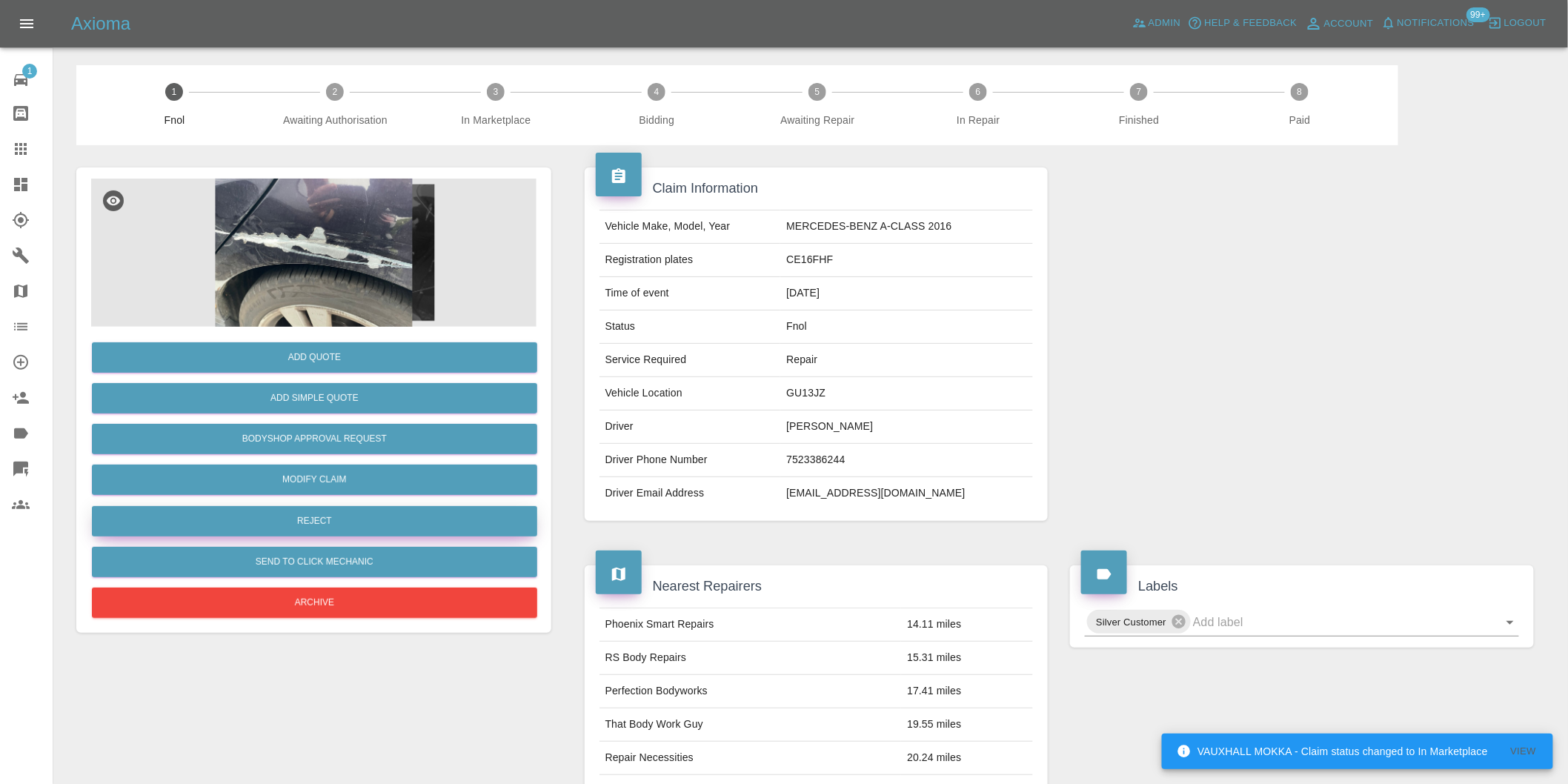
click at [338, 513] on button "Reject" at bounding box center [314, 521] width 445 height 30
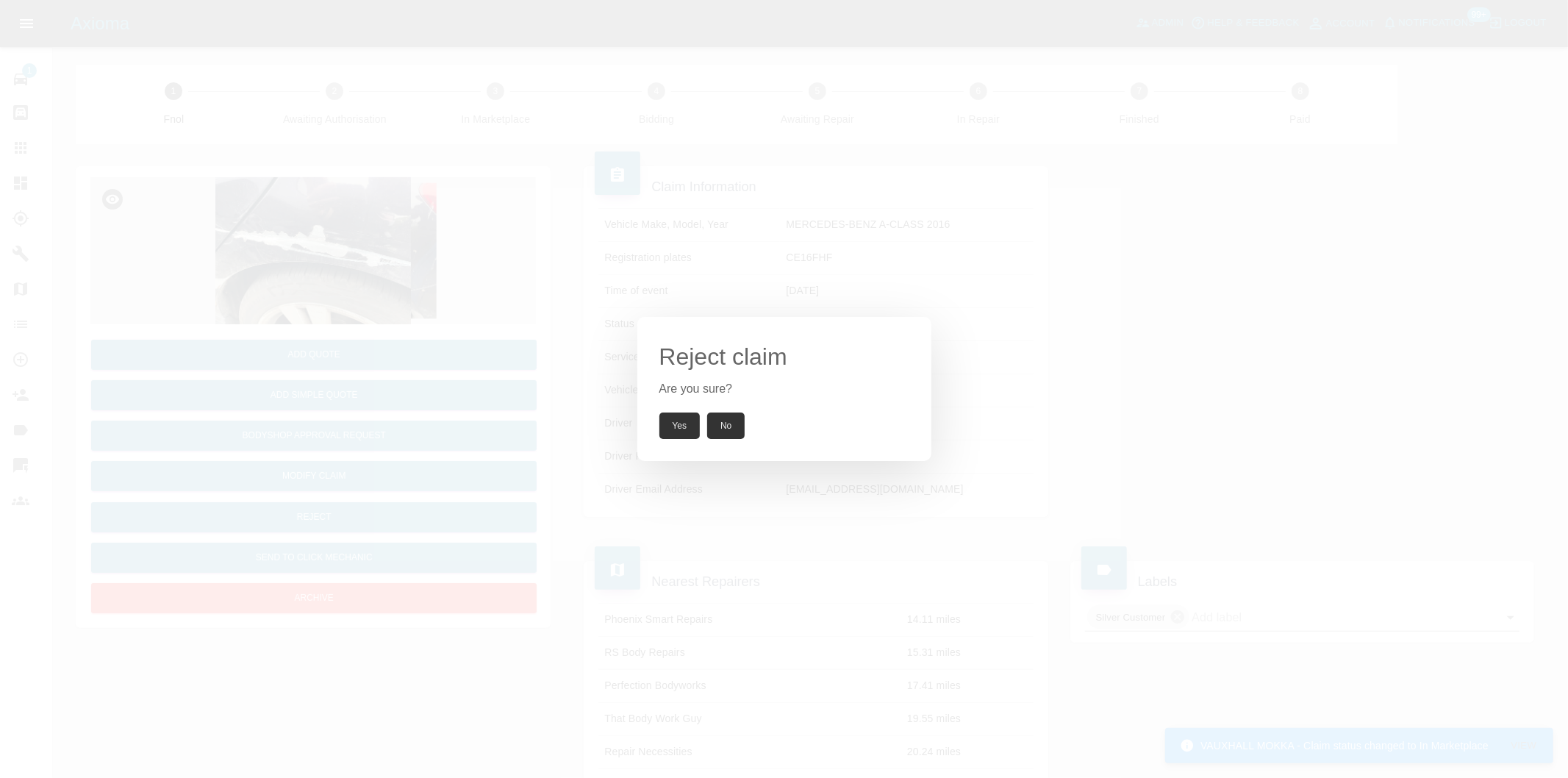
click at [679, 427] on button "Yes" at bounding box center [679, 426] width 41 height 27
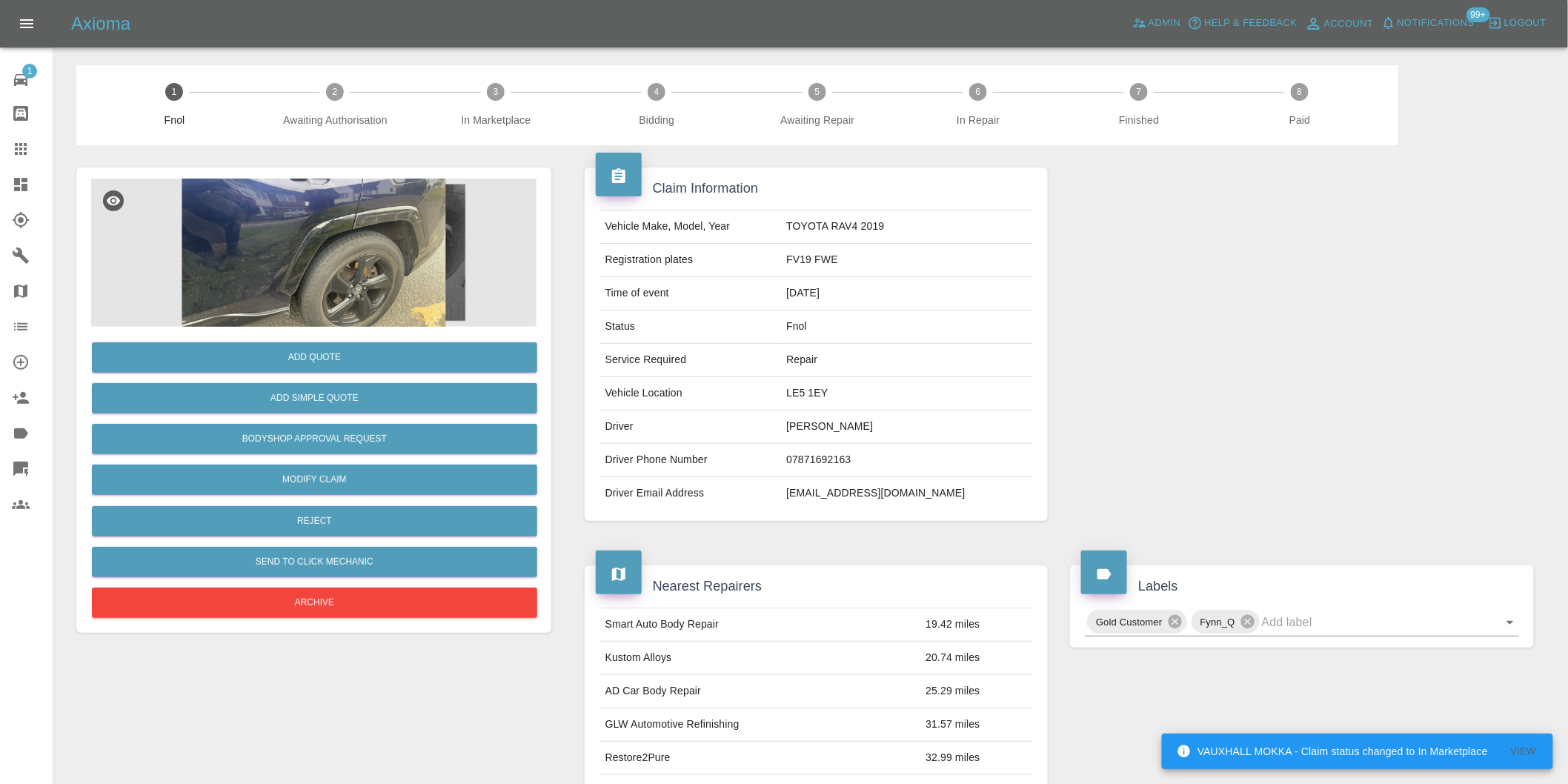
click at [314, 286] on img at bounding box center [313, 252] width 445 height 148
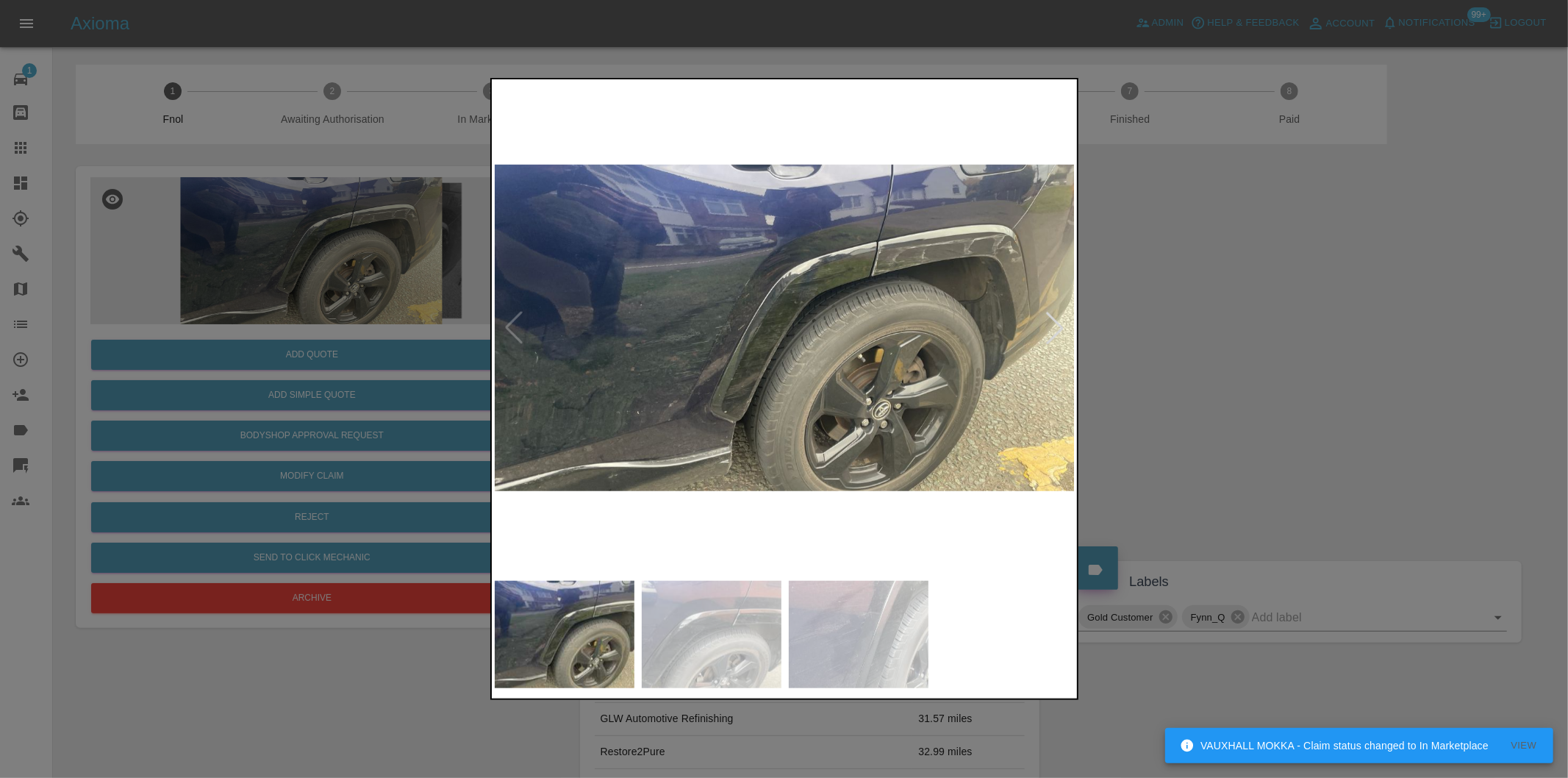
click at [1052, 326] on div at bounding box center [1055, 328] width 32 height 32
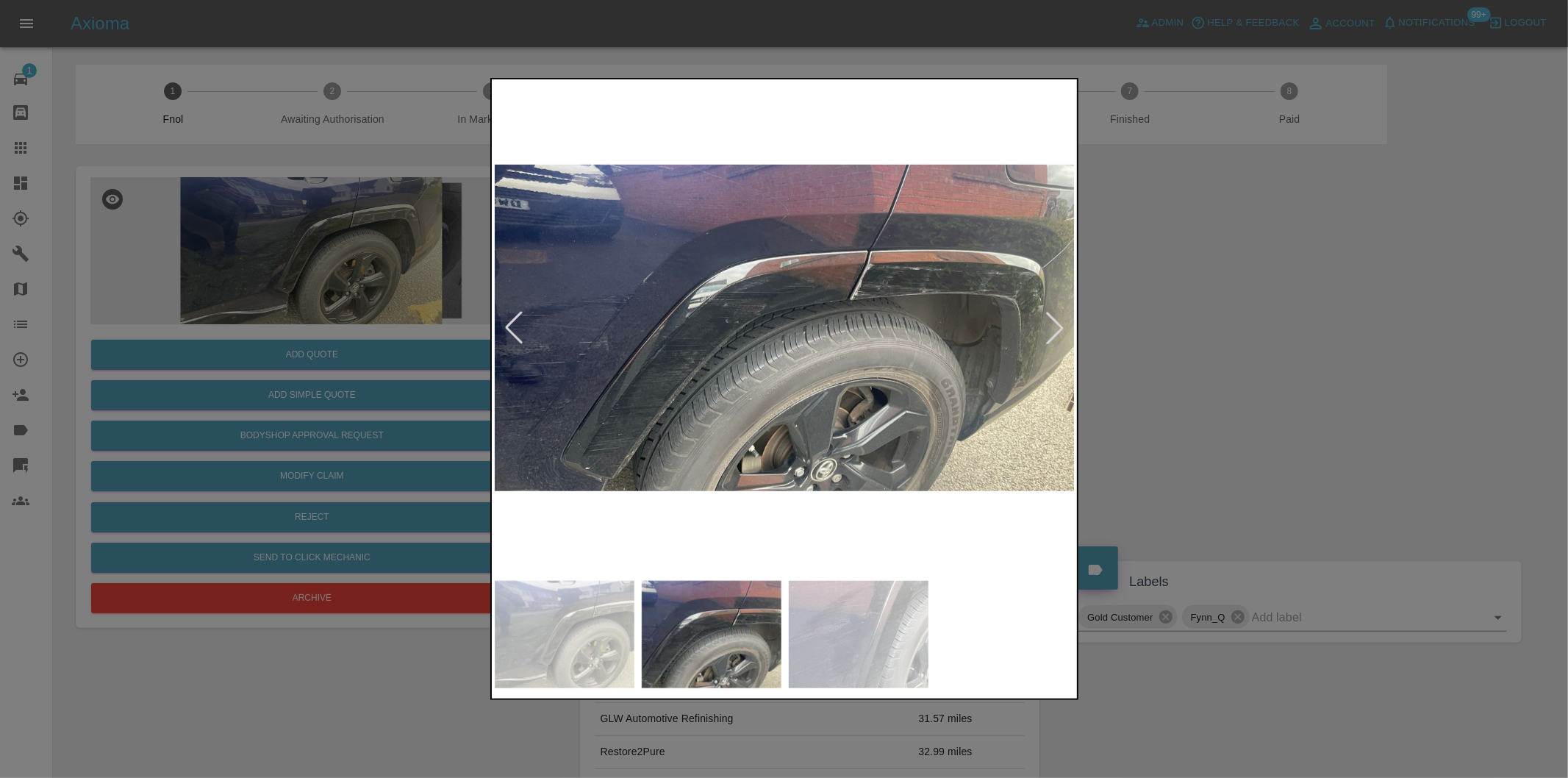
click at [1054, 318] on div at bounding box center [1055, 328] width 32 height 32
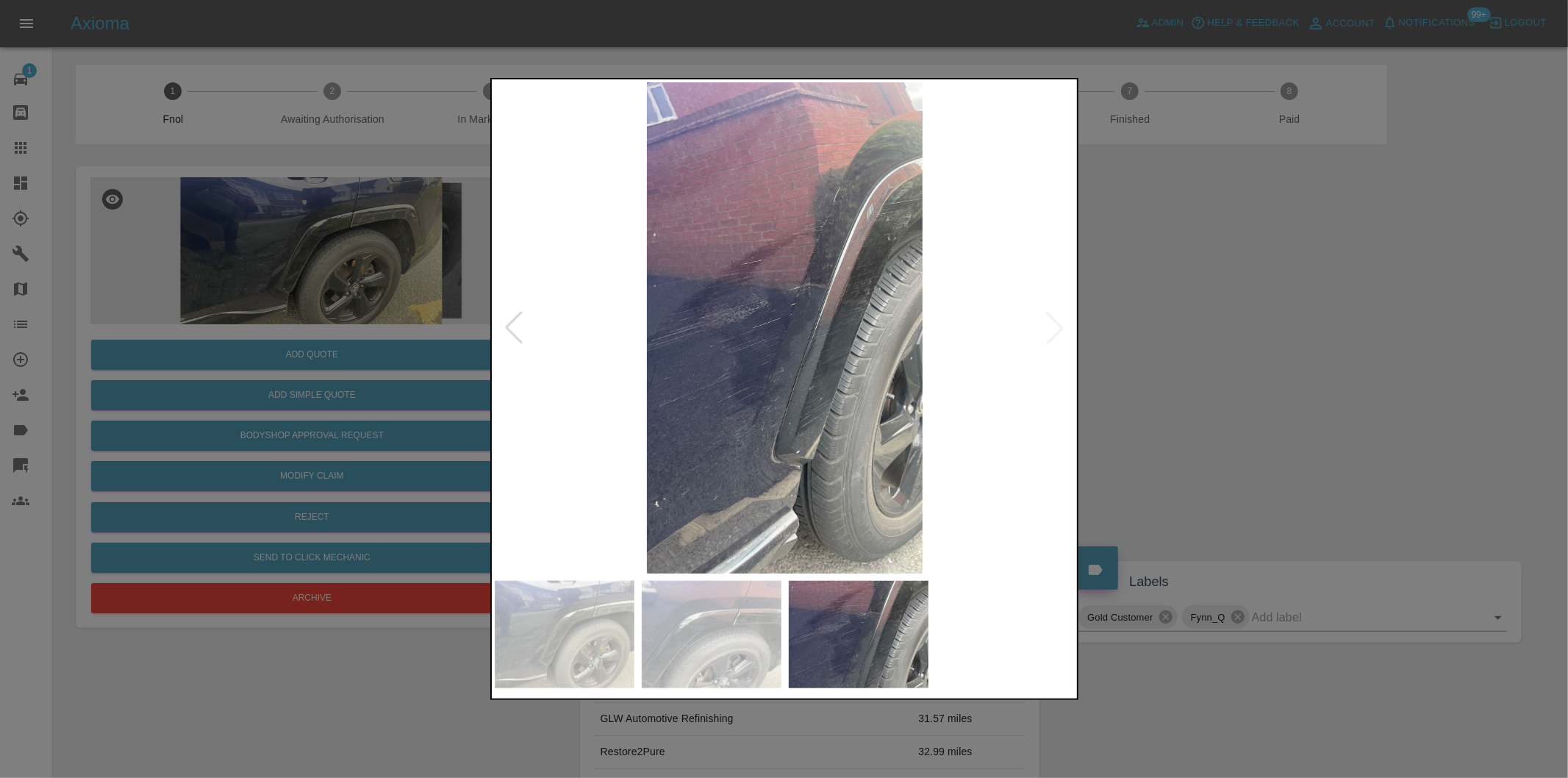
click at [1056, 317] on img at bounding box center [784, 328] width 581 height 491
click at [511, 326] on div at bounding box center [514, 328] width 32 height 32
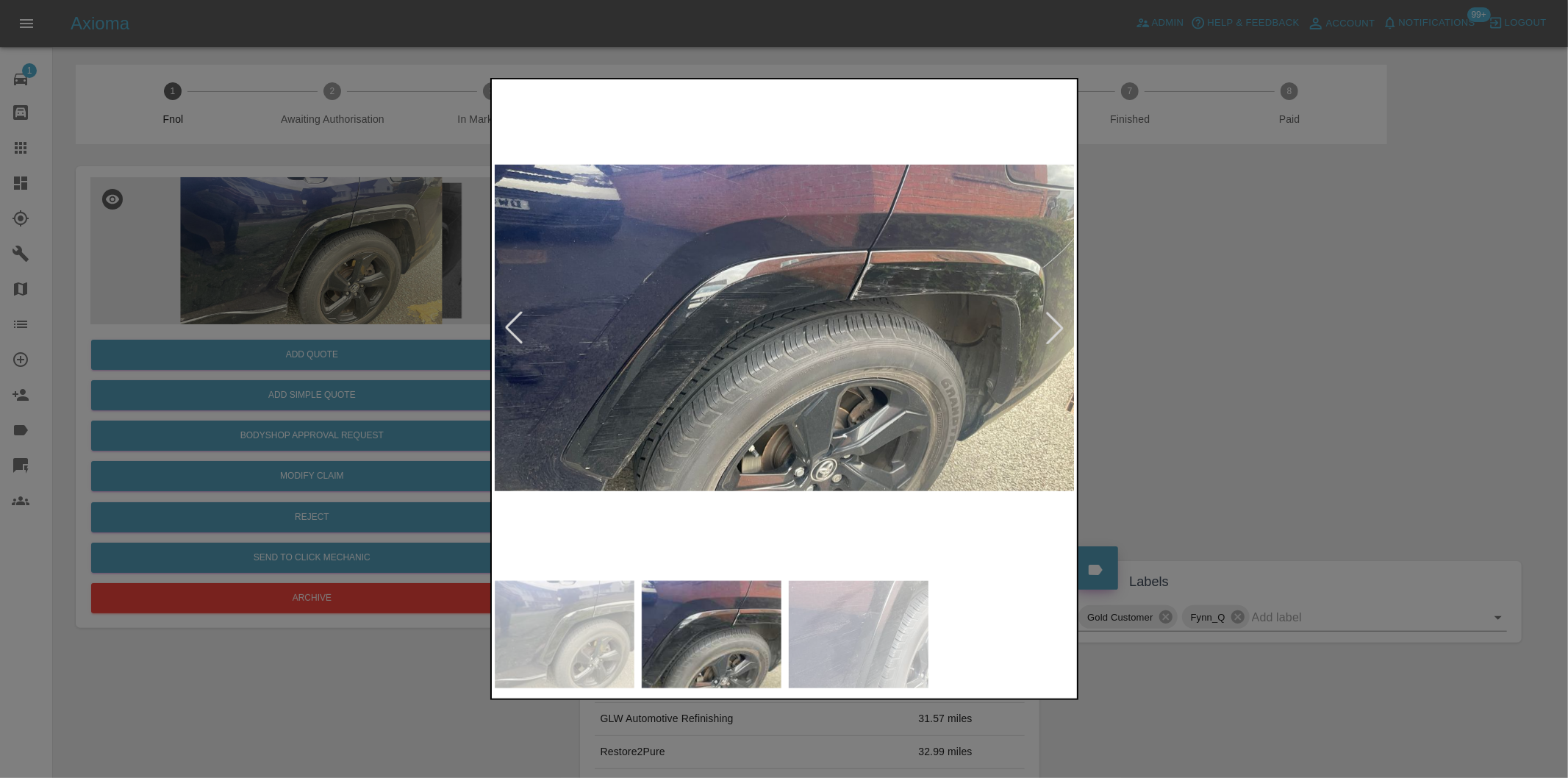
click at [1228, 449] on div at bounding box center [784, 389] width 1568 height 778
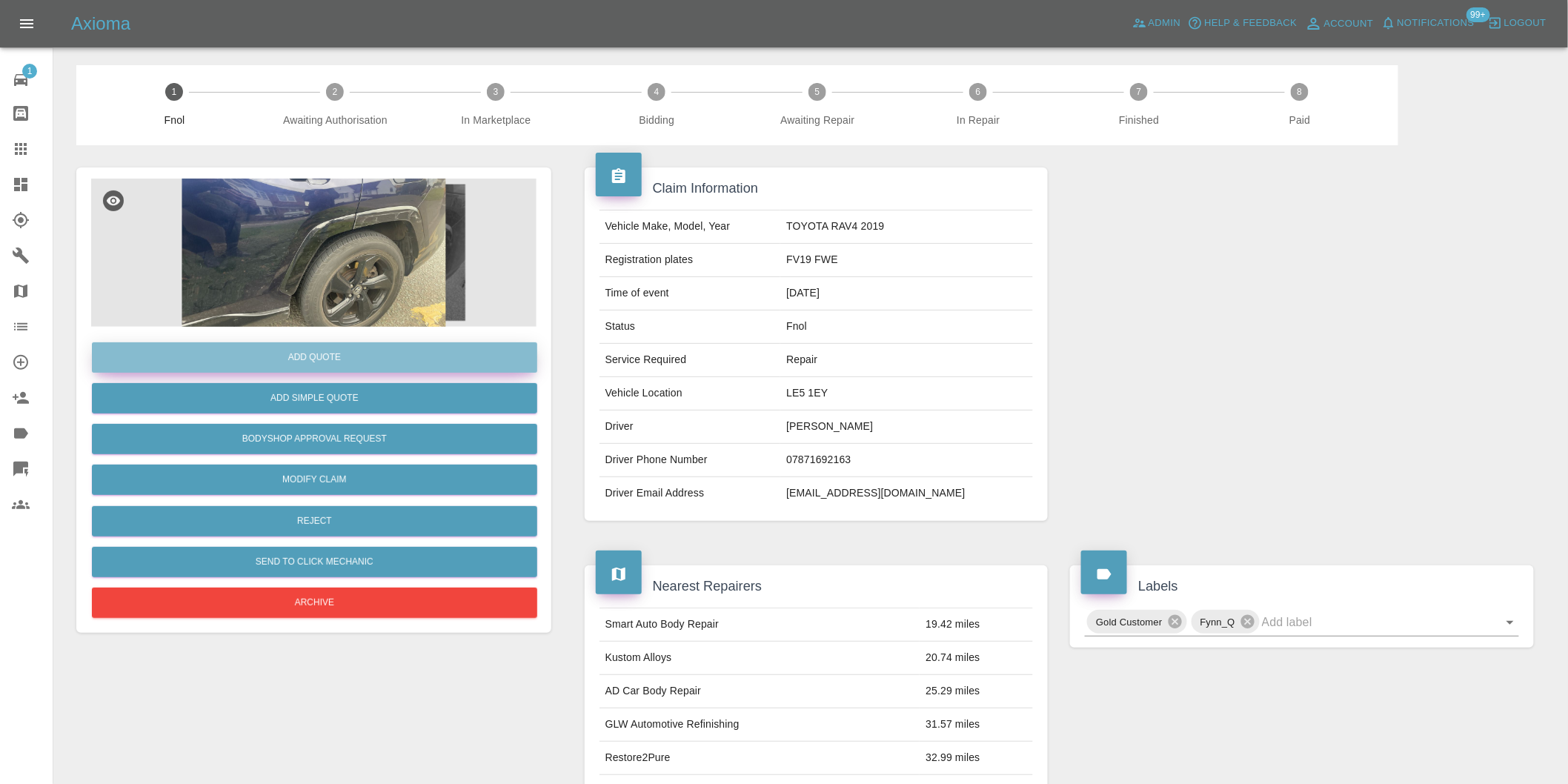
click at [311, 358] on button "Add Quote" at bounding box center [314, 357] width 445 height 30
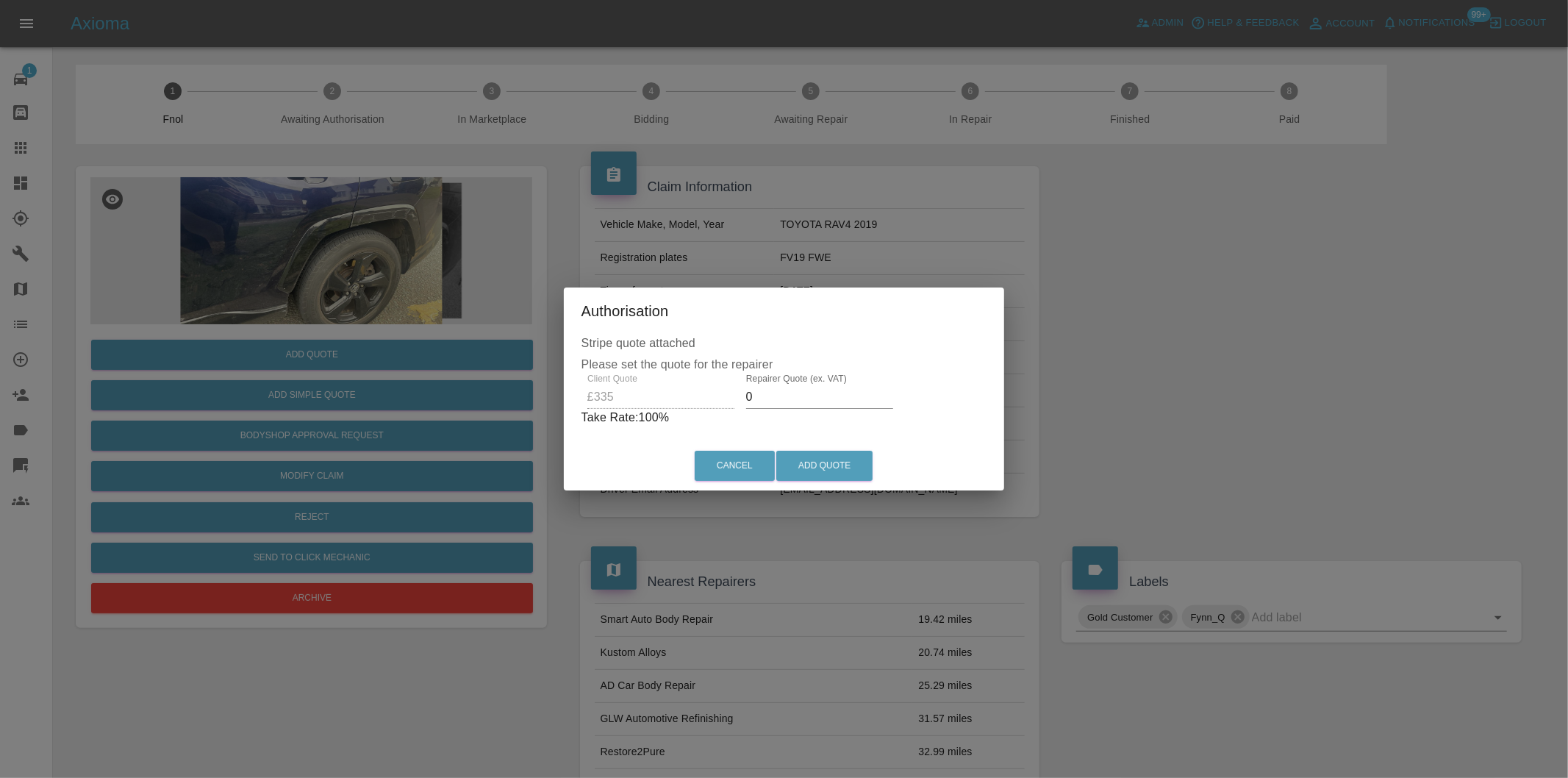
click at [750, 397] on input "0" at bounding box center [820, 397] width 147 height 23
type input "0210"
click at [834, 475] on button "Add Quote" at bounding box center [824, 465] width 96 height 30
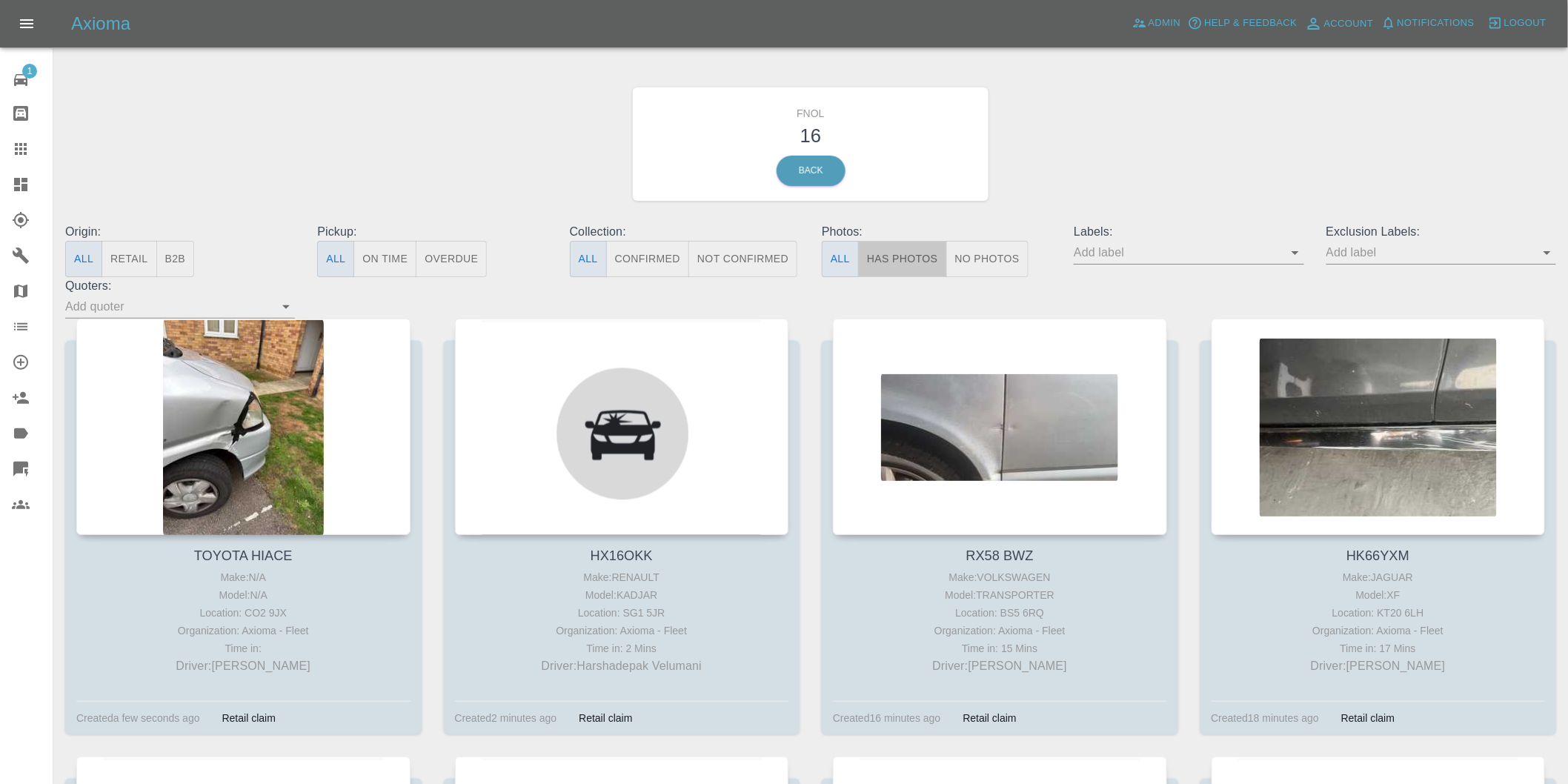
click at [899, 253] on button "Has Photos" at bounding box center [902, 259] width 89 height 37
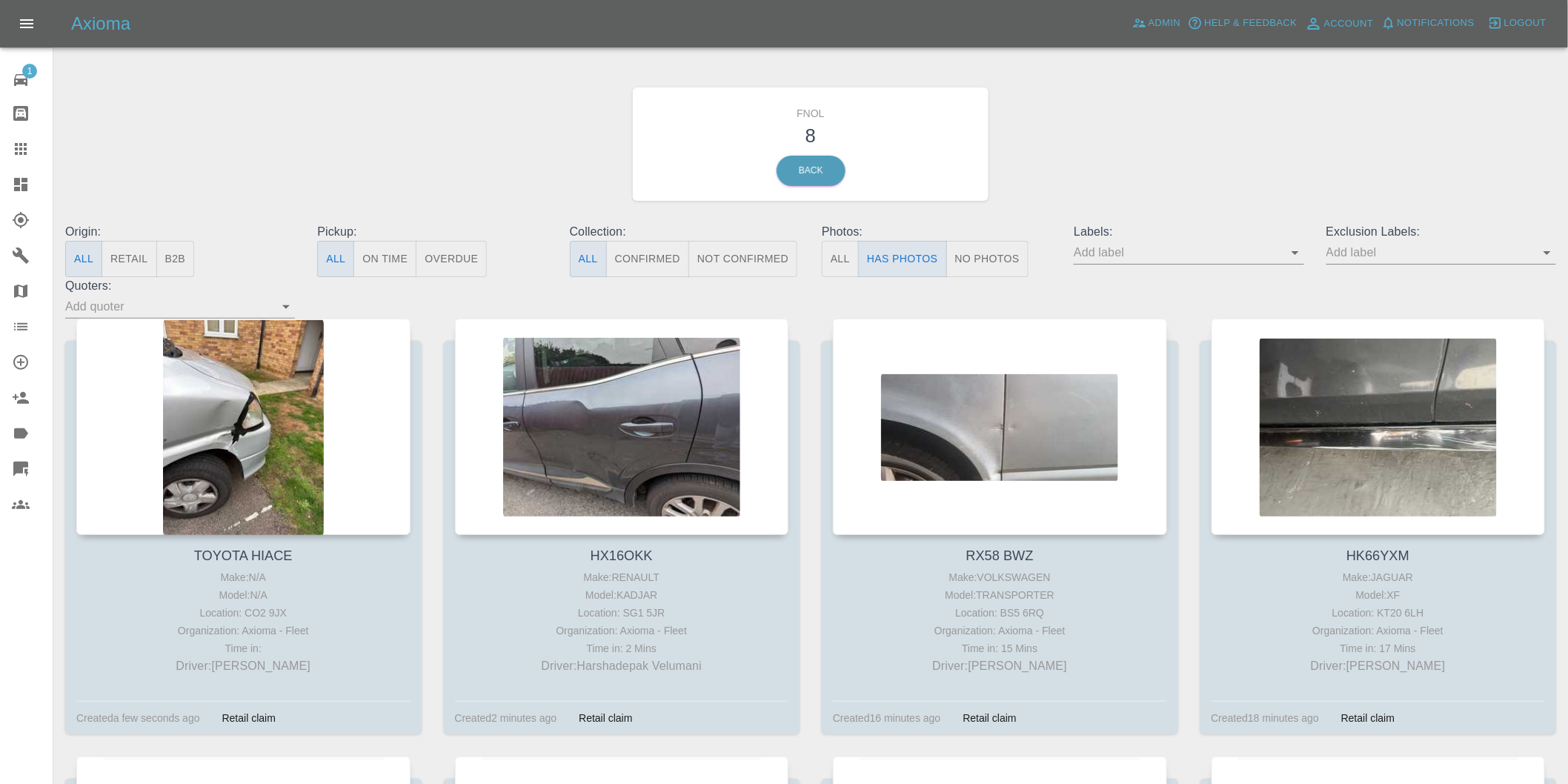
click at [1541, 255] on icon "Open" at bounding box center [1547, 252] width 18 height 18
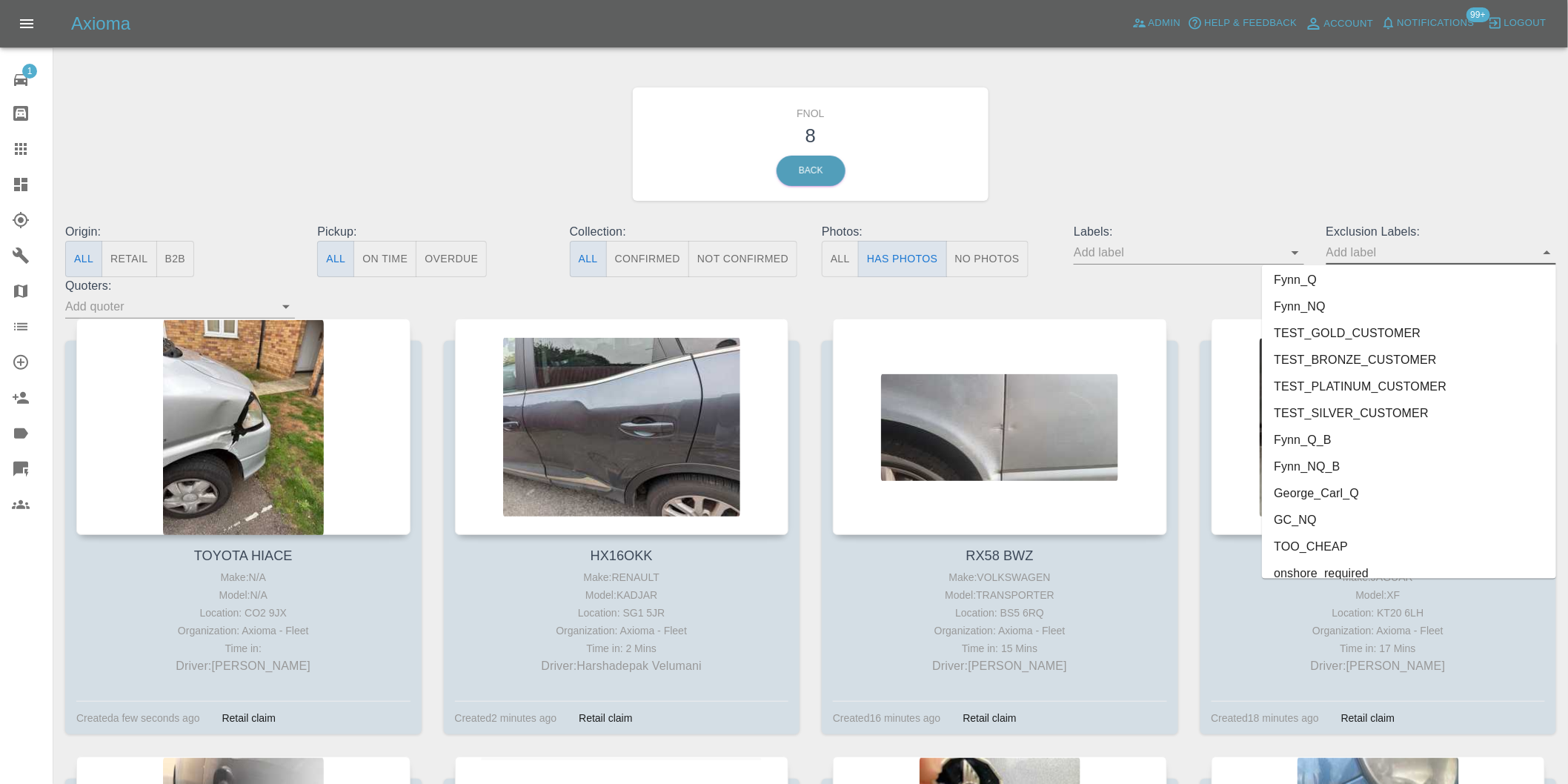
scroll to position [3217, 0]
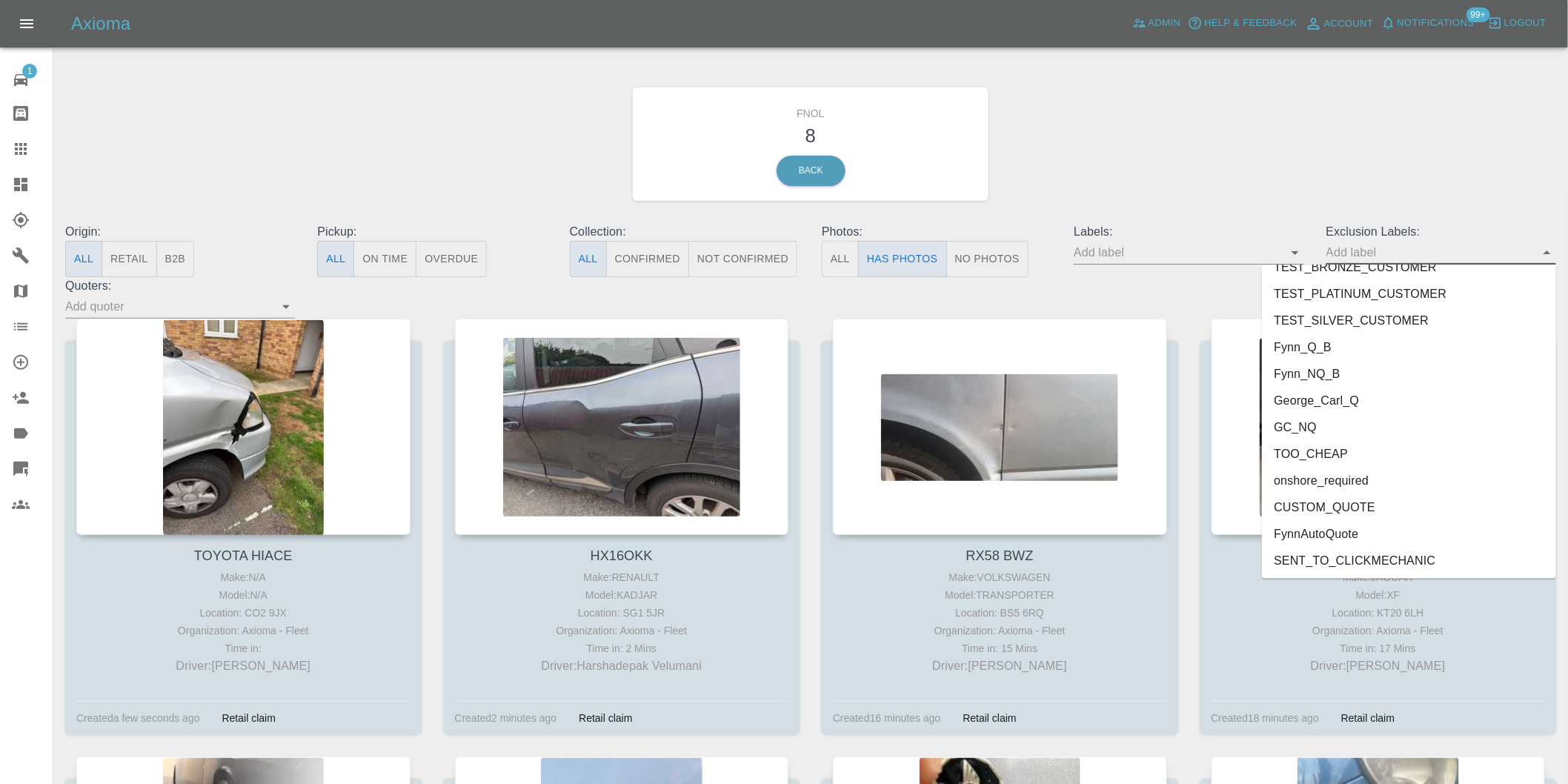
click at [1350, 479] on li "onshore_required" at bounding box center [1408, 480] width 294 height 27
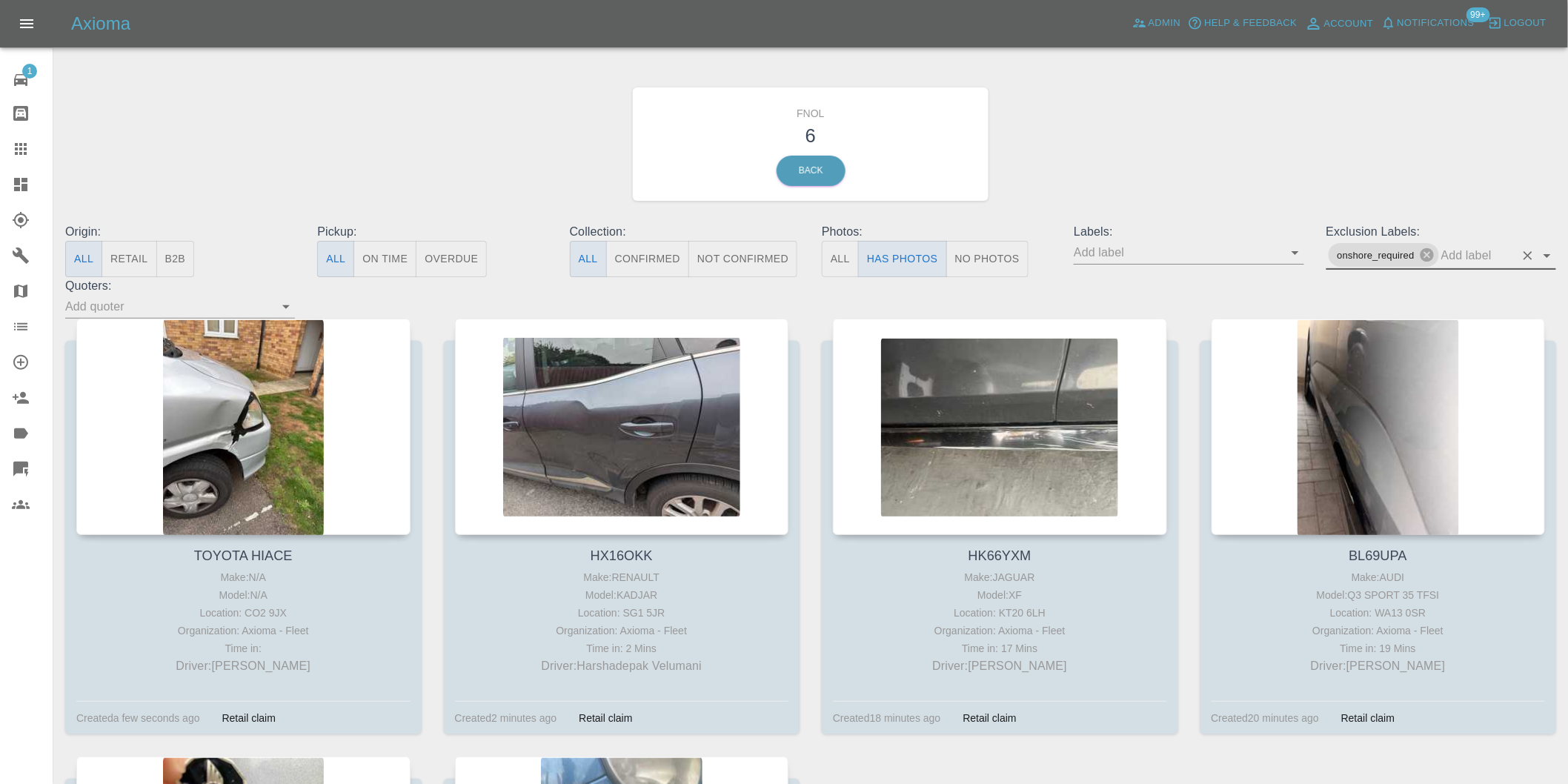
click at [1544, 256] on icon "Open" at bounding box center [1547, 256] width 18 height 18
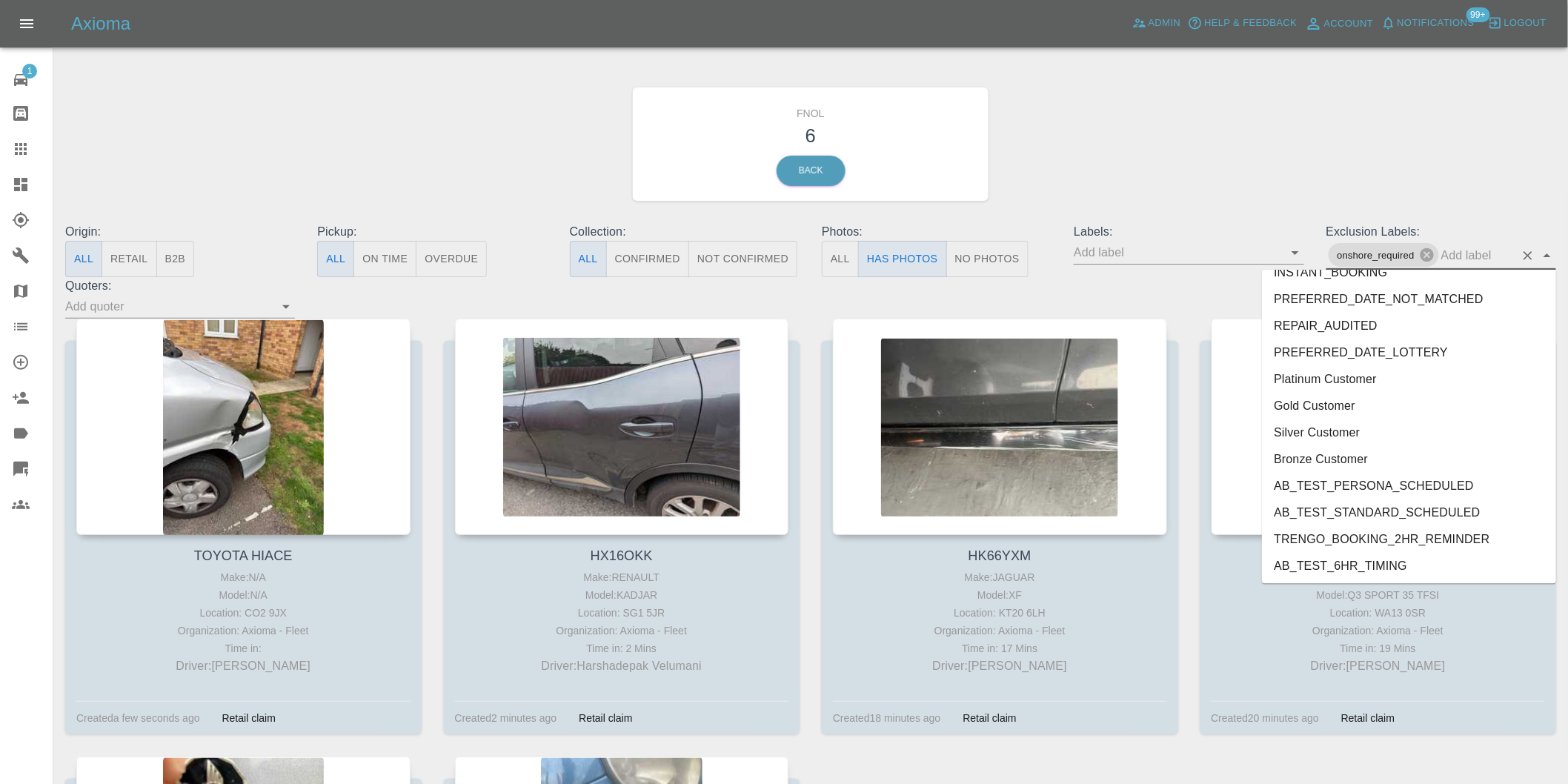
scroll to position [3191, 0]
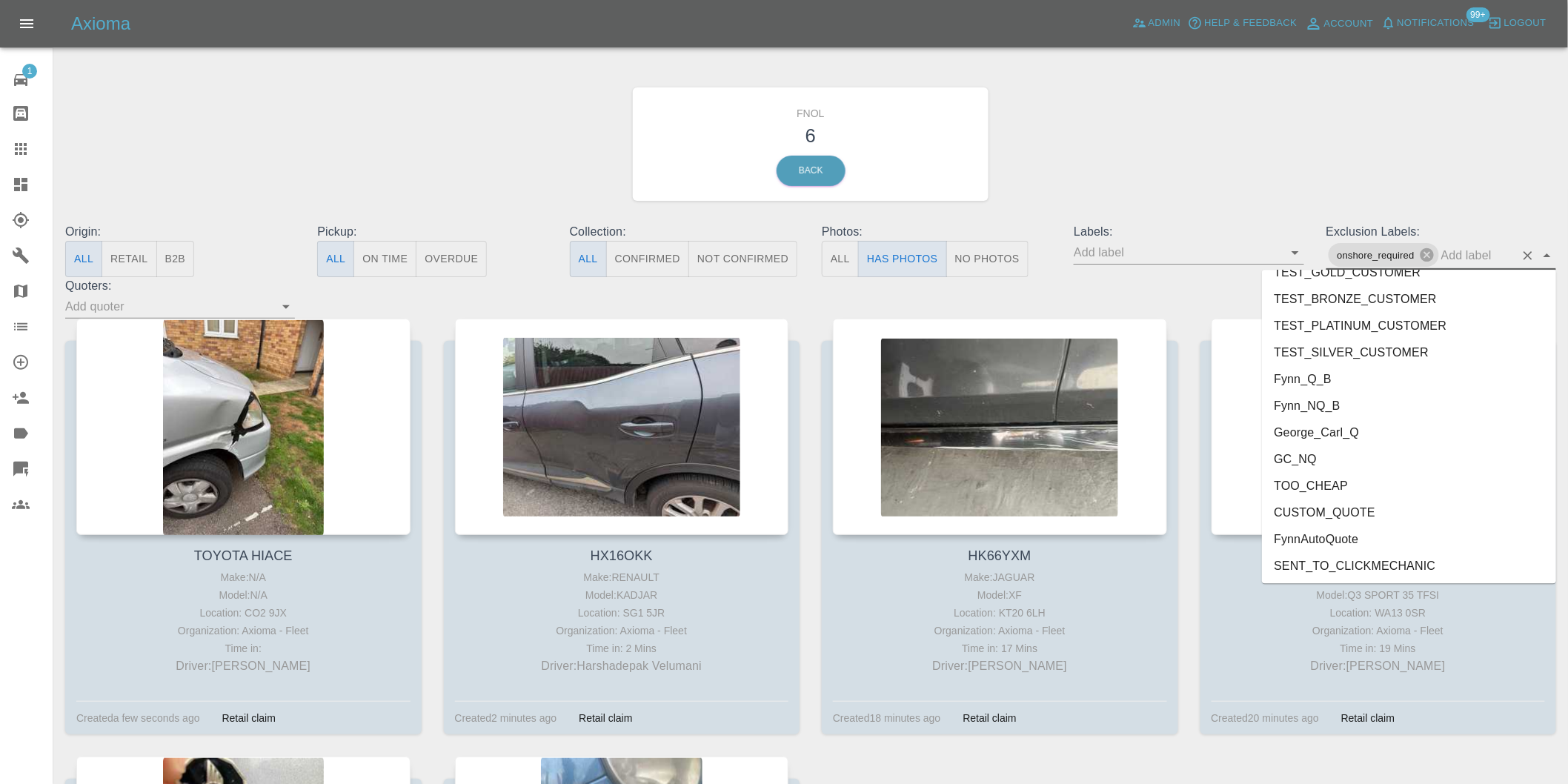
click at [1360, 423] on li "George_Carl_Q" at bounding box center [1408, 431] width 294 height 27
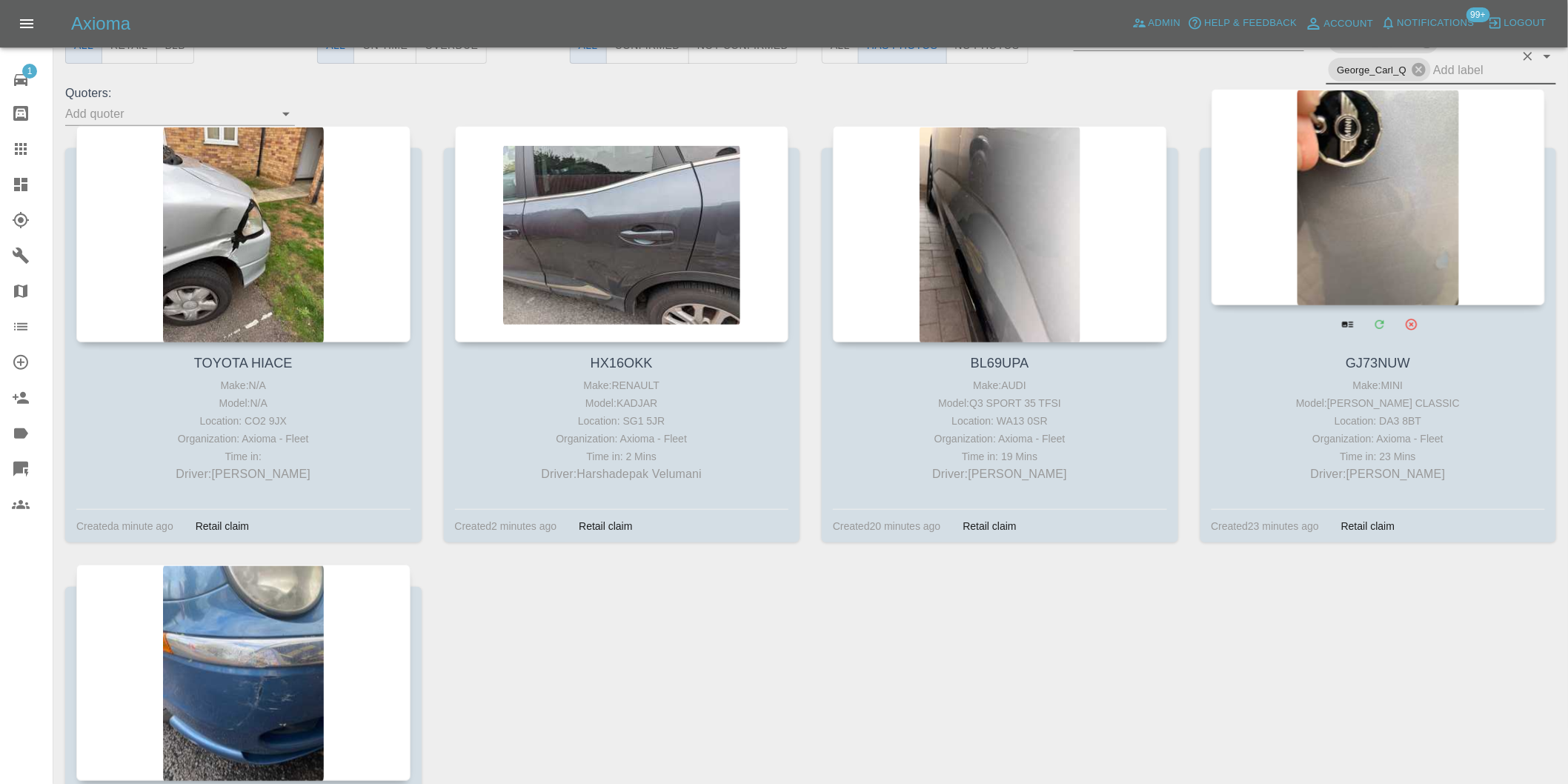
scroll to position [247, 0]
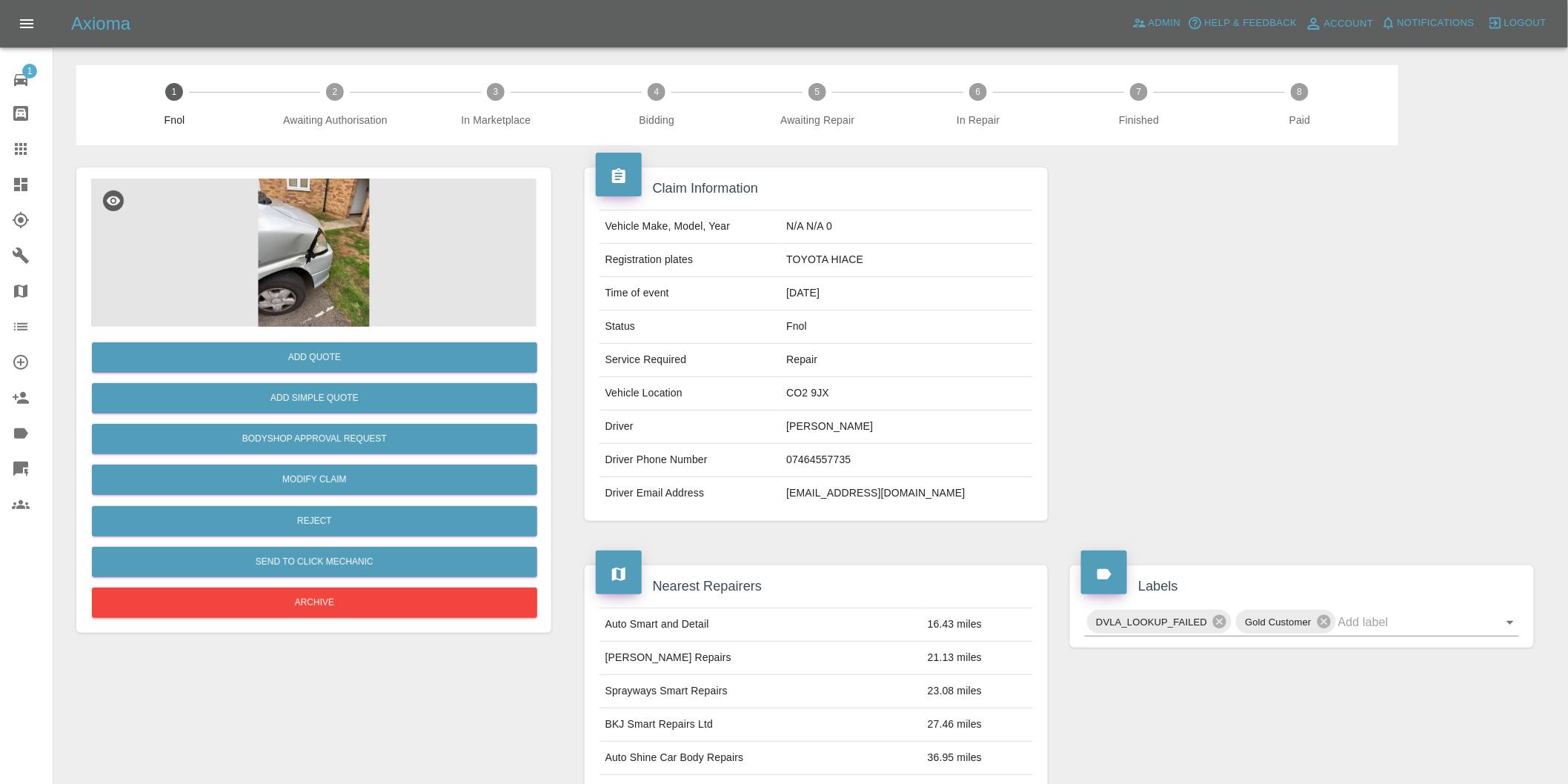
click at [301, 247] on img at bounding box center [313, 252] width 445 height 148
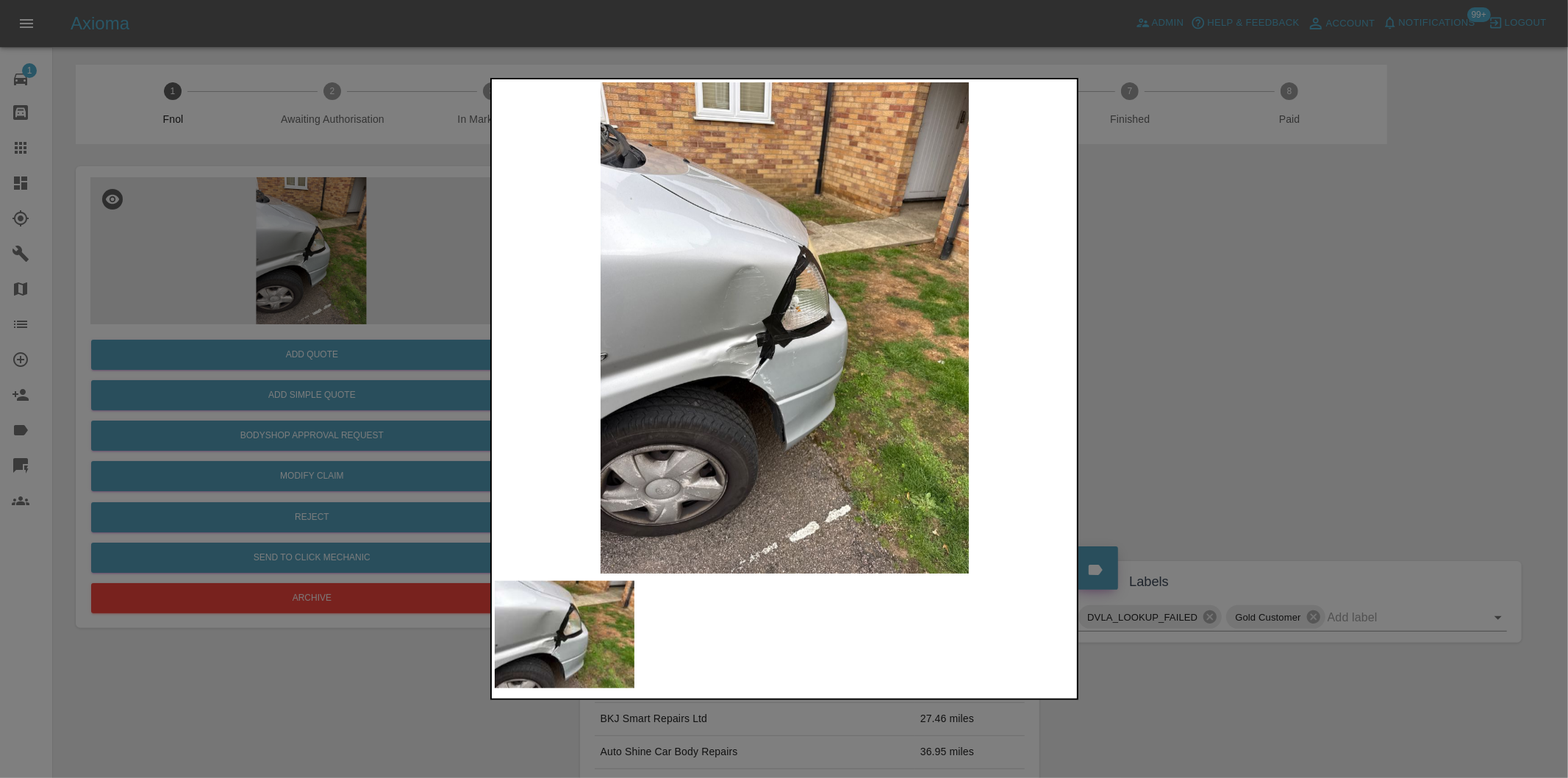
click at [1201, 341] on div at bounding box center [784, 389] width 1568 height 778
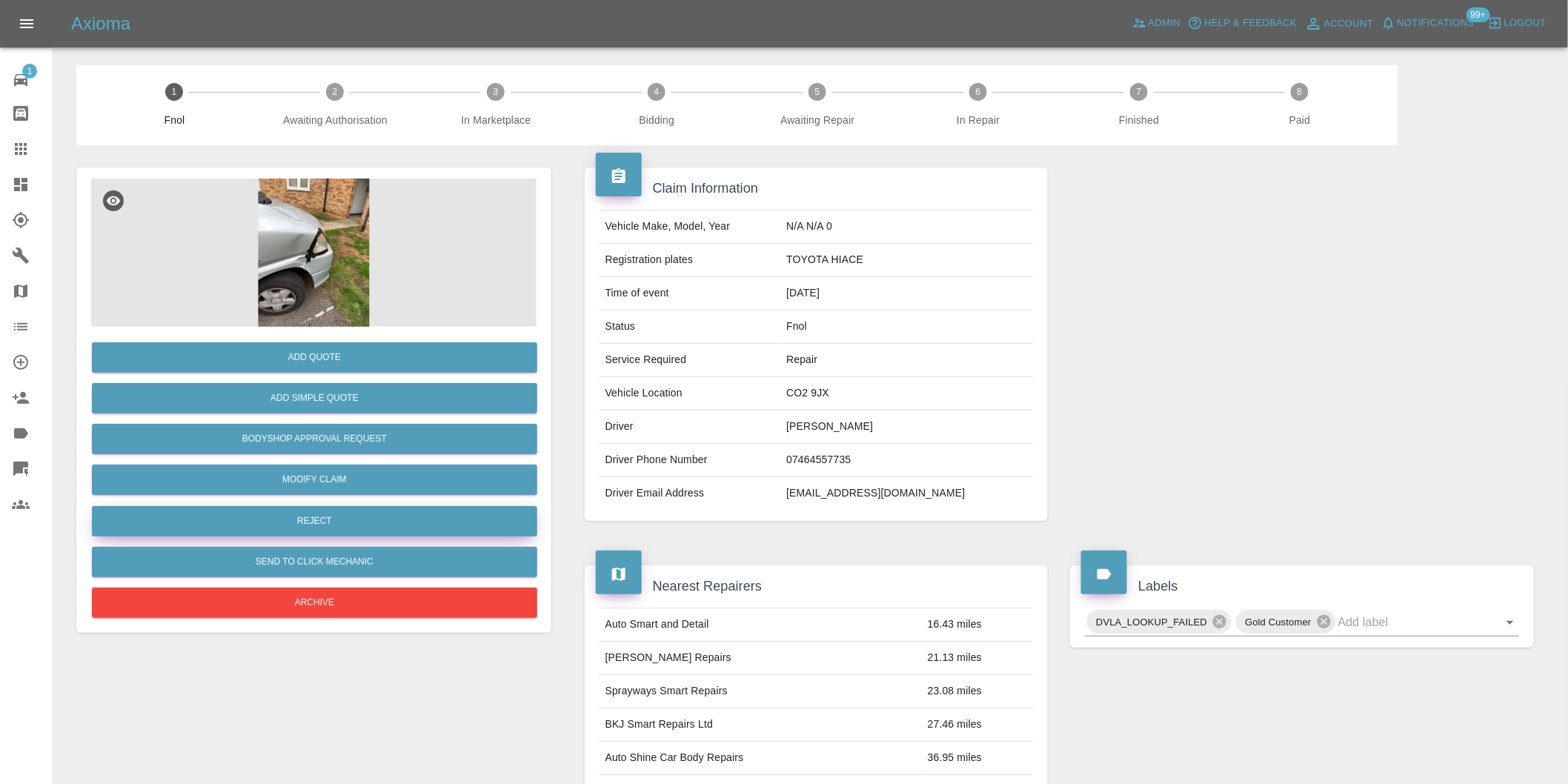
click at [358, 519] on button "Reject" at bounding box center [314, 521] width 445 height 30
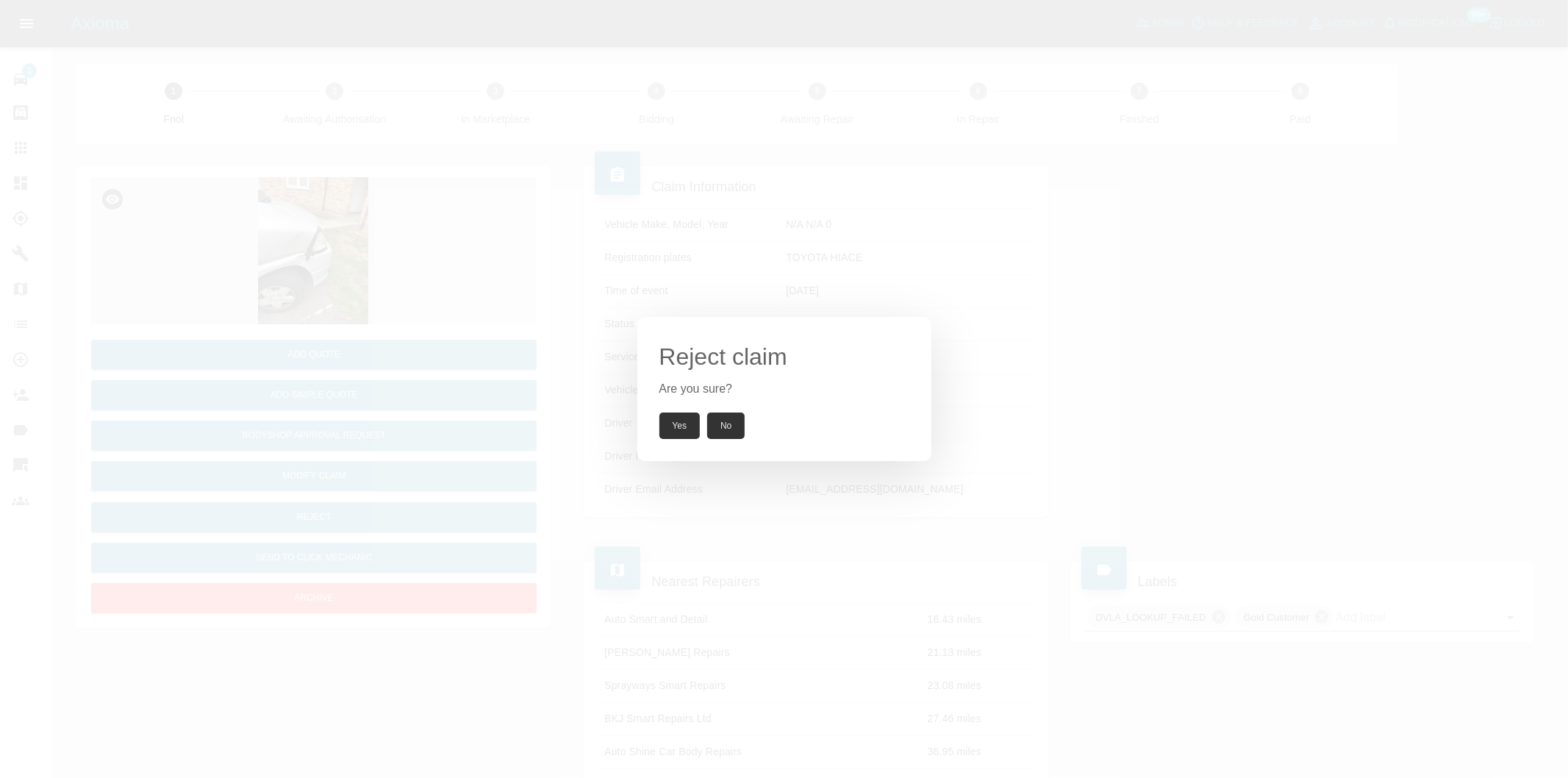
click at [675, 424] on button "Yes" at bounding box center [679, 426] width 41 height 27
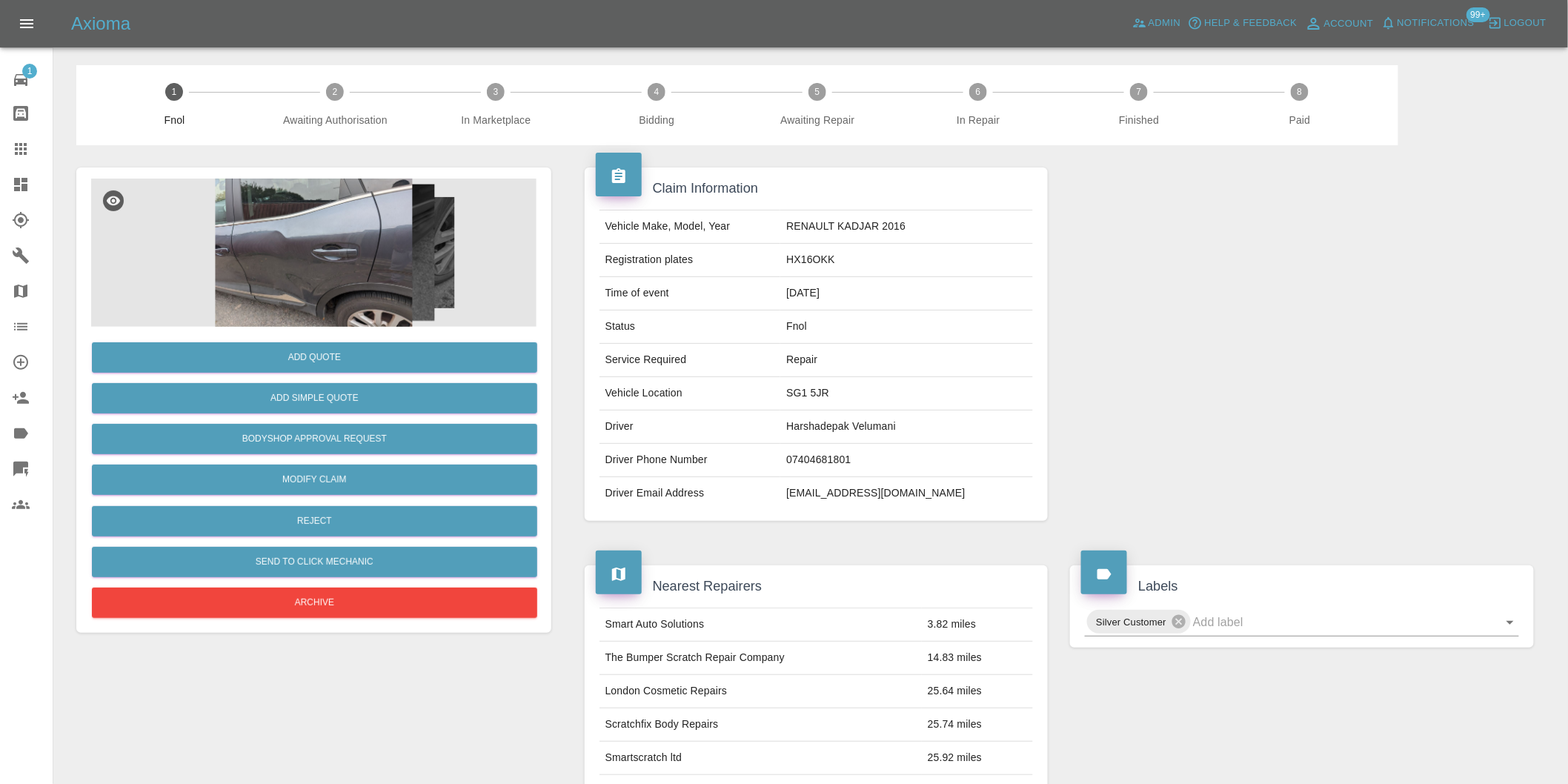
click at [276, 230] on img at bounding box center [313, 252] width 445 height 148
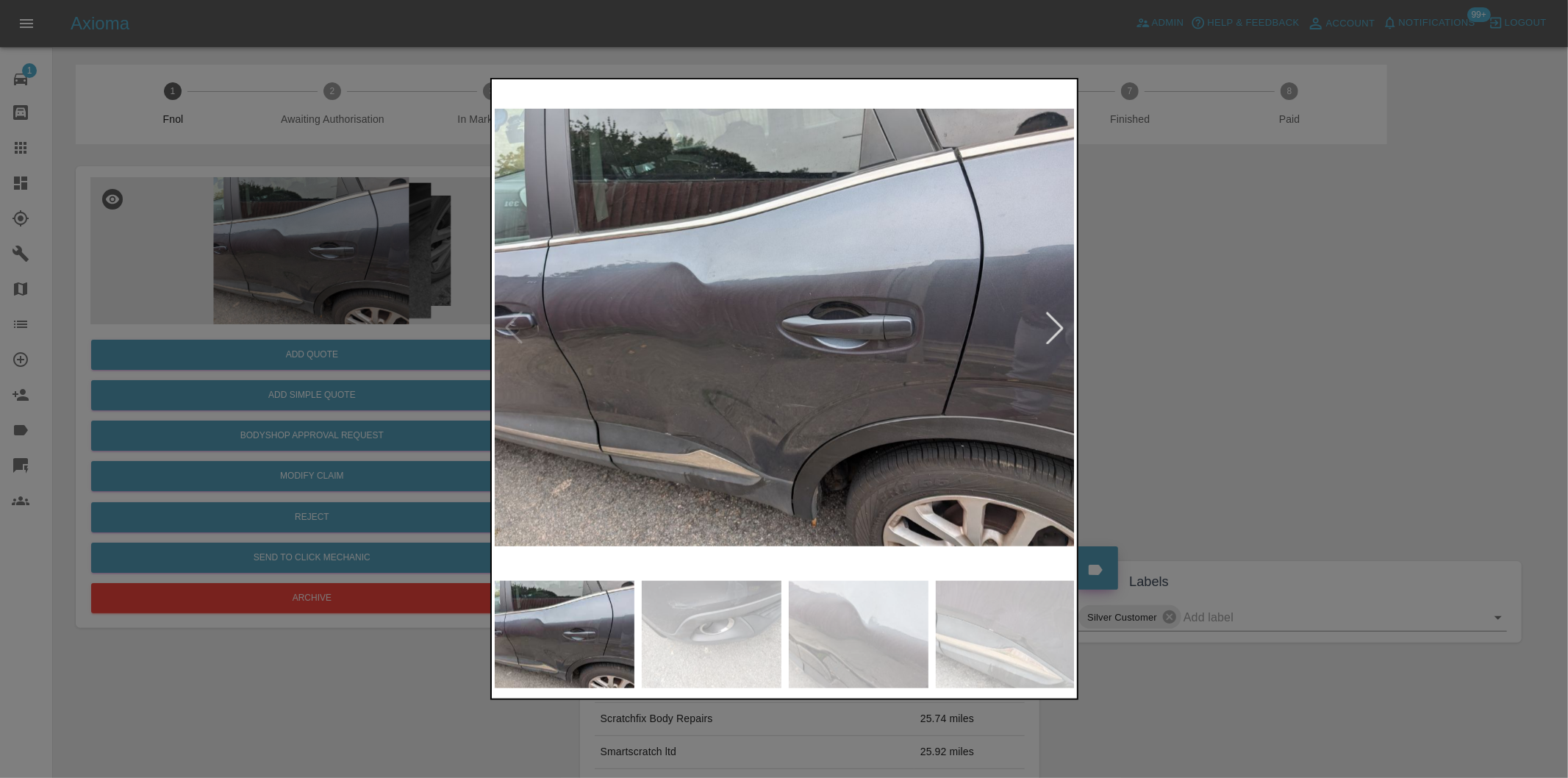
click at [1053, 324] on div at bounding box center [1055, 328] width 32 height 32
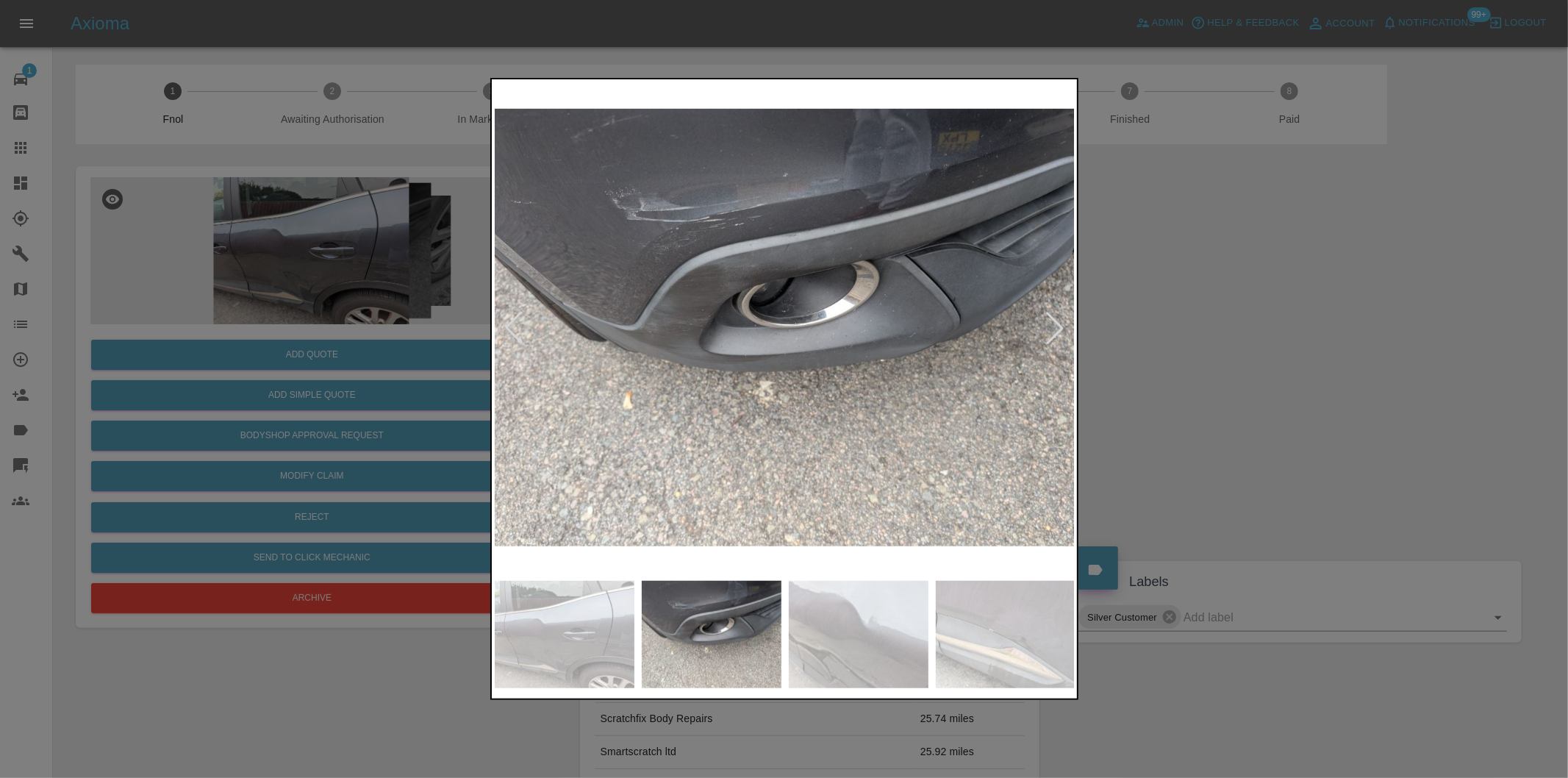
click at [1053, 324] on div at bounding box center [1055, 328] width 32 height 32
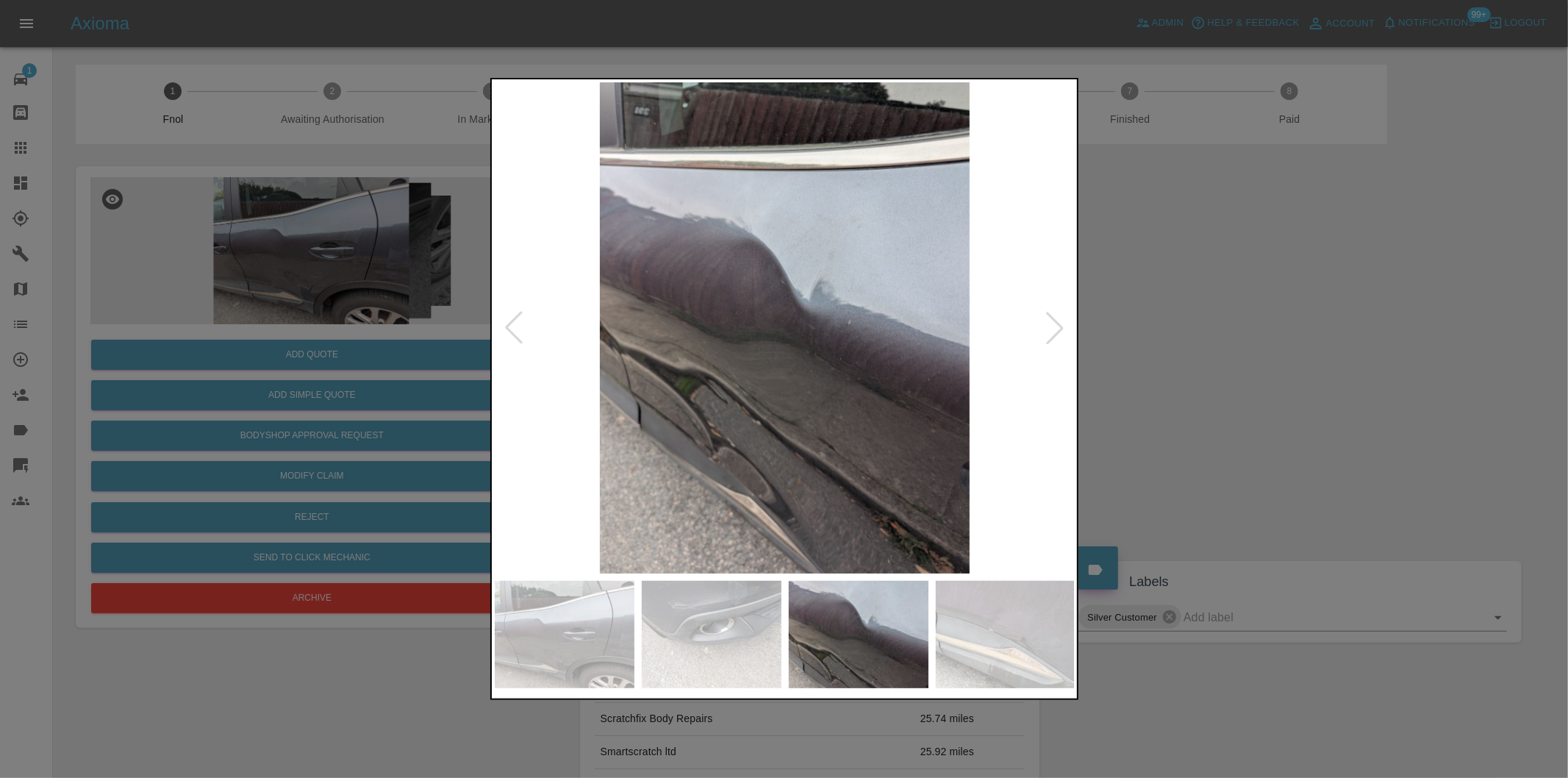
click at [1053, 324] on div at bounding box center [1055, 328] width 32 height 32
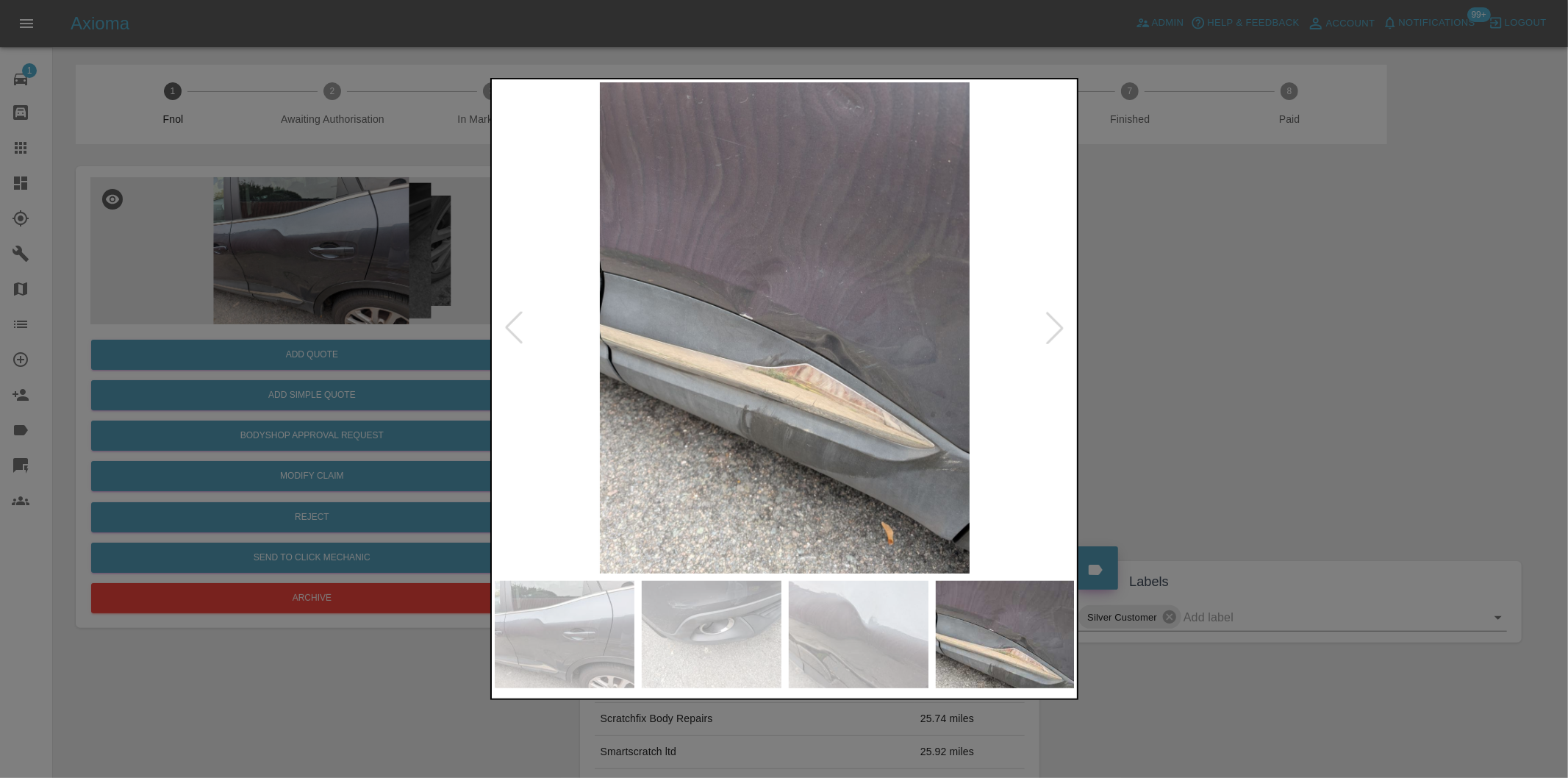
click at [1053, 324] on div at bounding box center [1055, 328] width 32 height 32
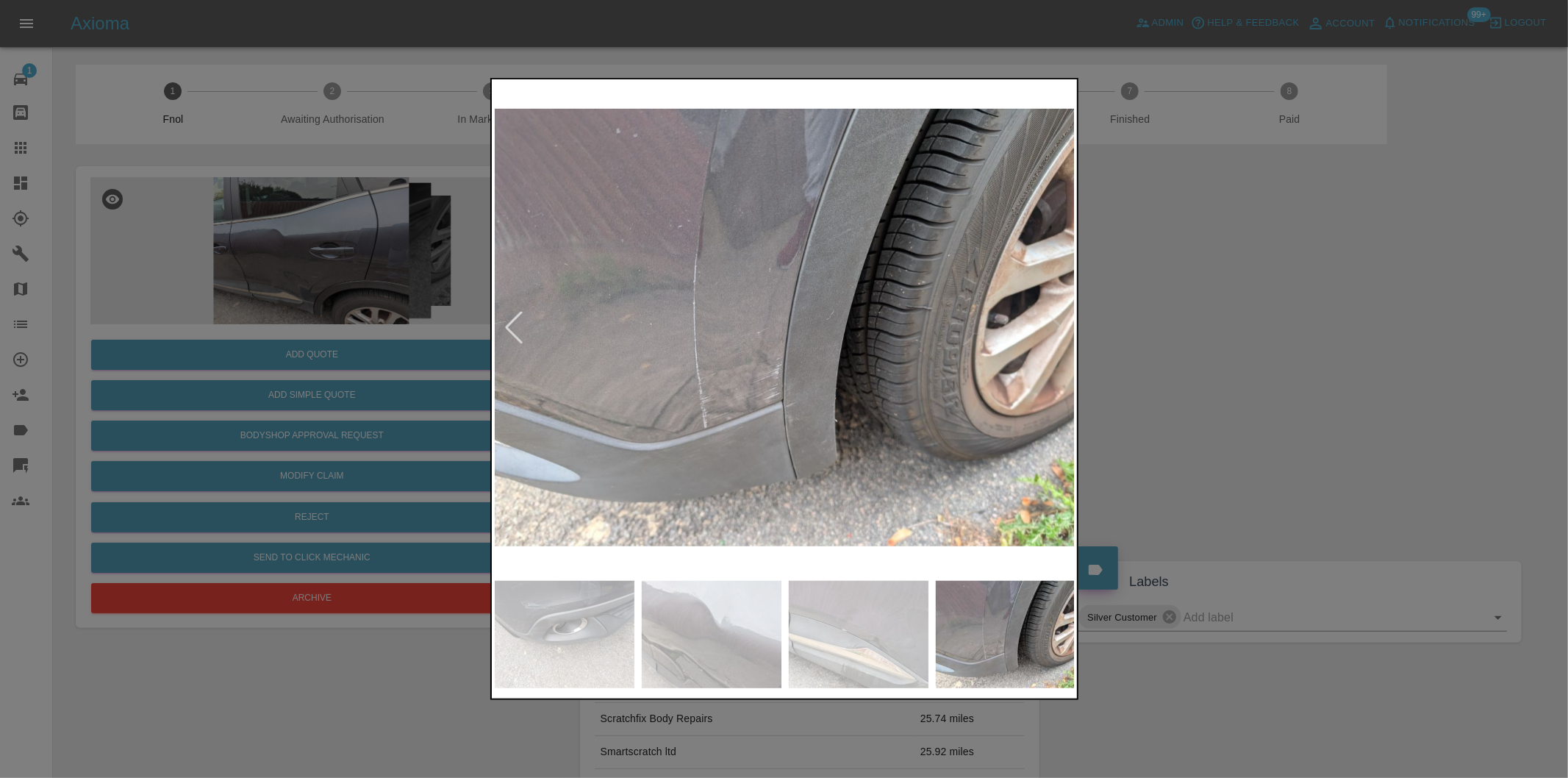
click at [1059, 322] on img at bounding box center [784, 328] width 581 height 491
click at [1225, 337] on div at bounding box center [784, 389] width 1568 height 778
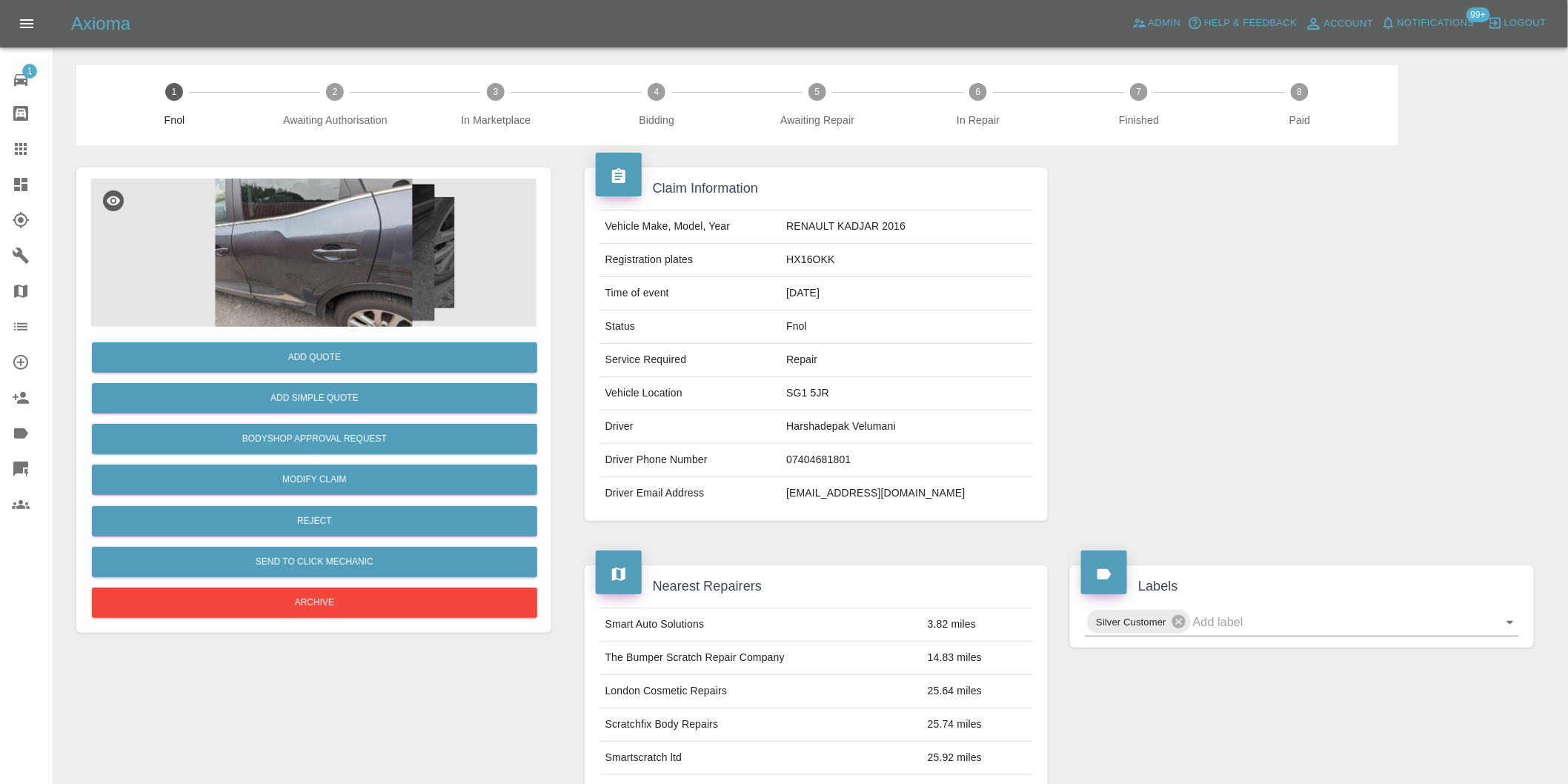
click at [290, 261] on img at bounding box center [313, 252] width 445 height 148
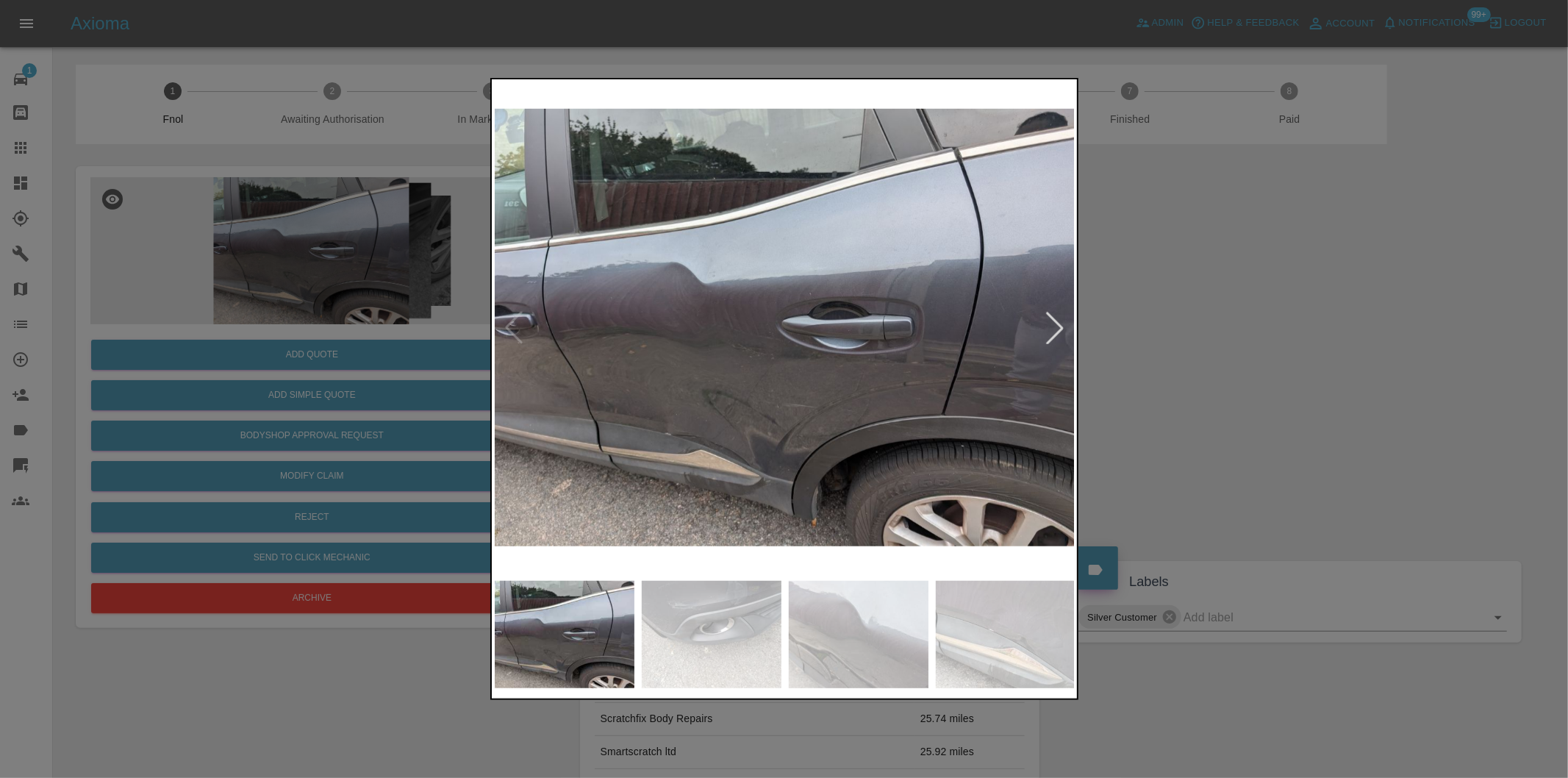
click at [1054, 333] on div at bounding box center [1055, 328] width 32 height 32
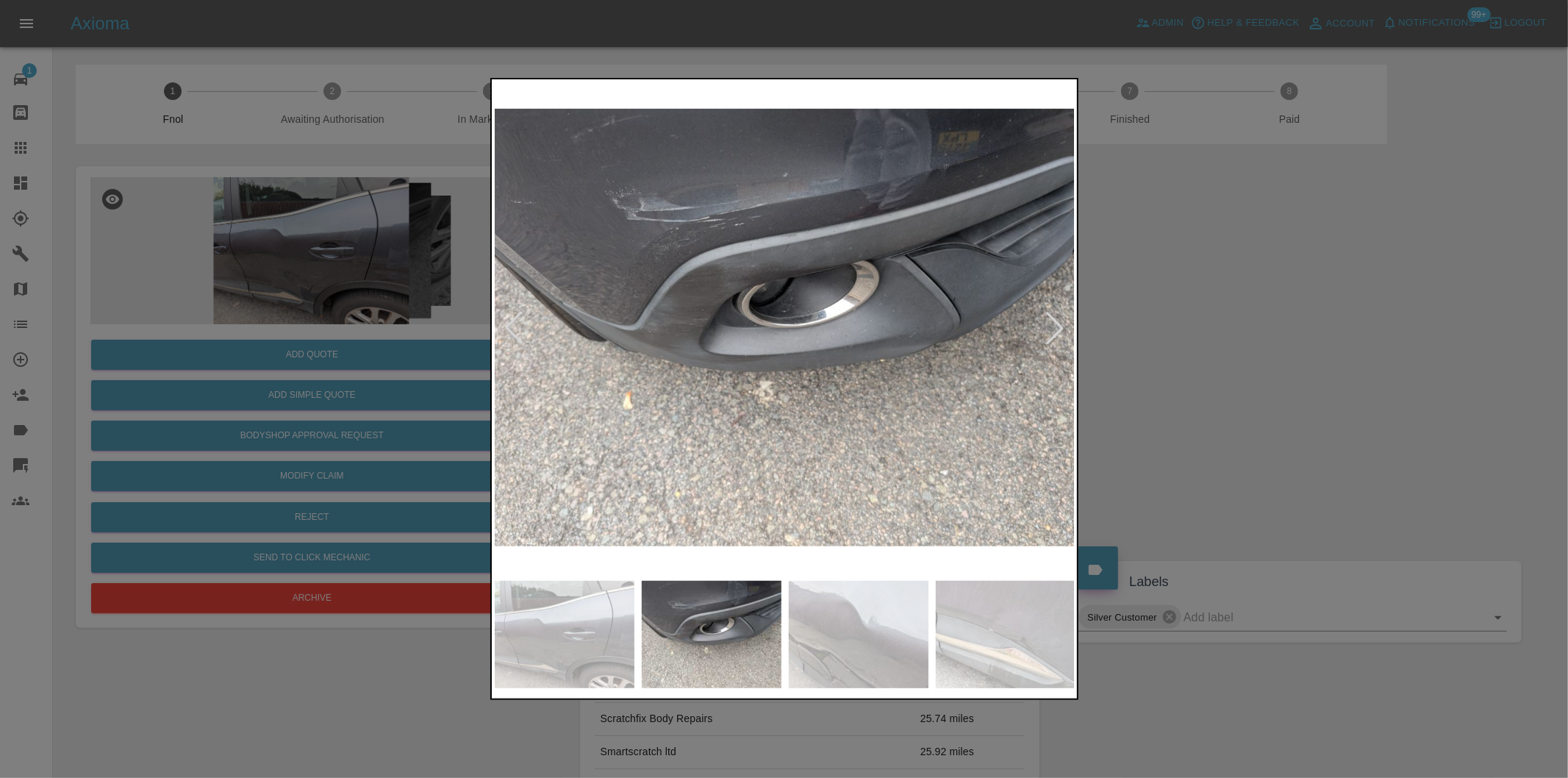
click at [1054, 333] on div at bounding box center [1055, 328] width 32 height 32
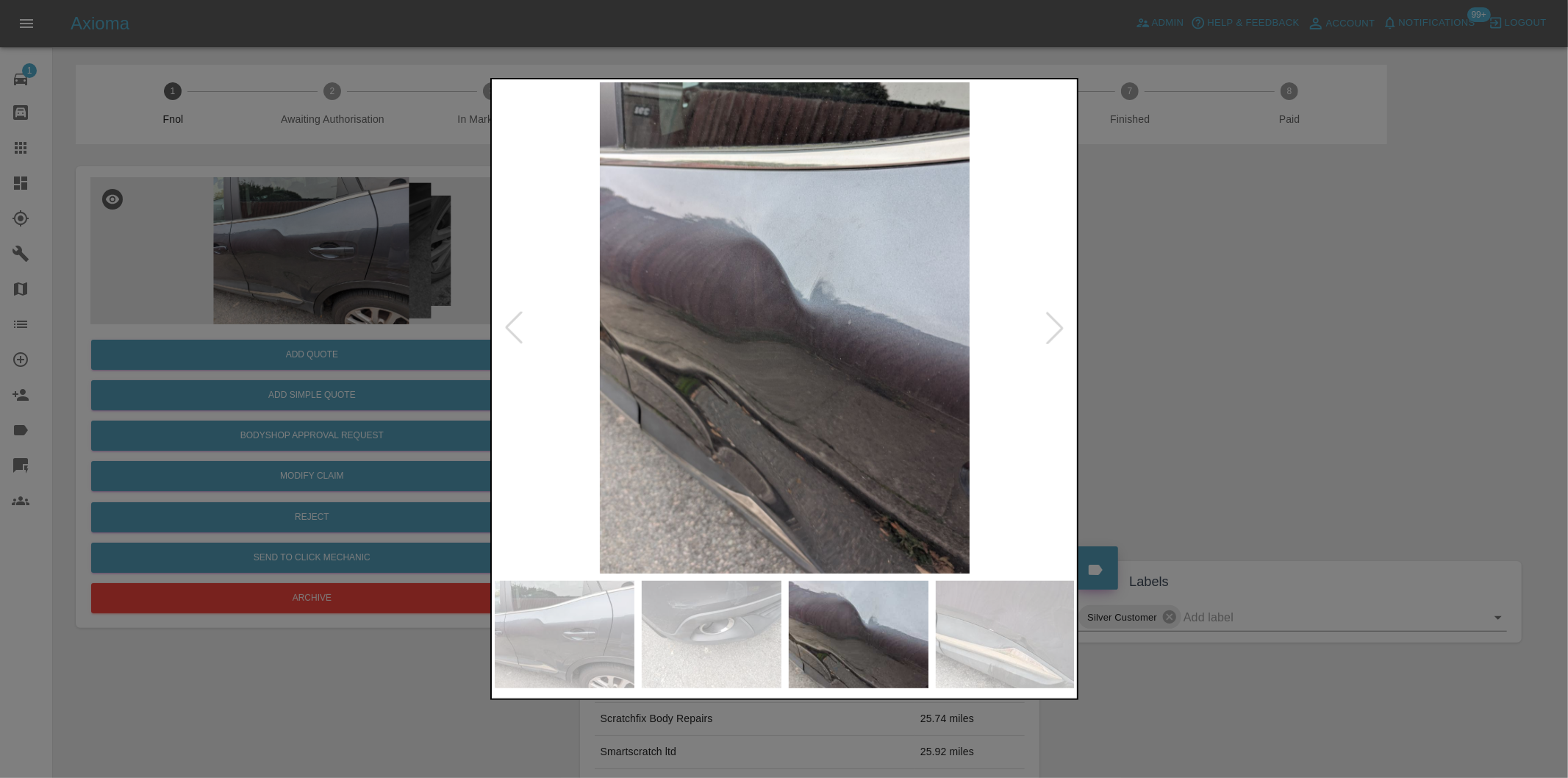
click at [1054, 333] on div at bounding box center [1055, 328] width 32 height 32
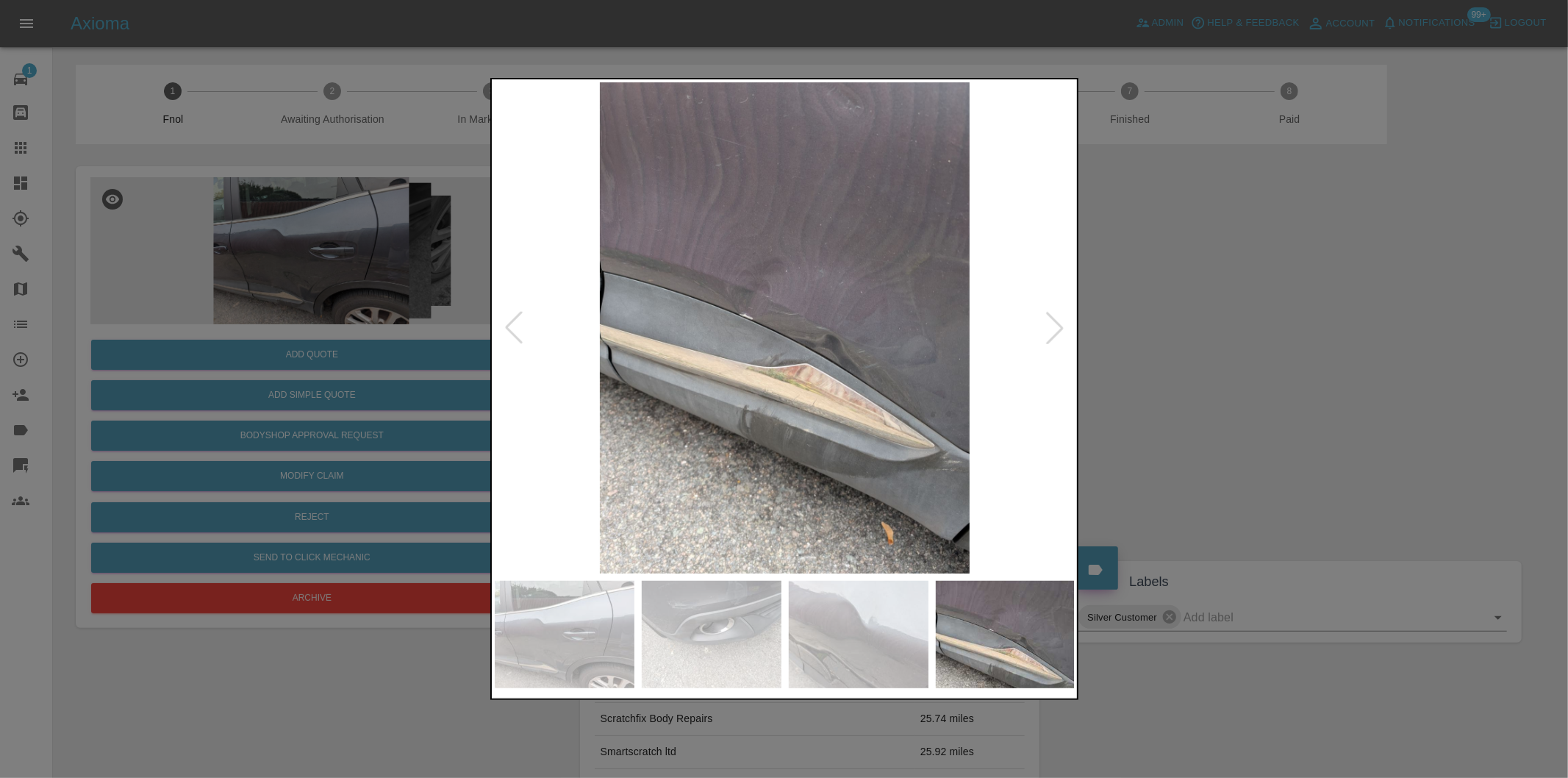
click at [1054, 333] on div at bounding box center [1055, 328] width 32 height 32
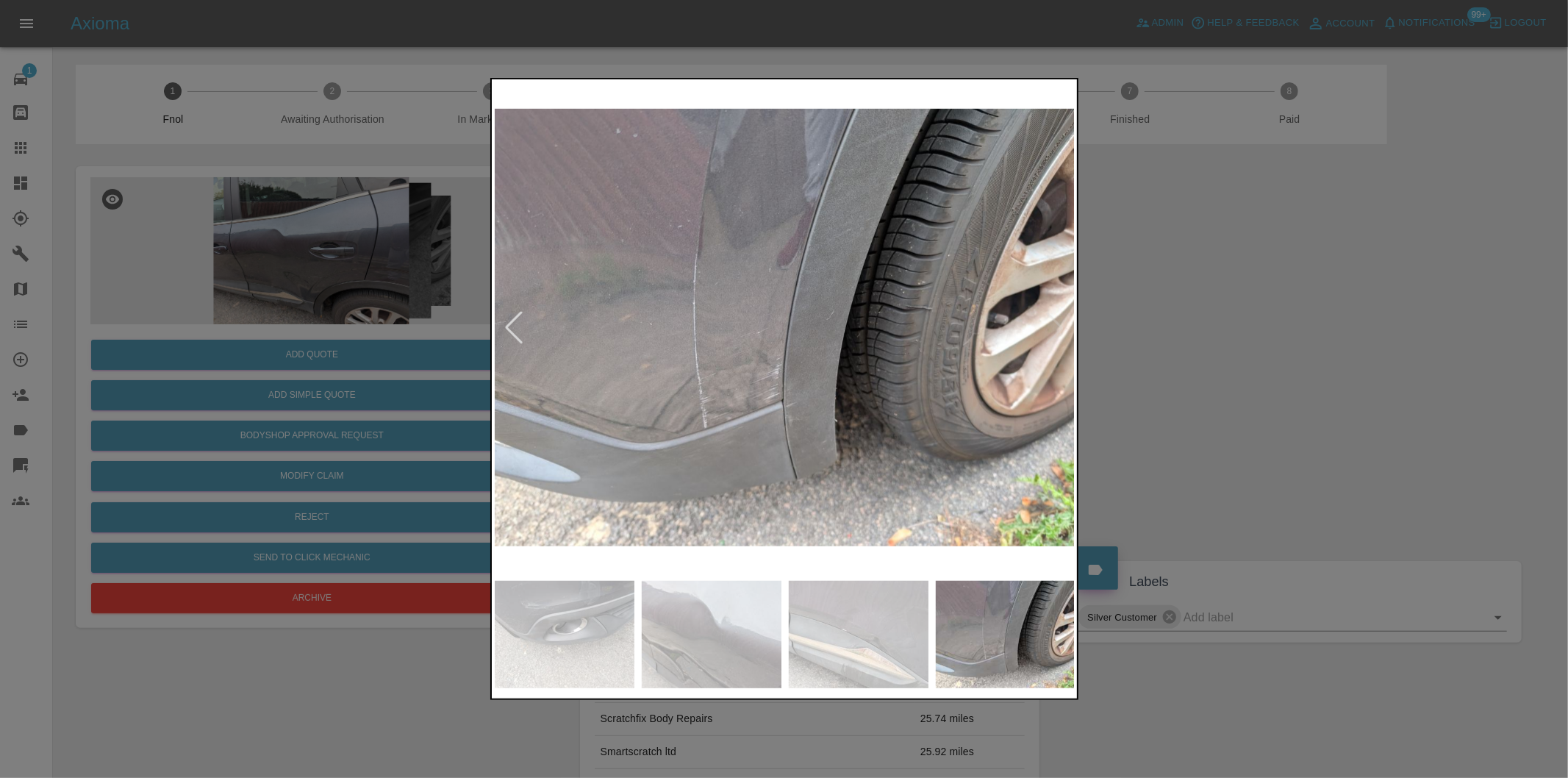
click at [1051, 325] on img at bounding box center [784, 328] width 581 height 491
click at [517, 322] on div at bounding box center [514, 328] width 32 height 32
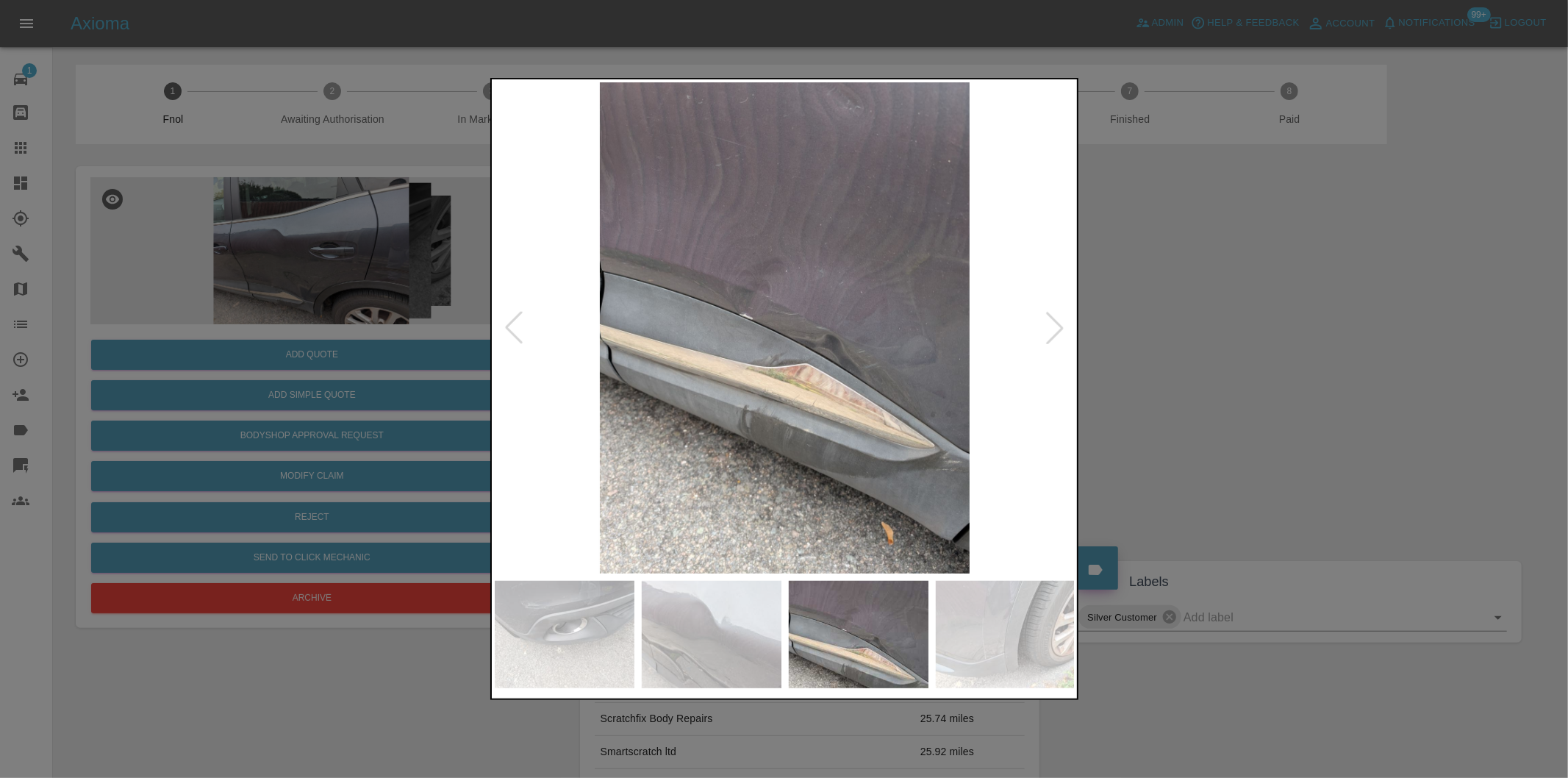
click at [517, 322] on div at bounding box center [514, 328] width 32 height 32
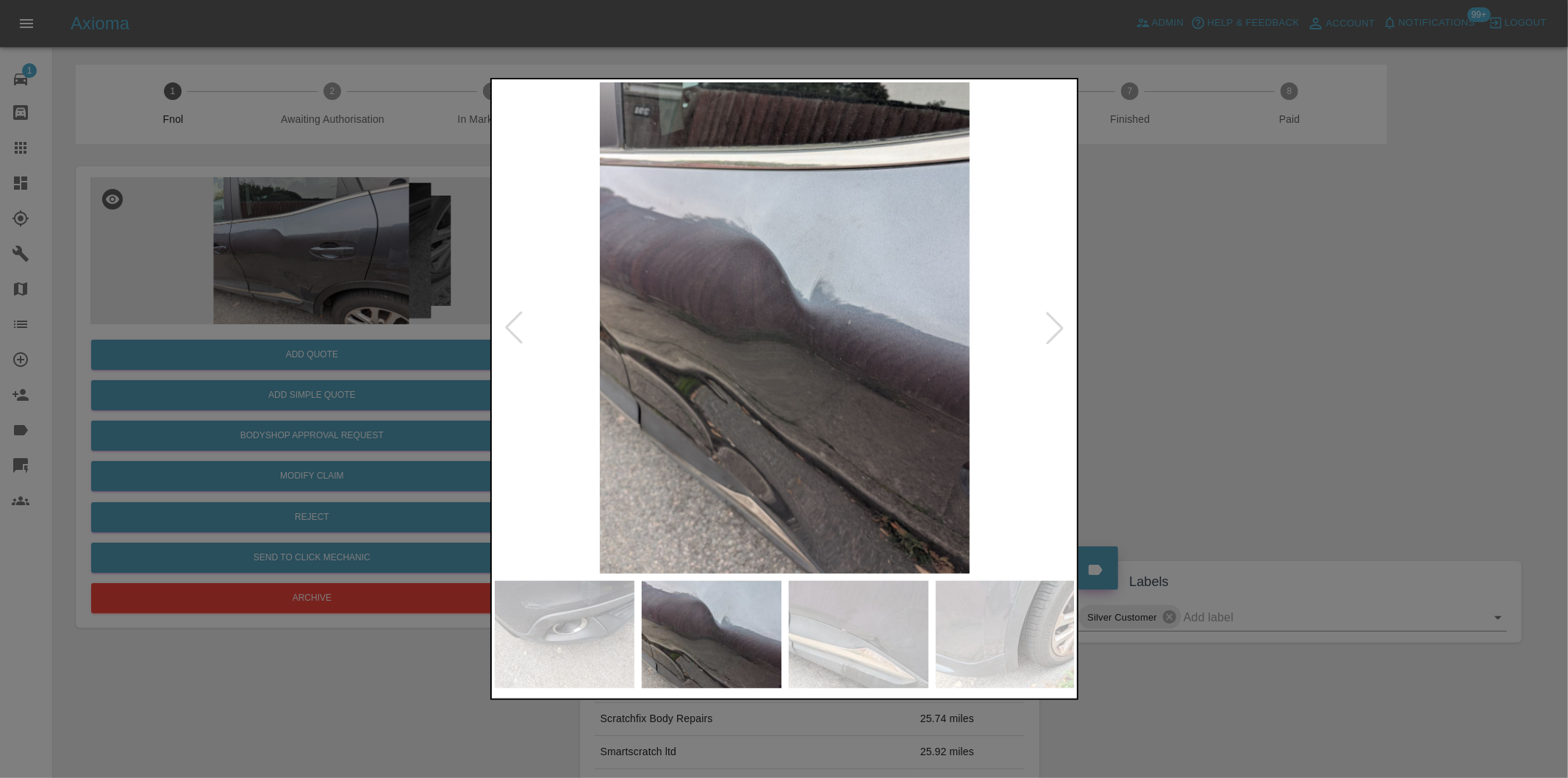
click at [517, 322] on div at bounding box center [514, 328] width 32 height 32
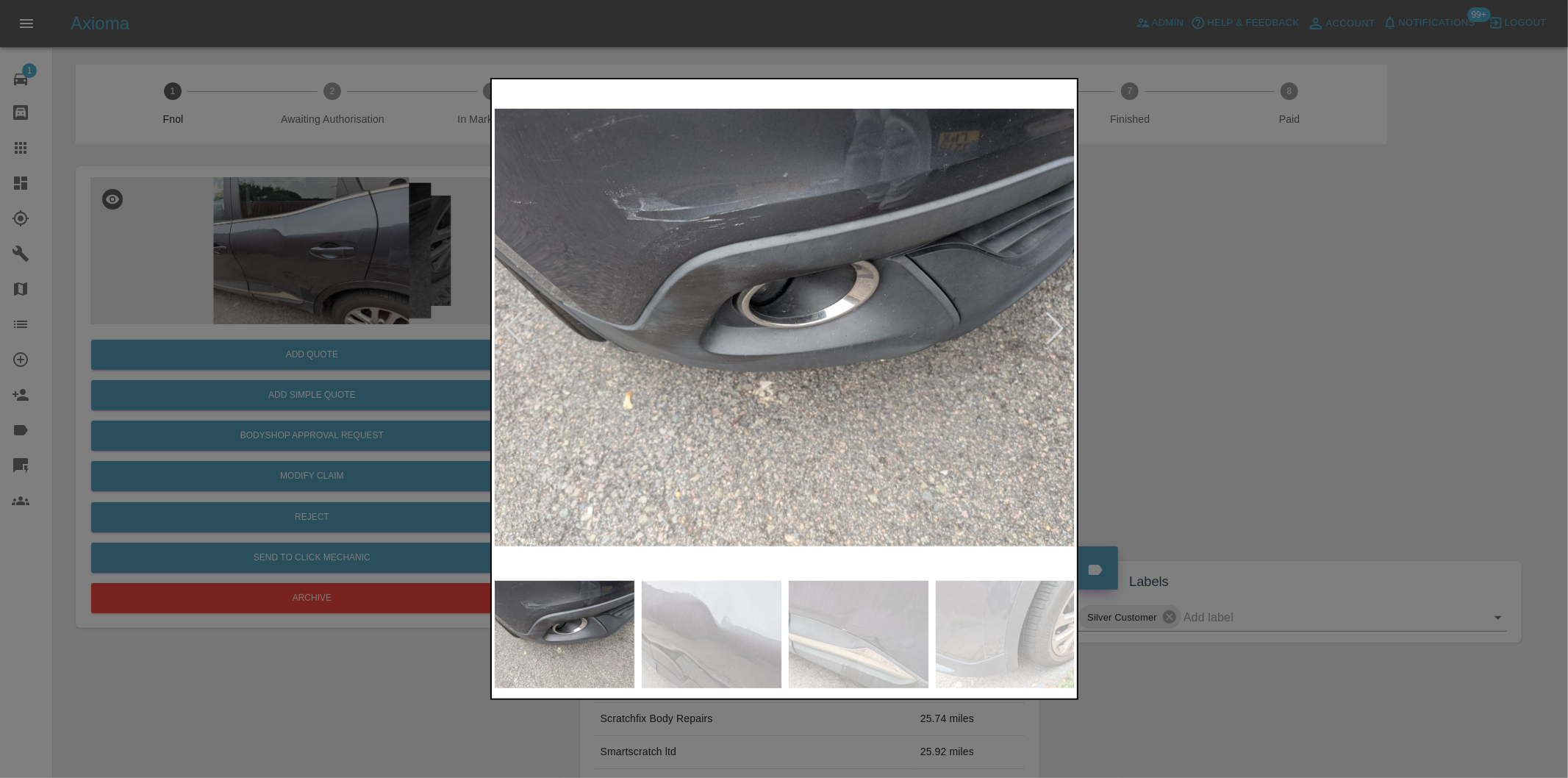
click at [517, 322] on div at bounding box center [514, 328] width 32 height 32
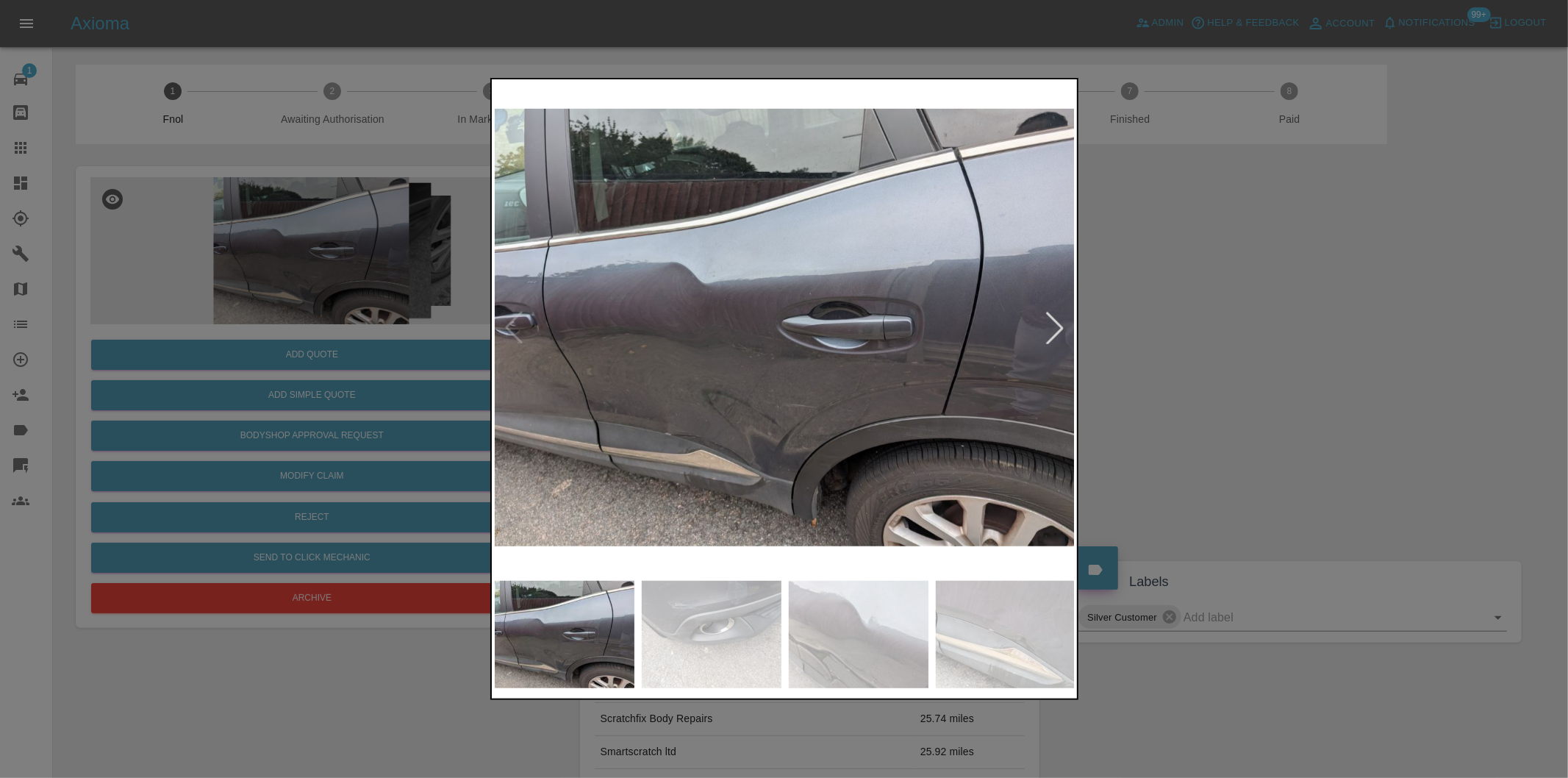
click at [1292, 350] on div at bounding box center [784, 389] width 1568 height 778
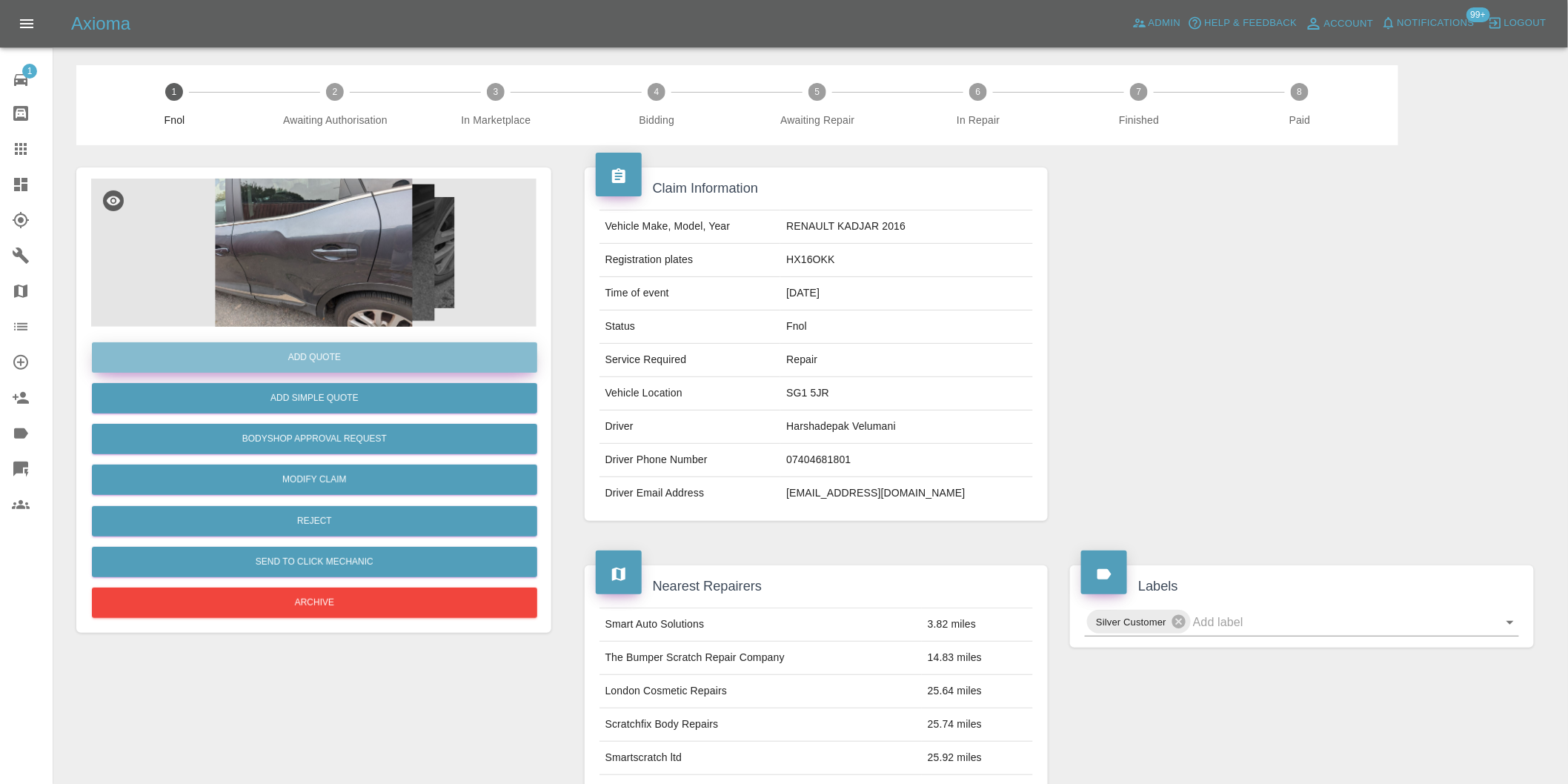
click at [370, 364] on button "Add Quote" at bounding box center [314, 357] width 445 height 30
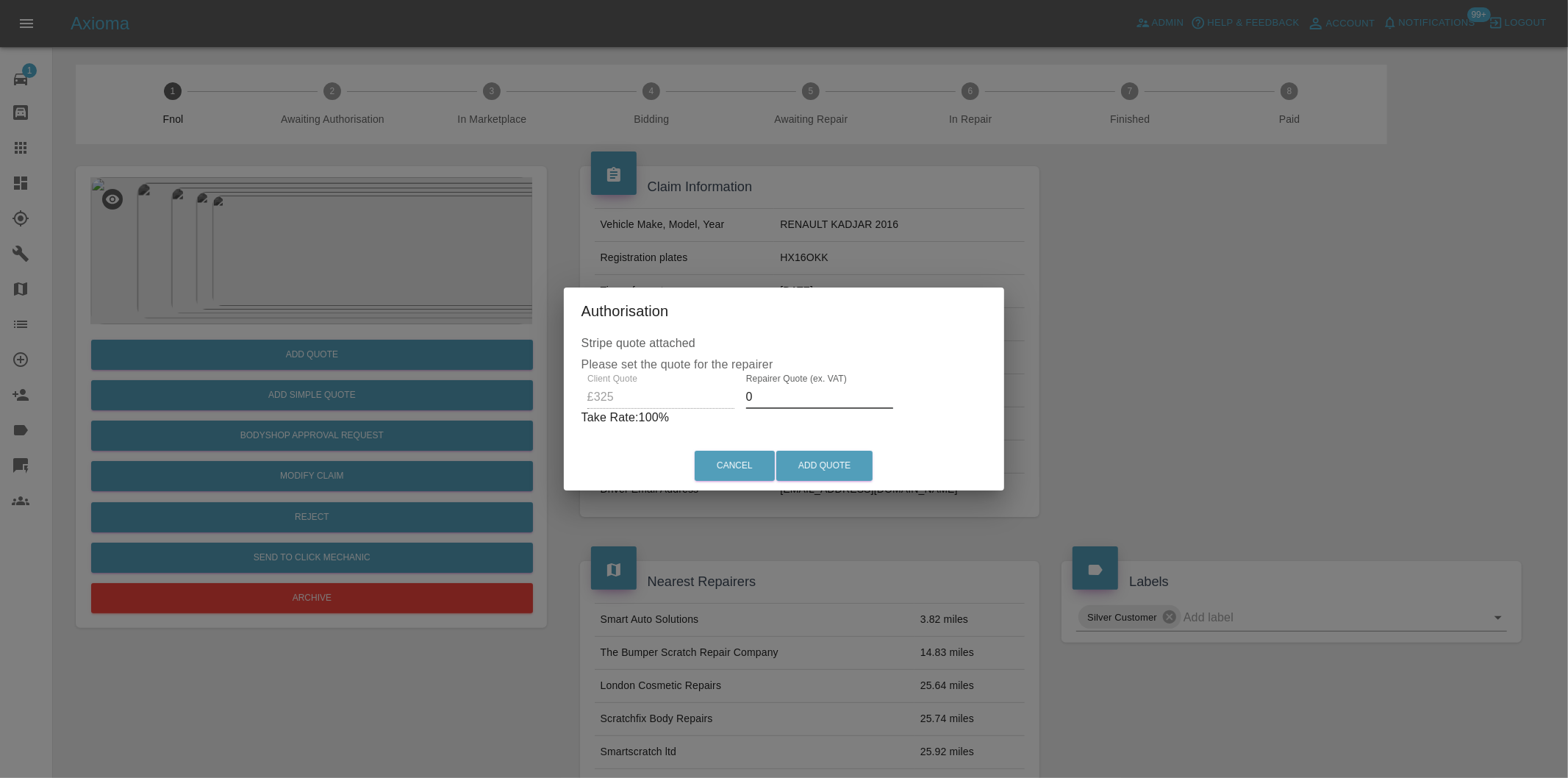
click at [789, 406] on input "0" at bounding box center [820, 397] width 147 height 23
type input "0210"
click at [805, 458] on button "Add Quote" at bounding box center [824, 465] width 96 height 30
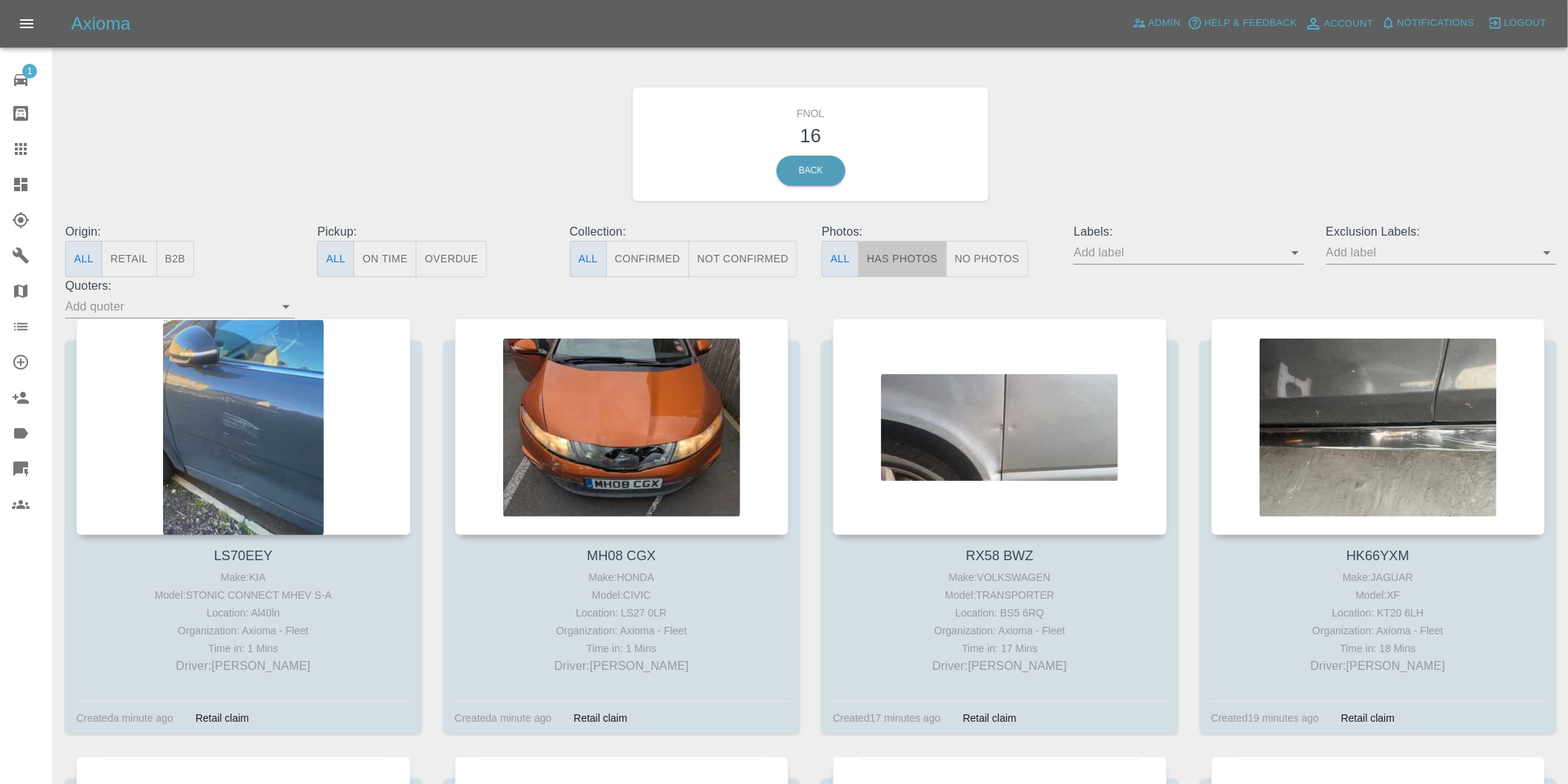
click at [912, 252] on button "Has Photos" at bounding box center [902, 259] width 89 height 37
click at [1546, 252] on icon "Open" at bounding box center [1547, 253] width 7 height 4
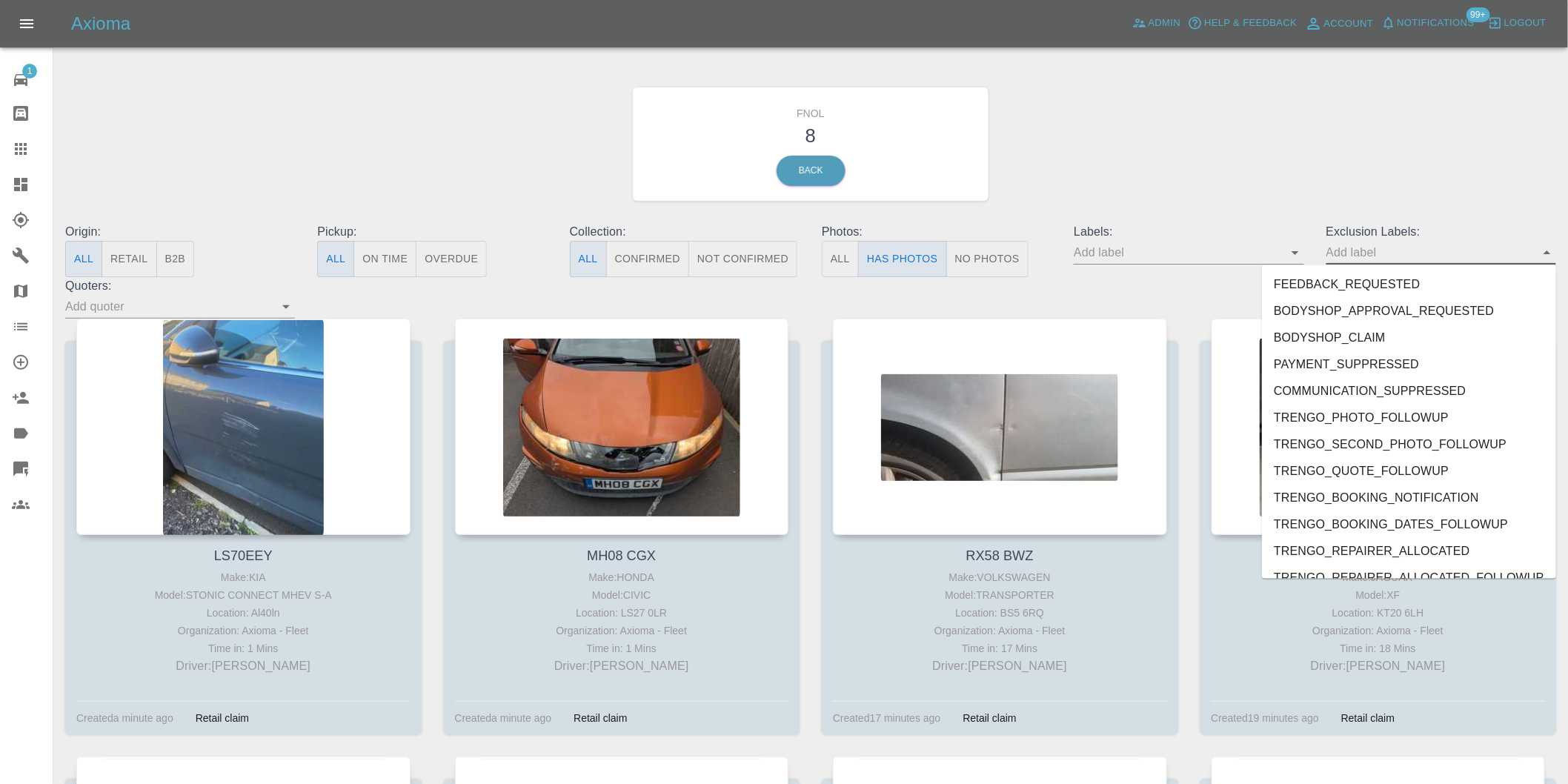
scroll to position [3217, 0]
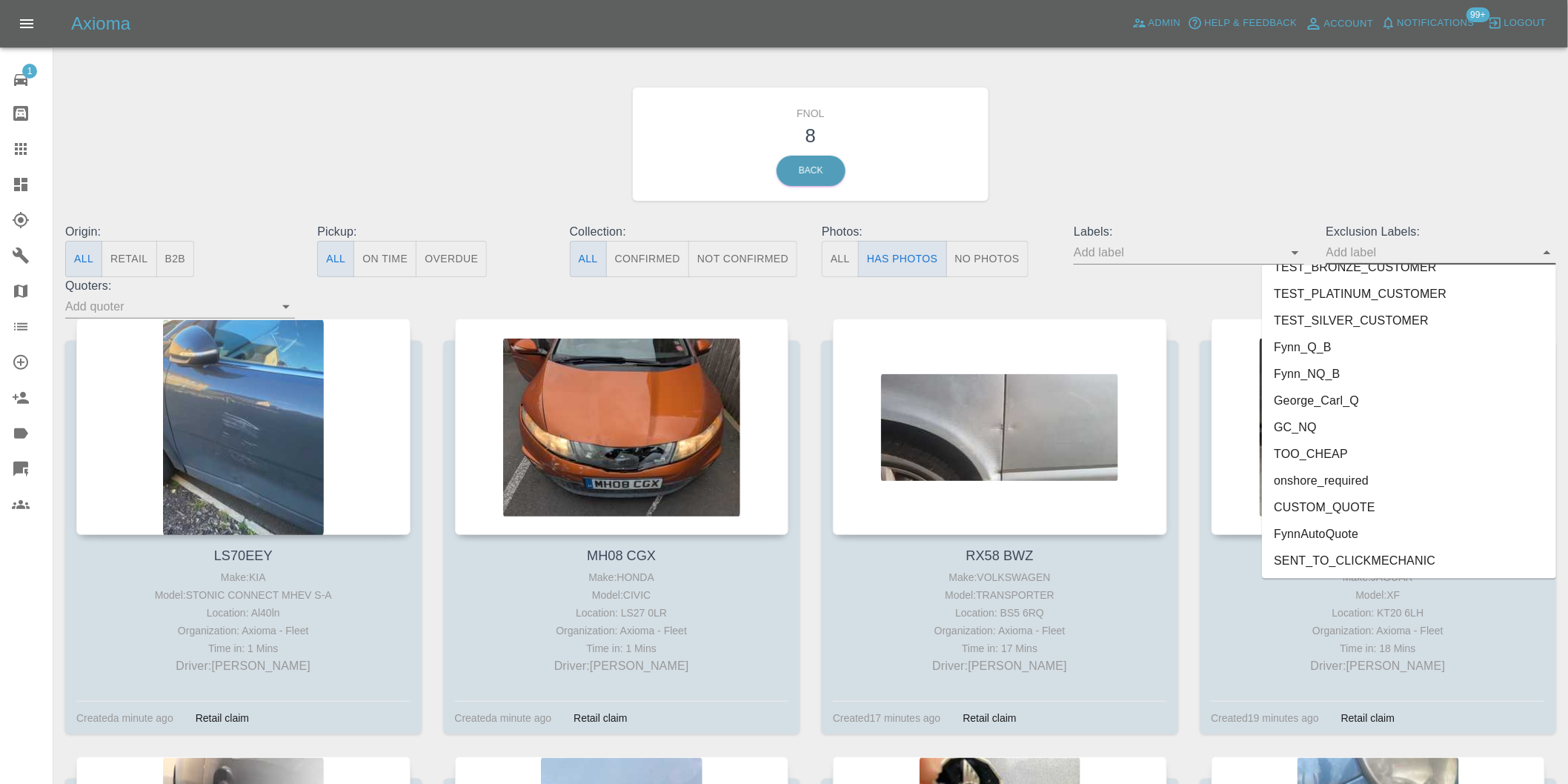
click at [1360, 473] on li "onshore_required" at bounding box center [1408, 480] width 294 height 27
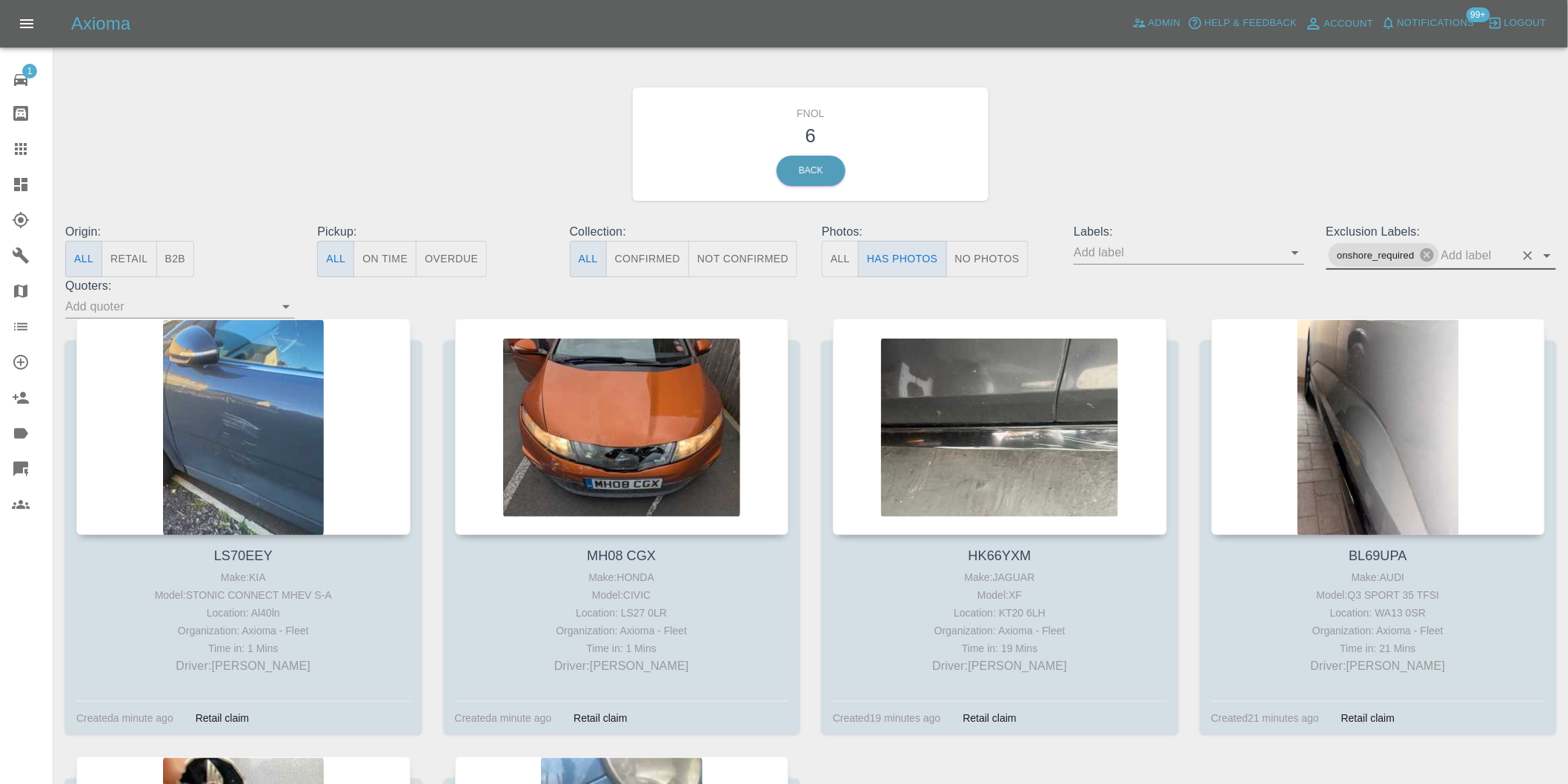
click at [1544, 252] on icon "Open" at bounding box center [1547, 256] width 18 height 18
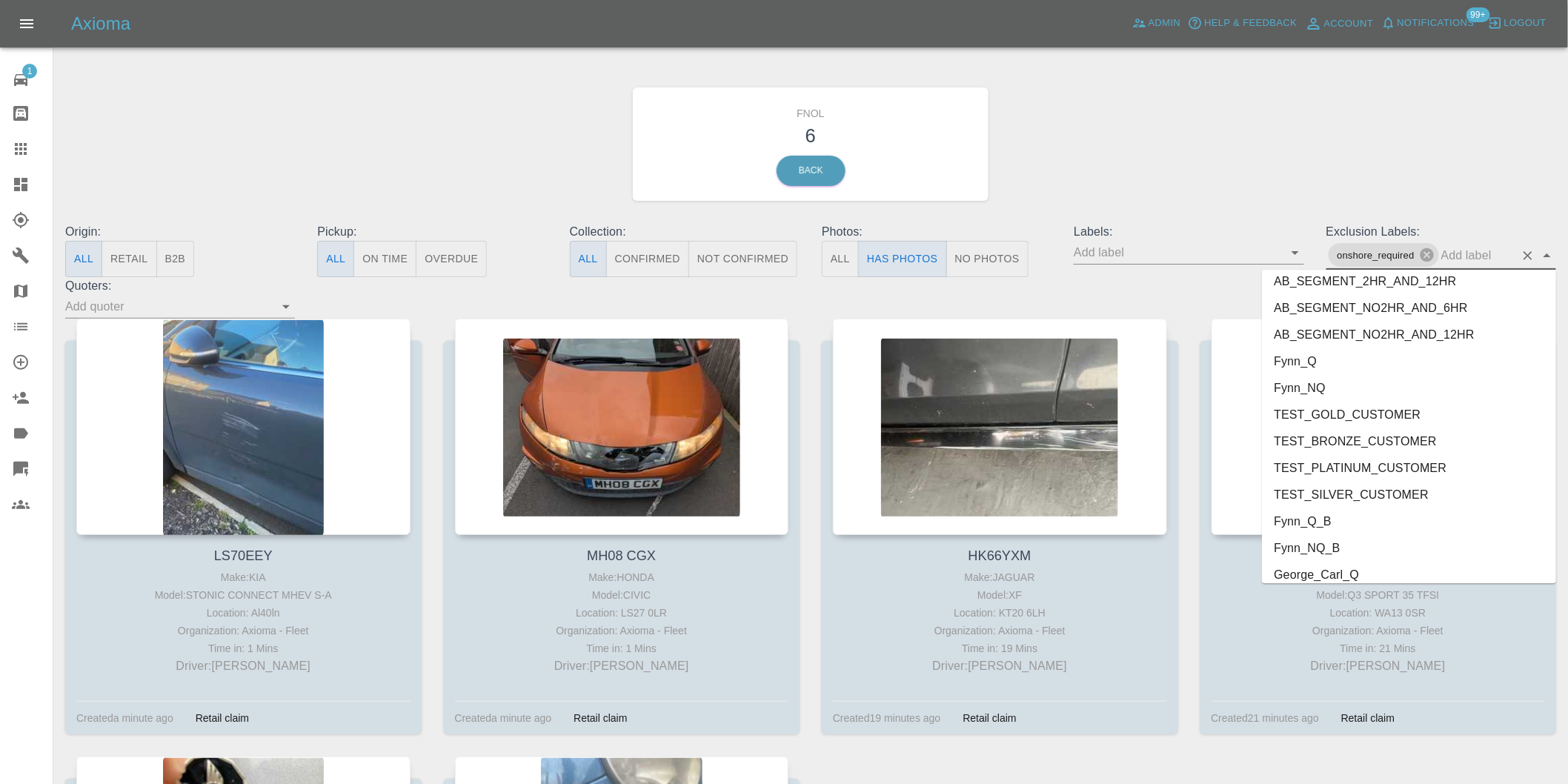
scroll to position [3191, 0]
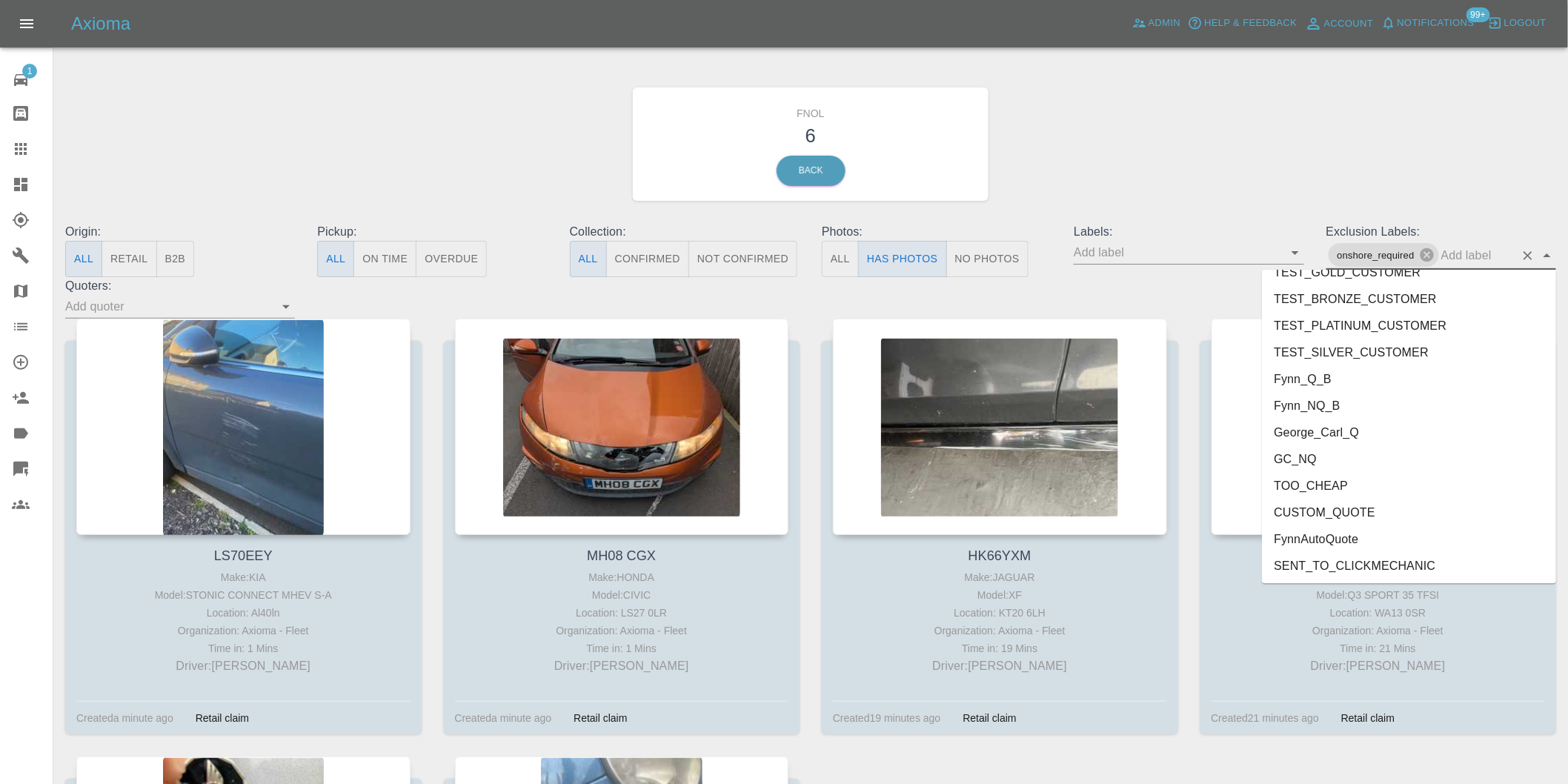
click at [1335, 433] on li "George_Carl_Q" at bounding box center [1408, 431] width 294 height 27
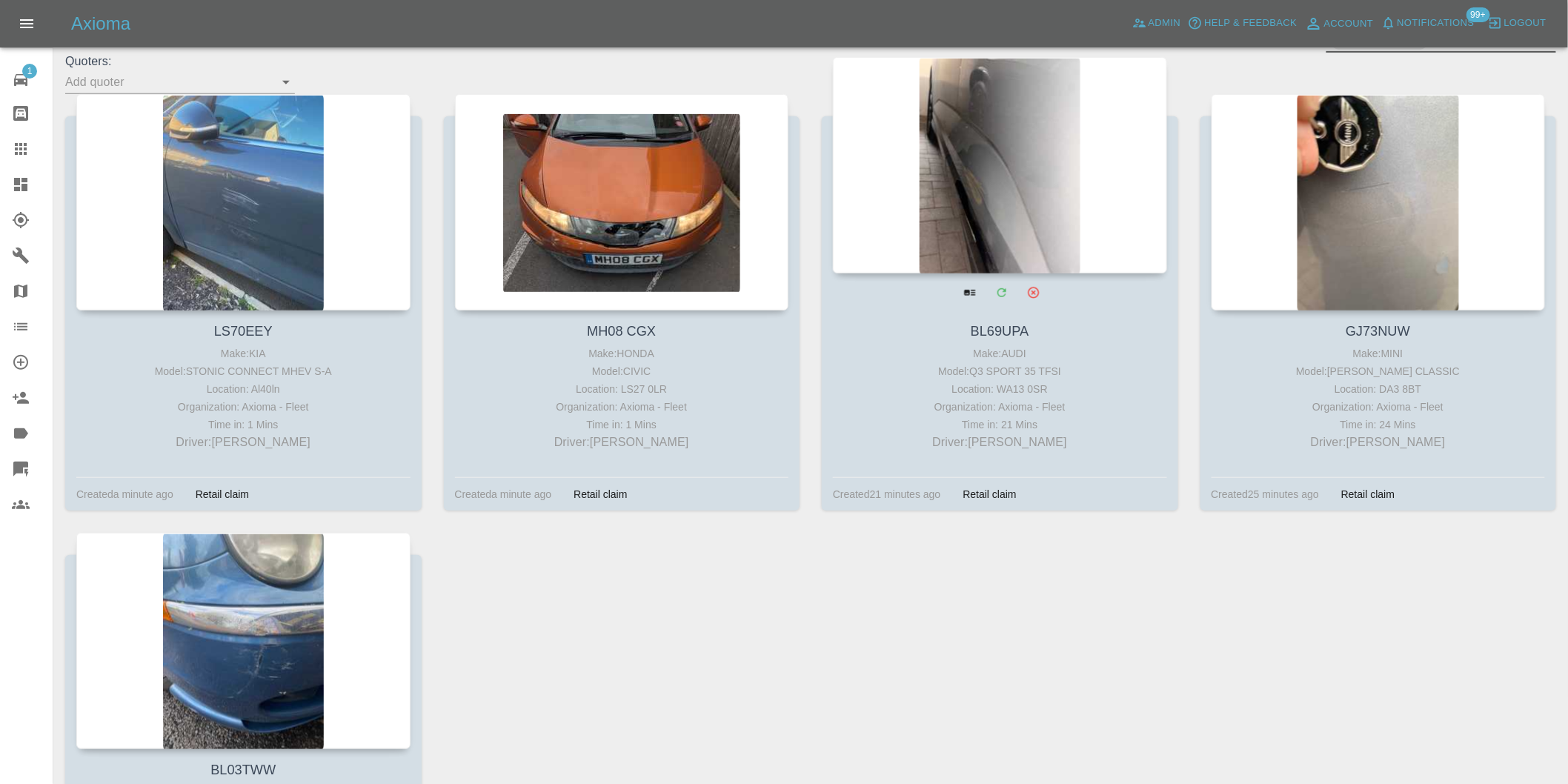
scroll to position [247, 0]
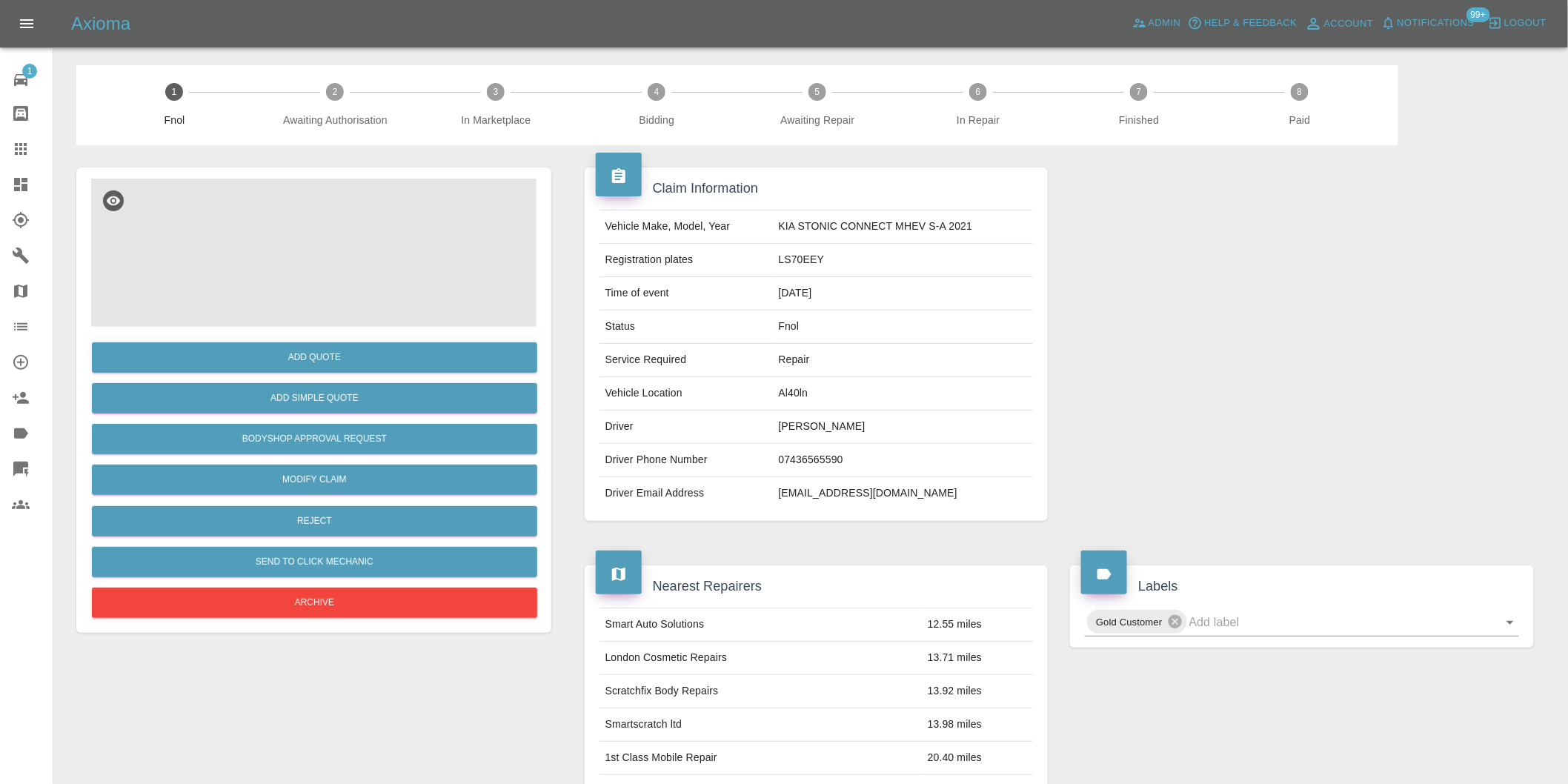
click at [302, 244] on img at bounding box center [313, 252] width 445 height 148
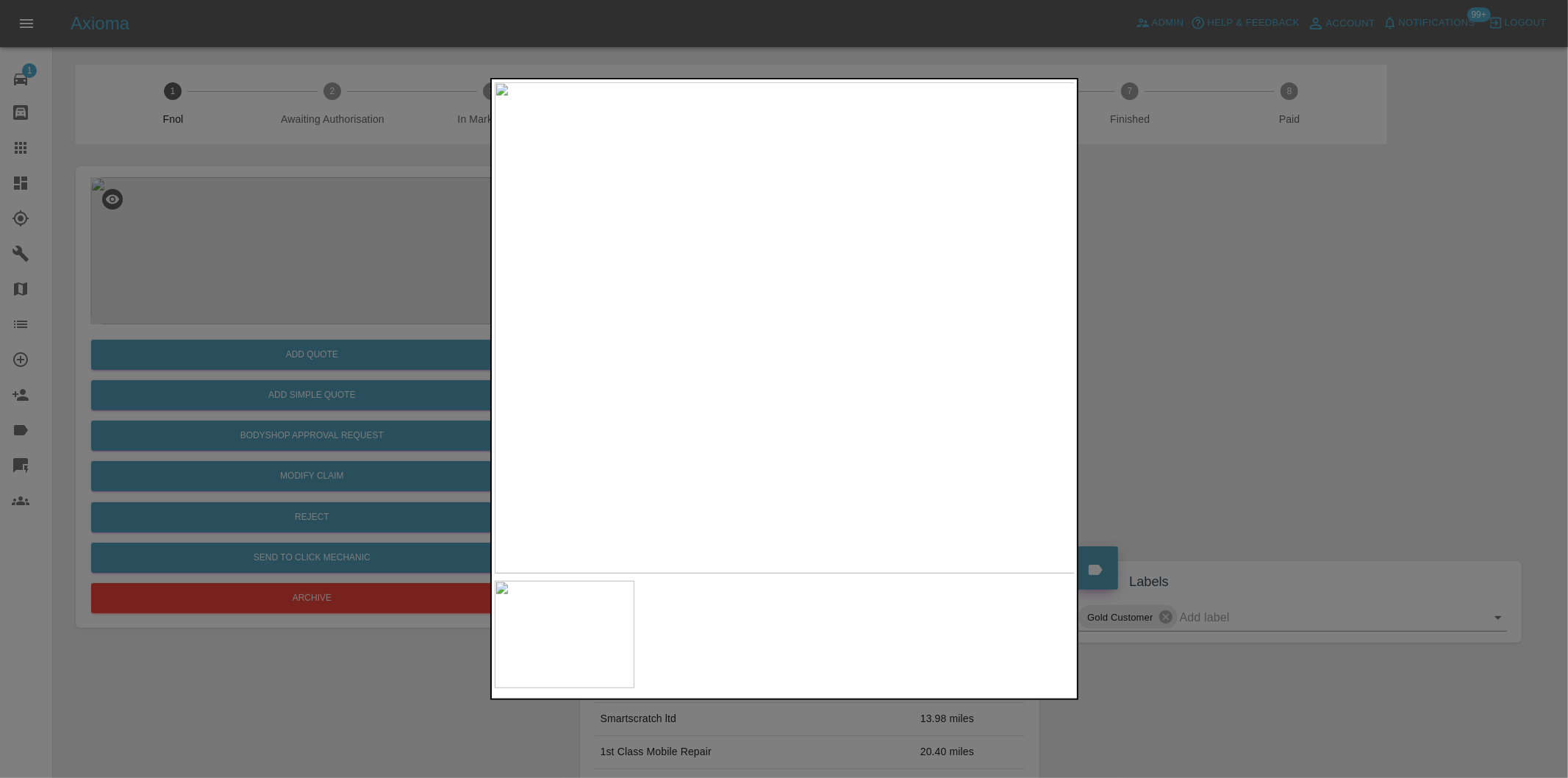
click at [741, 458] on img at bounding box center [784, 328] width 581 height 491
drag, startPoint x: 1248, startPoint y: 387, endPoint x: 1019, endPoint y: 178, distance: 310.0
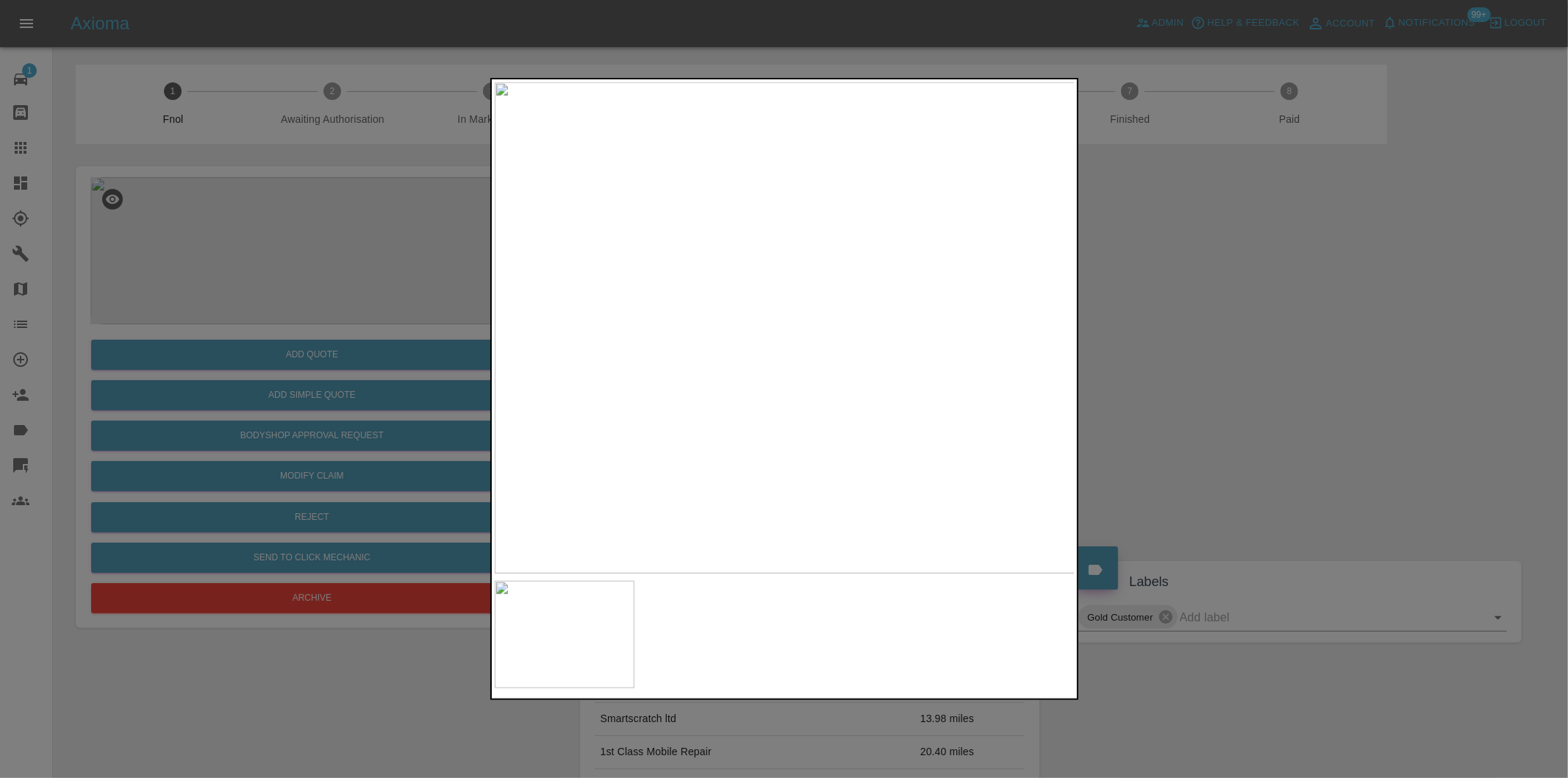
click at [1246, 387] on div at bounding box center [784, 389] width 1568 height 778
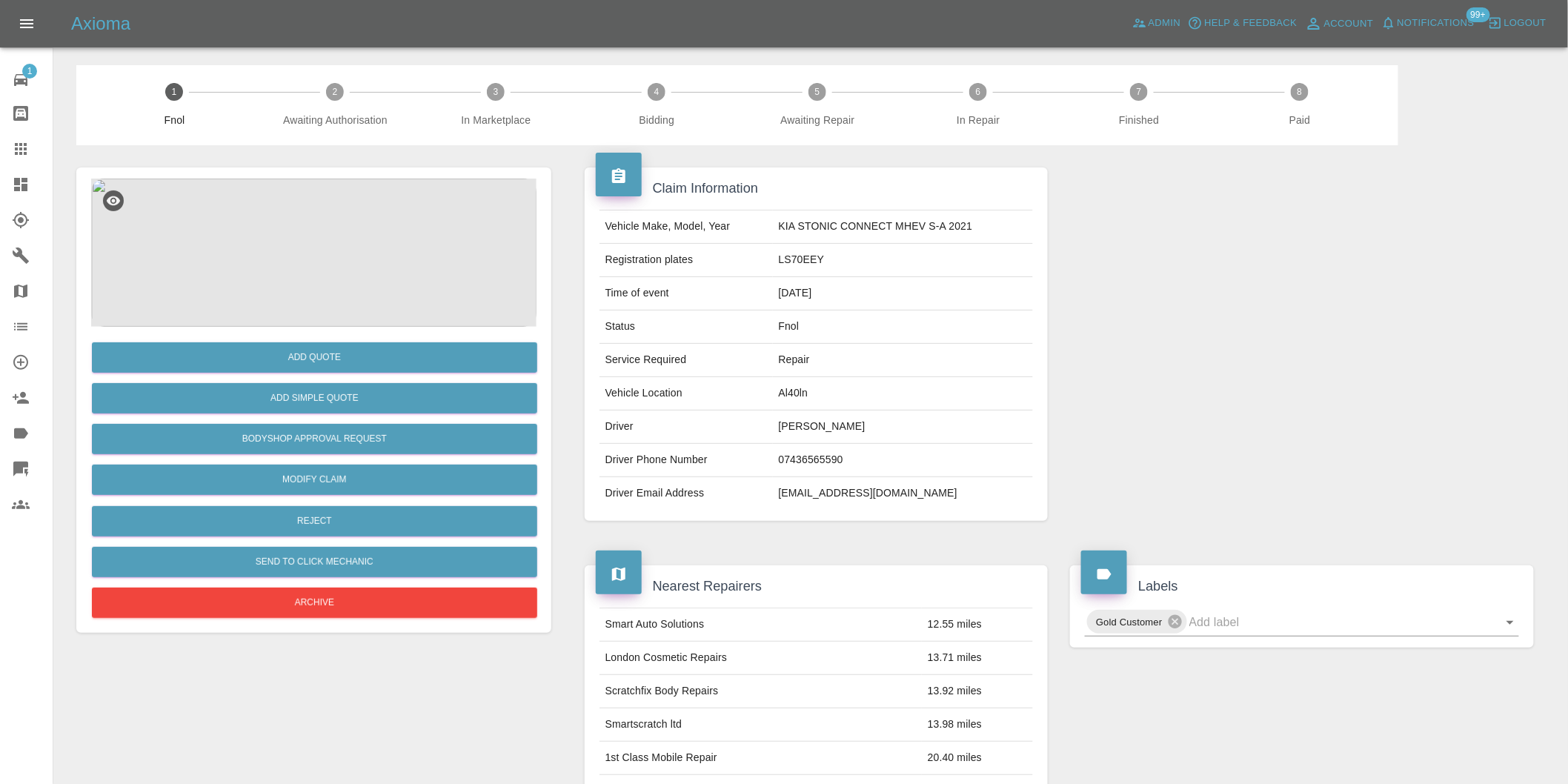
click at [256, 245] on img at bounding box center [313, 252] width 445 height 148
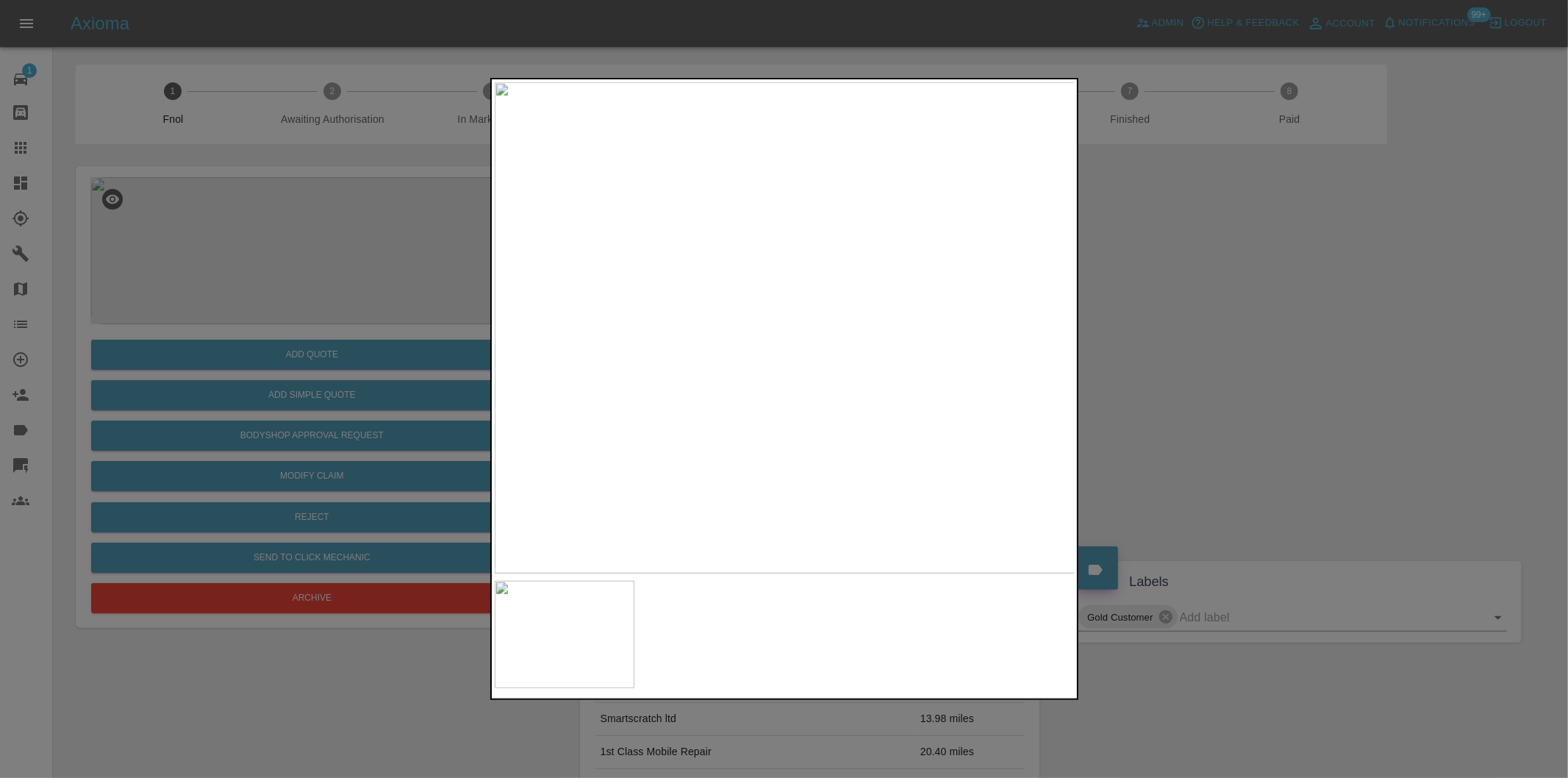
click at [743, 425] on img at bounding box center [784, 328] width 581 height 491
click at [759, 405] on img at bounding box center [907, 35] width 1742 height 1473
click at [760, 405] on img at bounding box center [907, 35] width 1742 height 1473
drag, startPoint x: 1198, startPoint y: 412, endPoint x: 884, endPoint y: 520, distance: 332.1
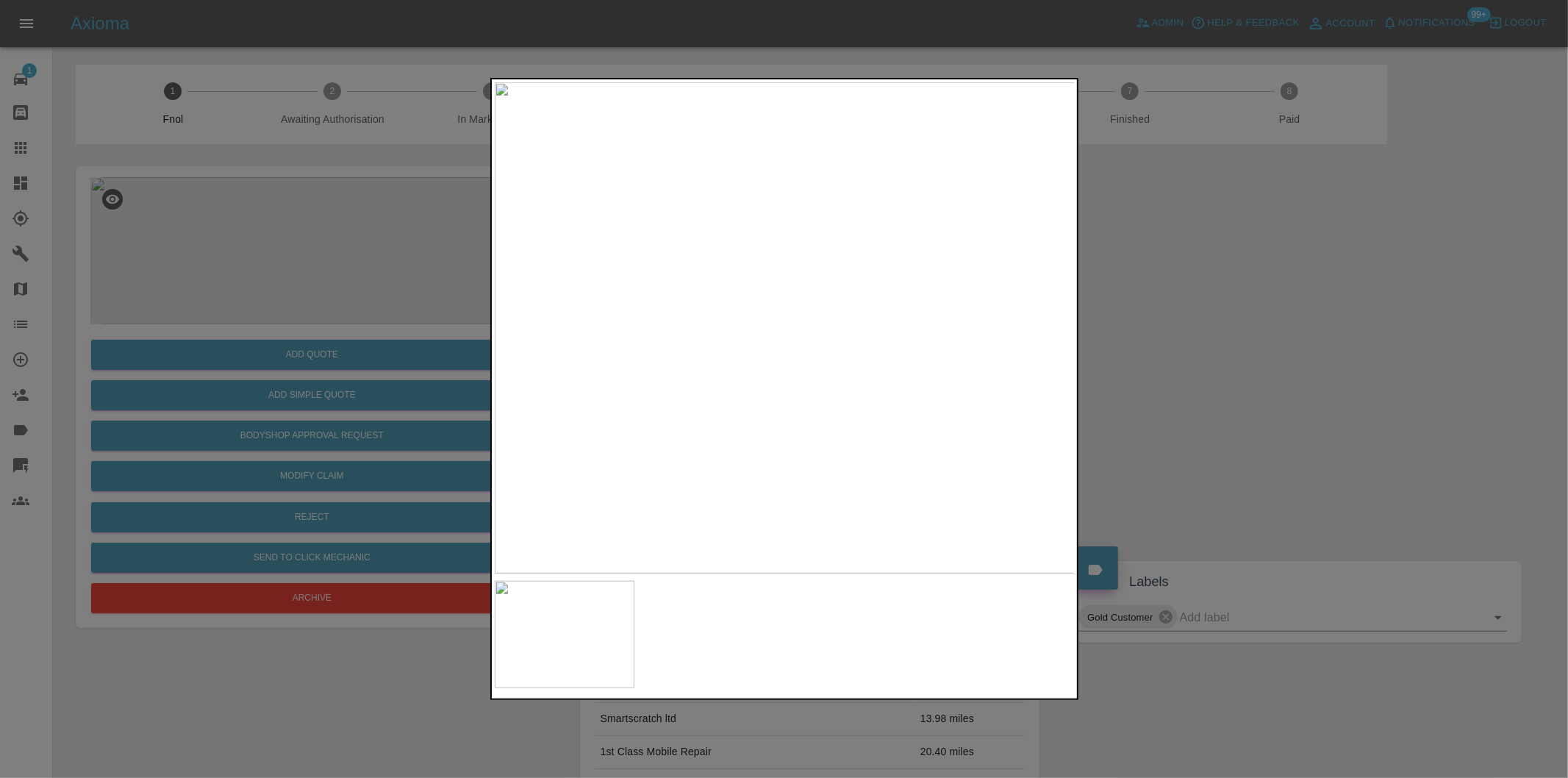
click at [1195, 413] on div at bounding box center [784, 389] width 1568 height 778
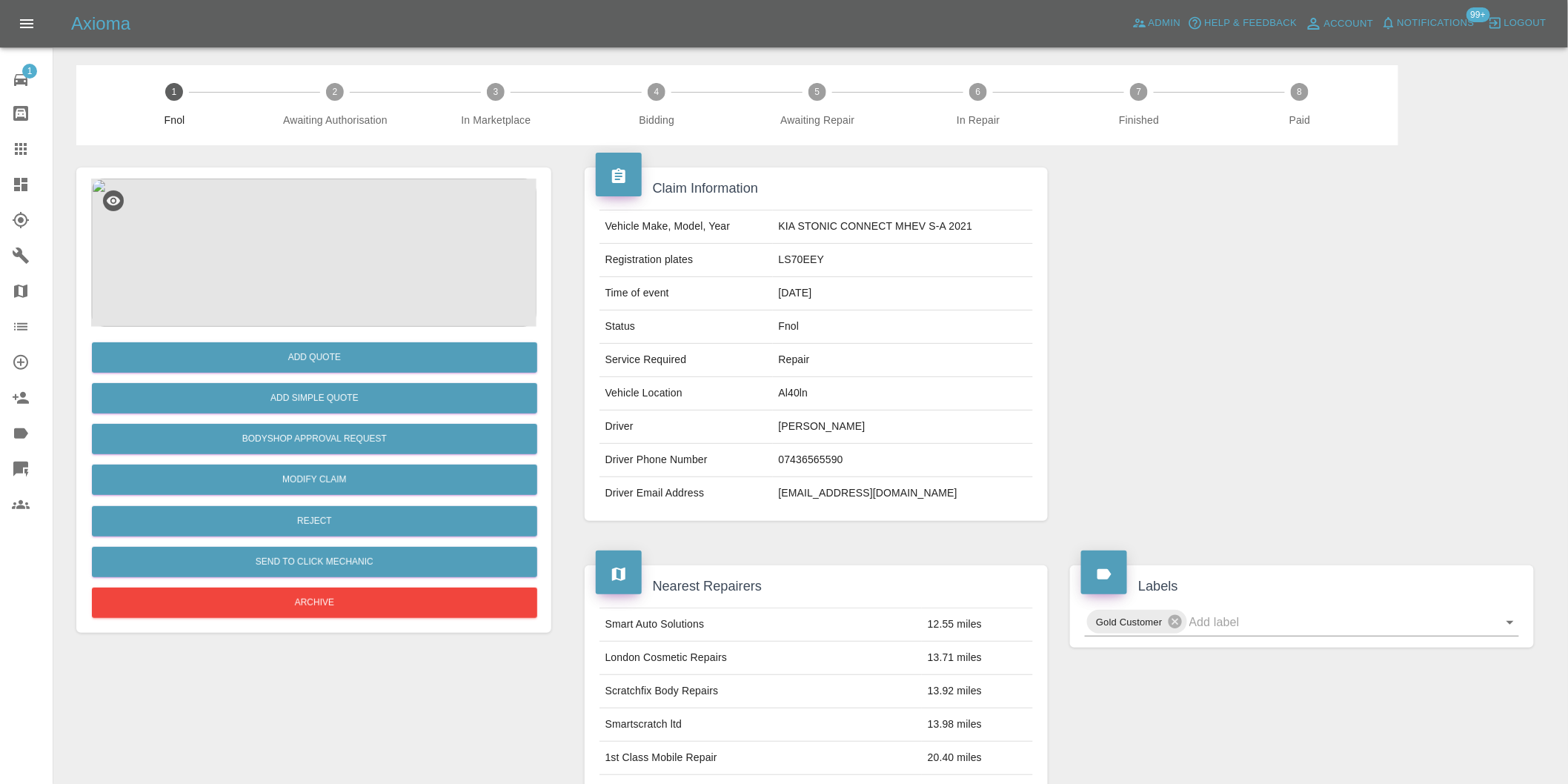
click at [314, 261] on img at bounding box center [313, 252] width 445 height 148
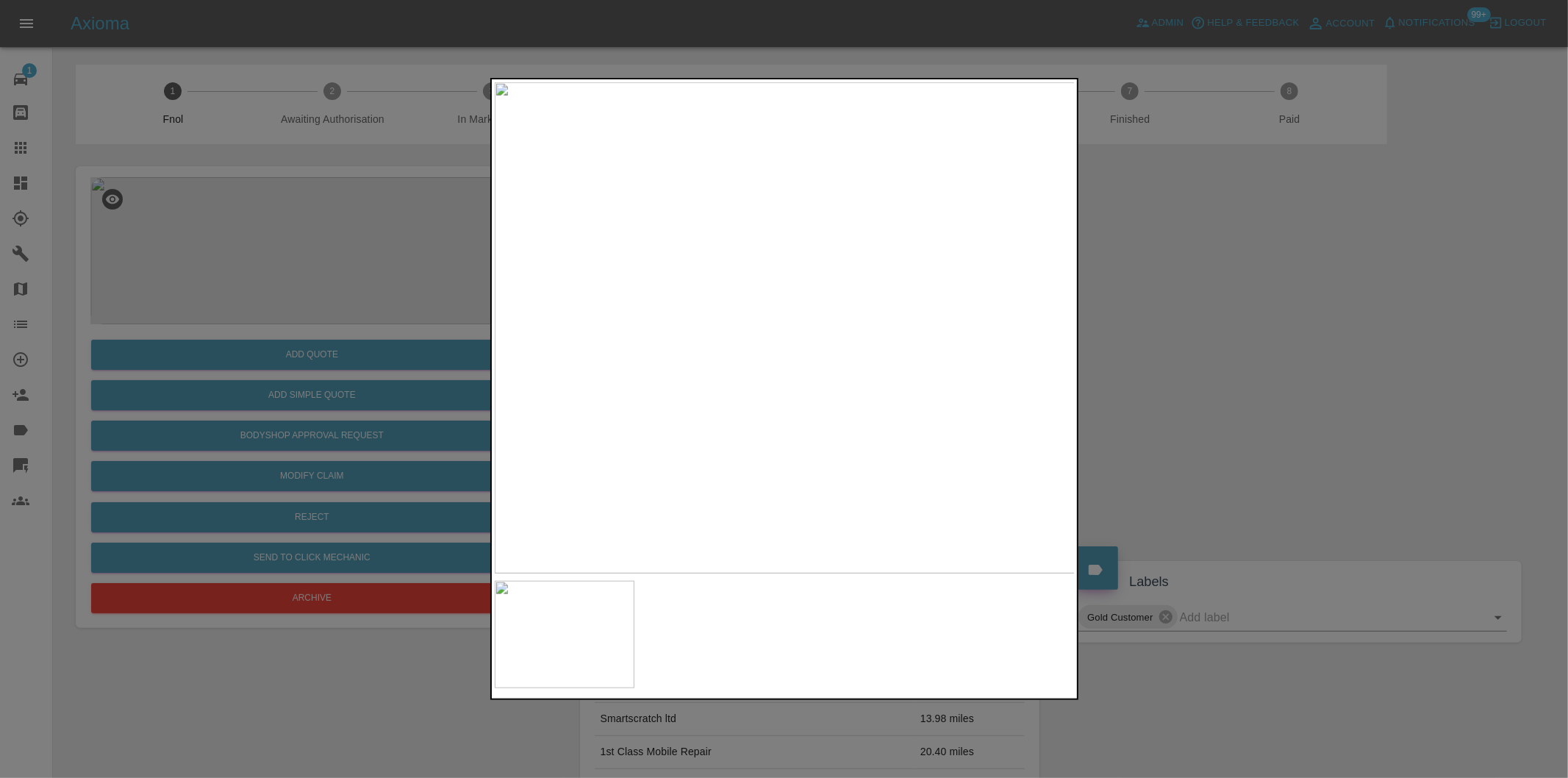
click at [821, 462] on img at bounding box center [784, 328] width 581 height 491
click at [886, 511] on img at bounding box center [784, 328] width 581 height 491
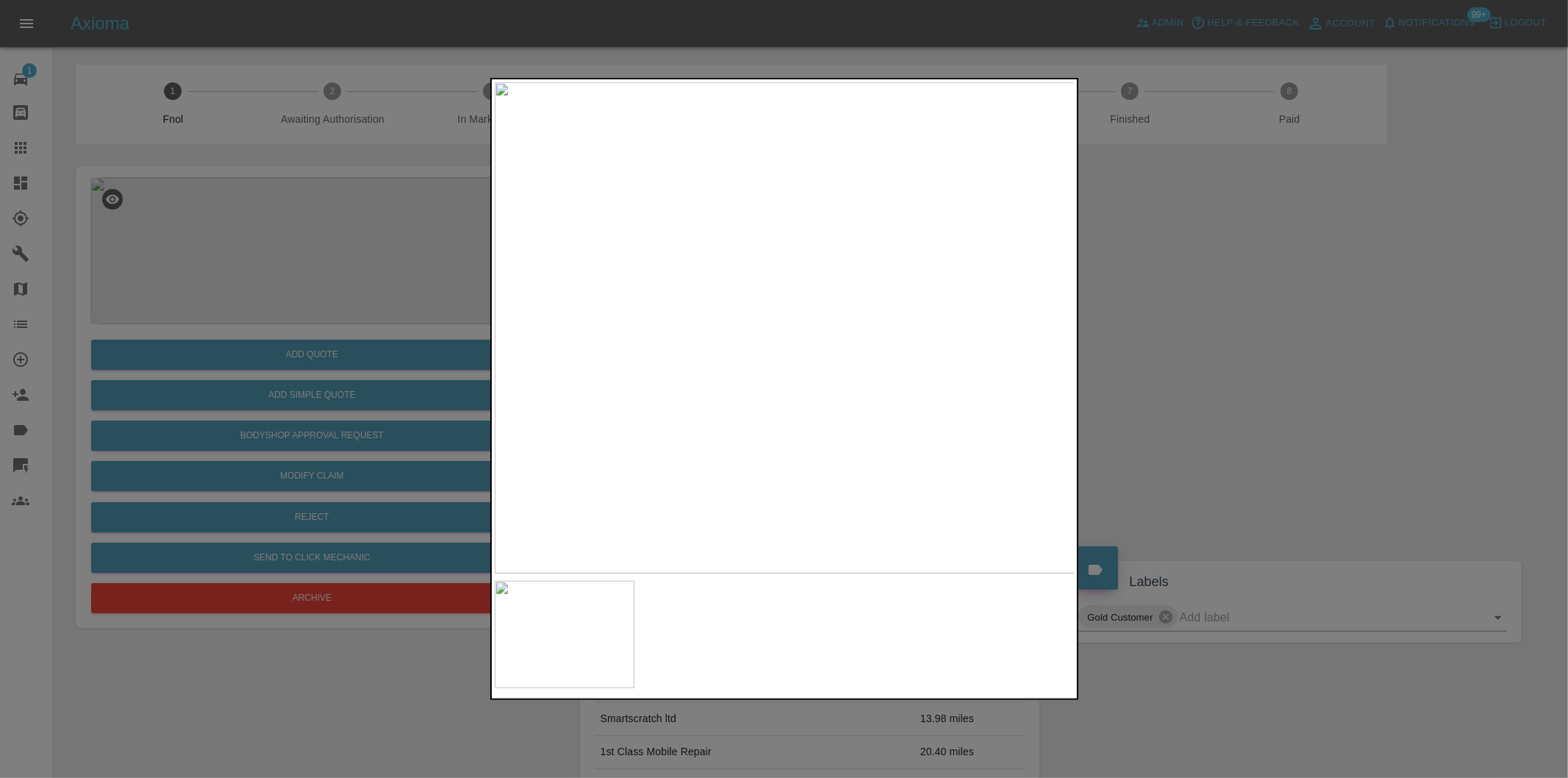
click at [886, 511] on img at bounding box center [784, 328] width 581 height 491
click at [838, 442] on img at bounding box center [931, 4] width 1742 height 1473
click at [807, 416] on img at bounding box center [970, 53] width 1742 height 1473
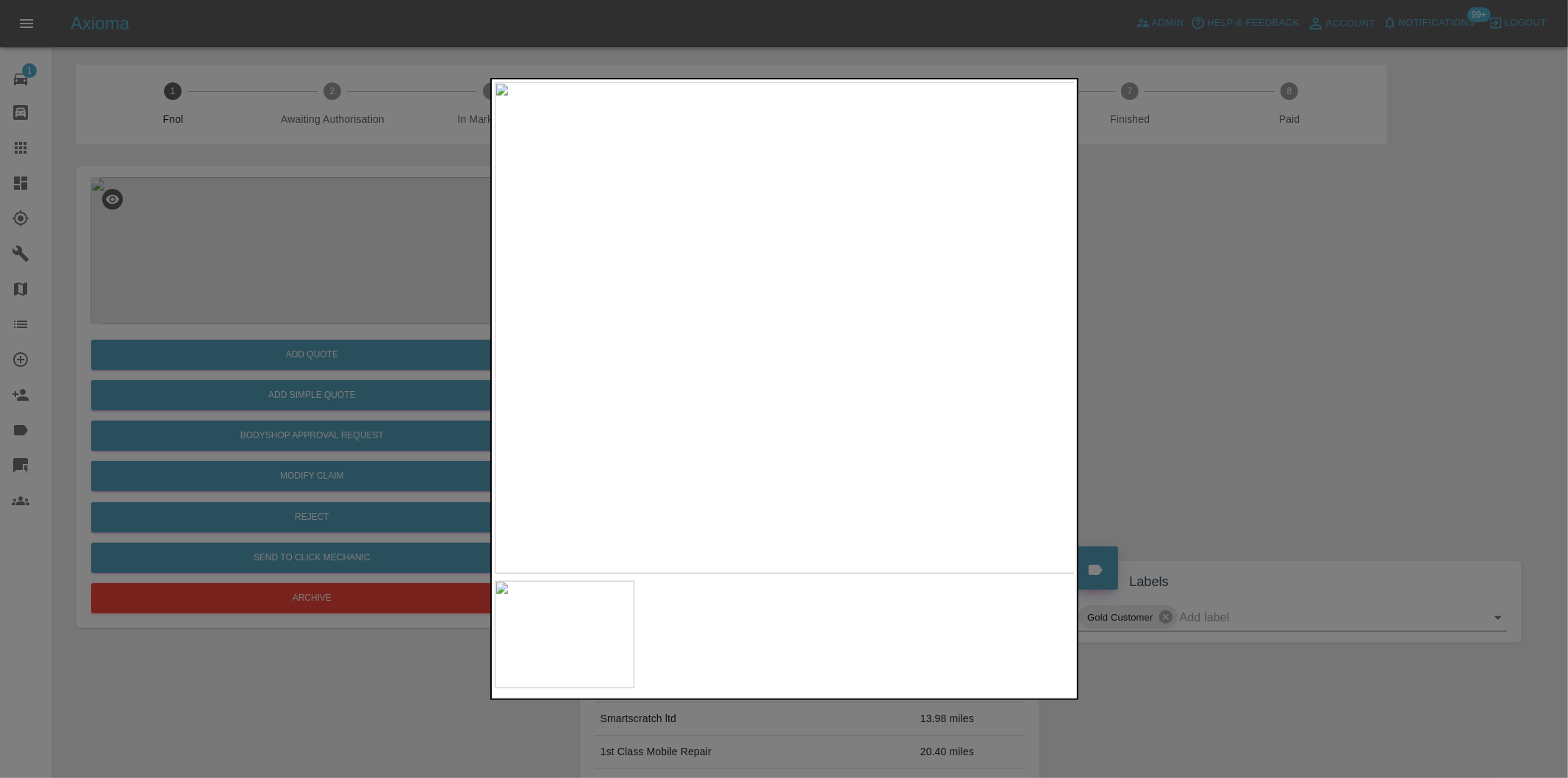
drag, startPoint x: 1306, startPoint y: 390, endPoint x: 647, endPoint y: 416, distance: 659.5
click at [1302, 391] on div at bounding box center [784, 389] width 1568 height 778
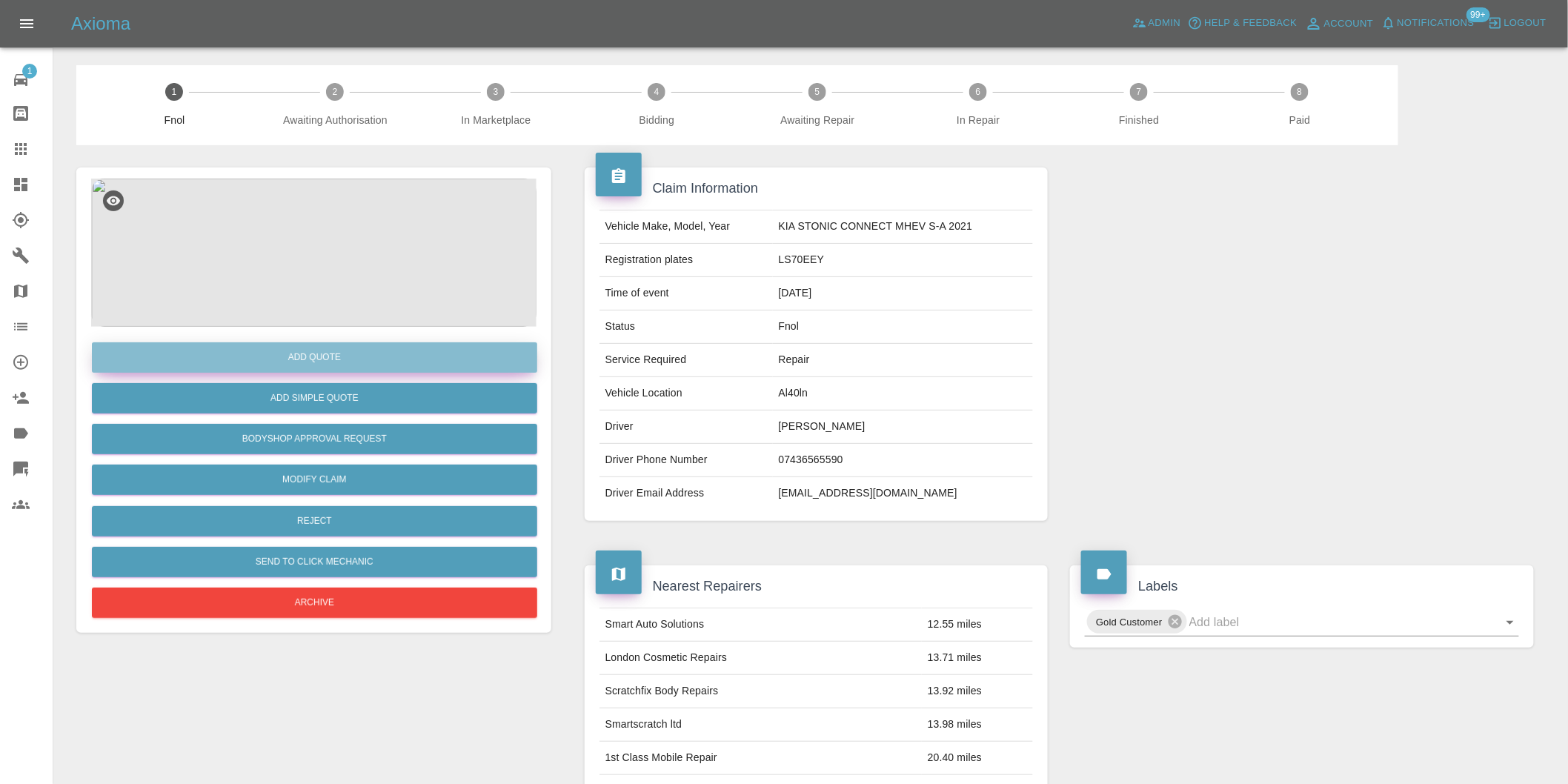
click at [302, 358] on button "Add Quote" at bounding box center [314, 357] width 445 height 30
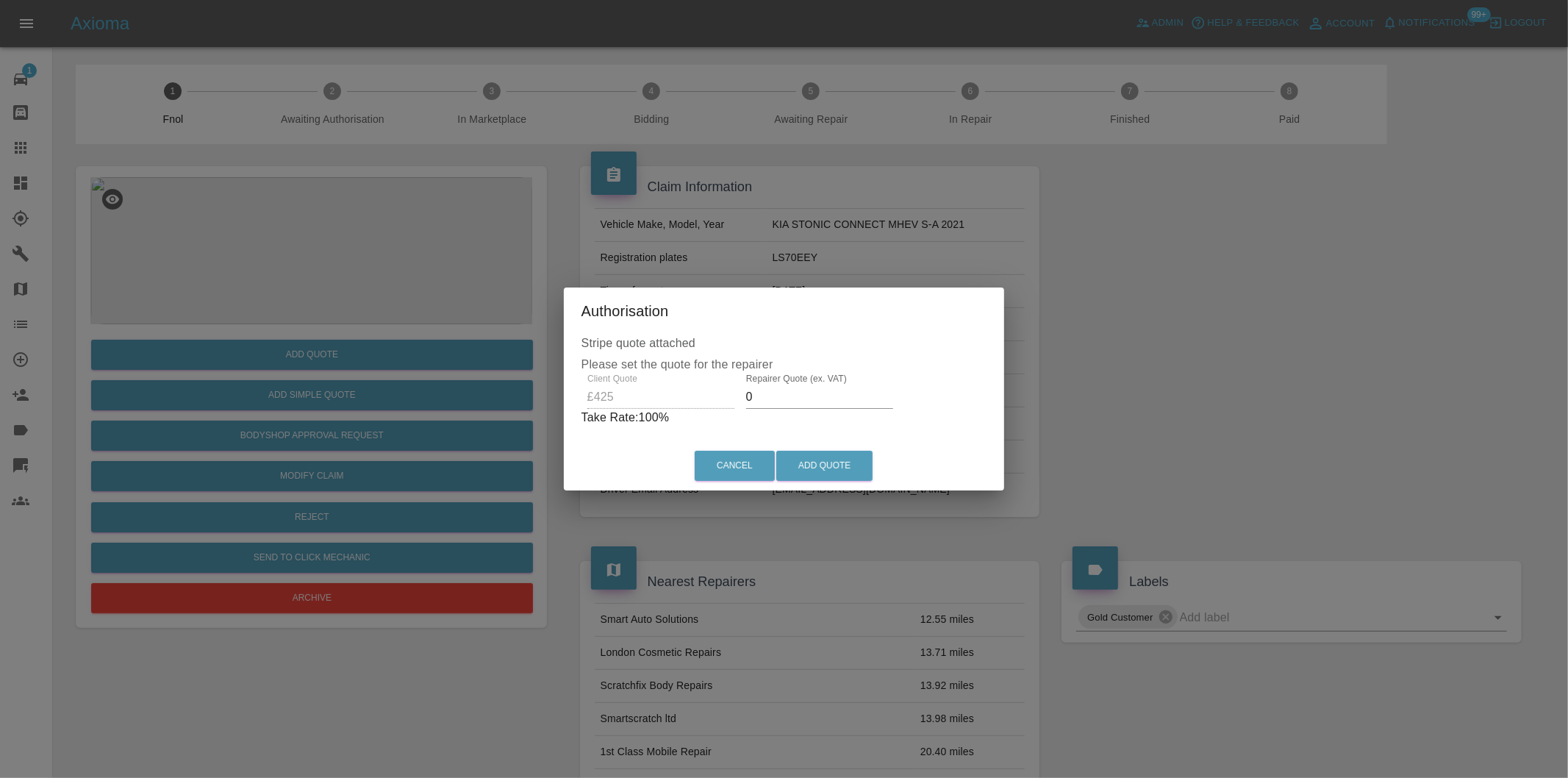
click at [791, 405] on input "0" at bounding box center [820, 397] width 147 height 23
type input "0270"
click at [830, 470] on button "Add Quote" at bounding box center [824, 465] width 96 height 30
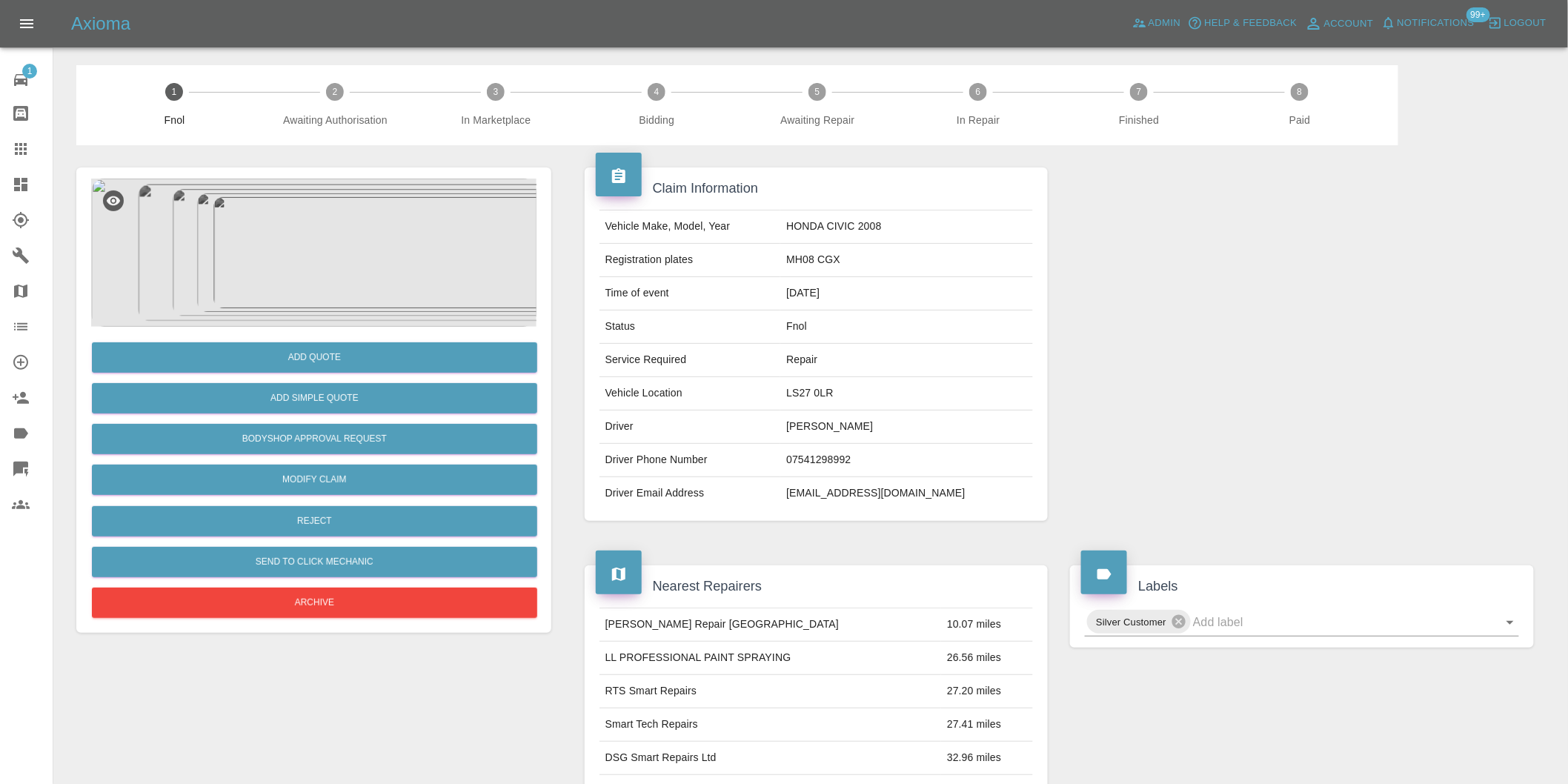
click at [316, 247] on img at bounding box center [313, 252] width 445 height 148
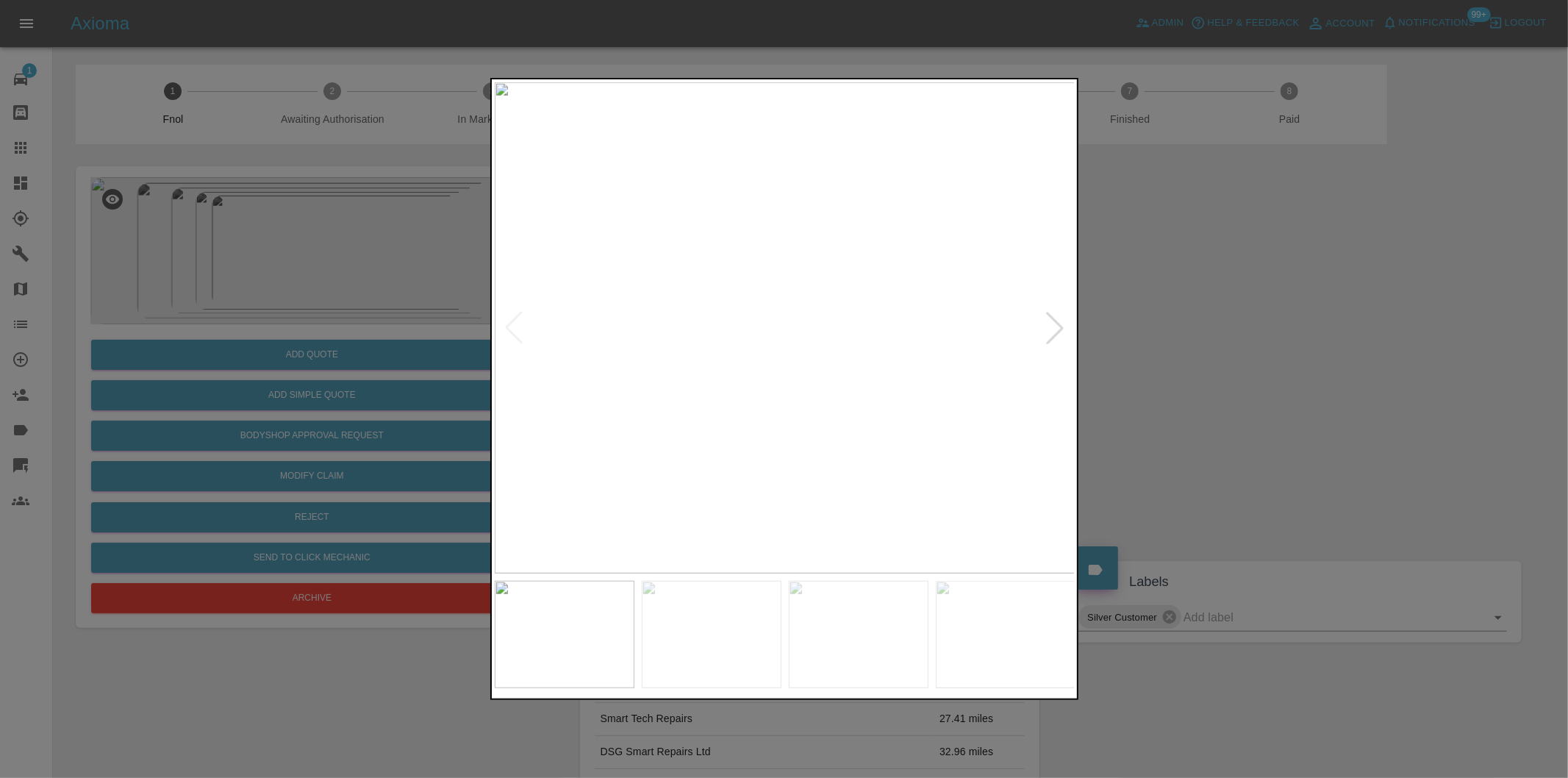
click at [1062, 330] on div at bounding box center [1055, 328] width 32 height 32
click at [1221, 343] on div at bounding box center [784, 389] width 1568 height 778
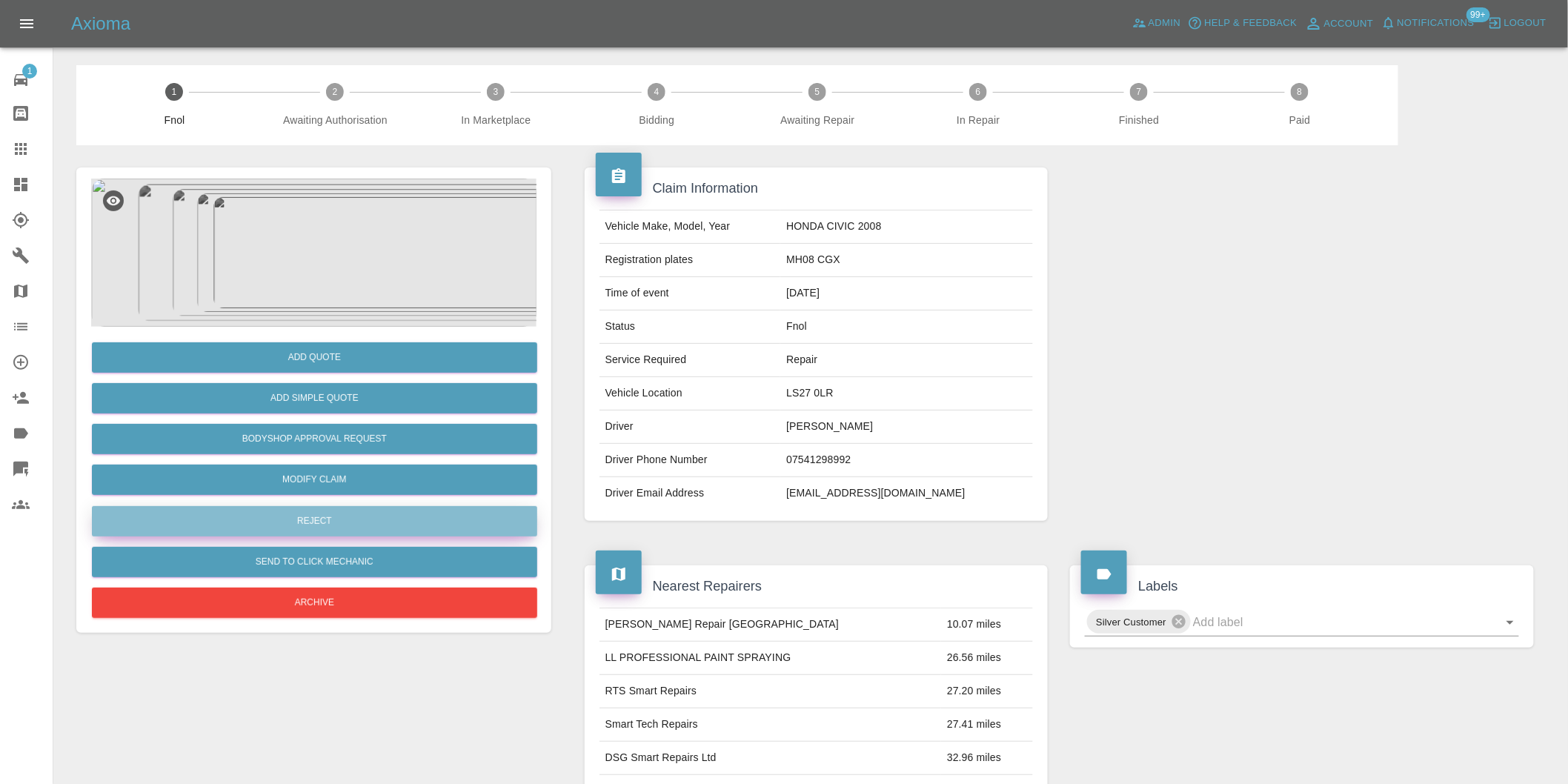
click at [394, 520] on button "Reject" at bounding box center [314, 521] width 445 height 30
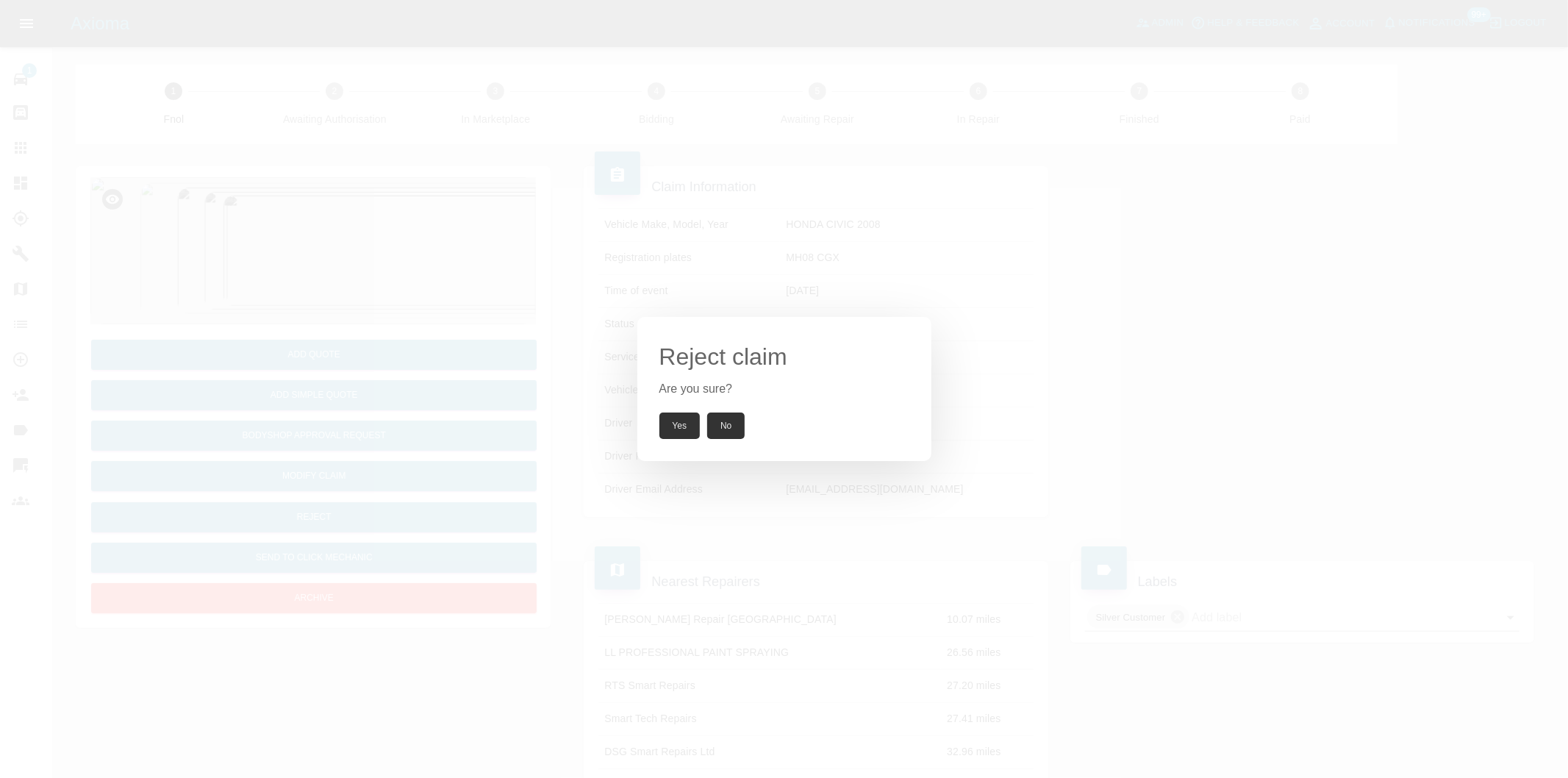
click at [690, 431] on button "Yes" at bounding box center [679, 426] width 41 height 27
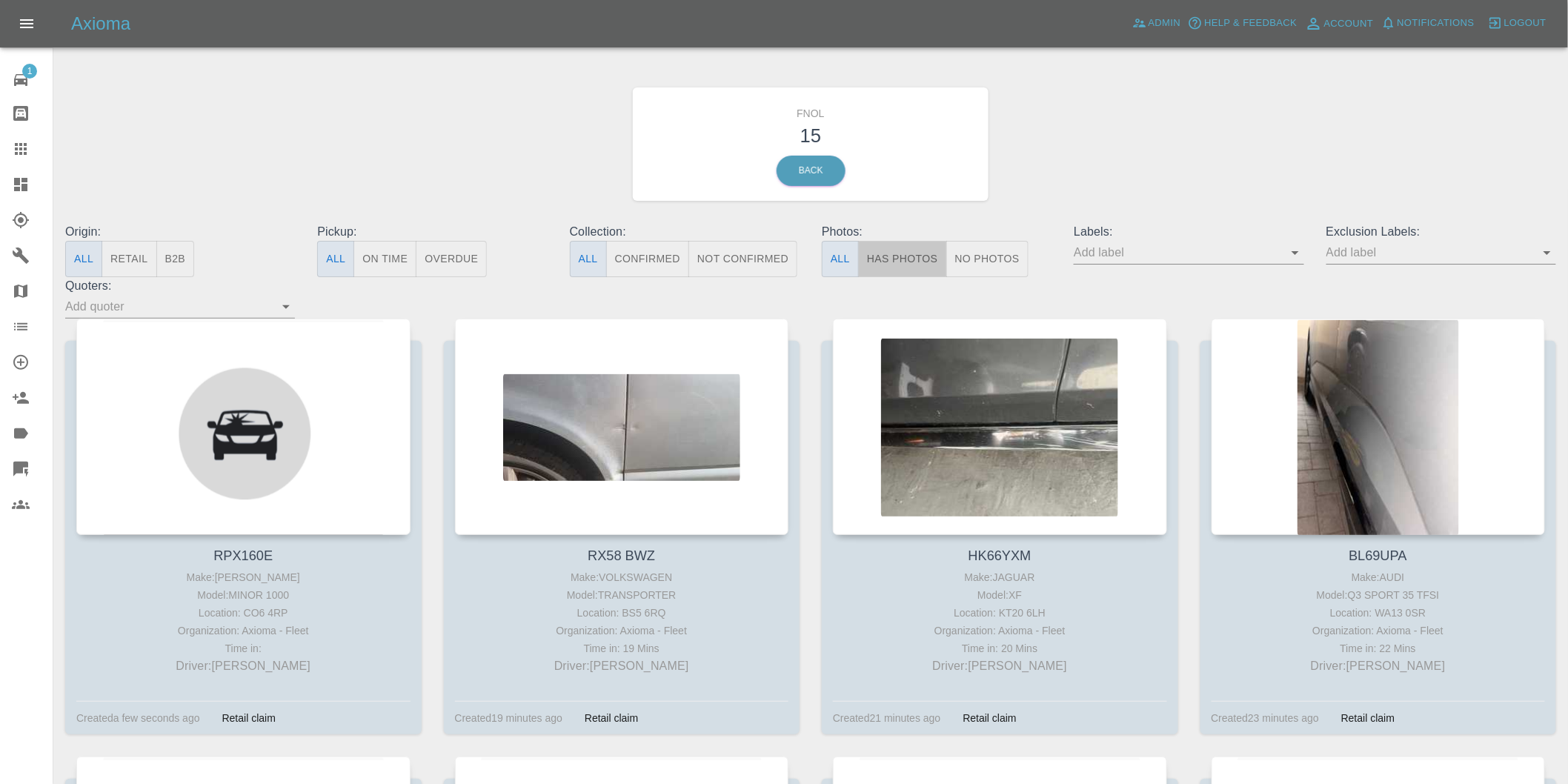
click at [895, 254] on button "Has Photos" at bounding box center [902, 259] width 89 height 37
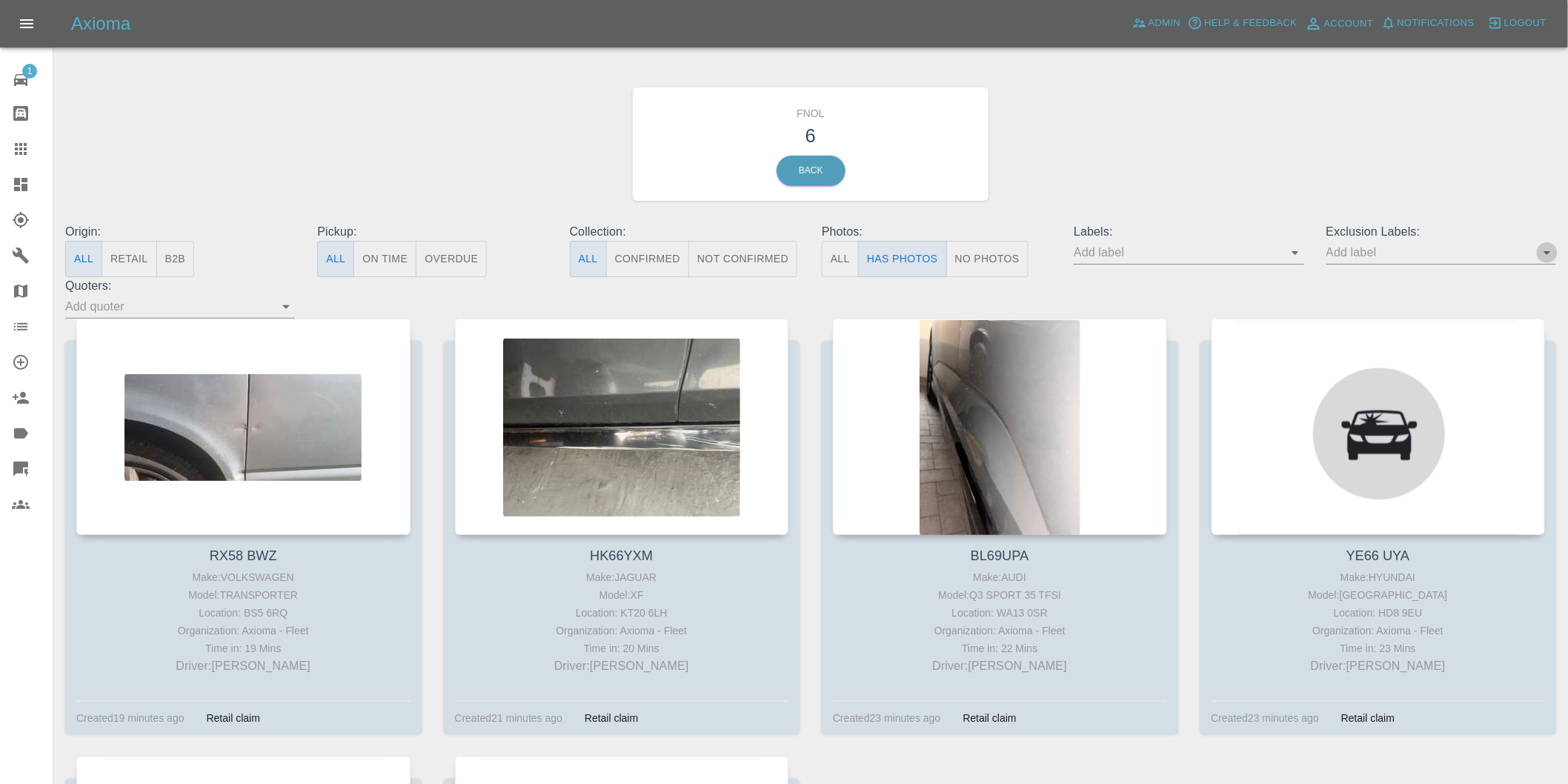
click at [1545, 253] on icon "Open" at bounding box center [1547, 253] width 7 height 4
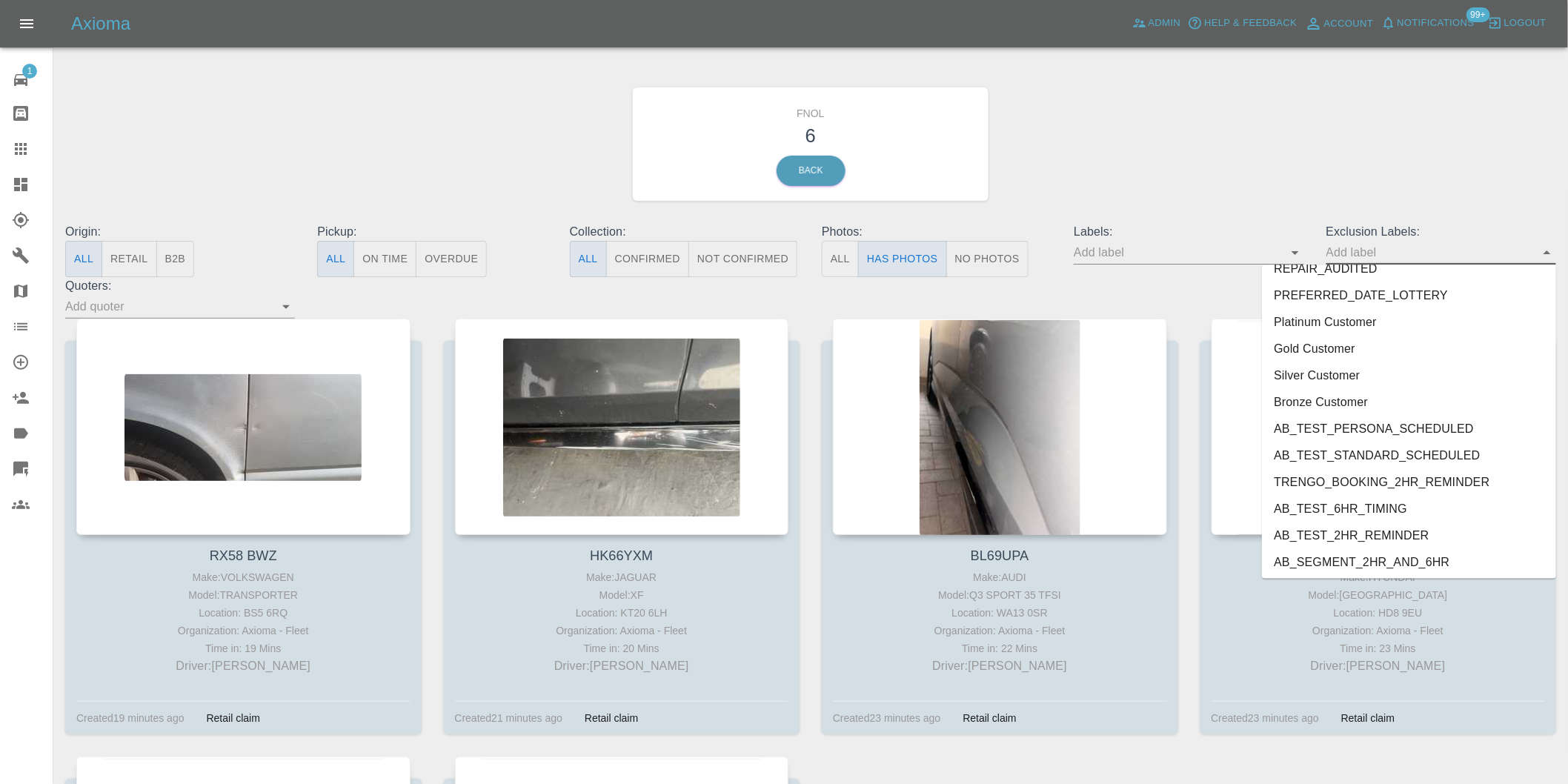
scroll to position [3217, 0]
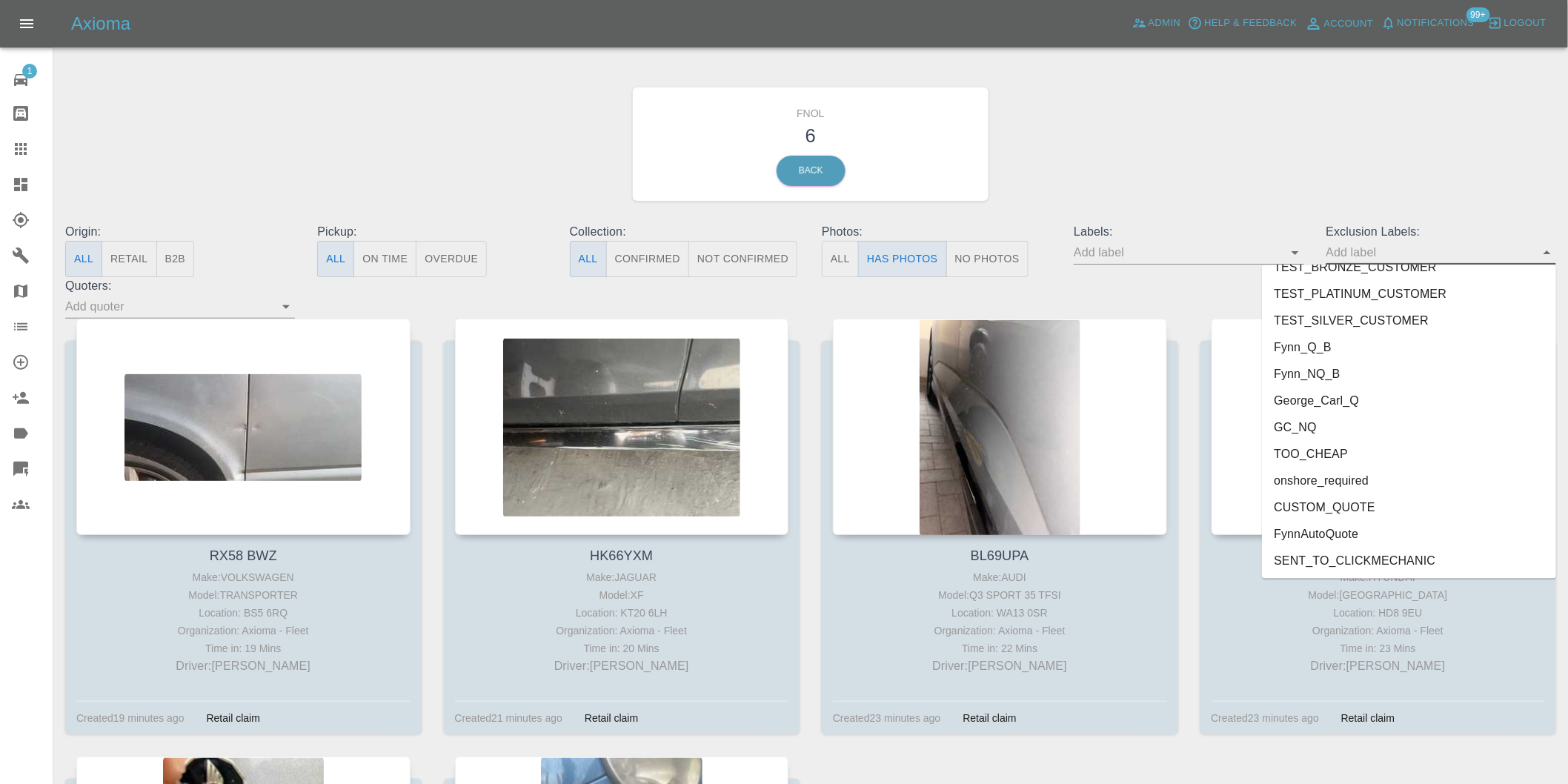
click at [1357, 482] on li "onshore_required" at bounding box center [1408, 480] width 294 height 27
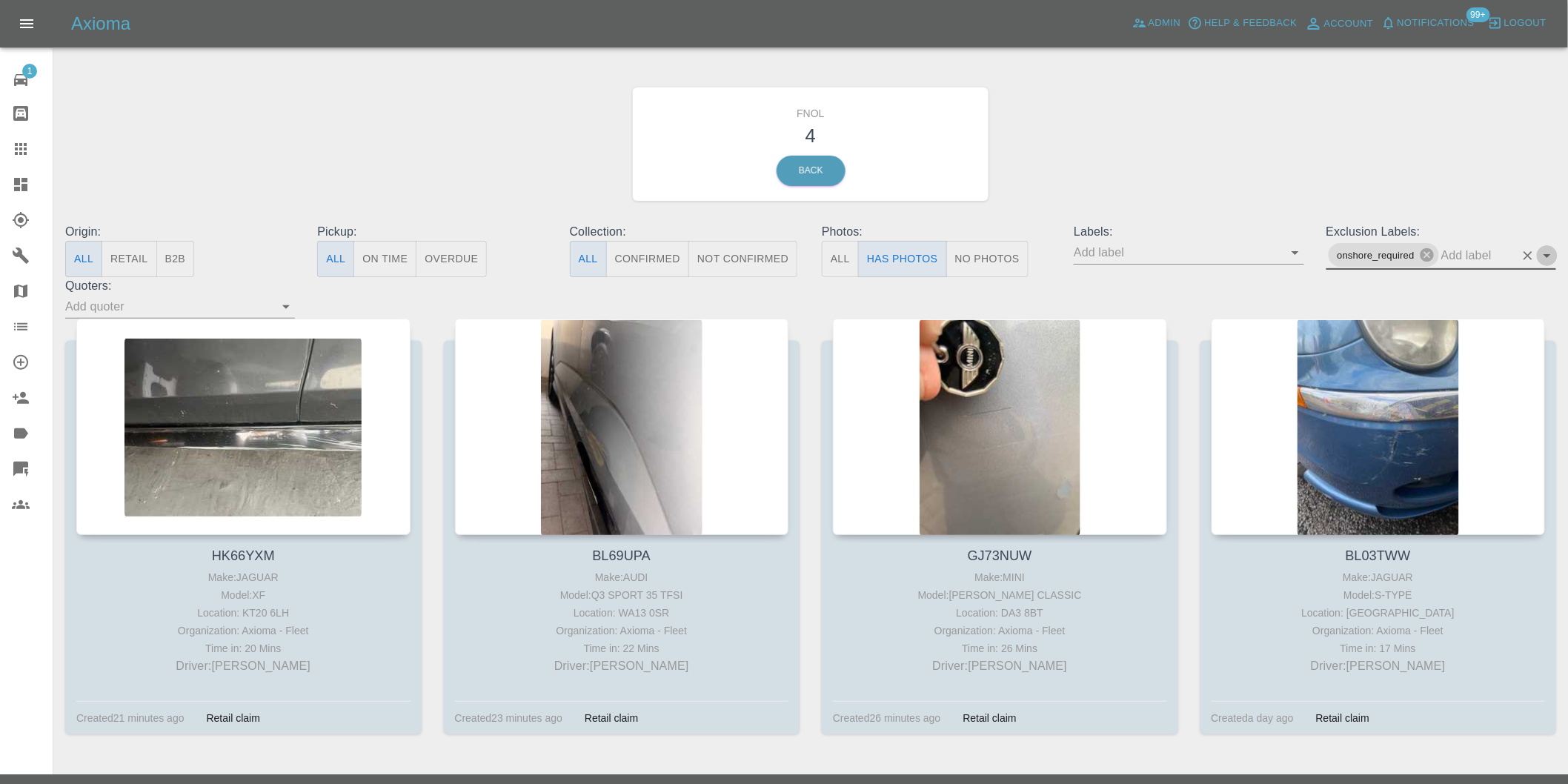
click at [1548, 258] on icon "Open" at bounding box center [1547, 256] width 18 height 18
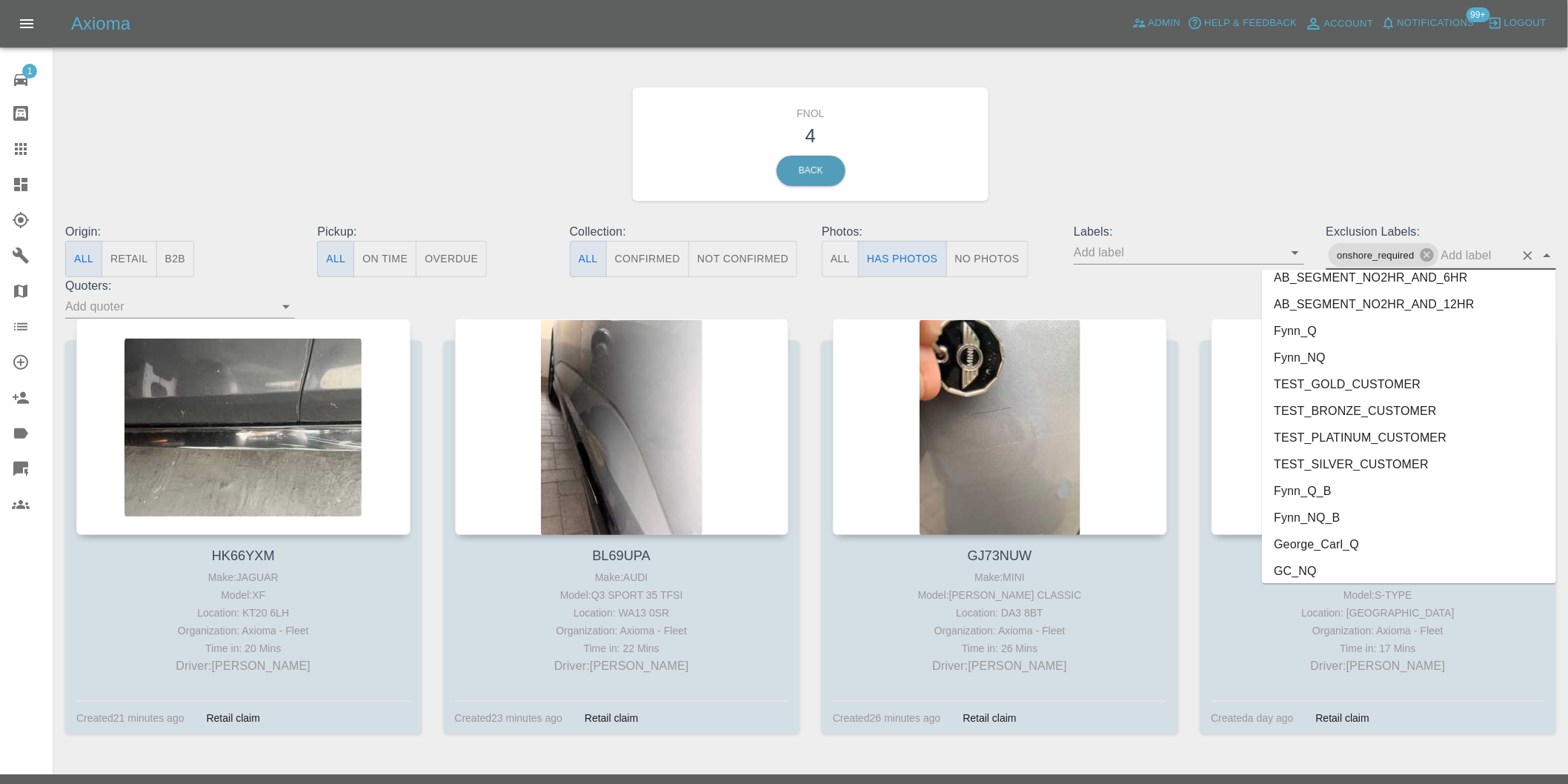
scroll to position [3191, 0]
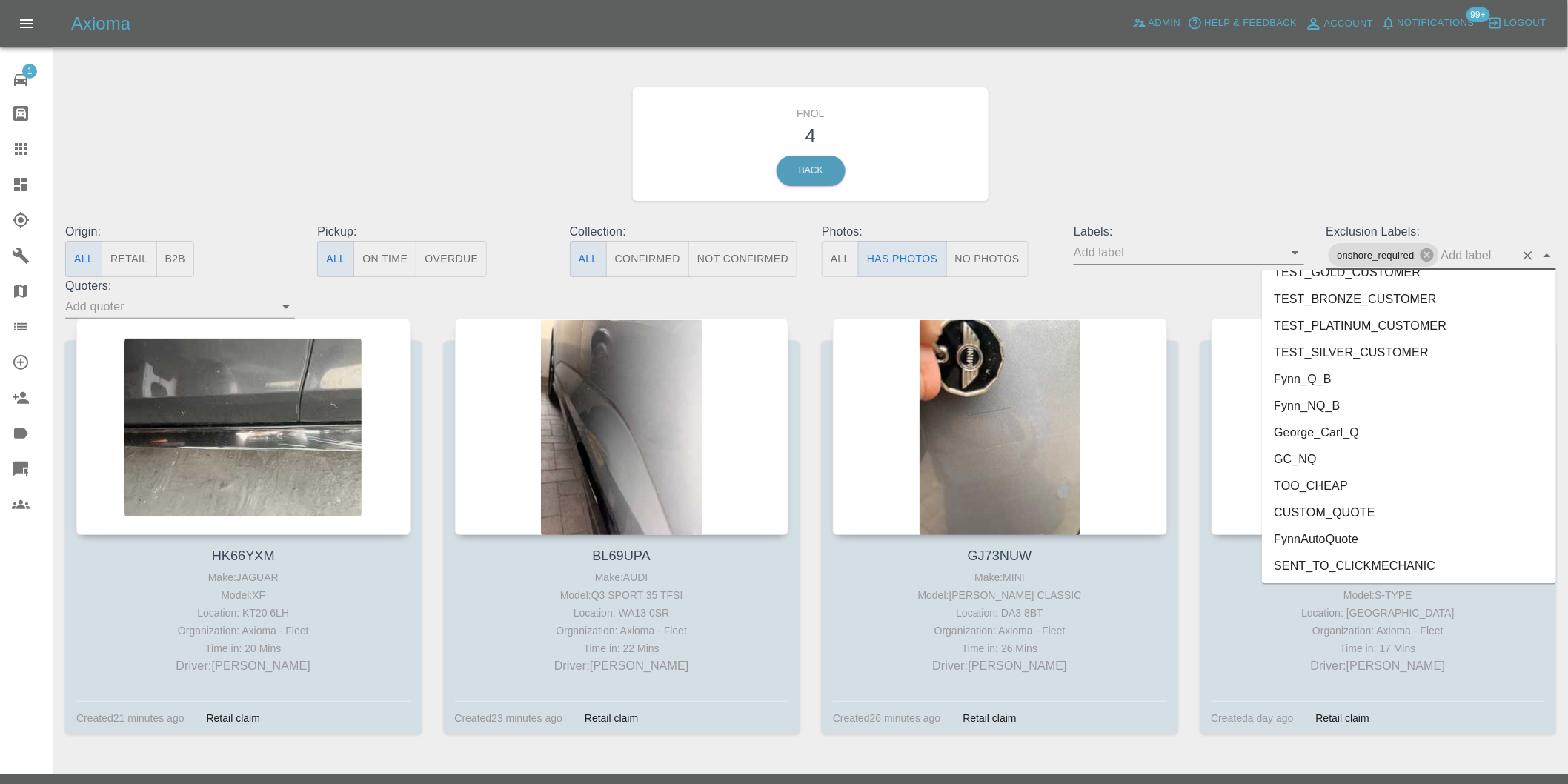
click at [1343, 427] on li "George_Carl_Q" at bounding box center [1408, 431] width 294 height 27
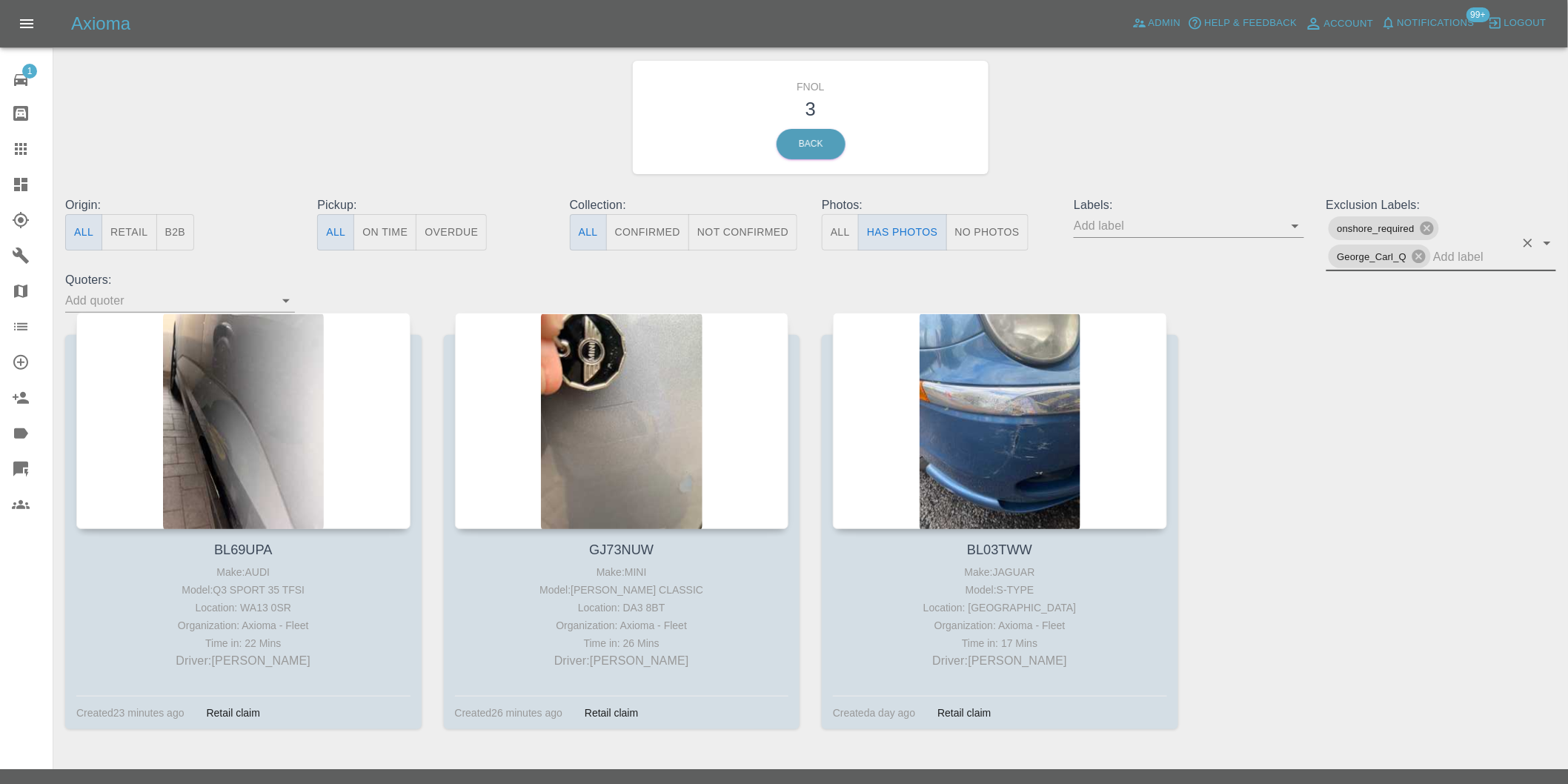
scroll to position [53, 0]
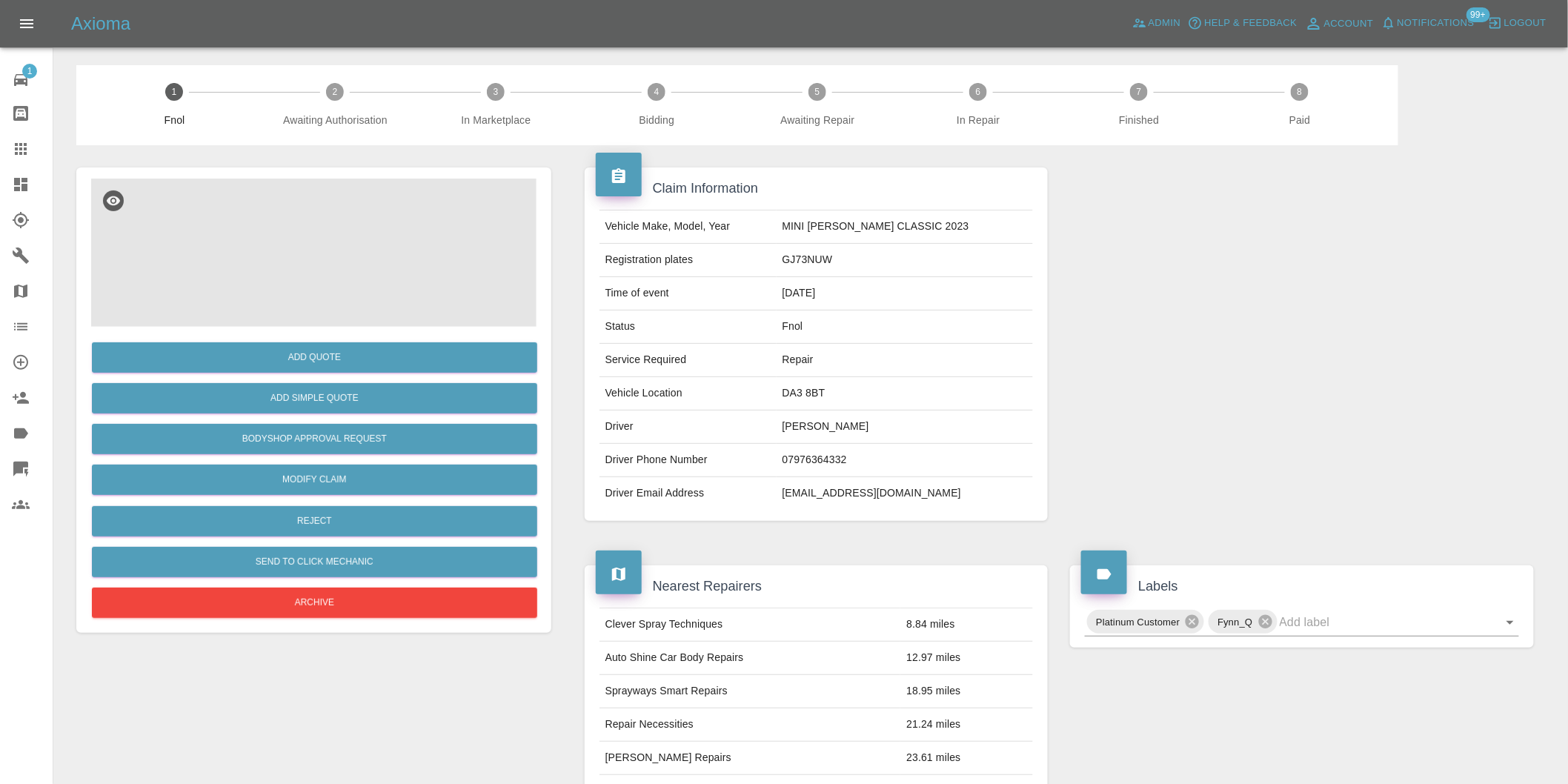
click at [308, 237] on img at bounding box center [313, 252] width 445 height 148
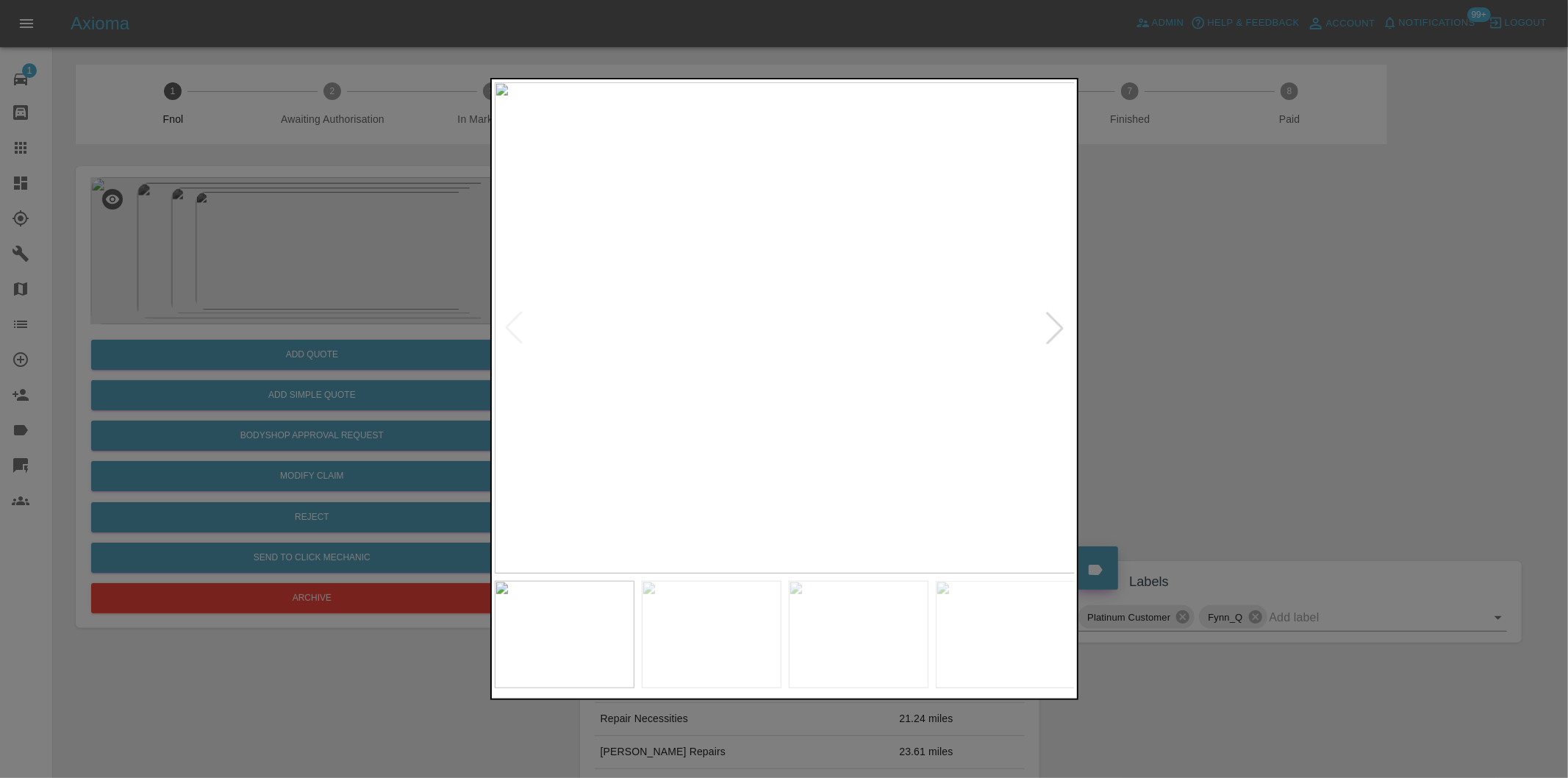
click at [1059, 333] on div at bounding box center [1055, 328] width 32 height 32
click at [1060, 331] on img at bounding box center [784, 328] width 581 height 491
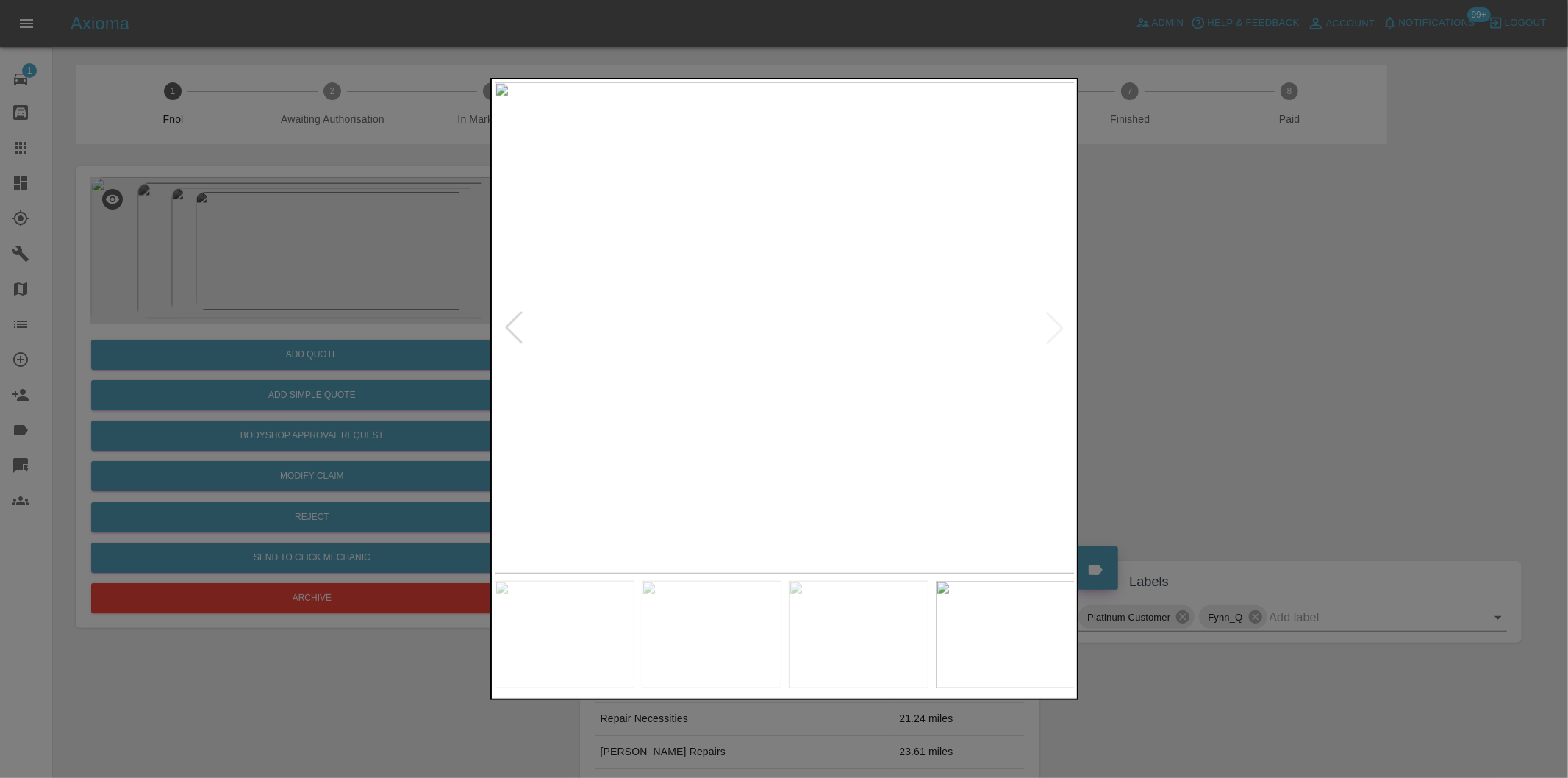
click at [508, 330] on div at bounding box center [514, 328] width 32 height 32
click at [508, 330] on img at bounding box center [784, 328] width 581 height 491
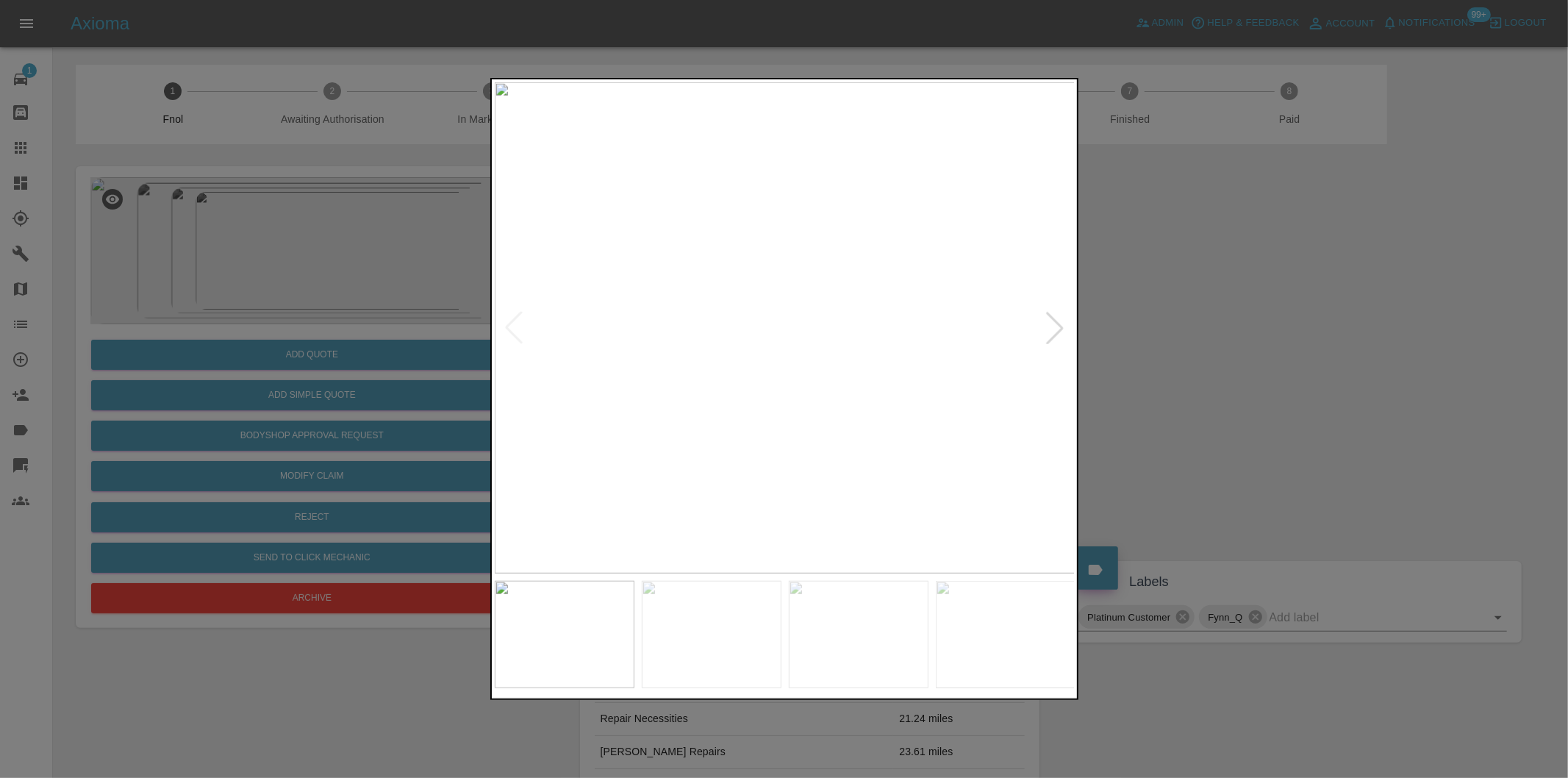
click at [1060, 326] on div at bounding box center [1055, 328] width 32 height 32
click at [1060, 326] on img at bounding box center [784, 328] width 581 height 491
drag, startPoint x: 1274, startPoint y: 359, endPoint x: 1267, endPoint y: 363, distance: 8.1
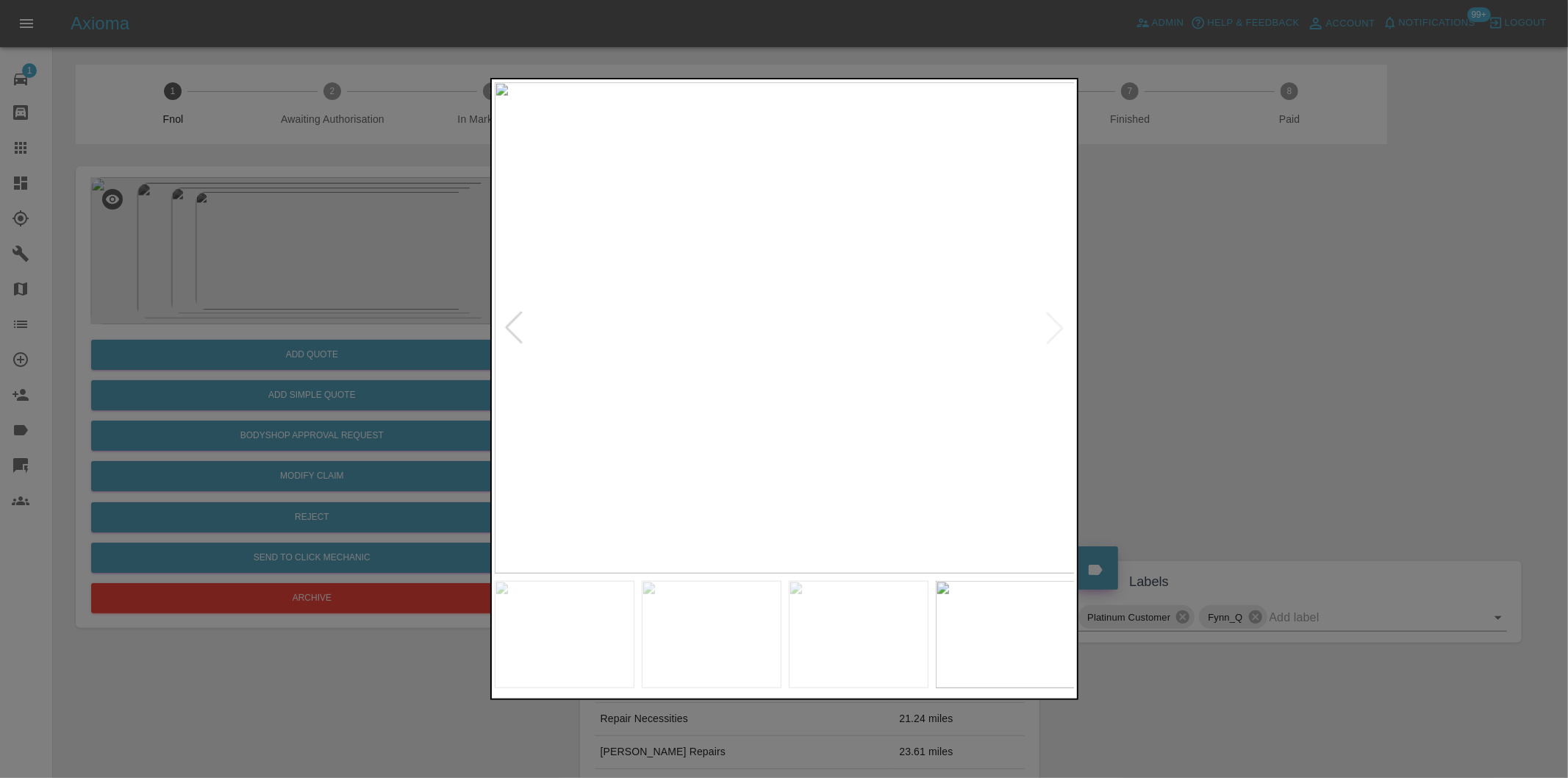
click at [1272, 362] on div at bounding box center [784, 389] width 1568 height 778
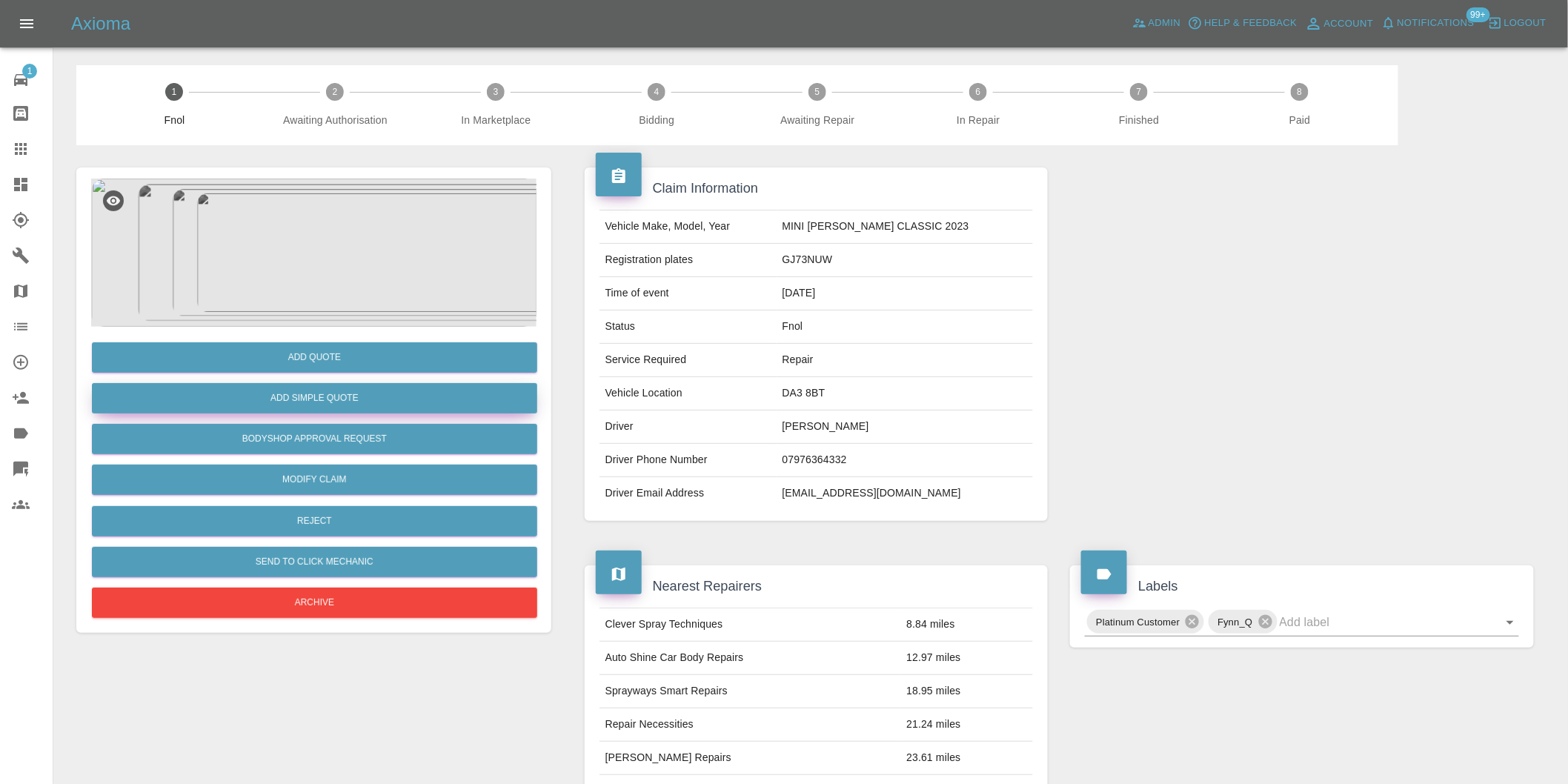
click at [367, 411] on button "Add Simple Quote" at bounding box center [314, 398] width 445 height 30
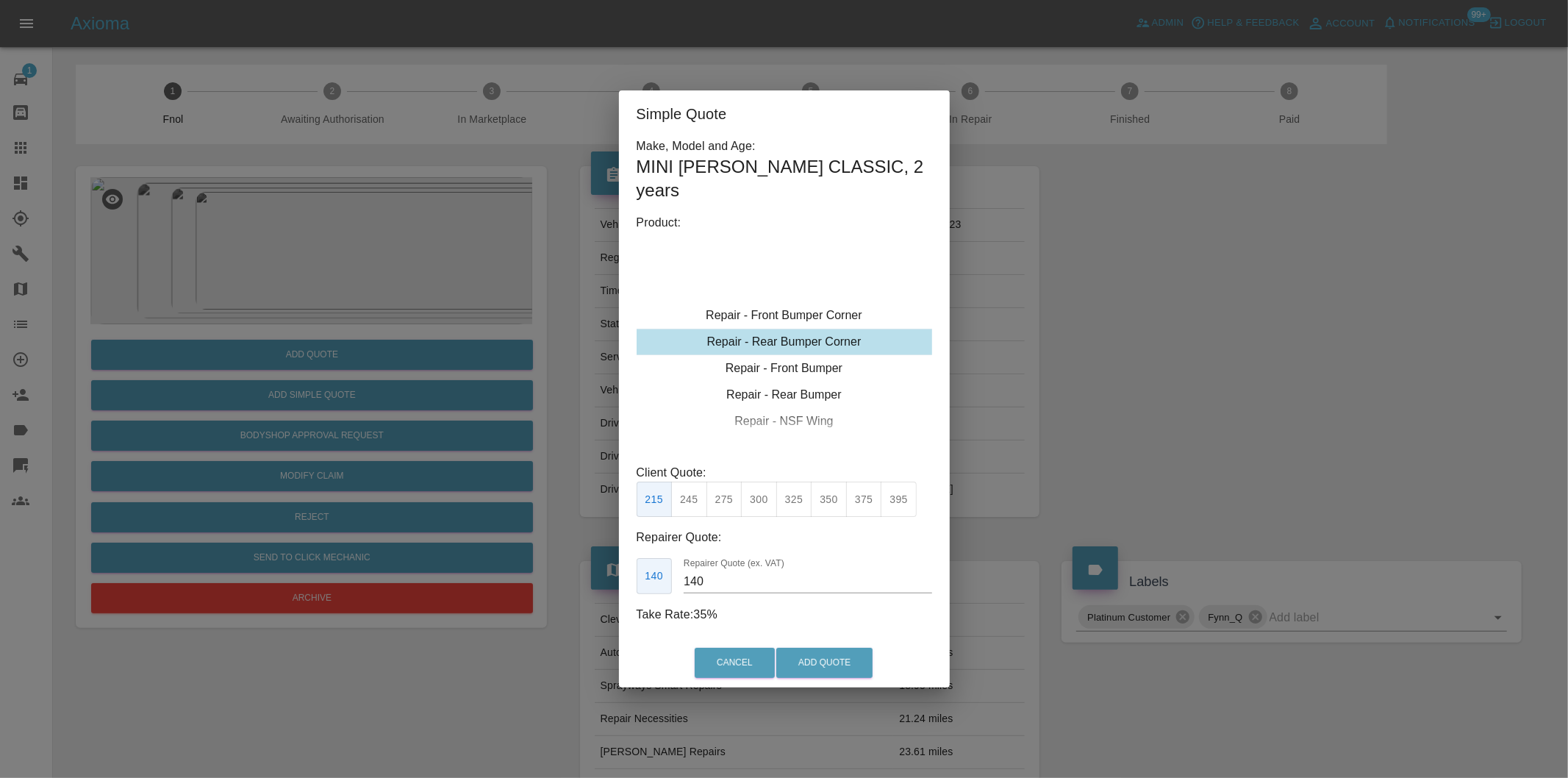
type input "120"
click at [794, 355] on div "Repair - Rear Bumper Corner" at bounding box center [784, 368] width 296 height 27
drag, startPoint x: 690, startPoint y: 493, endPoint x: 696, endPoint y: 503, distance: 11.7
click at [689, 493] on button "199" at bounding box center [689, 499] width 36 height 36
click at [805, 648] on button "Add Quote" at bounding box center [824, 662] width 96 height 30
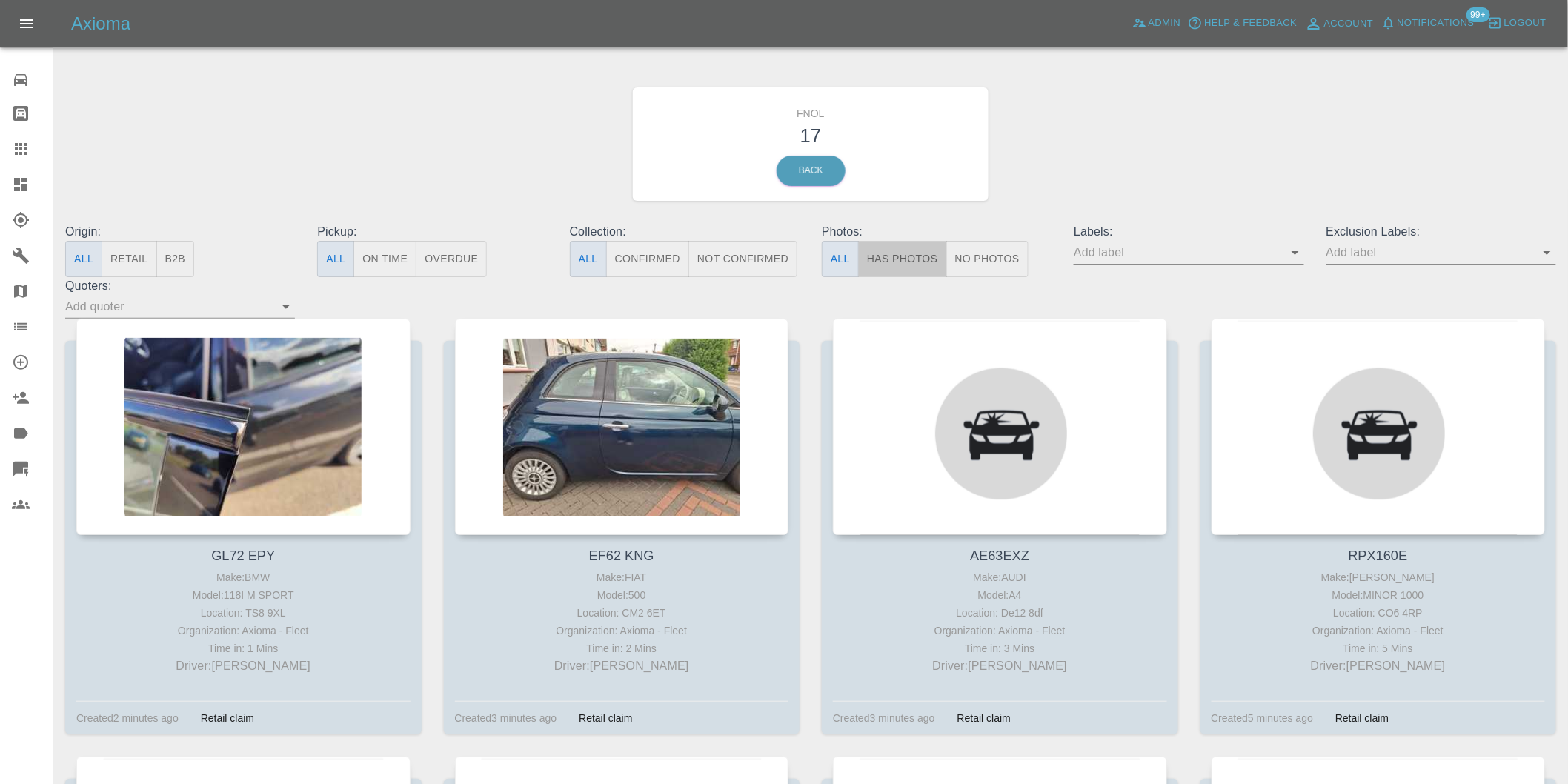
click at [914, 247] on button "Has Photos" at bounding box center [902, 259] width 89 height 37
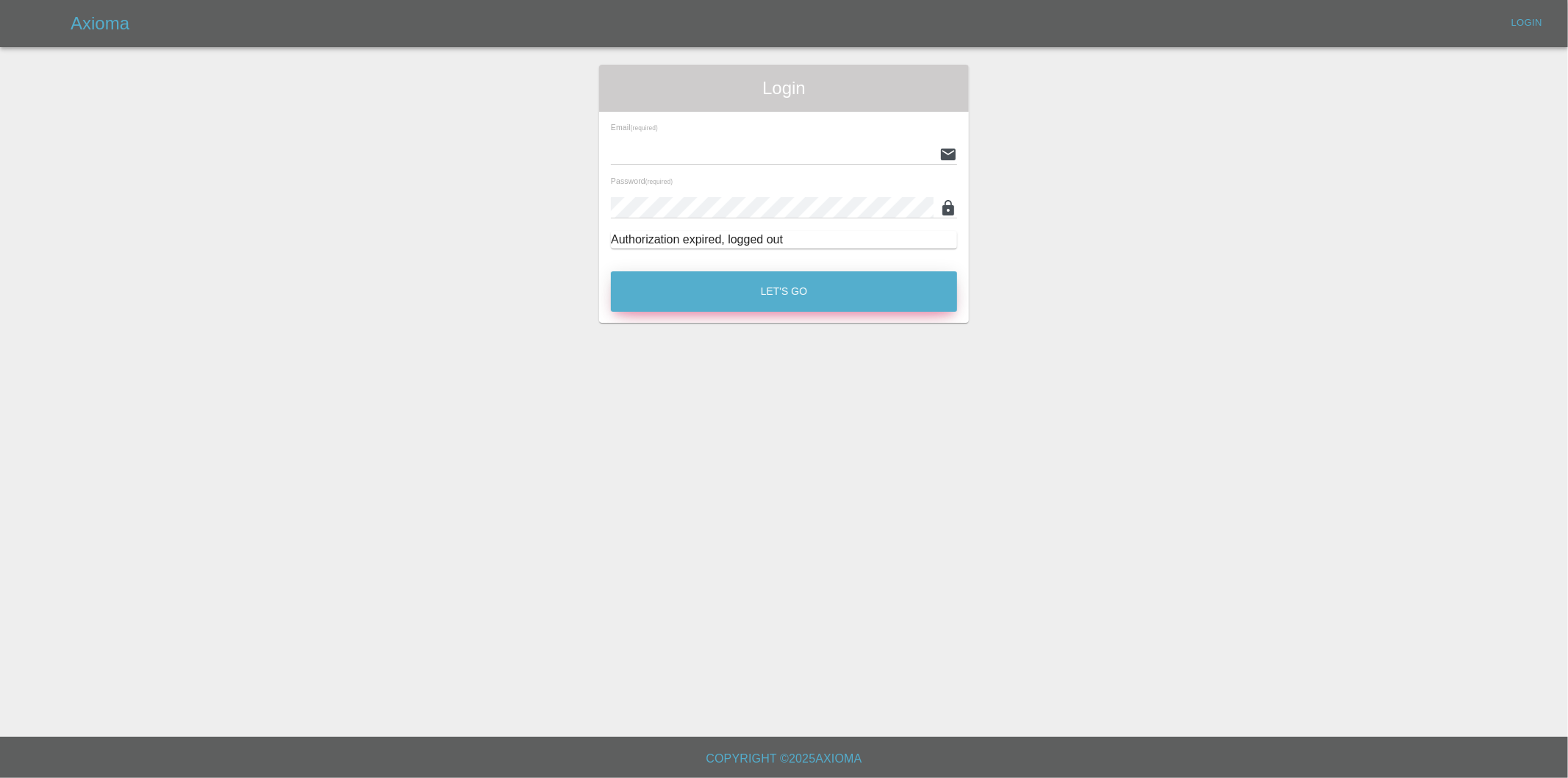
type input "[PERSON_NAME][EMAIL_ADDRESS][DOMAIN_NAME]"
click at [797, 281] on button "Let's Go" at bounding box center [784, 292] width 347 height 40
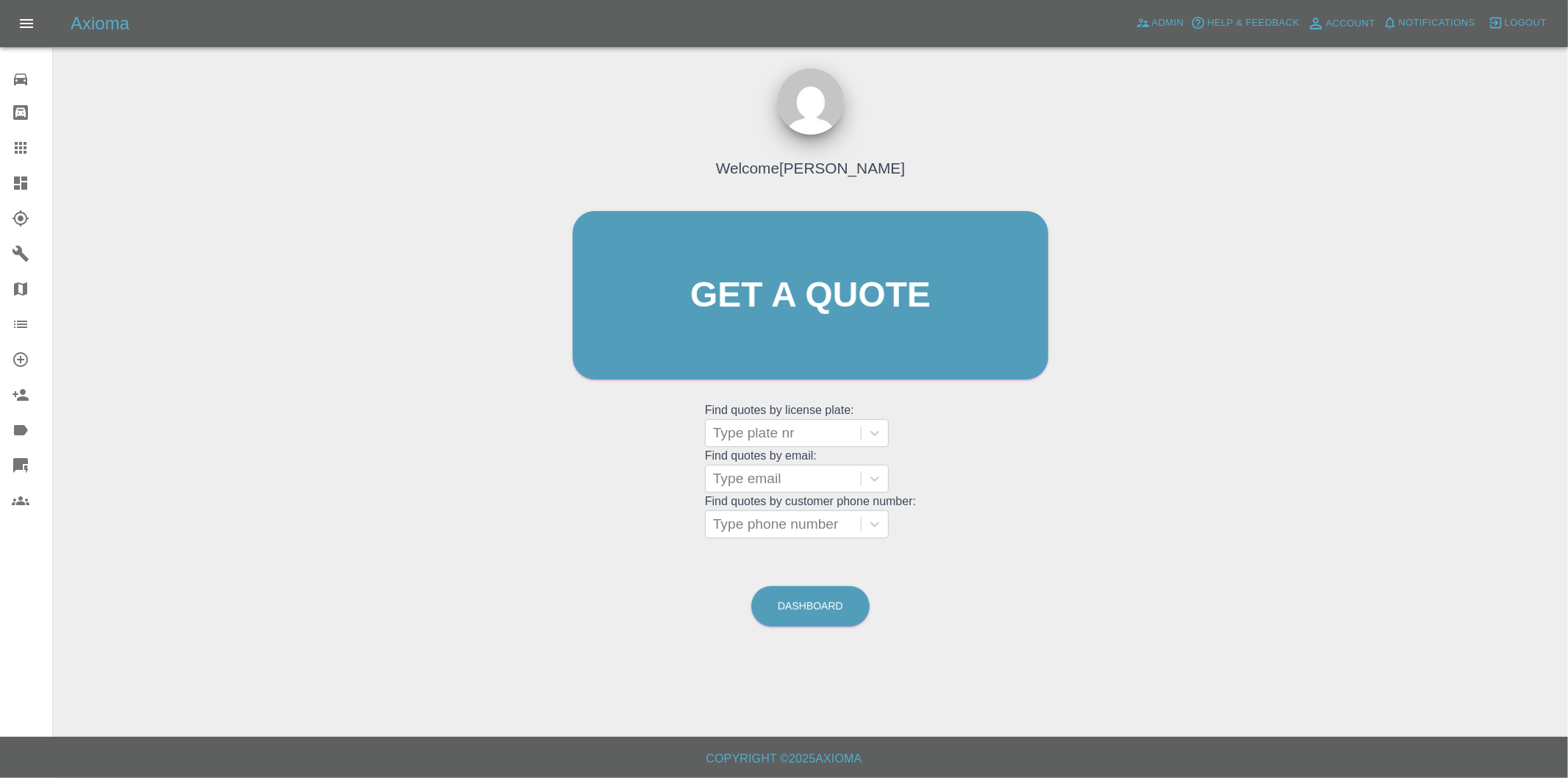
click at [12, 179] on icon at bounding box center [21, 183] width 18 height 18
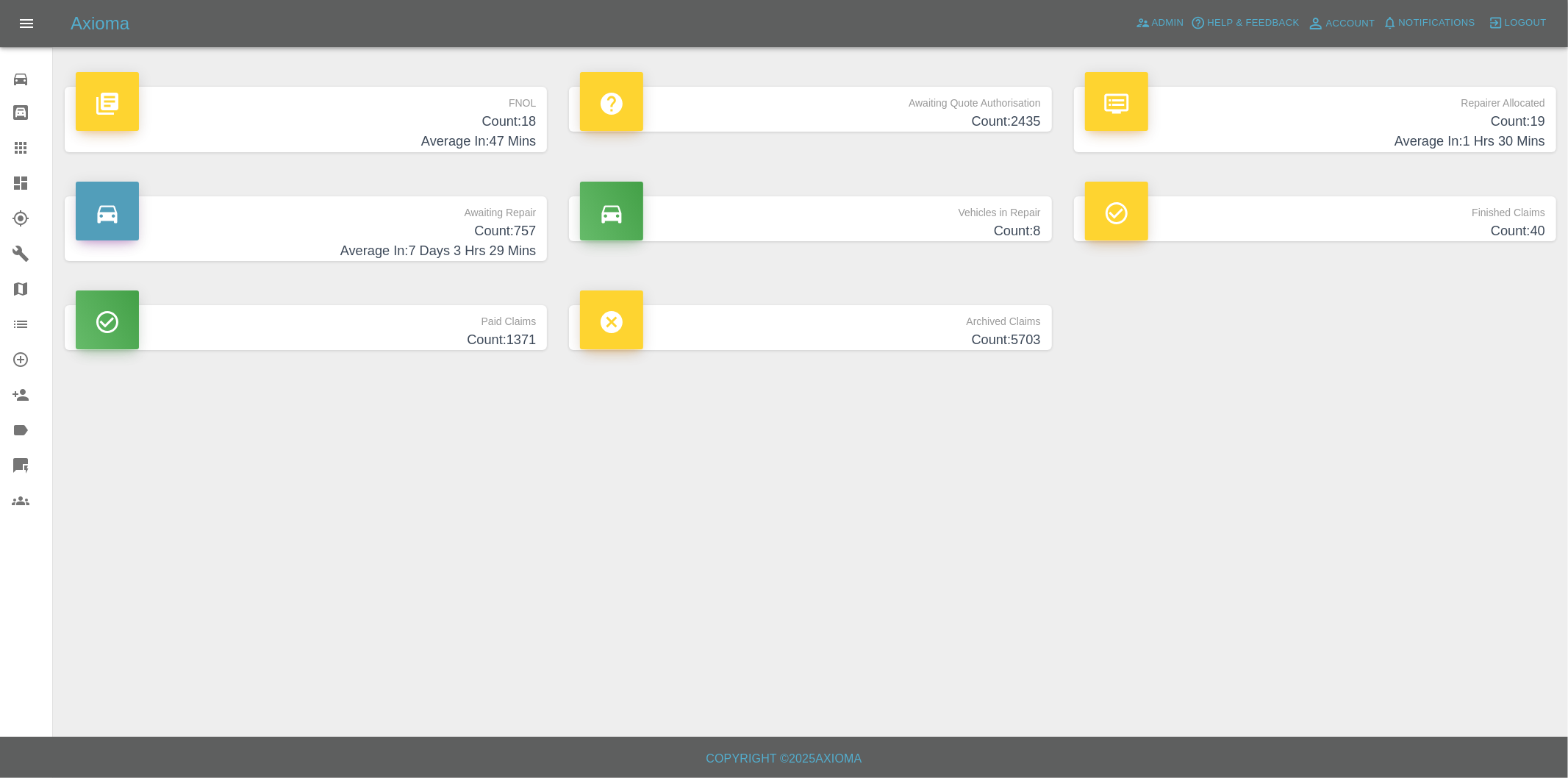
click at [522, 120] on h4 "Count: 18" at bounding box center [306, 121] width 460 height 20
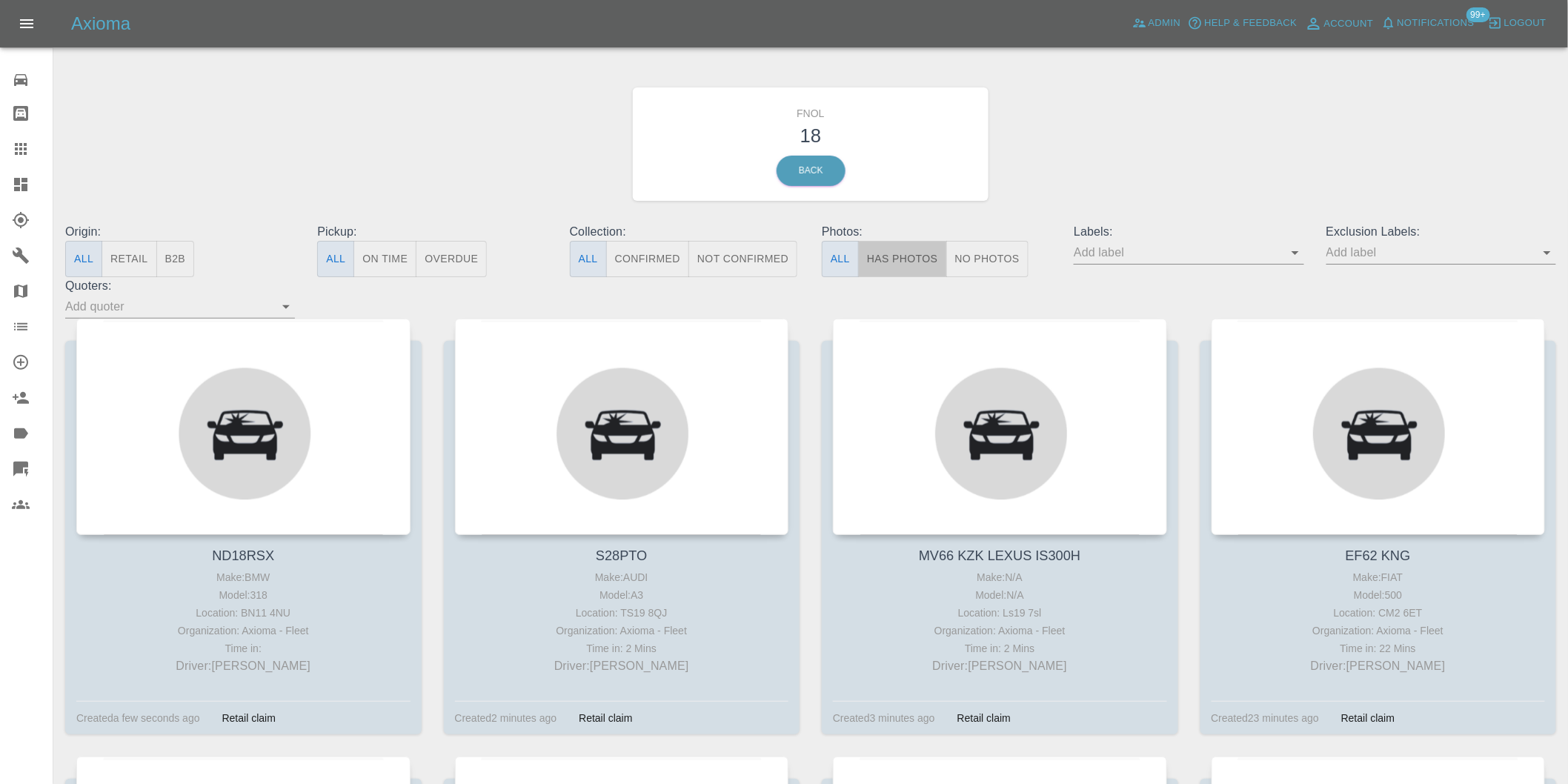
click at [936, 258] on button "Has Photos" at bounding box center [902, 259] width 89 height 37
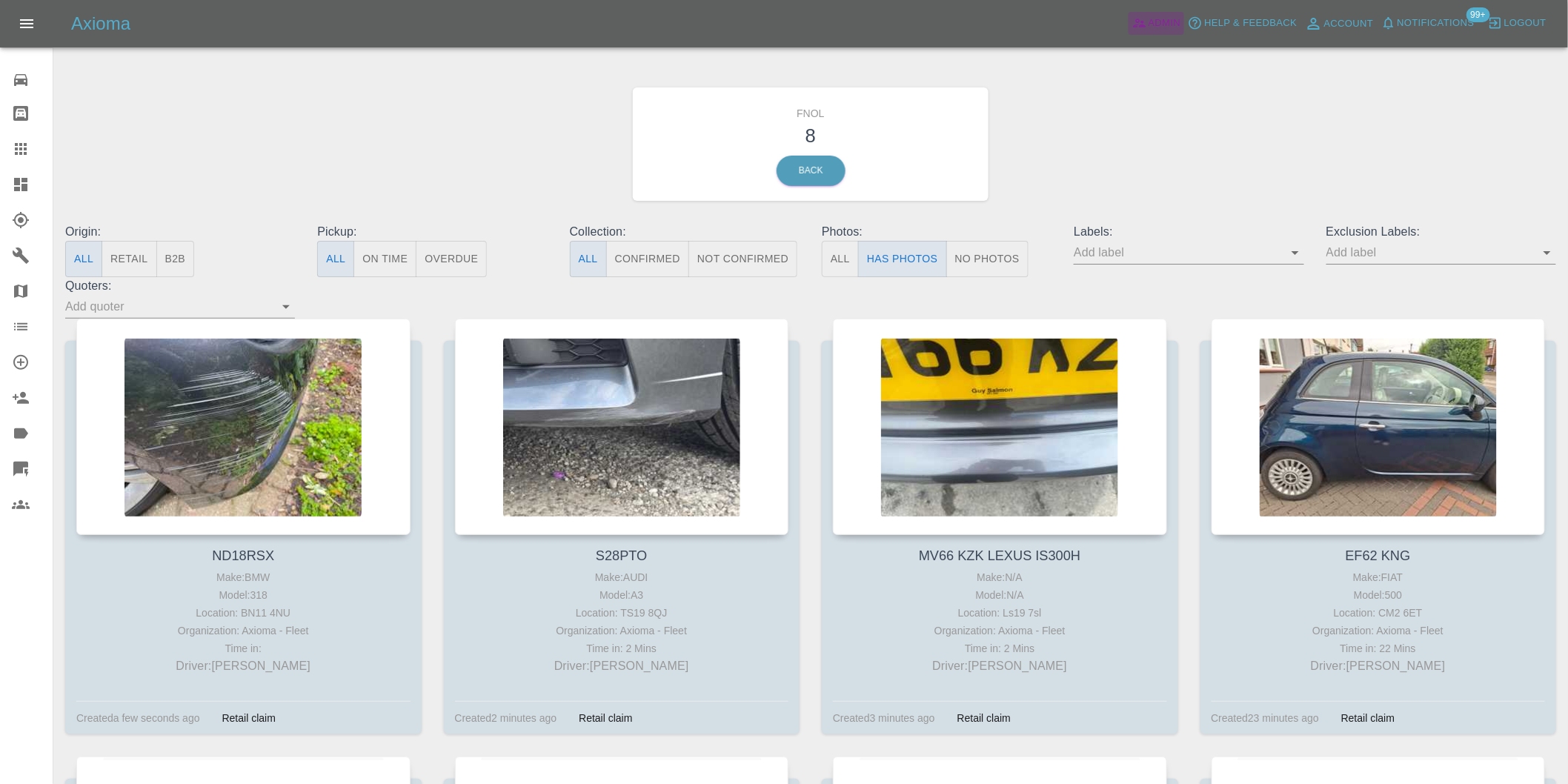
click at [1174, 22] on span "Admin" at bounding box center [1165, 23] width 33 height 17
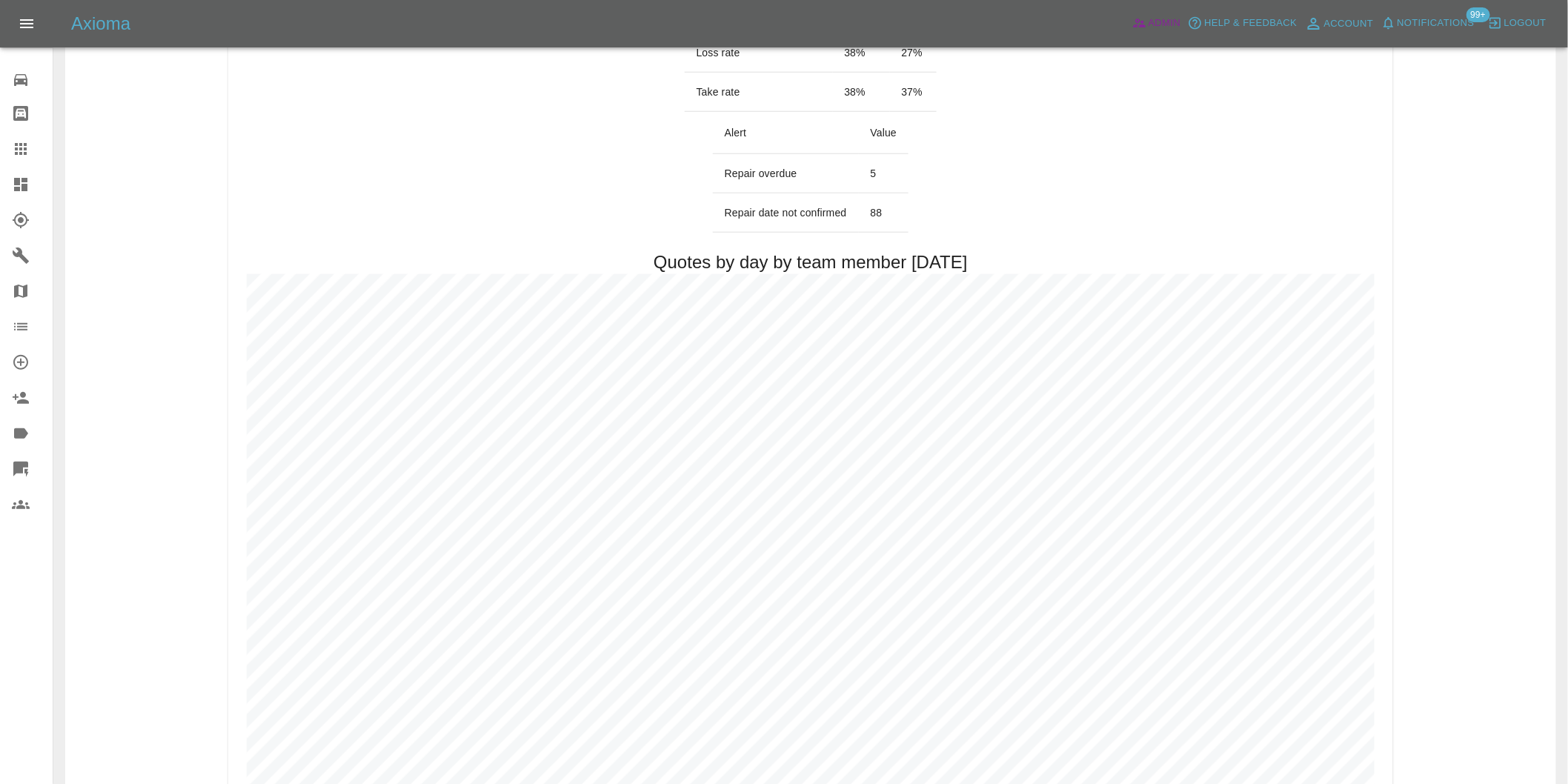
scroll to position [658, 0]
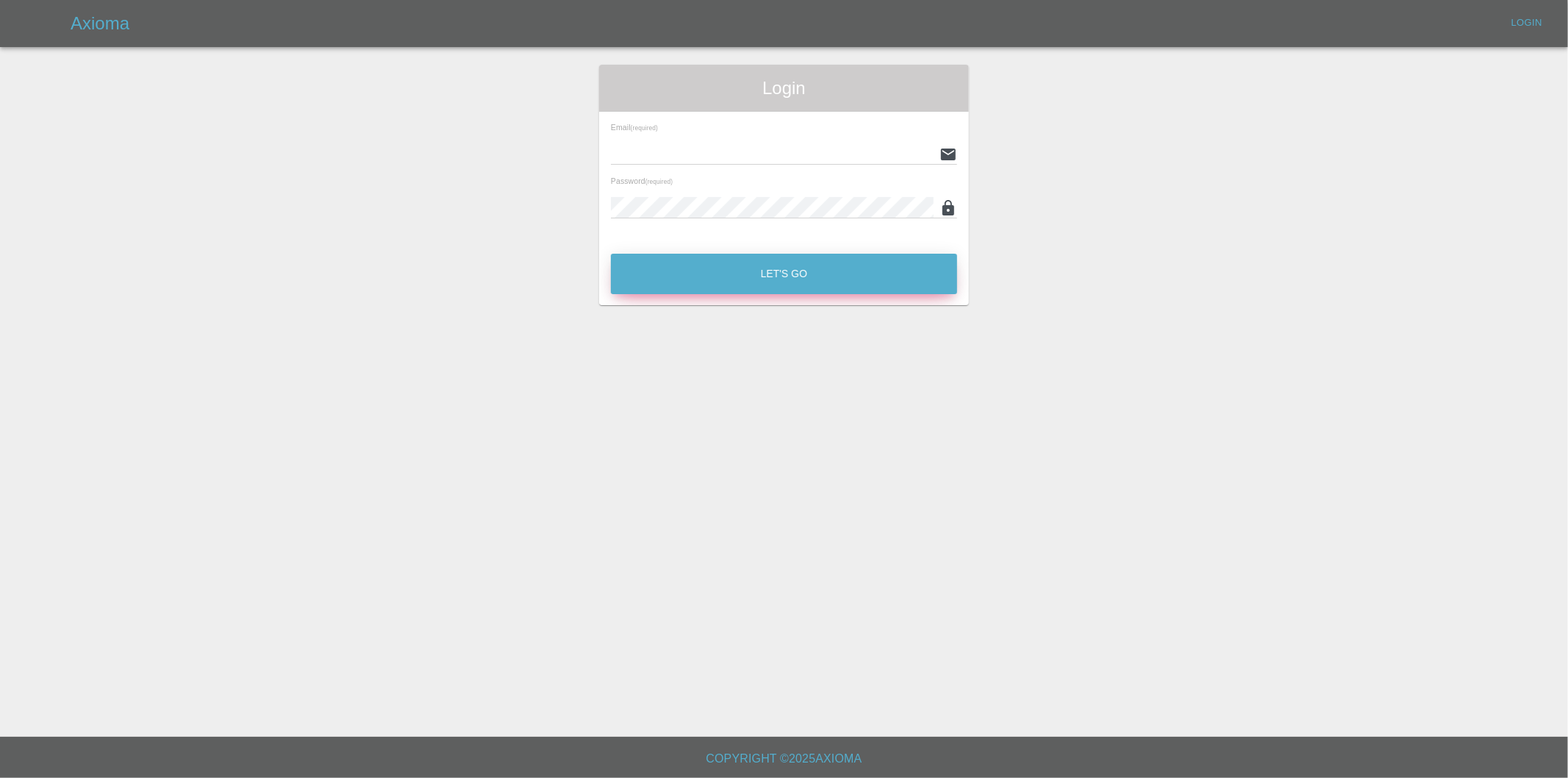
type input "[PERSON_NAME][EMAIL_ADDRESS][DOMAIN_NAME]"
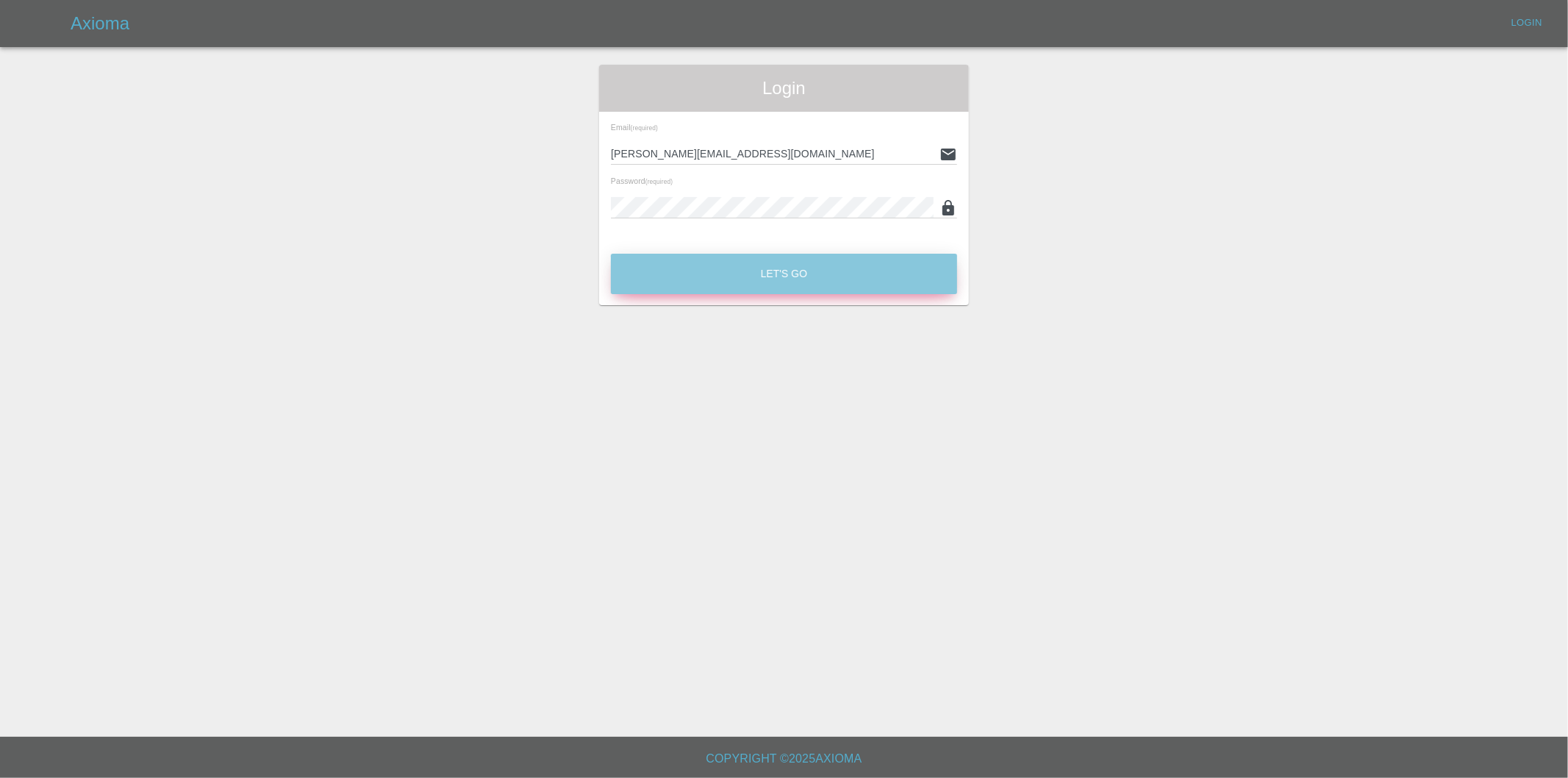
click at [748, 267] on button "Let's Go" at bounding box center [784, 274] width 347 height 40
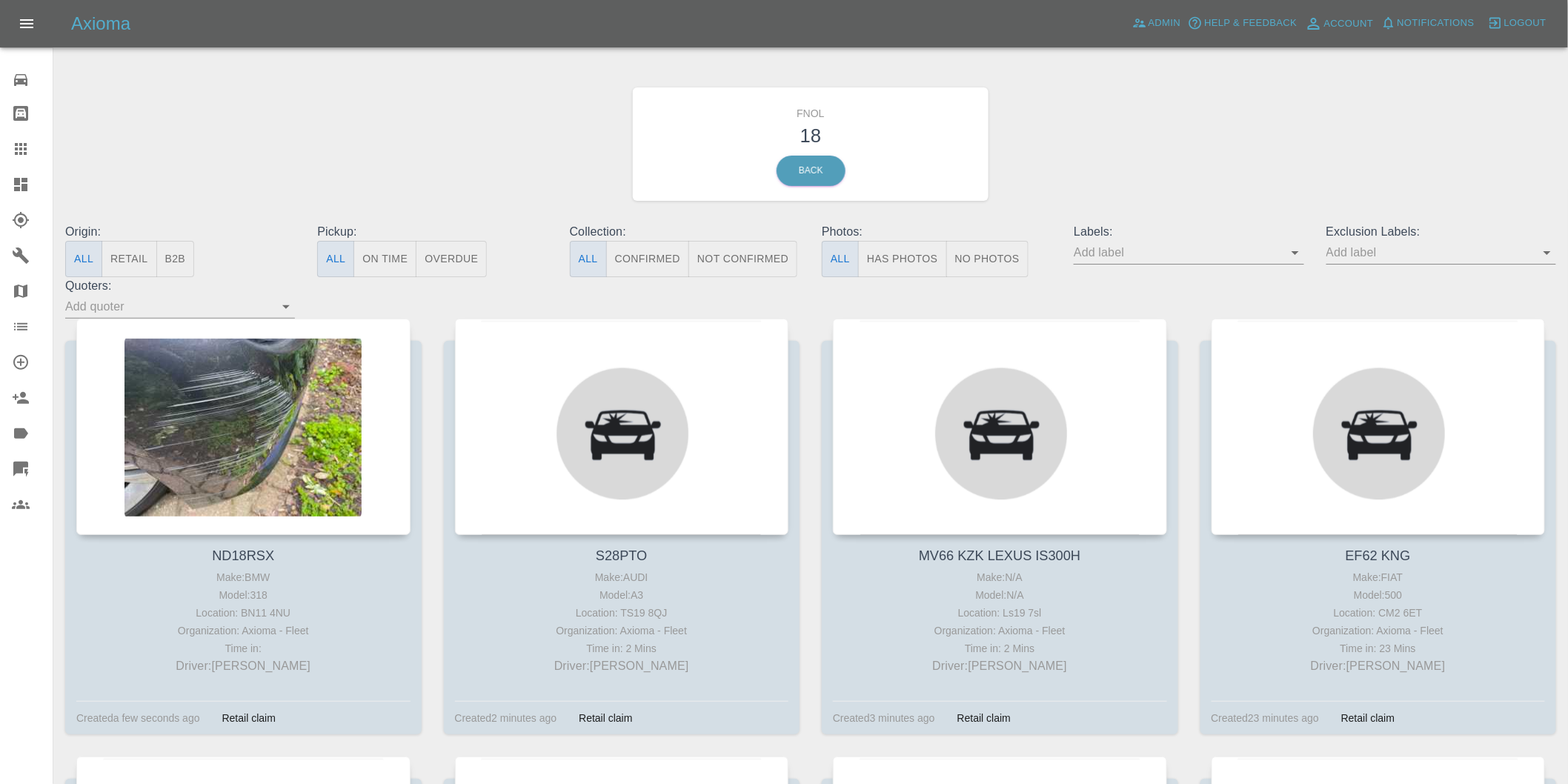
click at [898, 262] on button "Has Photos" at bounding box center [902, 259] width 89 height 37
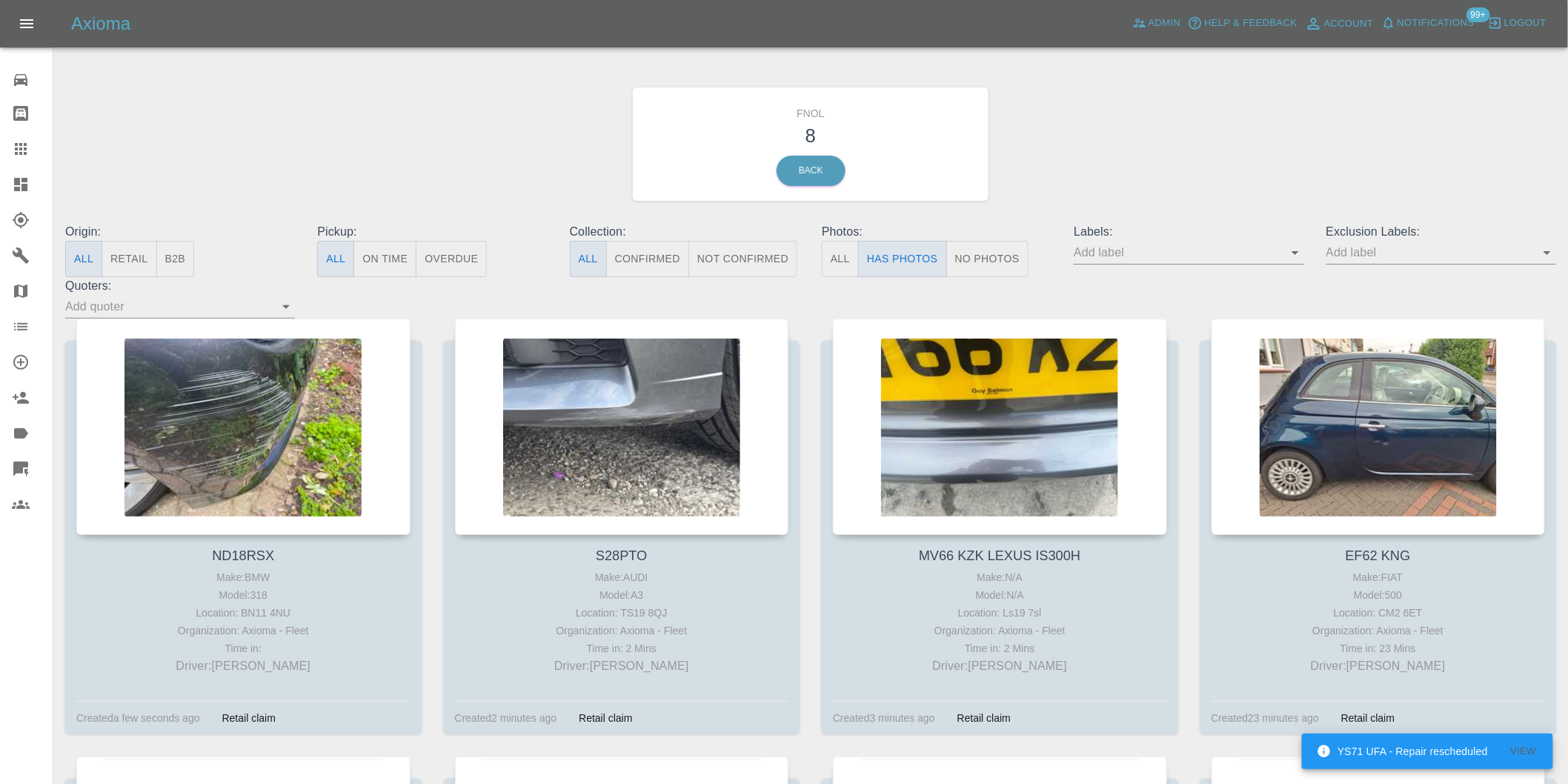
click at [1548, 251] on icon "Open" at bounding box center [1547, 252] width 18 height 18
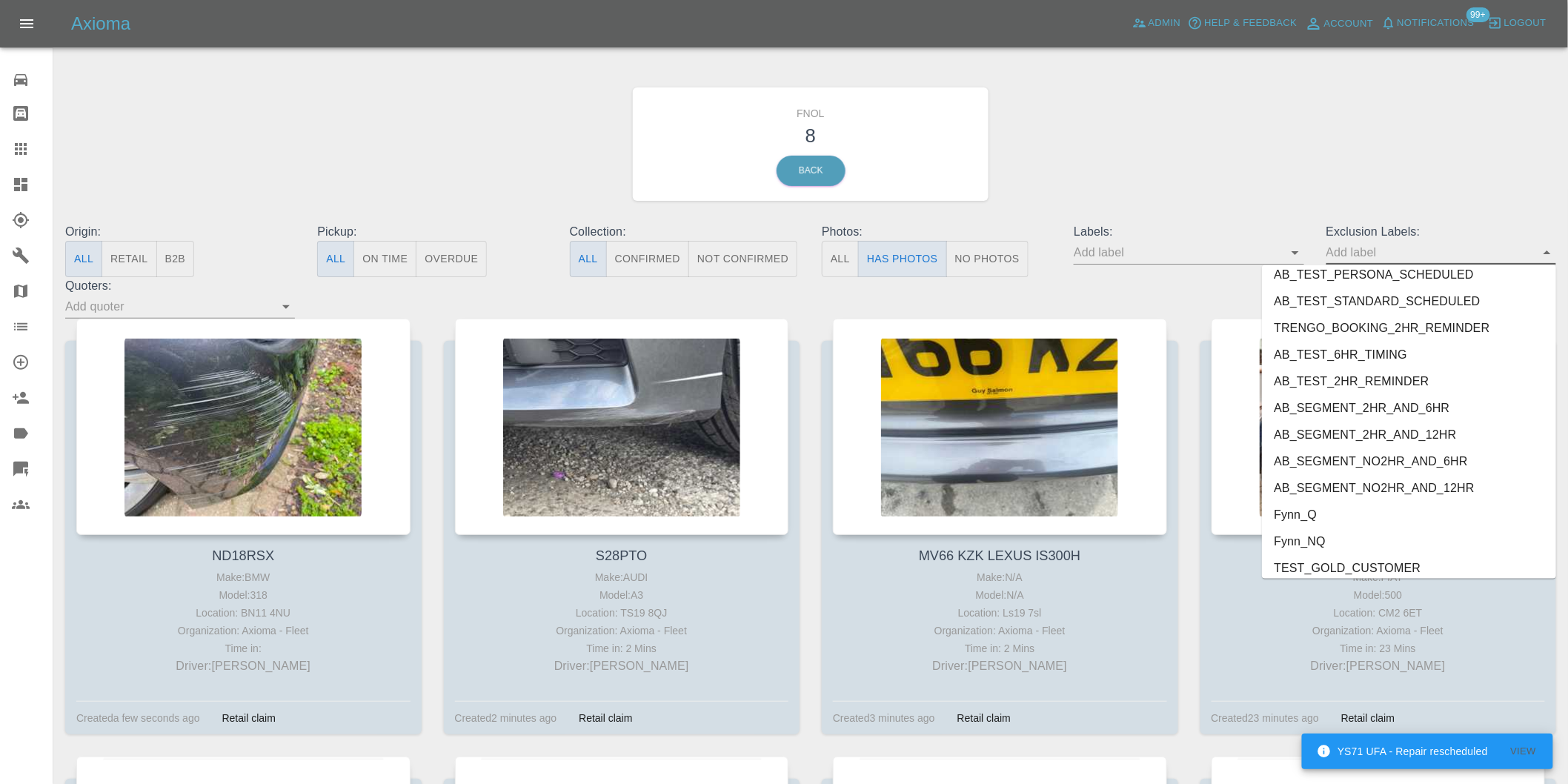
scroll to position [3217, 0]
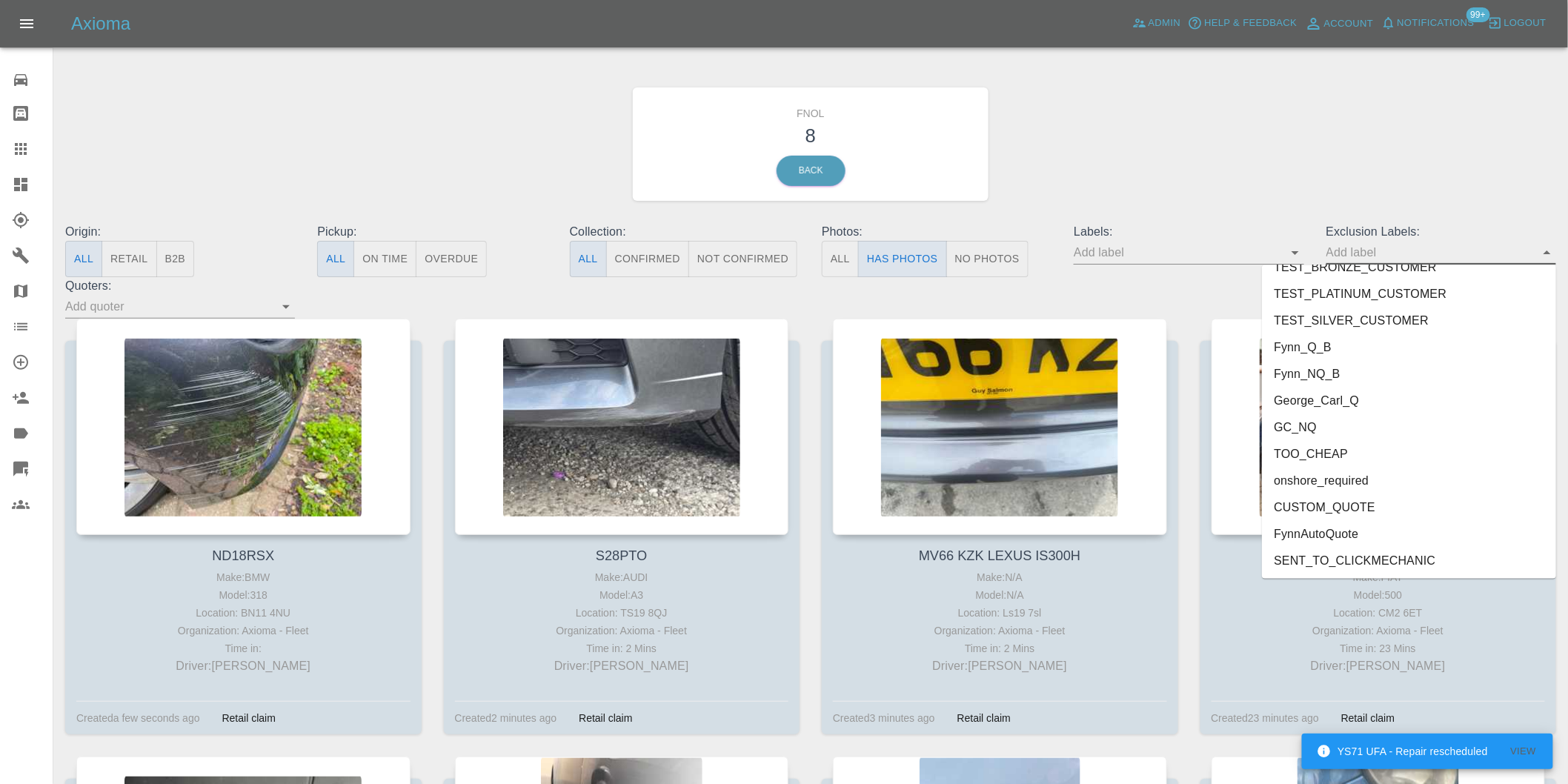
click at [1342, 475] on li "onshore_required" at bounding box center [1408, 480] width 294 height 27
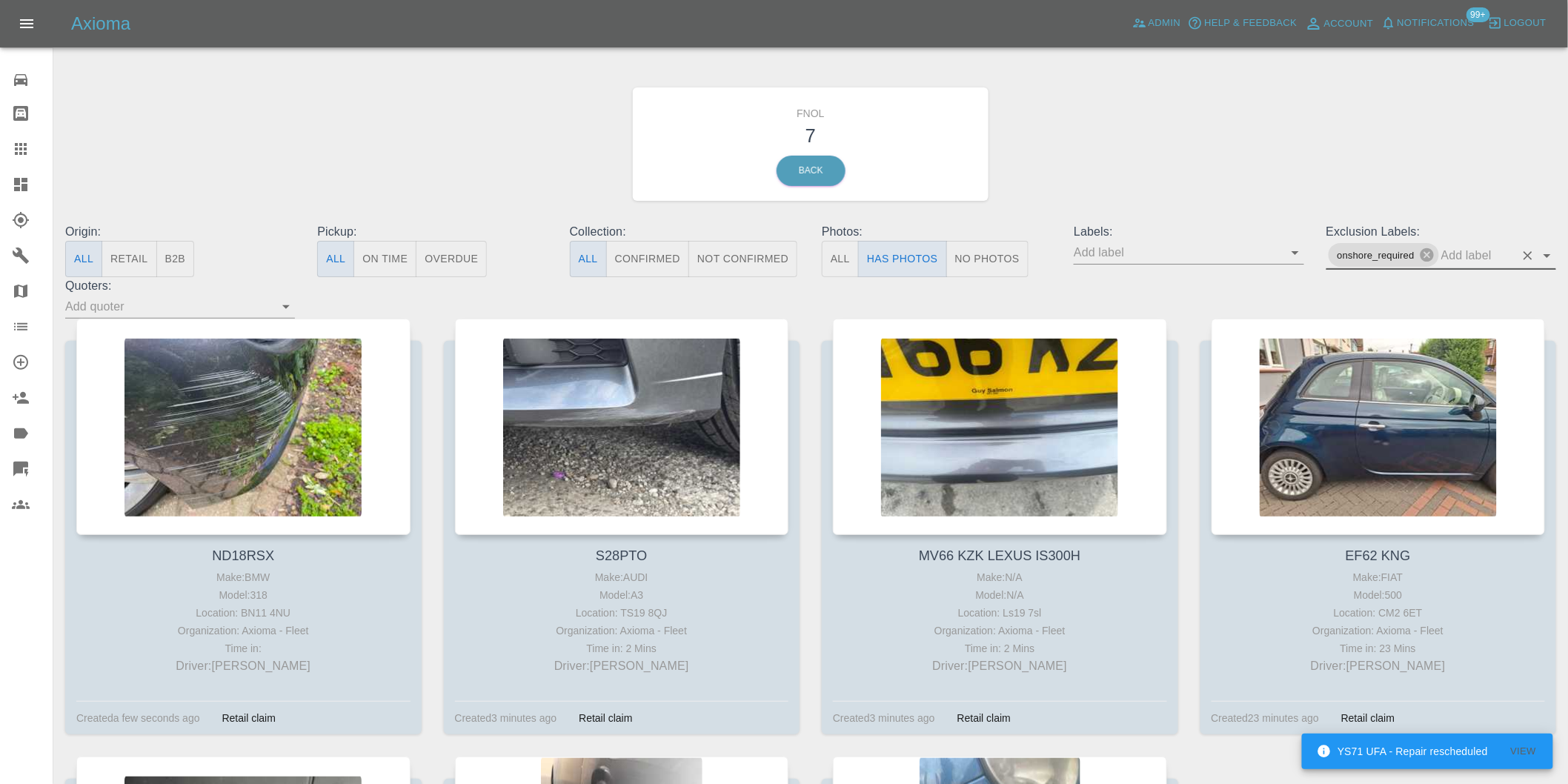
click at [1545, 250] on icon "Open" at bounding box center [1547, 256] width 18 height 18
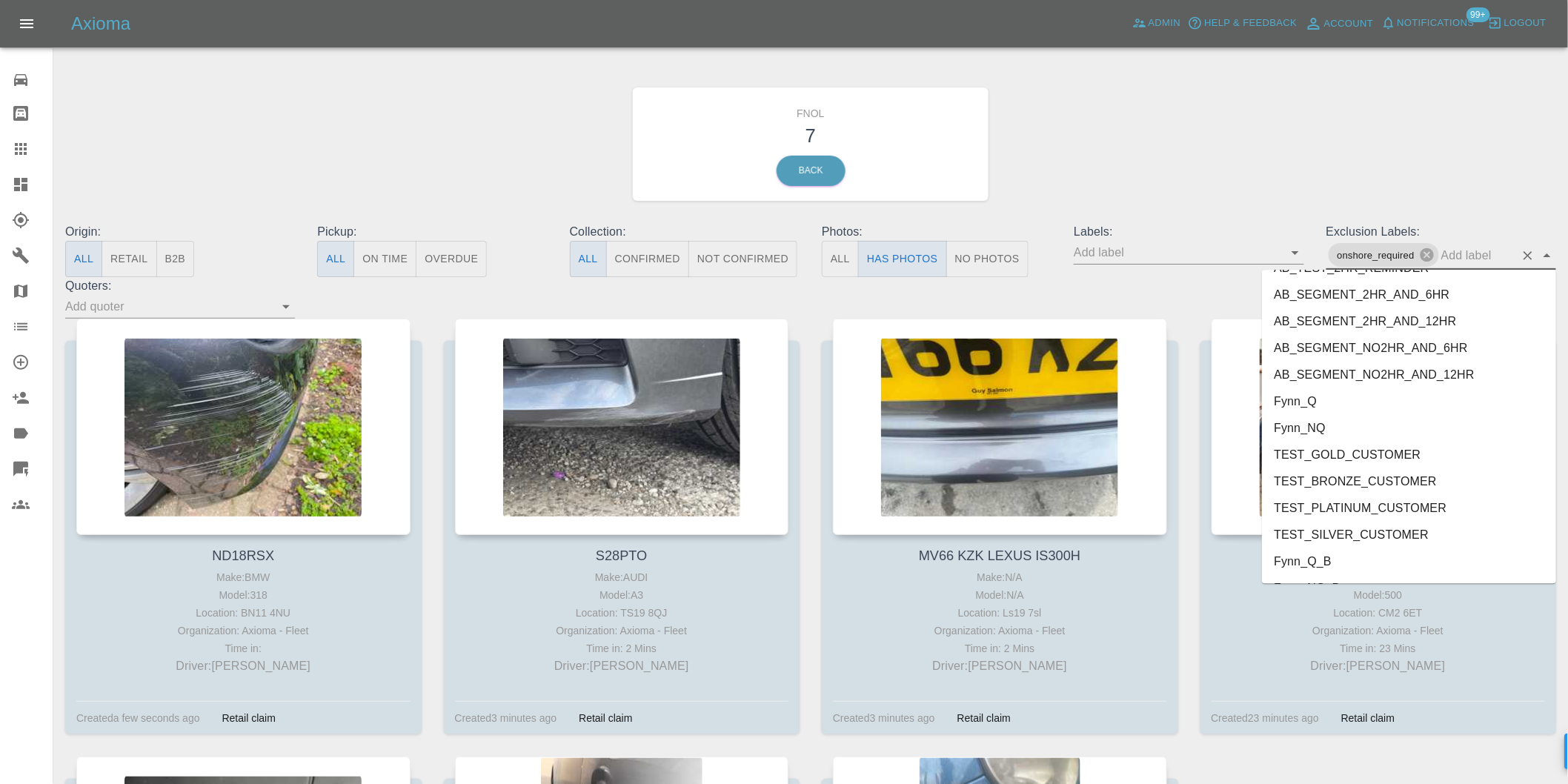
scroll to position [3191, 0]
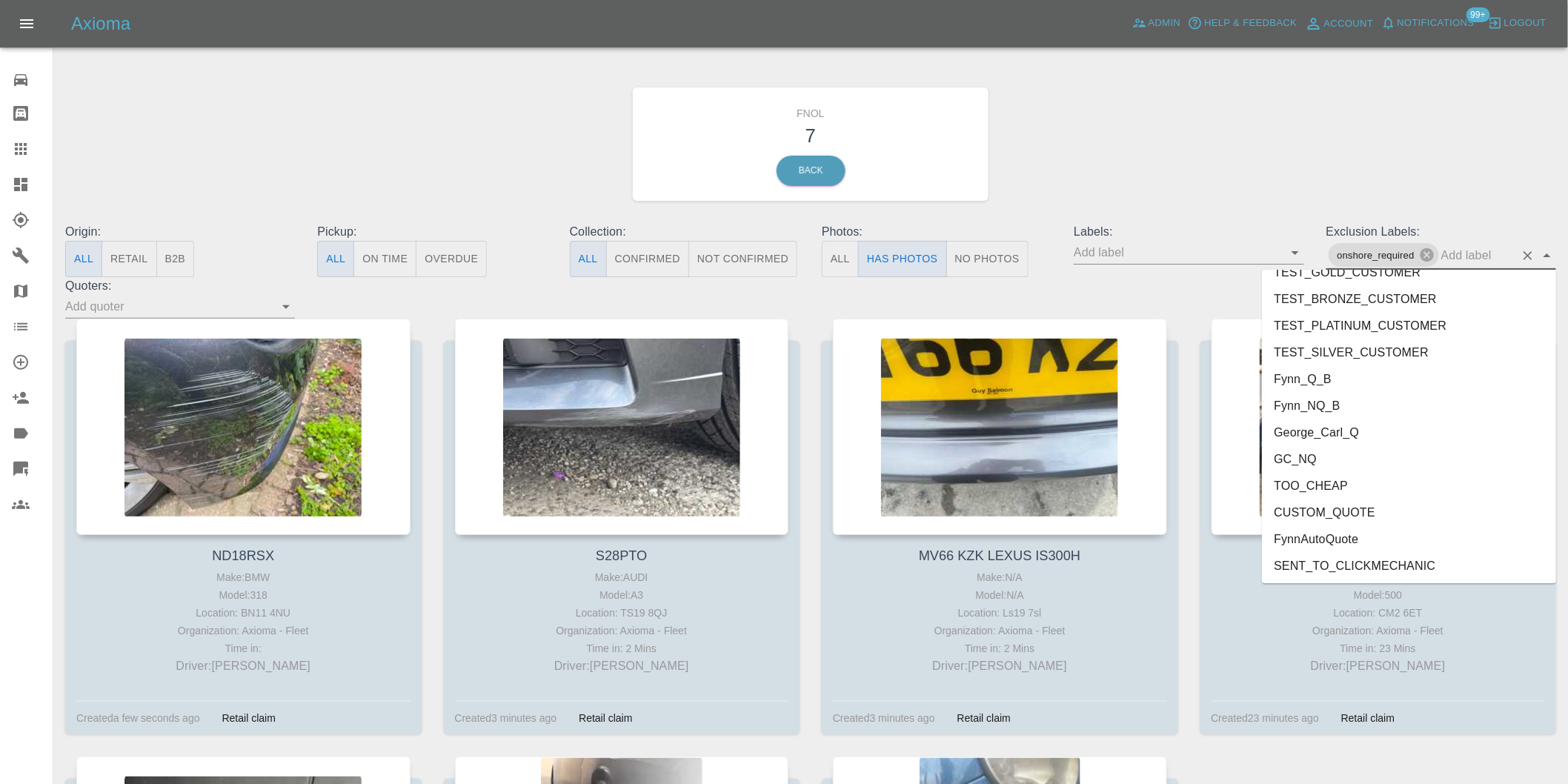
drag, startPoint x: 1360, startPoint y: 443, endPoint x: 1338, endPoint y: 421, distance: 31.1
click at [1338, 421] on ul "FEEDBACK_REQUESTED BODYSHOP_APPROVAL_REQUESTED BODYSHOP_CLAIM PAYMENT_SUPPRESSE…" at bounding box center [1408, 426] width 294 height 313
click at [1338, 421] on li "George_Carl_Q" at bounding box center [1408, 431] width 294 height 27
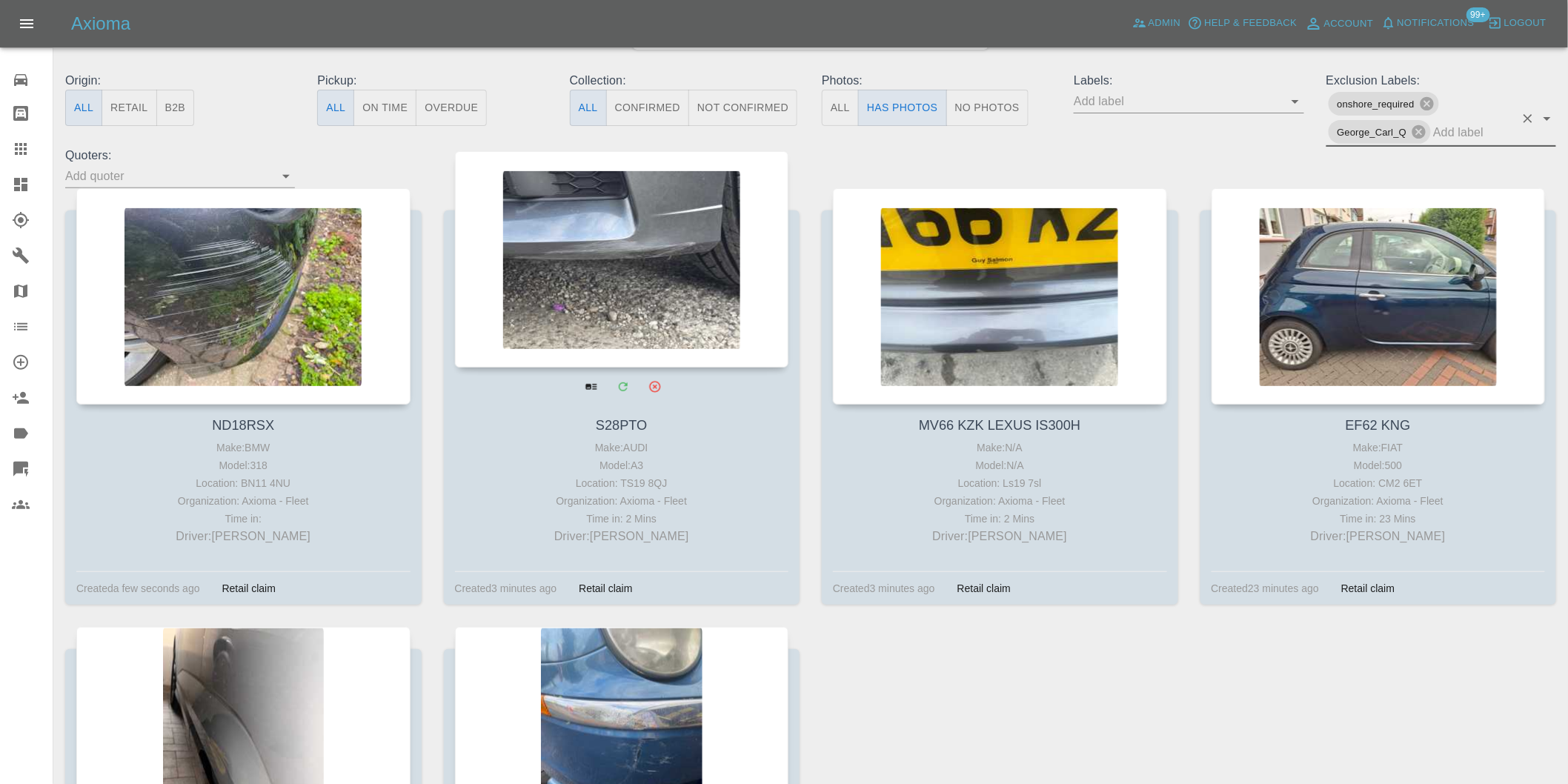
scroll to position [0, 0]
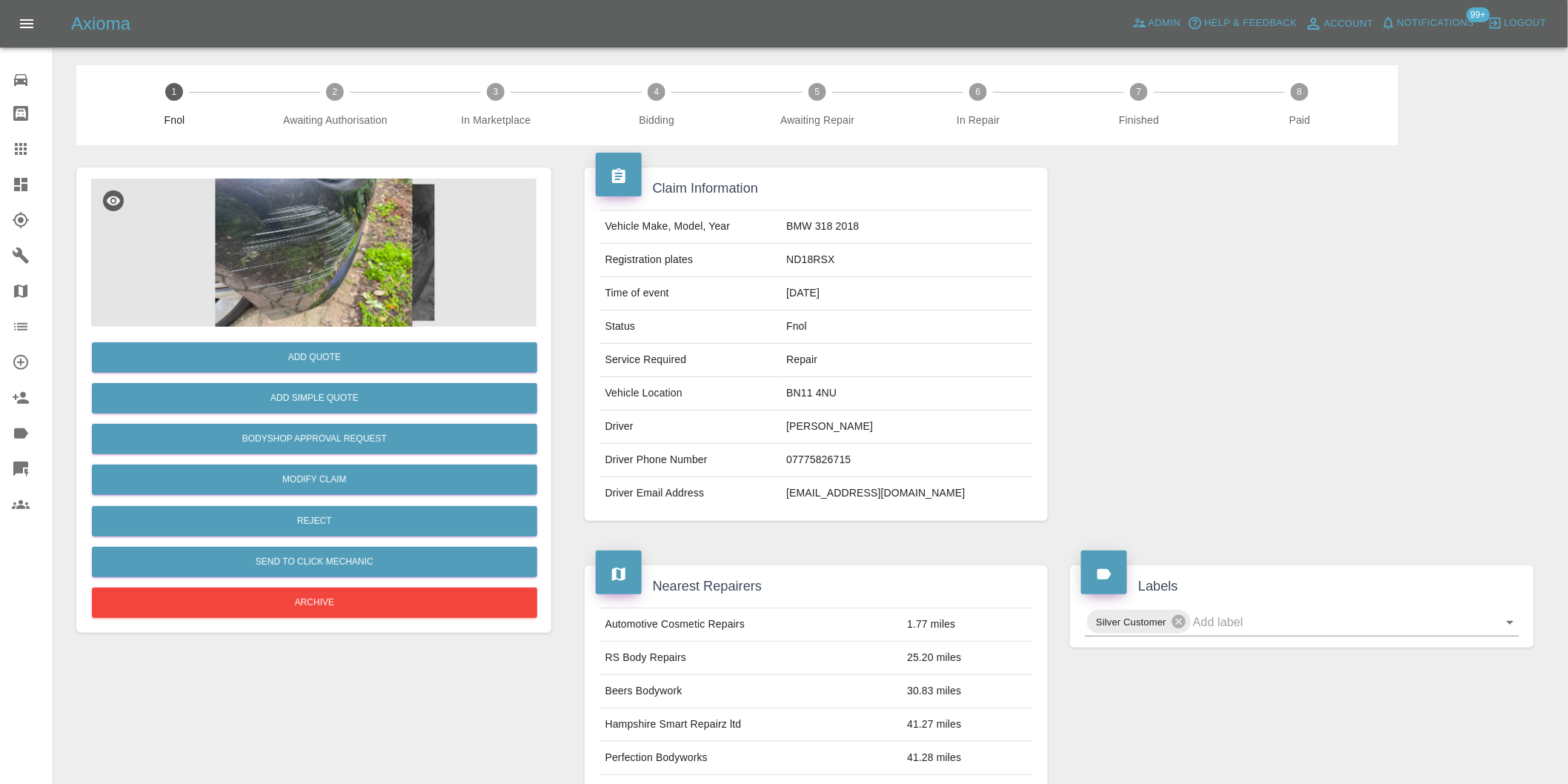
click at [284, 237] on img at bounding box center [313, 252] width 445 height 148
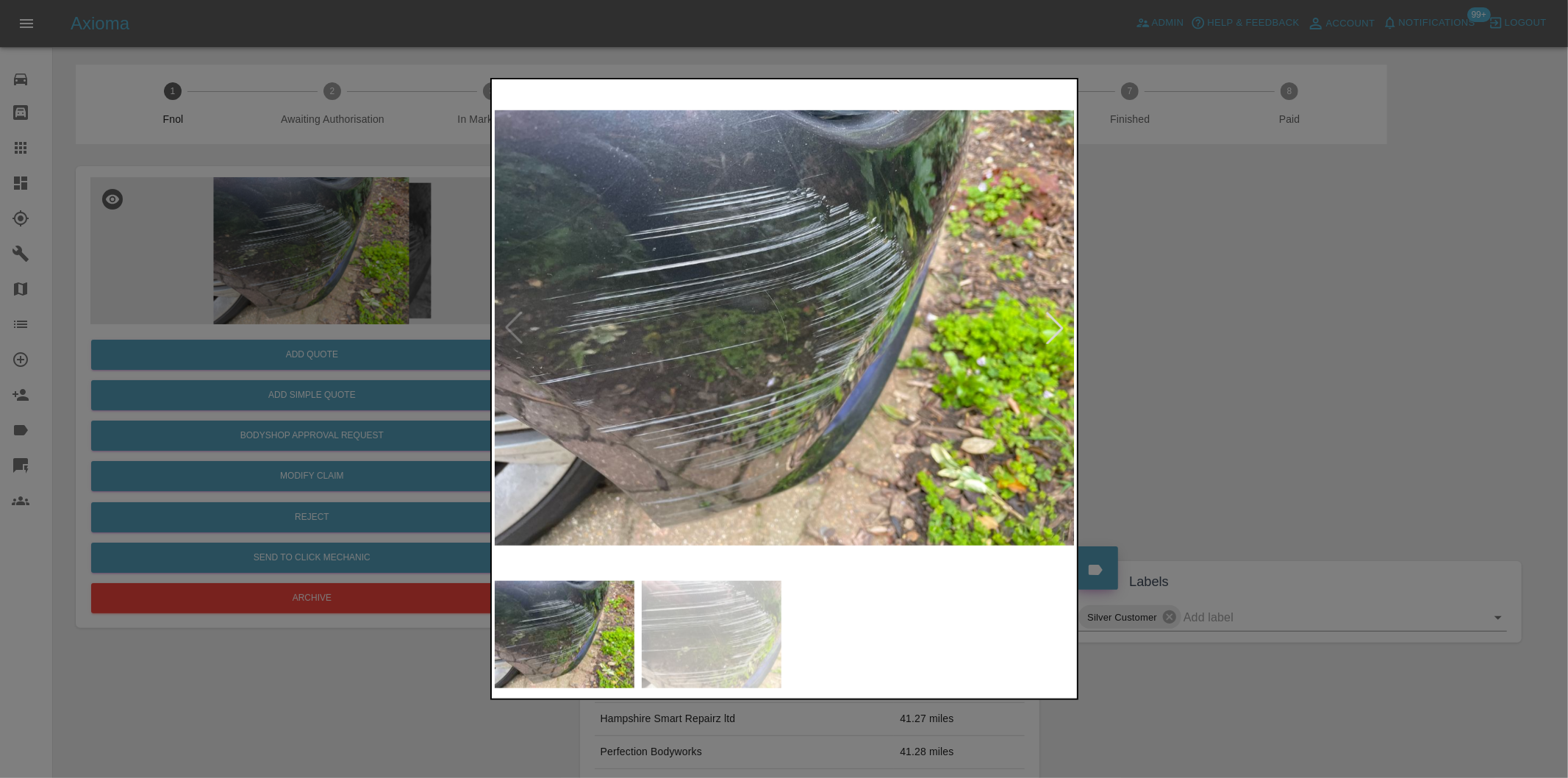
click at [1061, 326] on div at bounding box center [1055, 328] width 32 height 32
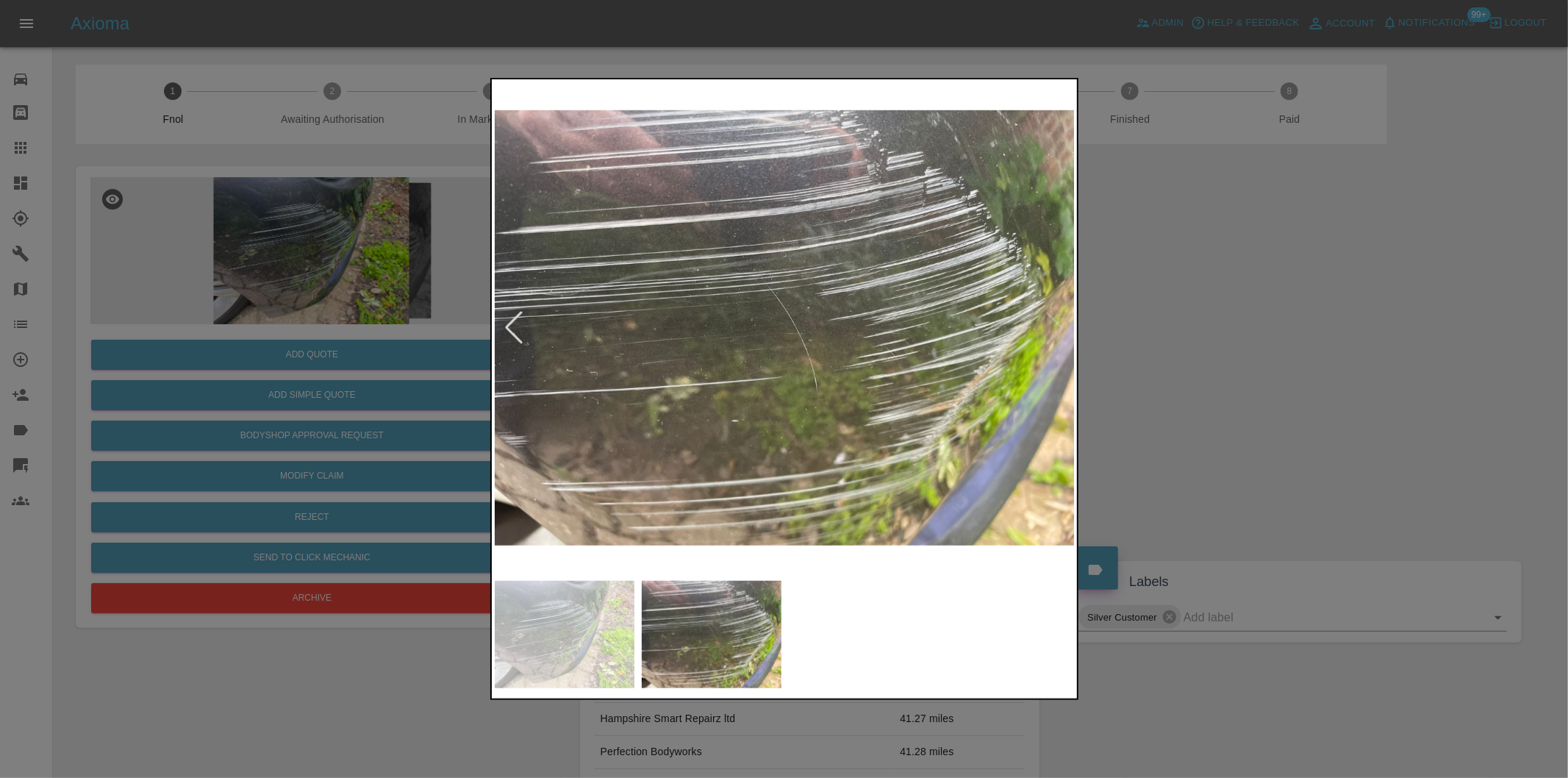
click at [1141, 339] on div at bounding box center [784, 389] width 1568 height 778
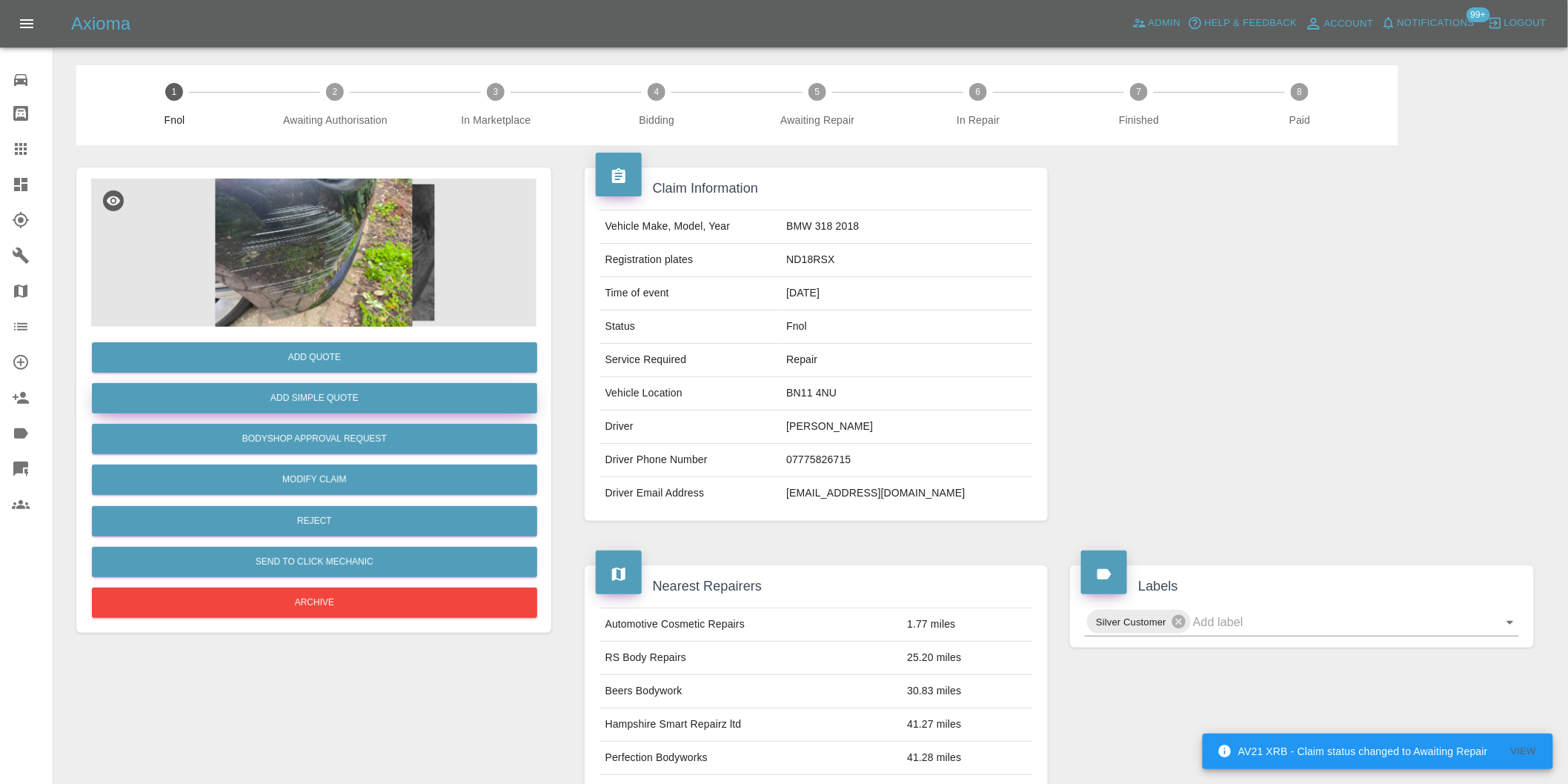
click at [356, 395] on button "Add Simple Quote" at bounding box center [314, 398] width 445 height 30
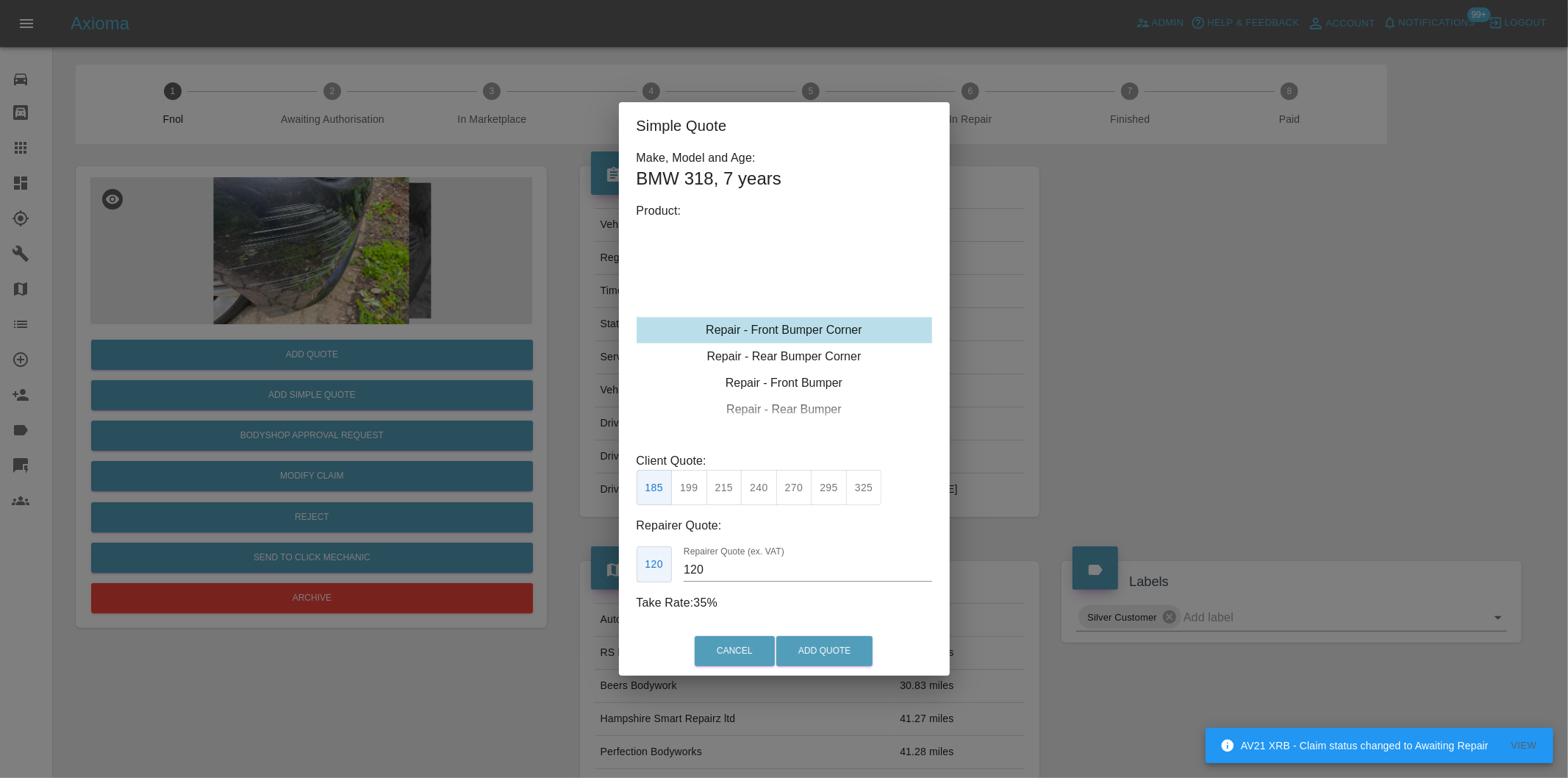
click at [816, 334] on div "Repair - Front Bumper Corner" at bounding box center [784, 330] width 296 height 27
click at [729, 500] on button "215" at bounding box center [725, 488] width 36 height 36
type input "135"
click at [801, 649] on button "Add Quote" at bounding box center [824, 650] width 96 height 30
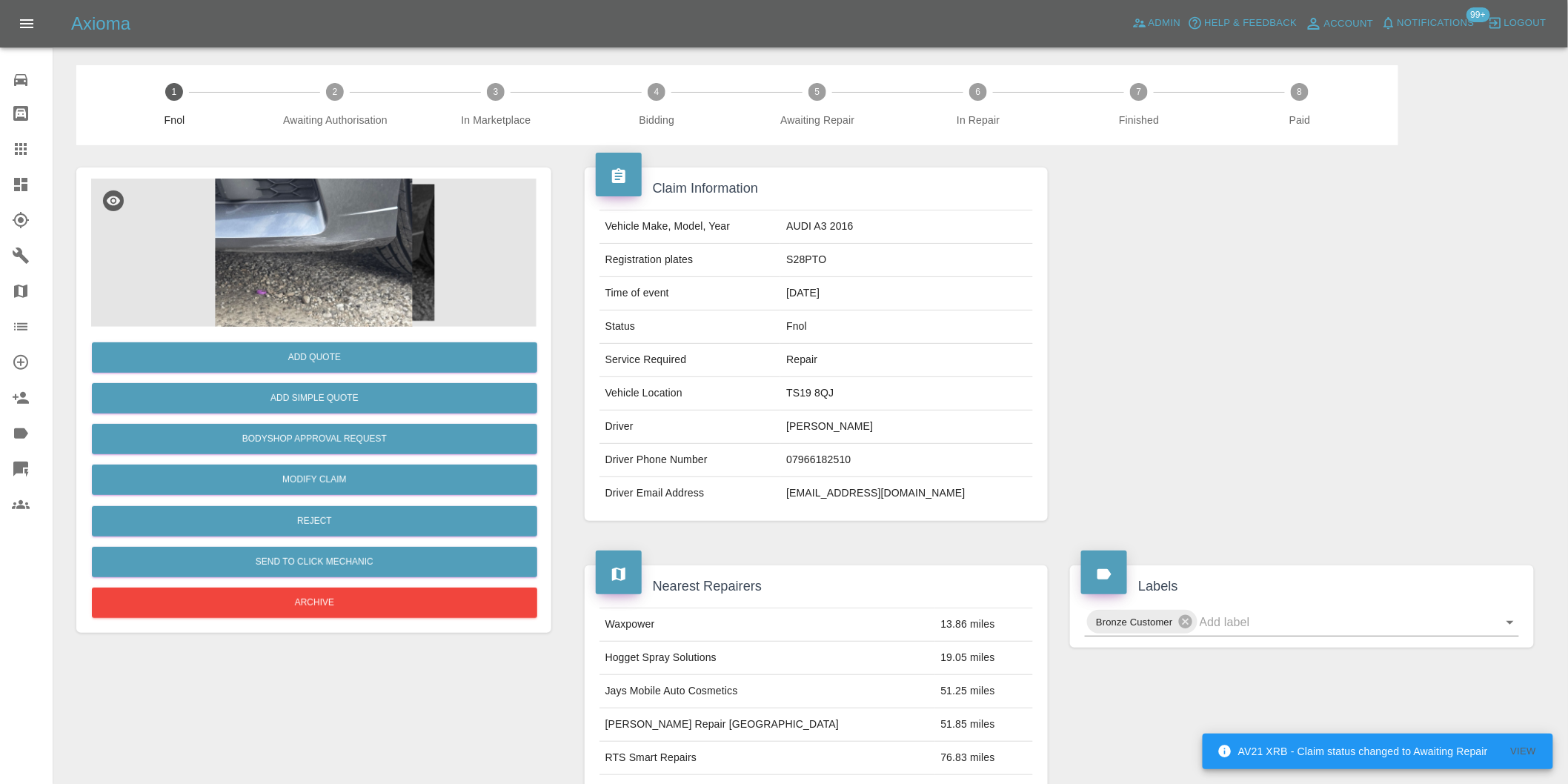
click at [314, 265] on img at bounding box center [313, 252] width 445 height 148
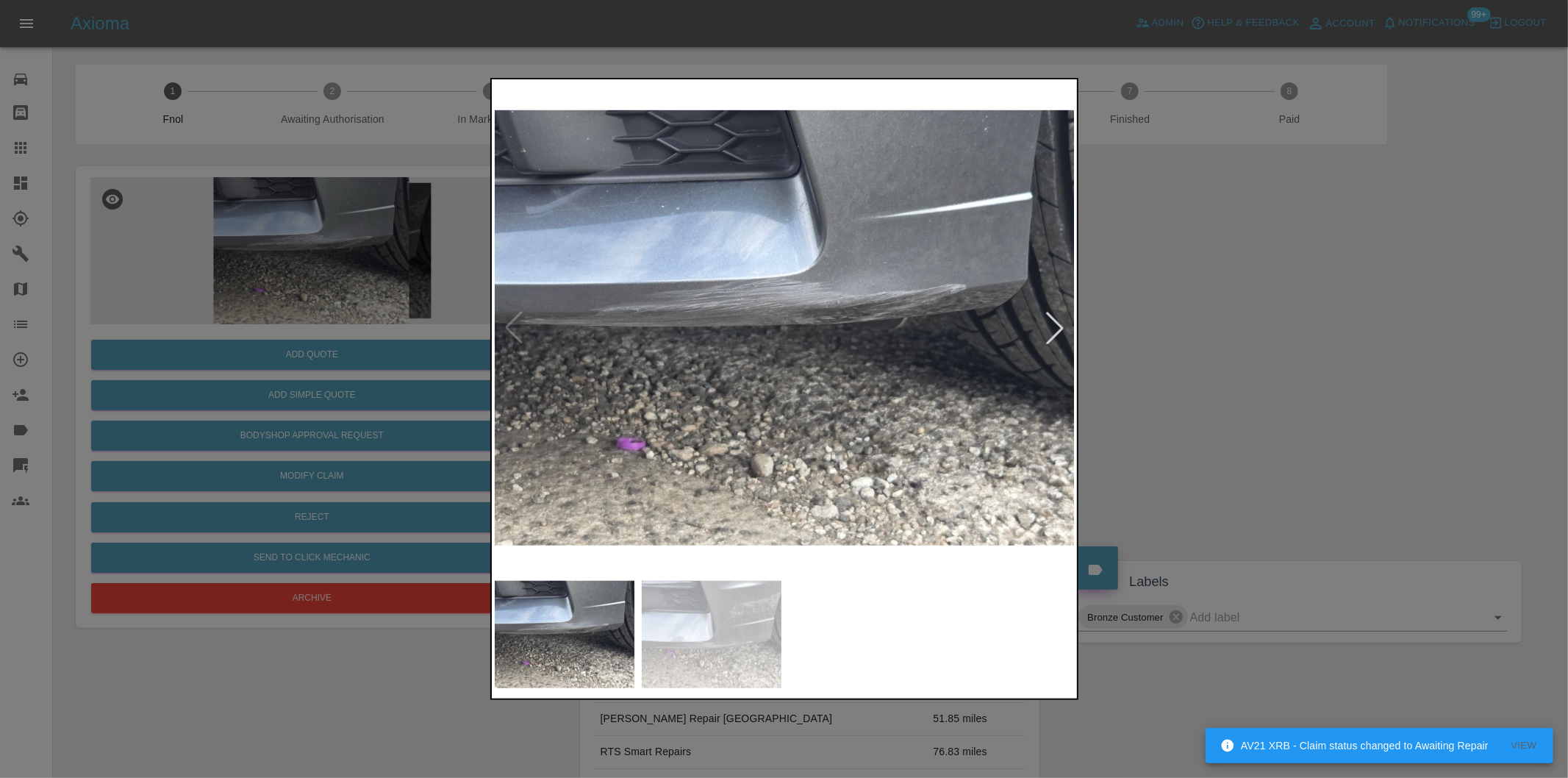
click at [1055, 335] on div at bounding box center [1055, 328] width 32 height 32
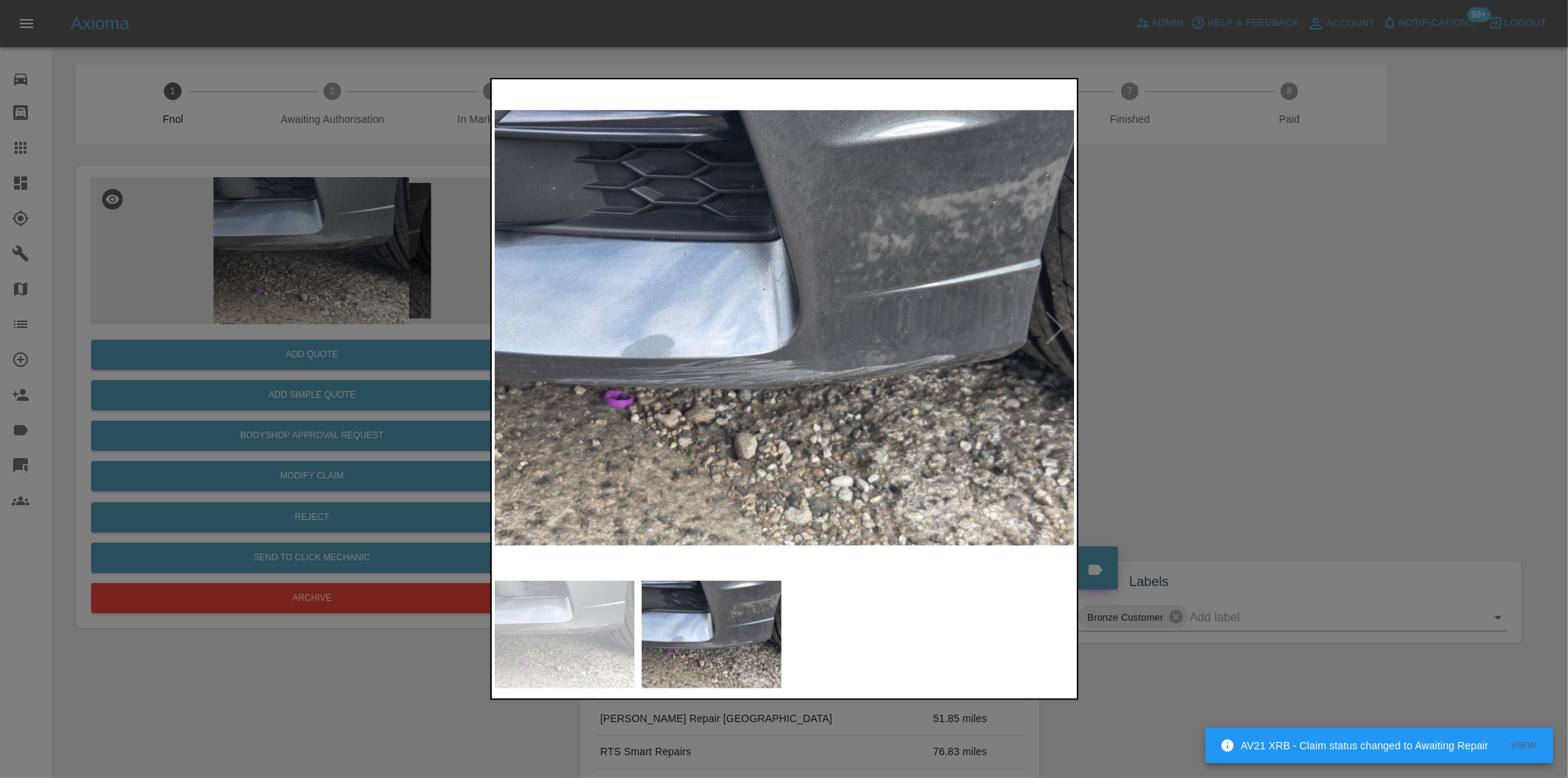
drag, startPoint x: 1257, startPoint y: 356, endPoint x: 1246, endPoint y: 362, distance: 12.5
click at [1257, 358] on div at bounding box center [784, 389] width 1568 height 778
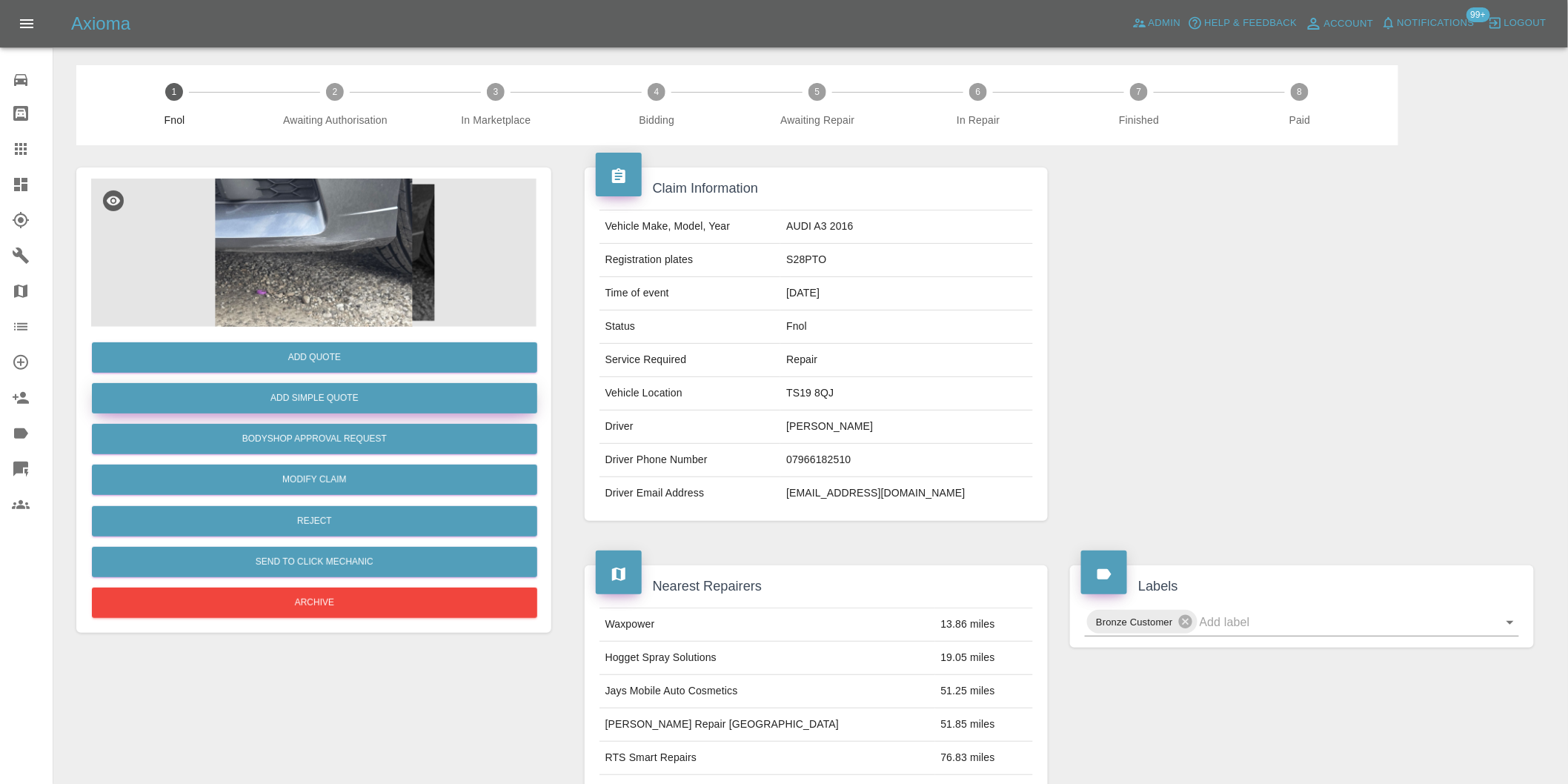
click at [335, 397] on button "Add Simple Quote" at bounding box center [314, 398] width 445 height 30
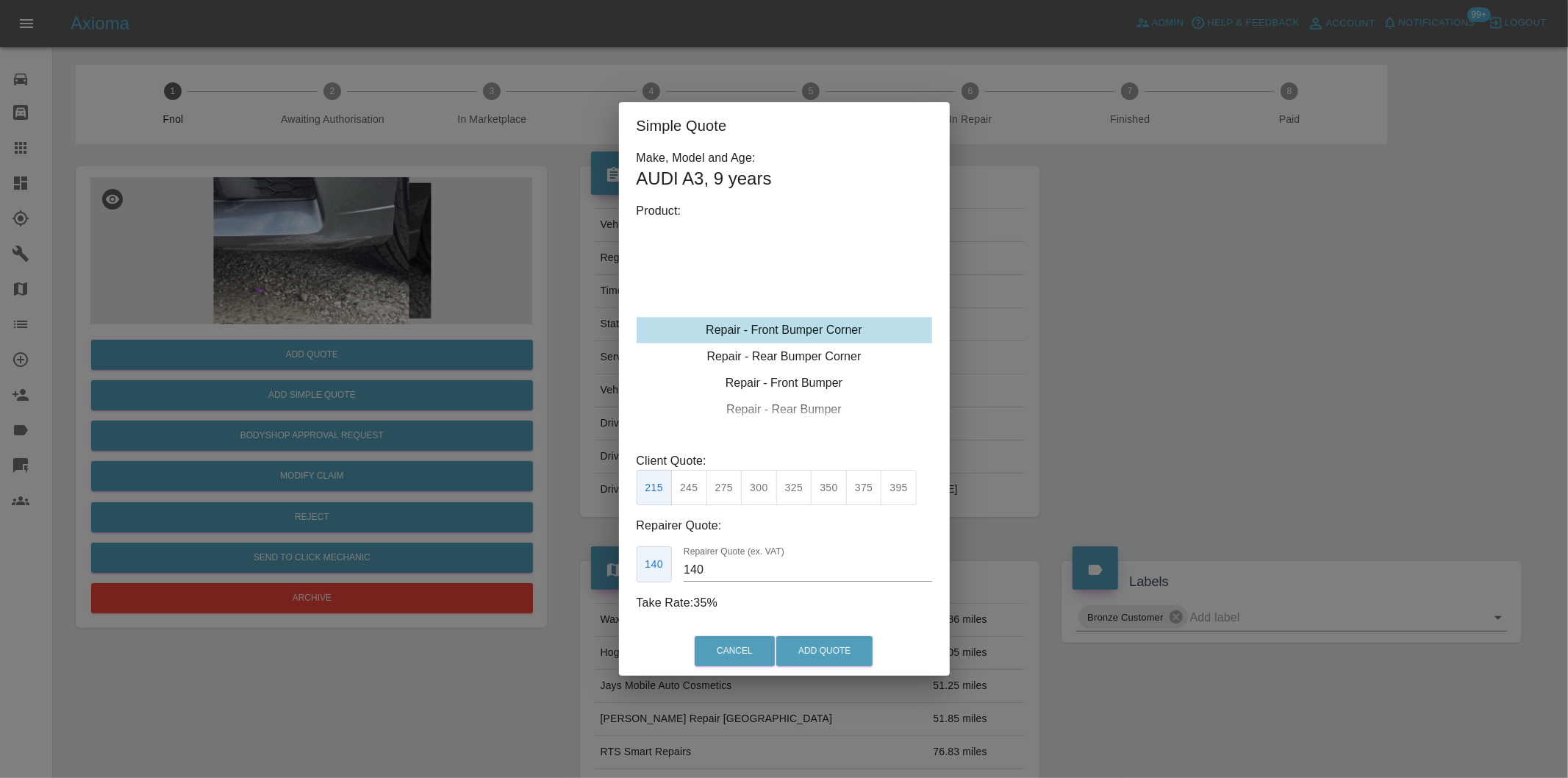
type input "120"
click at [692, 495] on button "199" at bounding box center [689, 488] width 36 height 36
click at [822, 650] on button "Add Quote" at bounding box center [824, 650] width 96 height 30
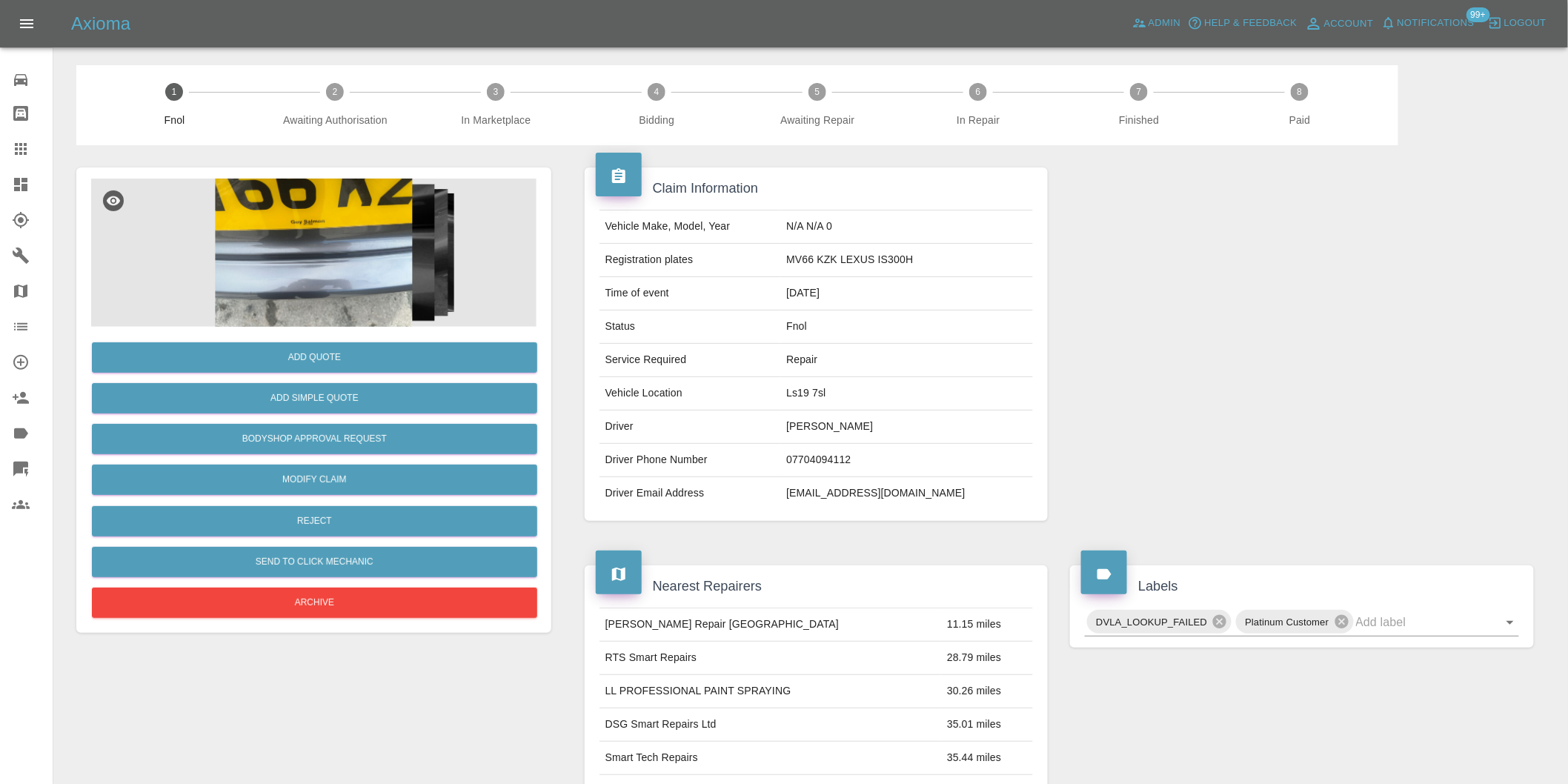
click at [300, 287] on img at bounding box center [313, 252] width 445 height 148
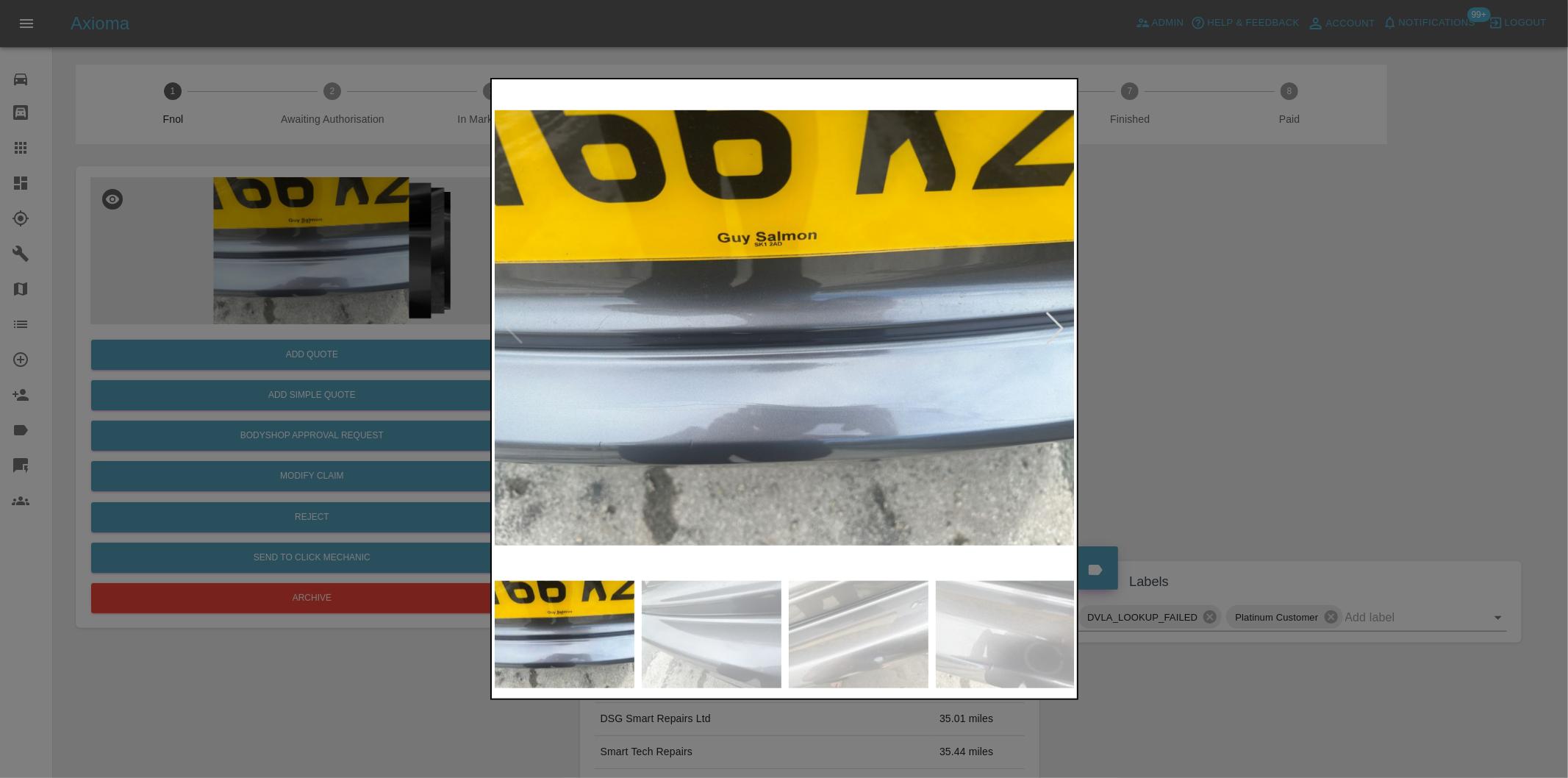
click at [1049, 327] on div at bounding box center [1055, 328] width 32 height 32
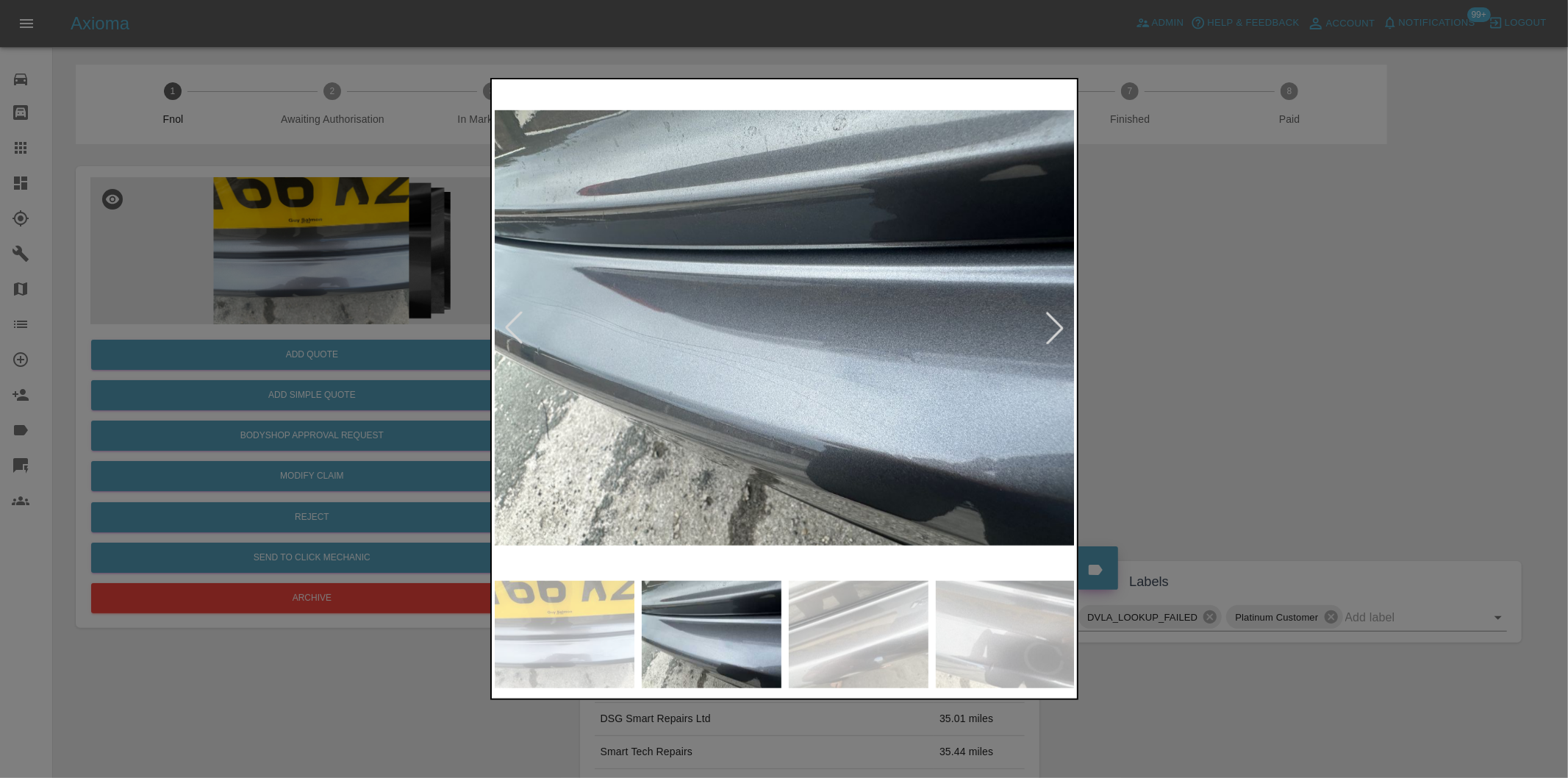
click at [1049, 327] on div at bounding box center [1055, 328] width 32 height 32
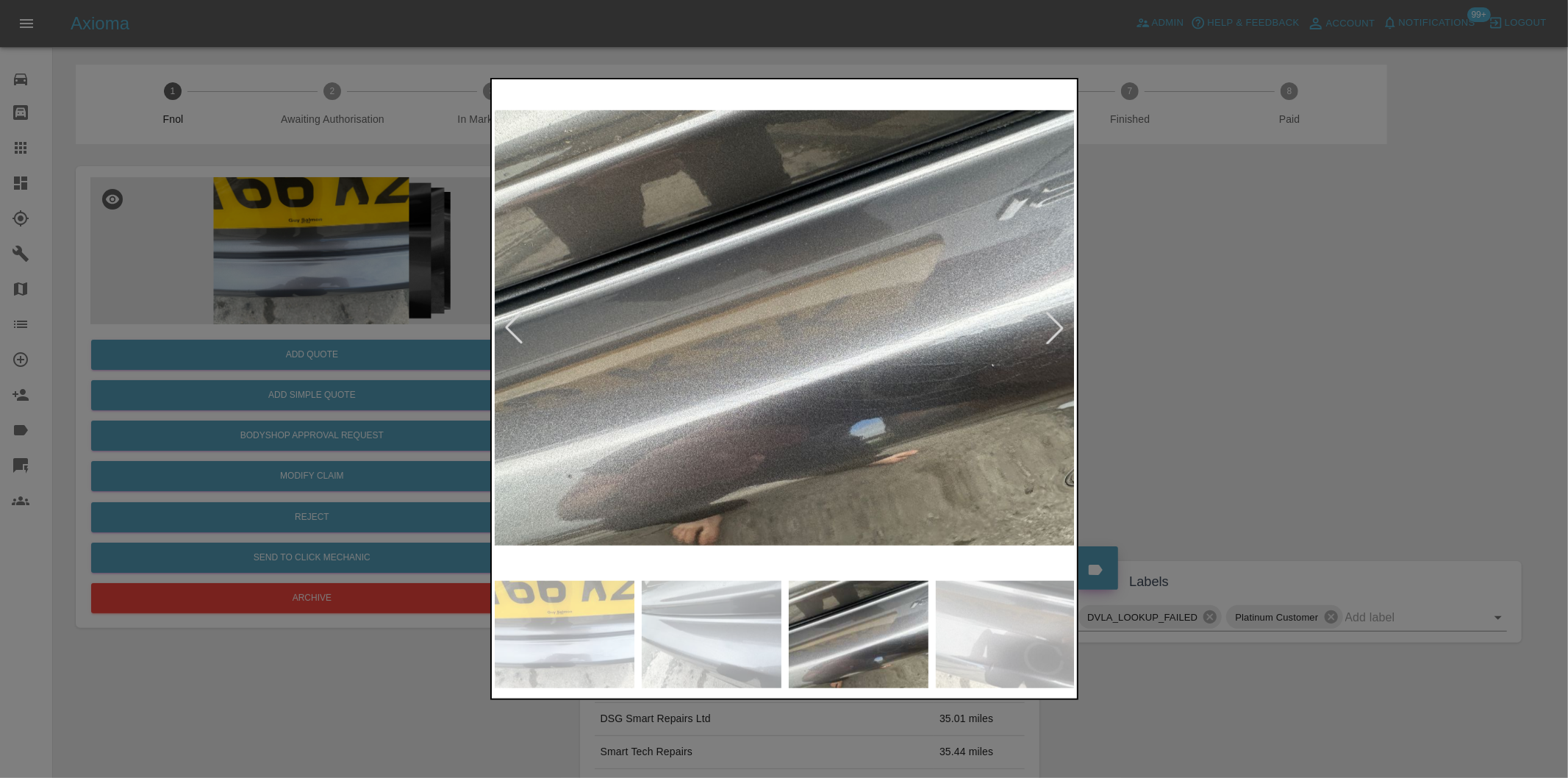
click at [1049, 327] on div at bounding box center [1055, 328] width 32 height 32
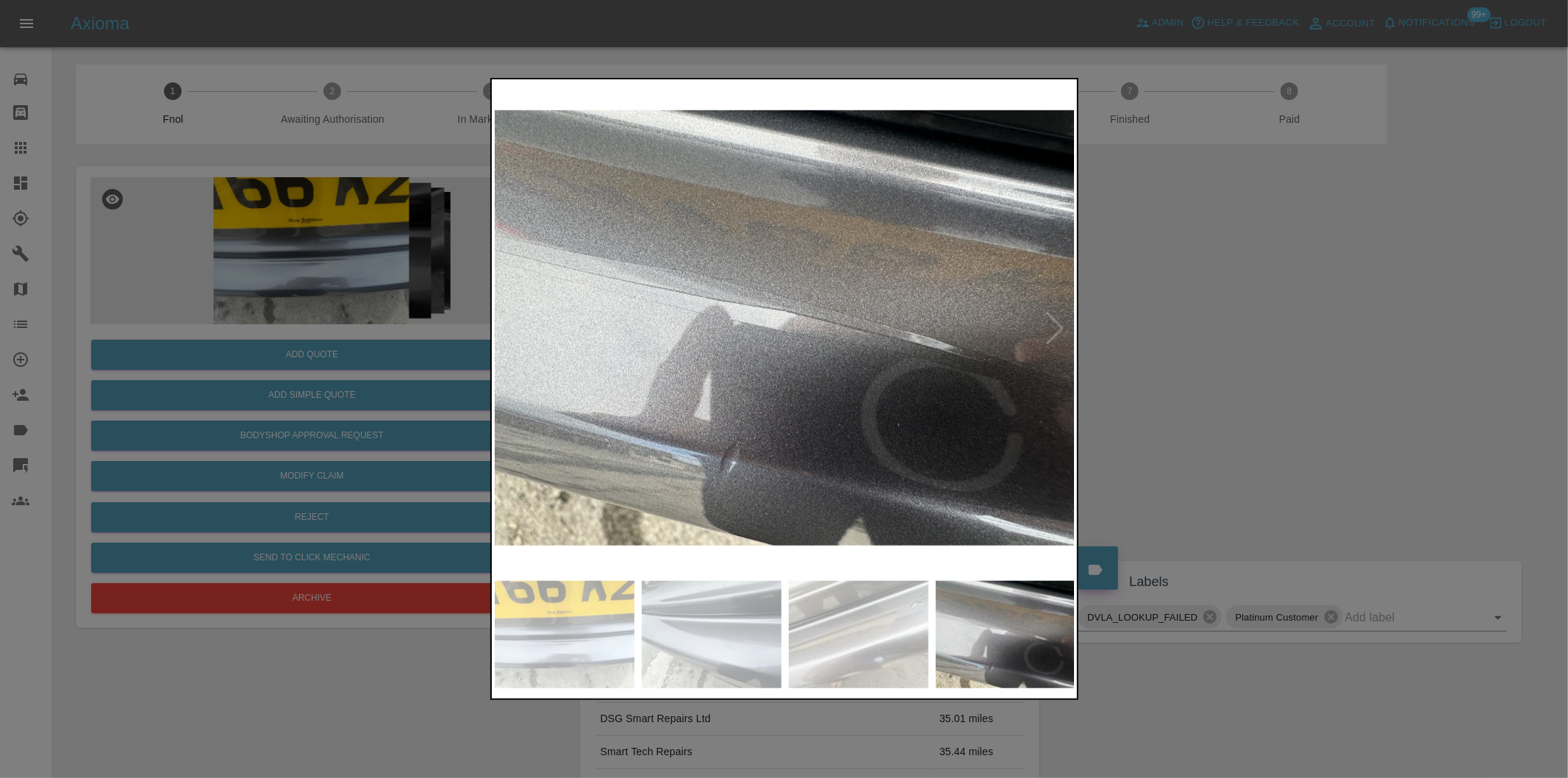
click at [1167, 339] on div at bounding box center [784, 389] width 1568 height 778
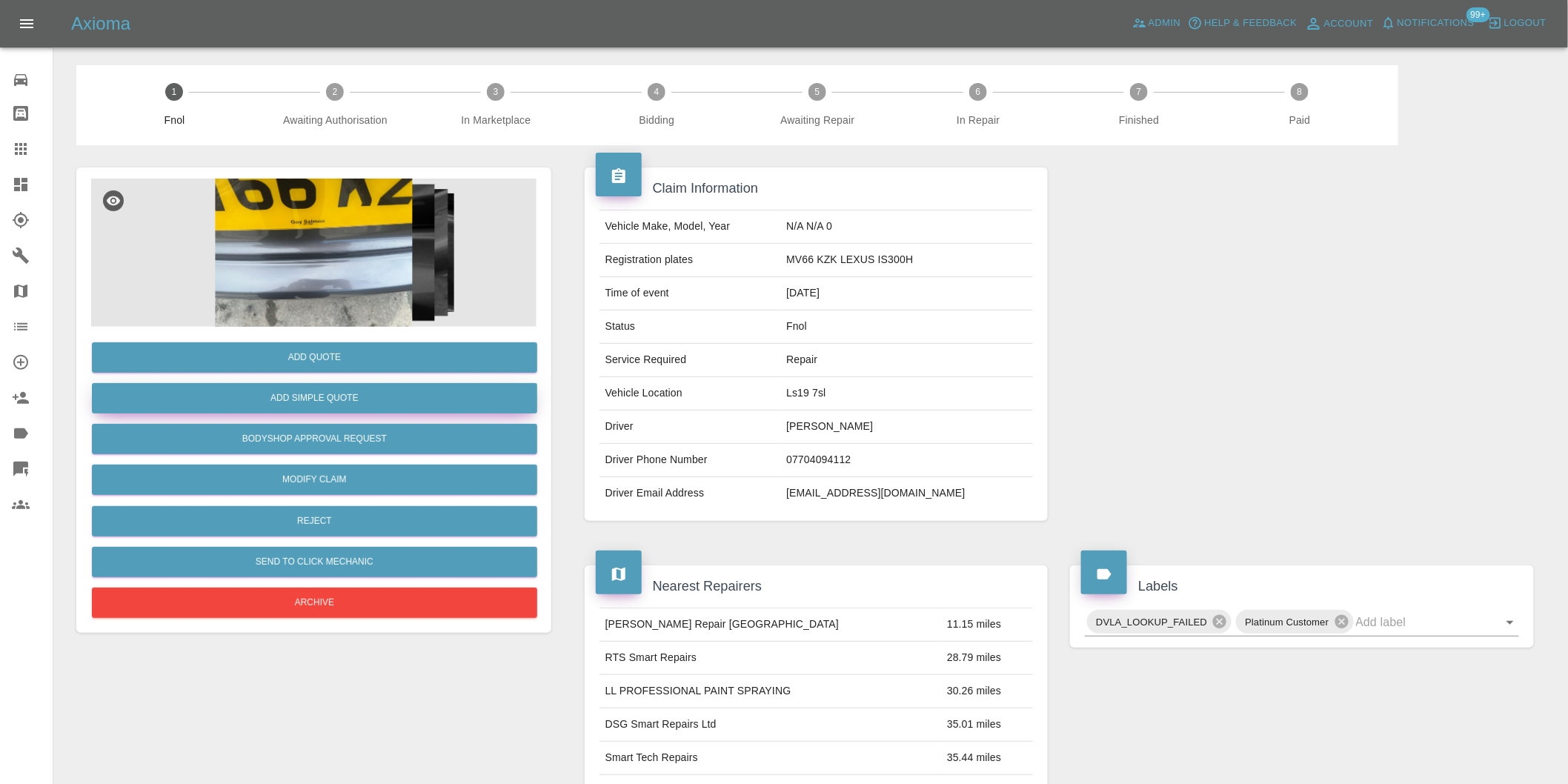
click at [327, 402] on button "Add Simple Quote" at bounding box center [314, 398] width 445 height 30
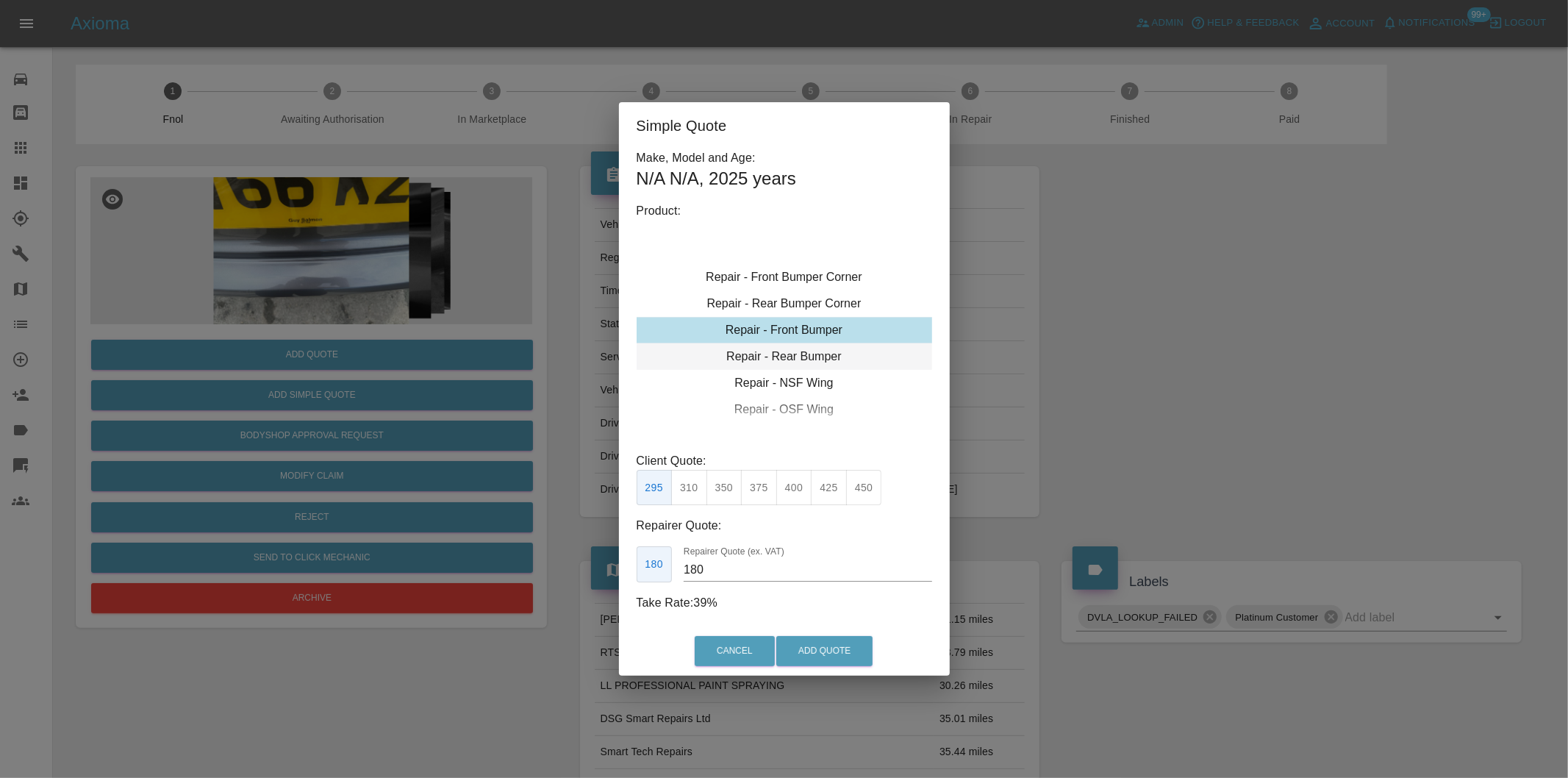
click at [809, 359] on div "Repair - Rear Bumper" at bounding box center [784, 356] width 296 height 27
click at [718, 486] on button "350" at bounding box center [725, 488] width 36 height 36
type input "210"
click at [826, 657] on button "Add Quote" at bounding box center [824, 650] width 96 height 30
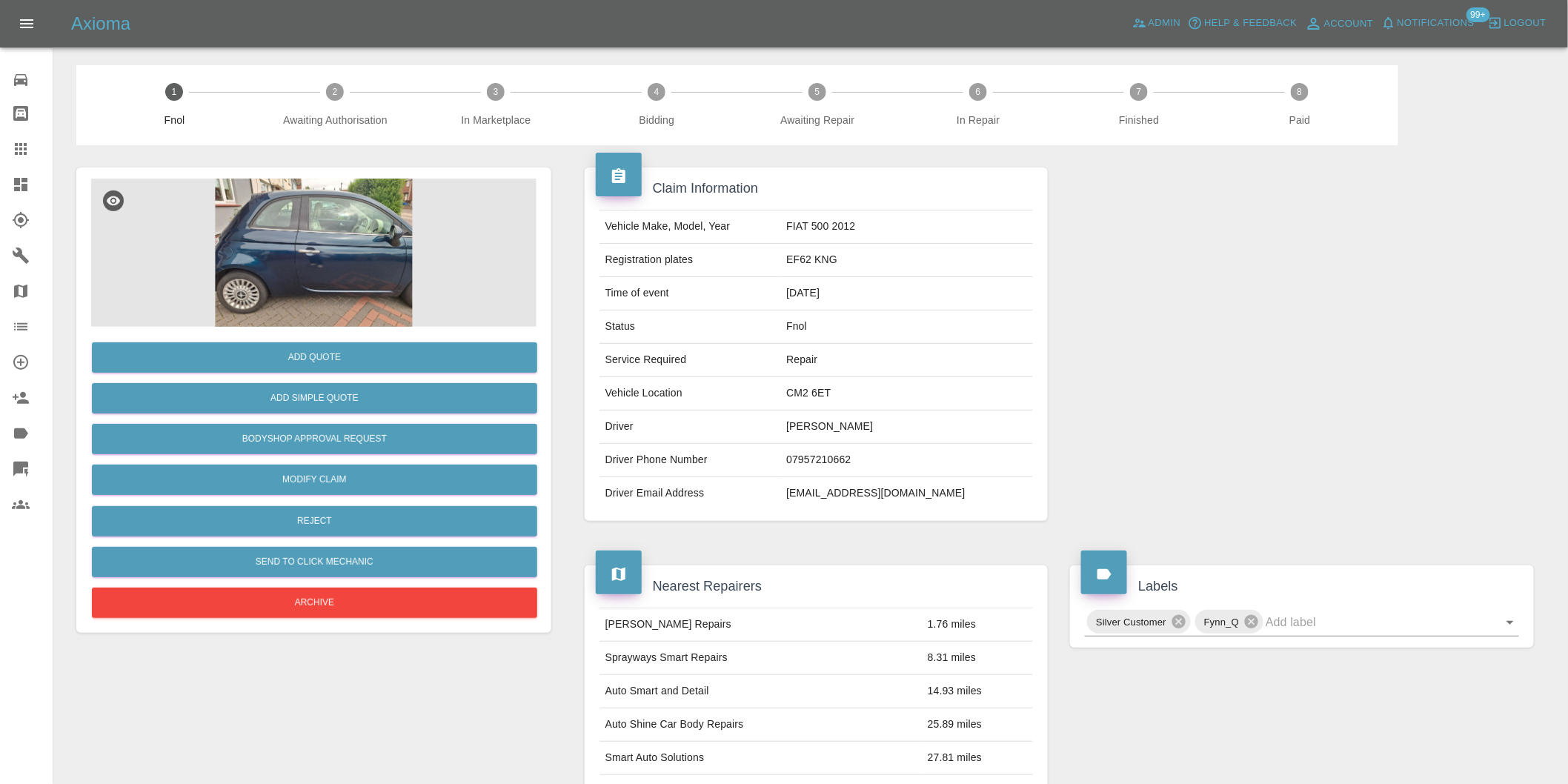
click at [374, 264] on img at bounding box center [313, 252] width 445 height 148
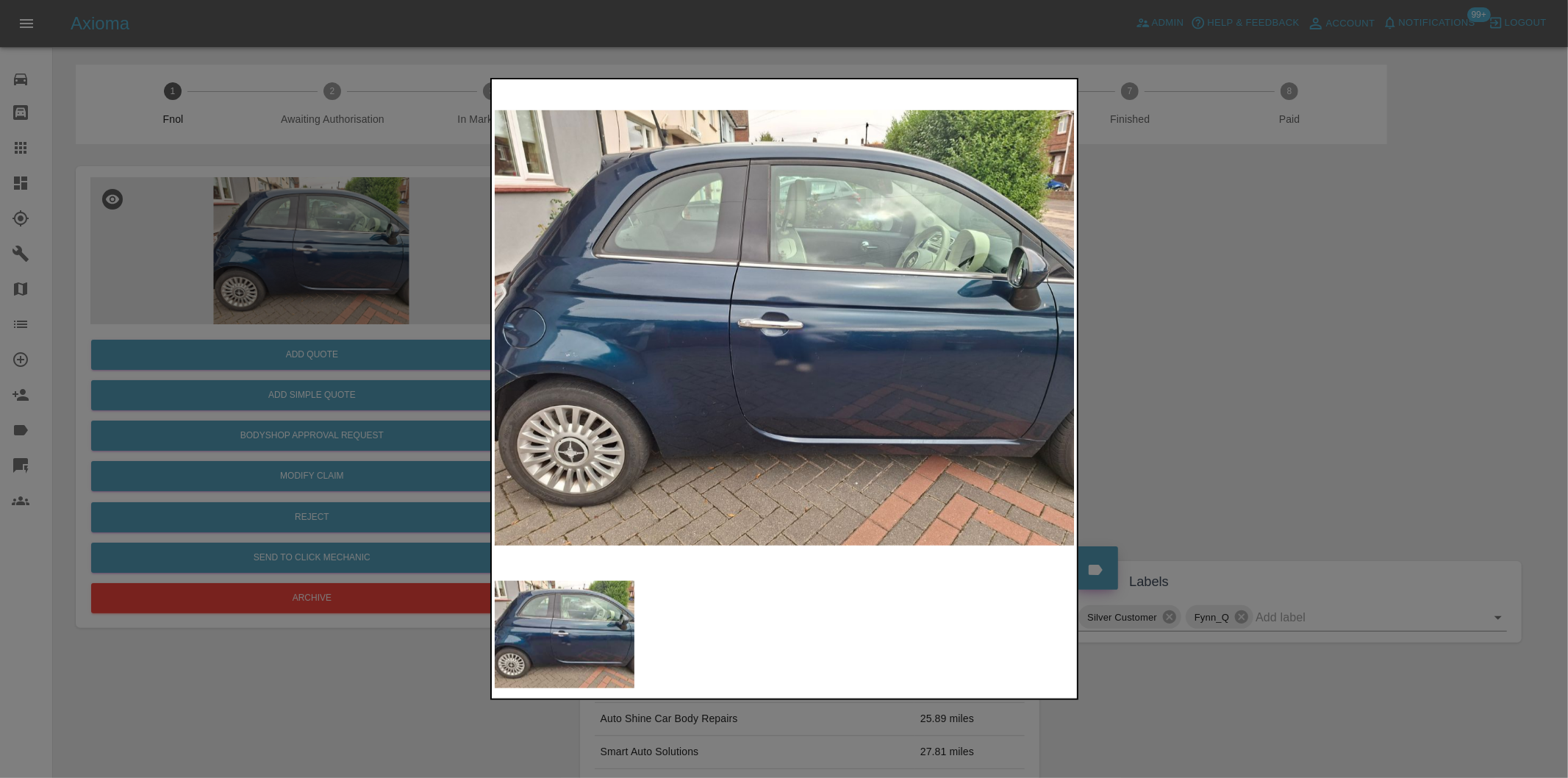
drag, startPoint x: 1226, startPoint y: 467, endPoint x: 1040, endPoint y: 508, distance: 190.5
click at [1228, 467] on div at bounding box center [784, 389] width 1568 height 778
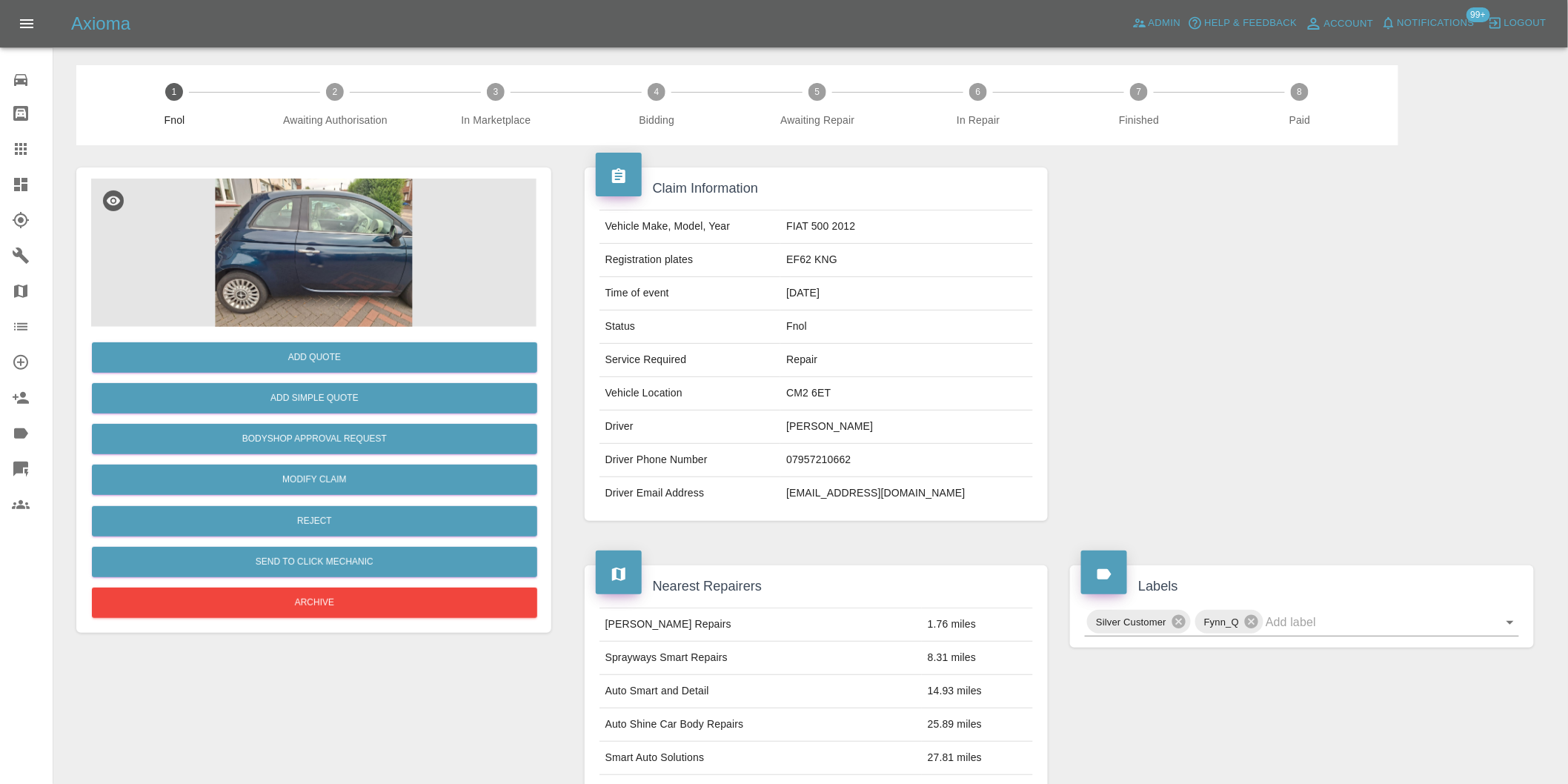
click at [305, 280] on img at bounding box center [313, 252] width 445 height 148
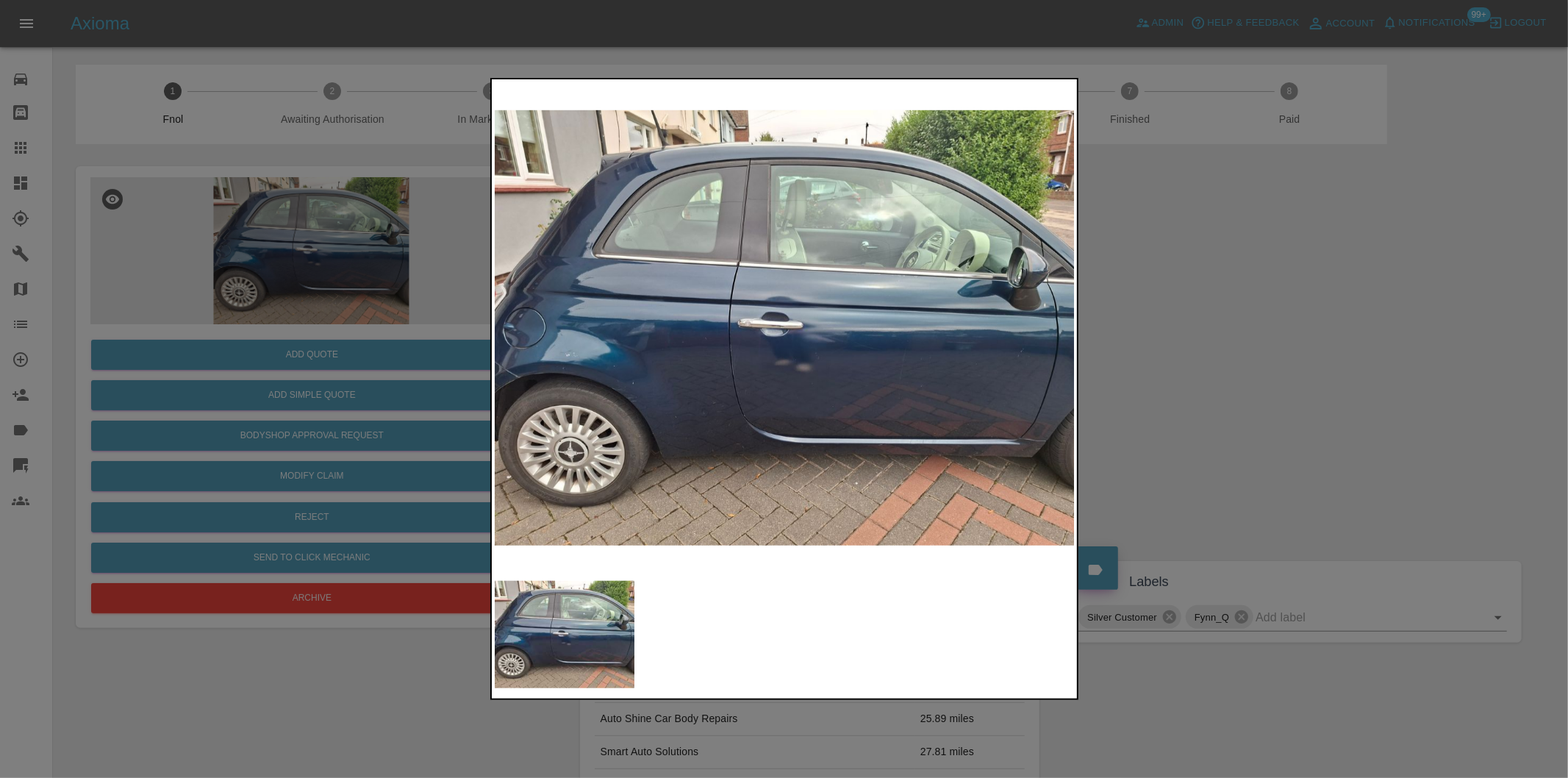
click at [1371, 323] on div at bounding box center [784, 389] width 1568 height 778
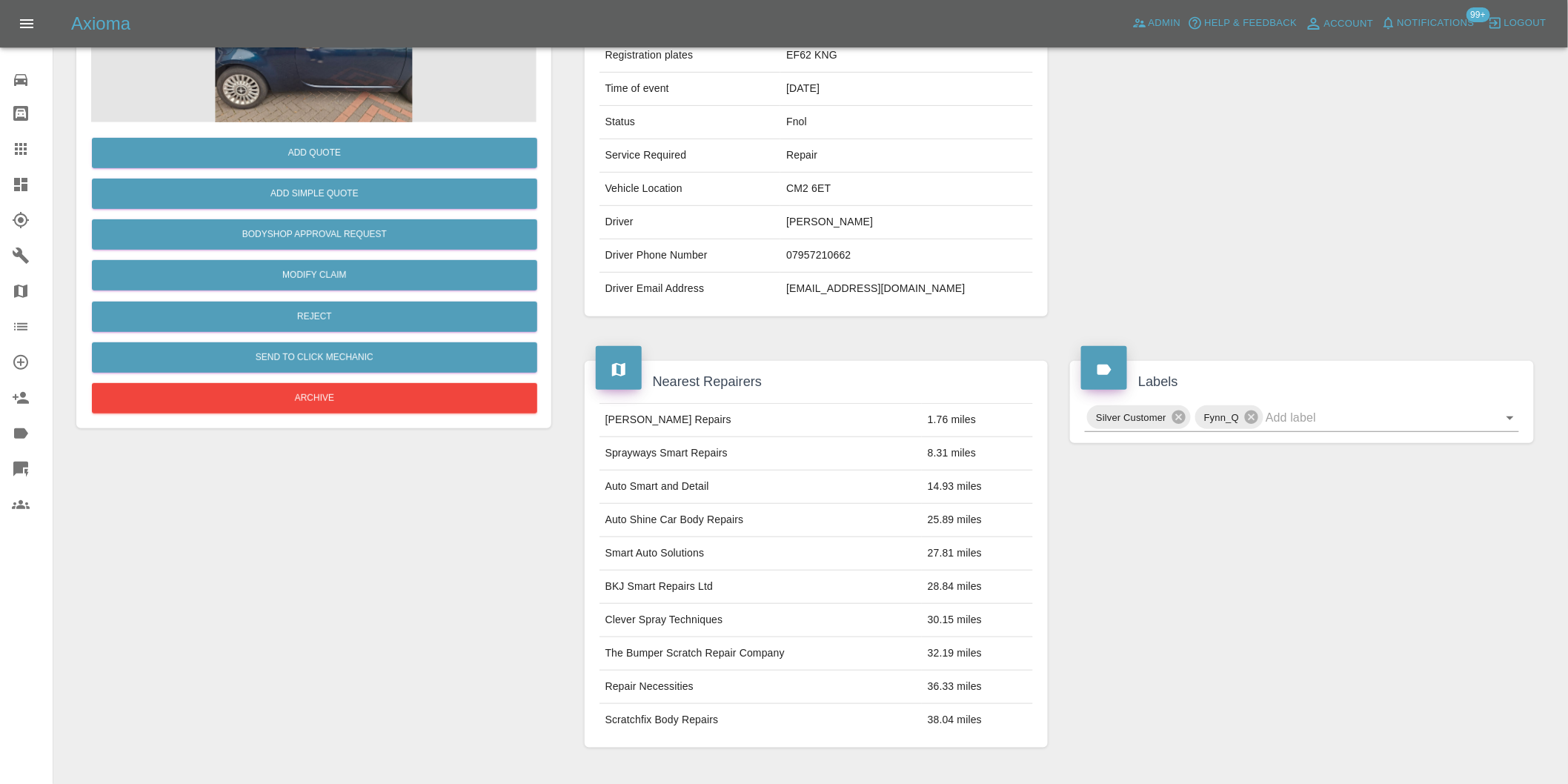
scroll to position [329, 0]
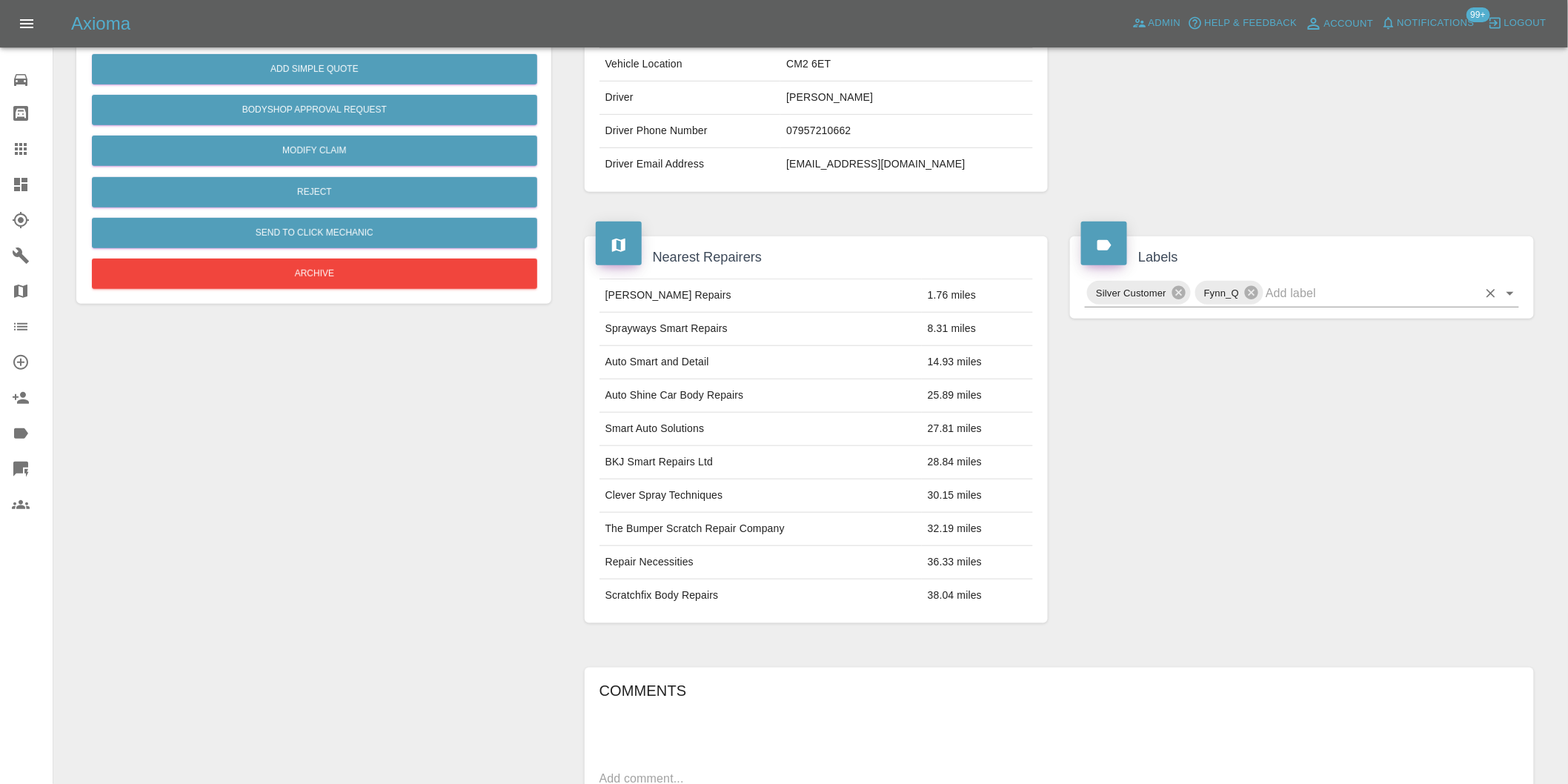
click at [1513, 292] on icon "Open" at bounding box center [1510, 293] width 18 height 18
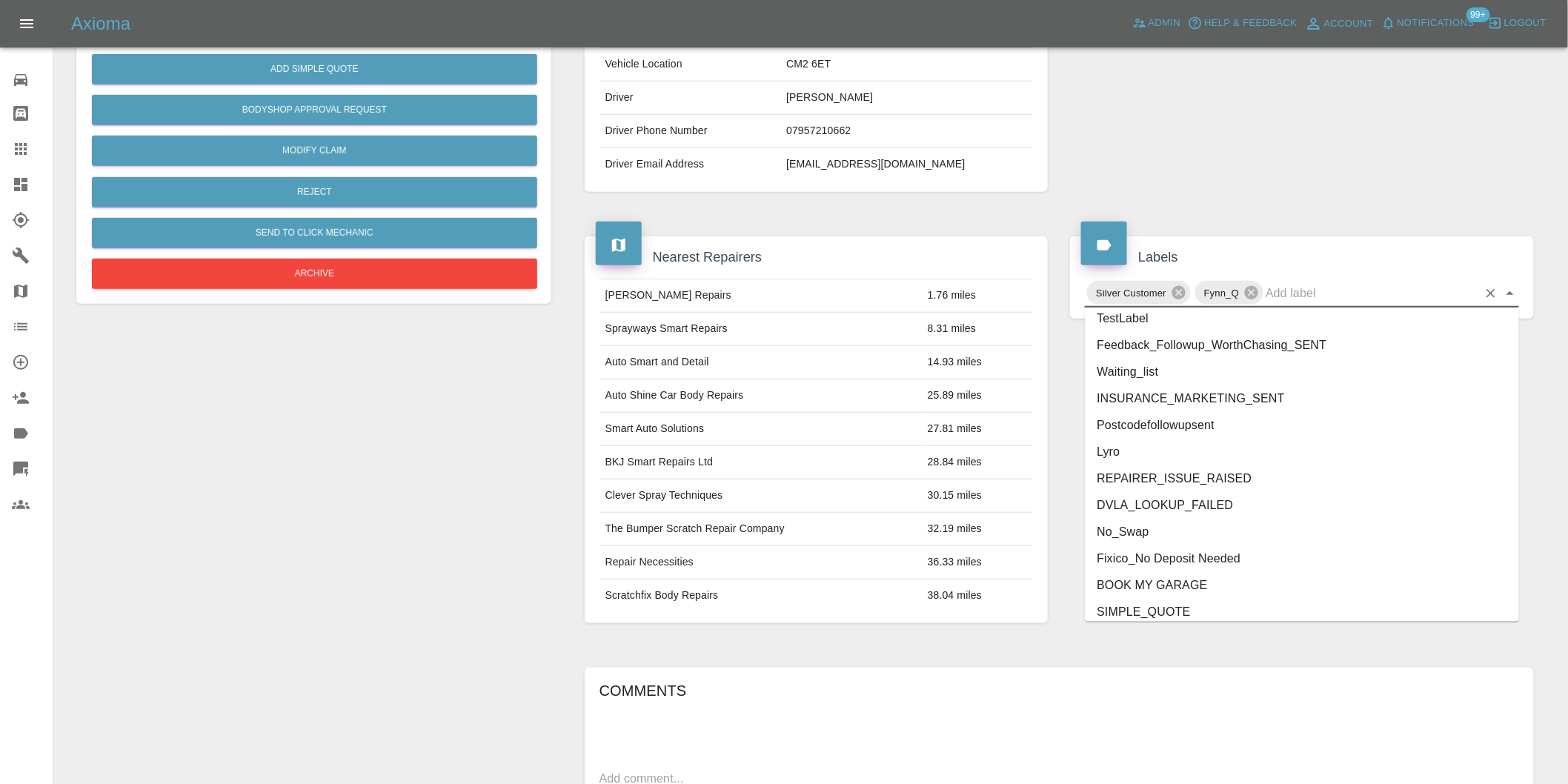
scroll to position [3164, 0]
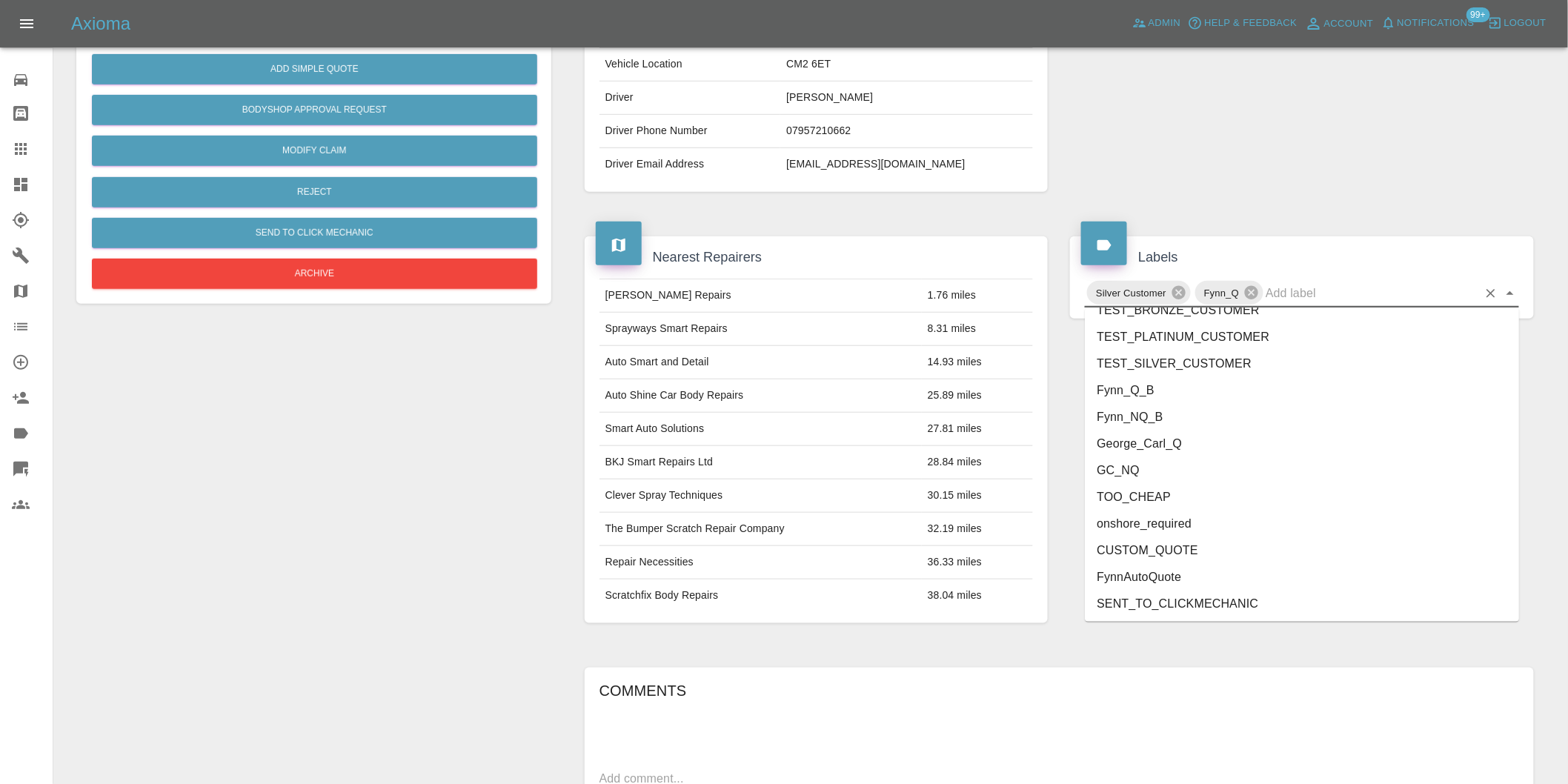
click at [1194, 528] on li "onshore_required" at bounding box center [1301, 523] width 434 height 27
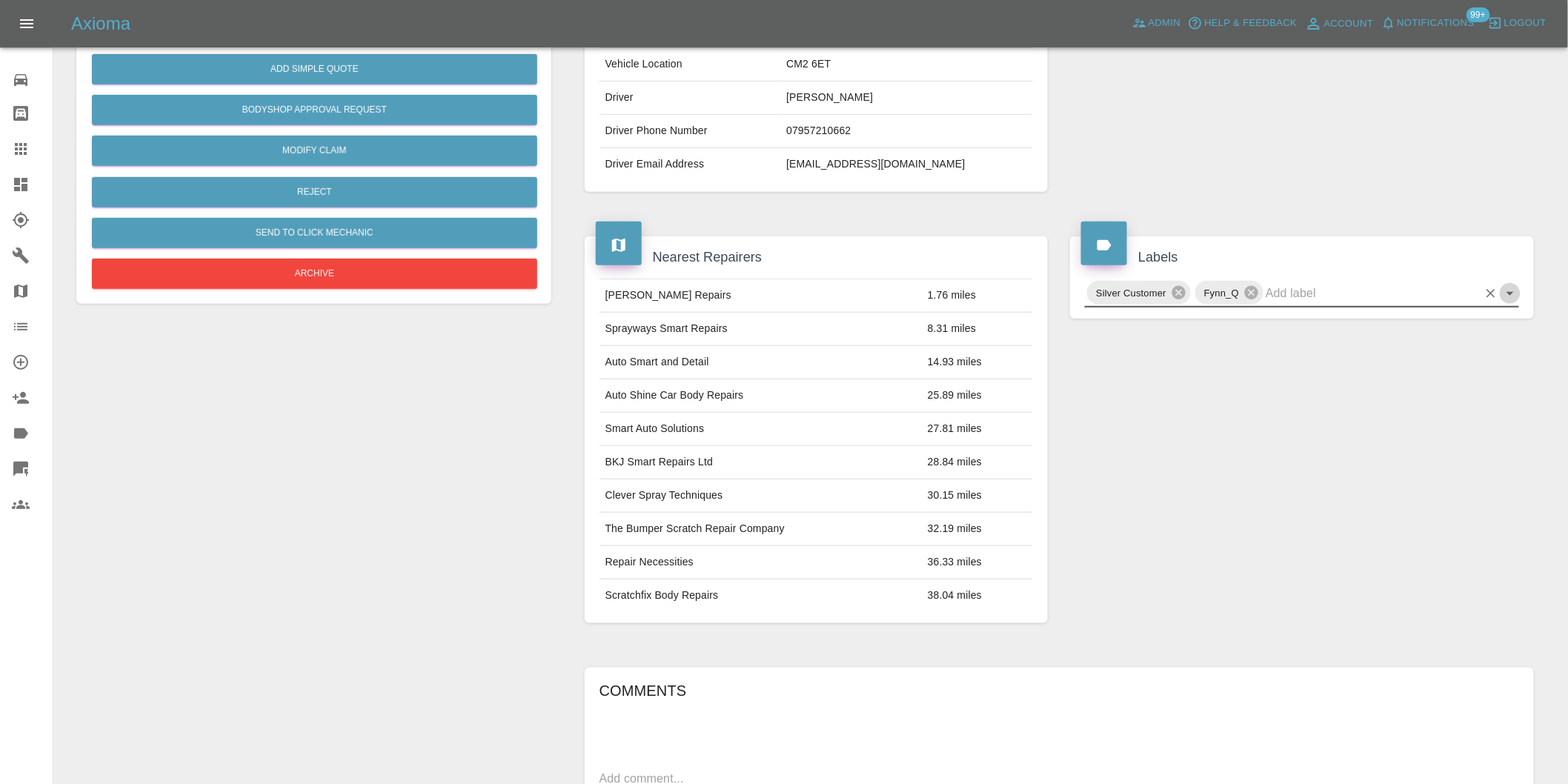
click at [1509, 293] on icon "Open" at bounding box center [1509, 294] width 7 height 4
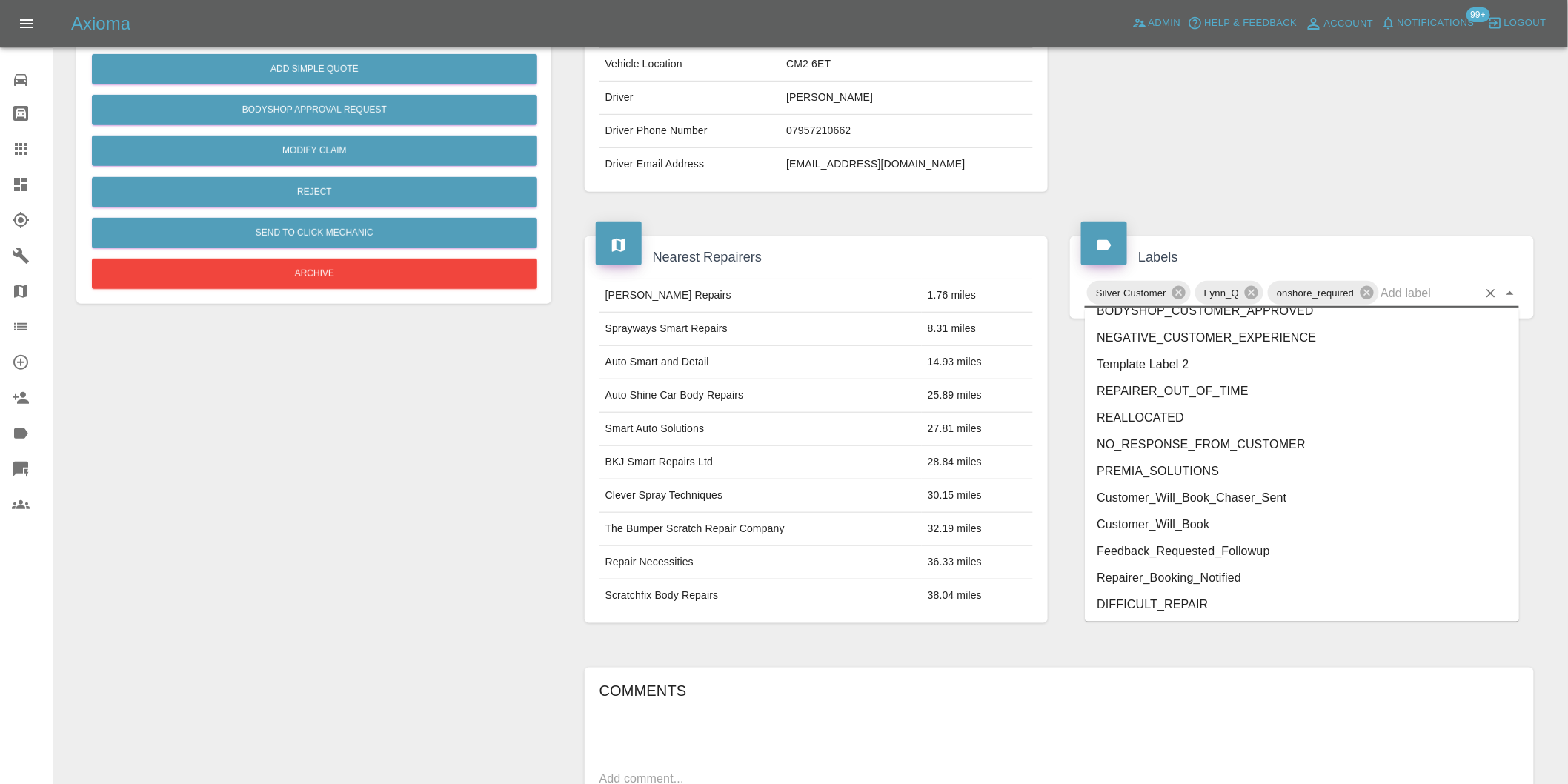
scroll to position [3138, 0]
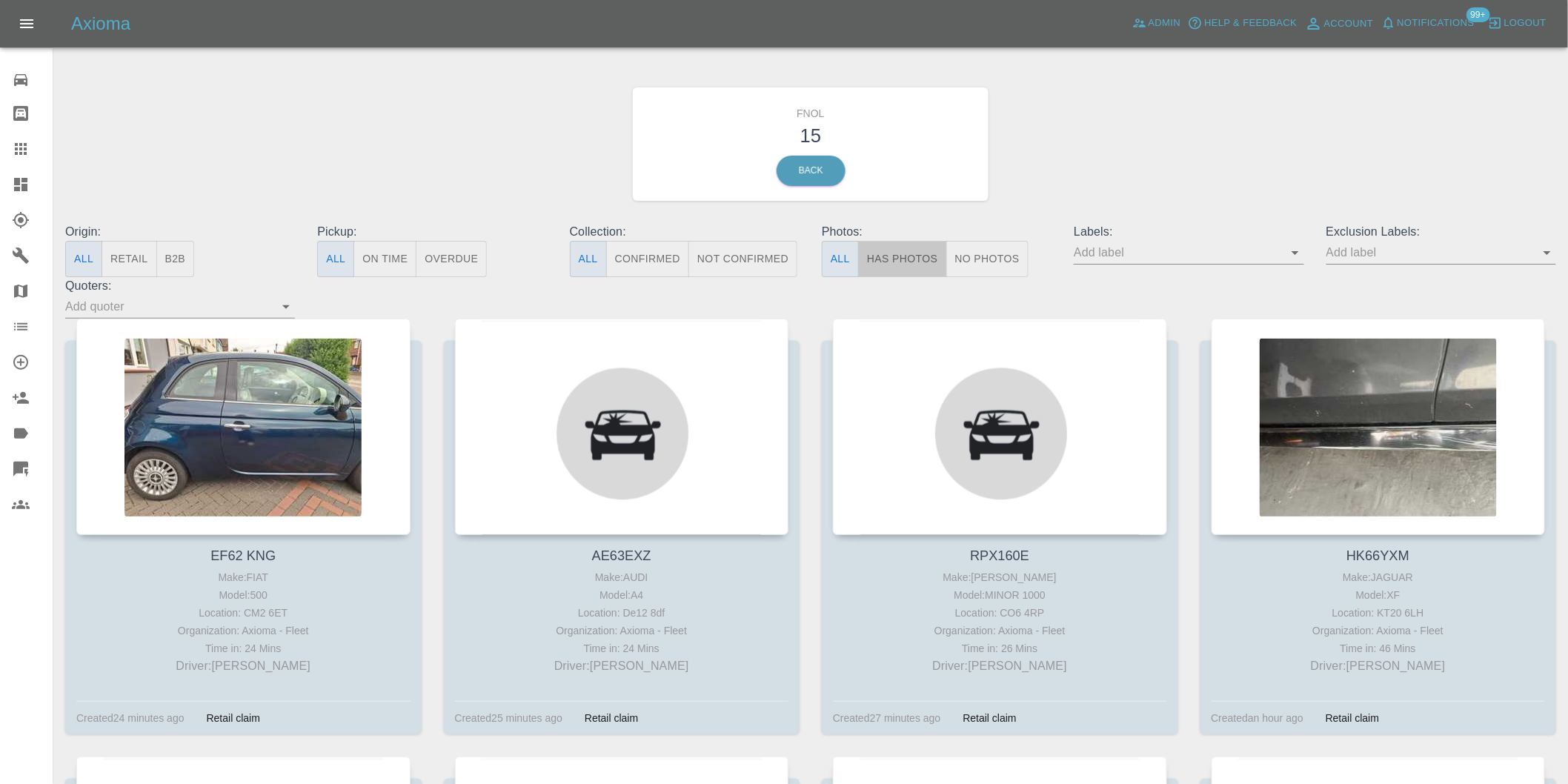
click at [909, 258] on button "Has Photos" at bounding box center [902, 259] width 89 height 37
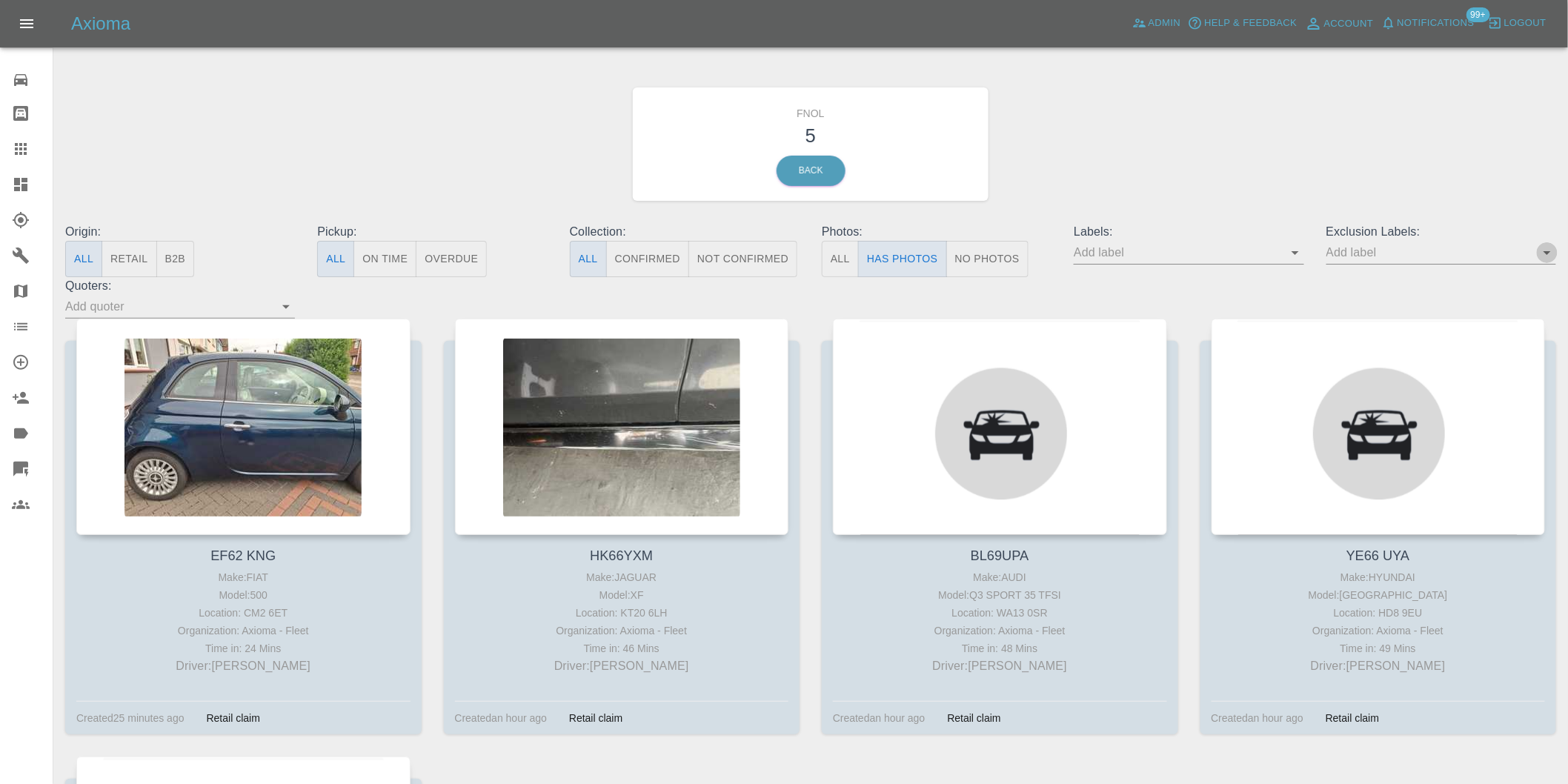
click at [1543, 249] on icon "Open" at bounding box center [1547, 252] width 18 height 18
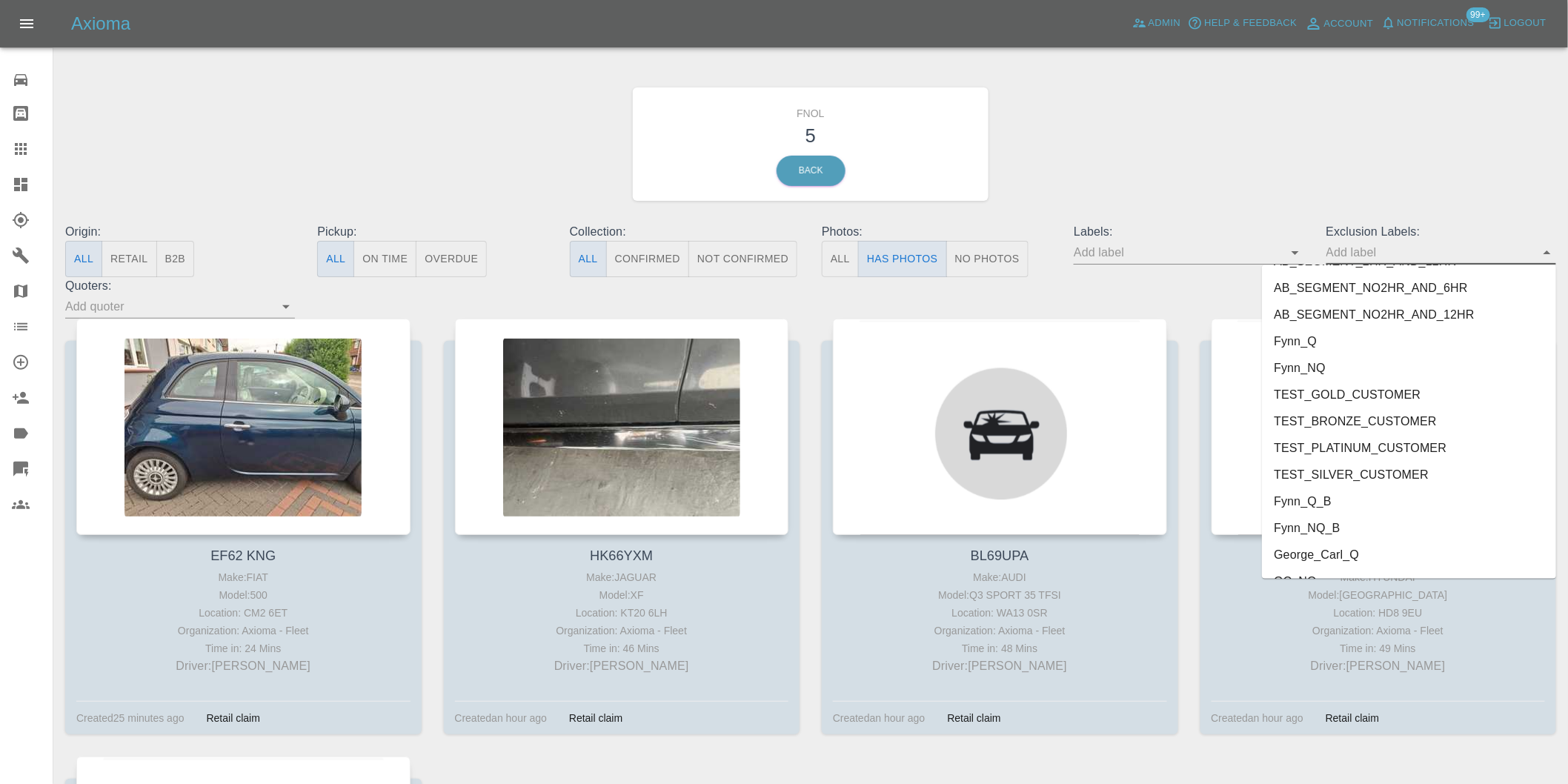
scroll to position [3217, 0]
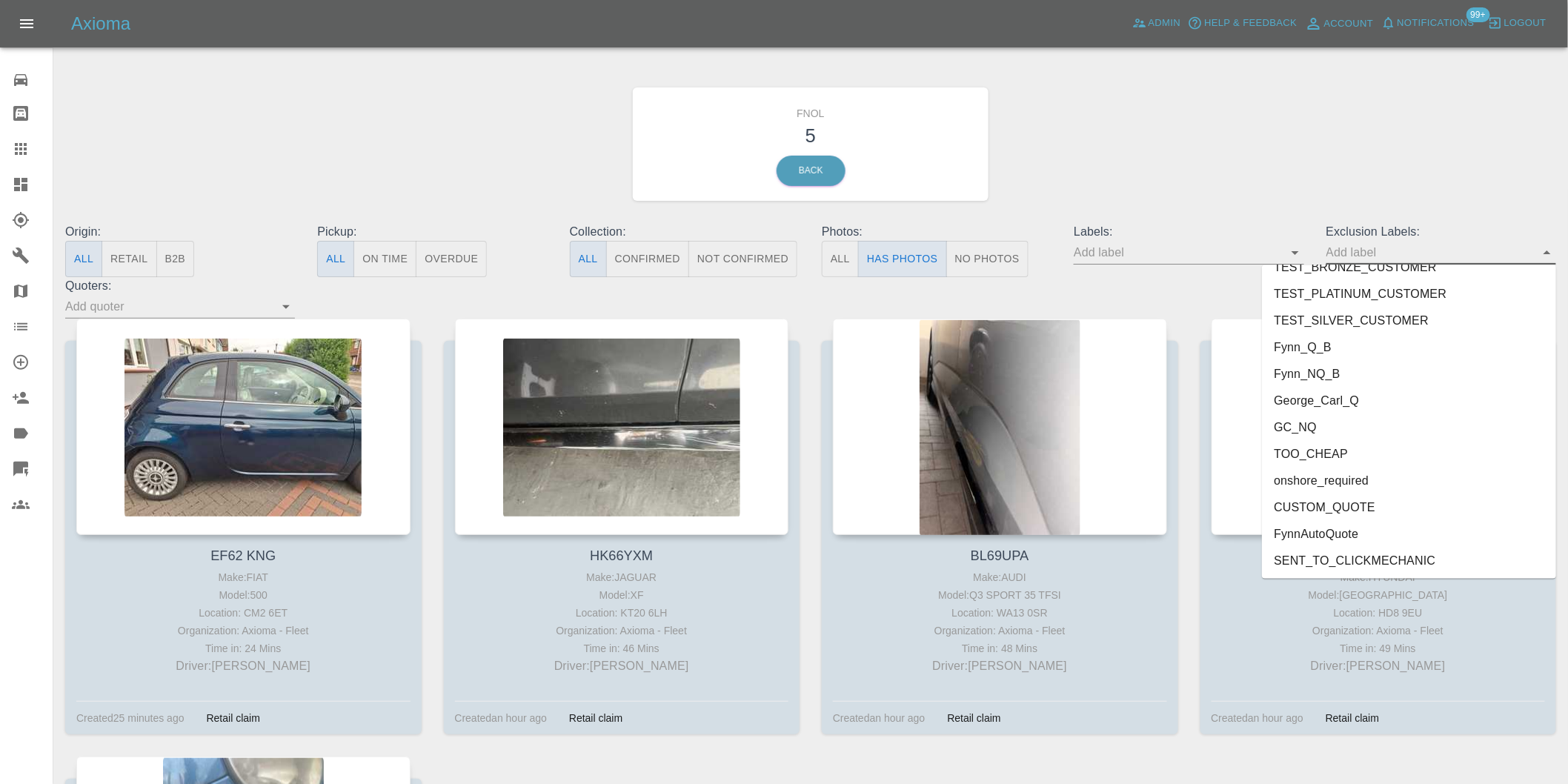
click at [1375, 480] on li "onshore_required" at bounding box center [1408, 480] width 294 height 27
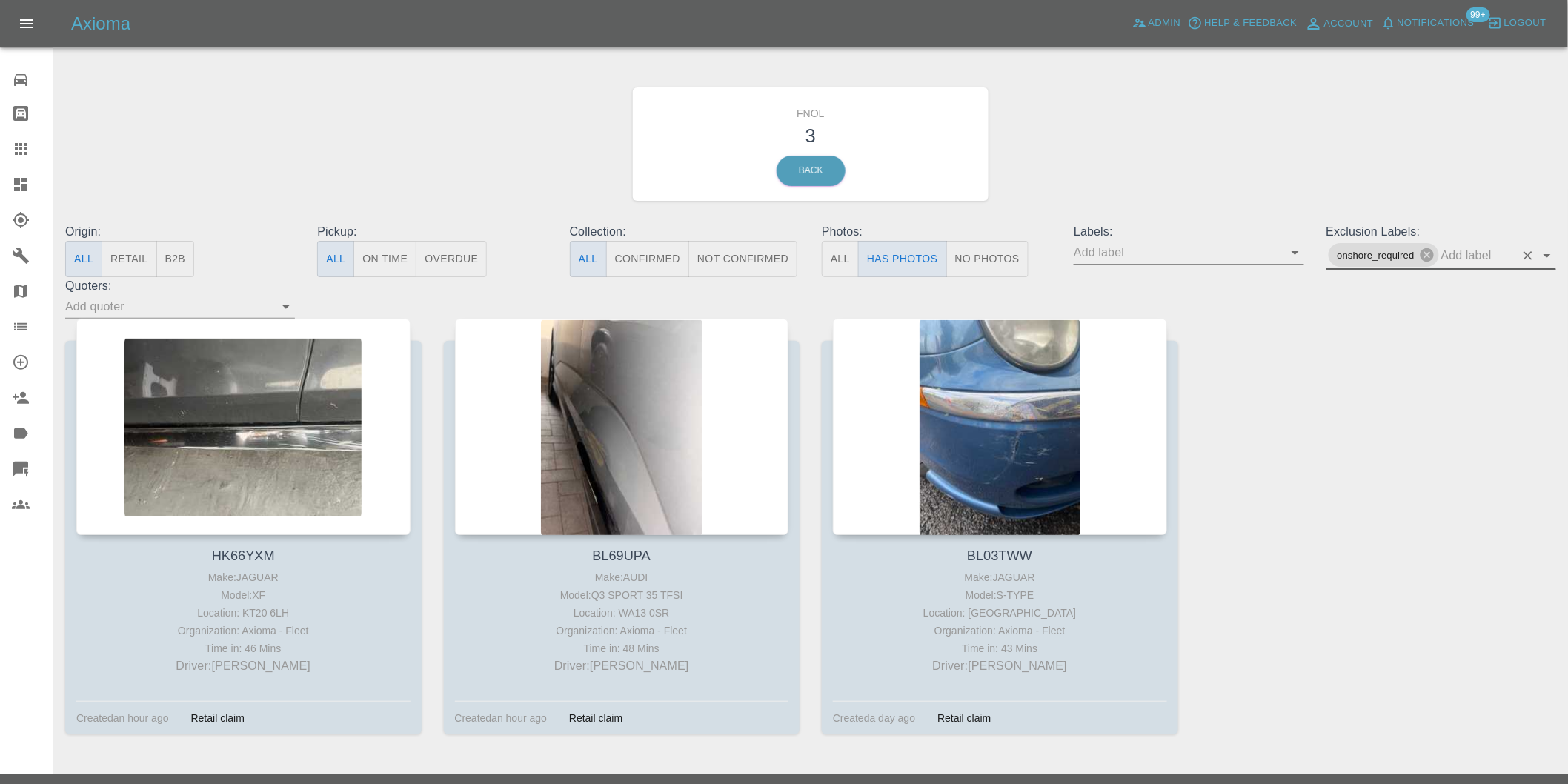
click at [1547, 247] on icon "Open" at bounding box center [1547, 256] width 18 height 18
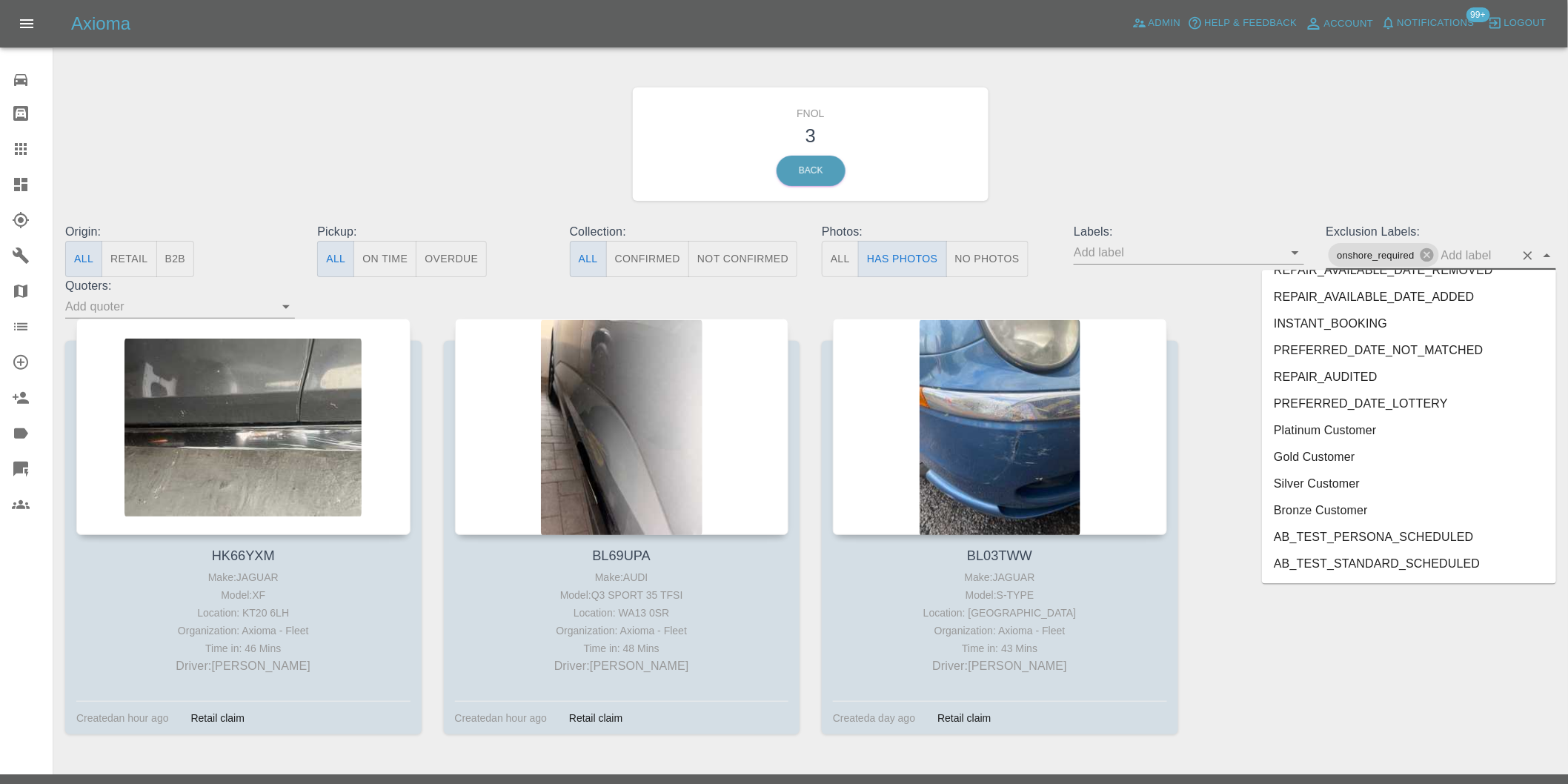
scroll to position [3191, 0]
click at [1343, 428] on li "George_Carl_Q" at bounding box center [1408, 431] width 294 height 27
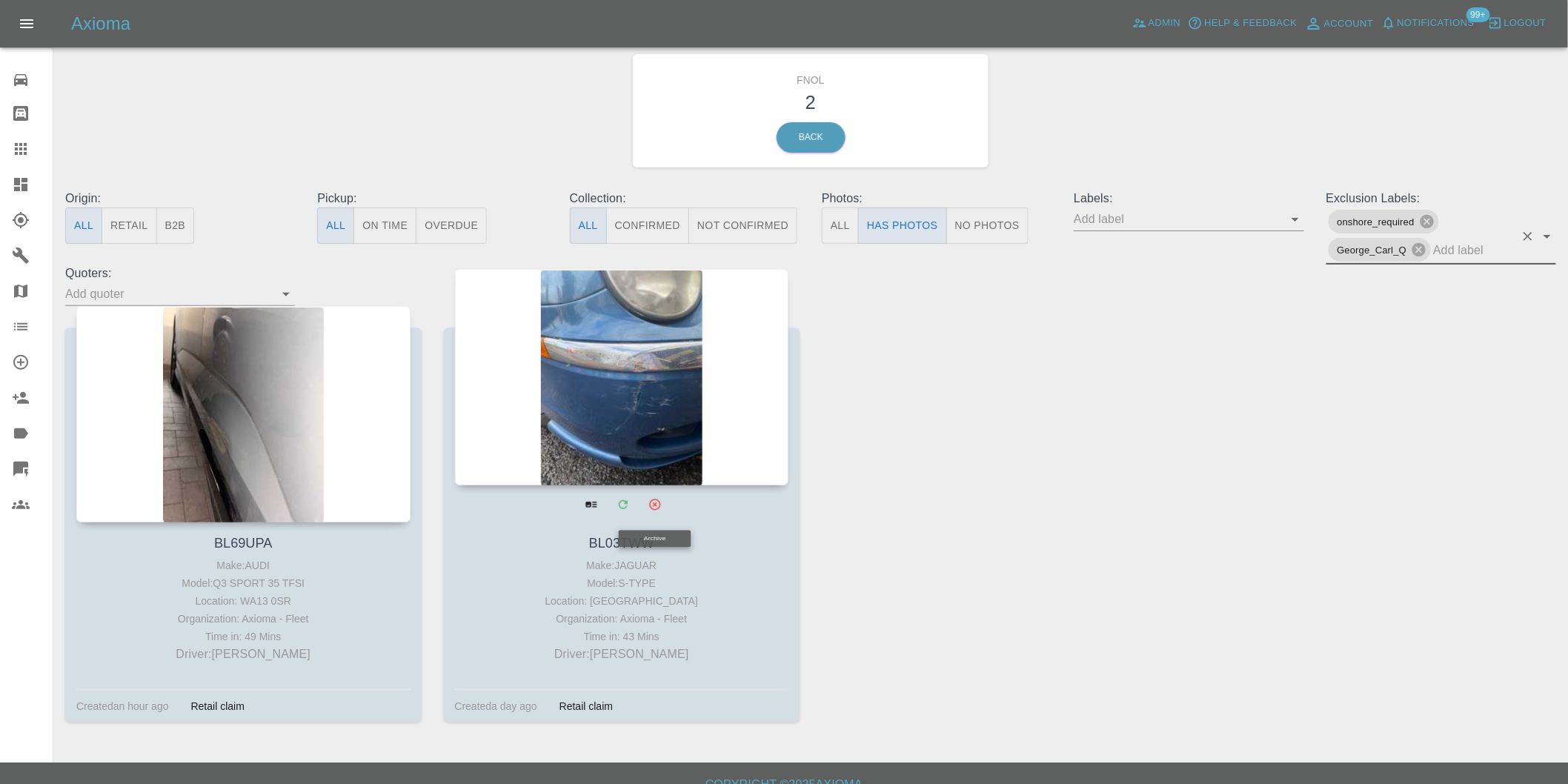
scroll to position [53, 0]
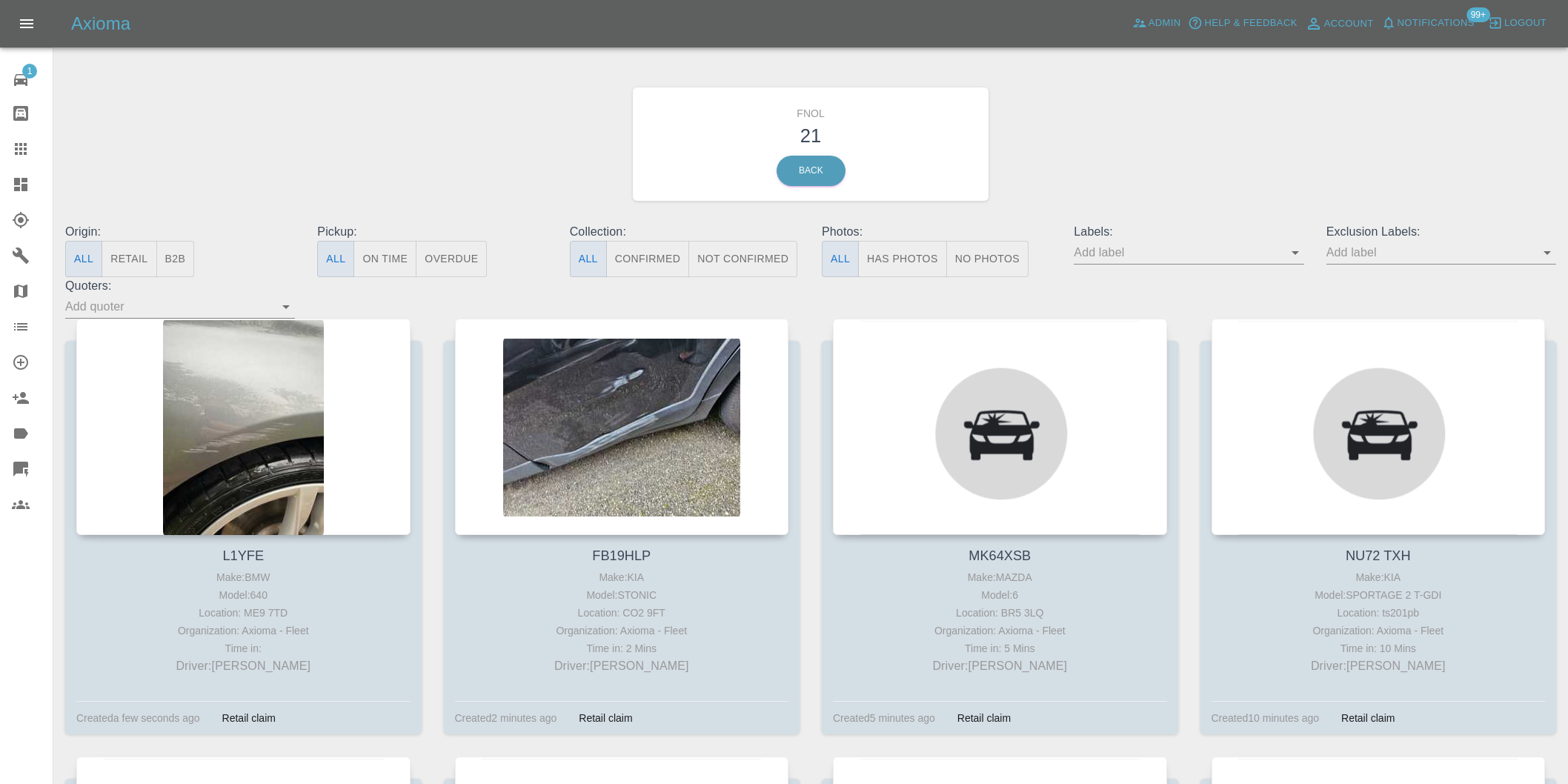
scroll to position [53, 0]
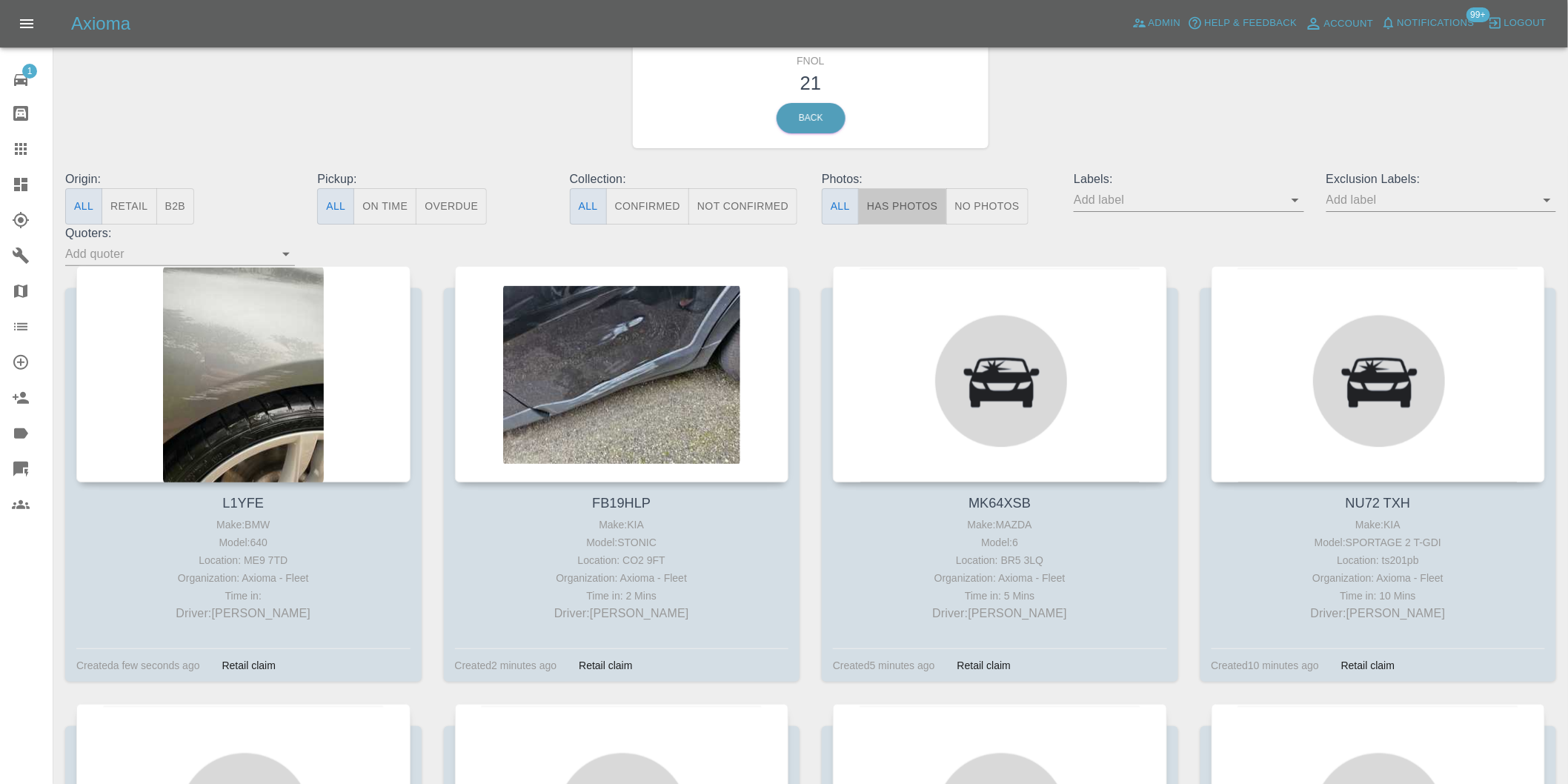
click at [900, 202] on button "Has Photos" at bounding box center [902, 206] width 89 height 37
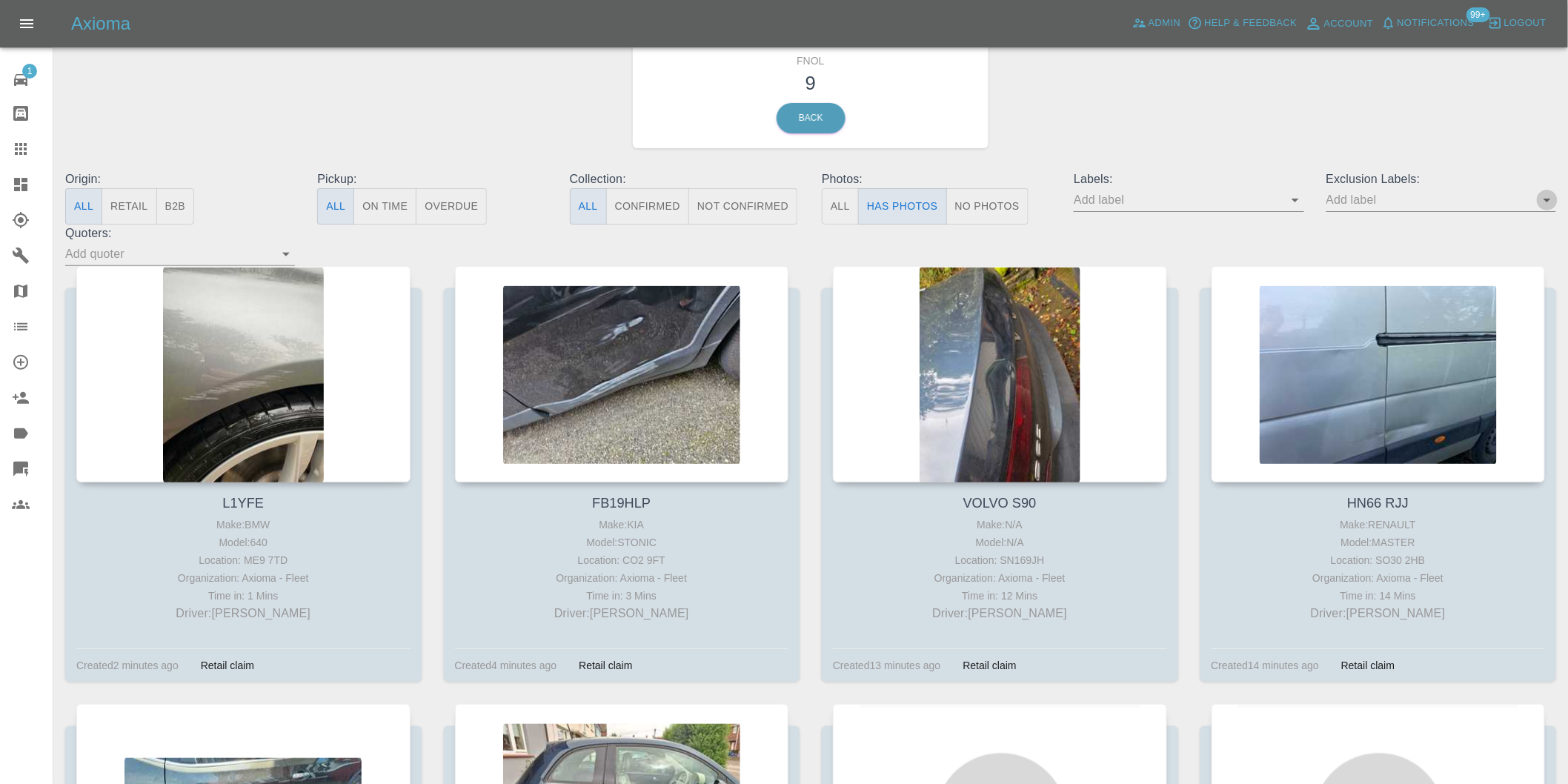
click at [1546, 196] on icon "Open" at bounding box center [1547, 200] width 18 height 18
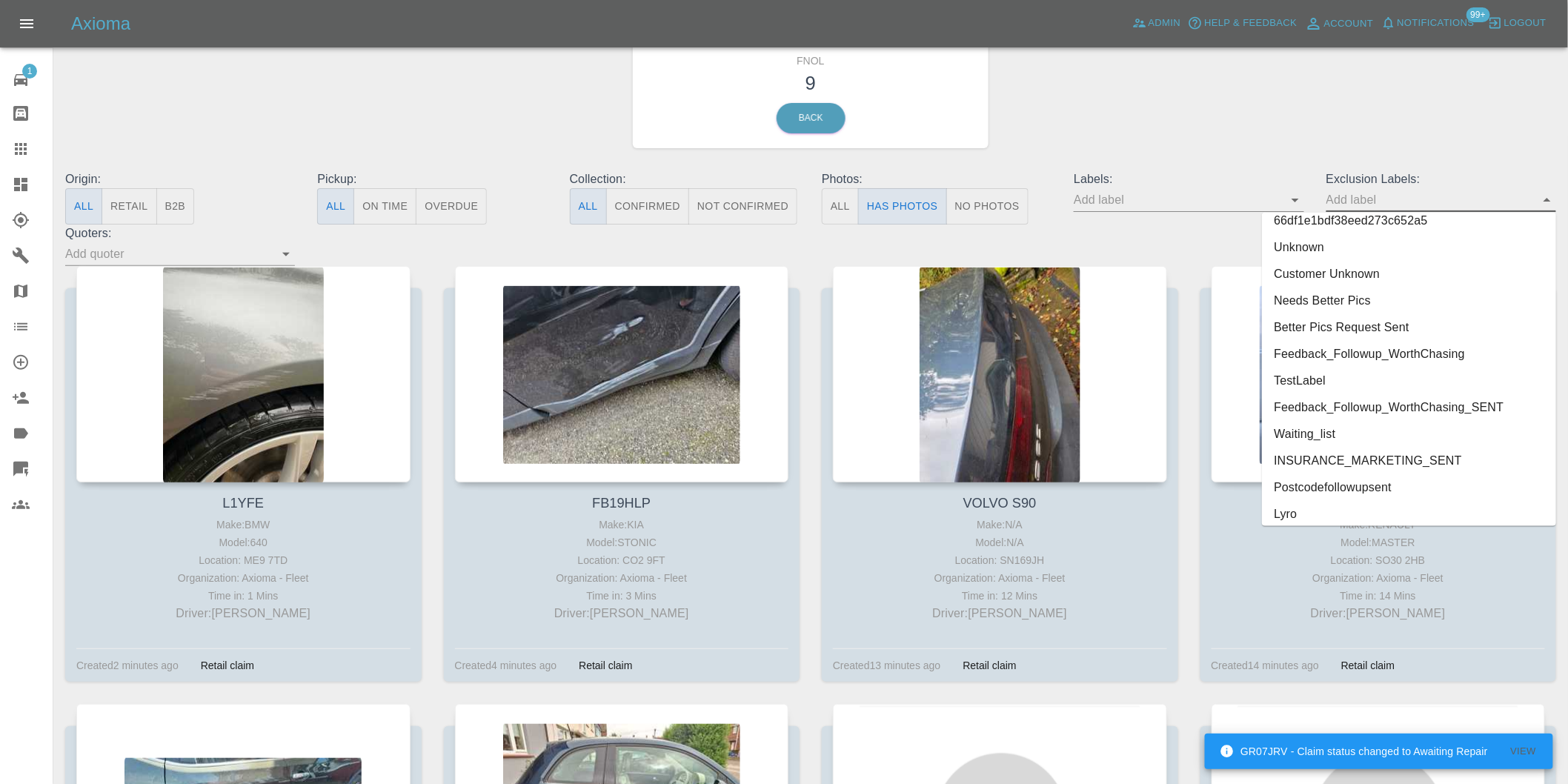
scroll to position [3217, 0]
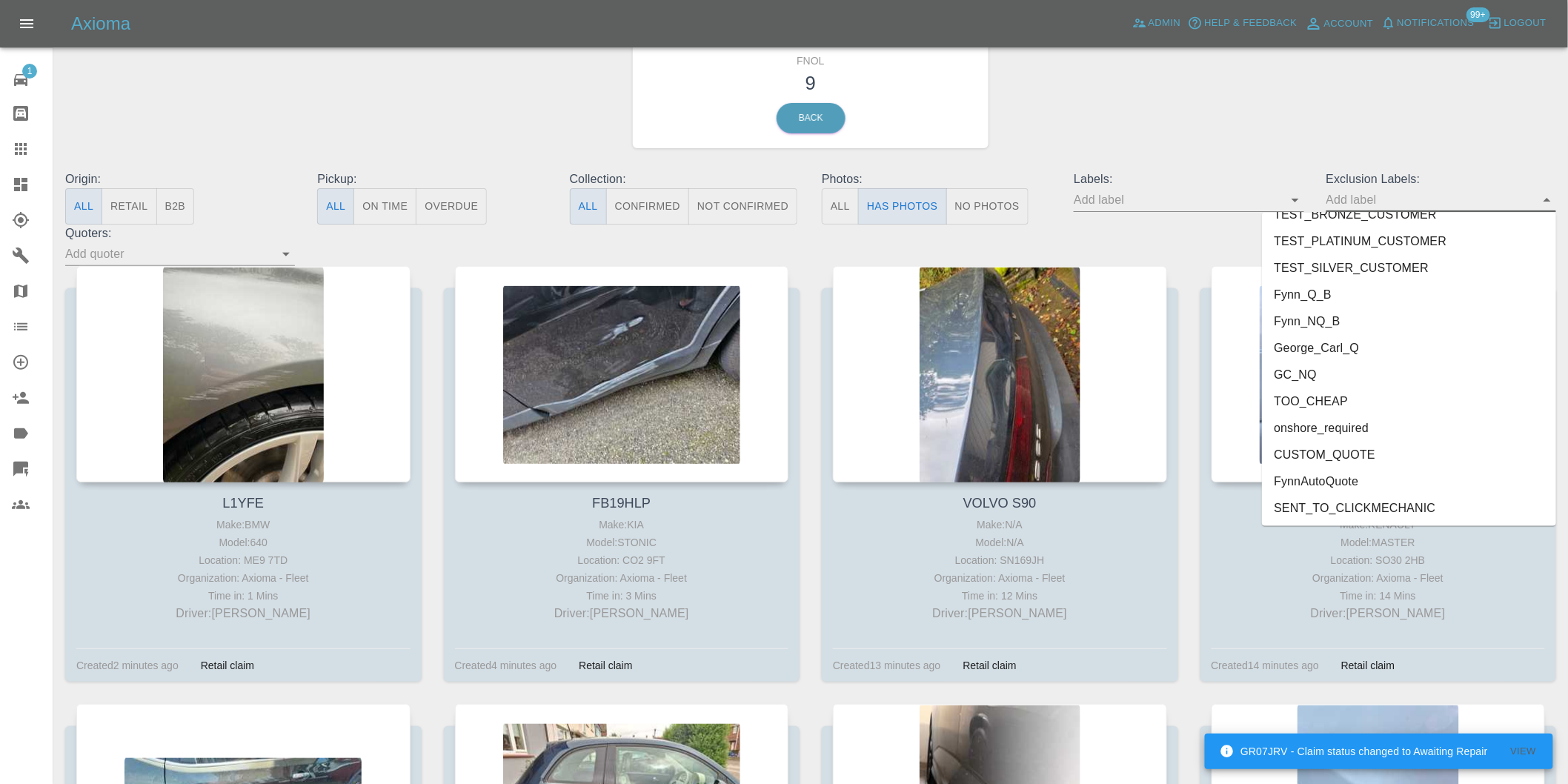
click at [1352, 423] on li "onshore_required" at bounding box center [1408, 428] width 294 height 27
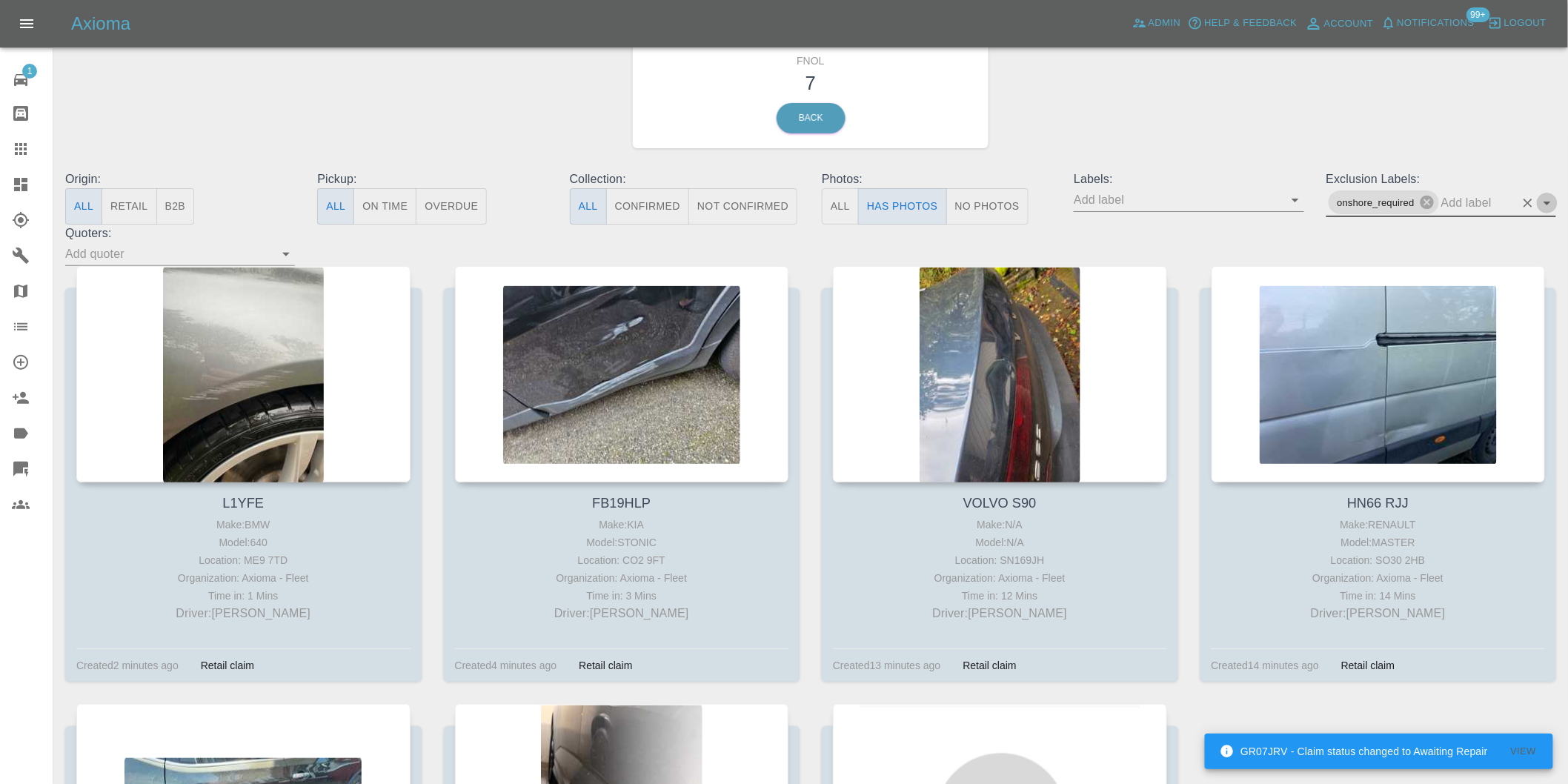
click at [1553, 201] on icon "Open" at bounding box center [1547, 203] width 18 height 18
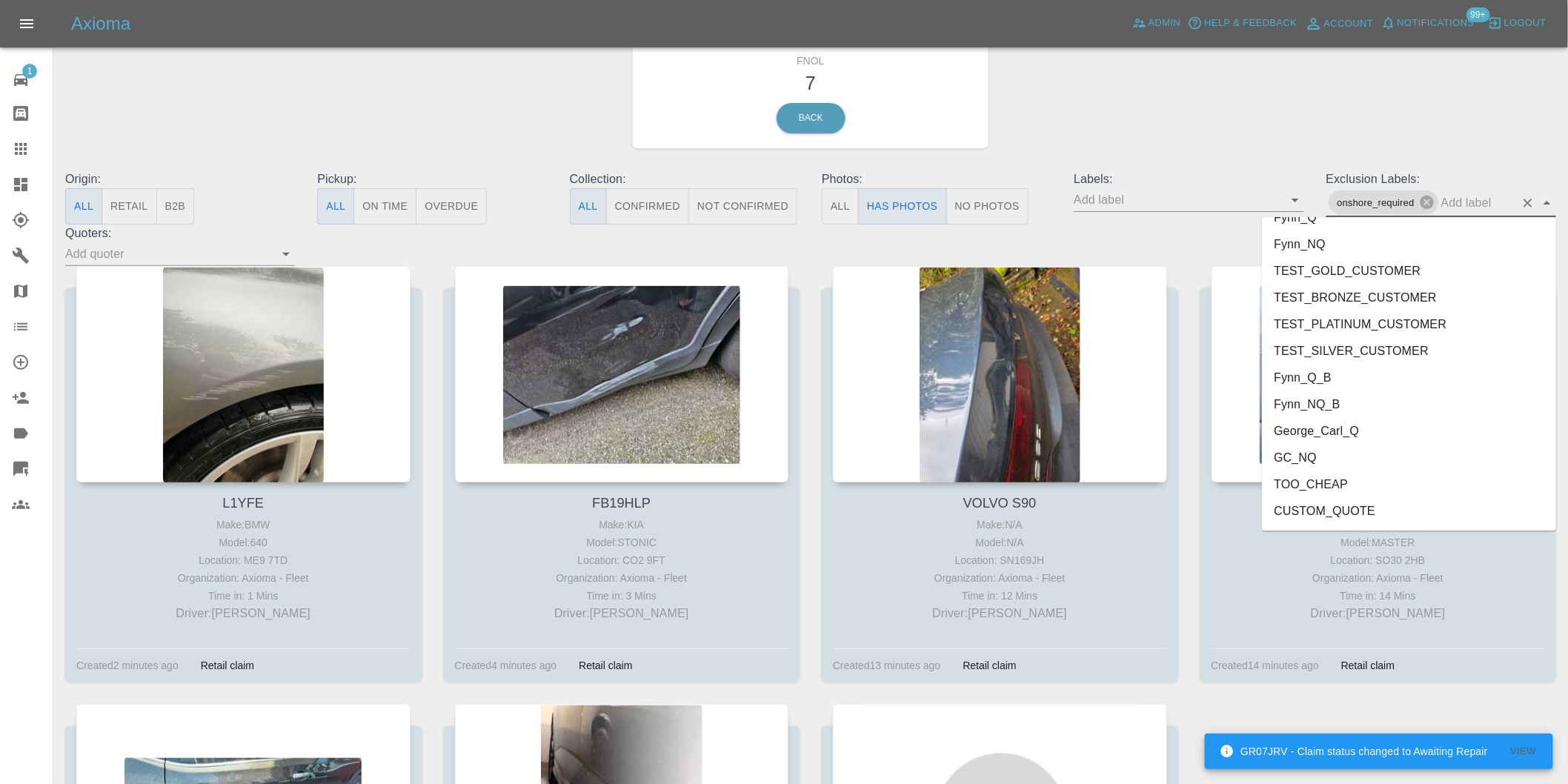
scroll to position [3191, 0]
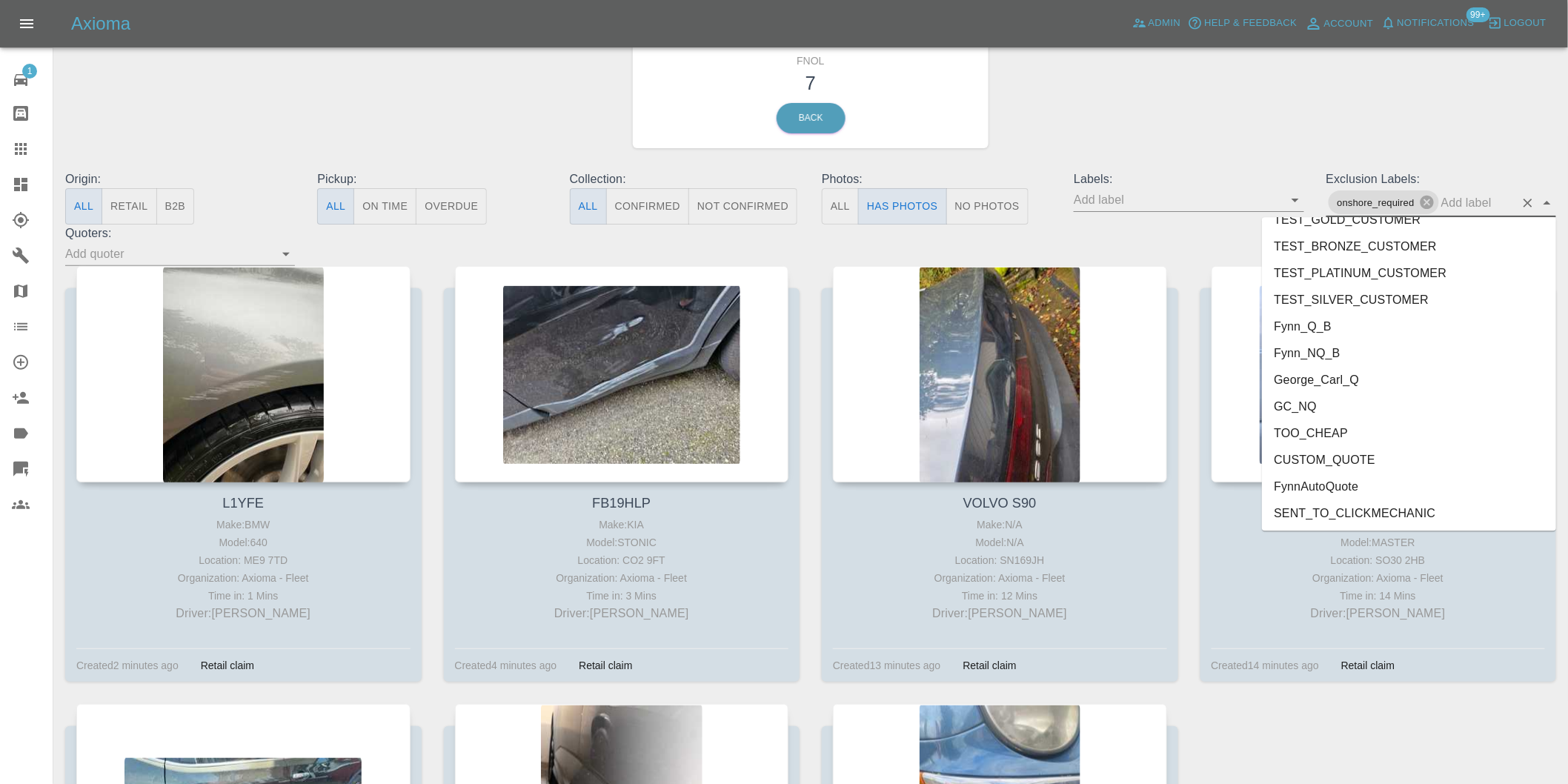
click at [1332, 380] on li "George_Carl_Q" at bounding box center [1408, 379] width 294 height 27
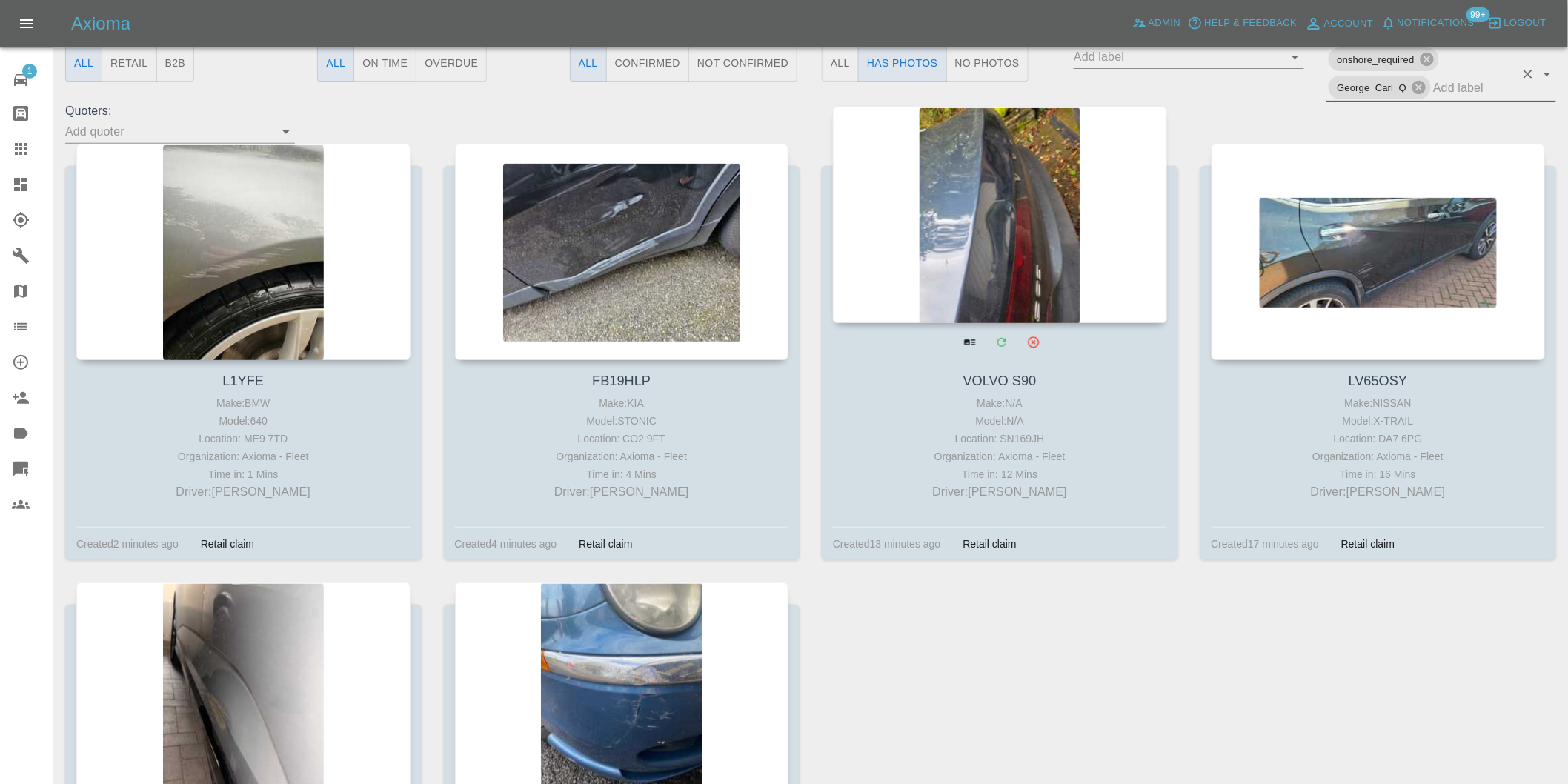
scroll to position [53, 0]
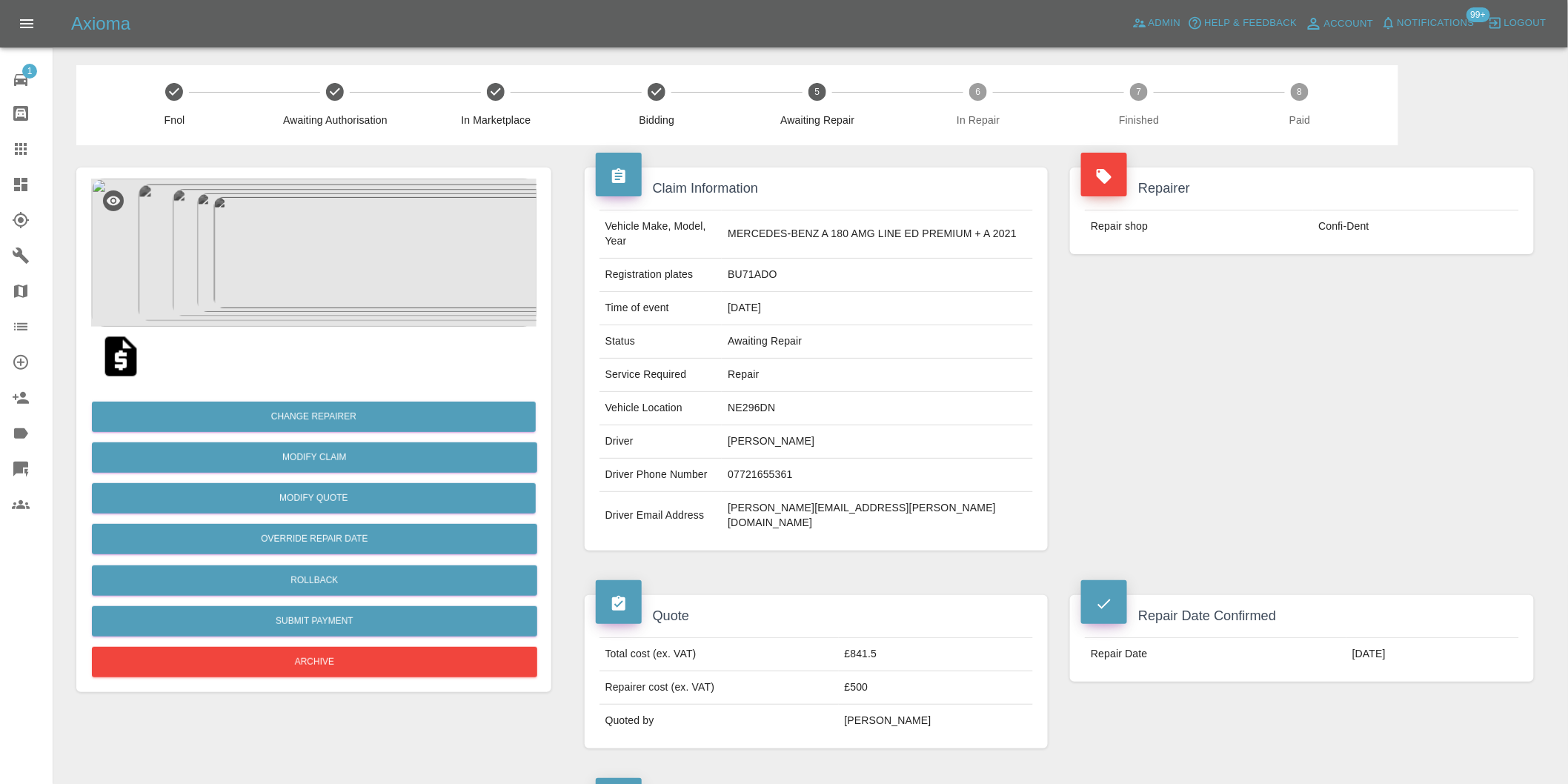
click at [331, 252] on img at bounding box center [313, 252] width 445 height 148
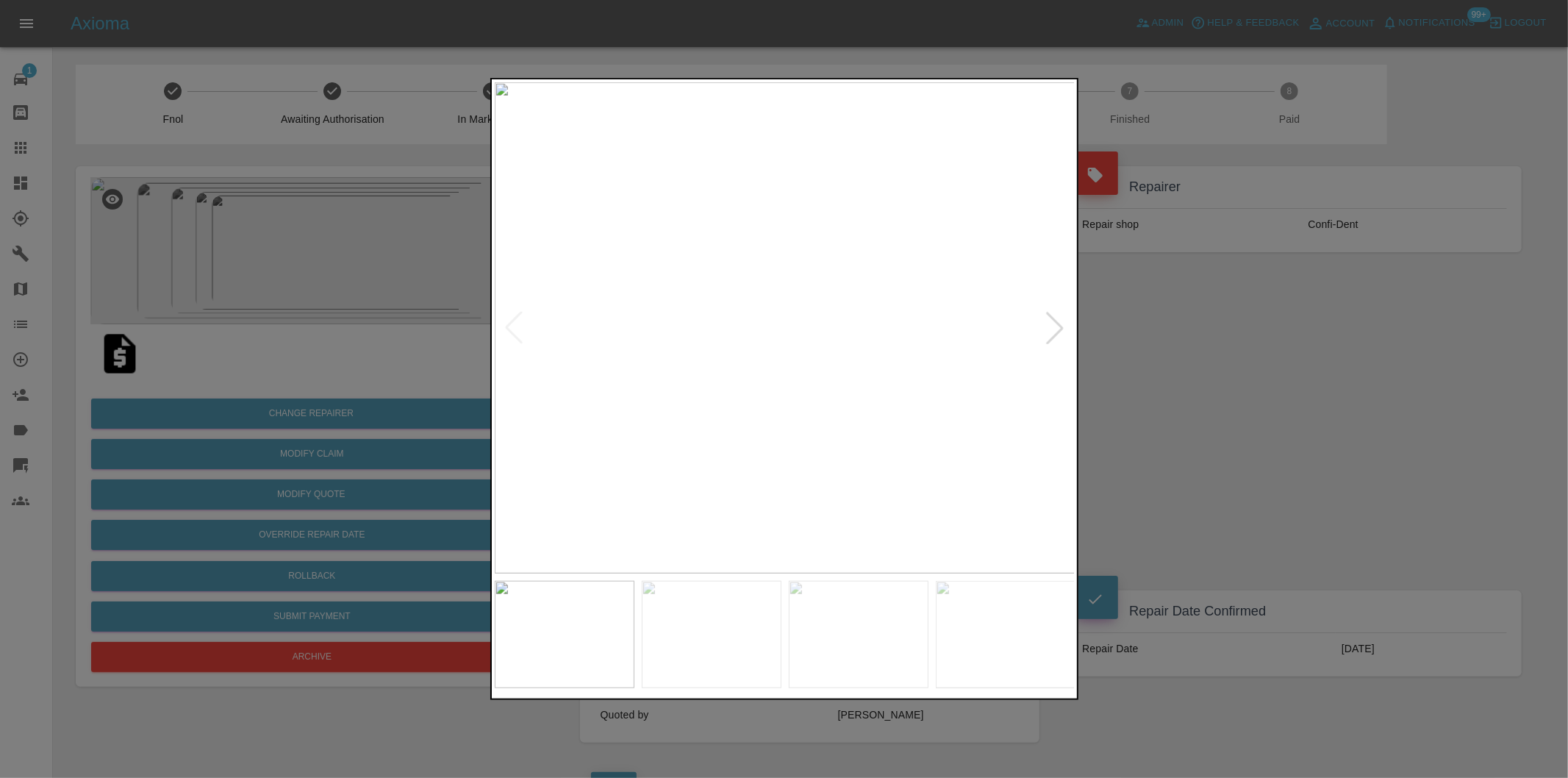
click at [1052, 326] on div at bounding box center [1055, 328] width 32 height 32
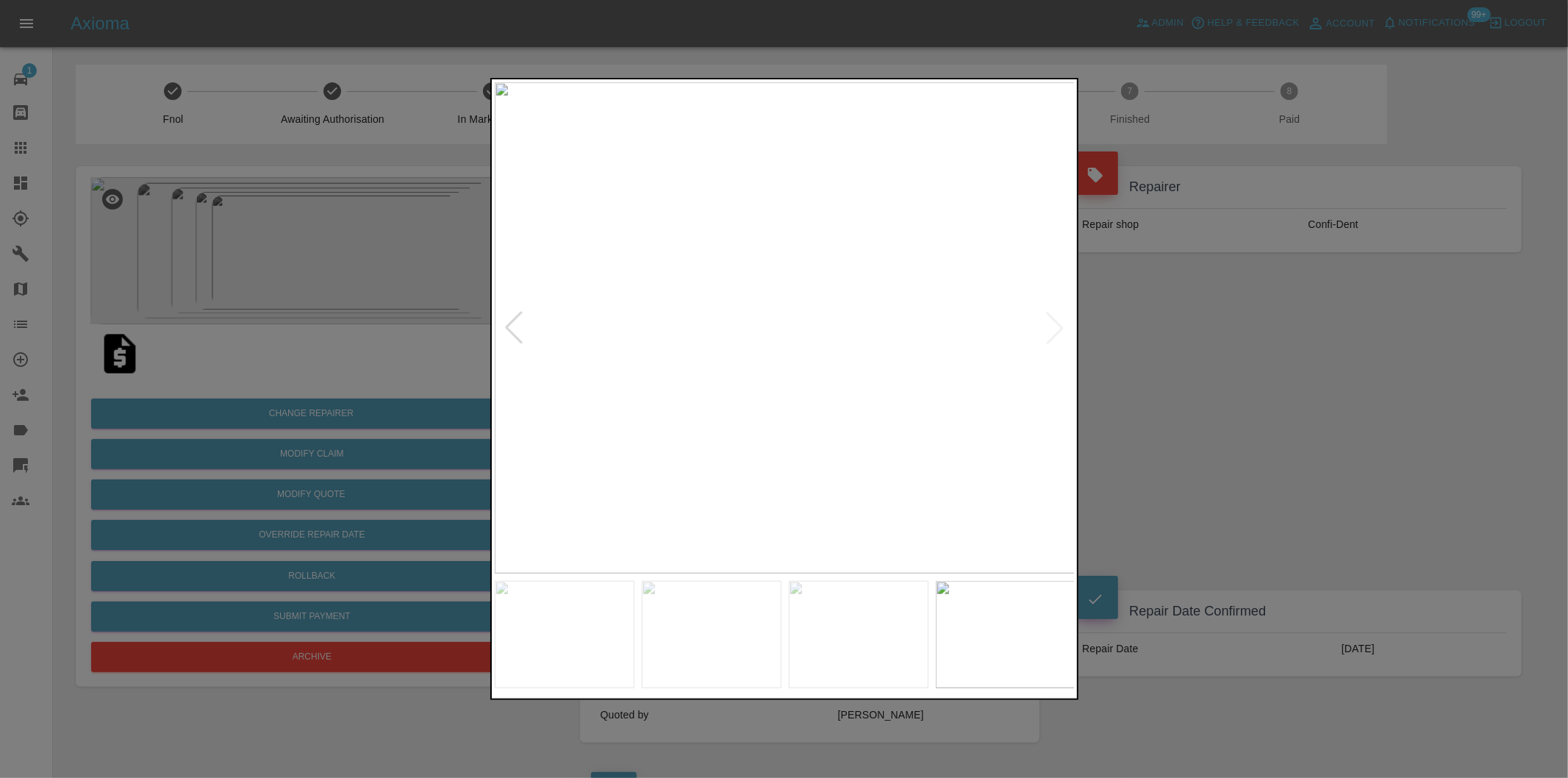
click at [1052, 326] on img at bounding box center [784, 328] width 581 height 491
click at [1152, 341] on div at bounding box center [784, 389] width 1568 height 778
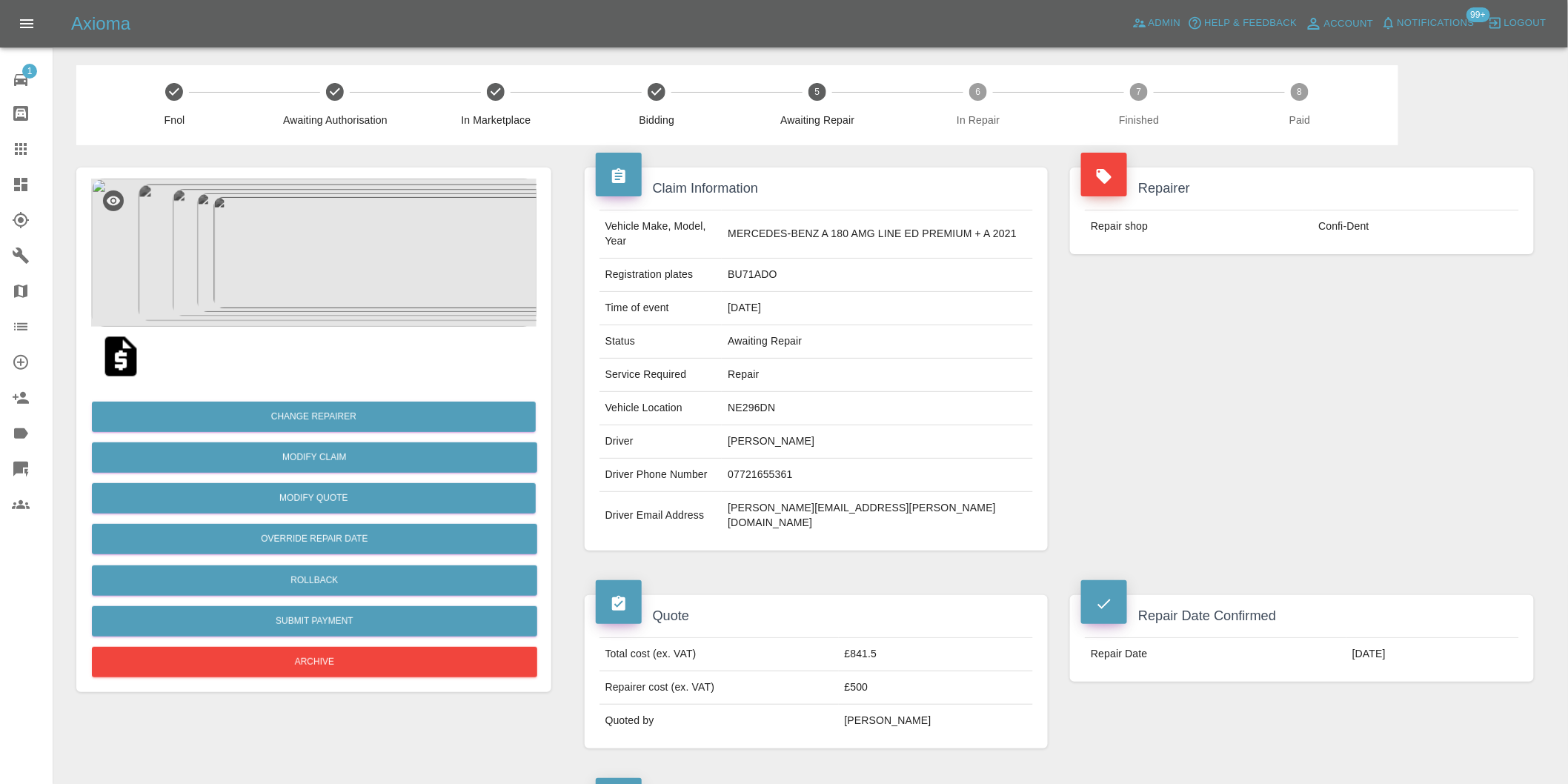
click at [292, 199] on img at bounding box center [313, 252] width 445 height 148
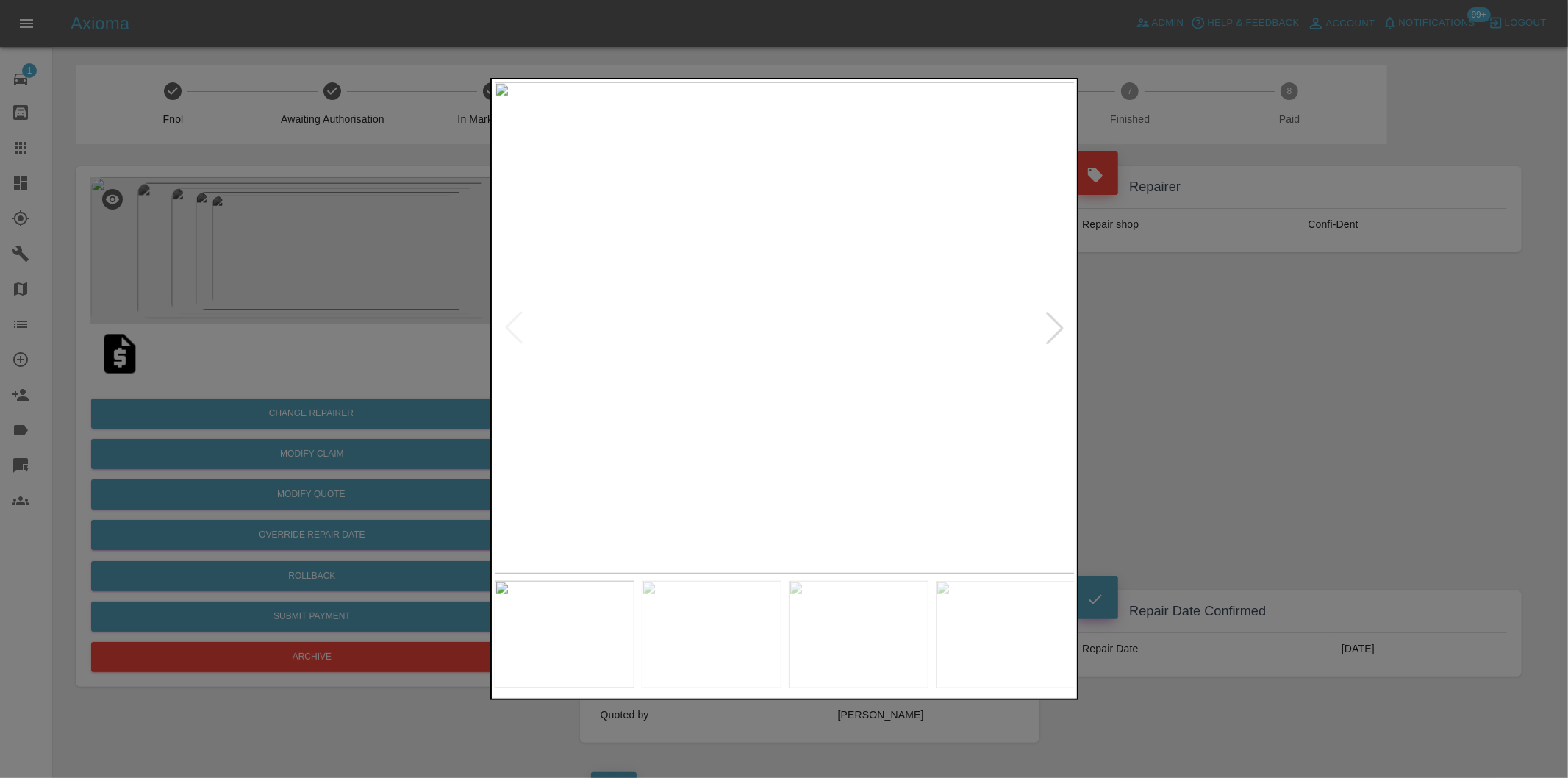
click at [1052, 324] on div at bounding box center [1055, 328] width 32 height 32
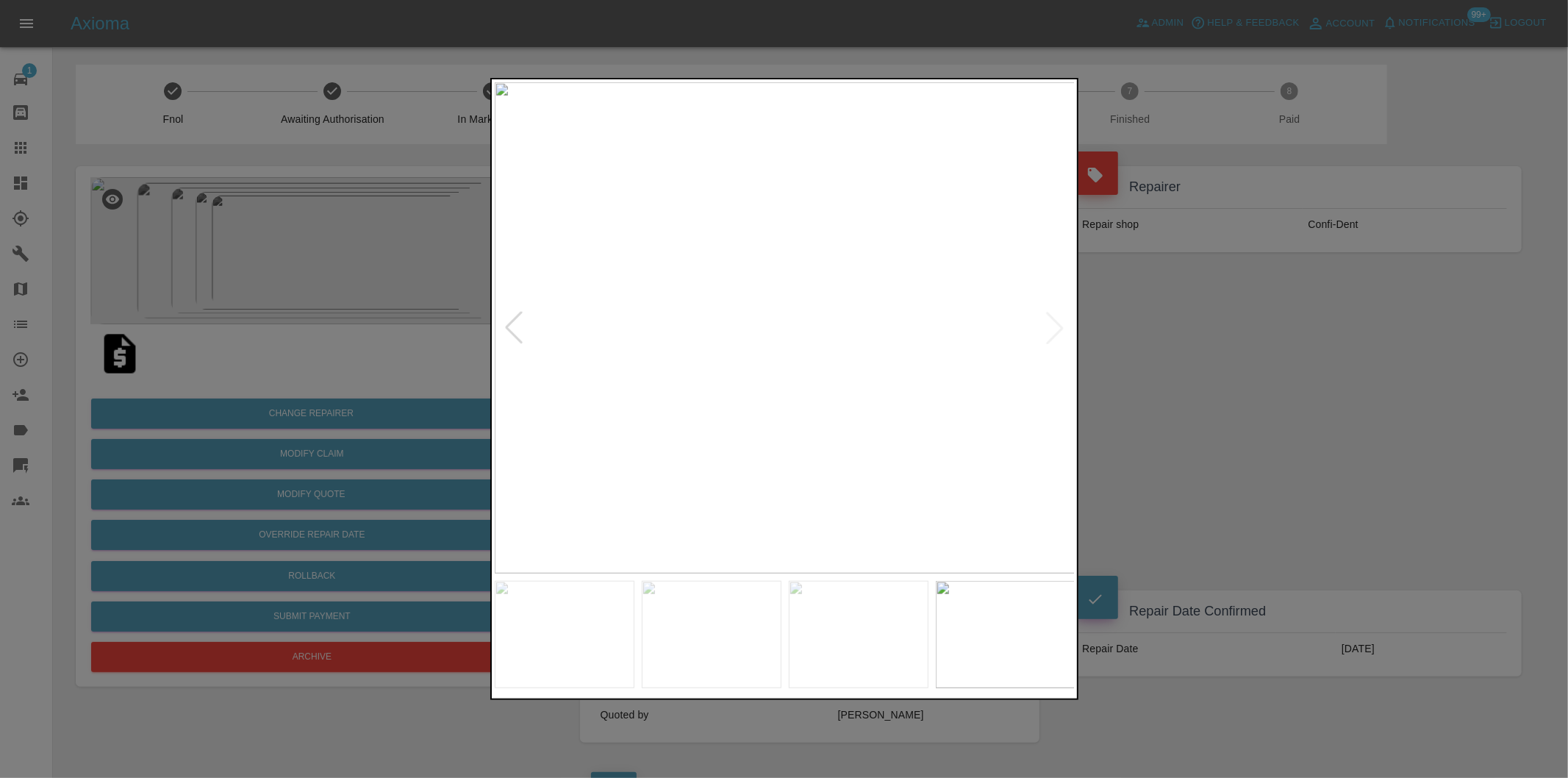
click at [1052, 324] on img at bounding box center [784, 328] width 581 height 491
click at [513, 332] on div at bounding box center [514, 328] width 32 height 32
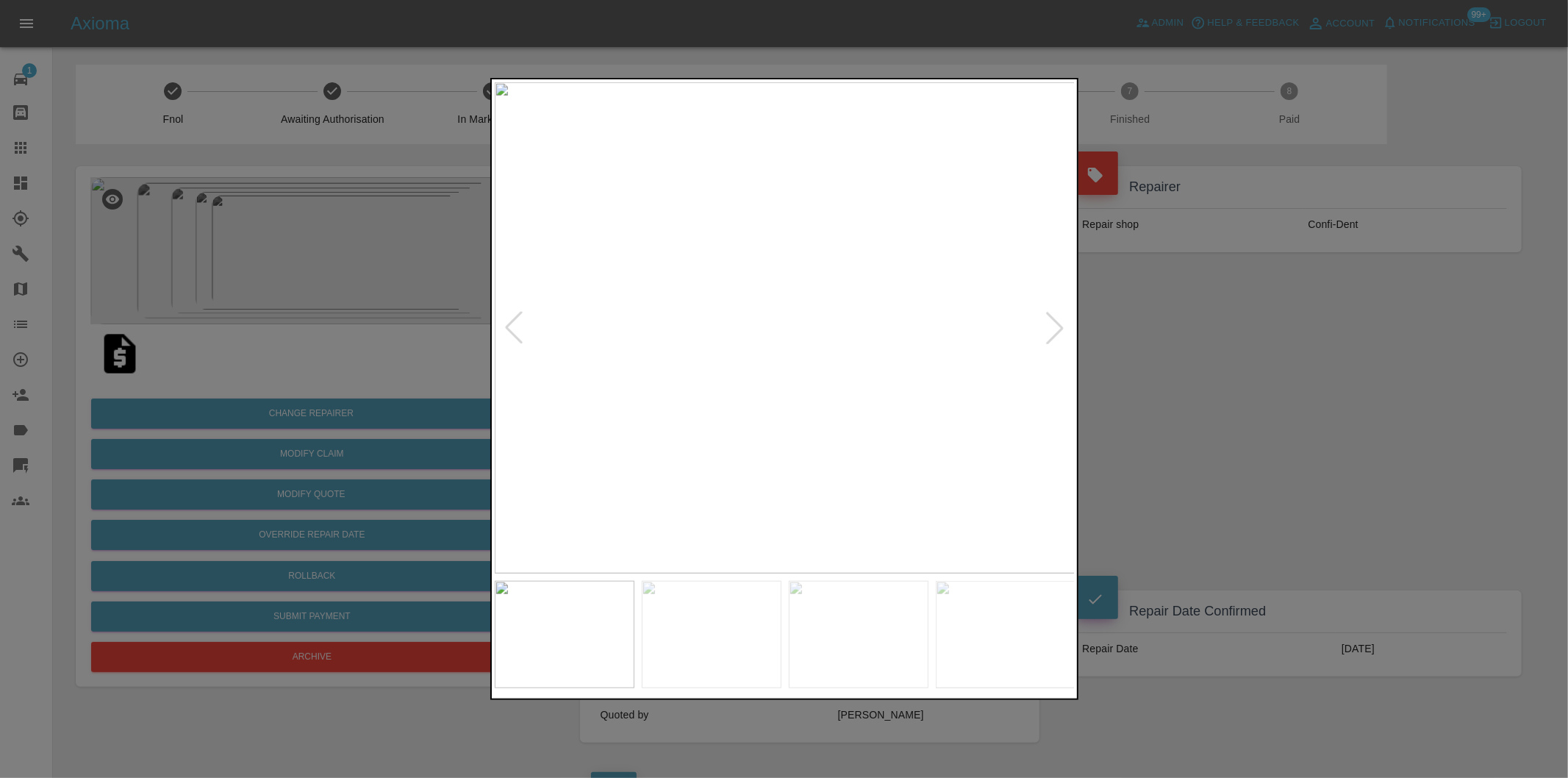
click at [513, 332] on div at bounding box center [514, 328] width 32 height 32
click at [513, 332] on img at bounding box center [784, 328] width 581 height 491
click at [1051, 329] on div at bounding box center [1055, 328] width 32 height 32
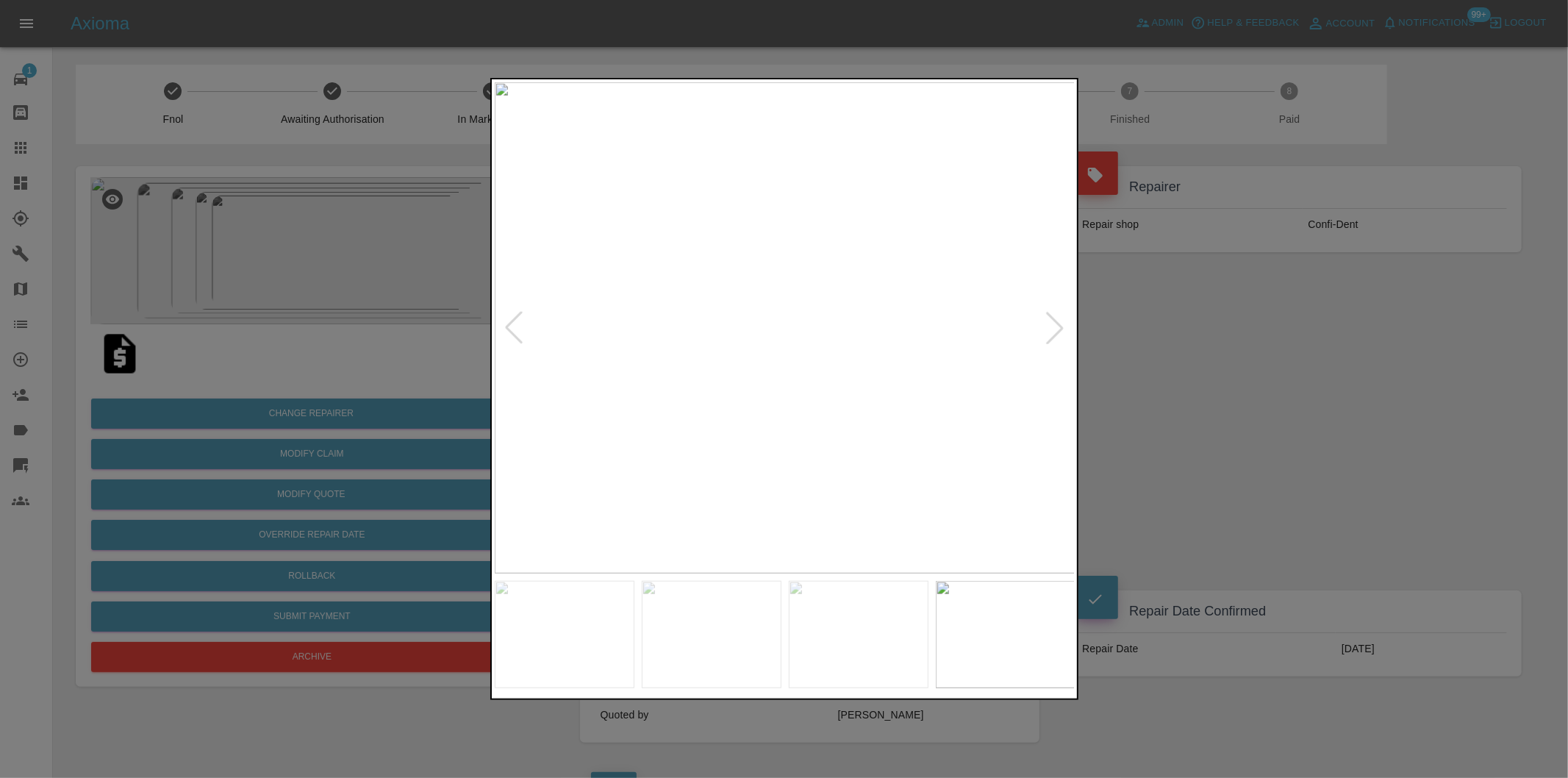
click at [1051, 329] on div at bounding box center [1055, 328] width 32 height 32
click at [1178, 349] on div at bounding box center [784, 389] width 1568 height 778
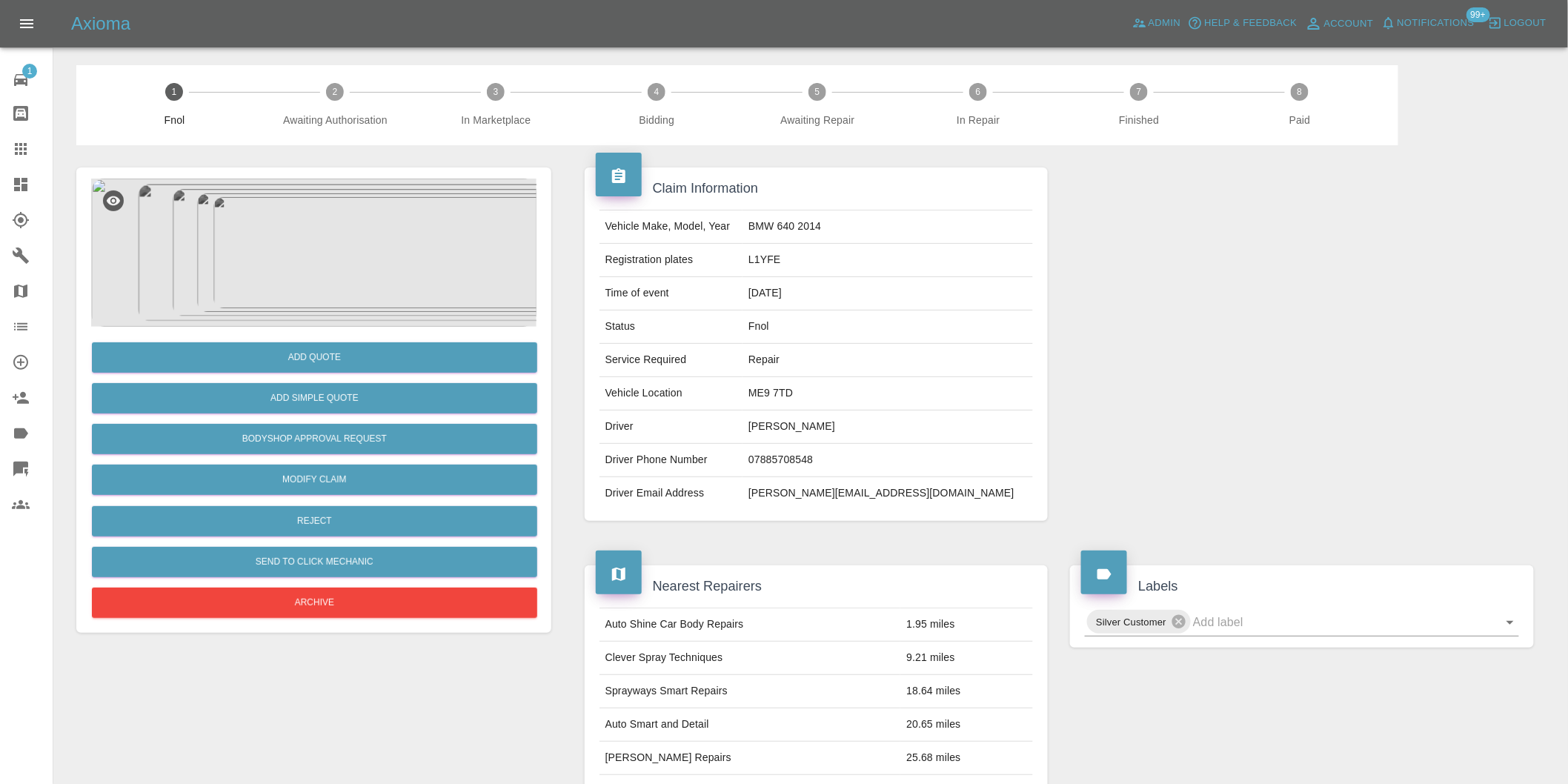
click at [357, 227] on img at bounding box center [313, 252] width 445 height 148
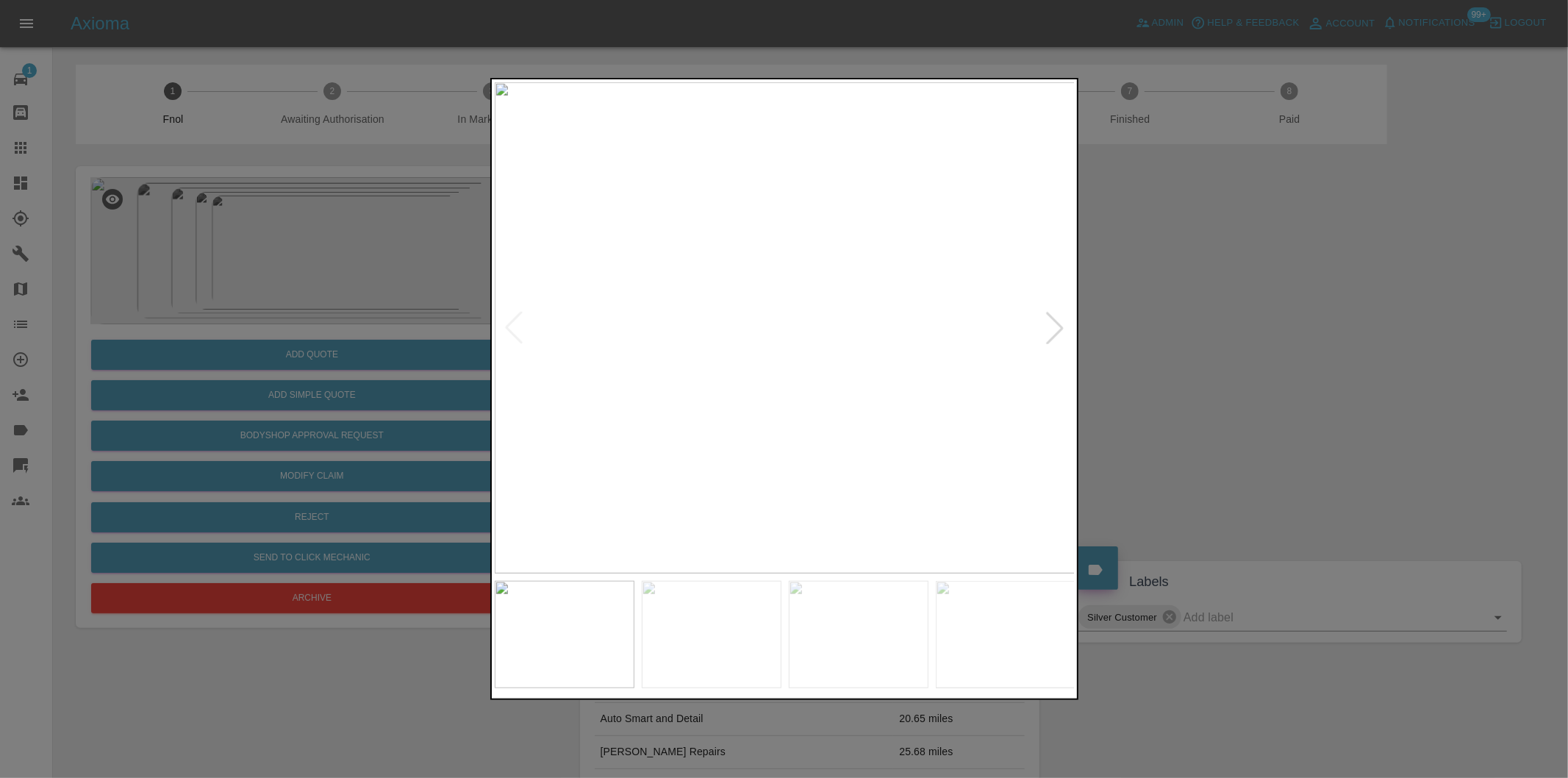
click at [1053, 334] on div at bounding box center [1055, 328] width 32 height 32
click at [1053, 333] on div at bounding box center [1055, 328] width 32 height 32
click at [1222, 350] on div at bounding box center [784, 389] width 1568 height 778
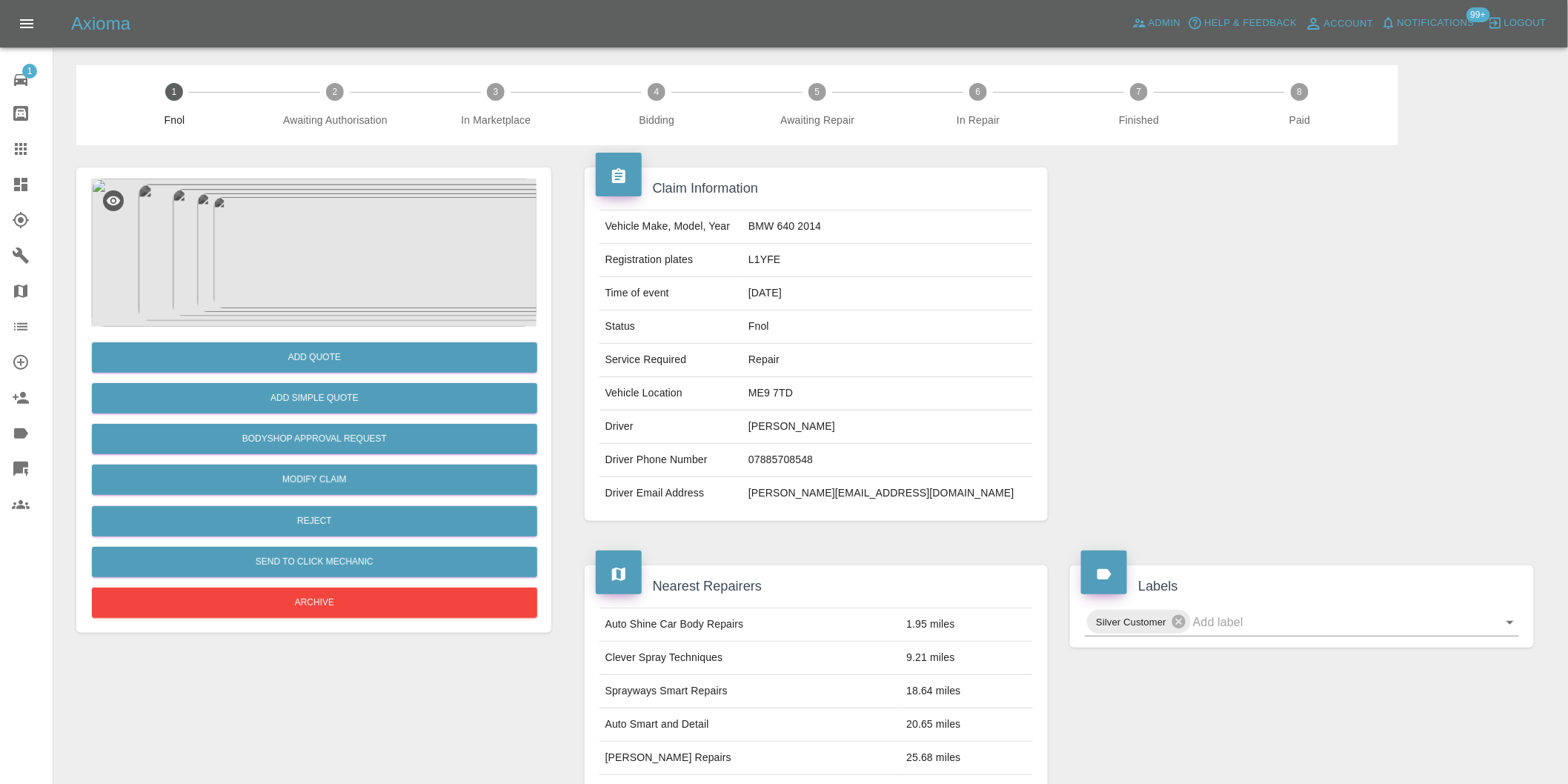
click at [292, 226] on img at bounding box center [313, 252] width 445 height 148
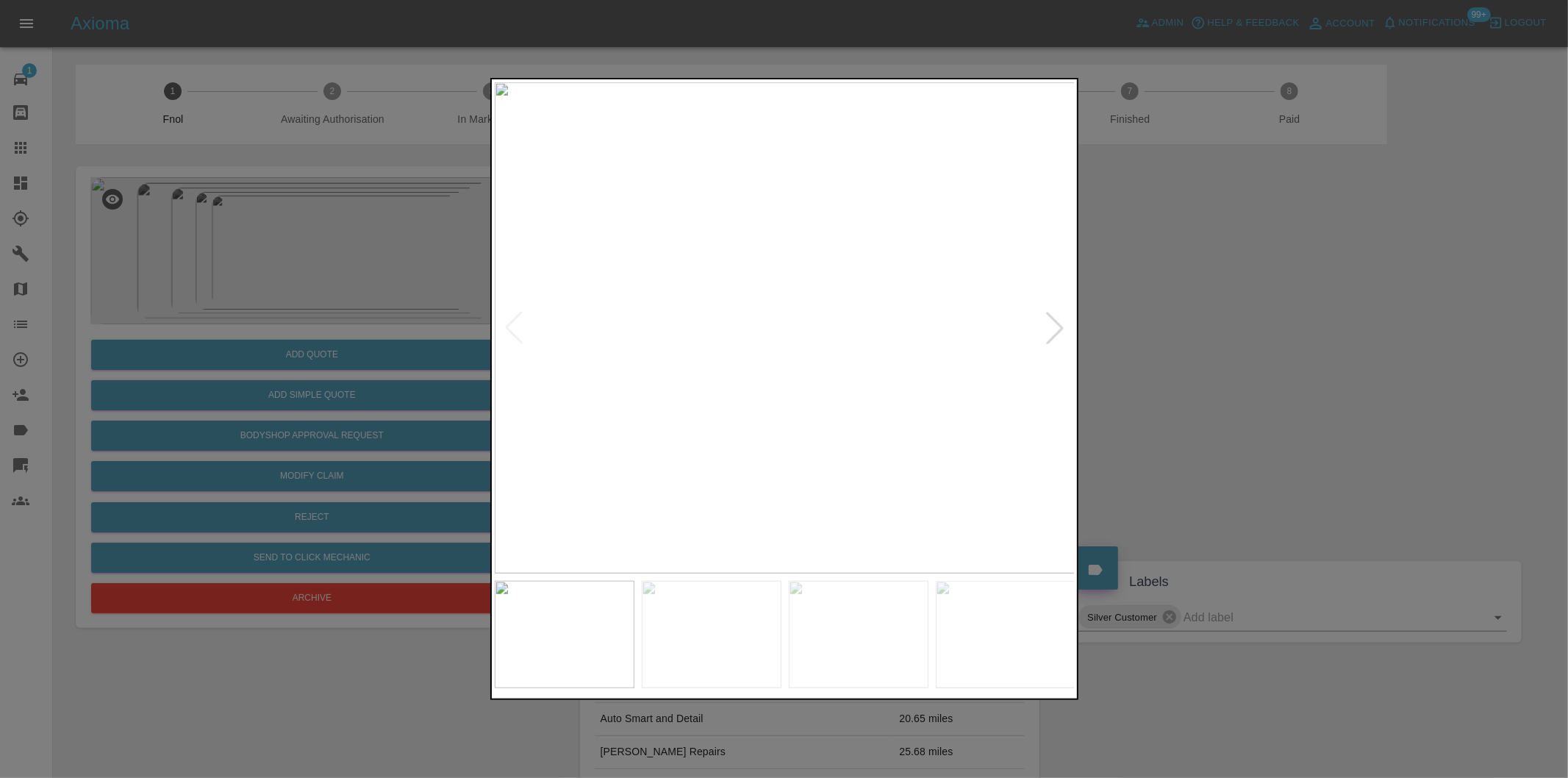
click at [1060, 330] on div at bounding box center [1055, 328] width 32 height 32
click at [1228, 358] on div at bounding box center [784, 389] width 1568 height 778
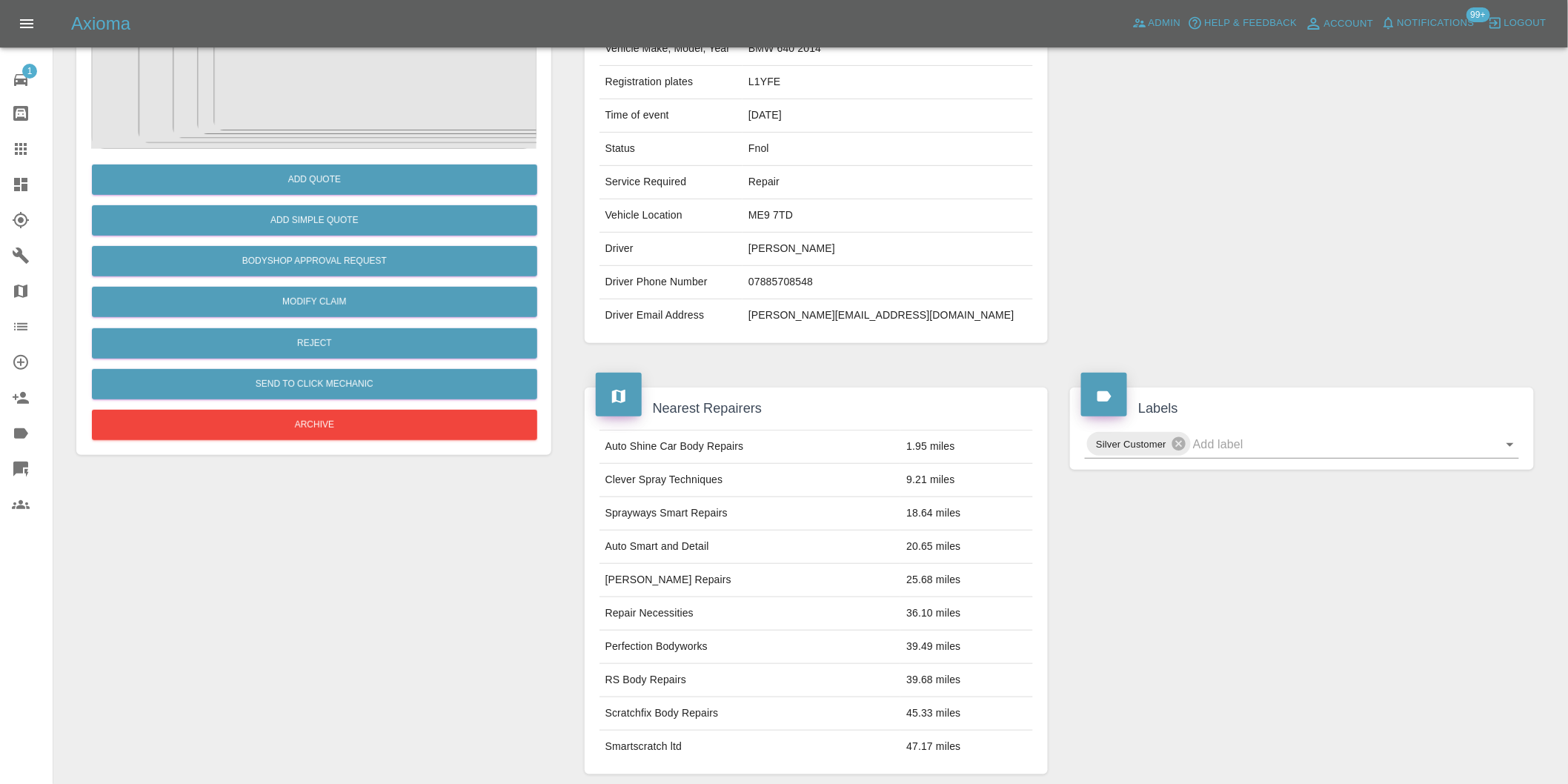
scroll to position [329, 0]
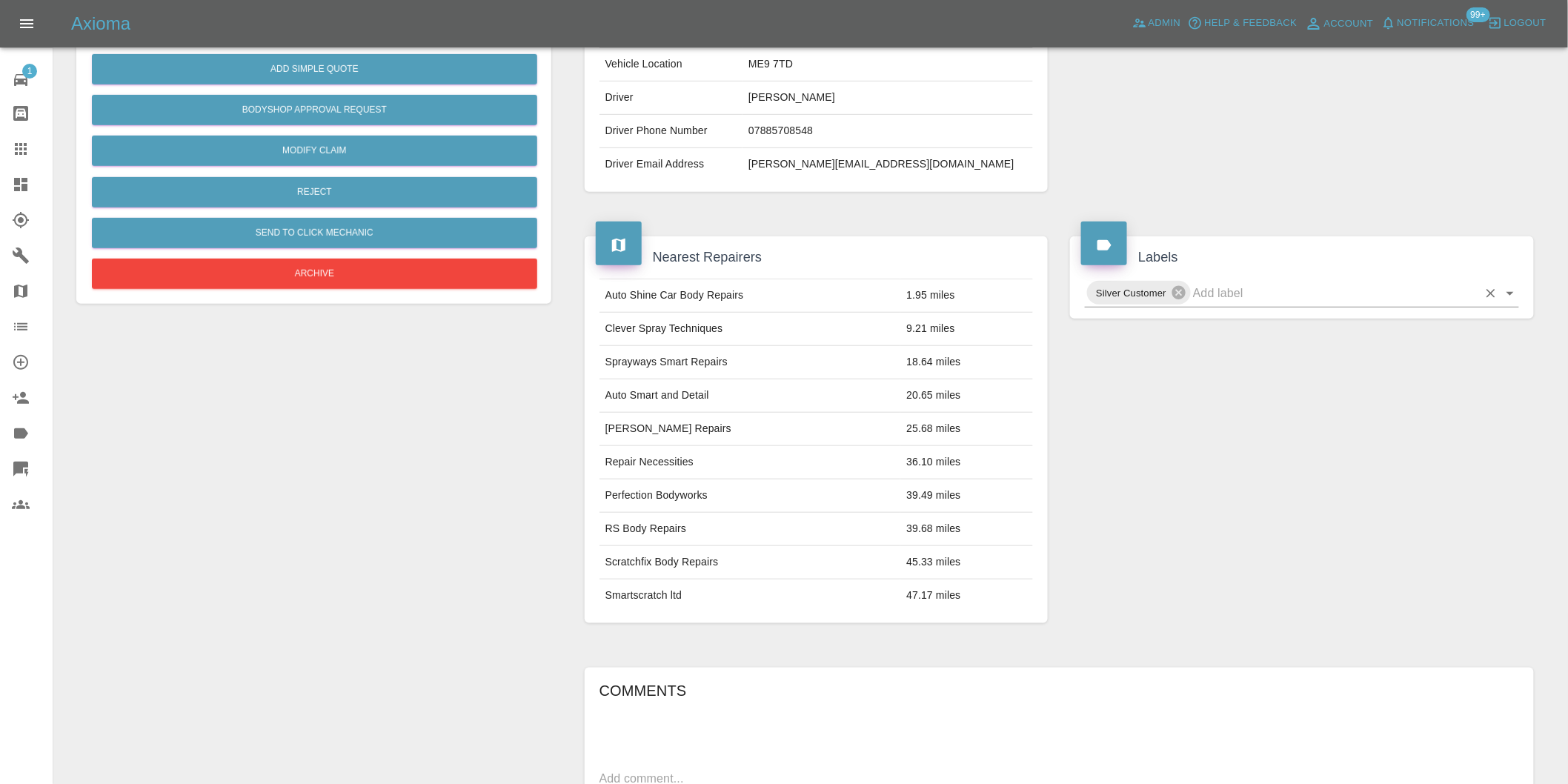
click at [1512, 295] on icon "Open" at bounding box center [1510, 293] width 18 height 18
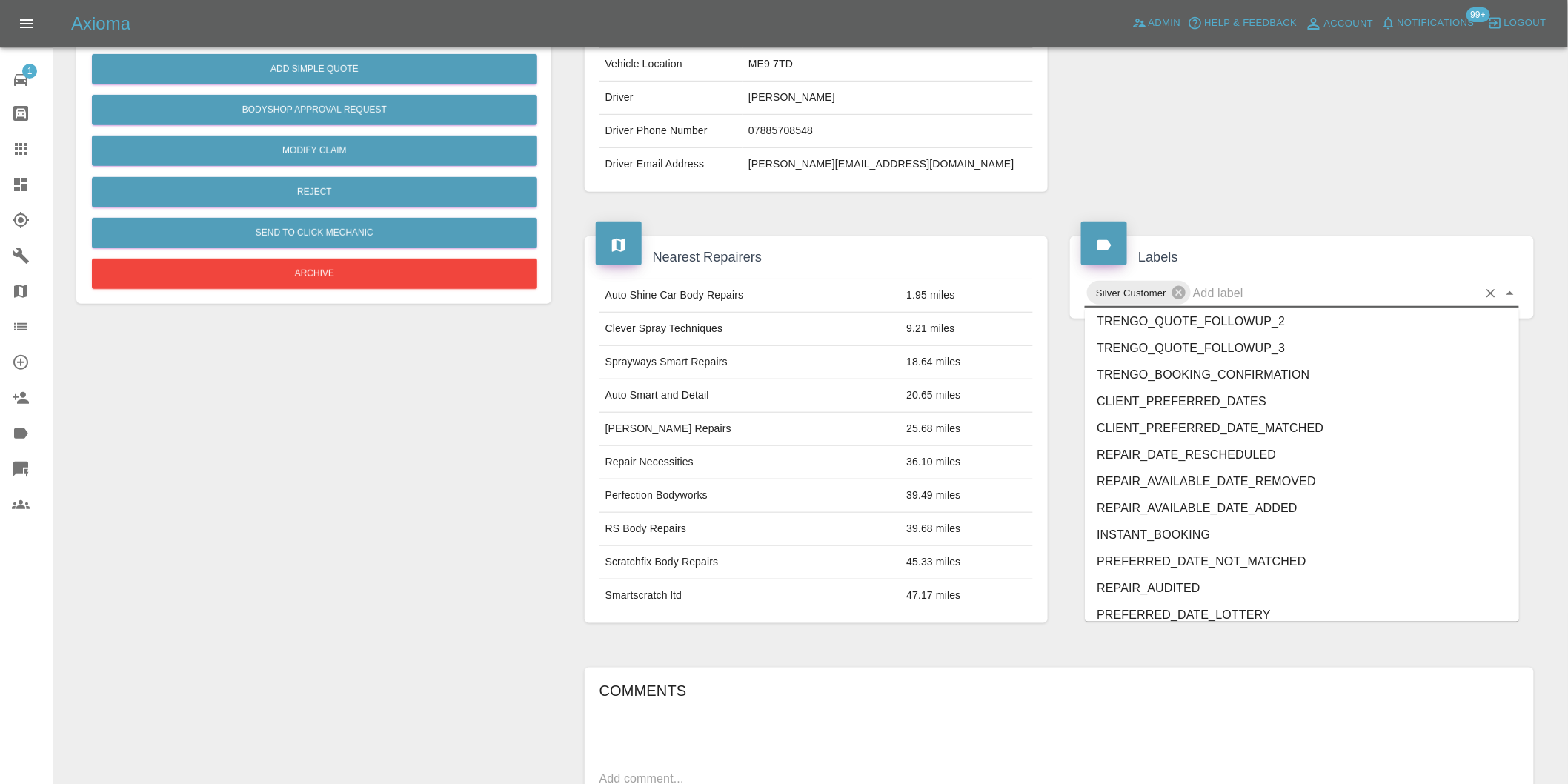
scroll to position [3191, 0]
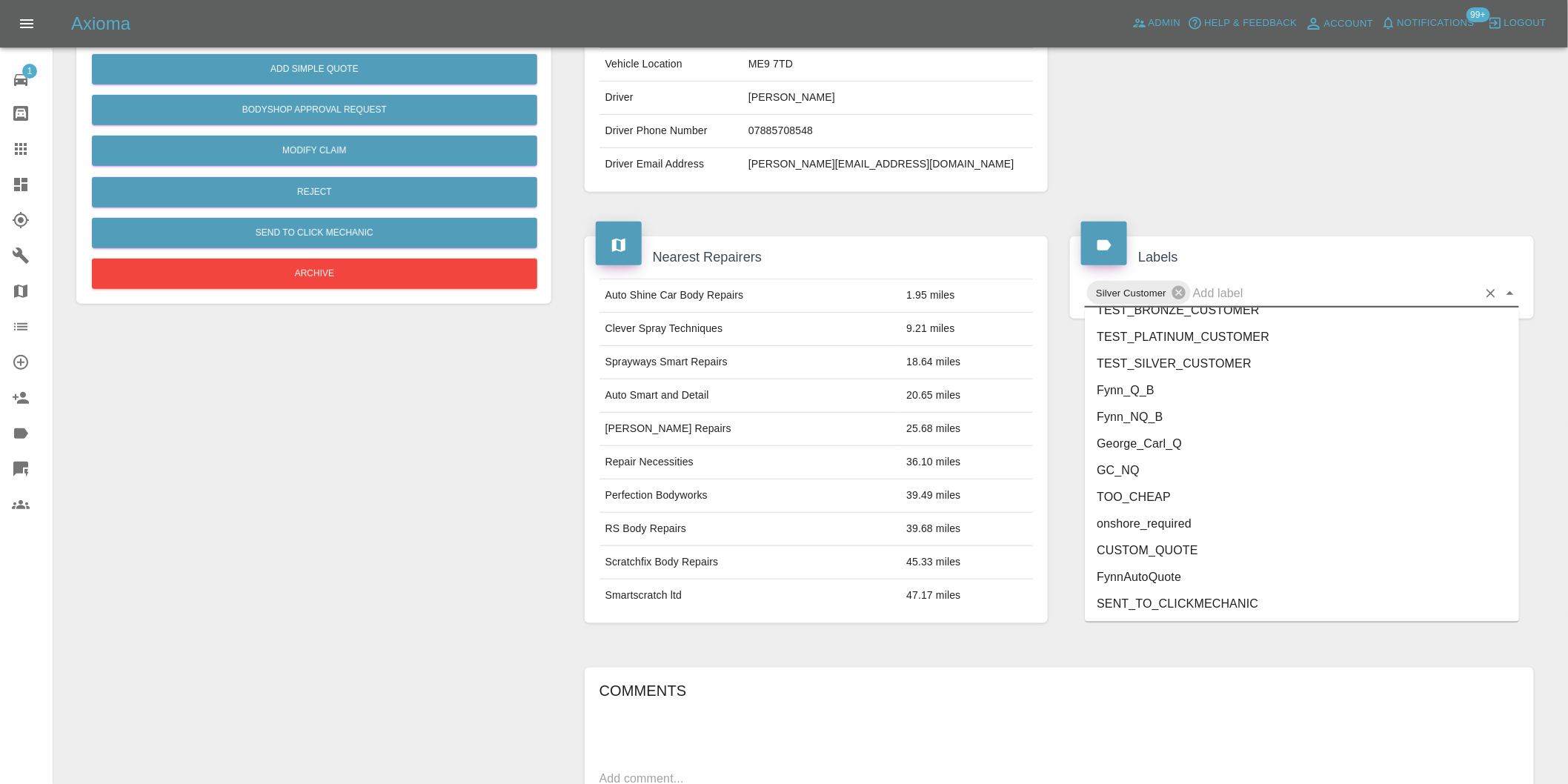
click at [1204, 520] on li "onshore_required" at bounding box center [1301, 523] width 434 height 27
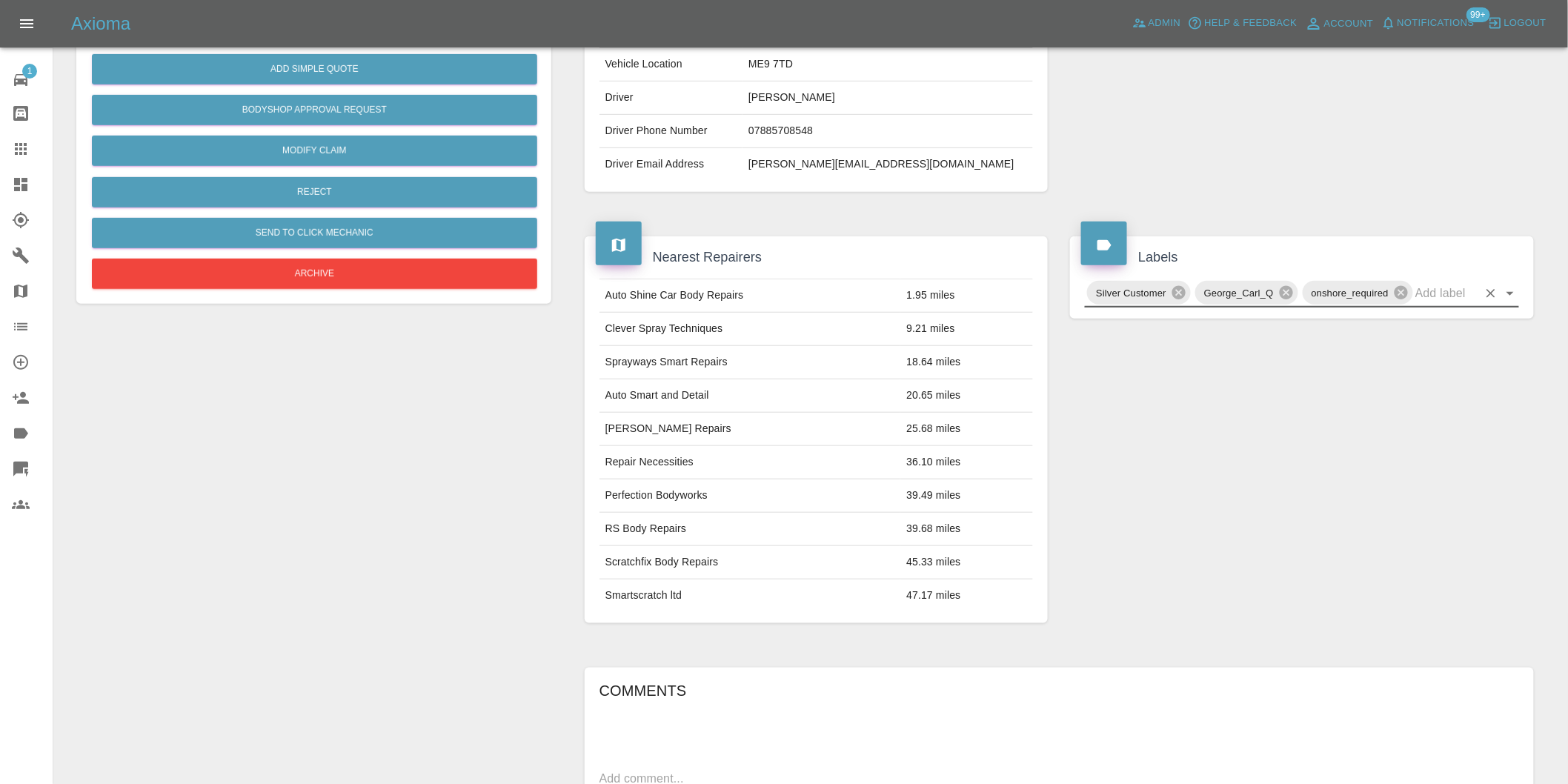
click at [1512, 294] on icon "Open" at bounding box center [1509, 294] width 7 height 4
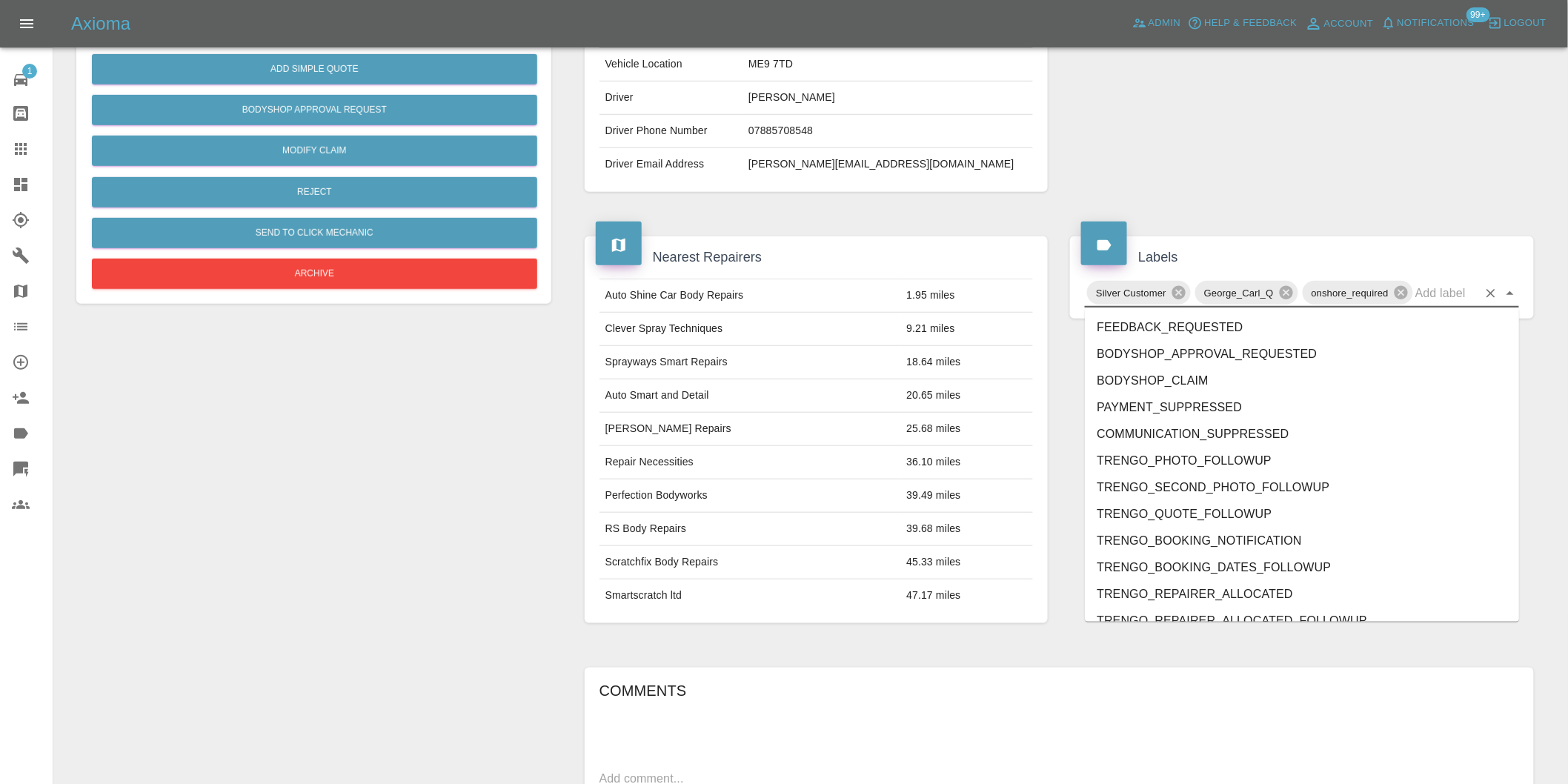
click at [1346, 176] on div at bounding box center [1301, 15] width 486 height 398
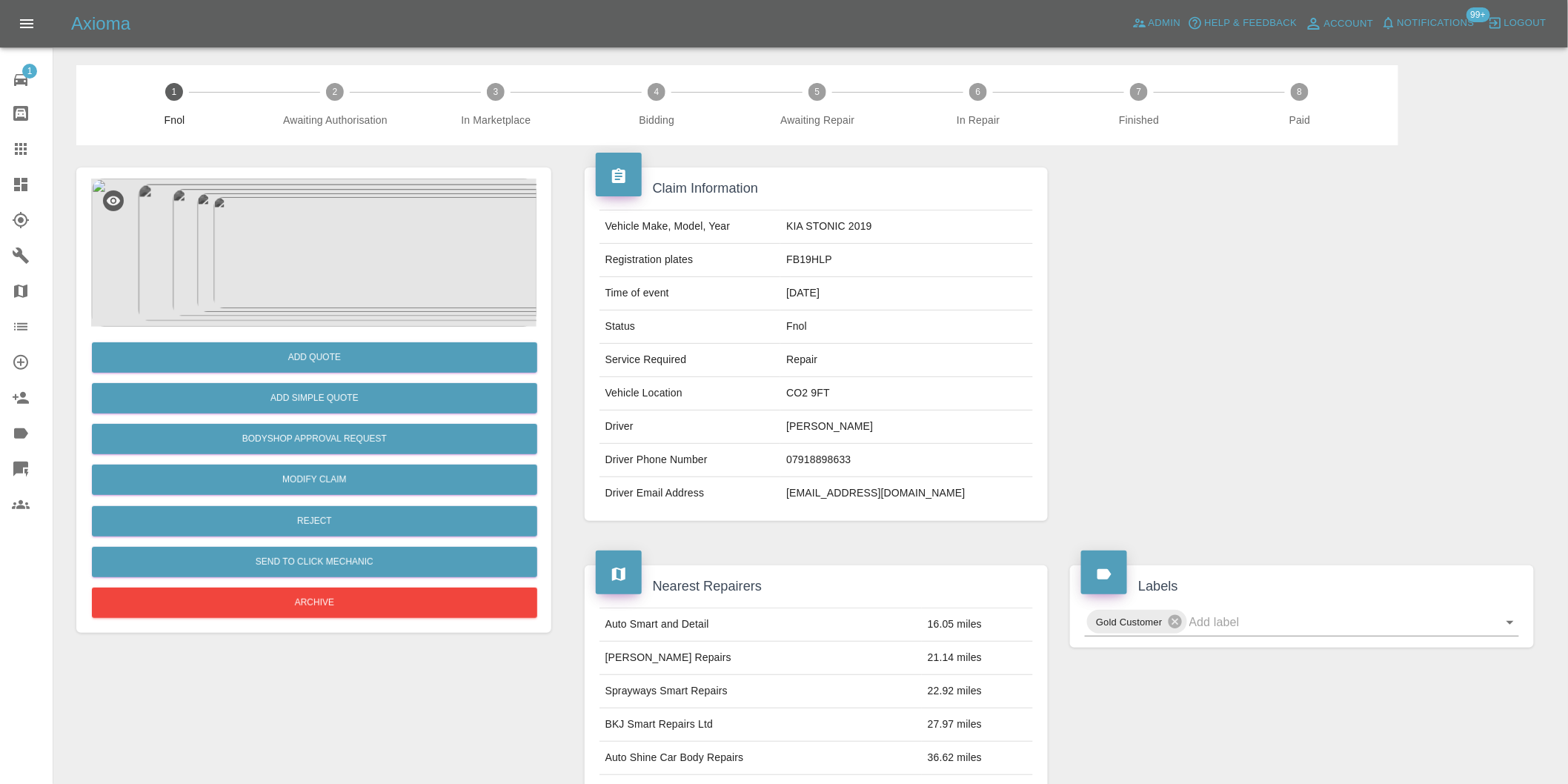
click at [347, 215] on img at bounding box center [313, 252] width 445 height 148
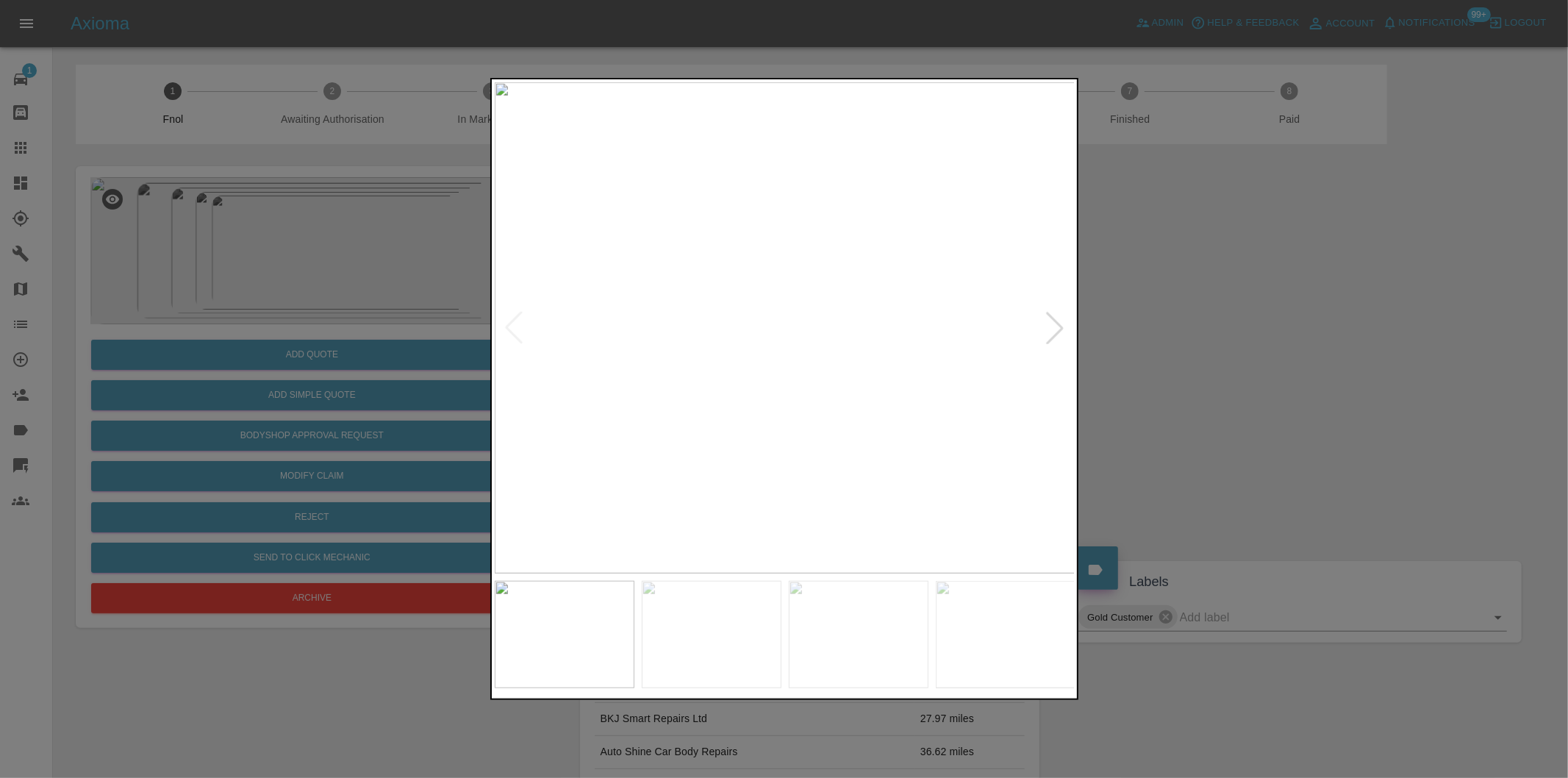
click at [1061, 330] on div at bounding box center [1055, 328] width 32 height 32
click at [1061, 329] on div at bounding box center [1055, 328] width 32 height 32
click at [1057, 323] on img at bounding box center [784, 328] width 581 height 491
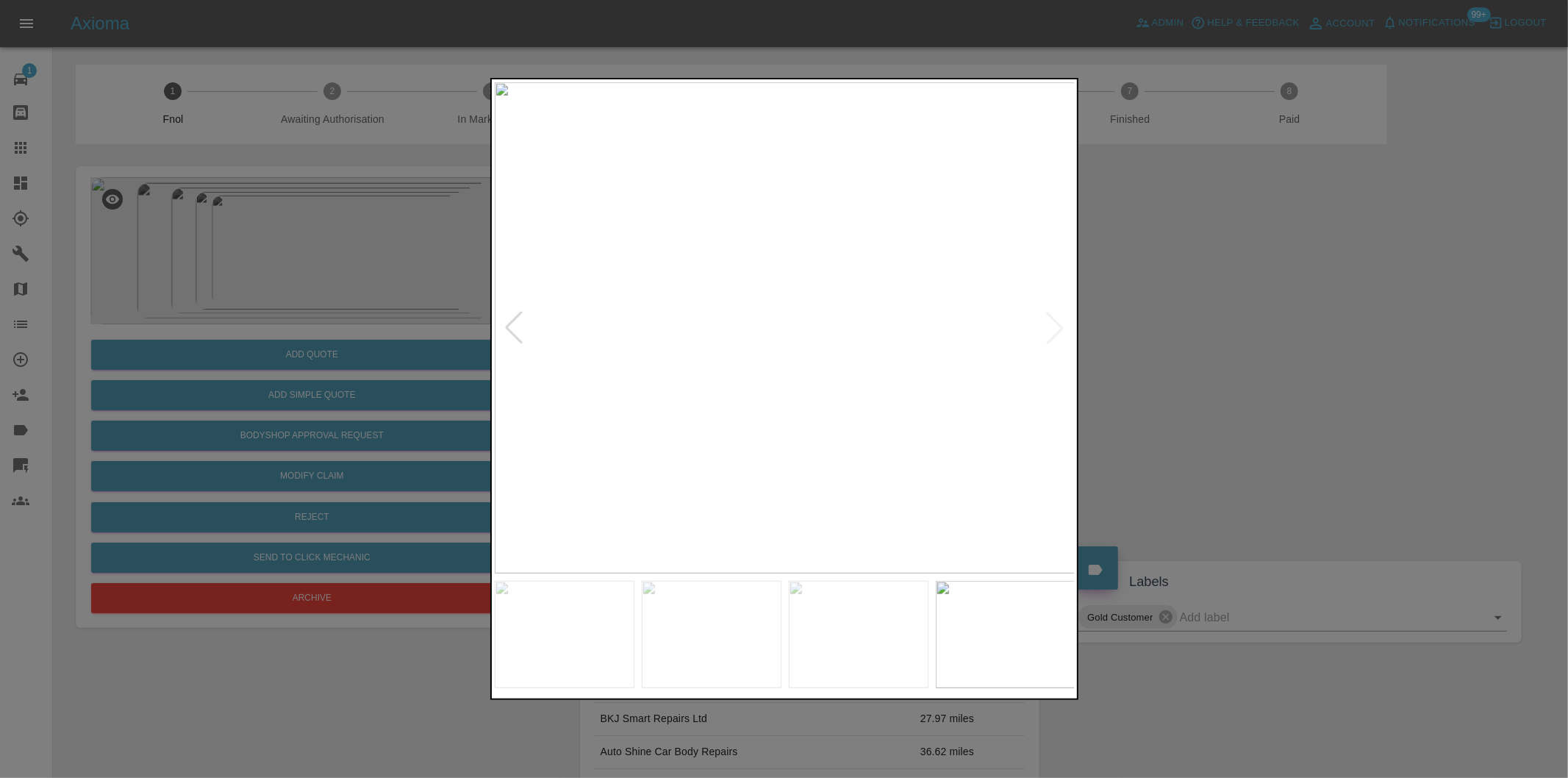
click at [1174, 300] on div at bounding box center [784, 389] width 1568 height 778
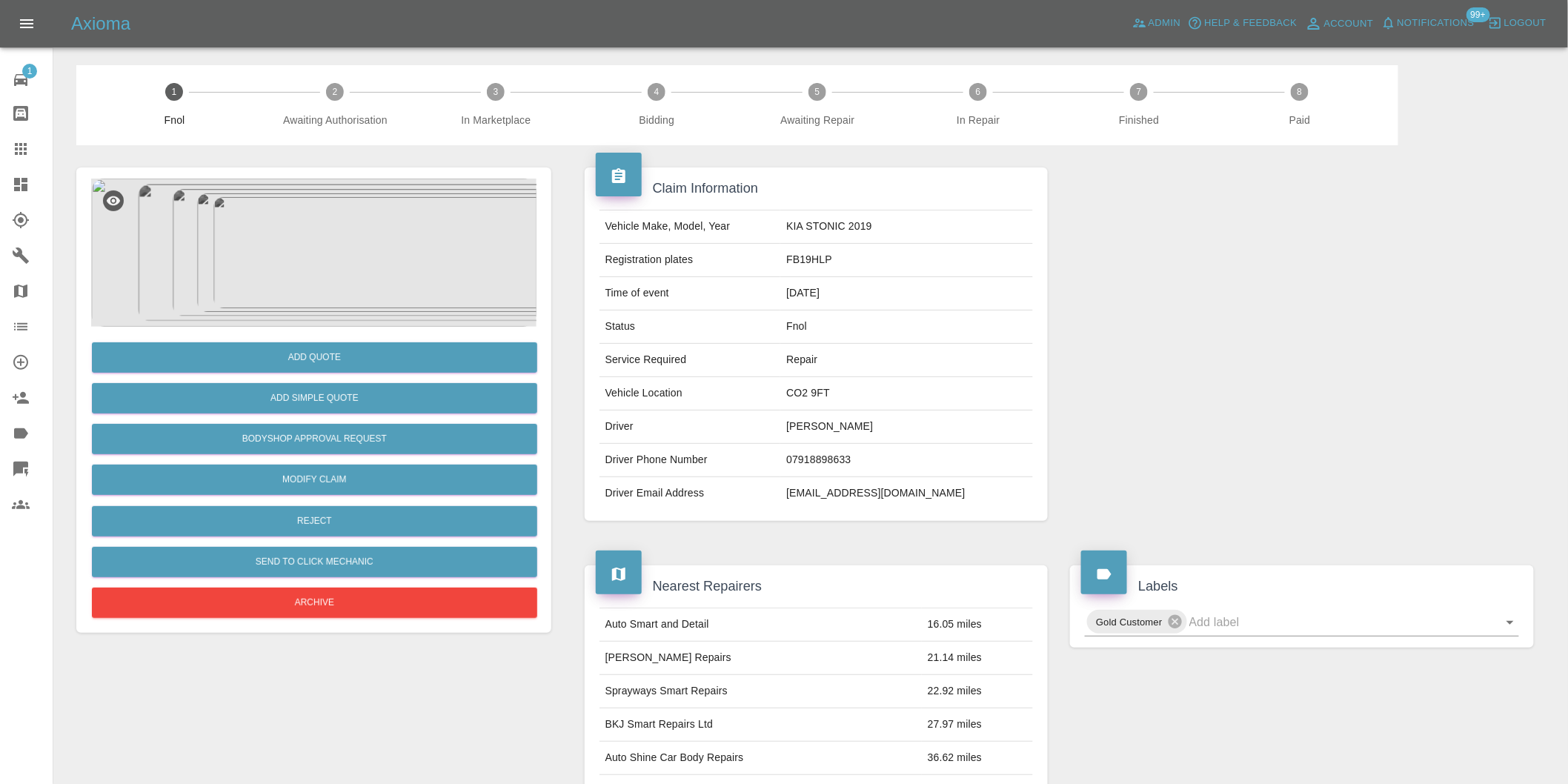
click at [336, 228] on img at bounding box center [313, 252] width 445 height 148
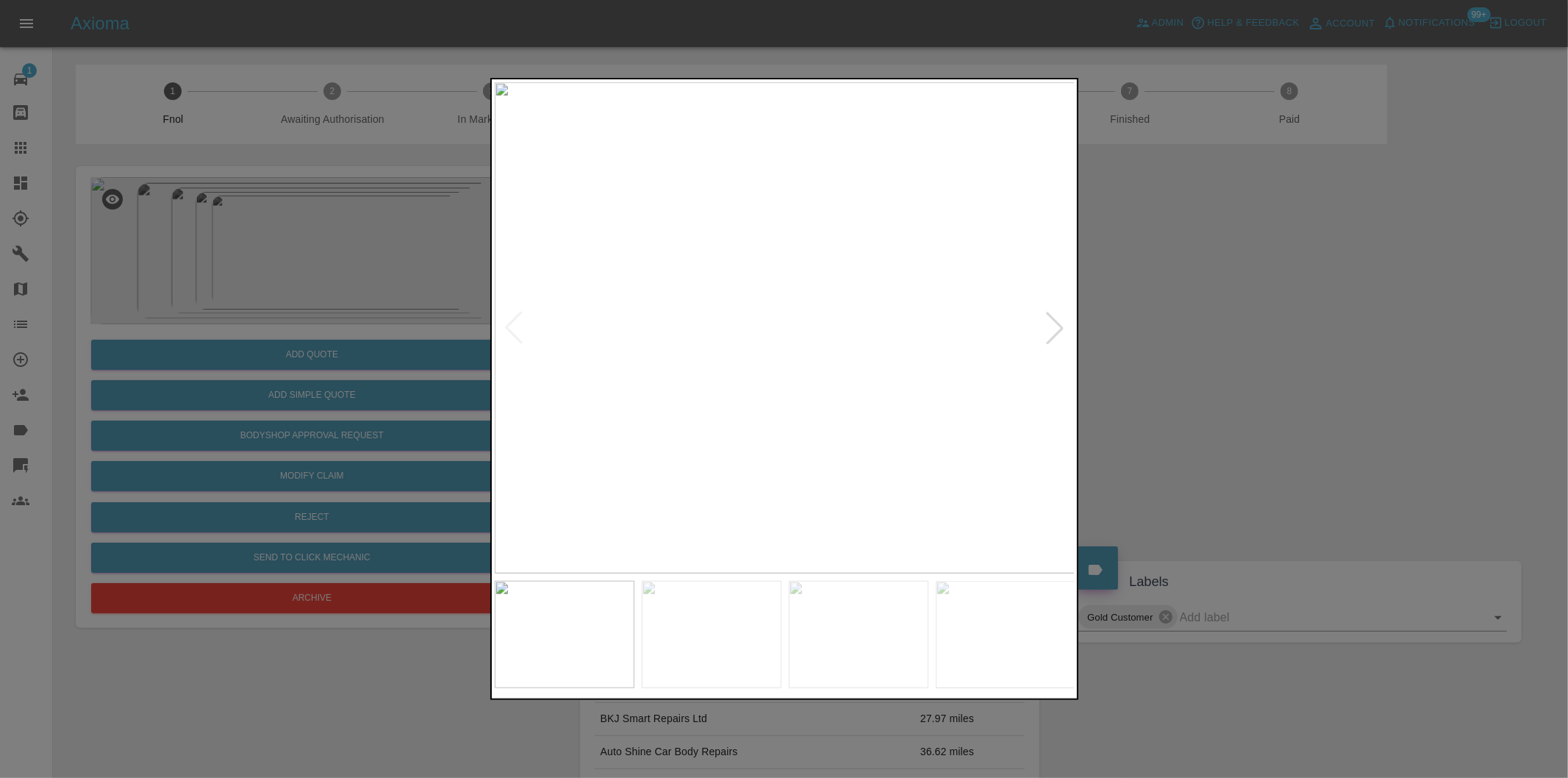
click at [1061, 325] on div at bounding box center [1055, 328] width 32 height 32
click at [777, 348] on img at bounding box center [784, 328] width 581 height 491
click at [776, 348] on img at bounding box center [784, 328] width 581 height 491
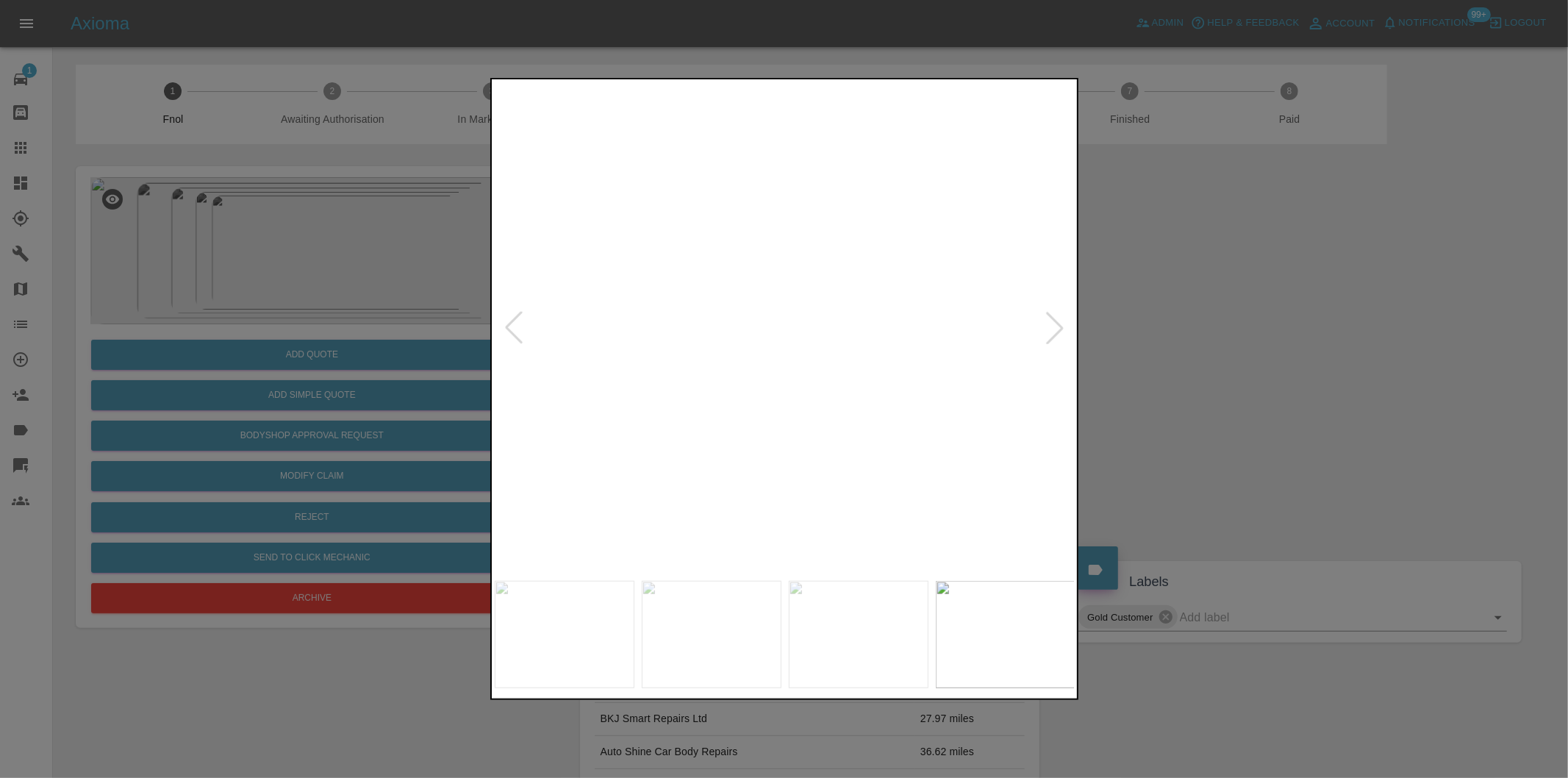
click at [772, 347] on img at bounding box center [807, 265] width 1742 height 1473
click at [1239, 342] on div at bounding box center [784, 389] width 1568 height 778
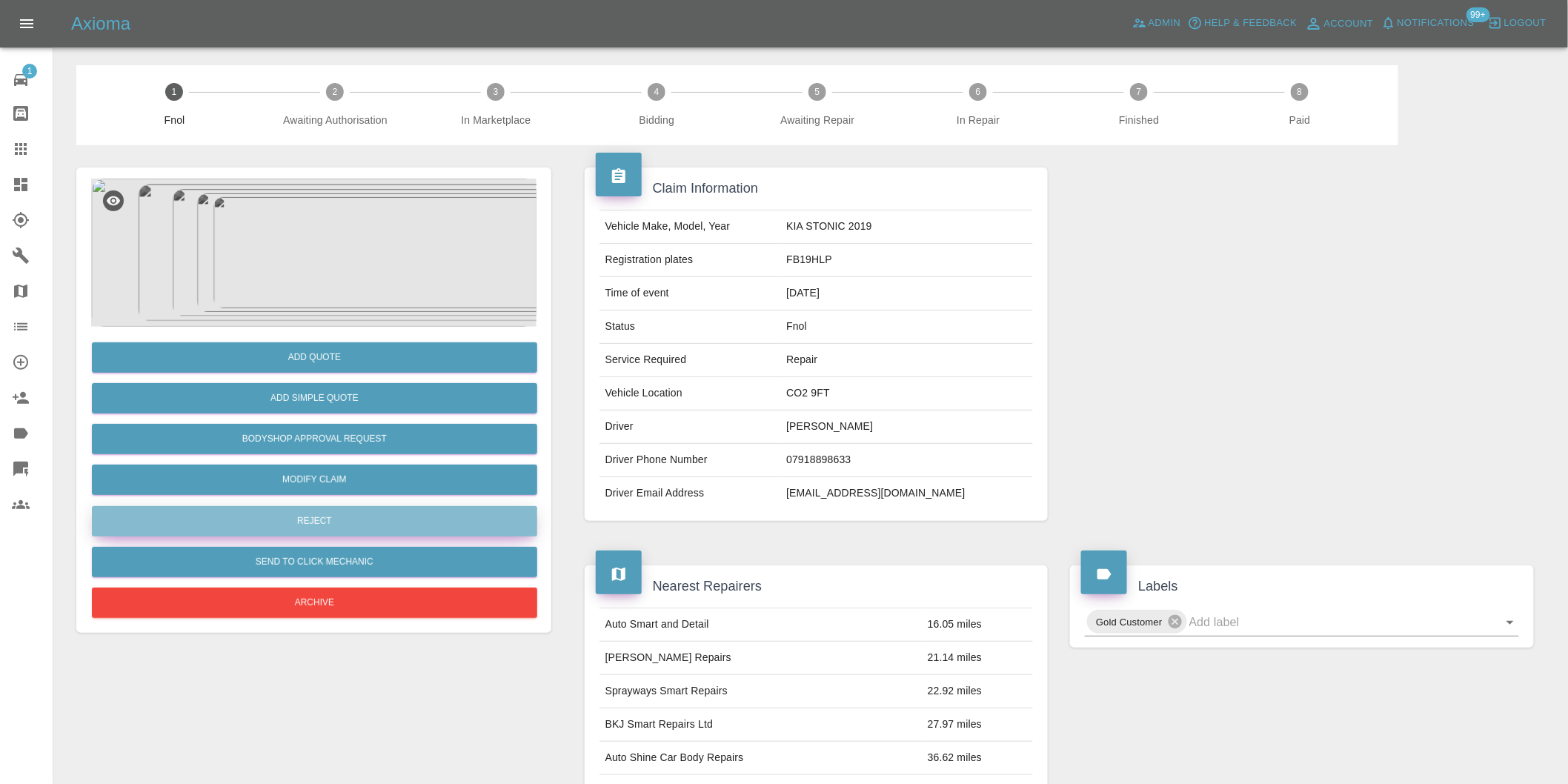
click at [339, 522] on button "Reject" at bounding box center [314, 521] width 445 height 30
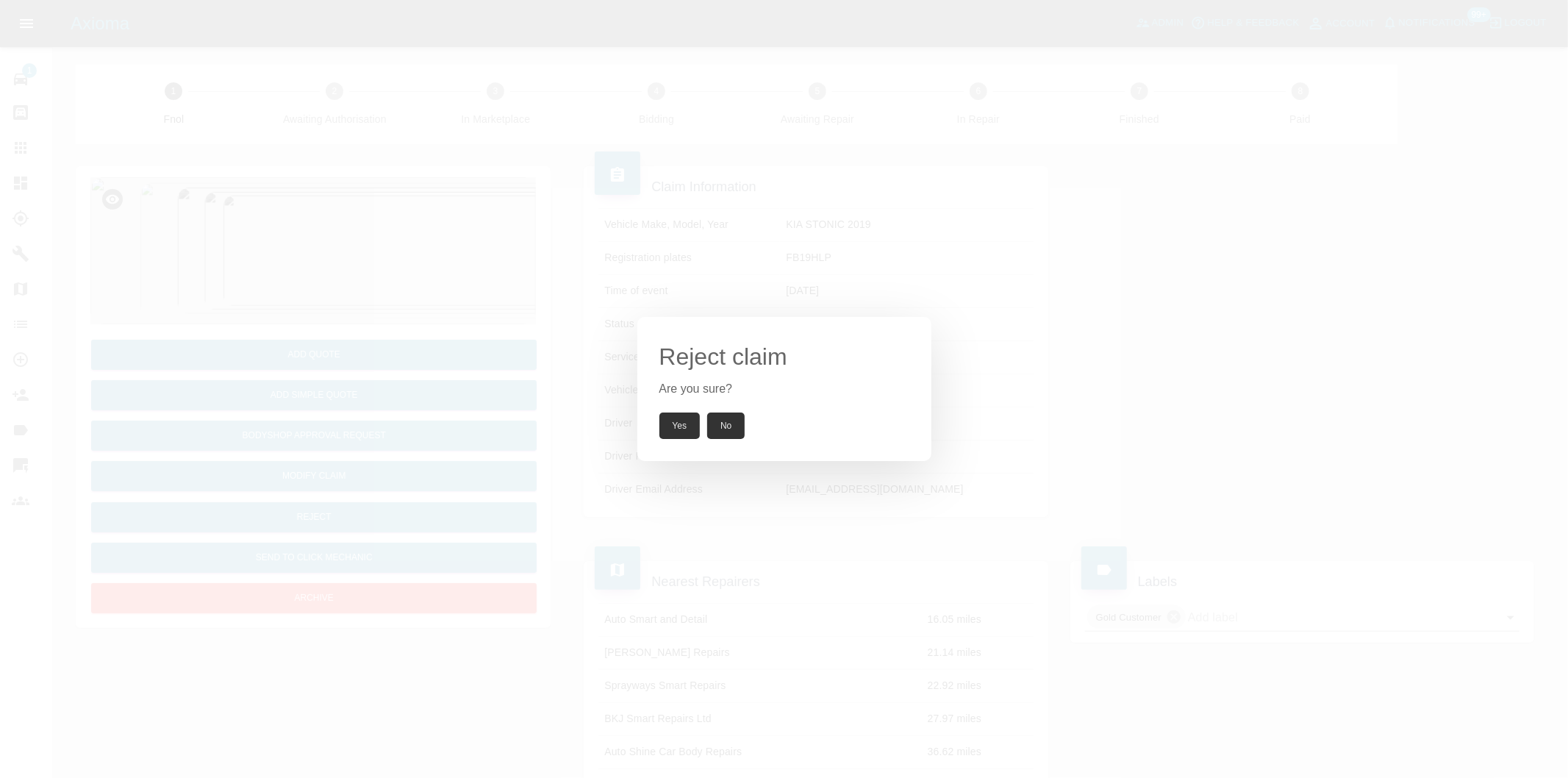
click at [677, 435] on button "Yes" at bounding box center [679, 426] width 41 height 27
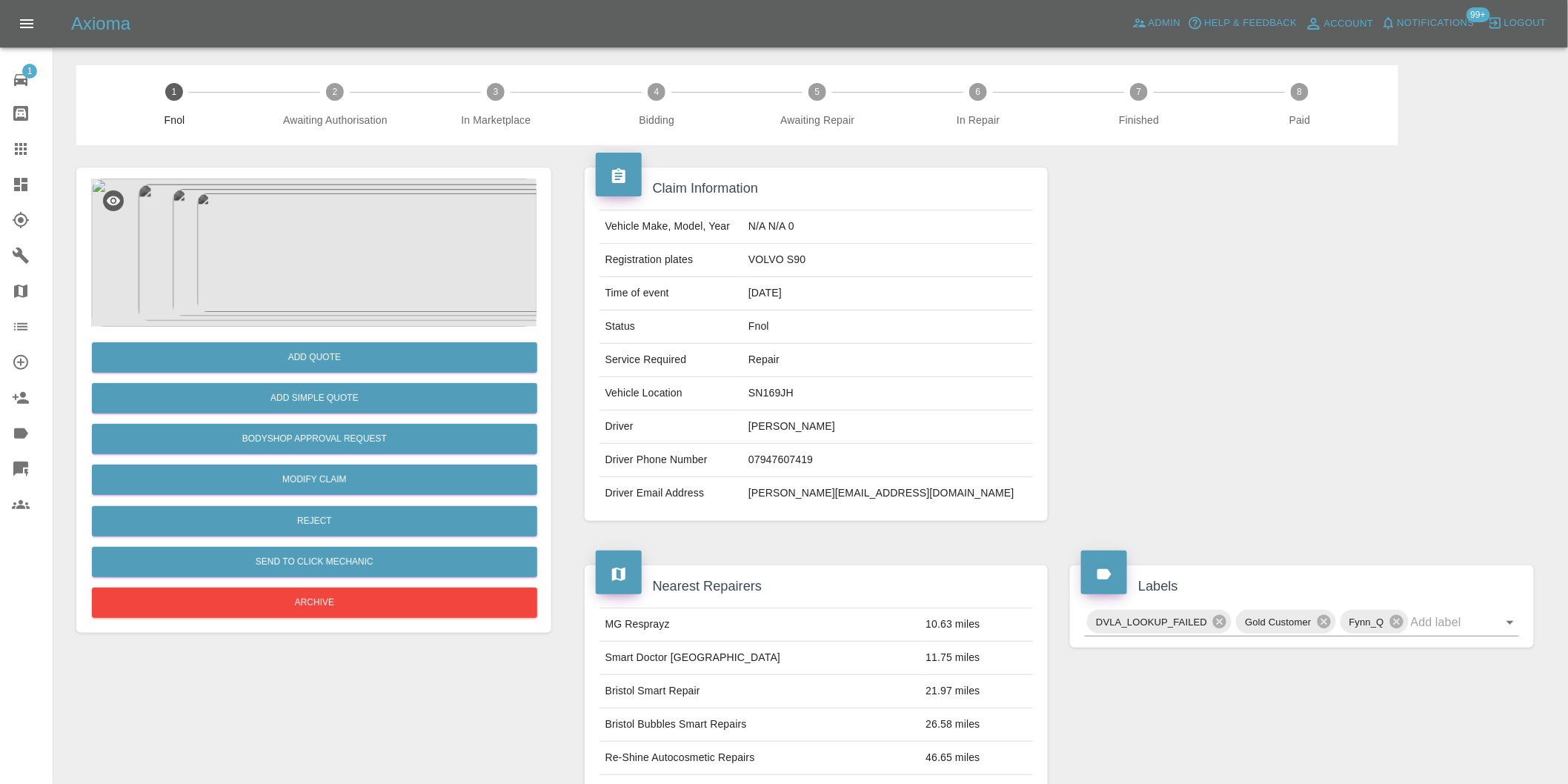
click at [325, 274] on img at bounding box center [313, 252] width 445 height 148
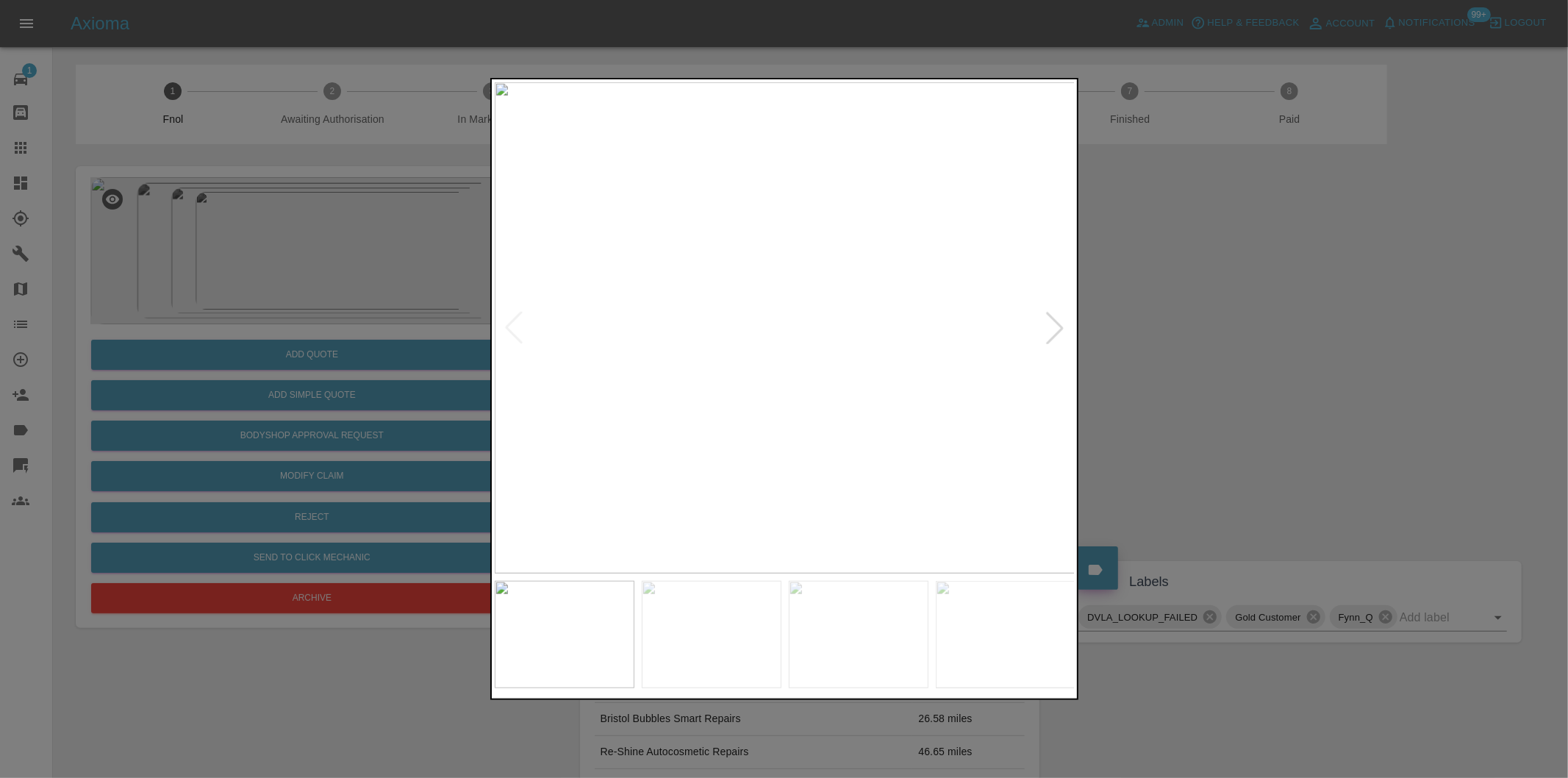
click at [1053, 323] on div at bounding box center [1055, 328] width 32 height 32
click at [1214, 357] on div at bounding box center [784, 389] width 1568 height 778
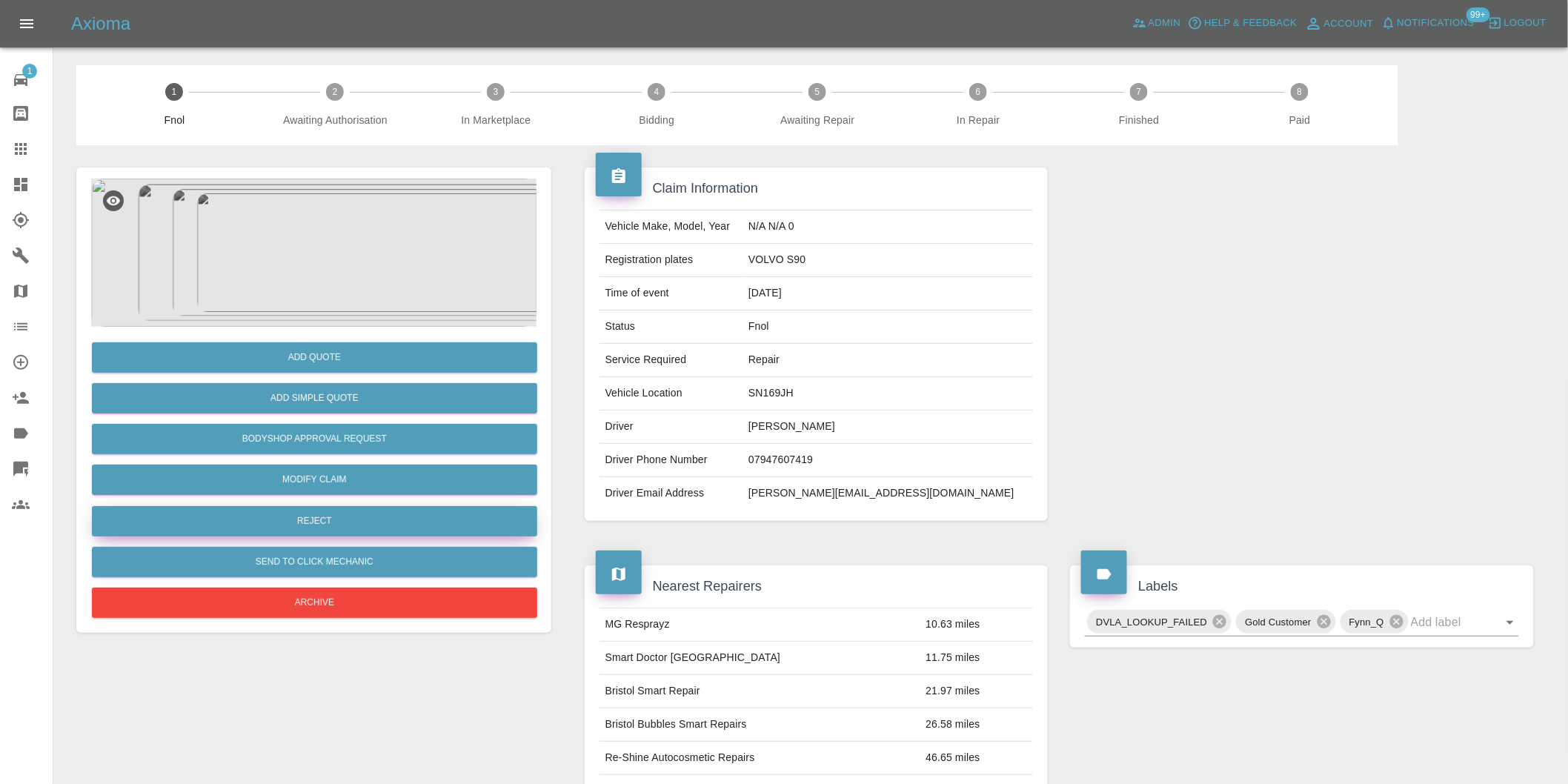
click at [372, 506] on button "Reject" at bounding box center [314, 521] width 445 height 30
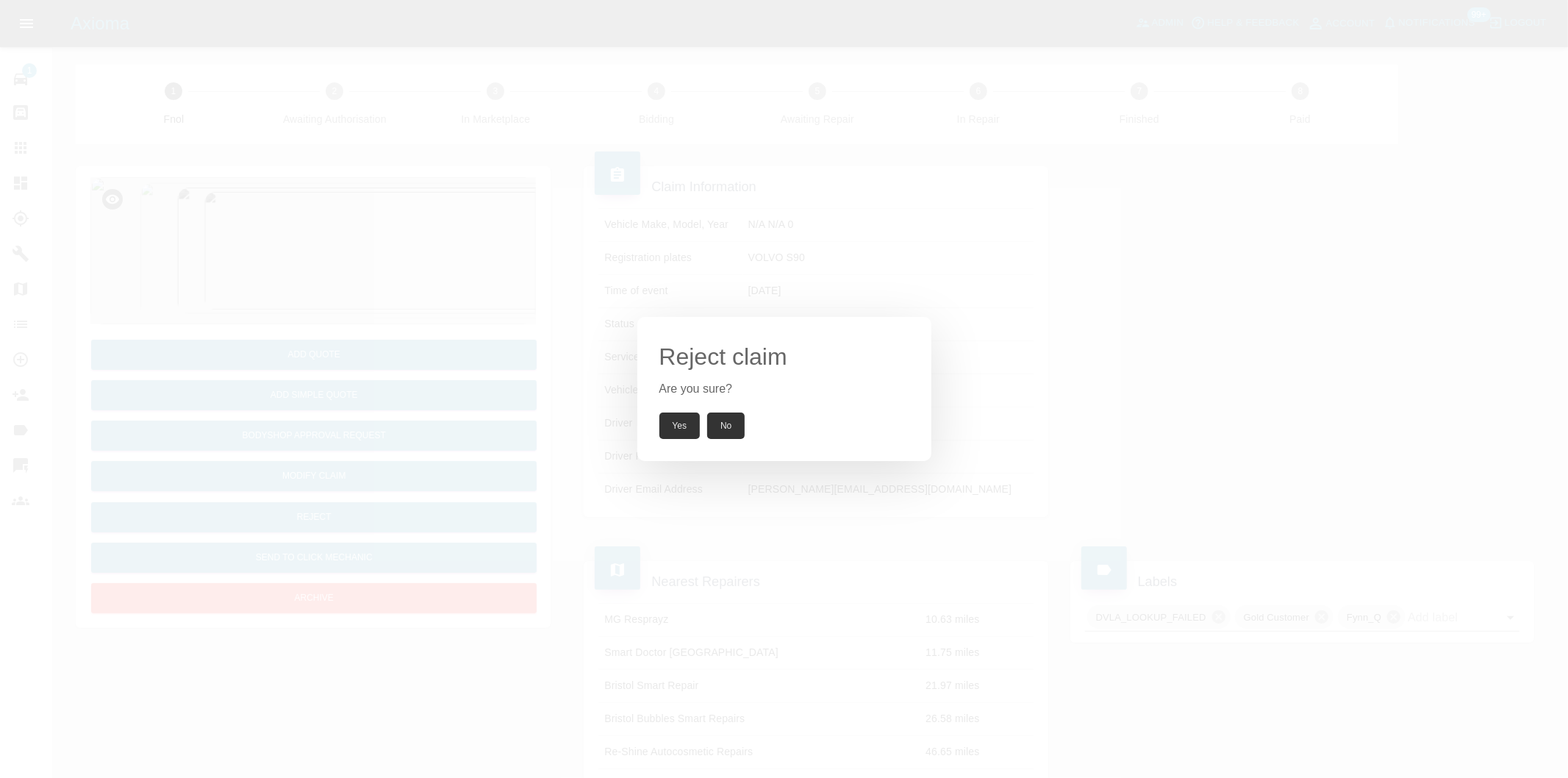
click at [677, 420] on button "Yes" at bounding box center [679, 426] width 41 height 27
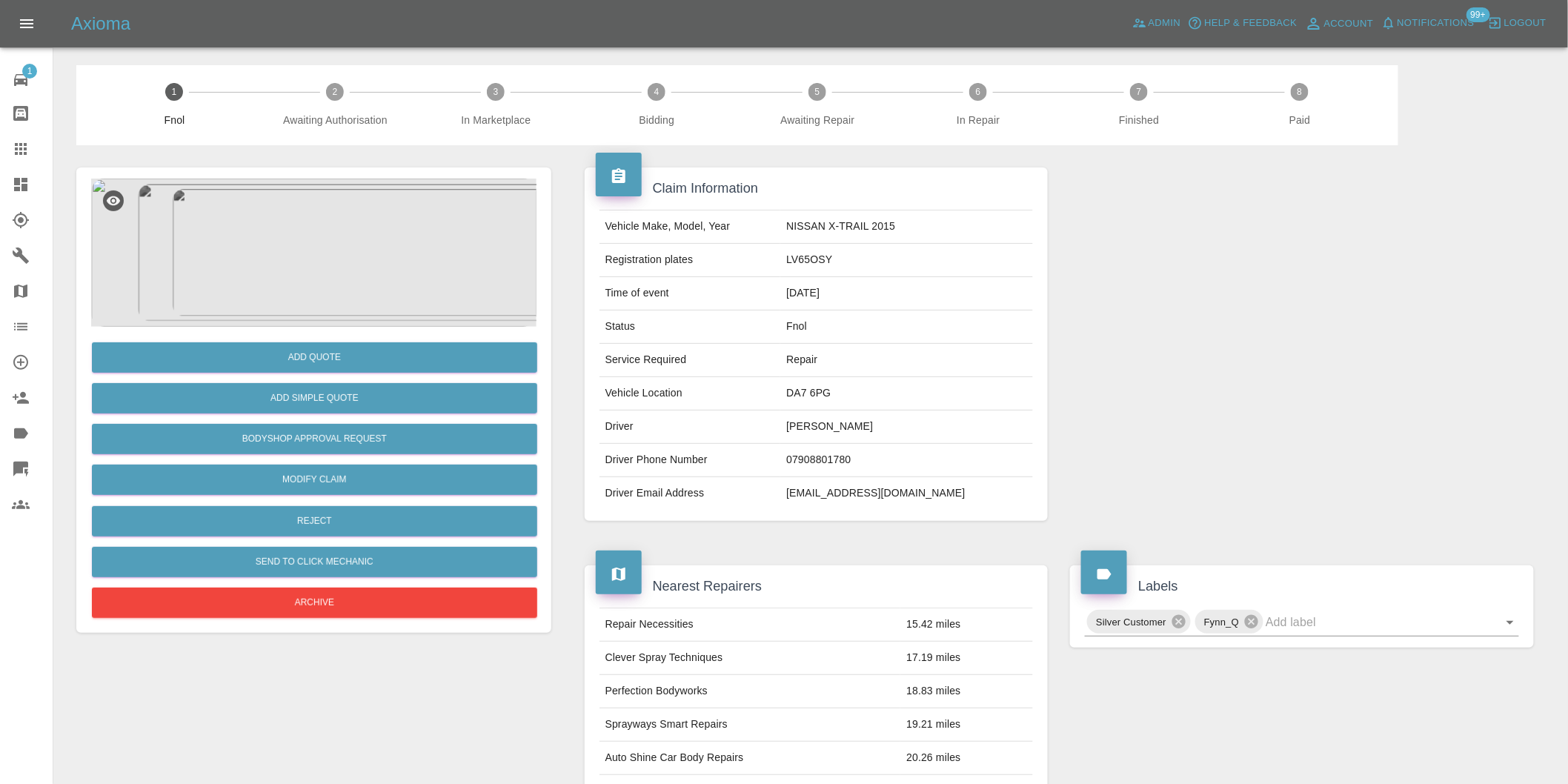
click at [343, 300] on img at bounding box center [313, 252] width 445 height 148
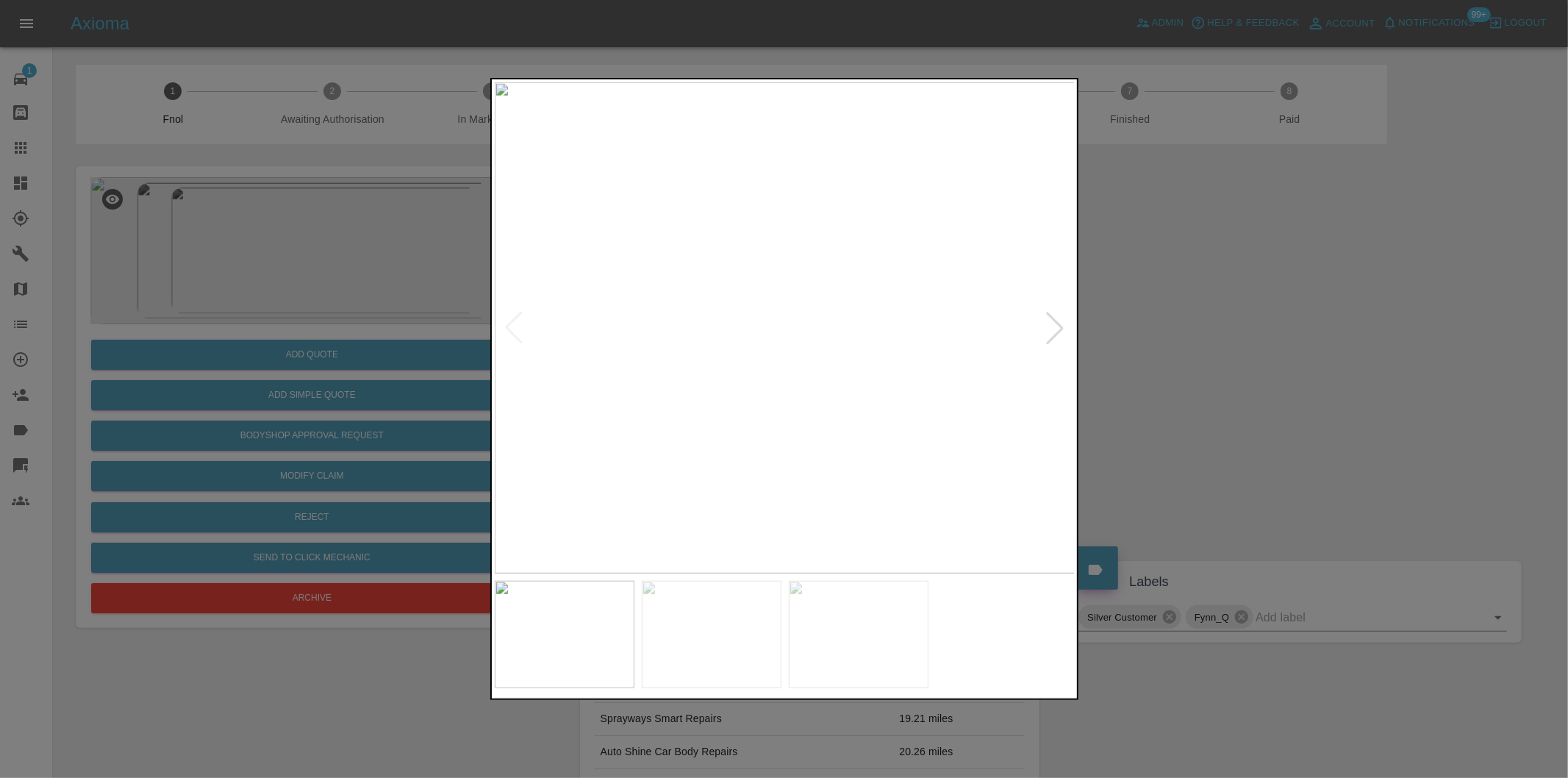
click at [1050, 330] on div at bounding box center [1055, 328] width 32 height 32
click at [1050, 327] on div at bounding box center [1055, 328] width 32 height 32
click at [1050, 327] on img at bounding box center [784, 328] width 581 height 491
click at [511, 322] on div at bounding box center [514, 328] width 32 height 32
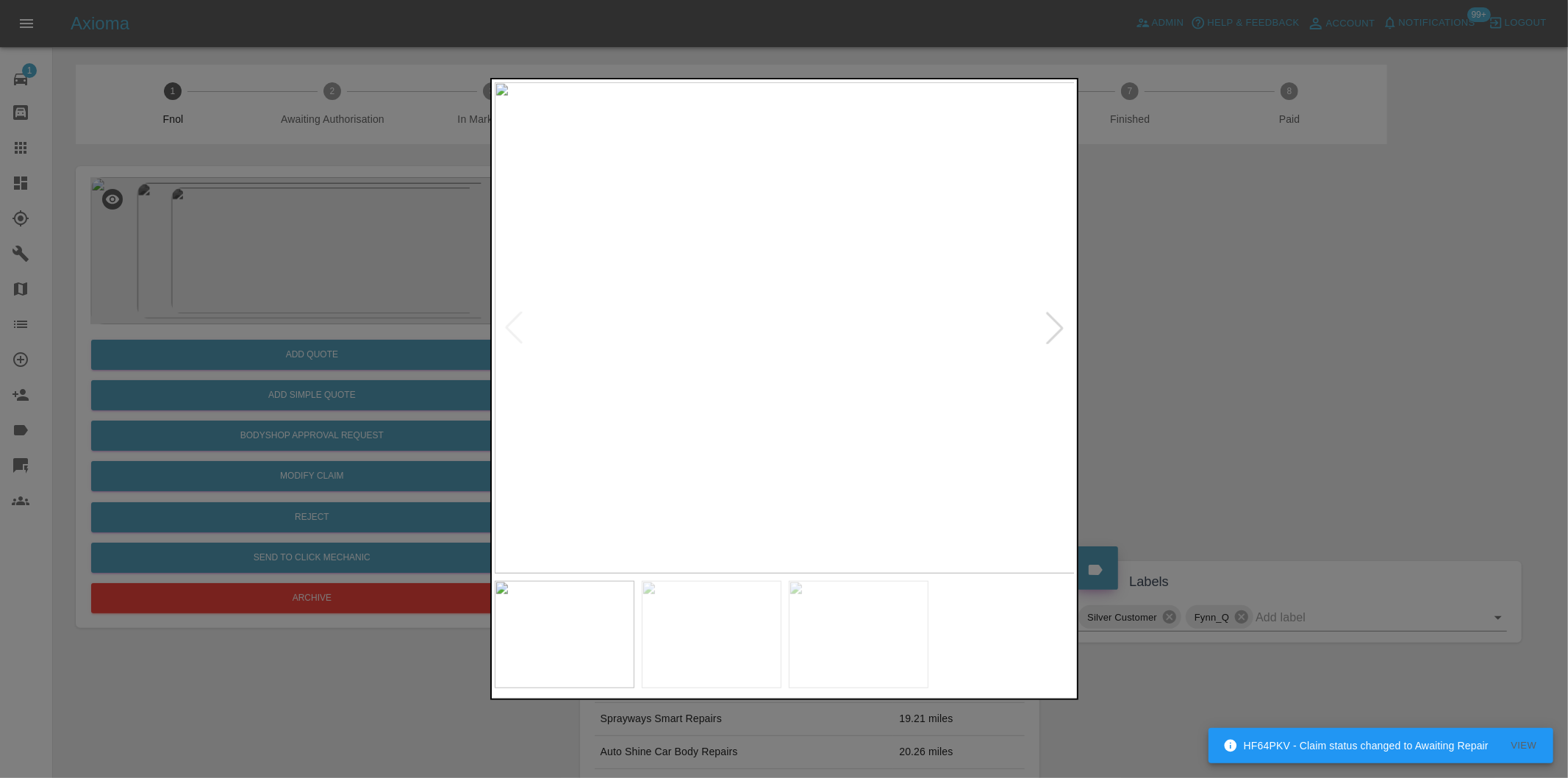
click at [887, 339] on img at bounding box center [784, 328] width 581 height 491
click at [697, 427] on img at bounding box center [201, 395] width 1742 height 1473
drag, startPoint x: 1191, startPoint y: 402, endPoint x: 892, endPoint y: 463, distance: 305.2
click at [1189, 402] on div at bounding box center [784, 389] width 1568 height 778
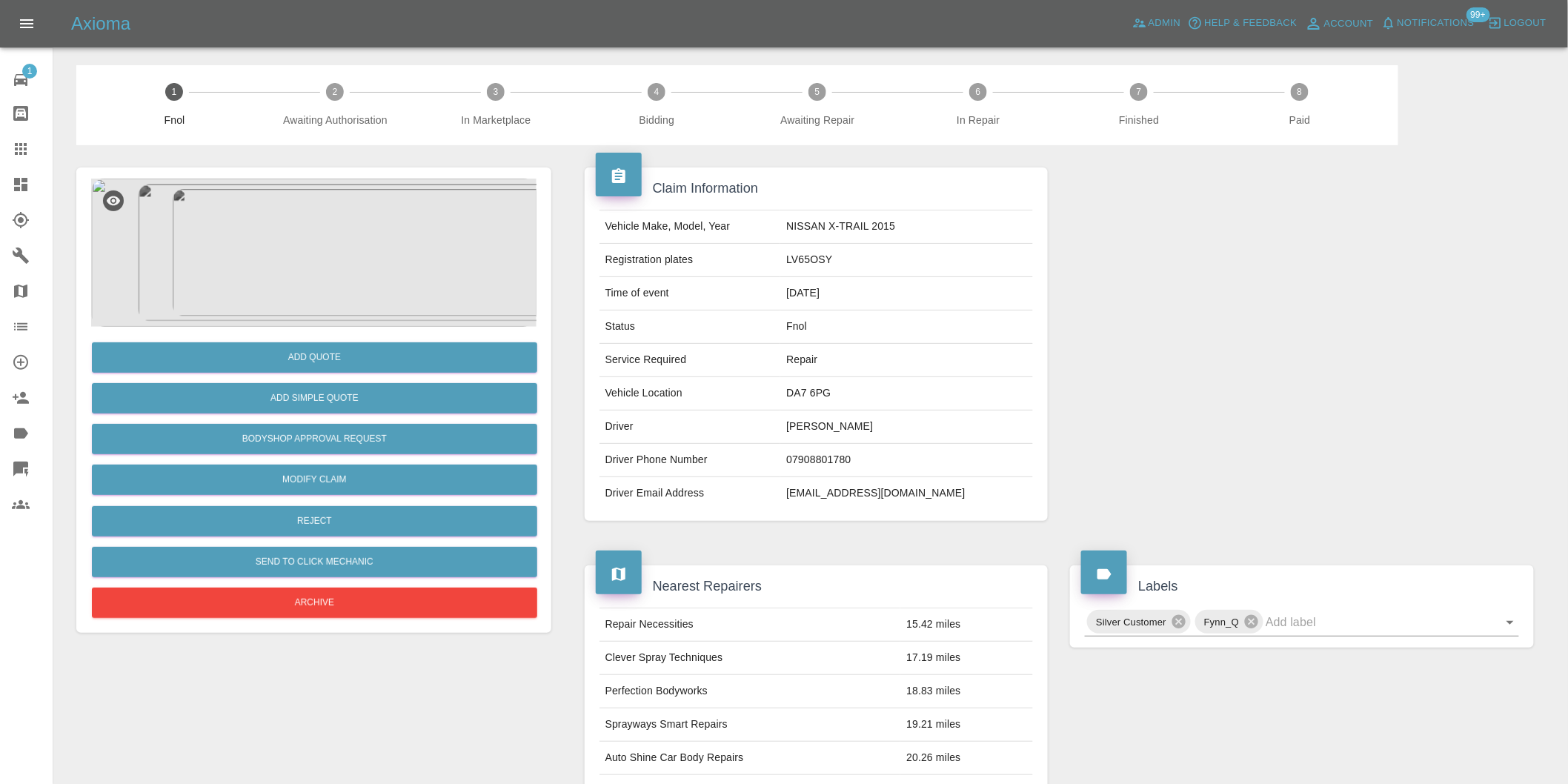
click at [331, 249] on img at bounding box center [313, 252] width 445 height 148
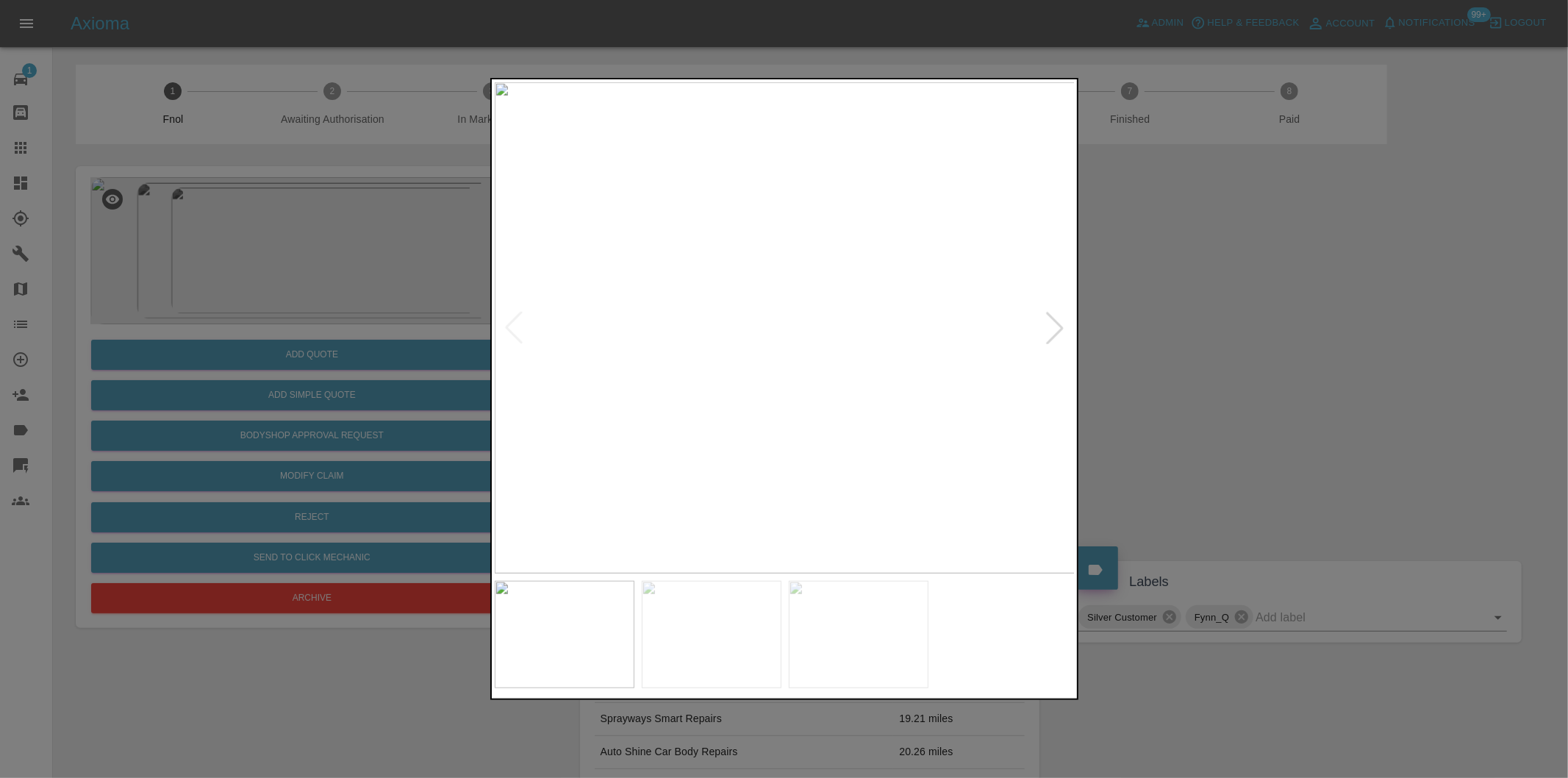
click at [1048, 318] on div at bounding box center [1055, 328] width 32 height 32
click at [759, 290] on img at bounding box center [784, 328] width 581 height 491
click at [759, 288] on img at bounding box center [859, 441] width 1742 height 1473
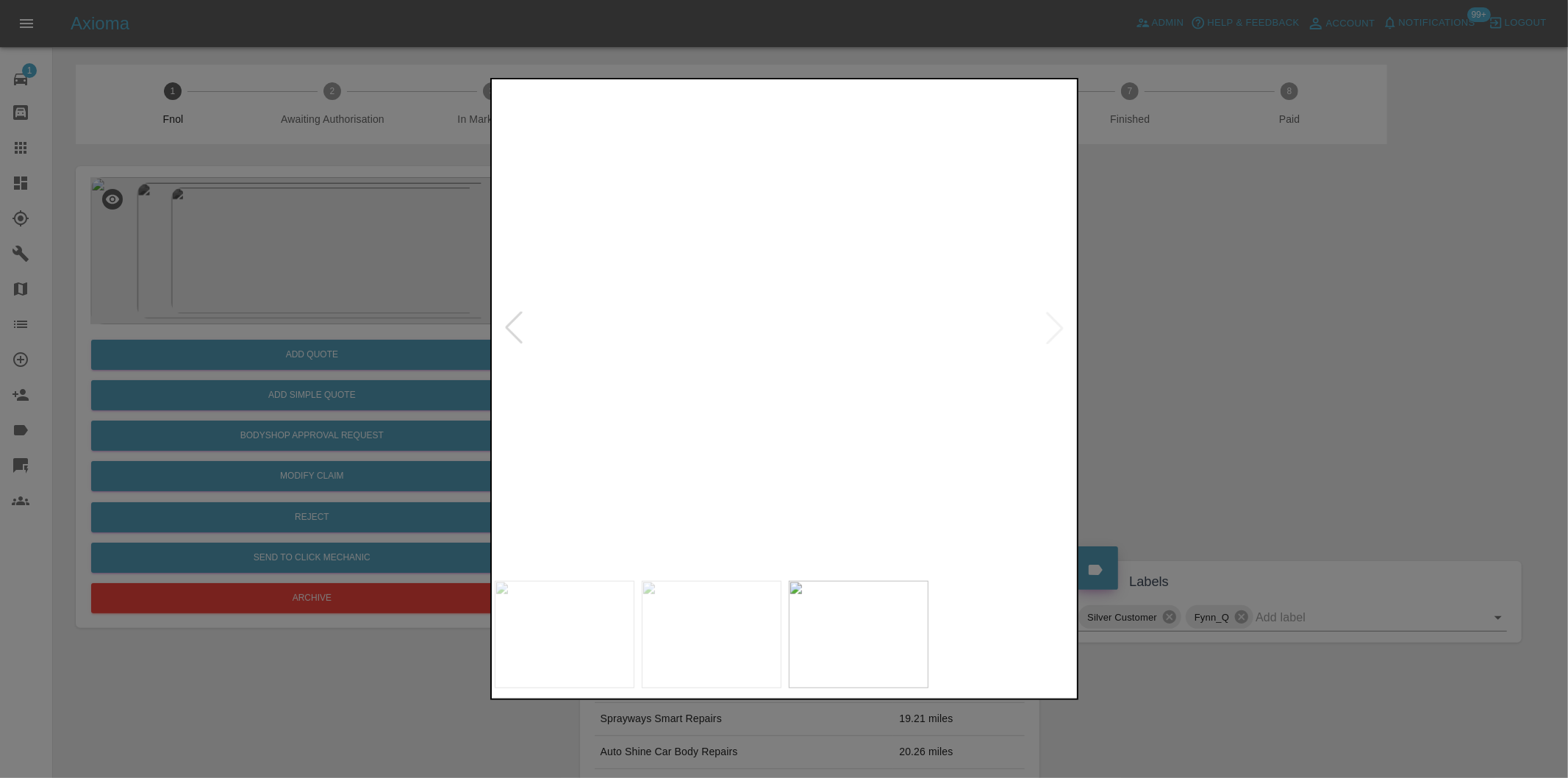
click at [759, 288] on img at bounding box center [859, 441] width 1742 height 1473
click at [1200, 362] on div at bounding box center [784, 389] width 1568 height 778
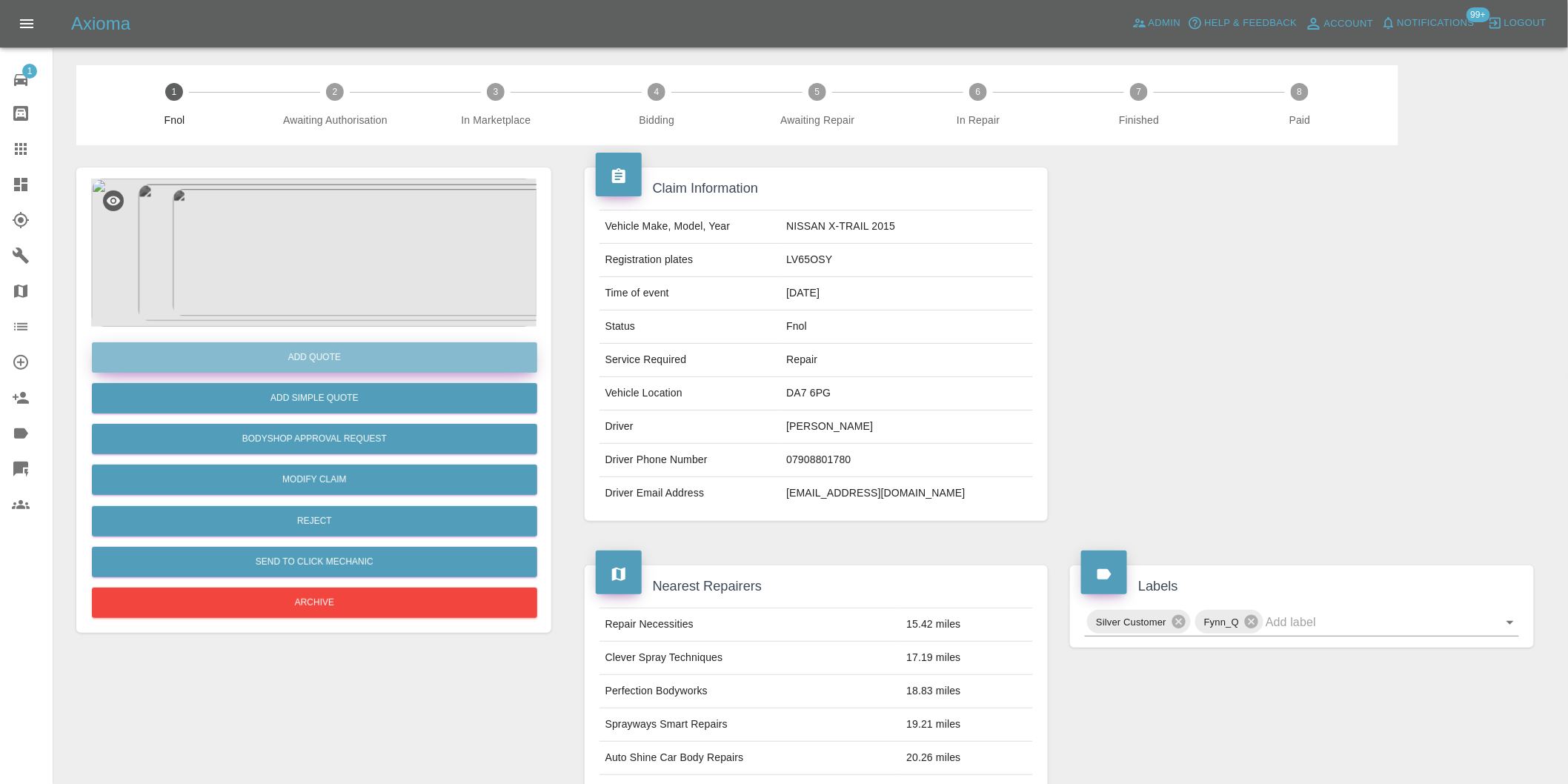
click at [291, 353] on button "Add Quote" at bounding box center [314, 357] width 445 height 30
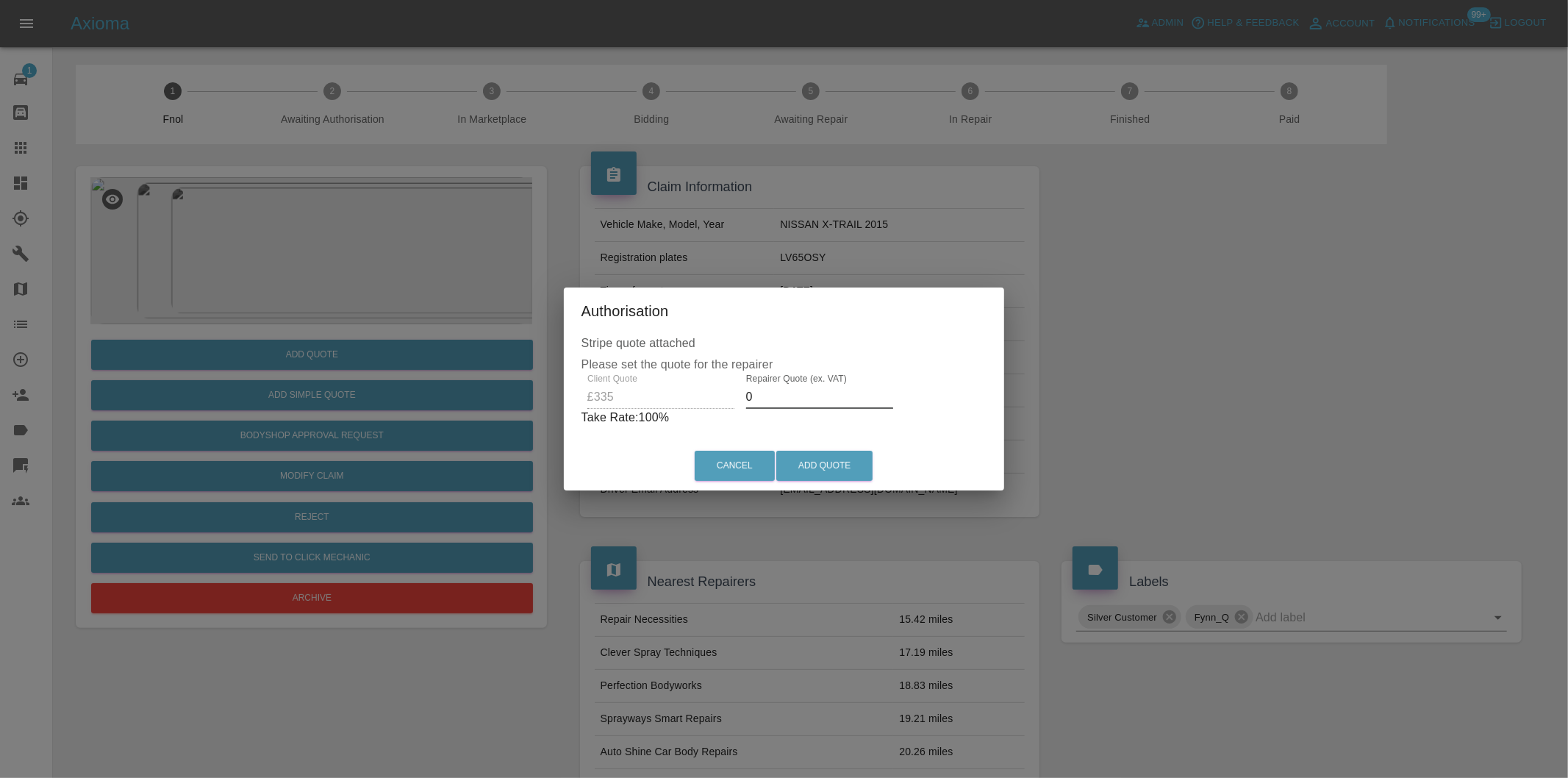
click at [783, 392] on input "0" at bounding box center [820, 397] width 147 height 23
type input "0210"
click at [841, 473] on button "Add Quote" at bounding box center [824, 465] width 96 height 30
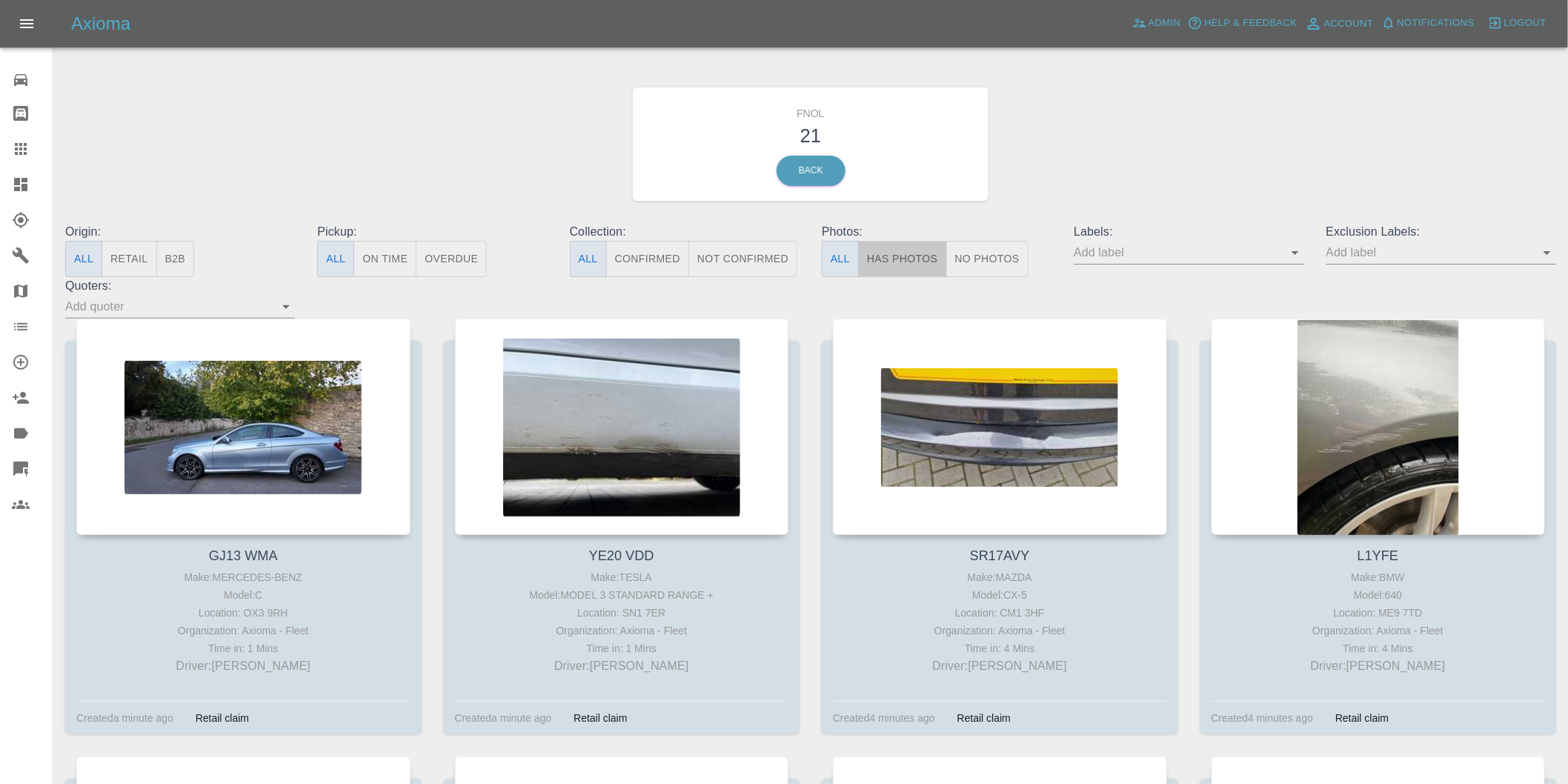
click at [927, 265] on button "Has Photos" at bounding box center [902, 259] width 89 height 37
click at [1545, 252] on icon "Open" at bounding box center [1547, 253] width 7 height 4
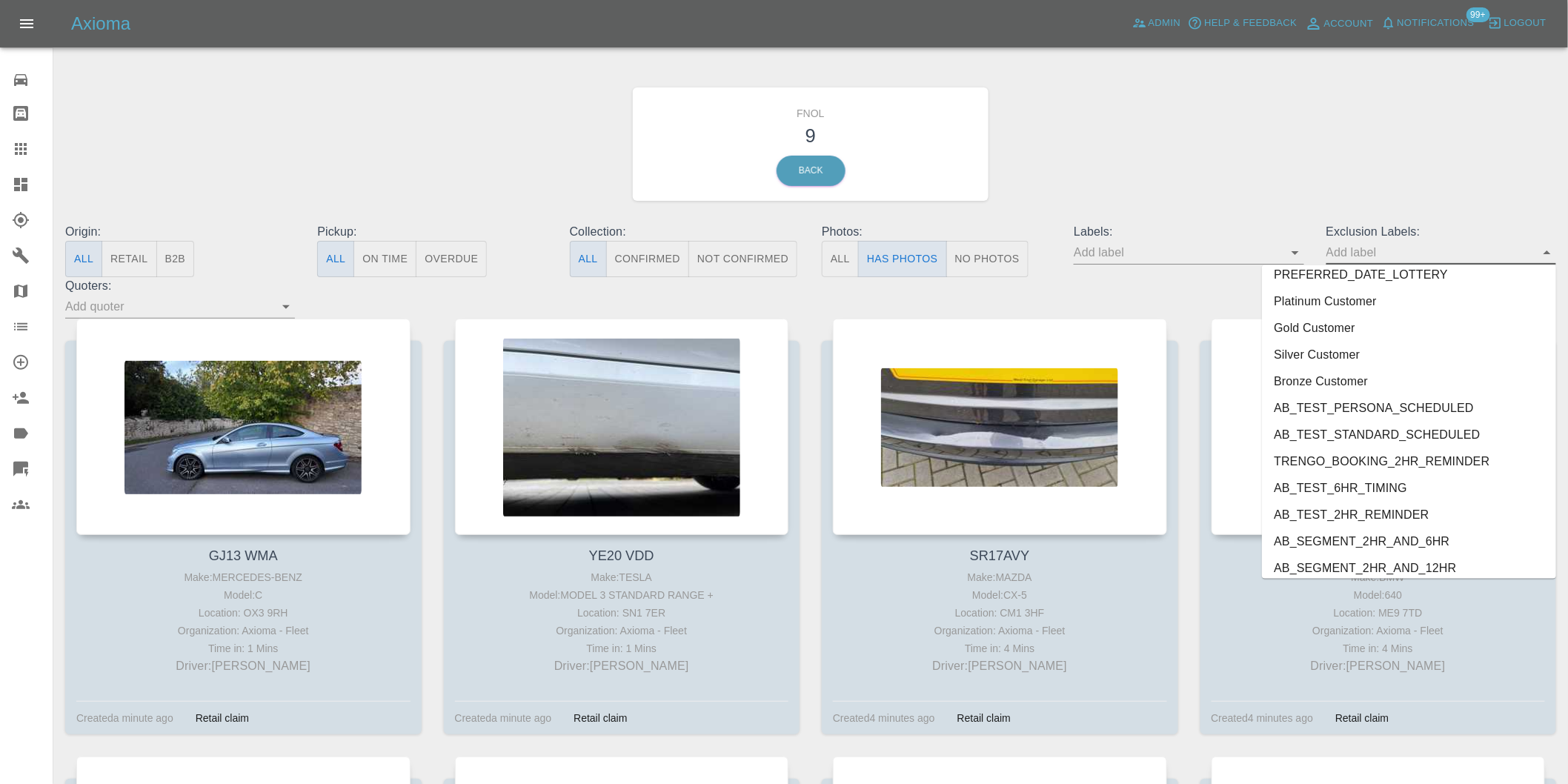
scroll to position [3217, 0]
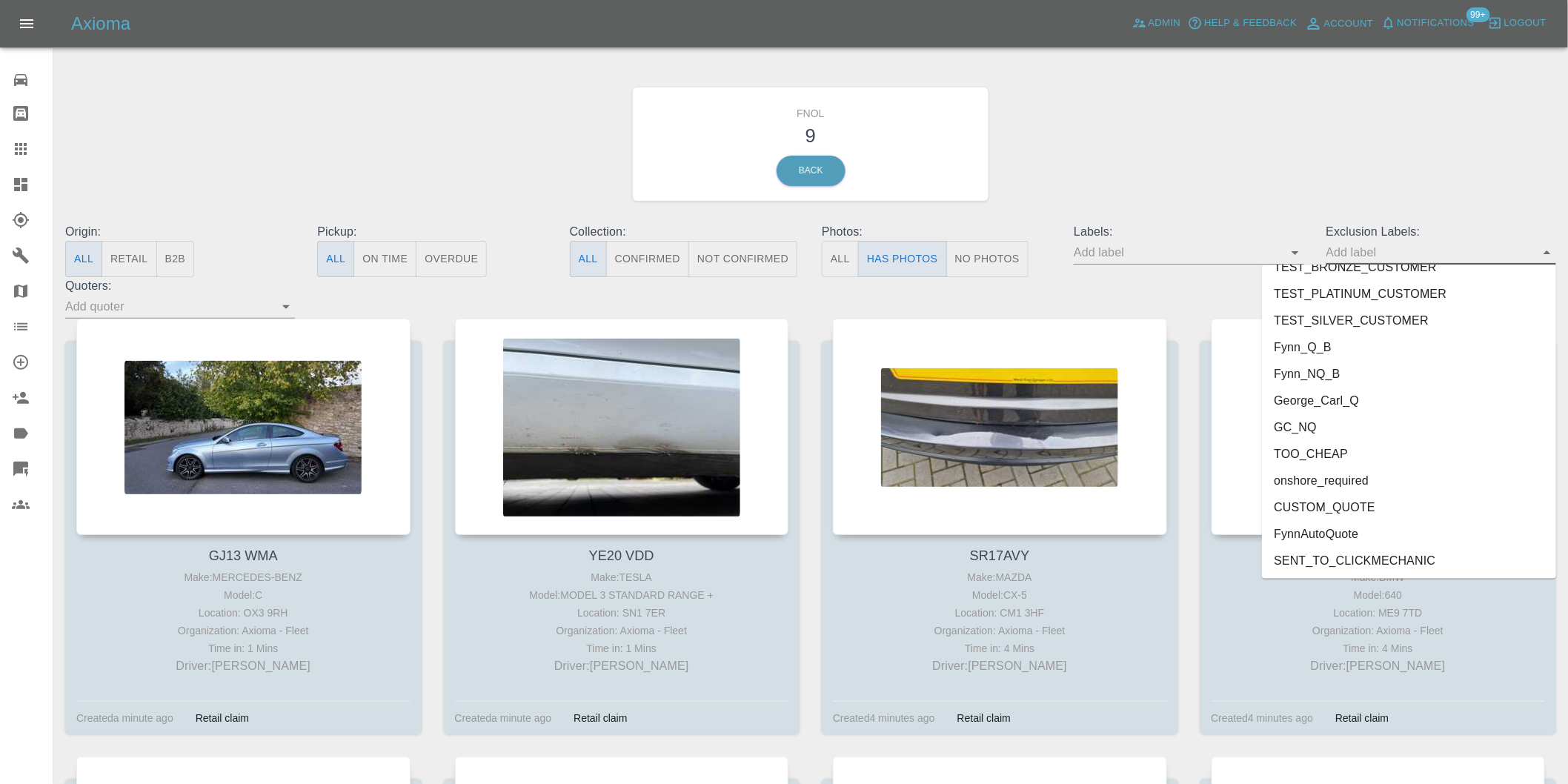
click at [1306, 483] on li "onshore_required" at bounding box center [1408, 480] width 294 height 27
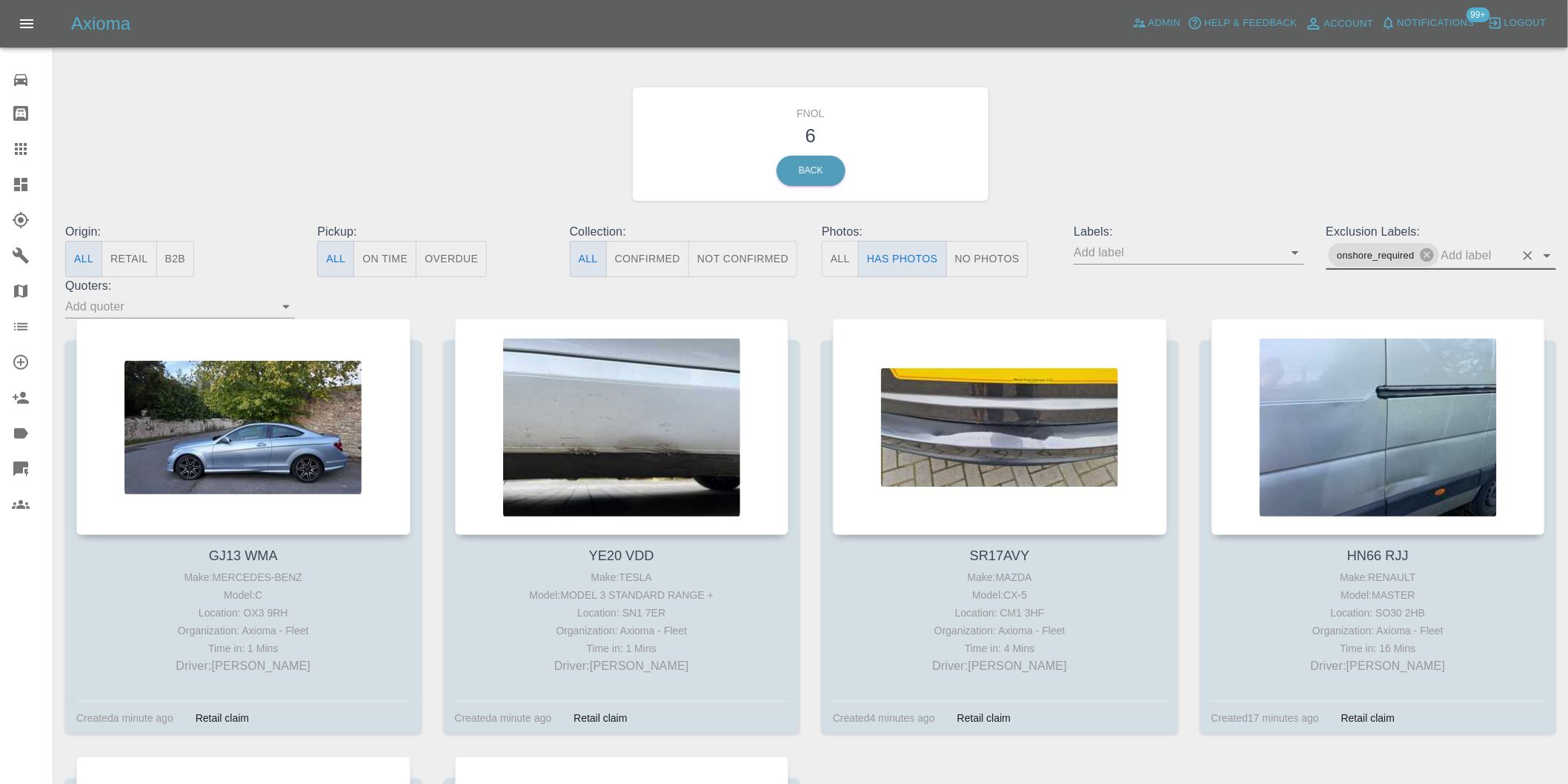
click at [1548, 256] on icon "Open" at bounding box center [1547, 256] width 7 height 4
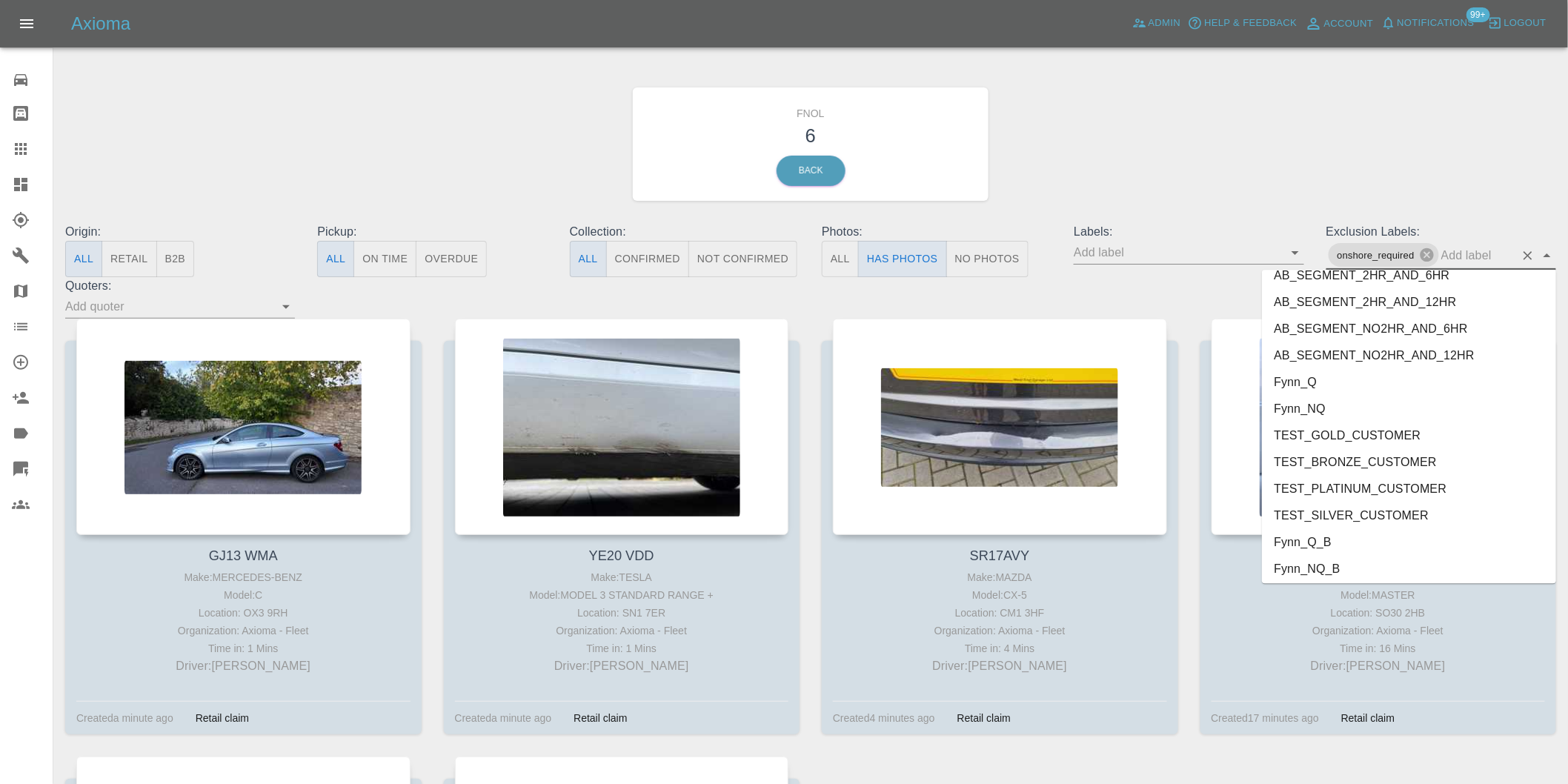
scroll to position [3191, 0]
click at [1337, 431] on li "George_Carl_Q" at bounding box center [1408, 431] width 294 height 27
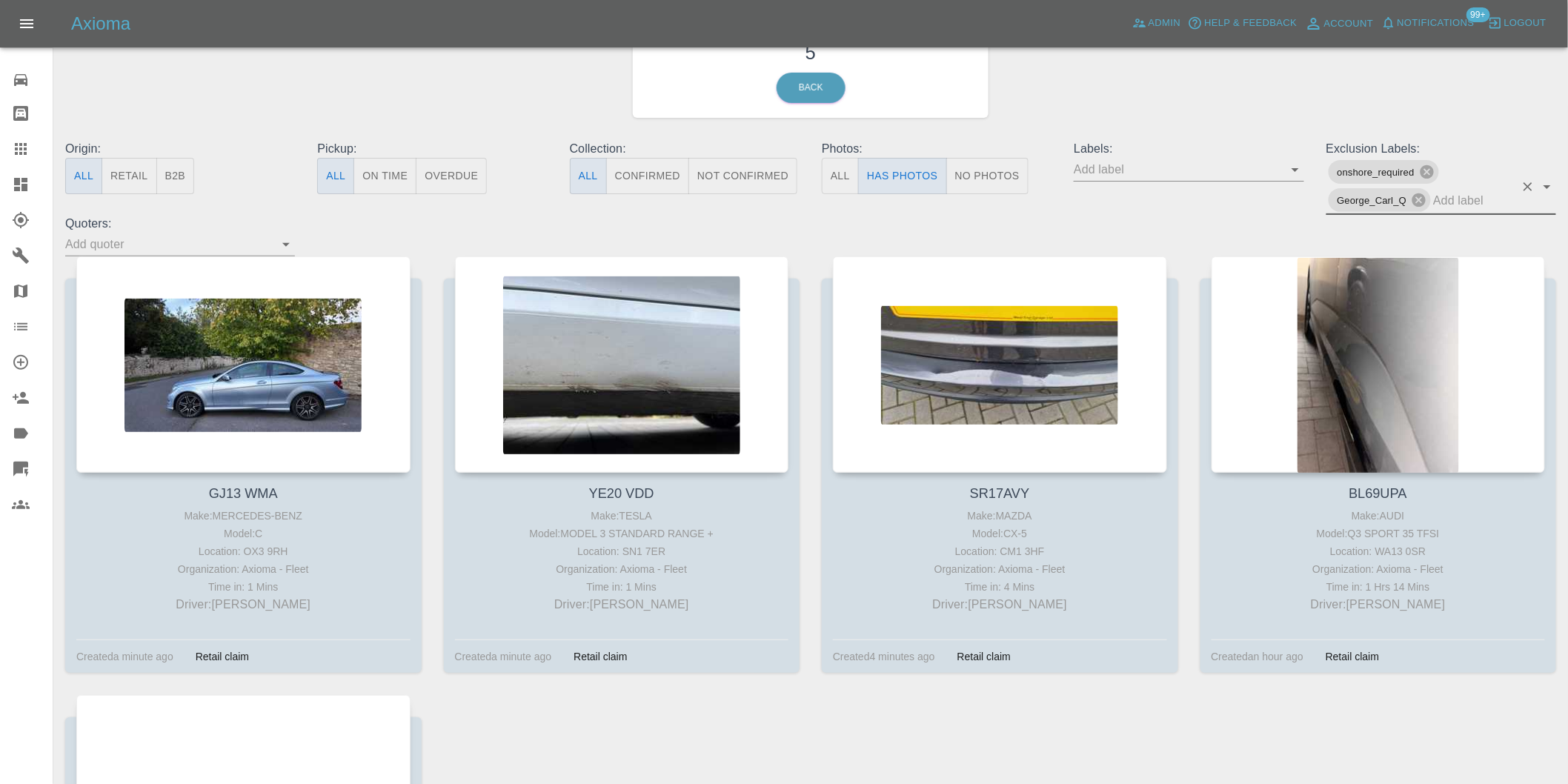
scroll to position [82, 0]
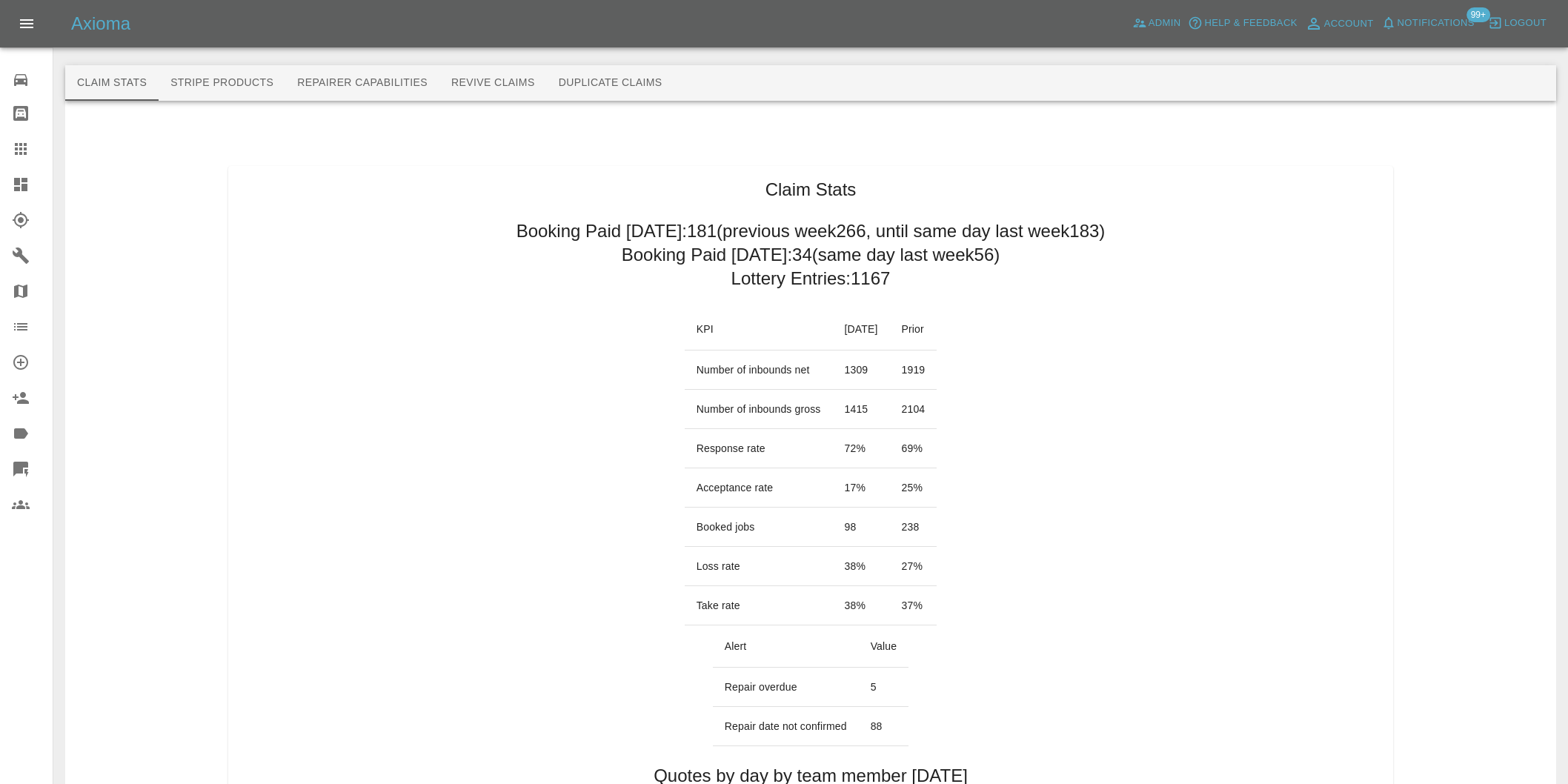
scroll to position [658, 0]
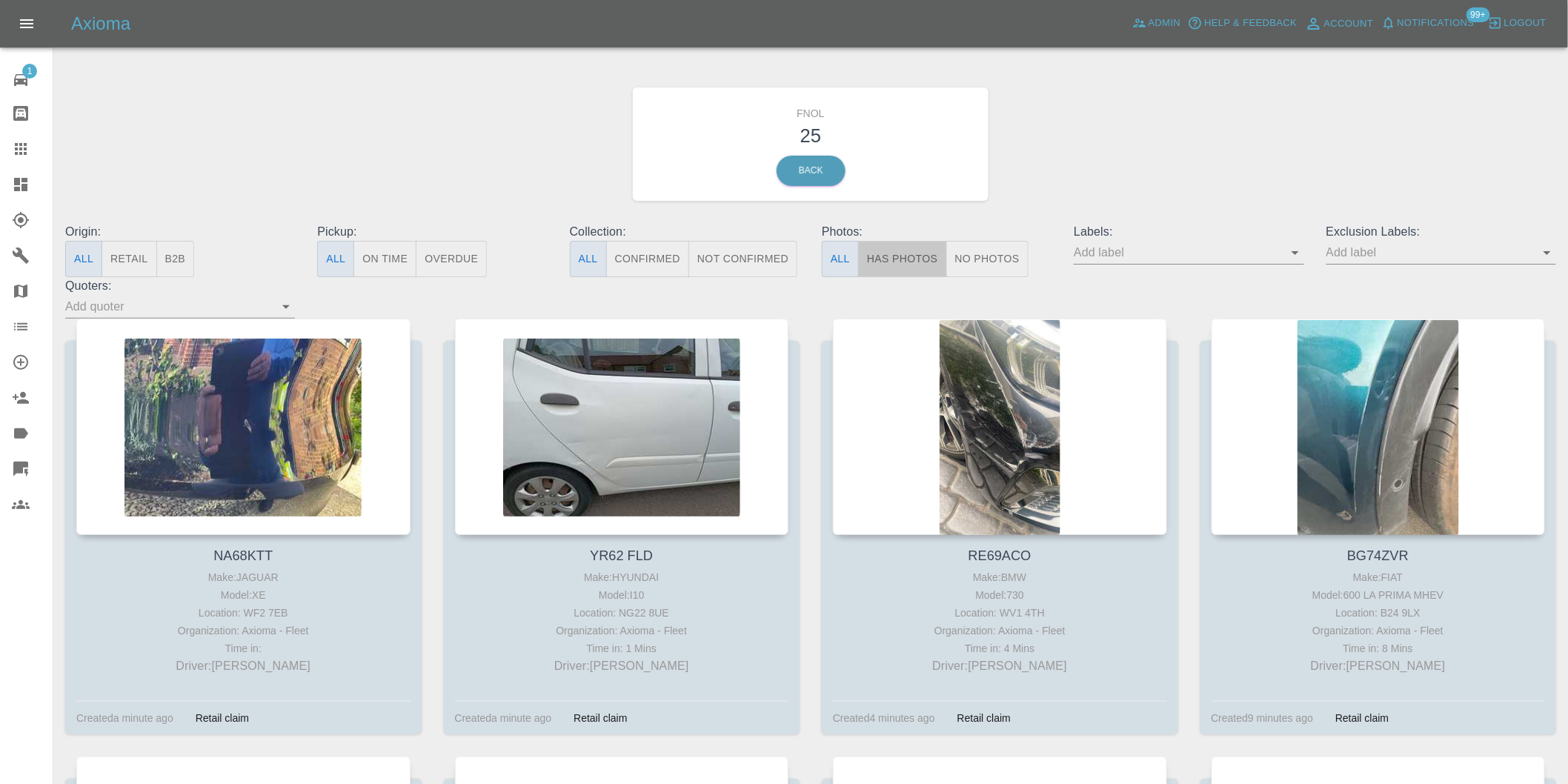
click at [902, 268] on button "Has Photos" at bounding box center [902, 259] width 89 height 37
click at [1547, 256] on icon "Open" at bounding box center [1547, 252] width 18 height 18
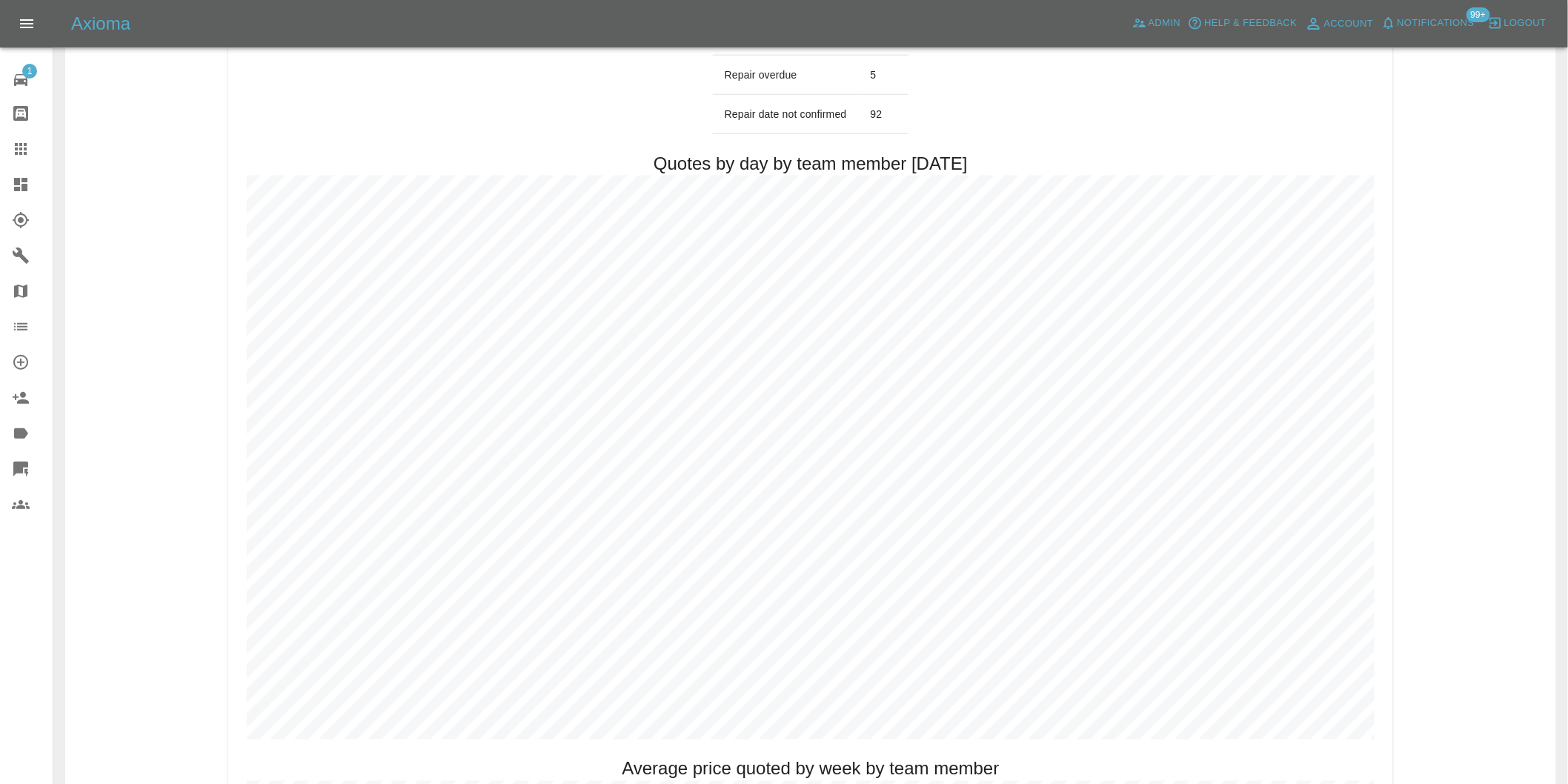
scroll to position [823, 0]
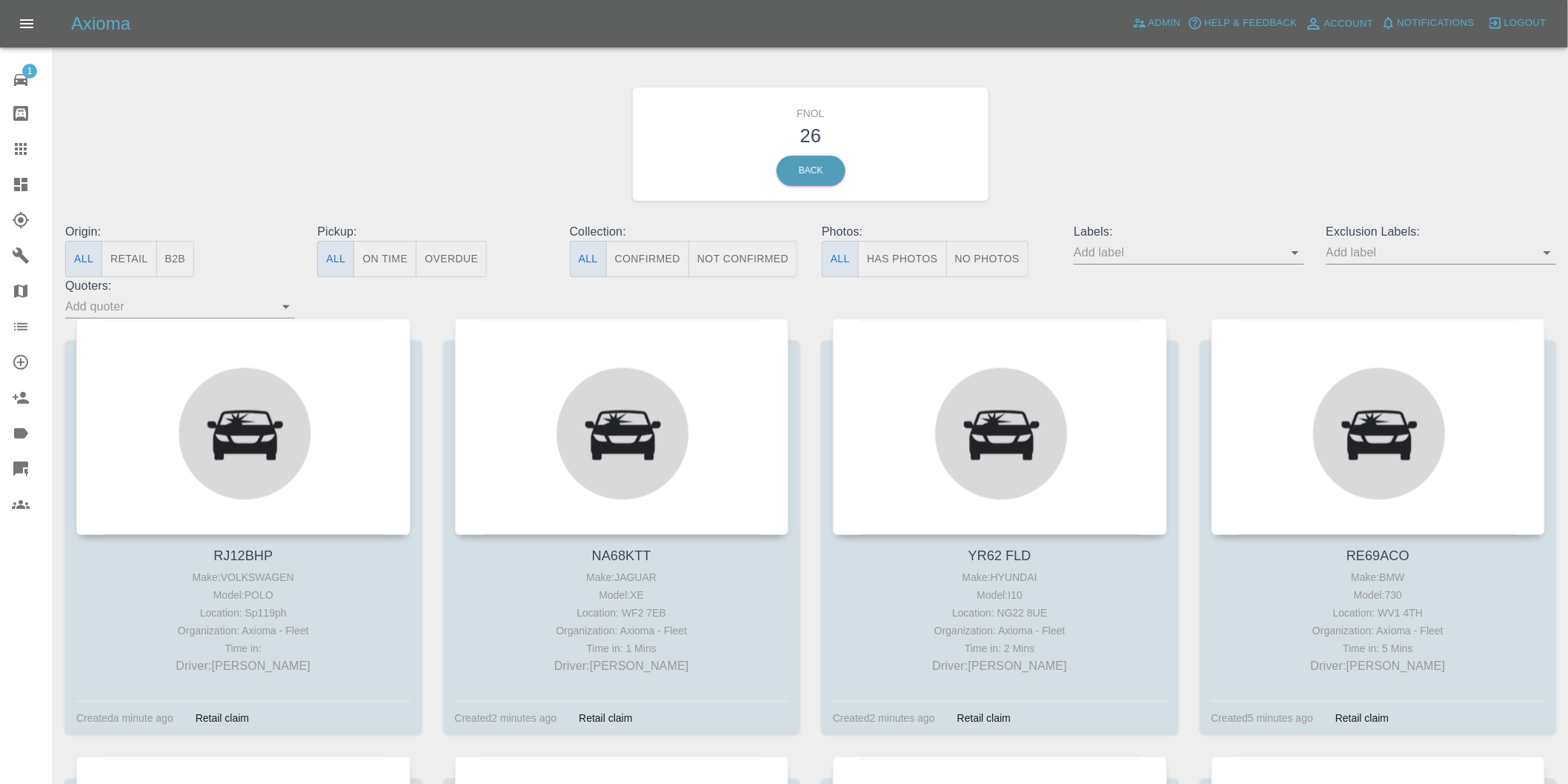
click at [904, 251] on button "Has Photos" at bounding box center [902, 259] width 89 height 37
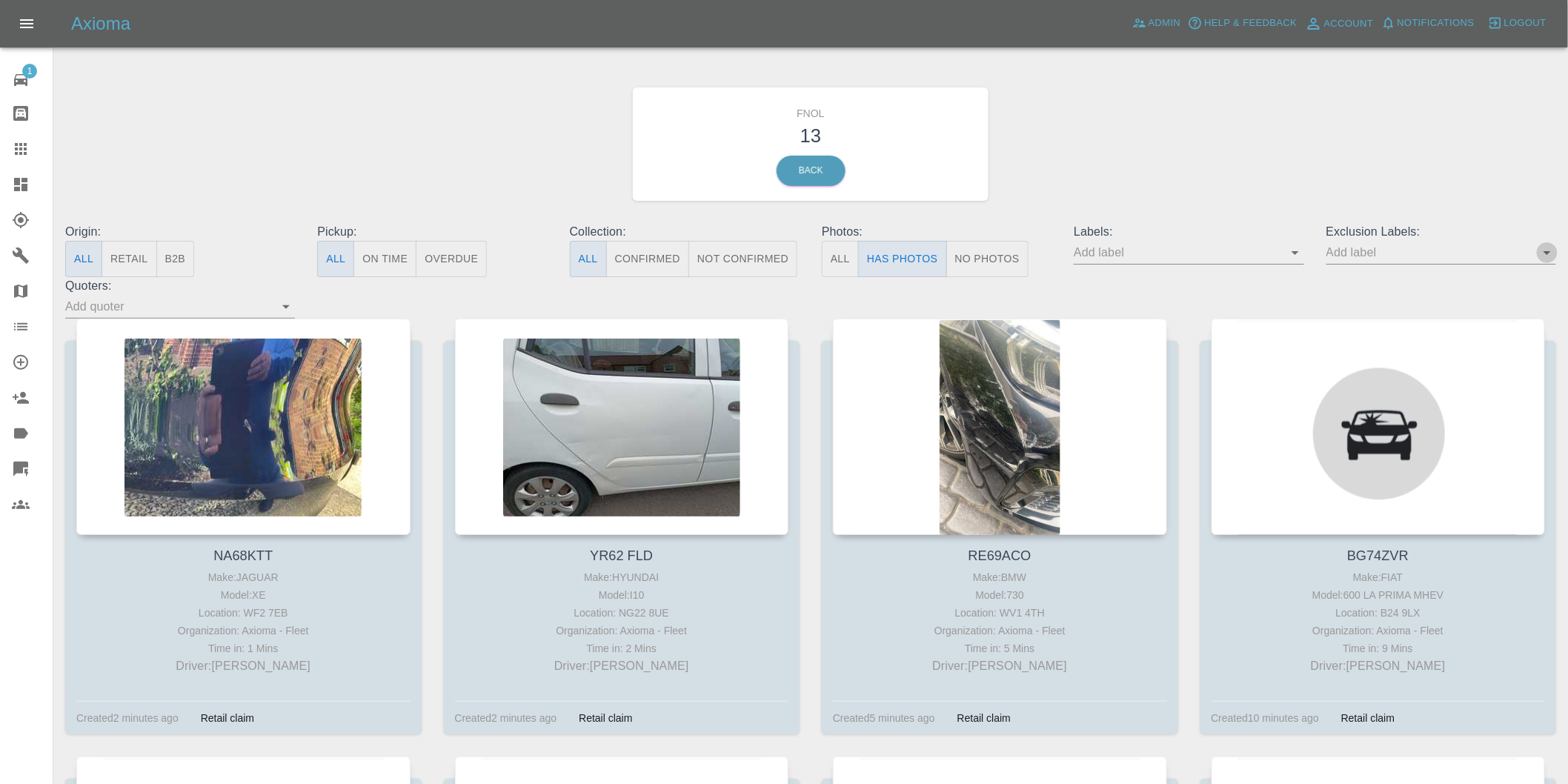
click at [1547, 252] on icon "Open" at bounding box center [1547, 253] width 7 height 4
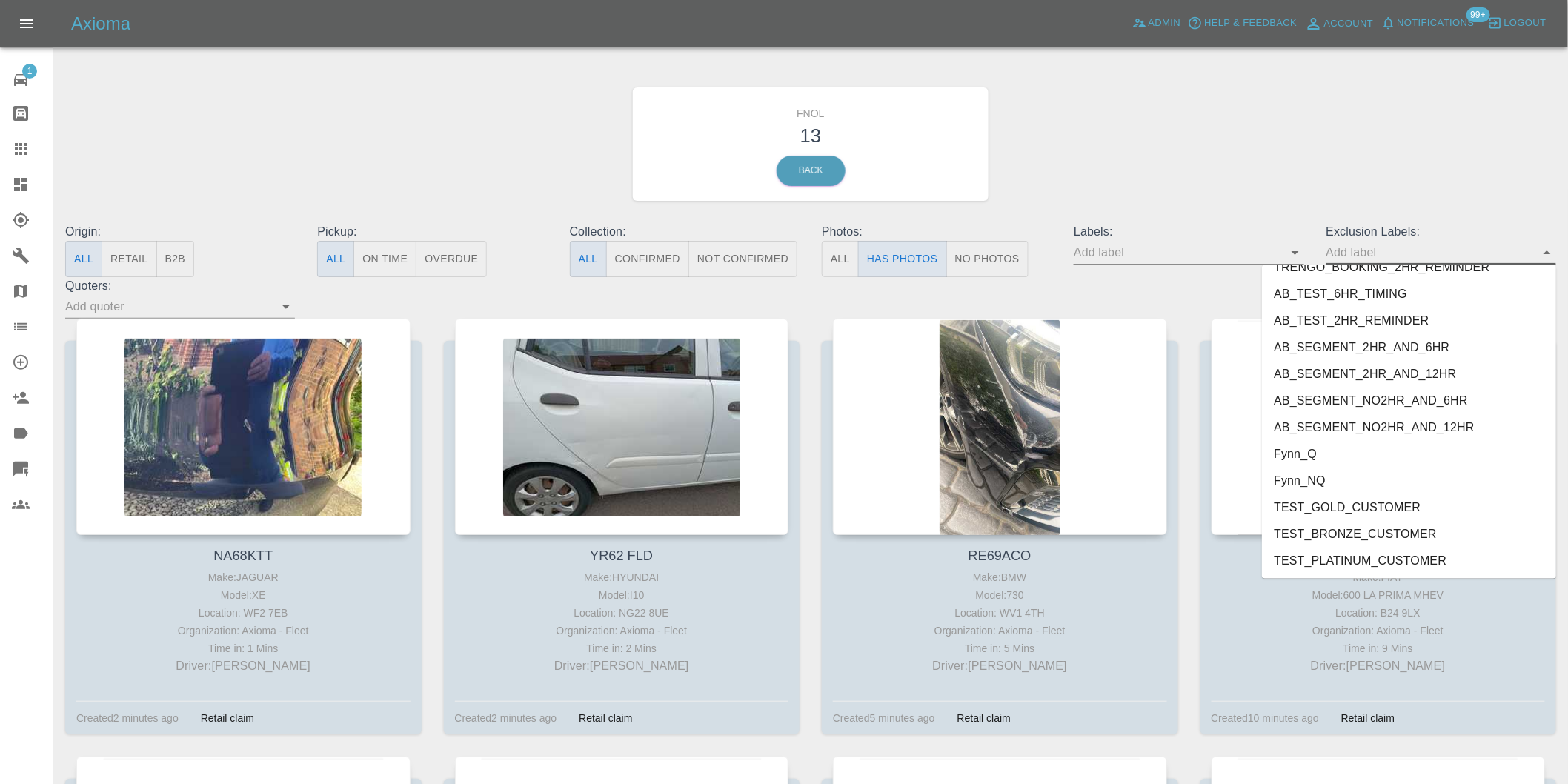
scroll to position [3217, 0]
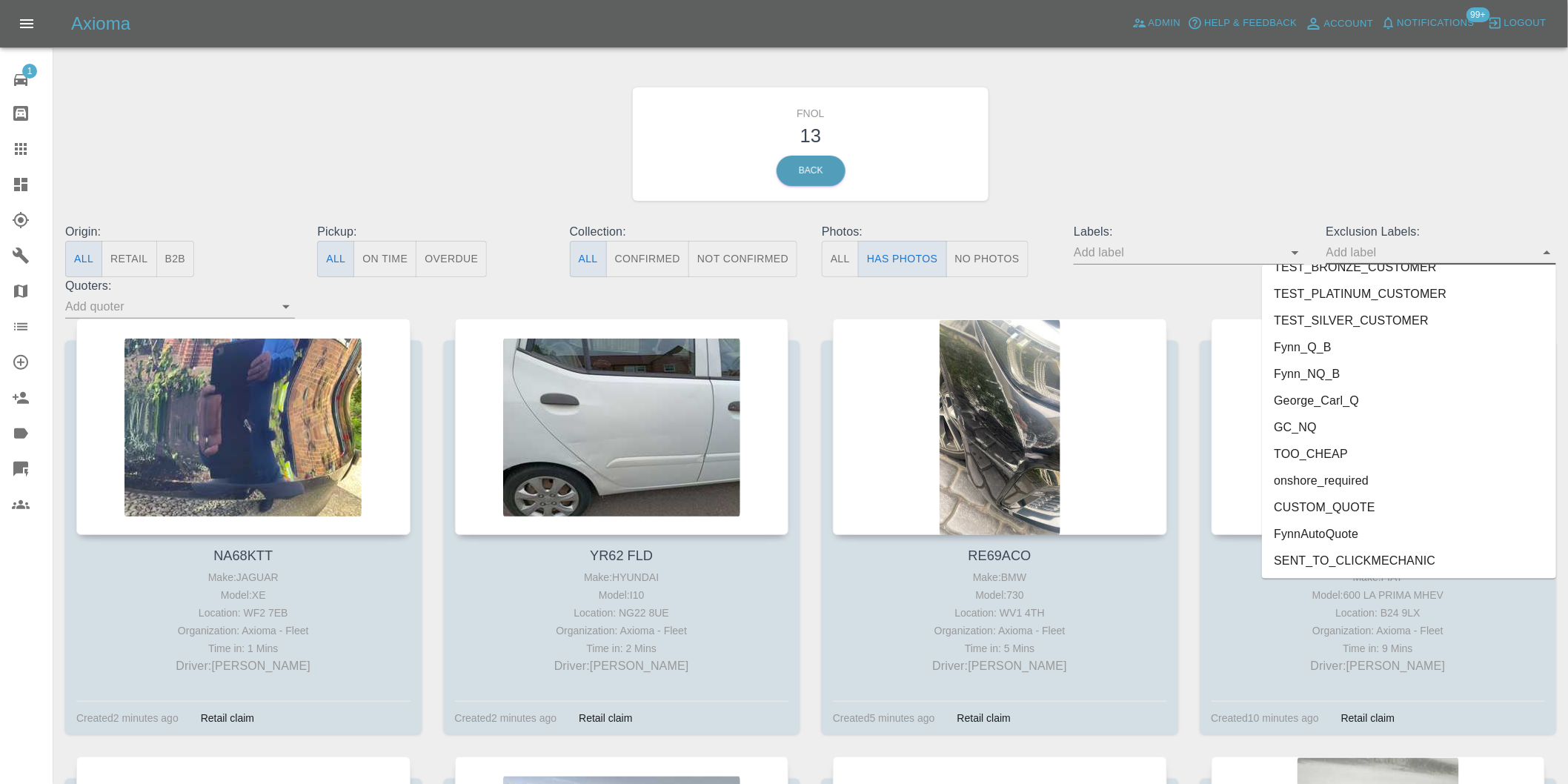
click at [1372, 480] on li "onshore_required" at bounding box center [1408, 480] width 294 height 27
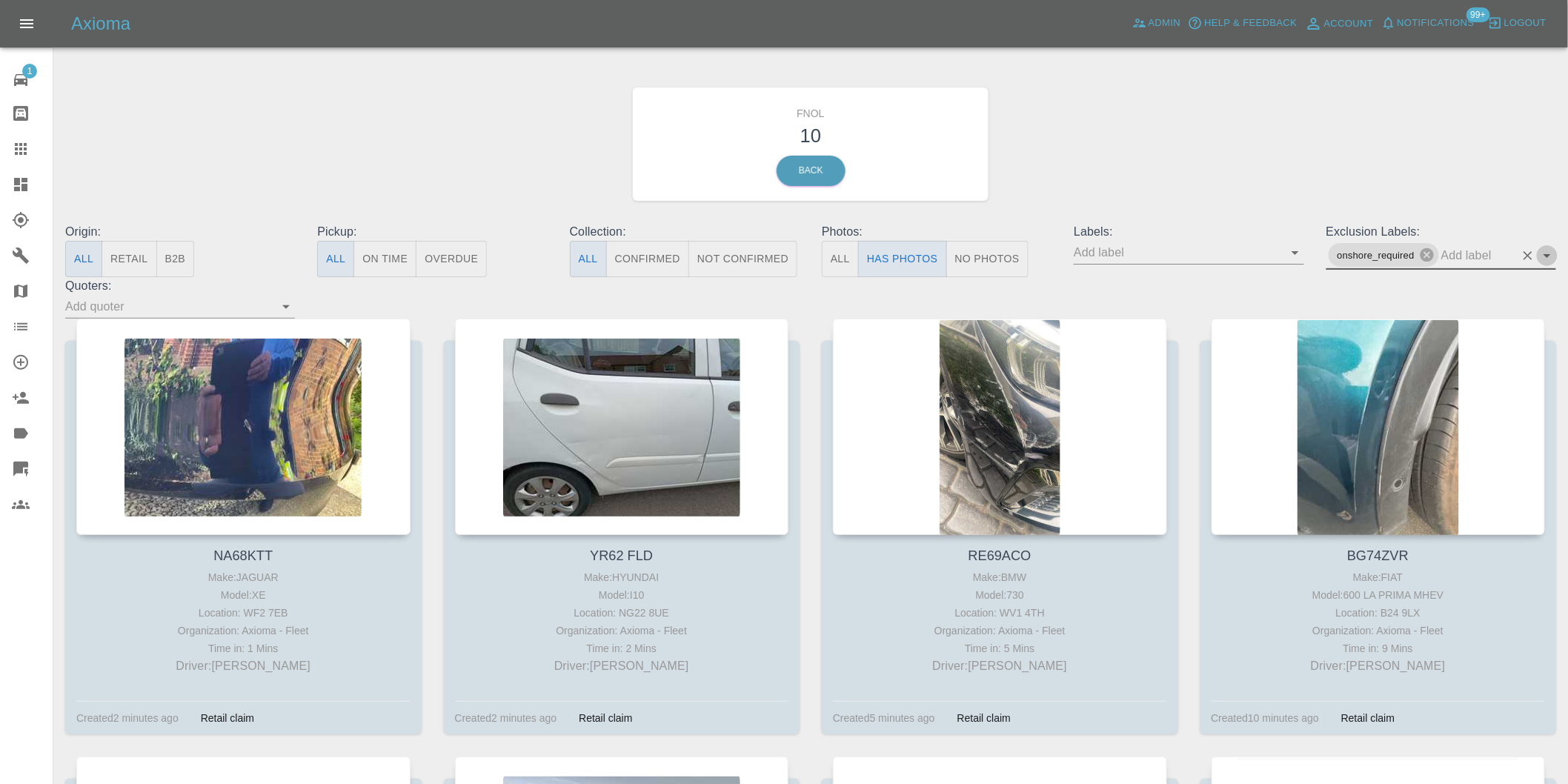
click at [1548, 254] on icon "Open" at bounding box center [1547, 256] width 7 height 4
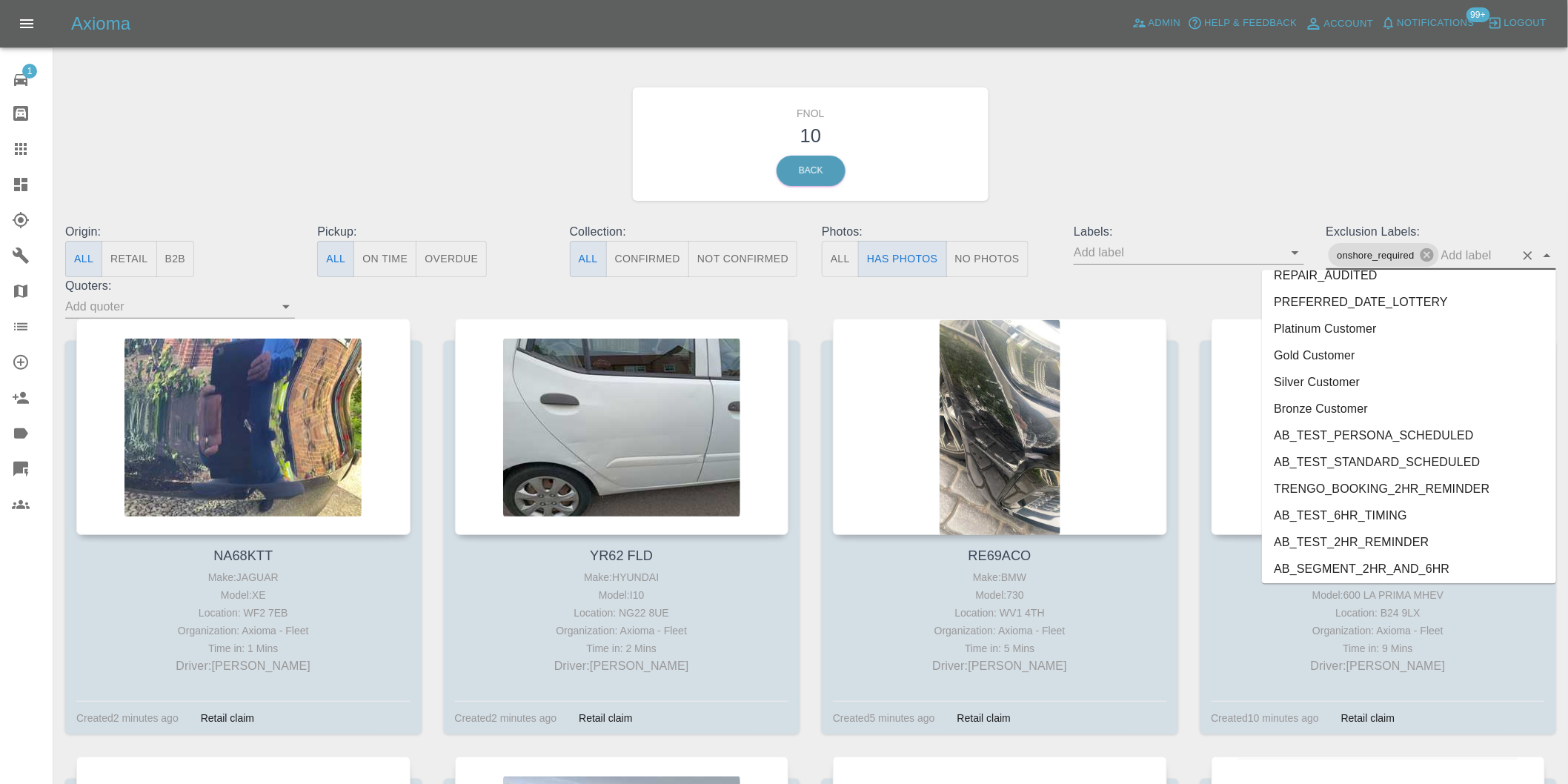
scroll to position [3191, 0]
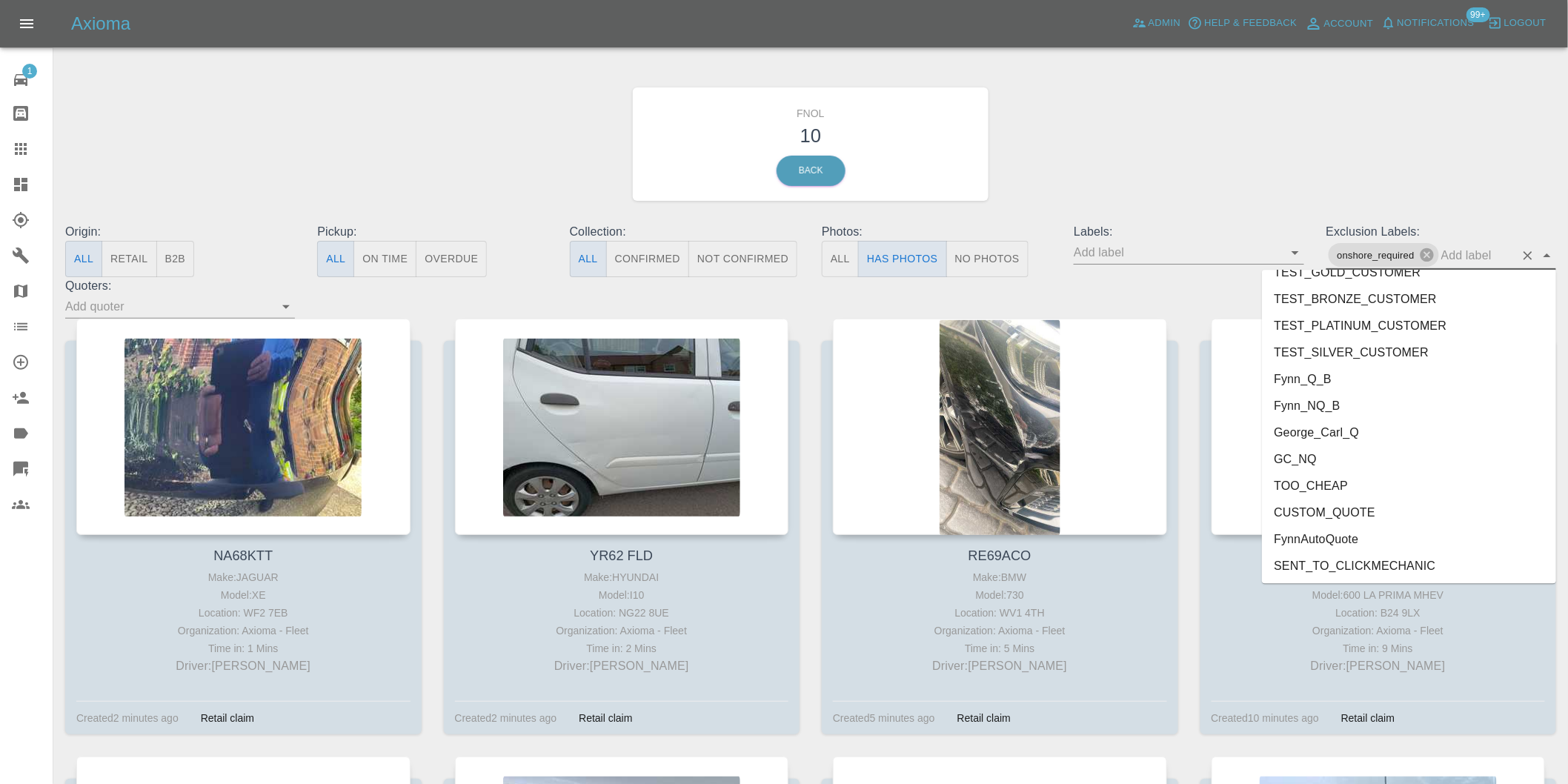
click at [1351, 420] on li "George_Carl_Q" at bounding box center [1408, 431] width 294 height 27
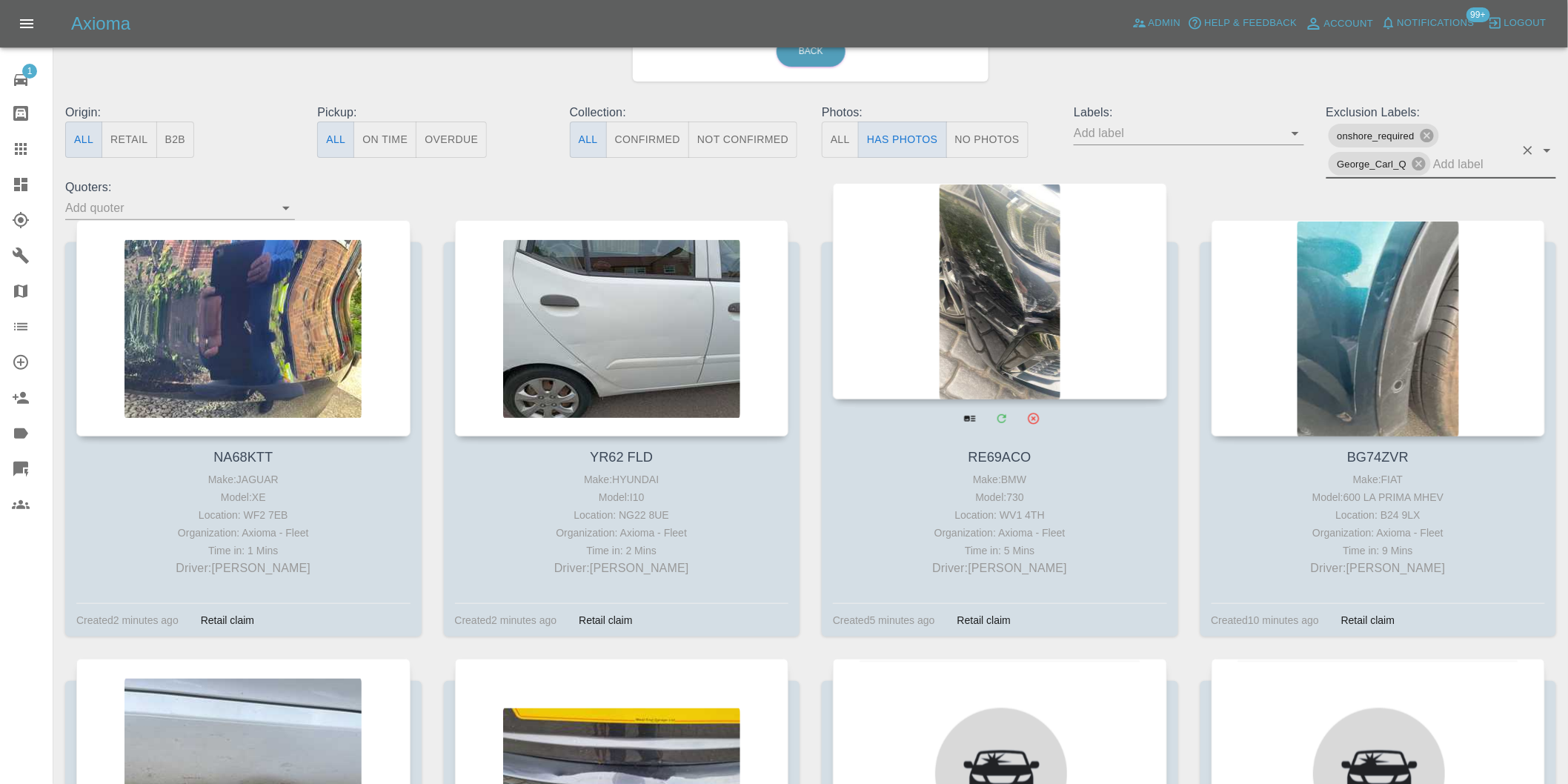
scroll to position [164, 0]
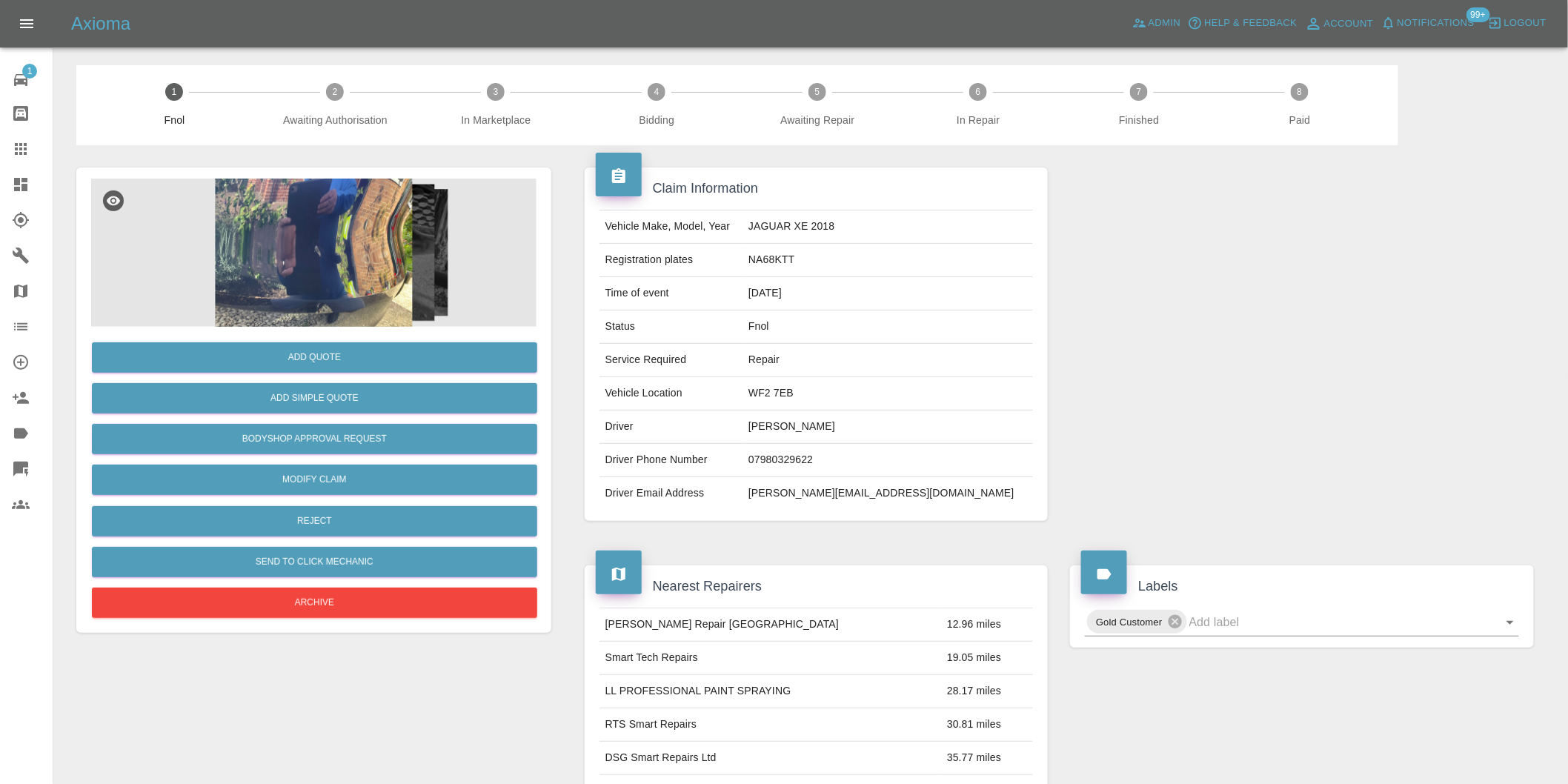
click at [260, 231] on img at bounding box center [313, 252] width 445 height 148
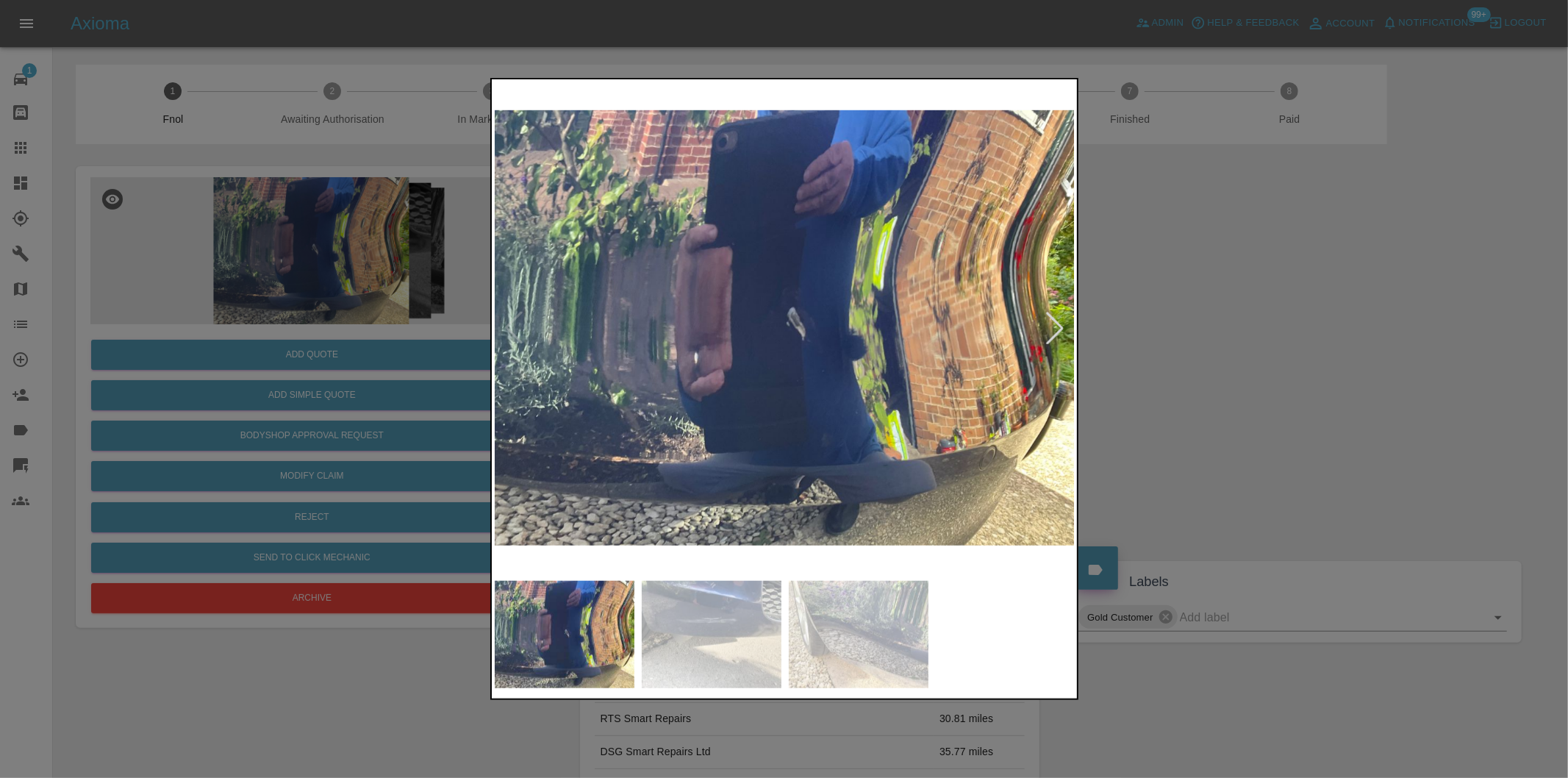
click at [1056, 326] on div at bounding box center [1055, 328] width 32 height 32
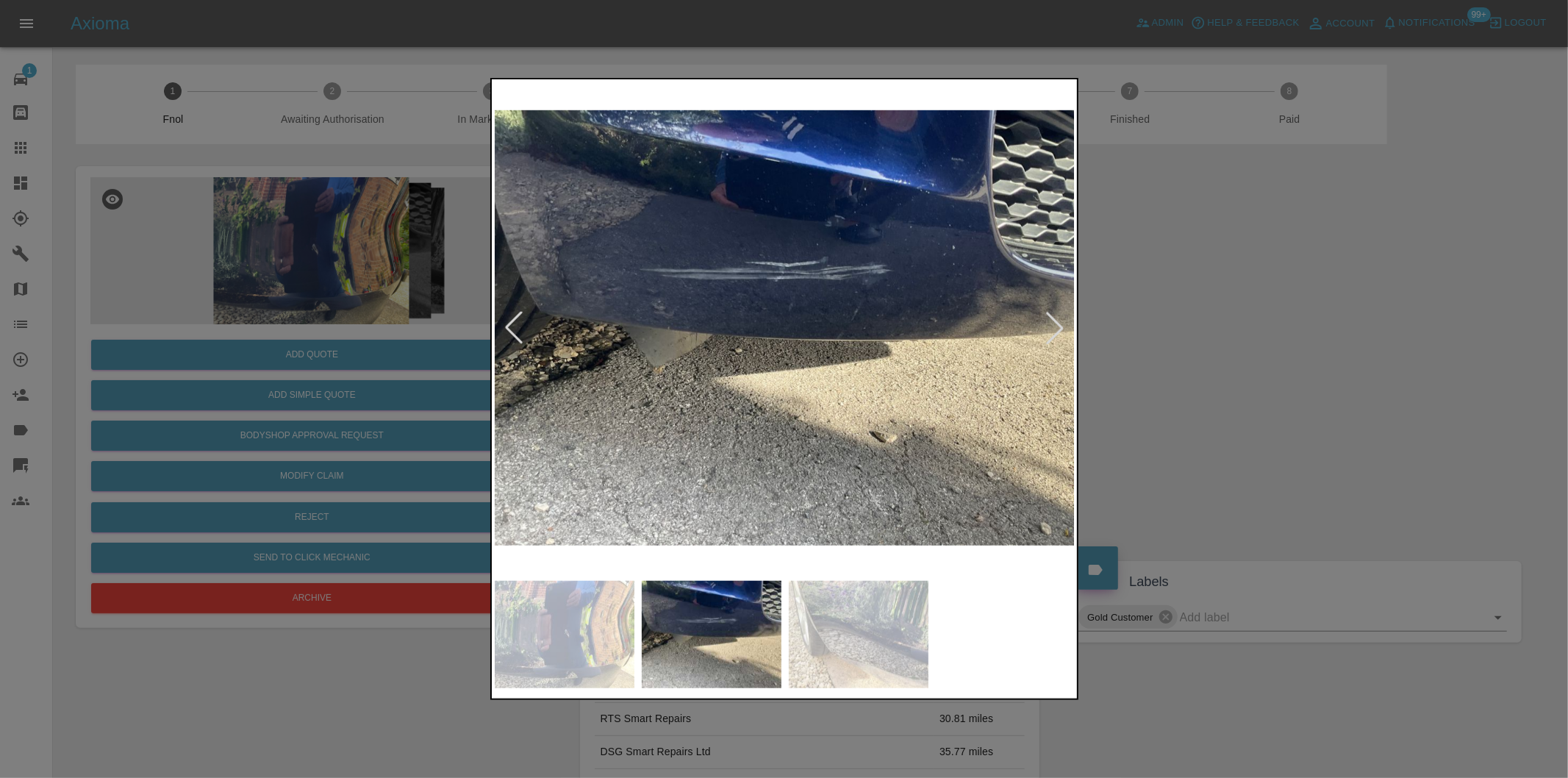
click at [1056, 326] on div at bounding box center [1055, 328] width 32 height 32
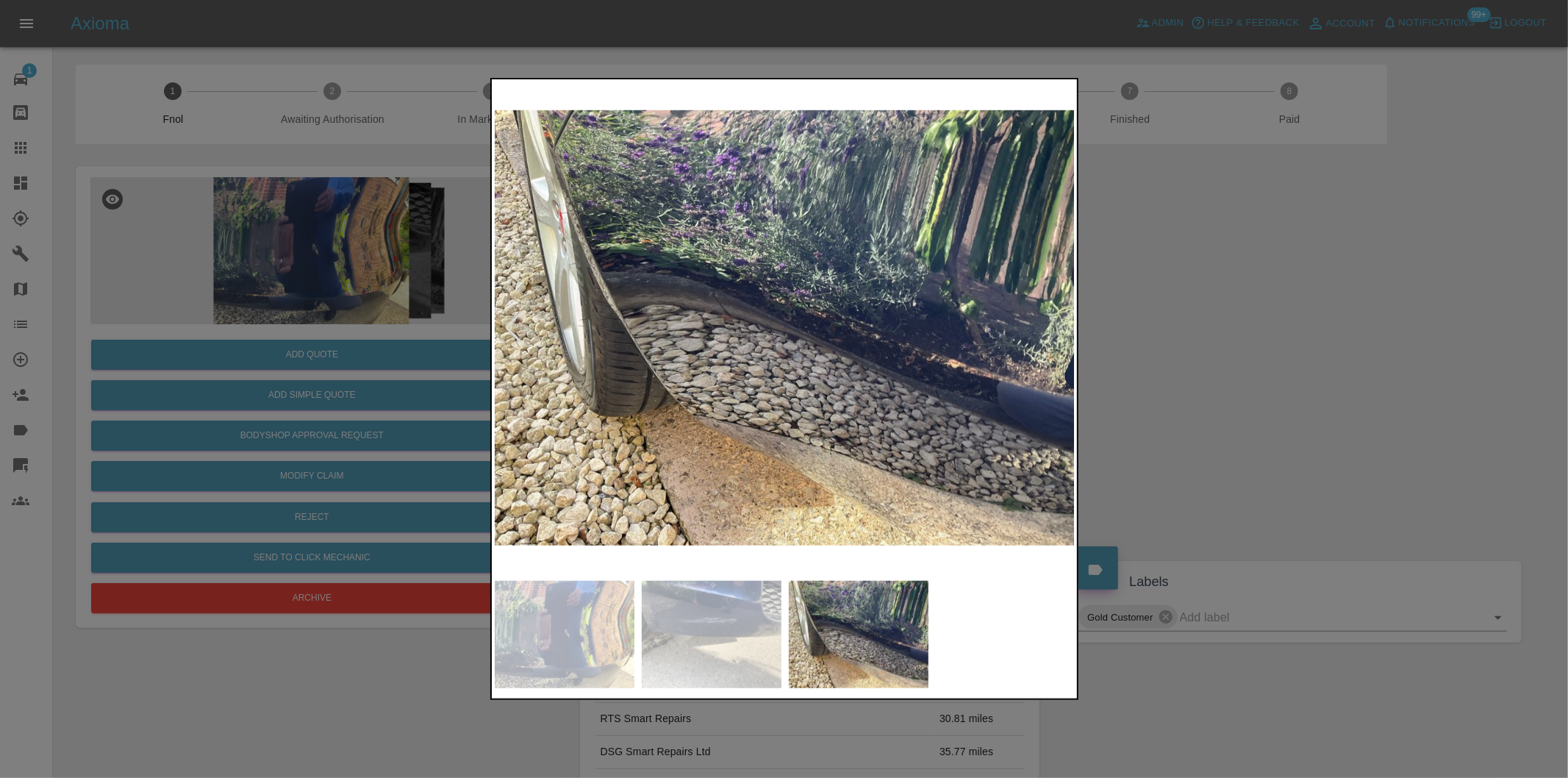
click at [1056, 326] on img at bounding box center [784, 328] width 581 height 491
click at [513, 342] on div at bounding box center [514, 328] width 32 height 32
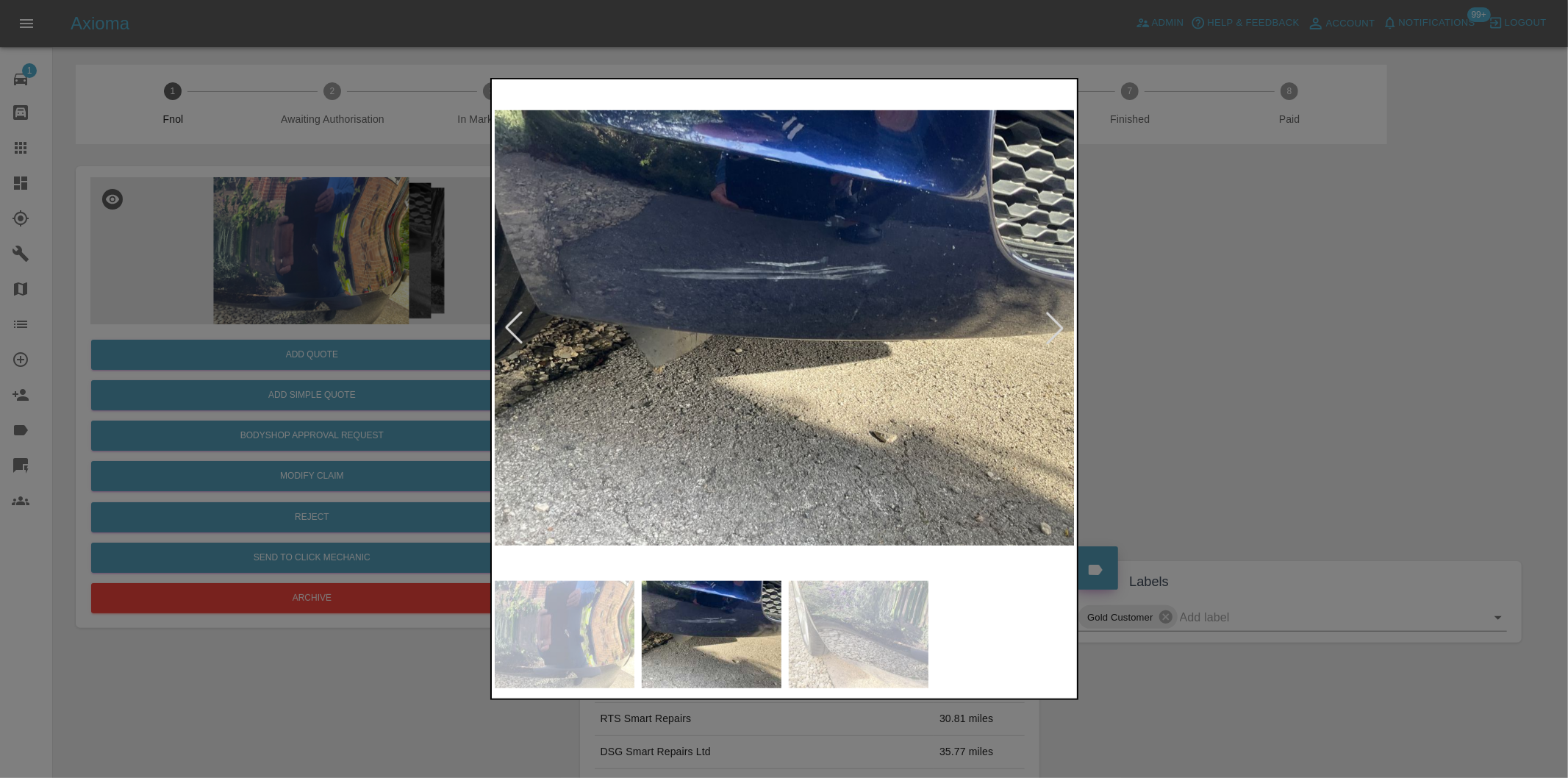
click at [513, 342] on div at bounding box center [514, 328] width 32 height 32
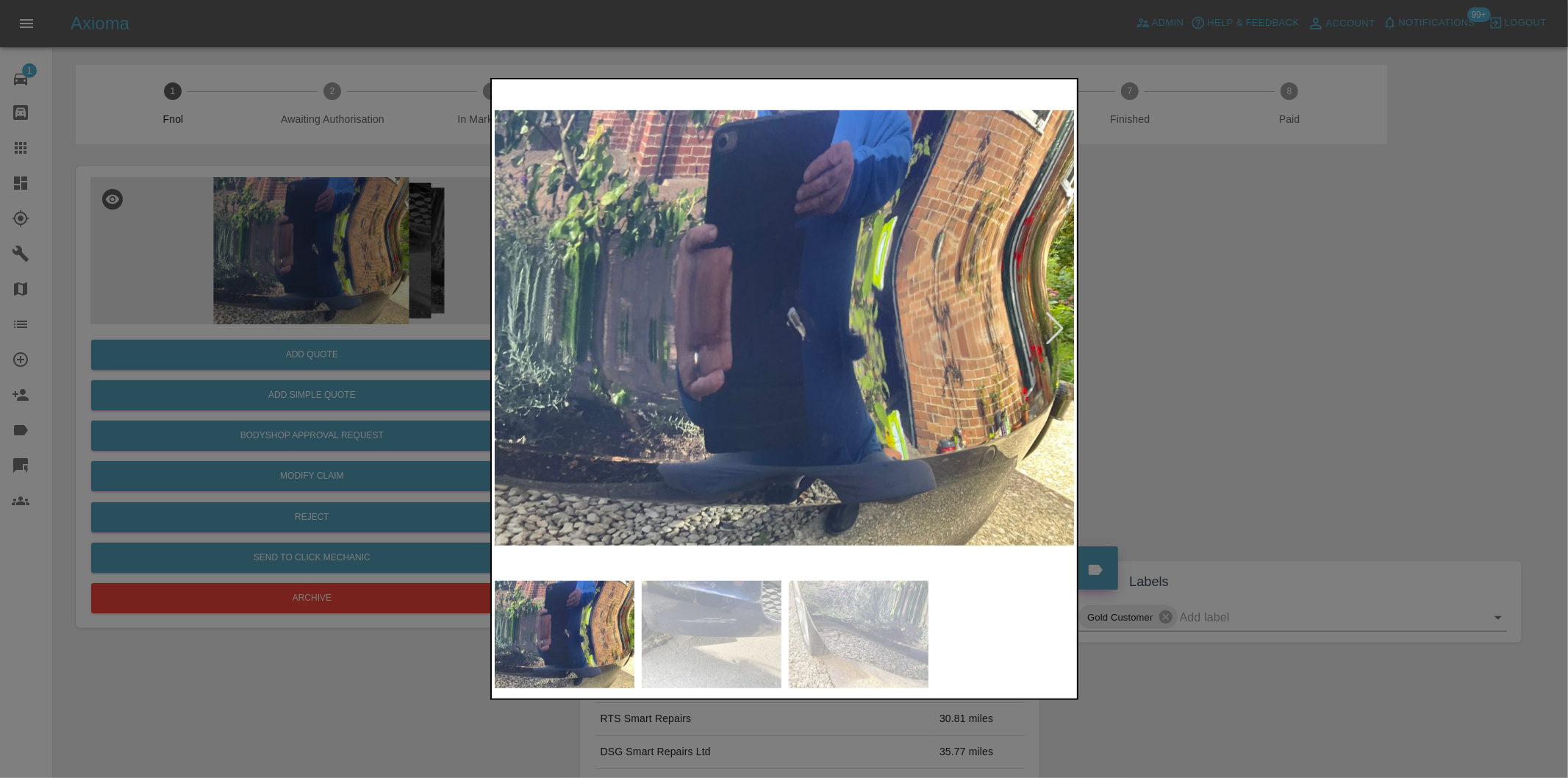
click at [513, 342] on img at bounding box center [784, 328] width 581 height 491
click at [1229, 347] on div at bounding box center [784, 389] width 1568 height 778
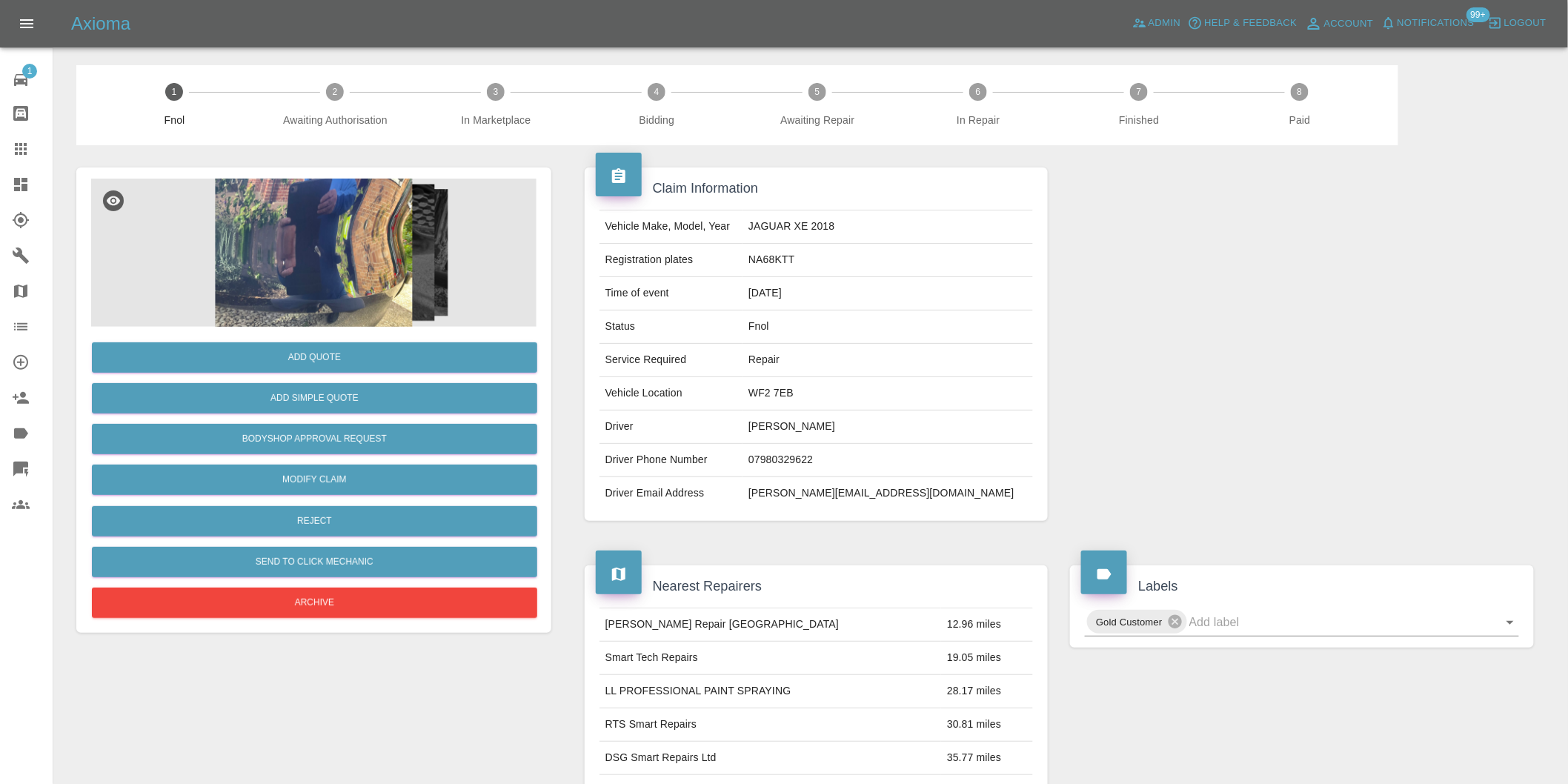
click at [309, 202] on img at bounding box center [313, 252] width 445 height 148
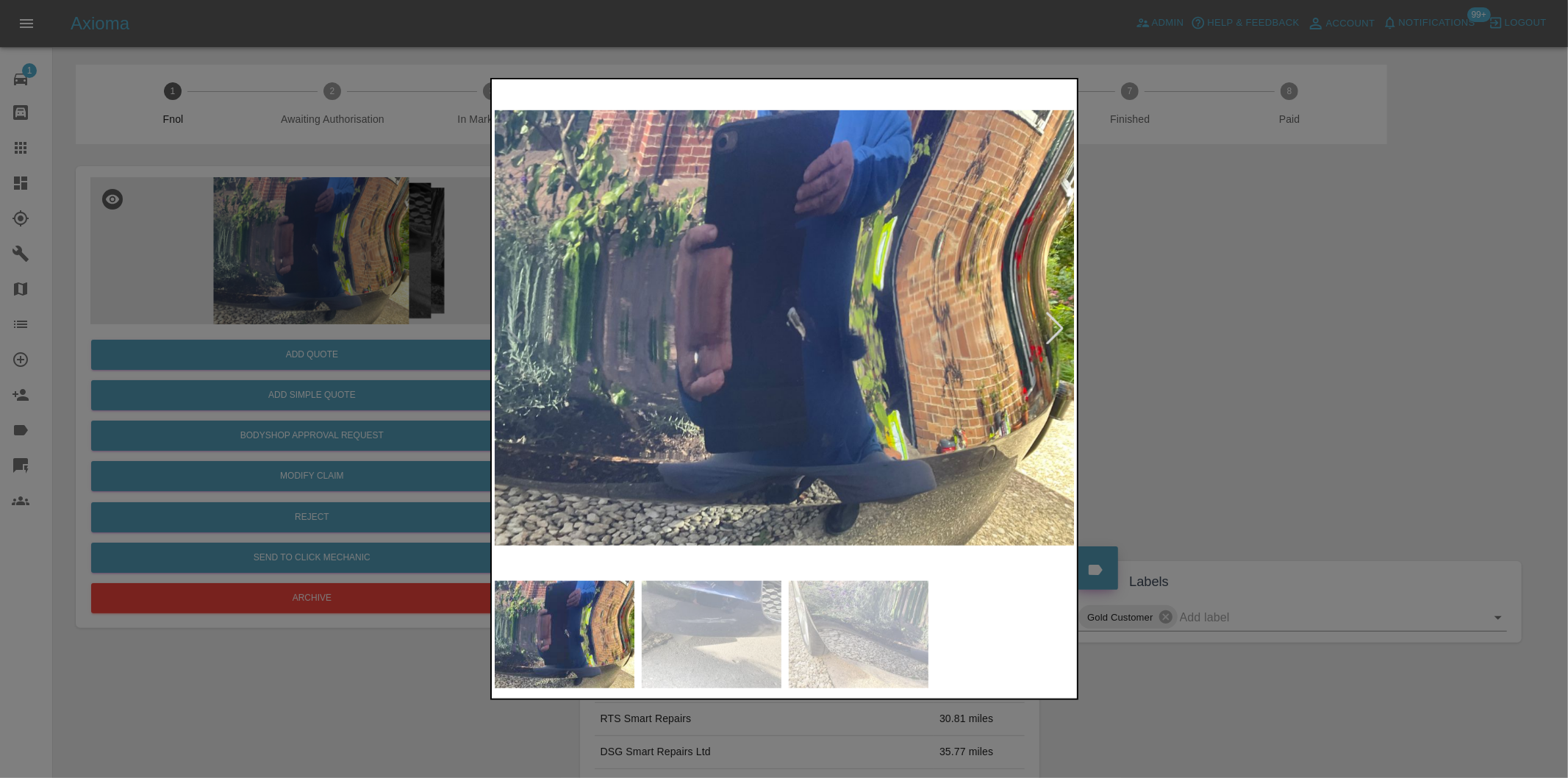
click at [1051, 337] on div at bounding box center [1055, 328] width 32 height 32
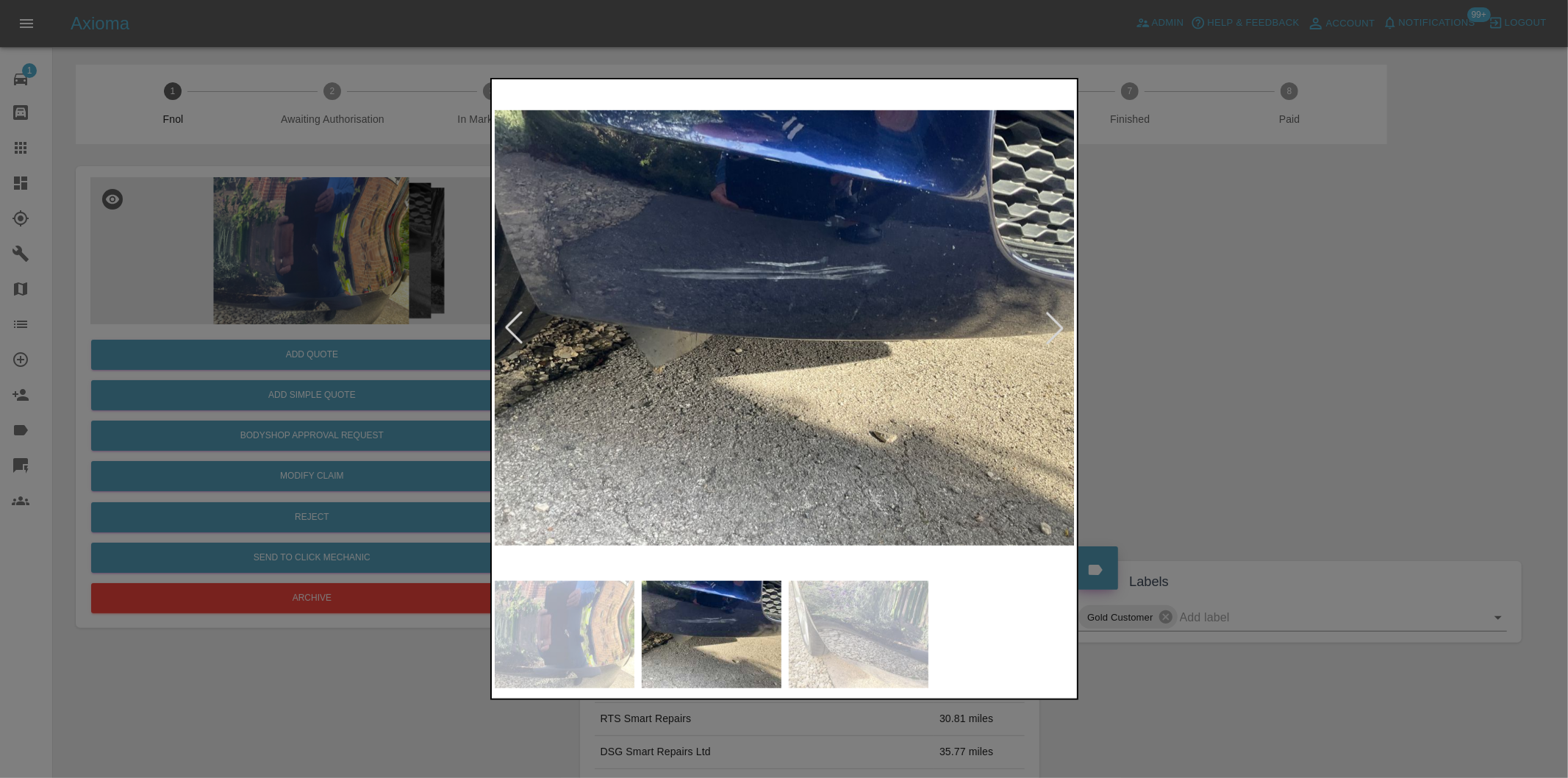
click at [1051, 337] on div at bounding box center [1055, 328] width 32 height 32
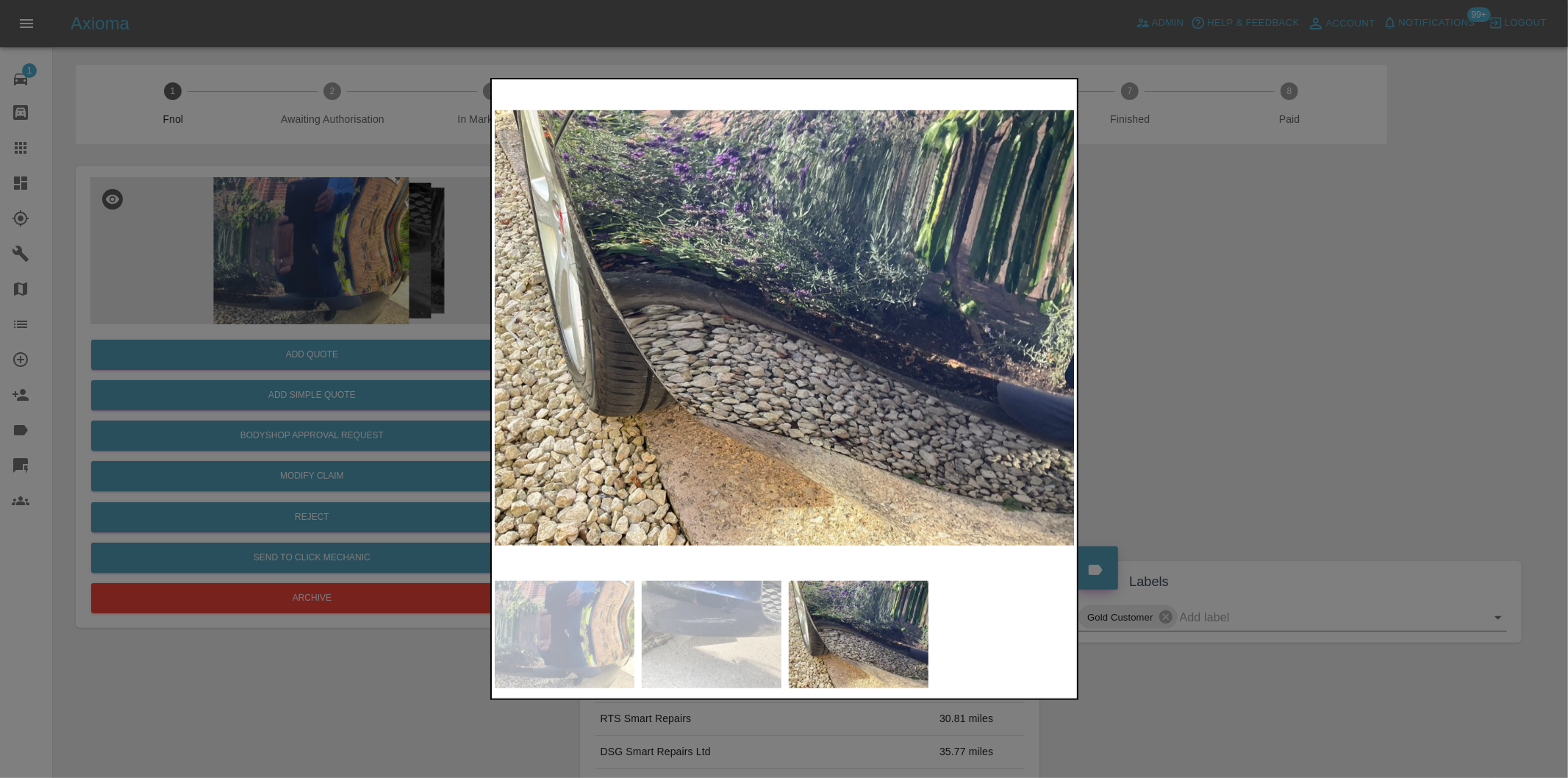
click at [1051, 337] on img at bounding box center [784, 328] width 581 height 491
drag, startPoint x: 1295, startPoint y: 364, endPoint x: 1284, endPoint y: 364, distance: 11.0
click at [1294, 364] on div at bounding box center [784, 389] width 1568 height 778
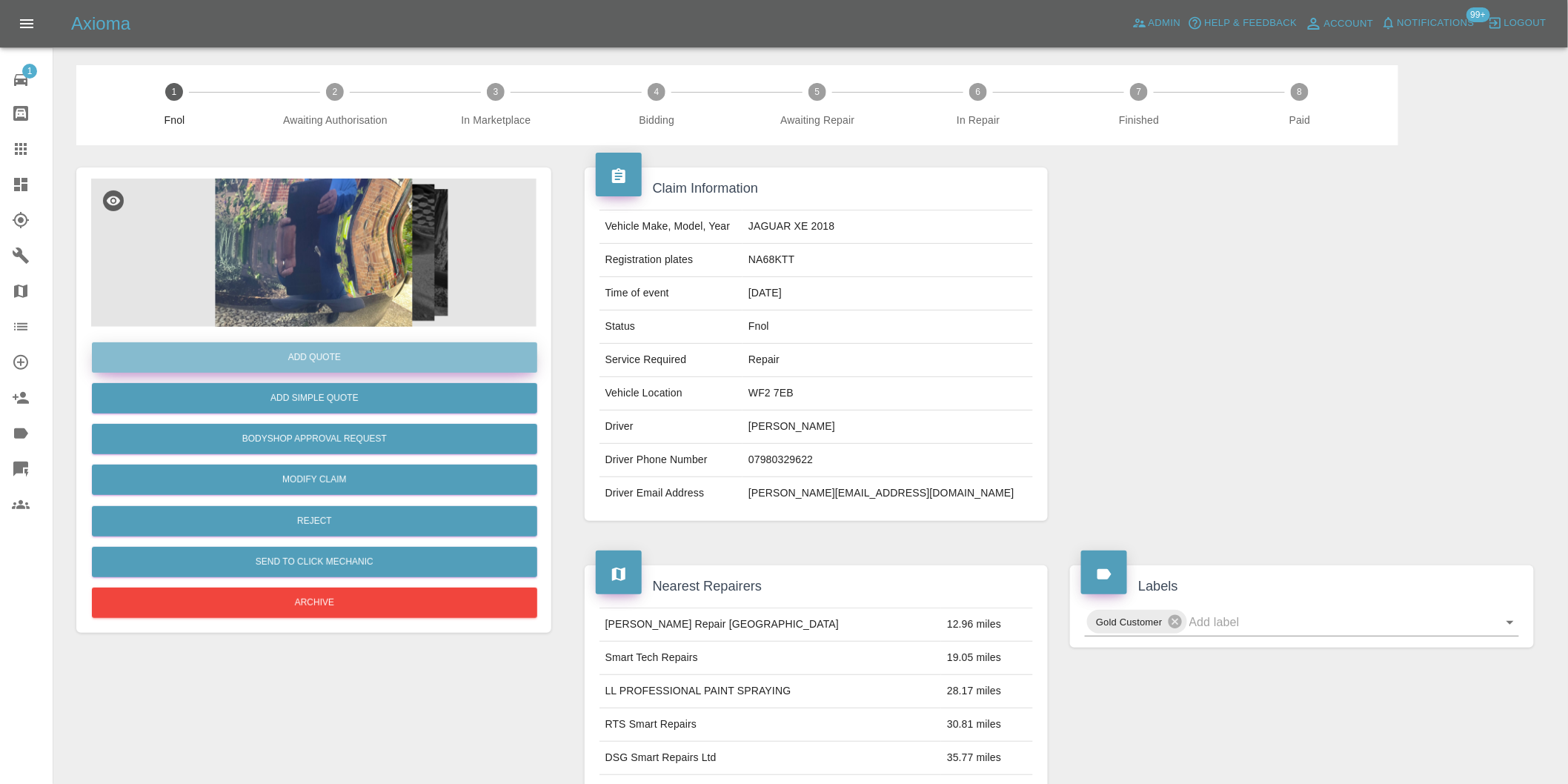
click at [325, 346] on button "Add Quote" at bounding box center [314, 357] width 445 height 30
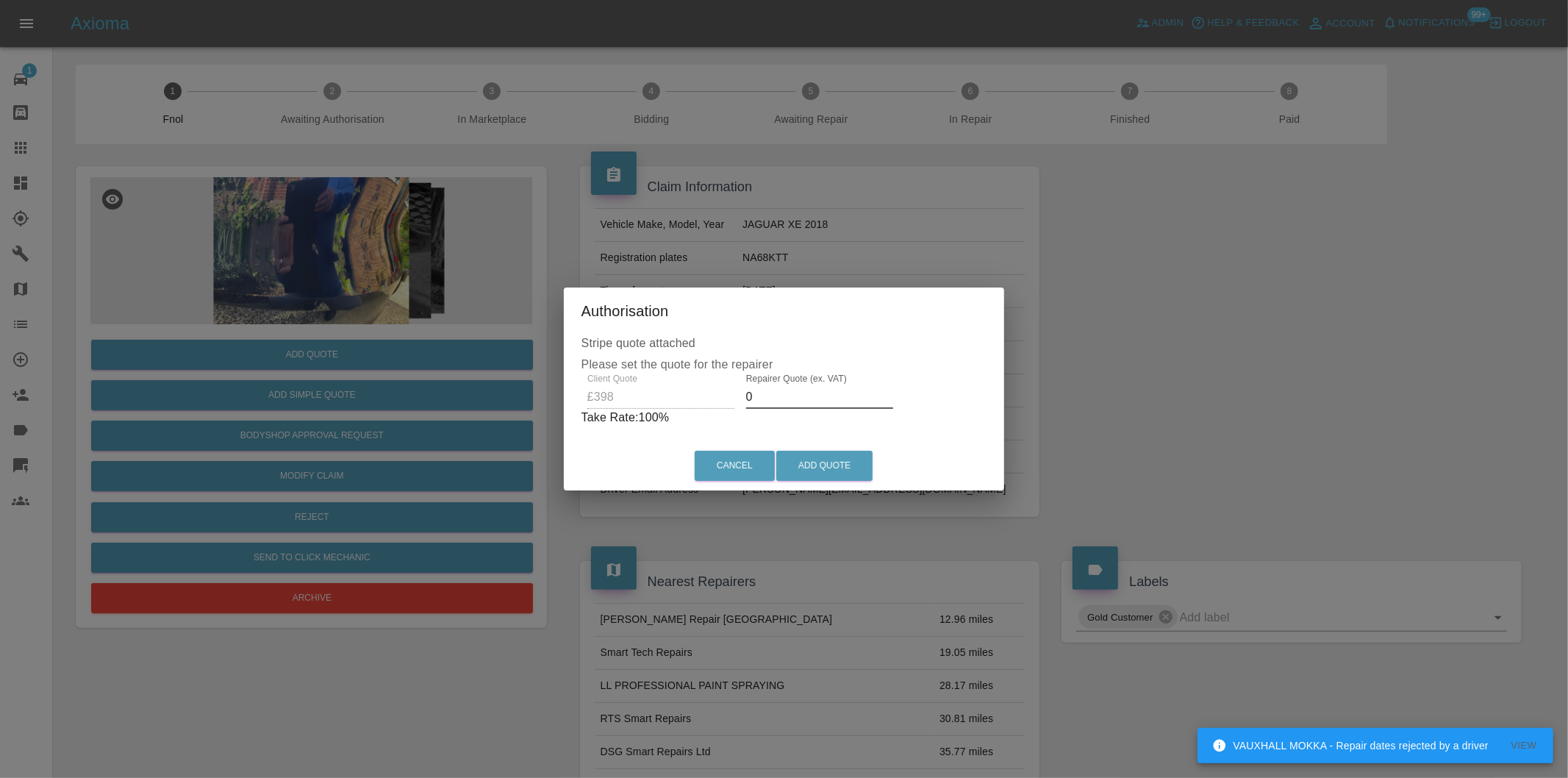
click at [795, 391] on input "0" at bounding box center [820, 397] width 147 height 23
type input "0255"
click at [825, 460] on button "Add Quote" at bounding box center [824, 465] width 96 height 30
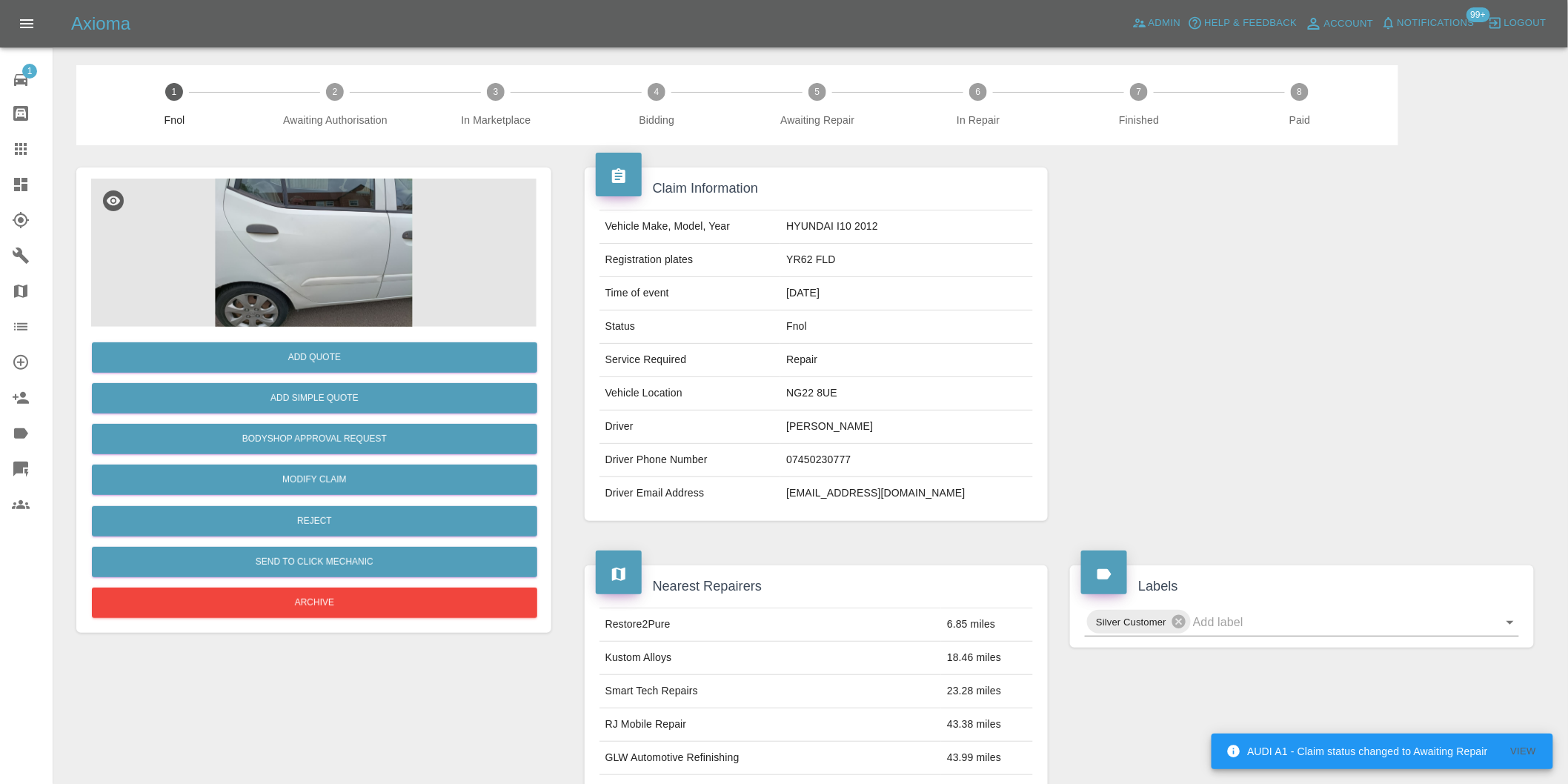
click at [352, 230] on img at bounding box center [313, 252] width 445 height 148
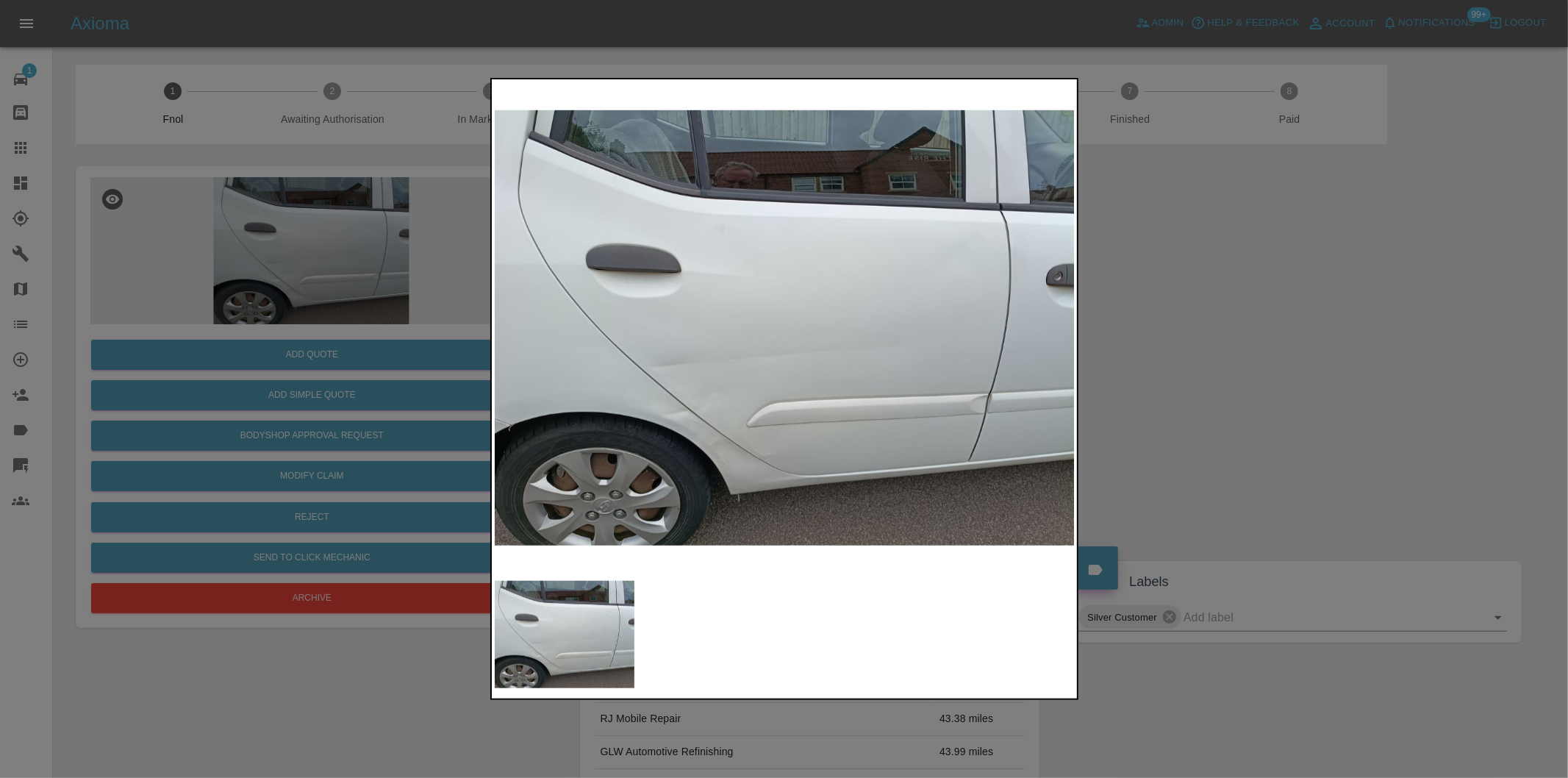
click at [1157, 405] on div at bounding box center [784, 389] width 1568 height 778
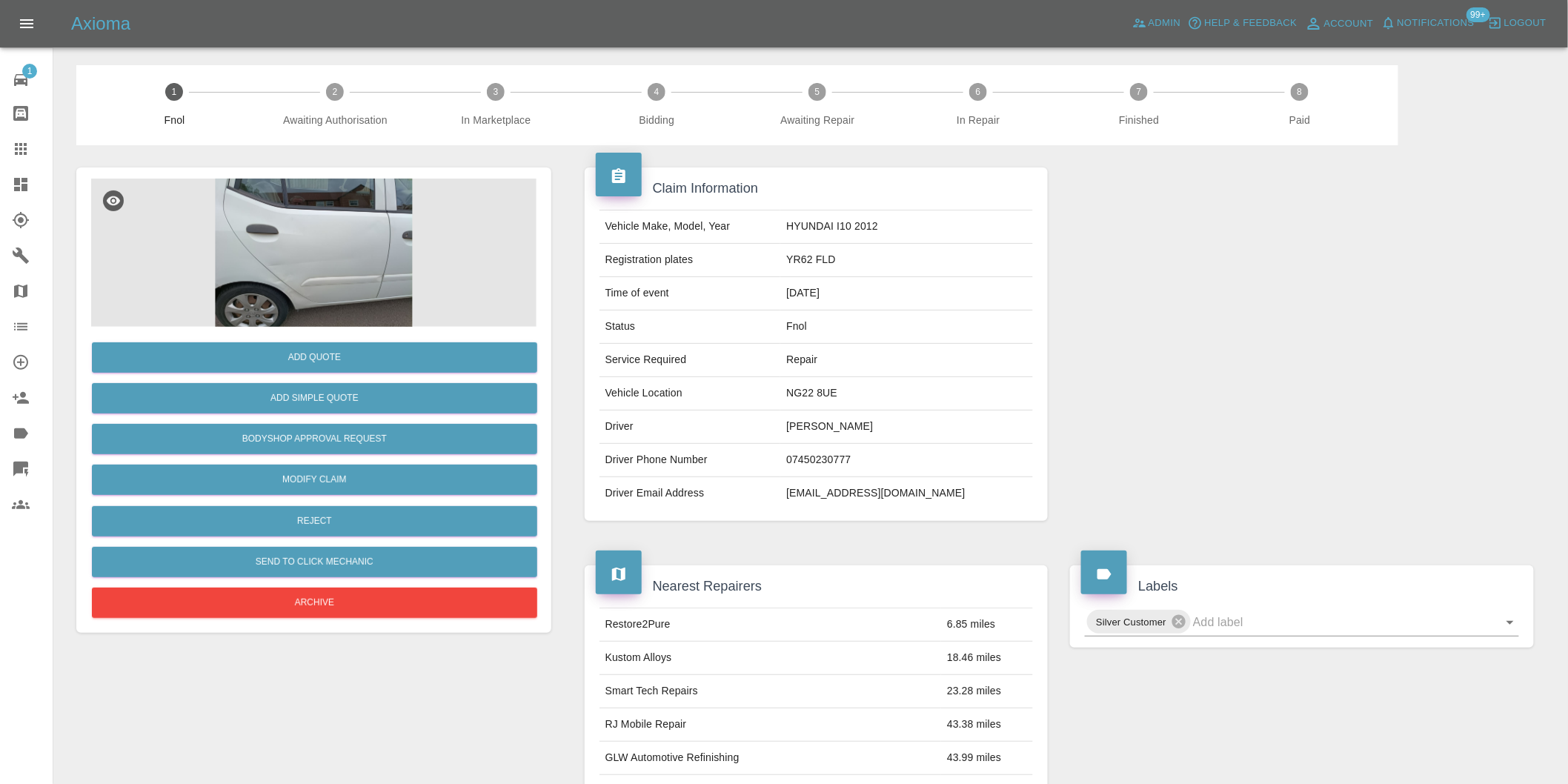
click at [287, 268] on img at bounding box center [313, 252] width 445 height 148
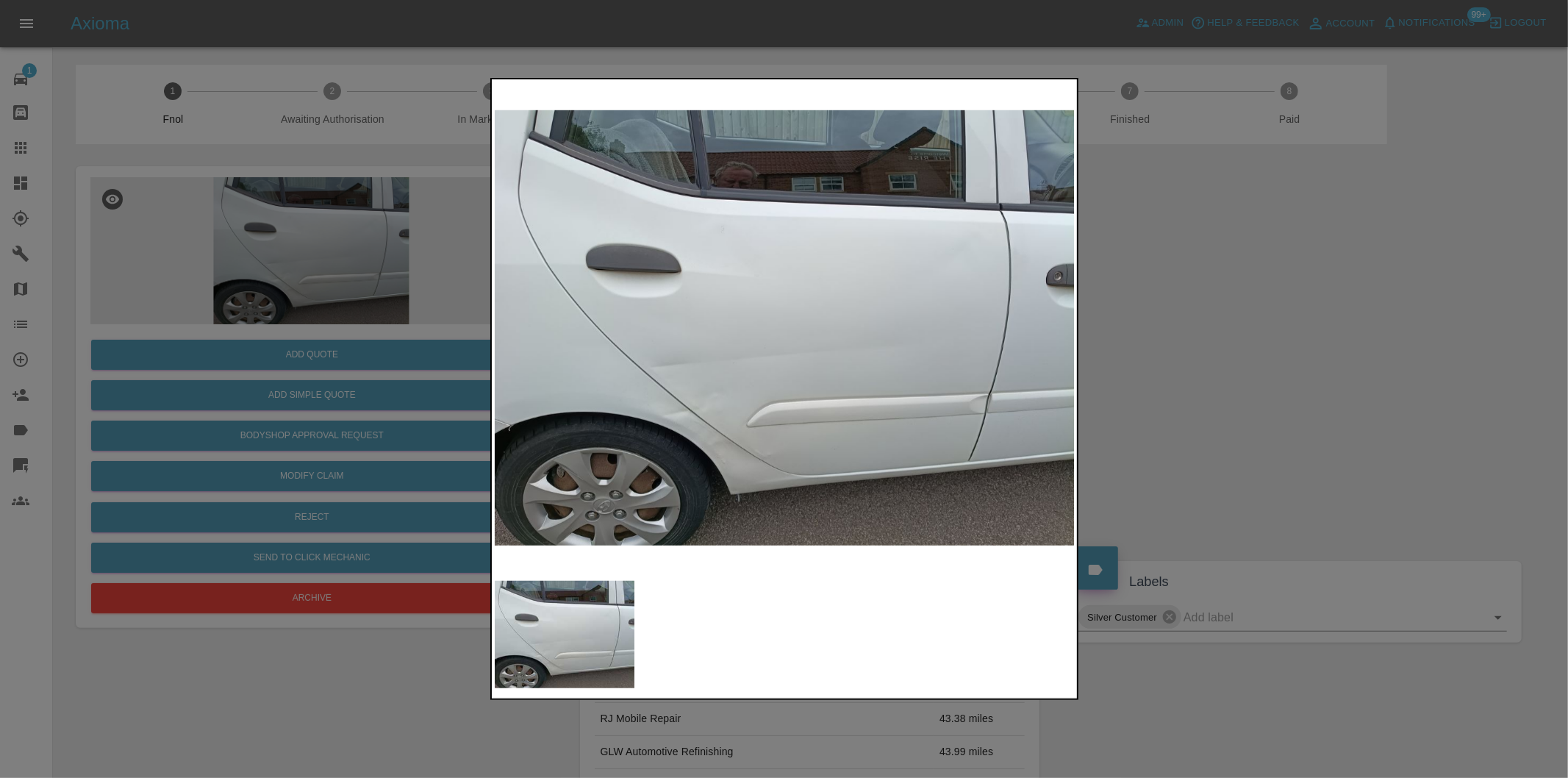
click at [1294, 430] on div at bounding box center [784, 389] width 1568 height 778
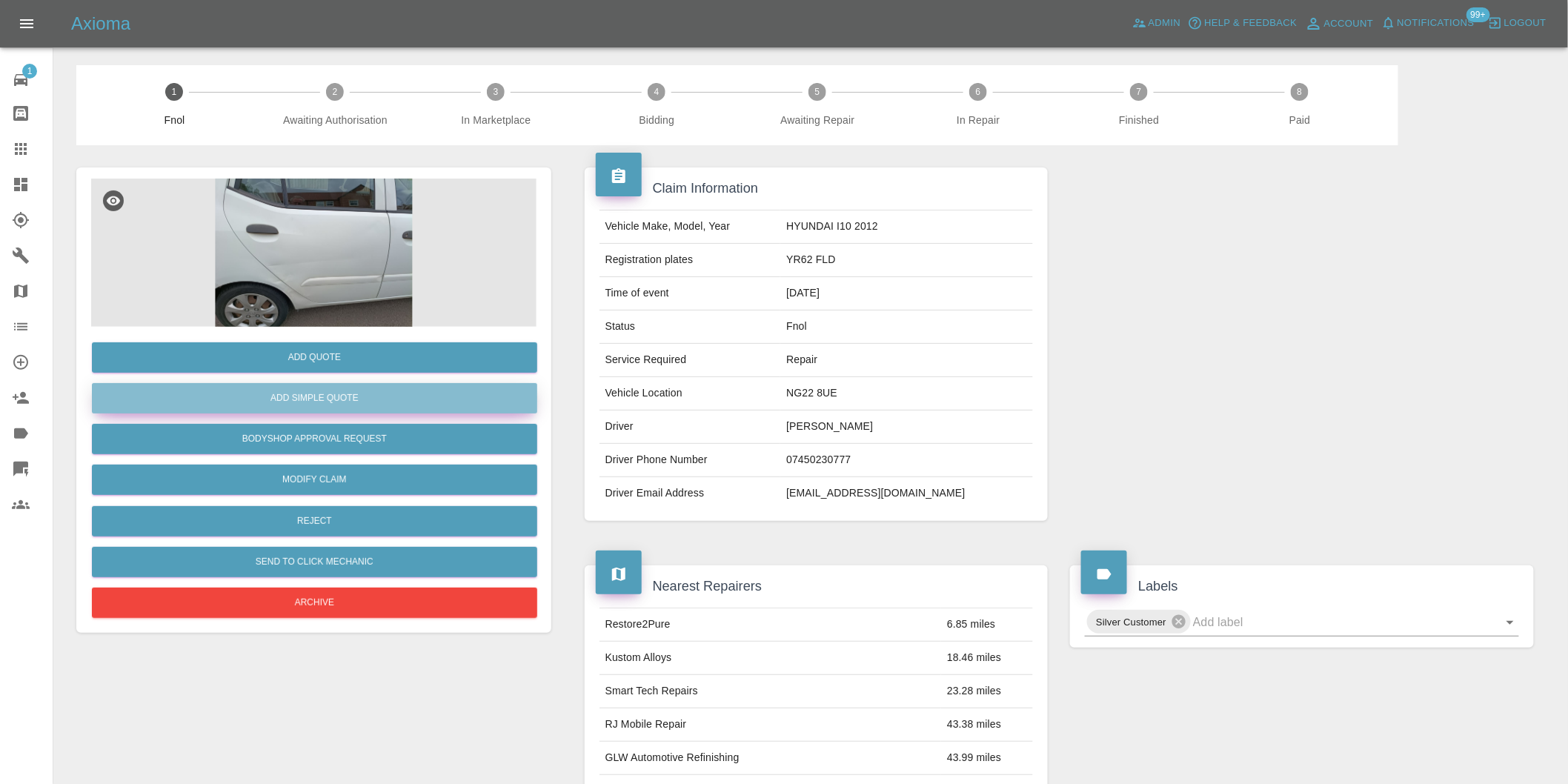
click at [388, 405] on button "Add Simple Quote" at bounding box center [314, 398] width 445 height 30
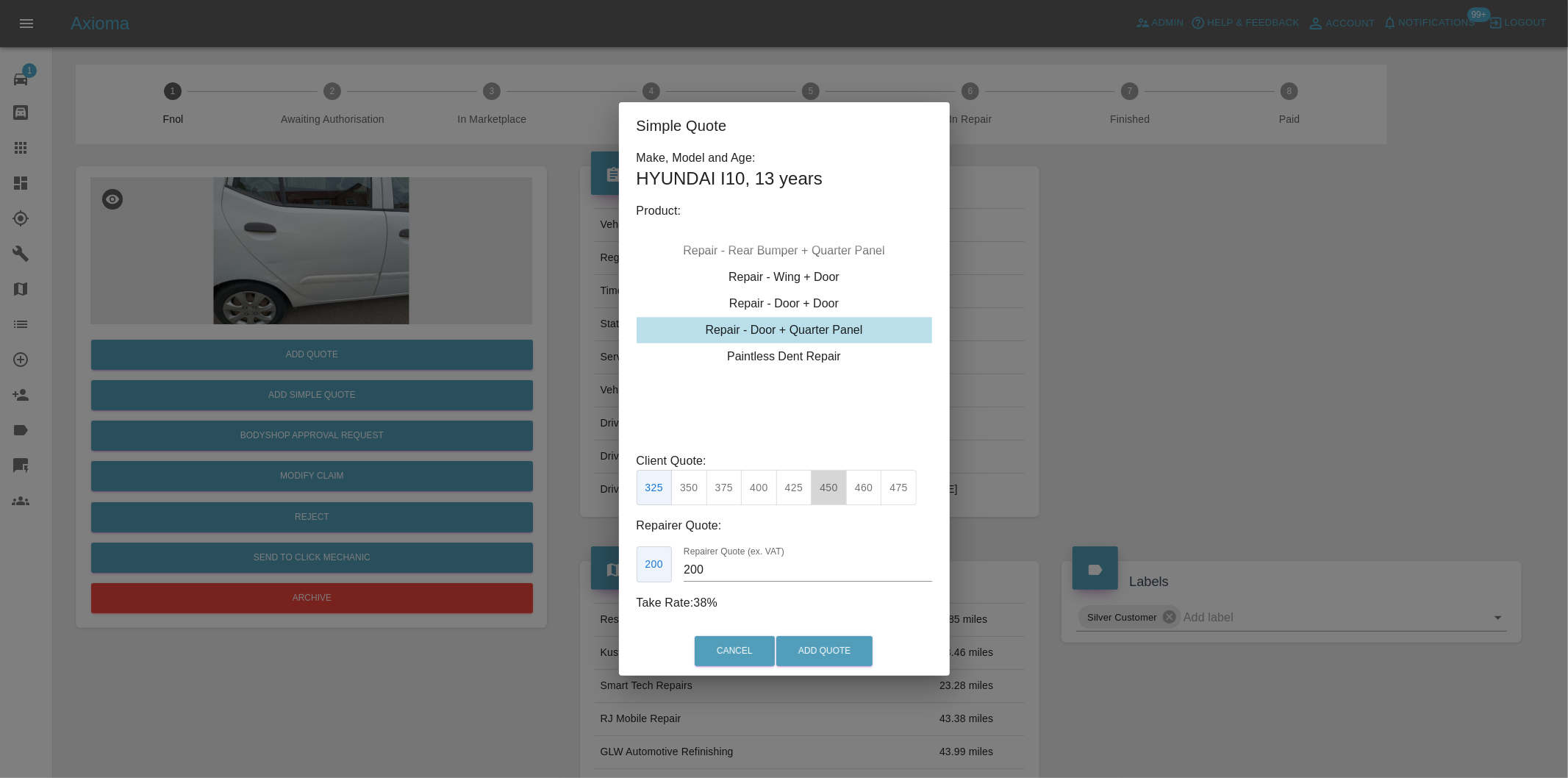
click at [830, 480] on button "450" at bounding box center [829, 488] width 36 height 36
type input "280"
click at [853, 648] on button "Add Quote" at bounding box center [824, 650] width 96 height 30
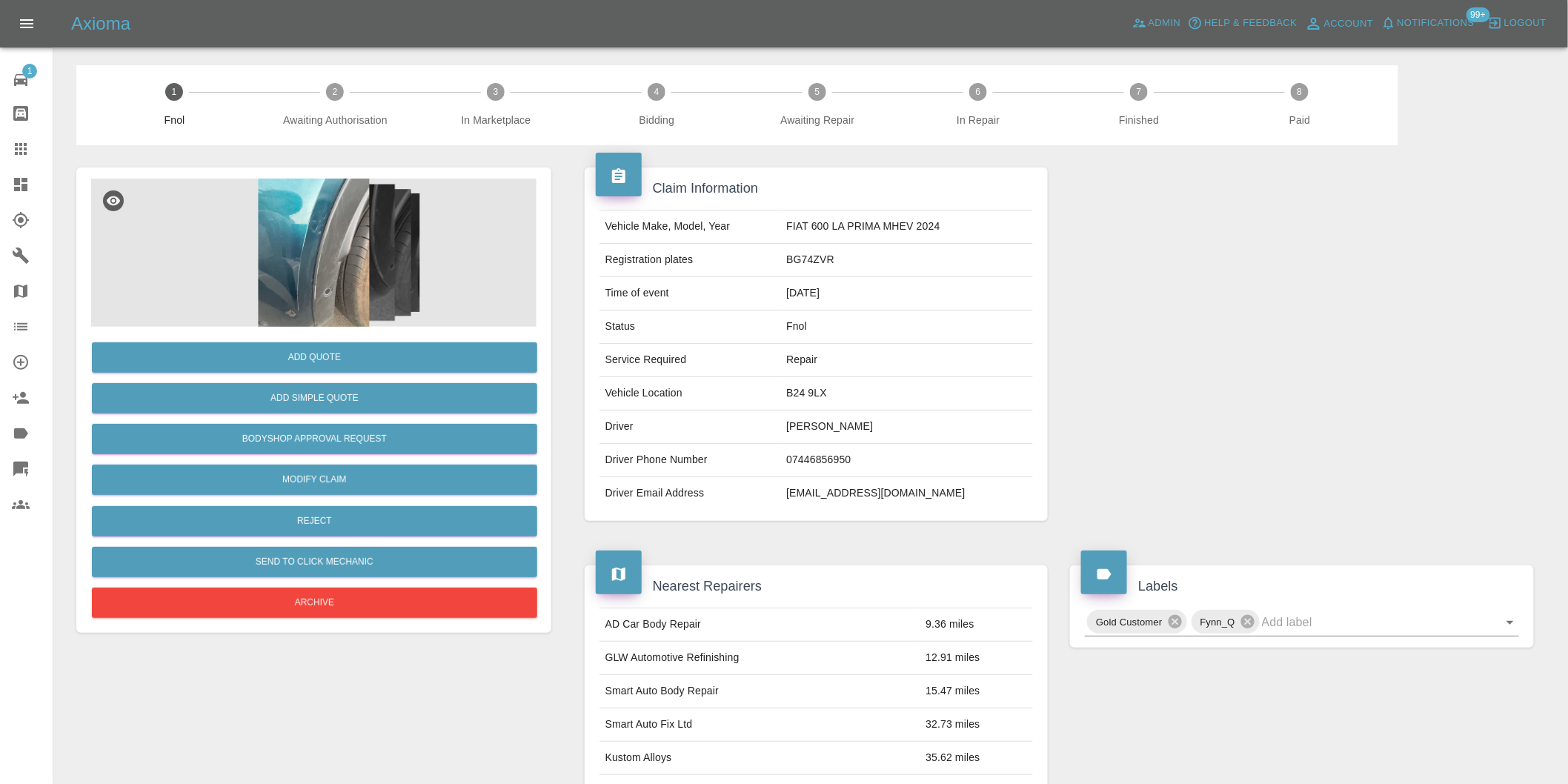
click at [329, 230] on img at bounding box center [313, 252] width 445 height 148
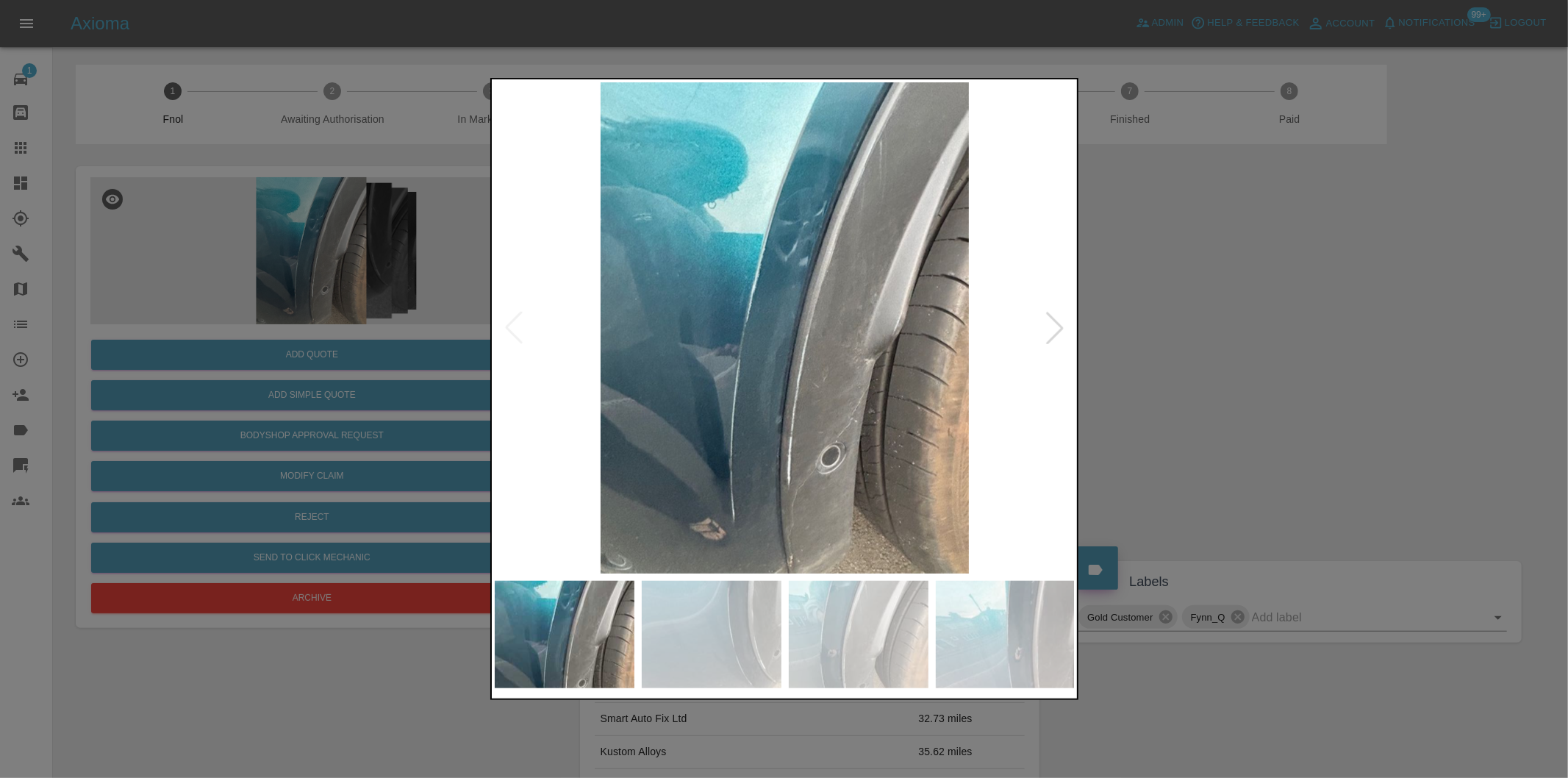
click at [1051, 331] on div at bounding box center [1055, 328] width 32 height 32
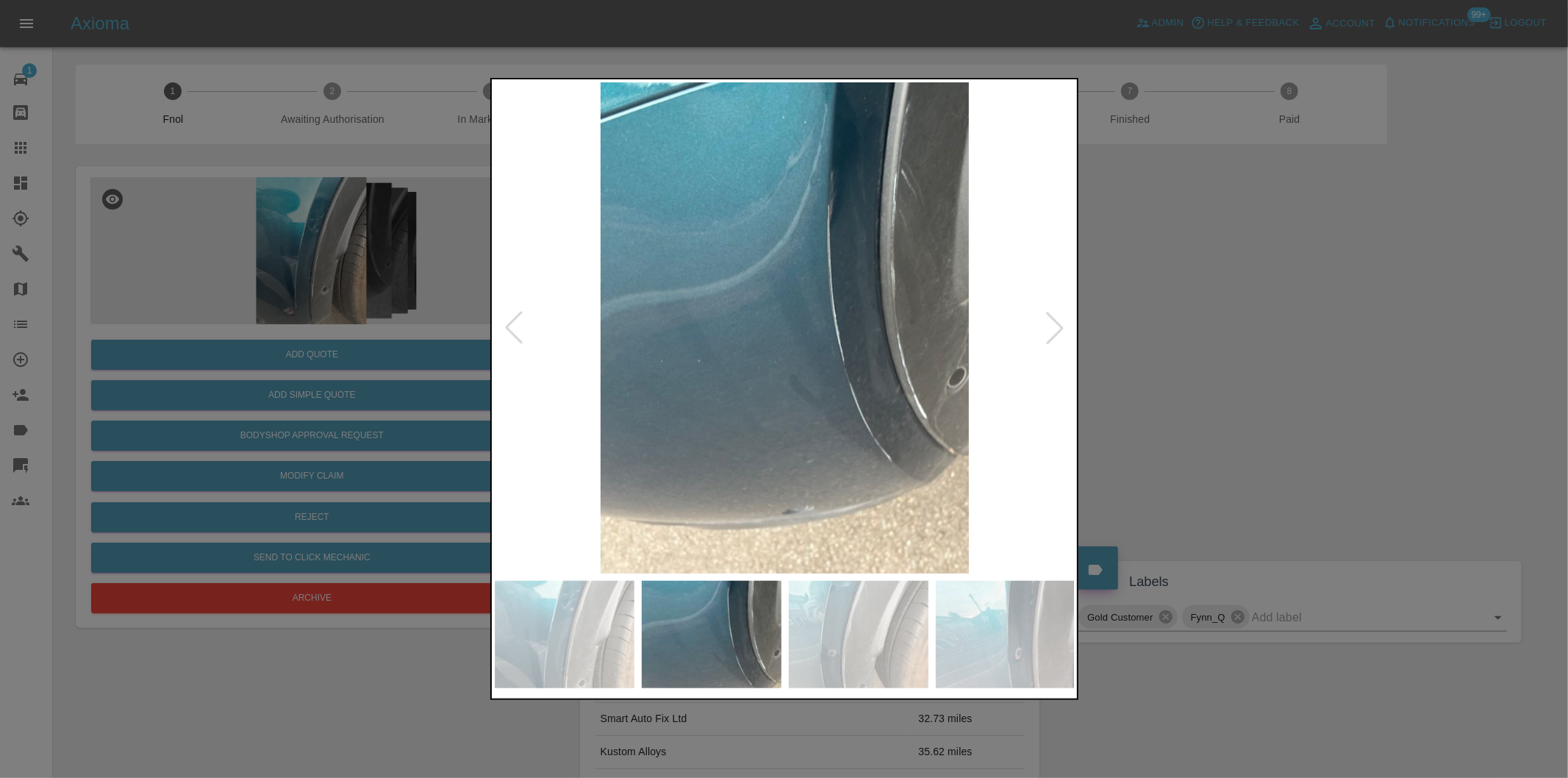
click at [1051, 331] on div at bounding box center [1055, 328] width 32 height 32
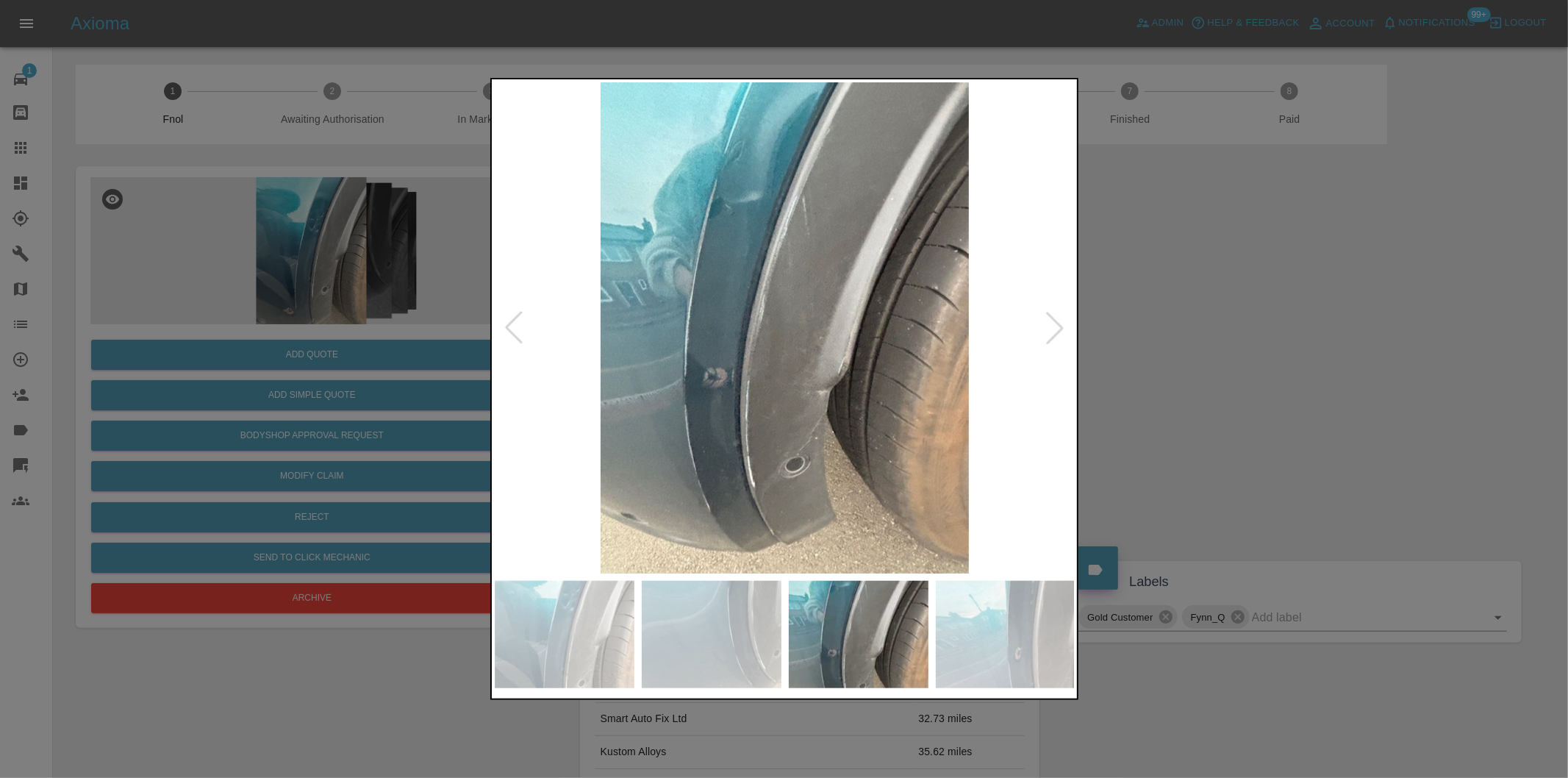
click at [1051, 331] on div at bounding box center [1055, 328] width 32 height 32
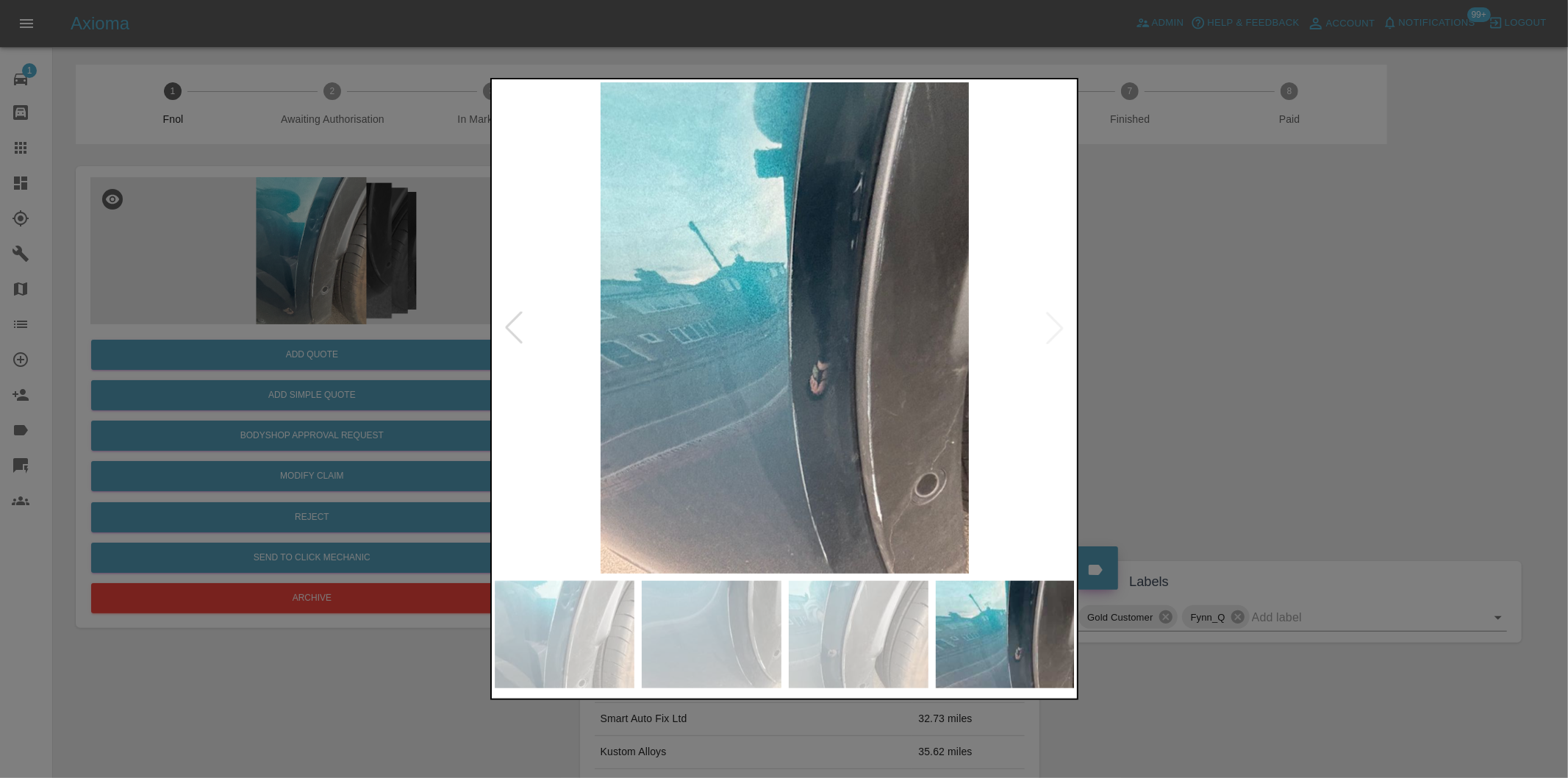
click at [1051, 331] on img at bounding box center [784, 328] width 581 height 491
click at [517, 330] on div at bounding box center [514, 328] width 32 height 32
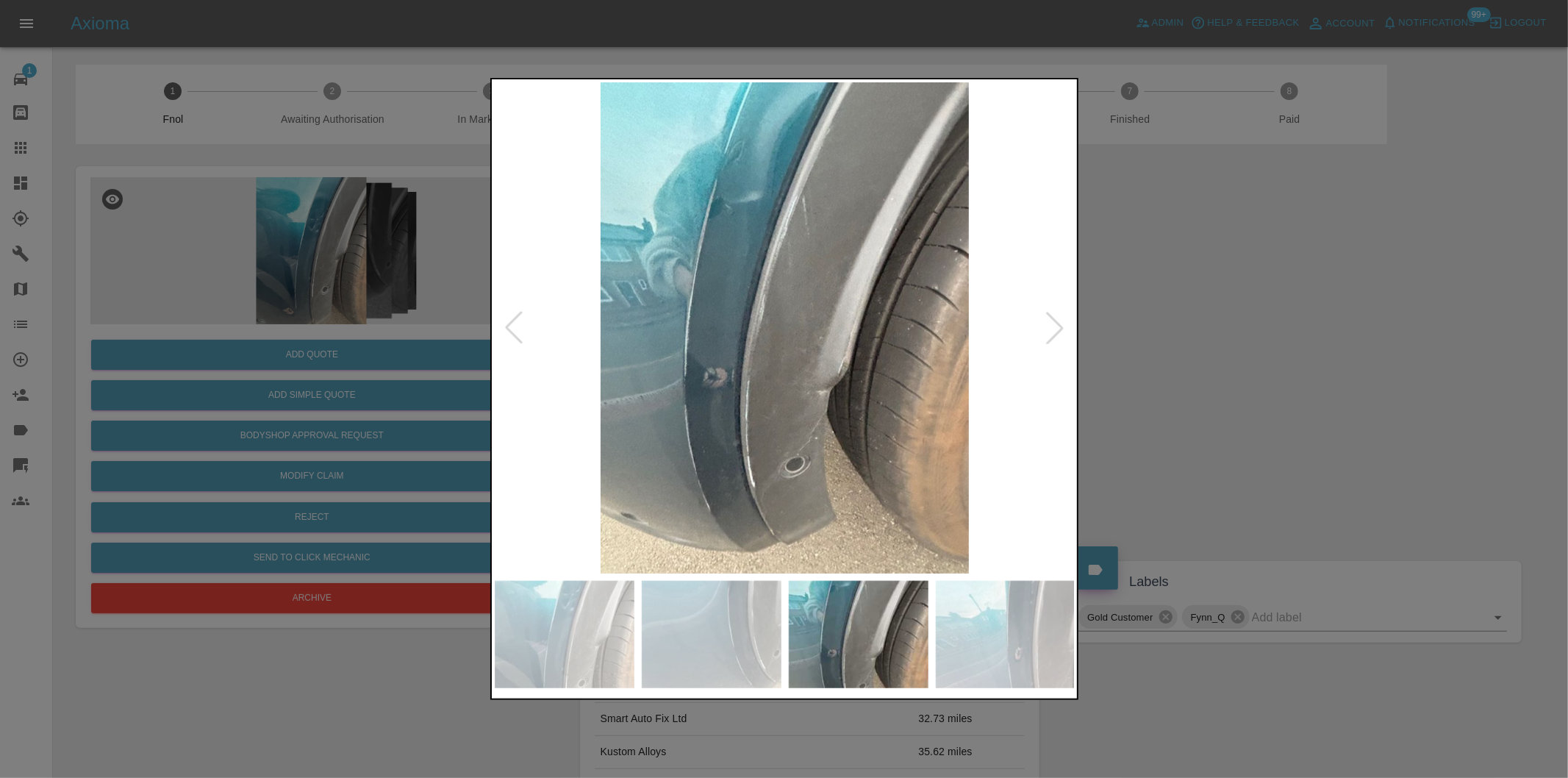
click at [517, 330] on div at bounding box center [514, 328] width 32 height 32
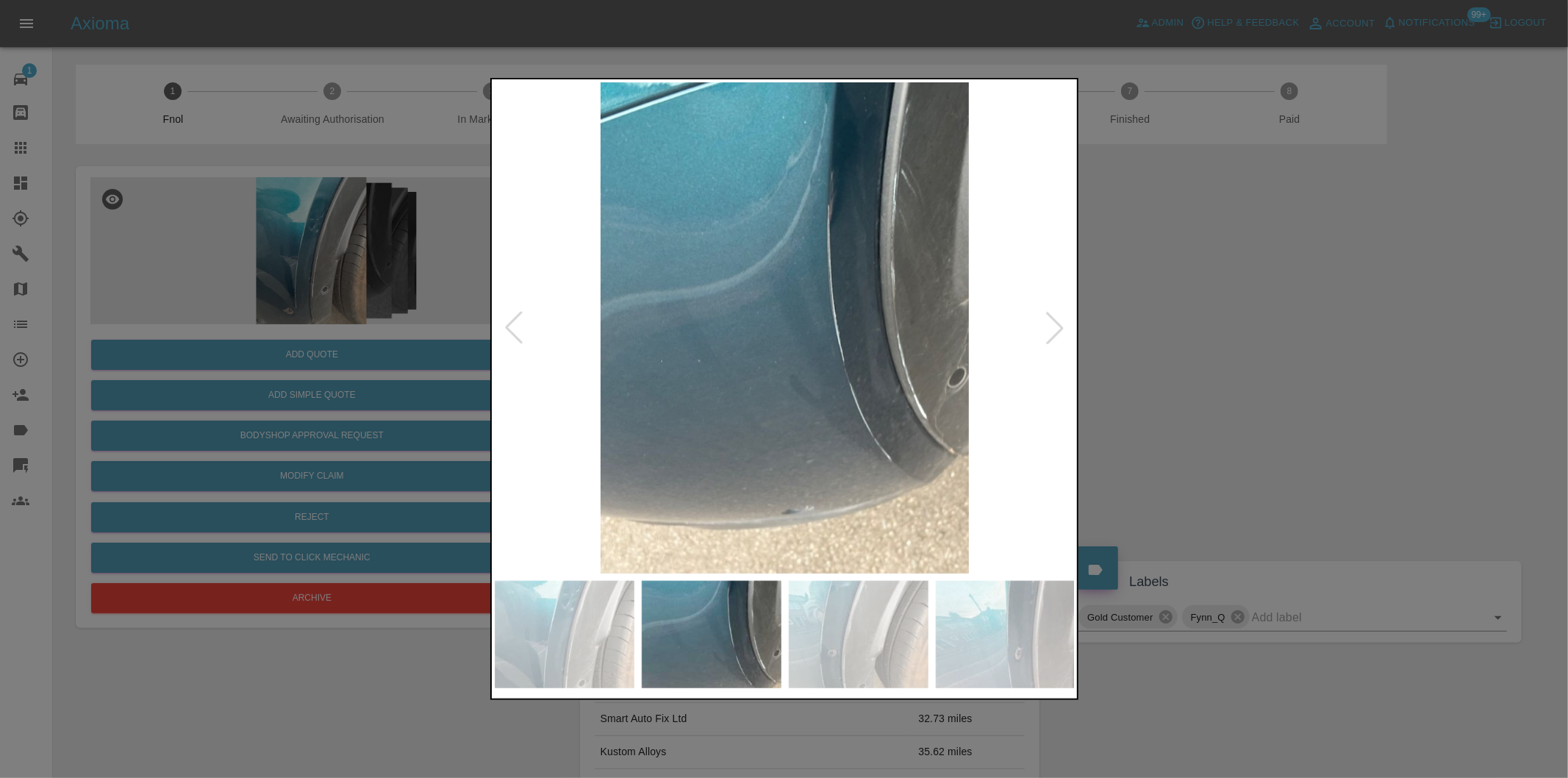
click at [517, 330] on div at bounding box center [514, 328] width 32 height 32
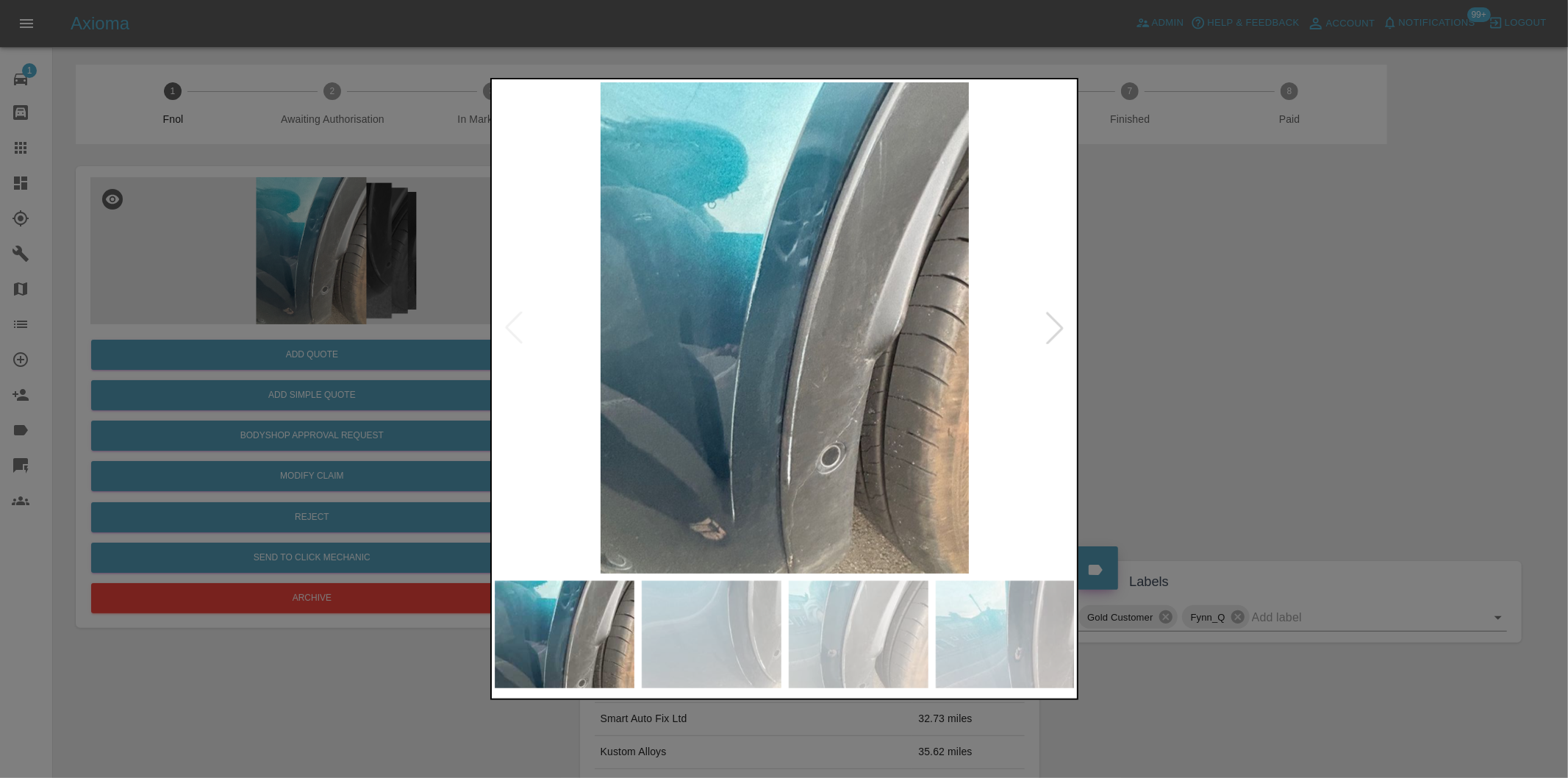
click at [517, 330] on img at bounding box center [784, 328] width 581 height 491
click at [1134, 380] on div at bounding box center [784, 389] width 1568 height 778
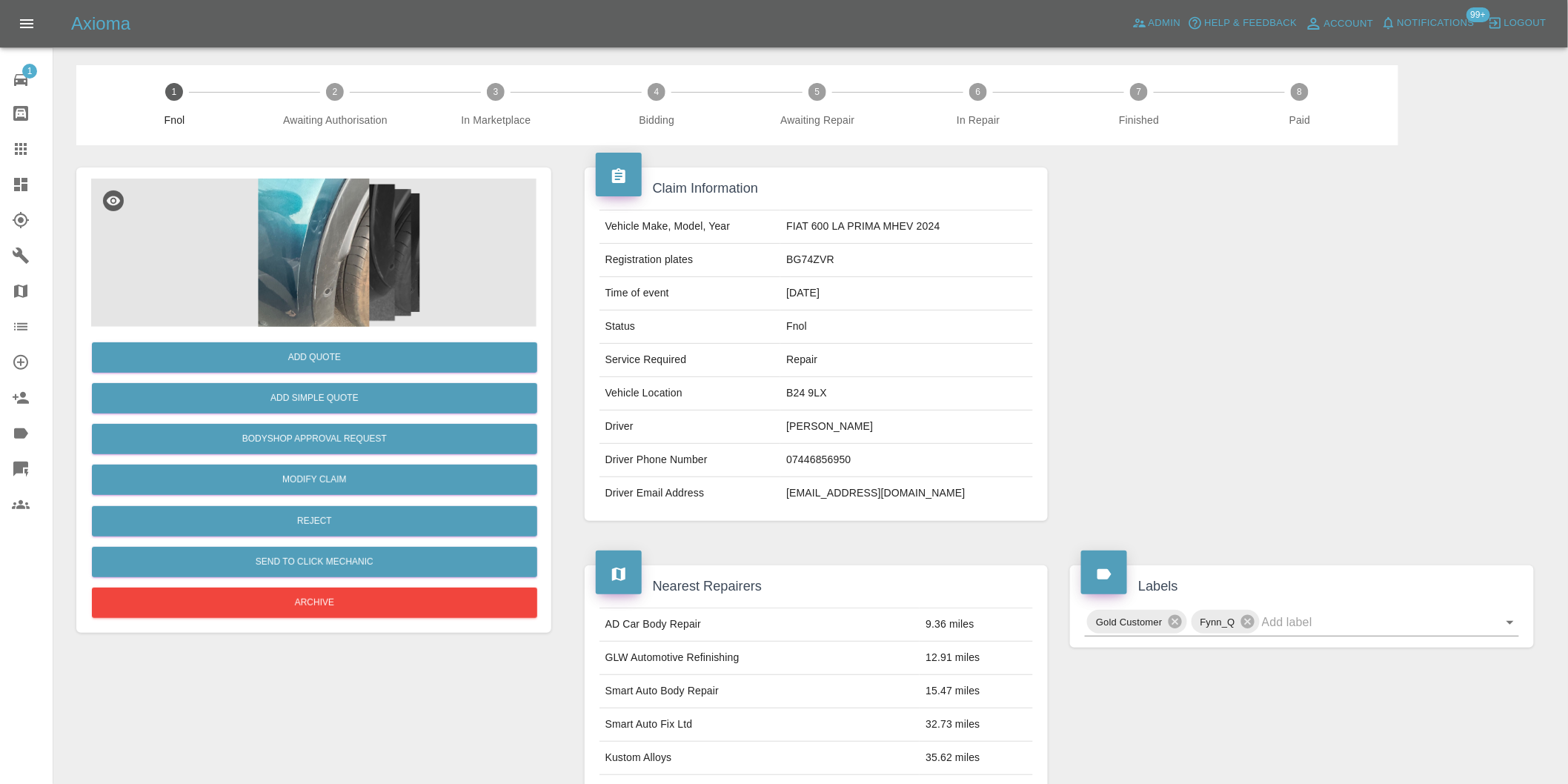
click at [325, 225] on img at bounding box center [313, 252] width 445 height 148
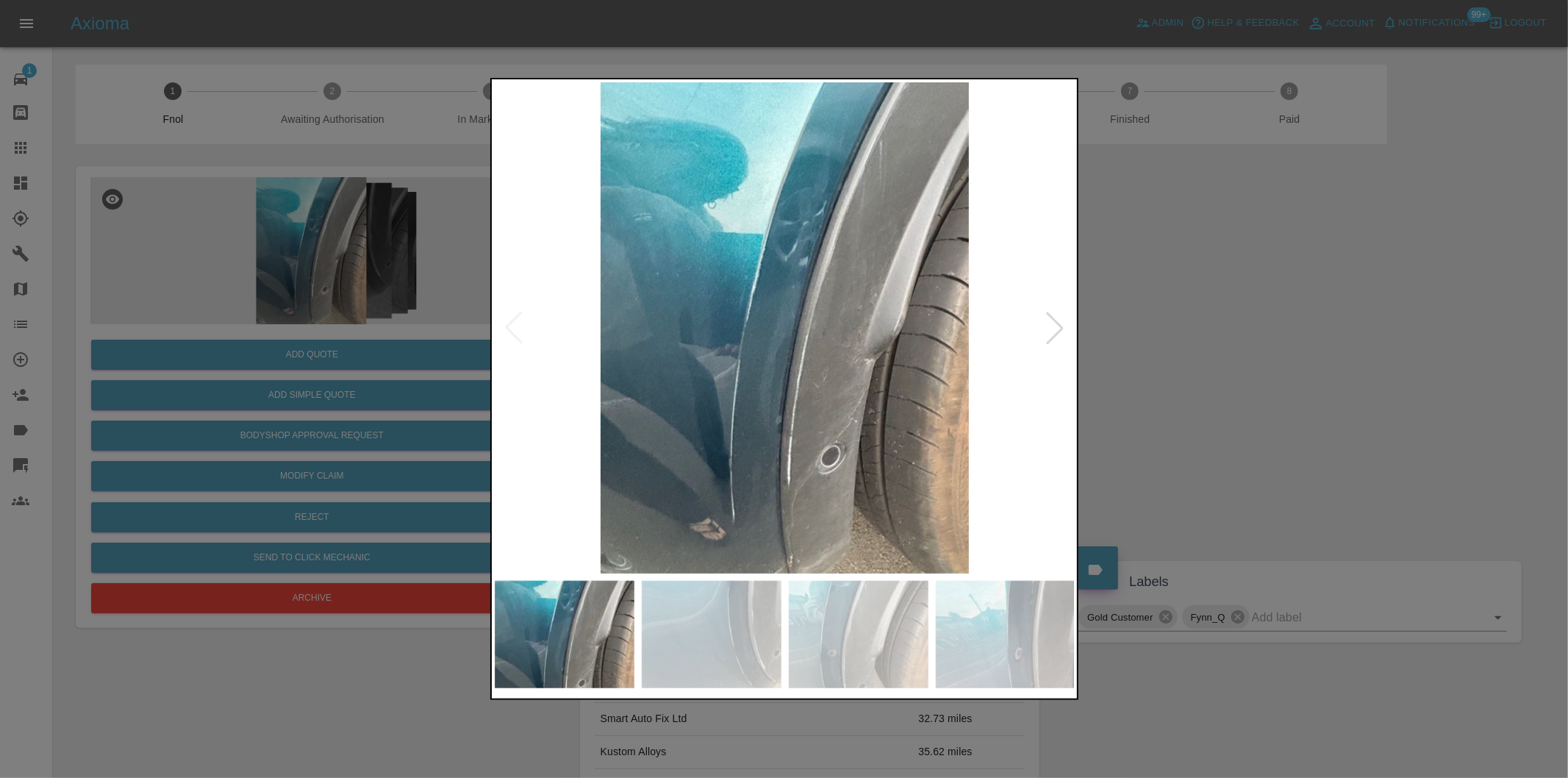
click at [1059, 326] on div at bounding box center [1055, 328] width 32 height 32
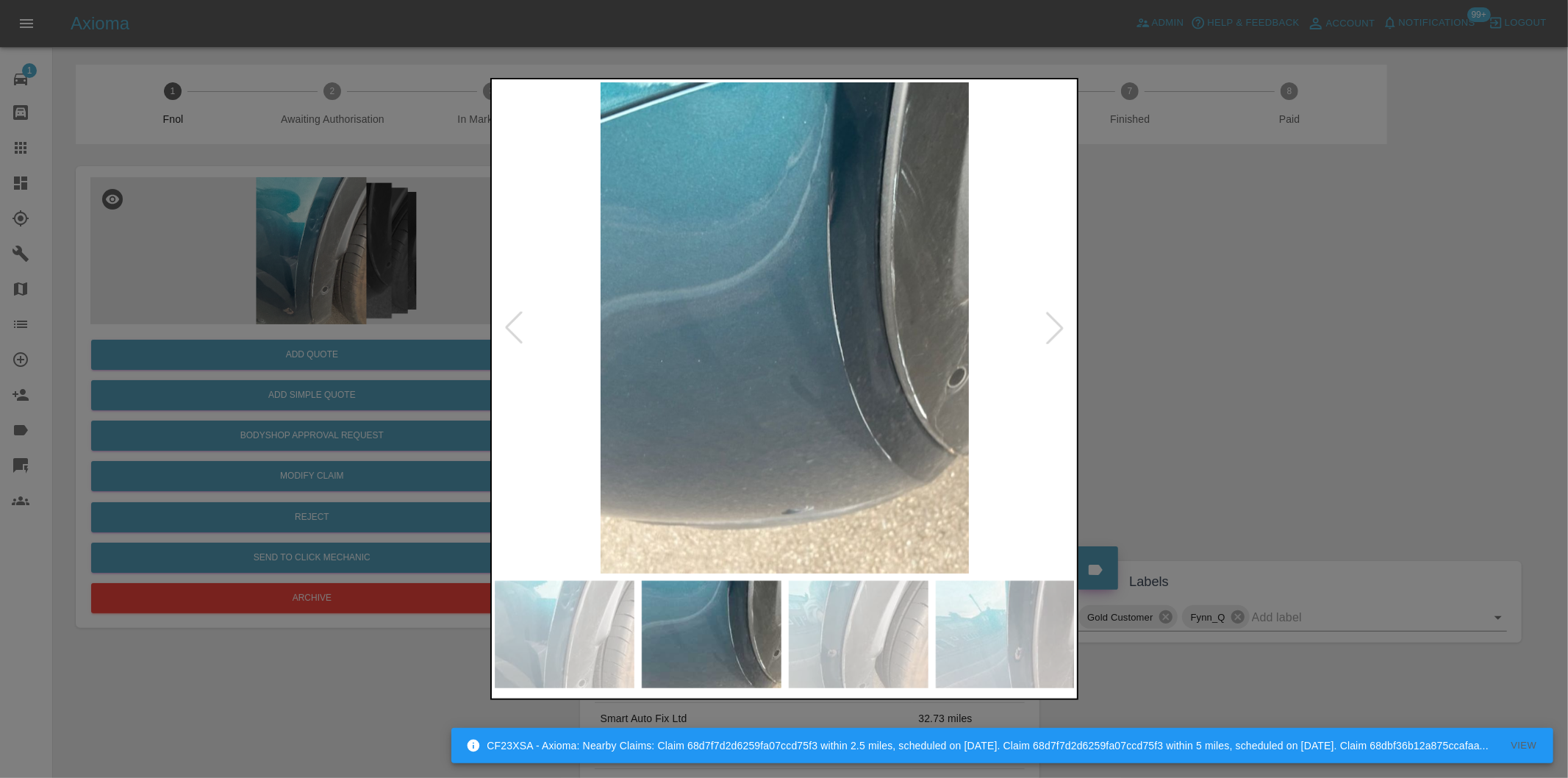
click at [1059, 326] on div at bounding box center [1055, 328] width 32 height 32
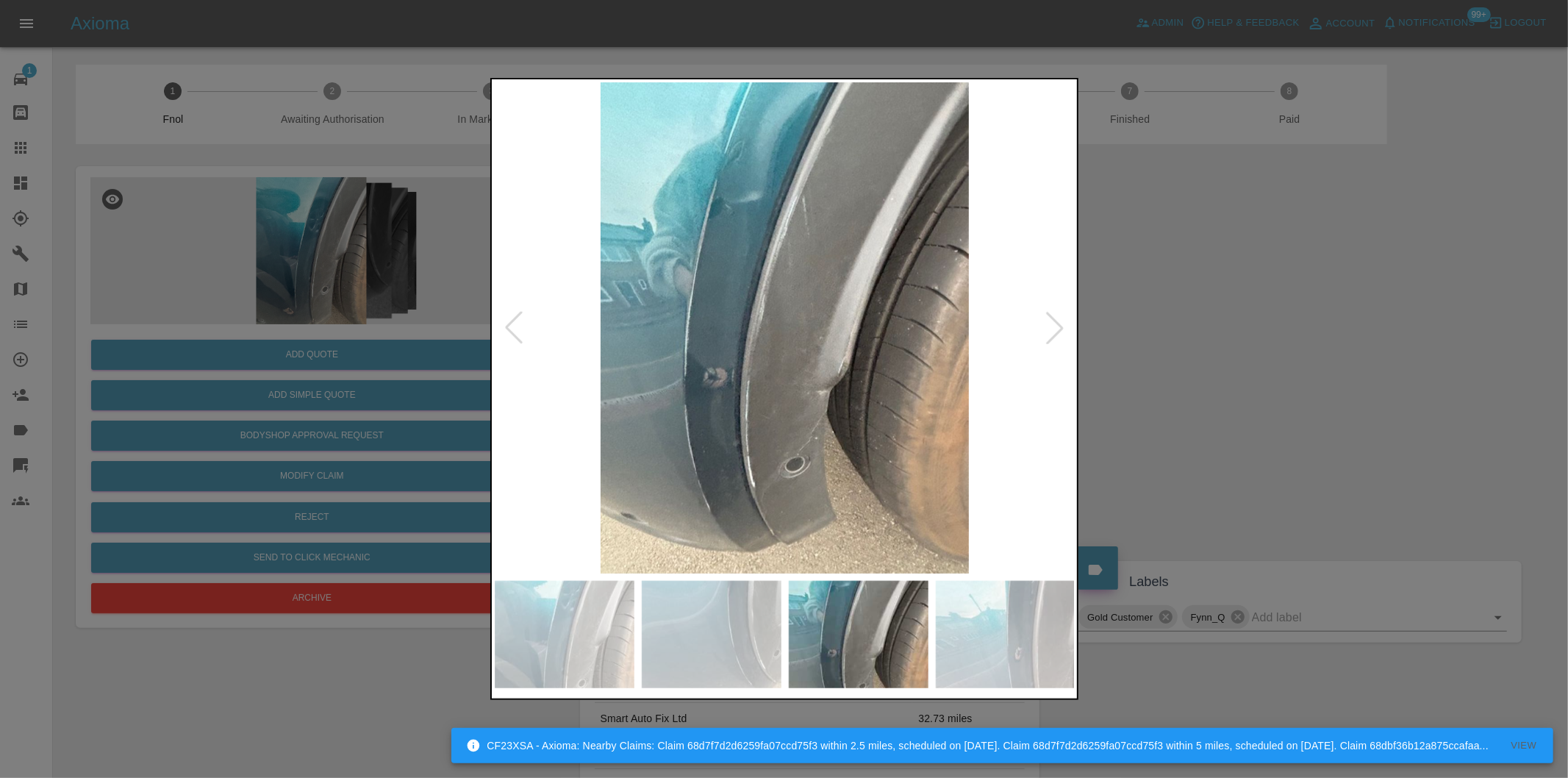
click at [1059, 326] on div at bounding box center [1055, 328] width 32 height 32
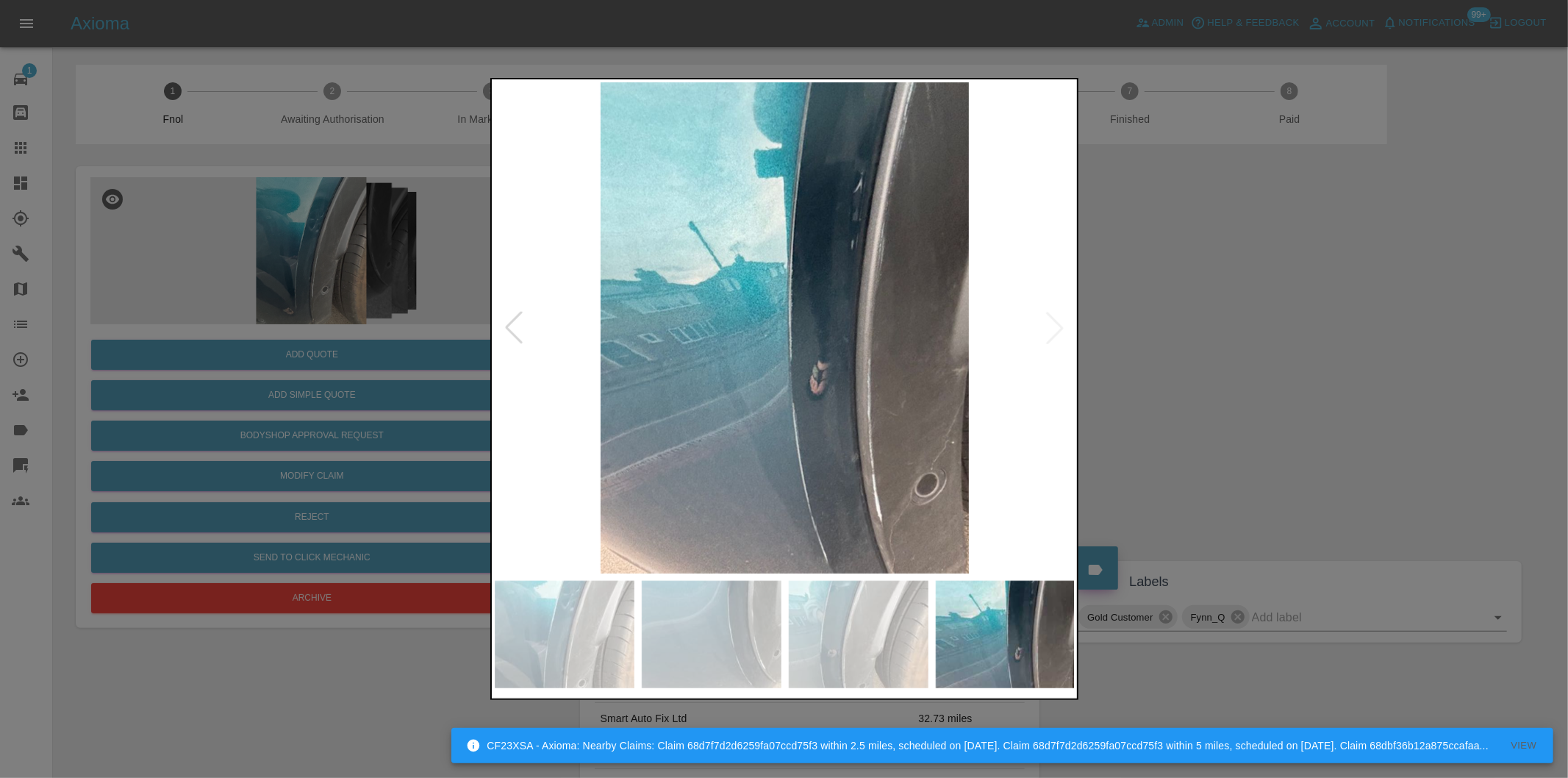
click at [1059, 326] on img at bounding box center [784, 328] width 581 height 491
drag, startPoint x: 1241, startPoint y: 358, endPoint x: 892, endPoint y: 360, distance: 349.0
click at [1242, 358] on div at bounding box center [784, 389] width 1568 height 778
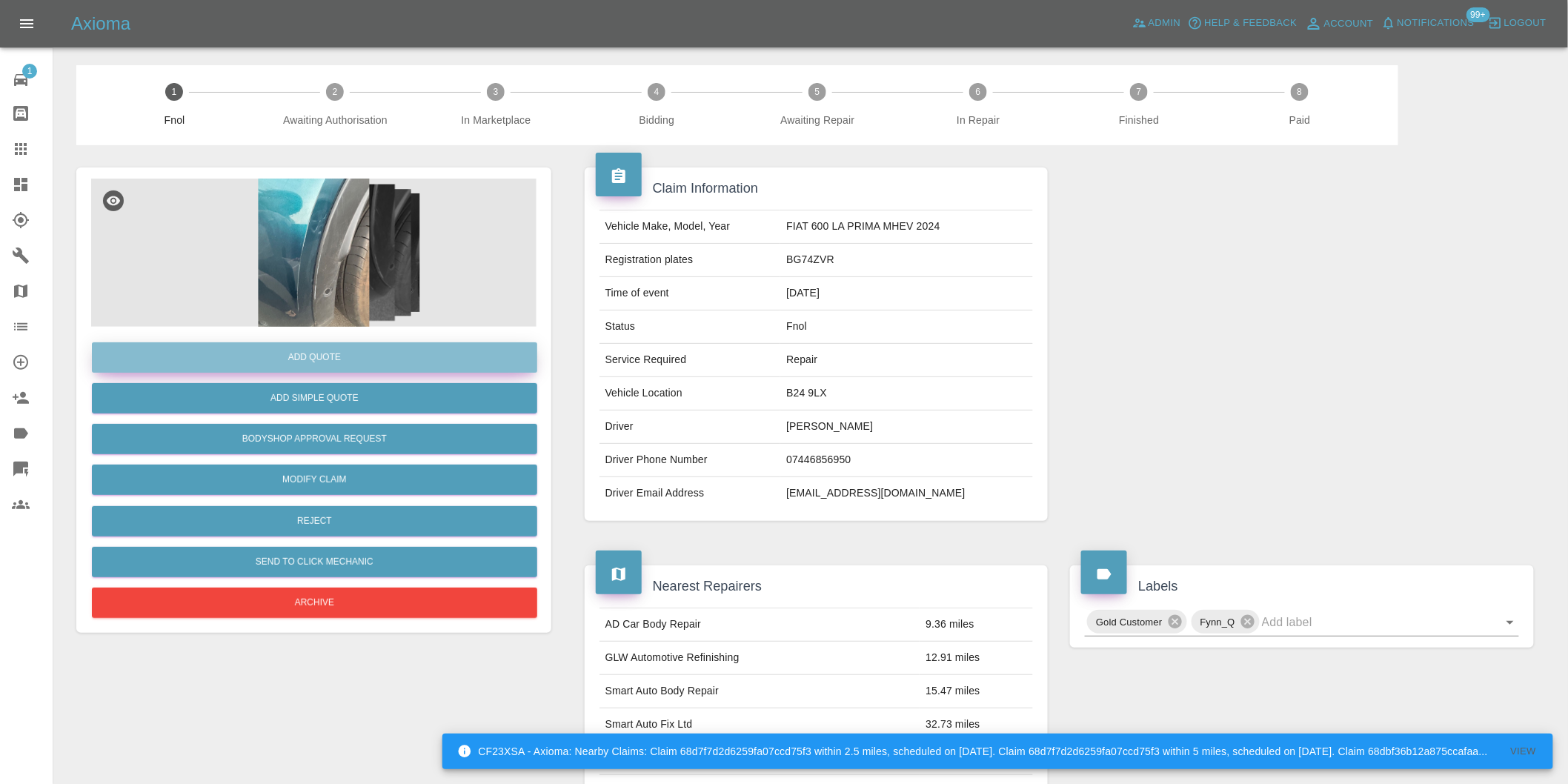
click at [346, 359] on button "Add Quote" at bounding box center [314, 357] width 445 height 30
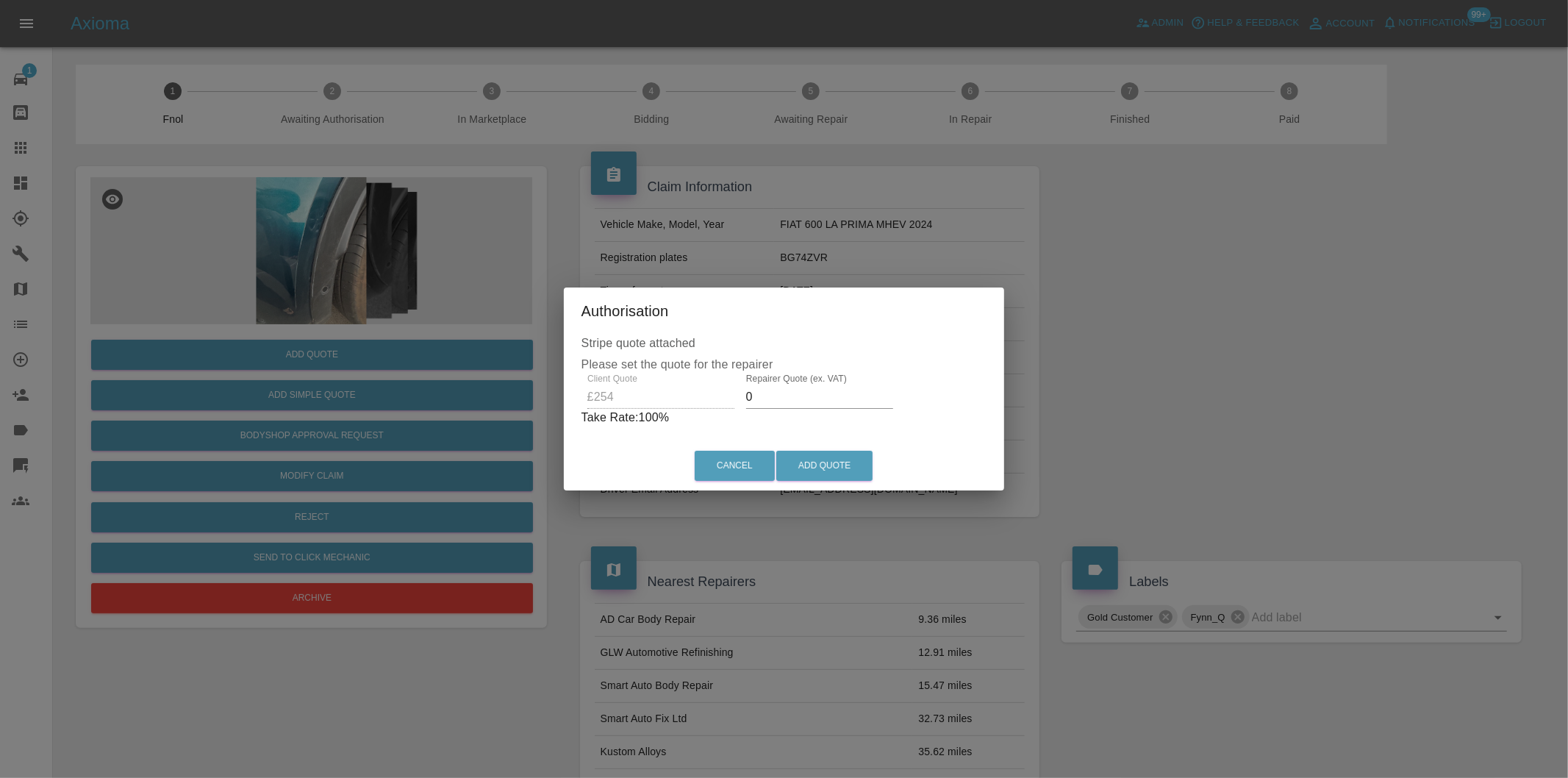
click at [797, 400] on input "0" at bounding box center [820, 397] width 147 height 23
type input "0160"
click at [799, 474] on button "Add Quote" at bounding box center [824, 465] width 96 height 30
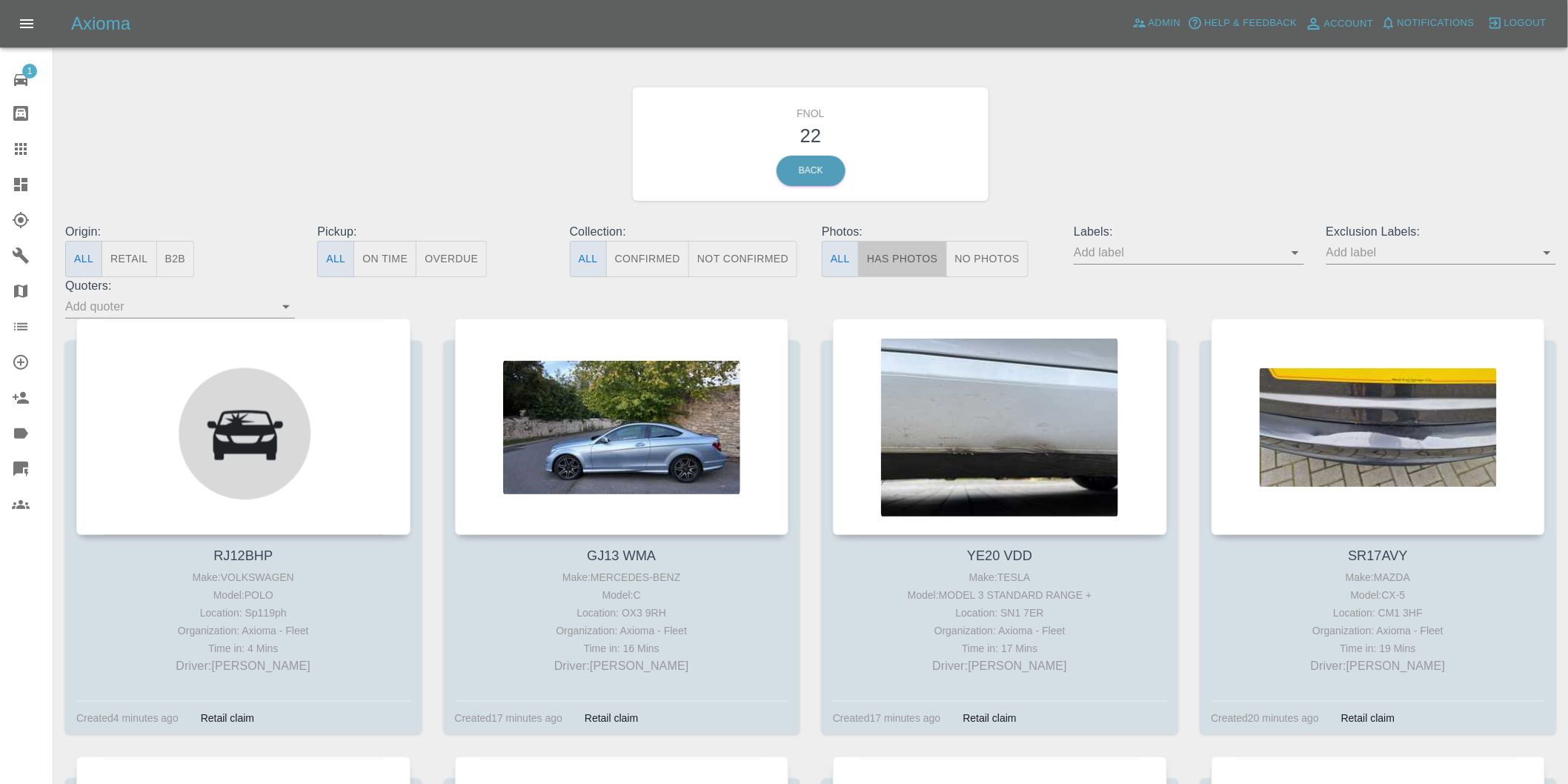
click at [889, 261] on button "Has Photos" at bounding box center [902, 259] width 89 height 37
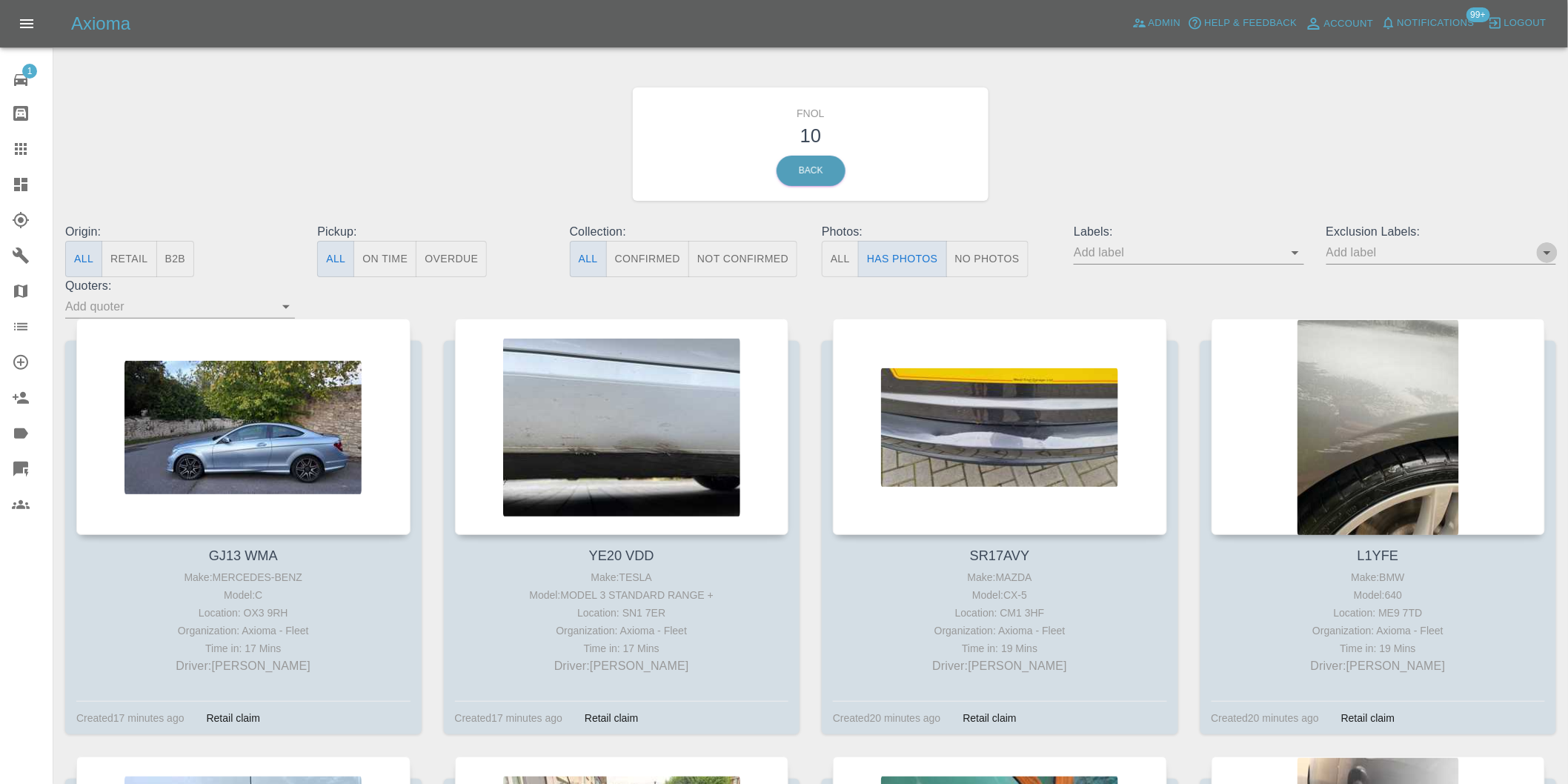
click at [1543, 256] on icon "Open" at bounding box center [1547, 252] width 18 height 18
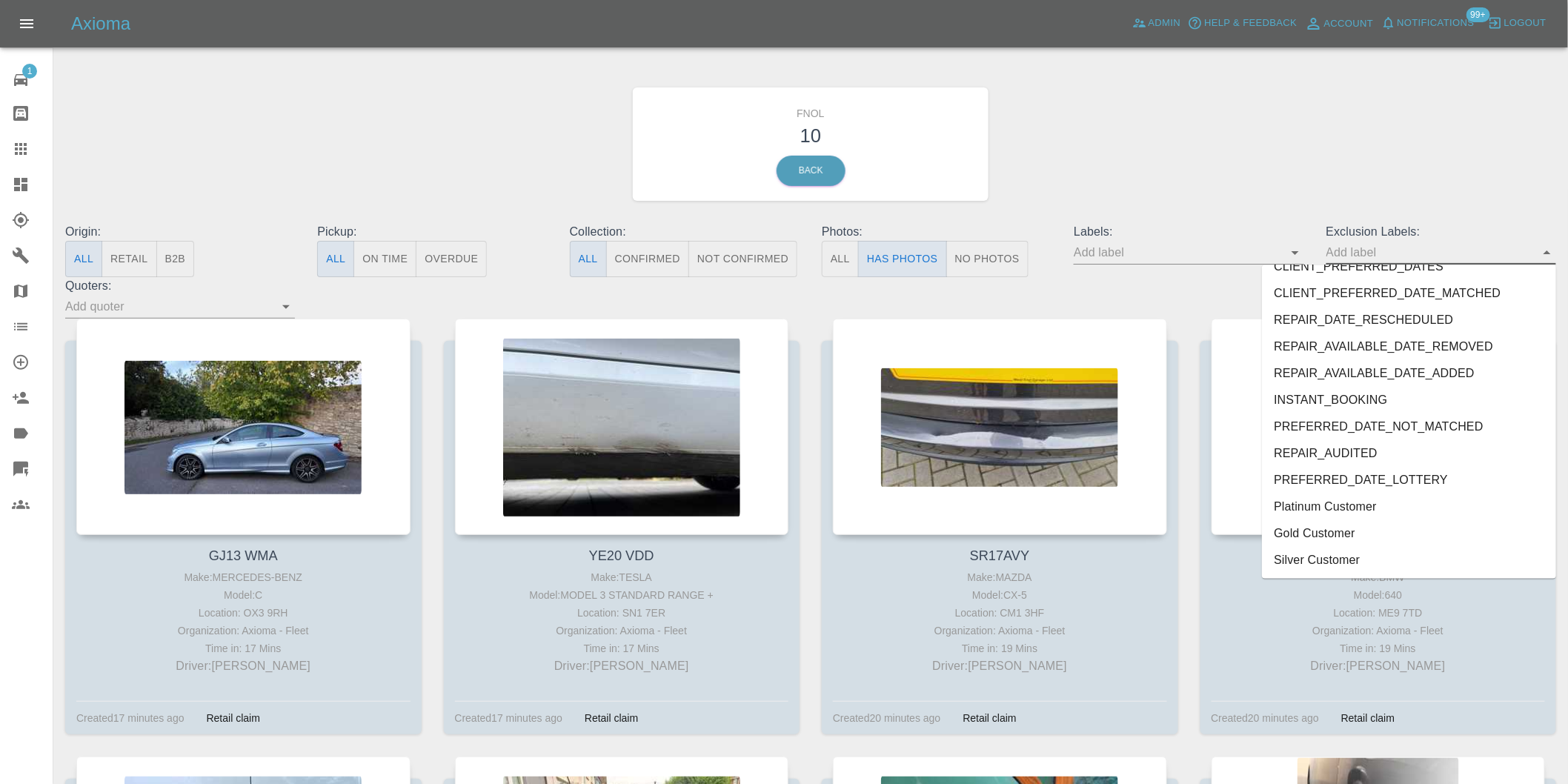
scroll to position [3217, 0]
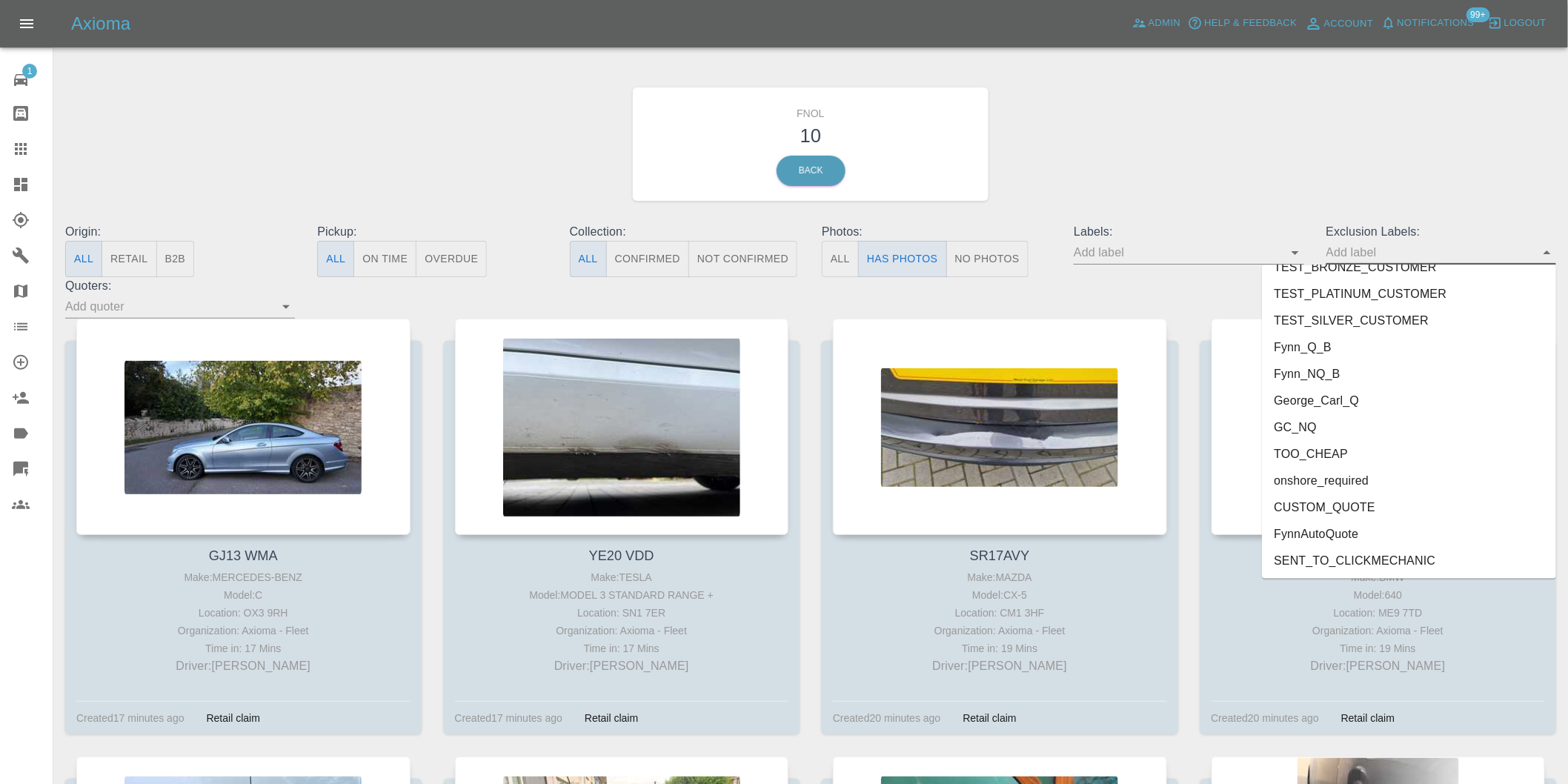
click at [1369, 475] on li "onshore_required" at bounding box center [1408, 480] width 294 height 27
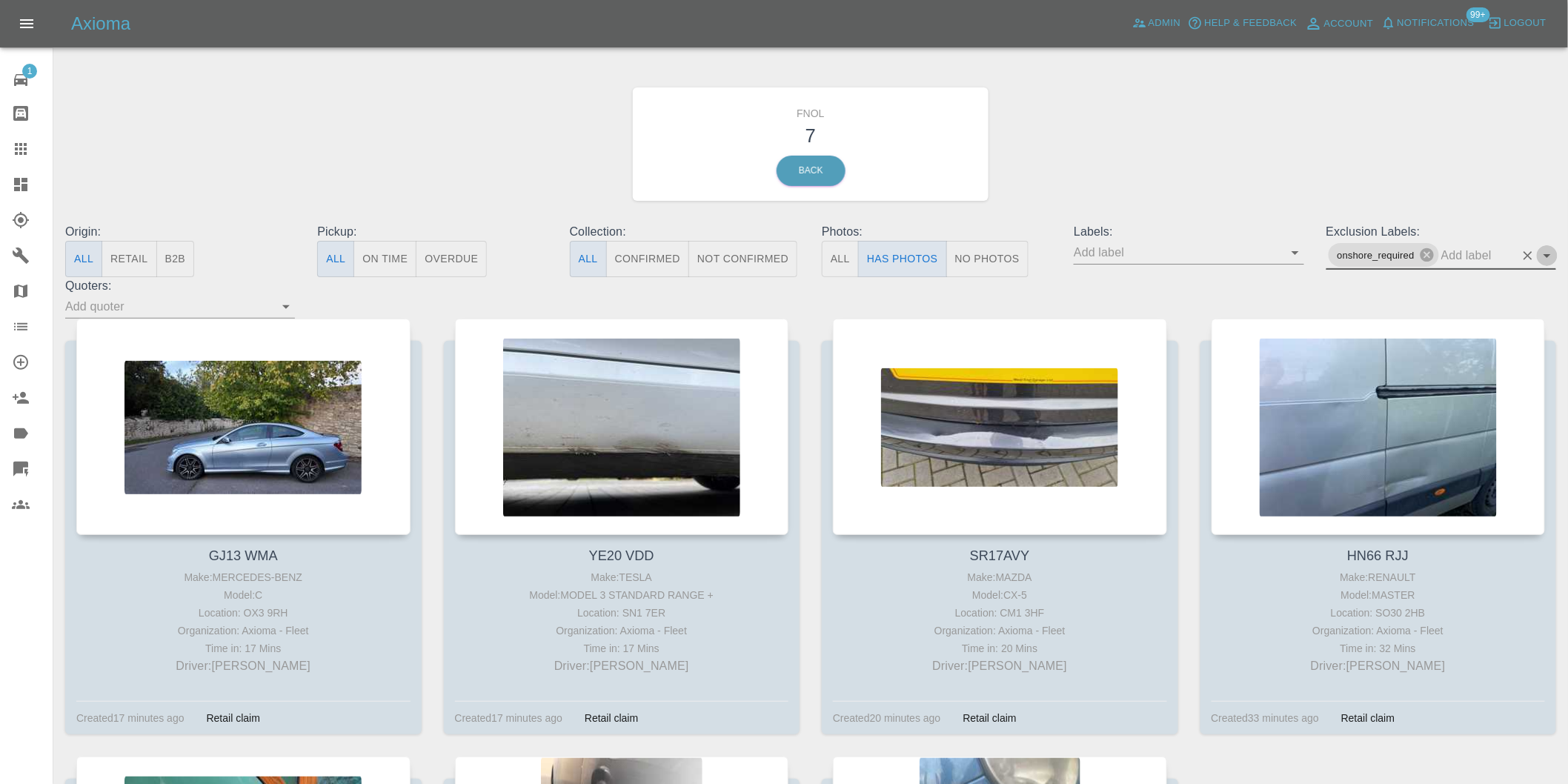
click at [1548, 256] on icon "Open" at bounding box center [1547, 256] width 7 height 4
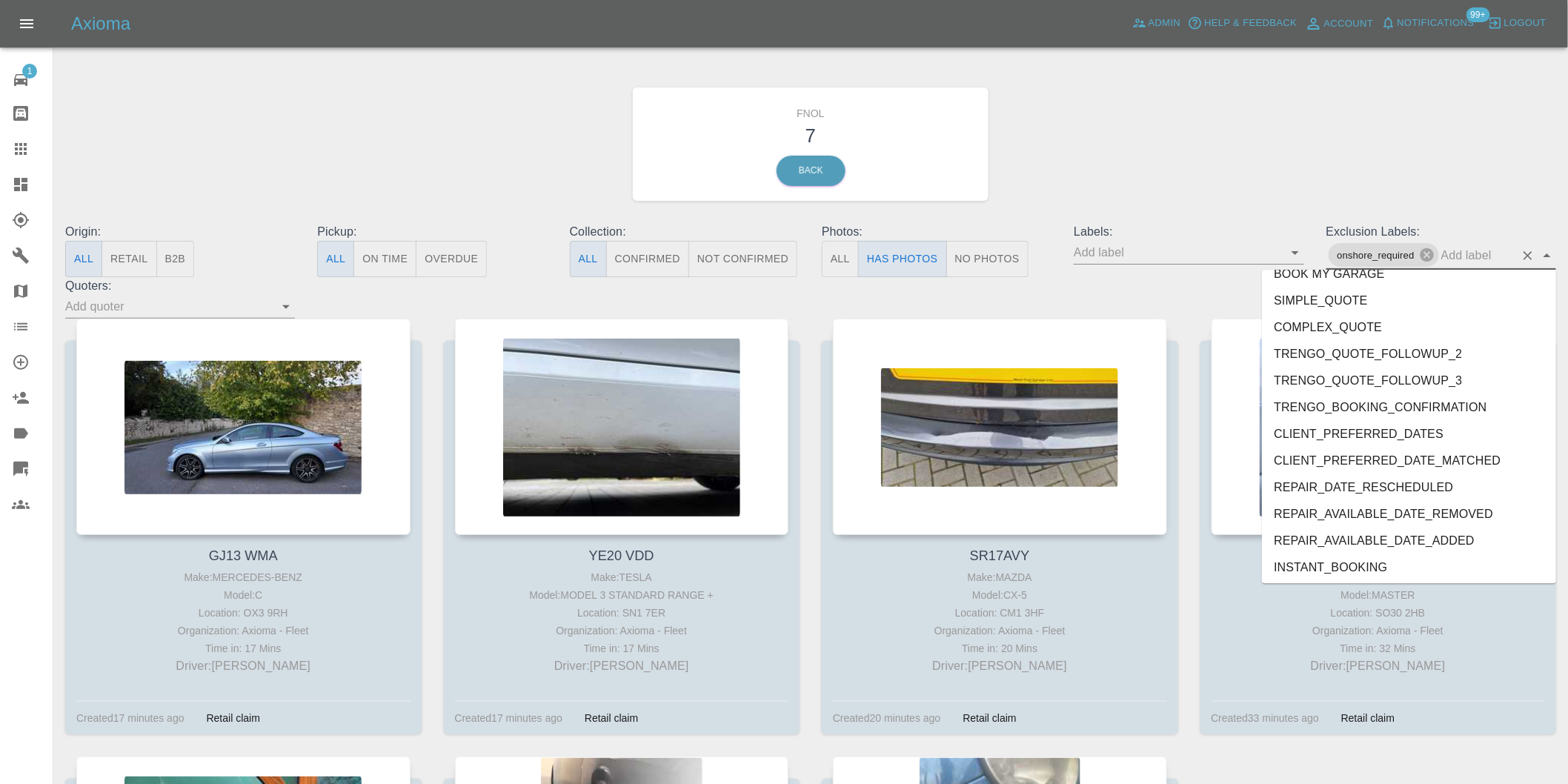
scroll to position [3191, 0]
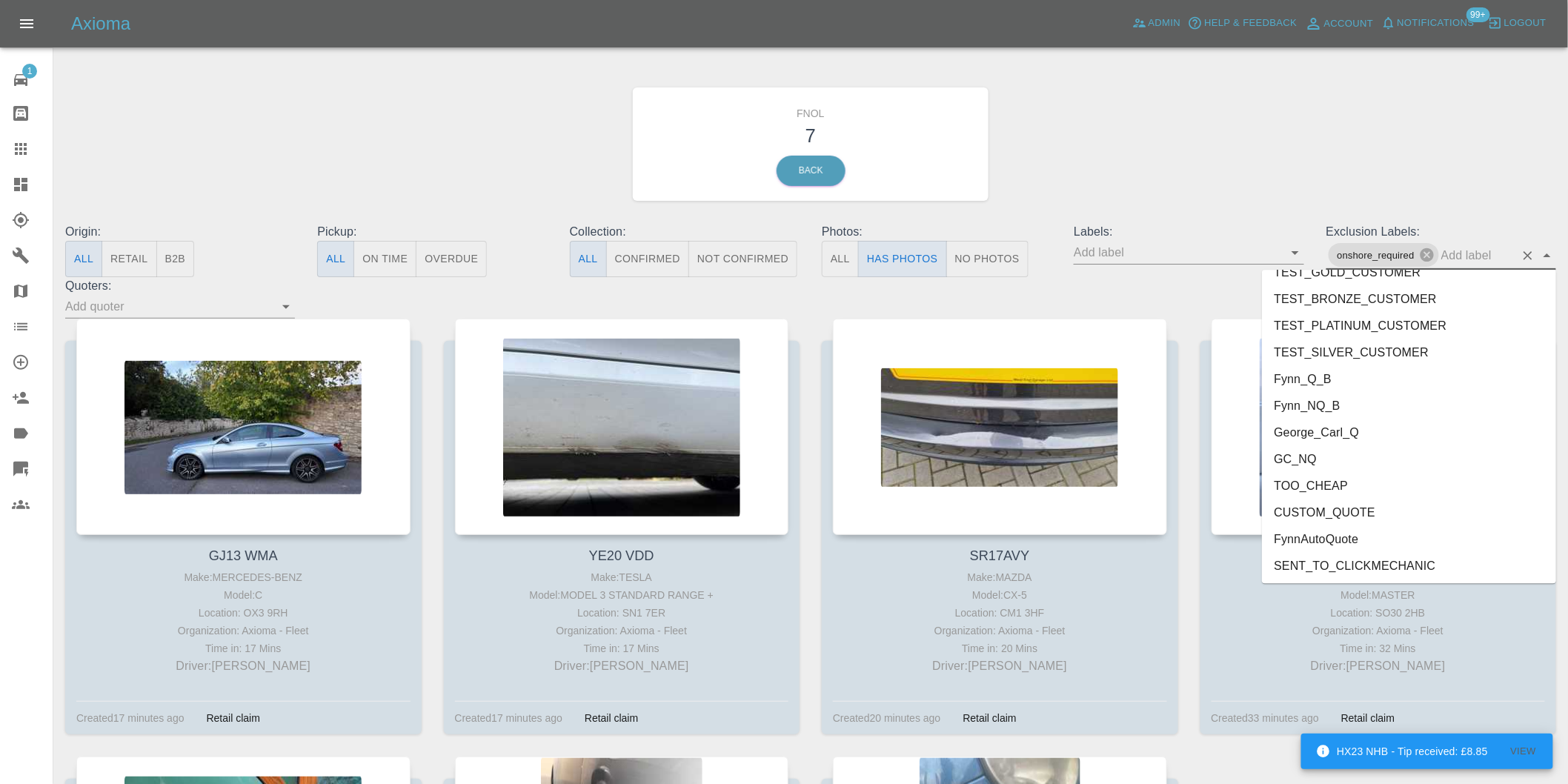
click at [1351, 432] on li "George_Carl_Q" at bounding box center [1408, 431] width 294 height 27
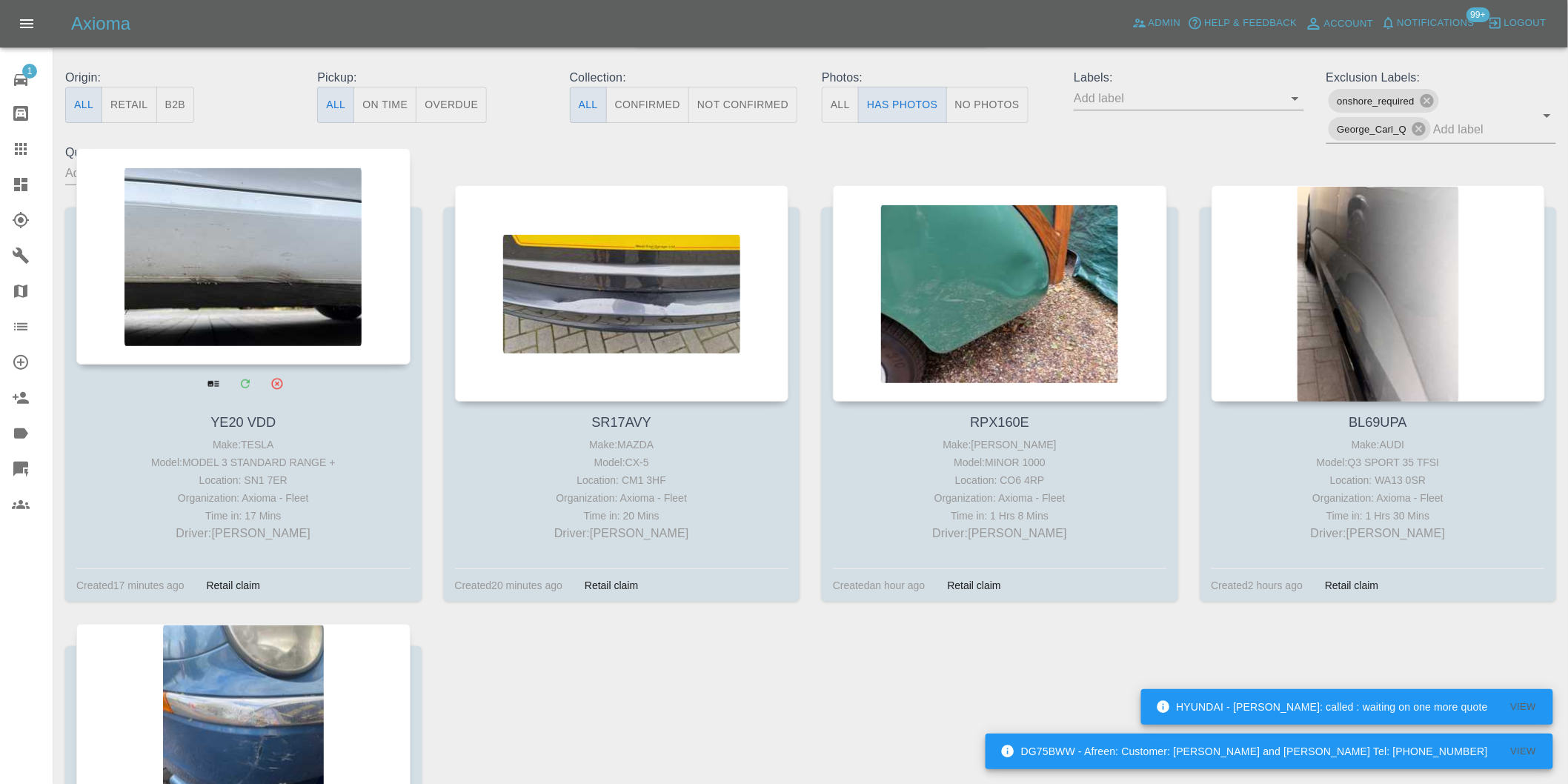
scroll to position [164, 0]
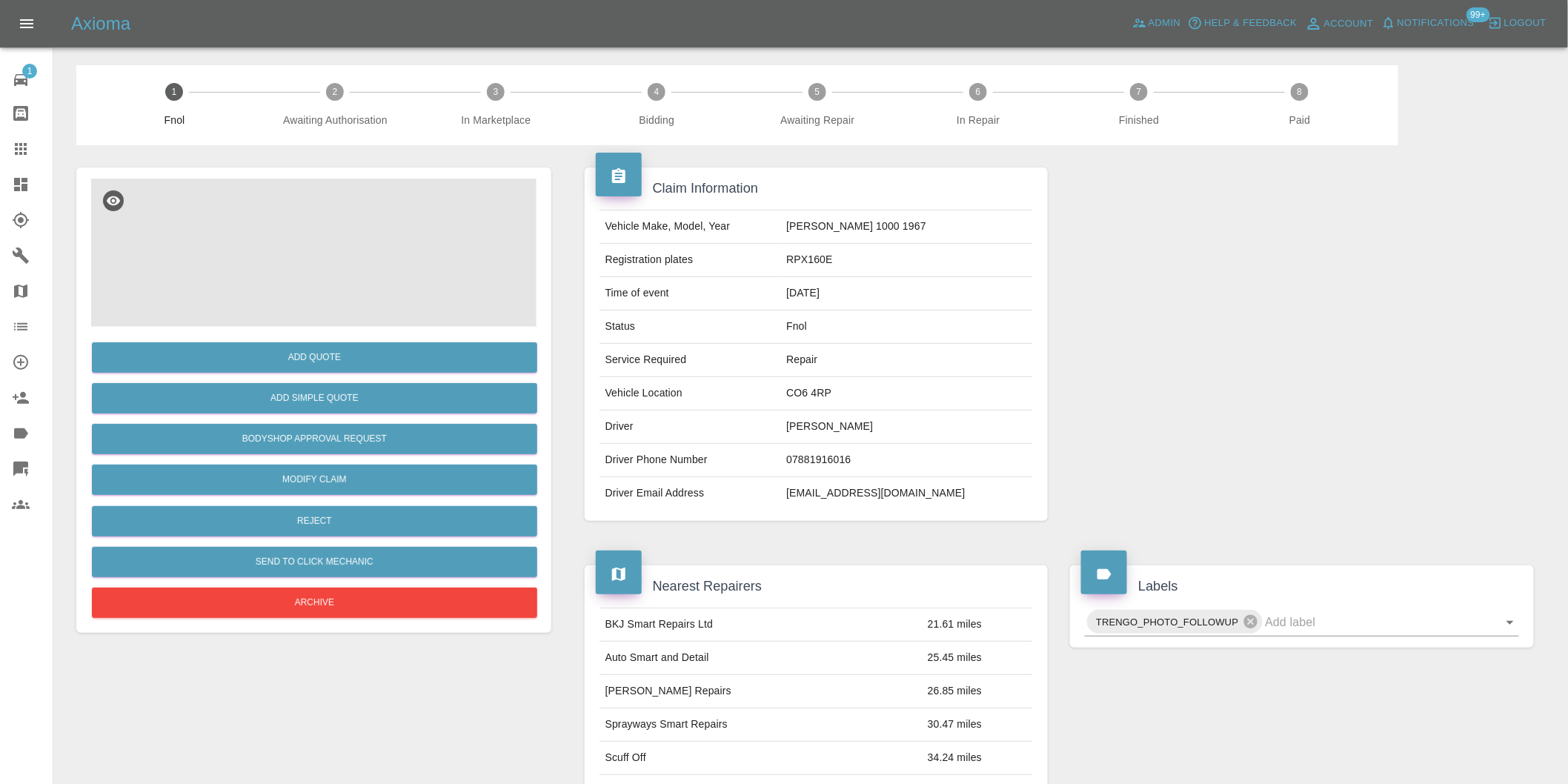
click at [332, 228] on img at bounding box center [313, 252] width 445 height 148
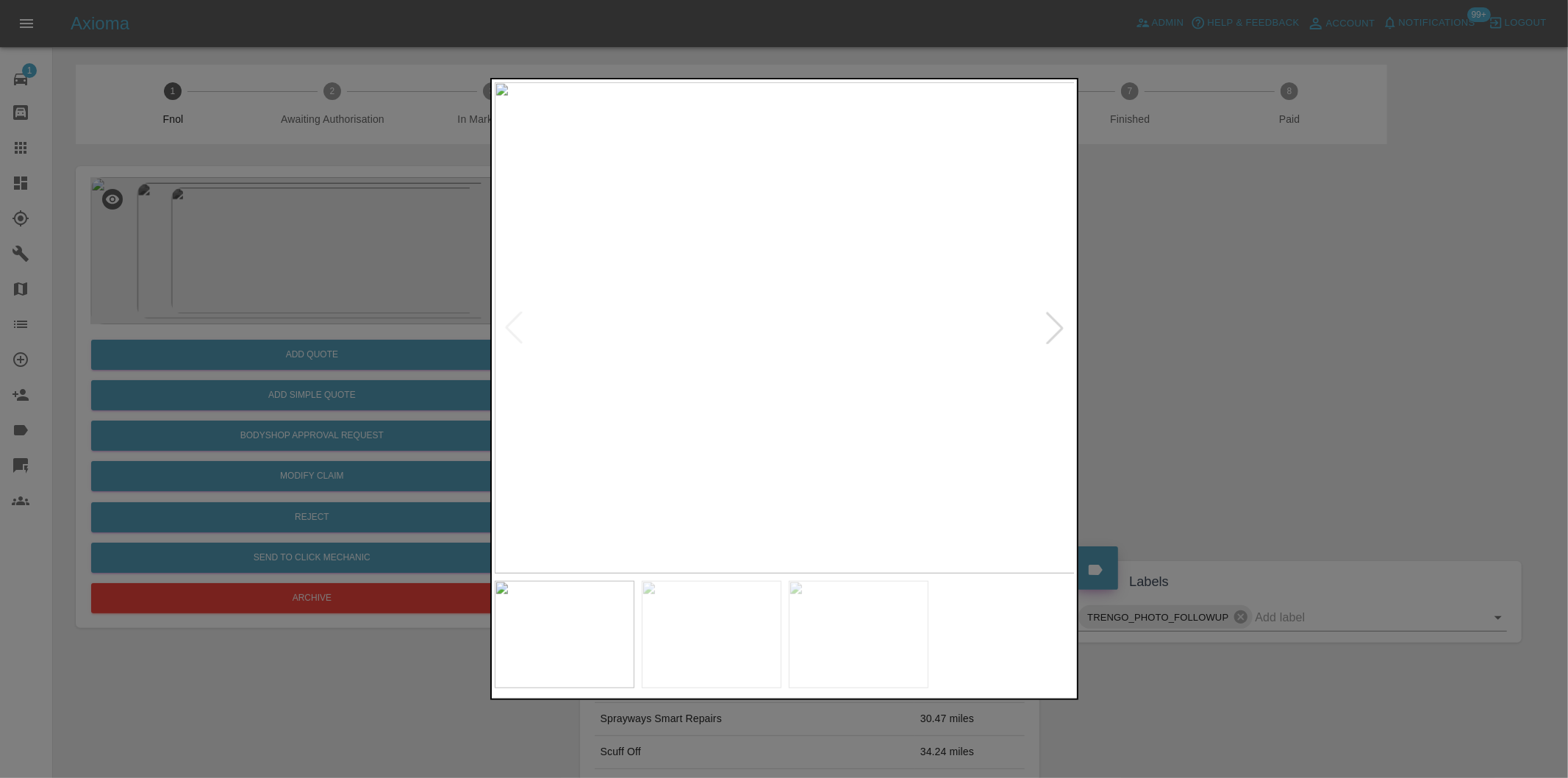
click at [1203, 423] on div at bounding box center [784, 389] width 1568 height 778
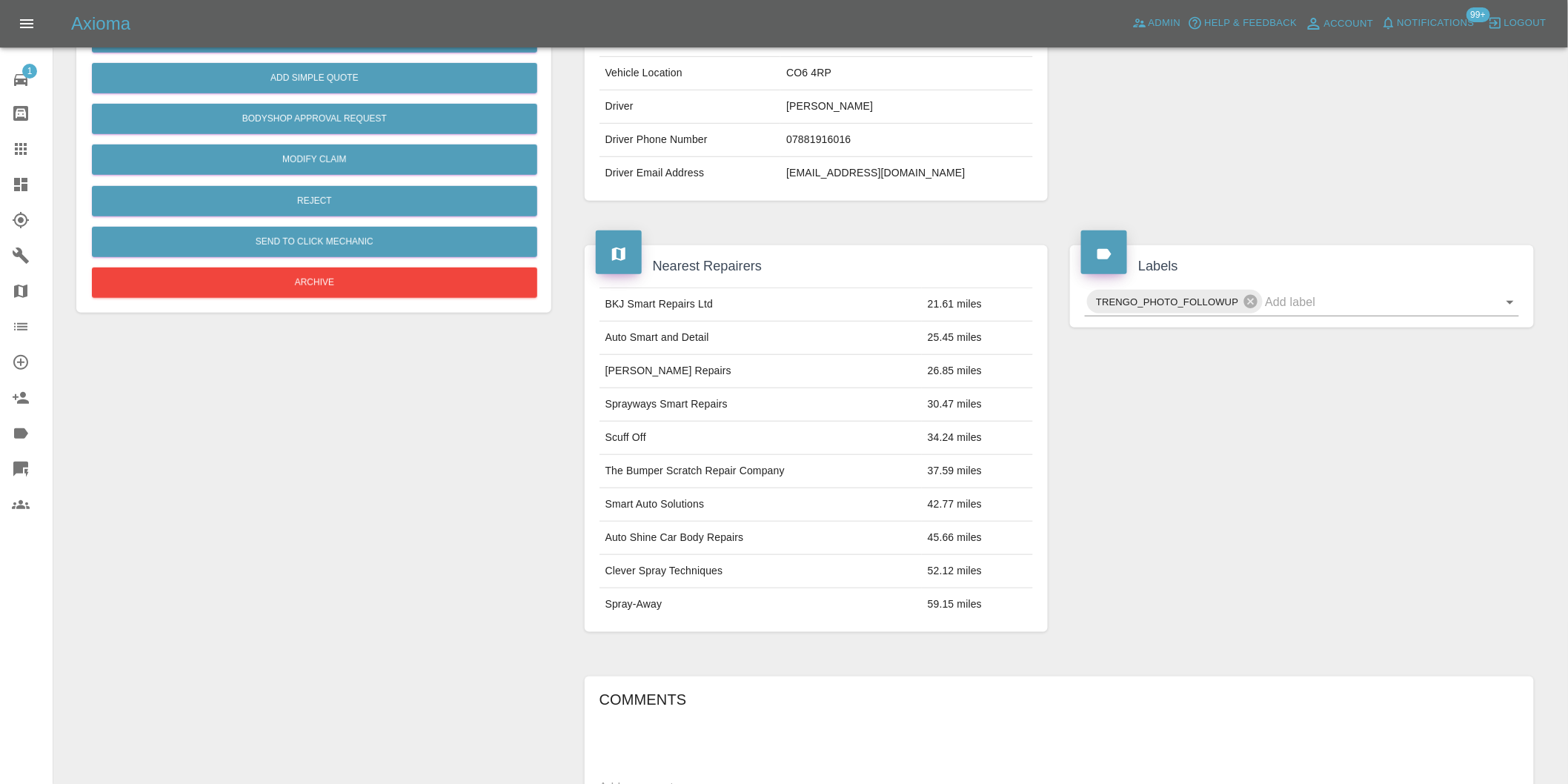
scroll to position [329, 0]
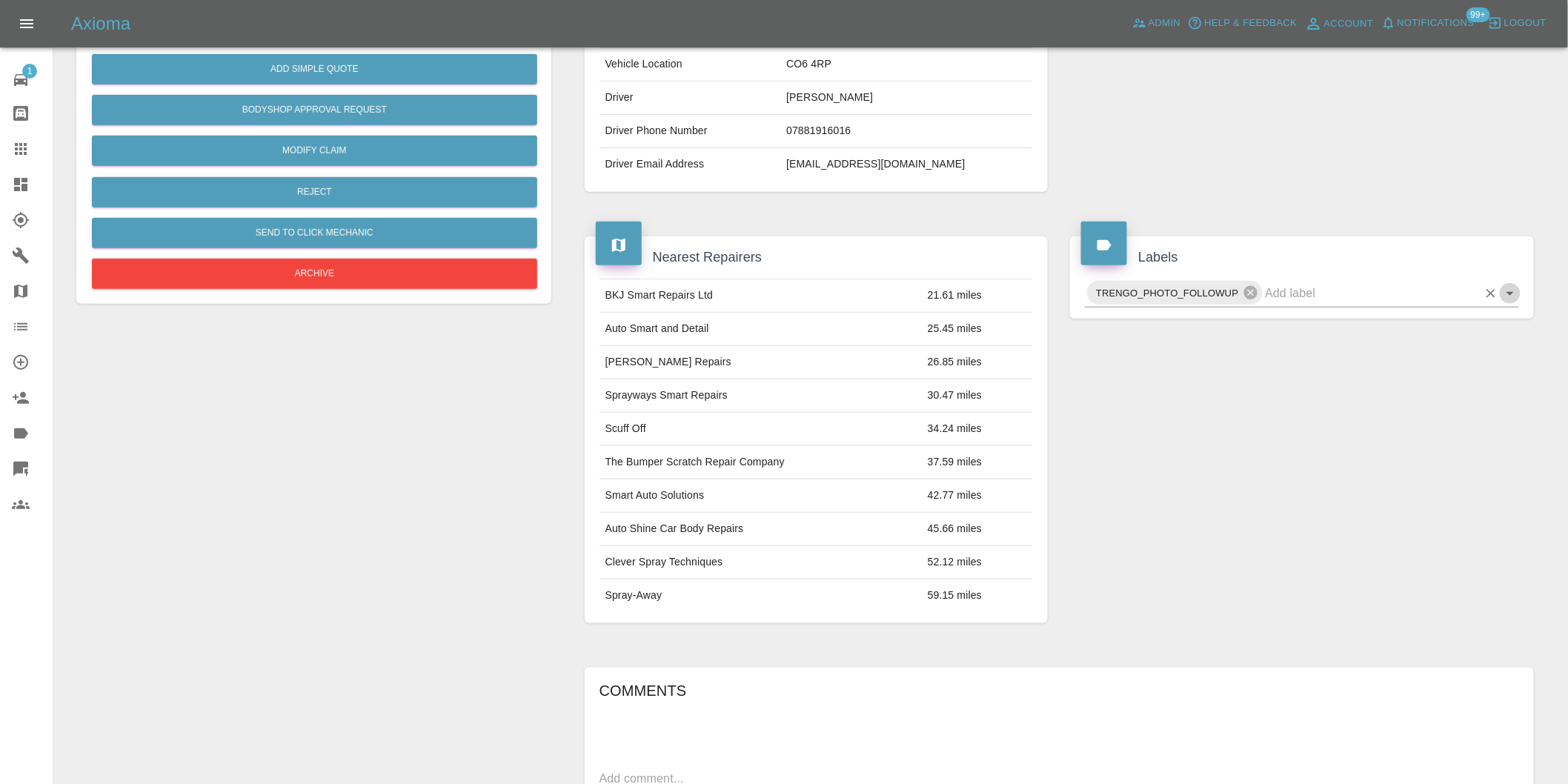
click at [1513, 294] on icon "Open" at bounding box center [1510, 293] width 18 height 18
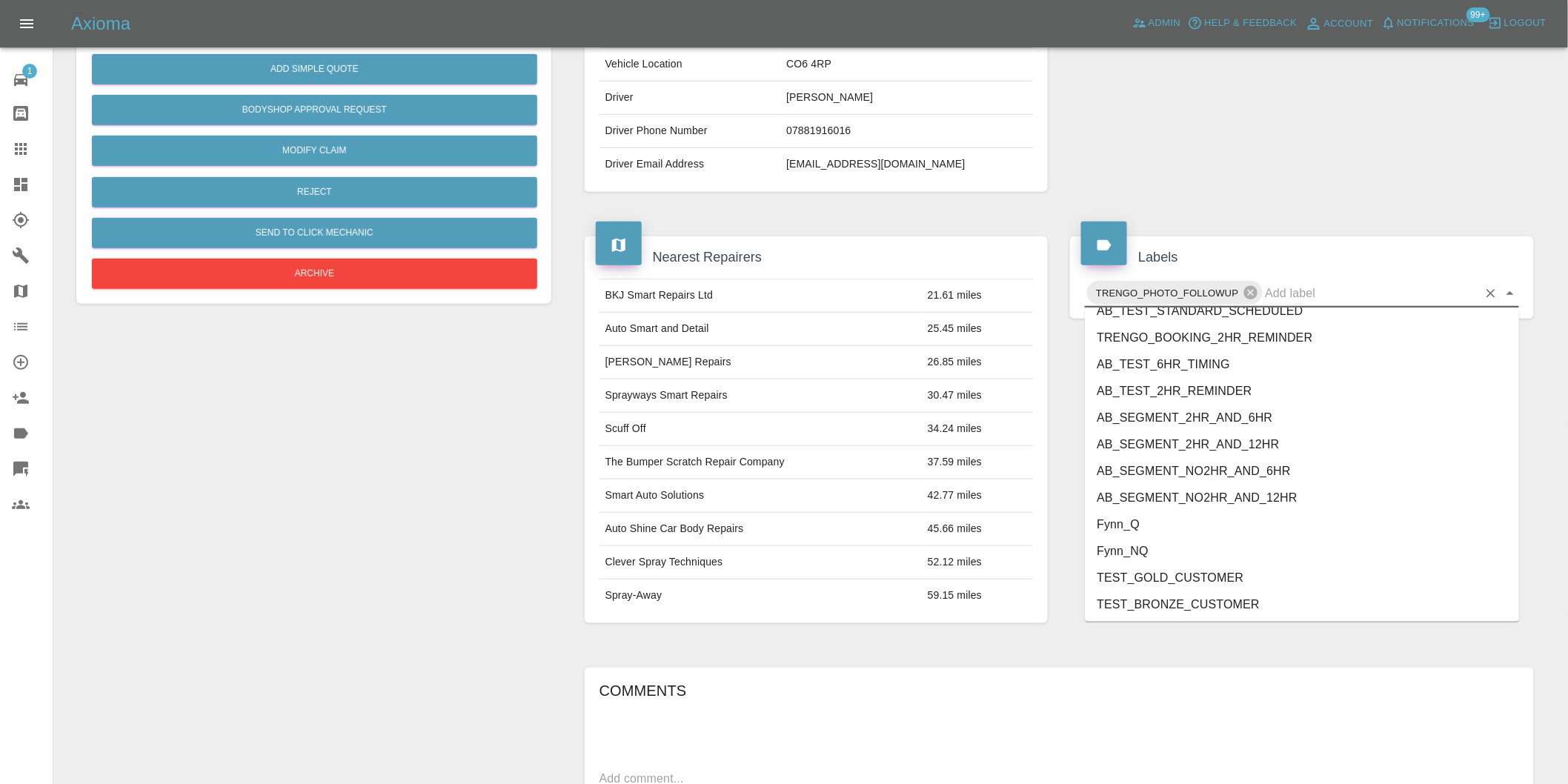
scroll to position [3191, 0]
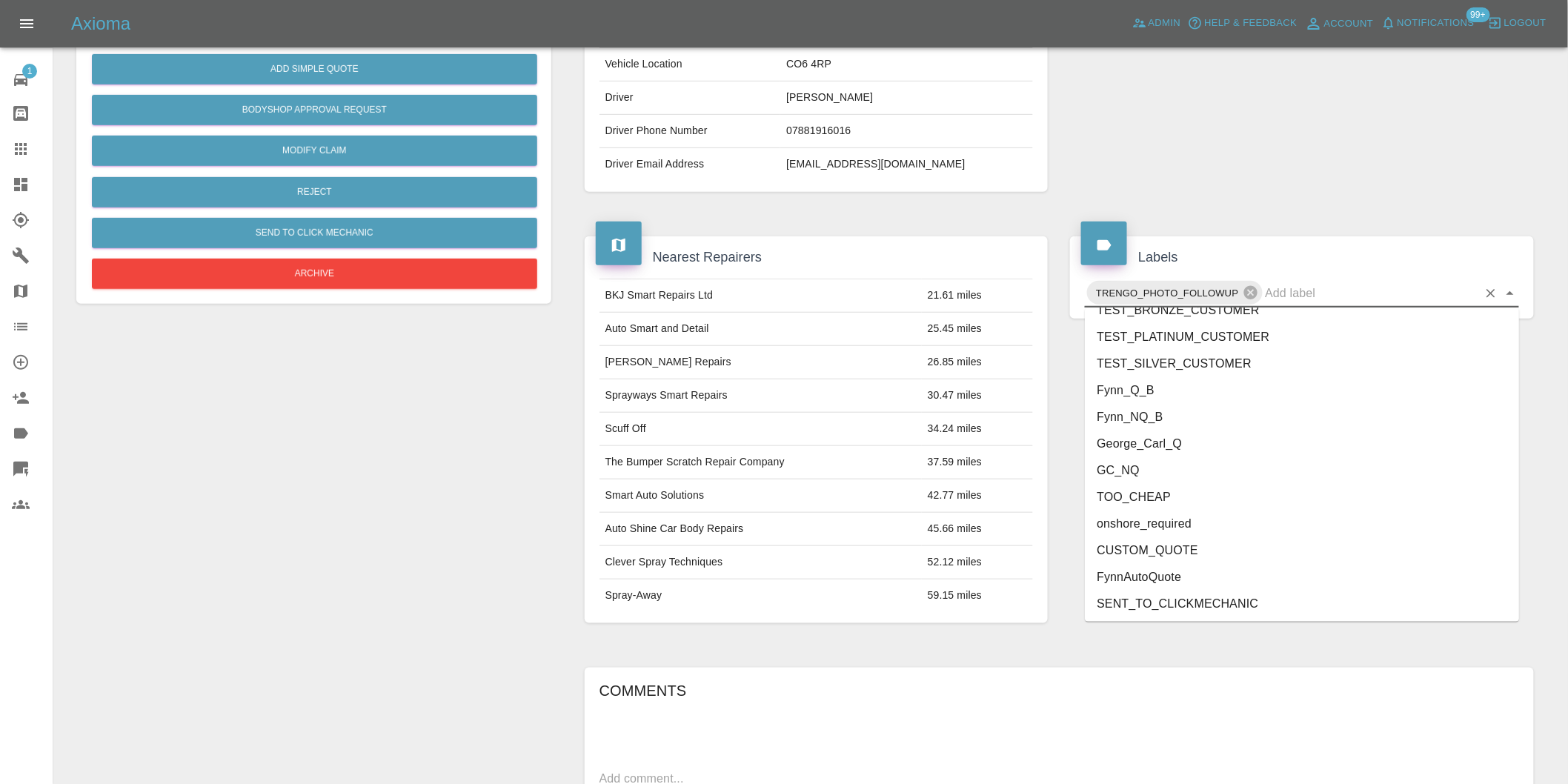
click at [1182, 515] on li "onshore_required" at bounding box center [1301, 523] width 434 height 27
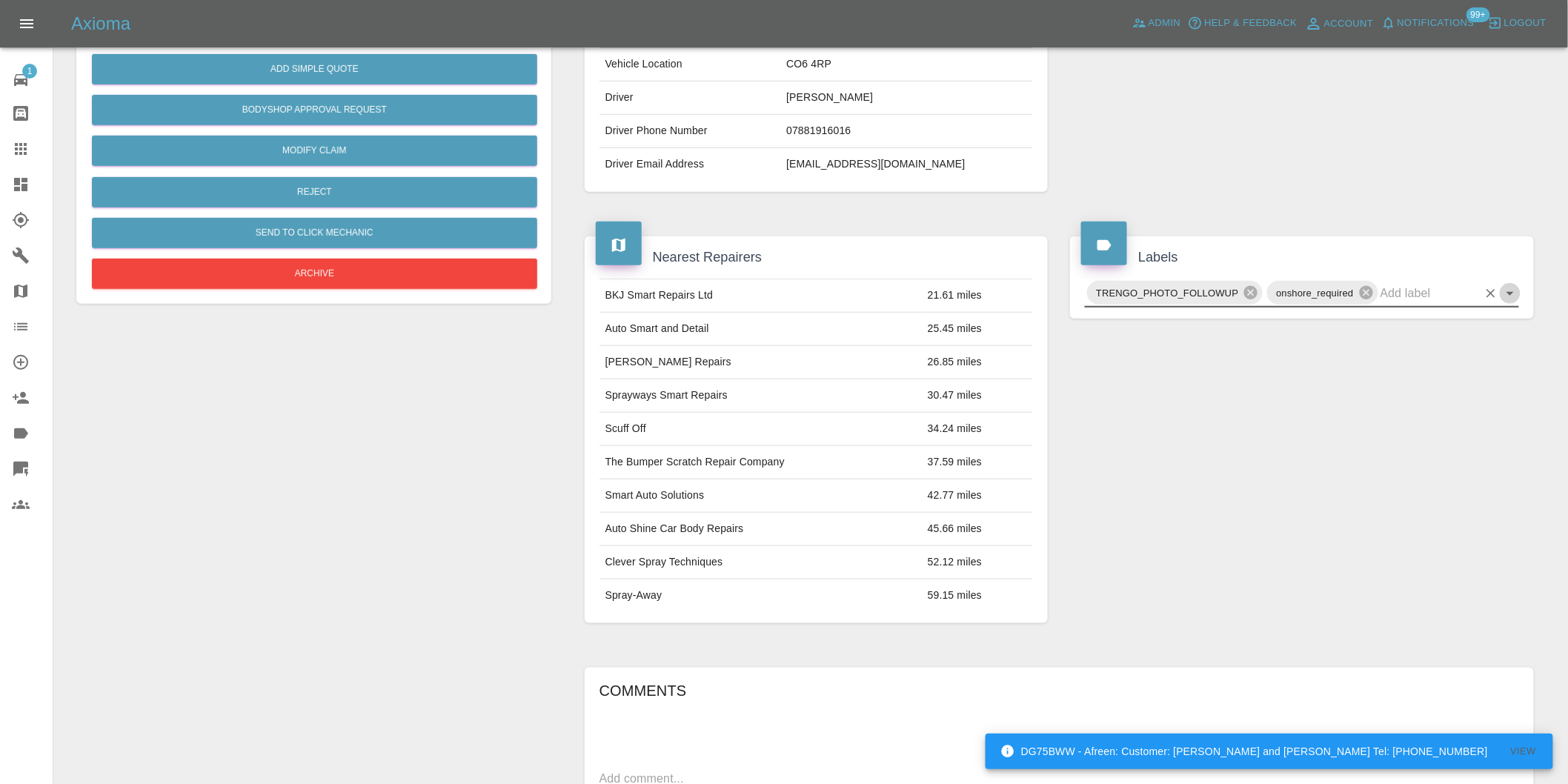
click at [1512, 295] on icon "Open" at bounding box center [1510, 293] width 18 height 18
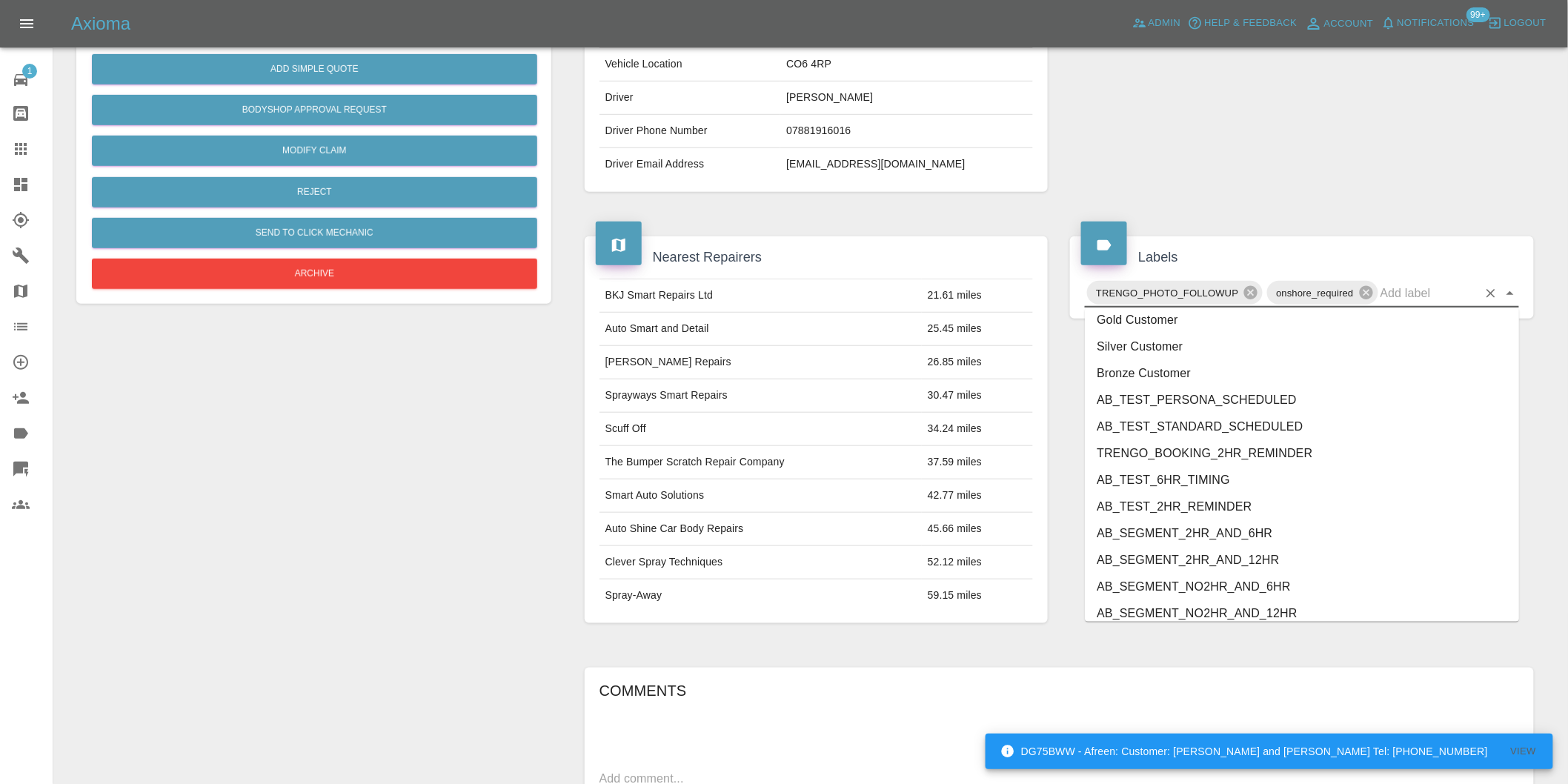
scroll to position [3164, 0]
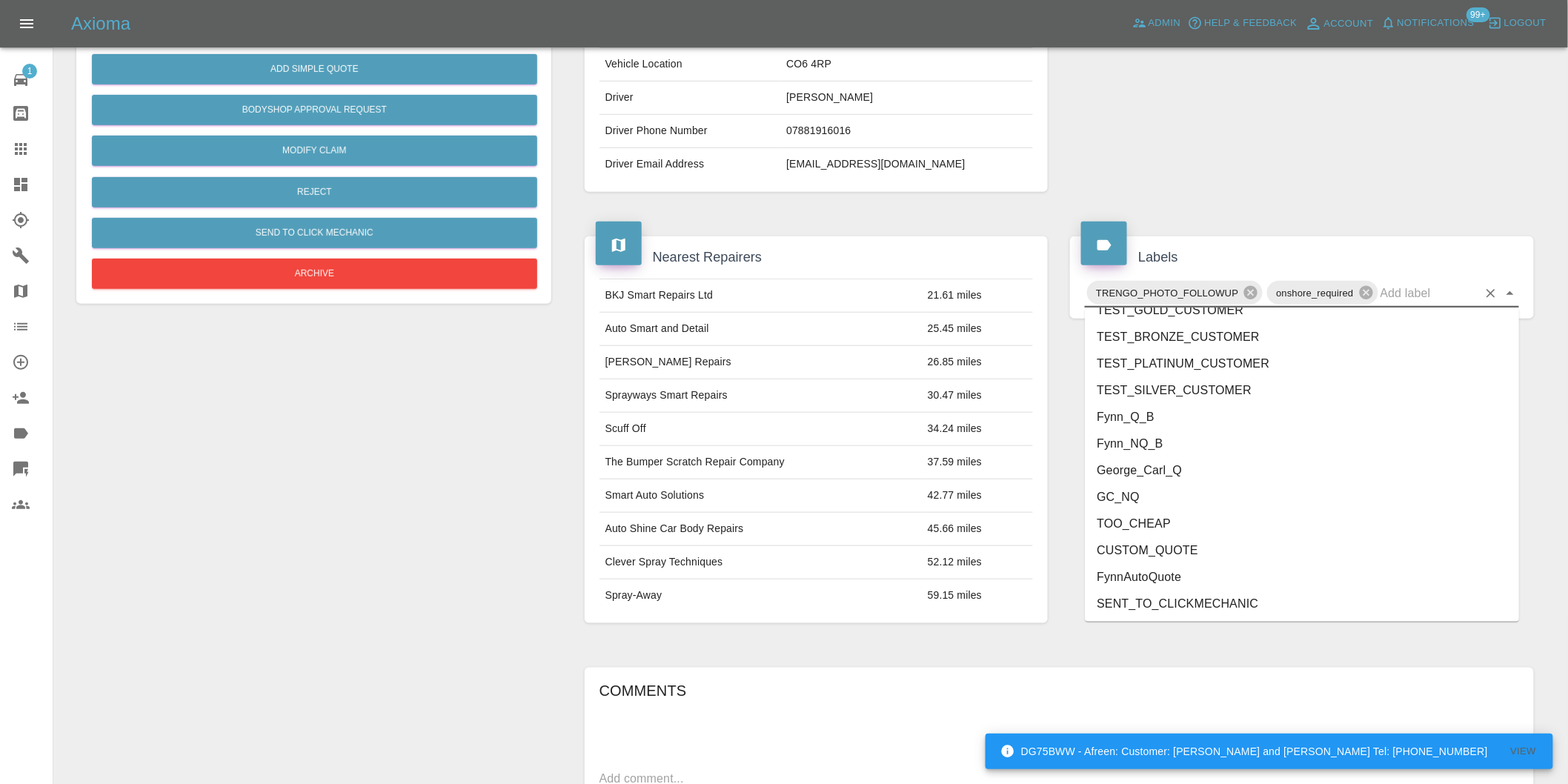
click at [1193, 469] on li "George_Carl_Q" at bounding box center [1301, 471] width 434 height 27
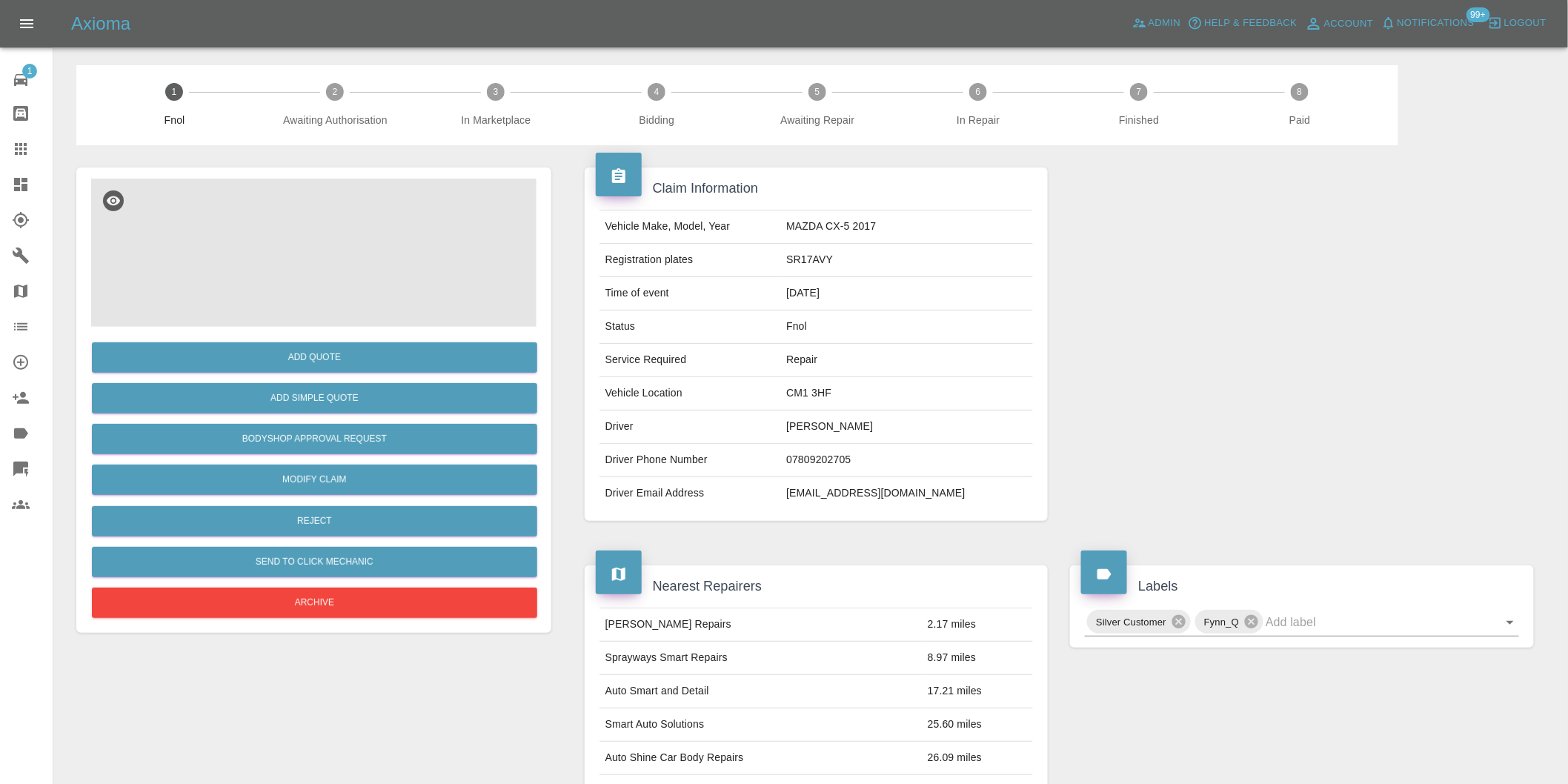
click at [292, 231] on img at bounding box center [313, 252] width 445 height 148
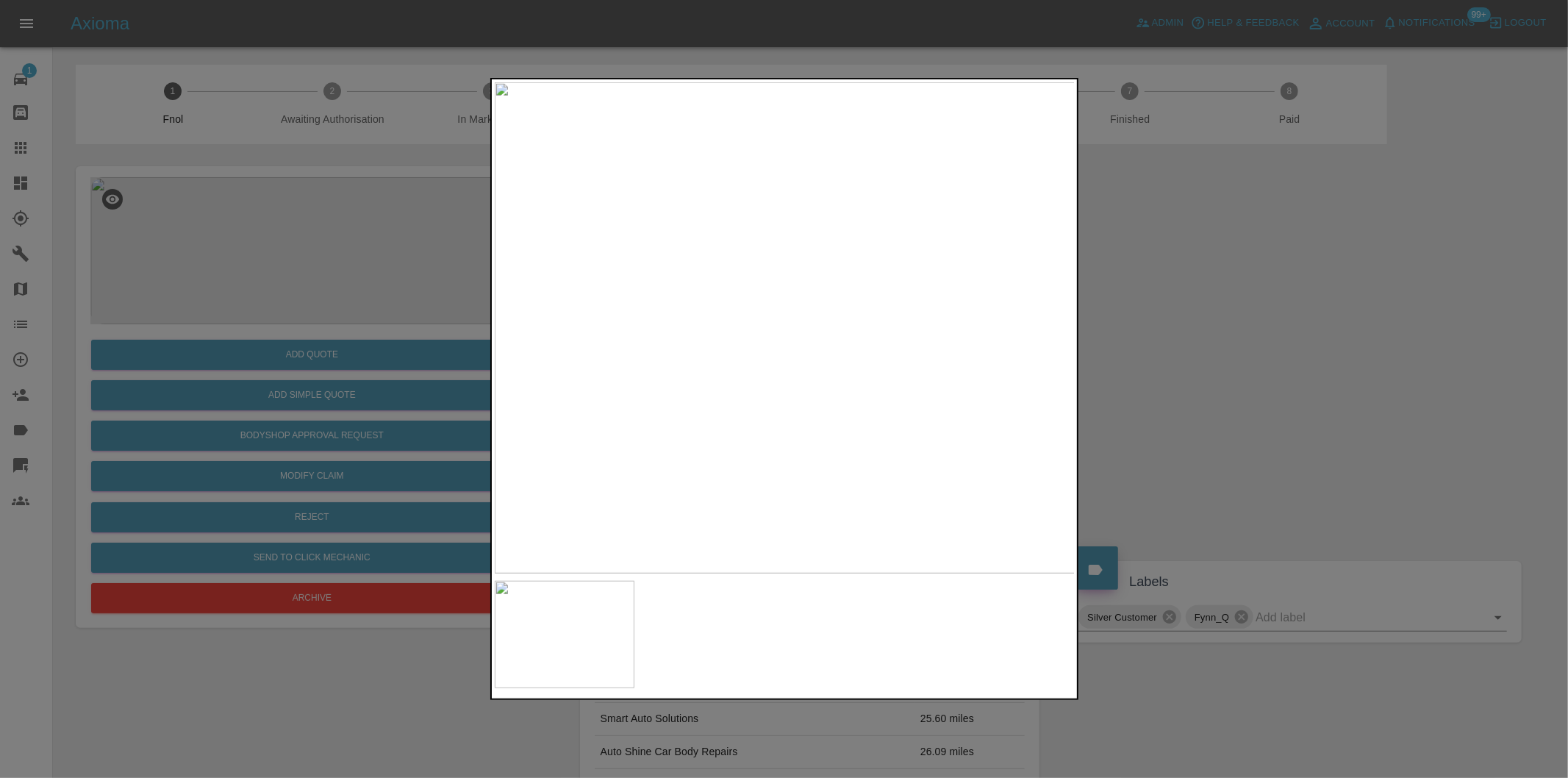
click at [711, 309] on img at bounding box center [784, 328] width 581 height 491
click at [711, 309] on img at bounding box center [1003, 382] width 1742 height 1473
click at [1159, 336] on div at bounding box center [784, 389] width 1568 height 778
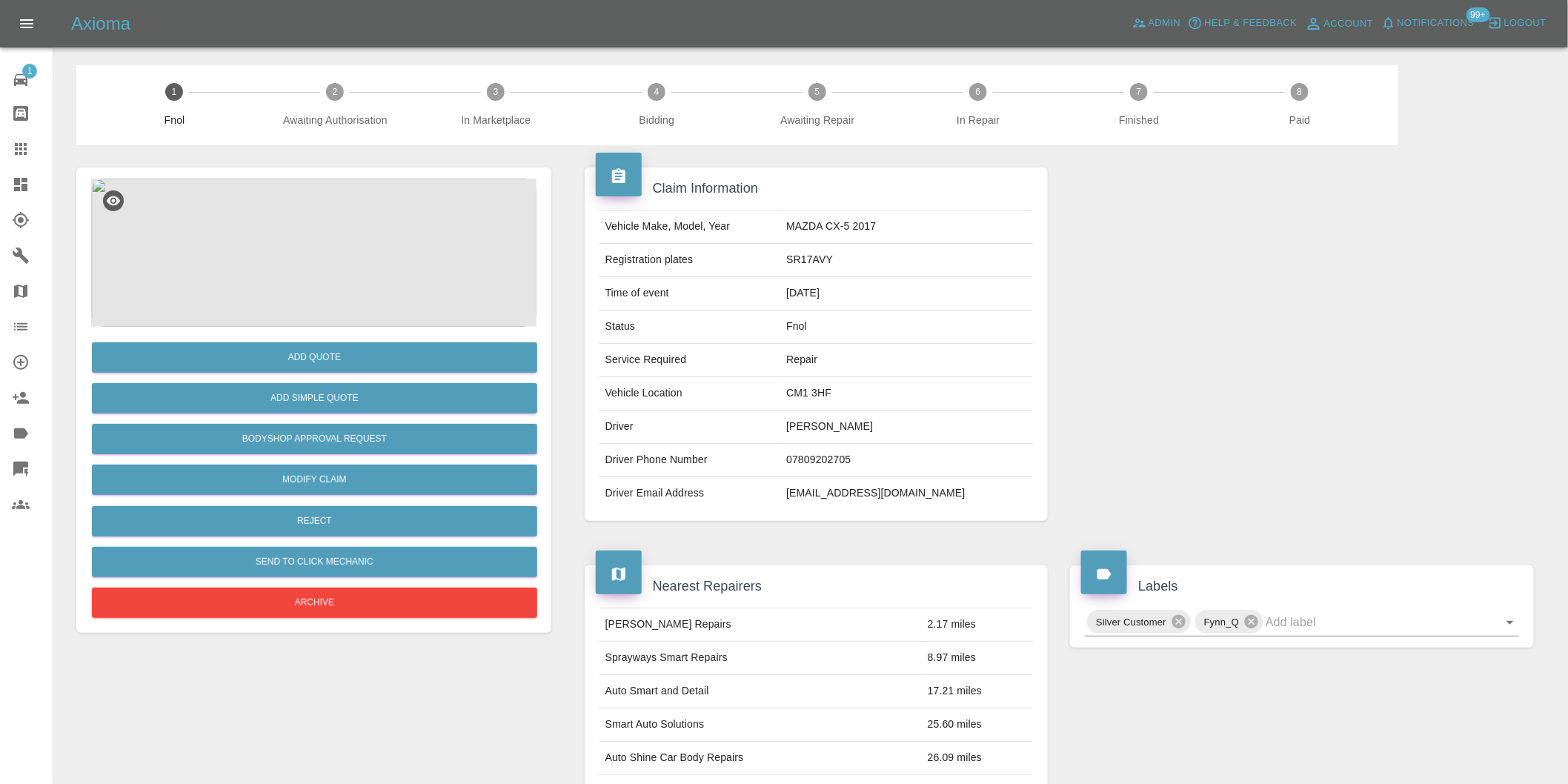
click at [313, 260] on img at bounding box center [313, 252] width 445 height 148
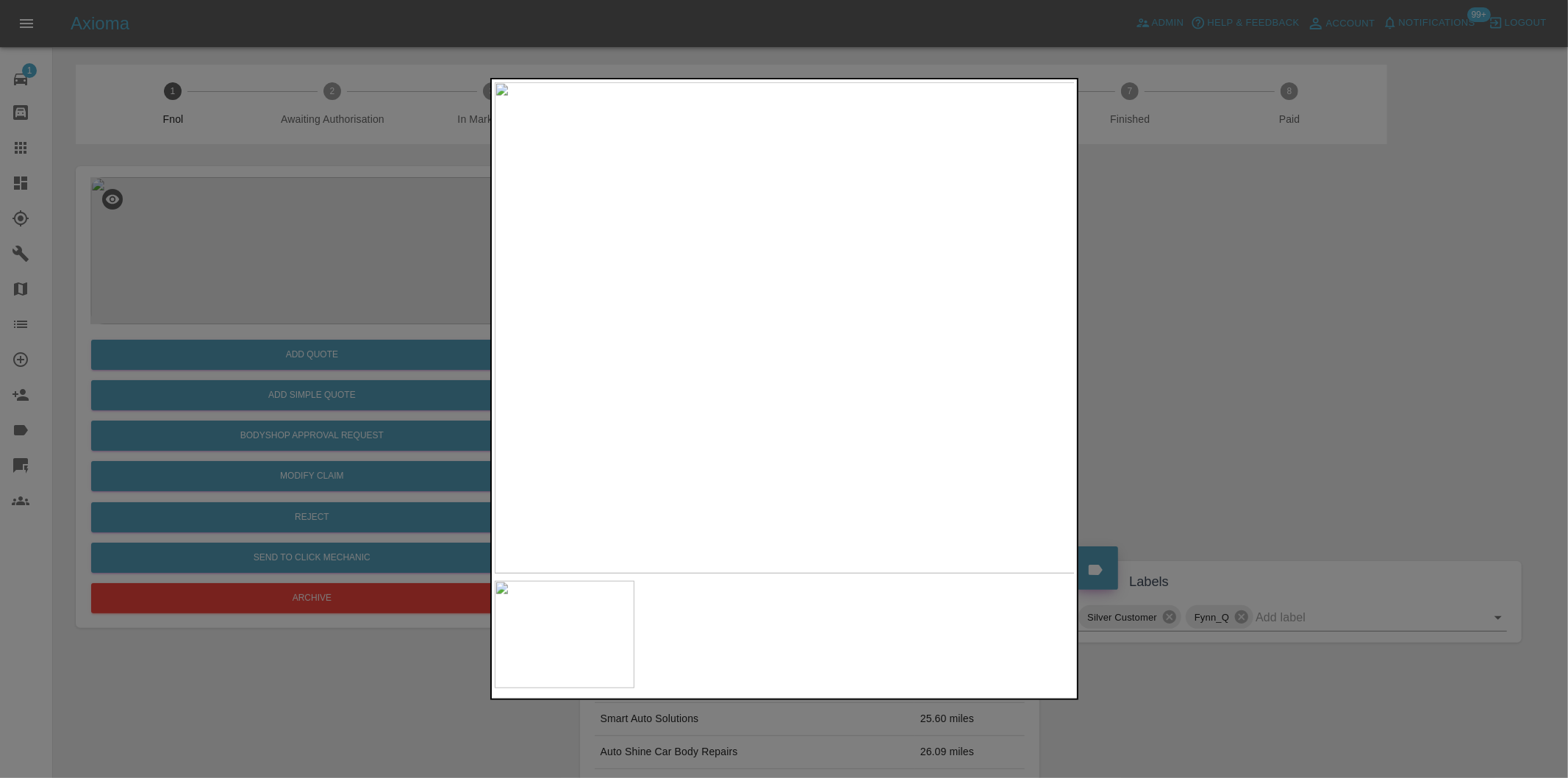
click at [1179, 398] on div at bounding box center [784, 389] width 1568 height 778
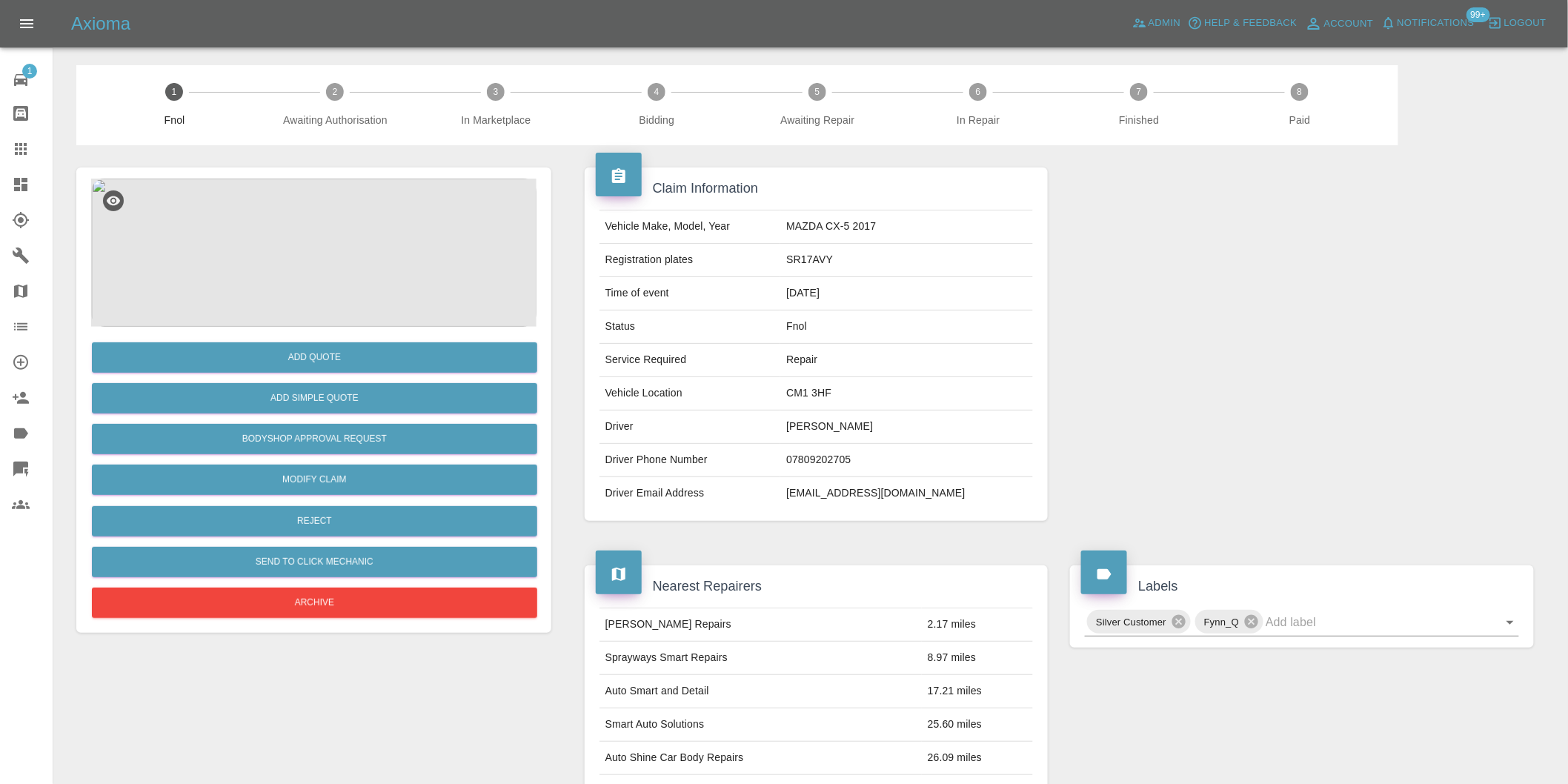
click at [300, 265] on img at bounding box center [313, 252] width 445 height 148
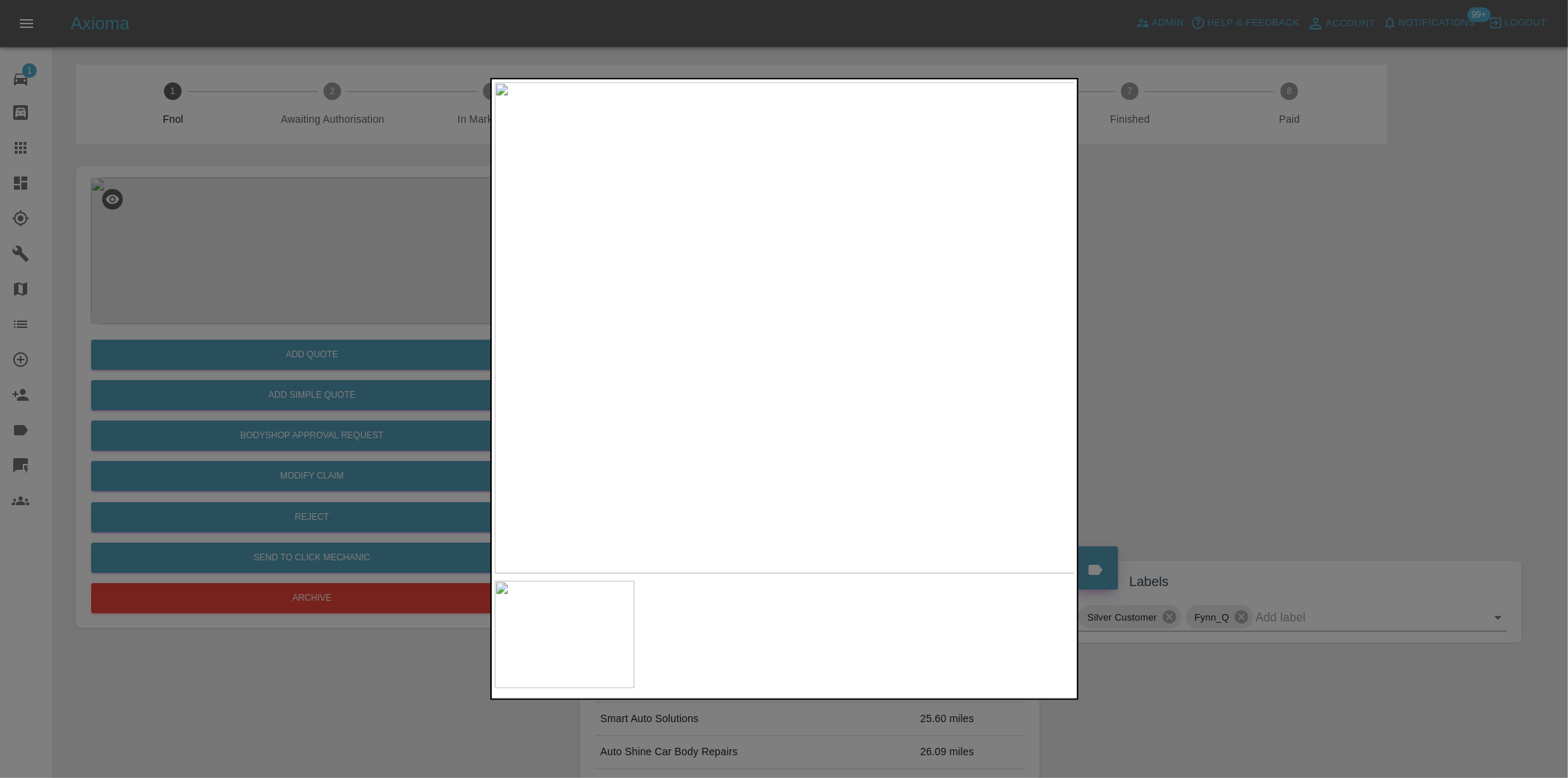
click at [809, 336] on img at bounding box center [784, 328] width 581 height 491
click at [807, 335] on img at bounding box center [784, 328] width 581 height 491
click at [507, 324] on img at bounding box center [565, 250] width 1742 height 1473
click at [1342, 372] on div at bounding box center [784, 389] width 1568 height 778
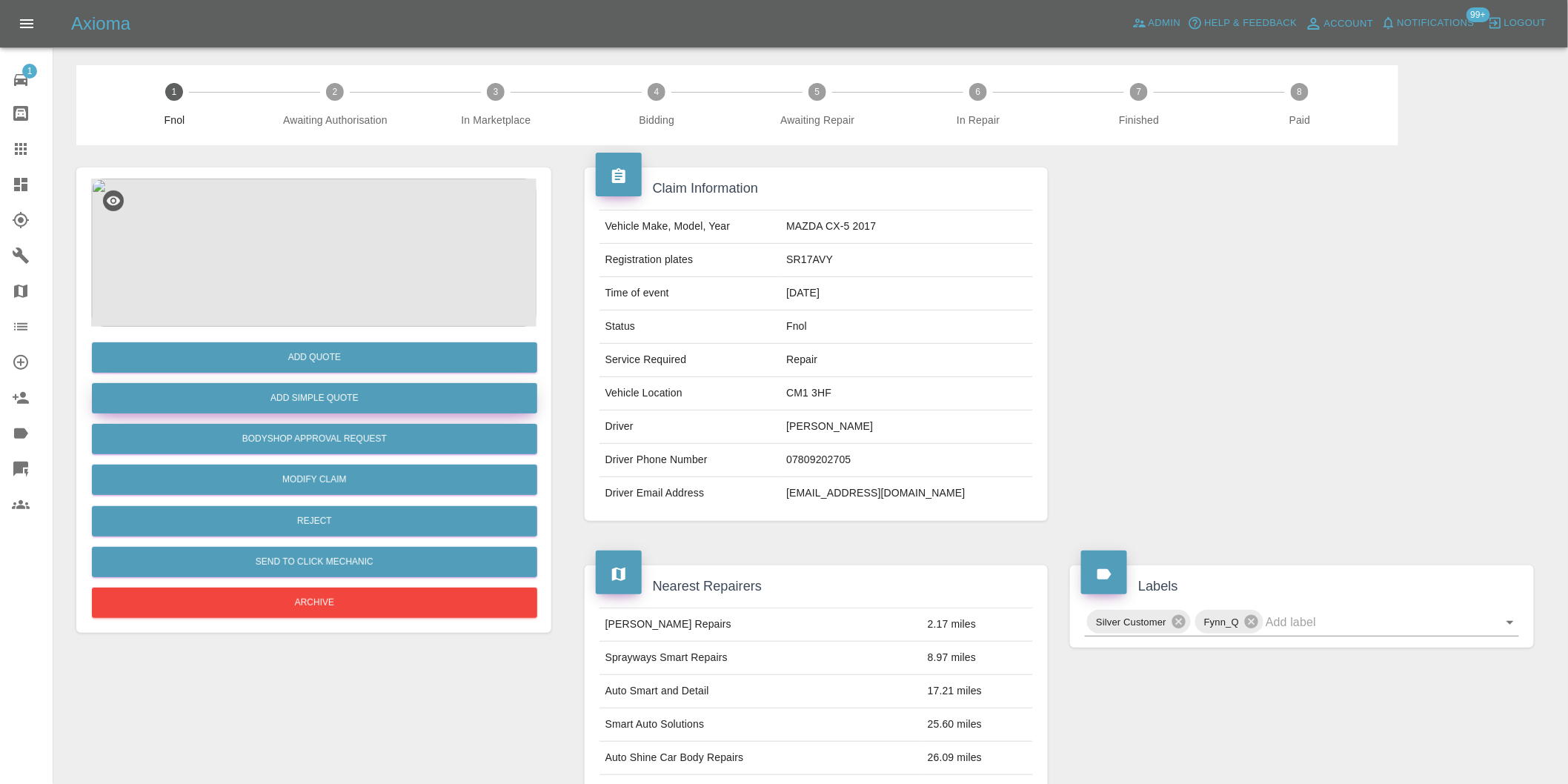
click at [374, 404] on button "Add Simple Quote" at bounding box center [314, 398] width 445 height 30
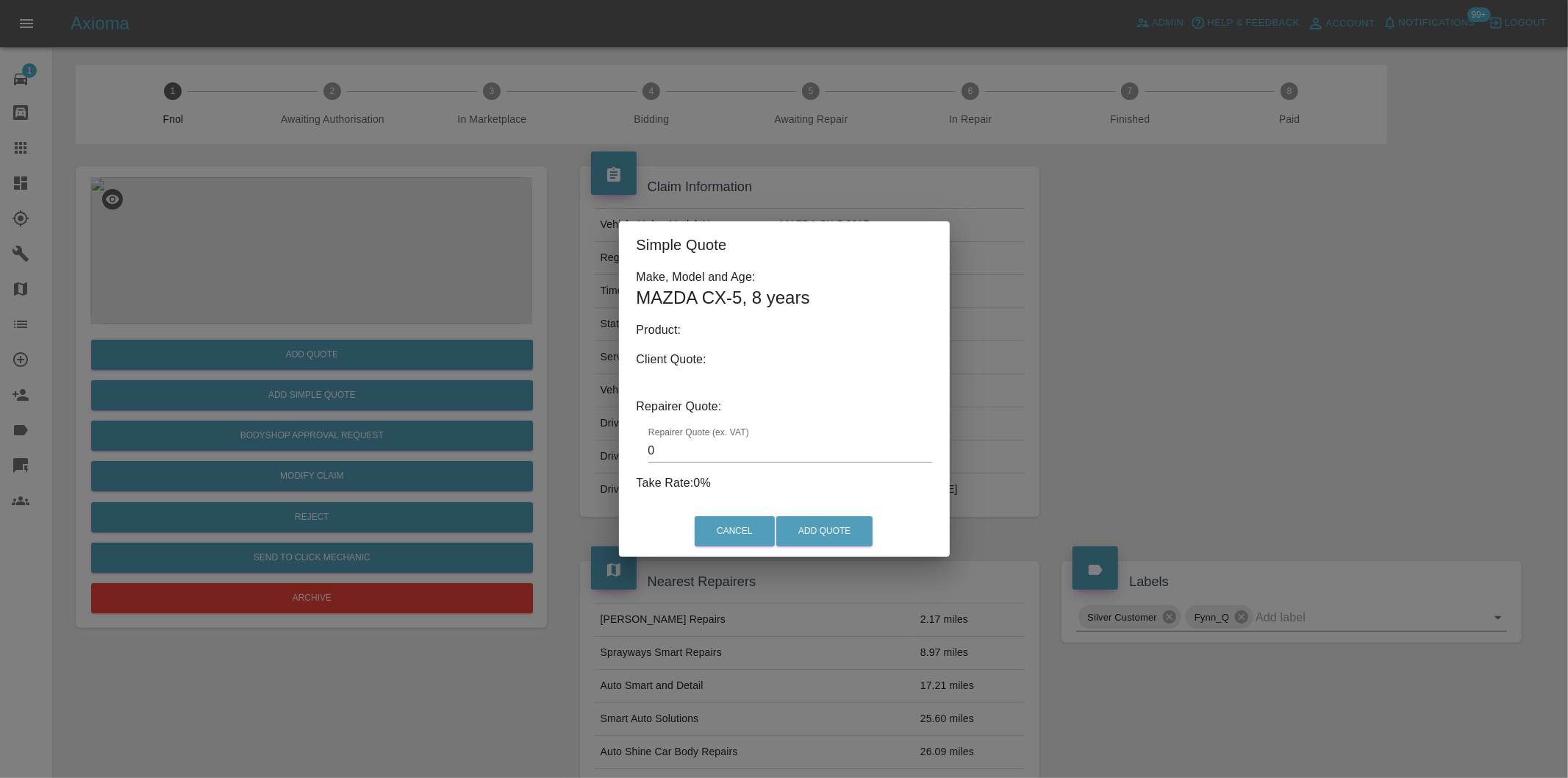
type input "140"
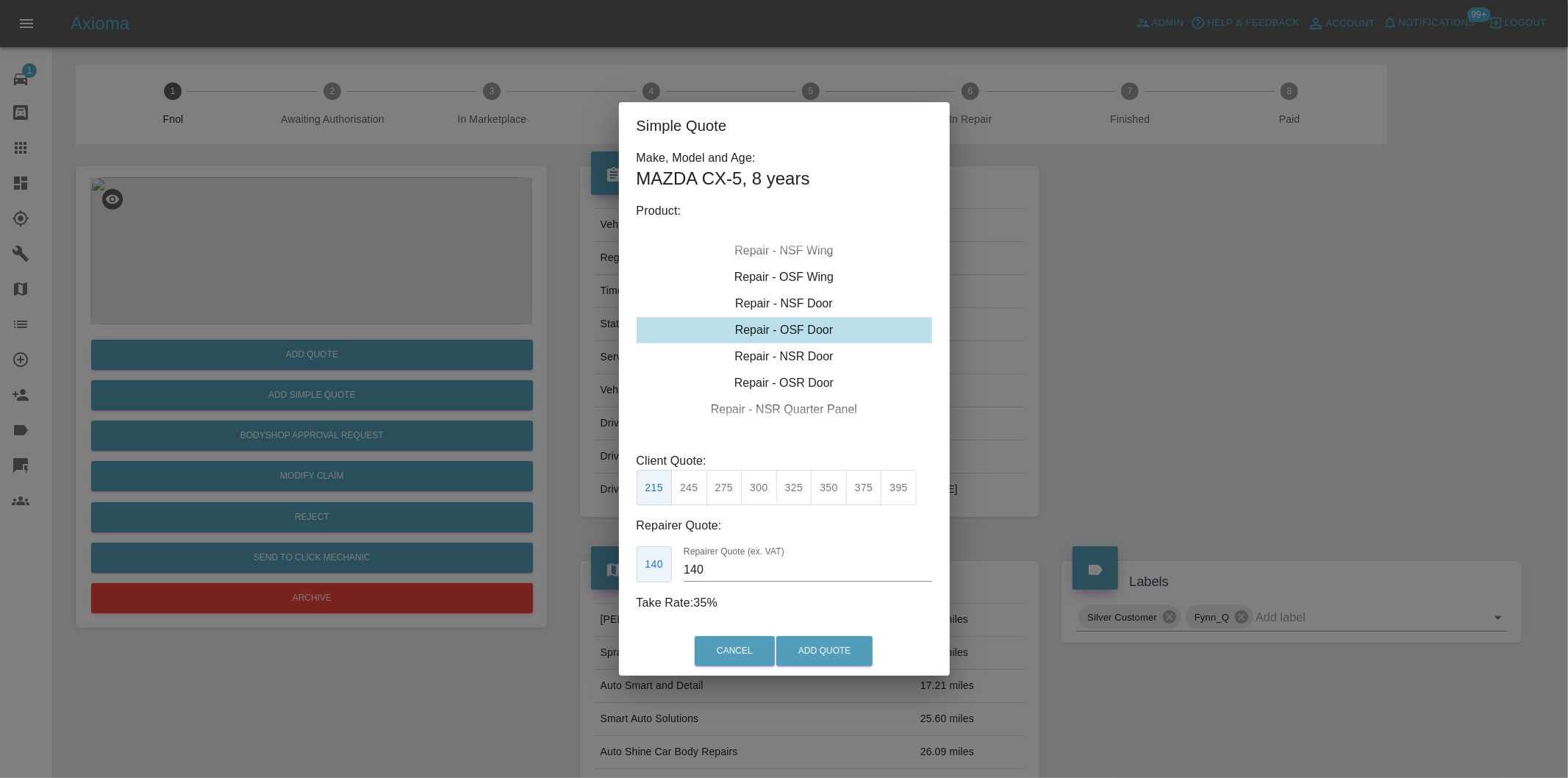
click at [1213, 356] on div "Simple Quote Make, Model and Age: MAZDA CX-5 , 8 years Product: Repair - Front …" at bounding box center [784, 389] width 1568 height 778
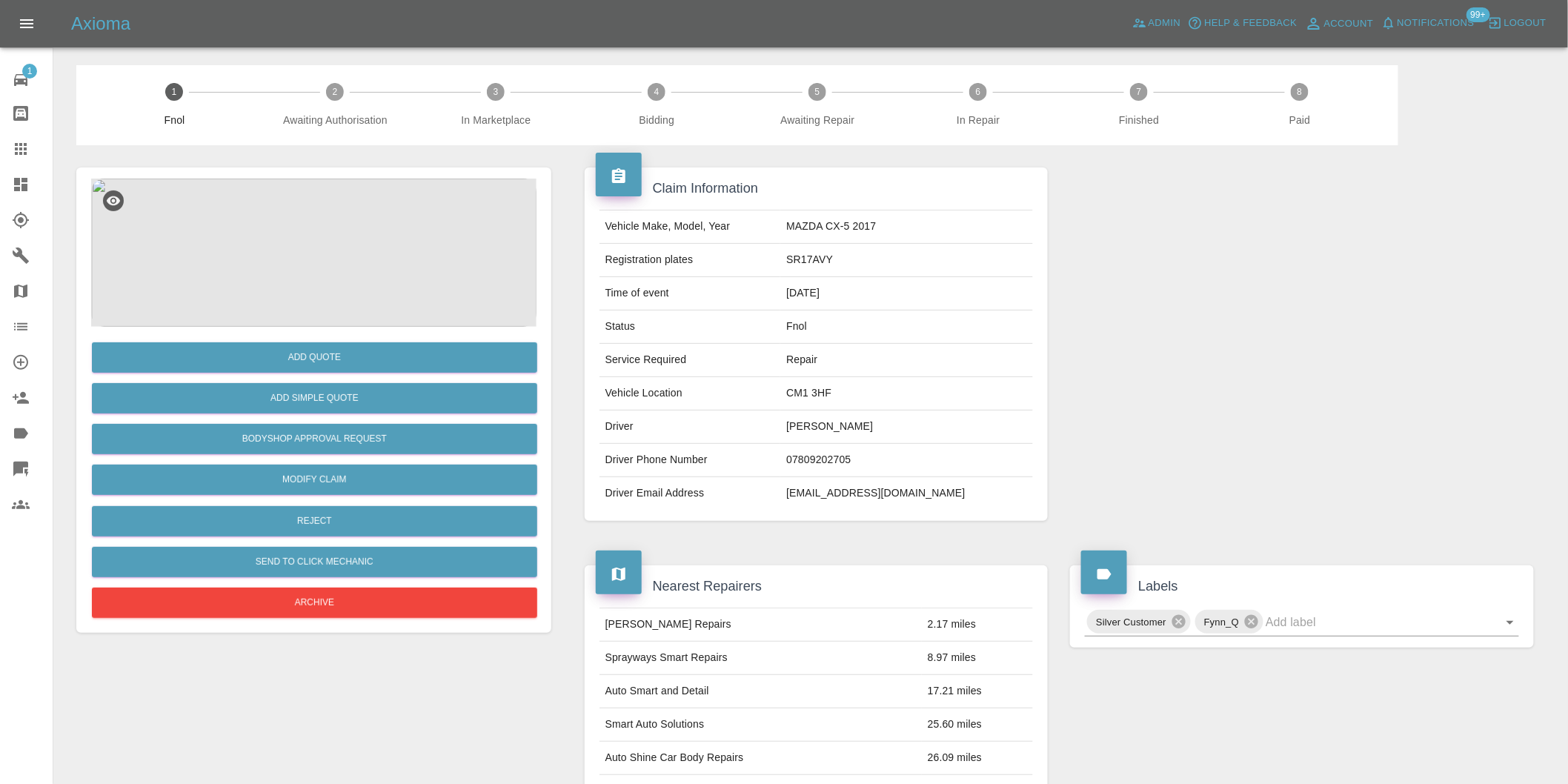
click at [263, 256] on img at bounding box center [313, 252] width 445 height 148
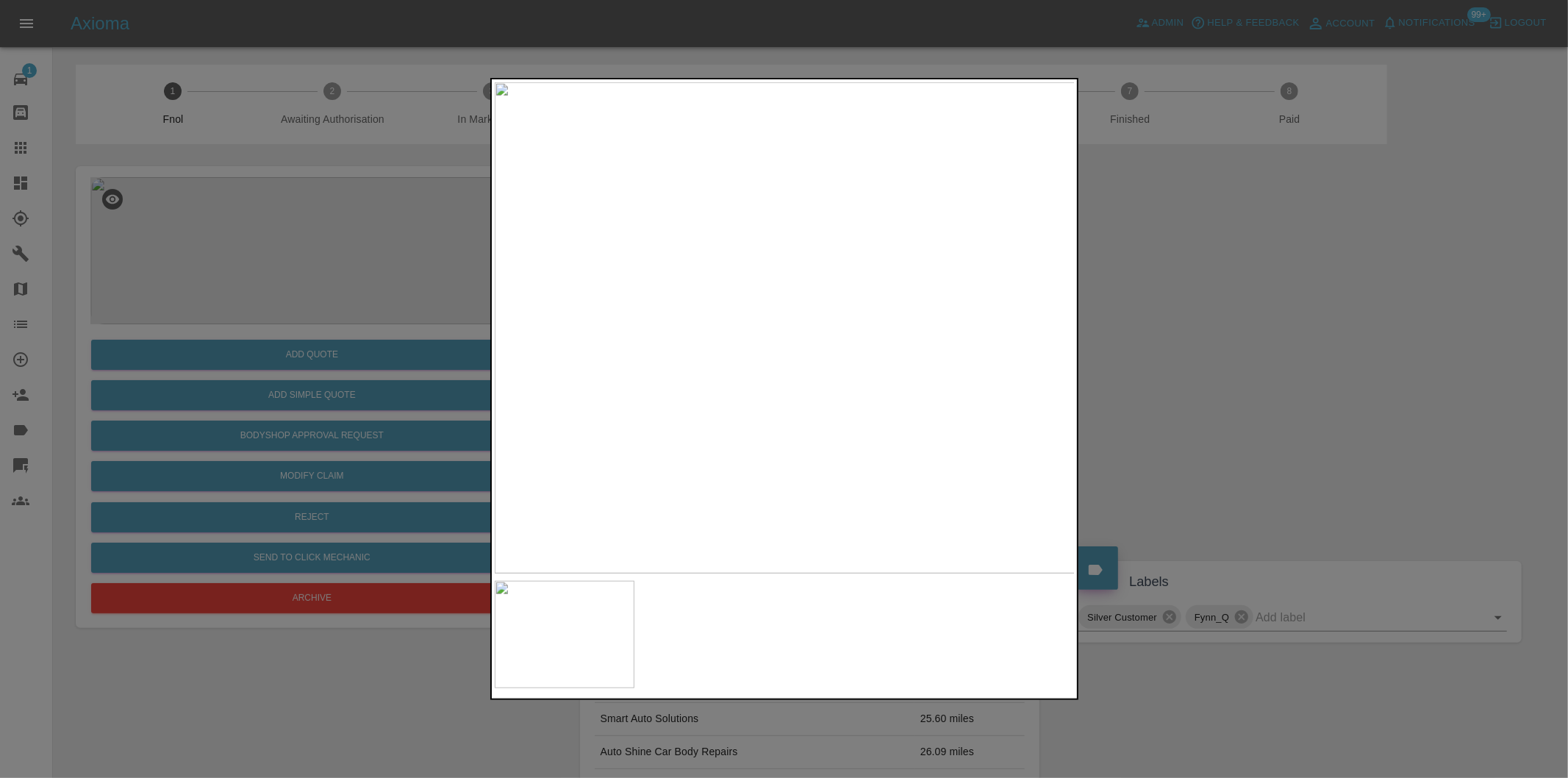
click at [805, 349] on img at bounding box center [784, 328] width 581 height 491
click at [1351, 431] on div at bounding box center [784, 389] width 1568 height 778
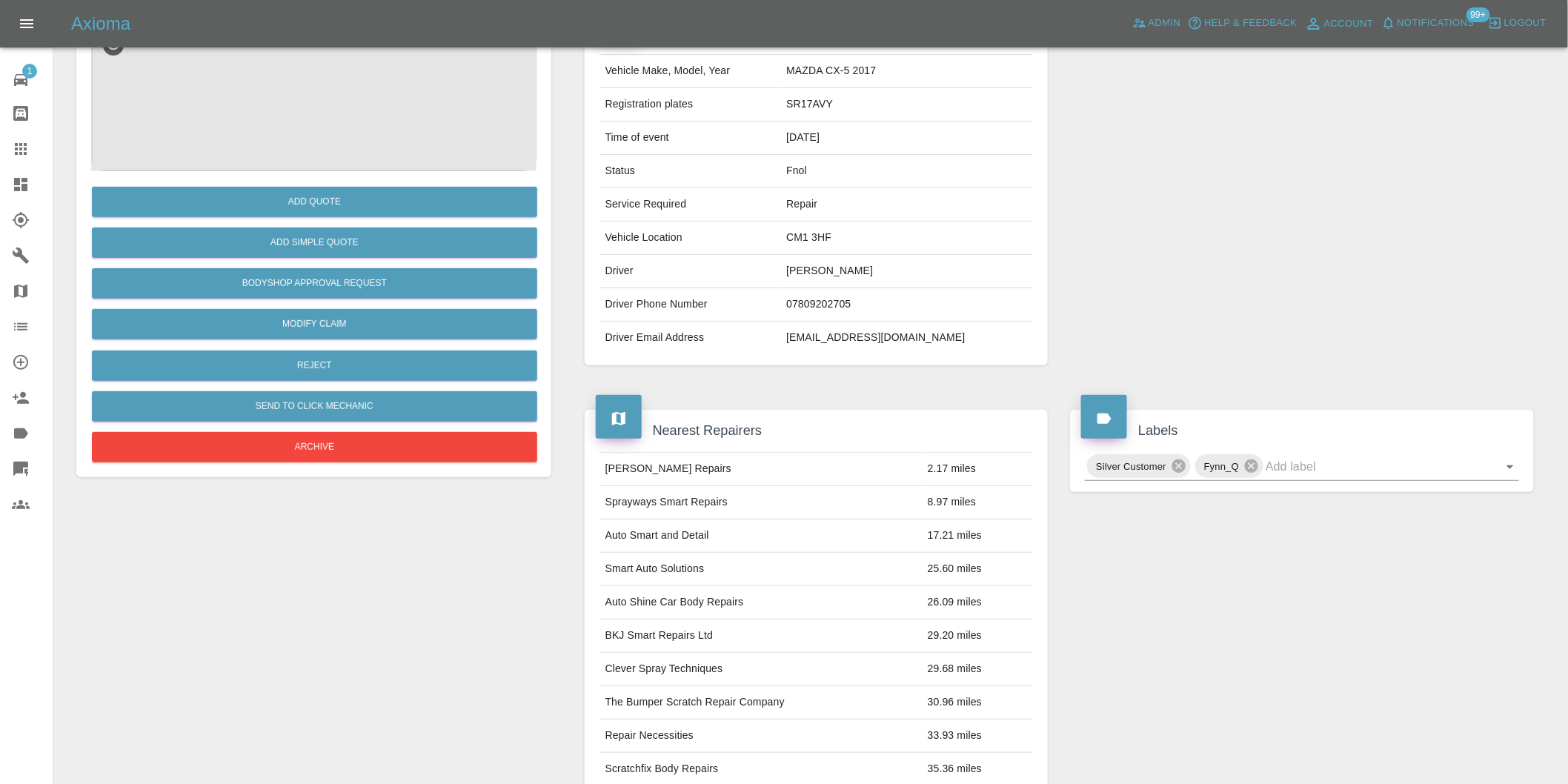
scroll to position [103, 0]
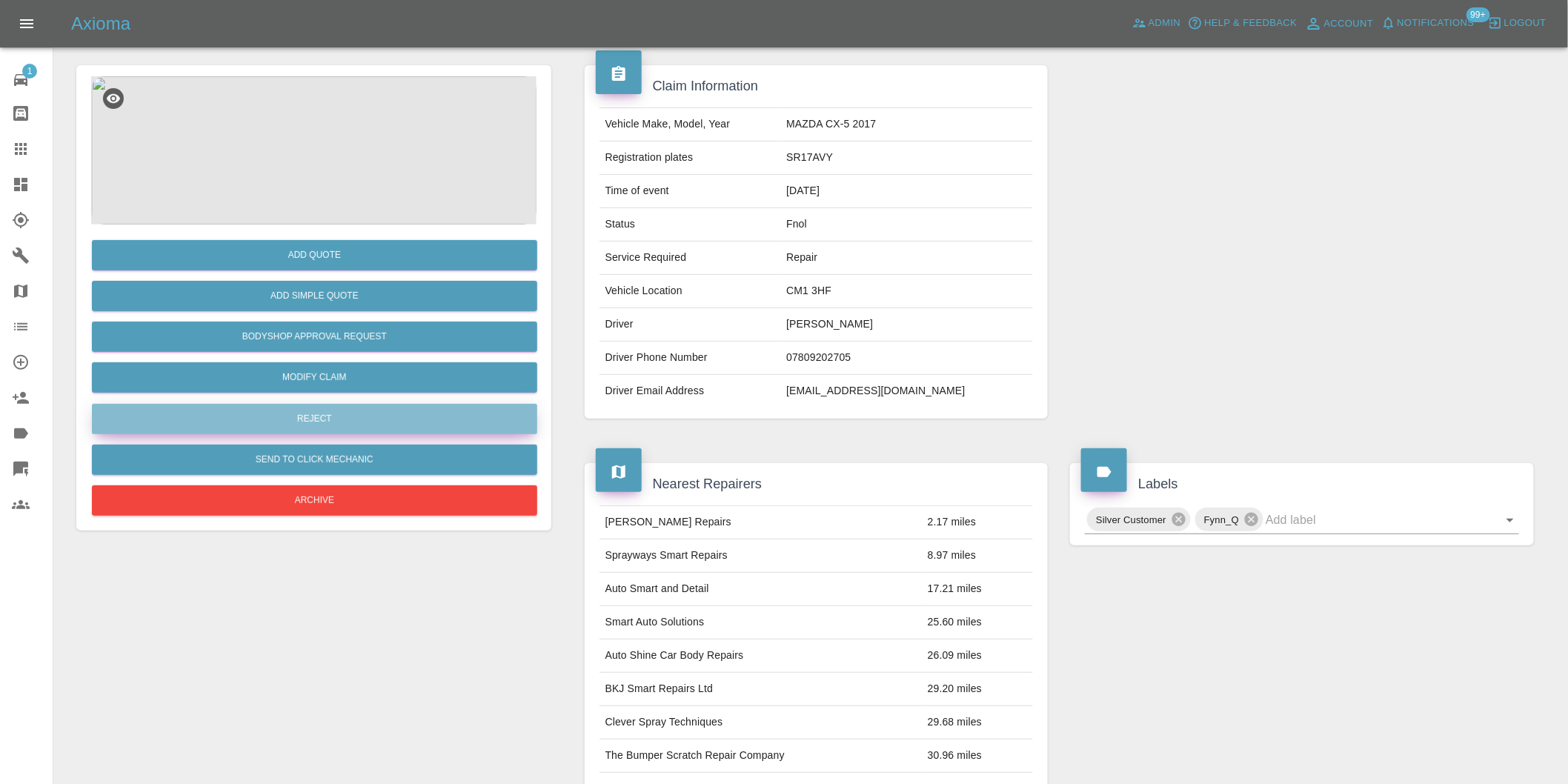
click at [342, 424] on button "Reject" at bounding box center [314, 418] width 445 height 30
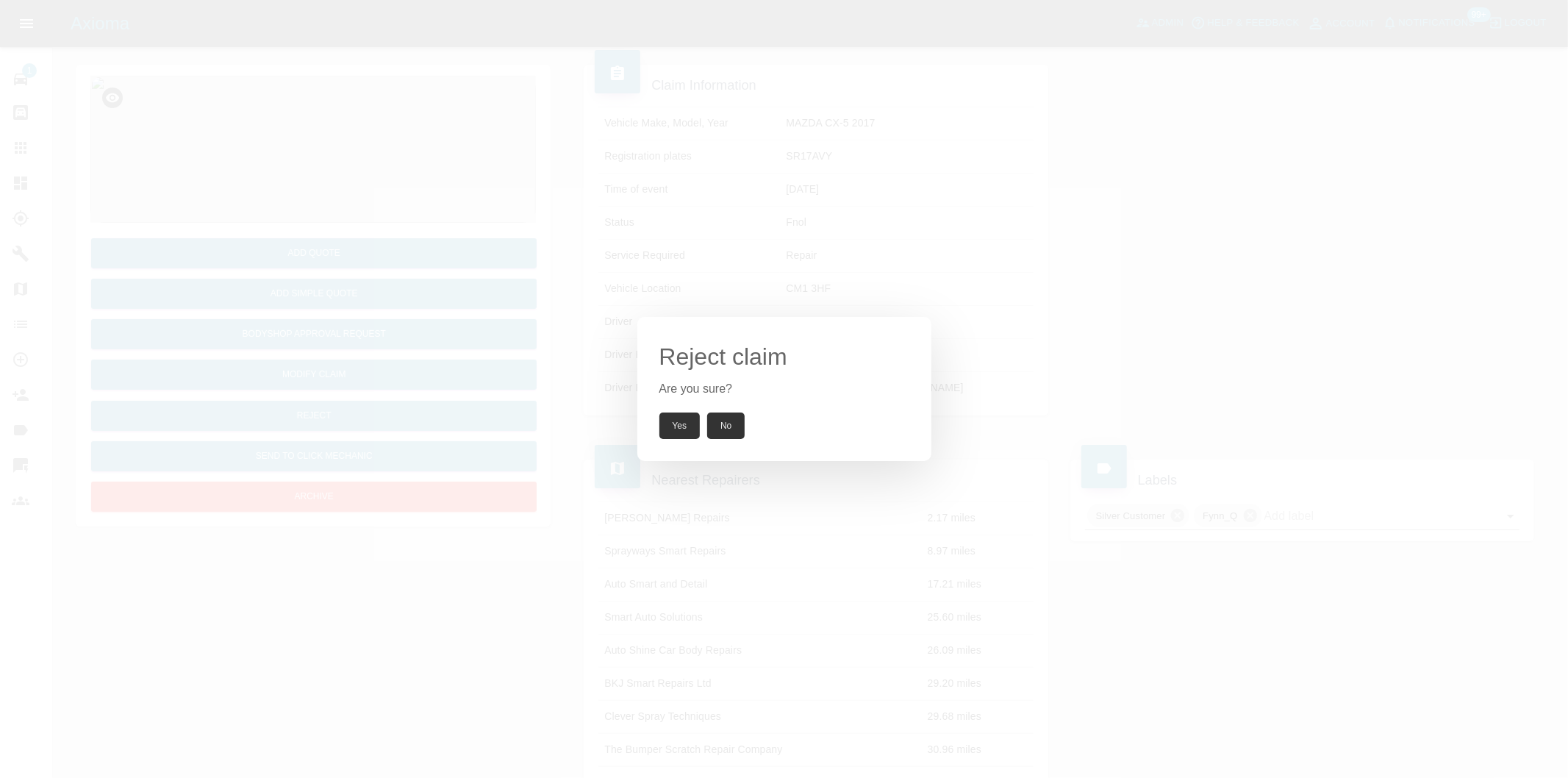
click at [678, 427] on button "Yes" at bounding box center [679, 426] width 41 height 27
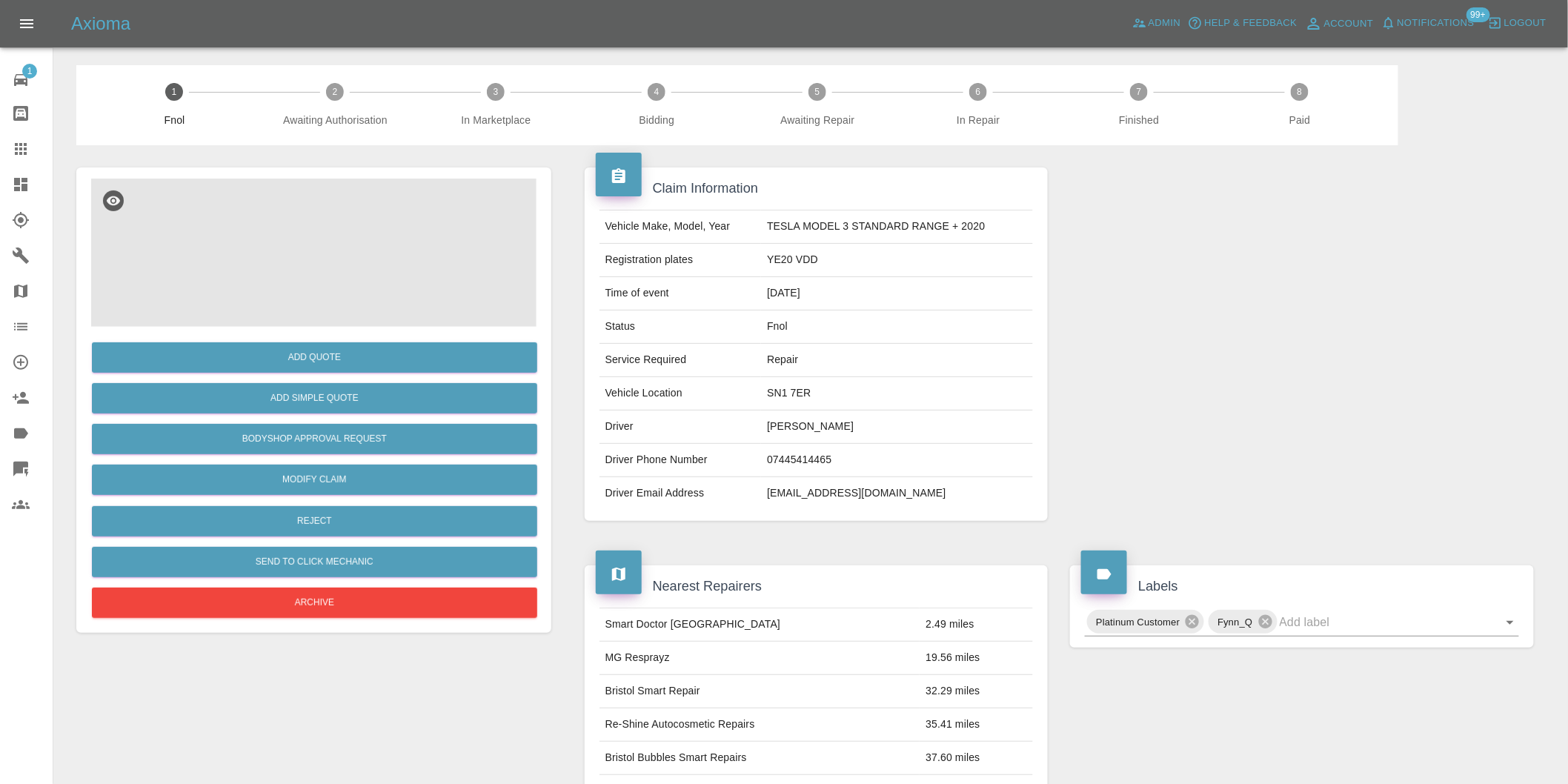
click at [339, 218] on img at bounding box center [313, 252] width 445 height 148
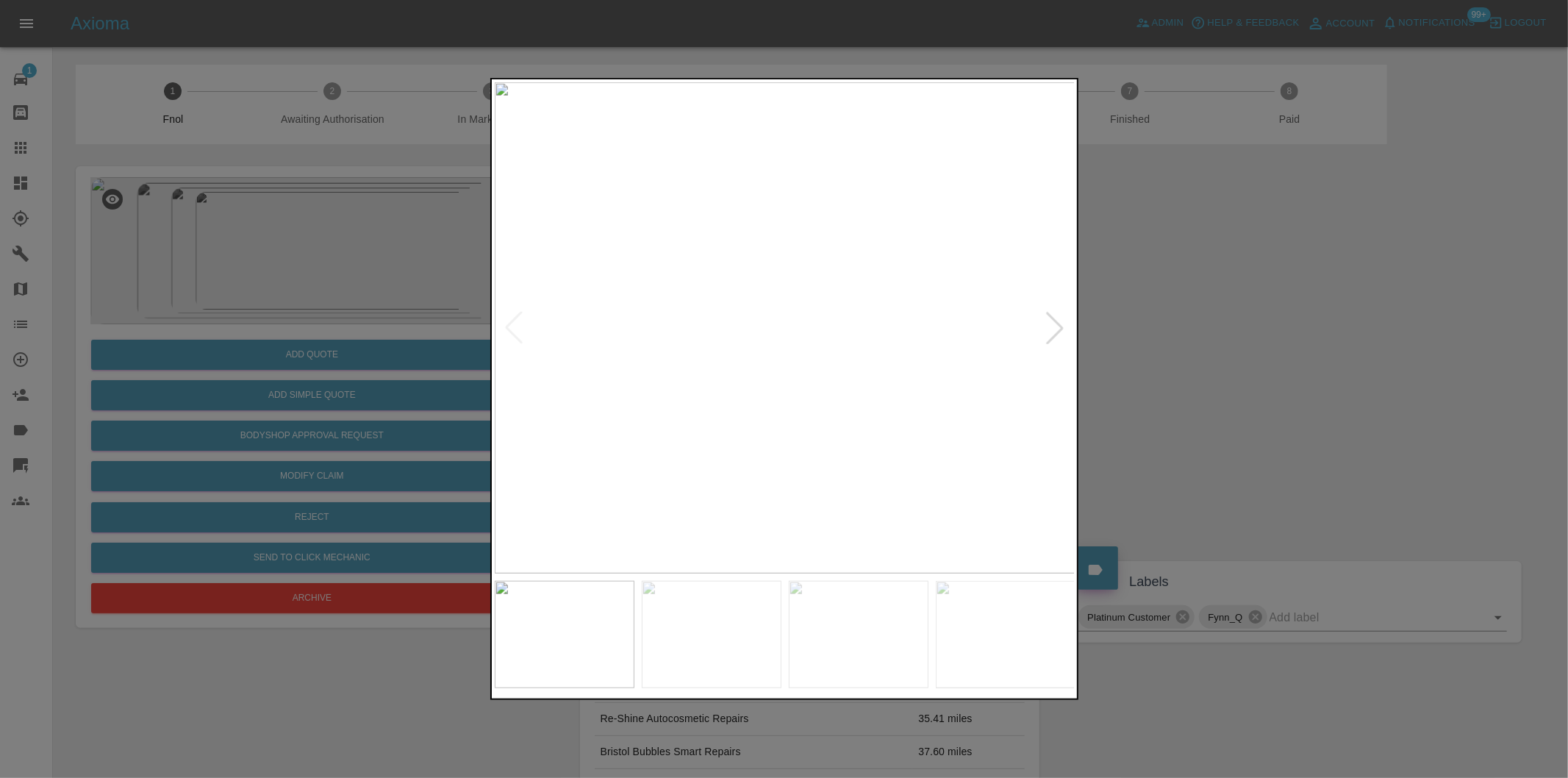
click at [1049, 337] on div at bounding box center [1055, 328] width 32 height 32
click at [1049, 337] on img at bounding box center [784, 328] width 581 height 491
click at [1224, 373] on div at bounding box center [784, 389] width 1568 height 778
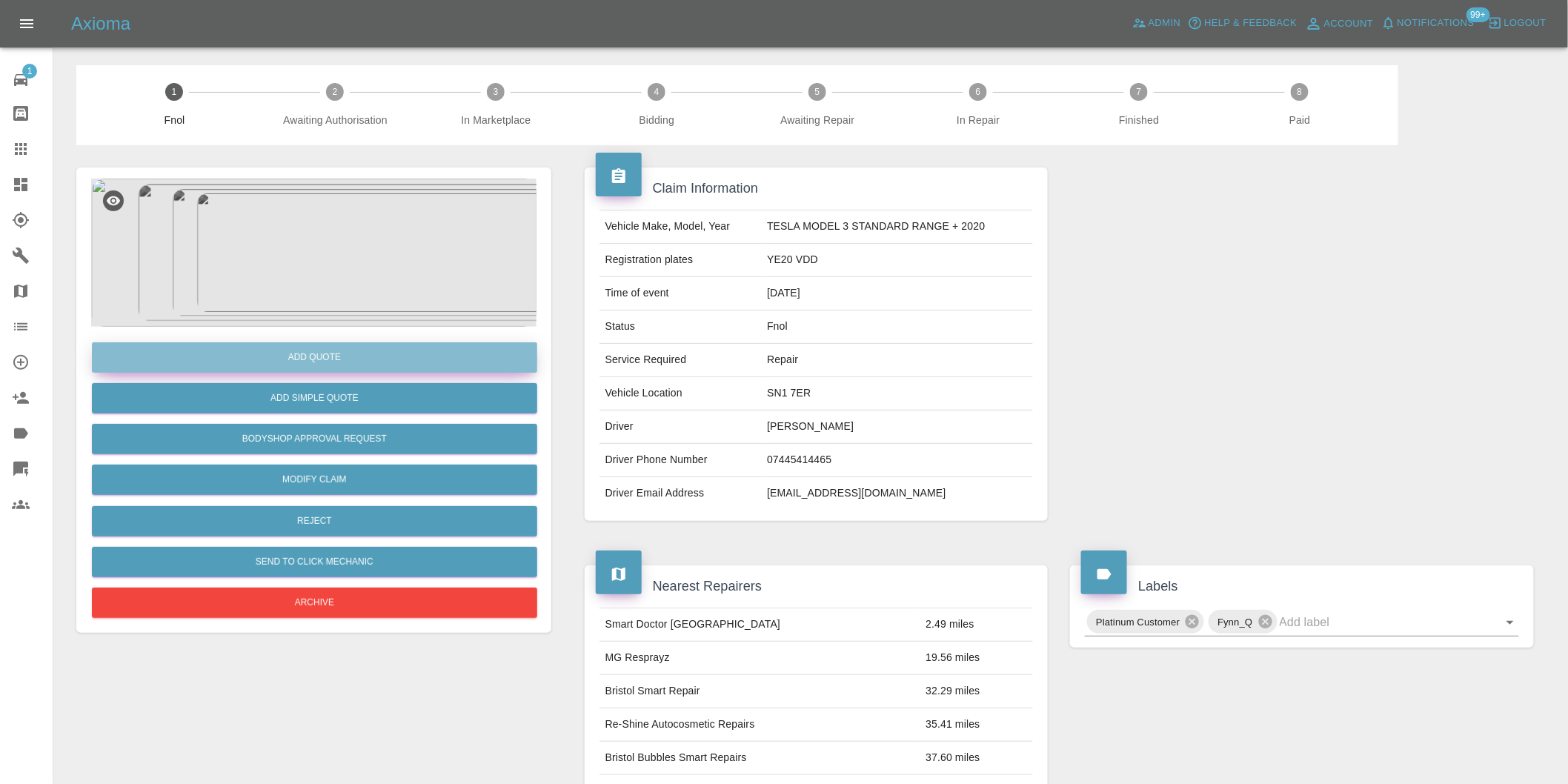
click at [328, 350] on button "Add Quote" at bounding box center [314, 357] width 445 height 30
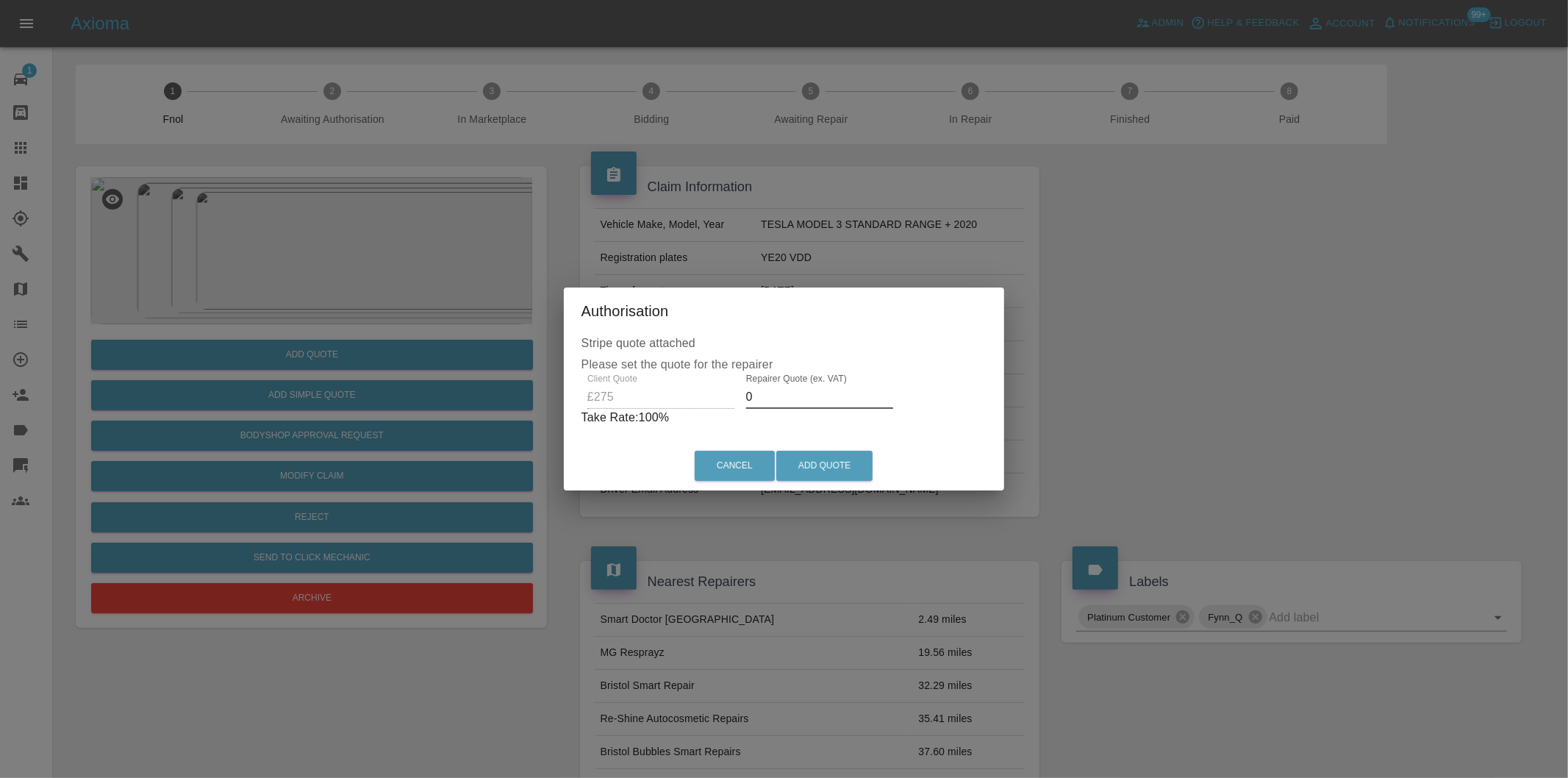
click at [780, 402] on input "0" at bounding box center [820, 397] width 147 height 23
type input "0175"
click at [818, 458] on button "Add Quote" at bounding box center [824, 465] width 96 height 30
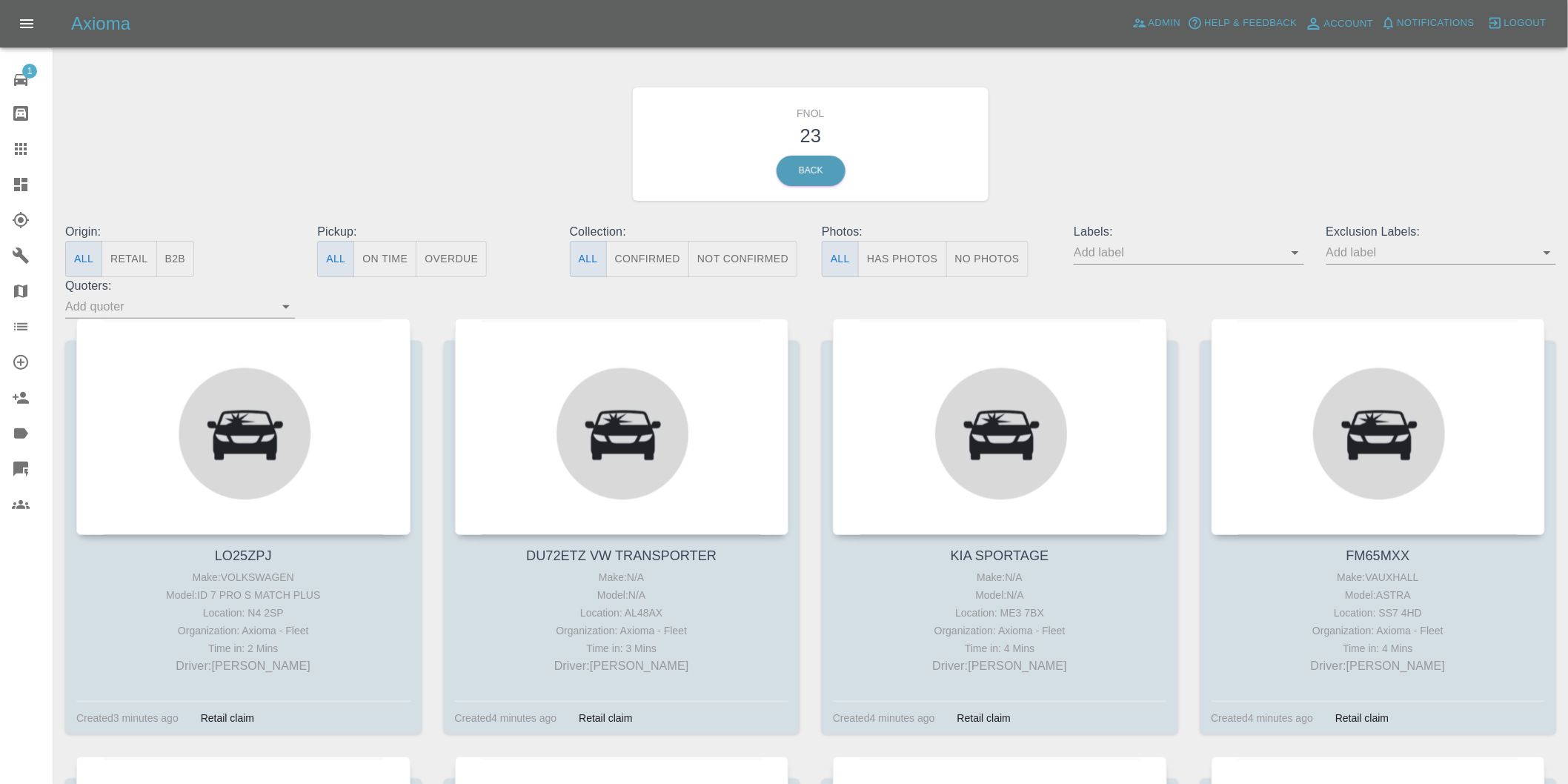
click at [909, 264] on button "Has Photos" at bounding box center [902, 259] width 89 height 37
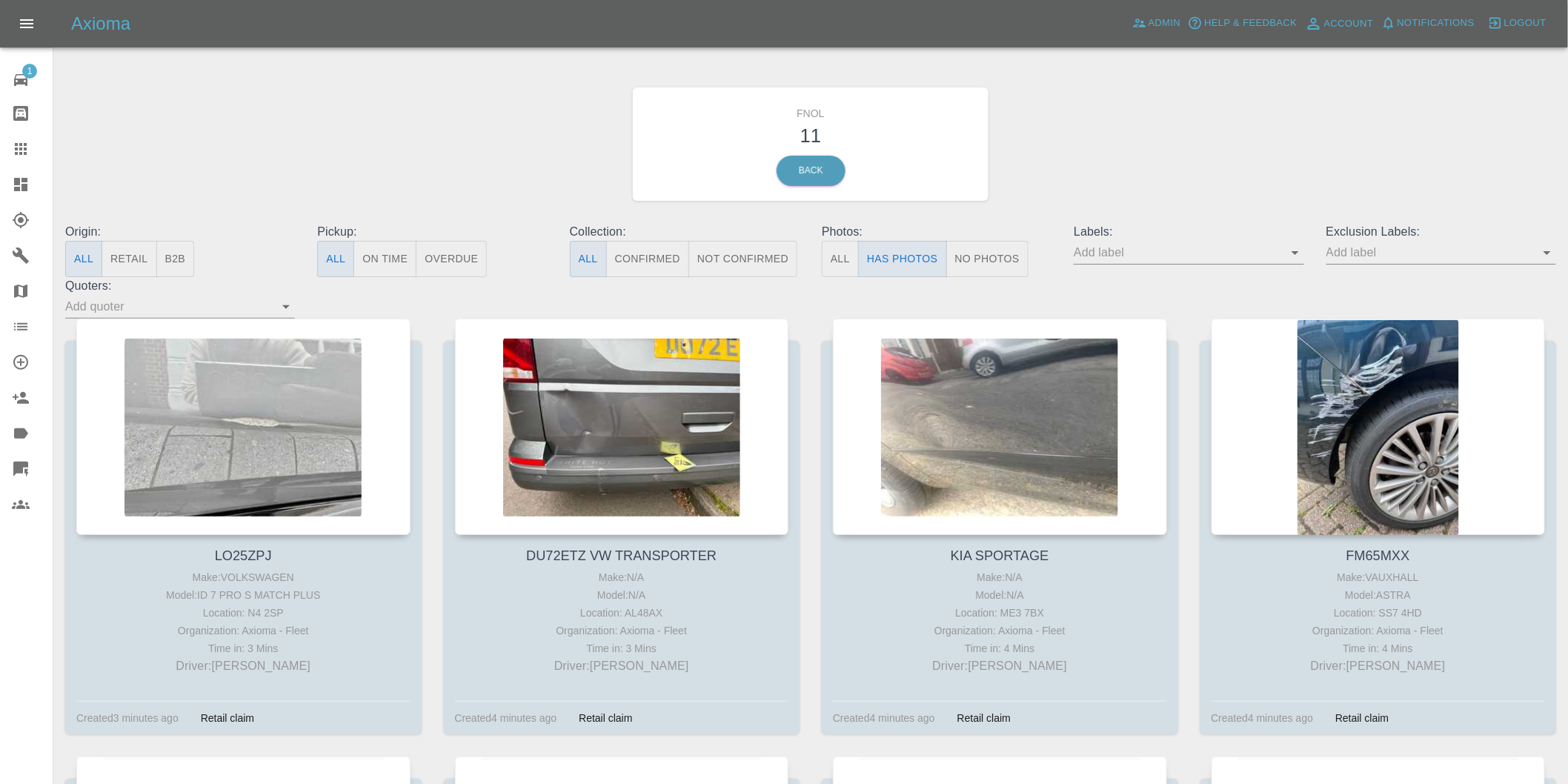
click at [1544, 254] on icon "Open" at bounding box center [1547, 252] width 18 height 18
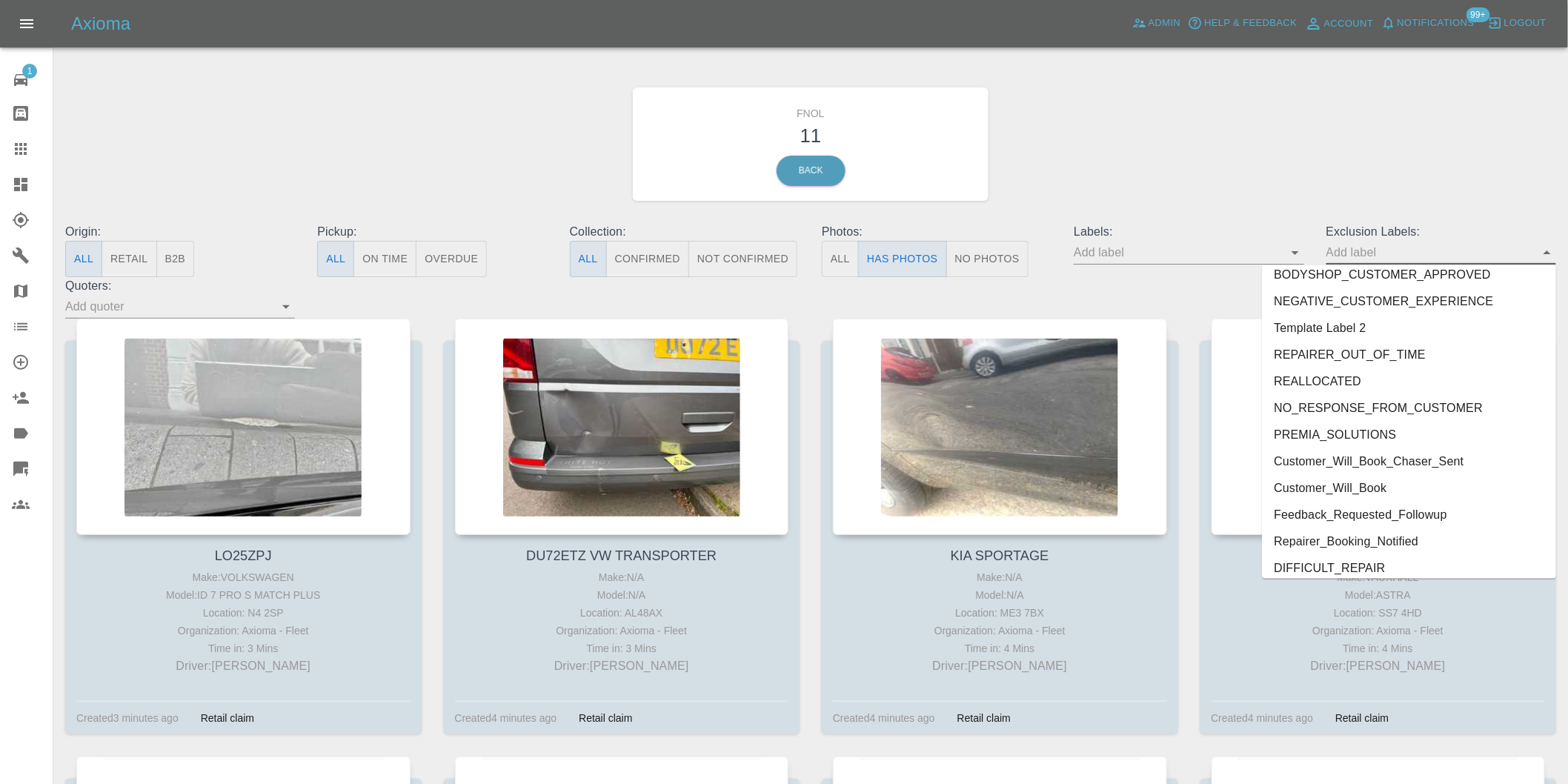
scroll to position [3217, 0]
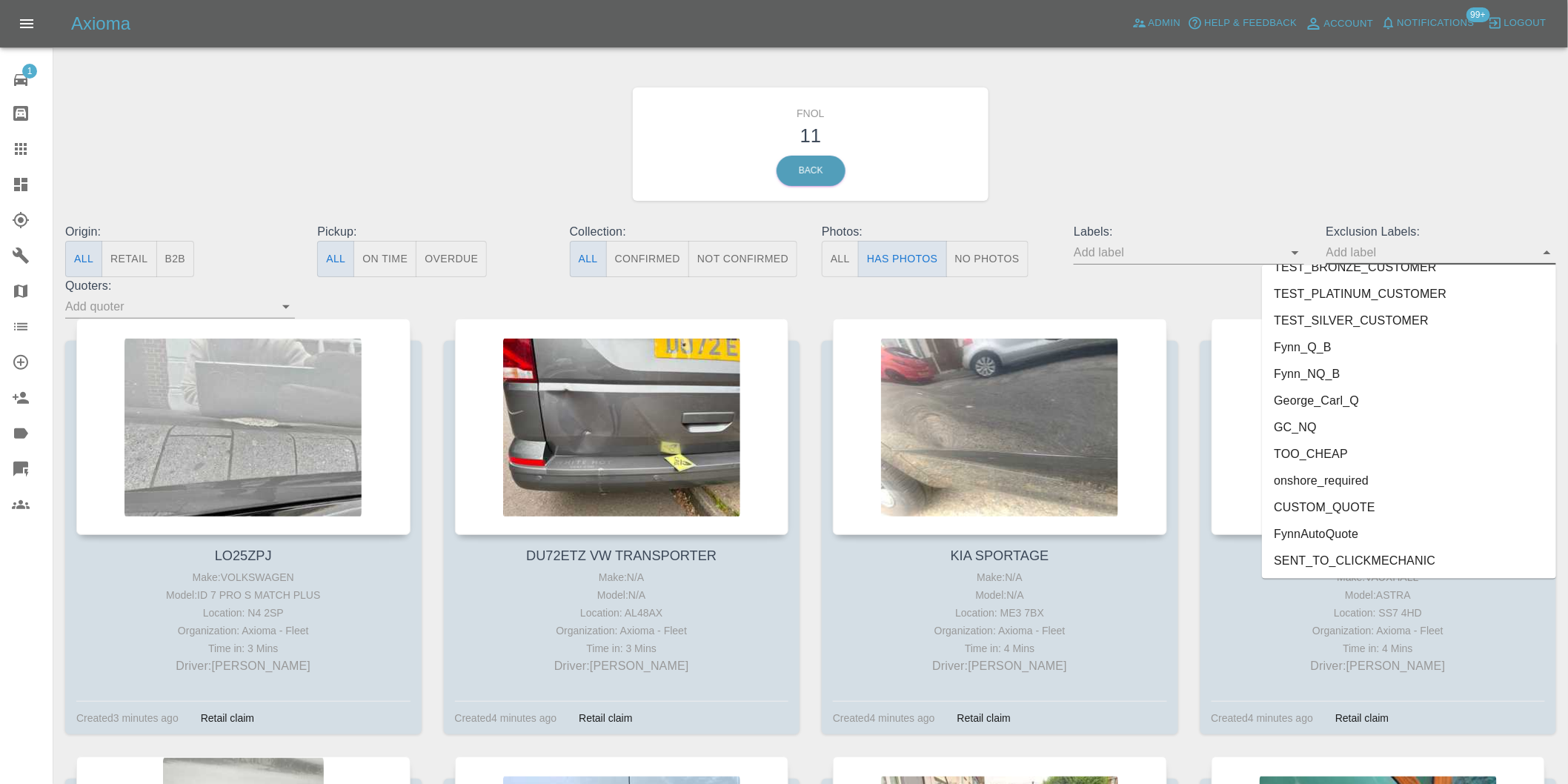
click at [1339, 482] on li "onshore_required" at bounding box center [1408, 480] width 294 height 27
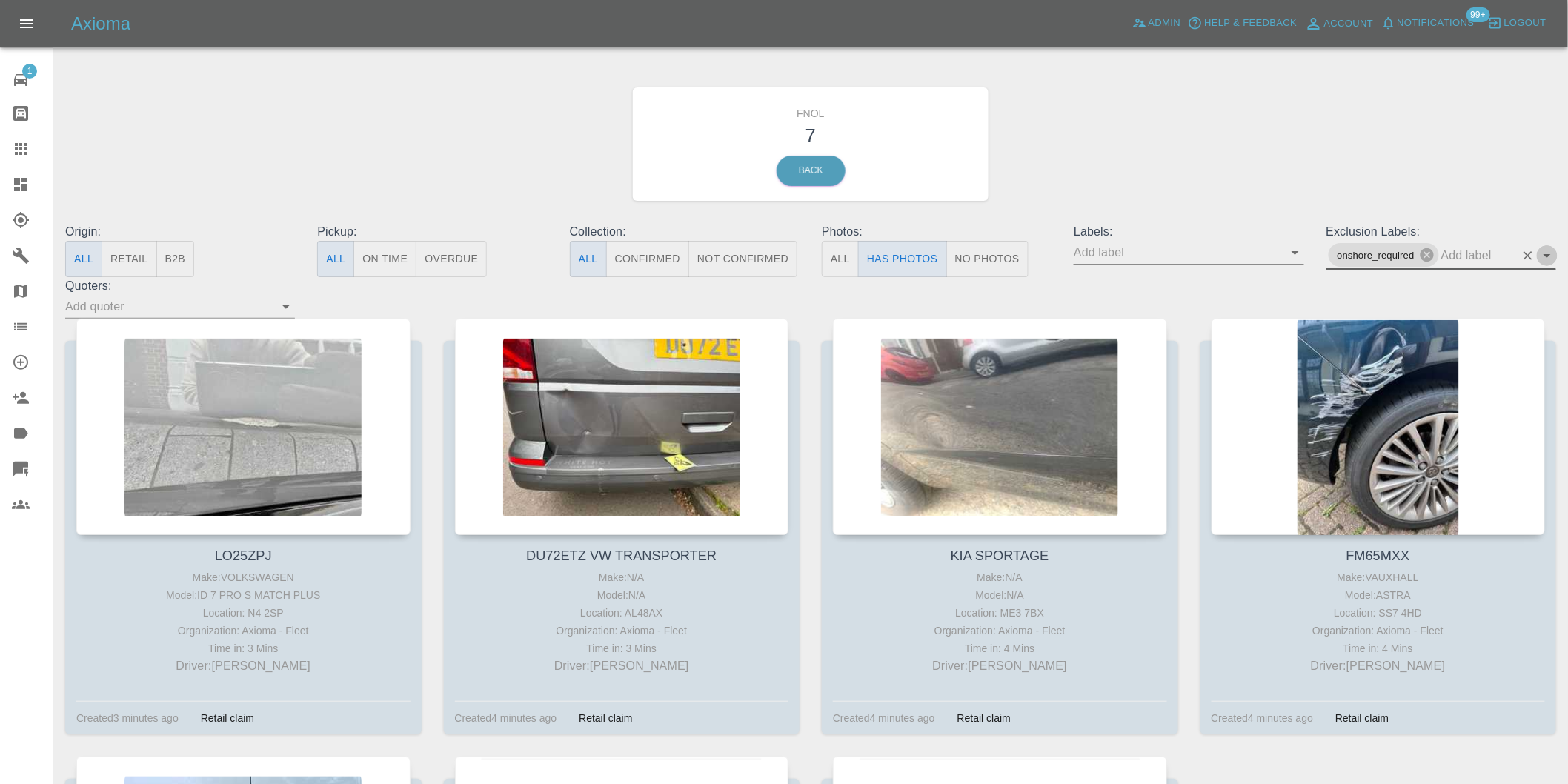
click at [1544, 257] on icon "Open" at bounding box center [1547, 256] width 18 height 18
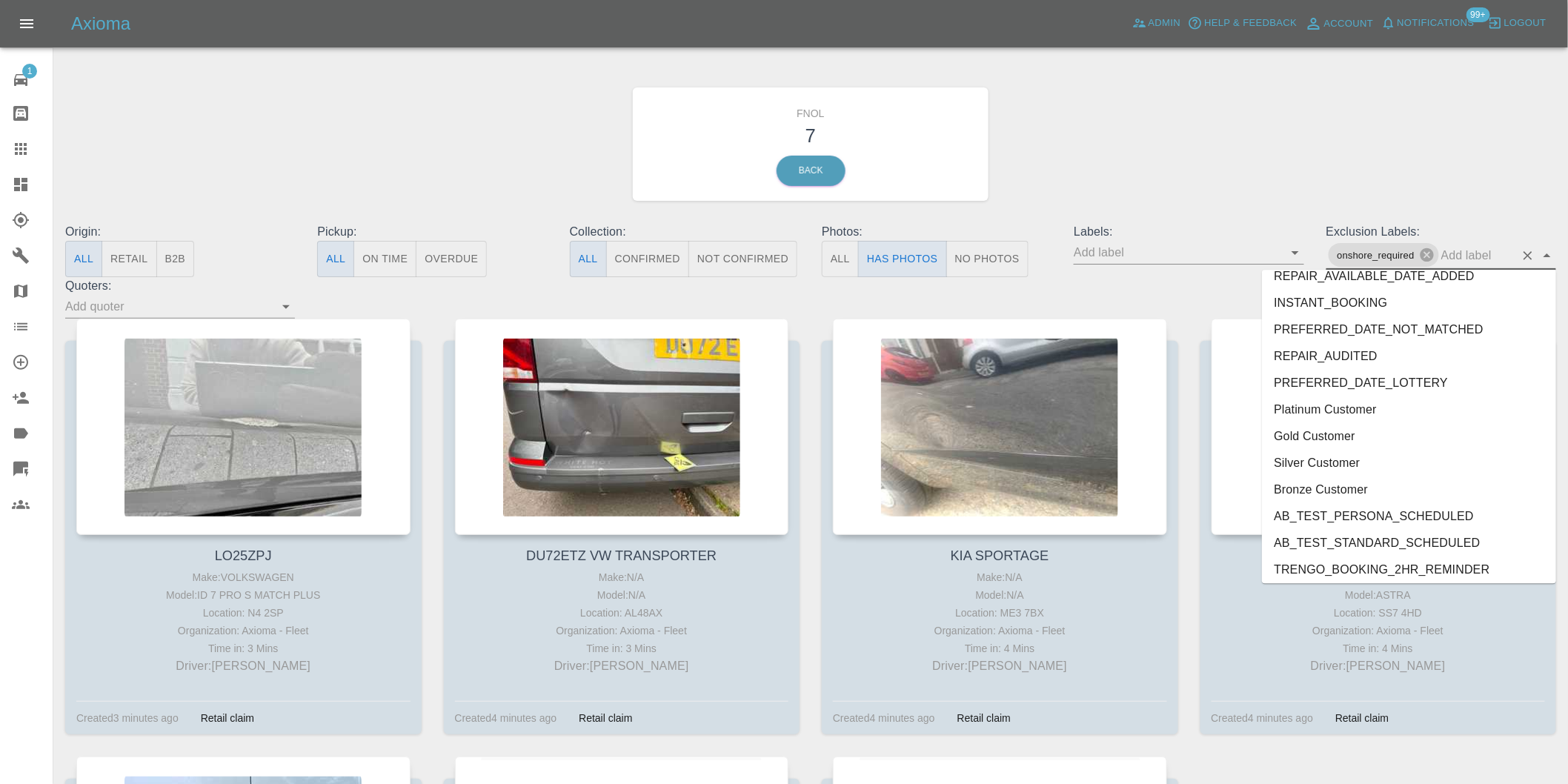
scroll to position [3191, 0]
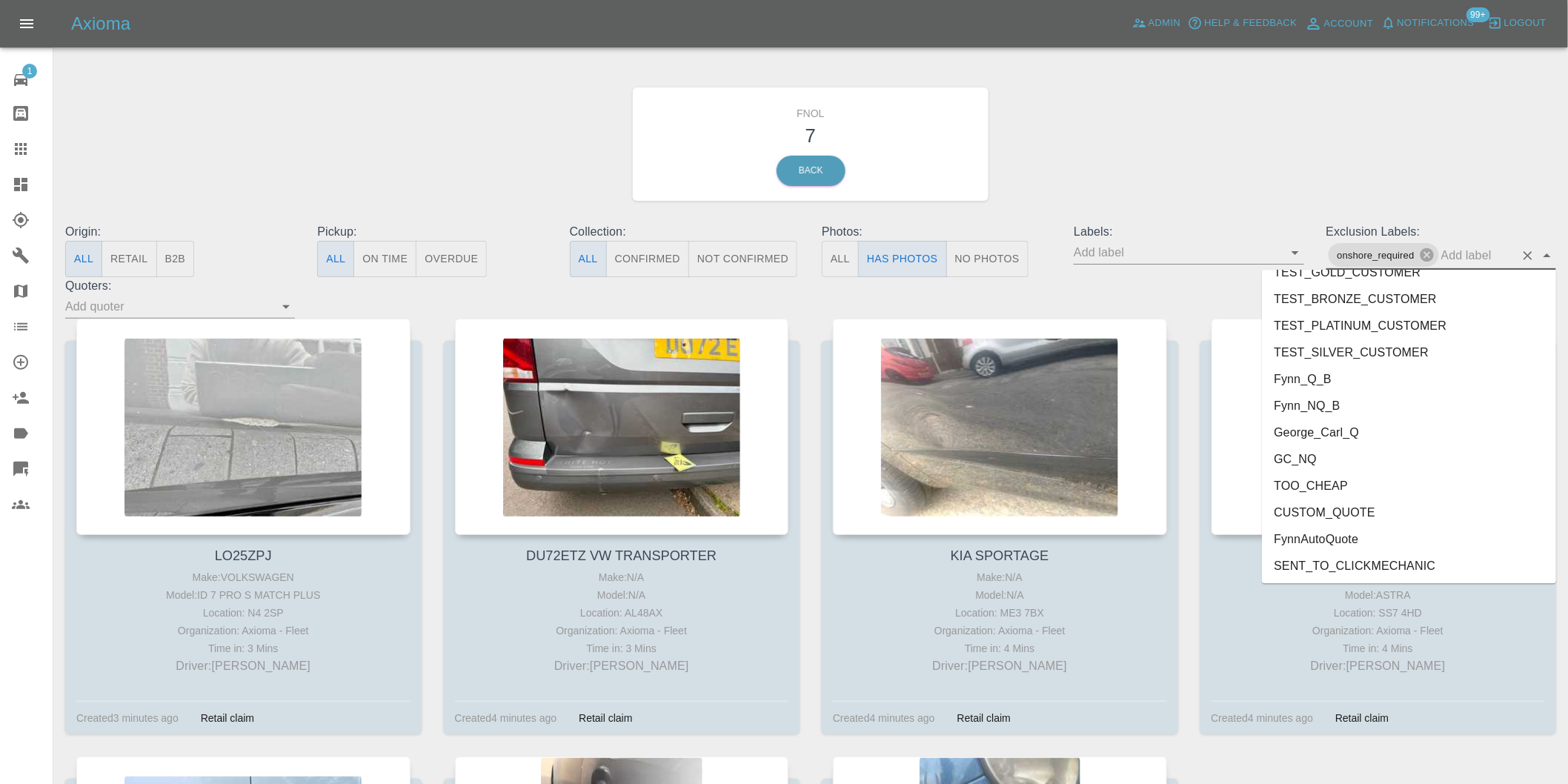
click at [1338, 431] on li "George_Carl_Q" at bounding box center [1408, 431] width 294 height 27
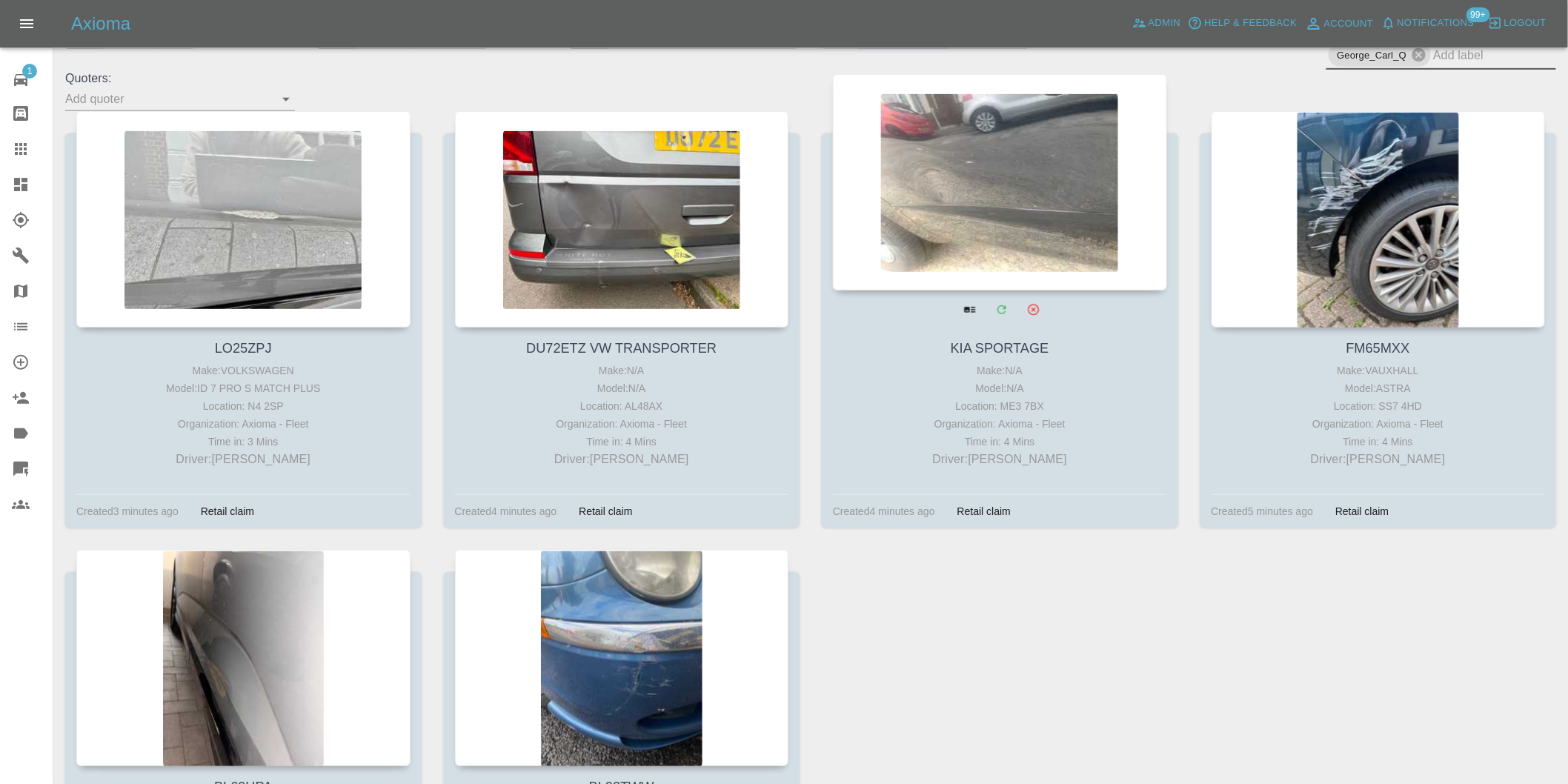
scroll to position [82, 0]
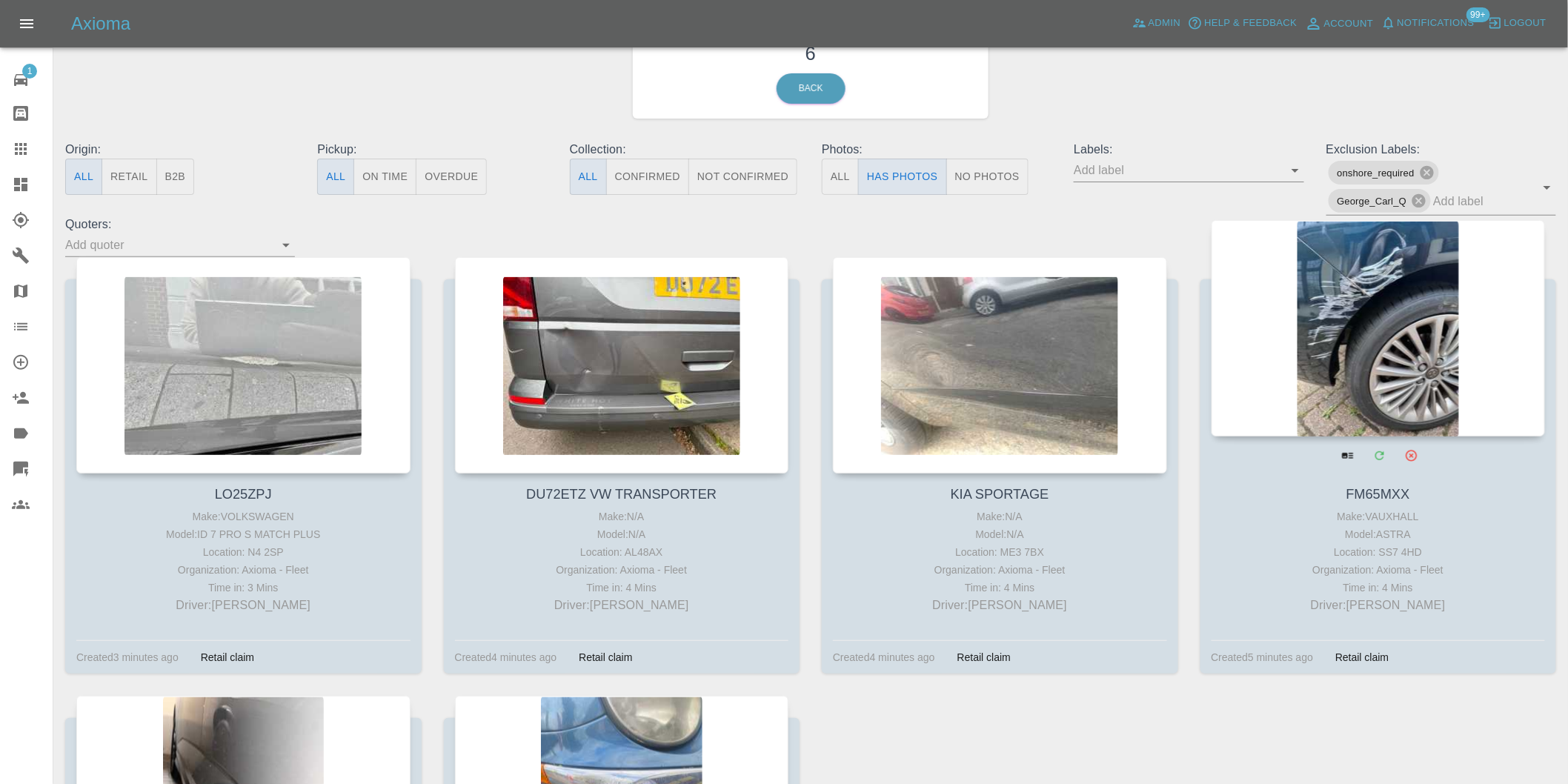
drag, startPoint x: 1330, startPoint y: 240, endPoint x: 1352, endPoint y: 249, distance: 23.8
click at [1352, 249] on div at bounding box center [1378, 328] width 334 height 217
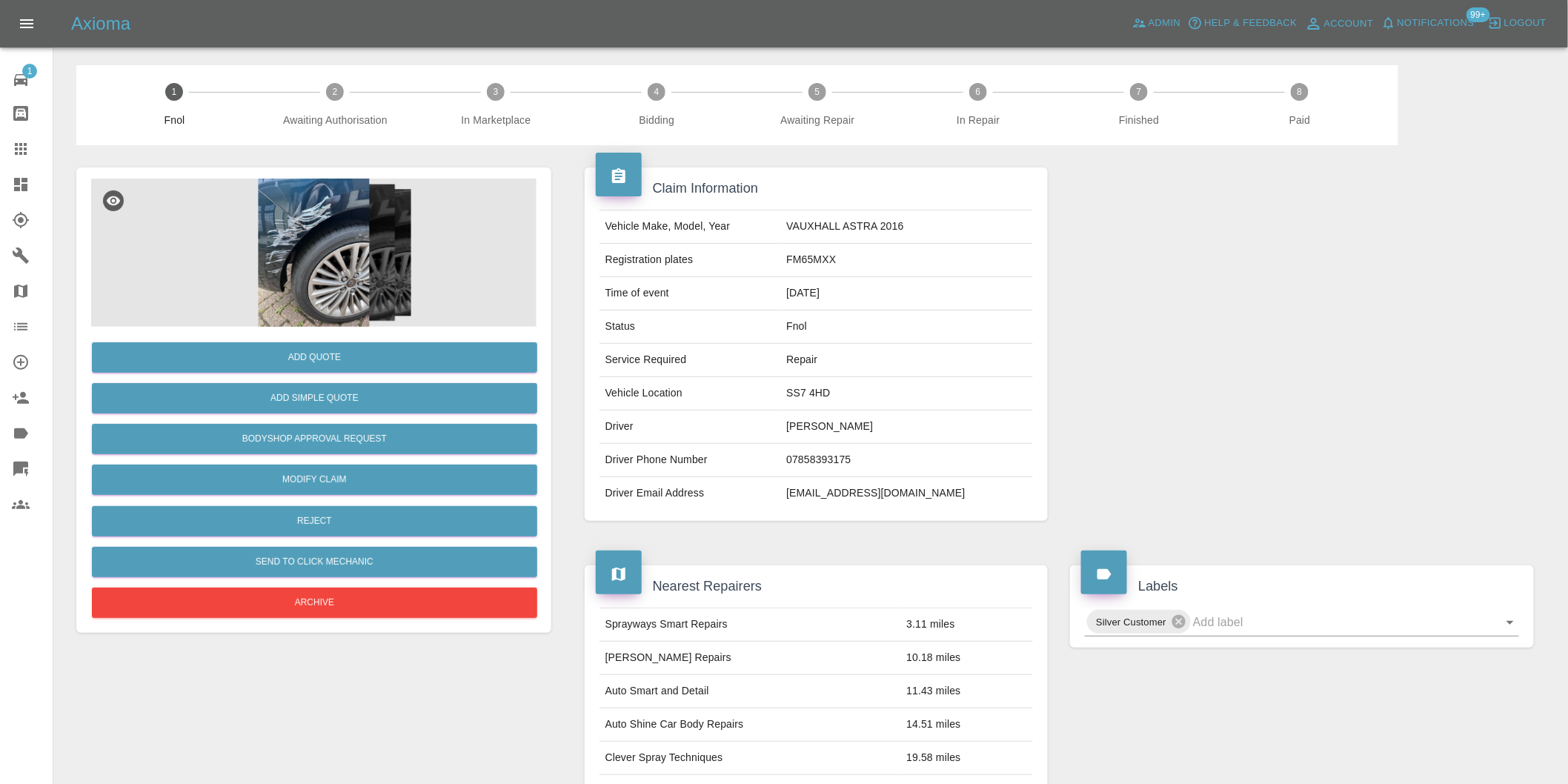
click at [275, 218] on img at bounding box center [313, 252] width 445 height 148
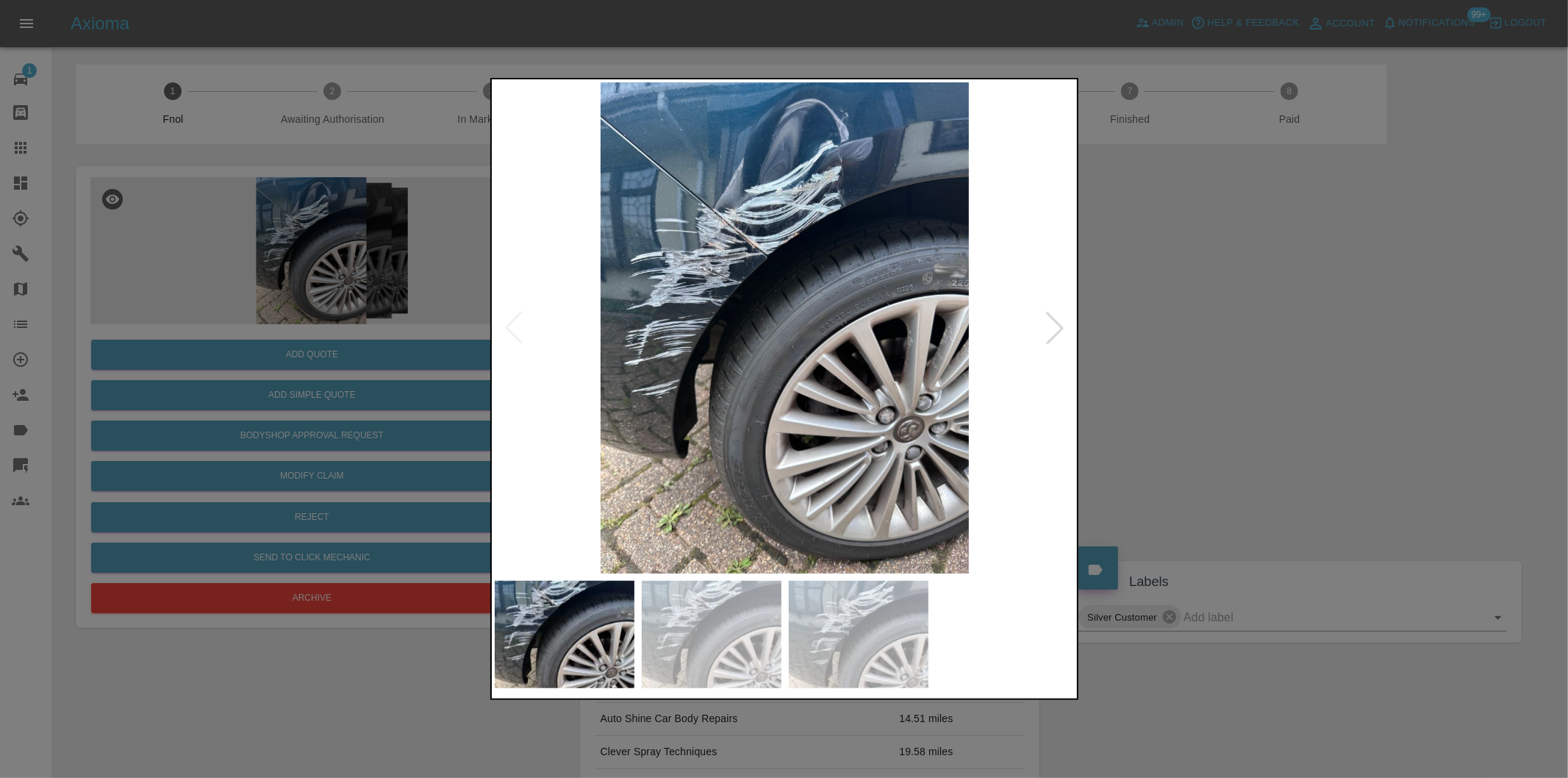
click at [1057, 330] on div at bounding box center [1055, 328] width 32 height 32
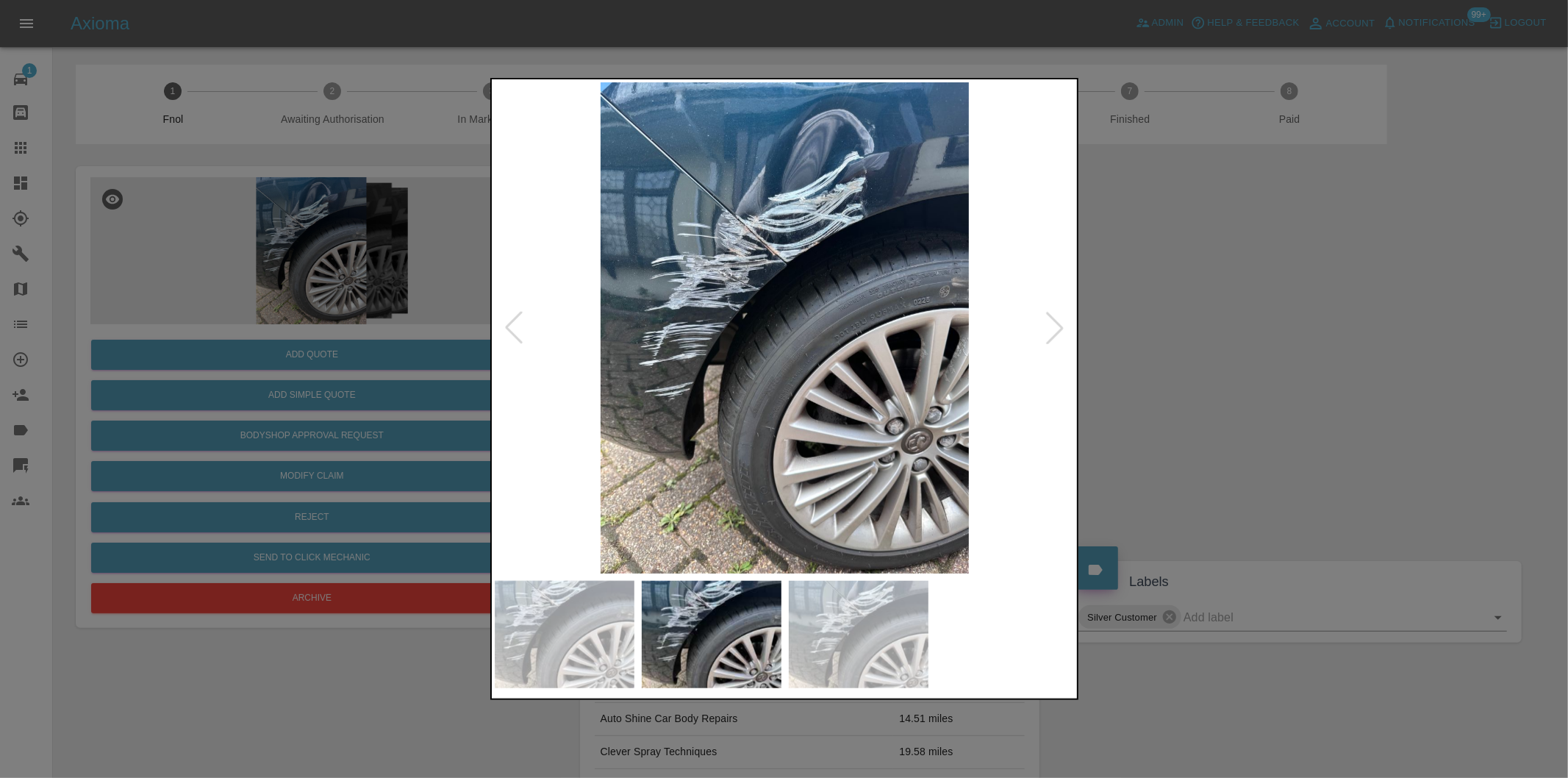
click at [1057, 330] on div at bounding box center [1055, 328] width 32 height 32
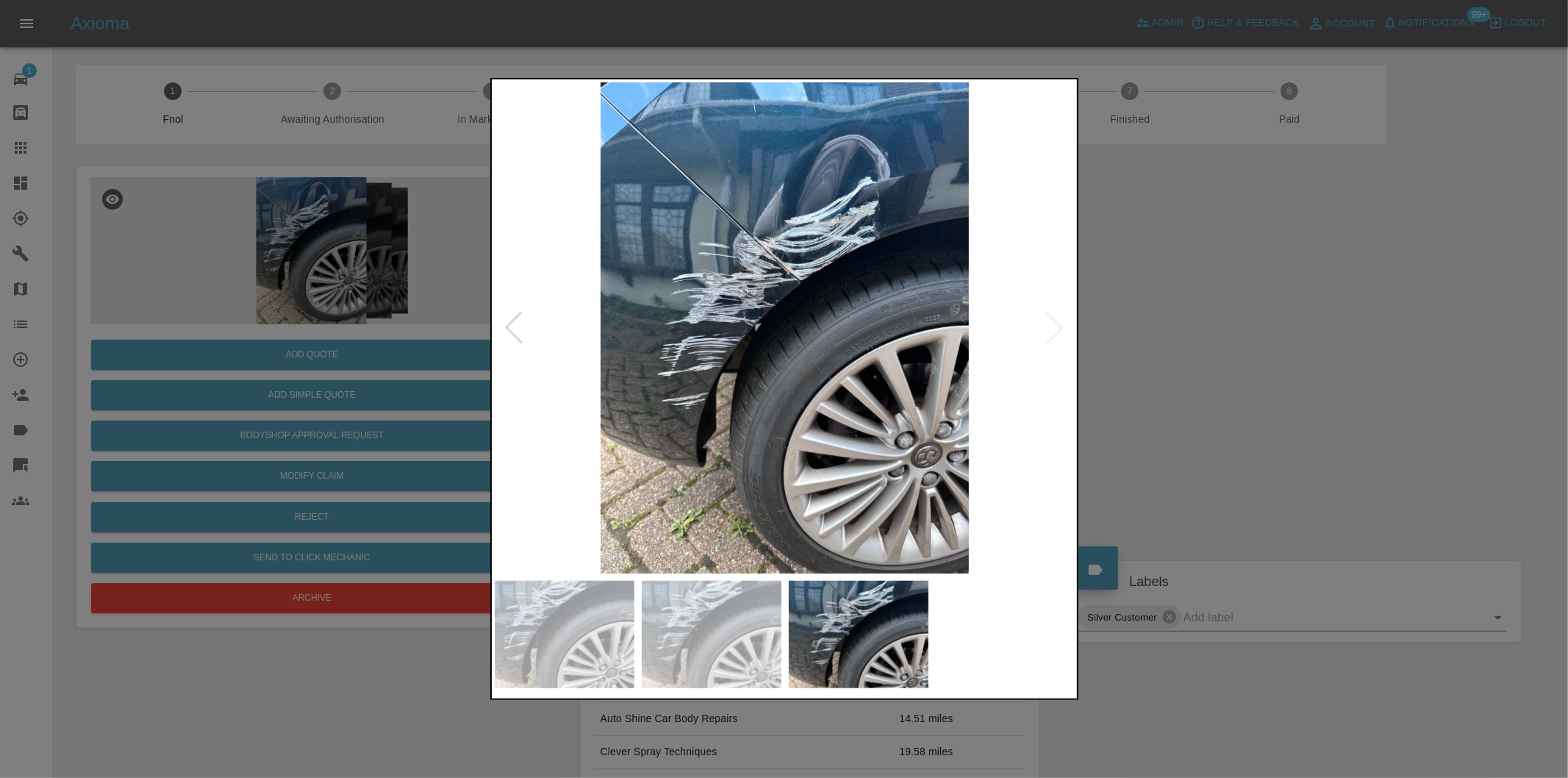
click at [1057, 330] on img at bounding box center [784, 328] width 581 height 491
click at [1301, 376] on div at bounding box center [784, 389] width 1568 height 778
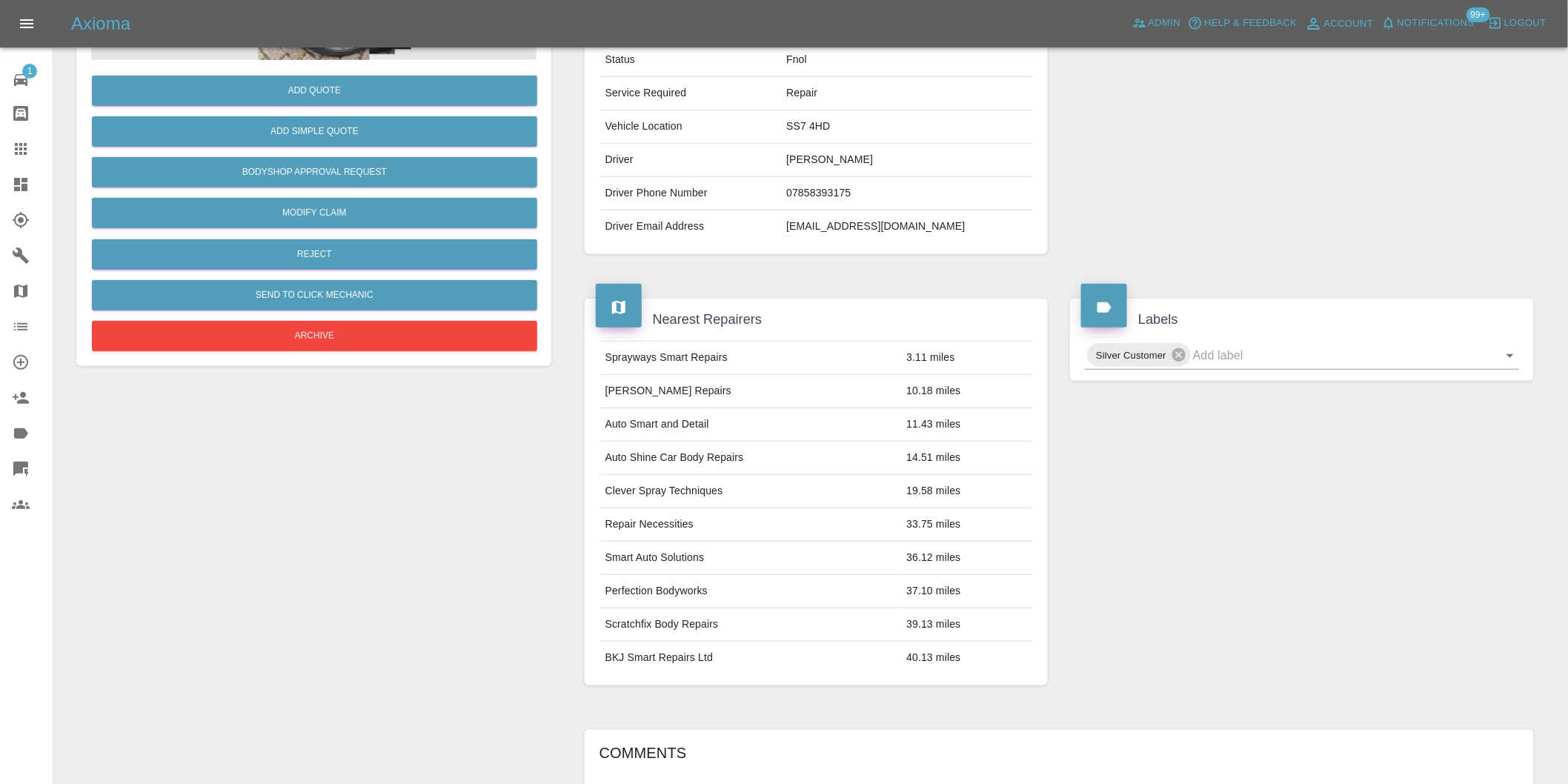
scroll to position [20, 0]
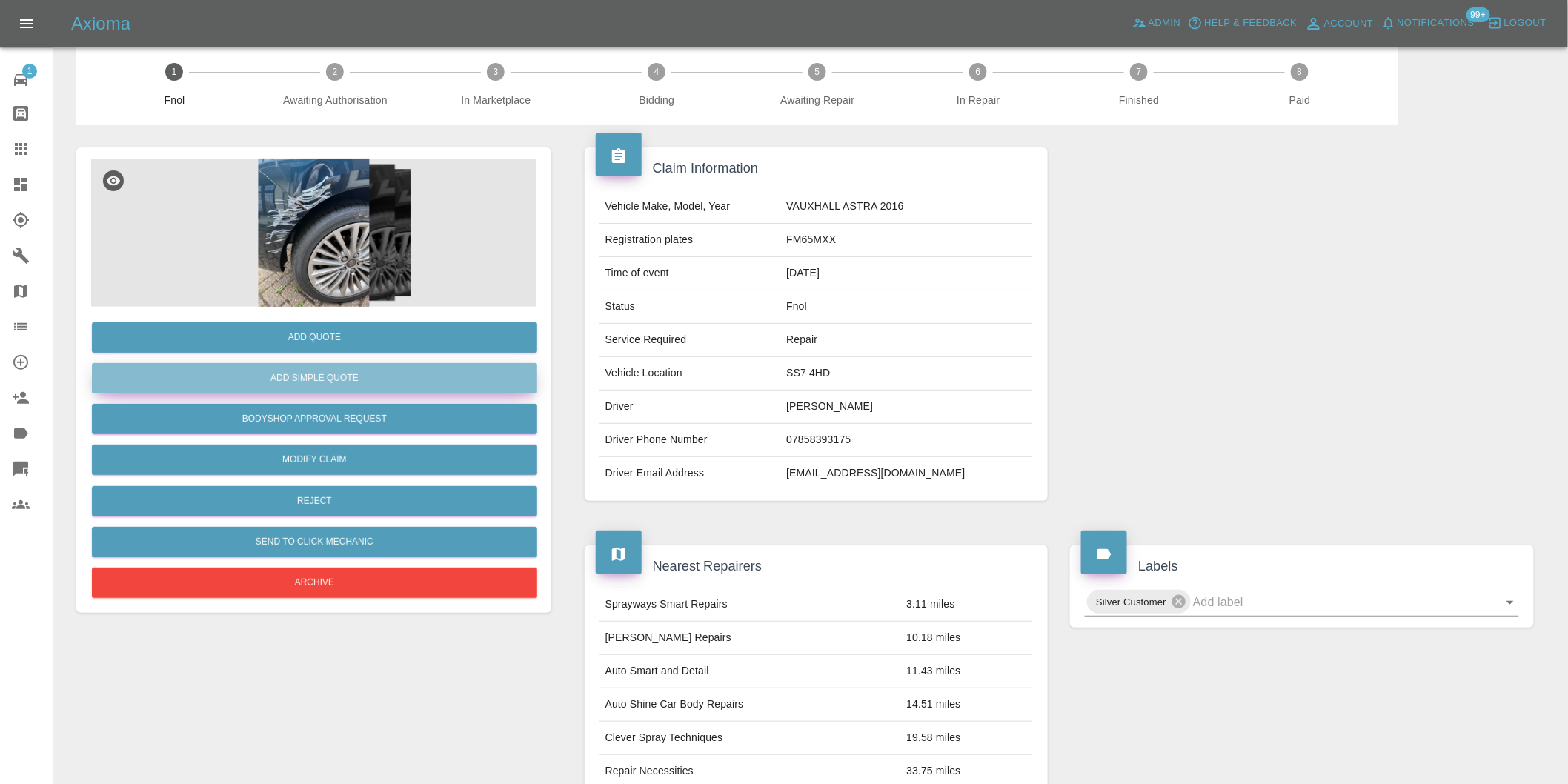
click at [328, 378] on button "Add Simple Quote" at bounding box center [314, 378] width 445 height 30
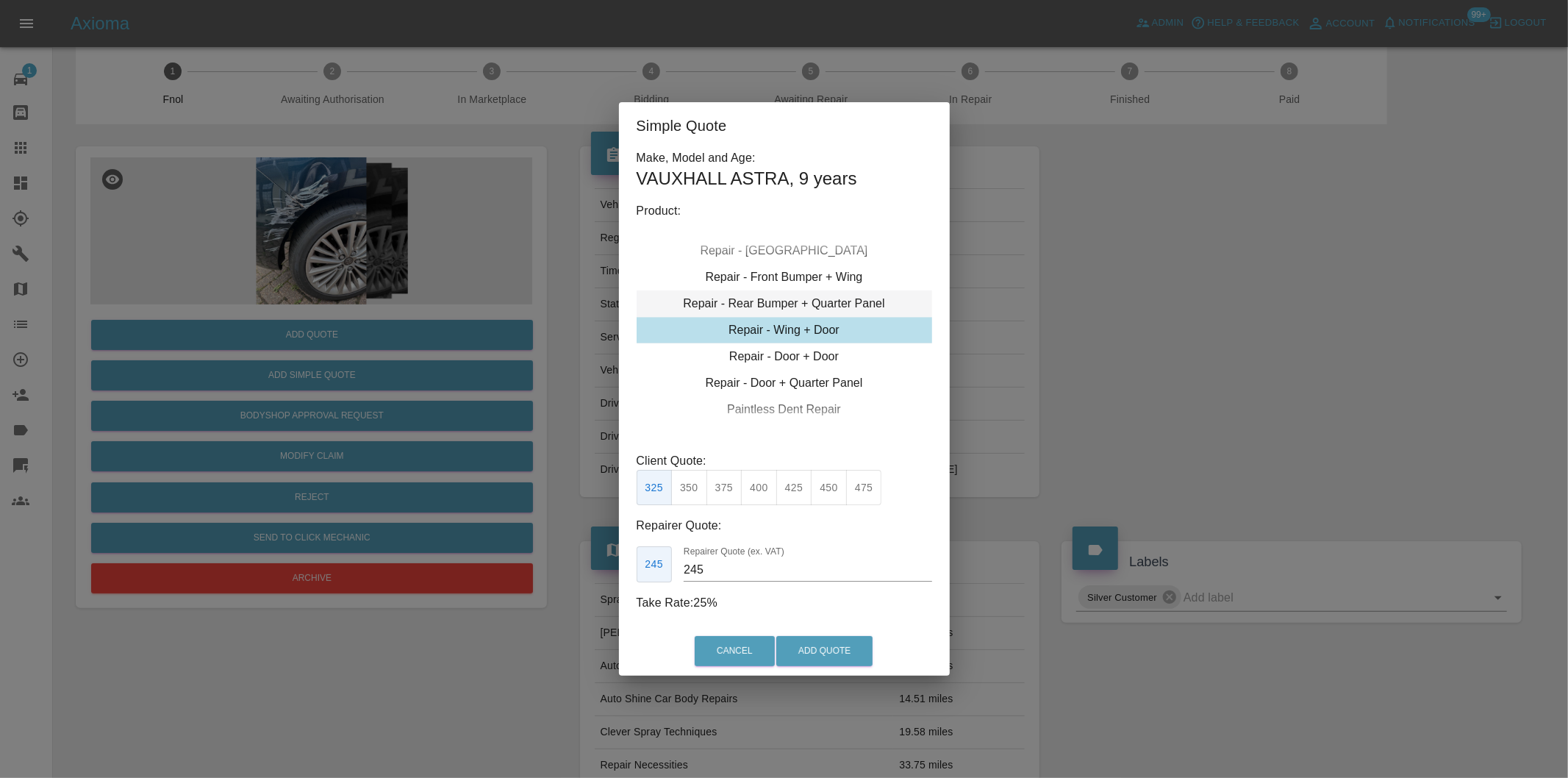
click at [833, 303] on div "Repair - Rear Bumper + Quarter Panel" at bounding box center [784, 303] width 296 height 27
click at [730, 490] on button "350" at bounding box center [725, 488] width 36 height 36
drag, startPoint x: 760, startPoint y: 494, endPoint x: 800, endPoint y: 614, distance: 126.5
click at [760, 494] on button "375" at bounding box center [759, 488] width 36 height 36
type input "230"
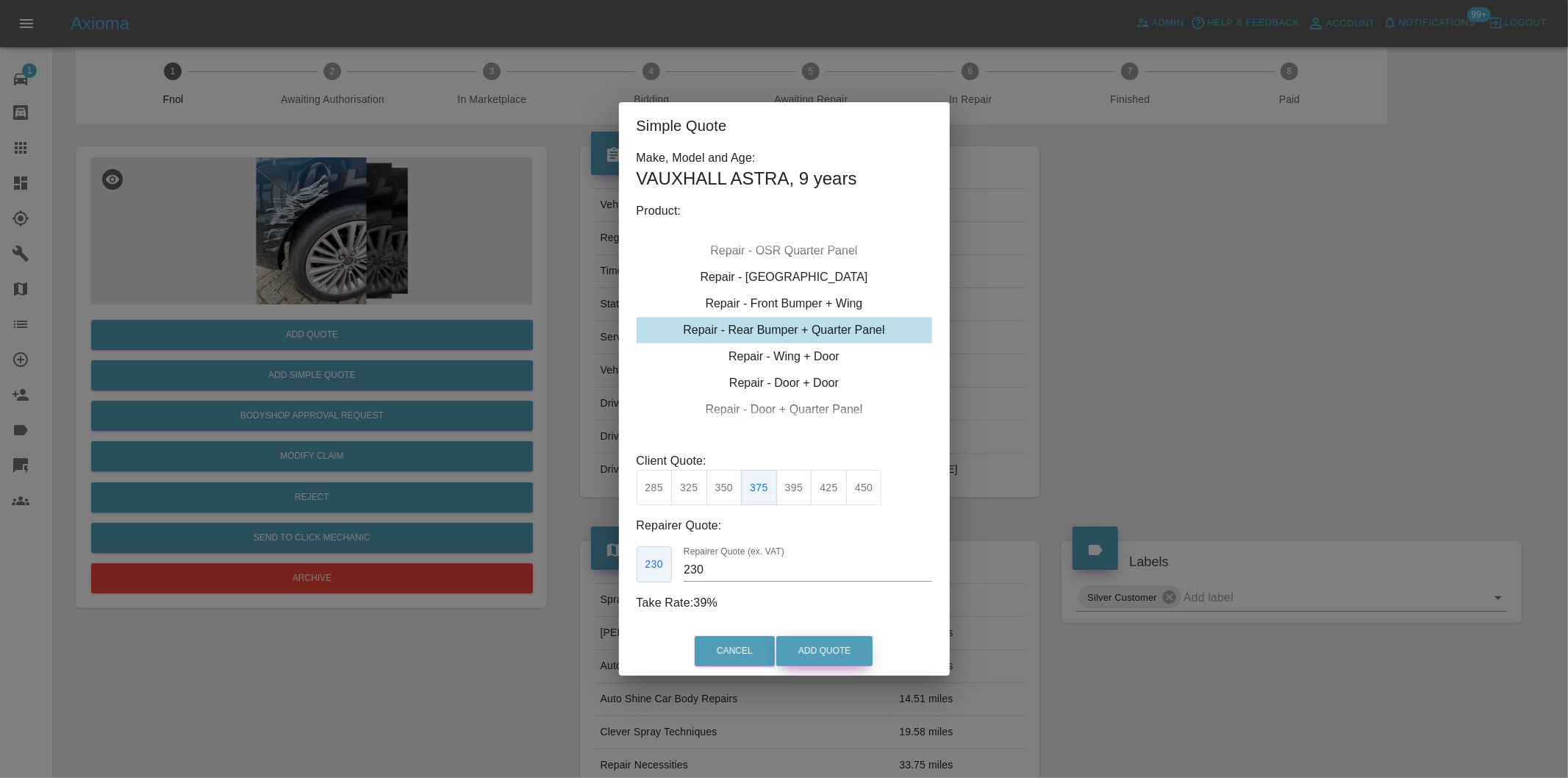
click at [802, 642] on button "Add Quote" at bounding box center [824, 650] width 96 height 30
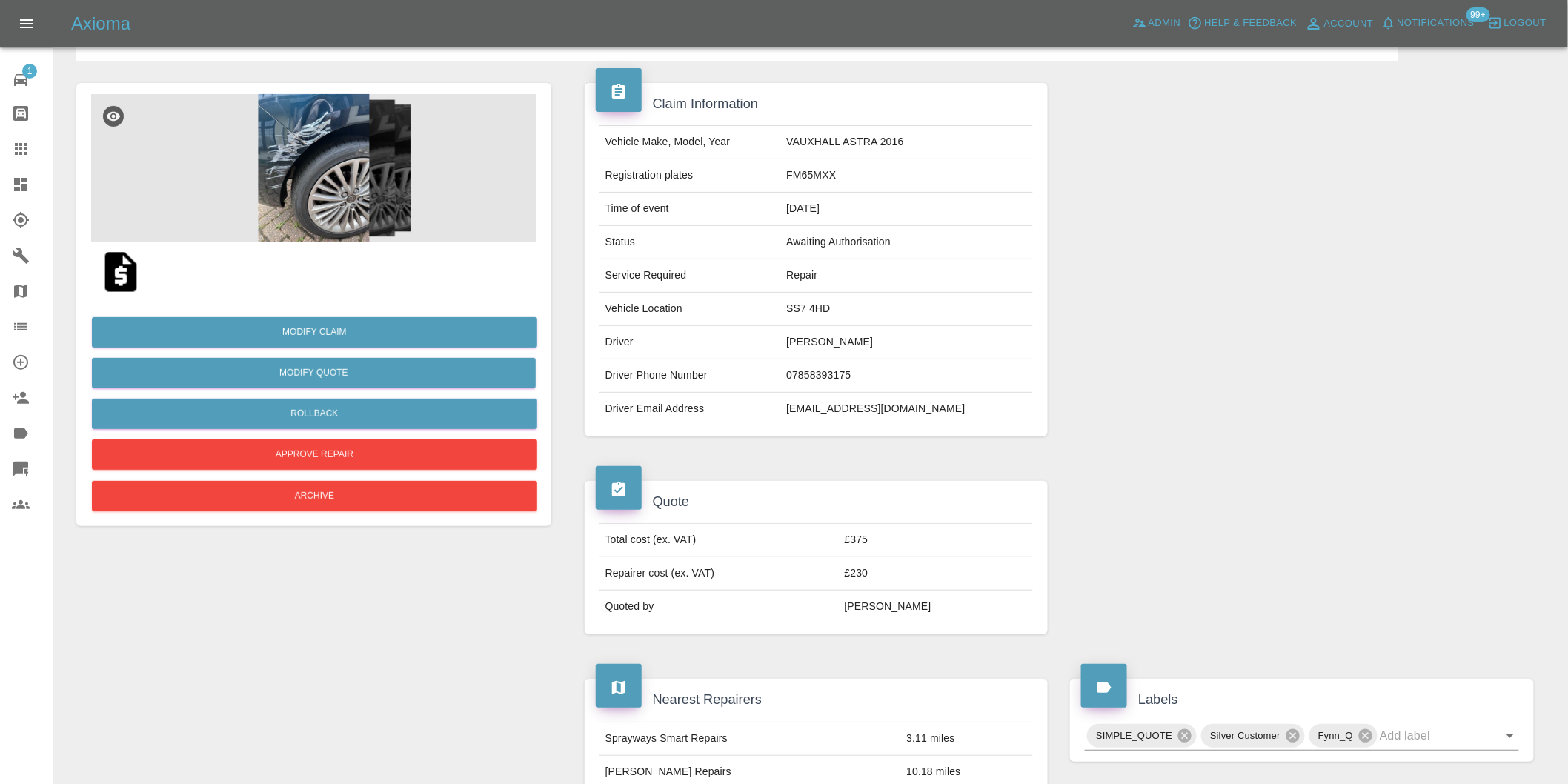
scroll to position [0, 0]
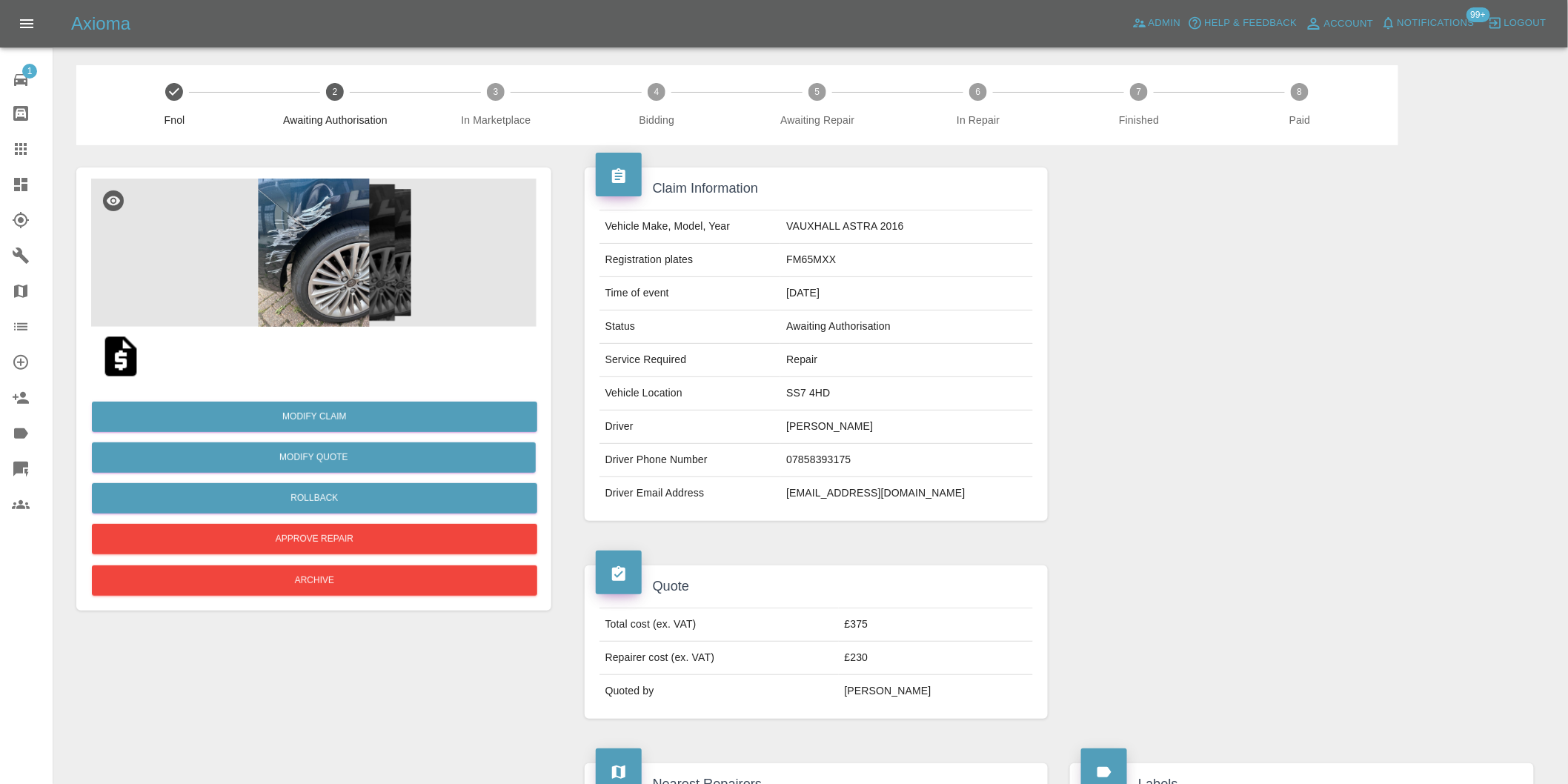
click at [329, 238] on img at bounding box center [313, 252] width 445 height 148
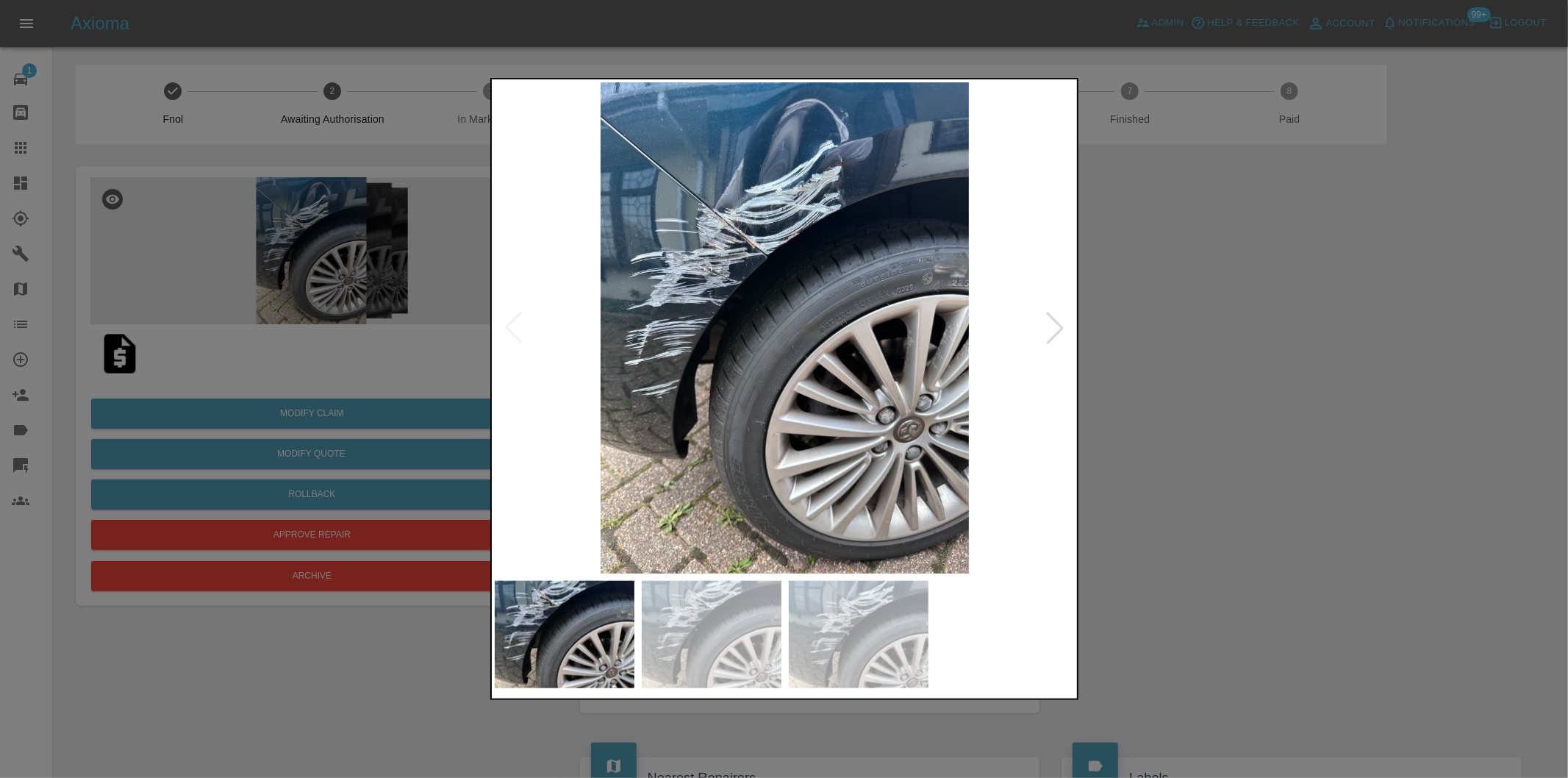
click at [1053, 329] on div at bounding box center [1055, 328] width 32 height 32
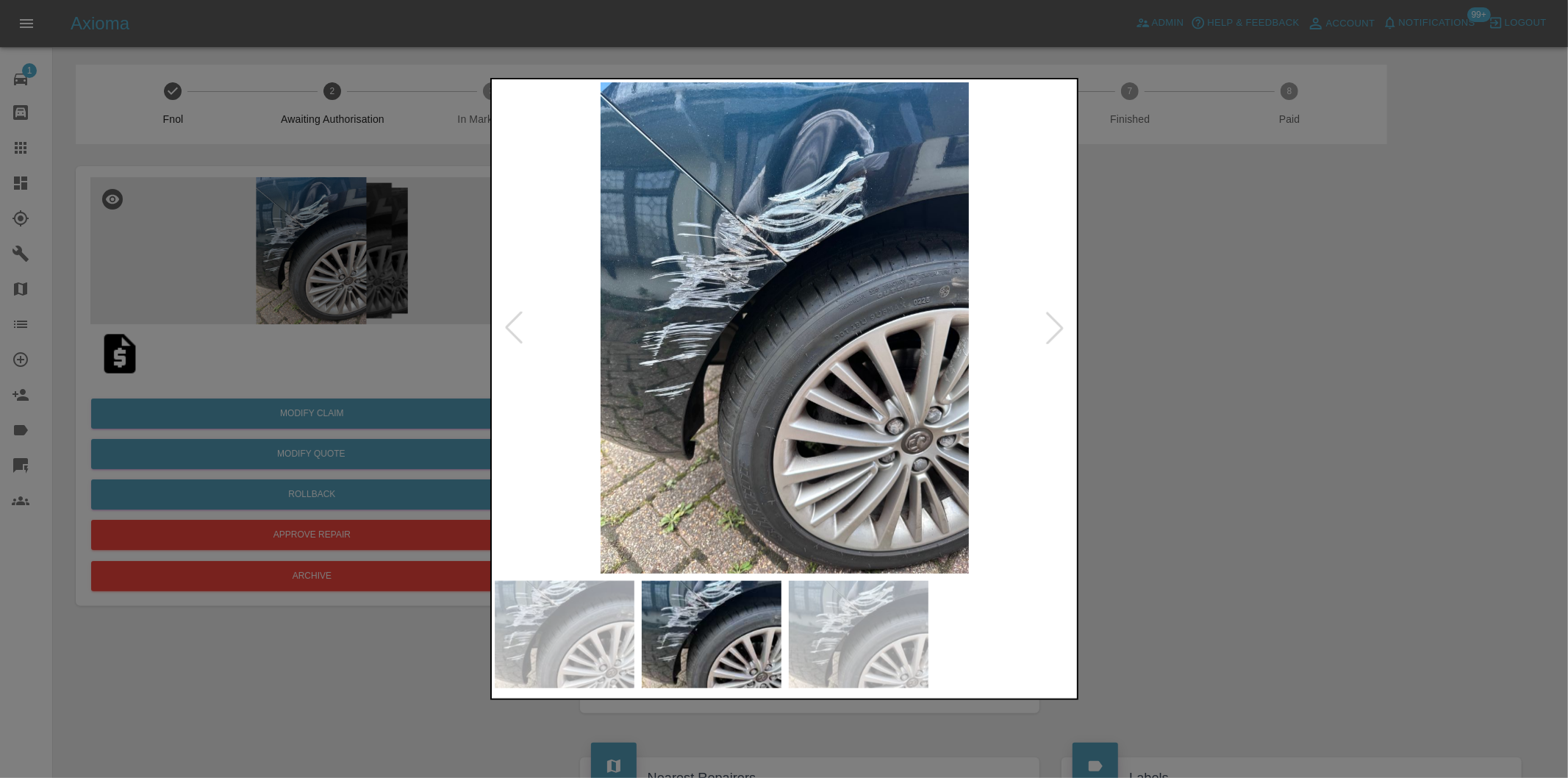
click at [1053, 329] on div at bounding box center [1055, 328] width 32 height 32
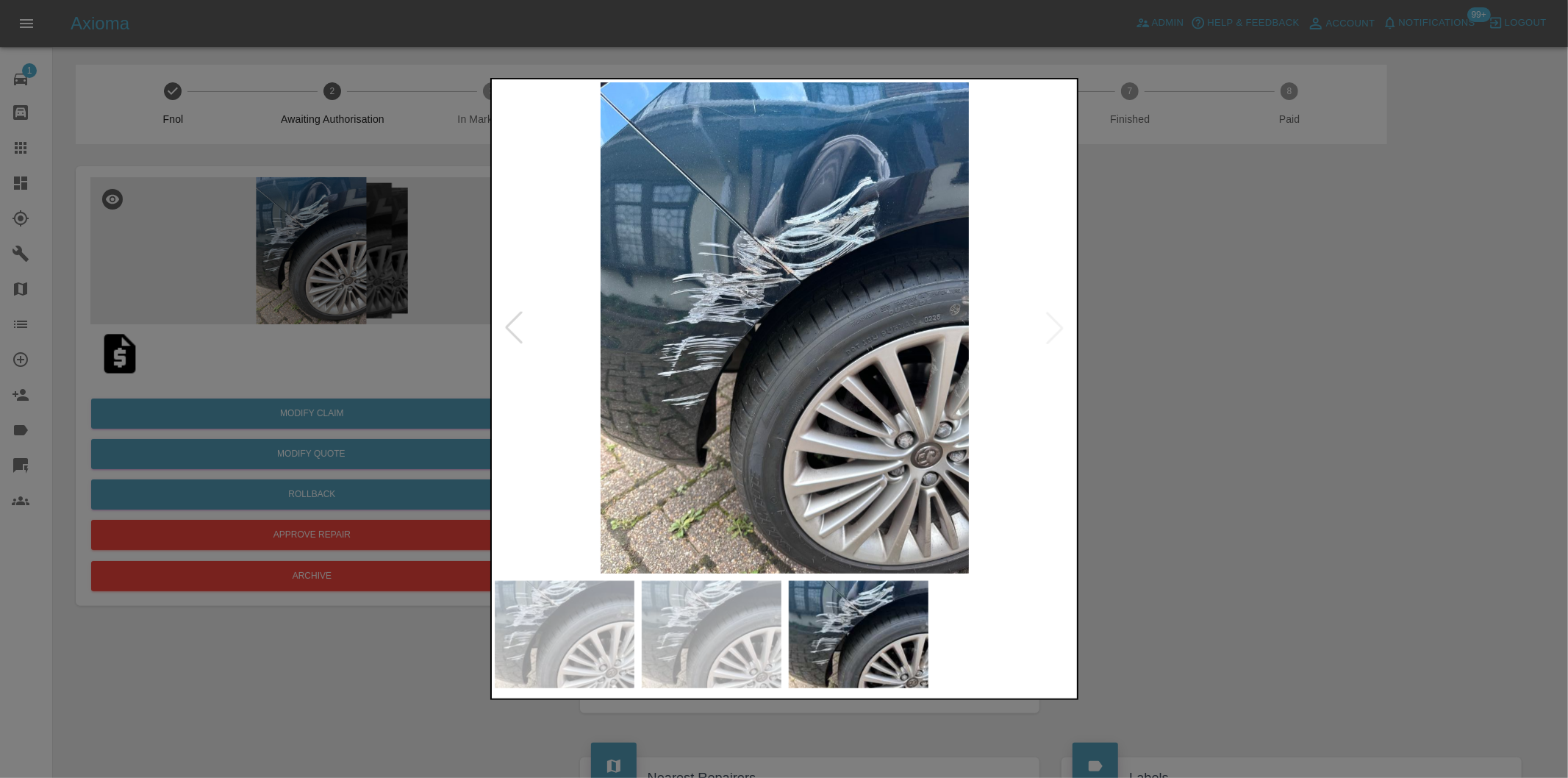
click at [1053, 329] on img at bounding box center [784, 328] width 581 height 491
click at [1331, 330] on div at bounding box center [784, 389] width 1568 height 778
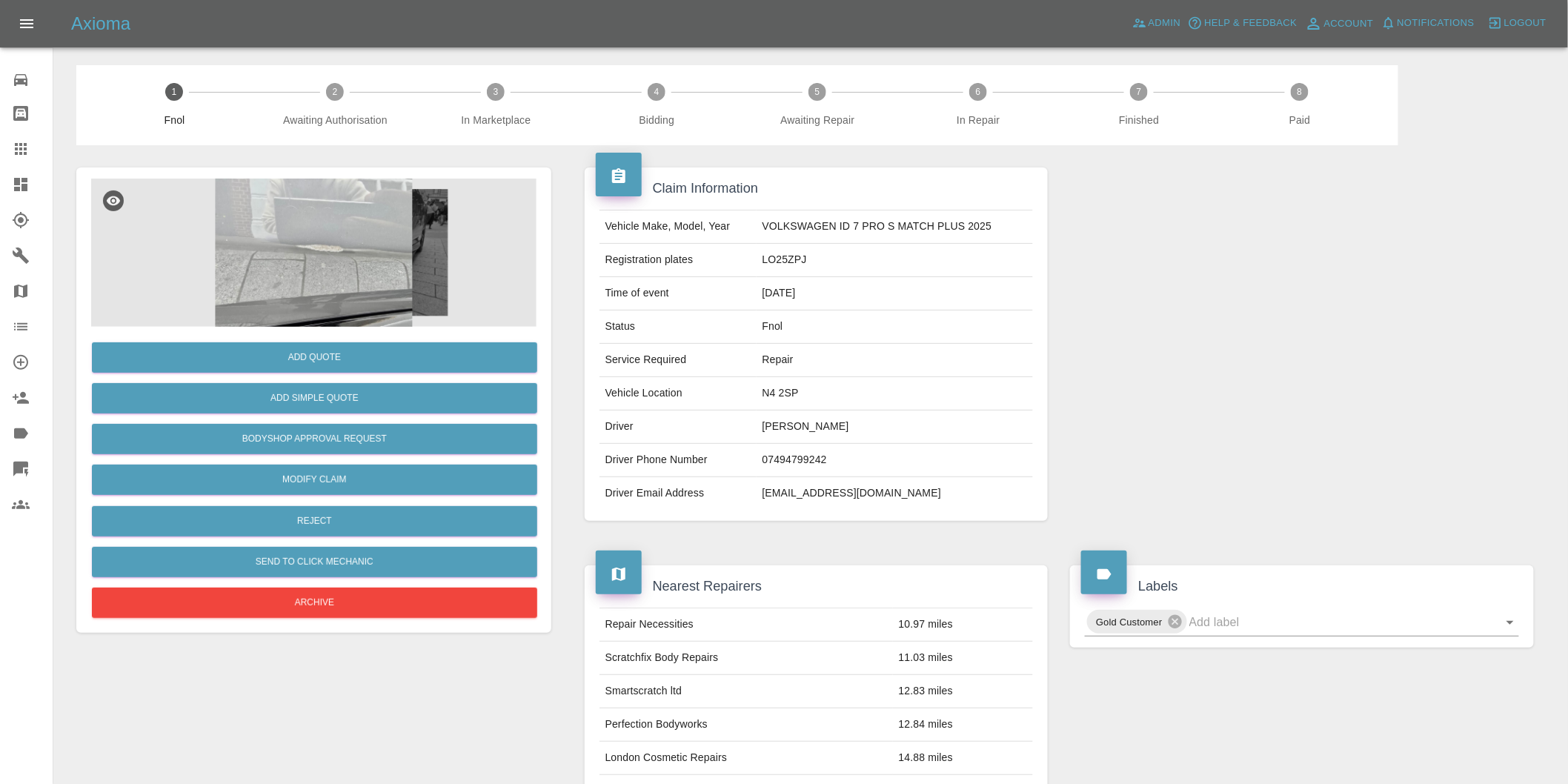
click at [314, 262] on img at bounding box center [313, 252] width 445 height 148
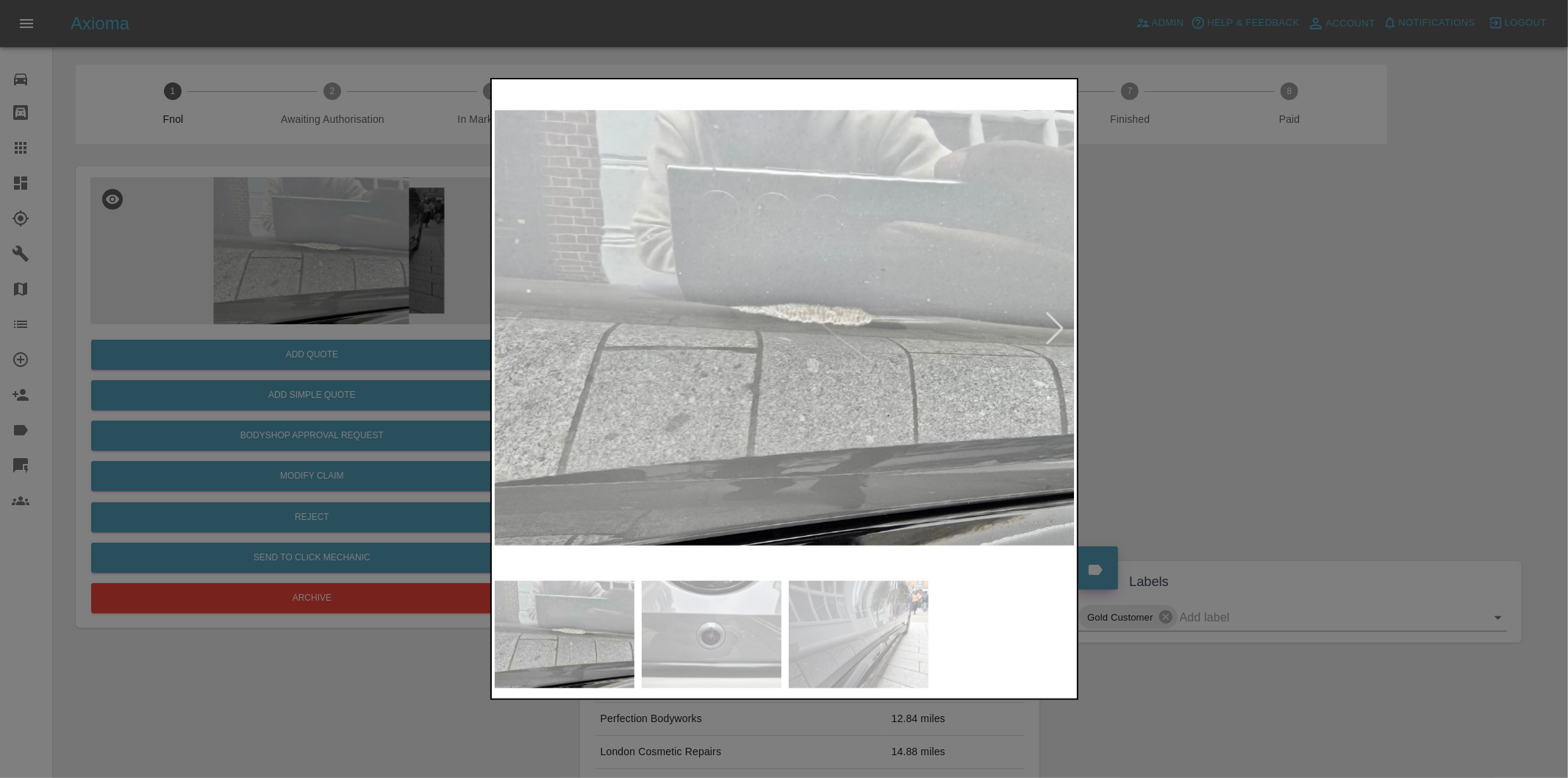
click at [1053, 333] on div at bounding box center [1055, 328] width 32 height 32
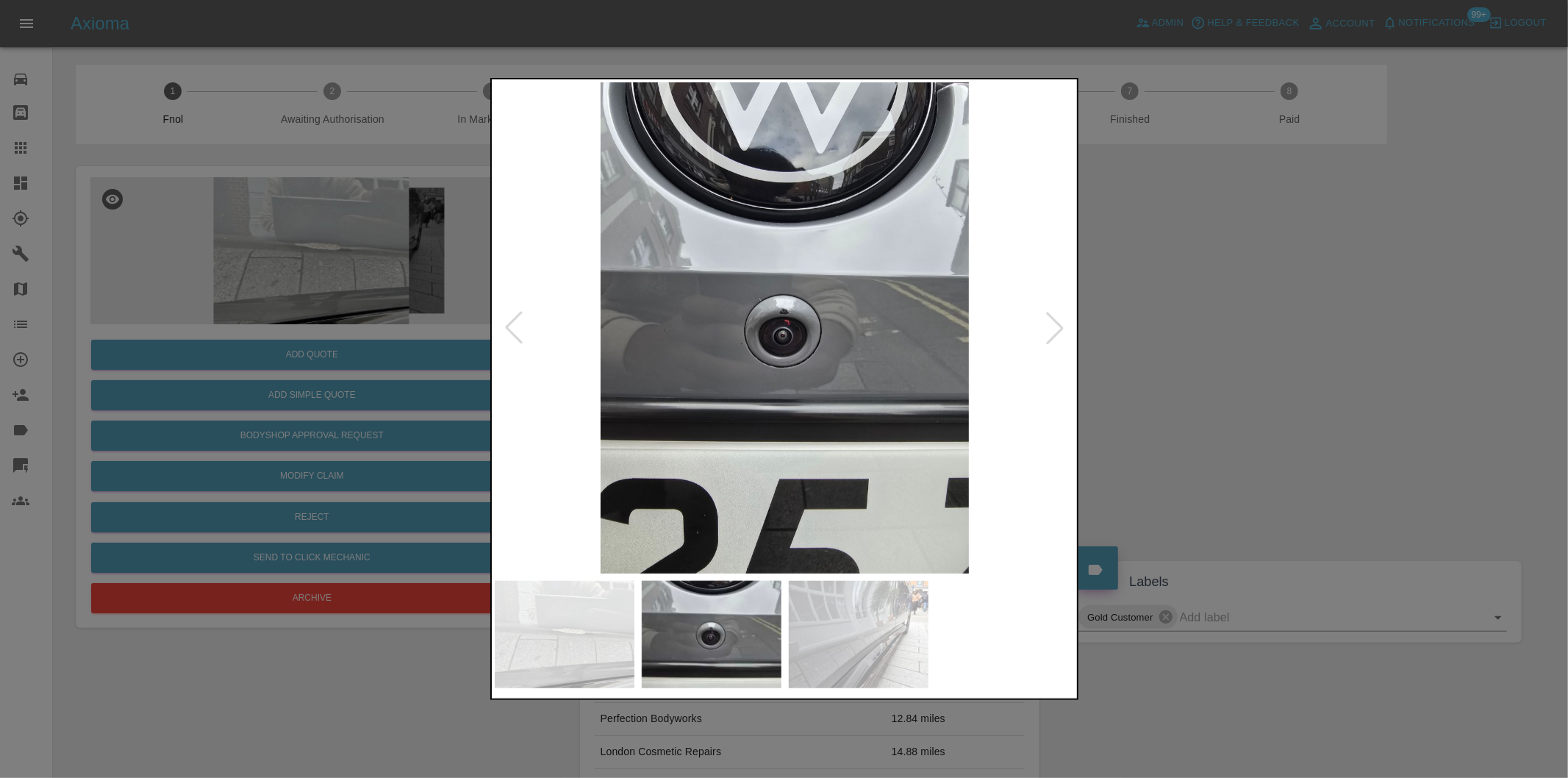
click at [1053, 333] on div at bounding box center [1055, 328] width 32 height 32
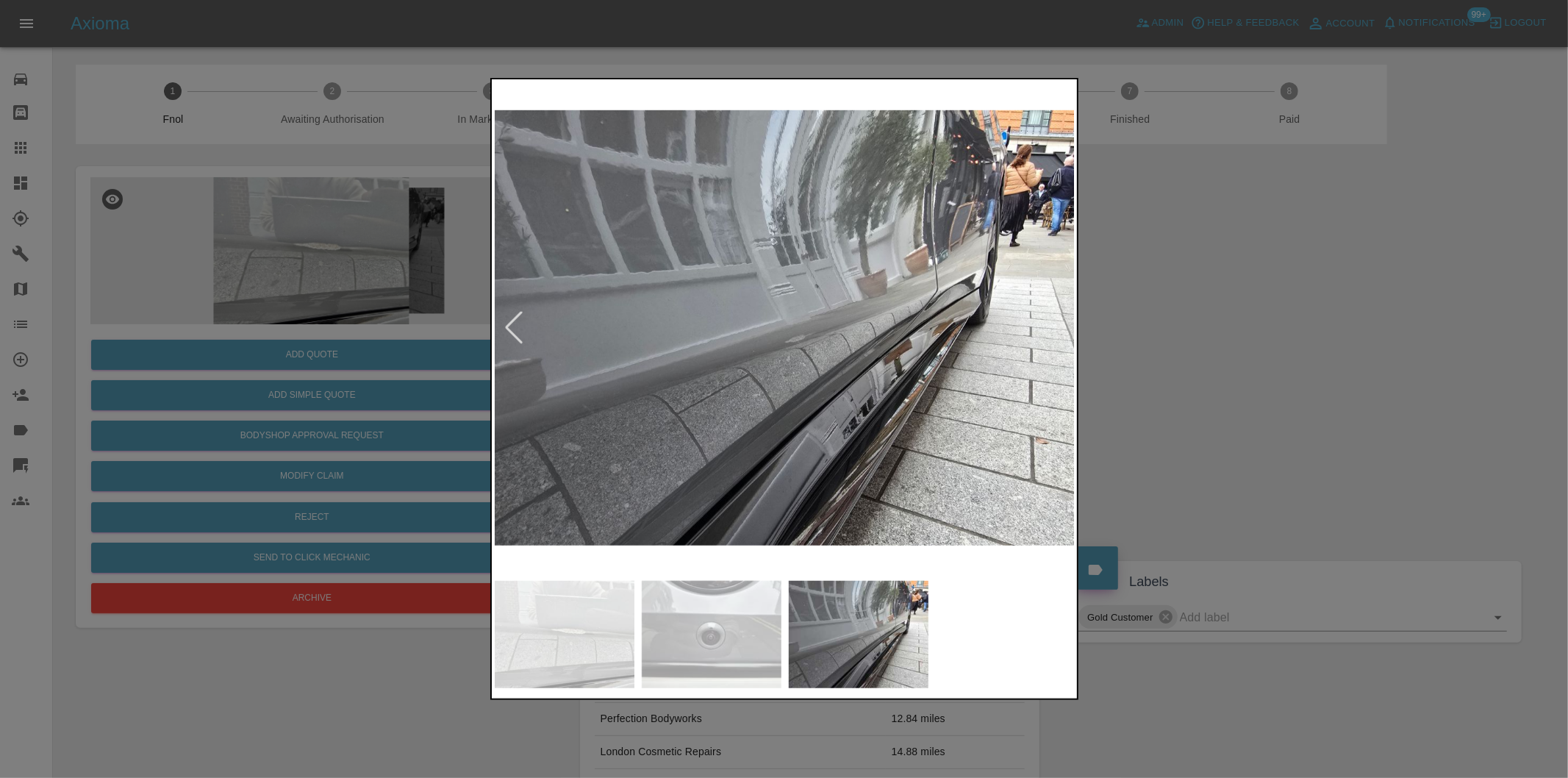
click at [1053, 333] on img at bounding box center [784, 328] width 581 height 491
drag, startPoint x: 1239, startPoint y: 343, endPoint x: 1166, endPoint y: 283, distance: 94.5
click at [1238, 339] on div at bounding box center [784, 389] width 1568 height 778
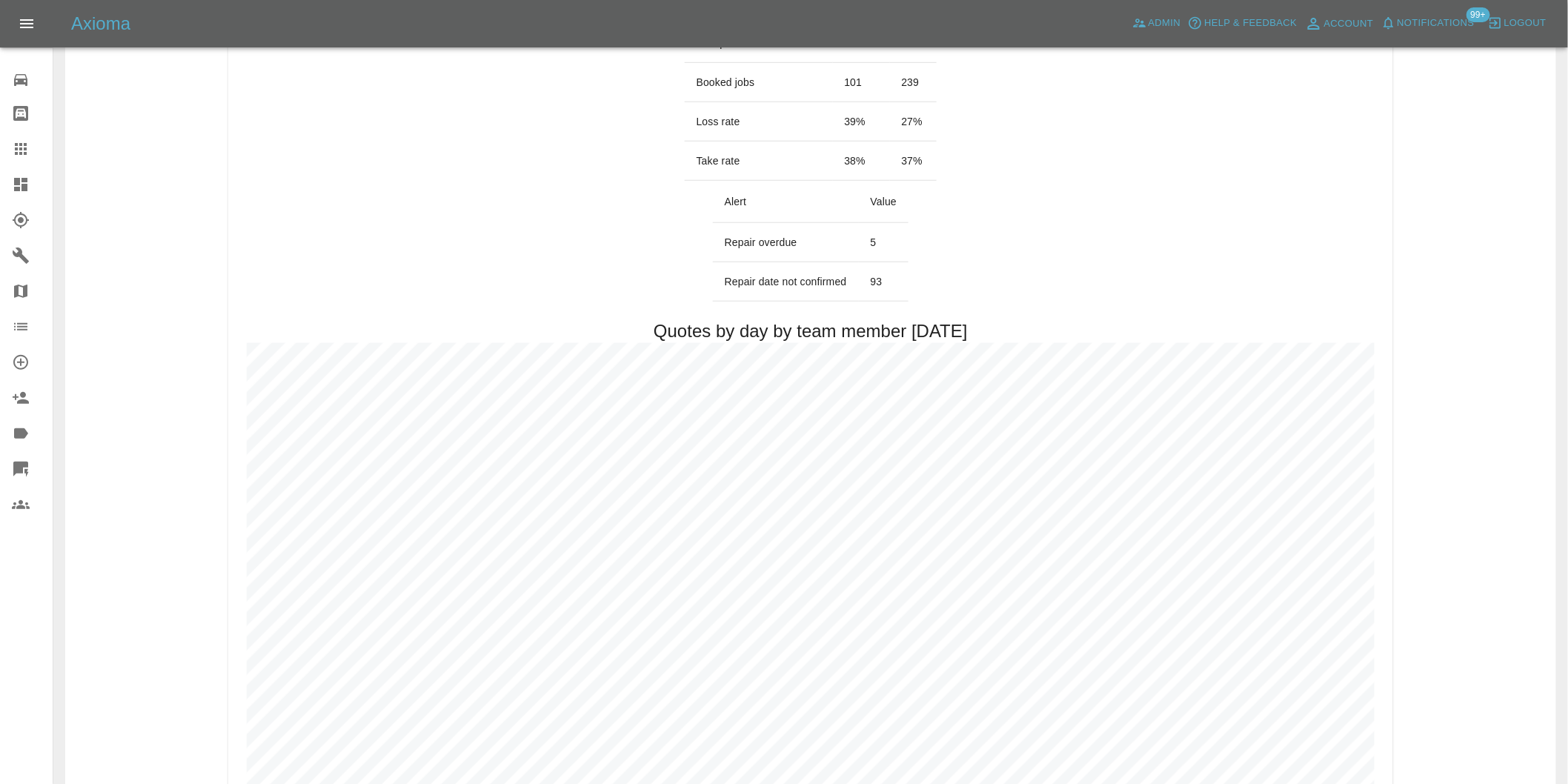
scroll to position [658, 0]
